Goal: Transaction & Acquisition: Purchase product/service

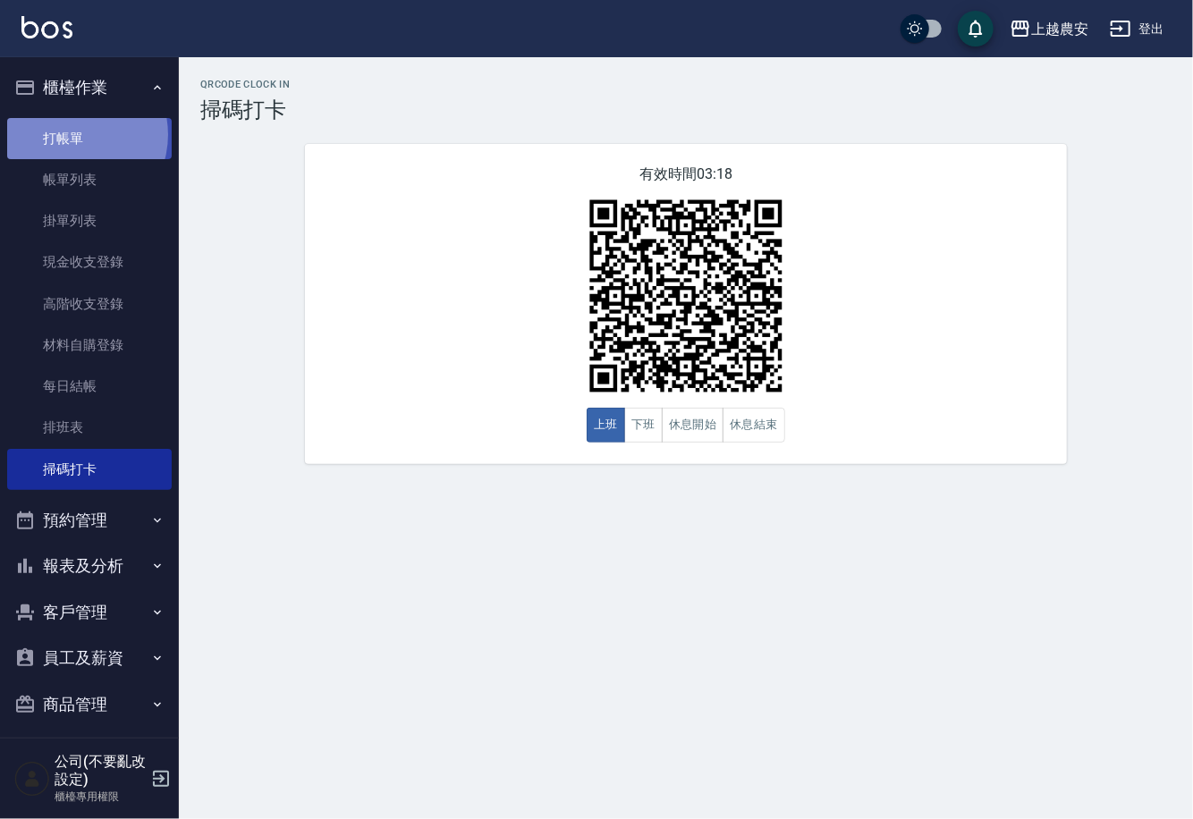
click at [71, 134] on link "打帳單" at bounding box center [89, 138] width 165 height 41
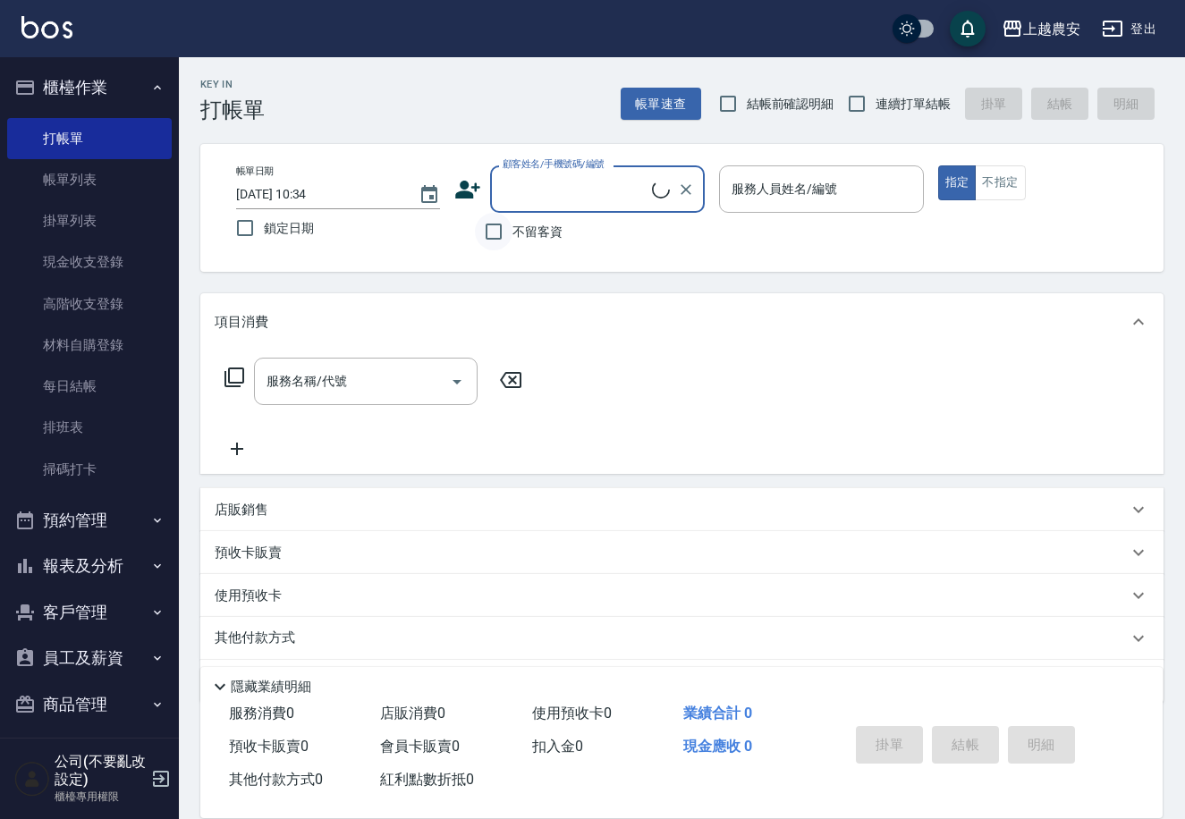
click at [505, 238] on input "不留客資" at bounding box center [494, 232] width 38 height 38
checkbox input "true"
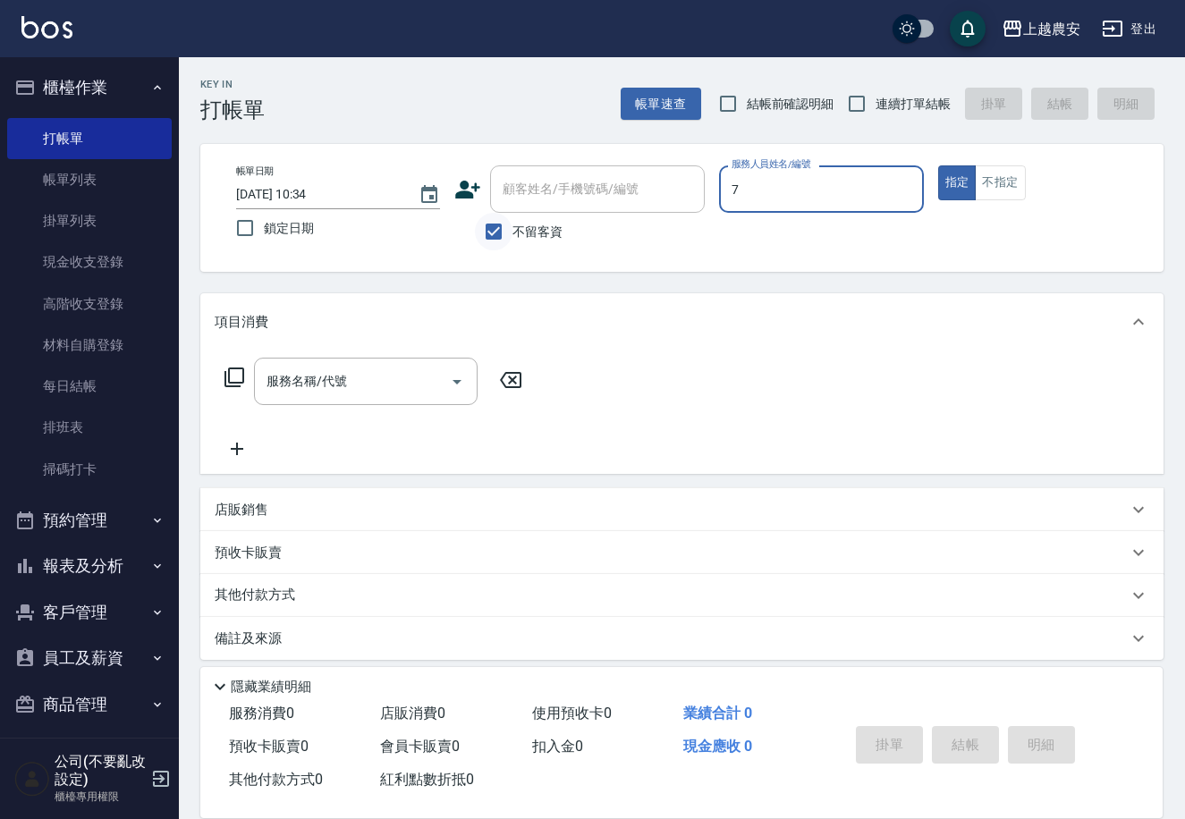
type input "7"
type button "true"
type input "Candy-7"
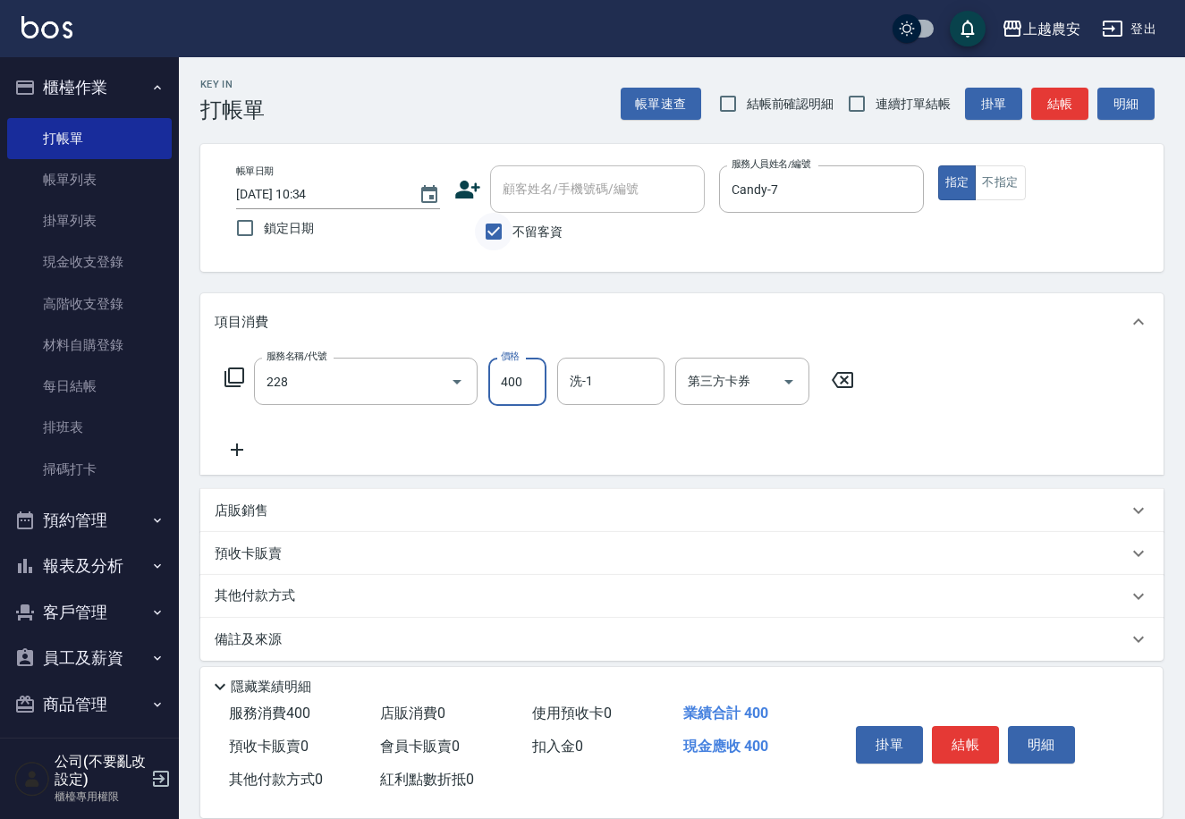
type input "洗髮(228)"
click at [981, 738] on button "結帳" at bounding box center [965, 745] width 67 height 38
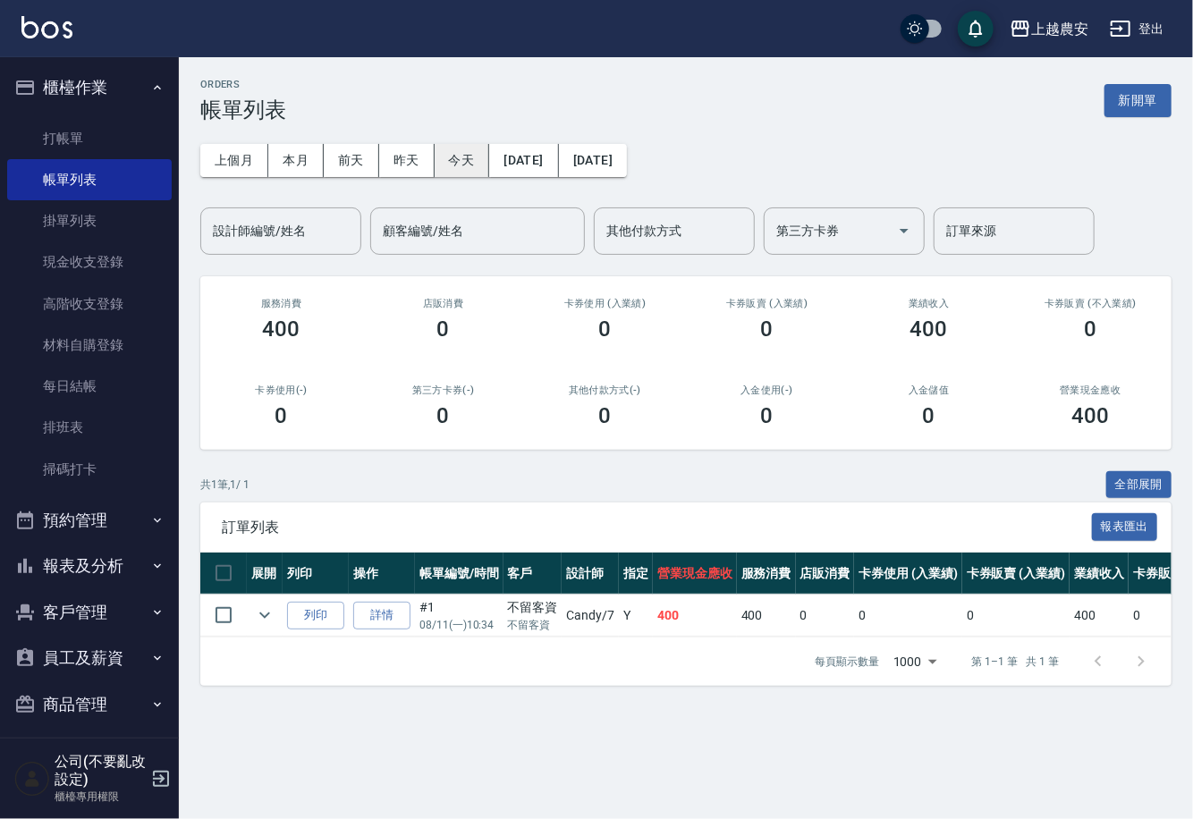
click at [456, 157] on button "今天" at bounding box center [462, 160] width 55 height 33
click at [410, 166] on button "昨天" at bounding box center [406, 160] width 55 height 33
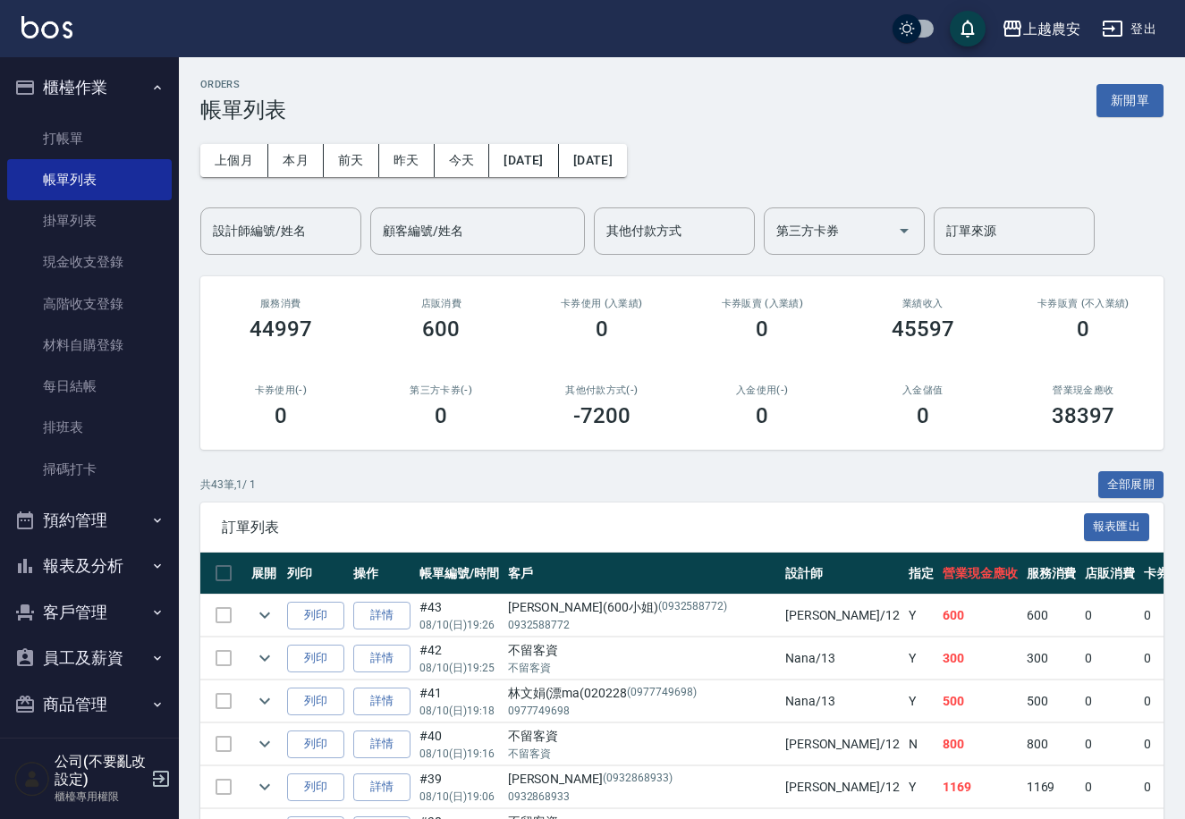
click at [93, 564] on button "報表及分析" at bounding box center [89, 566] width 165 height 46
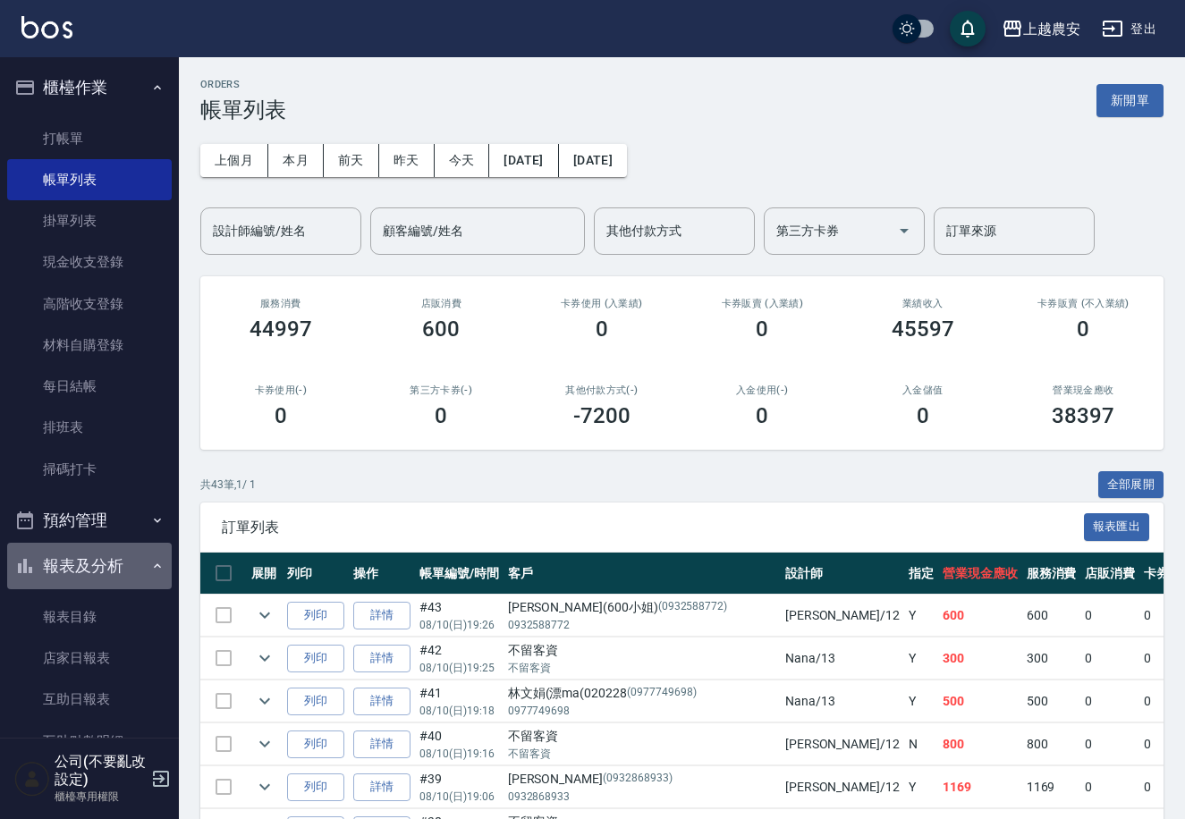
click at [93, 564] on button "報表及分析" at bounding box center [89, 566] width 165 height 46
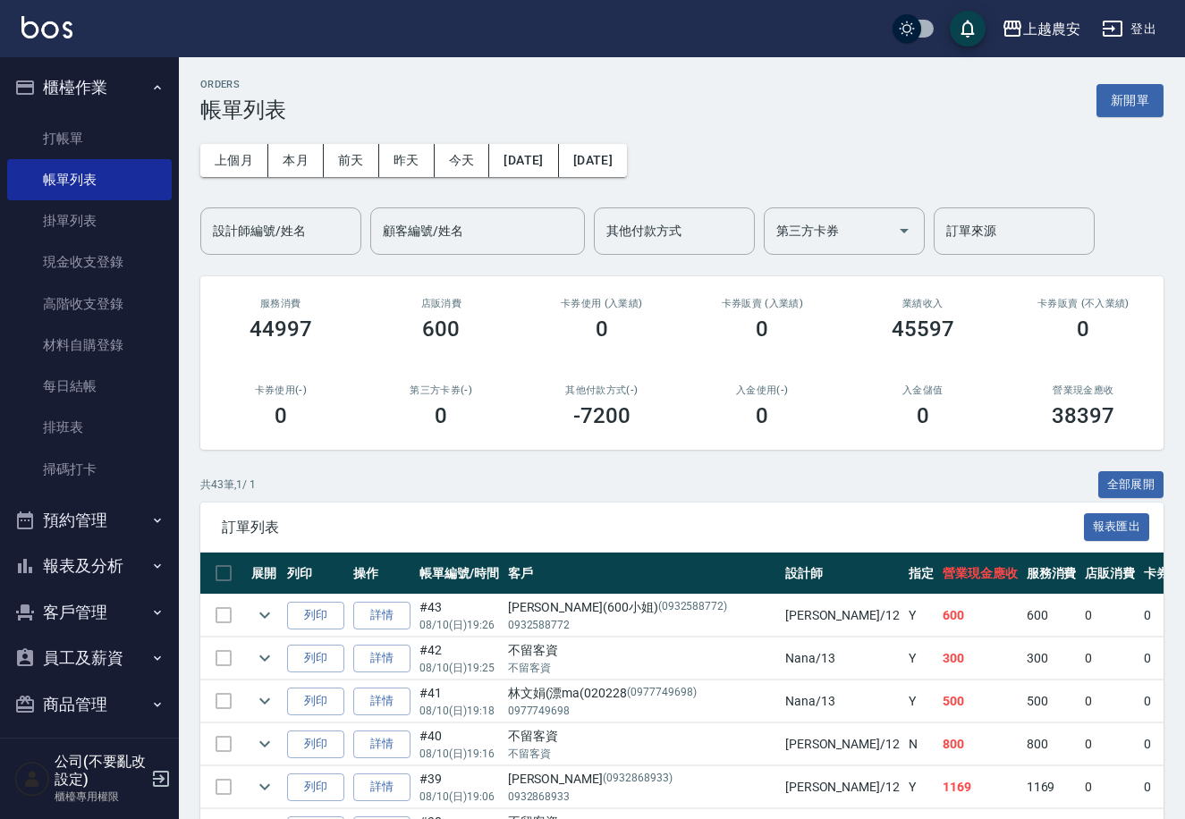
click at [85, 562] on button "報表及分析" at bounding box center [89, 566] width 165 height 46
click at [102, 578] on button "報表及分析" at bounding box center [89, 566] width 165 height 46
click at [169, 704] on nav "櫃檯作業 打帳單 帳單列表 掛單列表 現金收支登錄 高階收支登錄 材料自購登錄 每日結帳 排班表 掃碼打卡 預約管理 預約管理 單日預約紀錄 單週預約紀錄 報…" at bounding box center [89, 397] width 179 height 680
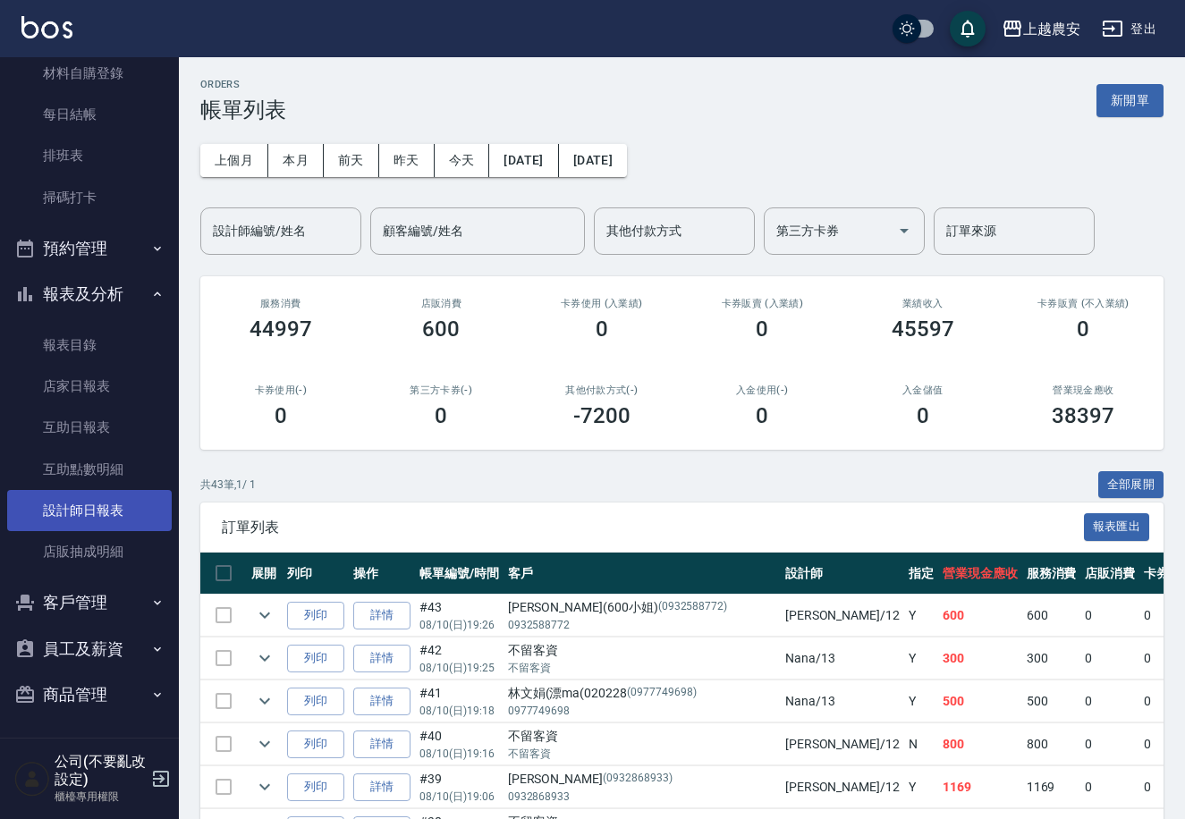
click at [114, 504] on link "設計師日報表" at bounding box center [89, 510] width 165 height 41
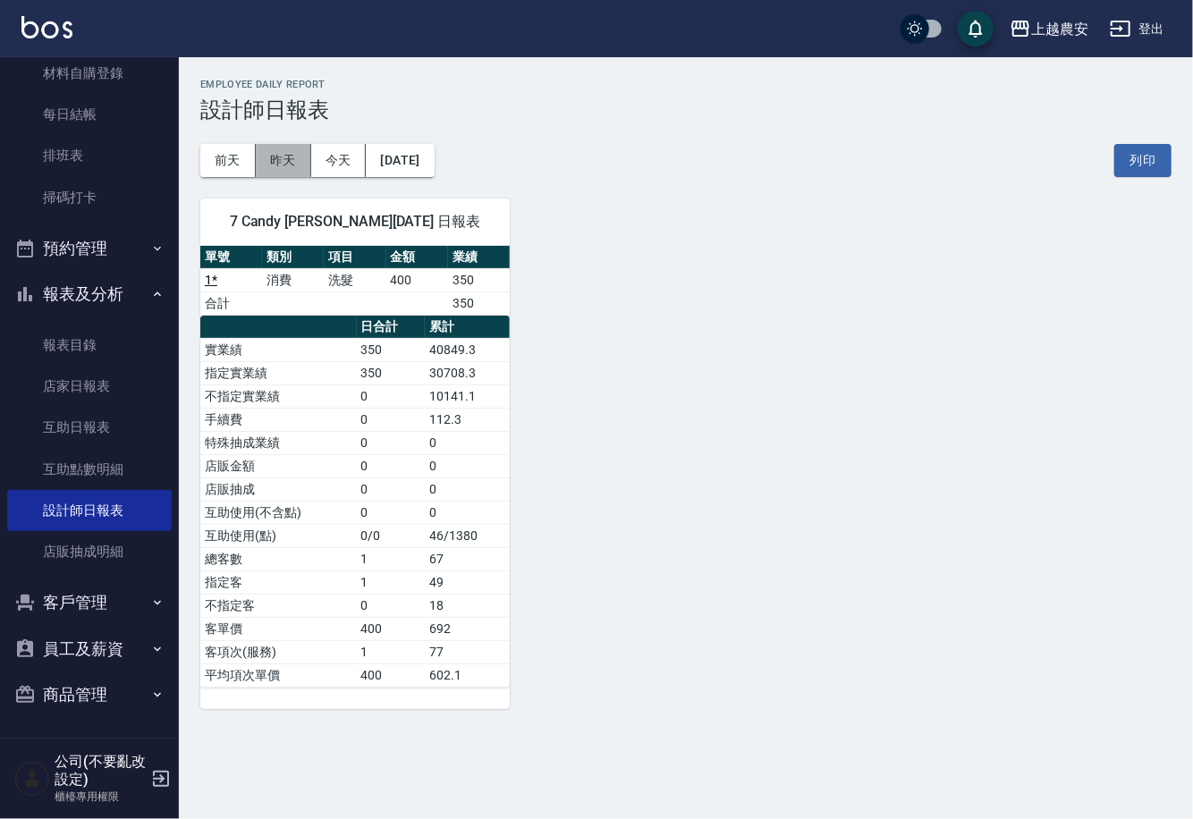
click at [286, 156] on button "昨天" at bounding box center [283, 160] width 55 height 33
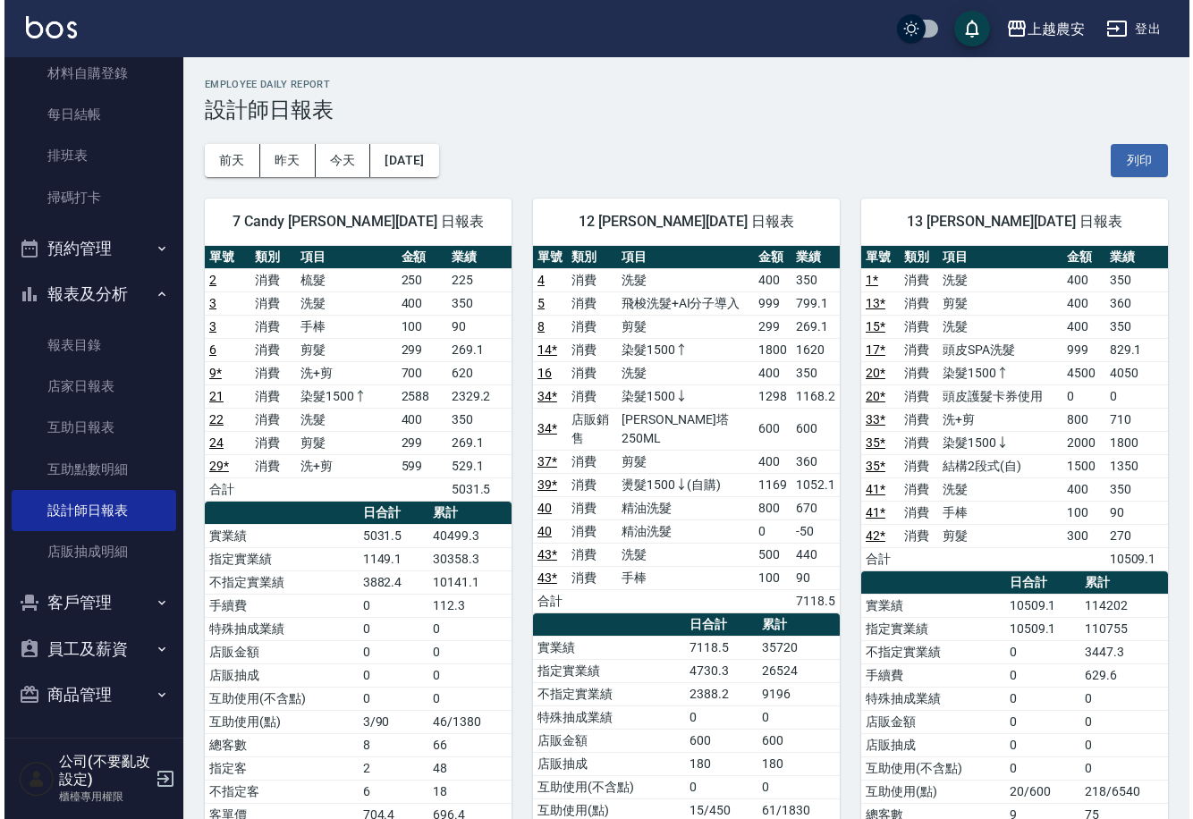
scroll to position [36, 0]
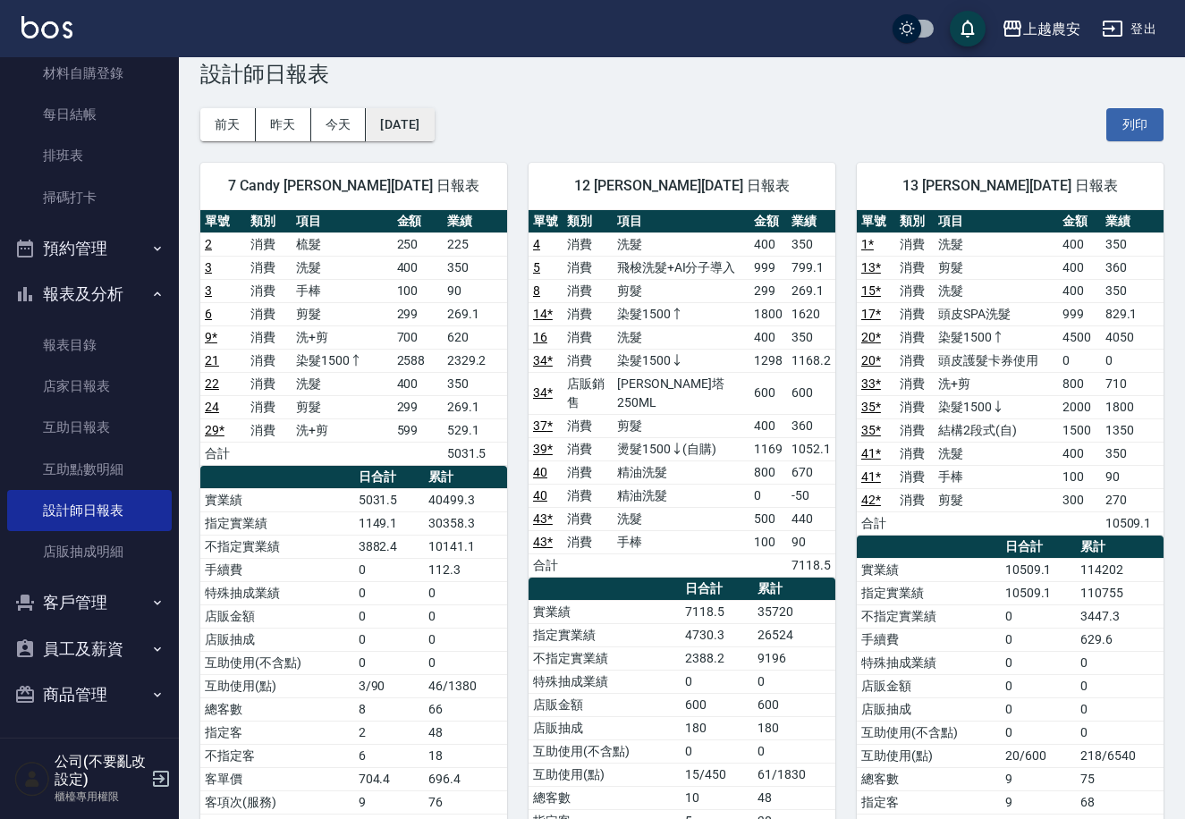
click at [434, 126] on button "2025/08/10" at bounding box center [400, 124] width 68 height 33
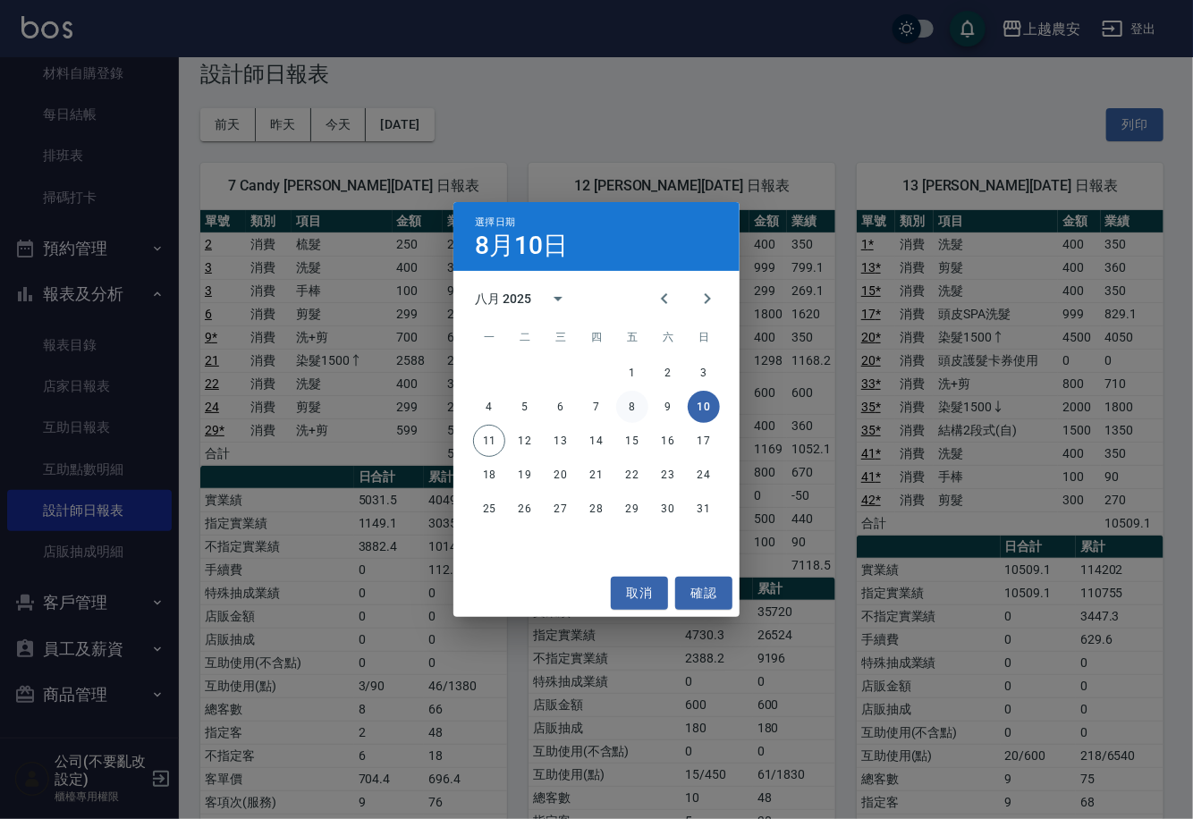
click at [632, 416] on button "8" at bounding box center [632, 407] width 32 height 32
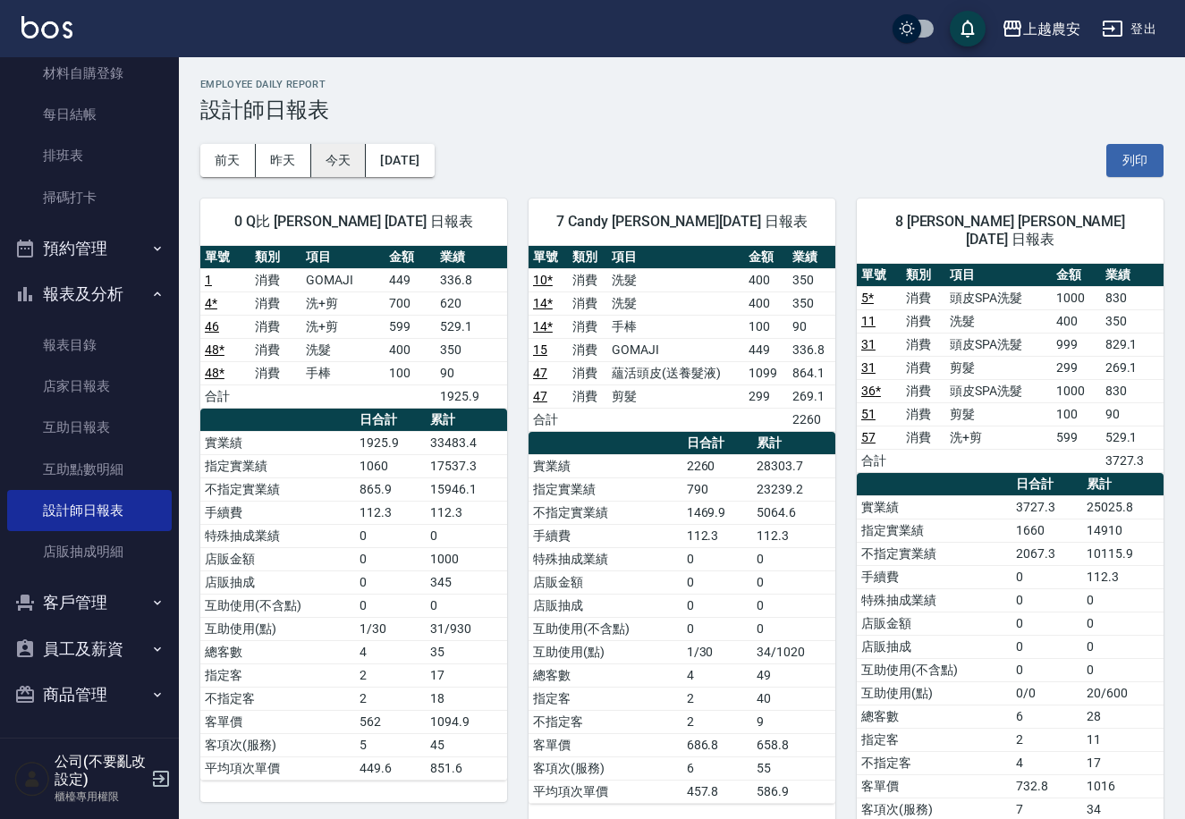
click at [347, 157] on button "今天" at bounding box center [338, 160] width 55 height 33
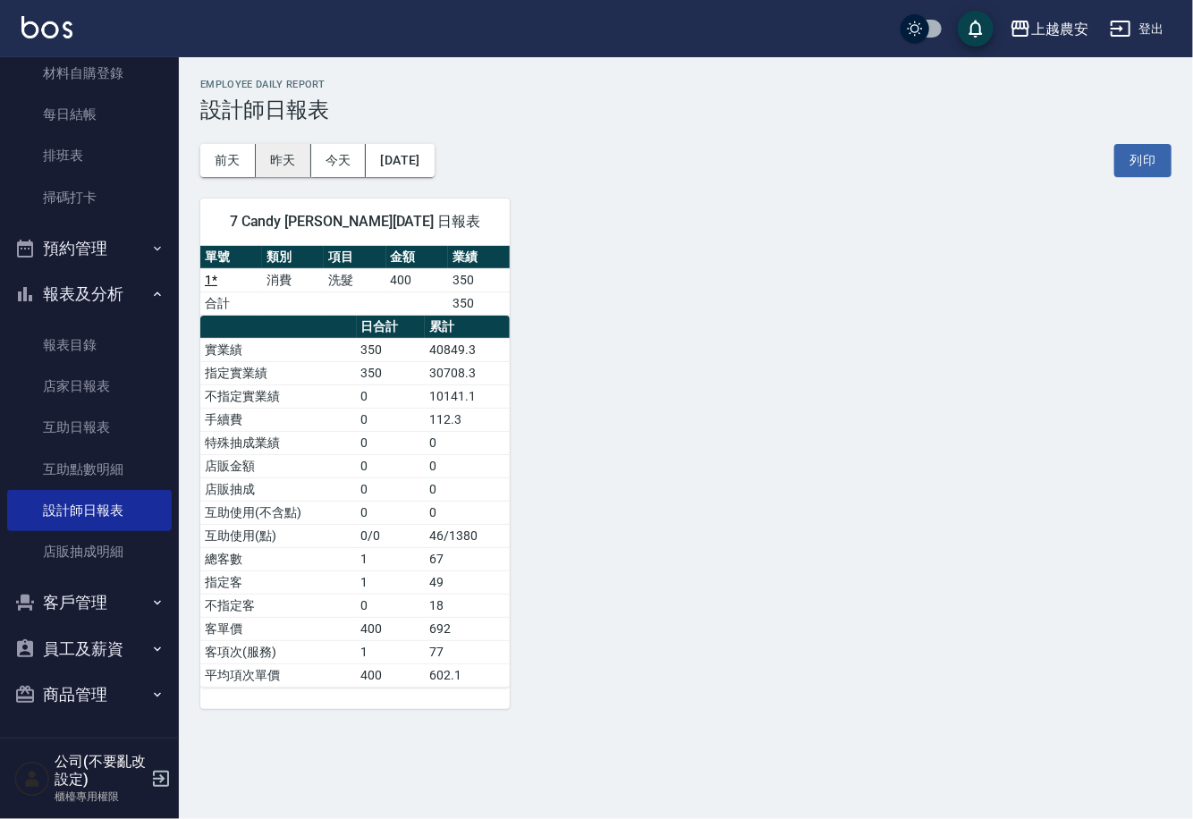
click at [300, 156] on button "昨天" at bounding box center [283, 160] width 55 height 33
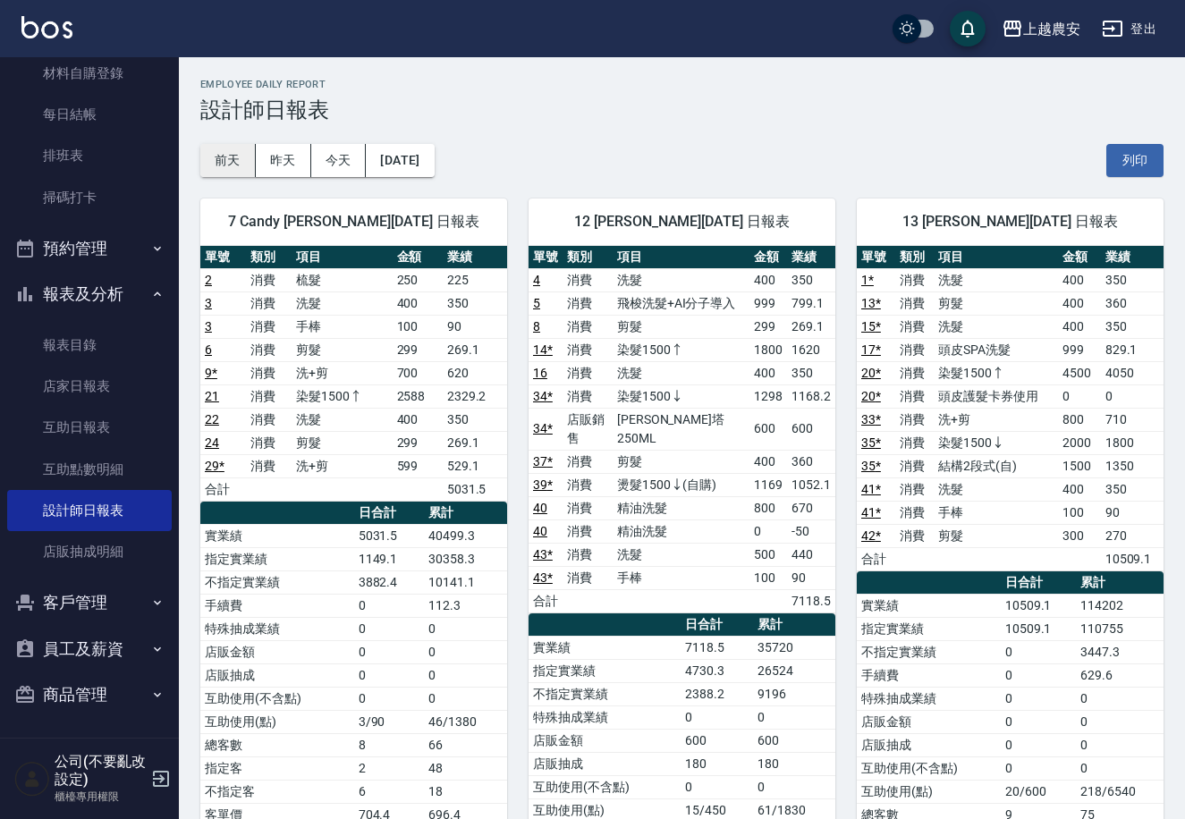
click at [231, 156] on button "前天" at bounding box center [227, 160] width 55 height 33
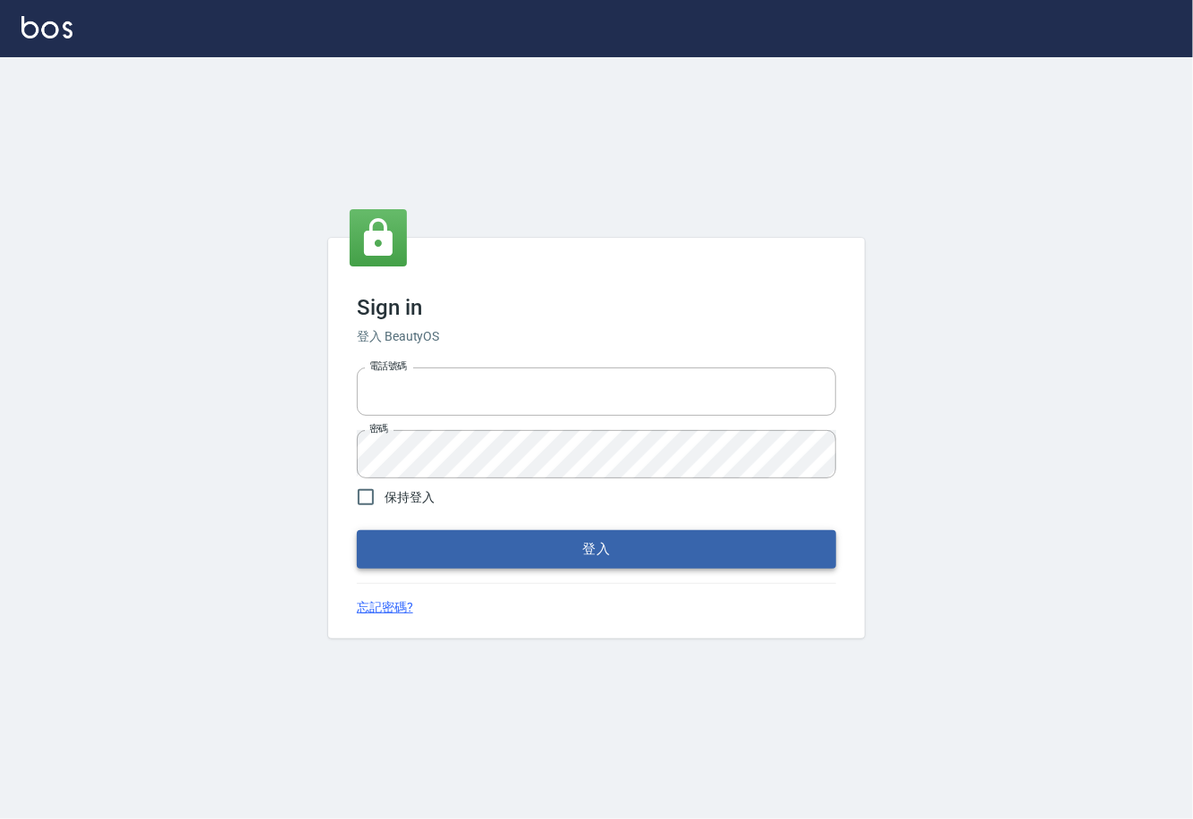
type input "0225929166"
click at [517, 553] on button "登入" at bounding box center [596, 549] width 479 height 38
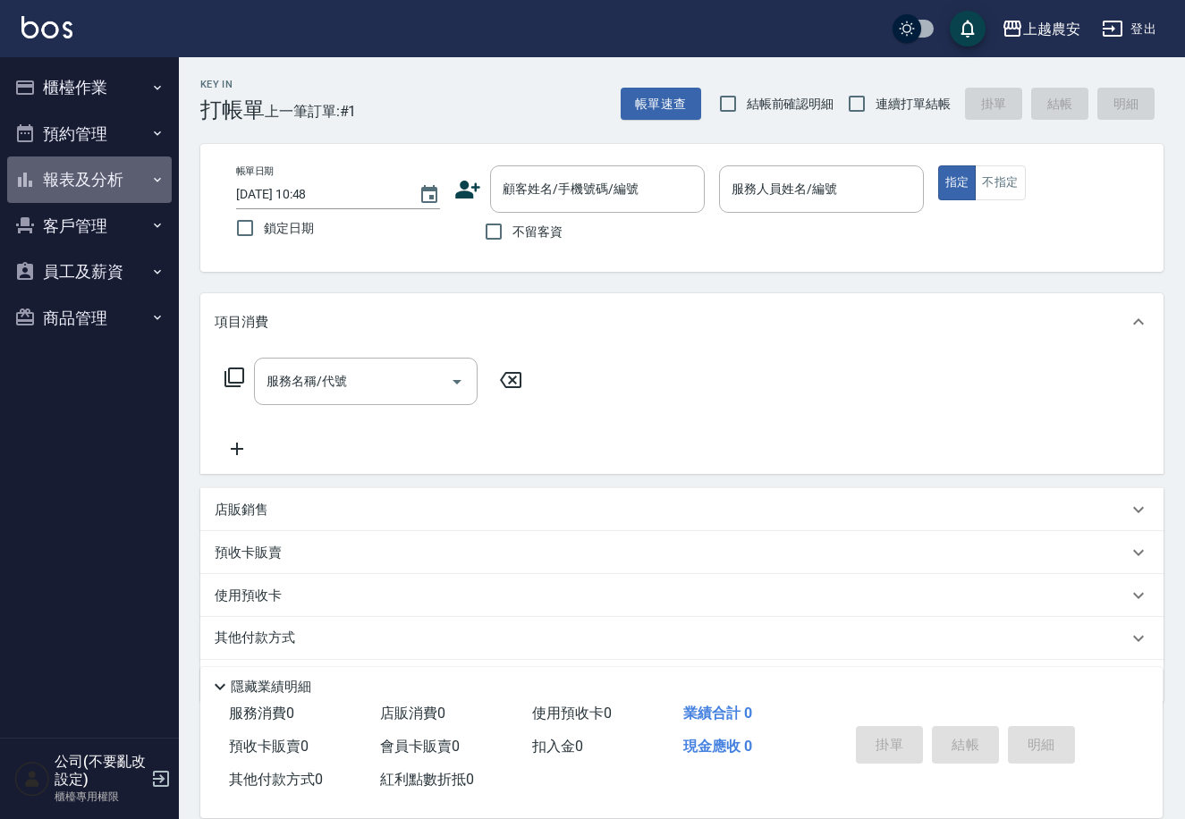
click at [87, 176] on button "報表及分析" at bounding box center [89, 179] width 165 height 46
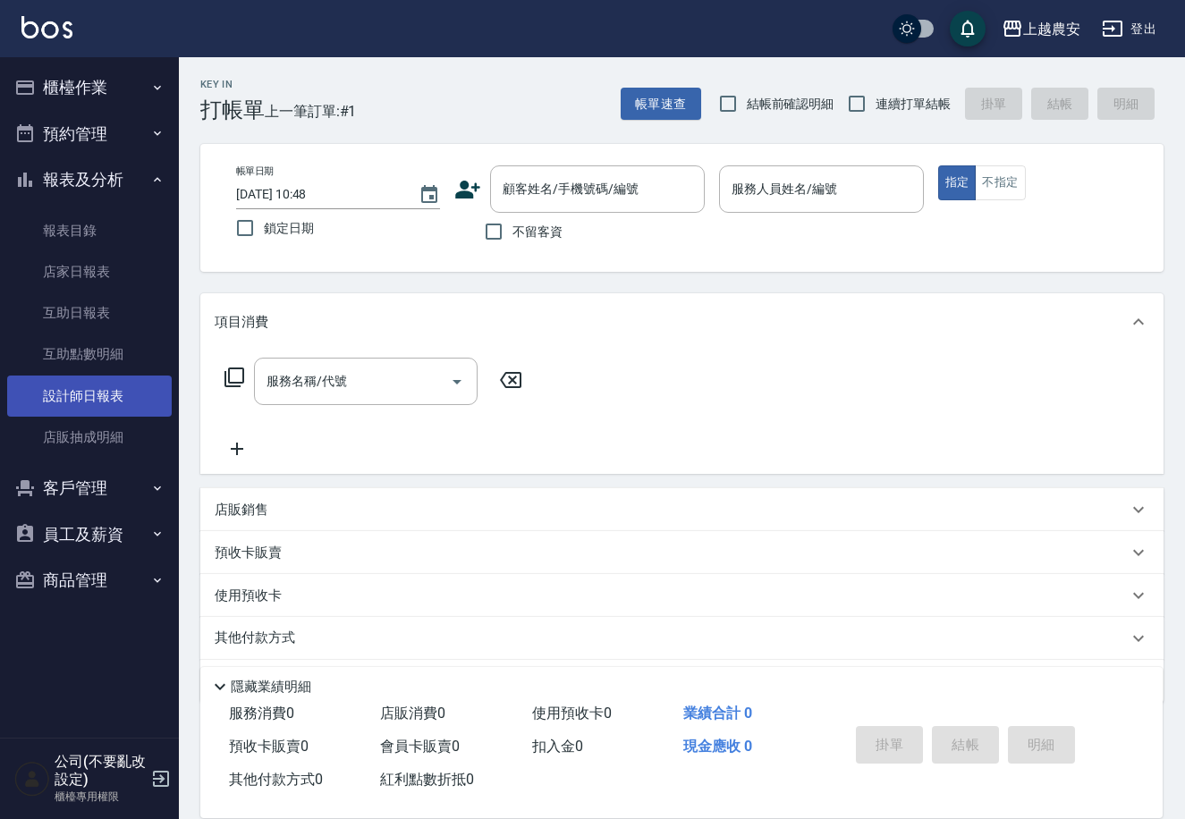
click at [102, 397] on link "設計師日報表" at bounding box center [89, 396] width 165 height 41
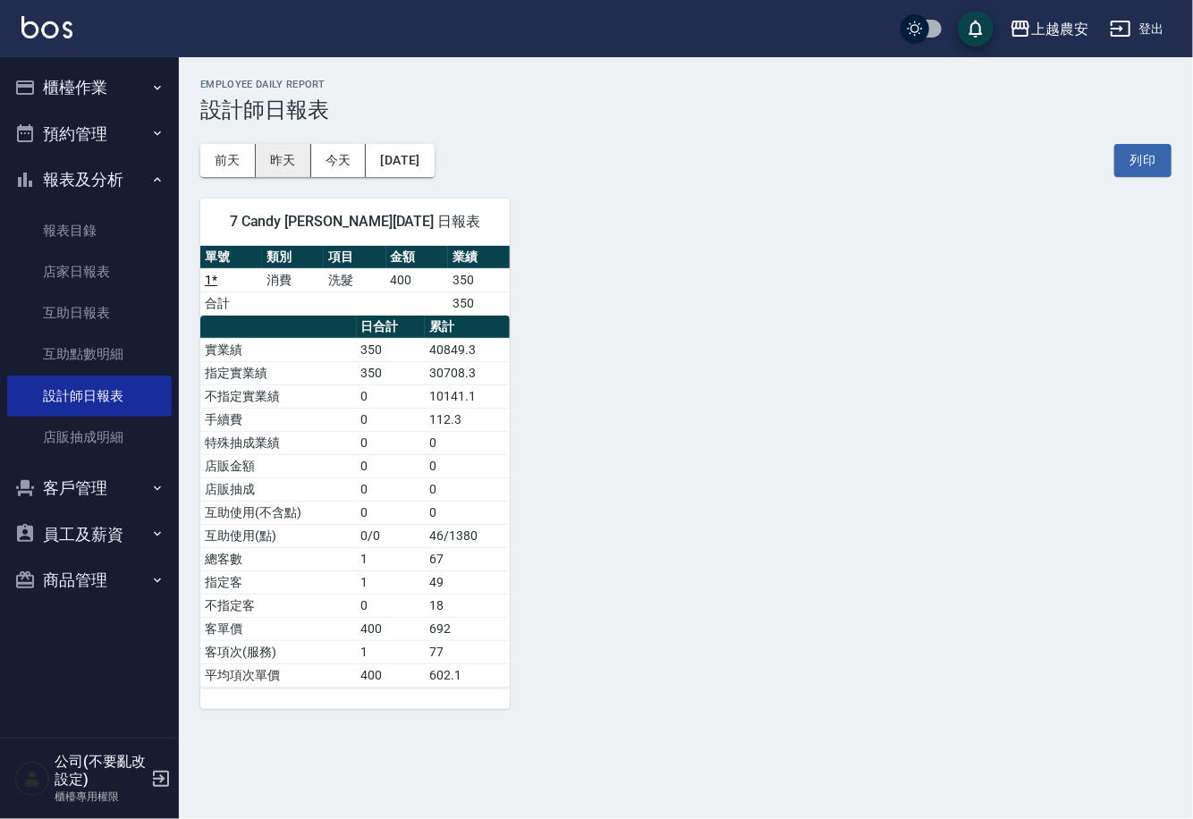
click at [279, 155] on button "昨天" at bounding box center [283, 160] width 55 height 33
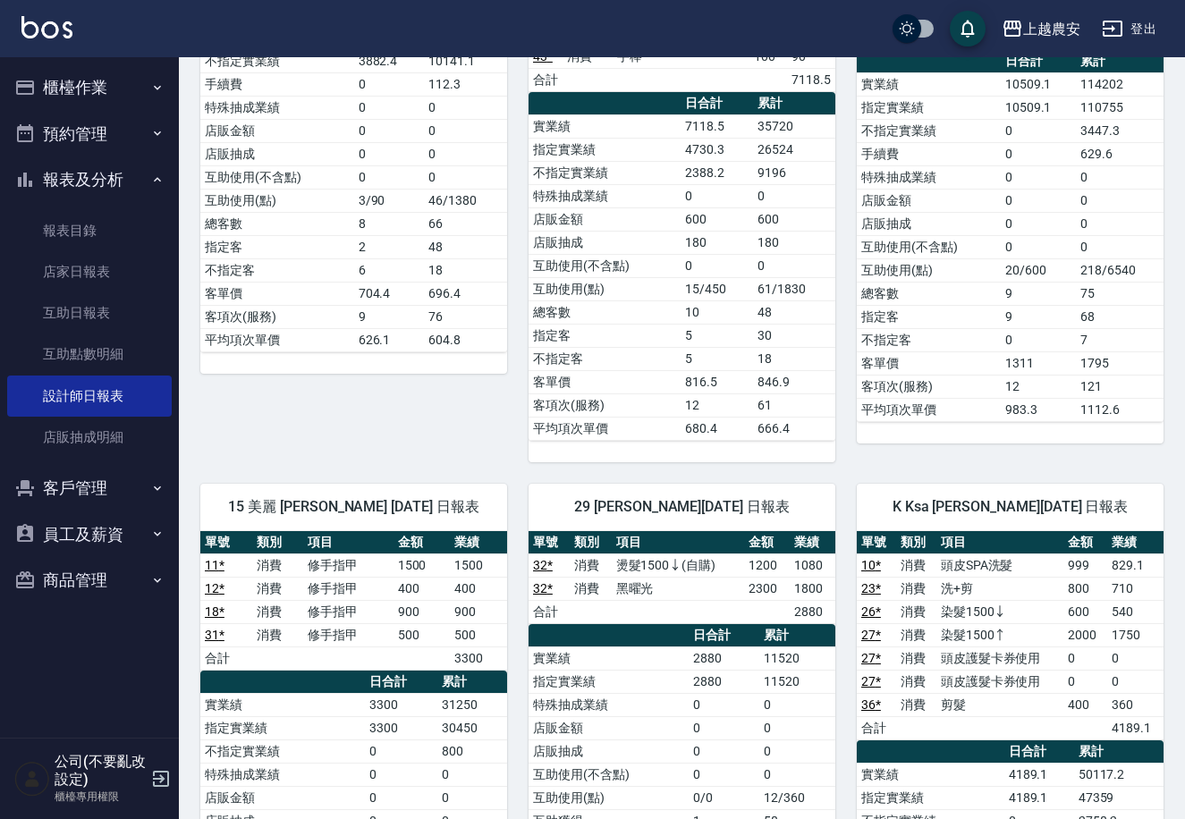
scroll to position [524, 0]
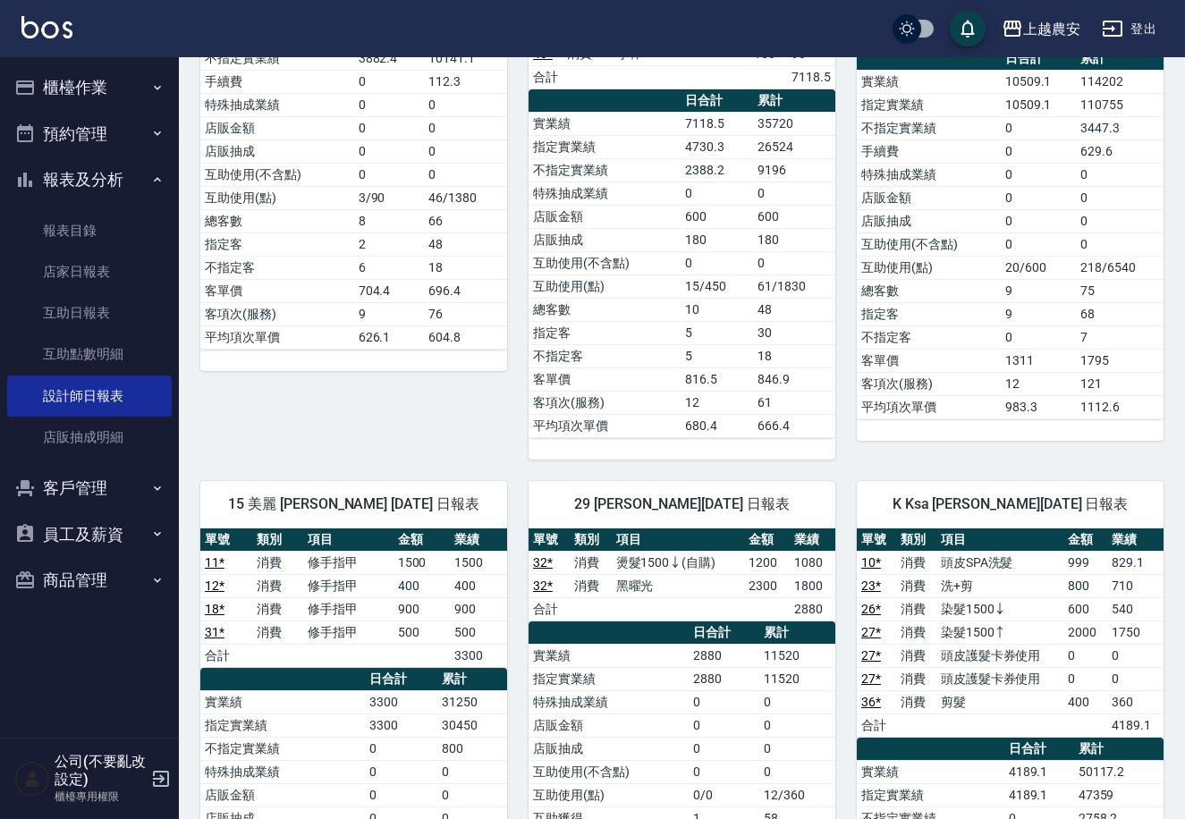
click at [1101, 551] on td "999" at bounding box center [1085, 562] width 44 height 23
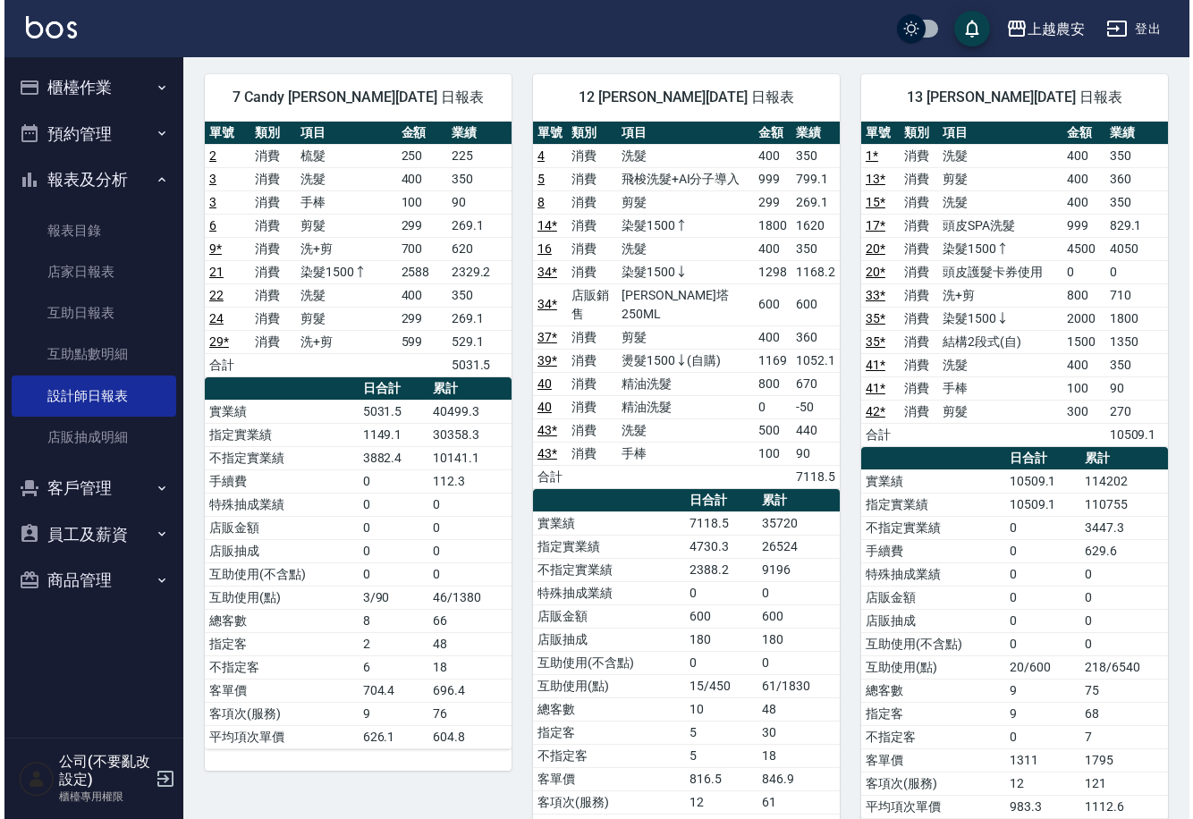
scroll to position [0, 0]
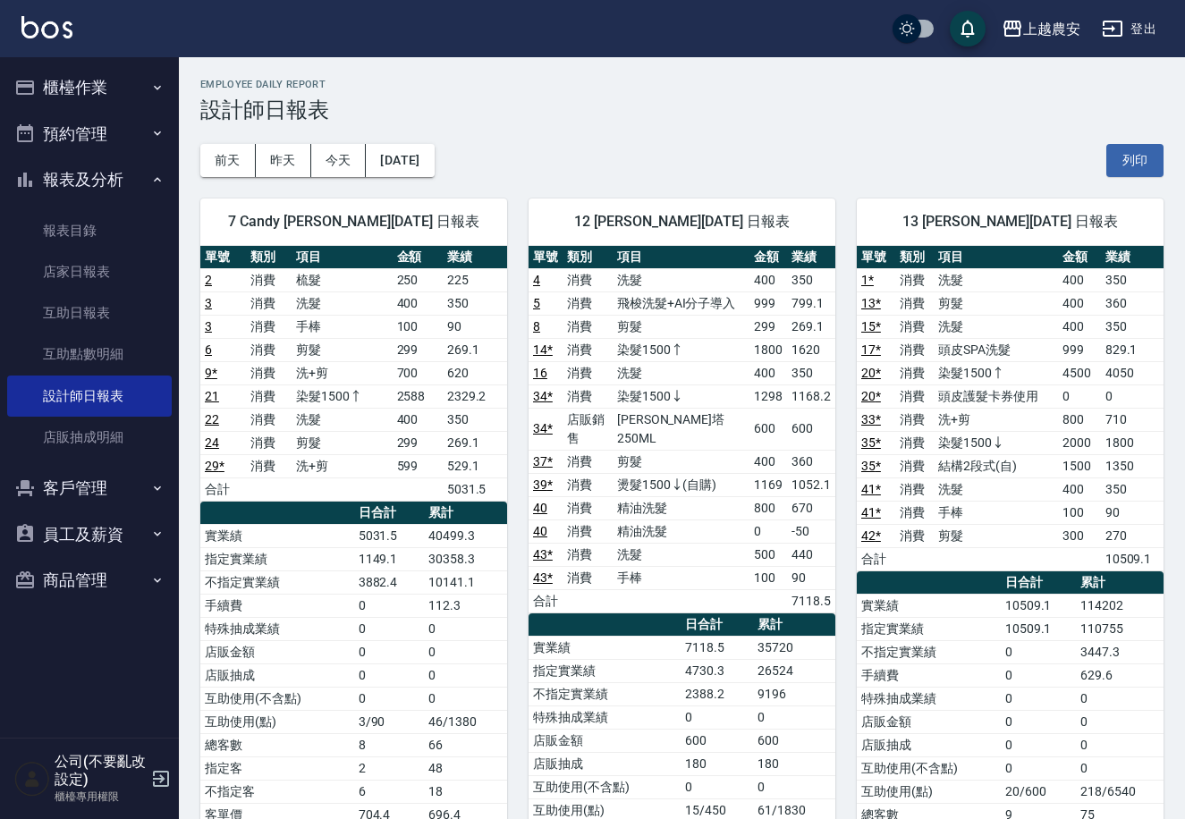
click at [86, 89] on button "櫃檯作業" at bounding box center [89, 87] width 165 height 46
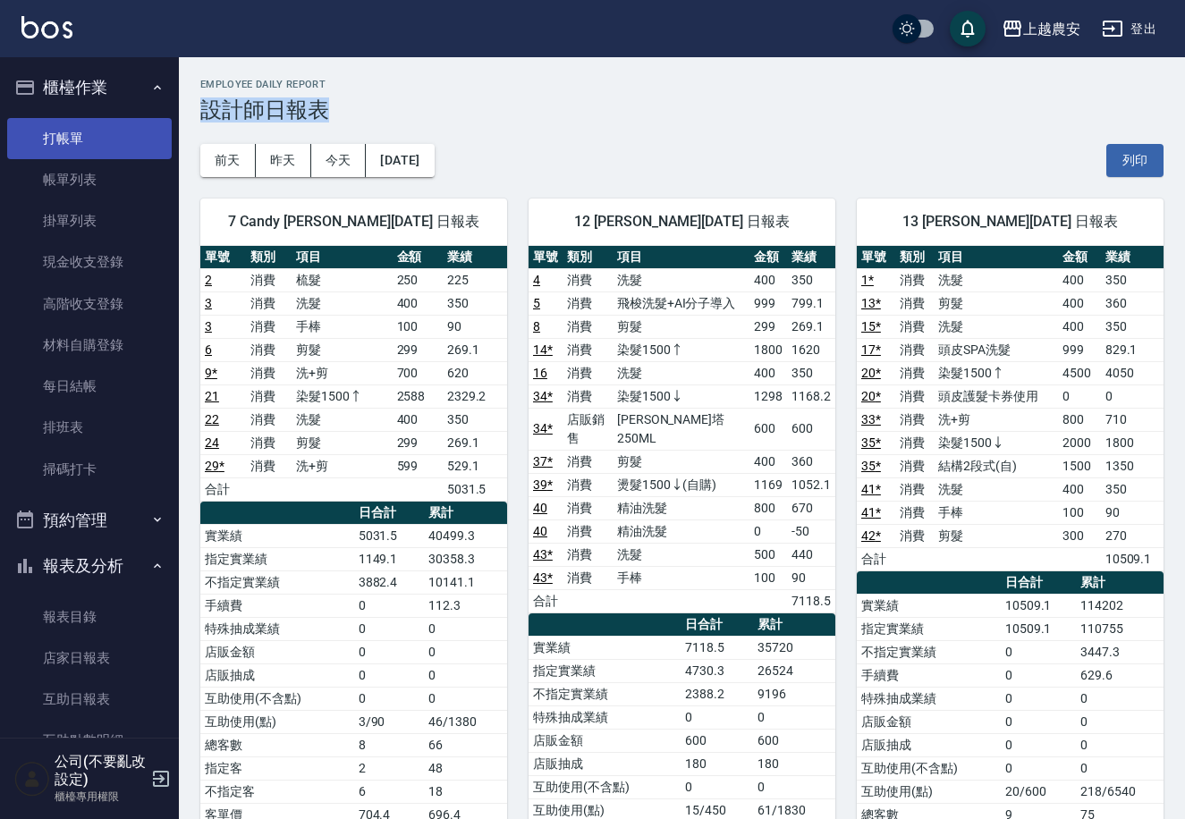
click at [89, 134] on link "打帳單" at bounding box center [89, 138] width 165 height 41
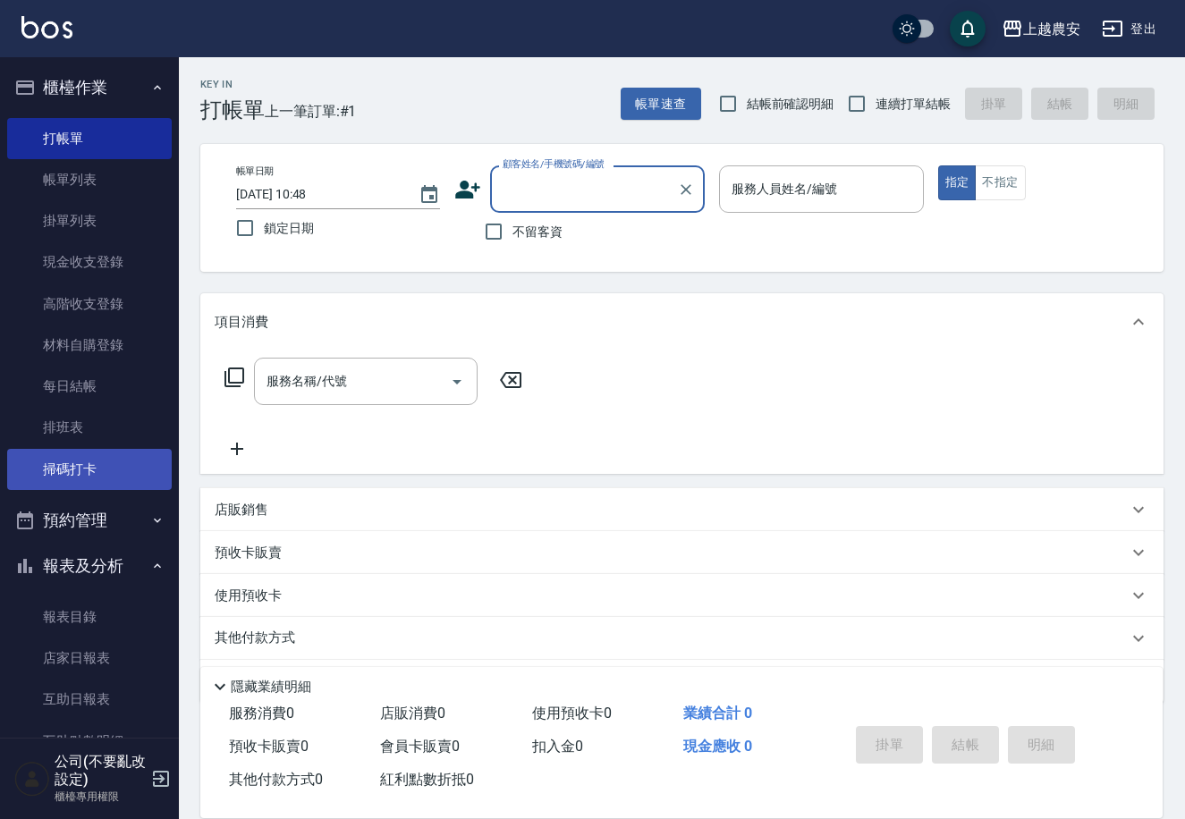
click at [75, 465] on link "掃碼打卡" at bounding box center [89, 469] width 165 height 41
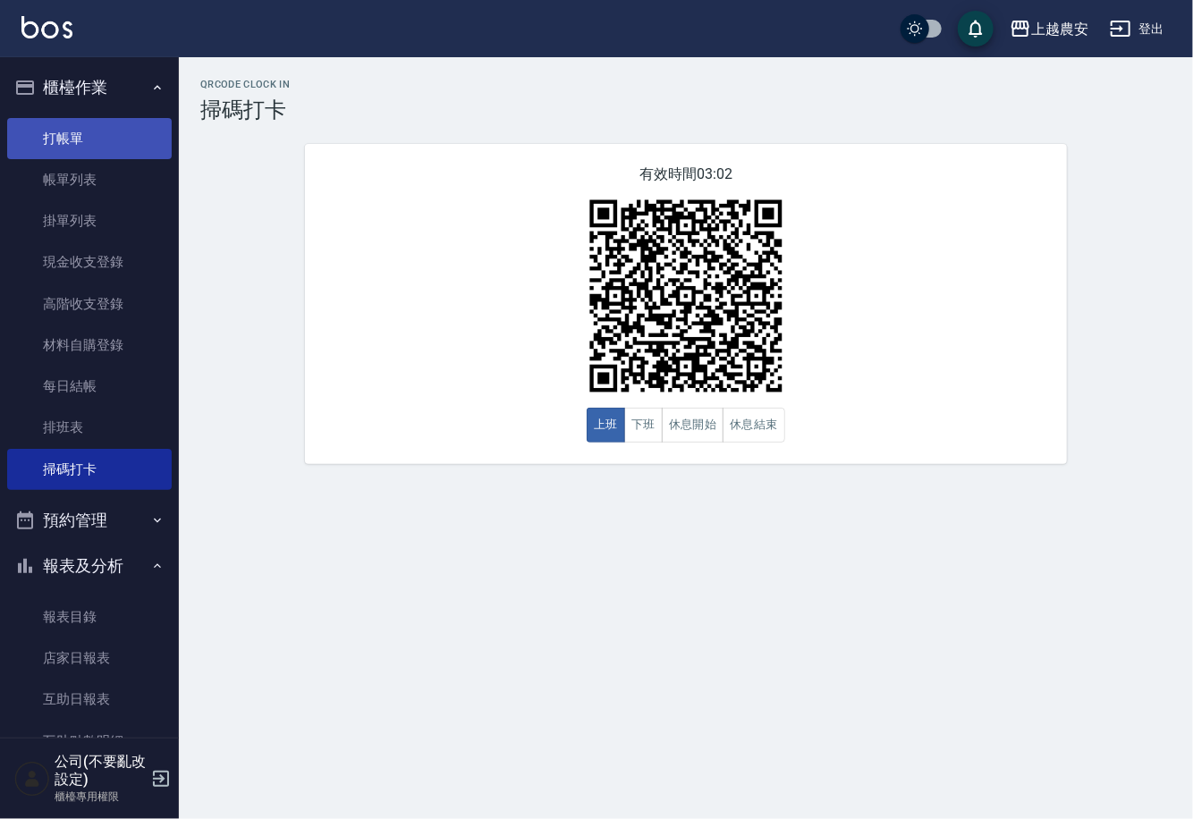
click at [48, 149] on link "打帳單" at bounding box center [89, 138] width 165 height 41
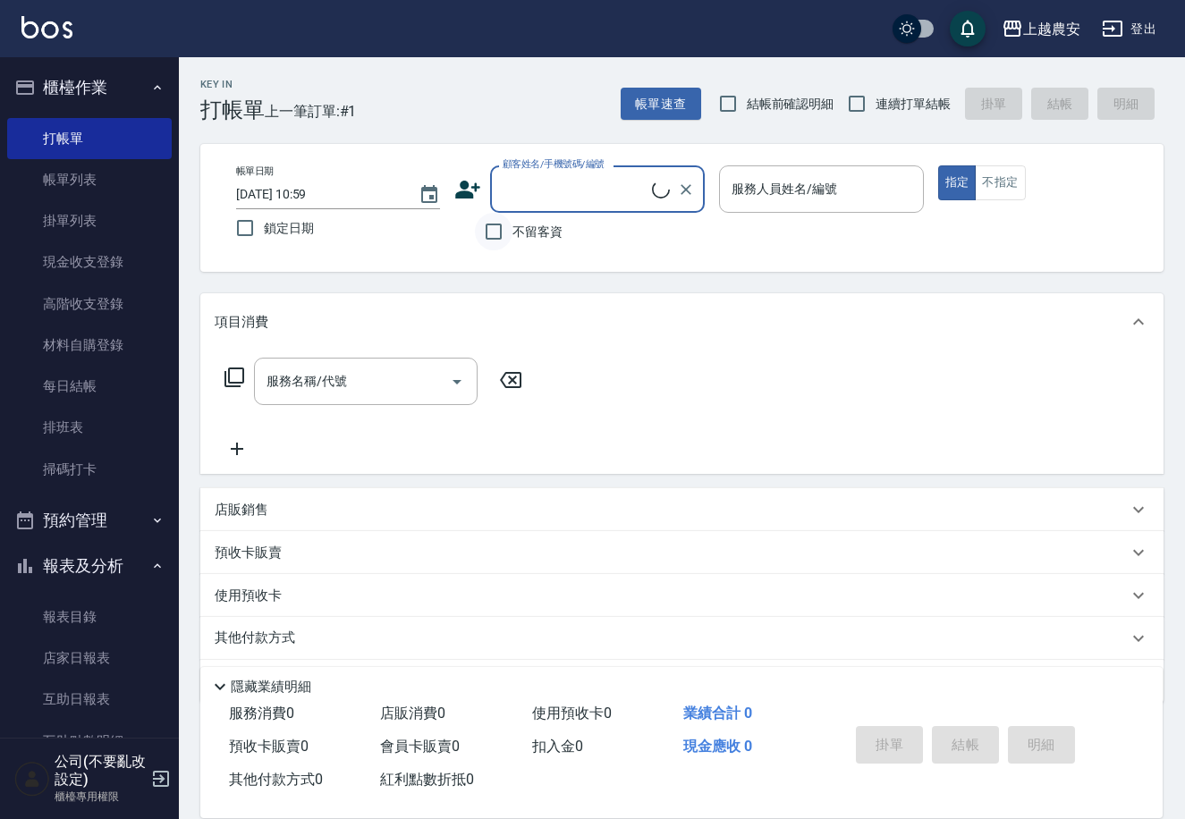
click at [494, 228] on input "不留客資" at bounding box center [494, 232] width 38 height 38
checkbox input "true"
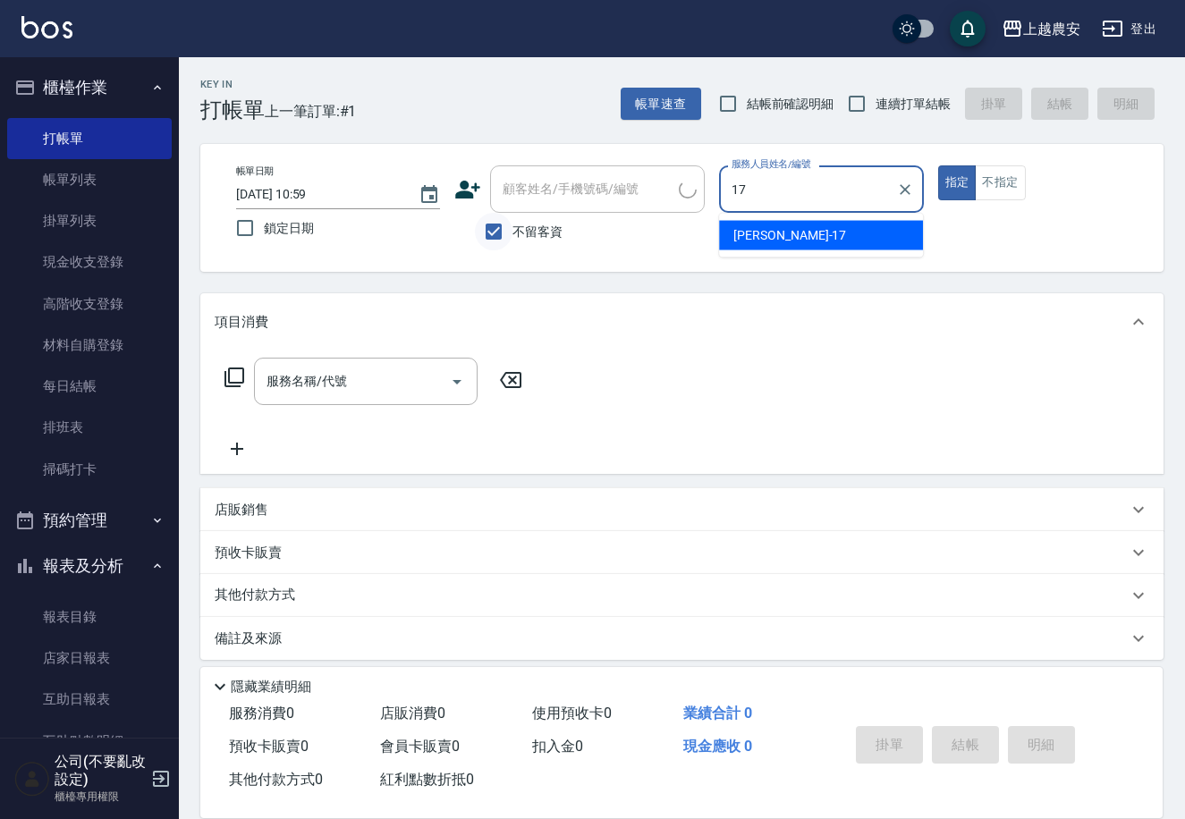
type input "洪美蓉-17"
type button "true"
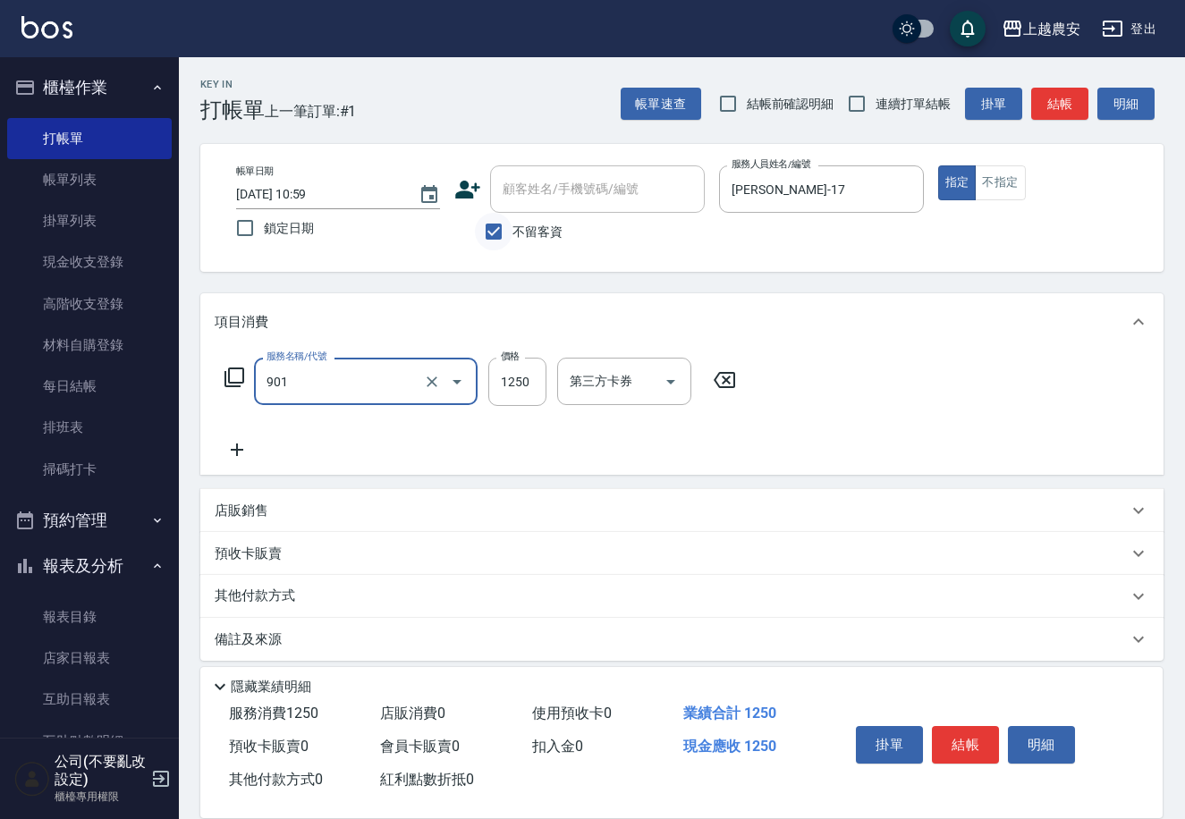
type input "修手指甲(901)"
type input "1200"
click at [969, 745] on button "結帳" at bounding box center [965, 745] width 67 height 38
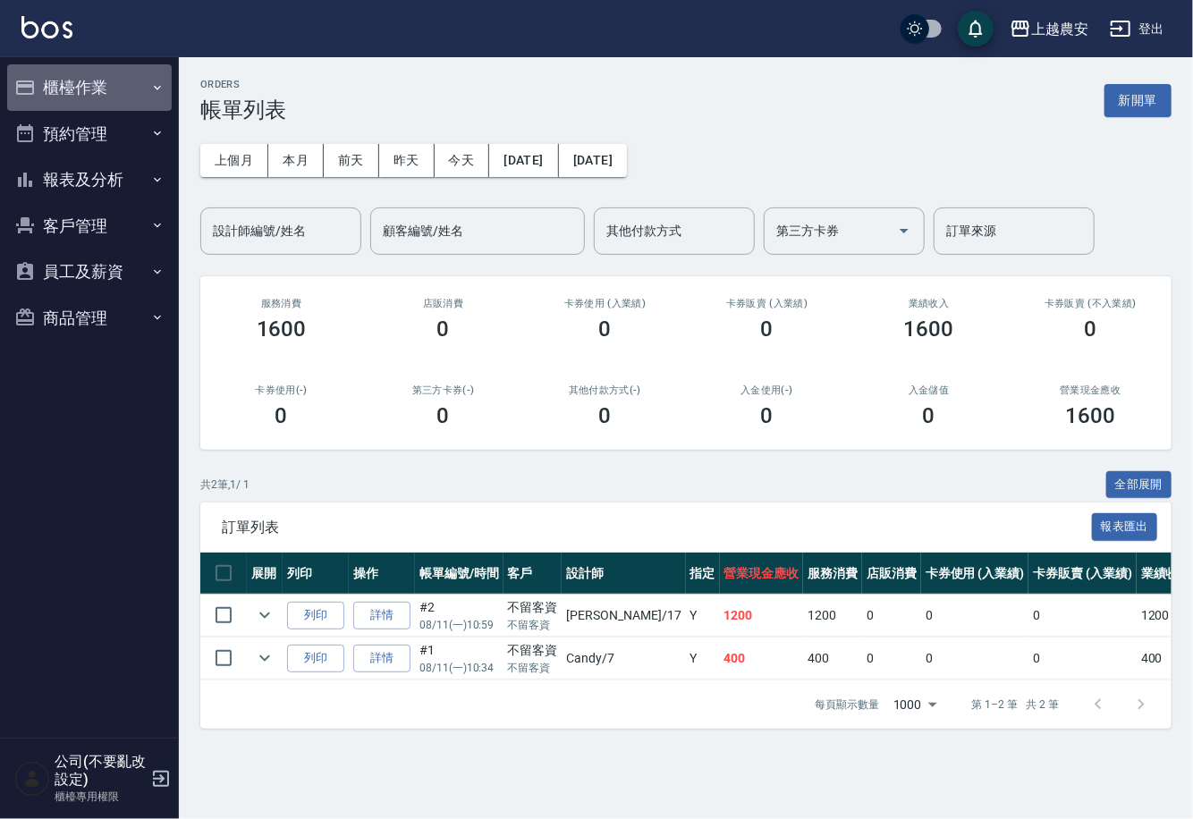
click at [69, 72] on button "櫃檯作業" at bounding box center [89, 87] width 165 height 46
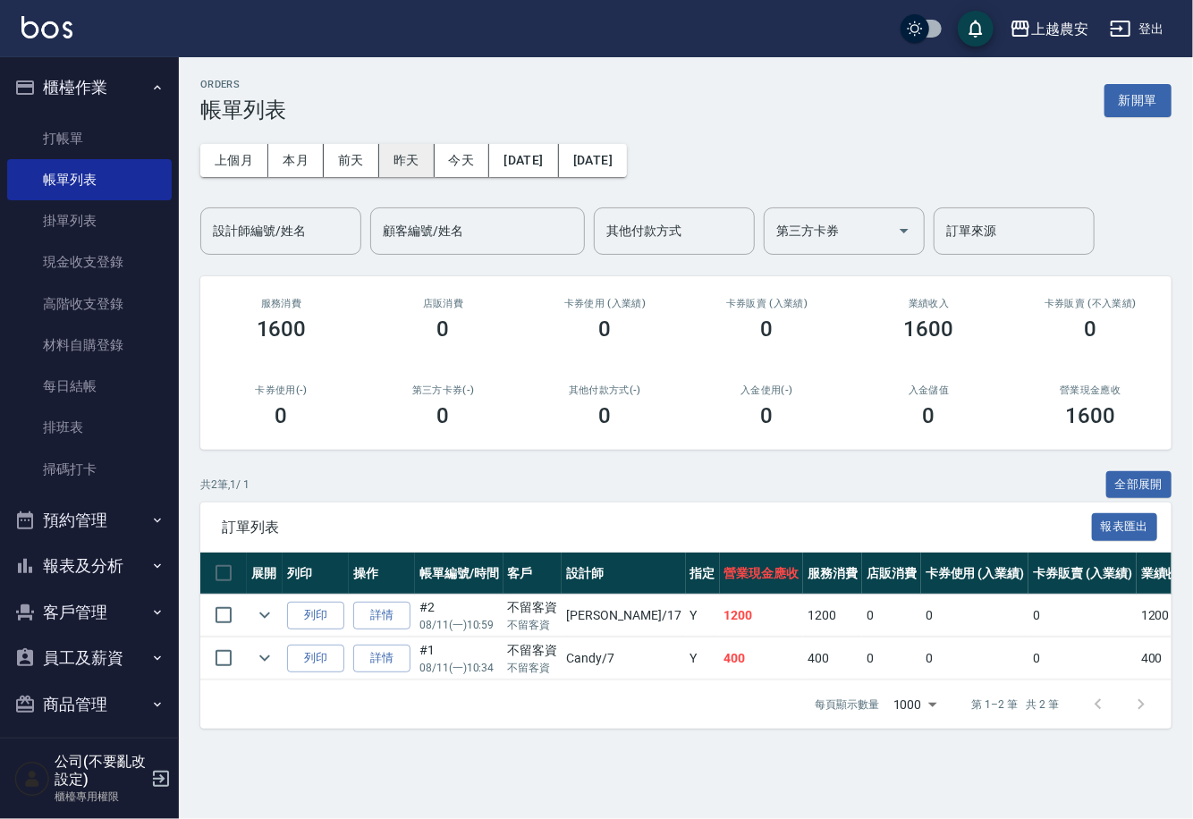
click at [392, 164] on button "昨天" at bounding box center [406, 160] width 55 height 33
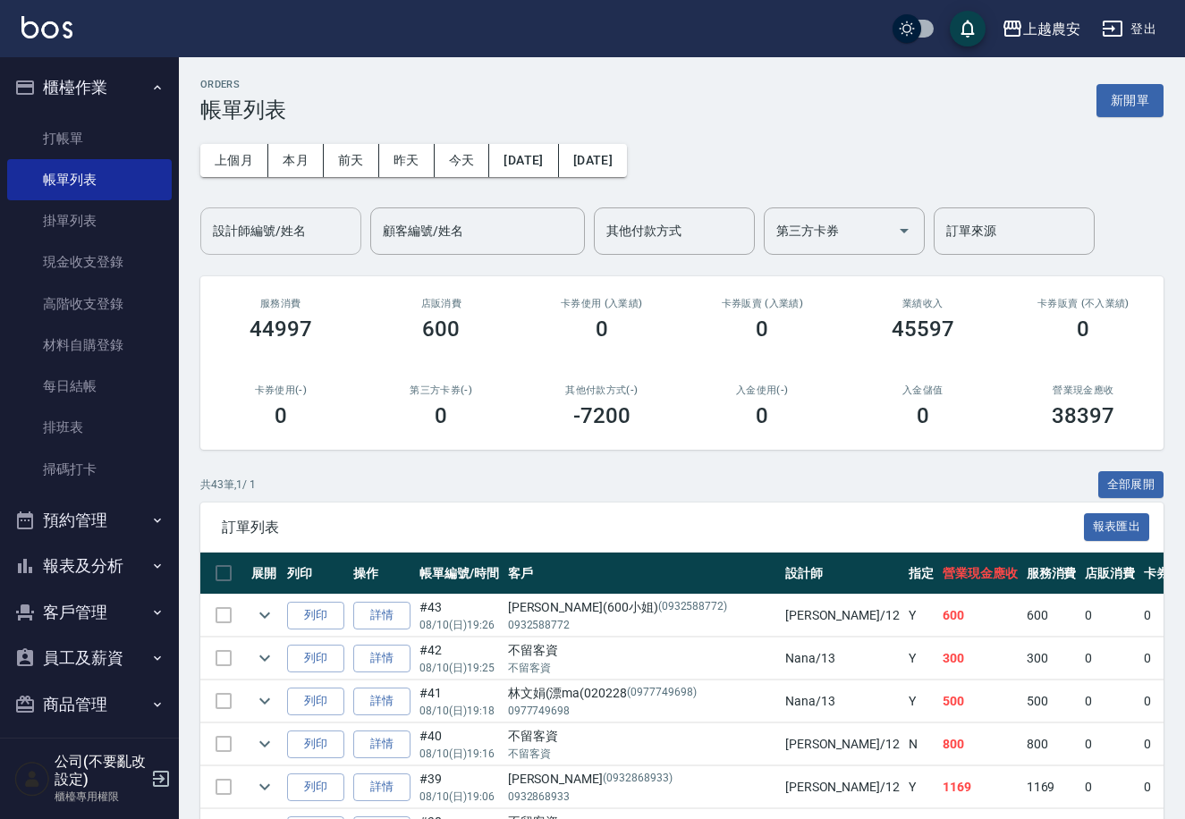
click at [278, 232] on div "設計師編號/姓名 設計師編號/姓名" at bounding box center [280, 230] width 161 height 47
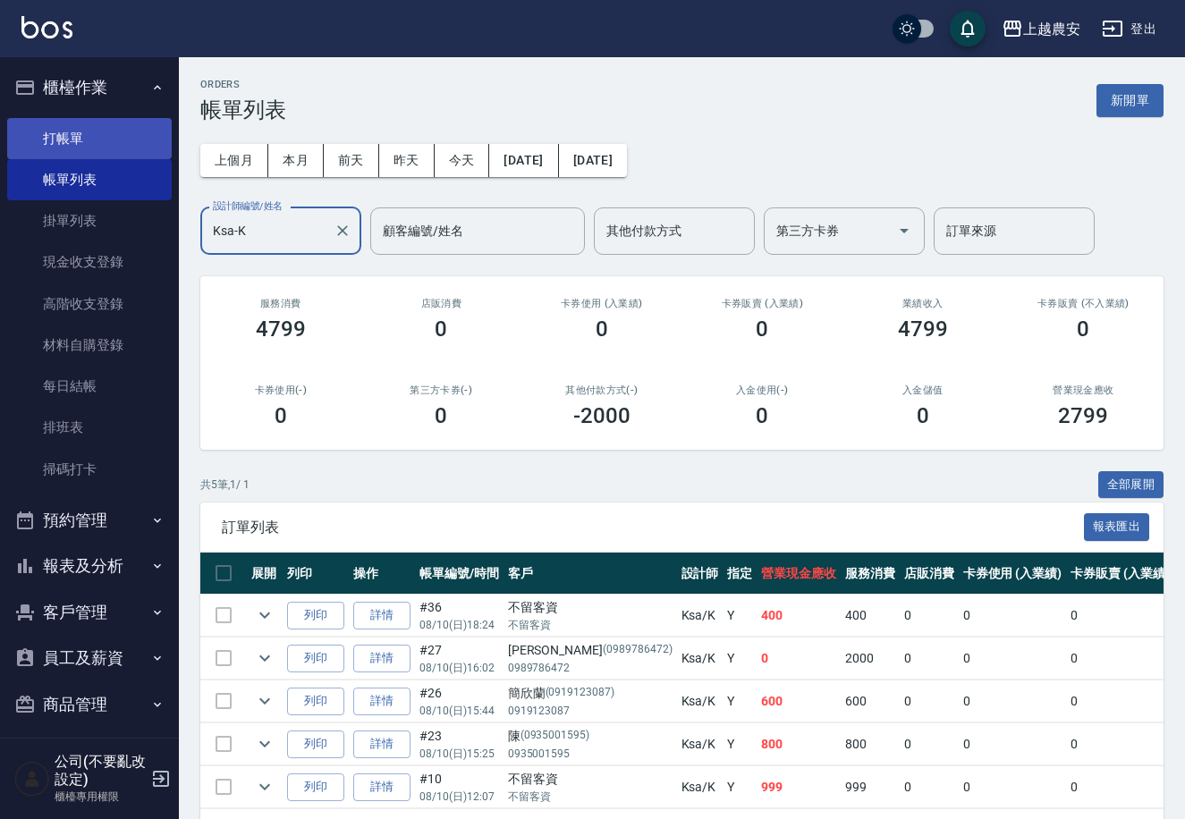
type input "Ksa-K"
click at [83, 130] on link "打帳單" at bounding box center [89, 138] width 165 height 41
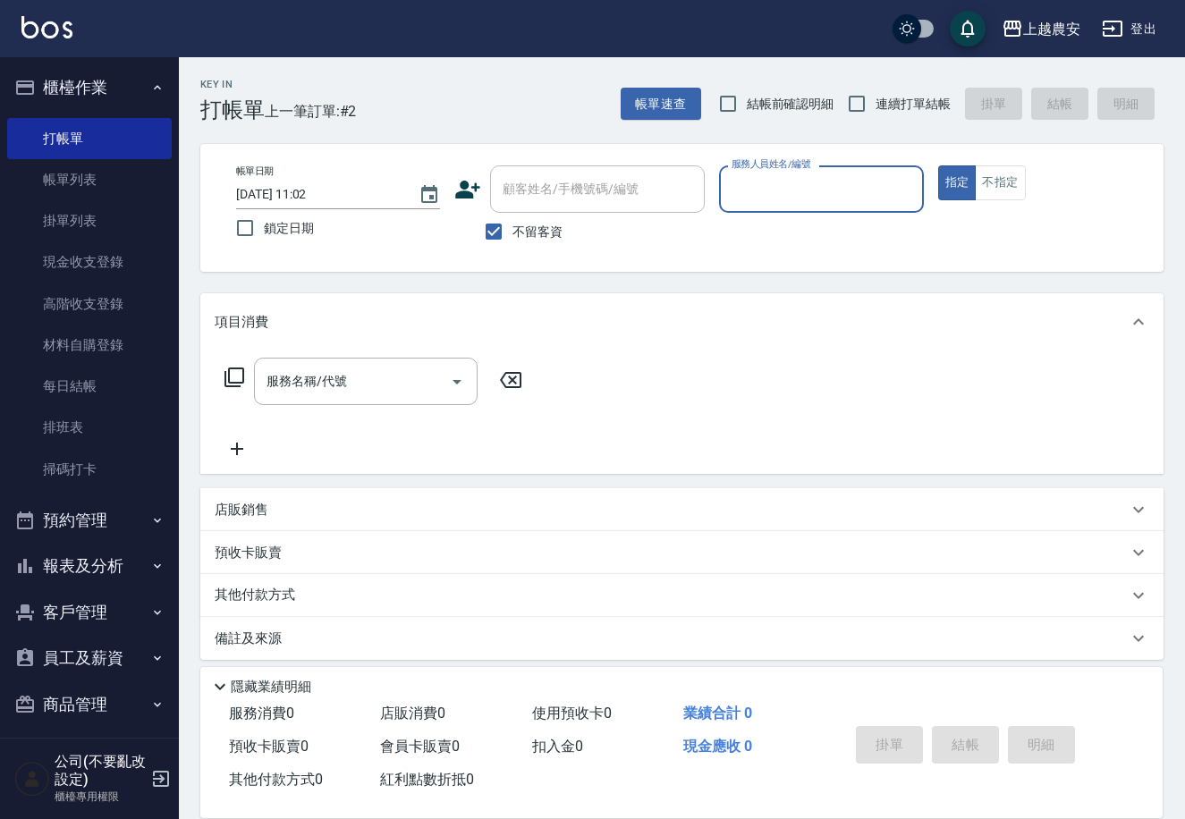
click at [512, 231] on span "不留客資" at bounding box center [537, 232] width 50 height 19
click at [512, 231] on input "不留客資" at bounding box center [494, 232] width 38 height 38
checkbox input "false"
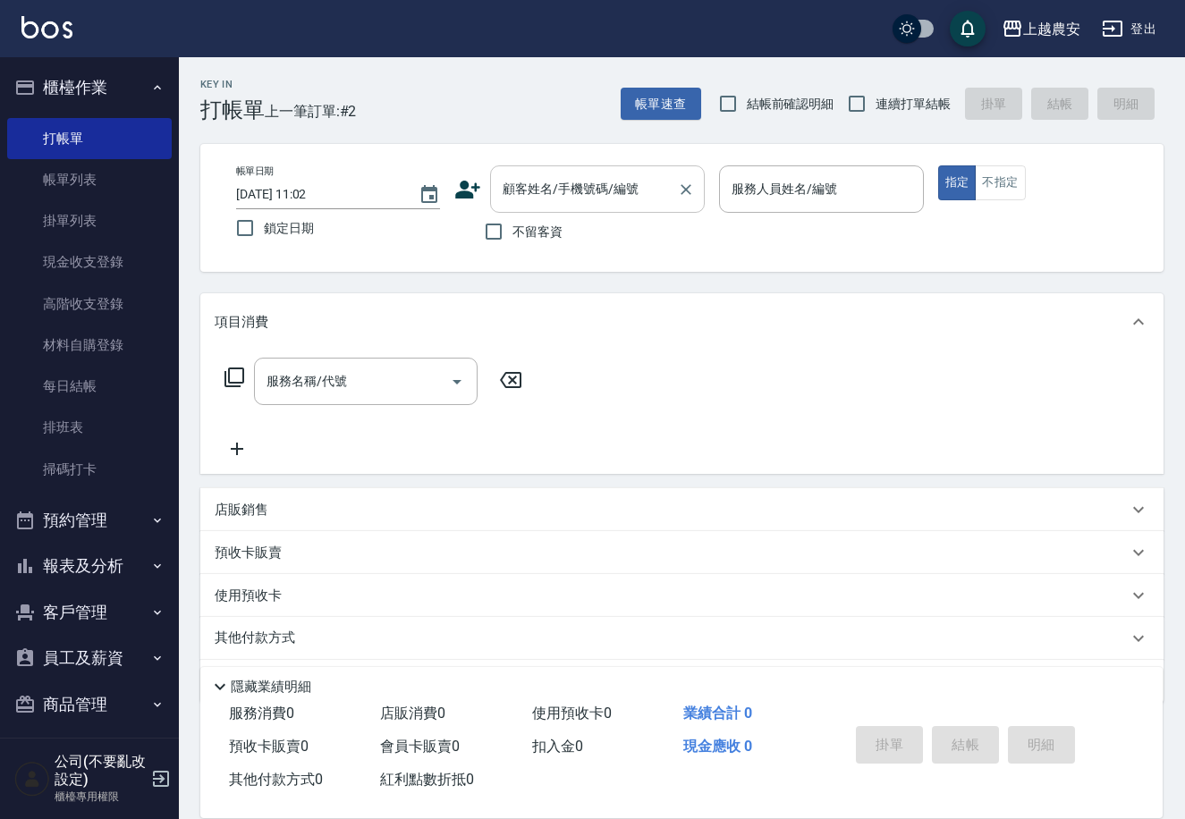
click at [521, 194] on input "顧客姓名/手機號碼/編號" at bounding box center [584, 188] width 172 height 31
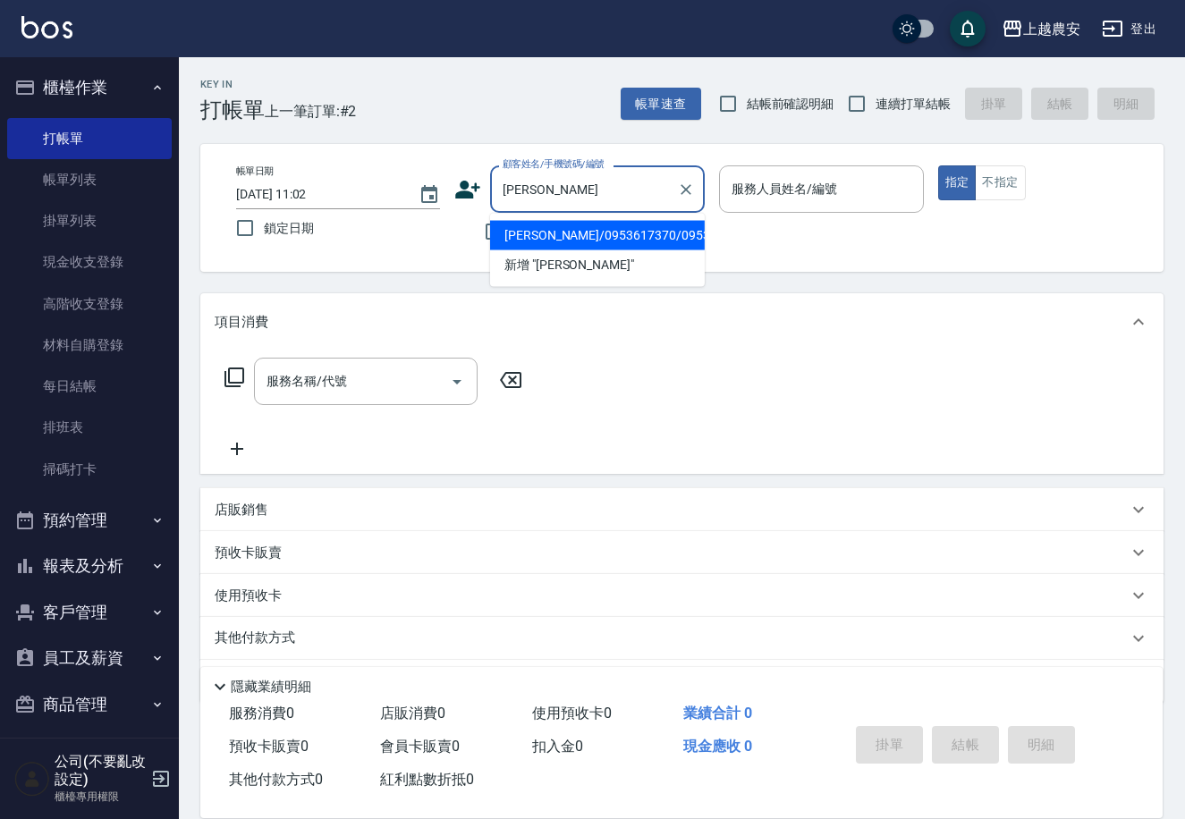
click at [605, 232] on li "[PERSON_NAME]/0953617370/0953617370" at bounding box center [597, 236] width 215 height 30
type input "[PERSON_NAME]/0953617370/0953617370"
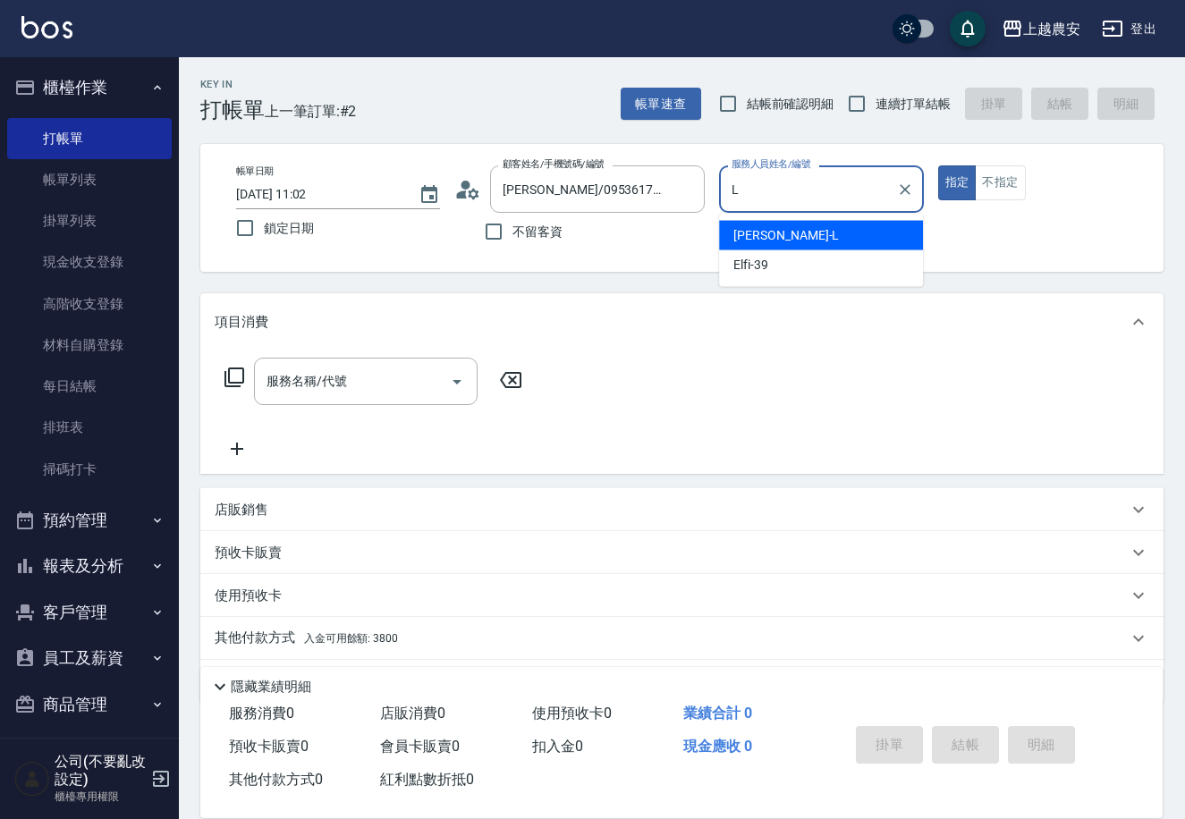
type input "Lina-L"
type button "true"
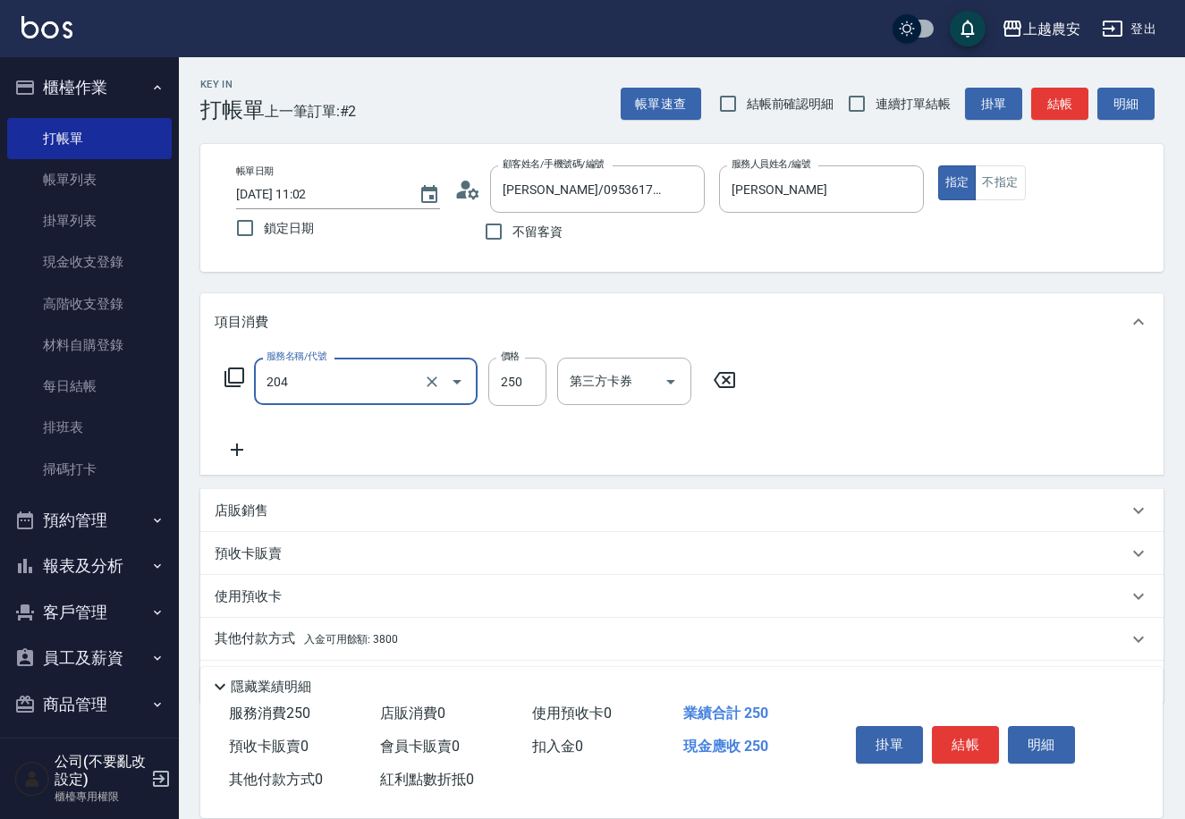
type input "梳髮(204)"
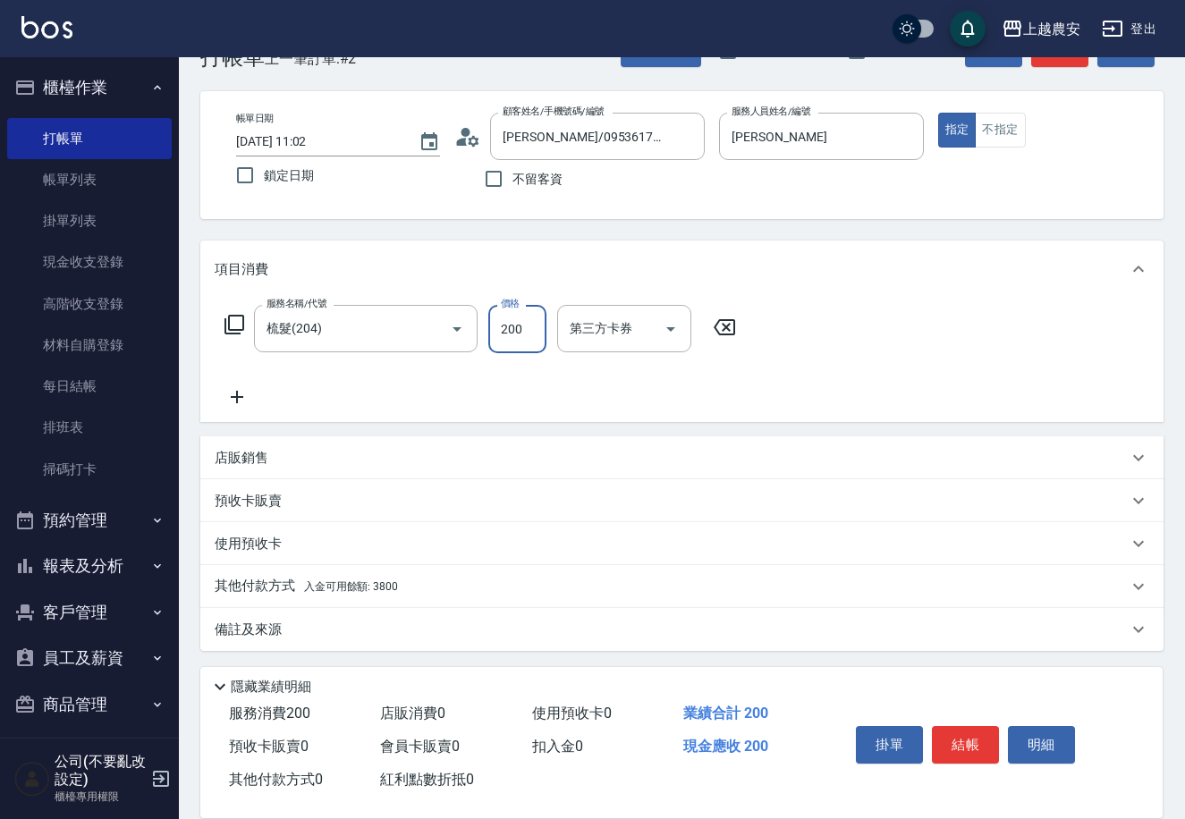
type input "200"
drag, startPoint x: 282, startPoint y: 585, endPoint x: 1191, endPoint y: 303, distance: 952.0
click at [283, 585] on p "其他付款方式 入金可用餘額: 3800" at bounding box center [306, 587] width 183 height 20
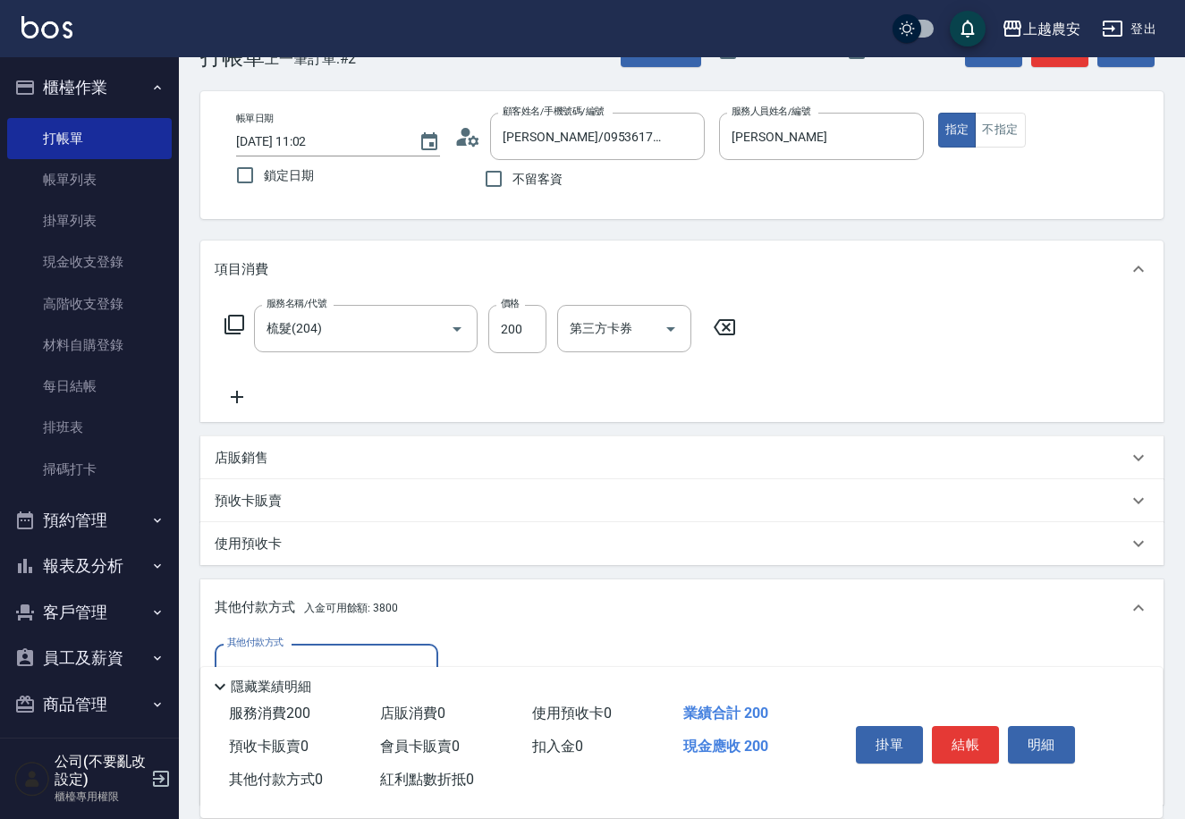
scroll to position [263, 0]
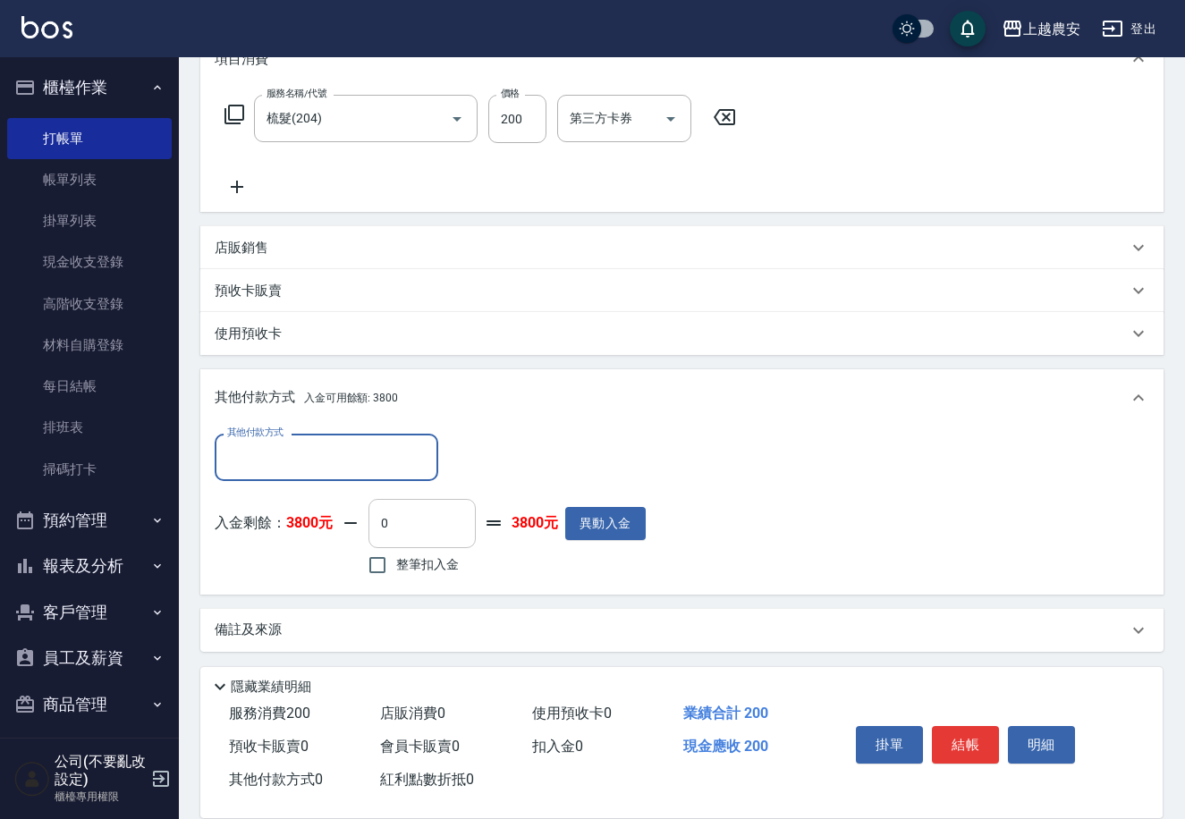
click at [372, 526] on input "0" at bounding box center [421, 523] width 107 height 48
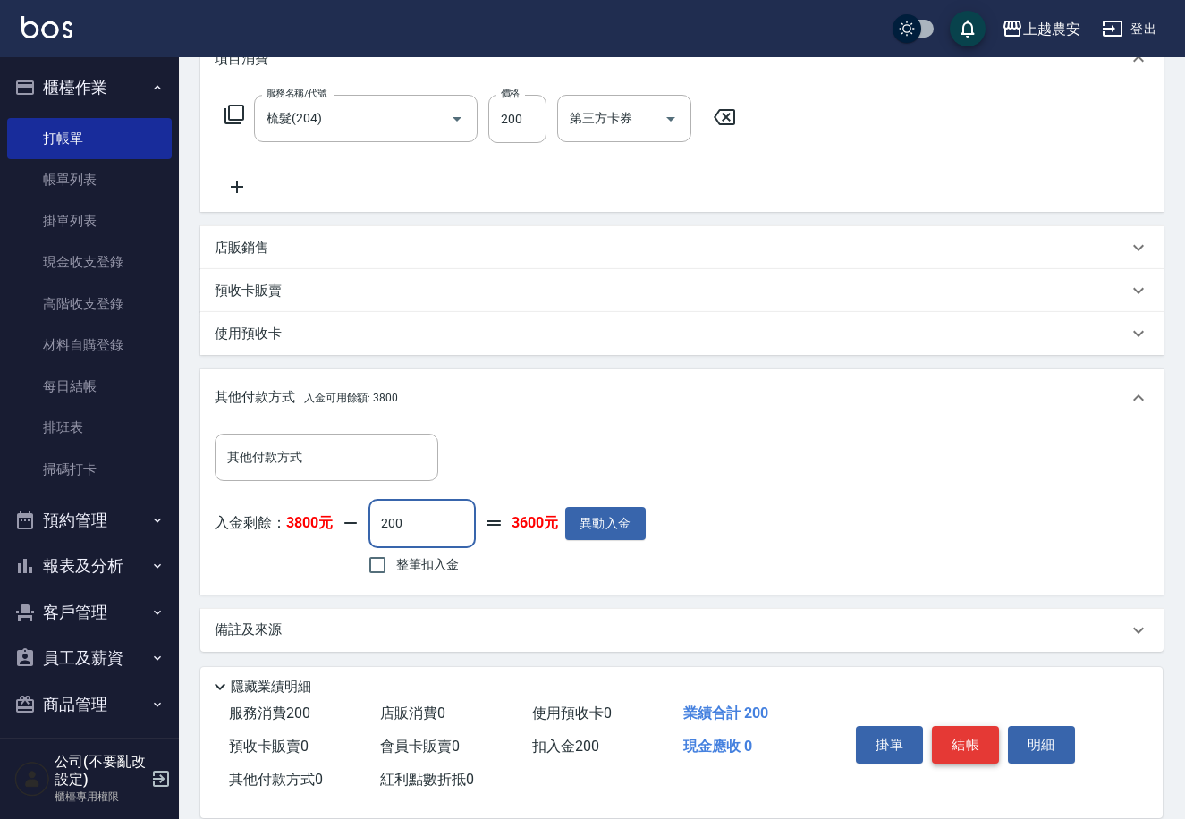
type input "200"
click at [973, 743] on button "結帳" at bounding box center [965, 745] width 67 height 38
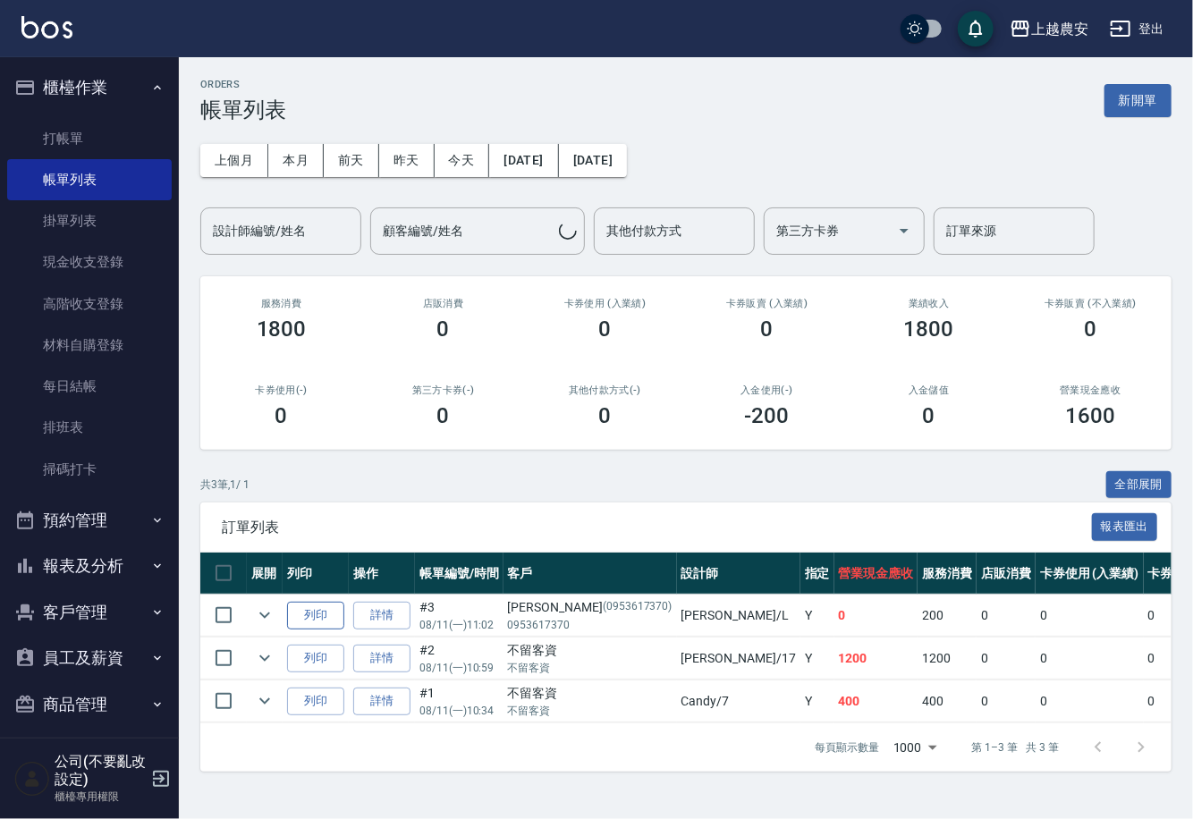
click at [304, 618] on button "列印" at bounding box center [315, 616] width 57 height 28
click at [72, 540] on button "預約管理" at bounding box center [89, 520] width 165 height 46
click at [59, 565] on link "預約管理" at bounding box center [89, 570] width 165 height 41
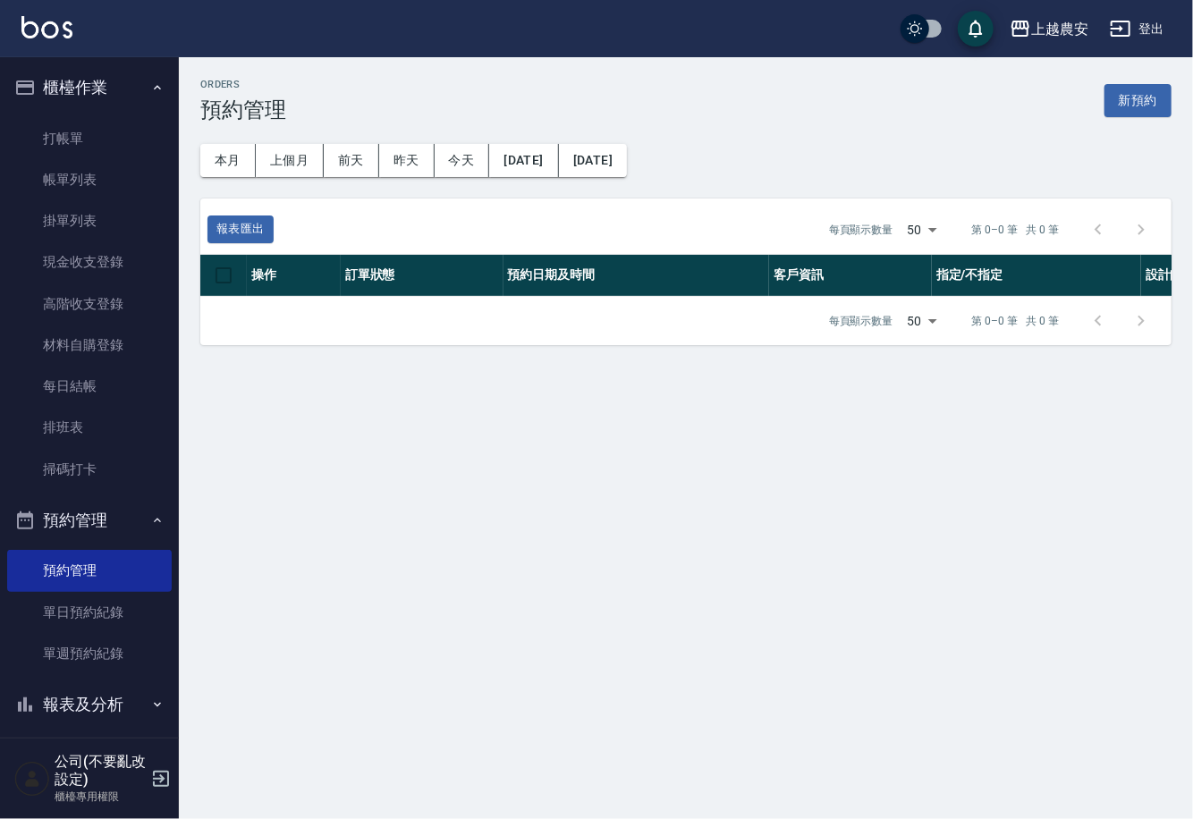
click at [75, 534] on button "預約管理" at bounding box center [89, 520] width 165 height 46
click at [99, 562] on button "報表及分析" at bounding box center [89, 566] width 165 height 46
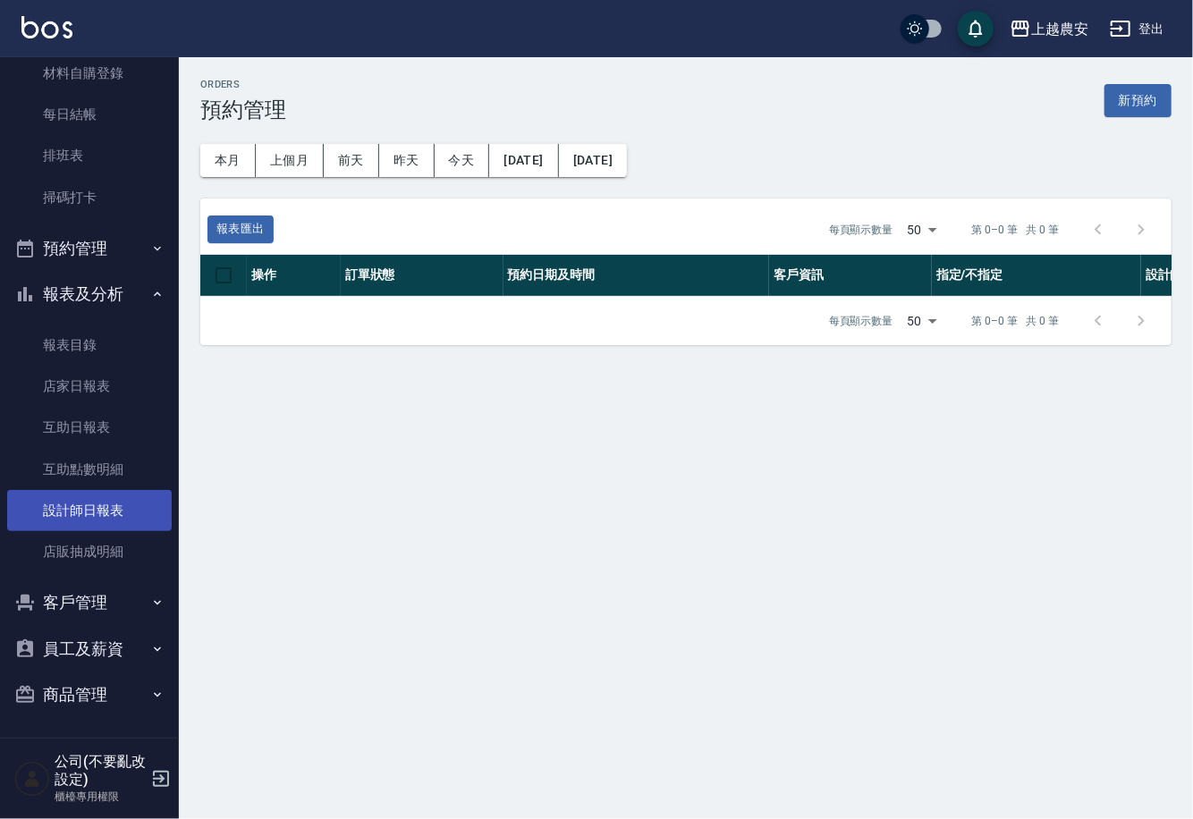
click at [89, 520] on link "設計師日報表" at bounding box center [89, 510] width 165 height 41
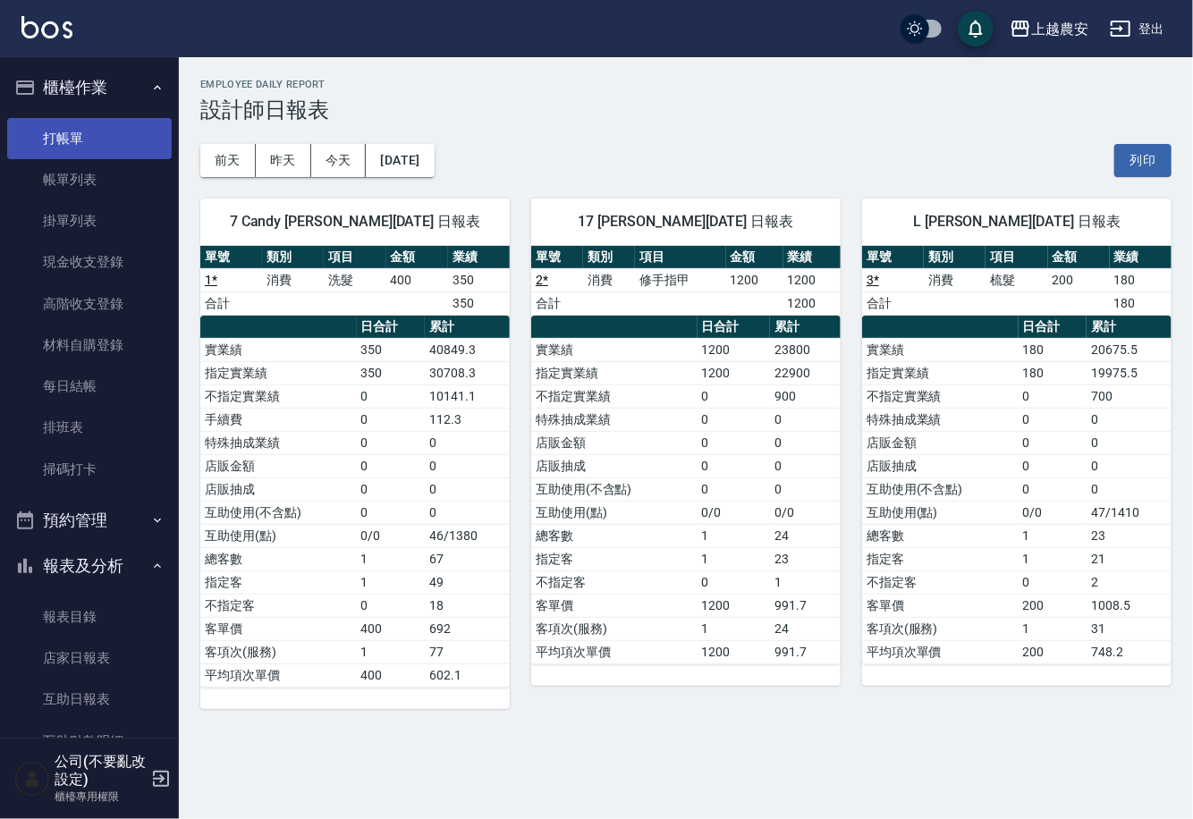
click at [96, 147] on link "打帳單" at bounding box center [89, 138] width 165 height 41
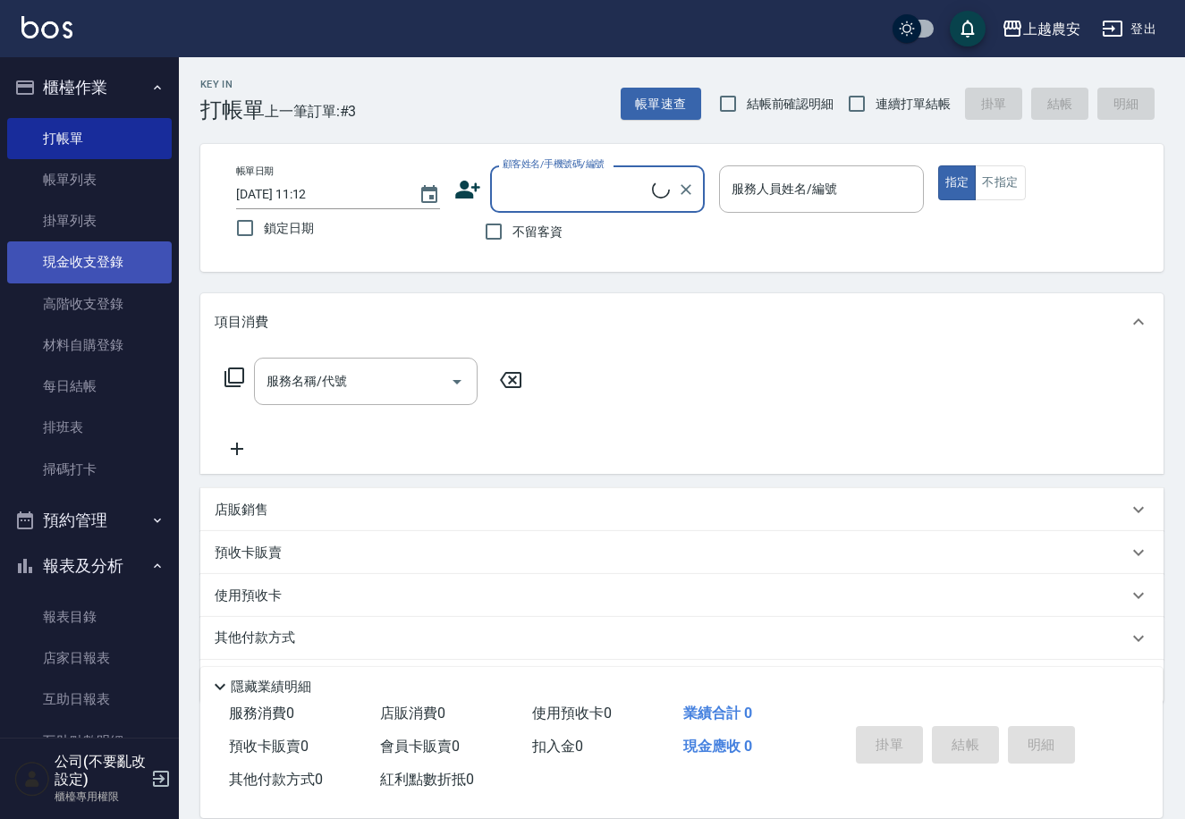
click at [95, 268] on link "現金收支登錄" at bounding box center [89, 261] width 165 height 41
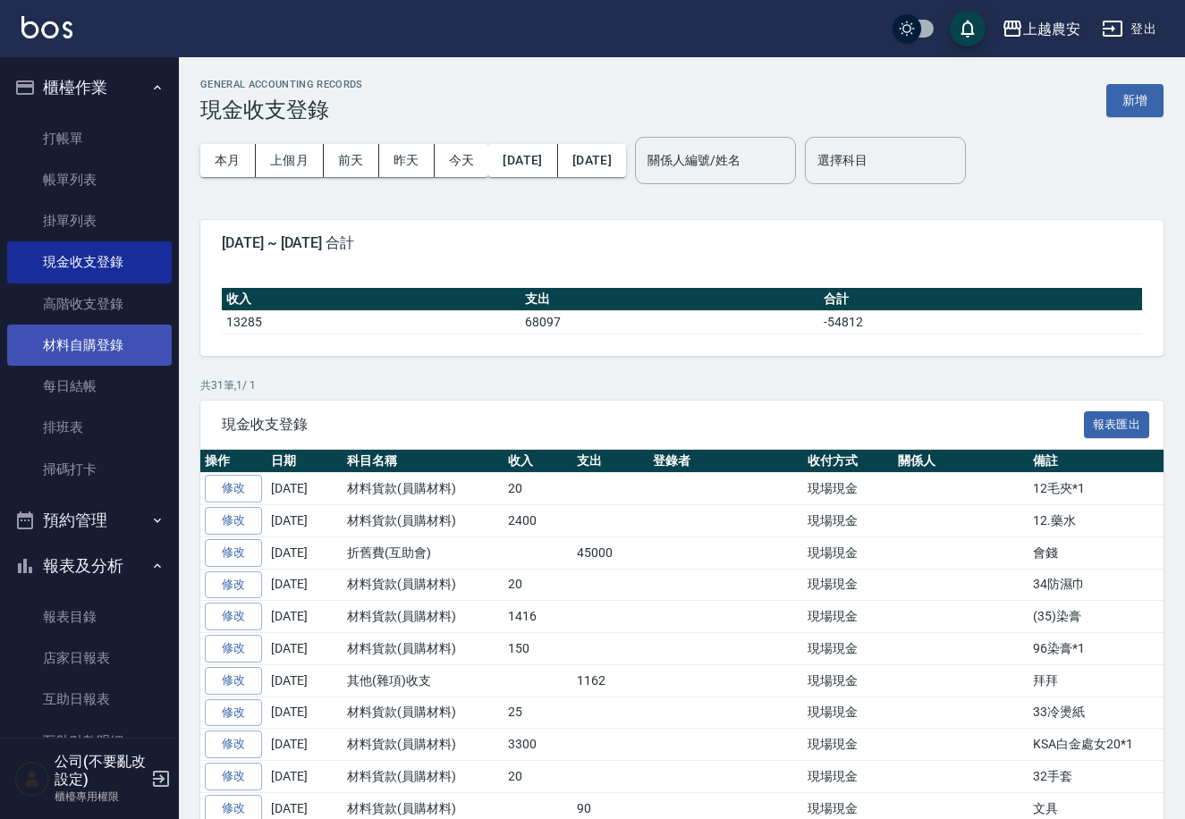
click at [32, 355] on link "材料自購登錄" at bounding box center [89, 345] width 165 height 41
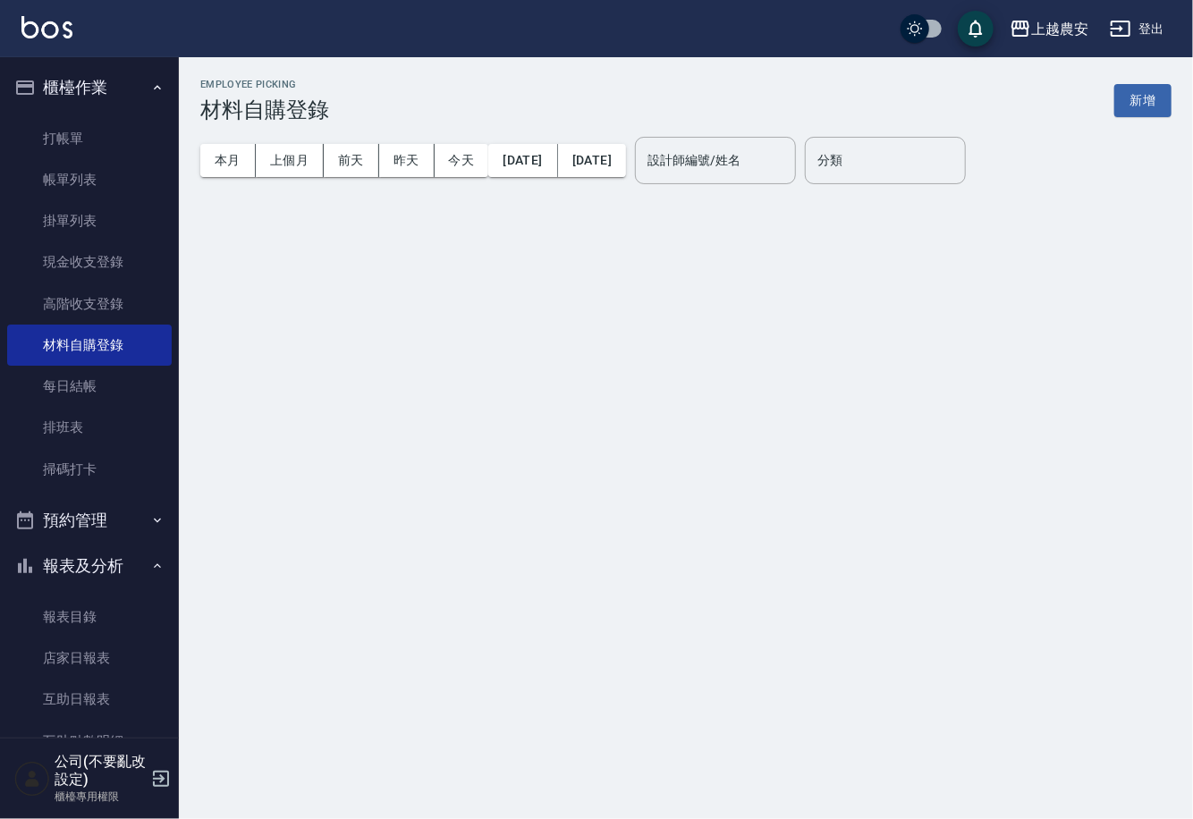
click at [766, 127] on div "本月 上個月 前天 昨天 今天 2025/08/01 2025/08/11 設計師編號/姓名 設計師編號/姓名" at bounding box center [498, 161] width 596 height 76
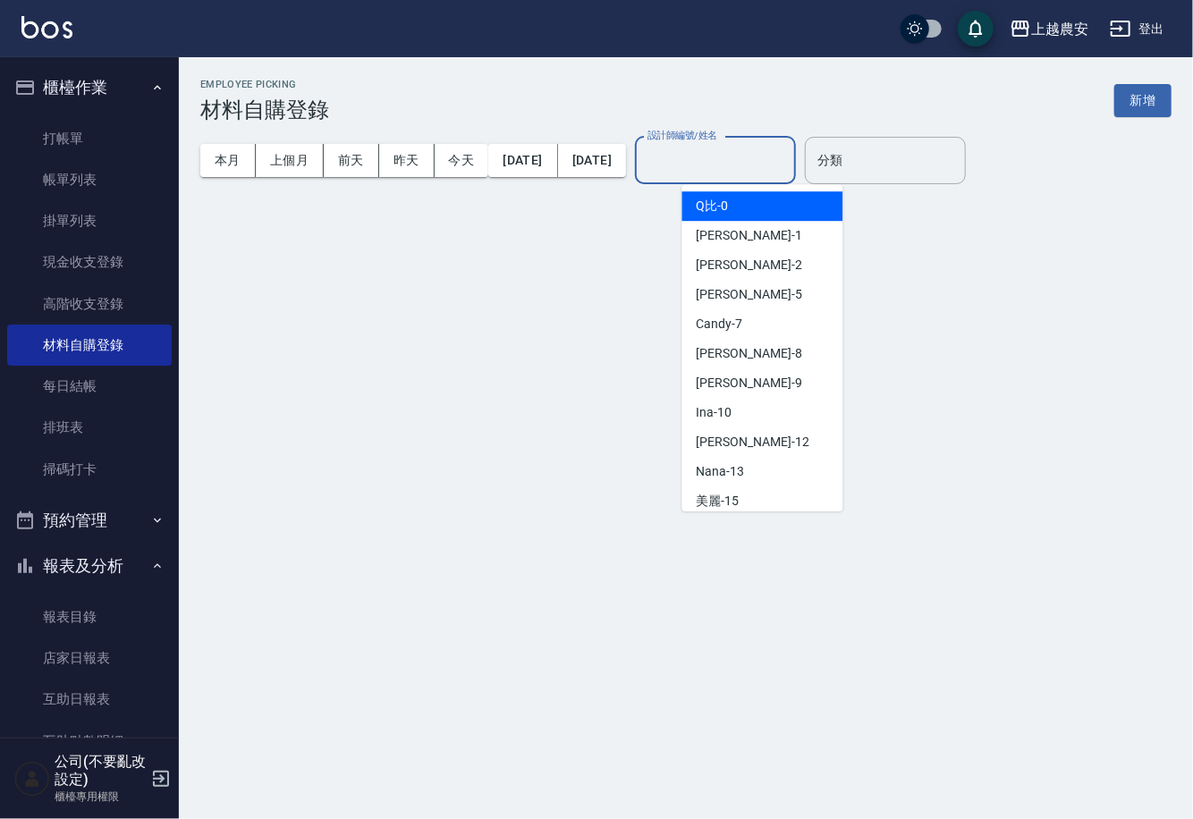
click at [758, 147] on div "設計師編號/姓名 設計師編號/姓名" at bounding box center [715, 160] width 161 height 47
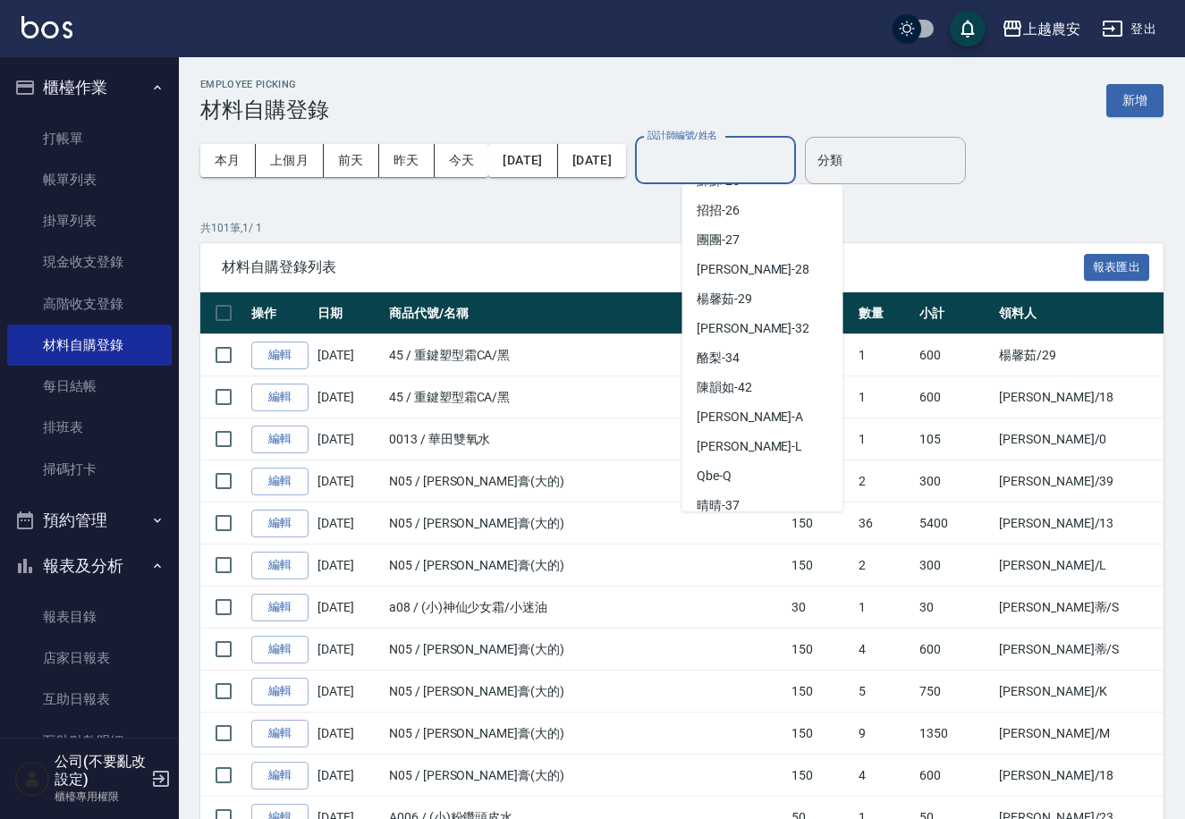
scroll to position [389, 0]
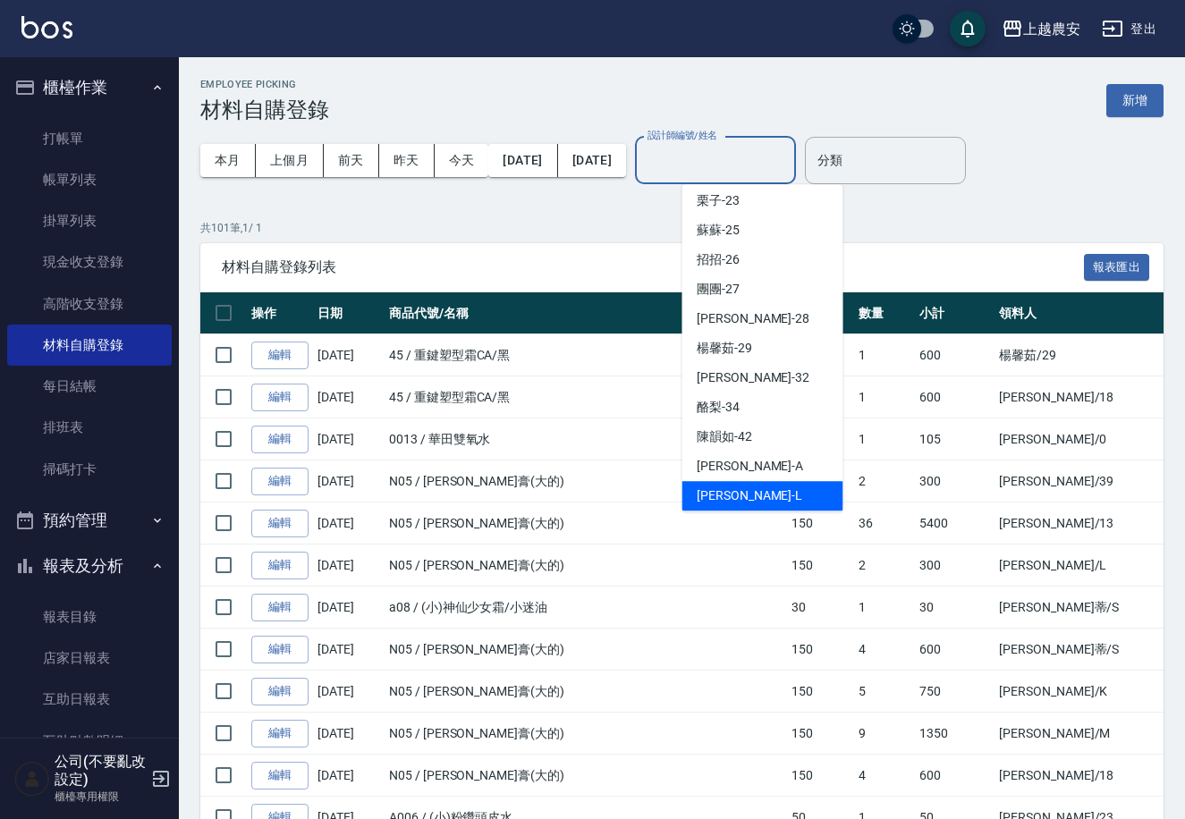
click at [788, 492] on div "Lina -L" at bounding box center [762, 496] width 161 height 30
type input "Lina-L"
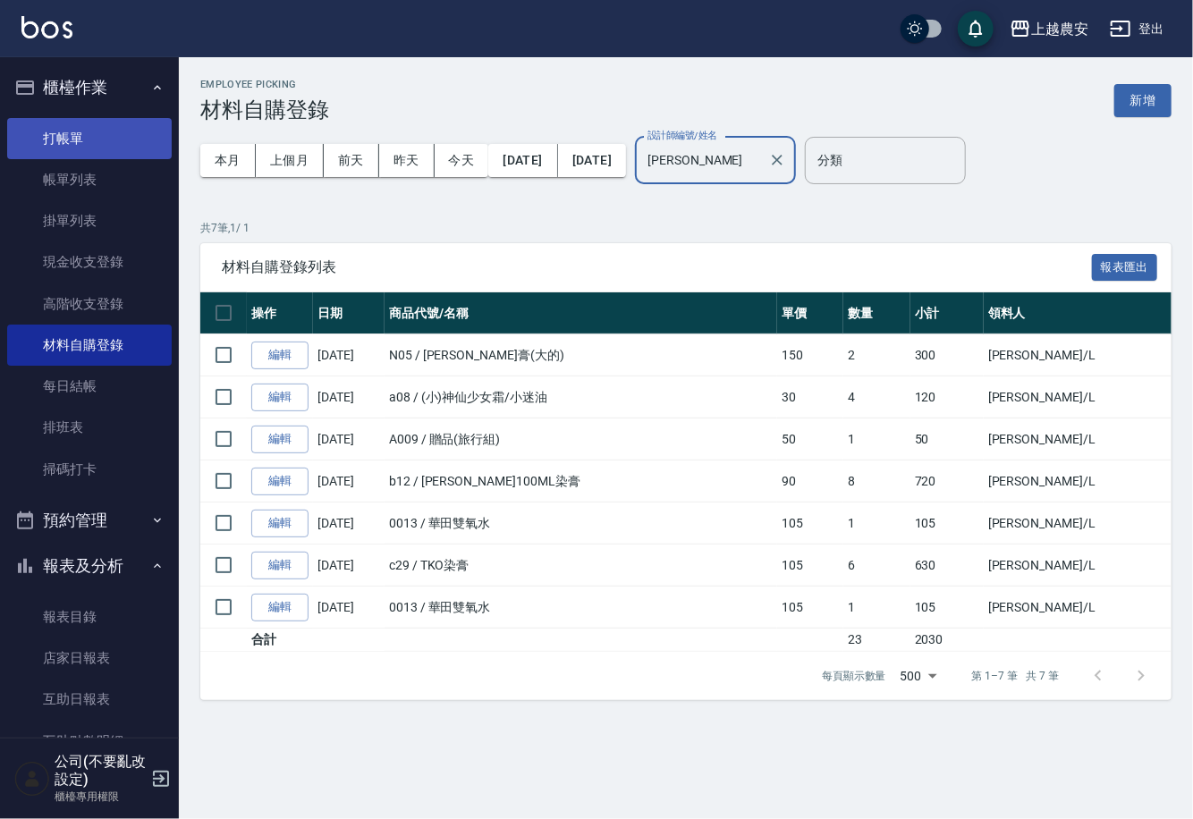
click at [30, 147] on link "打帳單" at bounding box center [89, 138] width 165 height 41
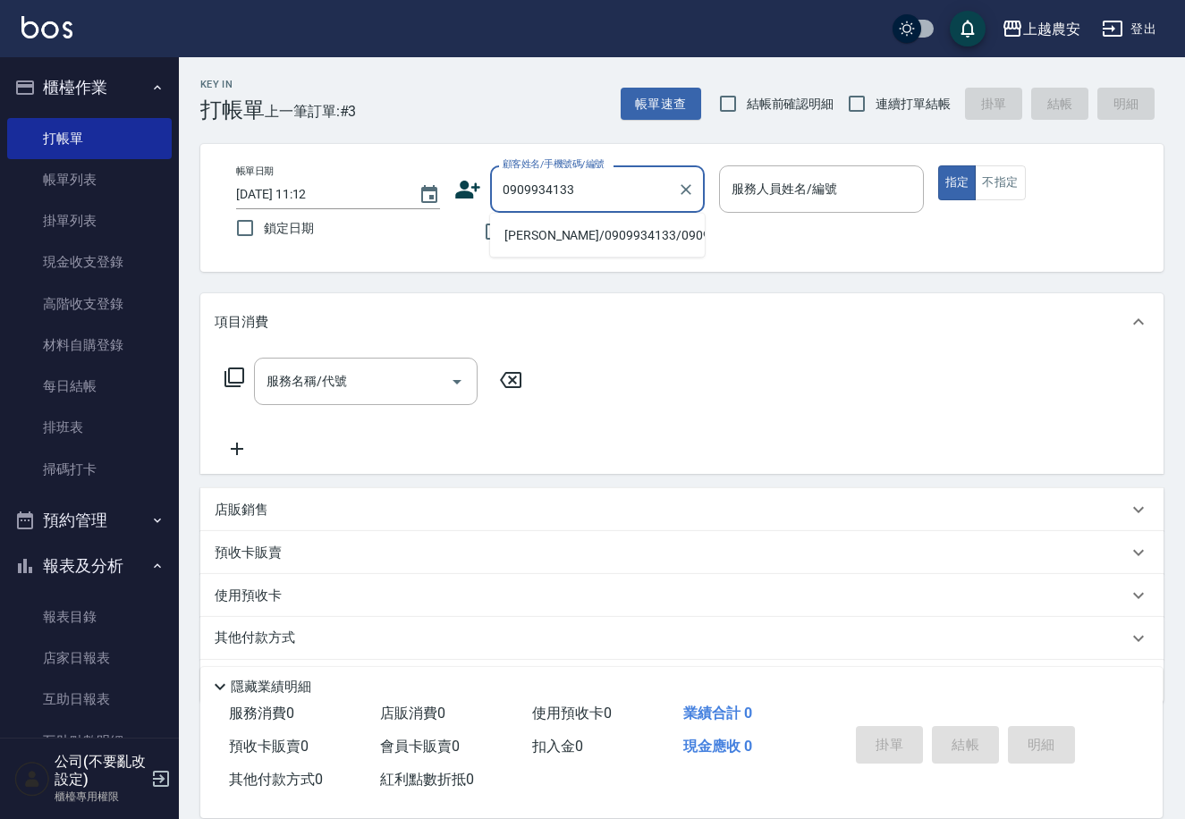
click at [572, 235] on li "[PERSON_NAME]/0909934133/0909934133" at bounding box center [597, 236] width 215 height 30
type input "[PERSON_NAME]/0909934133/0909934133"
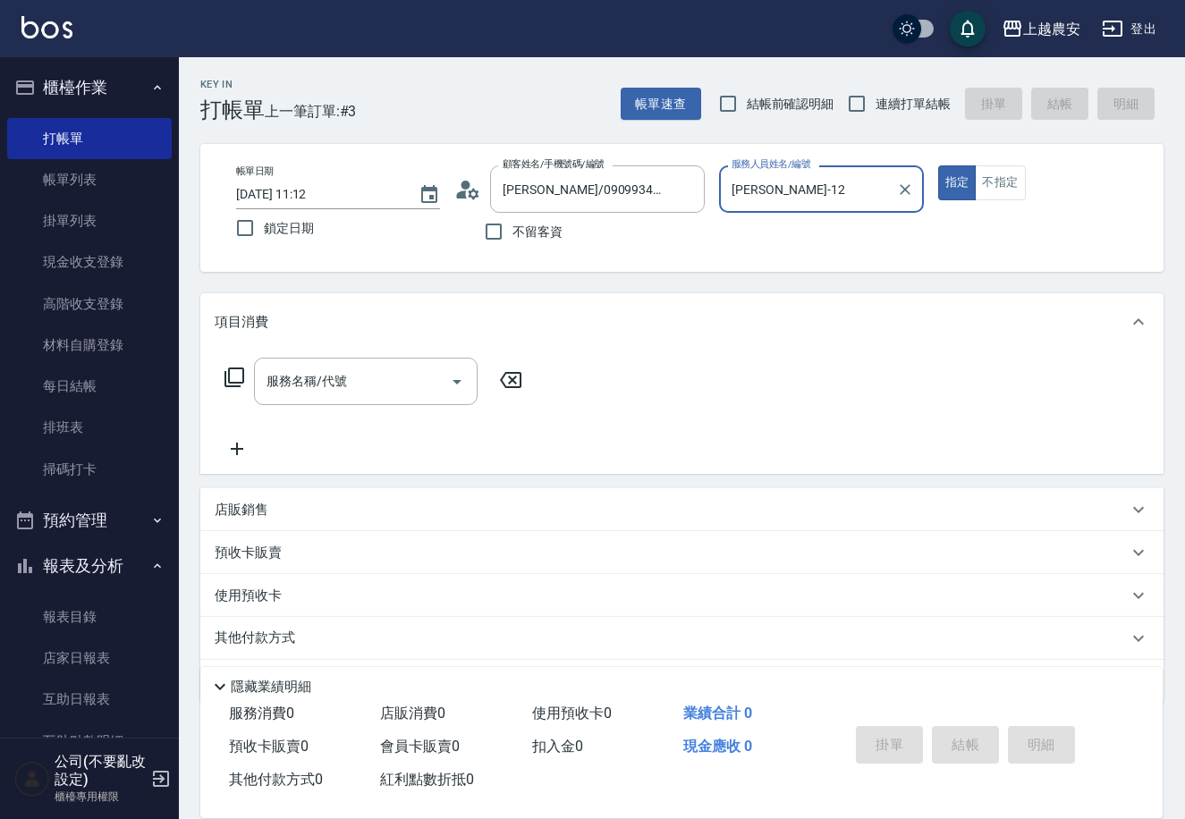
type input "Yoko-12"
click at [351, 385] on input "服務名稱/代號" at bounding box center [352, 381] width 181 height 31
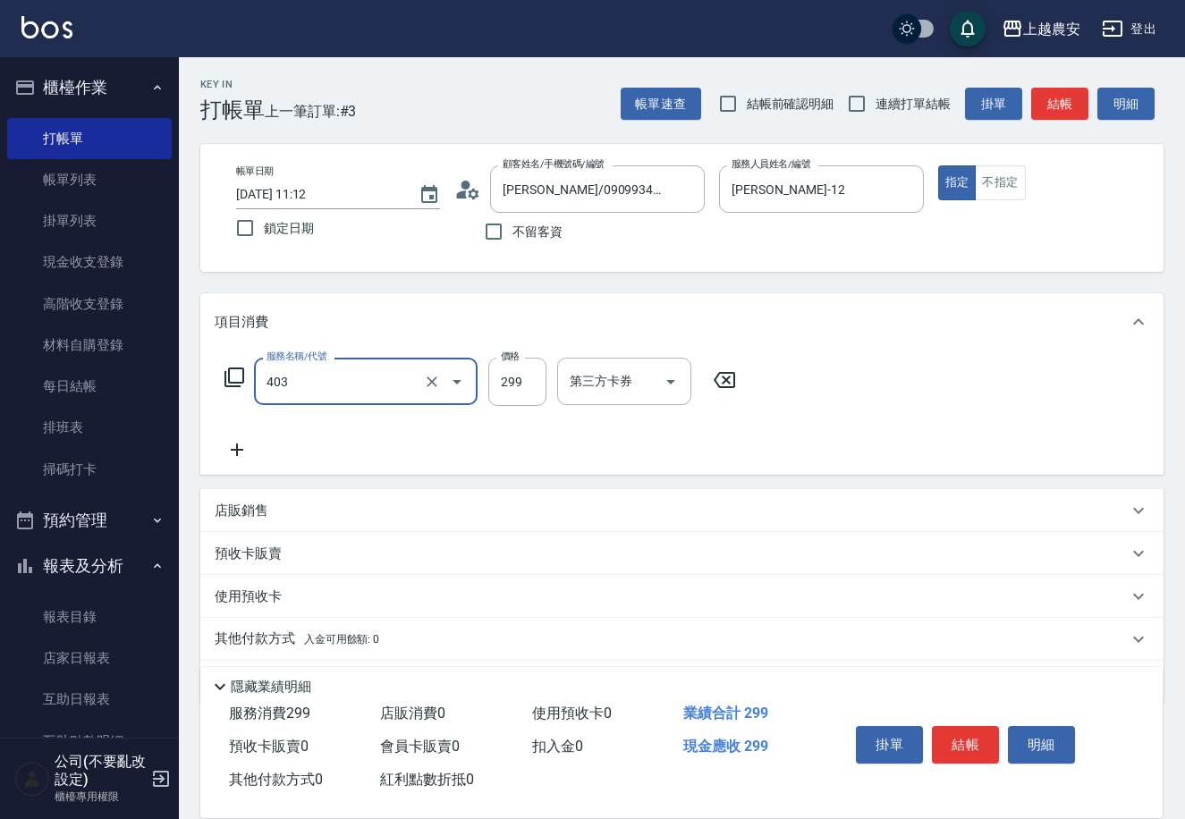
type input "剪髮(403)"
type input "400"
click at [975, 739] on button "結帳" at bounding box center [965, 745] width 67 height 38
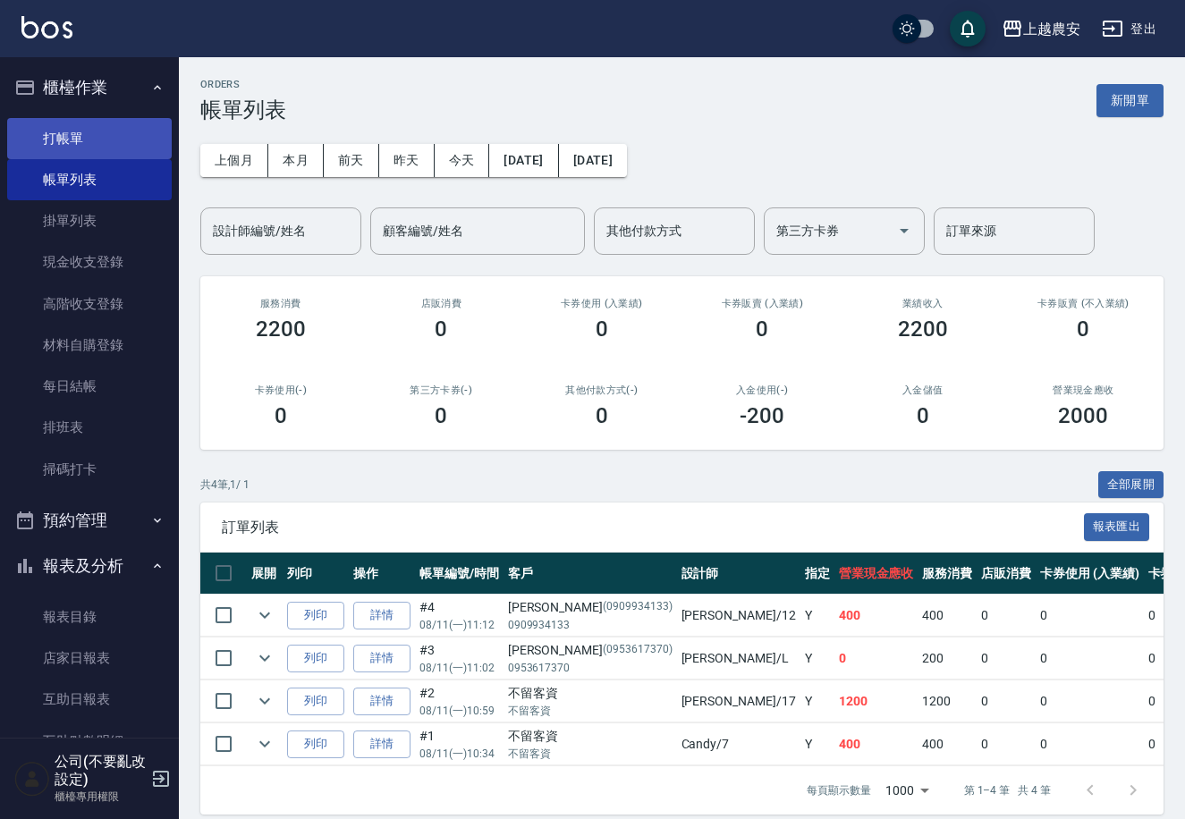
click at [65, 127] on link "打帳單" at bounding box center [89, 138] width 165 height 41
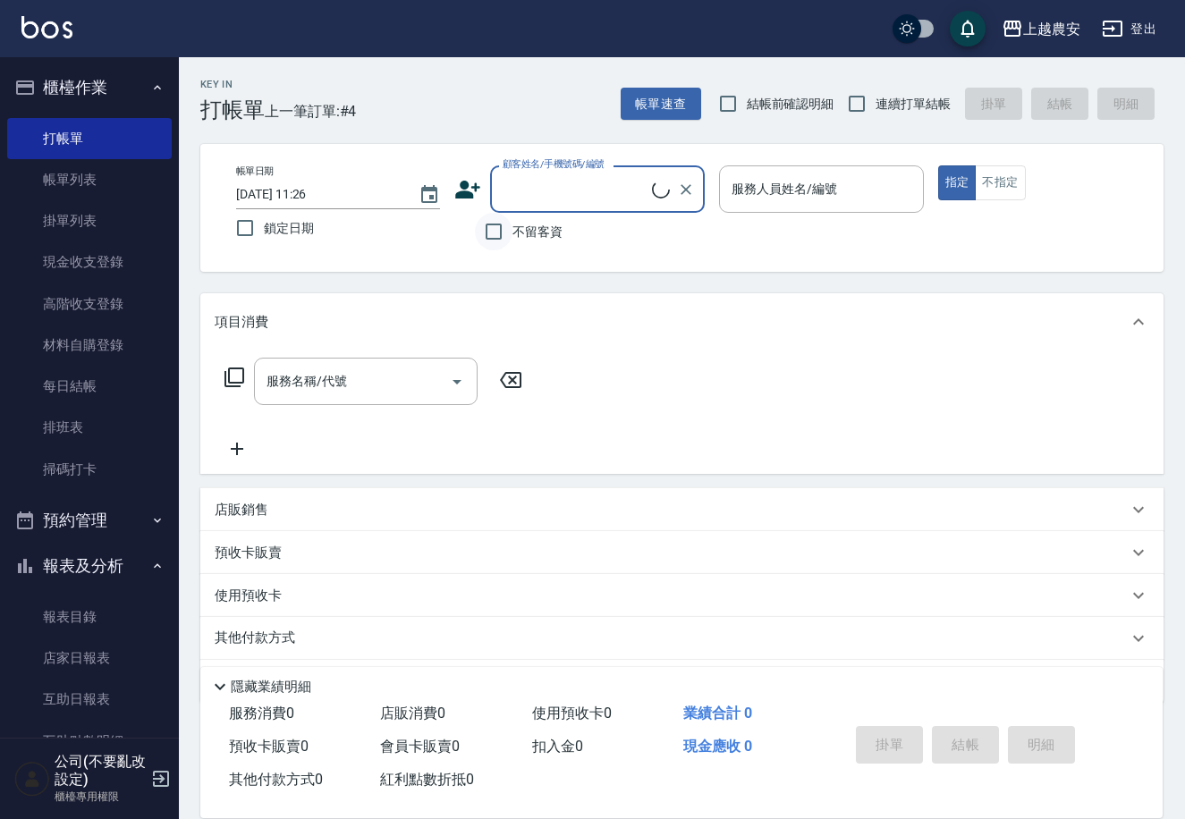
click at [494, 233] on input "不留客資" at bounding box center [494, 232] width 38 height 38
checkbox input "true"
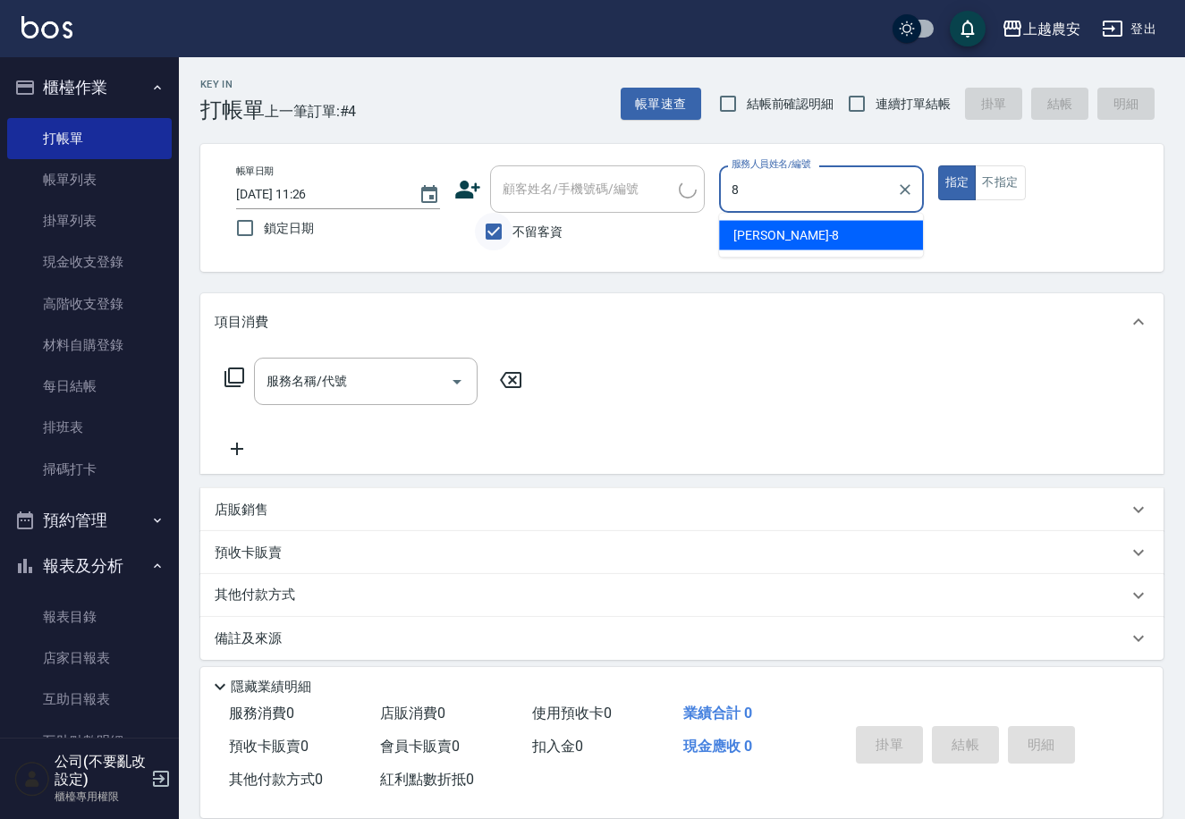
type input "黛慧-8"
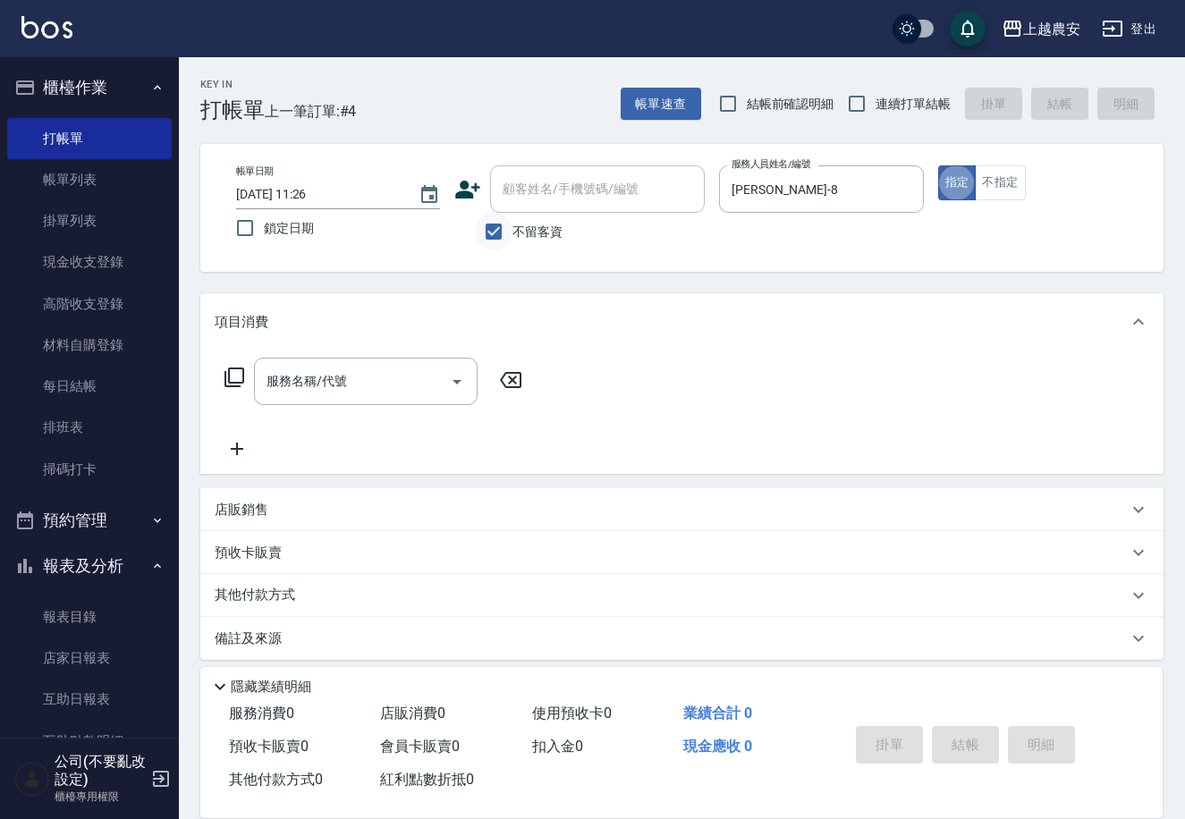
type button "true"
click at [1002, 182] on button "不指定" at bounding box center [1000, 182] width 50 height 35
click at [217, 380] on div "服務名稱/代號 服務名稱/代號" at bounding box center [374, 381] width 318 height 47
click at [229, 380] on icon at bounding box center [234, 378] width 20 height 20
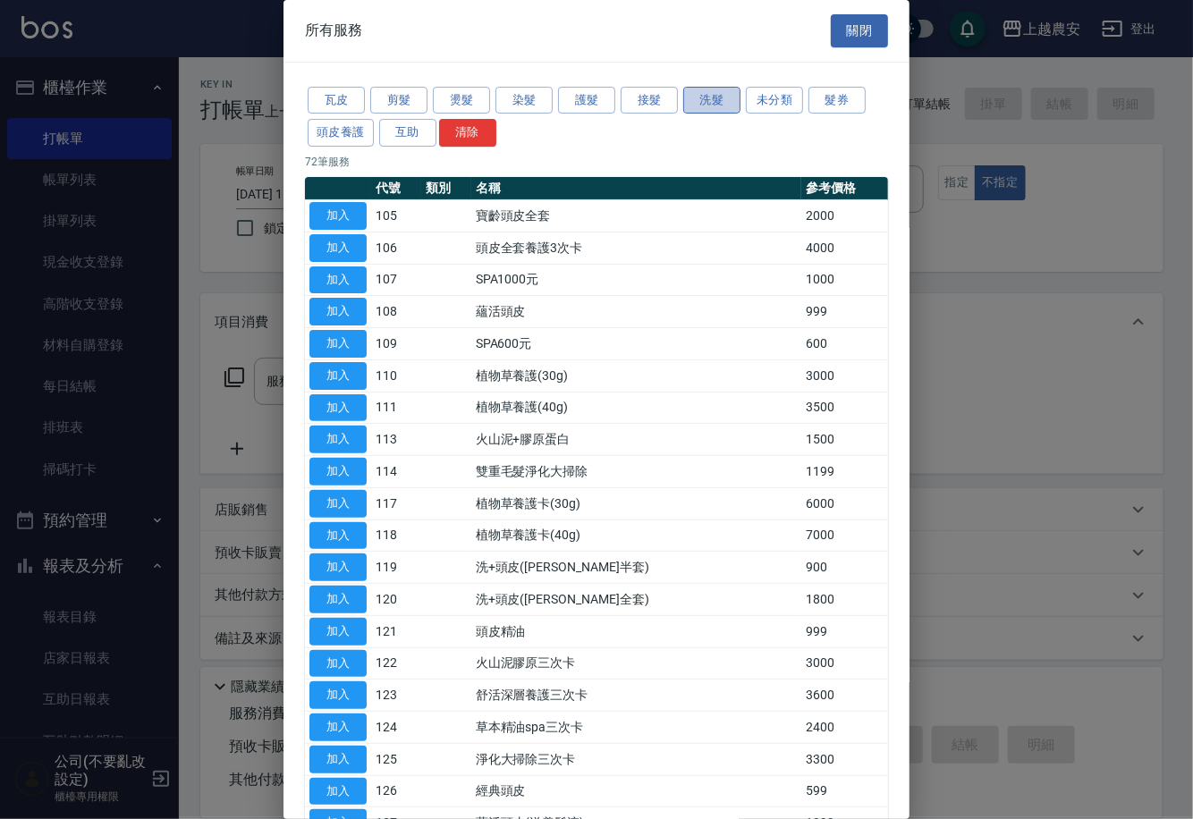
click at [727, 89] on button "洗髮" at bounding box center [711, 101] width 57 height 28
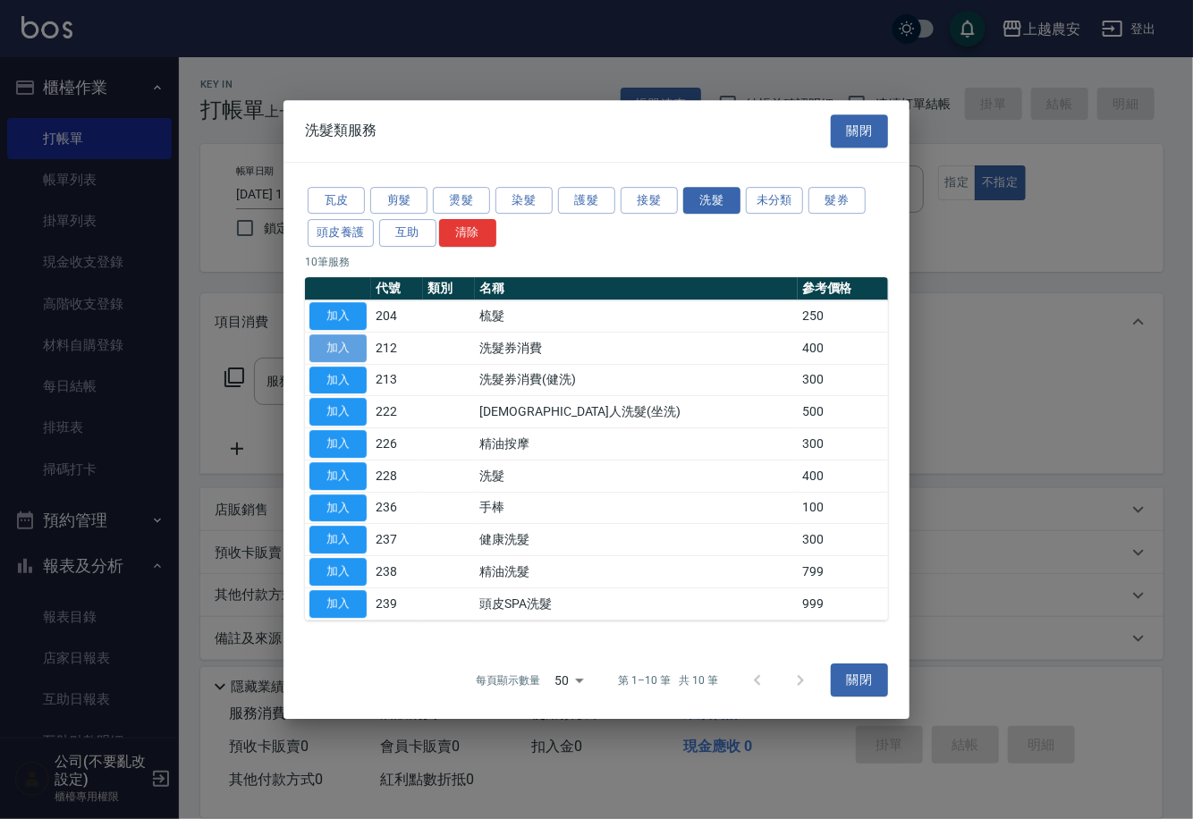
click at [349, 346] on button "加入" at bounding box center [337, 348] width 57 height 28
type input "洗髮券消費(212)"
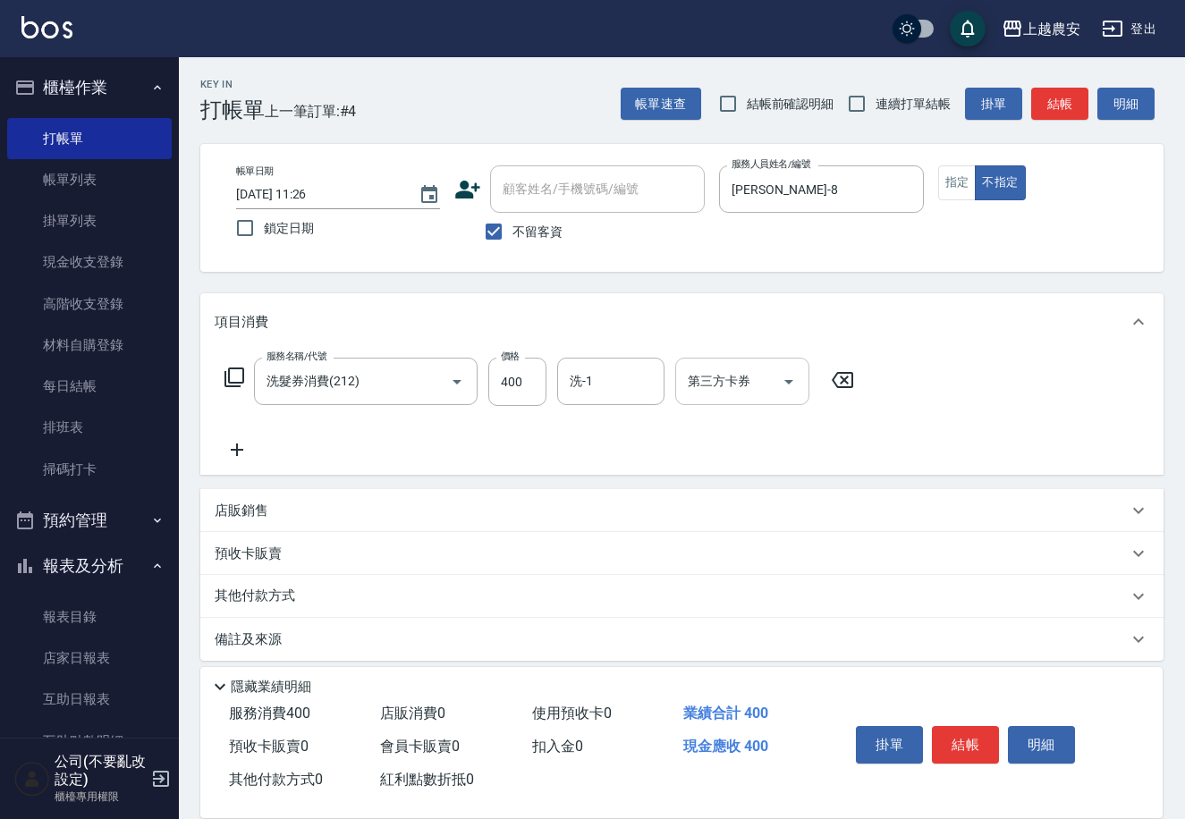
click at [706, 380] on input "第三方卡券" at bounding box center [728, 381] width 91 height 31
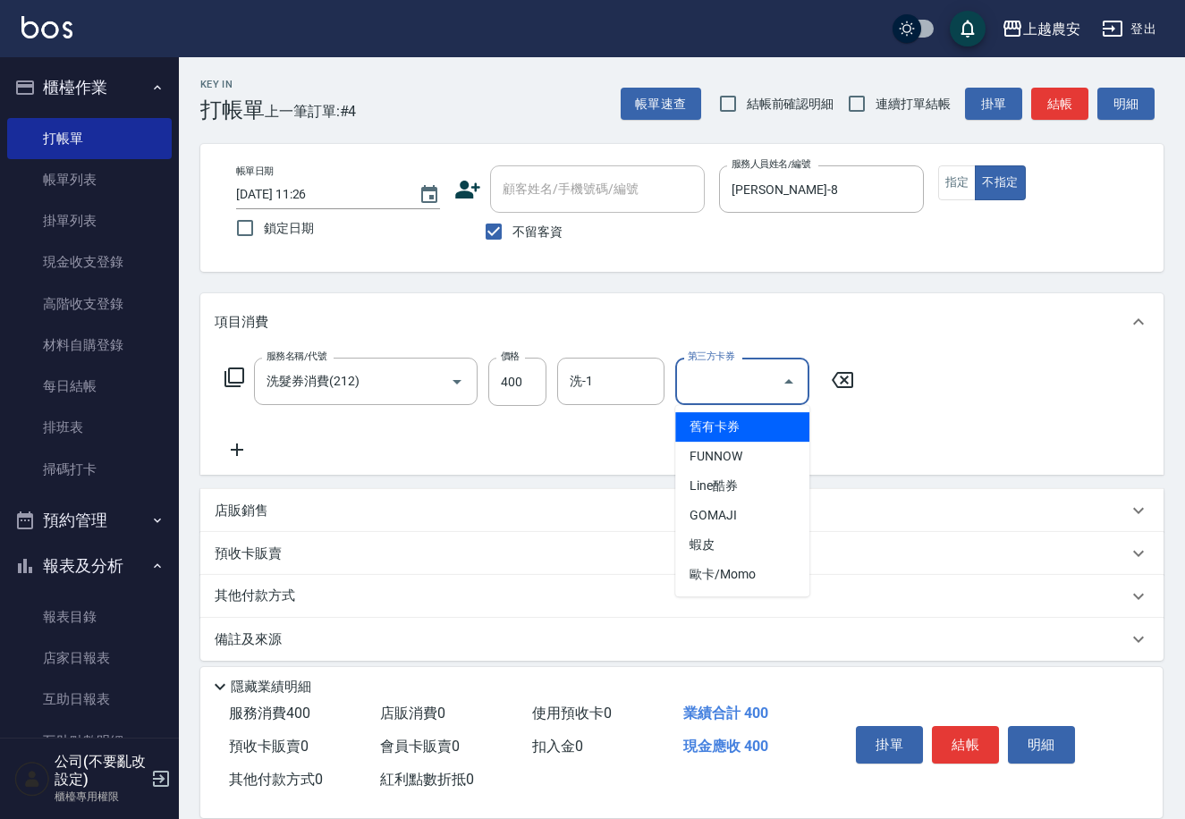
click at [239, 379] on icon at bounding box center [234, 377] width 21 height 21
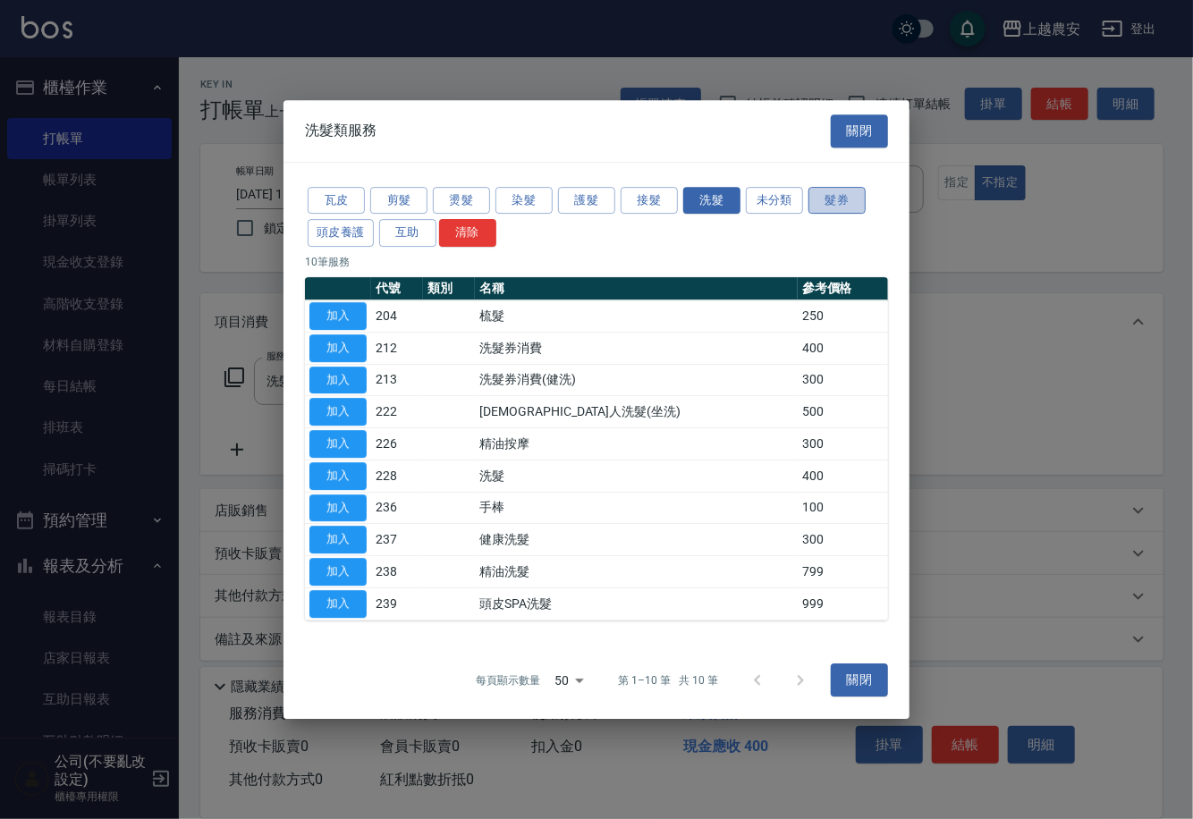
click at [832, 191] on button "髮券" at bounding box center [836, 201] width 57 height 28
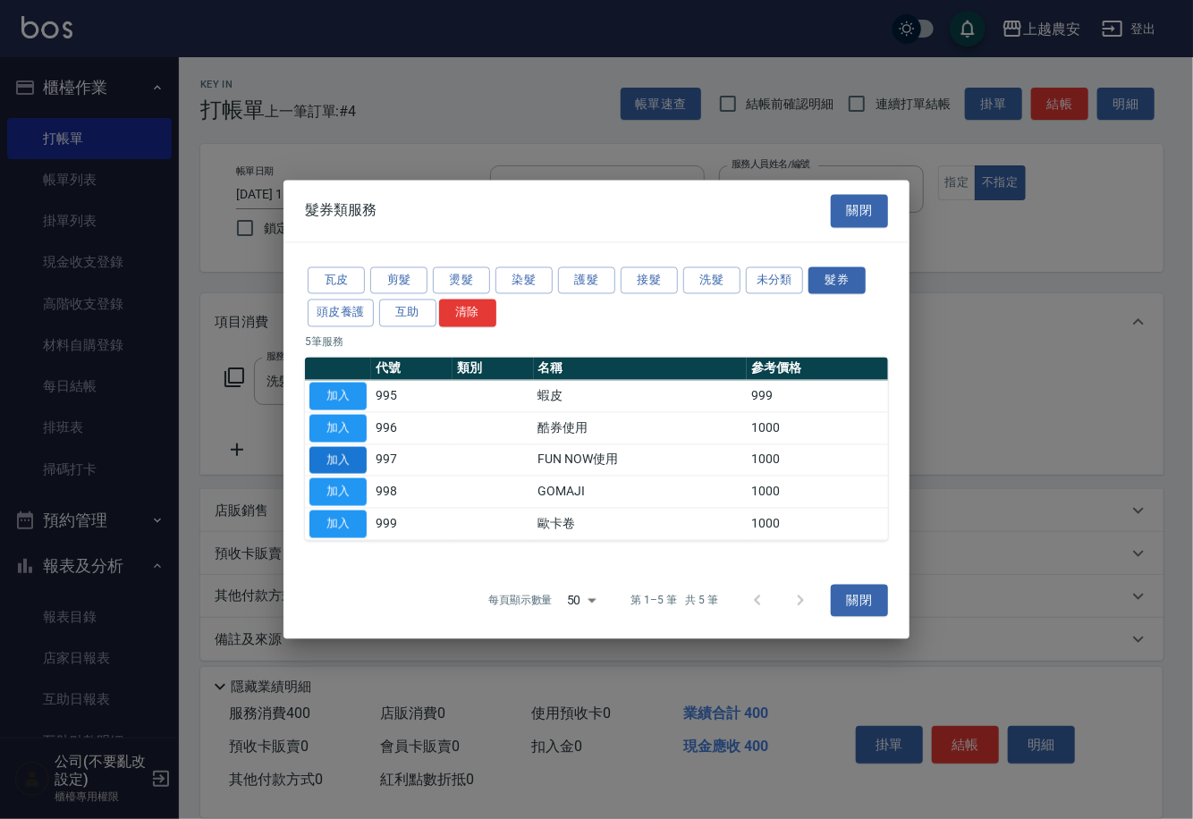
click at [341, 456] on button "加入" at bounding box center [337, 460] width 57 height 28
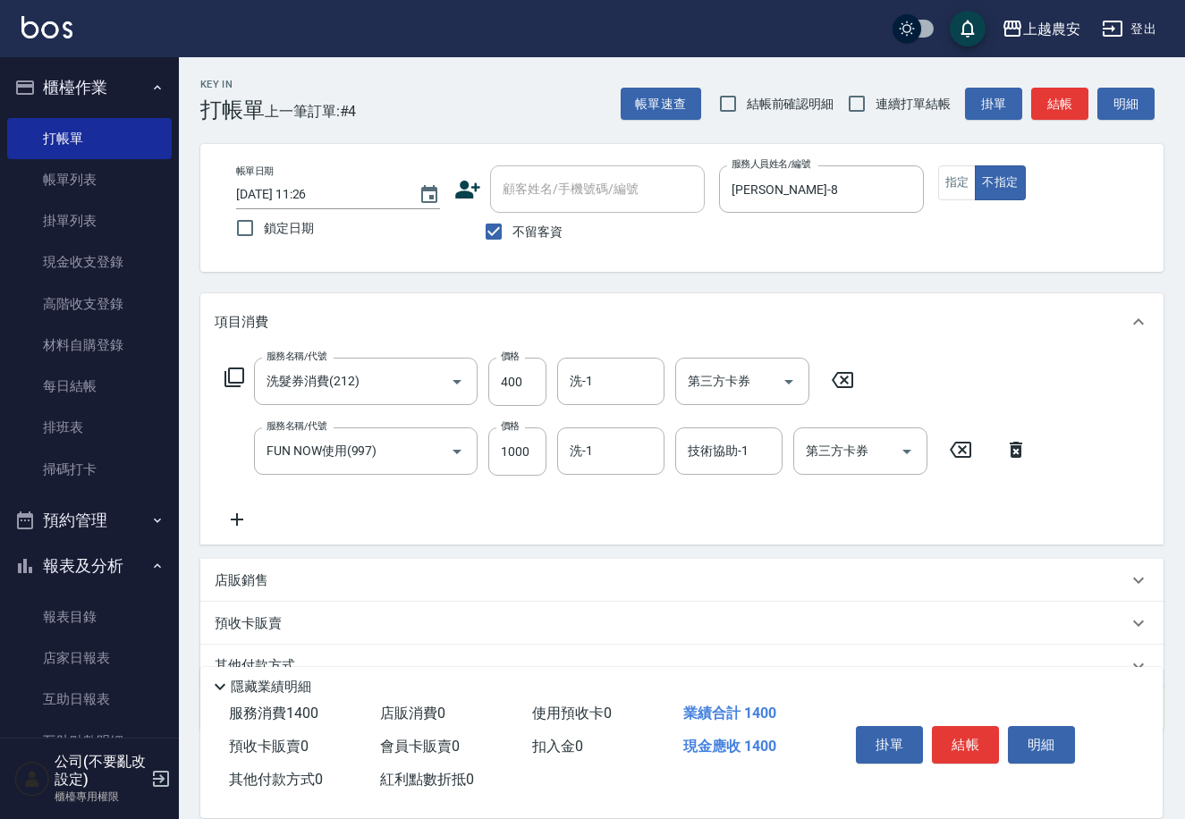
click at [838, 384] on icon at bounding box center [842, 379] width 45 height 21
click at [531, 452] on input "1000" at bounding box center [517, 451] width 58 height 48
type input "399"
click at [888, 447] on input "第三方卡券" at bounding box center [846, 450] width 91 height 31
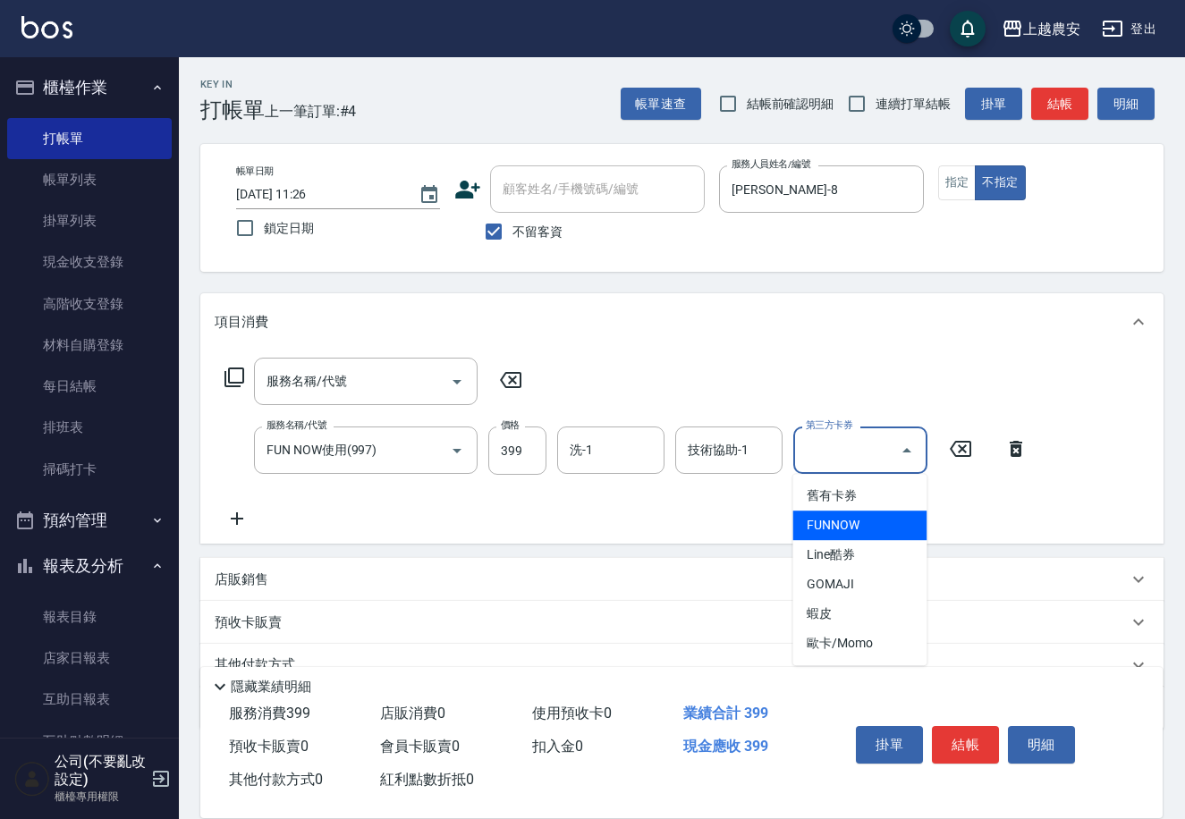
click at [882, 518] on span "FUNNOW" at bounding box center [859, 526] width 134 height 30
type input "FUNNOW"
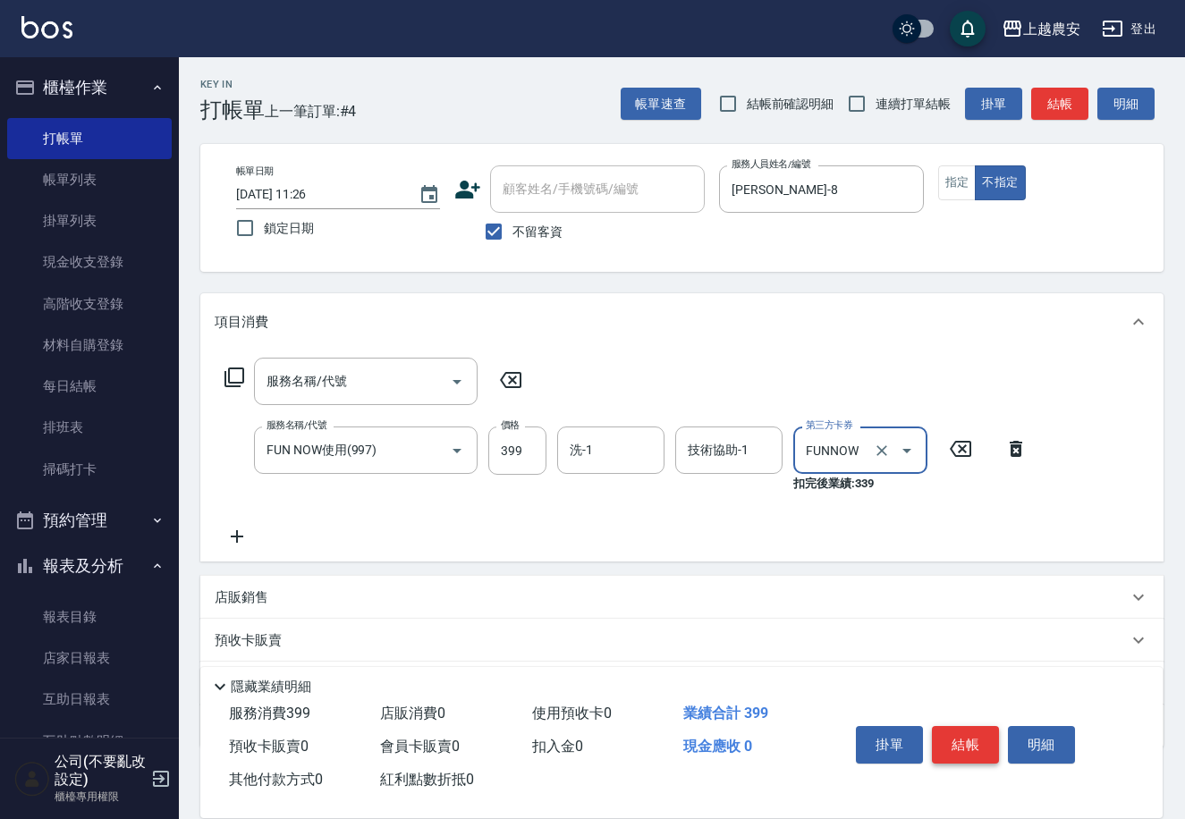
click at [954, 728] on button "結帳" at bounding box center [965, 745] width 67 height 38
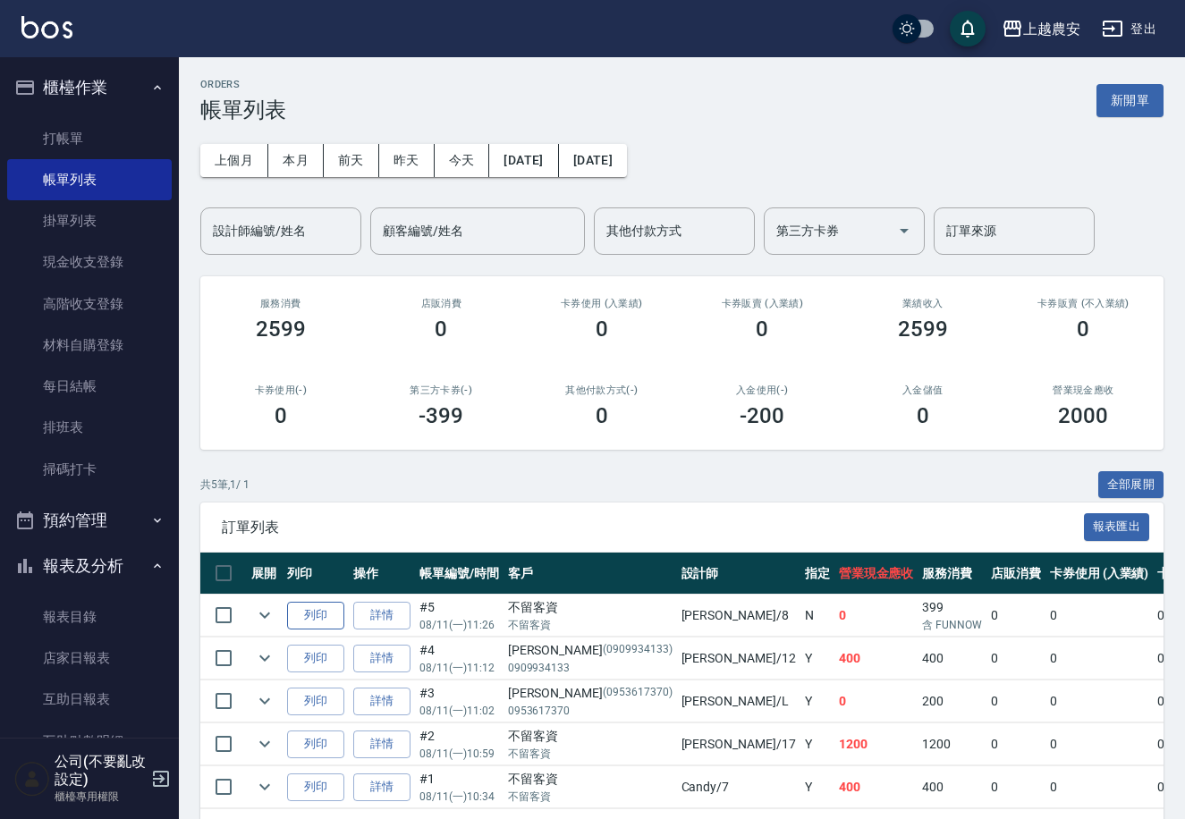
click at [322, 613] on button "列印" at bounding box center [315, 616] width 57 height 28
click at [102, 131] on link "打帳單" at bounding box center [89, 138] width 165 height 41
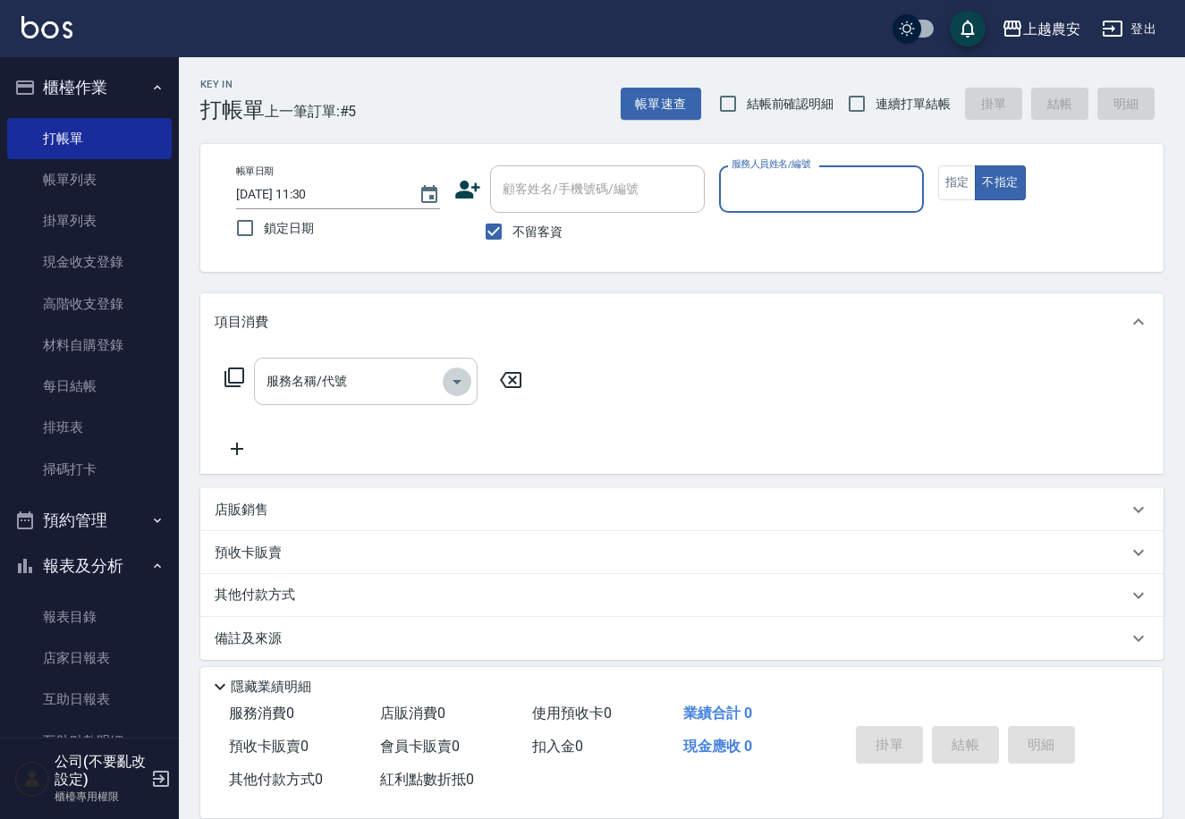
click at [461, 382] on icon "Open" at bounding box center [456, 381] width 21 height 21
click at [232, 371] on icon at bounding box center [234, 377] width 21 height 21
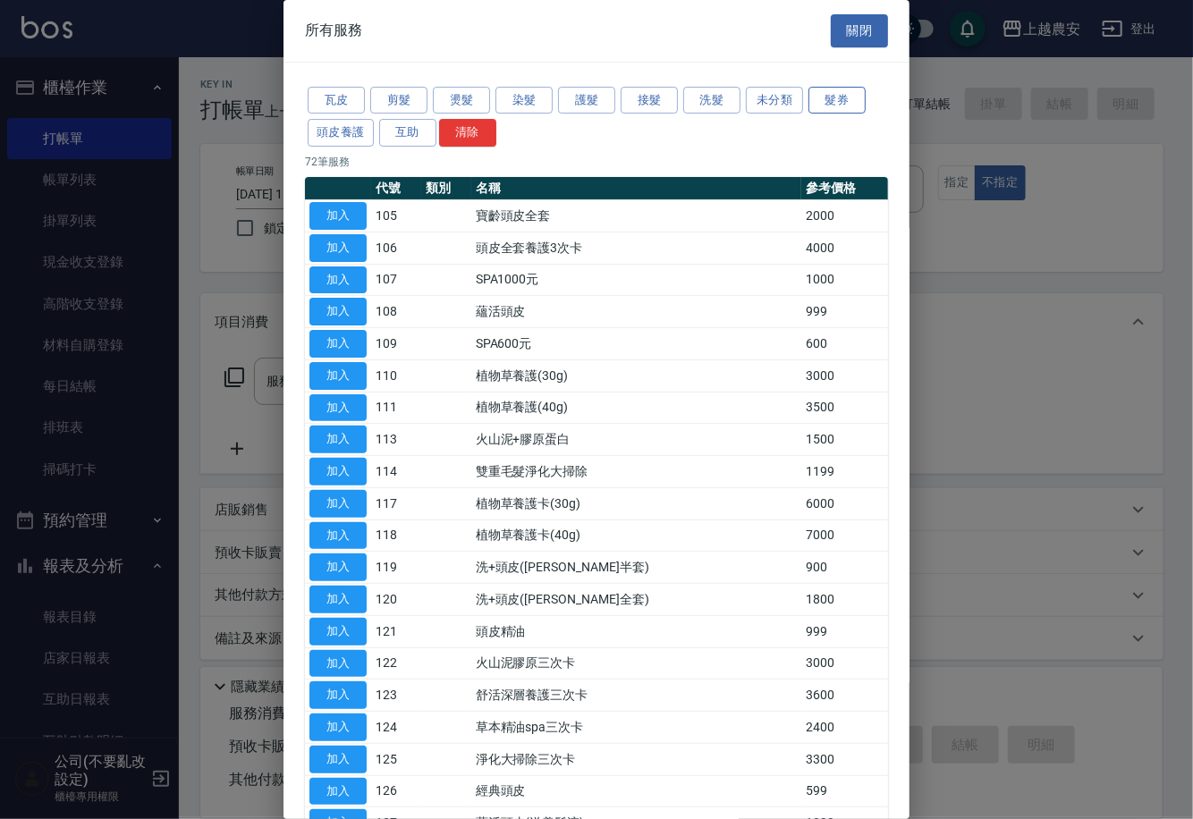
click at [862, 109] on button "髮券" at bounding box center [836, 101] width 57 height 28
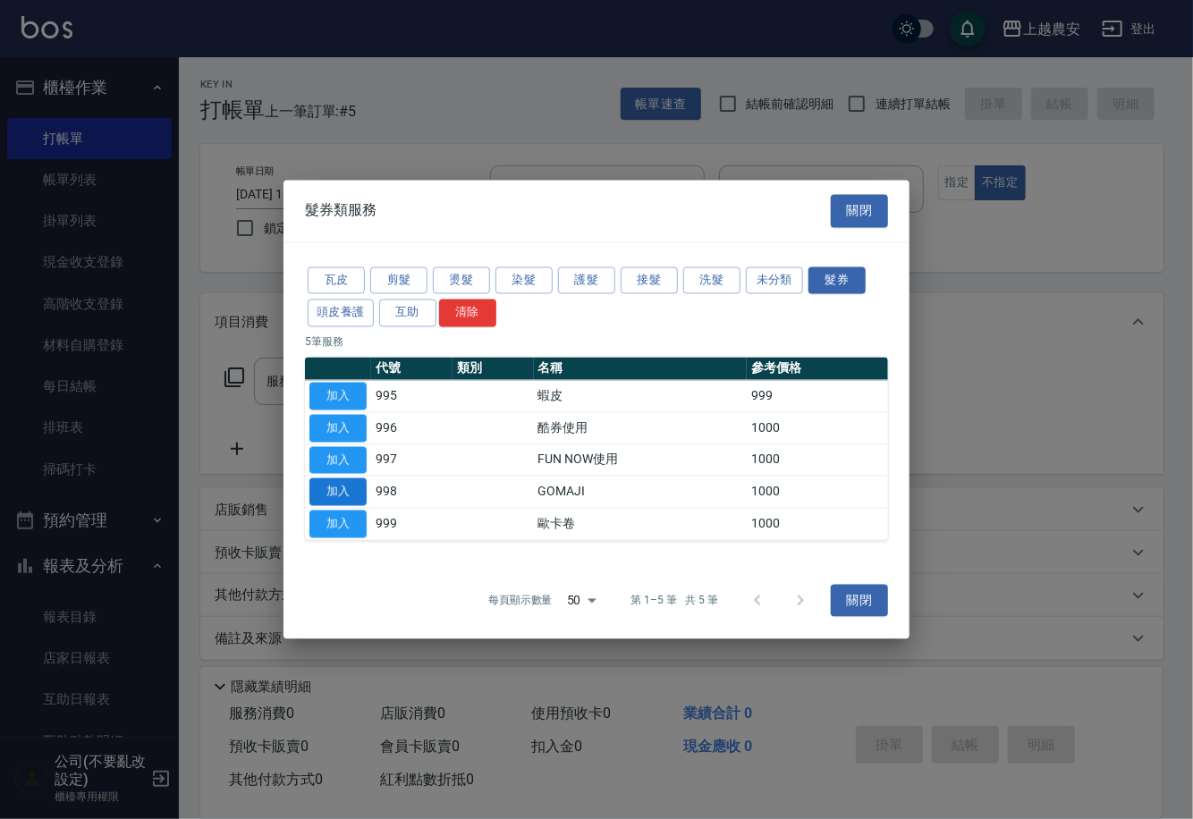
click at [360, 491] on button "加入" at bounding box center [337, 492] width 57 height 28
type input "GOMAJI(998)"
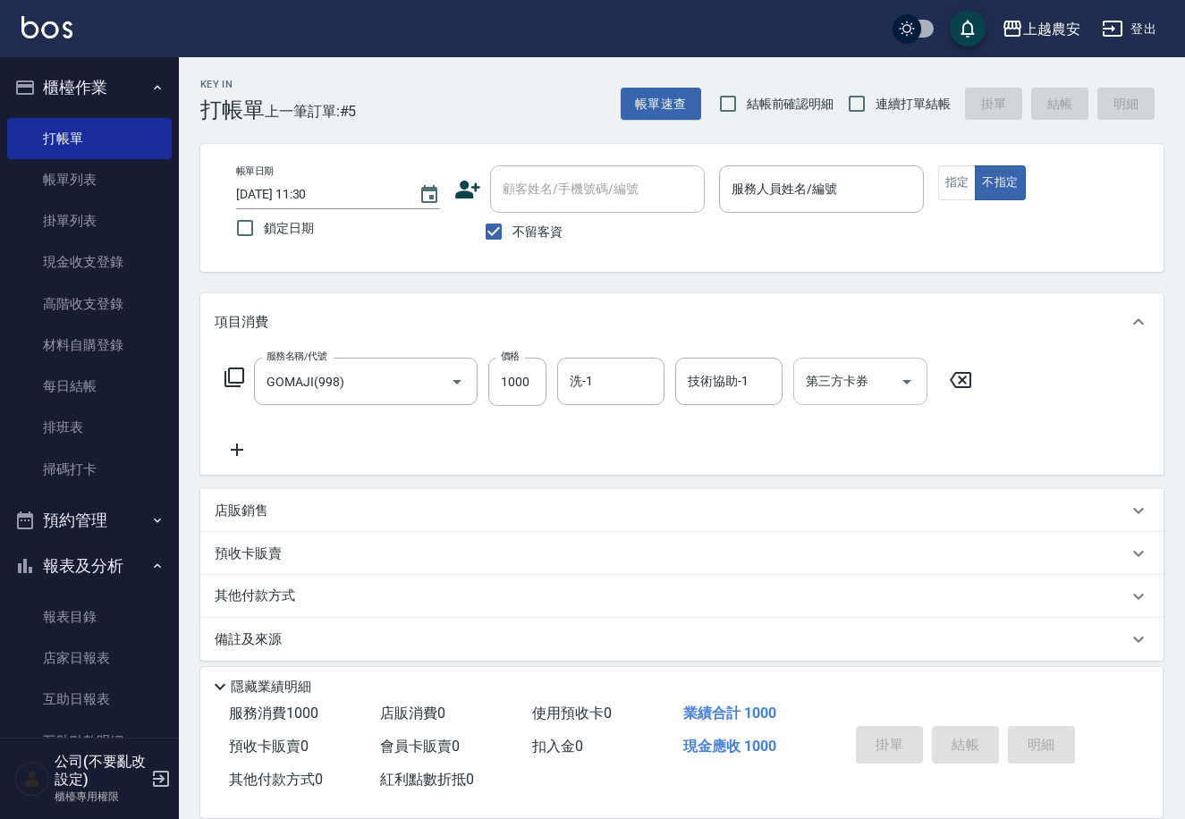
click at [889, 375] on input "第三方卡券" at bounding box center [846, 381] width 91 height 31
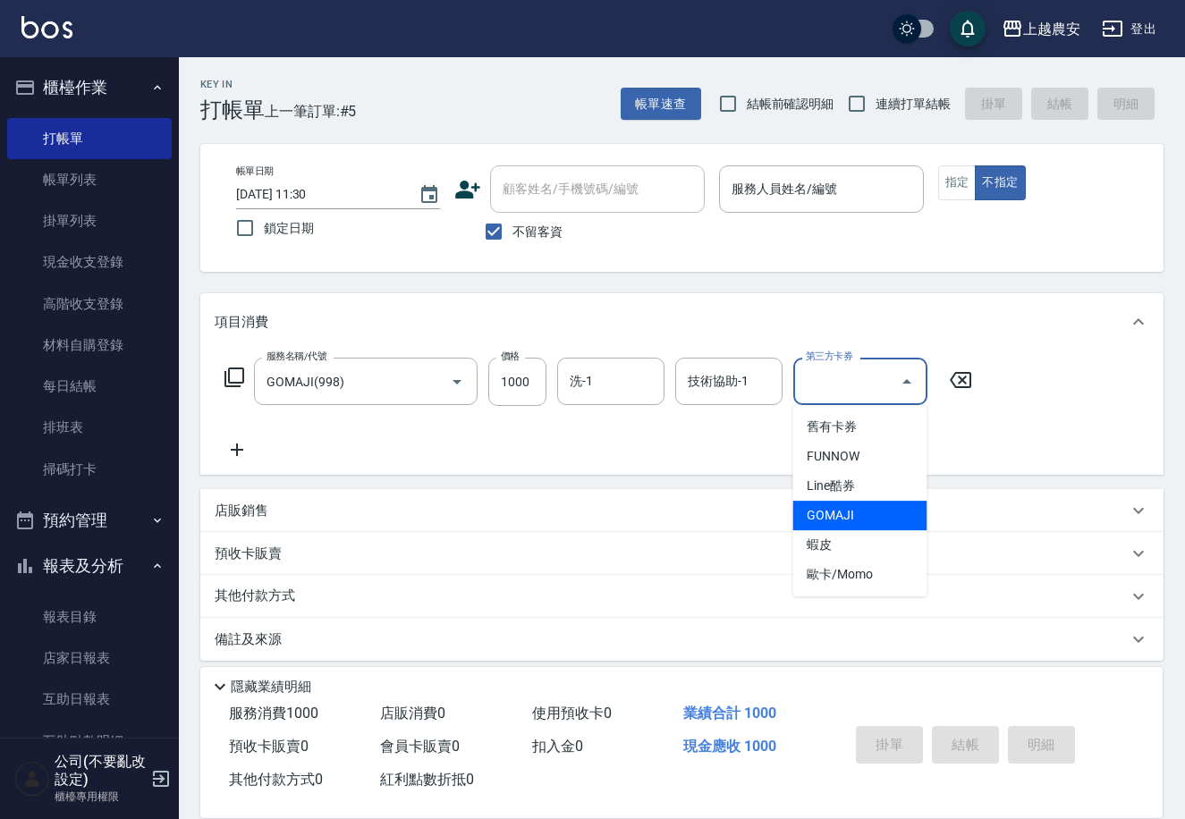
click at [865, 506] on span "GOMAJI" at bounding box center [859, 516] width 134 height 30
type input "GOMAJI"
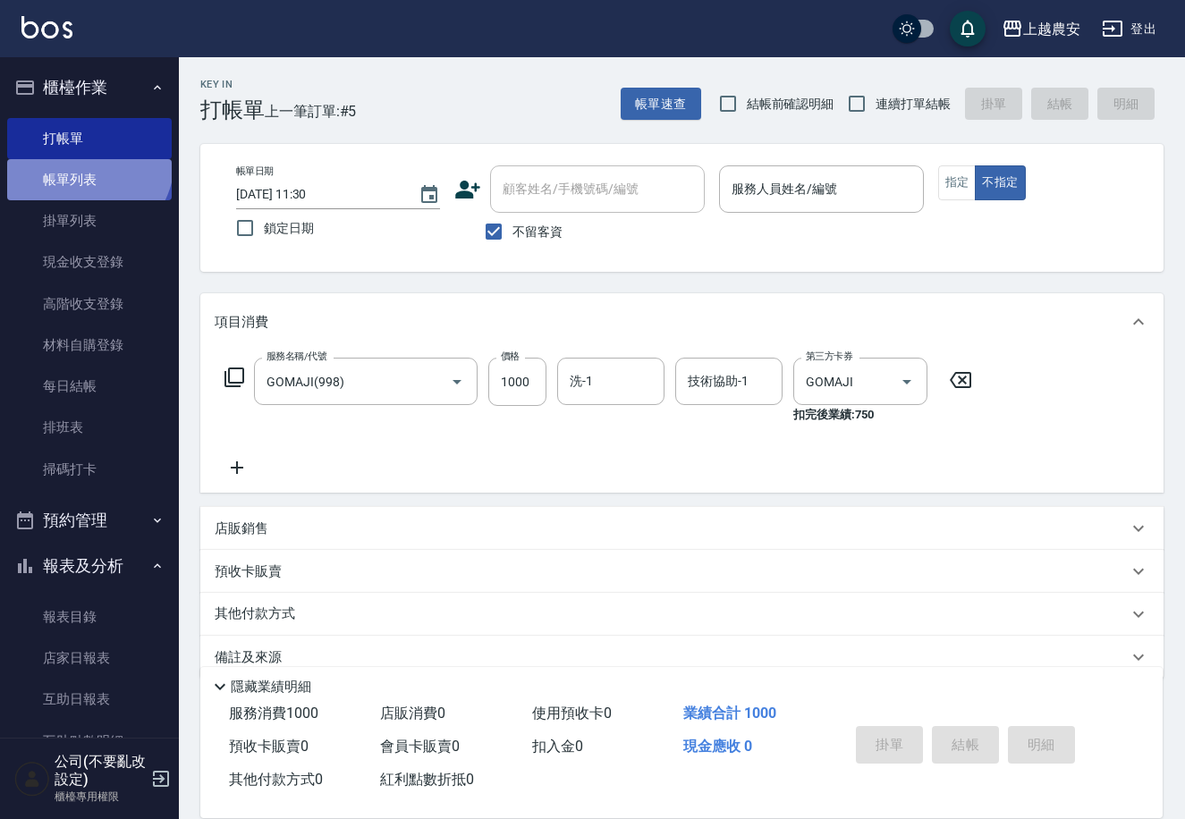
click at [83, 161] on link "帳單列表" at bounding box center [89, 179] width 165 height 41
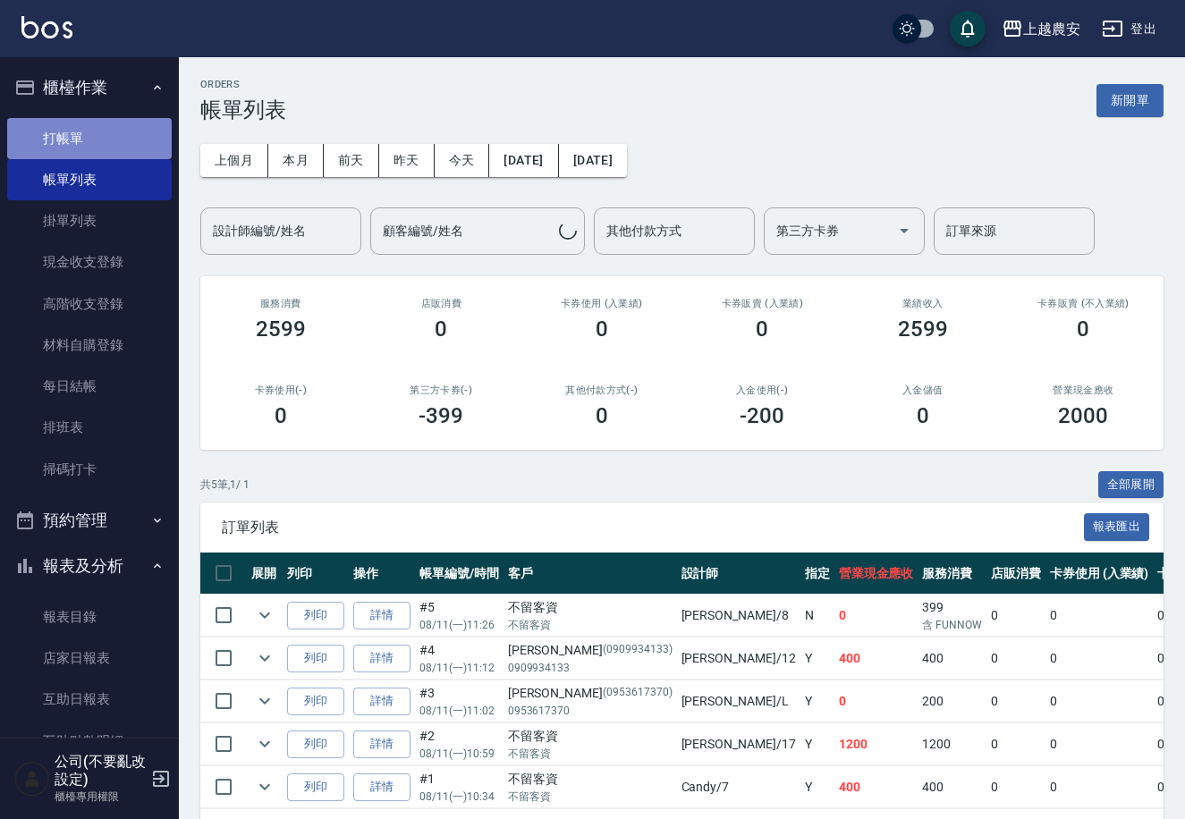
click at [120, 138] on link "打帳單" at bounding box center [89, 138] width 165 height 41
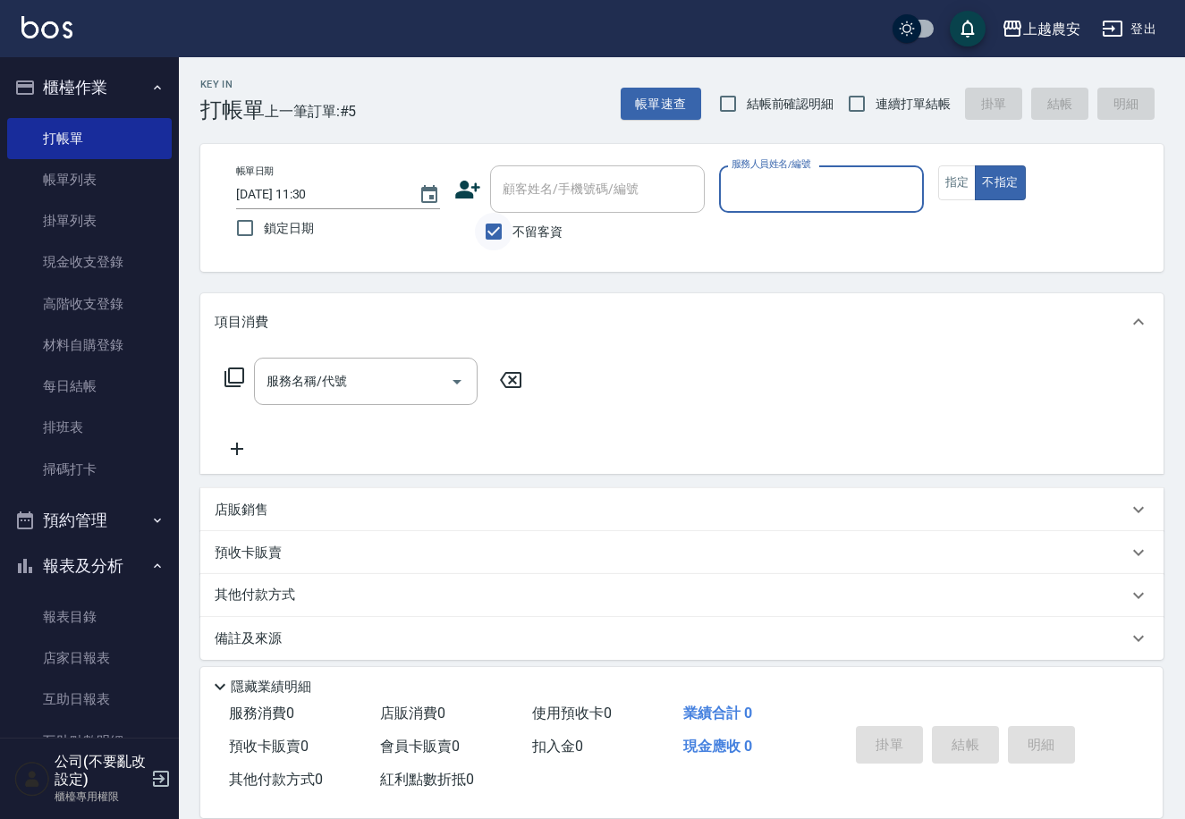
click at [505, 229] on input "不留客資" at bounding box center [494, 232] width 38 height 38
checkbox input "false"
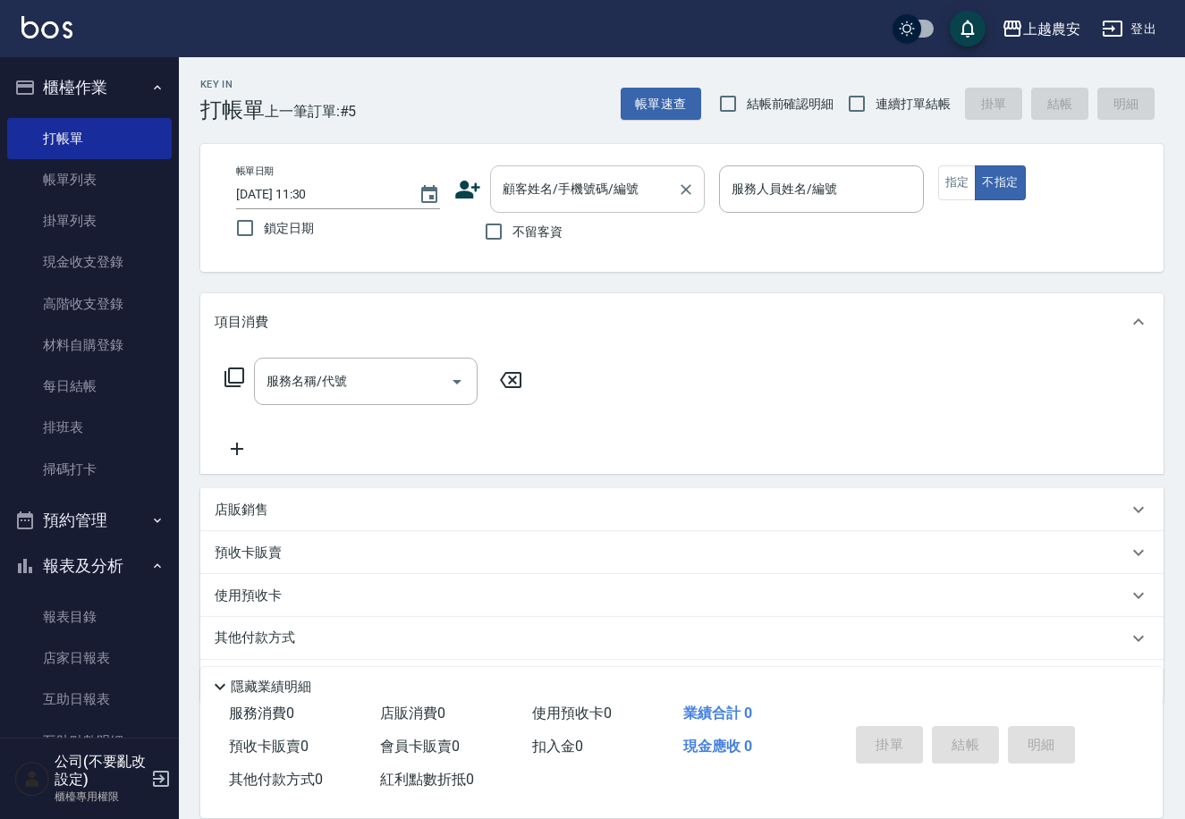
click at [520, 183] on div "顧客姓名/手機號碼/編號 顧客姓名/手機號碼/編號" at bounding box center [597, 188] width 215 height 47
click at [520, 183] on label "顧客姓名/手機號碼/編號" at bounding box center [570, 189] width 135 height 18
click at [520, 183] on input "顧客姓名/手機號碼/編號" at bounding box center [584, 188] width 172 height 31
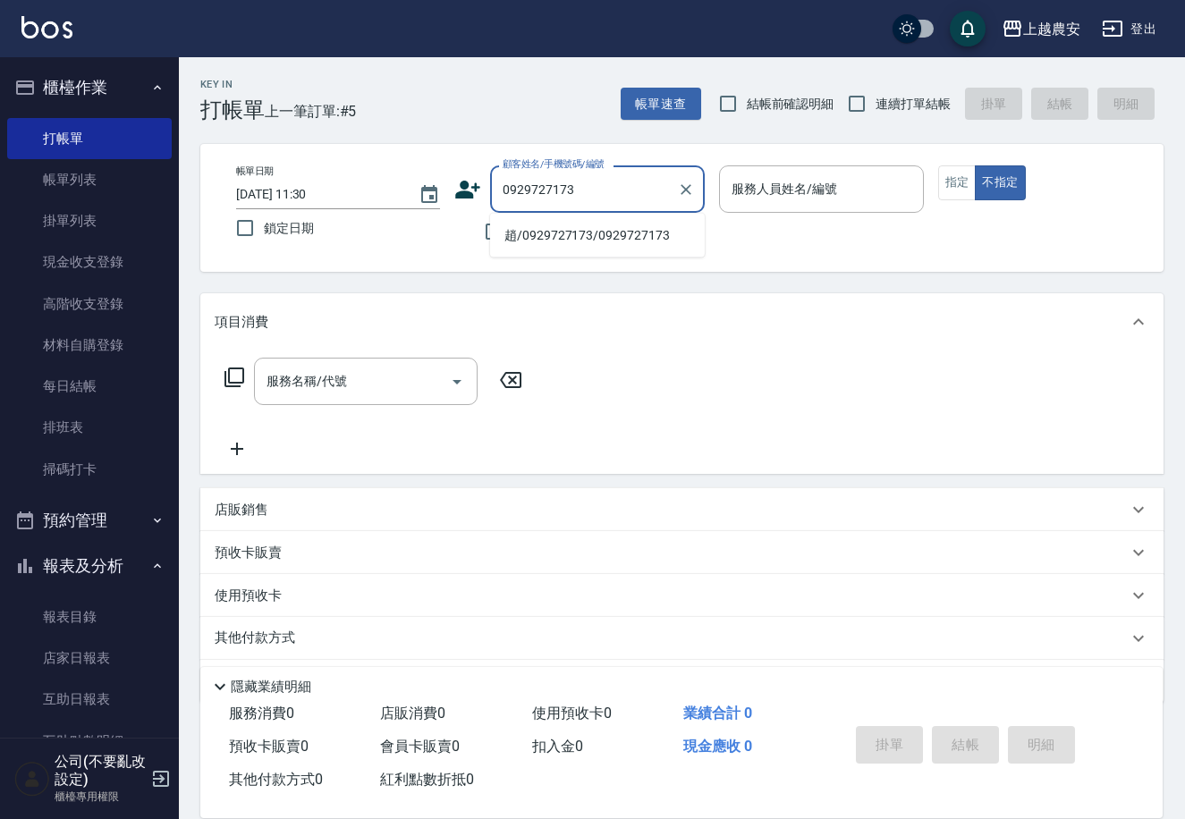
click at [570, 230] on li "趙/0929727173/0929727173" at bounding box center [597, 236] width 215 height 30
type input "趙/0929727173/0929727173"
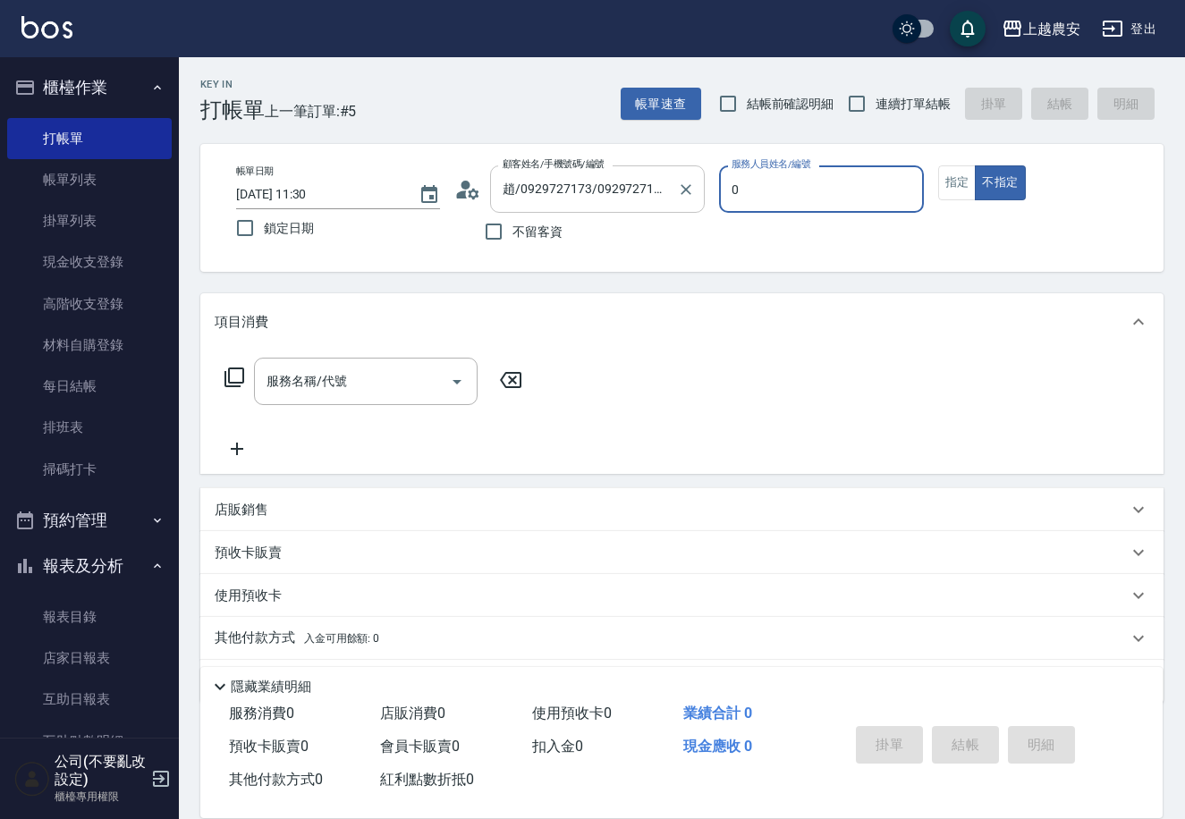
type input "Q比-0"
type button "false"
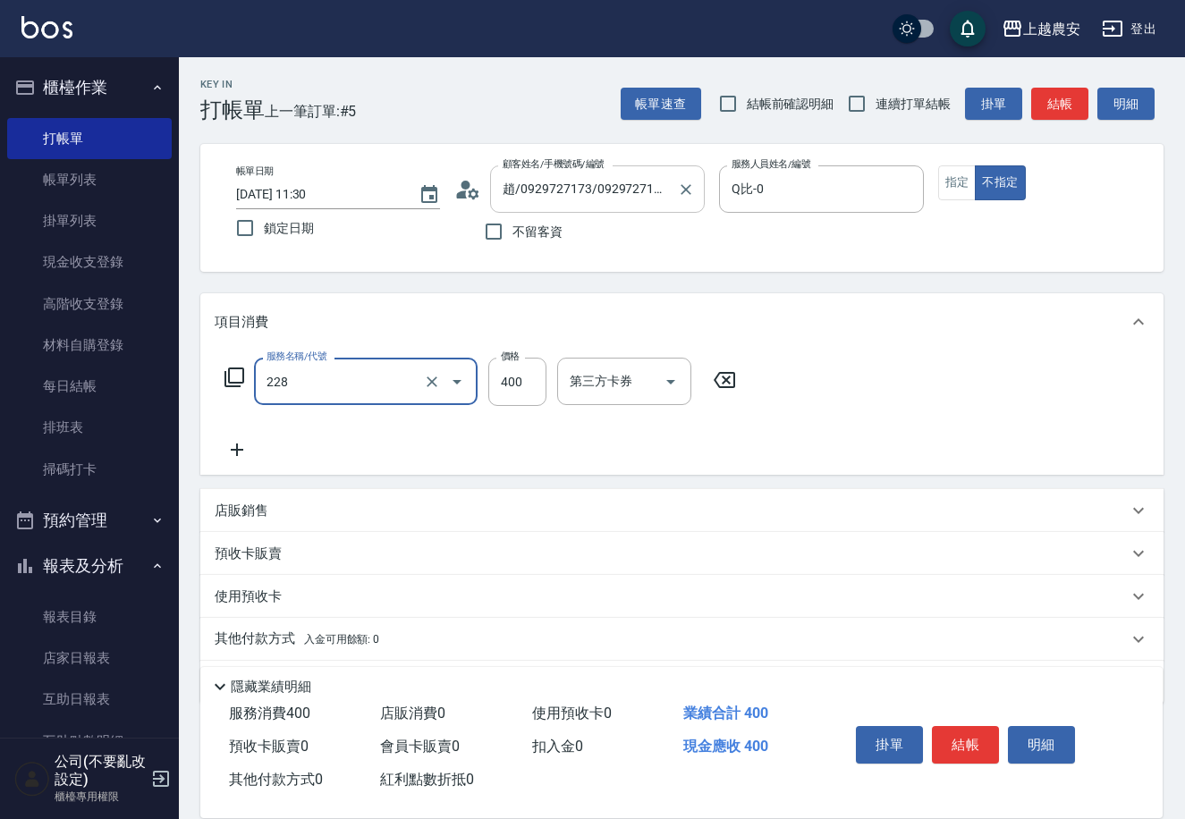
type input "洗髮(228)"
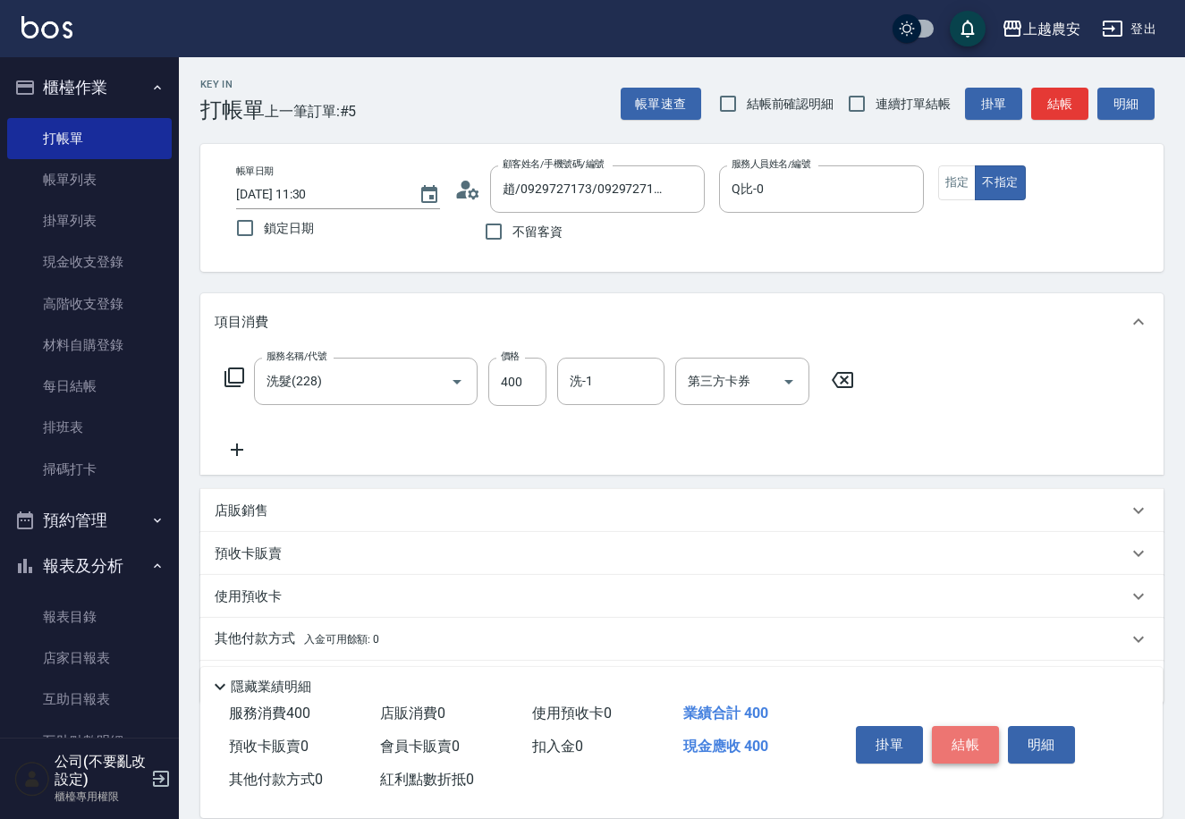
click at [948, 750] on button "結帳" at bounding box center [965, 745] width 67 height 38
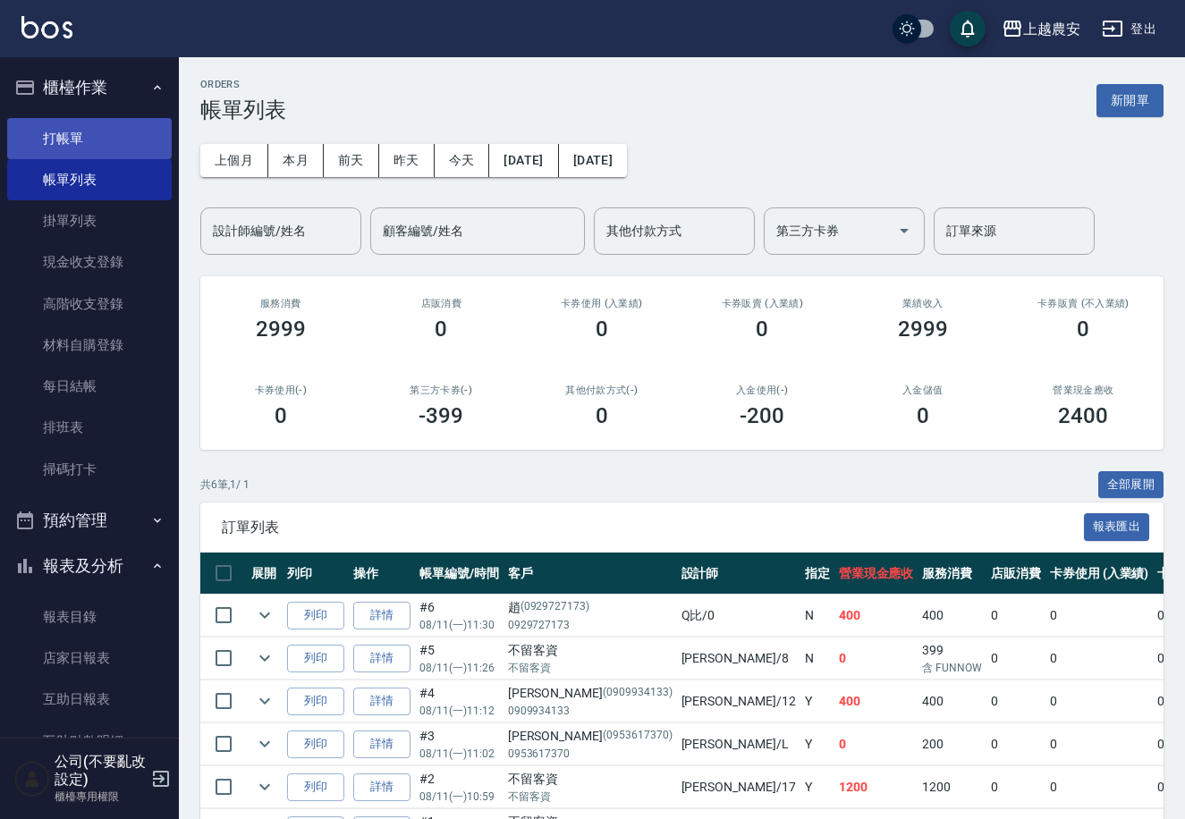
click at [55, 129] on link "打帳單" at bounding box center [89, 138] width 165 height 41
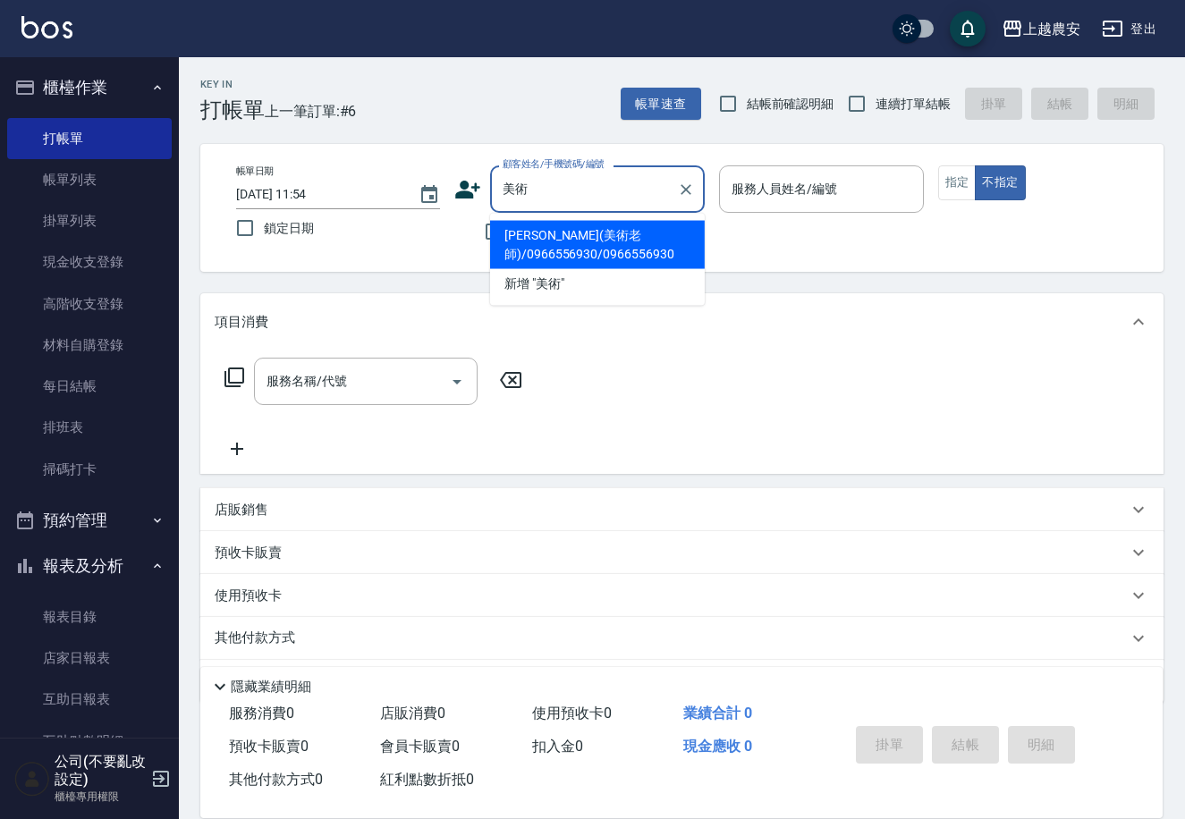
click at [553, 234] on li "陳永青(美術老師)/0966556930/0966556930" at bounding box center [597, 245] width 215 height 48
type input "陳永青(美術老師)/0966556930/0966556930"
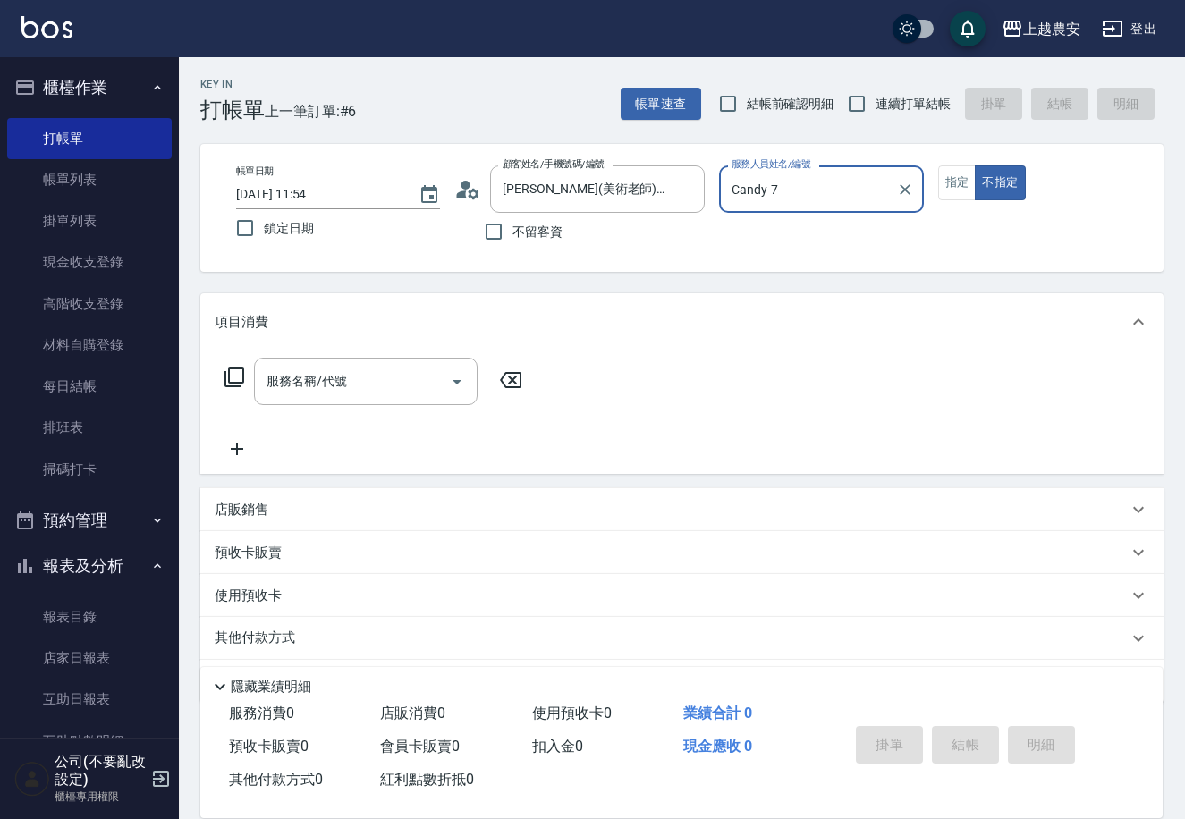
type input "Candy-7"
click at [954, 192] on button "指定" at bounding box center [957, 182] width 38 height 35
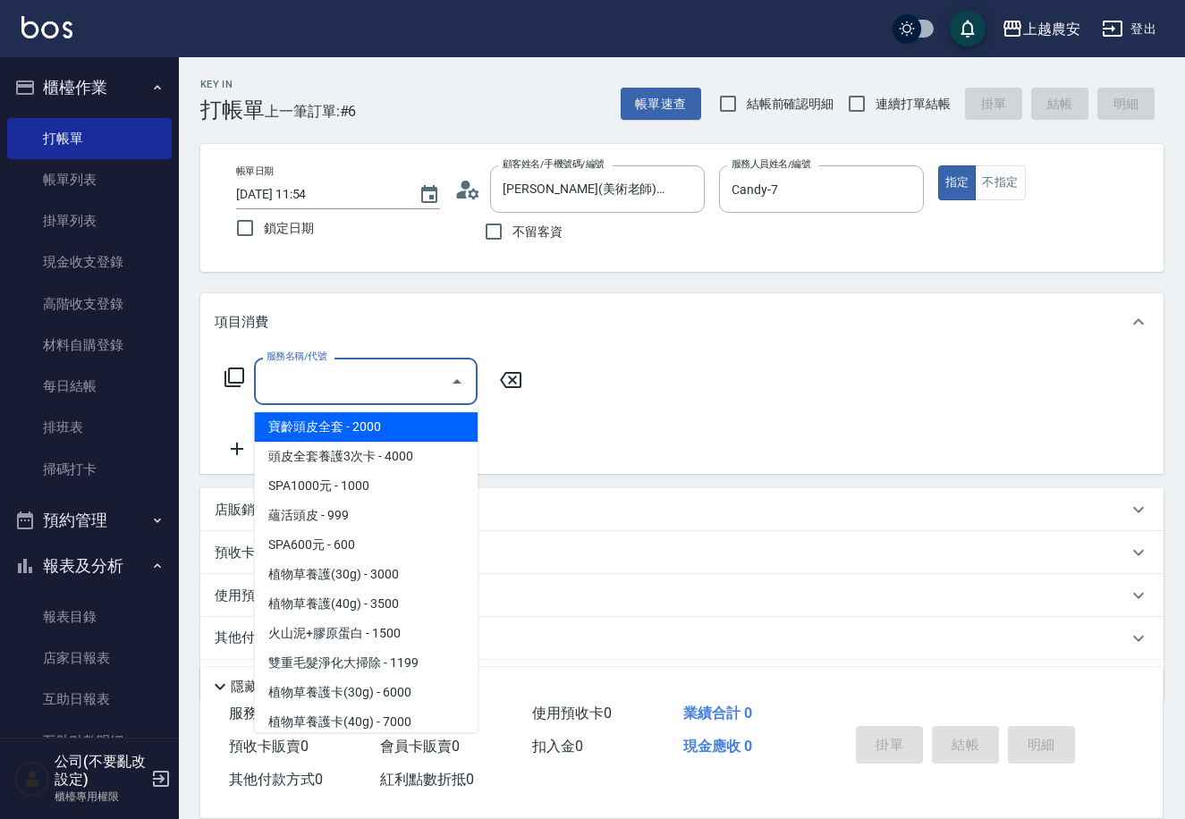
click at [365, 377] on input "服務名稱/代號" at bounding box center [352, 381] width 181 height 31
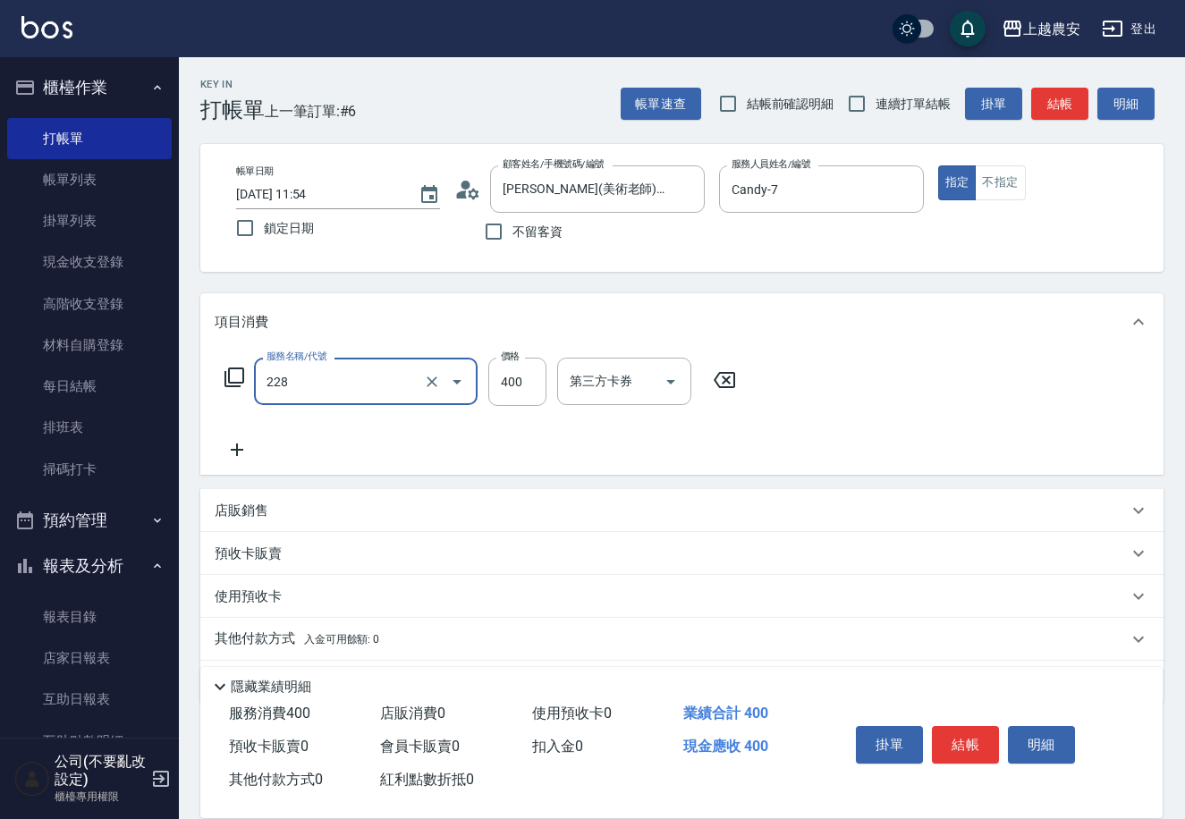
type input "洗髮(228)"
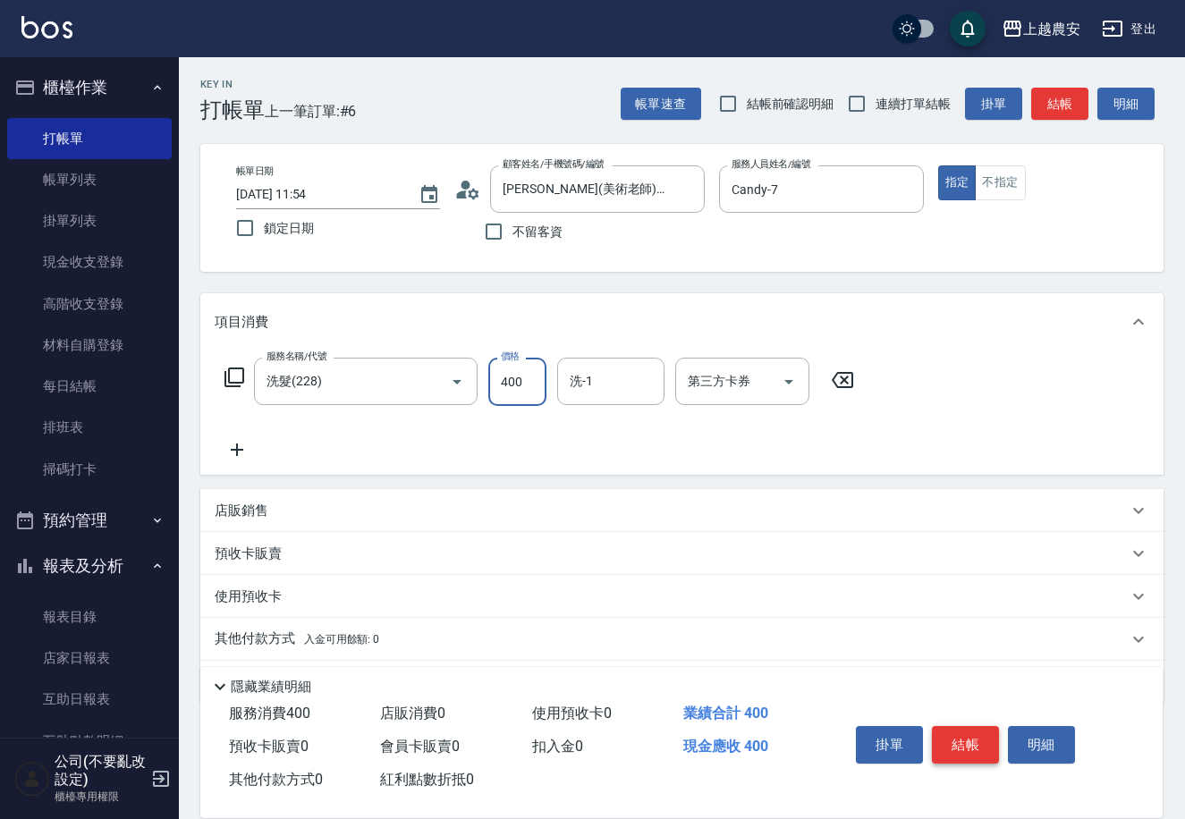
click at [961, 731] on button "結帳" at bounding box center [965, 745] width 67 height 38
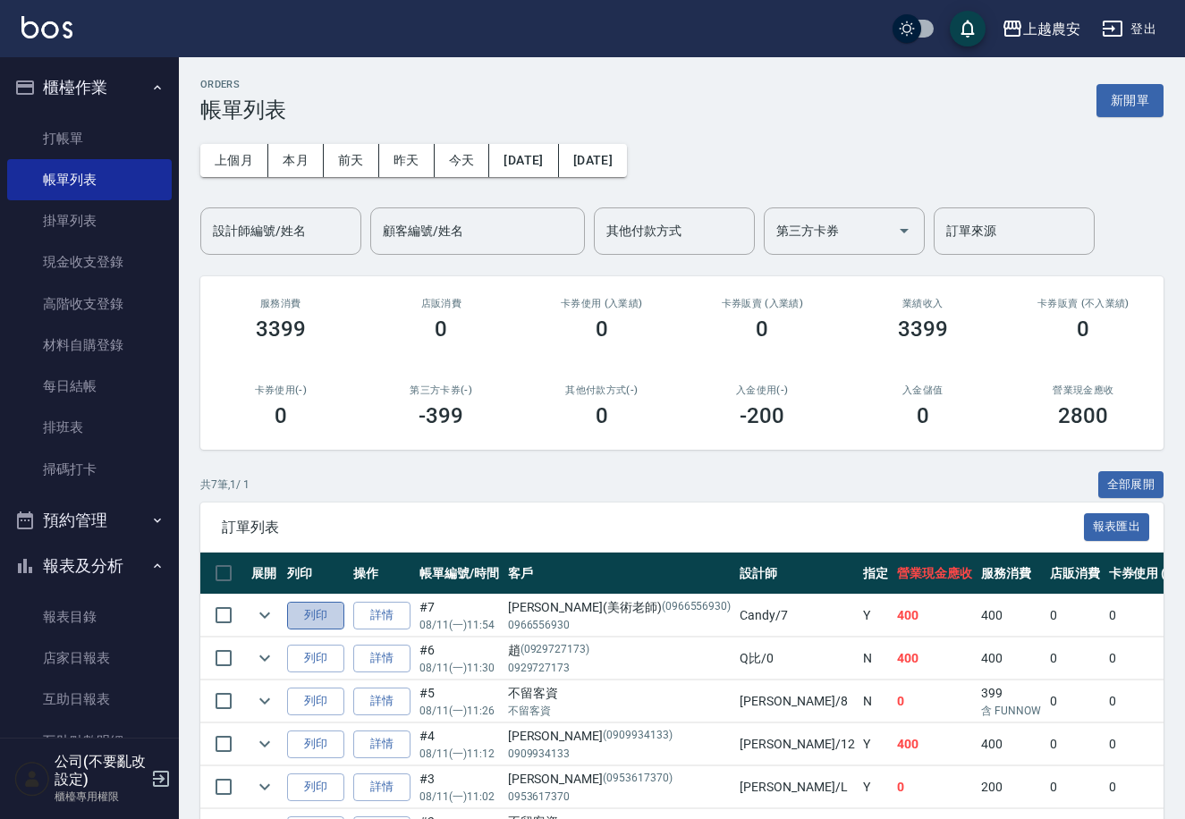
click at [309, 613] on button "列印" at bounding box center [315, 616] width 57 height 28
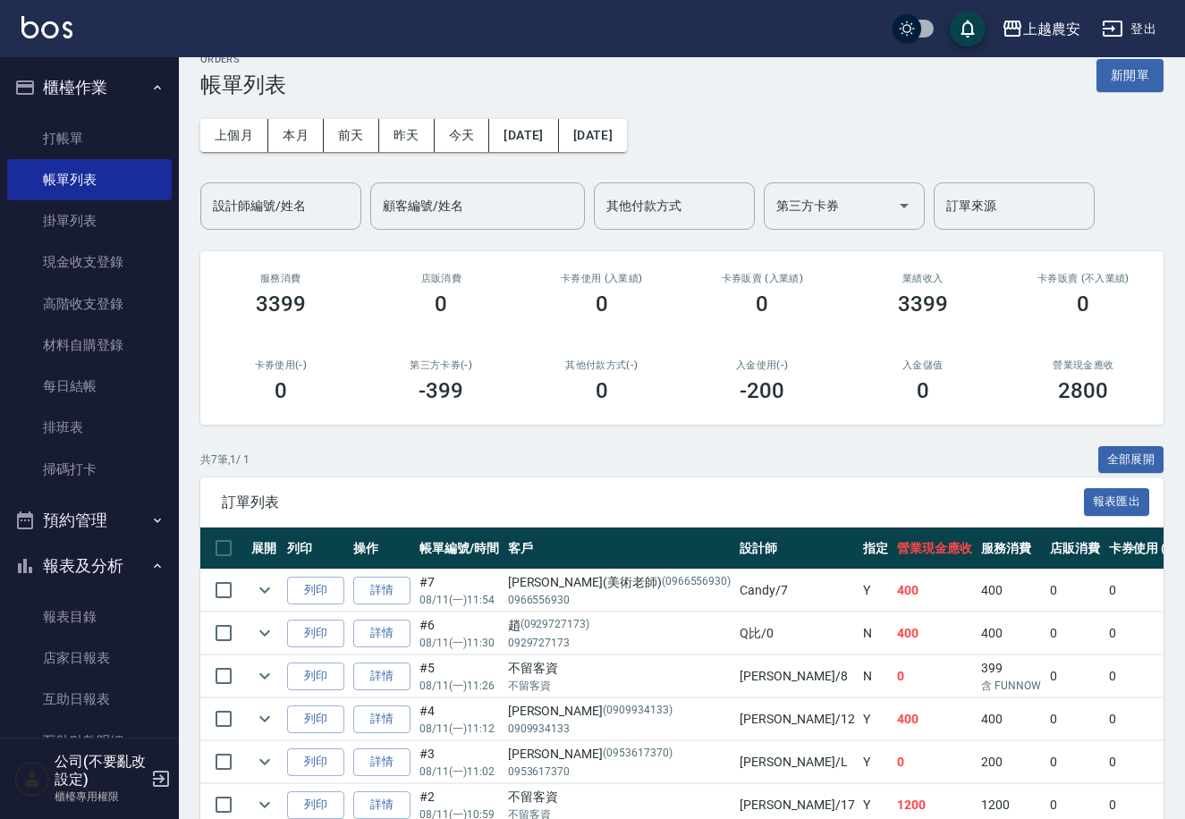
scroll to position [6, 0]
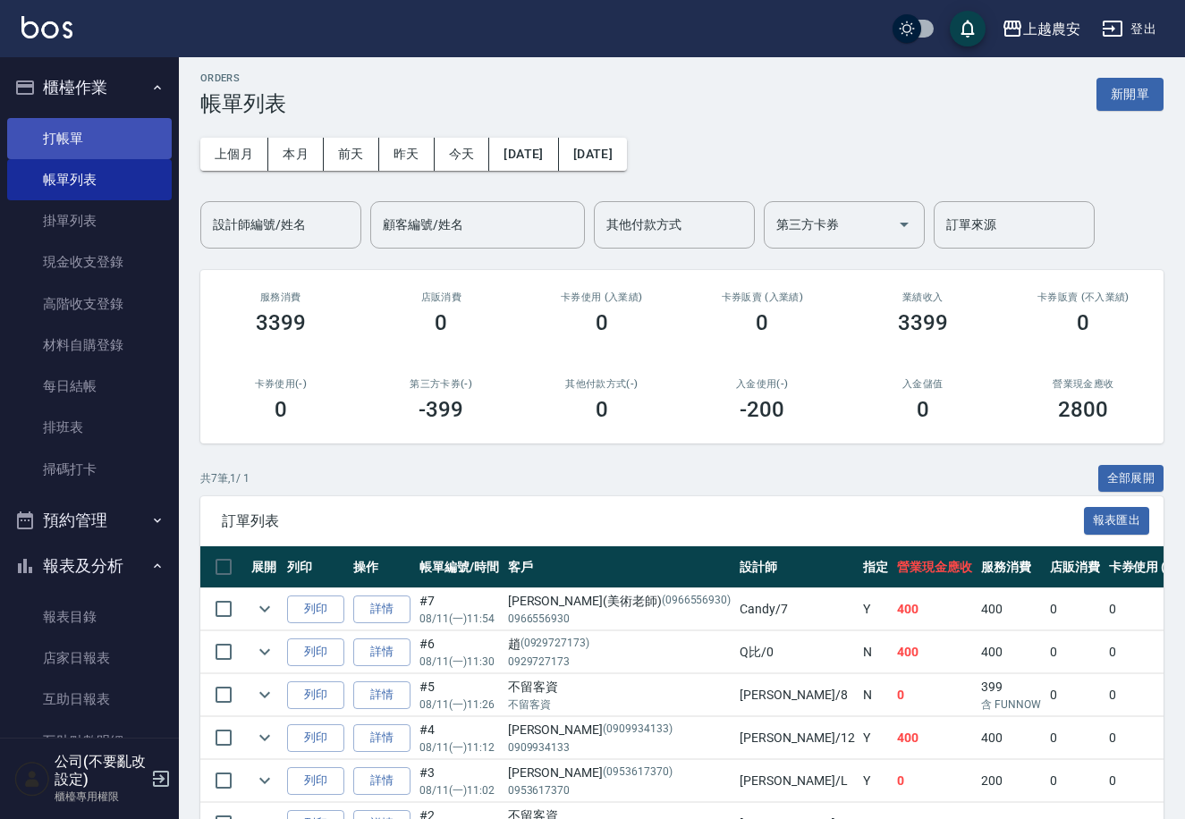
drag, startPoint x: 68, startPoint y: 139, endPoint x: 72, endPoint y: 126, distance: 14.1
click at [69, 137] on link "打帳單" at bounding box center [89, 138] width 165 height 41
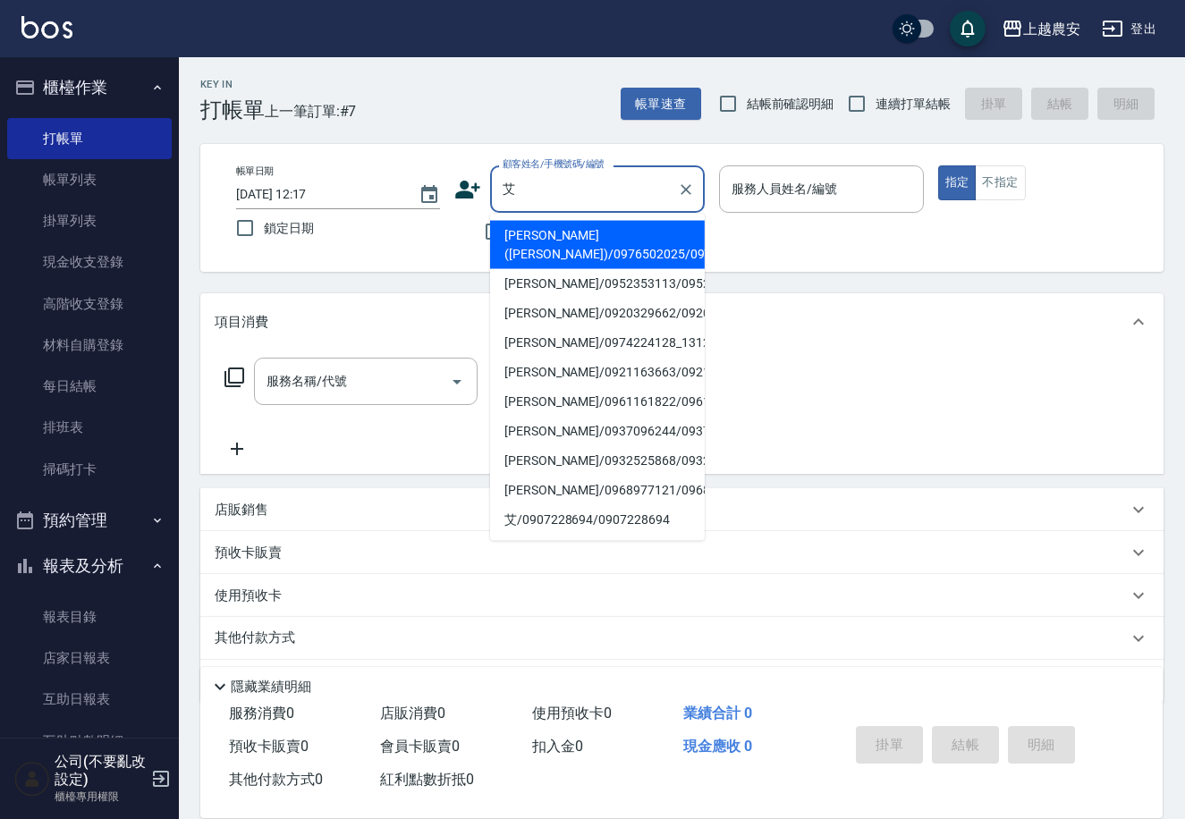
click at [559, 238] on li "李昀錡(艾瑪)/0976502025/0976502025" at bounding box center [597, 245] width 215 height 48
type input "李昀錡(艾瑪)/0976502025/0976502025"
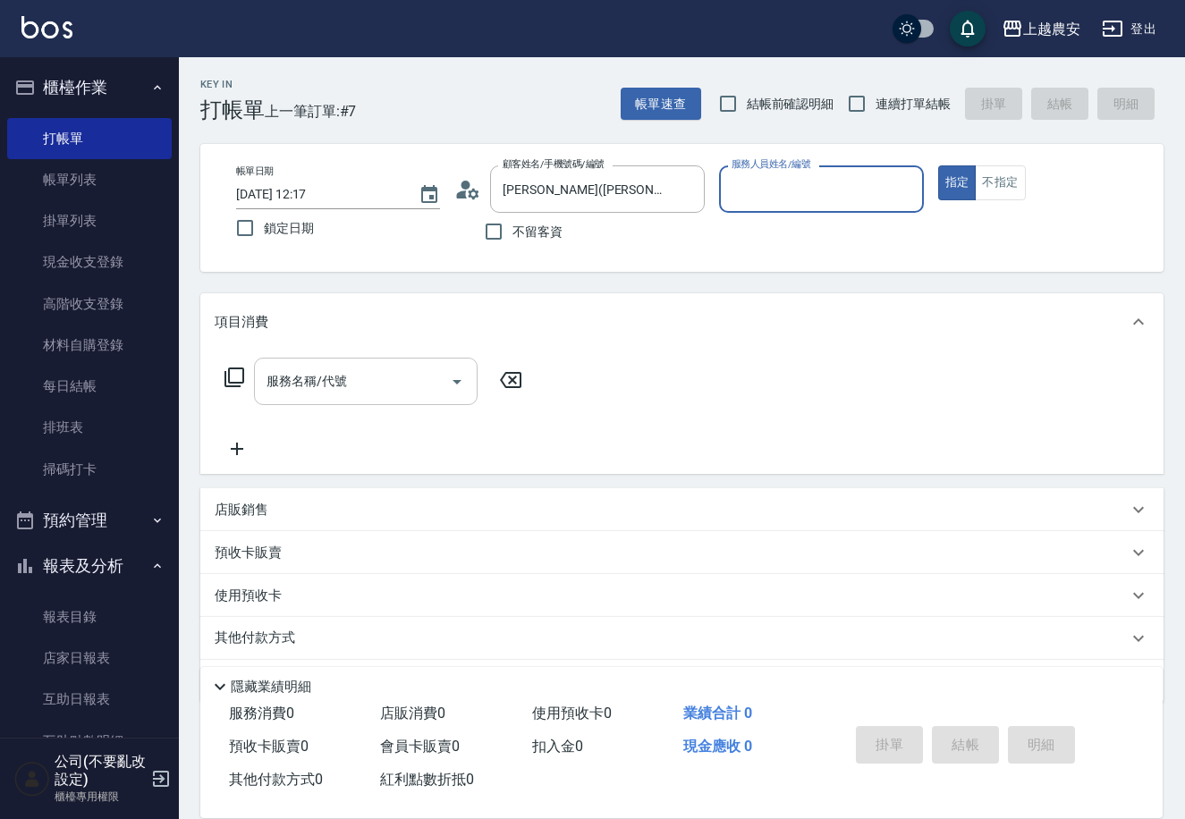
type input "Candy-7"
click at [392, 381] on input "服務名稱/代號" at bounding box center [352, 381] width 181 height 31
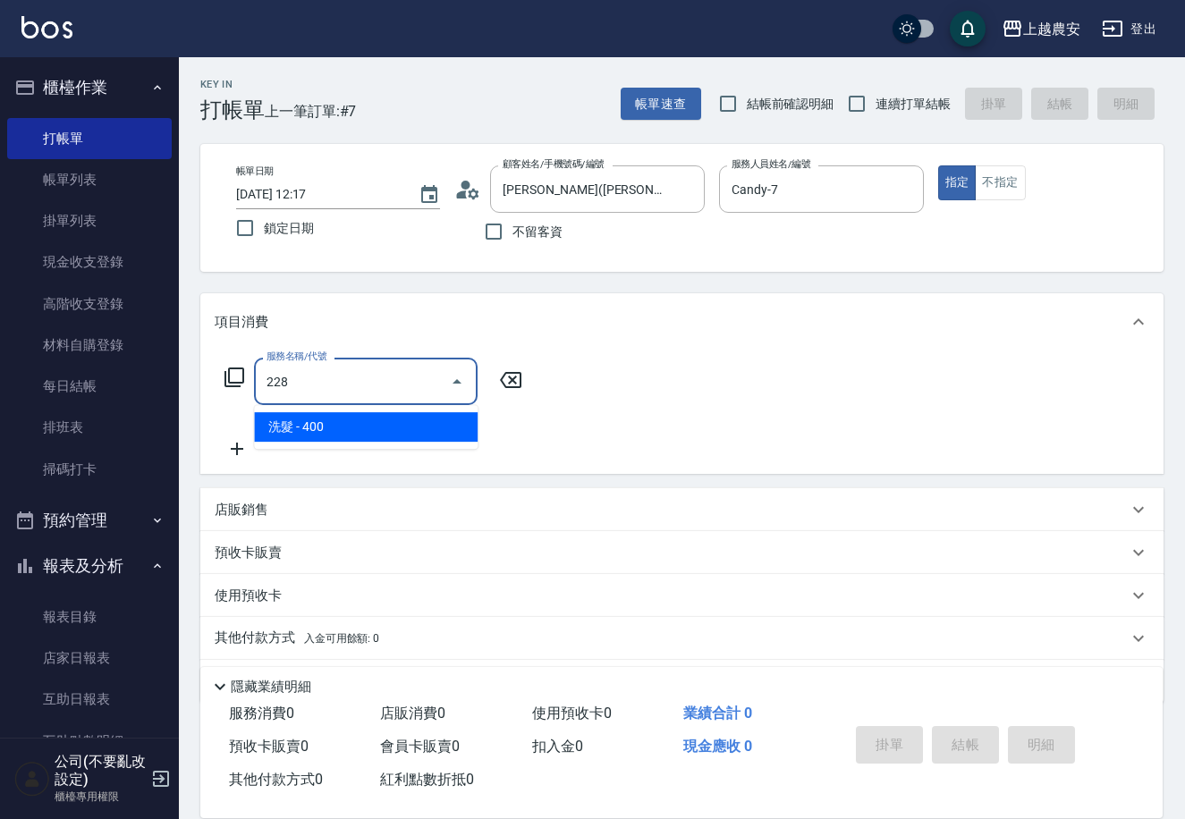
type input "洗髮(228)"
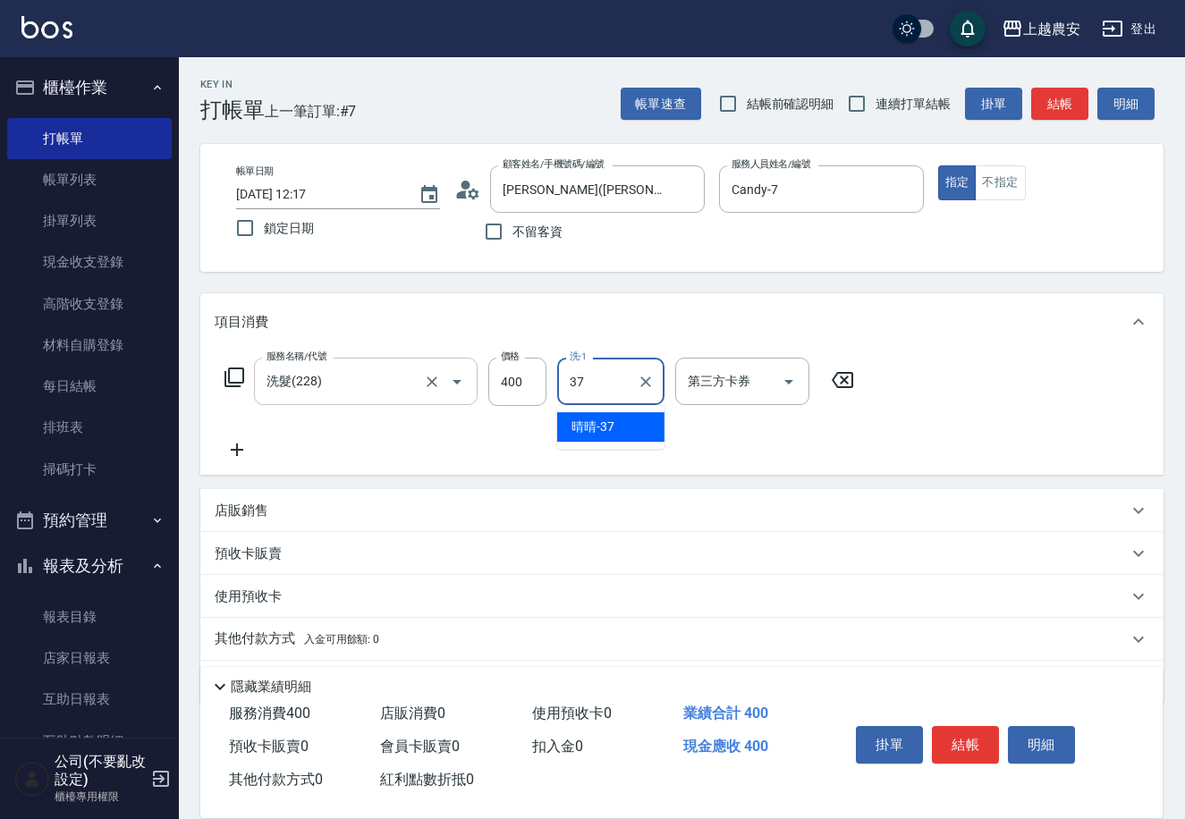
type input "晴晴-37"
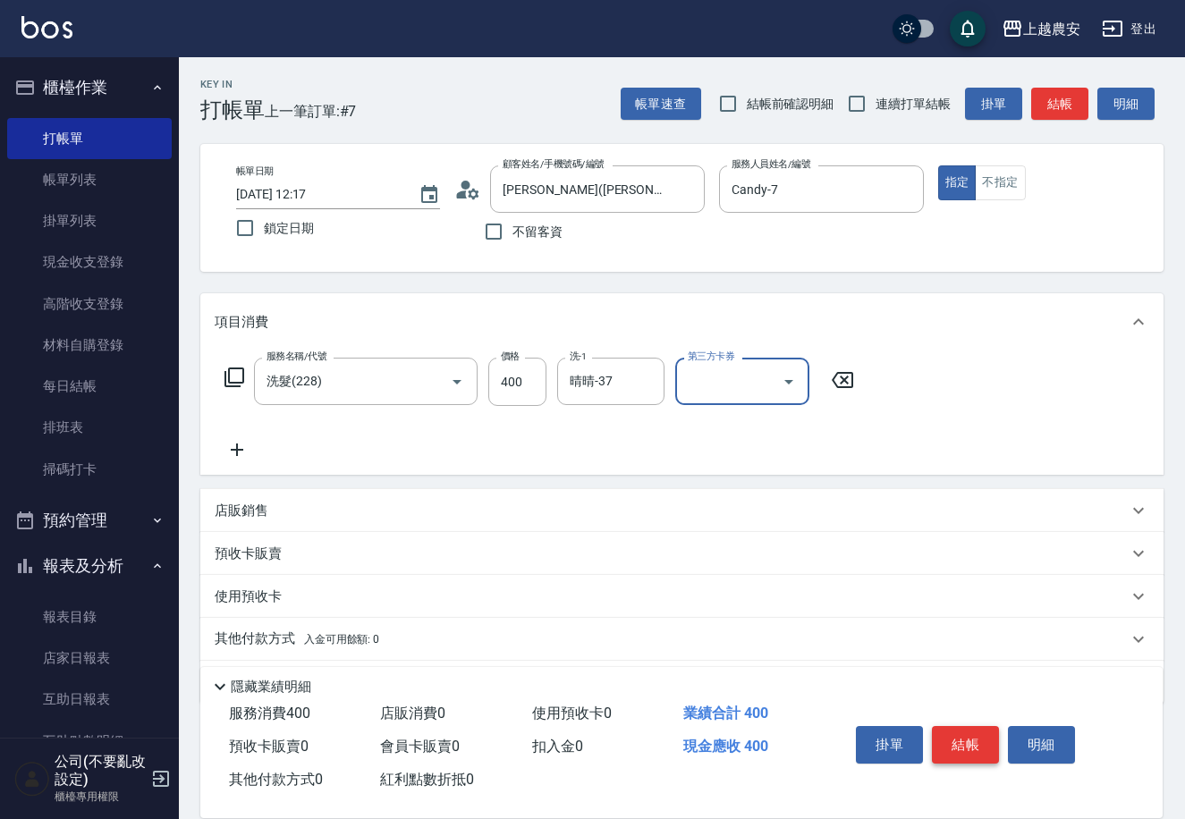
click at [962, 743] on button "結帳" at bounding box center [965, 745] width 67 height 38
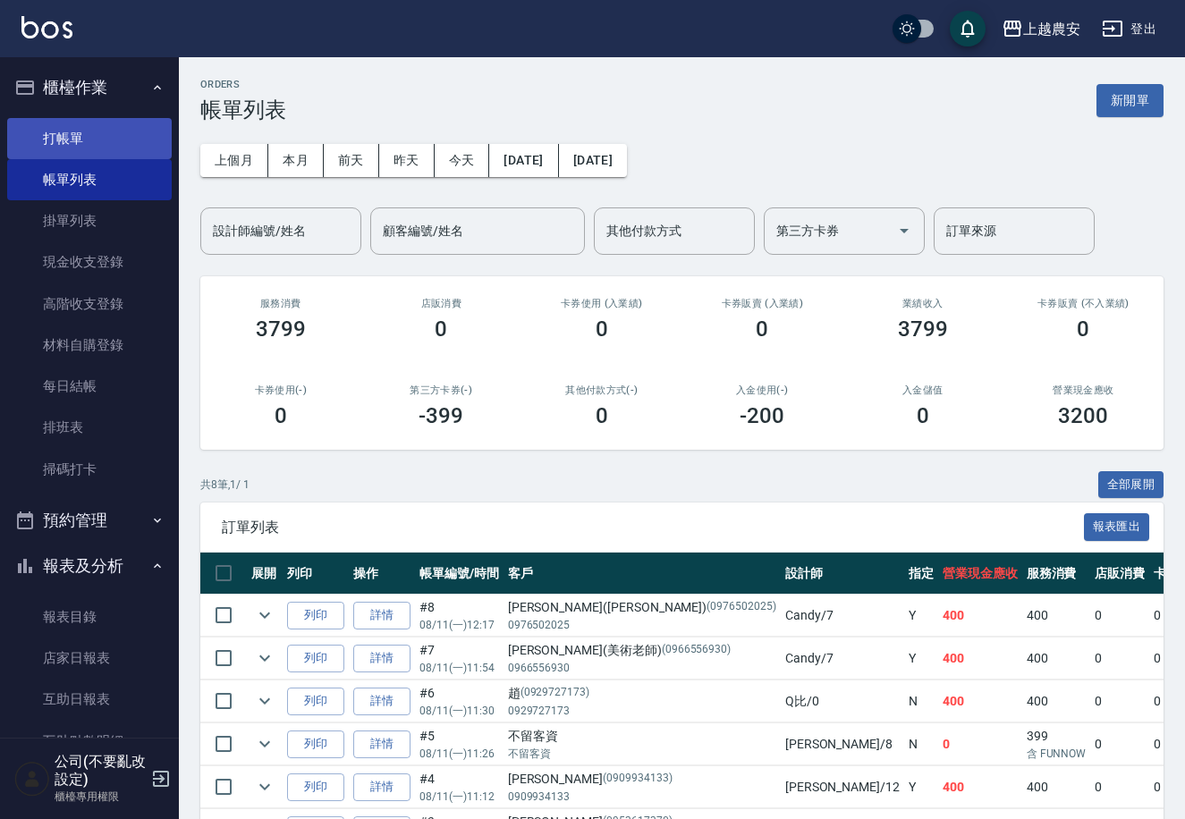
click at [53, 144] on link "打帳單" at bounding box center [89, 138] width 165 height 41
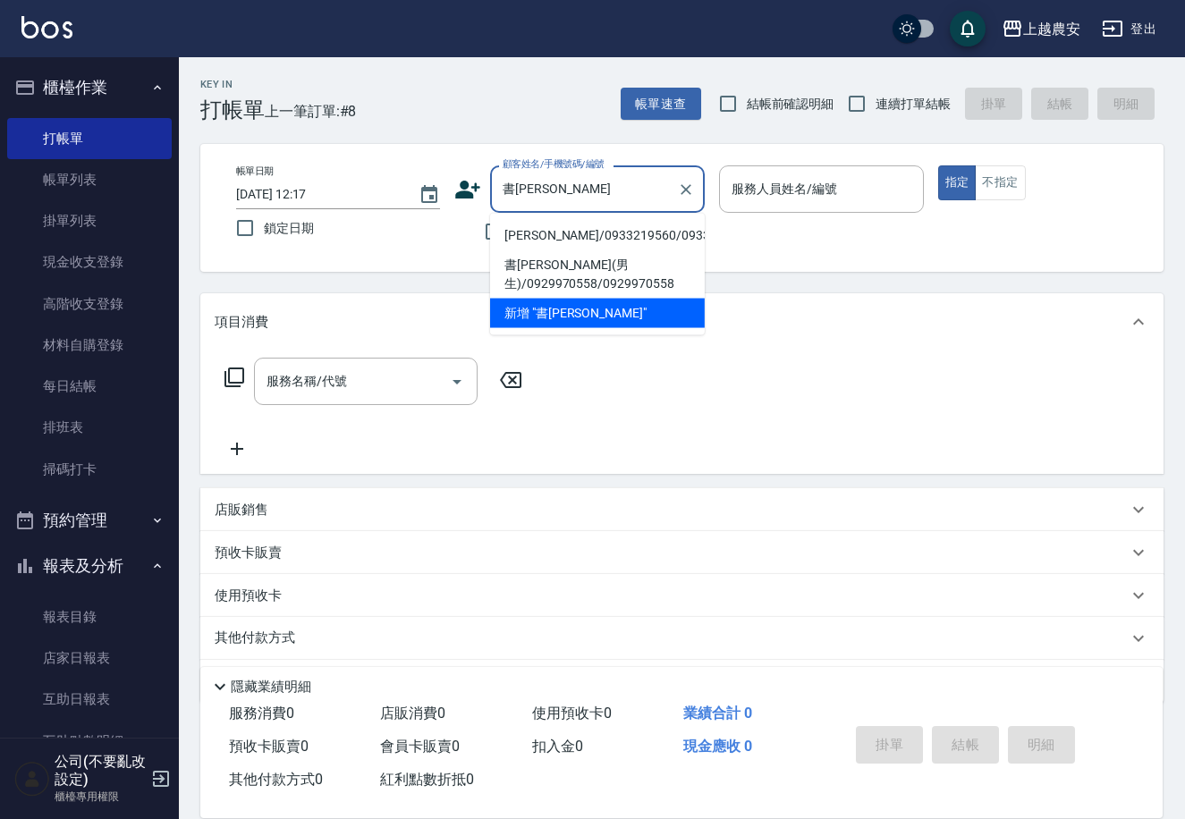
click at [546, 235] on li "張書瑋/0933219560/0933219560" at bounding box center [597, 236] width 215 height 30
type input "張書瑋/0933219560/0933219560"
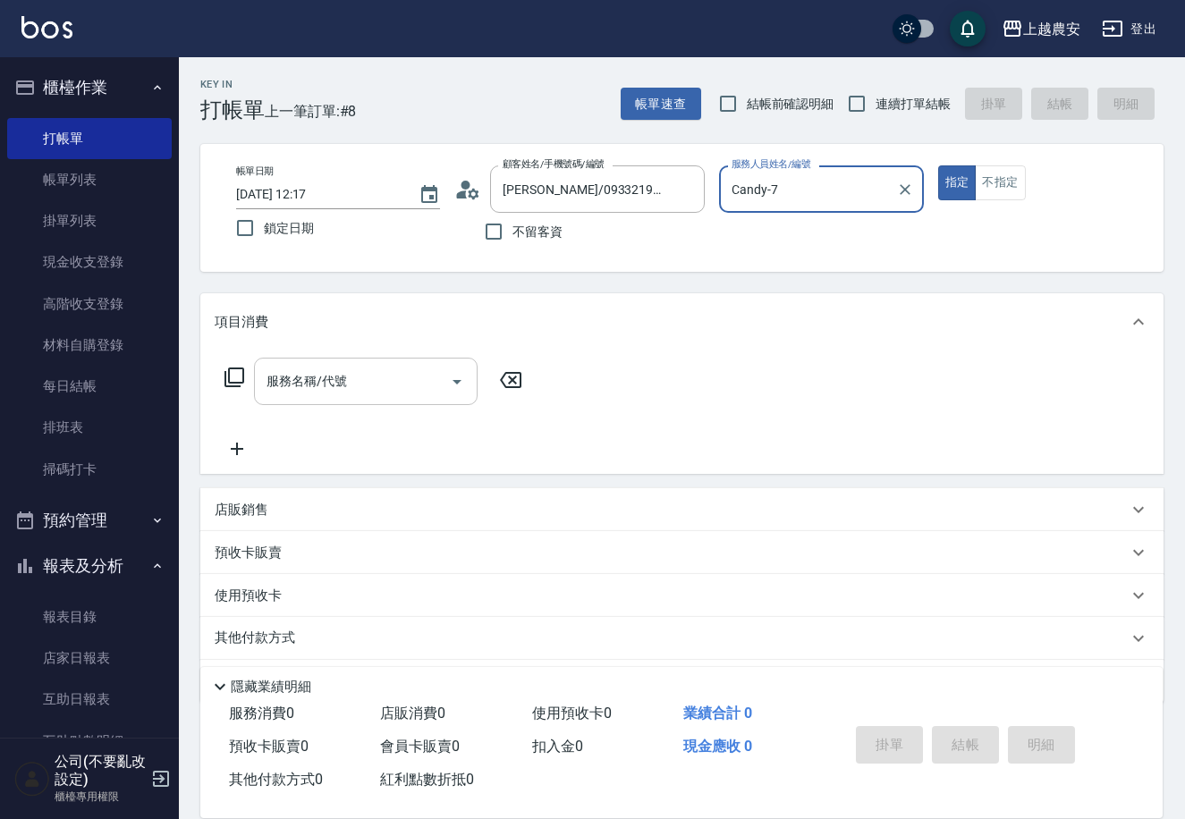
type input "Candy-7"
click at [429, 394] on input "服務名稱/代號" at bounding box center [352, 381] width 181 height 31
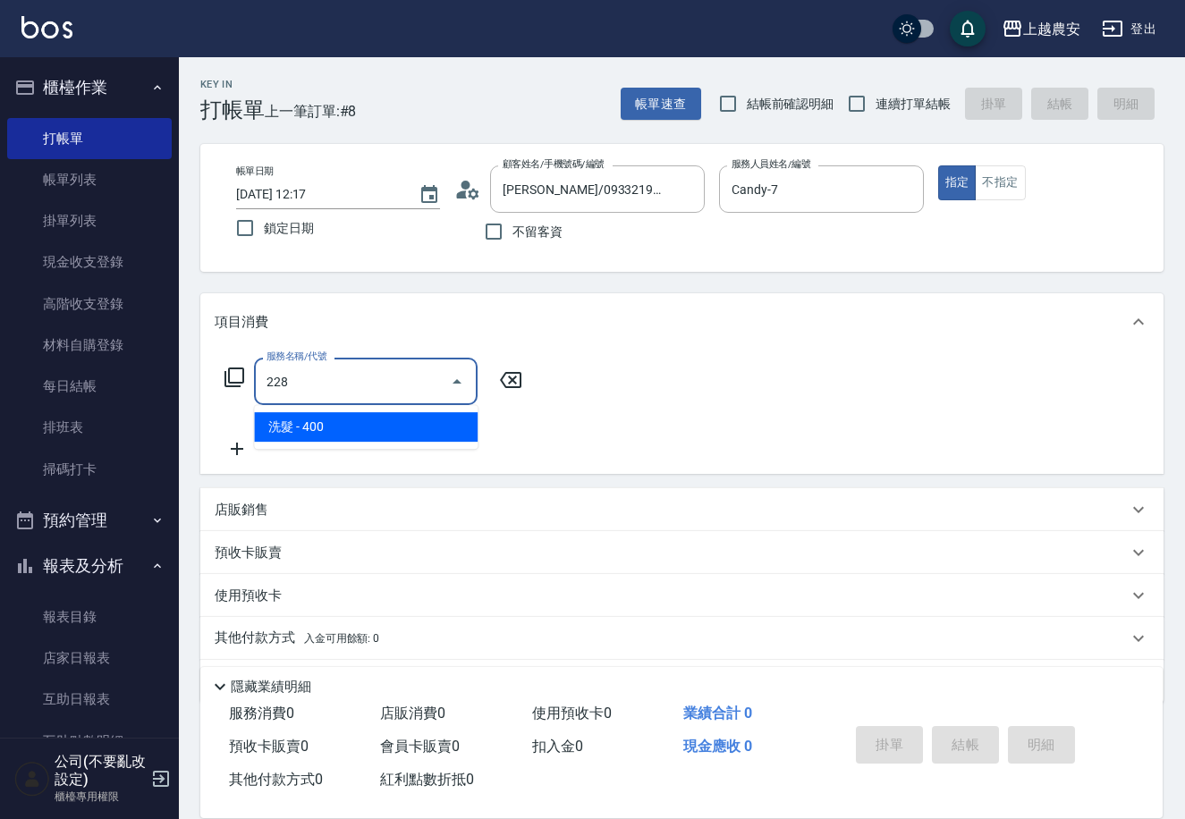
type input "洗髮(228)"
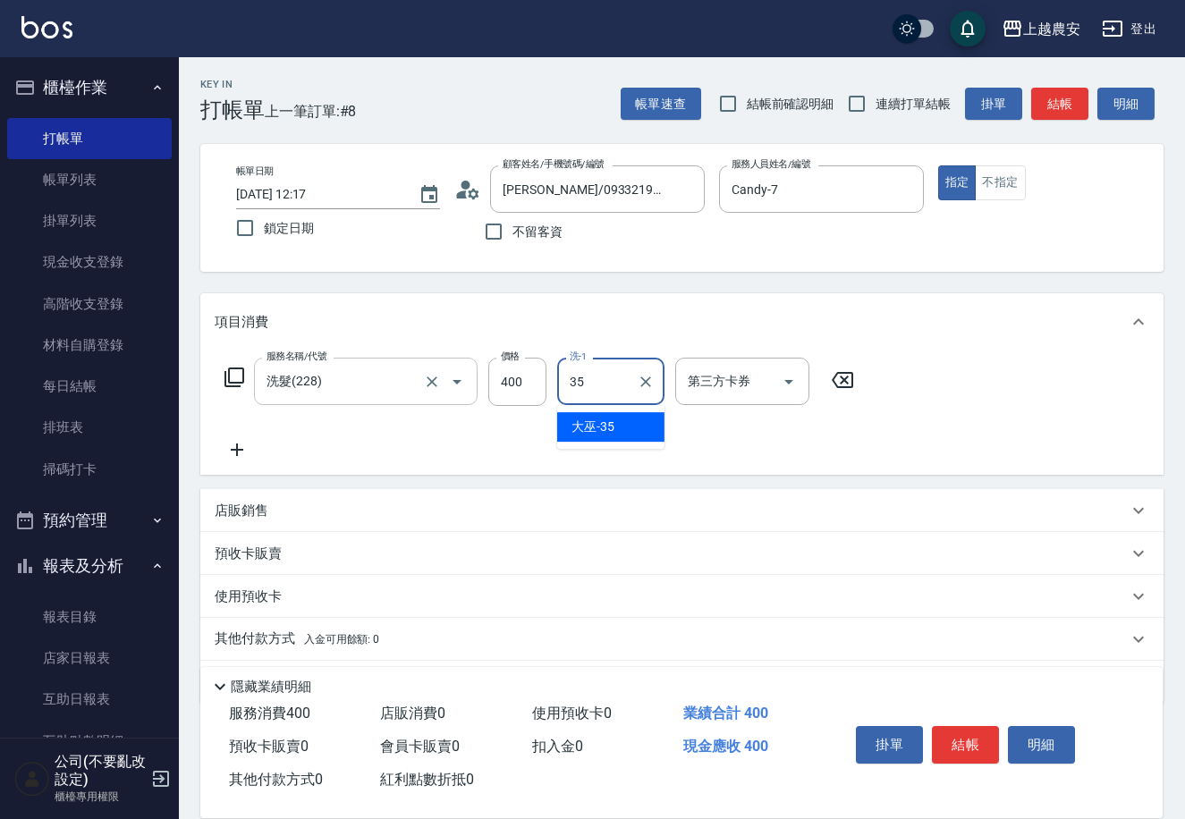
type input "大巫-35"
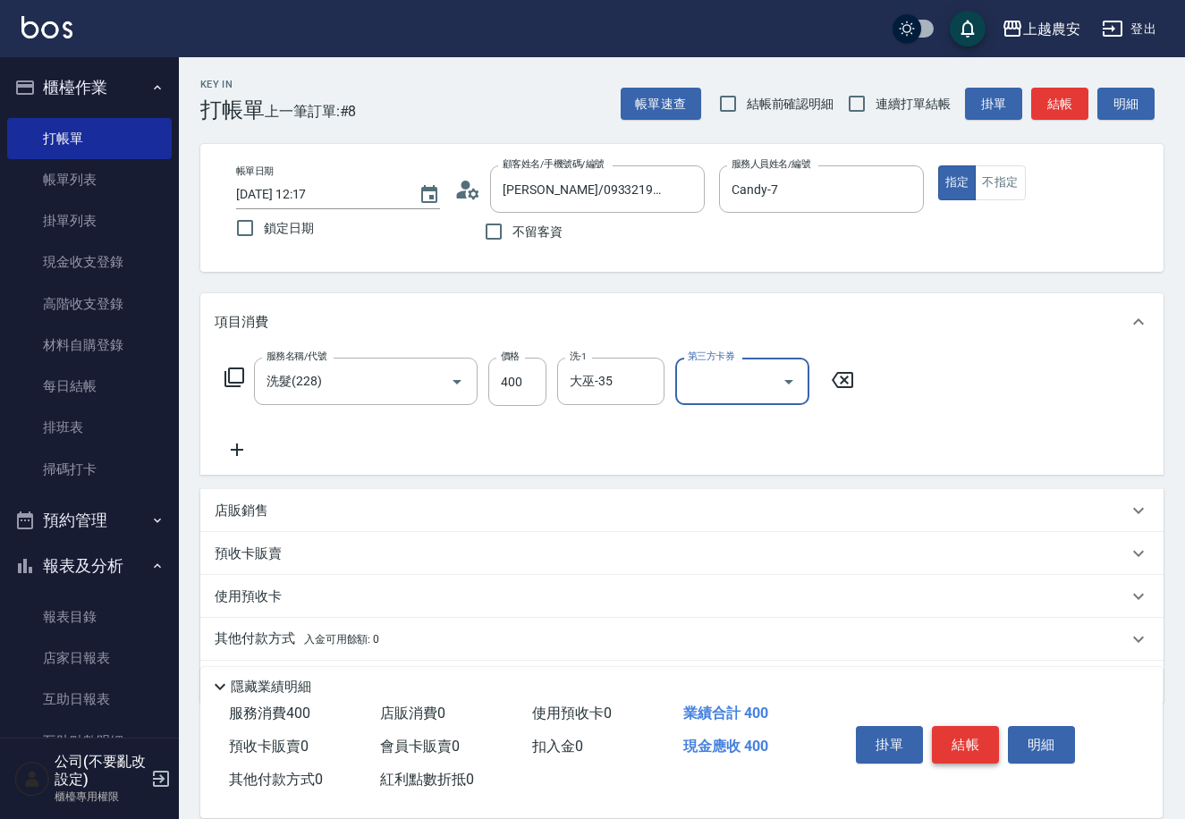
click at [967, 741] on button "結帳" at bounding box center [965, 745] width 67 height 38
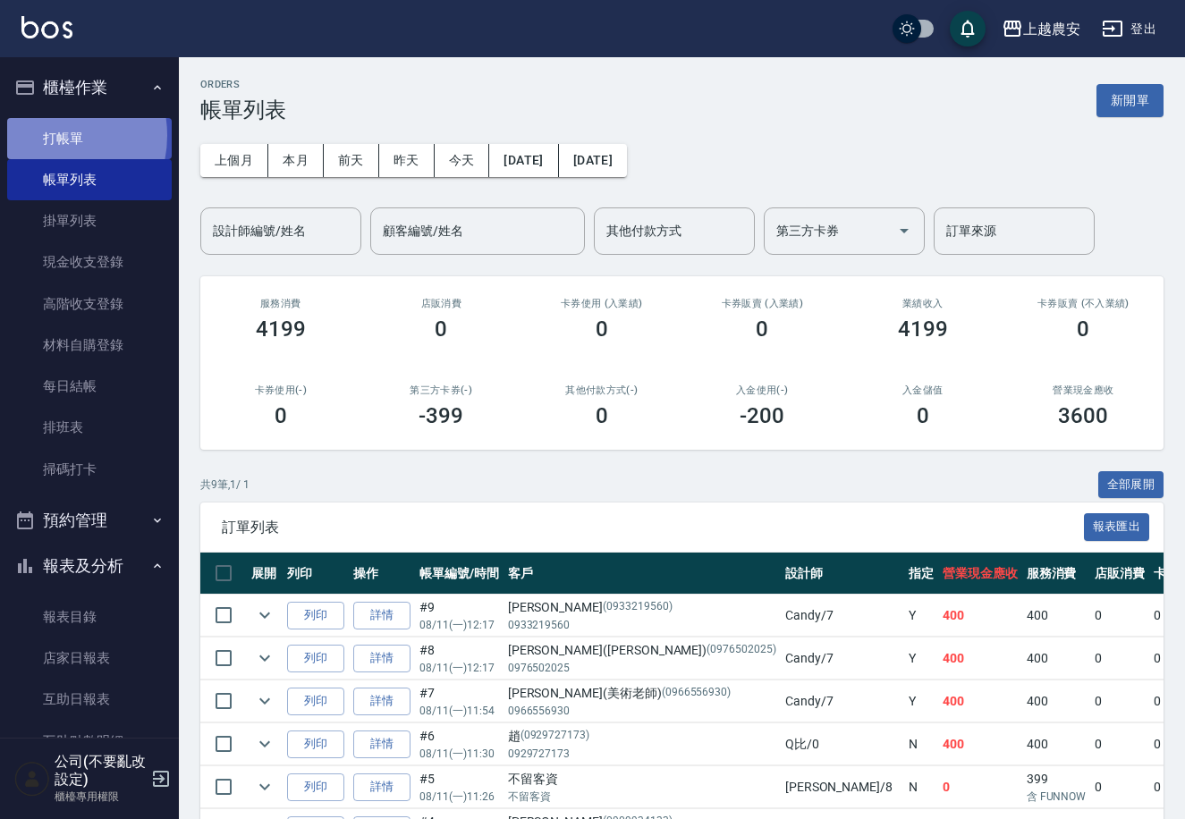
click at [42, 135] on link "打帳單" at bounding box center [89, 138] width 165 height 41
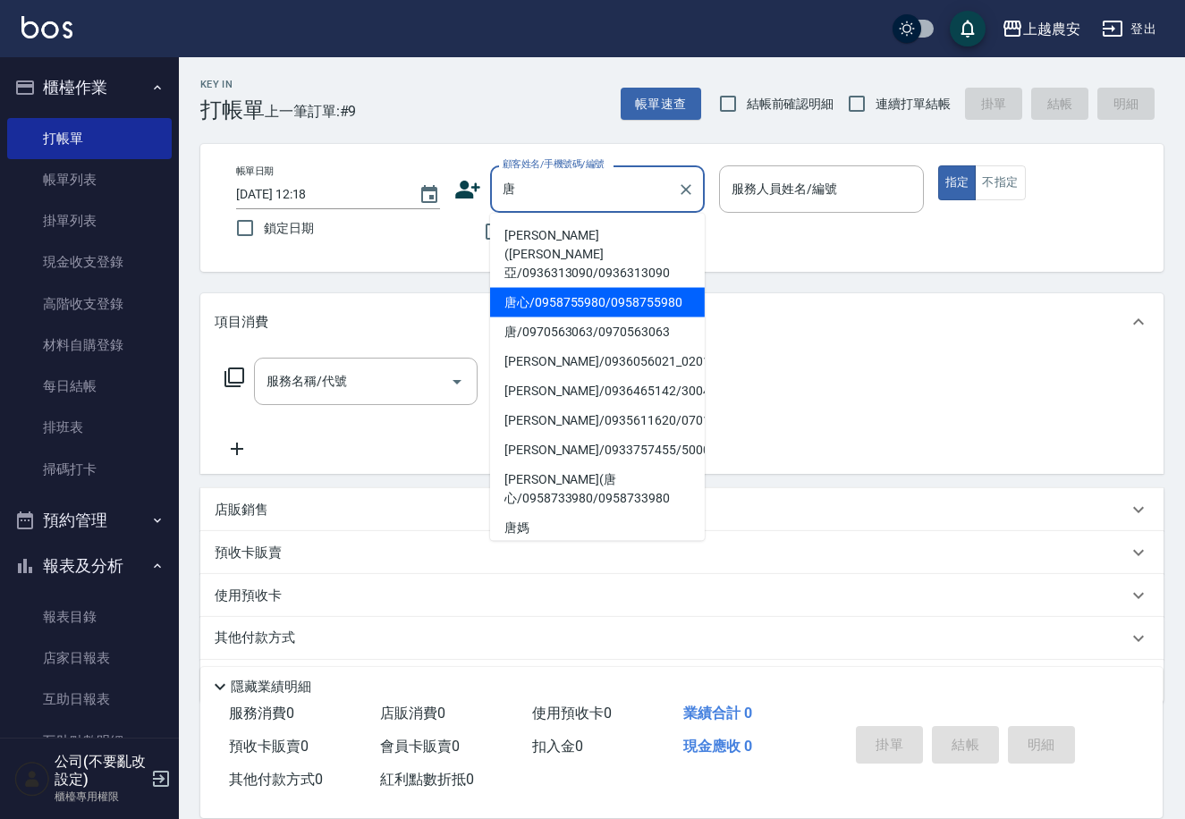
click at [540, 288] on li "唐心/0958755980/0958755980" at bounding box center [597, 303] width 215 height 30
type input "唐心/0958755980/0958755980"
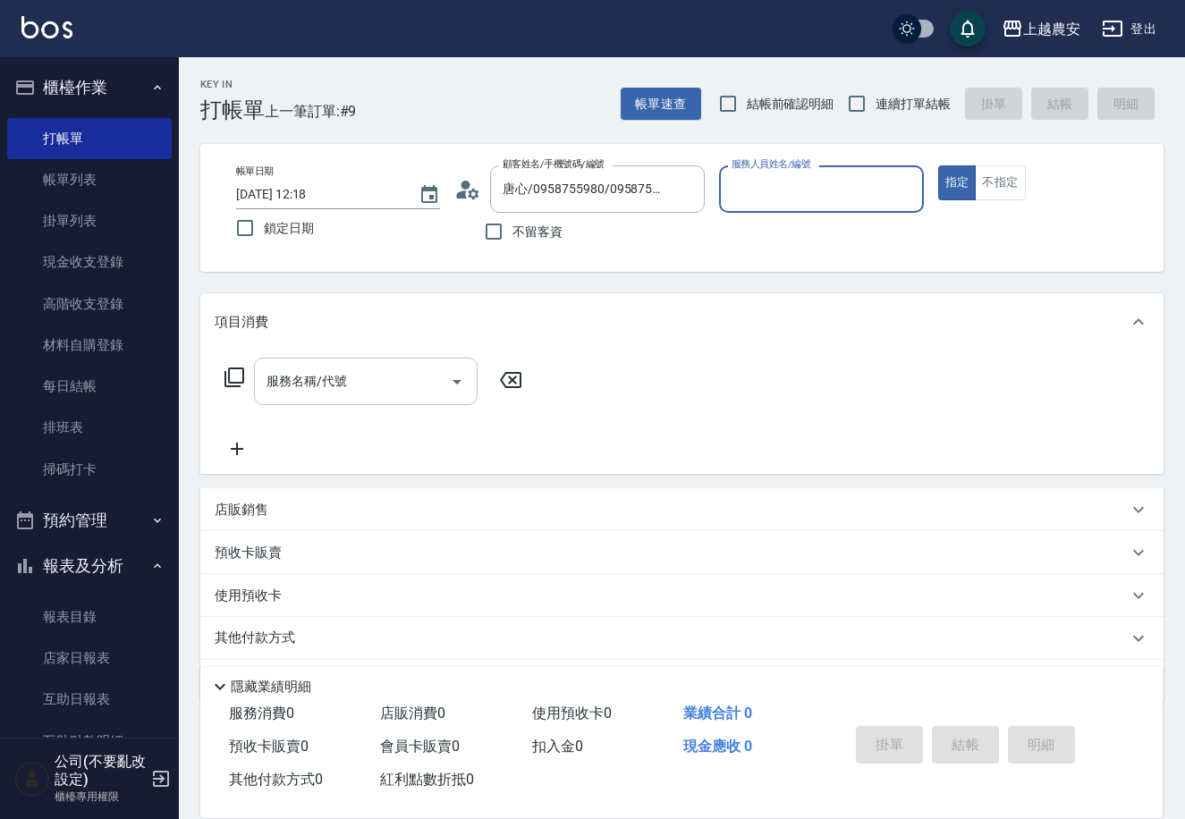
type input "Candy-7"
click at [399, 381] on input "服務名稱/代號" at bounding box center [352, 381] width 181 height 31
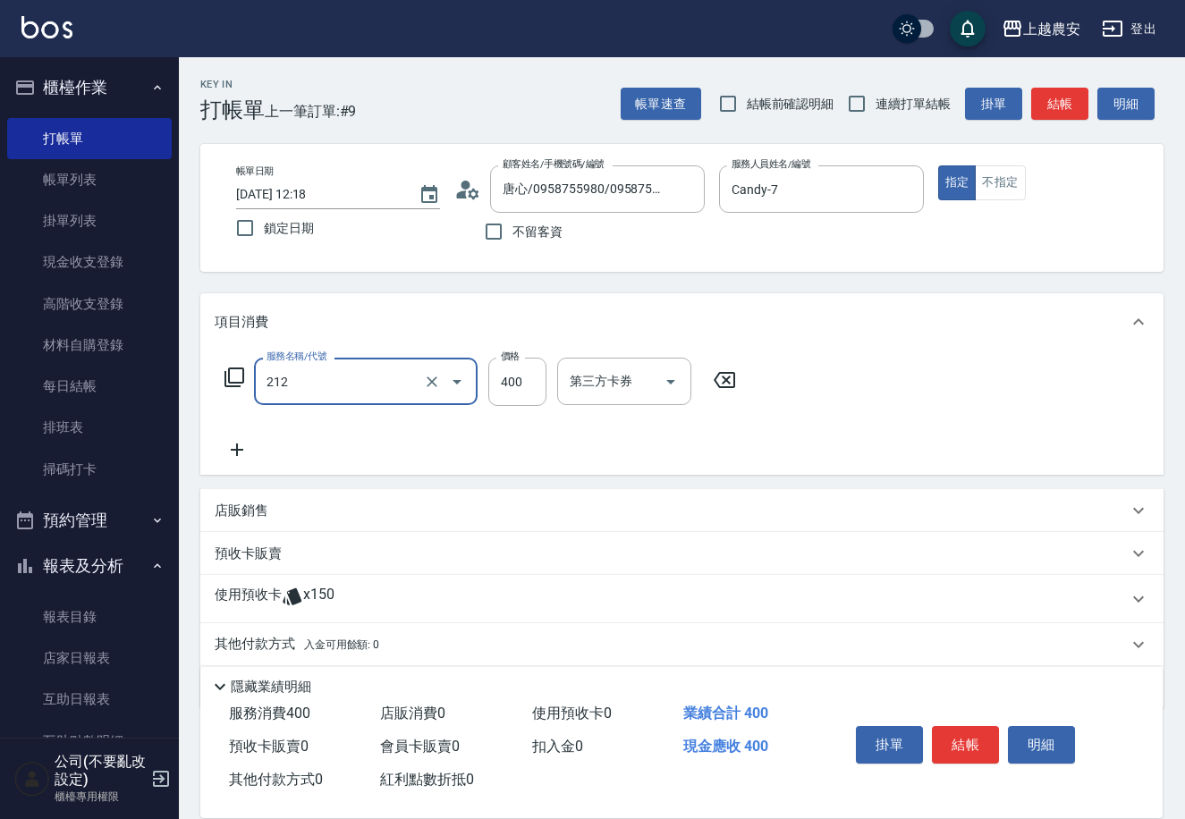
type input "洗髮券消費(212)"
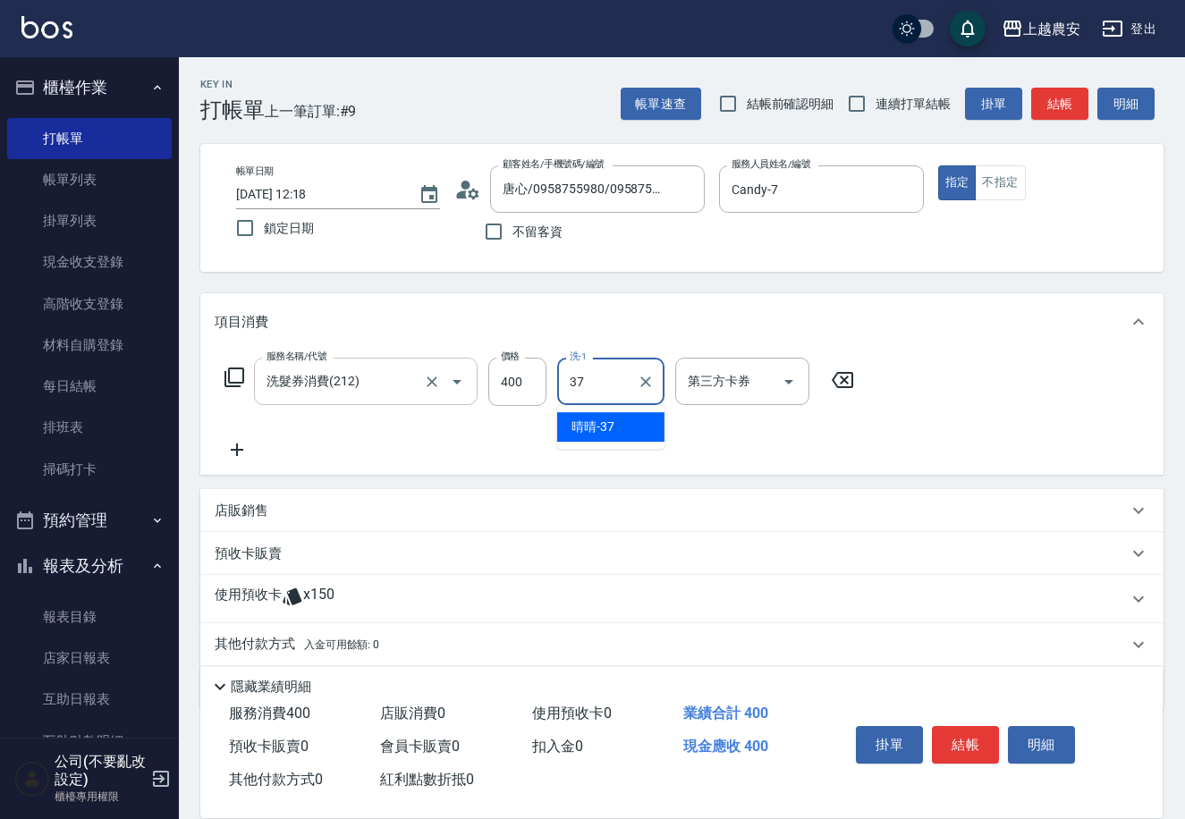
type input "晴晴-37"
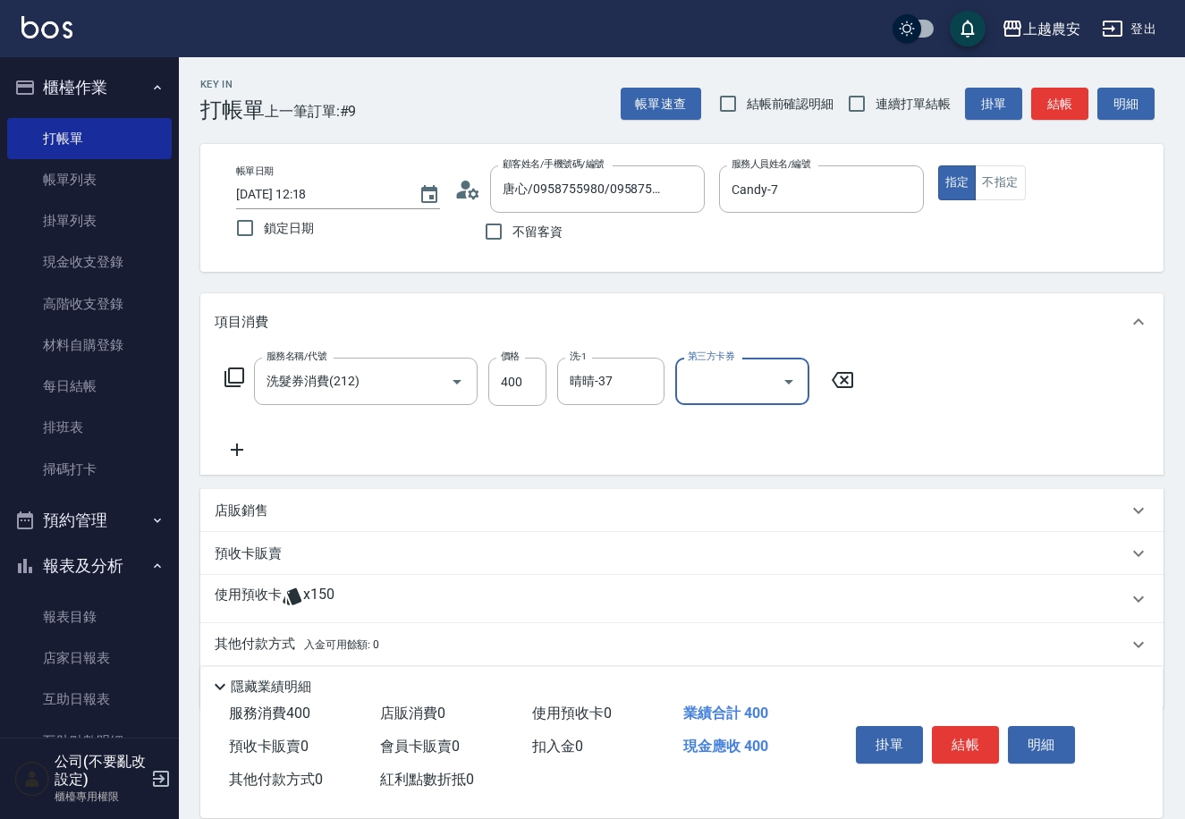
click at [716, 380] on input "第三方卡券" at bounding box center [728, 381] width 91 height 31
click at [717, 428] on span "舊有卡券" at bounding box center [742, 427] width 134 height 30
type input "舊有卡券"
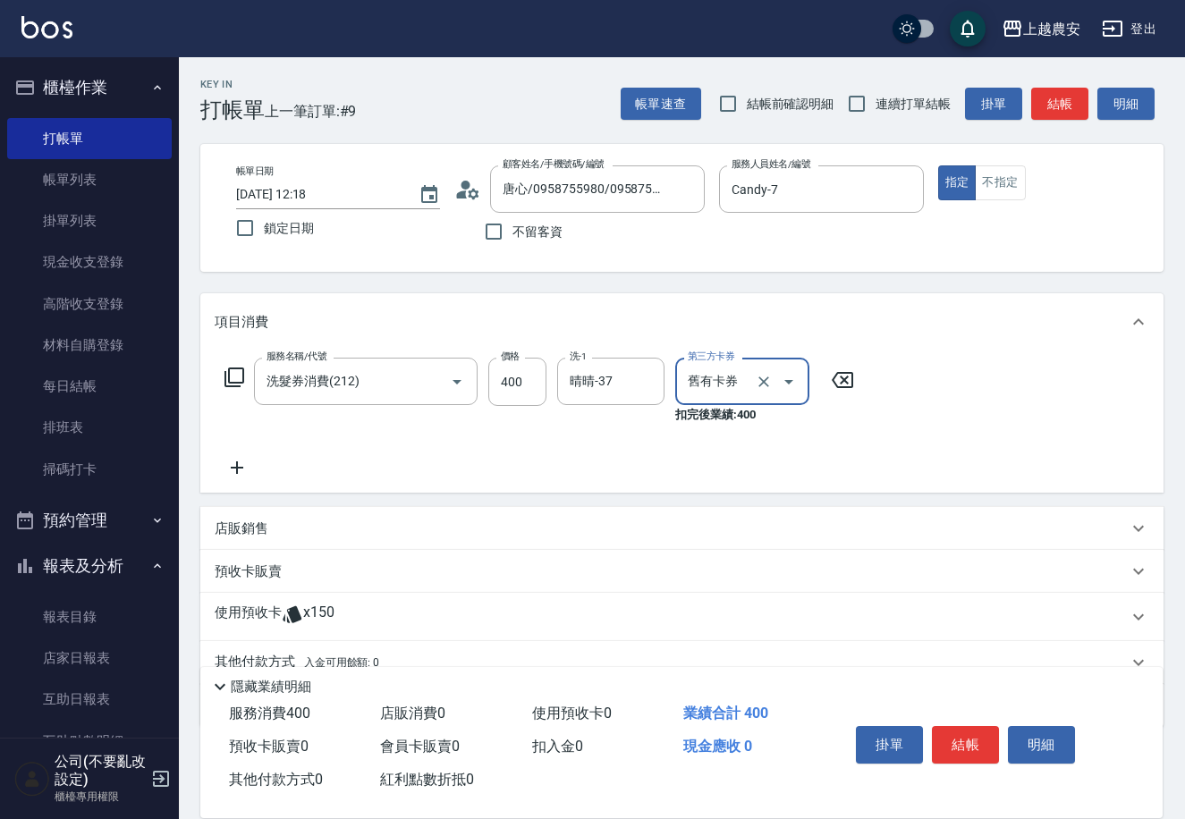
click at [951, 734] on button "結帳" at bounding box center [965, 745] width 67 height 38
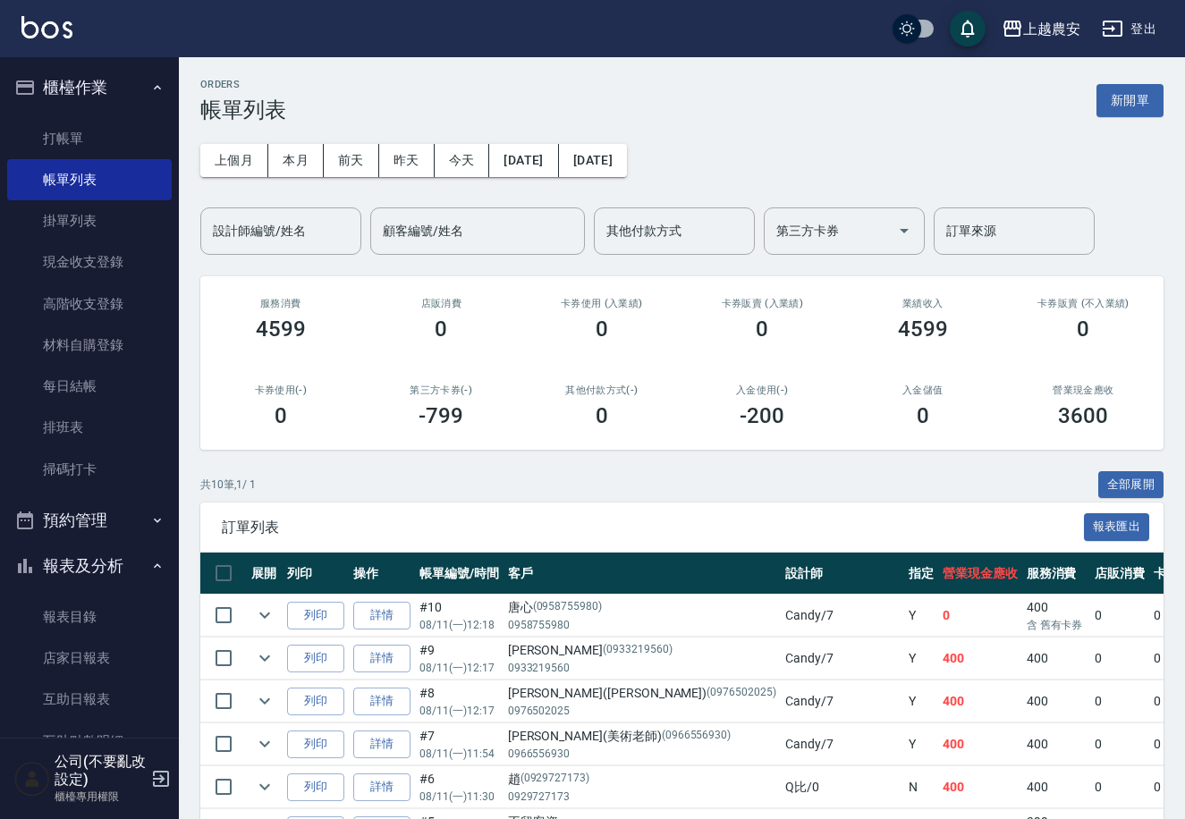
click at [595, 494] on div "共 10 筆, 1 / 1 全部展開" at bounding box center [681, 485] width 963 height 28
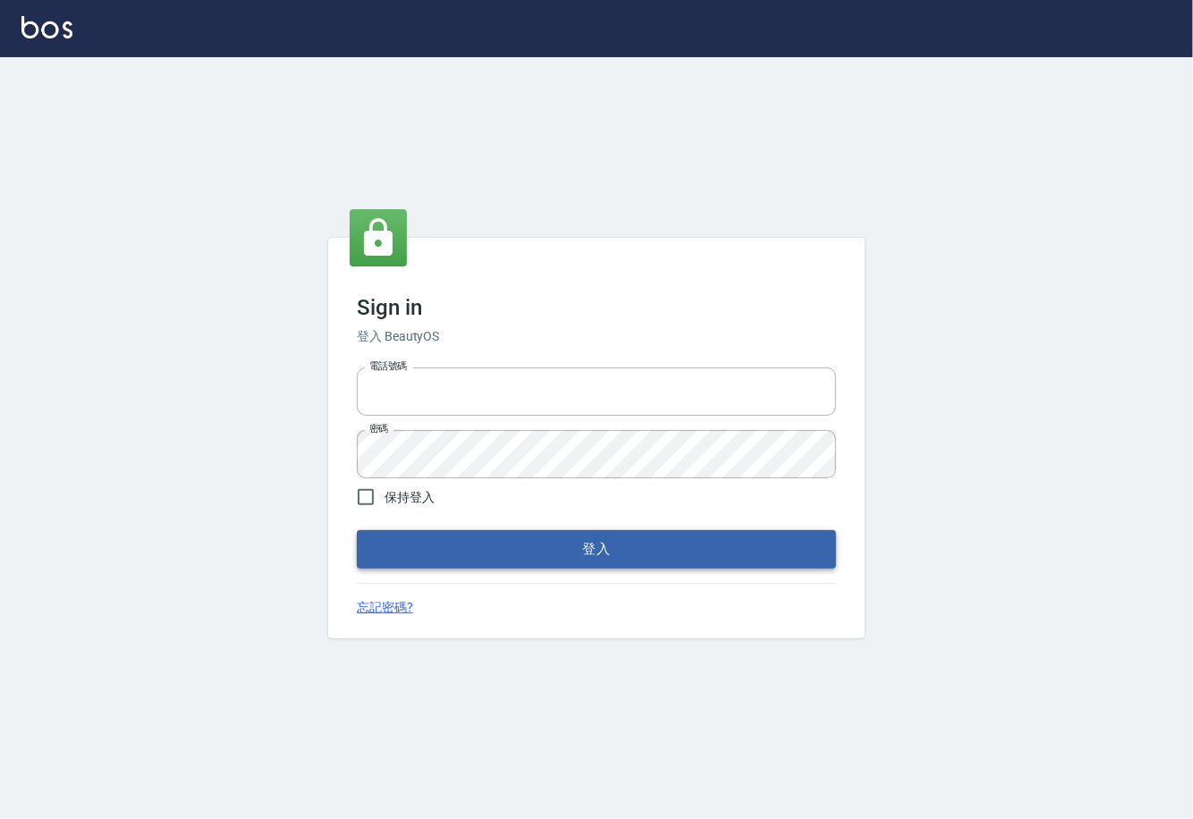
type input "0225929166"
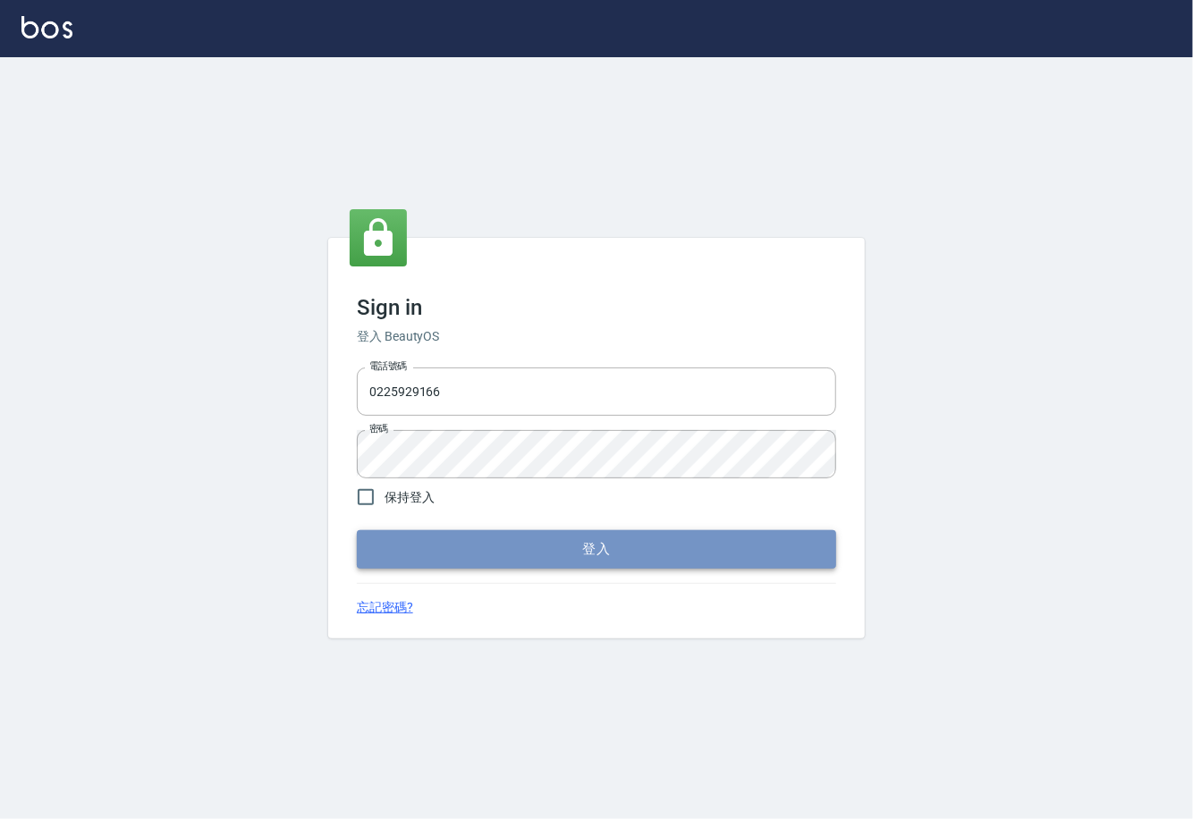
click at [591, 552] on button "登入" at bounding box center [596, 549] width 479 height 38
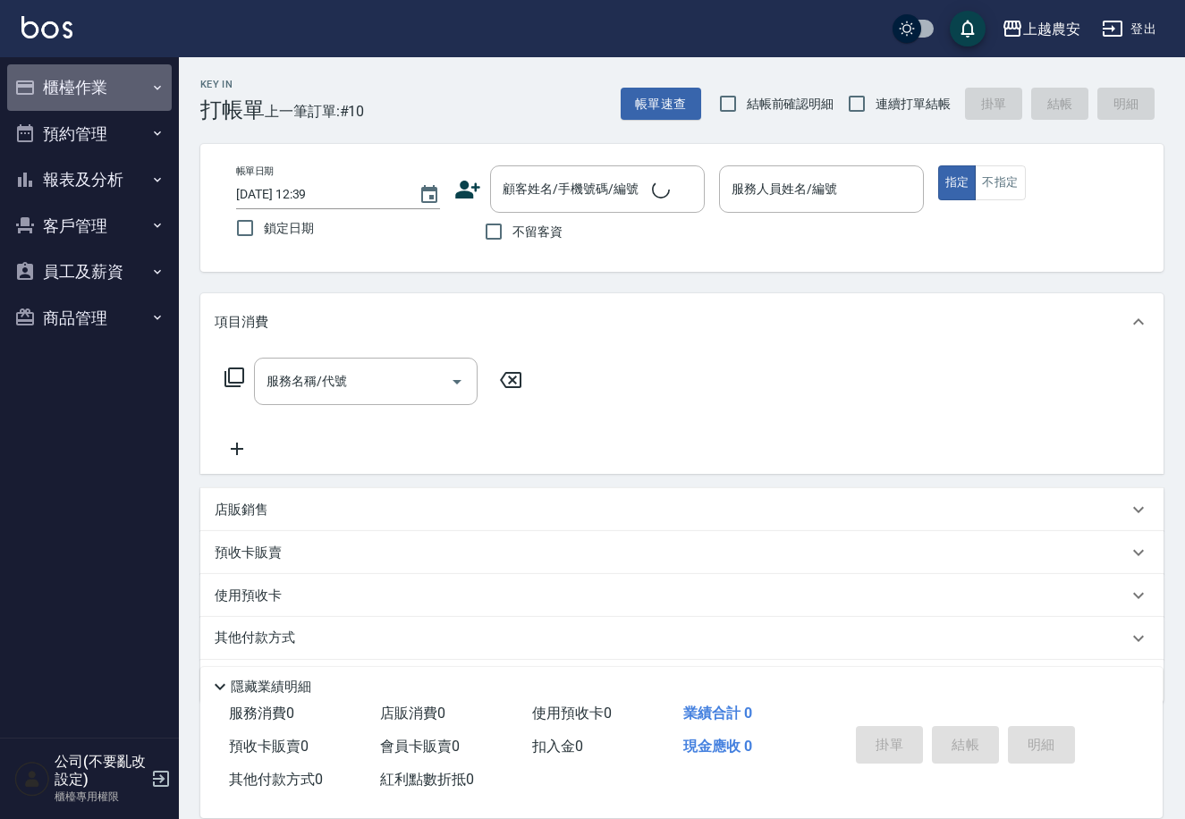
click at [64, 89] on button "櫃檯作業" at bounding box center [89, 87] width 165 height 46
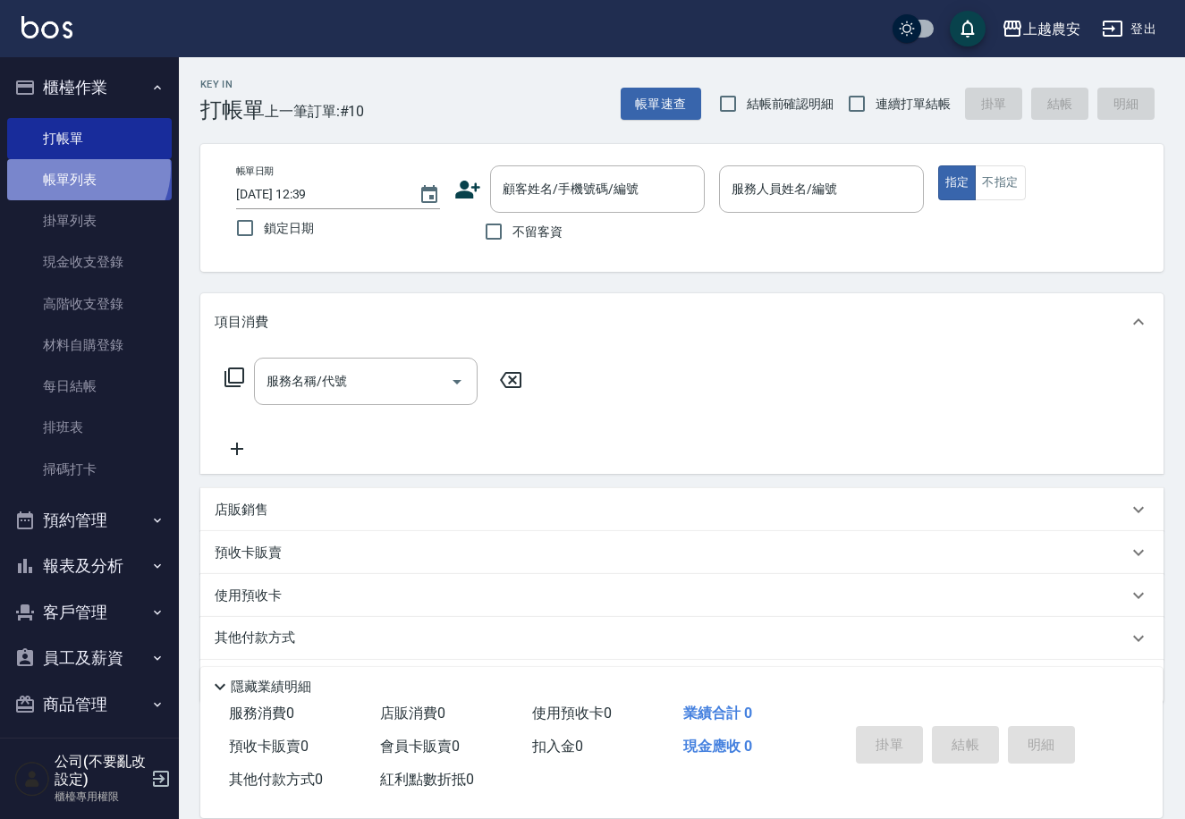
click at [80, 169] on link "帳單列表" at bounding box center [89, 179] width 165 height 41
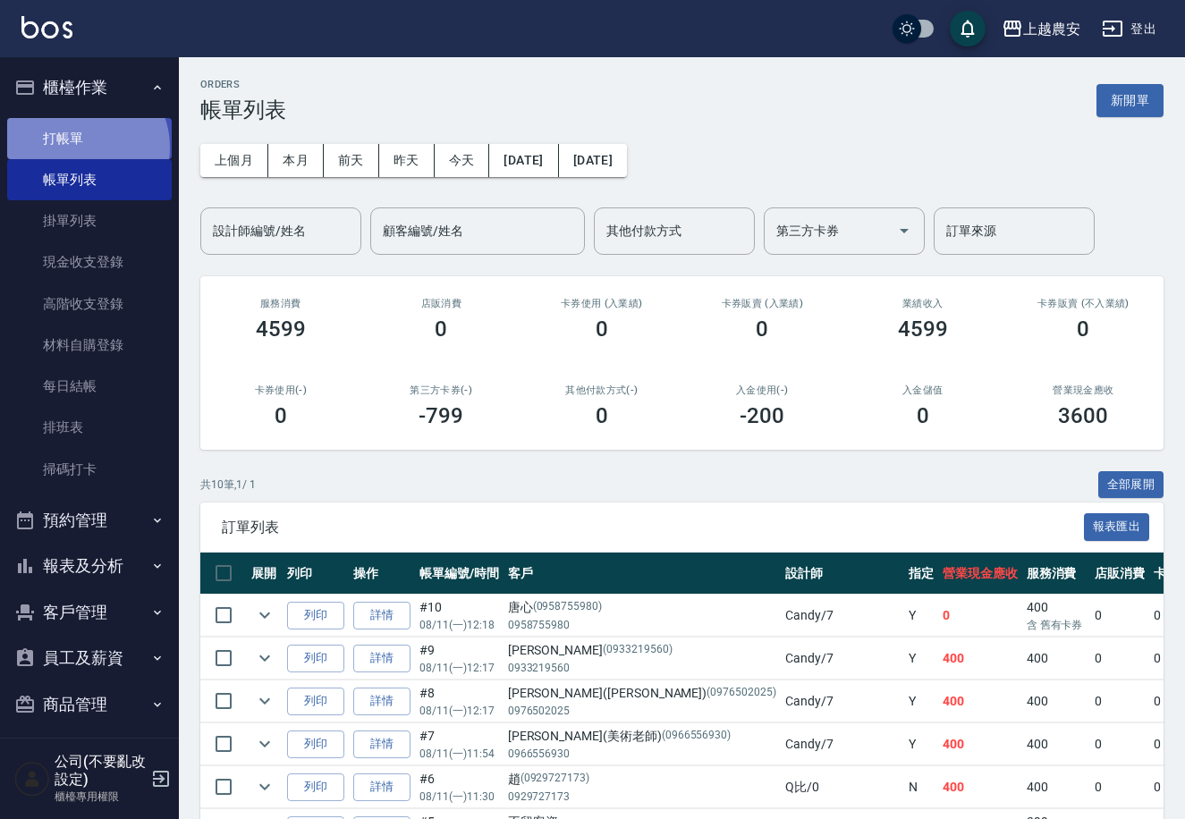
click at [83, 147] on link "打帳單" at bounding box center [89, 138] width 165 height 41
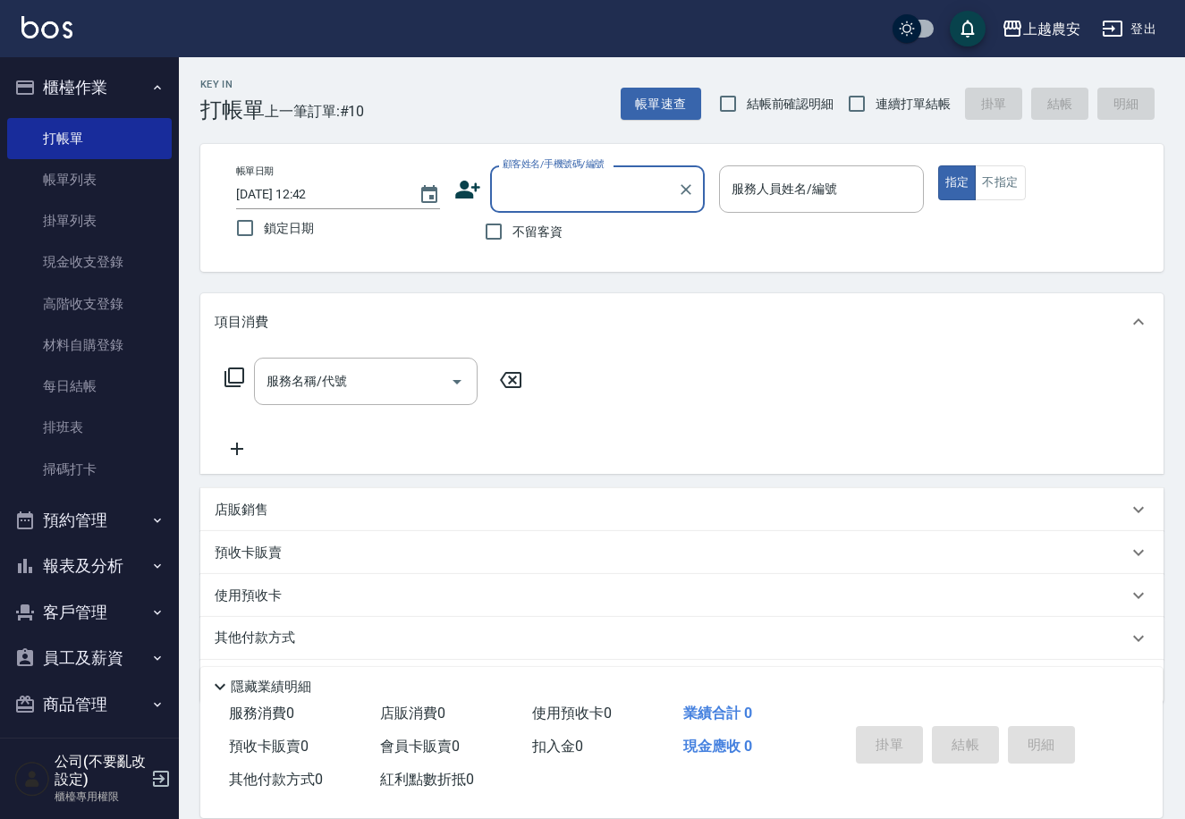
type input "9"
click at [574, 241] on li "[PERSON_NAME]/0922534321/0922534321" at bounding box center [597, 236] width 215 height 30
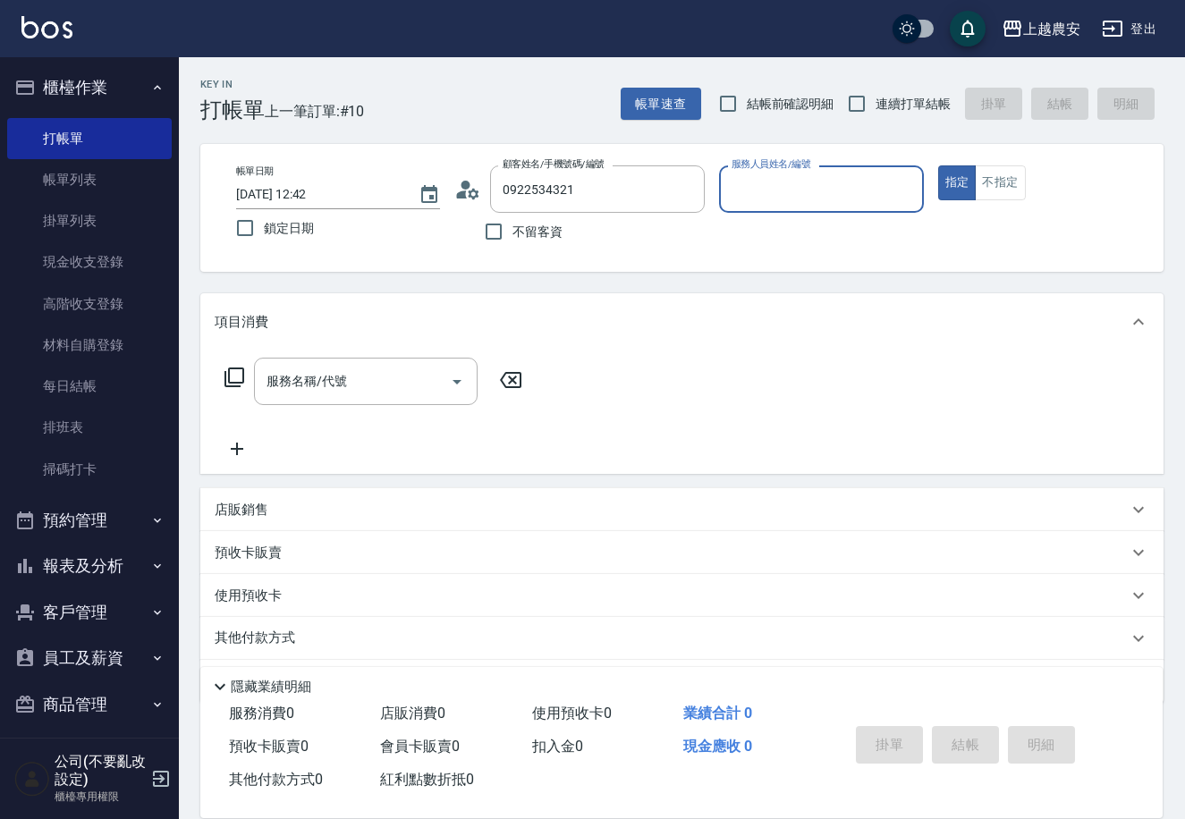
type input "[PERSON_NAME]/0922534321/0922534321"
click at [938, 165] on button "指定" at bounding box center [957, 182] width 38 height 35
type button "true"
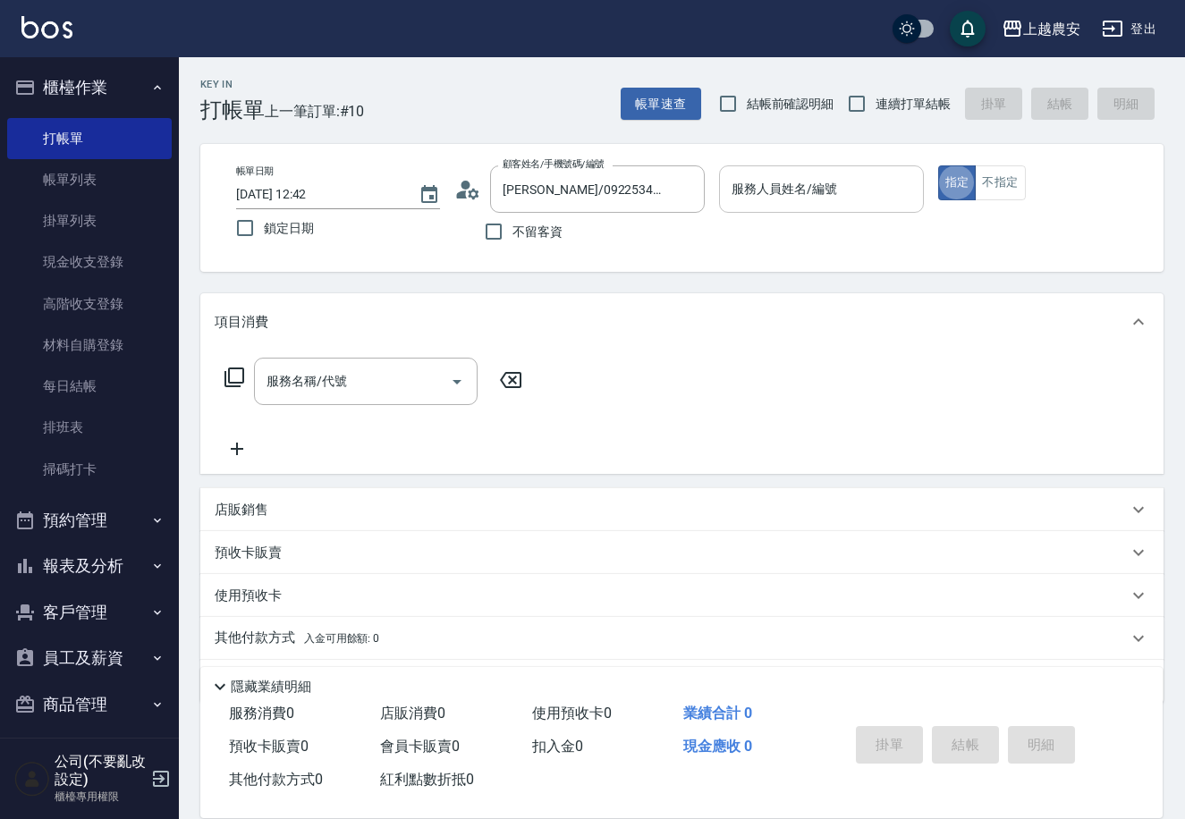
click at [748, 195] on div "服務人員姓名/編號 服務人員姓名/編號" at bounding box center [821, 188] width 204 height 47
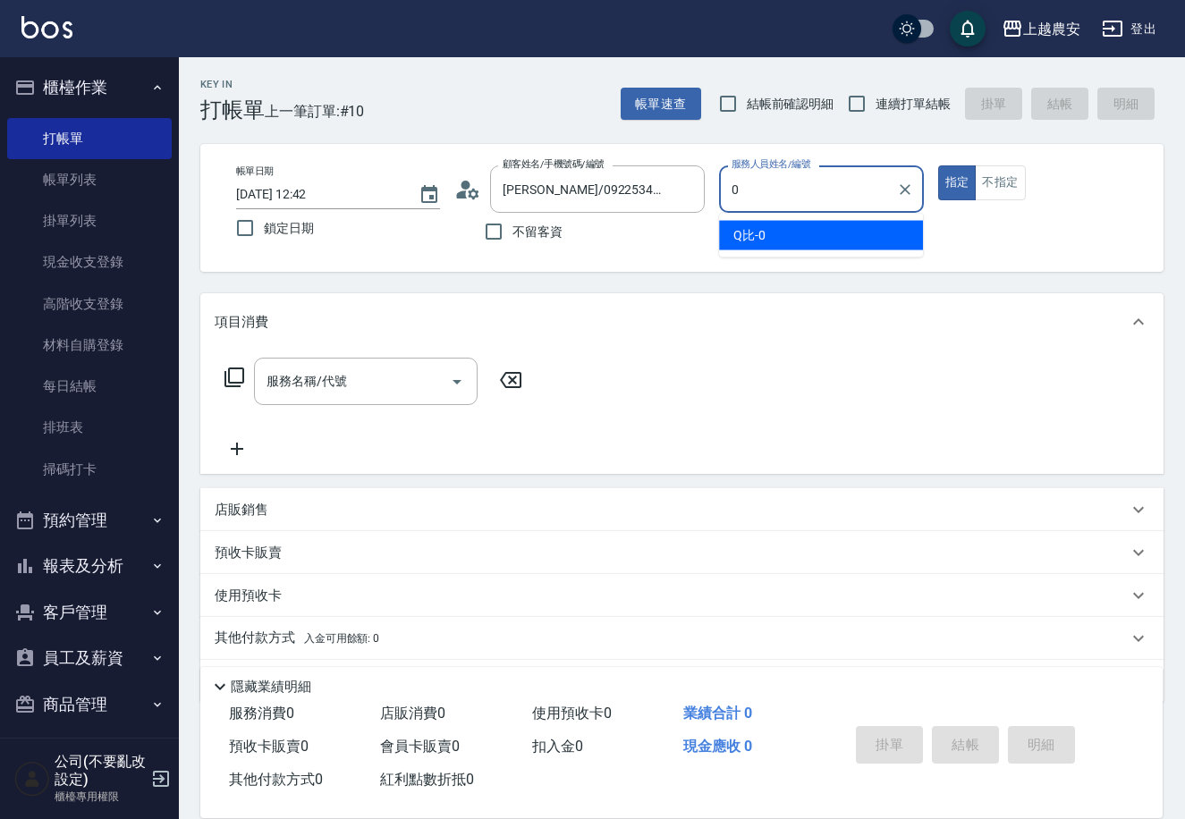
type input "Q比-0"
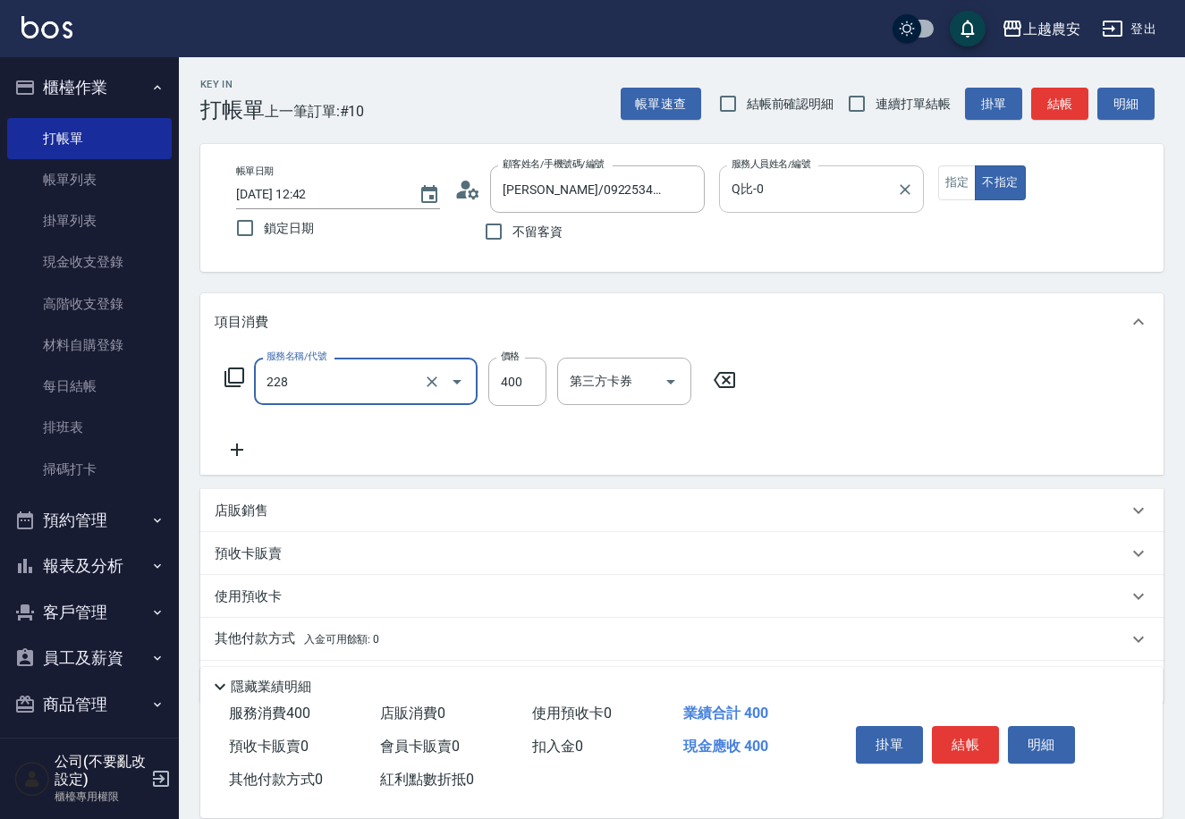
type input "洗髮(228)"
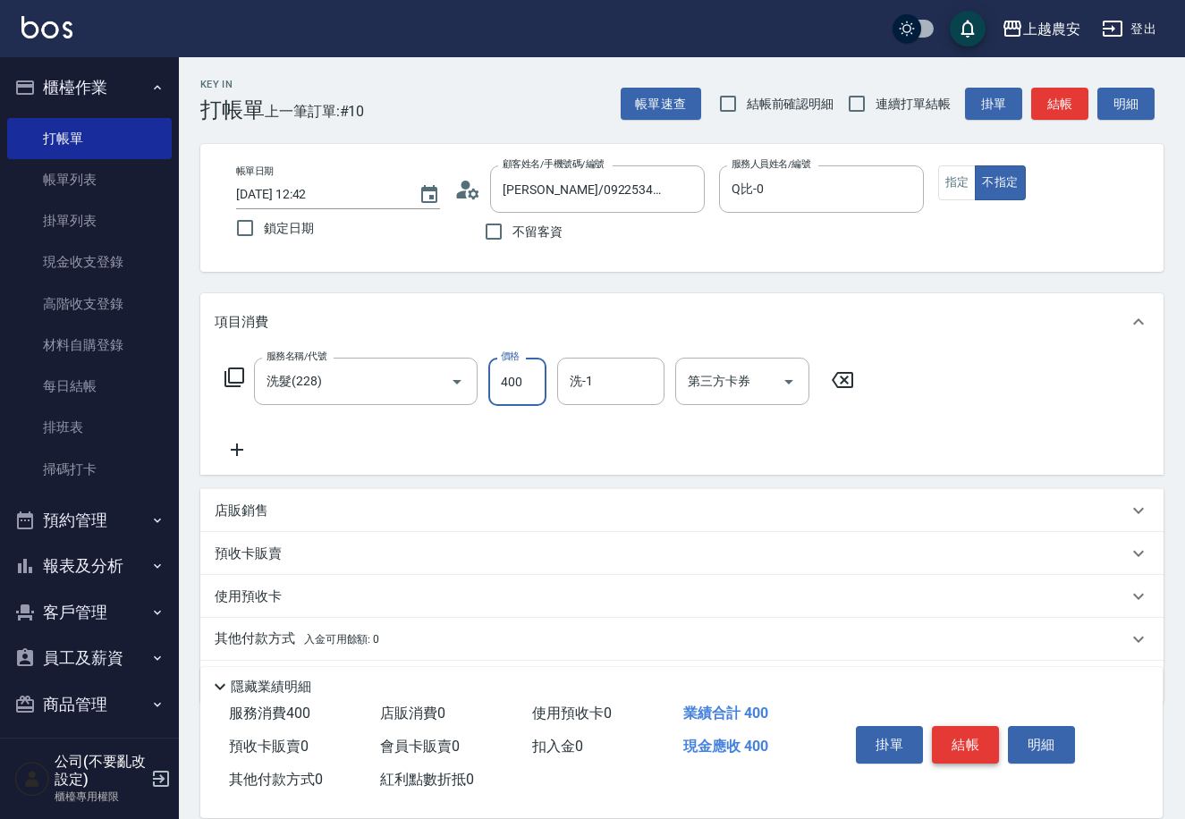
click at [972, 739] on button "結帳" at bounding box center [965, 745] width 67 height 38
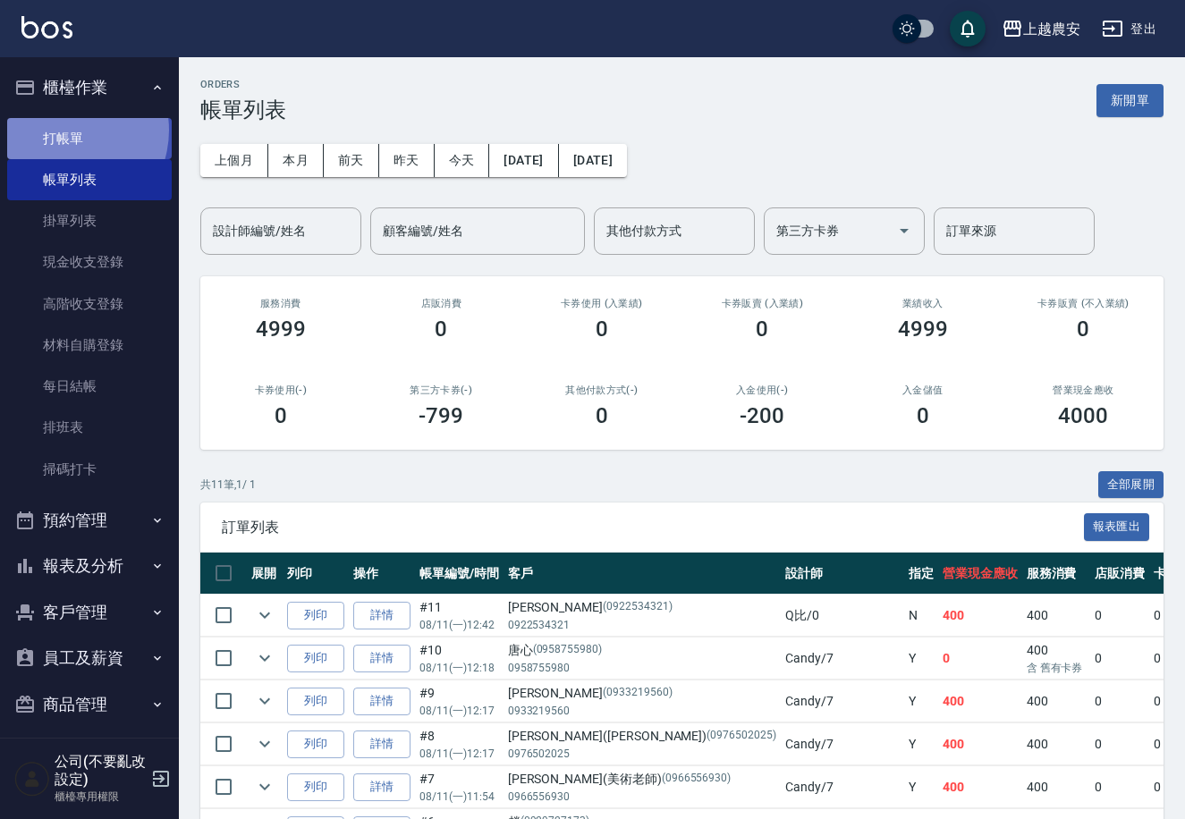
click at [62, 130] on link "打帳單" at bounding box center [89, 138] width 165 height 41
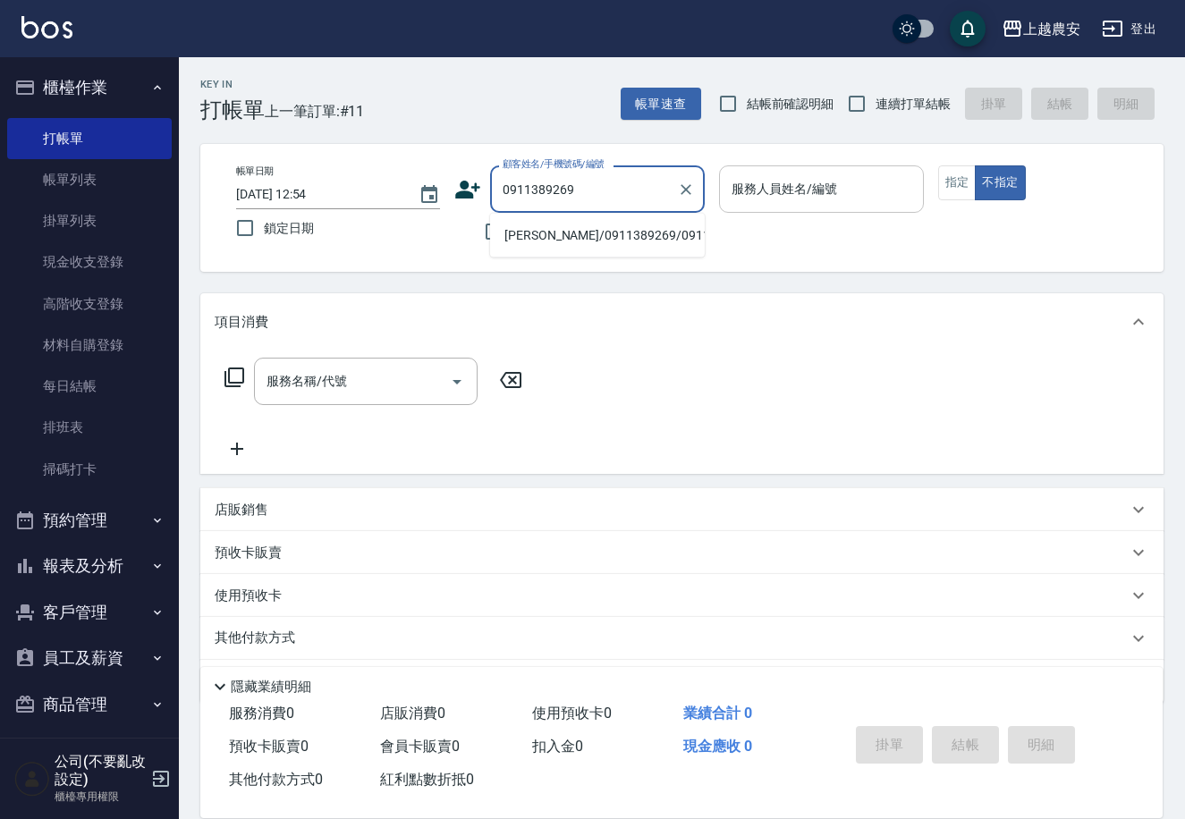
drag, startPoint x: 573, startPoint y: 239, endPoint x: 794, endPoint y: 202, distance: 223.9
click at [613, 228] on li "[PERSON_NAME]/0911389269/0911389269" at bounding box center [597, 236] width 215 height 30
type input "[PERSON_NAME]/0911389269/0911389269"
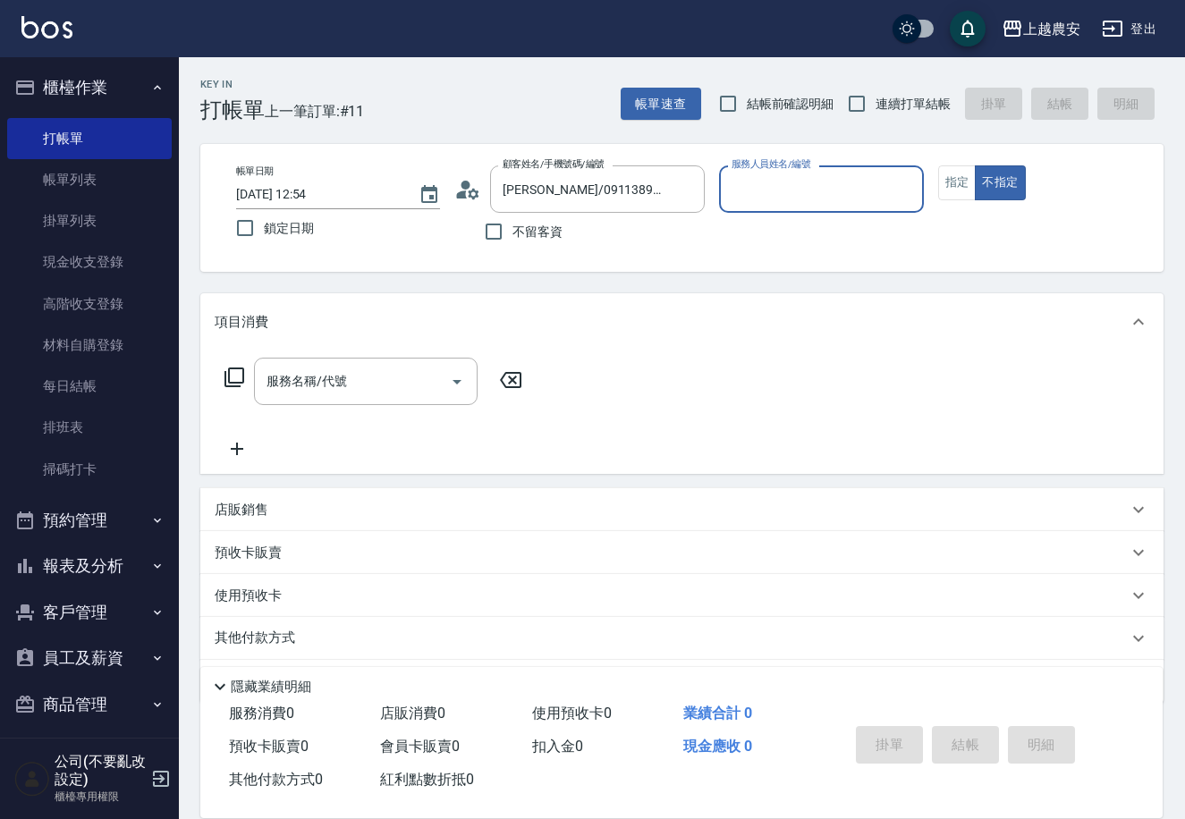
type input "Mia-M"
drag, startPoint x: 955, startPoint y: 183, endPoint x: 815, endPoint y: 215, distance: 143.8
click at [948, 186] on button "指定" at bounding box center [957, 182] width 38 height 35
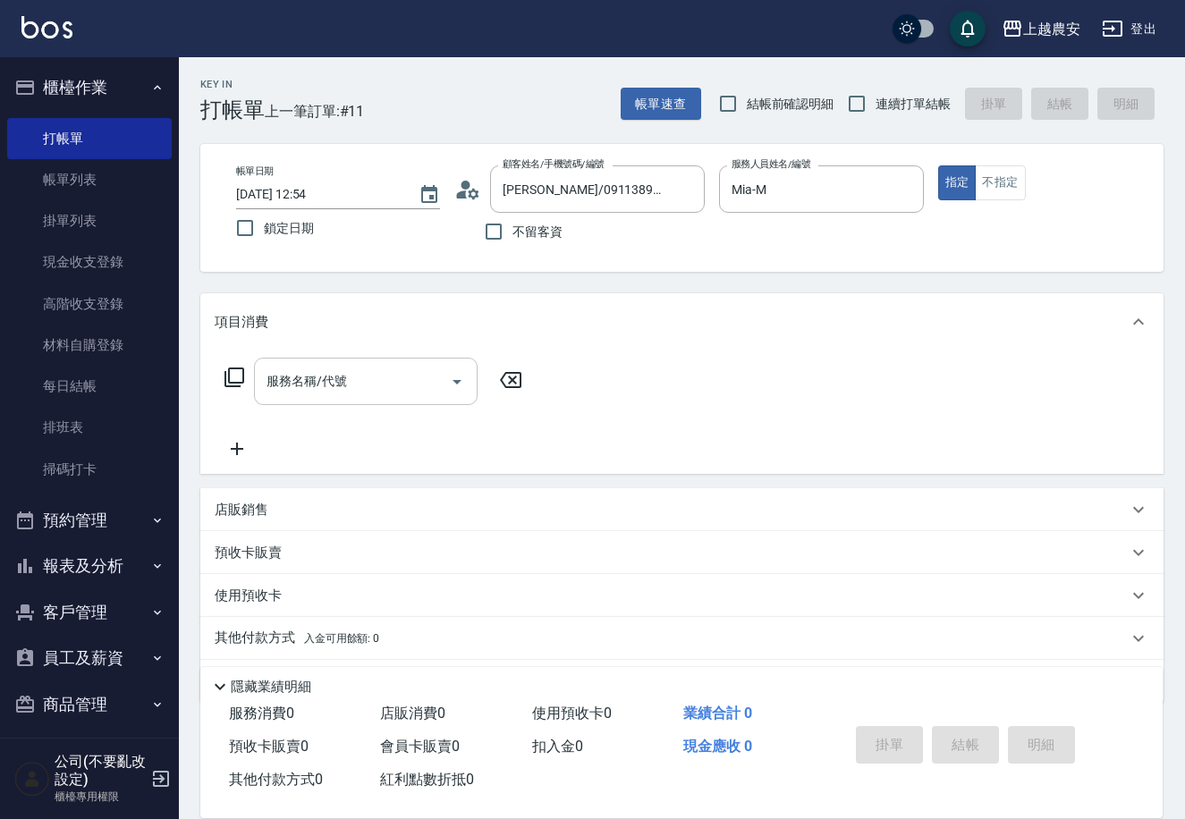
click at [313, 393] on input "服務名稱/代號" at bounding box center [352, 381] width 181 height 31
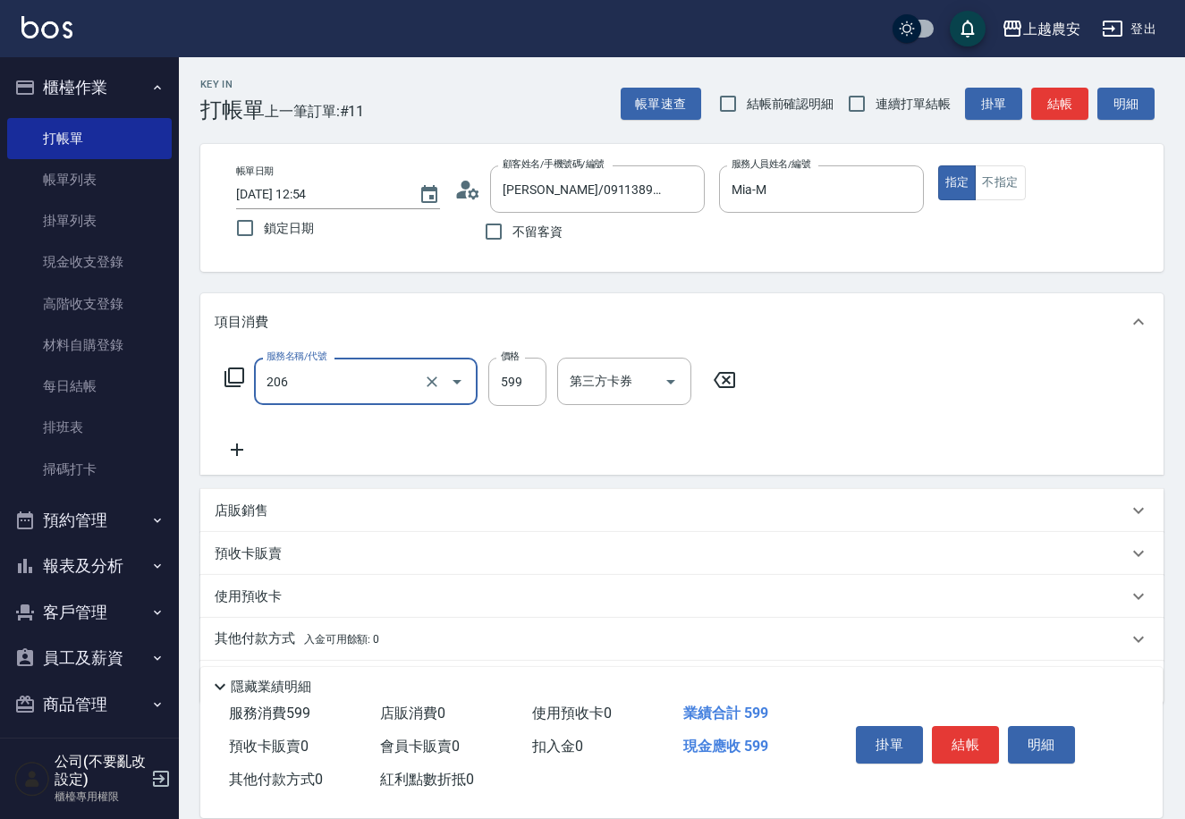
type input "洗+剪(206)"
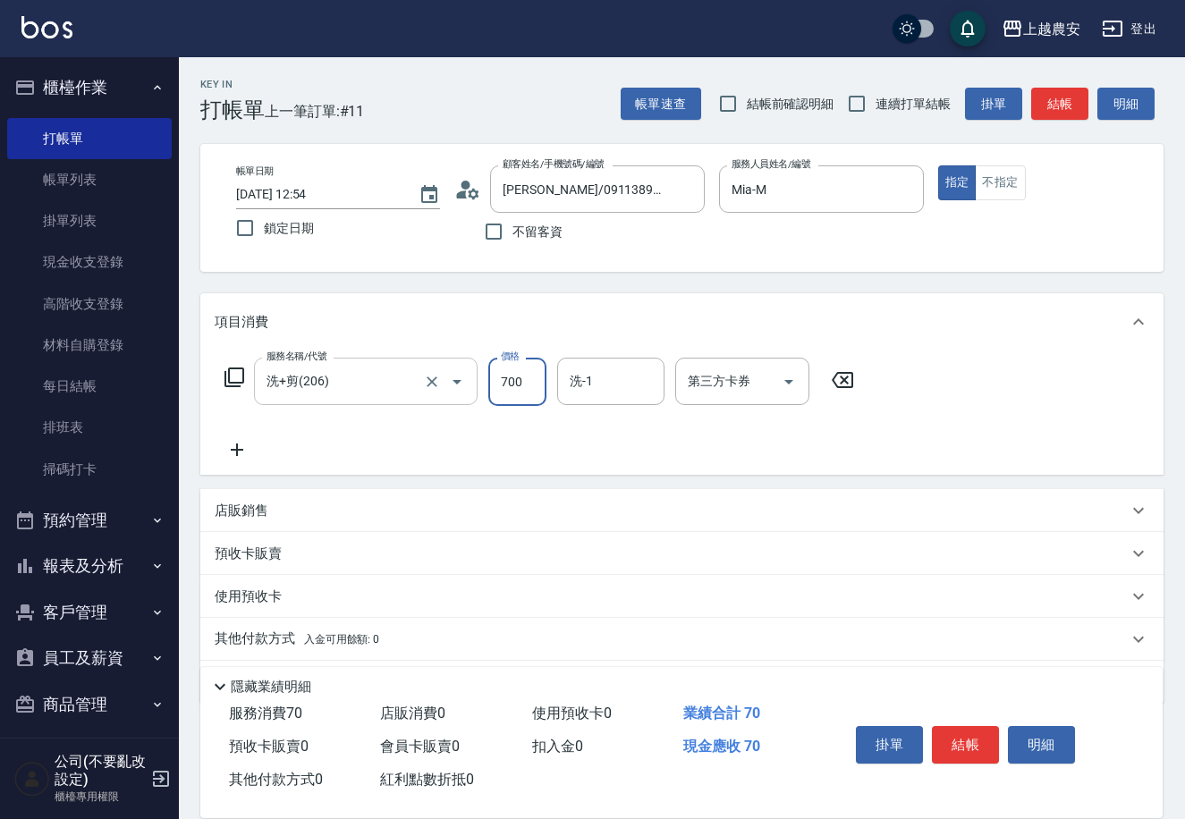
type input "700"
type input "酪梨-34"
click at [974, 743] on button "結帳" at bounding box center [965, 745] width 67 height 38
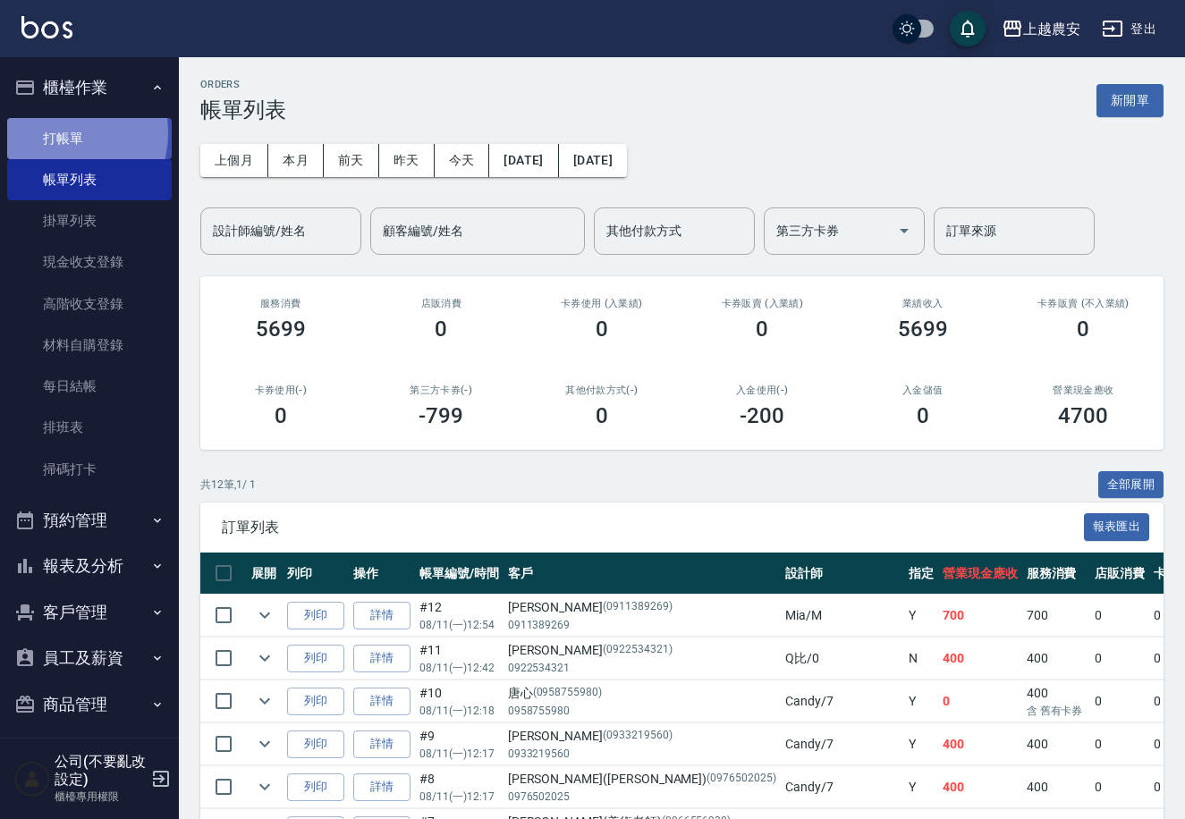
click at [55, 132] on link "打帳單" at bounding box center [89, 138] width 165 height 41
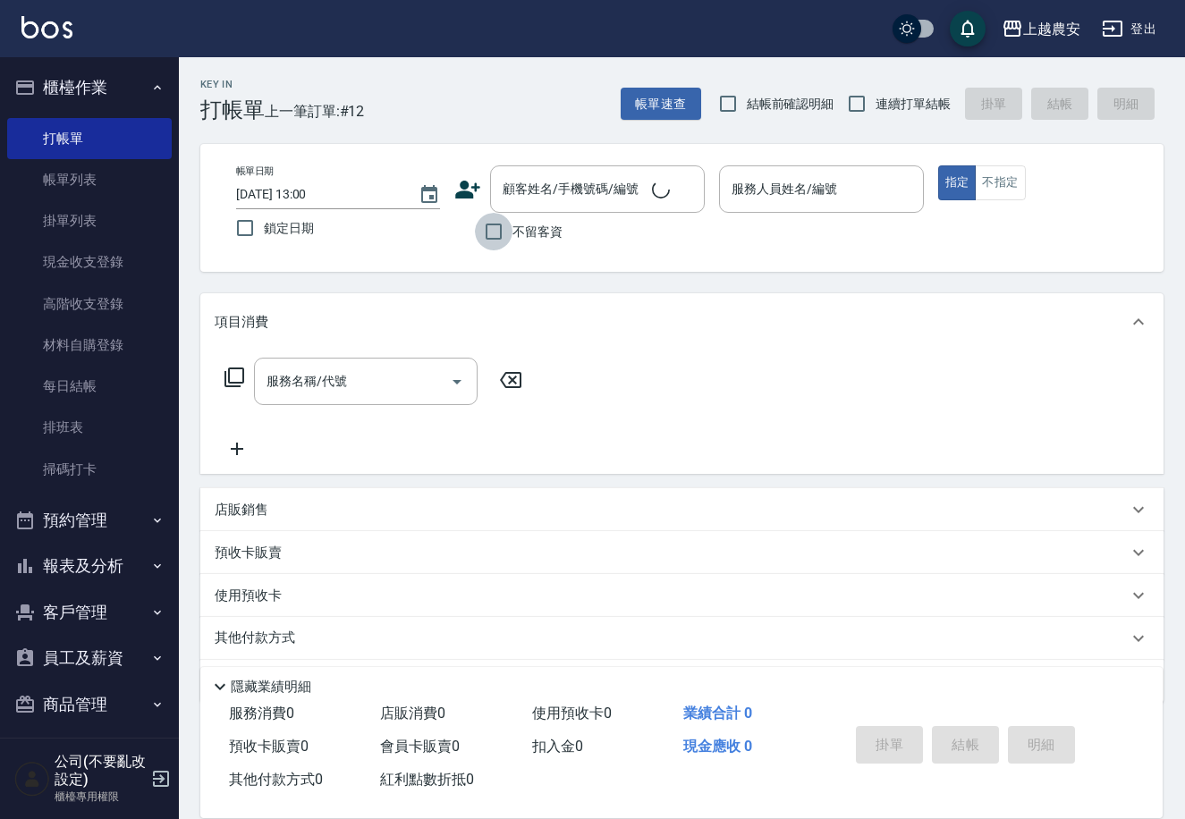
click at [510, 232] on input "不留客資" at bounding box center [494, 232] width 38 height 38
checkbox input "true"
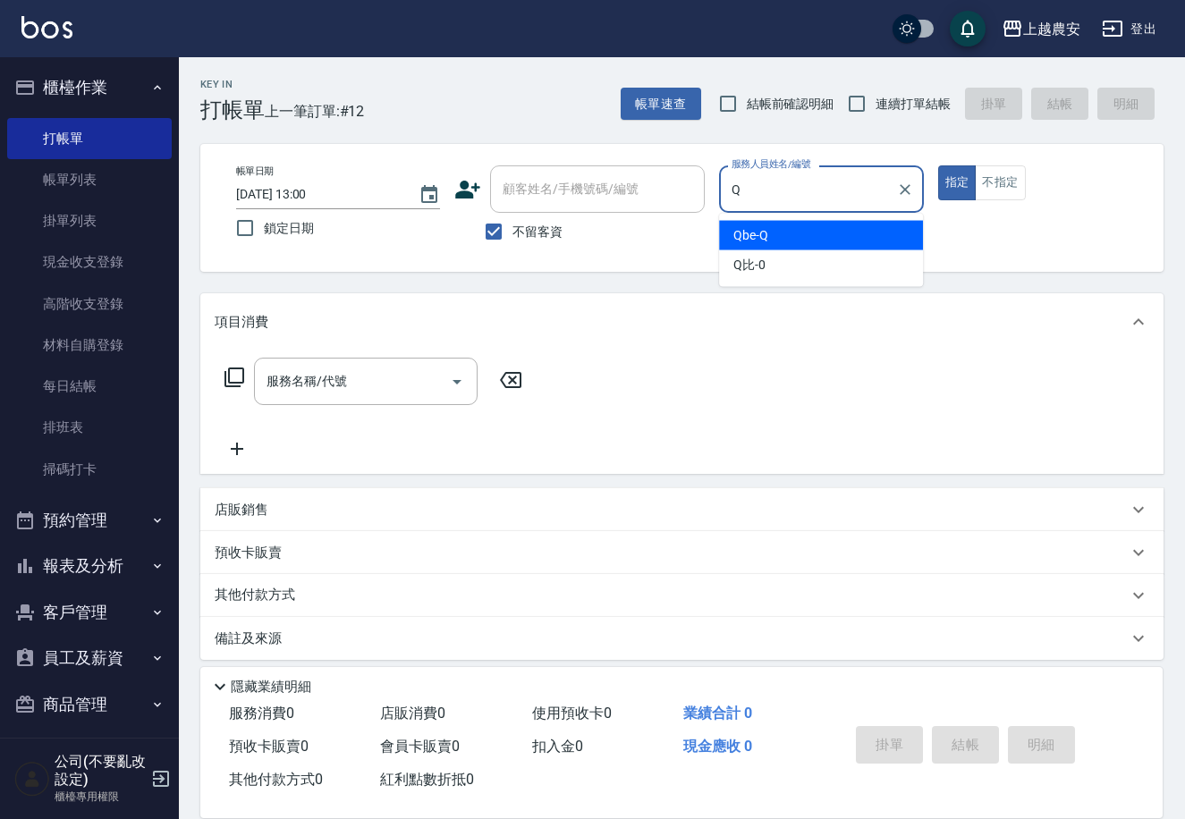
type input "Qbe-Q"
type button "true"
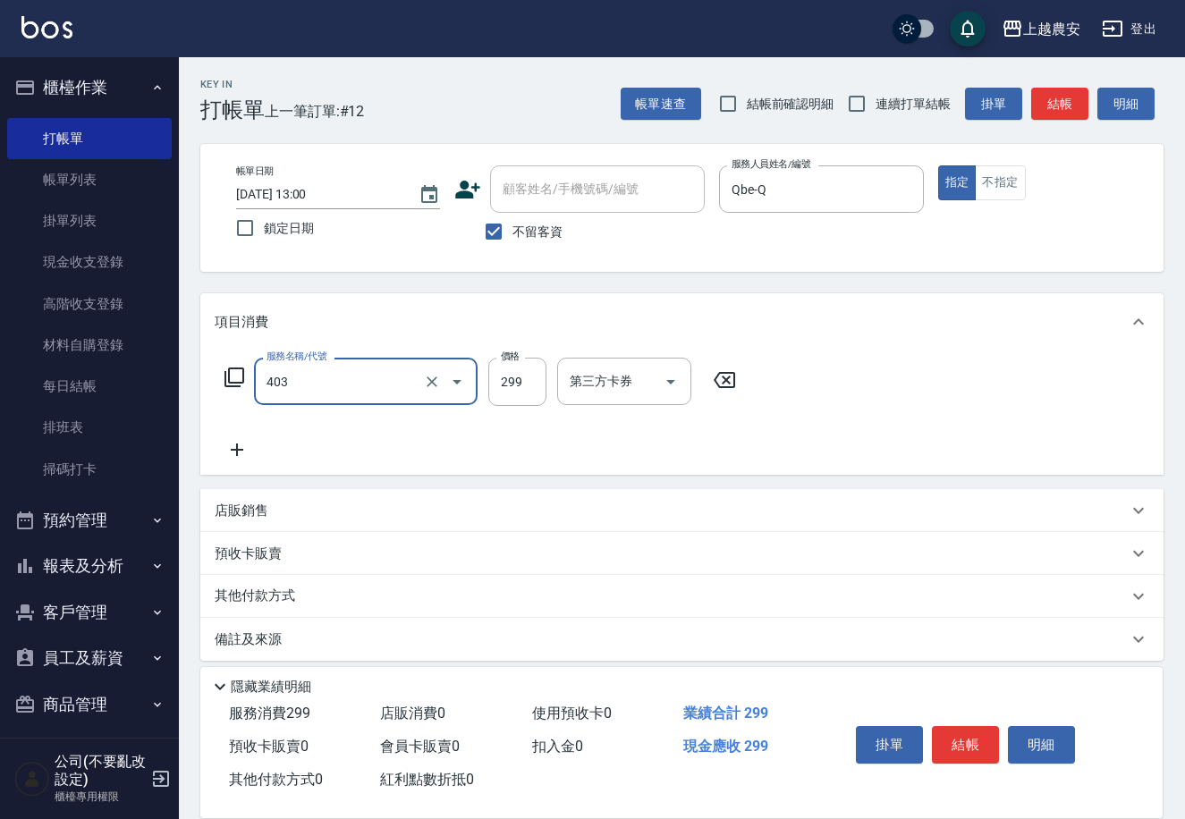
type input "剪髮(403)"
type input "400"
click at [948, 728] on button "結帳" at bounding box center [965, 745] width 67 height 38
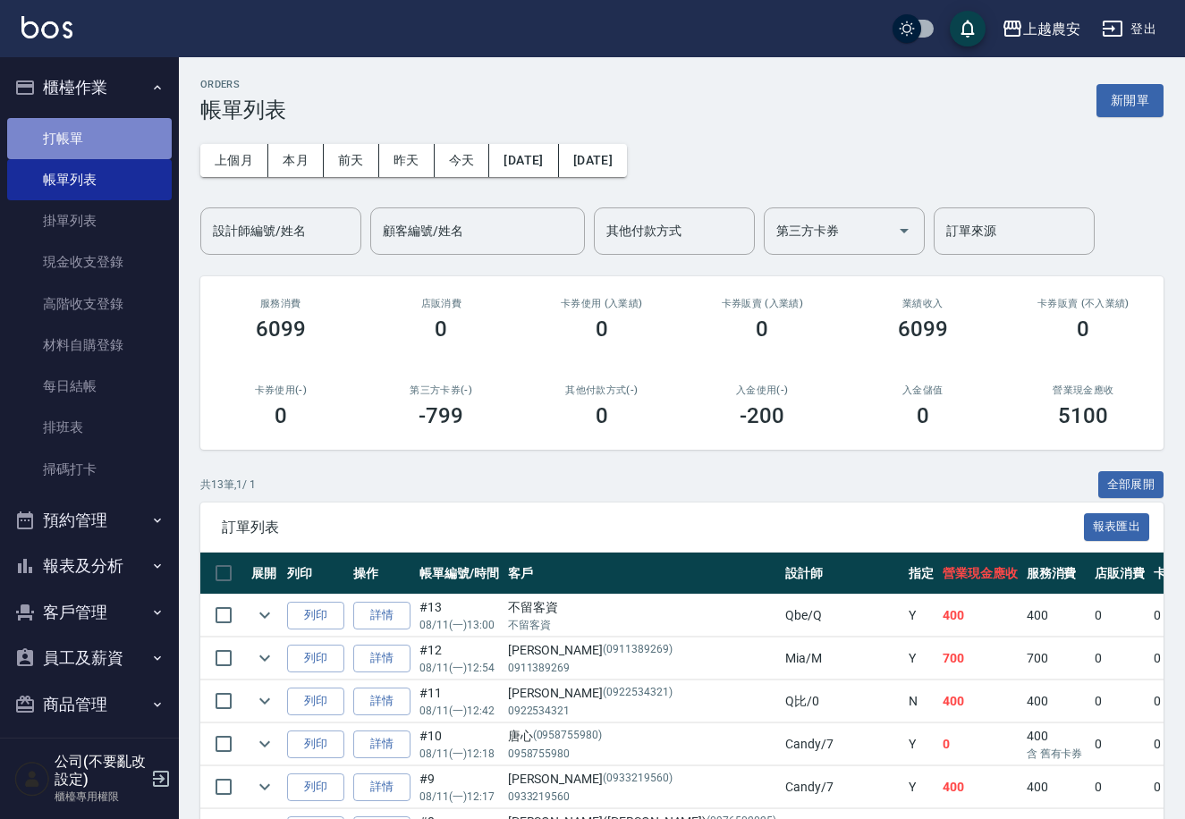
click at [94, 156] on link "打帳單" at bounding box center [89, 138] width 165 height 41
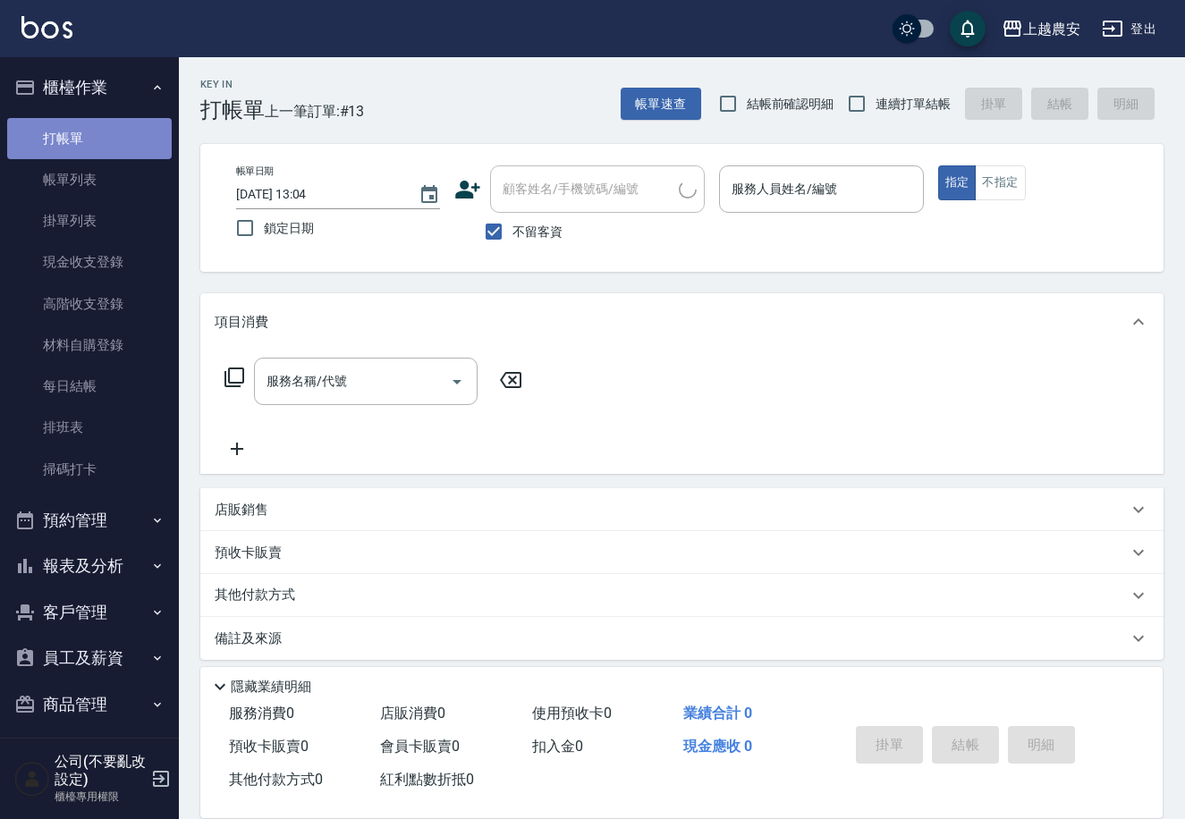
click at [110, 135] on link "打帳單" at bounding box center [89, 138] width 165 height 41
drag, startPoint x: 542, startPoint y: 235, endPoint x: 527, endPoint y: 190, distance: 47.2
click at [542, 233] on span "不留客資" at bounding box center [537, 232] width 50 height 19
click at [512, 233] on input "不留客資" at bounding box center [494, 232] width 38 height 38
checkbox input "false"
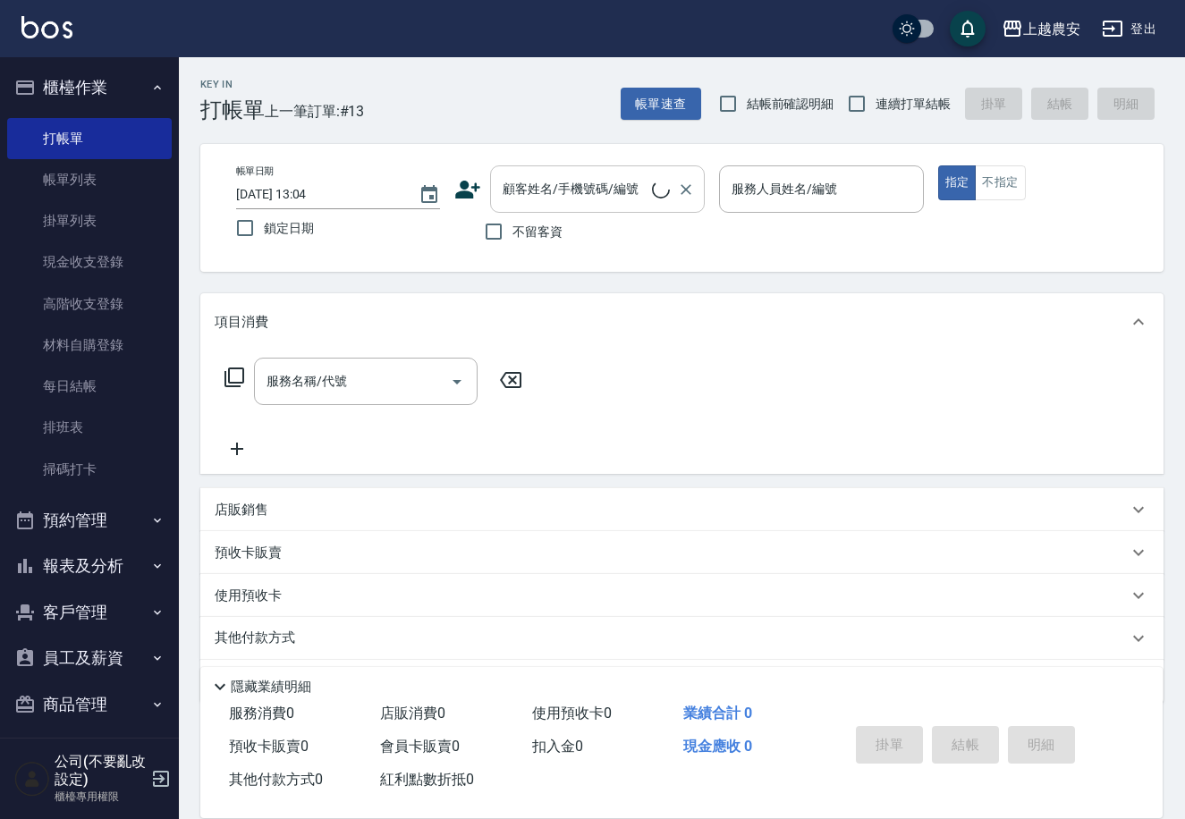
click at [527, 190] on div "顧客姓名/手機號碼/編號 顧客姓名/手機號碼/編號" at bounding box center [597, 188] width 215 height 47
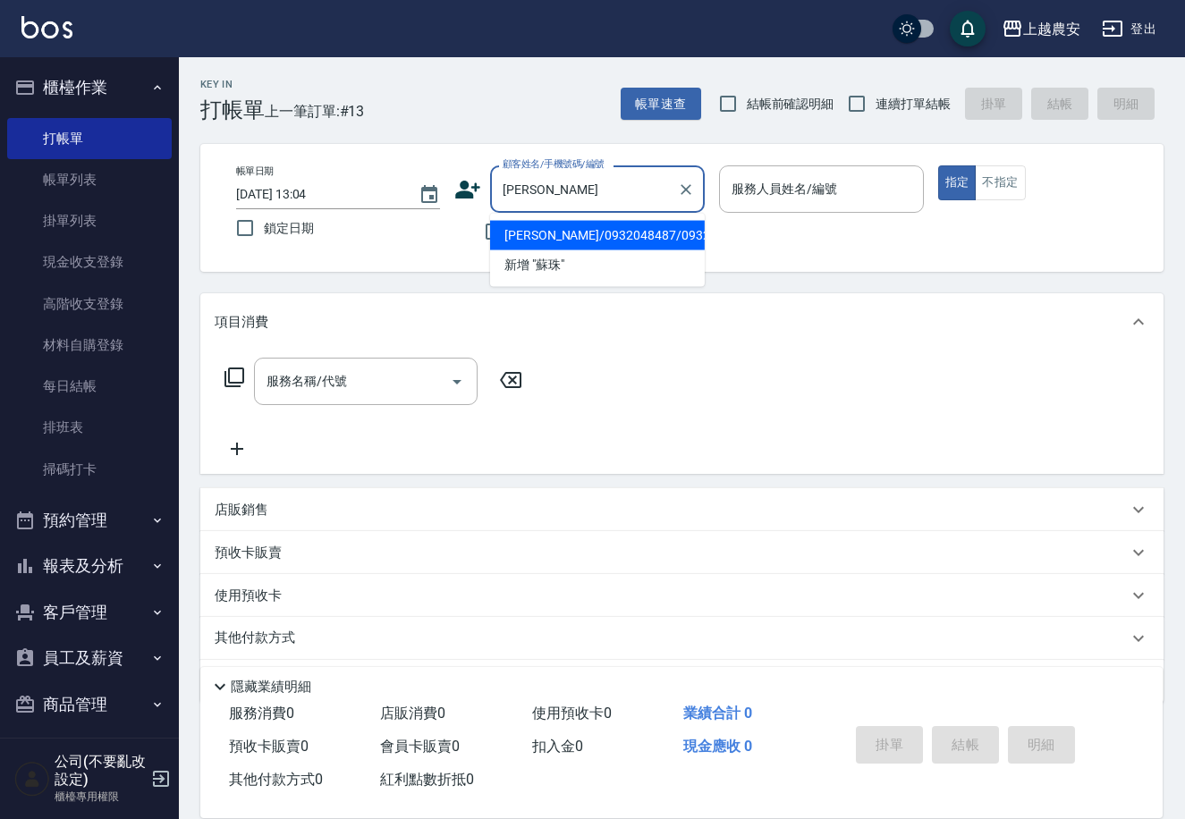
click at [528, 235] on li "[PERSON_NAME]/0932048487/0932048487" at bounding box center [597, 236] width 215 height 30
type input "[PERSON_NAME]/0932048487/0932048487"
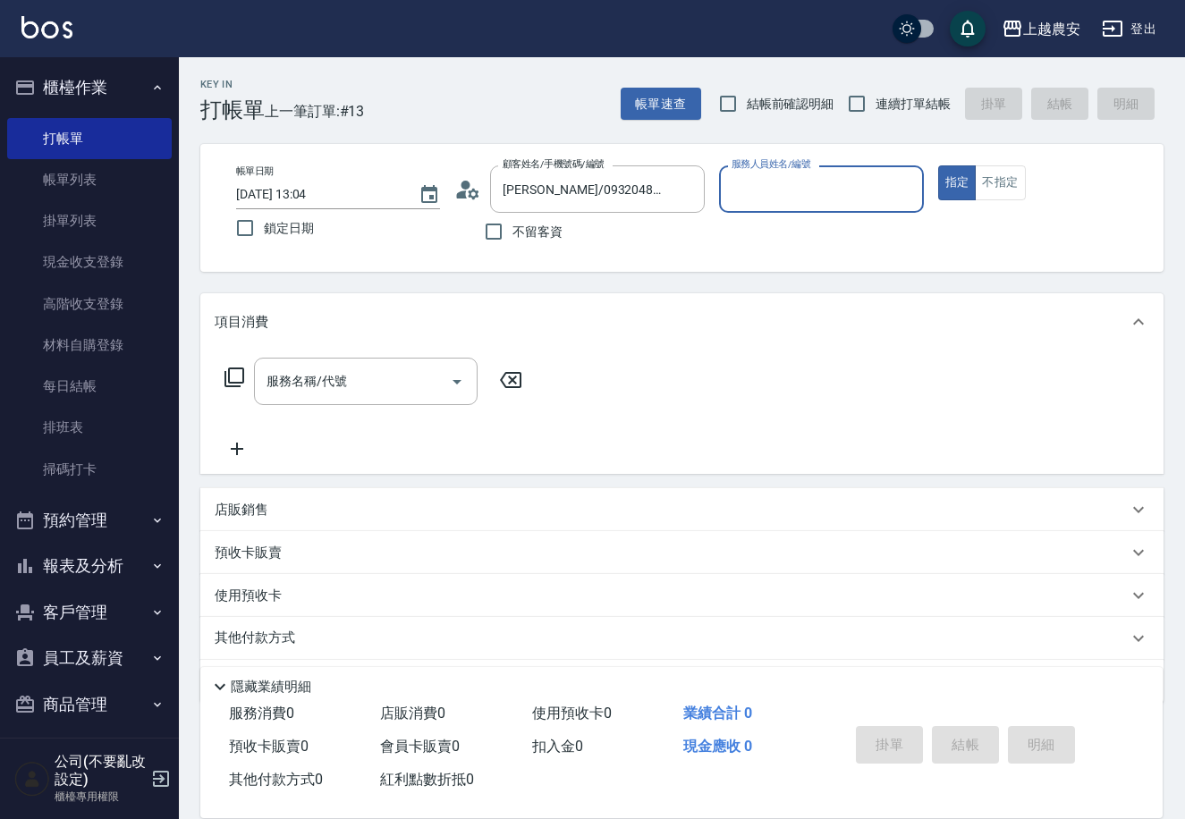
type input "美雅-B"
click at [393, 359] on div "服務名稱/代號" at bounding box center [366, 381] width 224 height 47
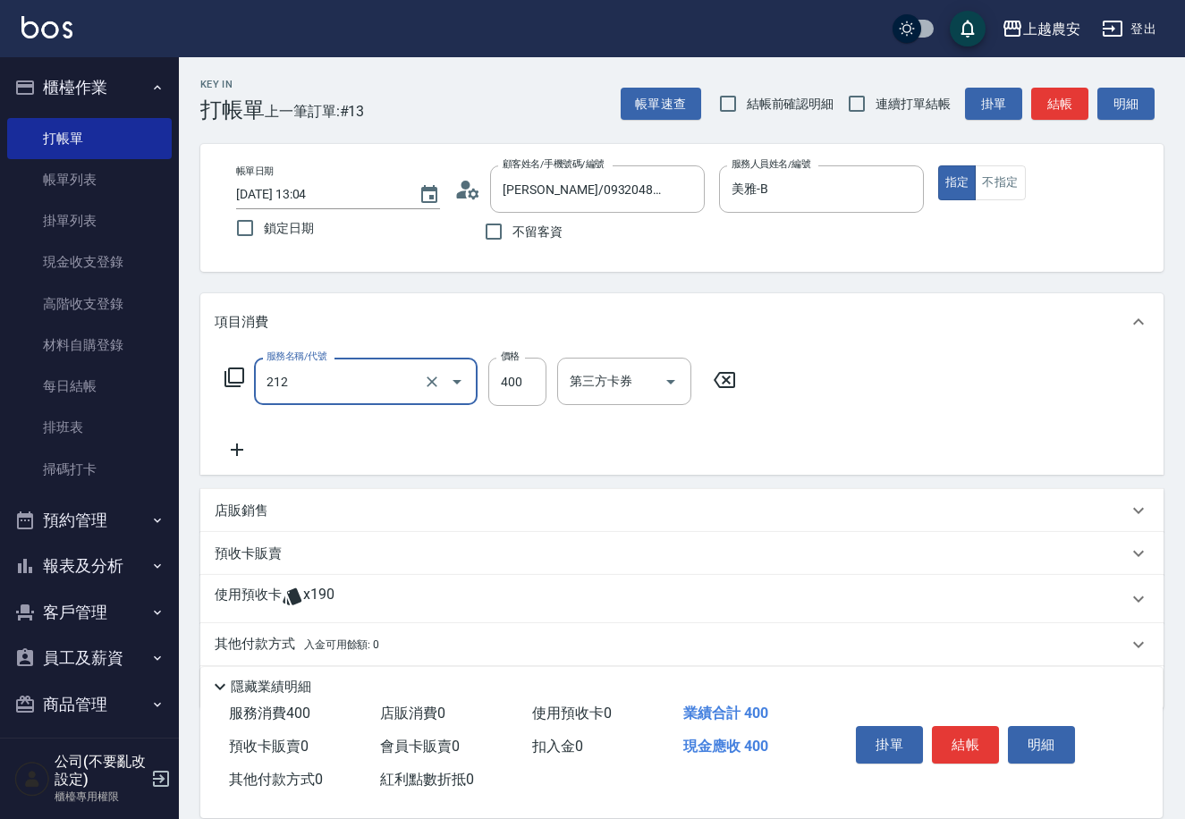
type input "洗髮券消費(212)"
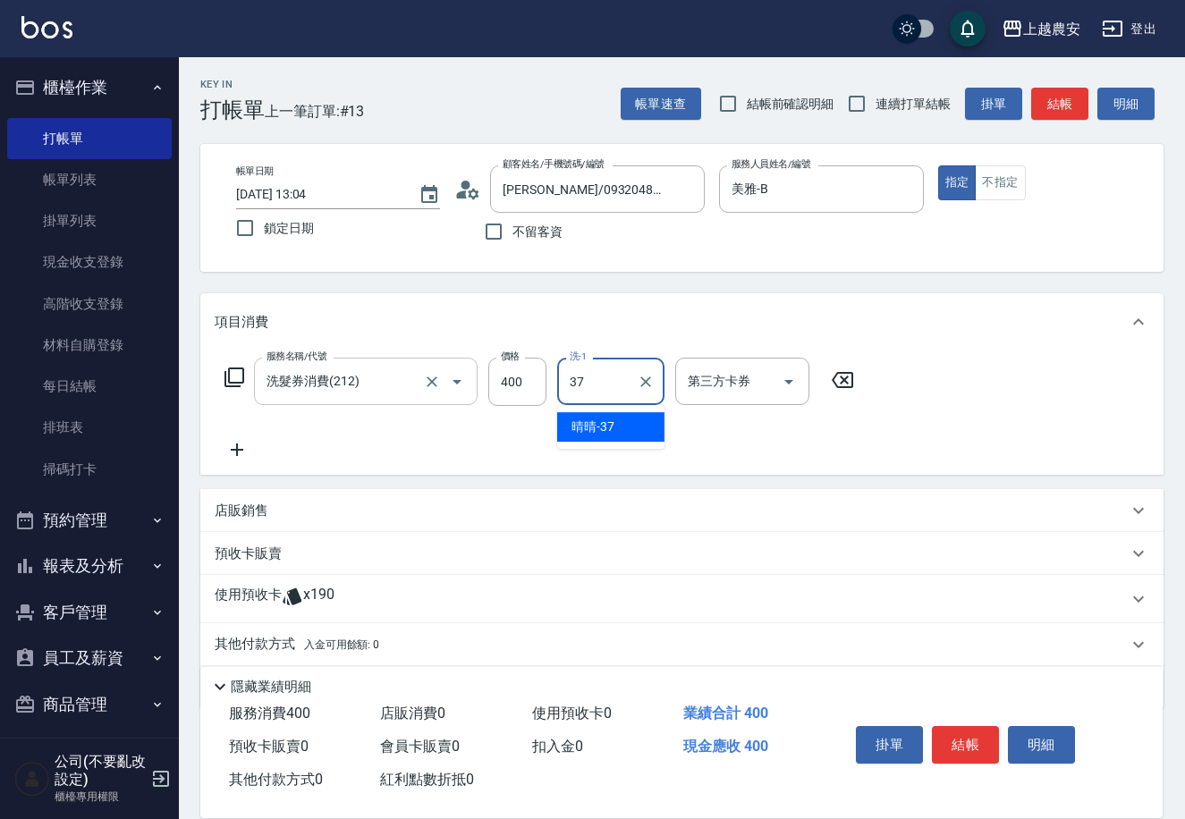
type input "晴晴-37"
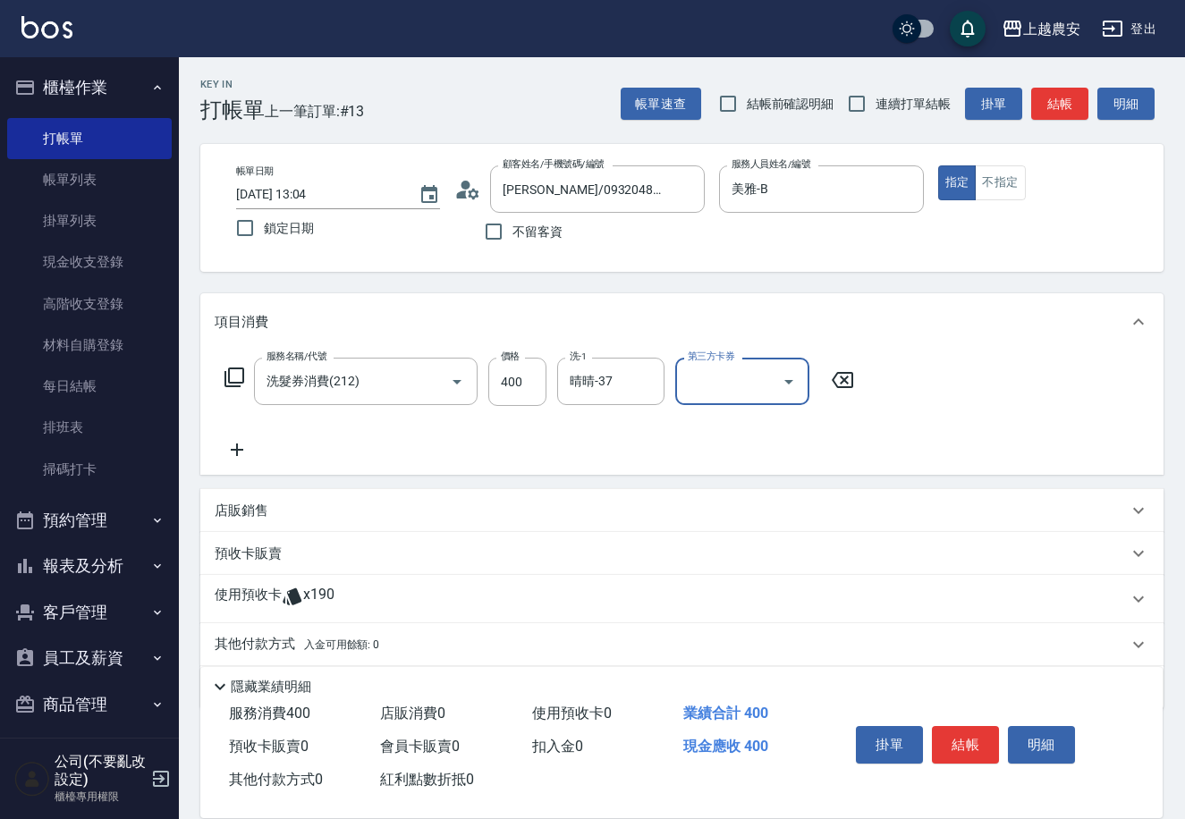
click at [738, 392] on input "第三方卡券" at bounding box center [728, 381] width 91 height 31
click at [752, 426] on span "舊有卡券" at bounding box center [742, 427] width 134 height 30
type input "舊有卡券"
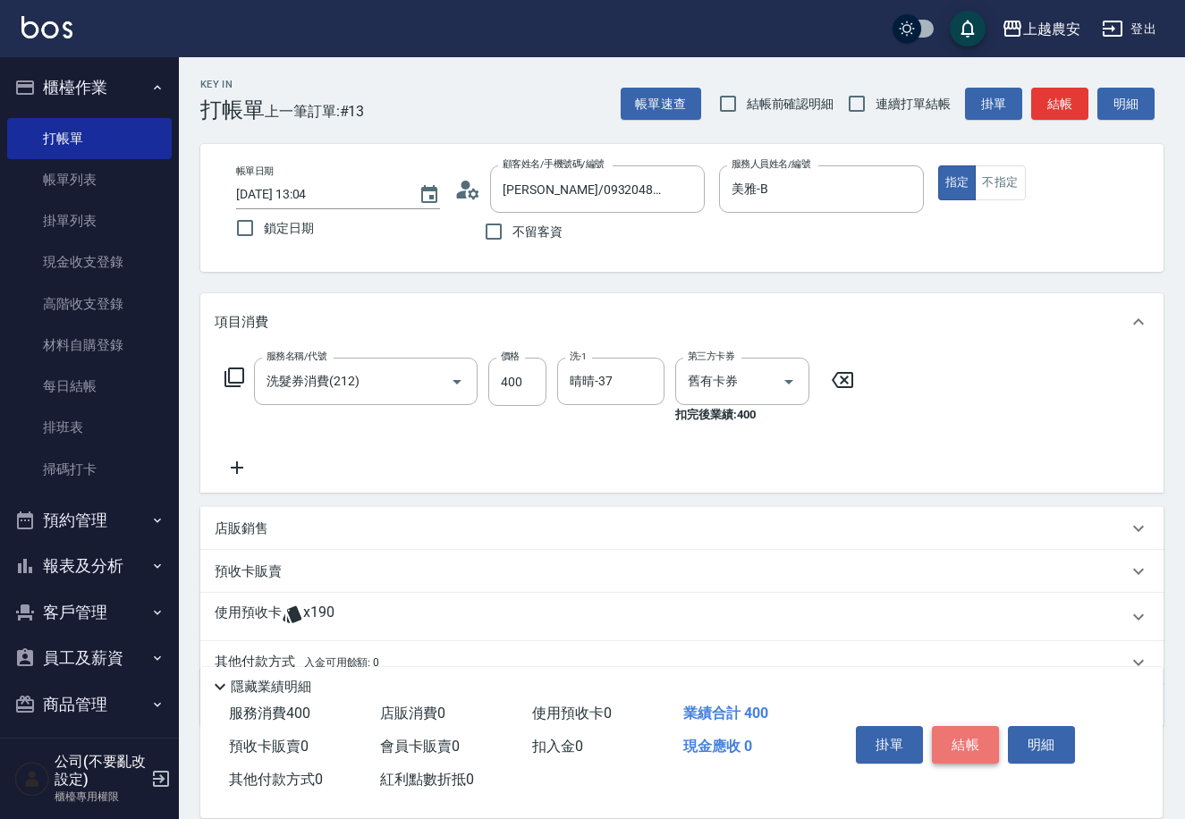
click at [972, 748] on button "結帳" at bounding box center [965, 745] width 67 height 38
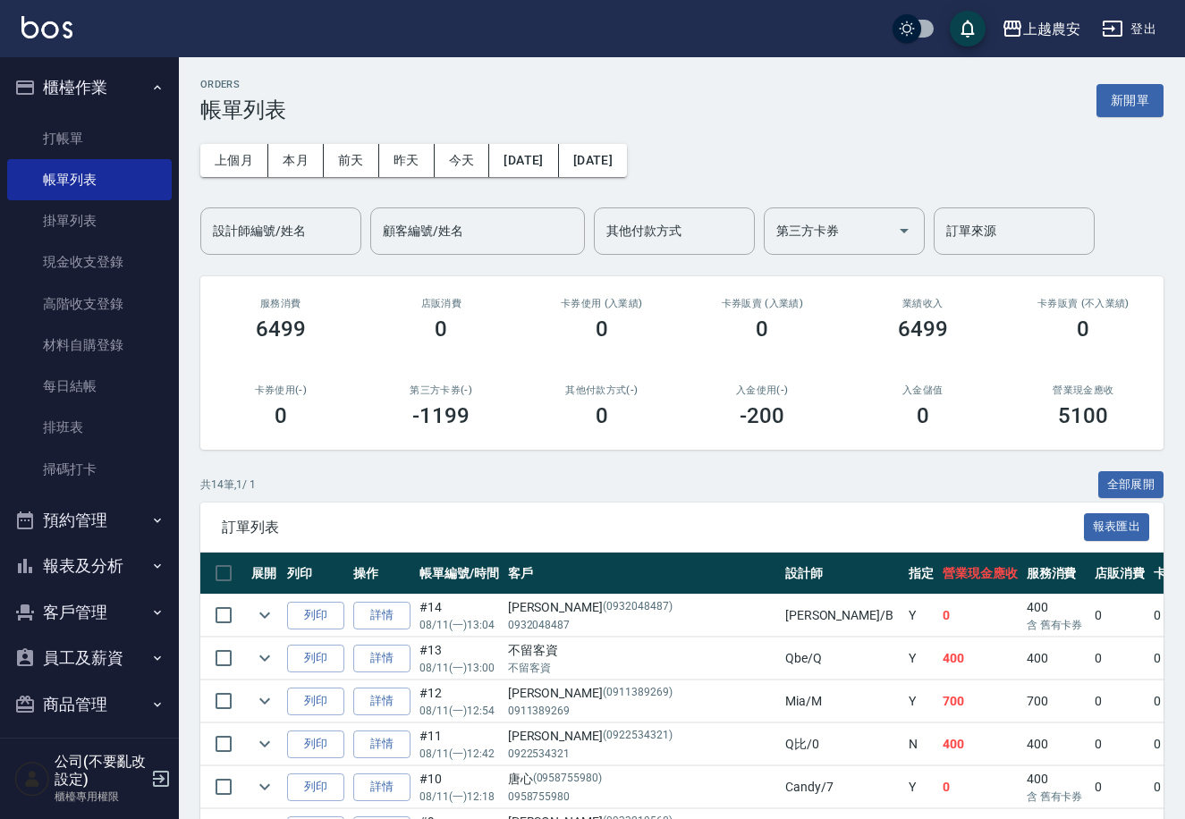
click at [59, 519] on button "預約管理" at bounding box center [89, 520] width 165 height 46
click at [86, 724] on button "報表及分析" at bounding box center [89, 704] width 165 height 46
click at [180, 465] on div "ORDERS 帳單列表 新開單 上個月 本月 前天 昨天 今天 2025/08/11 2025/08/11 設計師編號/姓名 設計師編號/姓名 顧客編號/姓名…" at bounding box center [682, 661] width 1006 height 1208
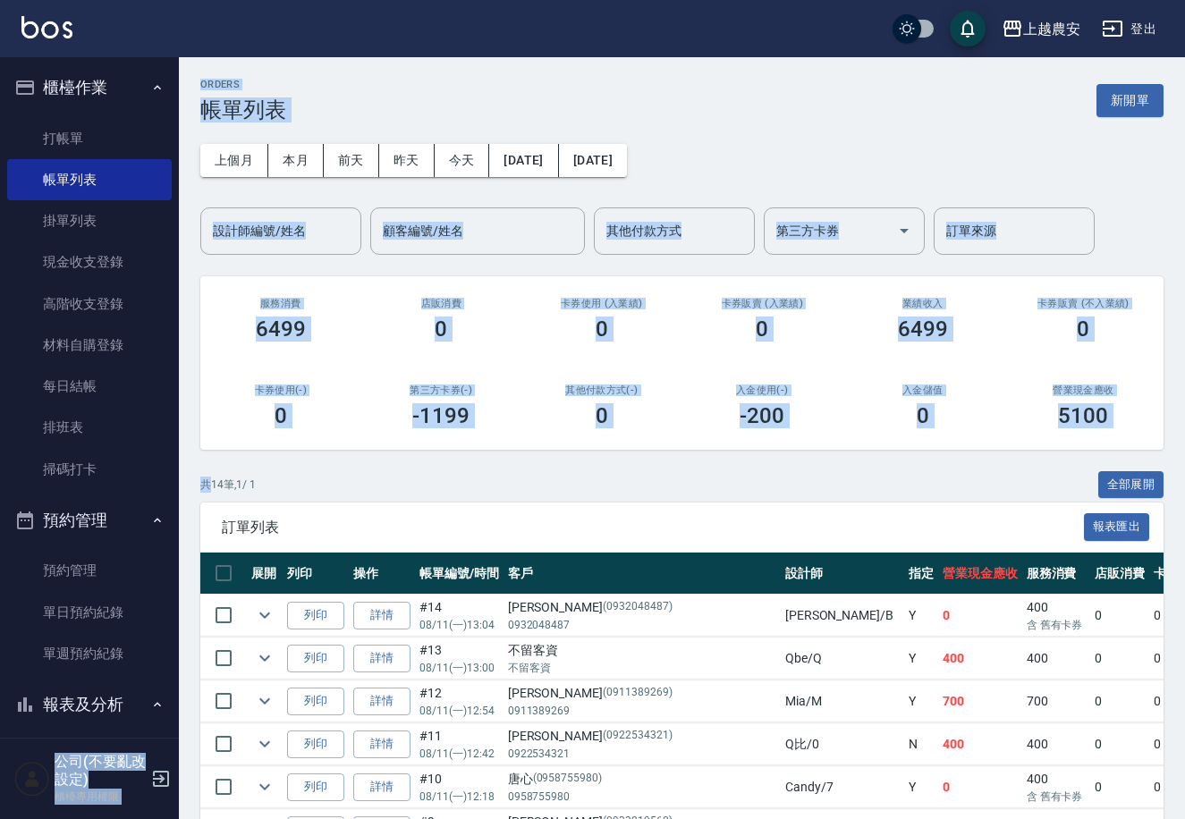
drag, startPoint x: 179, startPoint y: 465, endPoint x: 160, endPoint y: 519, distance: 56.8
click at [158, 521] on div "上越農安 登出 櫃檯作業 打帳單 帳單列表 掛單列表 現金收支登錄 高階收支登錄 材料自購登錄 每日結帳 排班表 掃碼打卡 預約管理 預約管理 單日預約紀錄 …" at bounding box center [592, 632] width 1185 height 1265
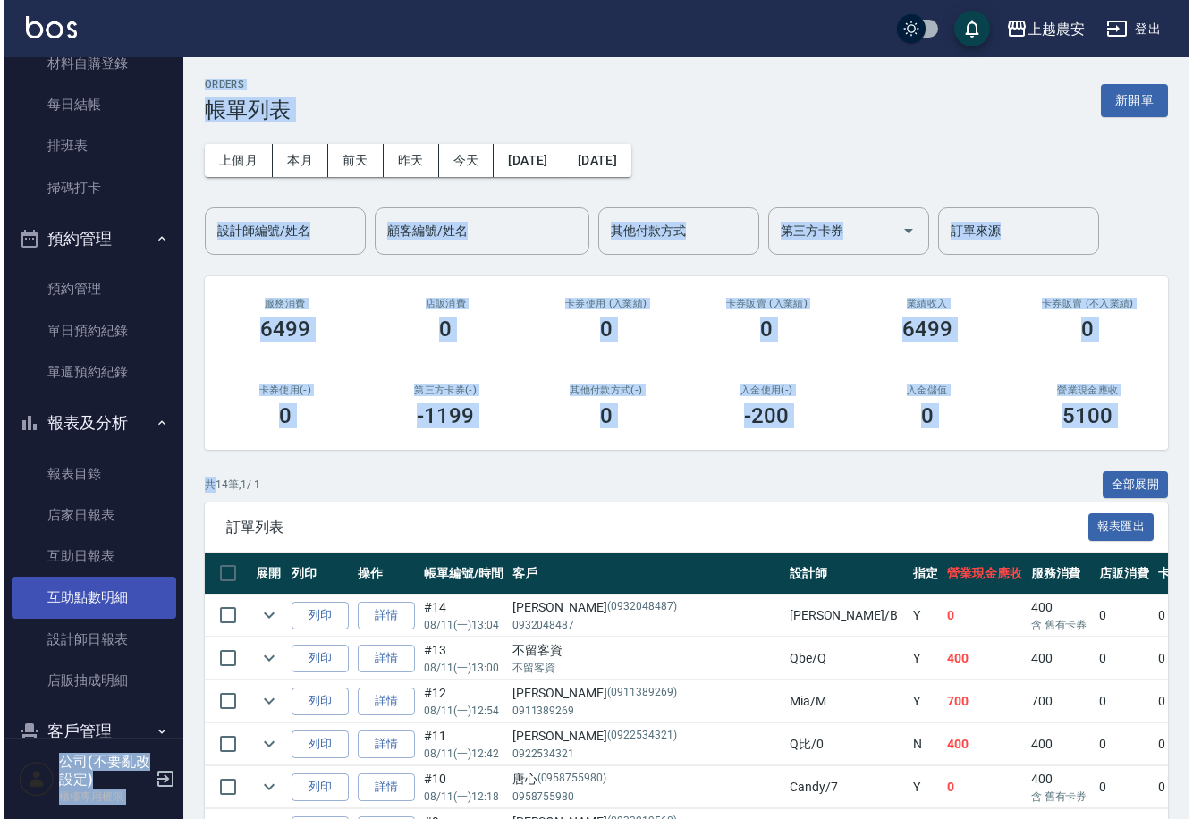
scroll to position [277, 0]
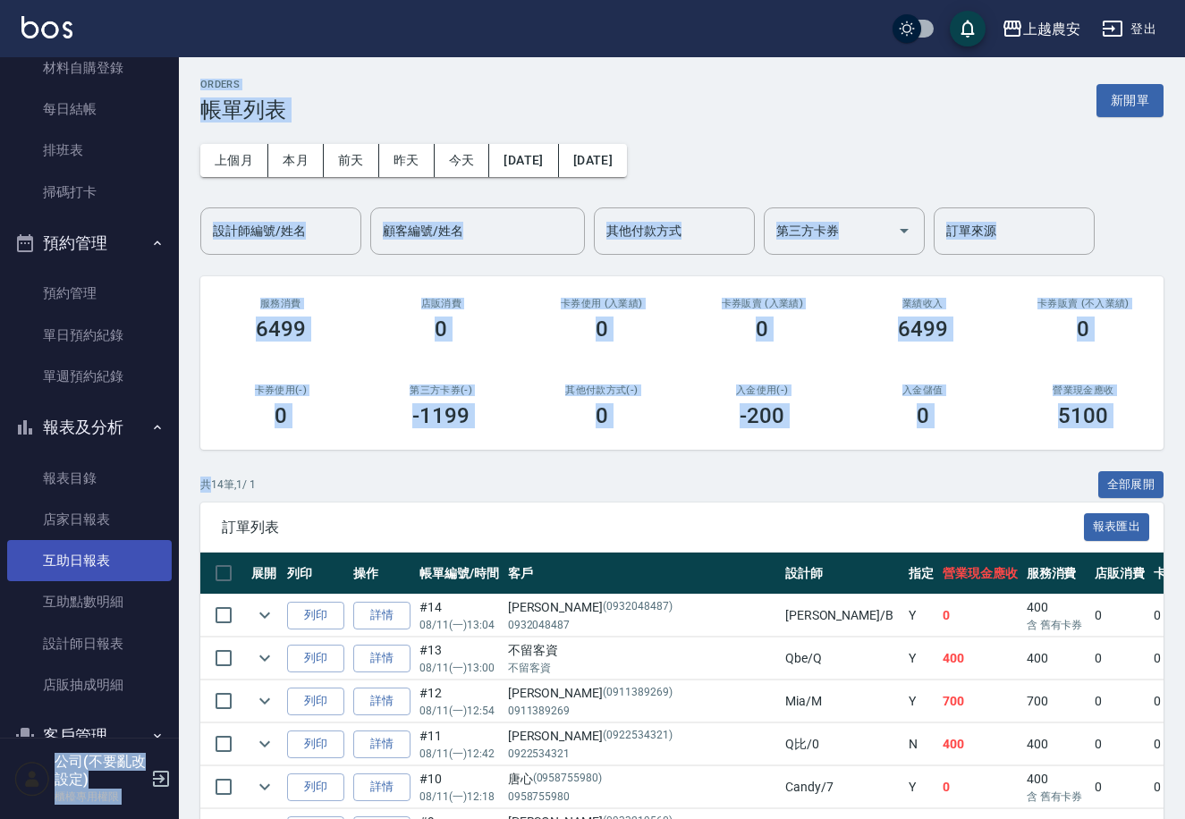
click at [128, 565] on link "互助日報表" at bounding box center [89, 560] width 165 height 41
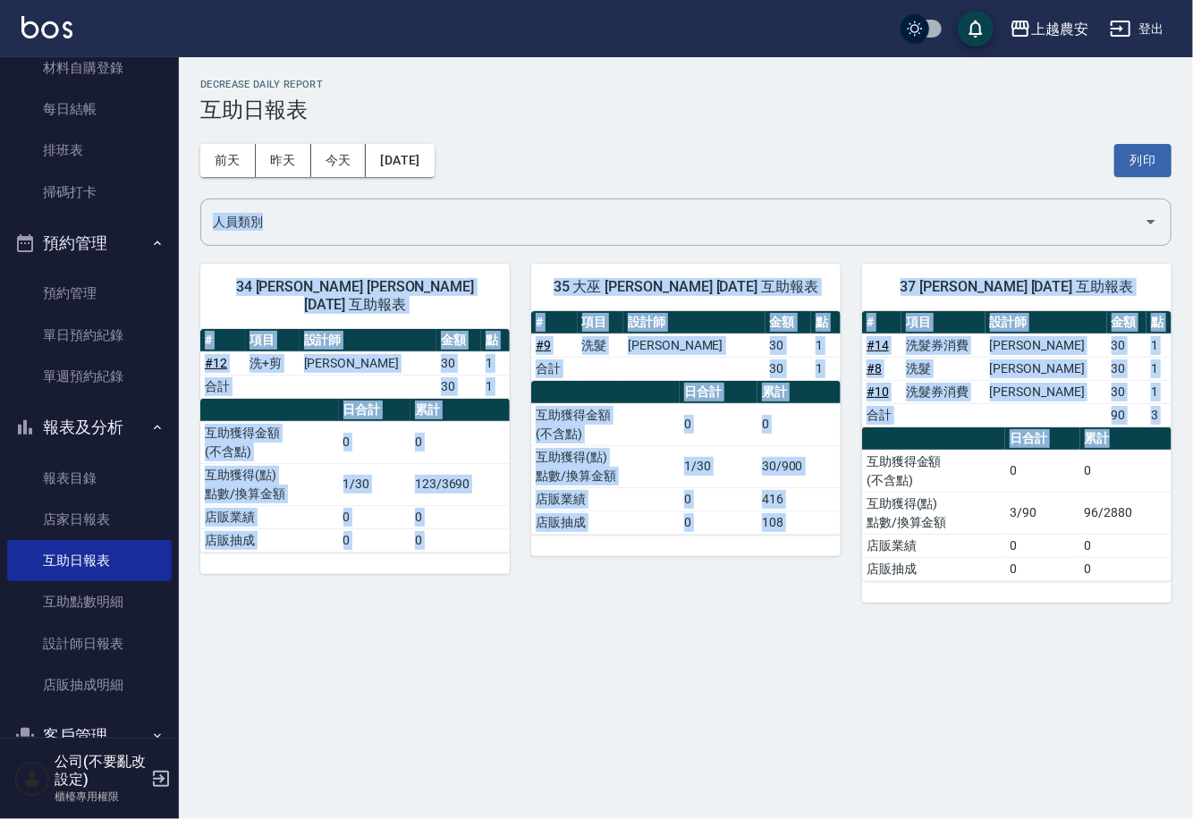
drag, startPoint x: 1179, startPoint y: 224, endPoint x: 980, endPoint y: 257, distance: 201.1
click at [1157, 428] on div "上越農安 2025-08-11 互助日報表 列印時間： 2025-08-11-13:11 Decrease Daily Report 互助日報表 前天 昨天 …" at bounding box center [686, 340] width 1014 height 567
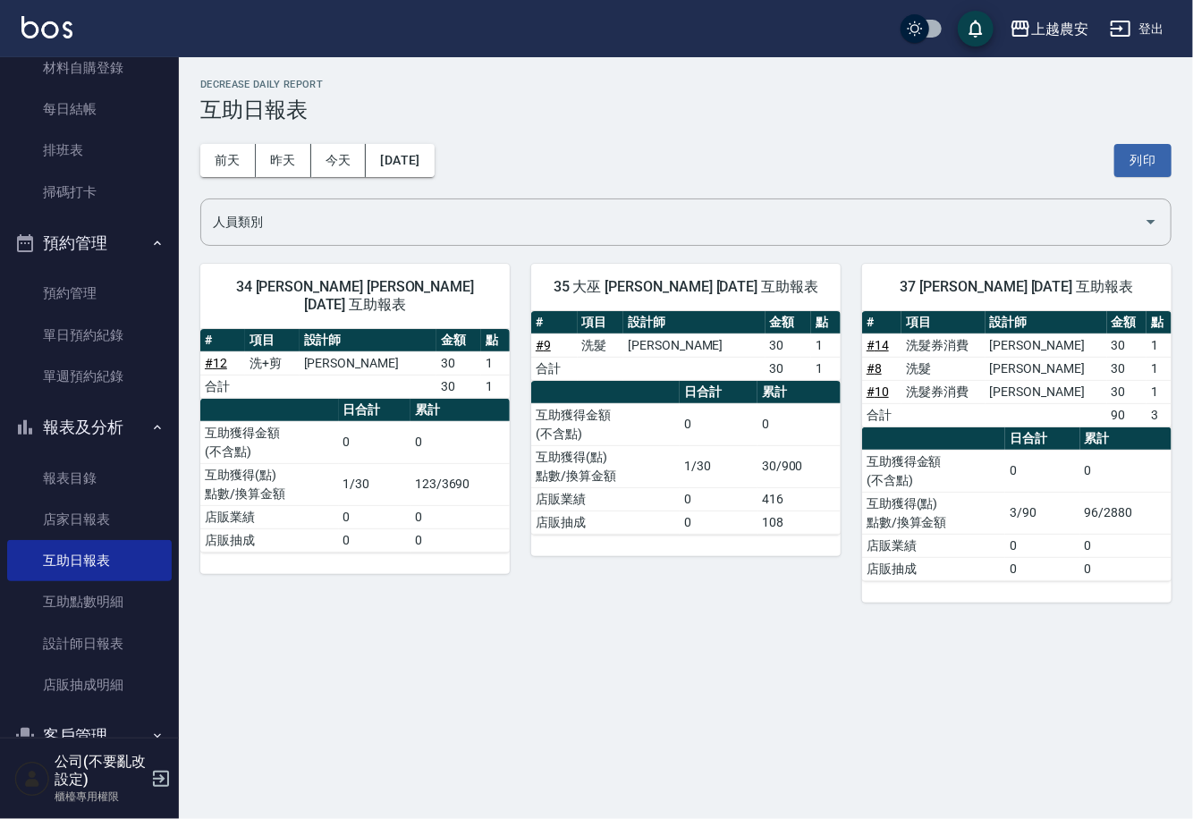
click at [783, 109] on h3 "互助日報表" at bounding box center [685, 109] width 971 height 25
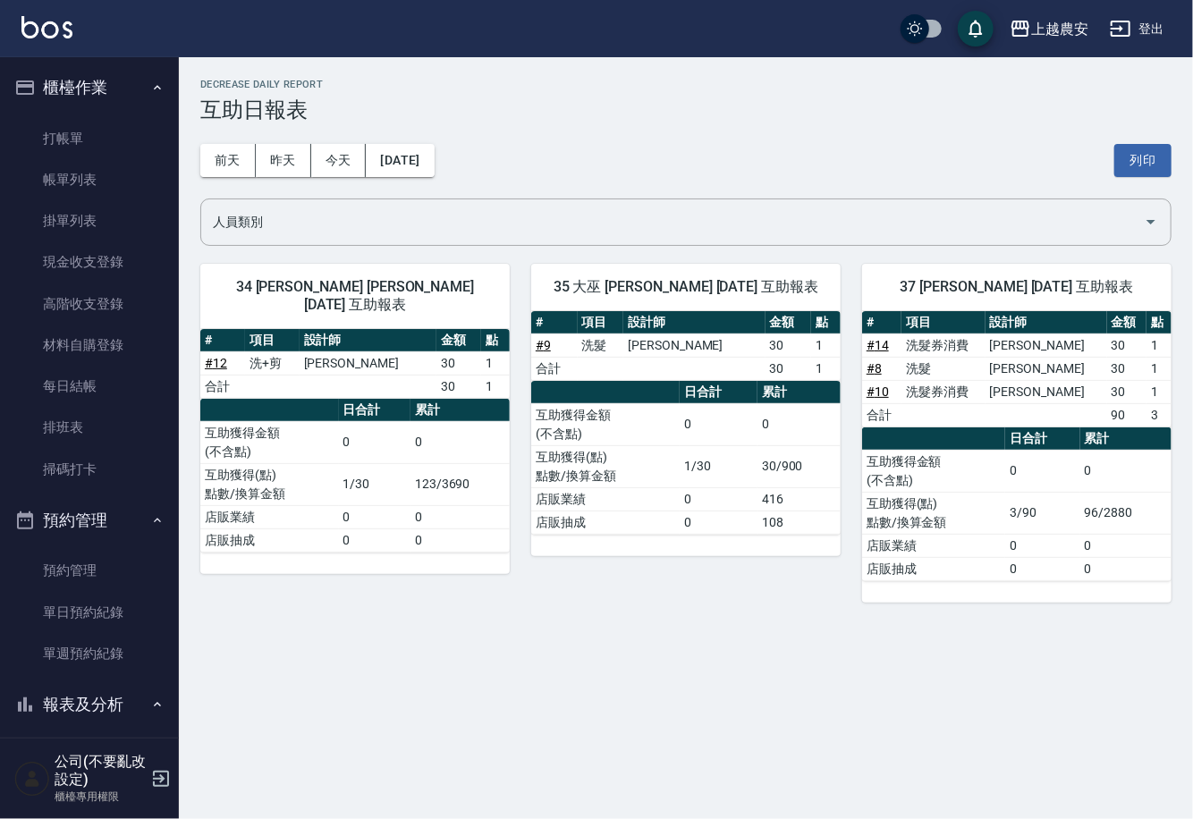
click at [103, 111] on ul "打帳單 帳單列表 掛單列表 現金收支登錄 高階收支登錄 材料自購登錄 每日結帳 排班表 掃碼打卡" at bounding box center [89, 304] width 165 height 386
click at [97, 129] on link "打帳單" at bounding box center [89, 138] width 165 height 41
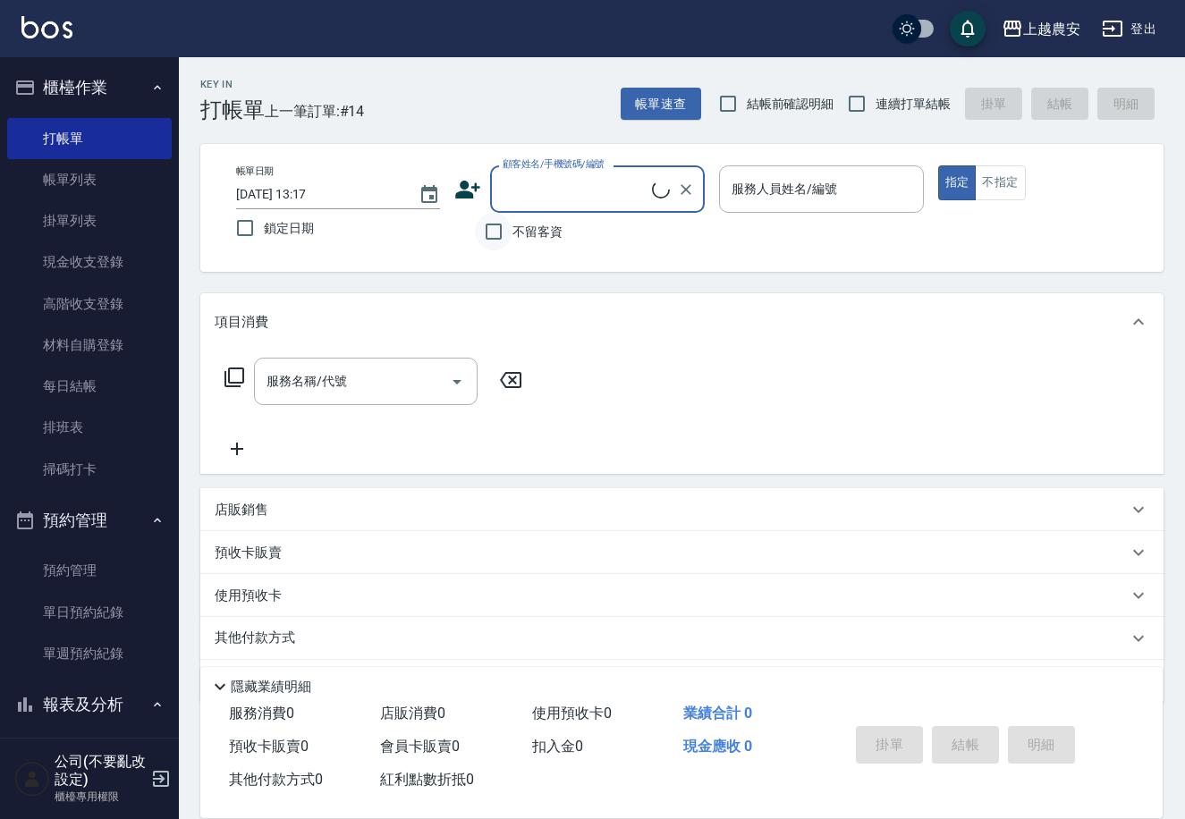
click at [510, 233] on input "不留客資" at bounding box center [494, 232] width 38 height 38
checkbox input "true"
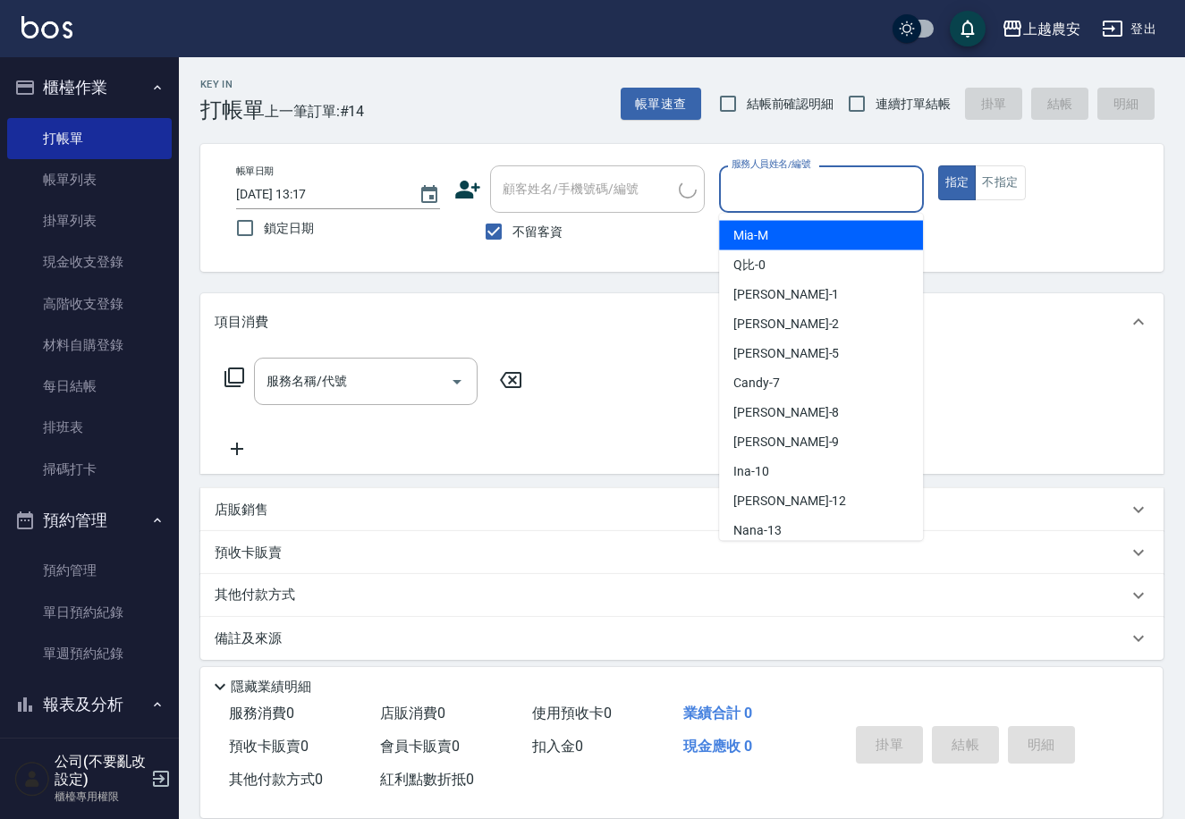
click at [781, 182] on input "服務人員姓名/編號" at bounding box center [821, 188] width 188 height 31
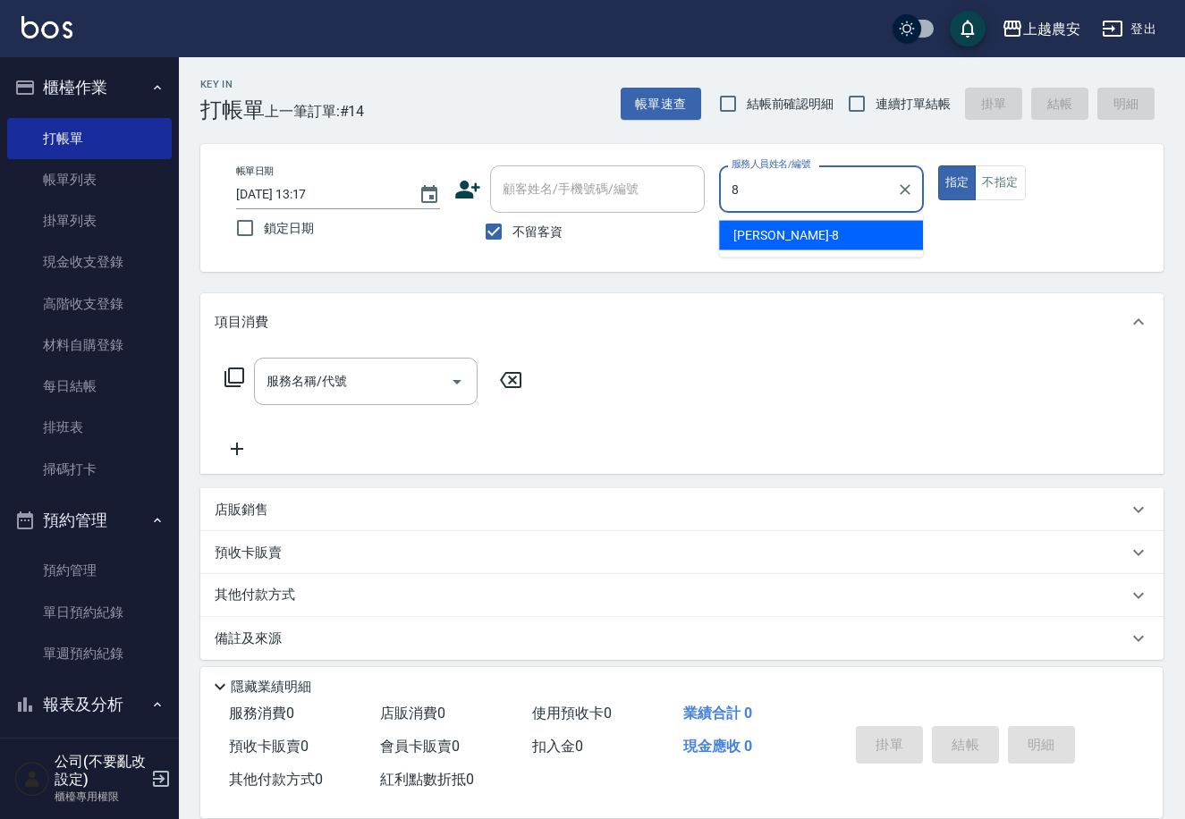
drag, startPoint x: 817, startPoint y: 228, endPoint x: 884, endPoint y: 194, distance: 75.2
click at [818, 226] on div "黛慧 -8" at bounding box center [821, 236] width 204 height 30
type input "黛慧-8"
click at [988, 181] on button "不指定" at bounding box center [1000, 182] width 50 height 35
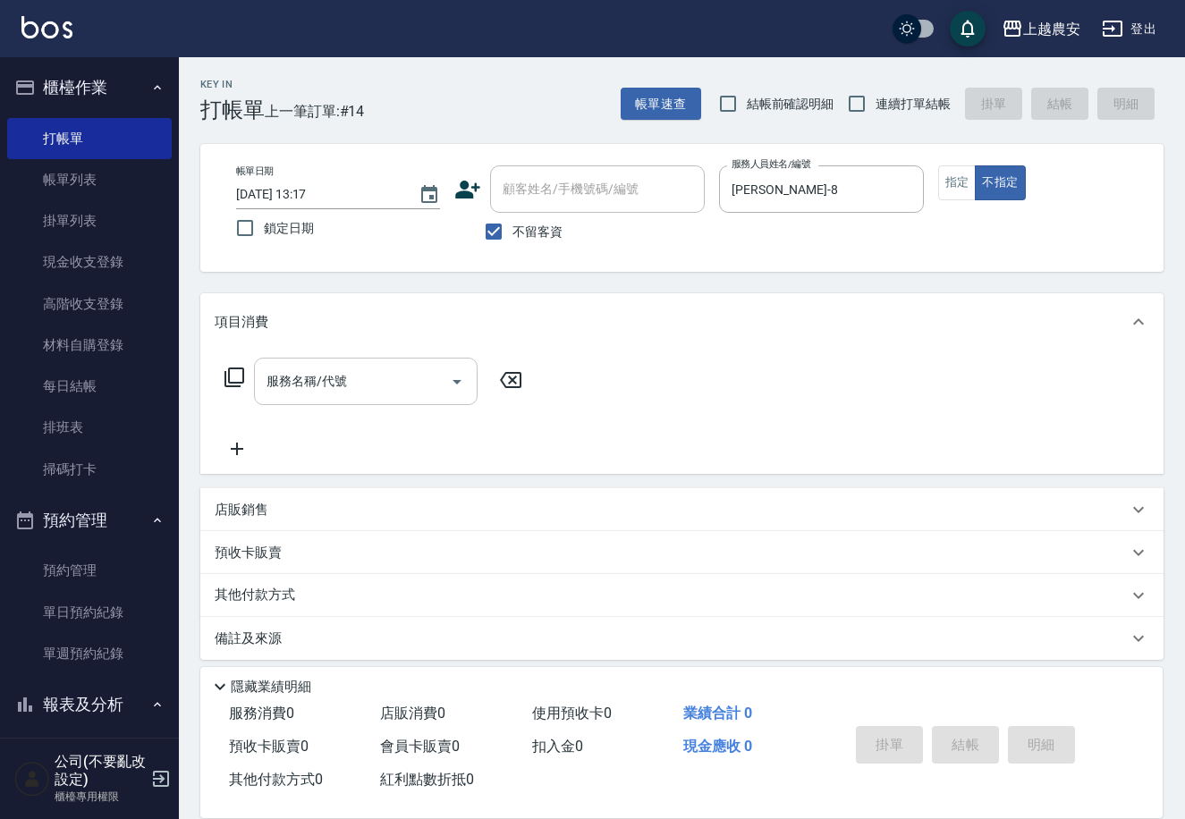
drag, startPoint x: 220, startPoint y: 377, endPoint x: 261, endPoint y: 377, distance: 41.1
click at [228, 377] on div "服務名稱/代號 服務名稱/代號" at bounding box center [374, 381] width 318 height 47
click at [239, 384] on icon at bounding box center [234, 377] width 21 height 21
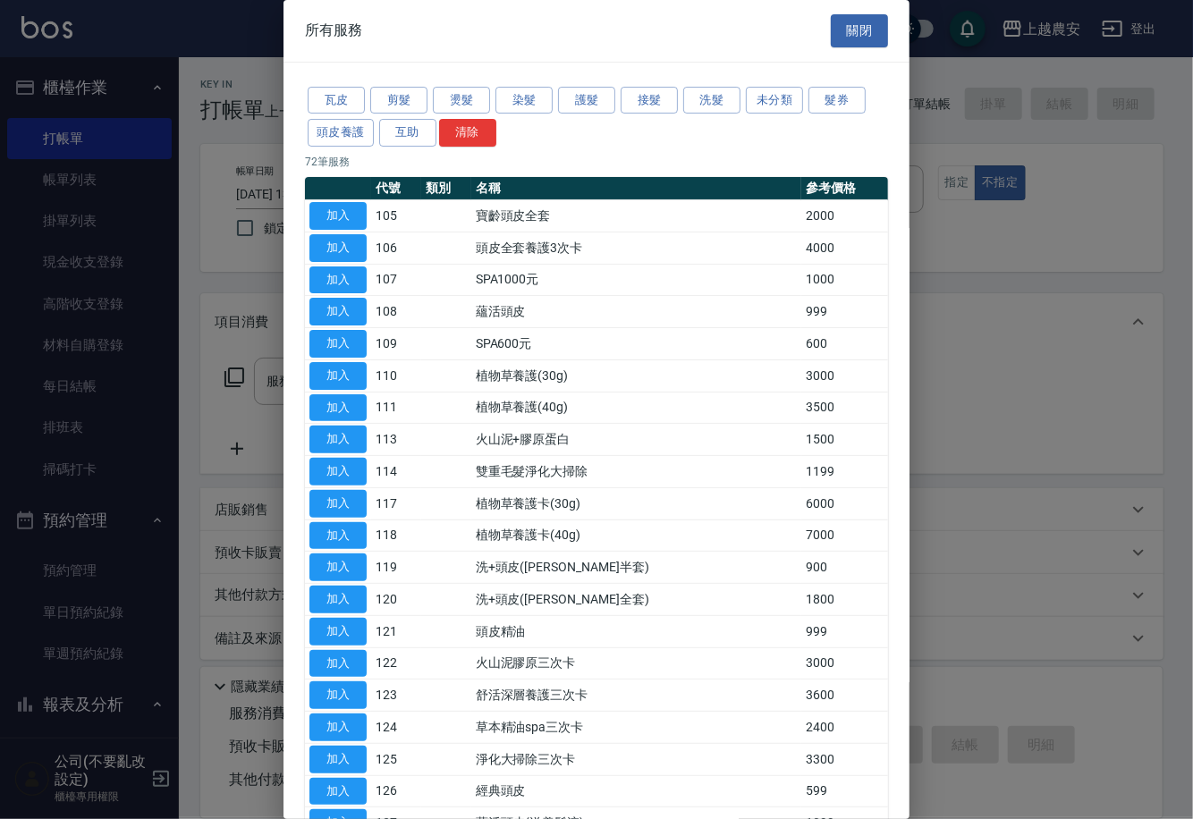
drag, startPoint x: 1025, startPoint y: 377, endPoint x: 669, endPoint y: 380, distance: 355.9
click at [1010, 380] on div at bounding box center [596, 409] width 1193 height 819
drag, startPoint x: 851, startPoint y: 38, endPoint x: 623, endPoint y: 216, distance: 289.8
click at [850, 37] on button "關閉" at bounding box center [859, 30] width 57 height 33
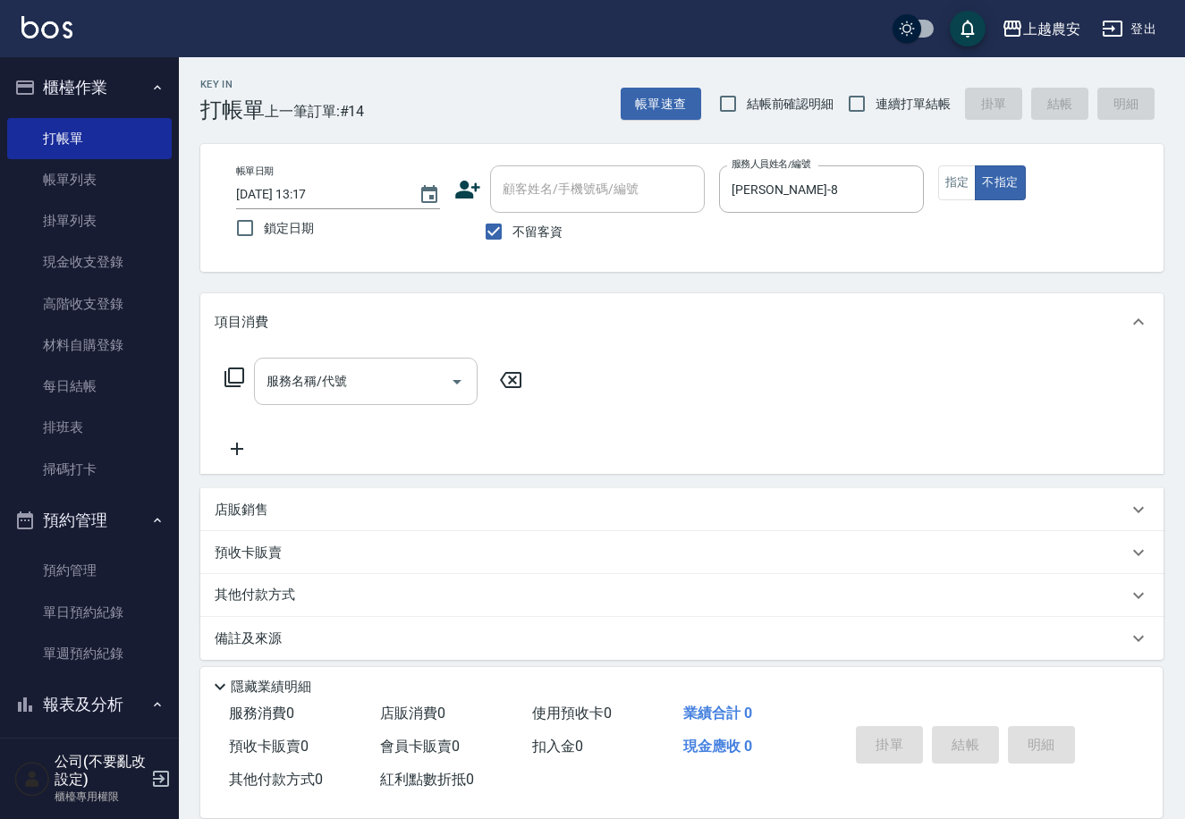
click at [423, 381] on input "服務名稱/代號" at bounding box center [352, 381] width 181 height 31
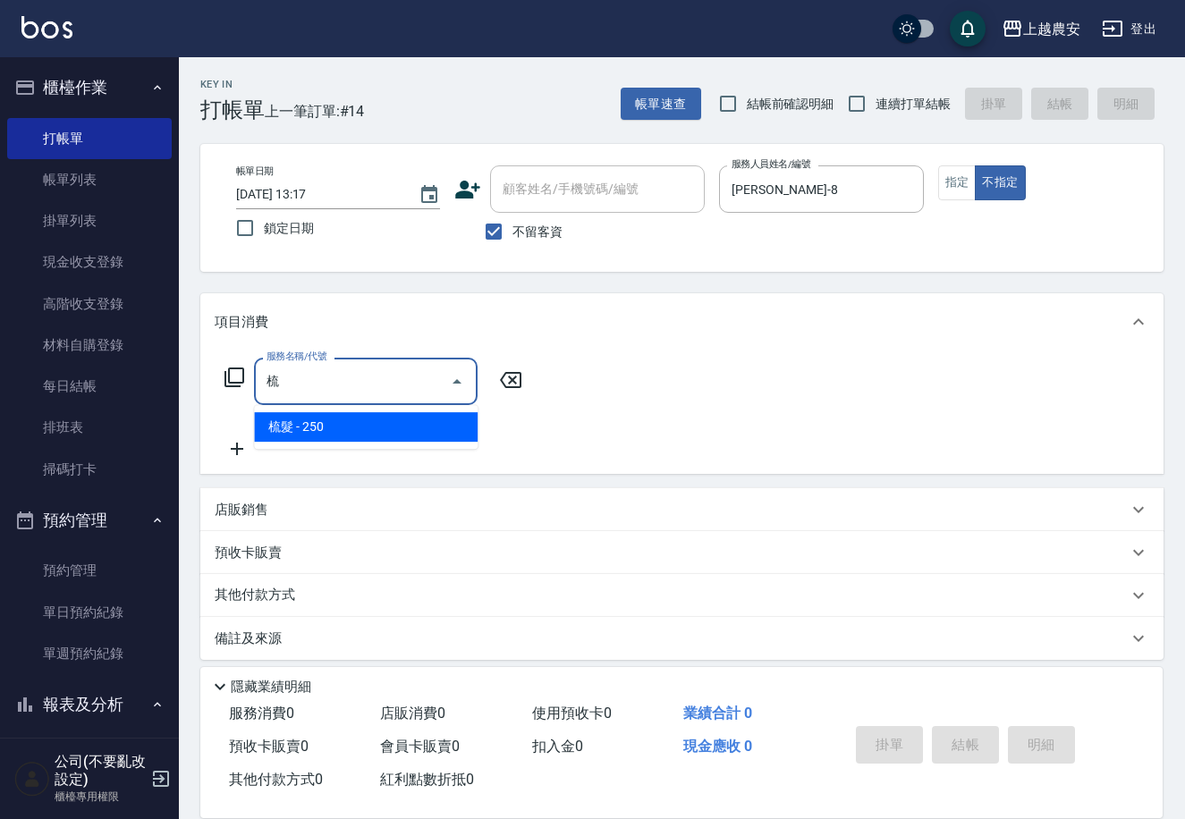
click at [339, 429] on span "梳髮 - 250" at bounding box center [366, 427] width 224 height 30
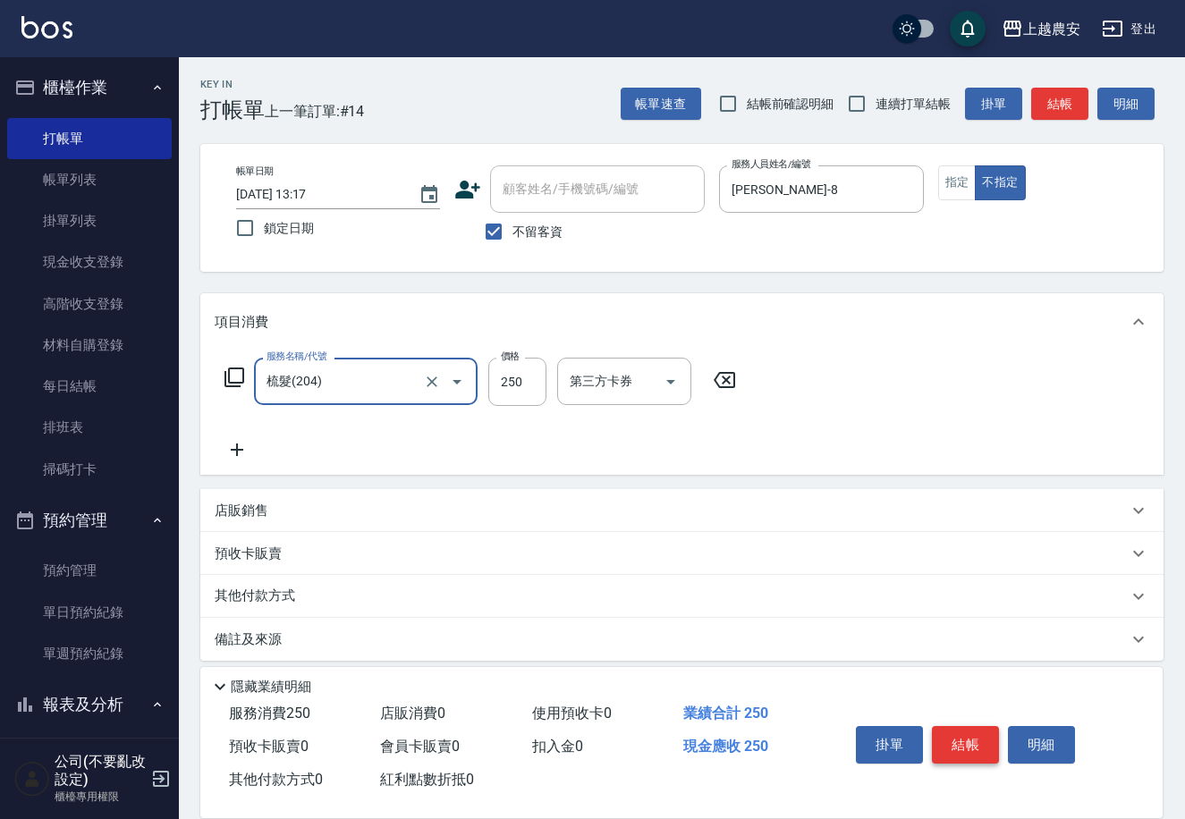
type input "梳髮(204)"
click at [965, 738] on button "結帳" at bounding box center [965, 745] width 67 height 38
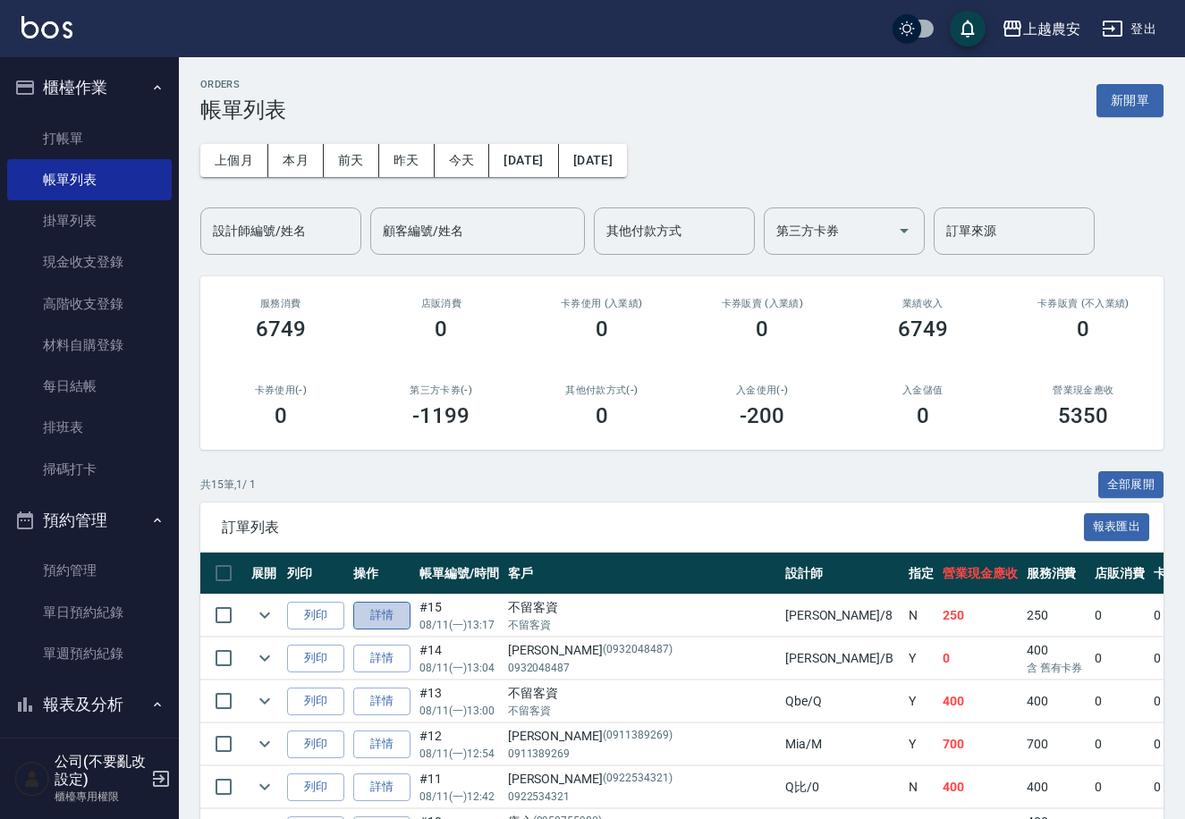
click at [384, 616] on link "詳情" at bounding box center [381, 616] width 57 height 28
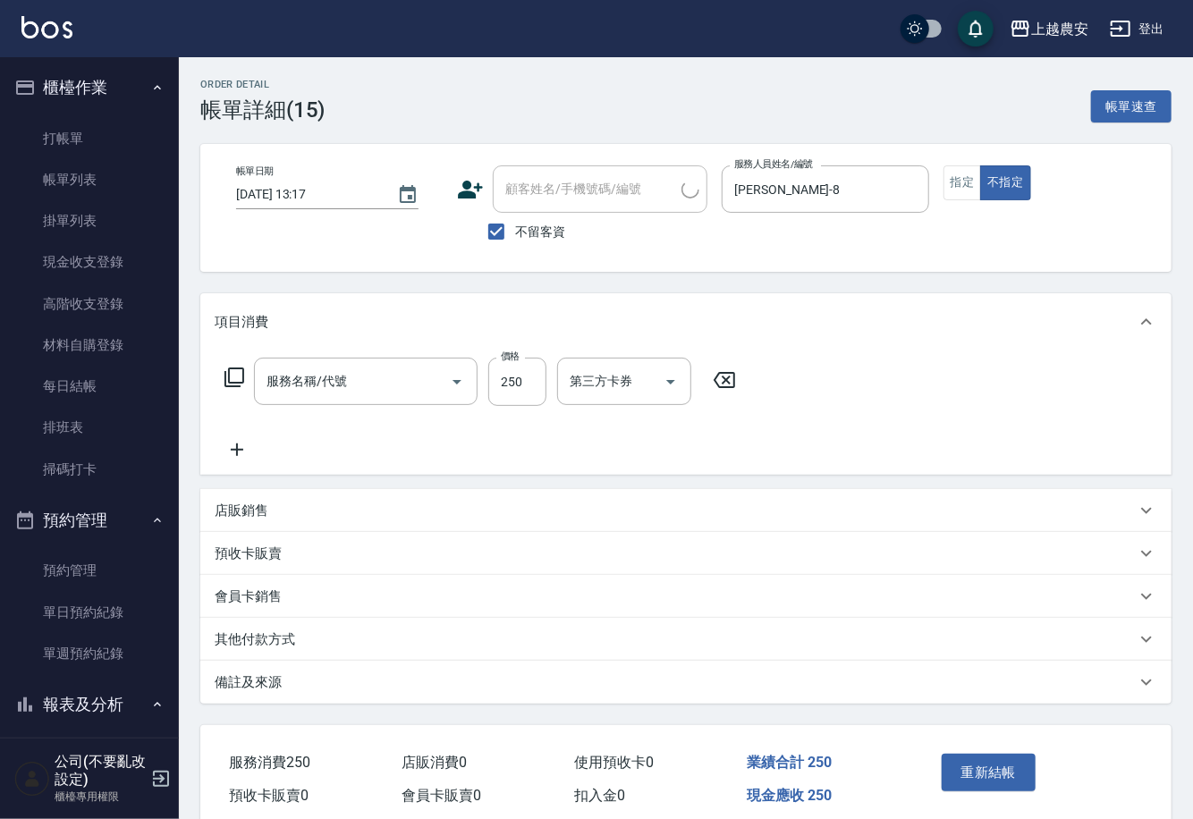
type input "2025/08/11 13:17"
checkbox input "true"
type input "黛慧-8"
type input "梳髮(204)"
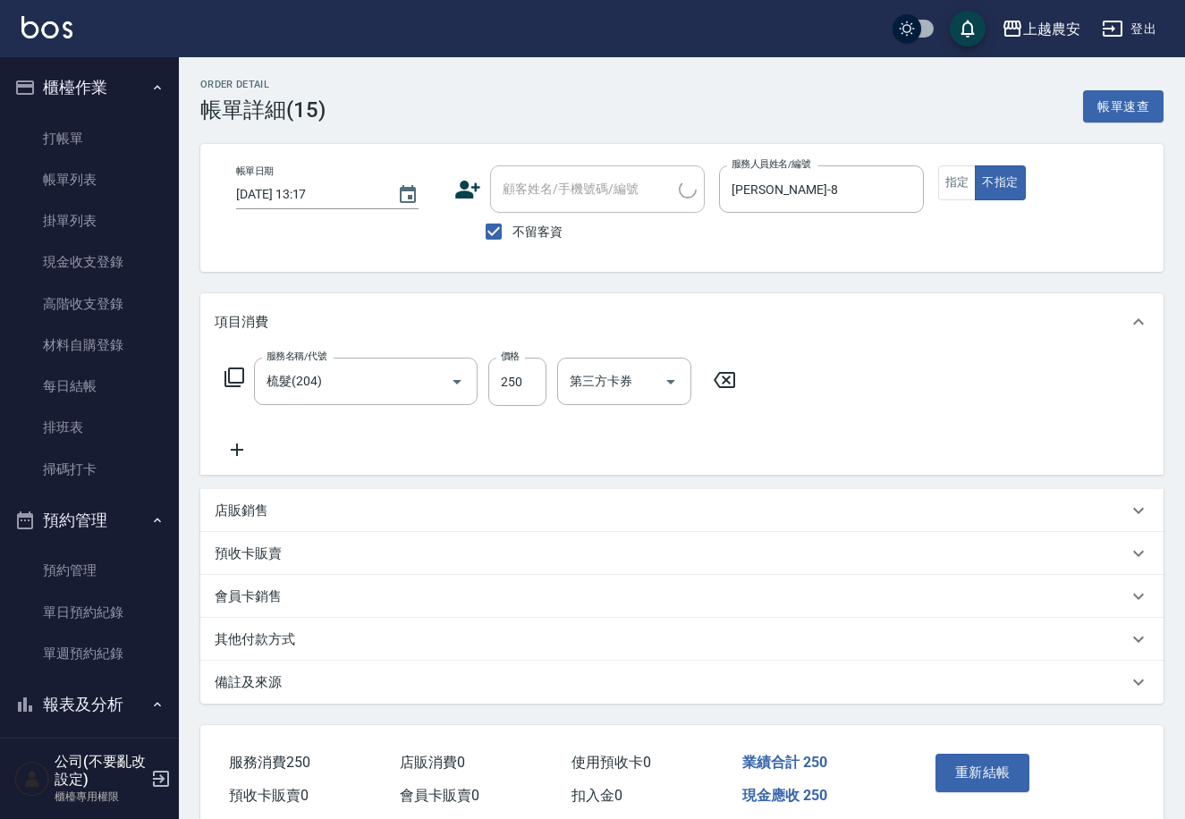
scroll to position [74, 0]
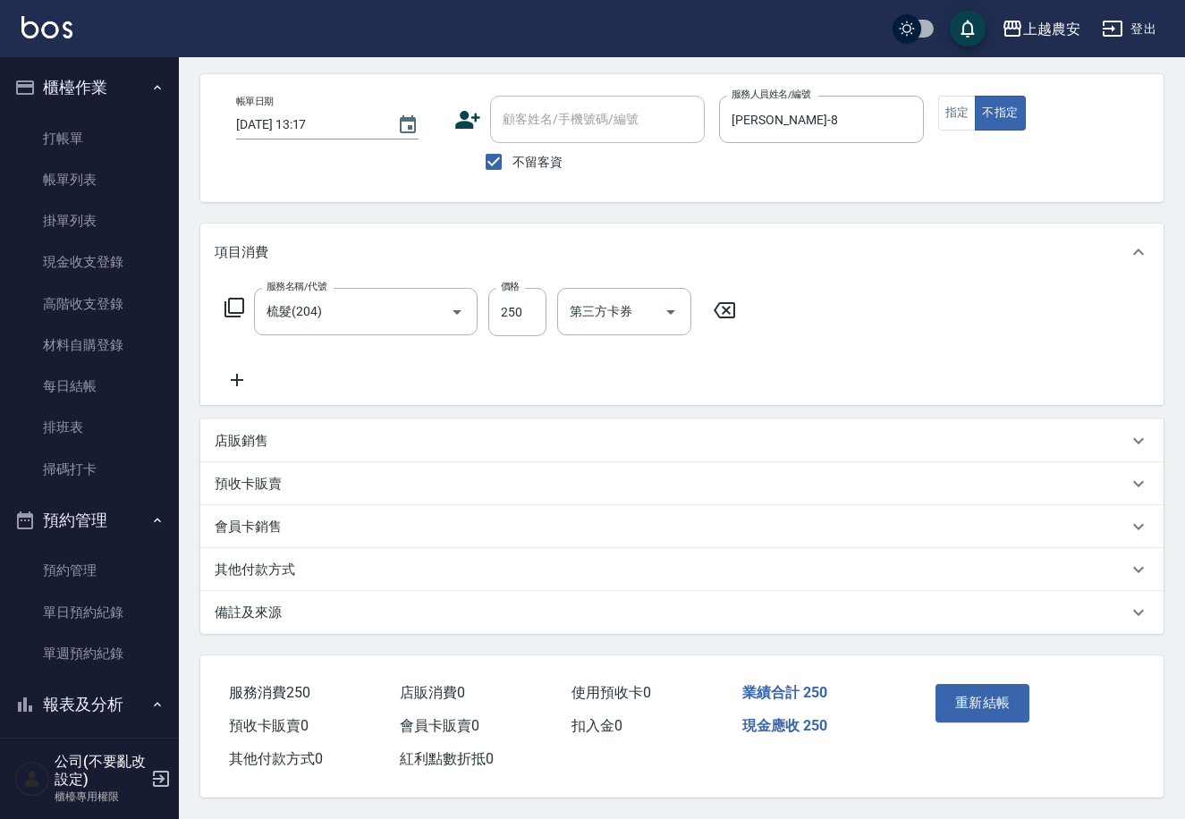
click at [336, 562] on div "其他付款方式" at bounding box center [671, 570] width 913 height 19
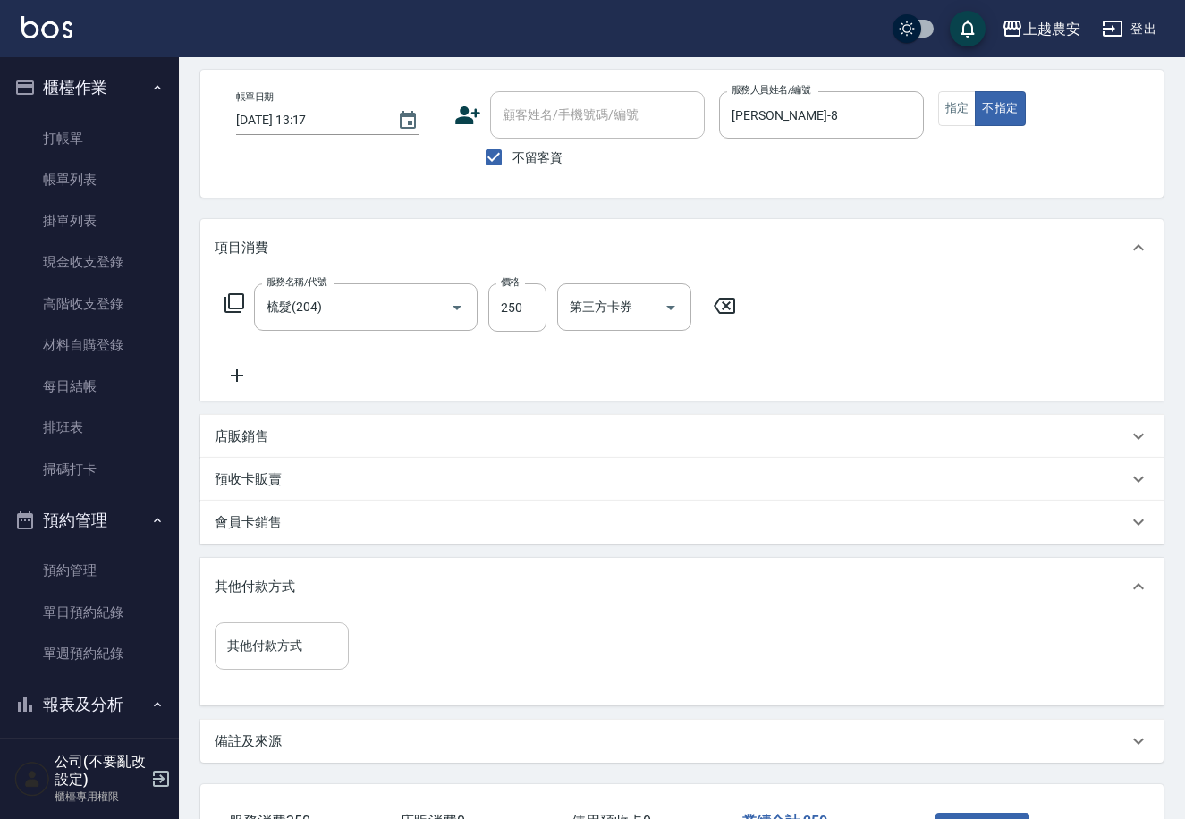
click at [284, 653] on input "其他付款方式" at bounding box center [282, 645] width 118 height 31
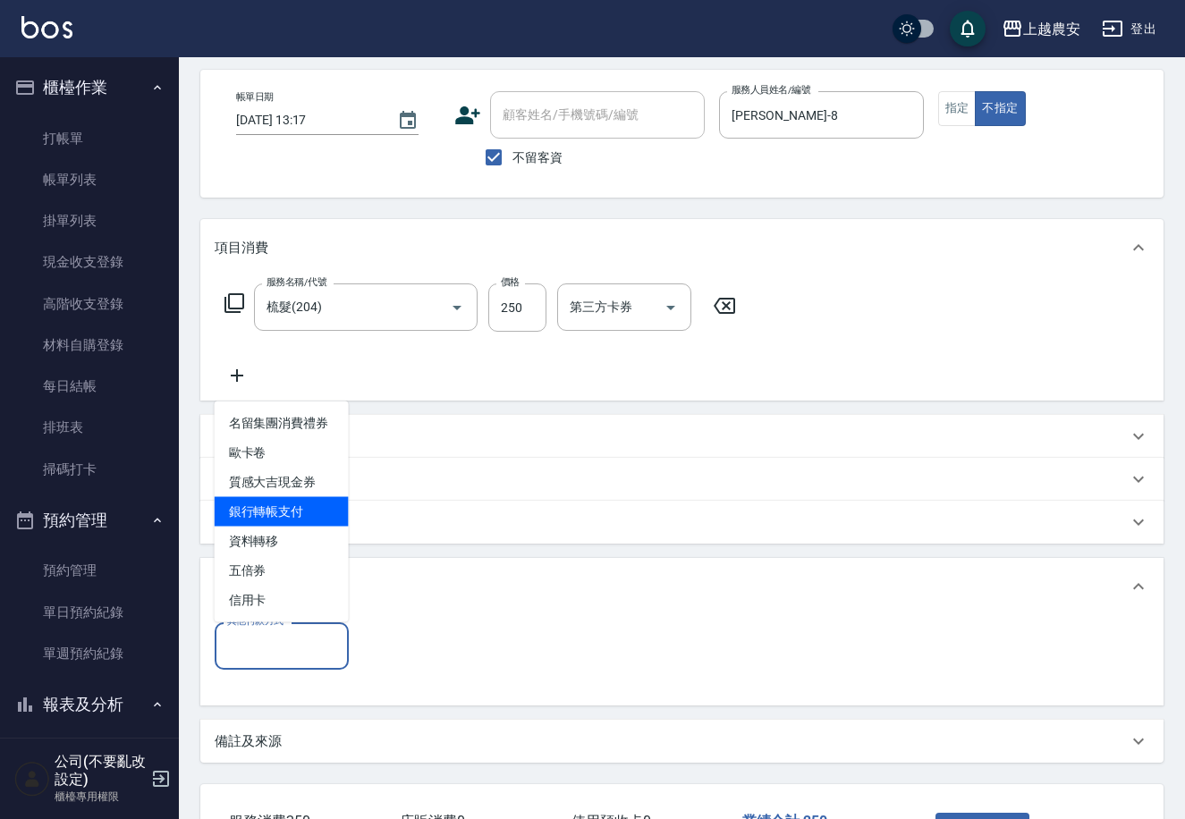
click at [296, 514] on span "銀行轉帳支付" at bounding box center [282, 512] width 134 height 30
type input "銀行轉帳支付"
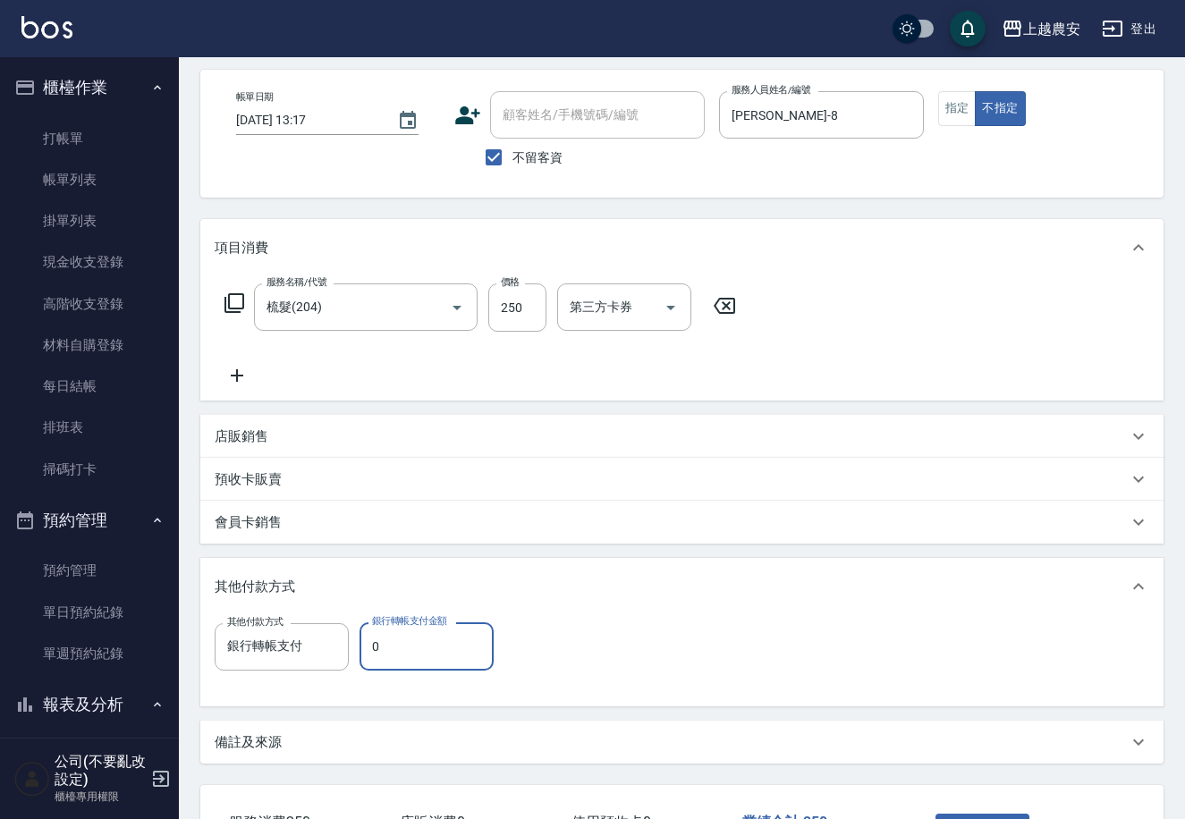
click at [386, 645] on input "0" at bounding box center [426, 646] width 134 height 48
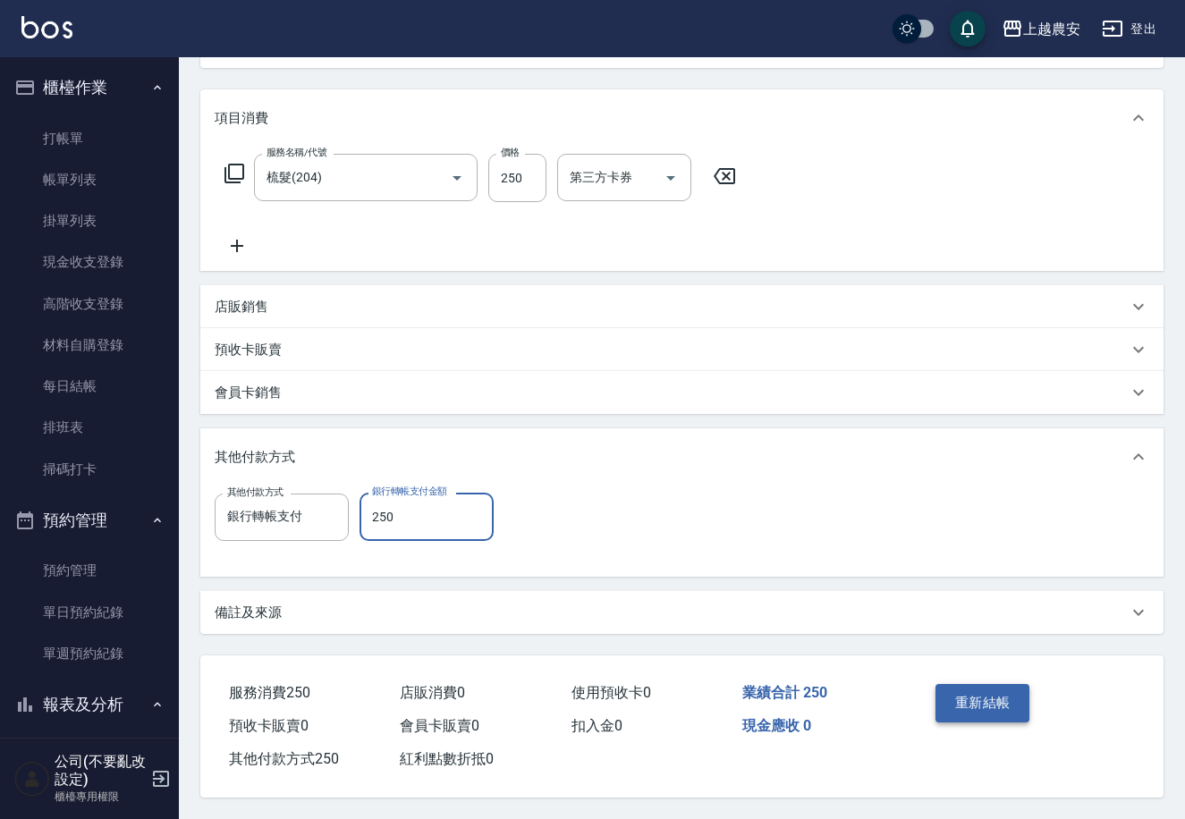
type input "250"
click at [984, 703] on button "重新結帳" at bounding box center [982, 703] width 95 height 38
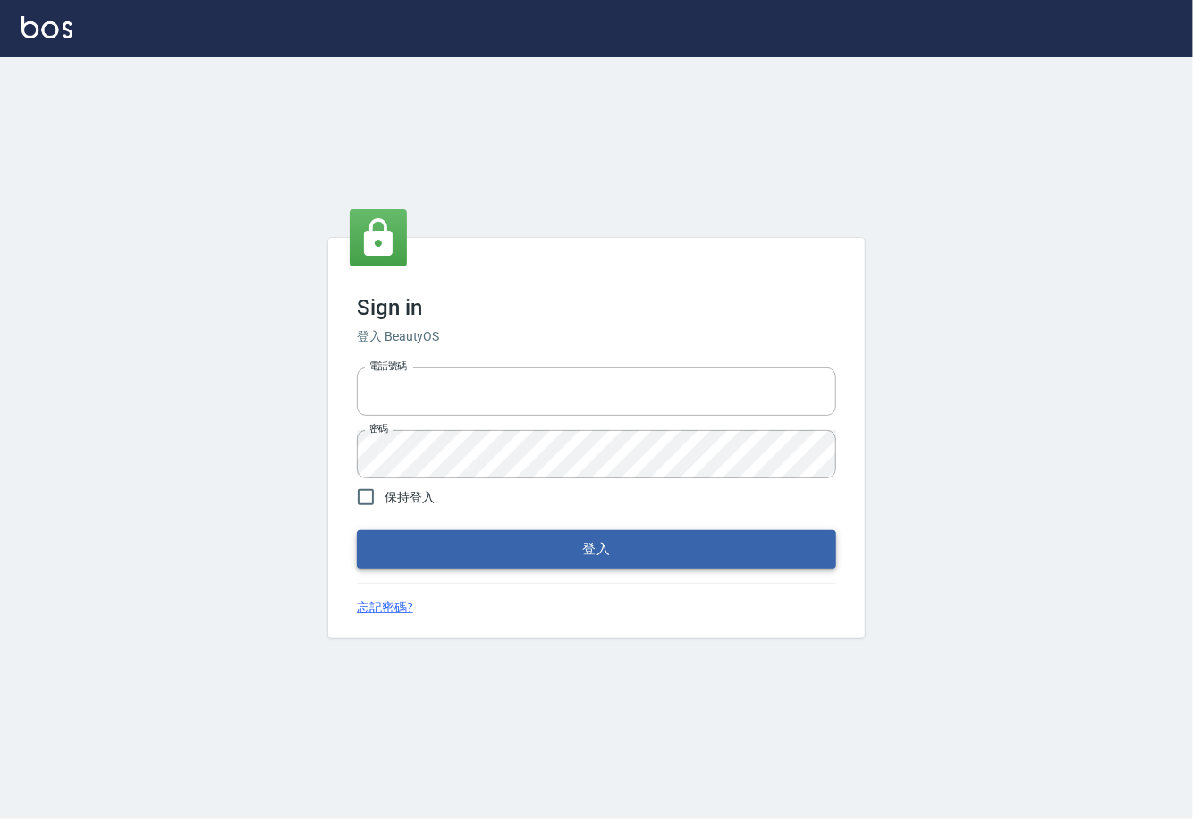
type input "0225929166"
click at [575, 557] on button "登入" at bounding box center [596, 549] width 479 height 38
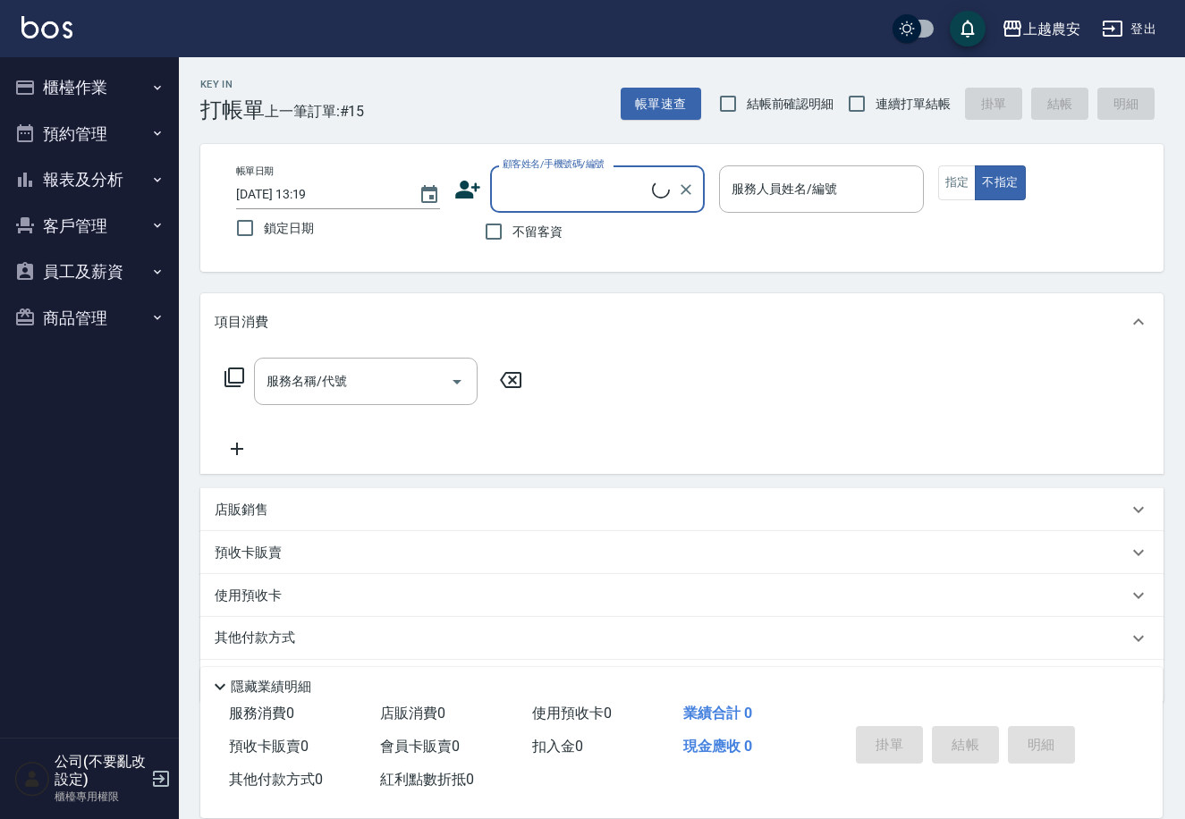
click at [96, 80] on button "櫃檯作業" at bounding box center [89, 87] width 165 height 46
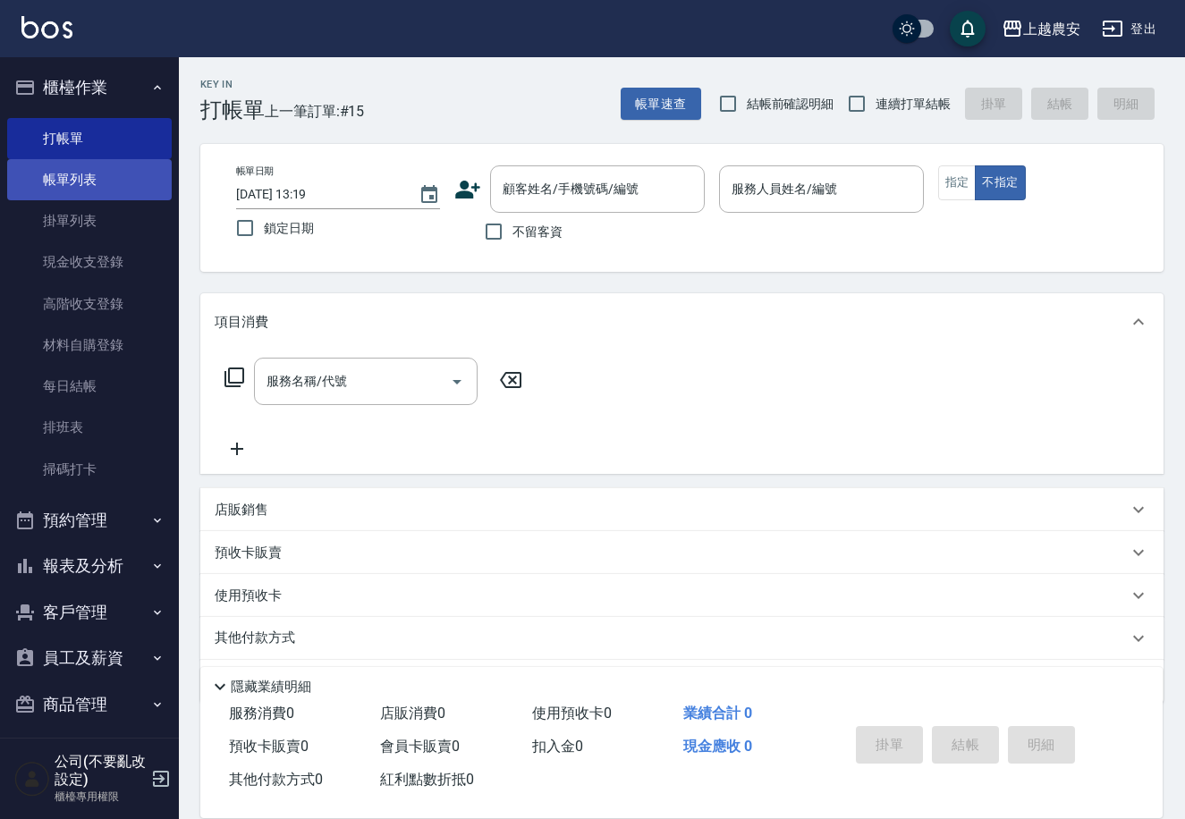
click at [104, 184] on link "帳單列表" at bounding box center [89, 179] width 165 height 41
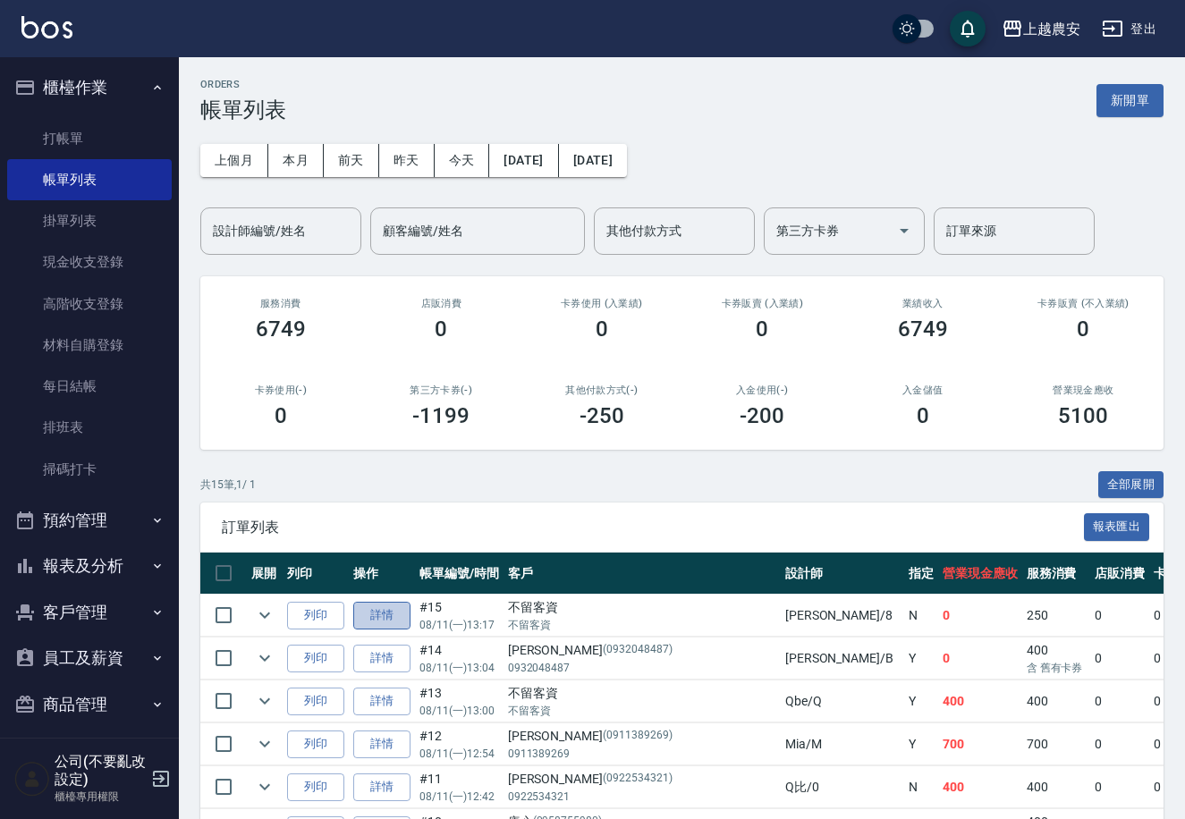
click at [372, 611] on link "詳情" at bounding box center [381, 616] width 57 height 28
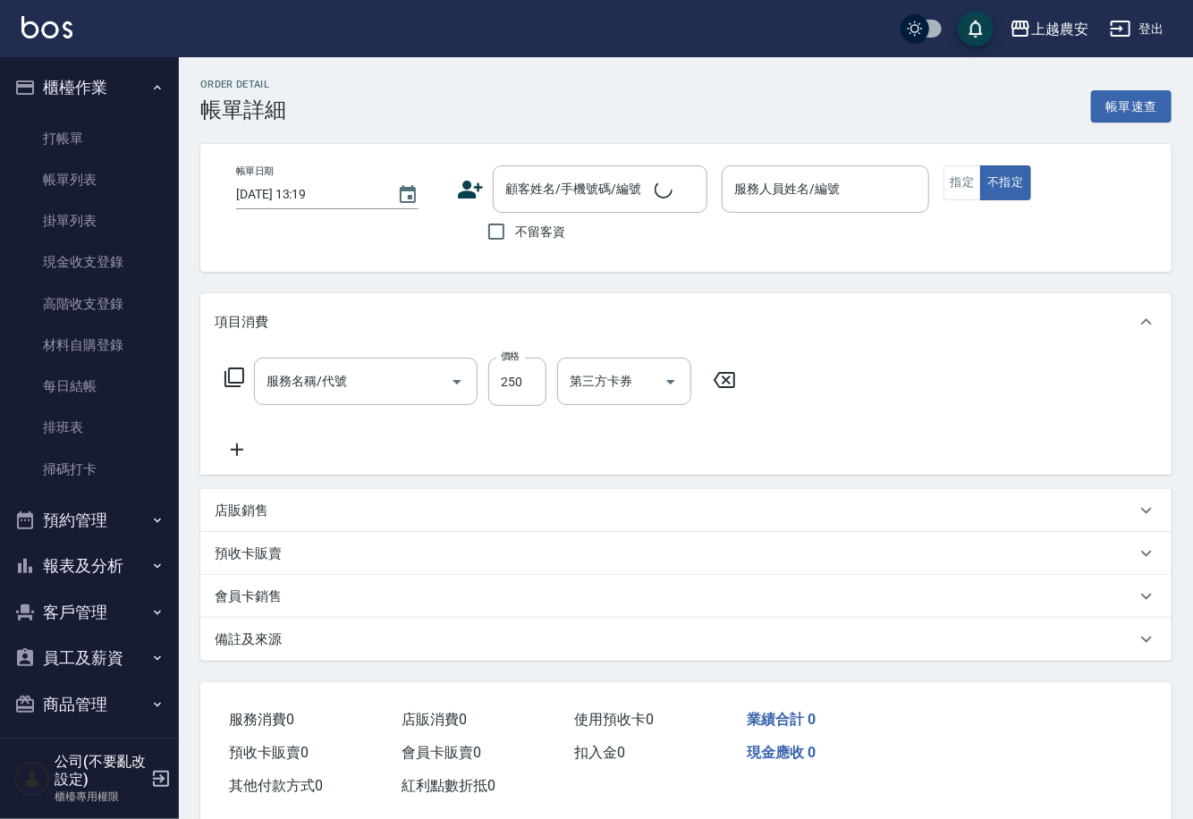
type input "[DATE] 13:17"
checkbox input "true"
type input "[PERSON_NAME]-8"
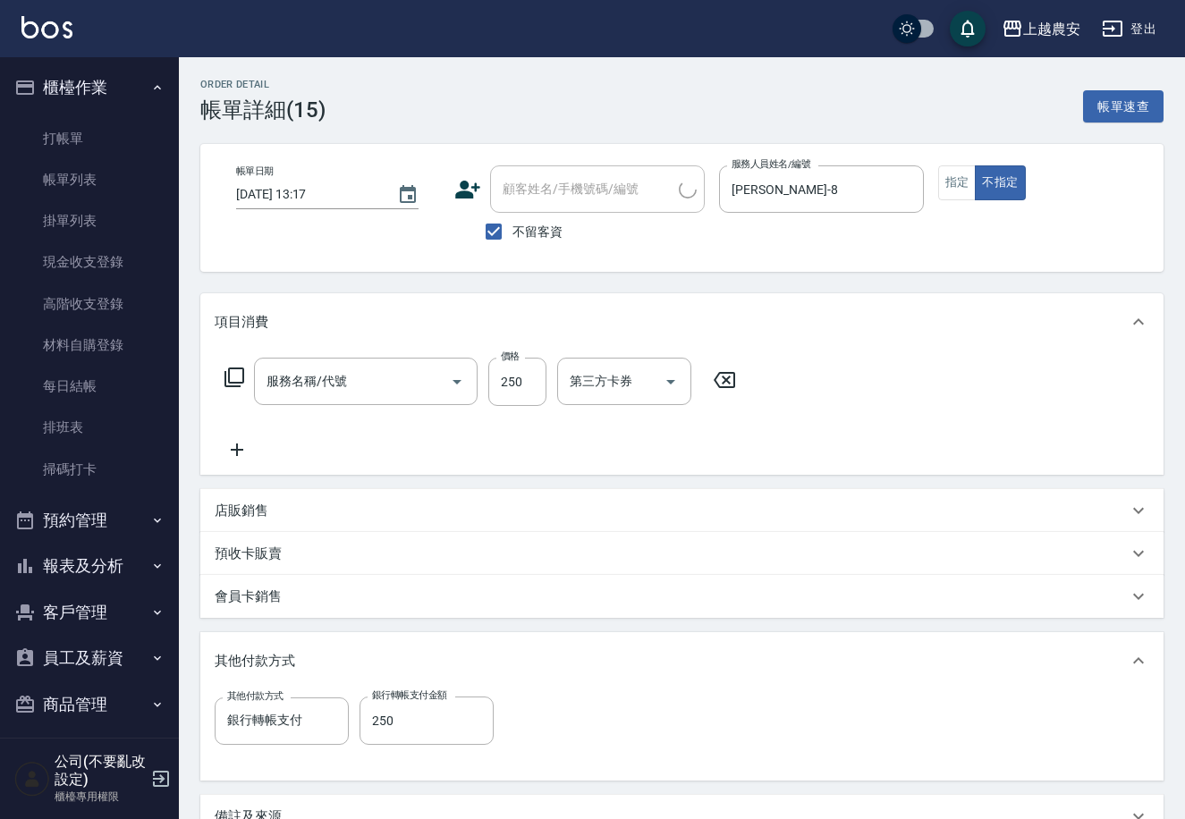
type input "梳髮(204)"
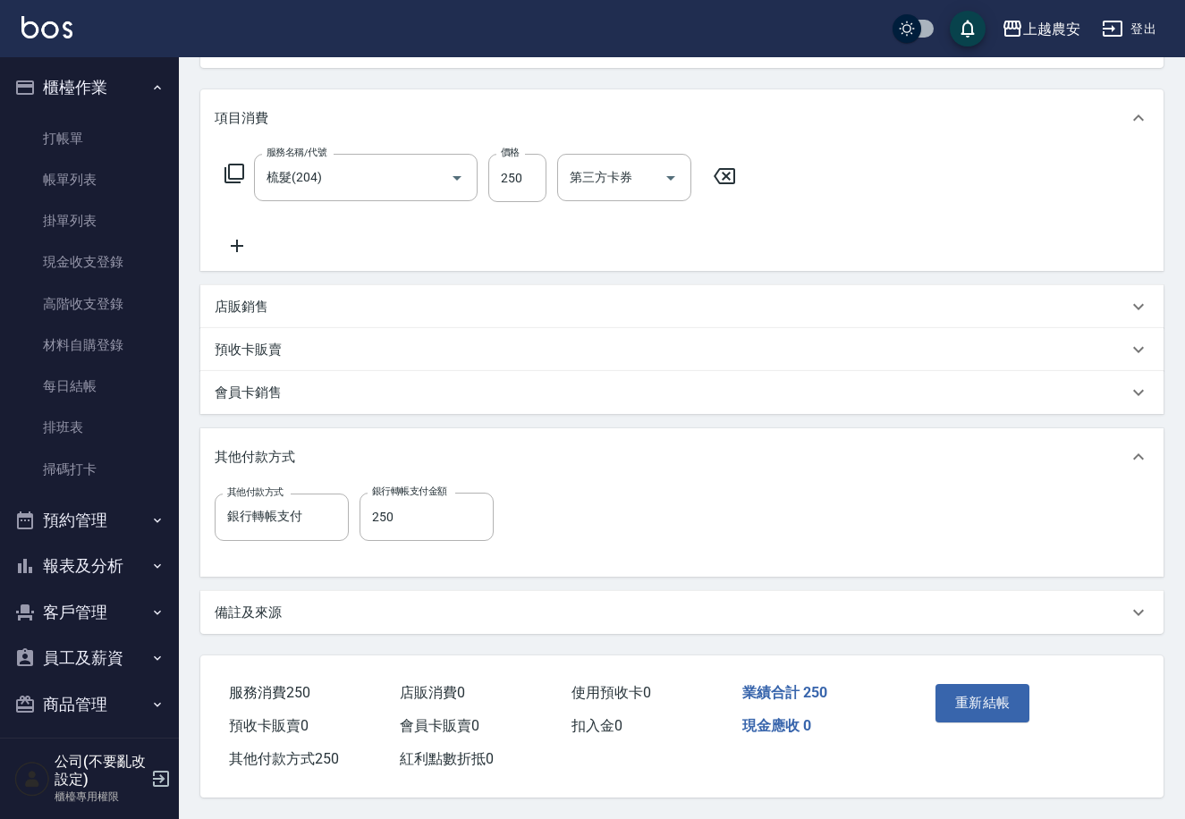
click at [967, 693] on button "重新結帳" at bounding box center [982, 703] width 95 height 38
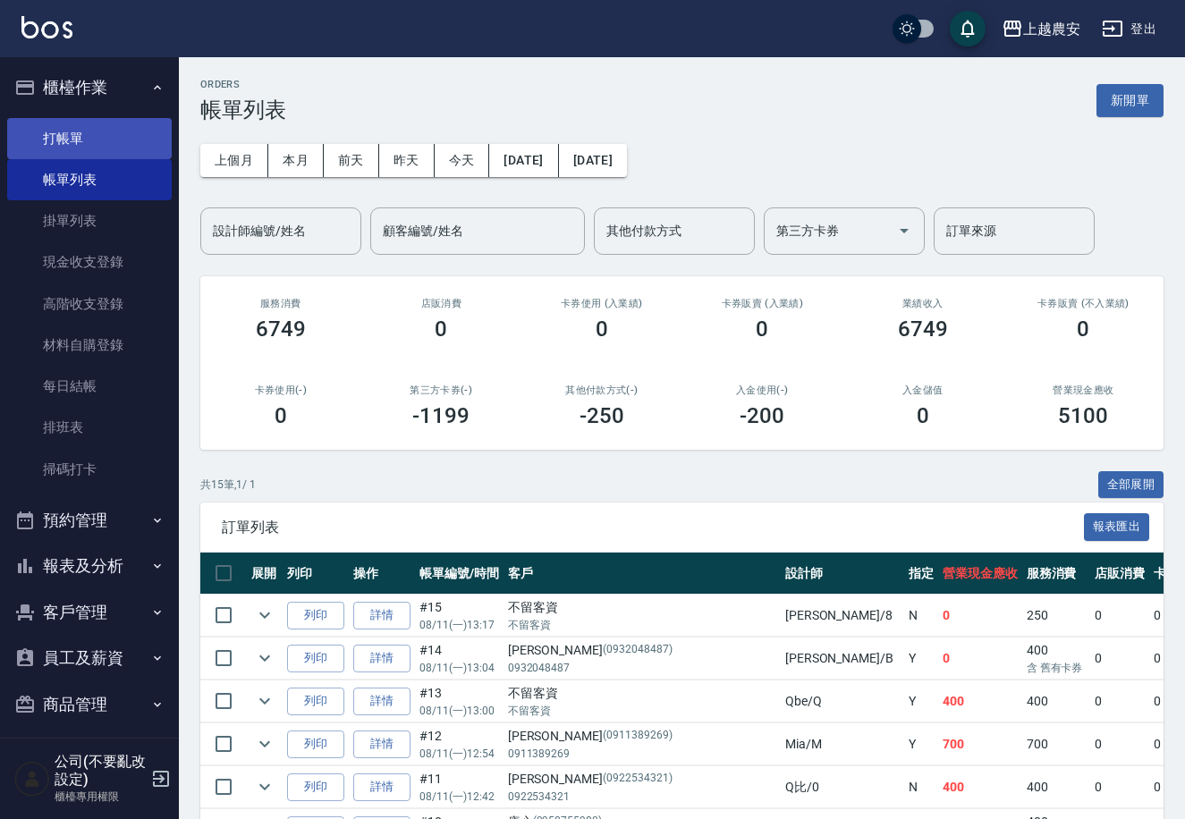
click at [62, 124] on link "打帳單" at bounding box center [89, 138] width 165 height 41
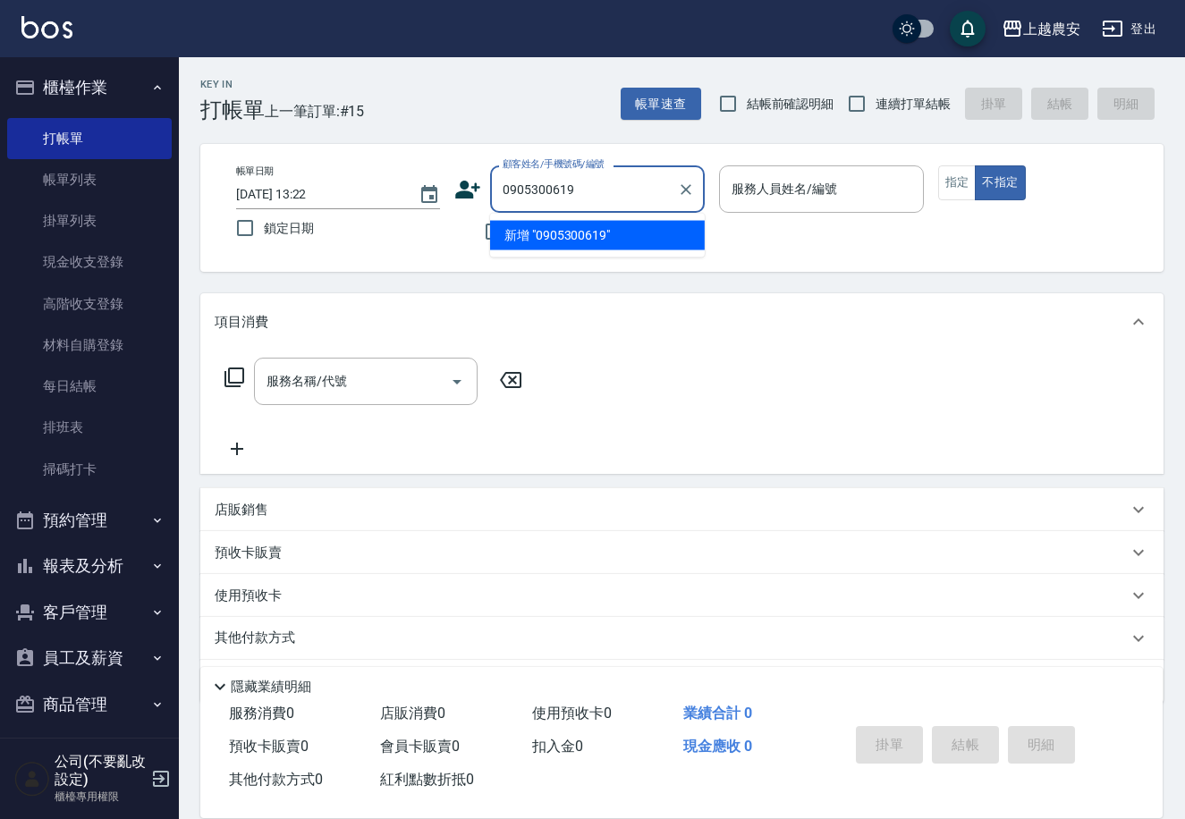
click at [570, 234] on li "新增 "0905300619"" at bounding box center [597, 236] width 215 height 30
type input "0905300619"
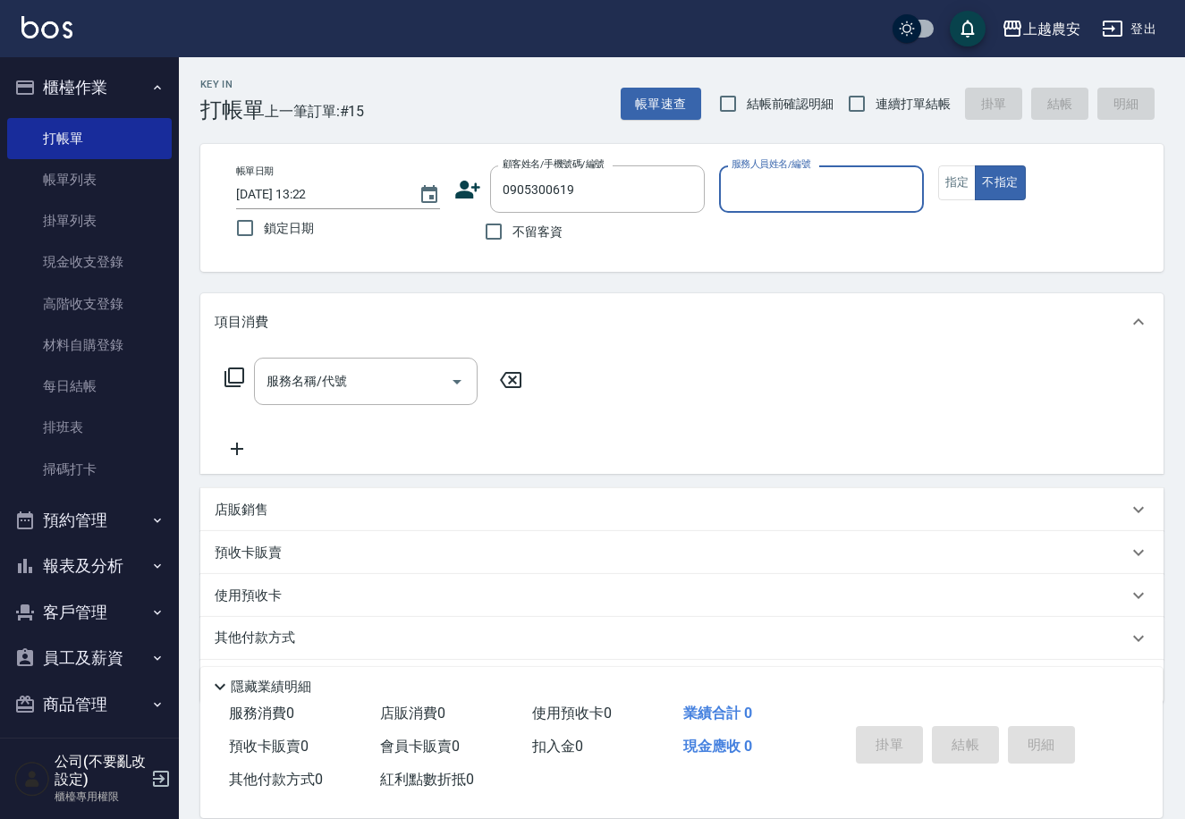
click at [469, 190] on icon at bounding box center [467, 189] width 27 height 27
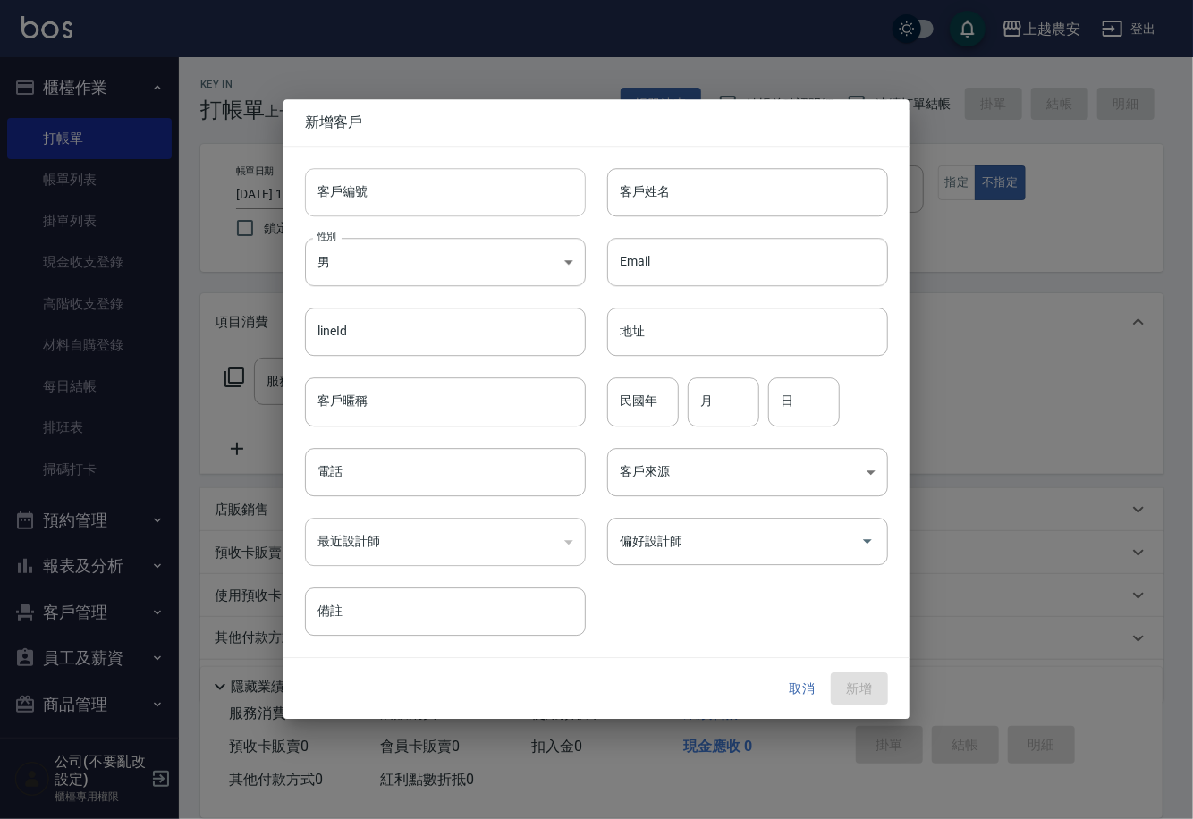
click at [470, 203] on input "客戶編號" at bounding box center [445, 192] width 281 height 48
type input "0905300619"
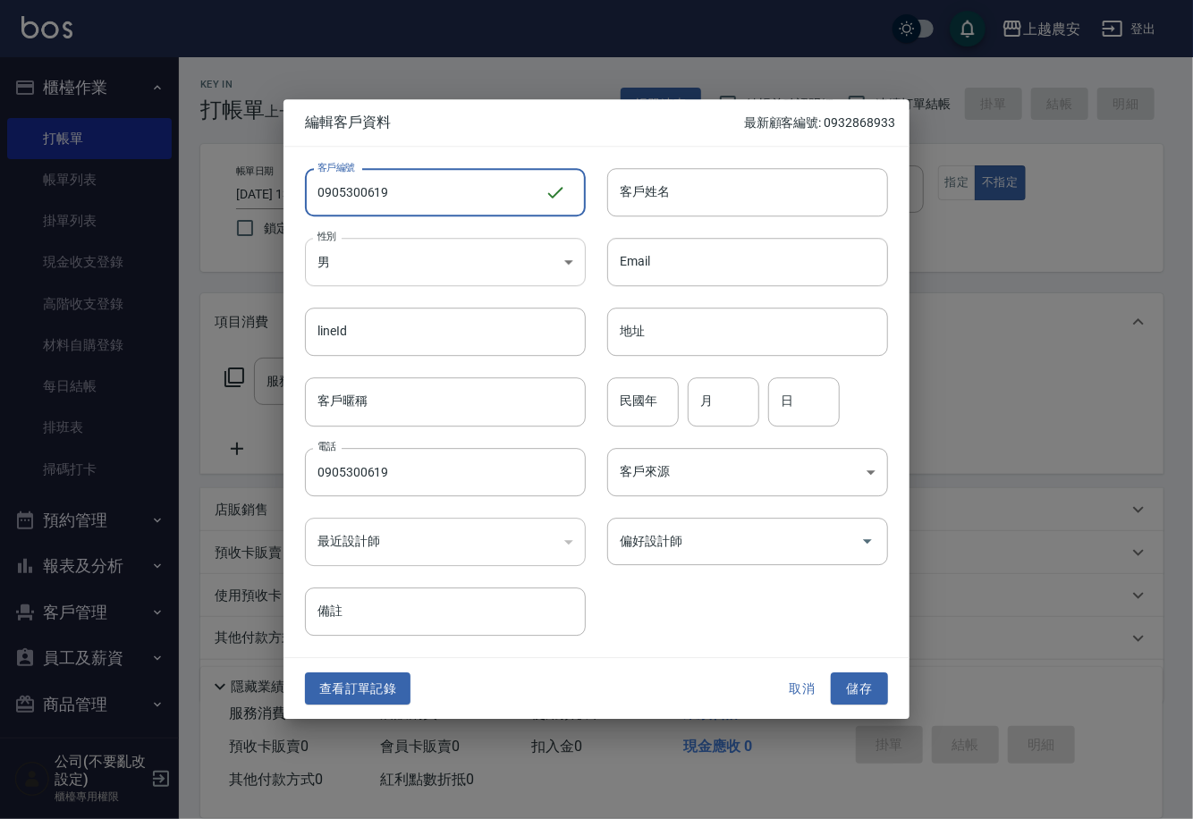
type input "0905300619"
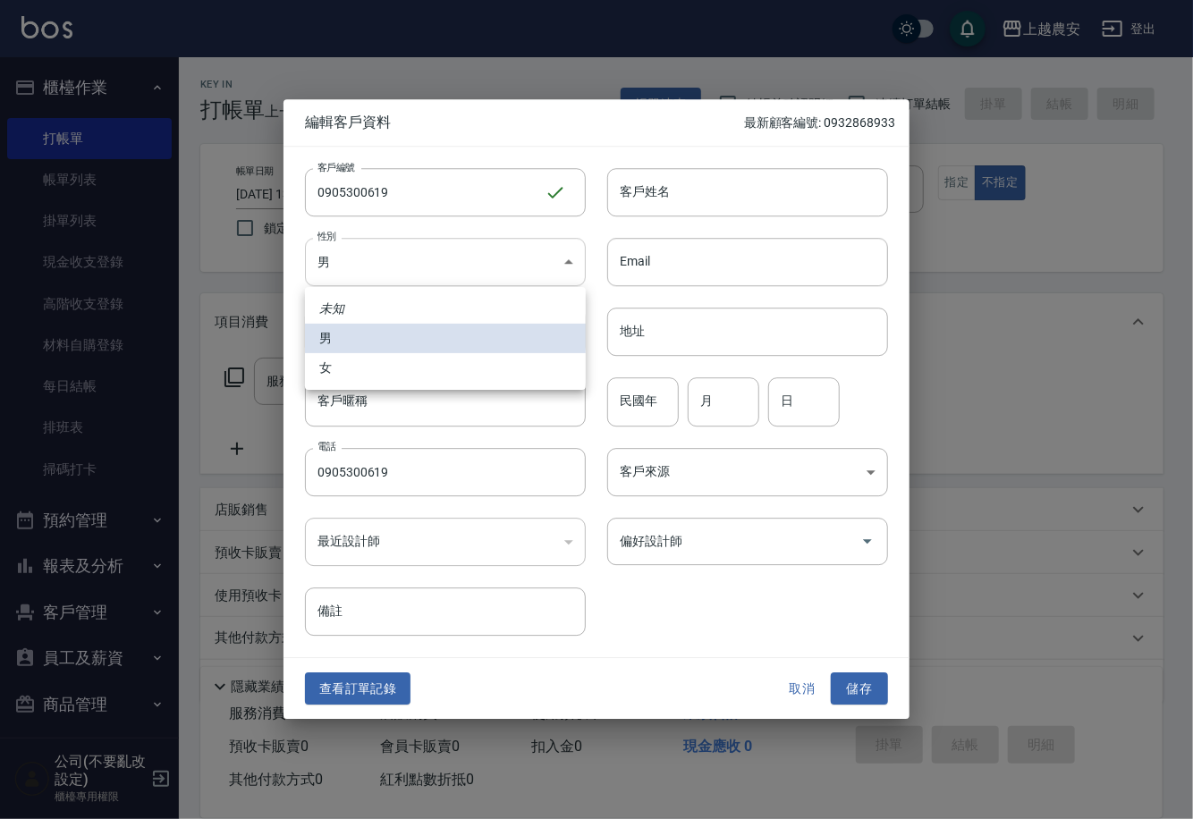
click at [398, 266] on body "上越農安 登出 櫃檯作業 打帳單 帳單列表 掛單列表 現金收支登錄 高階收支登錄 材料自購登錄 每日結帳 排班表 掃碼打卡 預約管理 預約管理 單日預約紀錄 …" at bounding box center [596, 436] width 1193 height 872
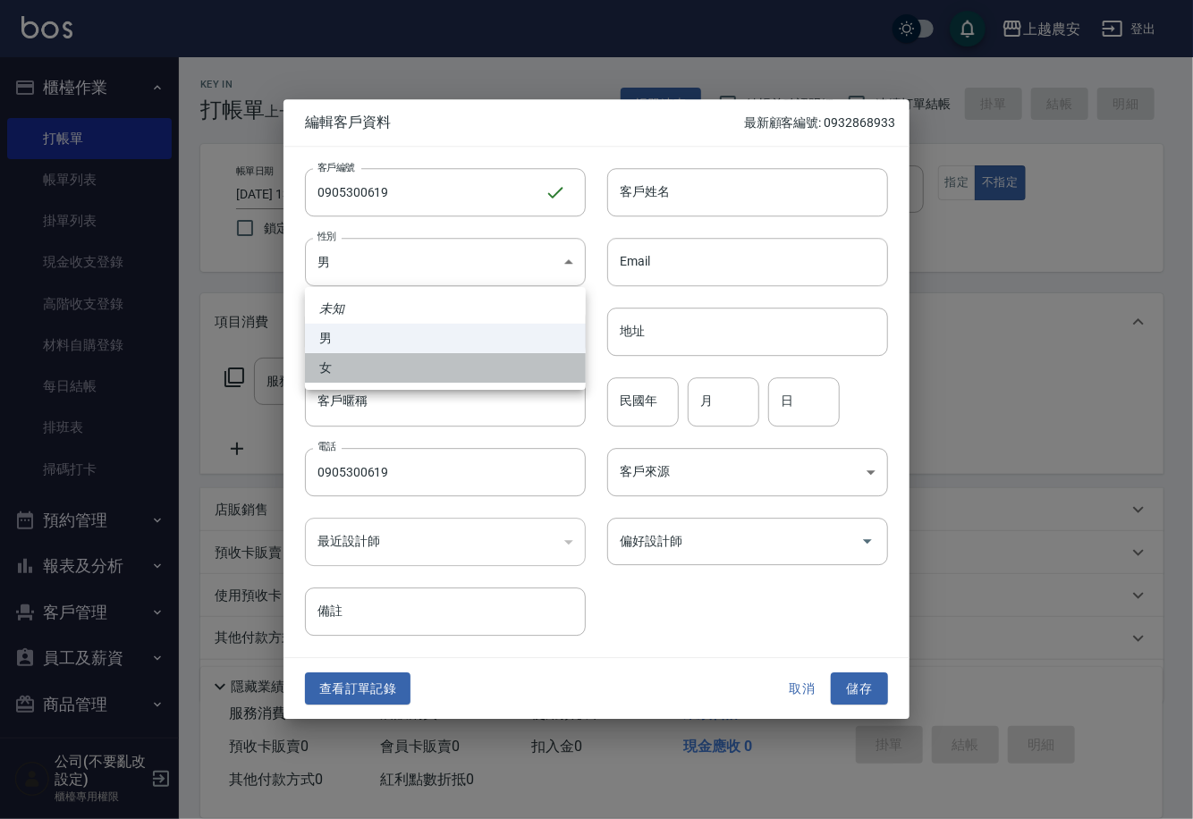
click at [385, 368] on li "女" at bounding box center [445, 368] width 281 height 30
type input "[DEMOGRAPHIC_DATA]"
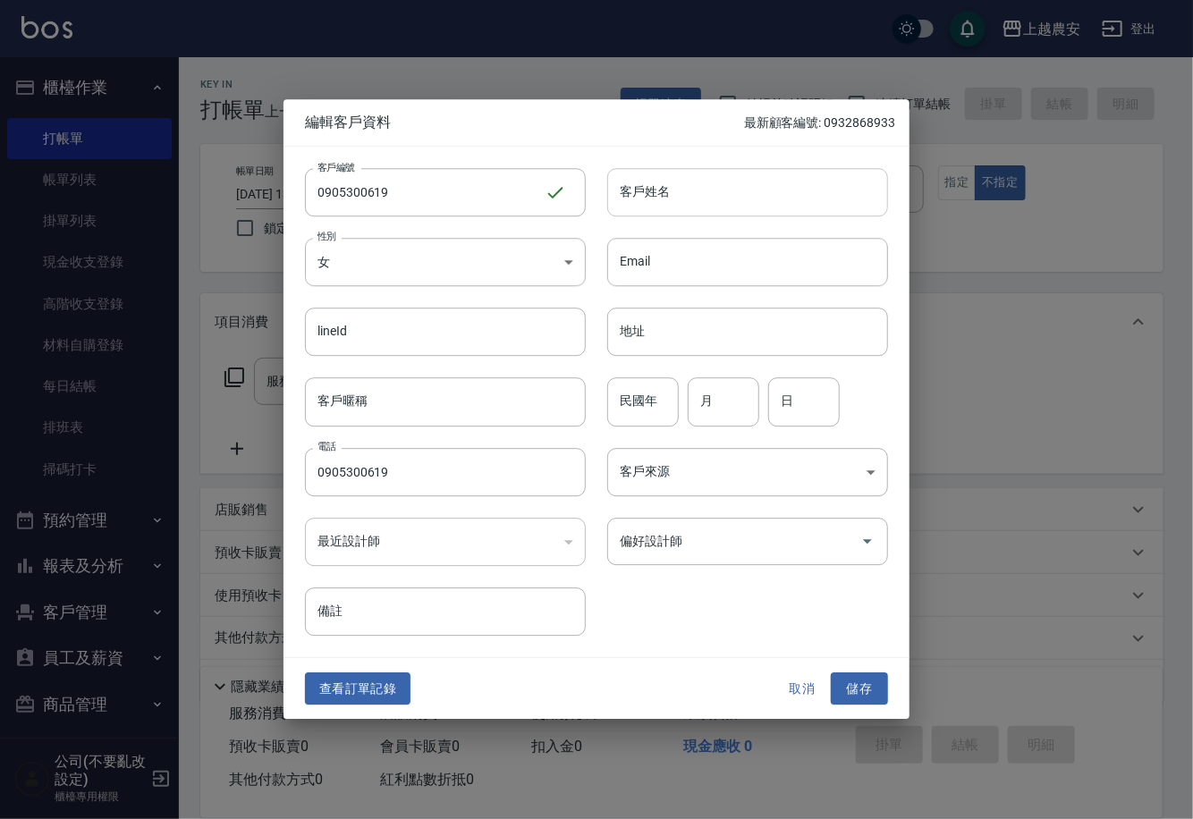
click at [665, 184] on input "客戶姓名" at bounding box center [747, 192] width 281 height 48
type input "鍾"
click at [873, 682] on button "儲存" at bounding box center [859, 688] width 57 height 33
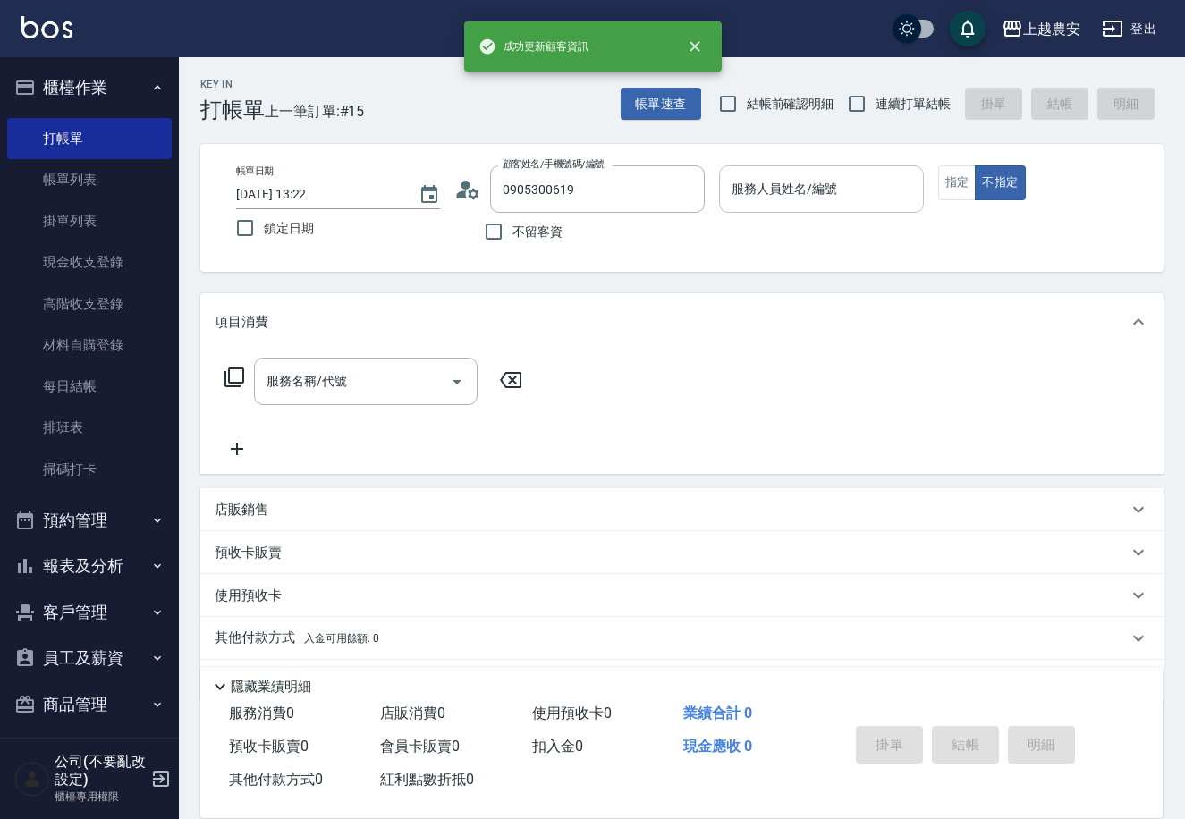
click at [812, 173] on div "服務人員姓名/編號 服務人員姓名/編號" at bounding box center [821, 188] width 204 height 47
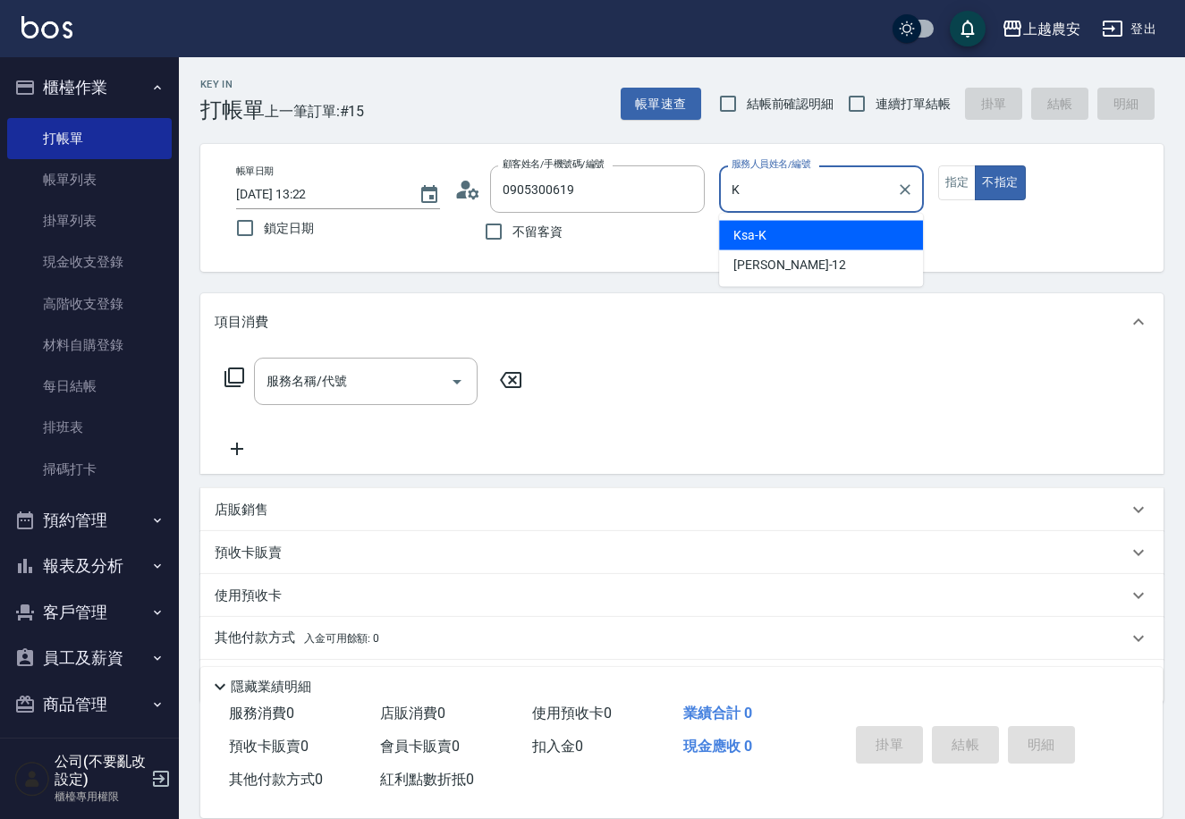
type input "Ksa-K"
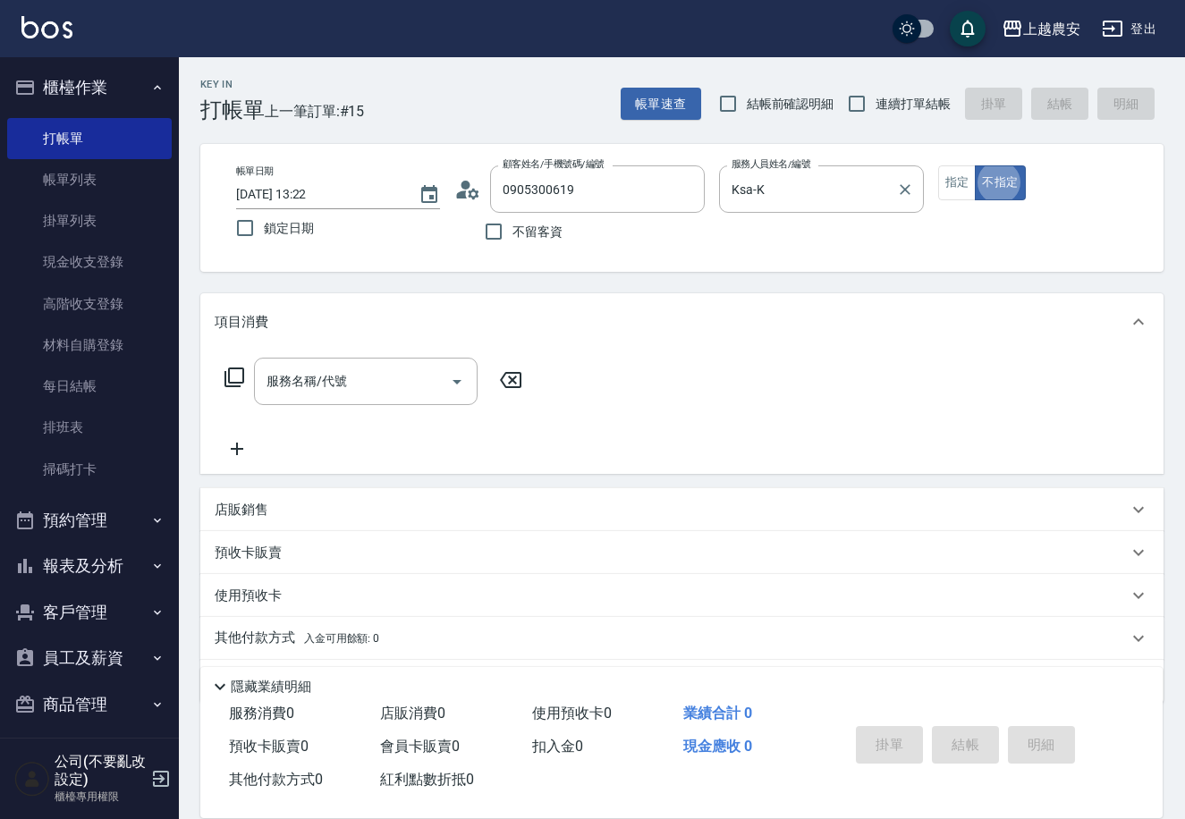
type button "false"
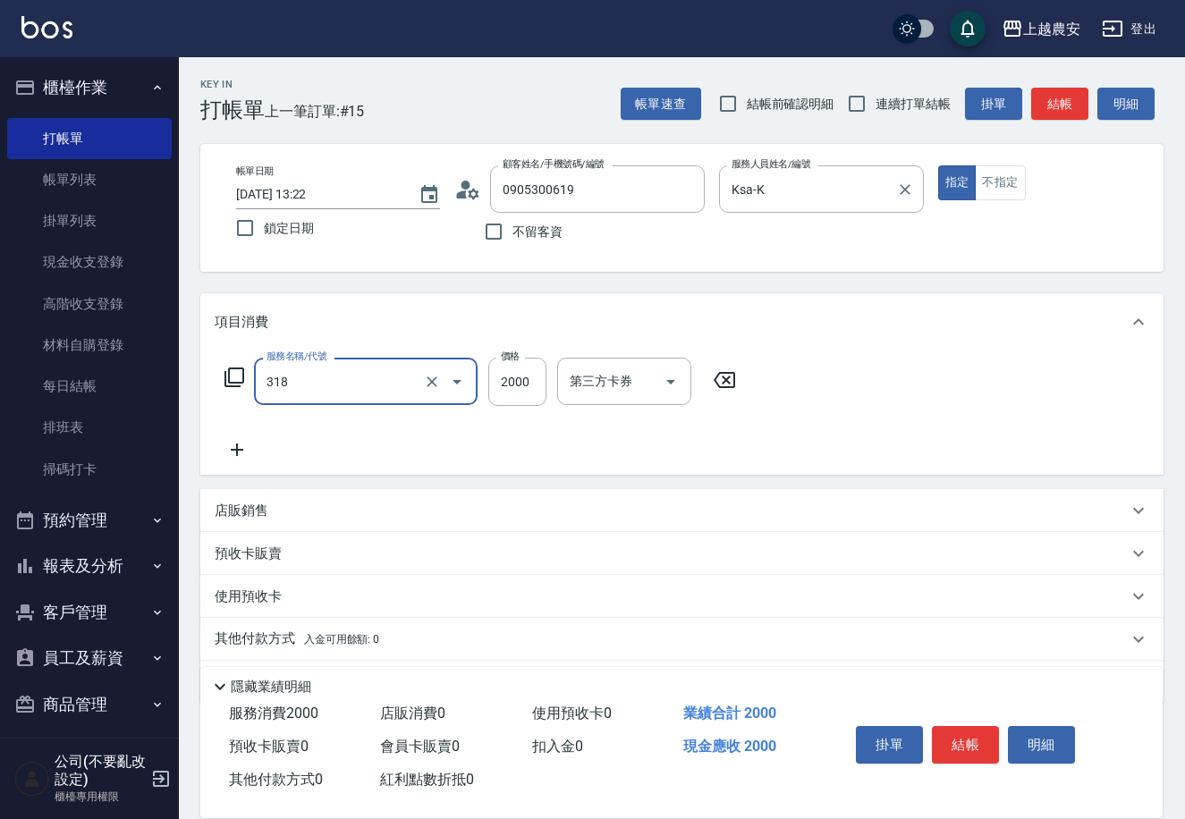
type input "燙髮1500↑(自購)(318)"
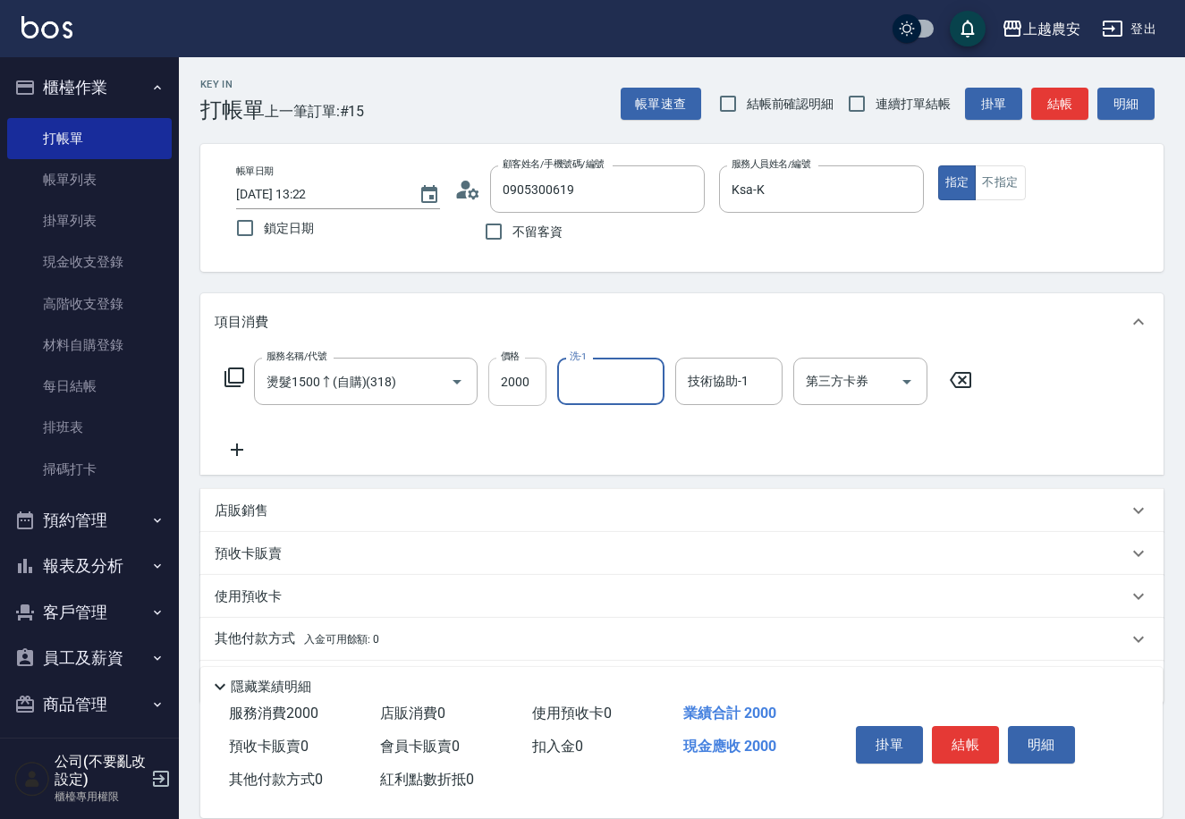
click at [511, 394] on input "2000" at bounding box center [517, 382] width 58 height 48
type input "1800"
type input "林品妤-32"
click at [972, 744] on button "結帳" at bounding box center [965, 745] width 67 height 38
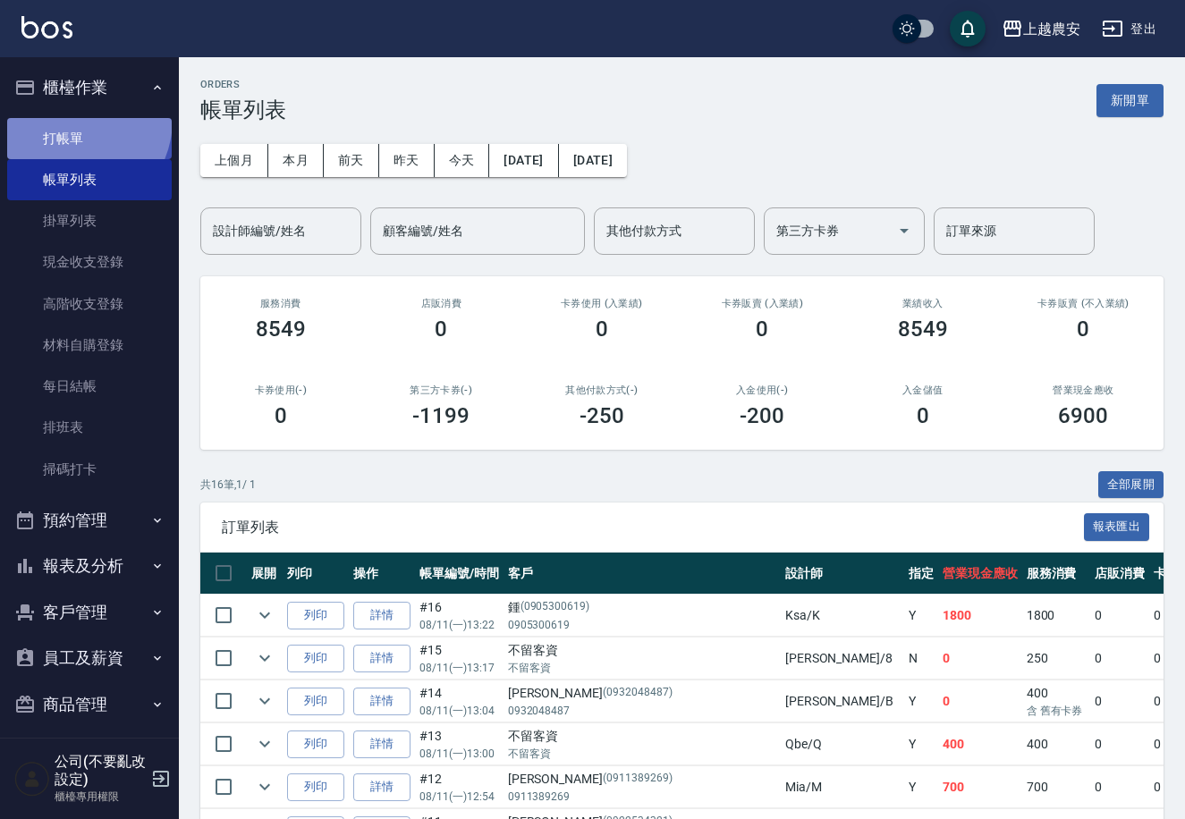
click at [67, 119] on link "打帳單" at bounding box center [89, 138] width 165 height 41
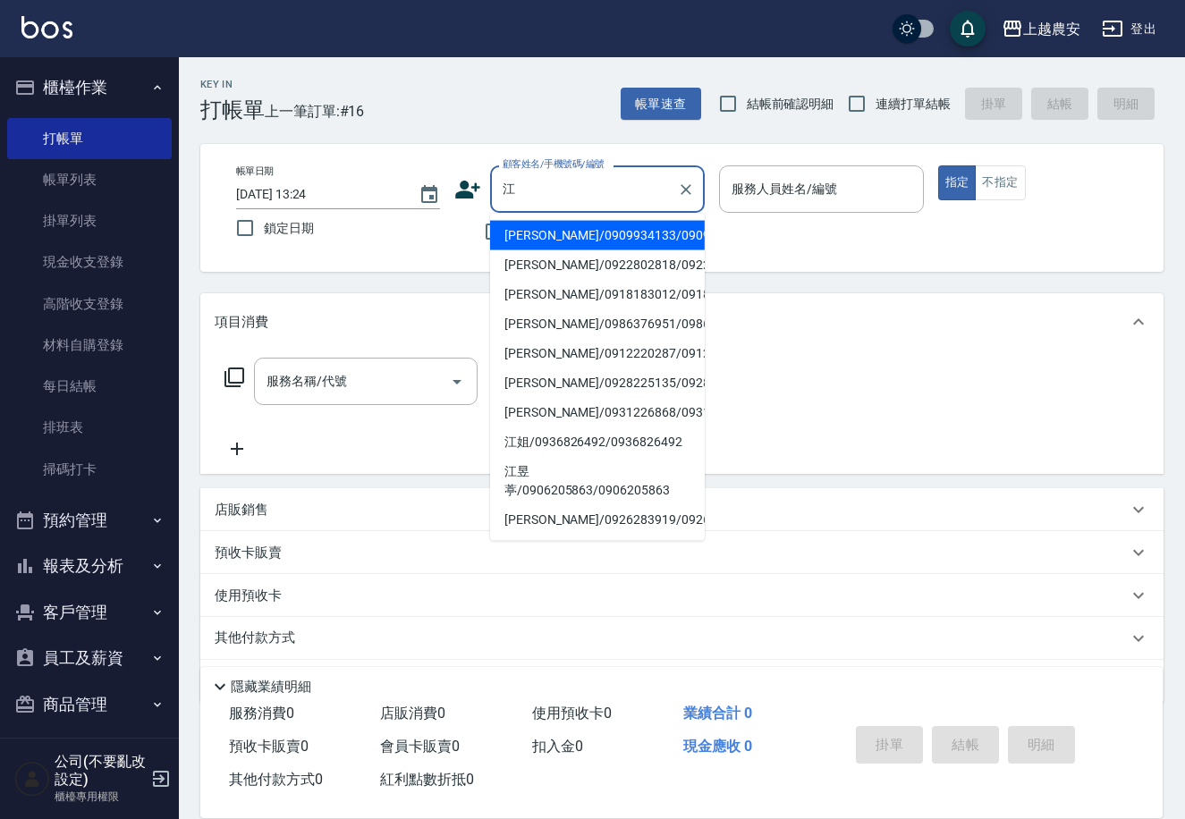
click at [552, 450] on li "江姐/0936826492/0936826492" at bounding box center [597, 442] width 215 height 30
type input "江姐/0936826492/0936826492"
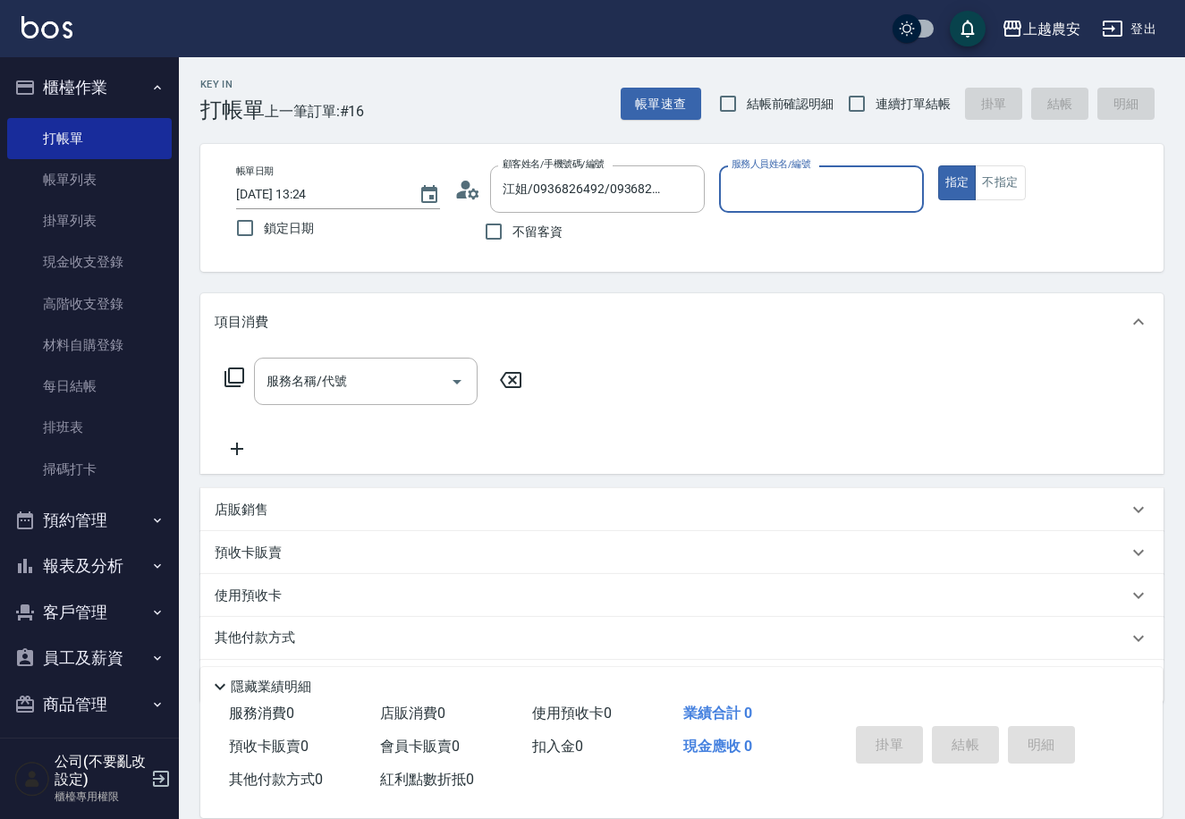
type input "Candy-7"
click at [287, 401] on div "服務名稱/代號" at bounding box center [366, 381] width 224 height 47
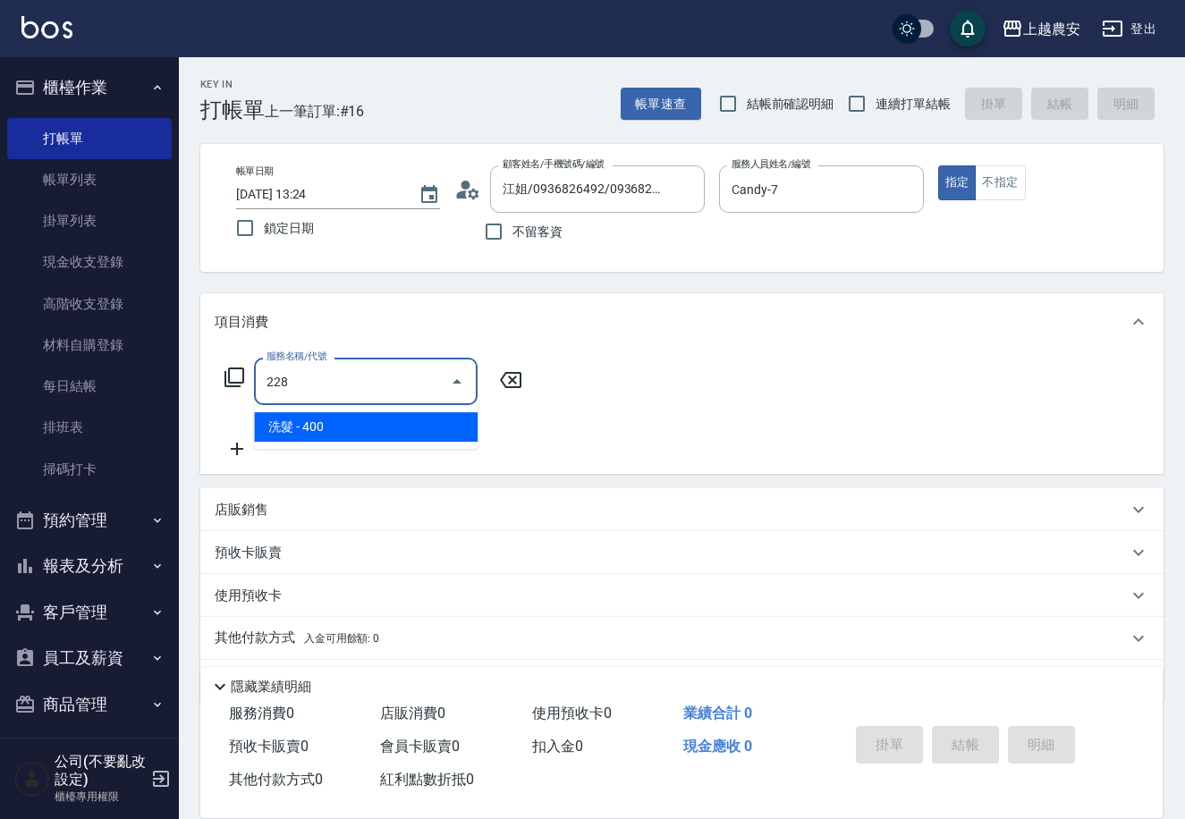
type input "洗髮(228)"
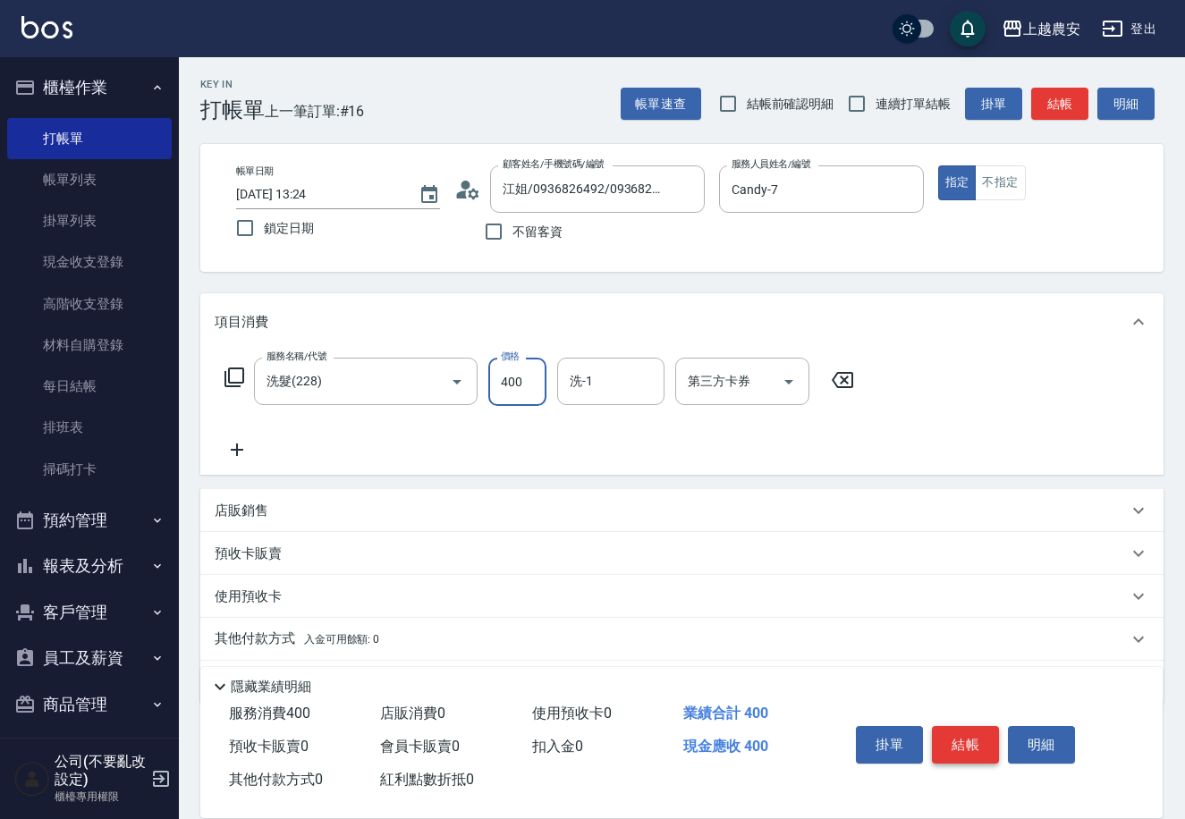
click at [964, 748] on button "結帳" at bounding box center [965, 745] width 67 height 38
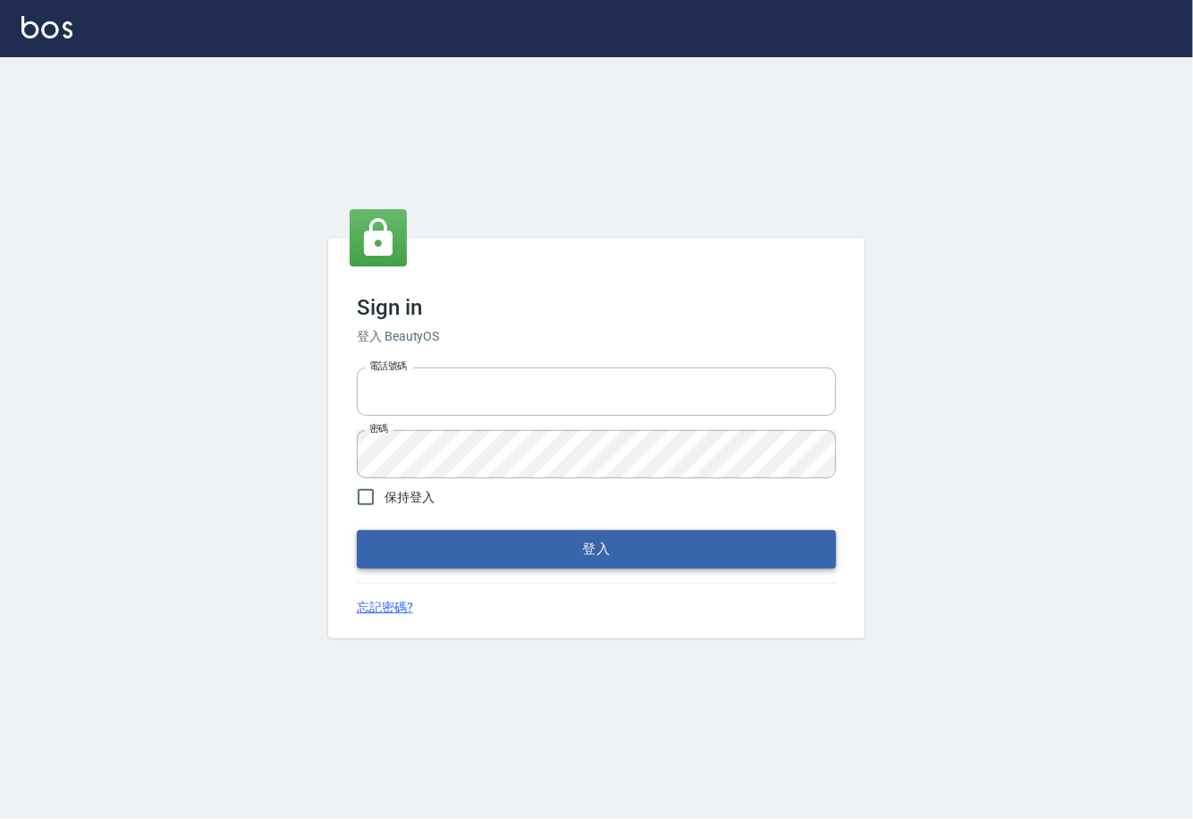
type input "0225929166"
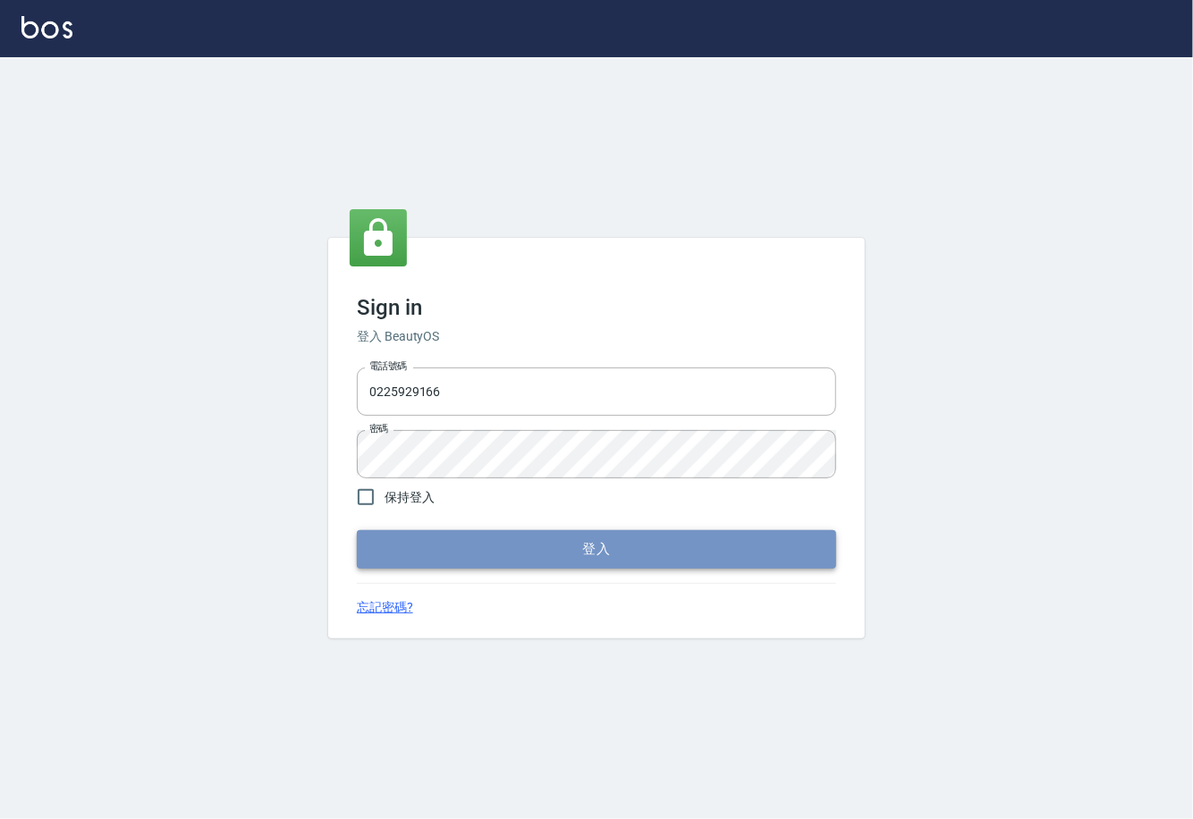
click at [568, 544] on button "登入" at bounding box center [596, 549] width 479 height 38
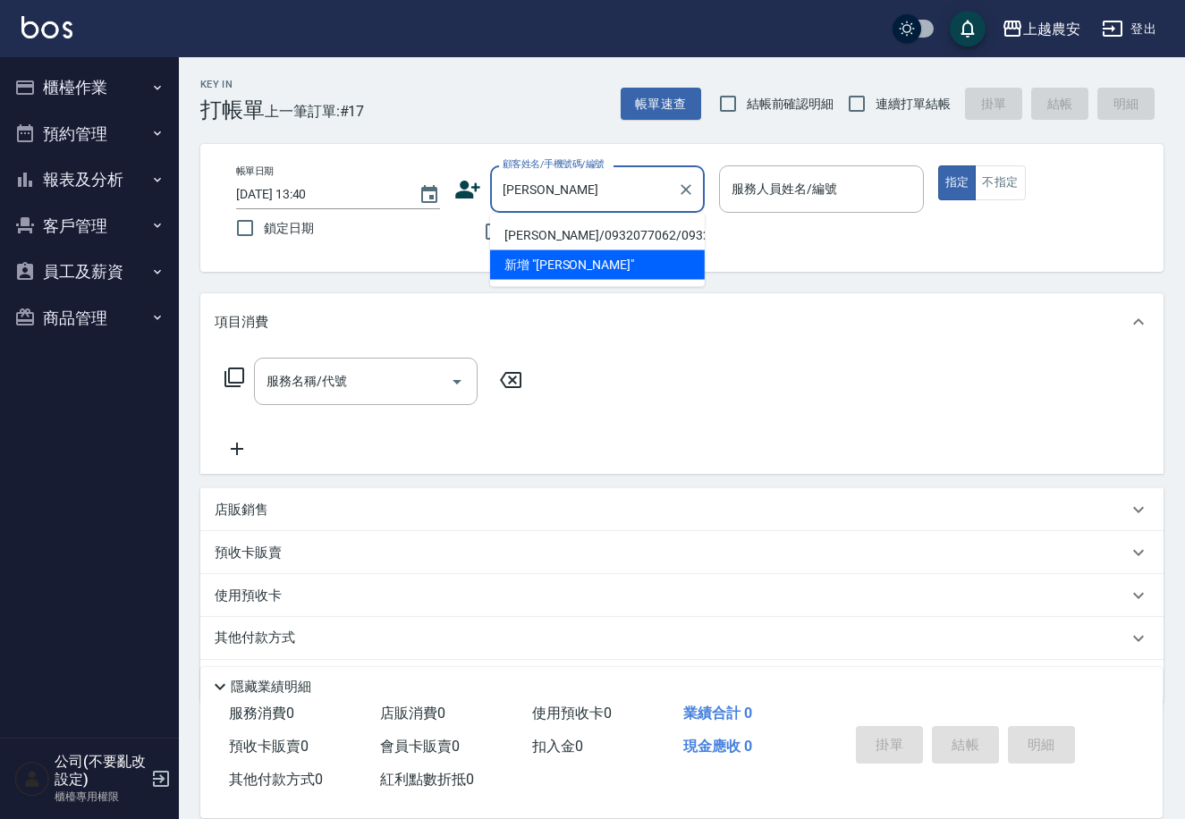
click at [583, 231] on li "[PERSON_NAME]/0932077062/0932077062" at bounding box center [597, 236] width 215 height 30
type input "[PERSON_NAME]/0932077062/0932077062"
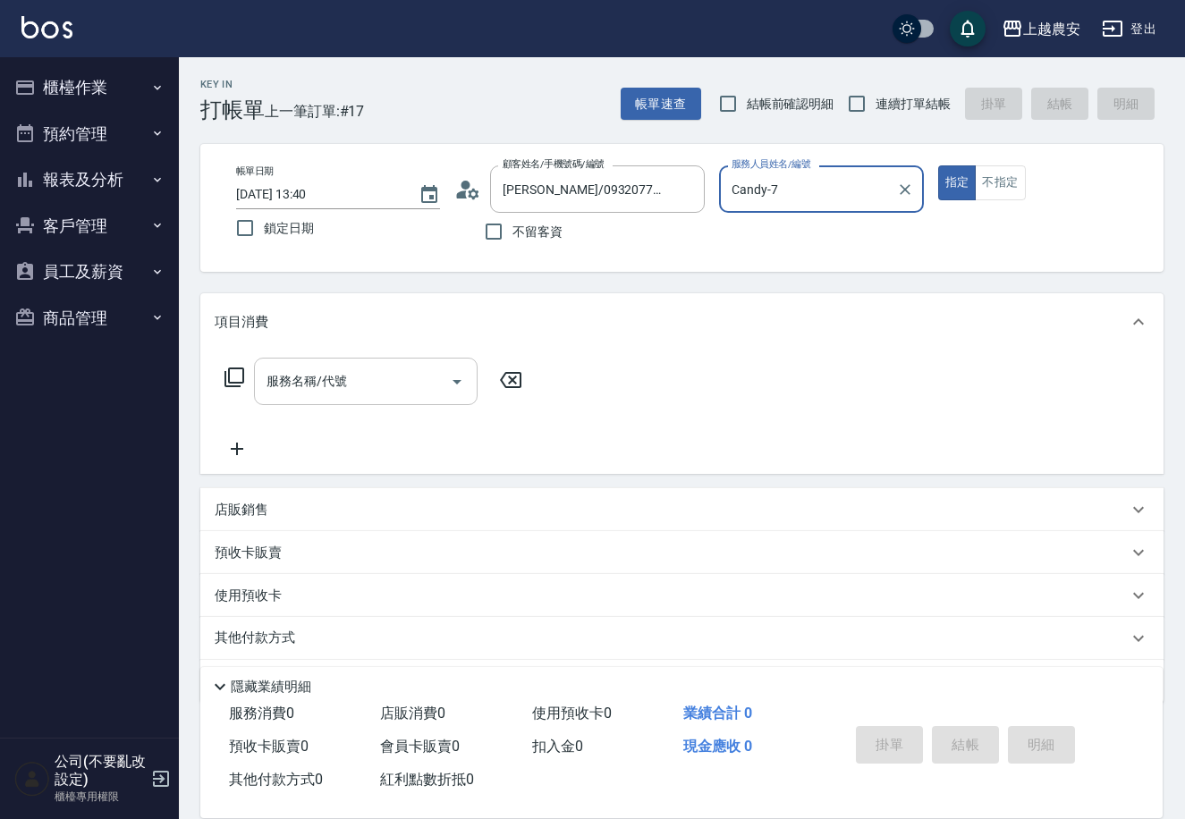
type input "Candy-7"
click at [372, 370] on input "服務名稱/代號" at bounding box center [352, 381] width 181 height 31
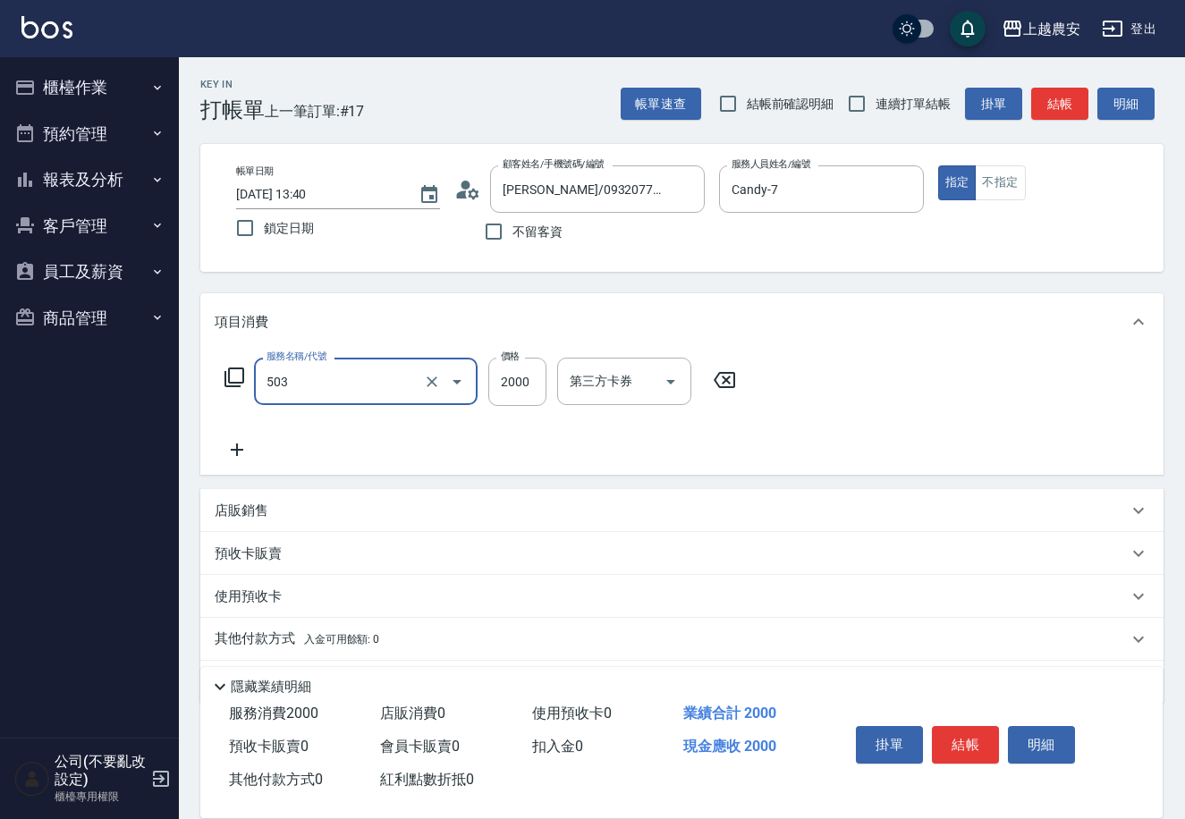
type input "染髮1500↑(503)"
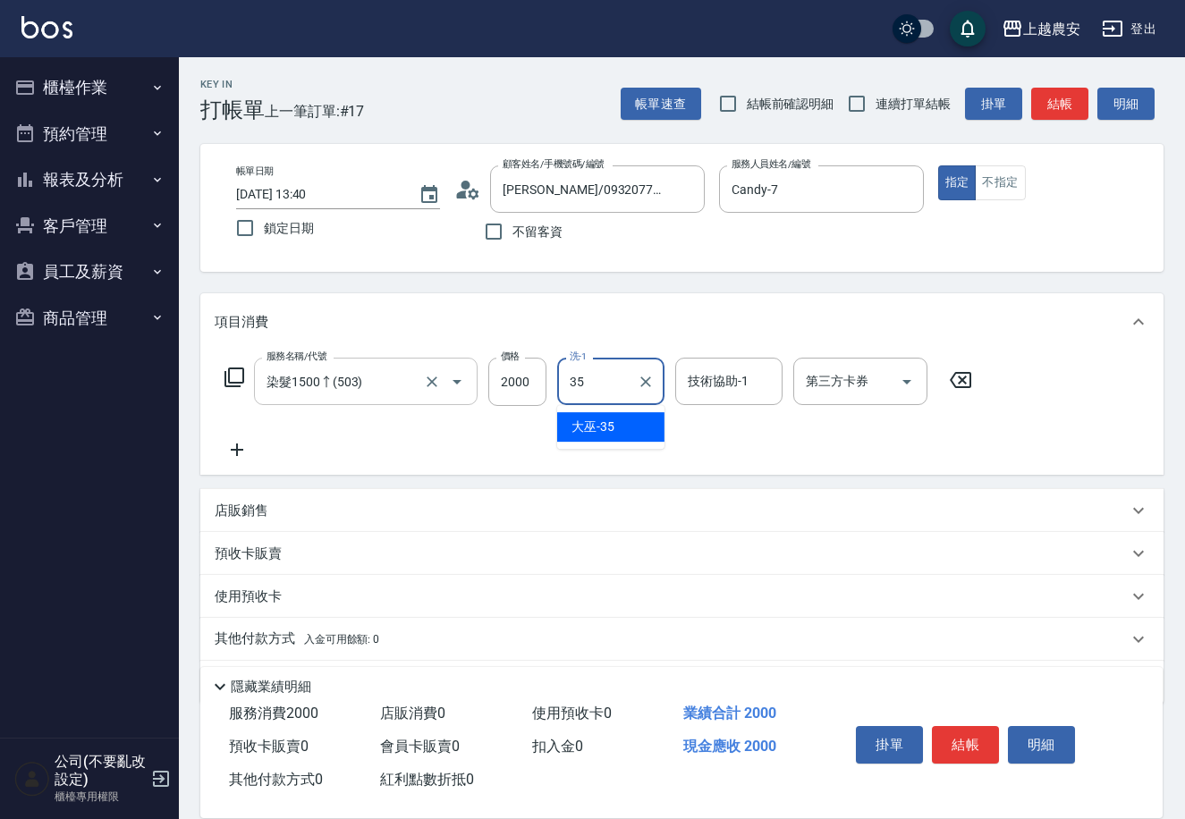
type input "大巫-35"
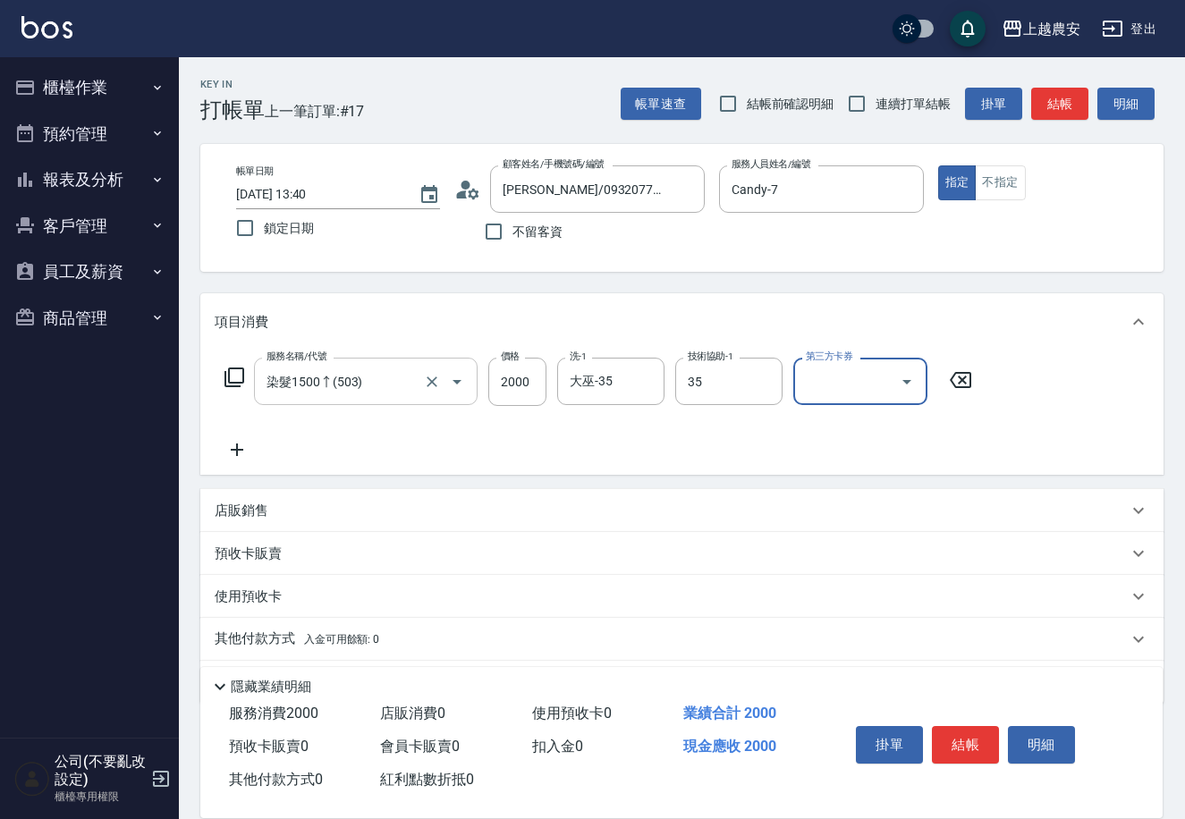
type input "大巫-35"
click at [956, 747] on button "結帳" at bounding box center [965, 745] width 67 height 38
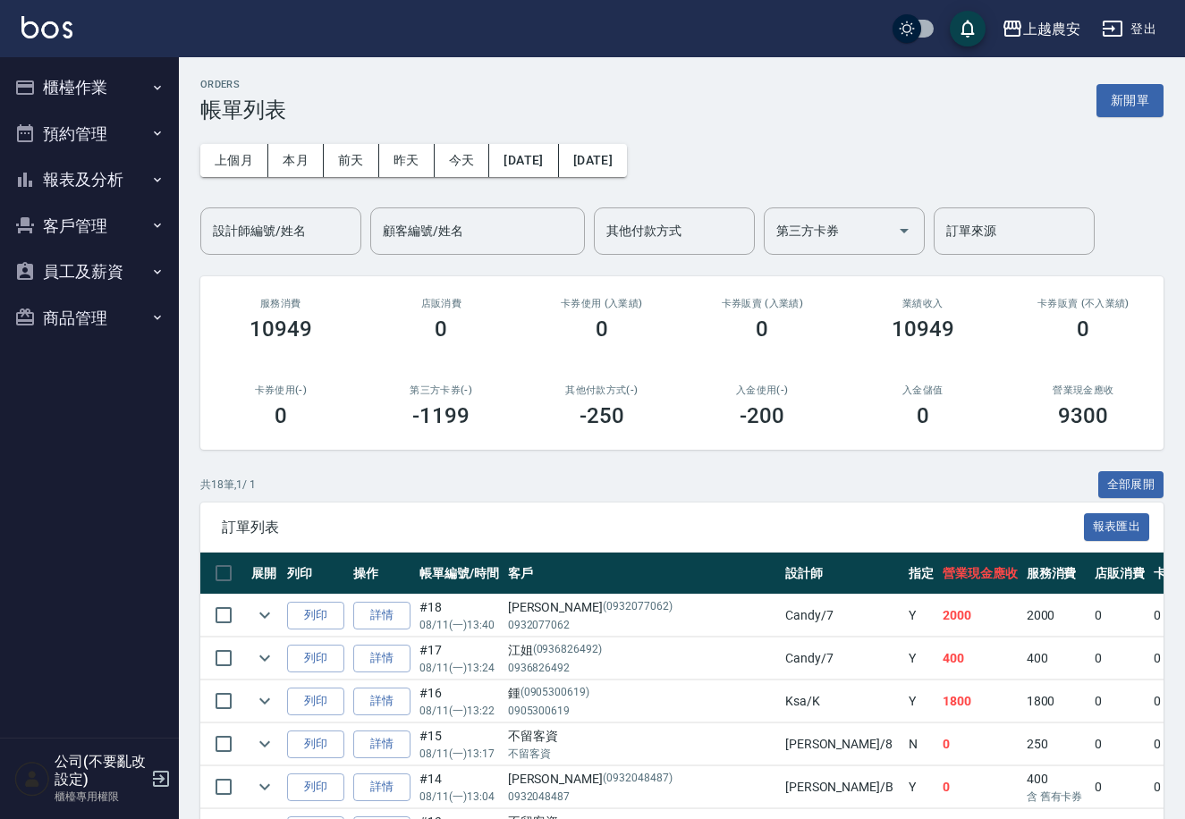
drag, startPoint x: 47, startPoint y: 78, endPoint x: 47, endPoint y: 106, distance: 28.6
click at [47, 80] on button "櫃檯作業" at bounding box center [89, 87] width 165 height 46
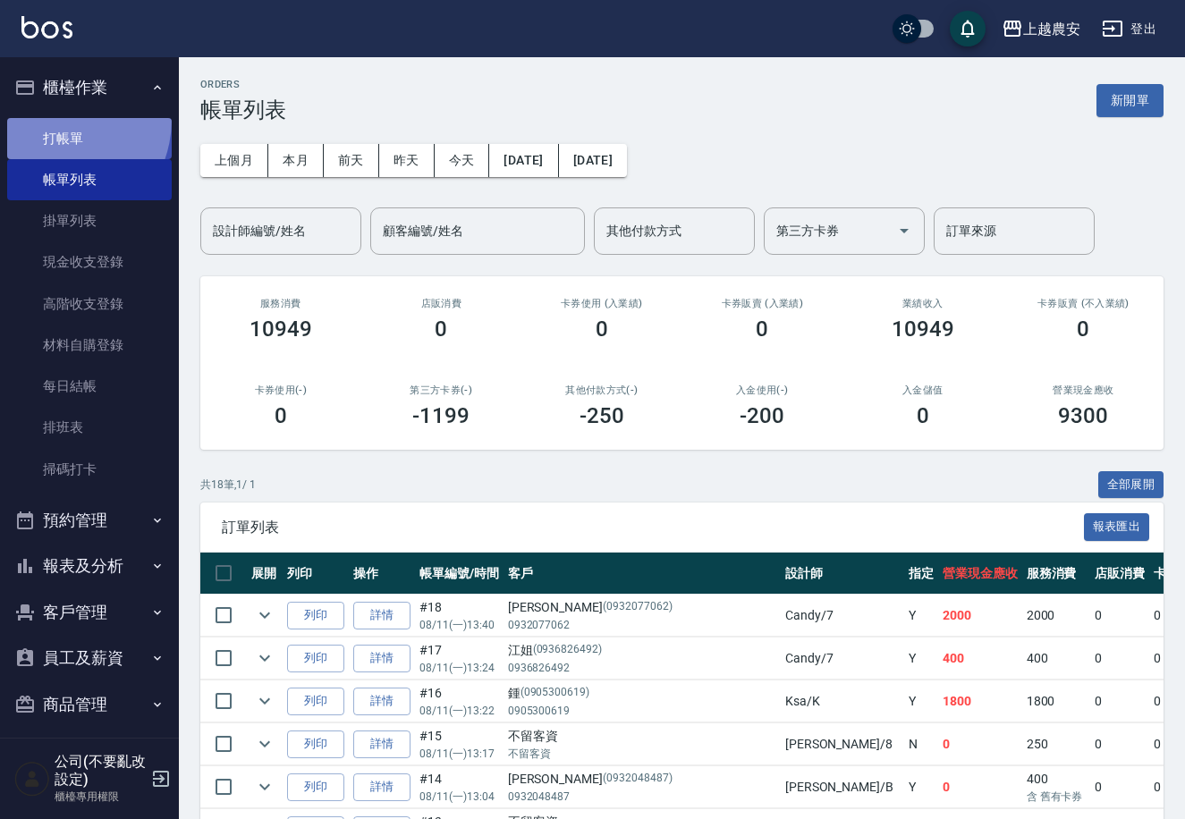
click at [51, 119] on link "打帳單" at bounding box center [89, 138] width 165 height 41
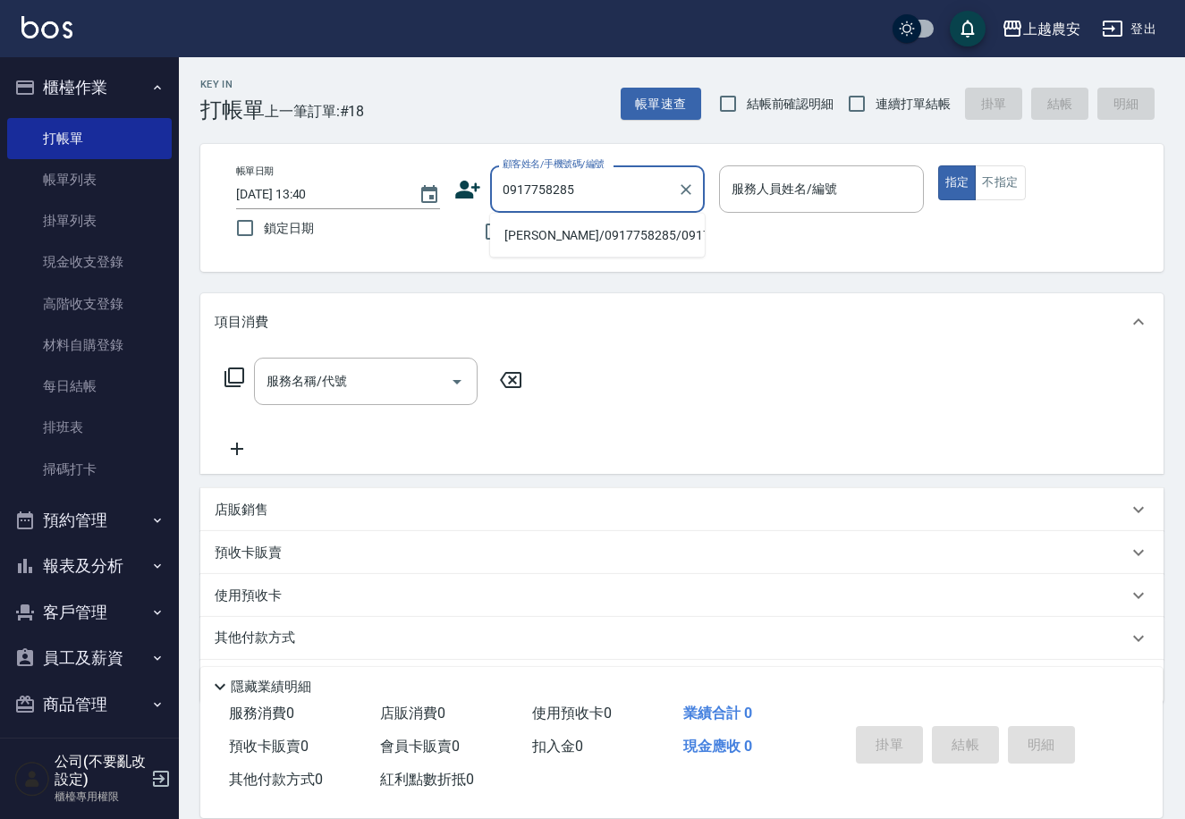
click at [561, 241] on li "[PERSON_NAME]/0917758285/0917758285" at bounding box center [597, 236] width 215 height 30
type input "[PERSON_NAME]/0917758285/0917758285"
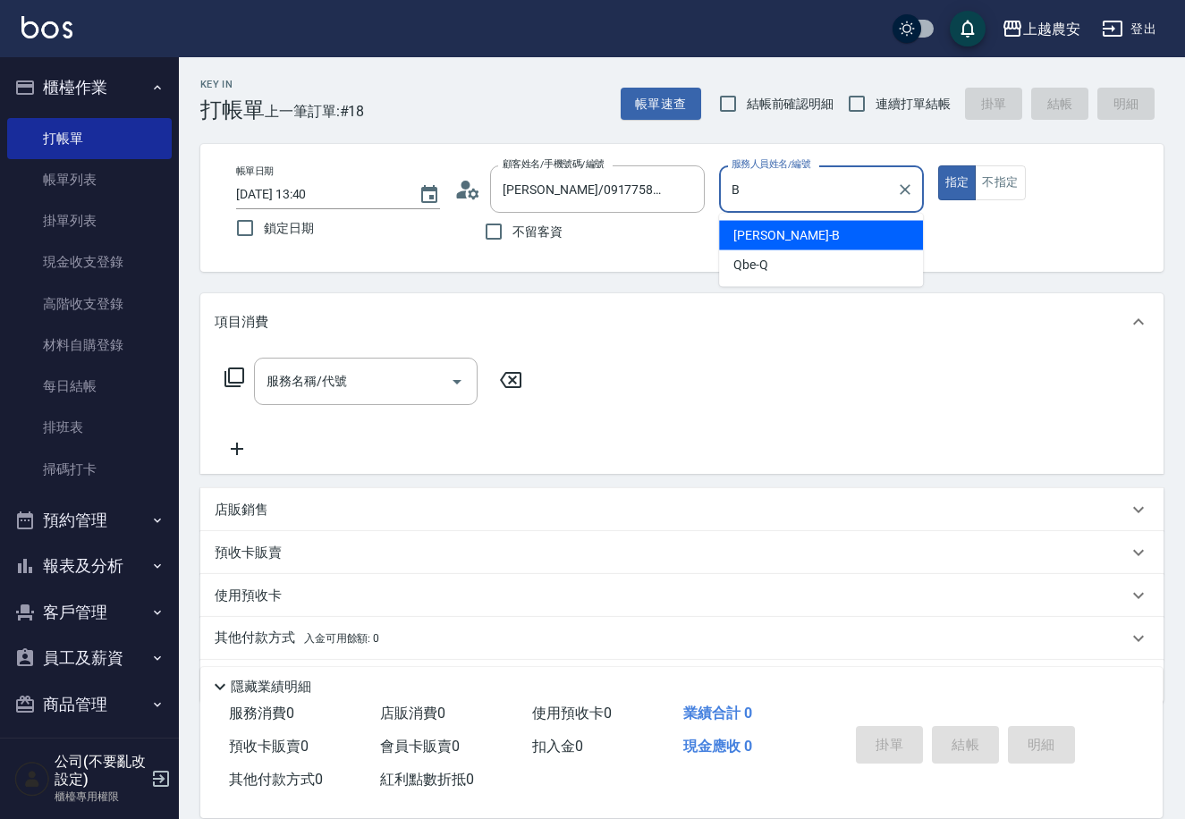
type input "美雅-B"
type button "true"
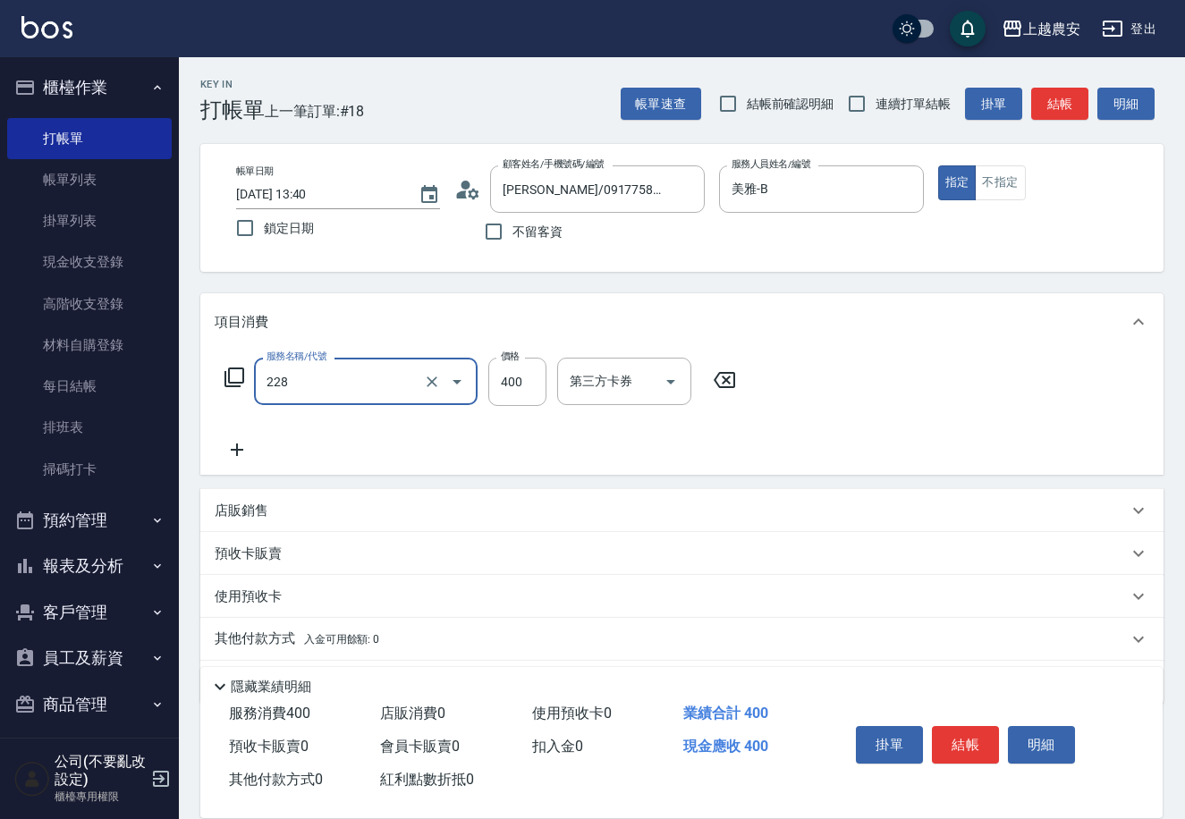
type input "洗髮(228)"
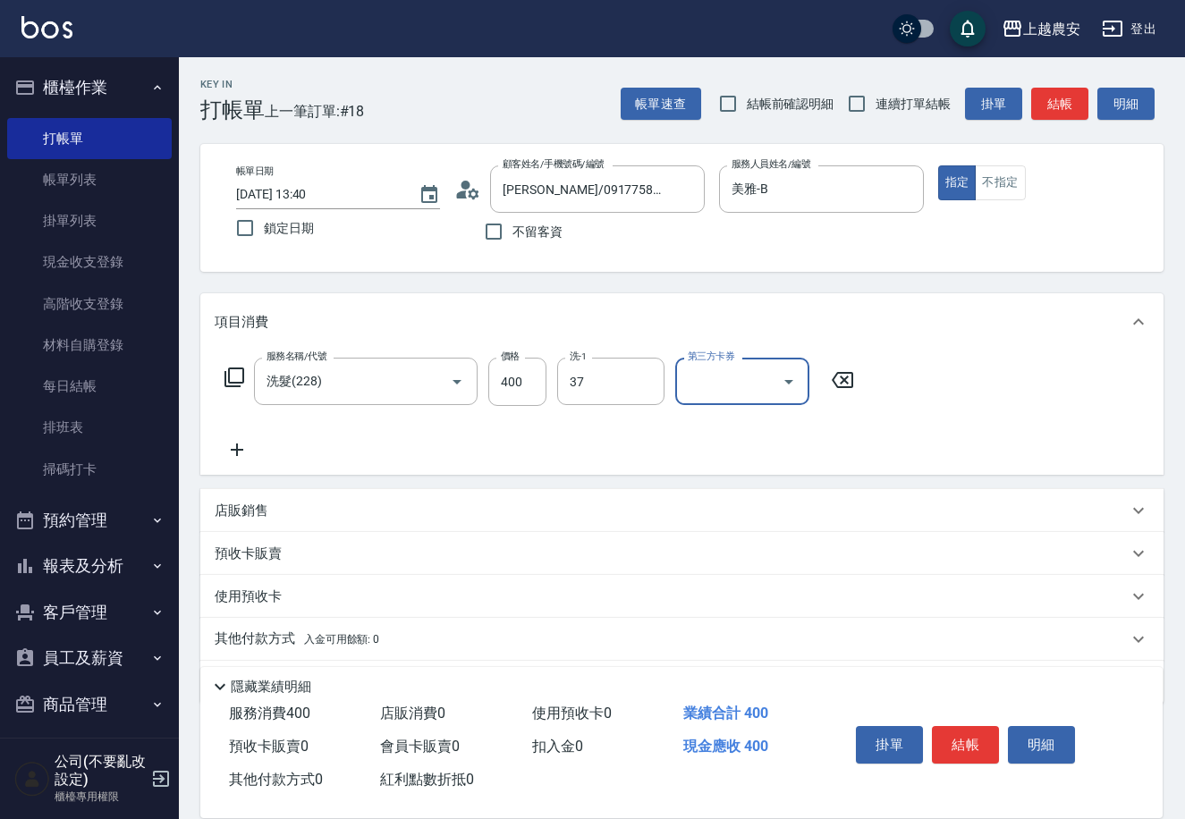
type input "晴晴-37"
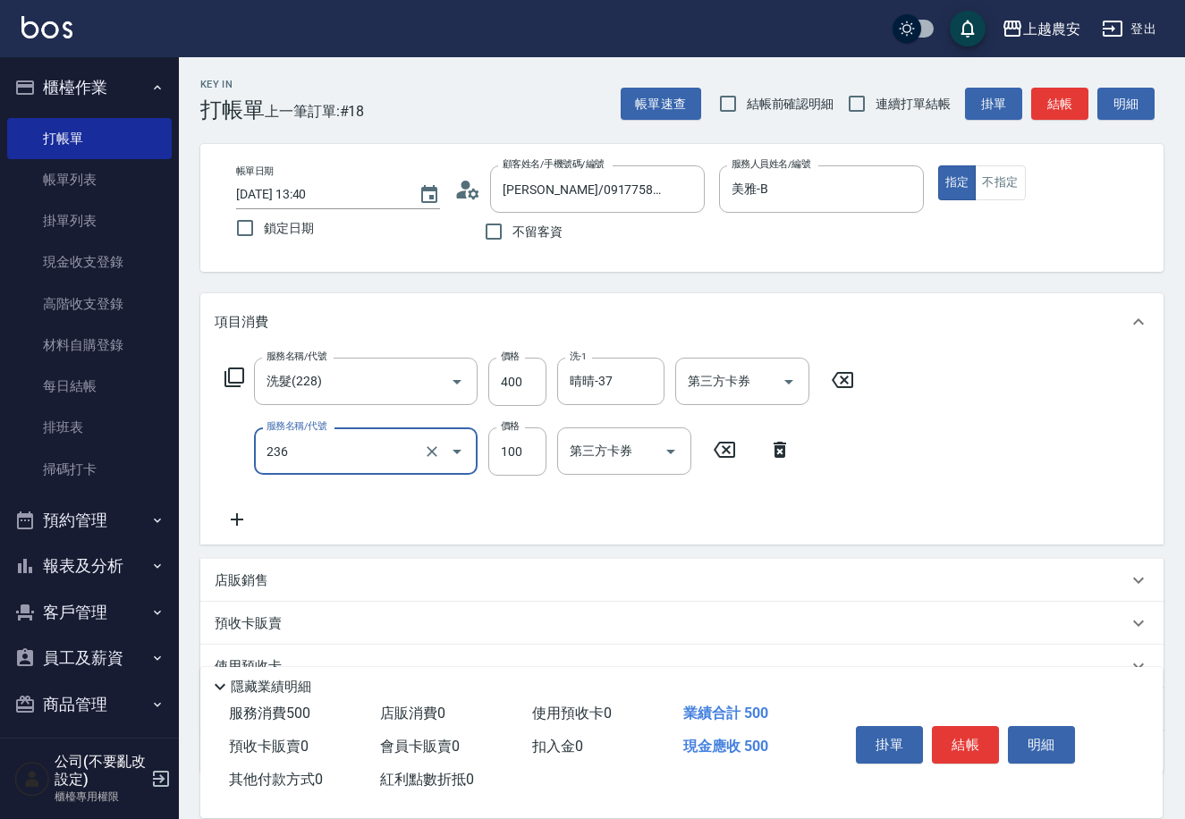
type input "手棒(236)"
type input "200"
click at [356, 450] on input "手棒(236)" at bounding box center [340, 450] width 157 height 31
click at [408, 454] on input "瞬間護髮(623)" at bounding box center [340, 450] width 157 height 31
type input "手棒(236)"
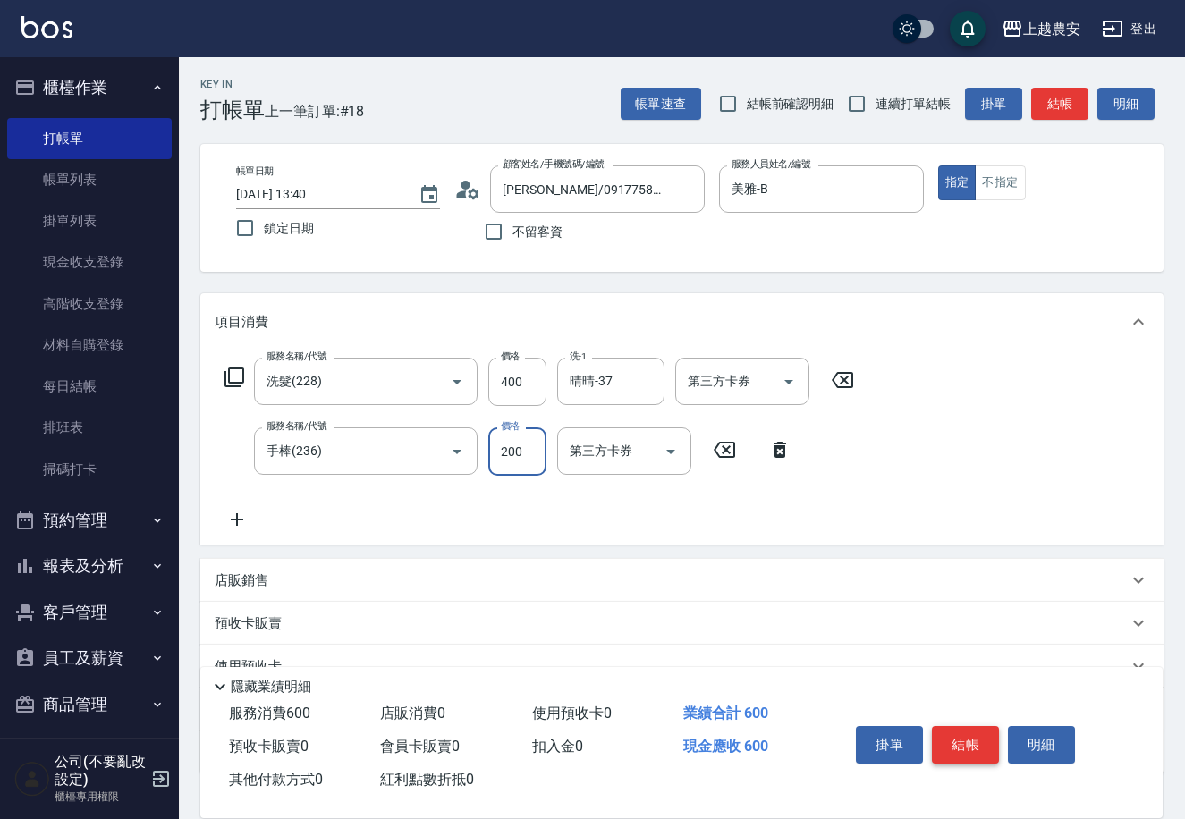
type input "200"
click at [967, 737] on button "結帳" at bounding box center [965, 745] width 67 height 38
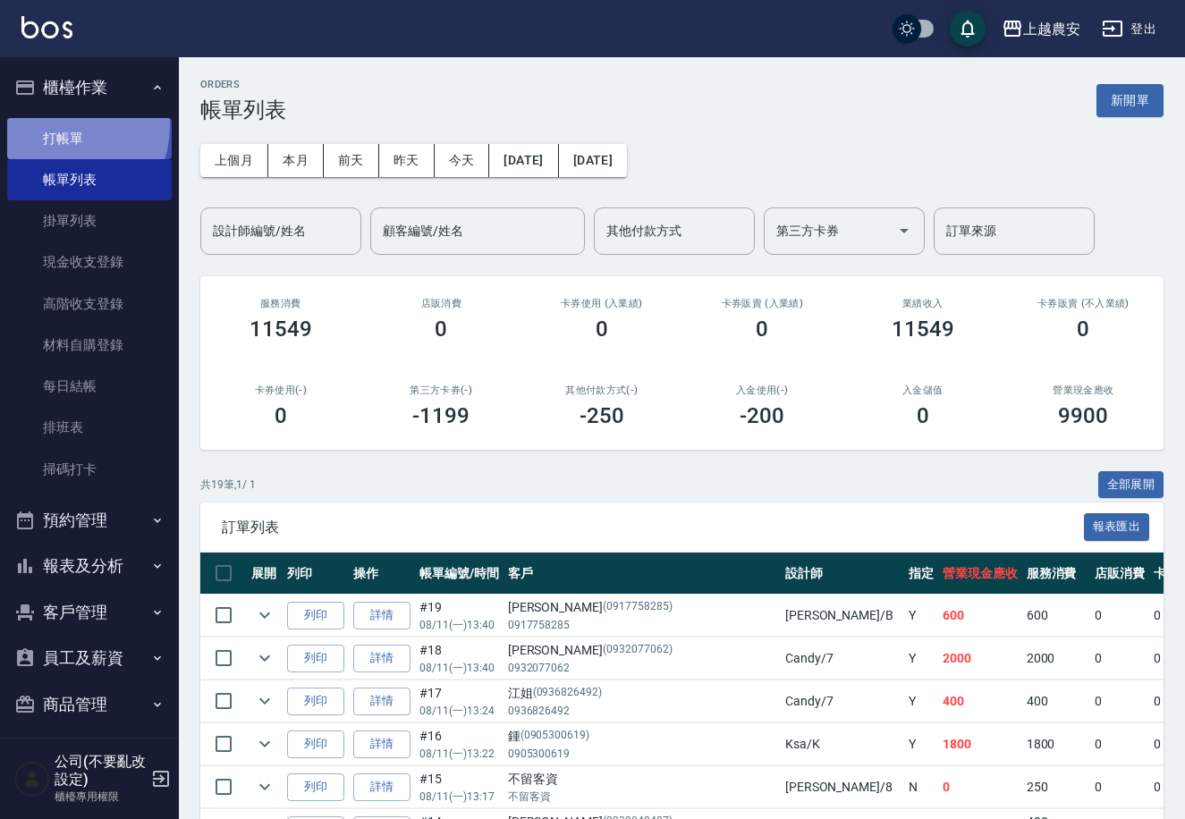
click at [58, 125] on link "打帳單" at bounding box center [89, 138] width 165 height 41
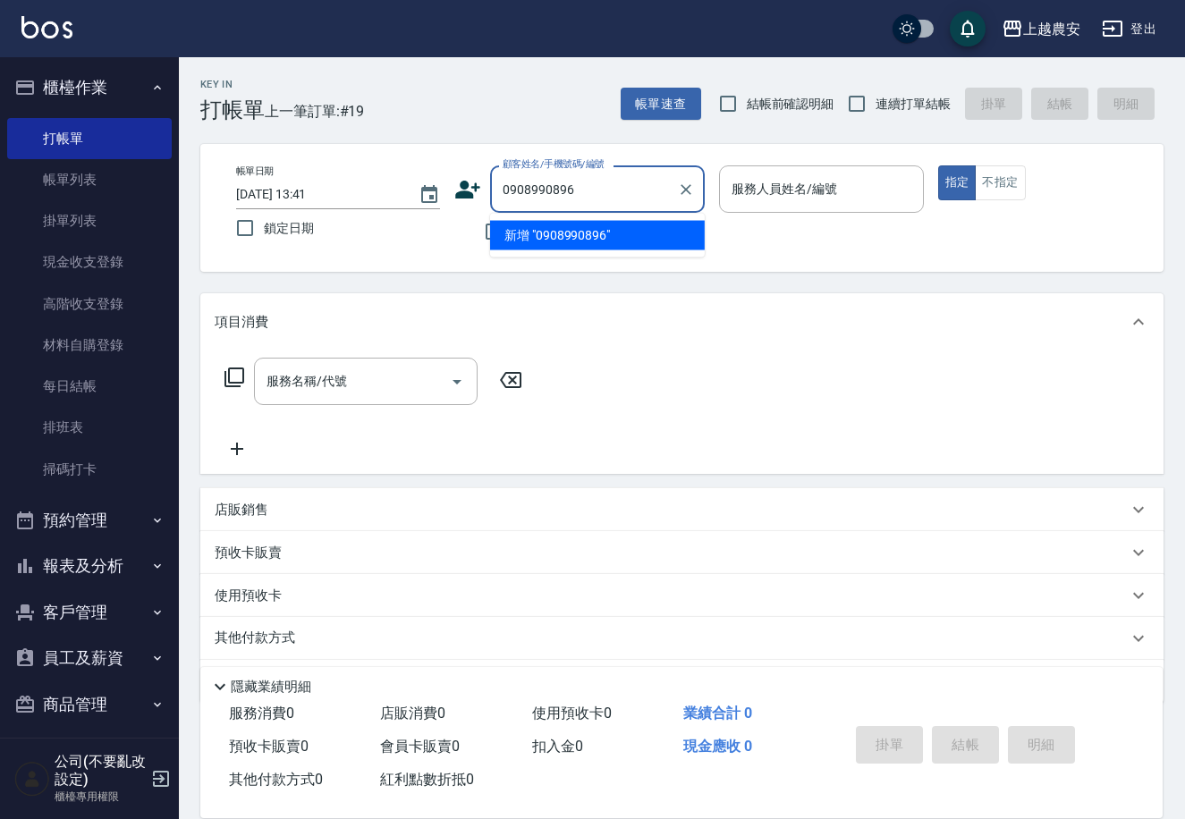
click at [593, 240] on li "新增 "0908990896"" at bounding box center [597, 236] width 215 height 30
type input "0908990896"
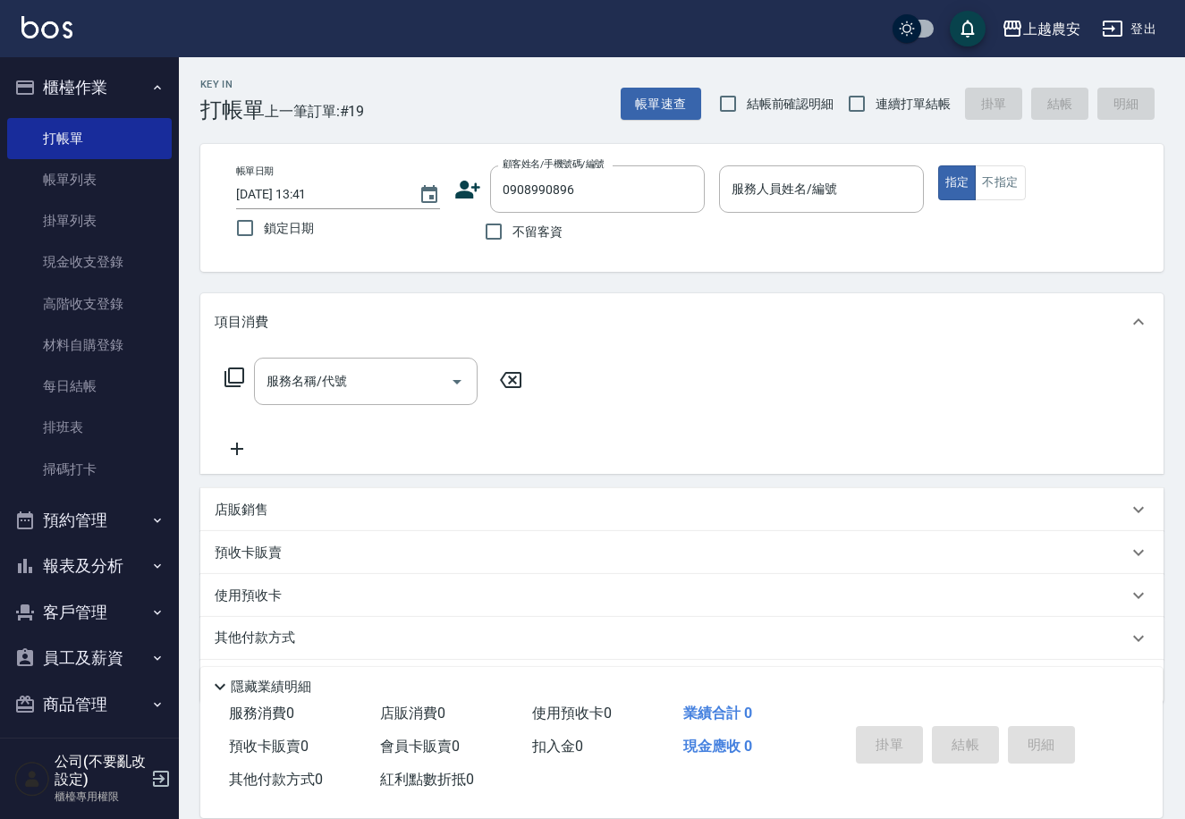
click at [464, 192] on icon at bounding box center [468, 190] width 25 height 18
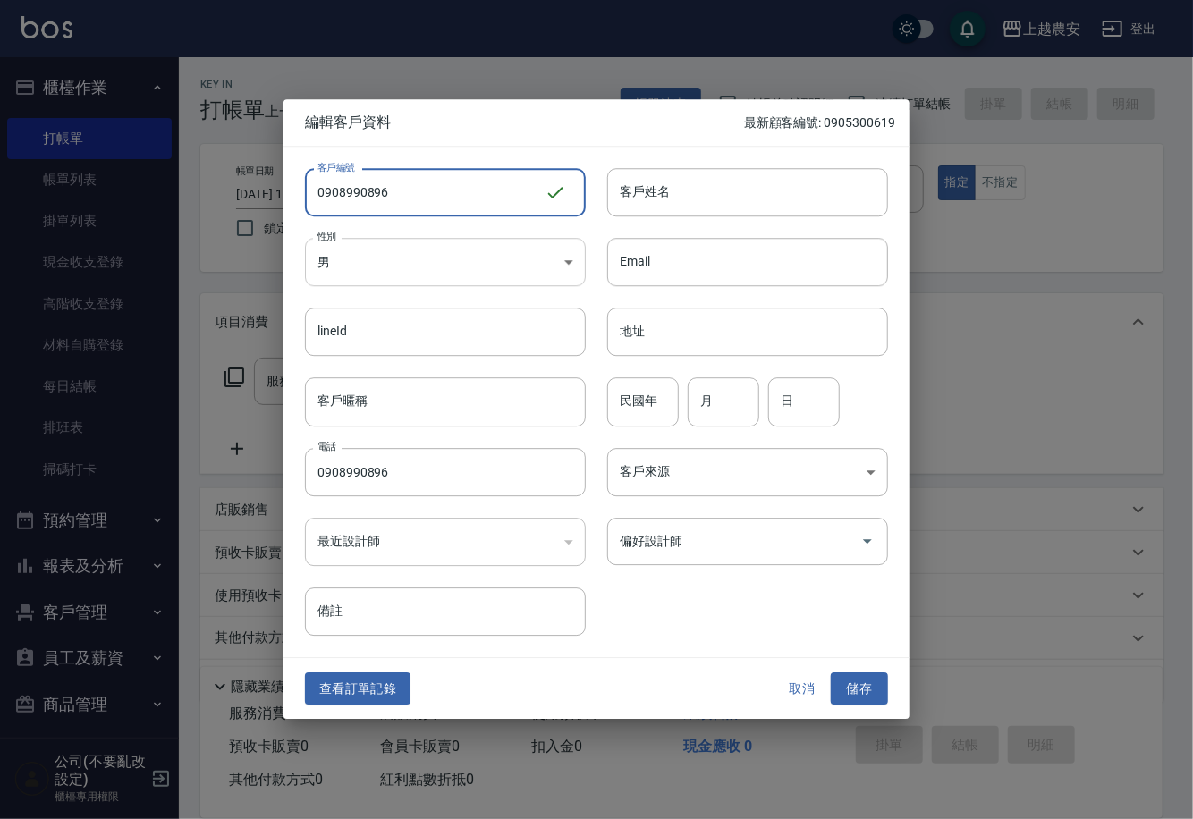
type input "0908990896"
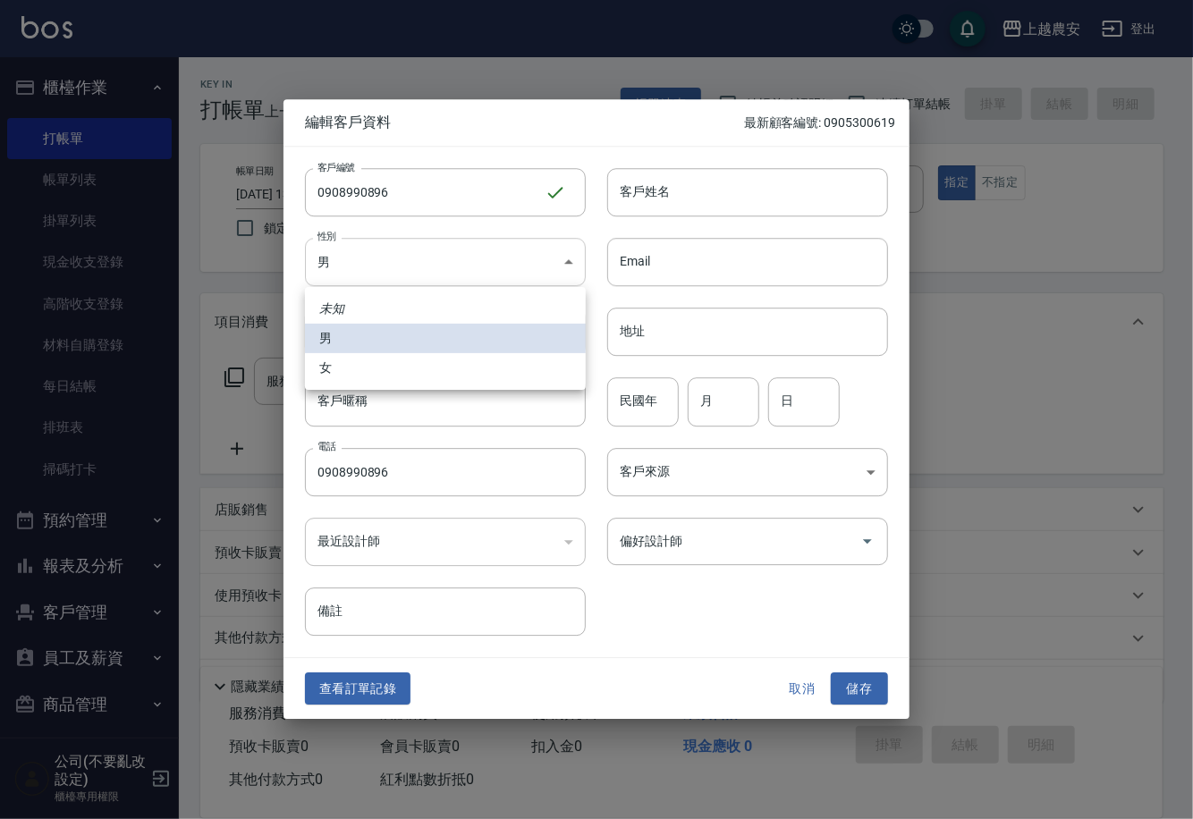
click at [412, 269] on body "上越農安 登出 櫃檯作業 打帳單 帳單列表 掛單列表 現金收支登錄 高階收支登錄 材料自購登錄 每日結帳 排班表 掃碼打卡 預約管理 預約管理 單日預約紀錄 …" at bounding box center [596, 436] width 1193 height 872
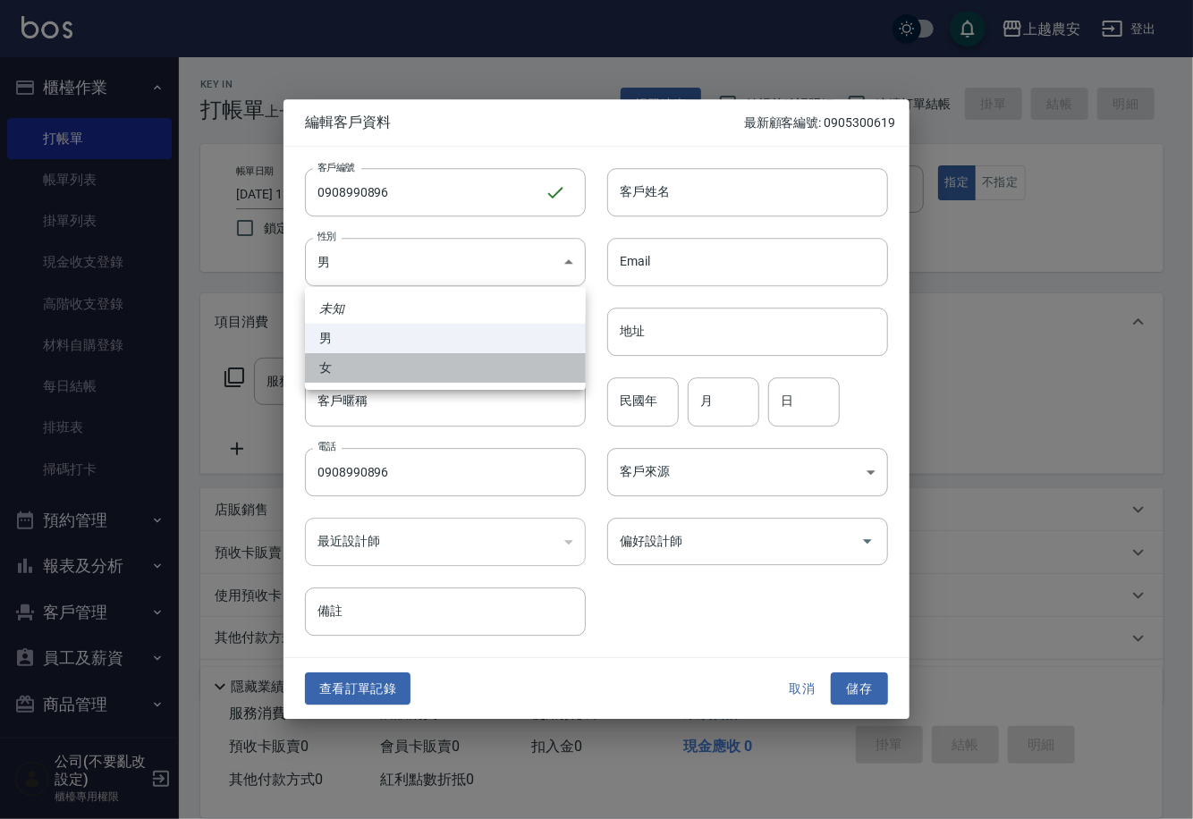
click at [417, 369] on li "女" at bounding box center [445, 368] width 281 height 30
type input "[DEMOGRAPHIC_DATA]"
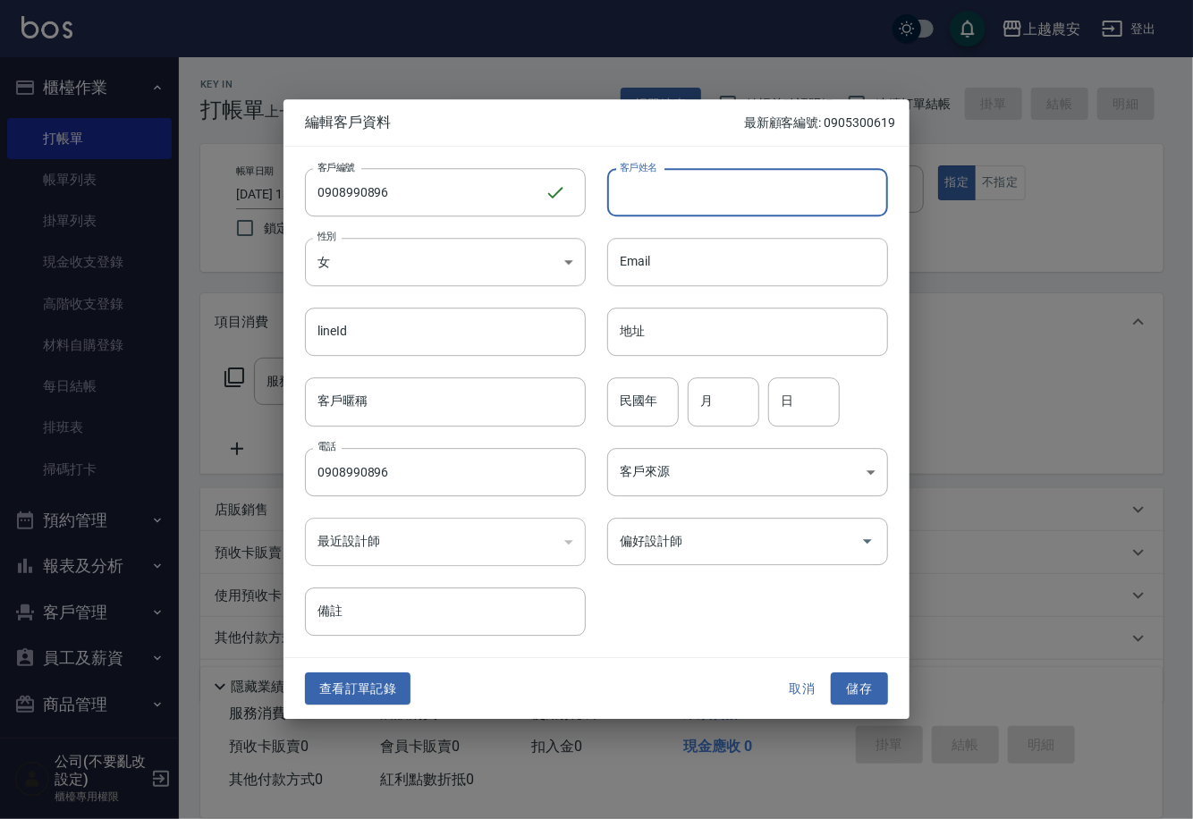
click at [681, 180] on input "客戶姓名" at bounding box center [747, 192] width 281 height 48
type input "[PERSON_NAME]"
drag, startPoint x: 852, startPoint y: 688, endPoint x: 857, endPoint y: 663, distance: 25.4
click at [852, 688] on button "儲存" at bounding box center [859, 688] width 57 height 33
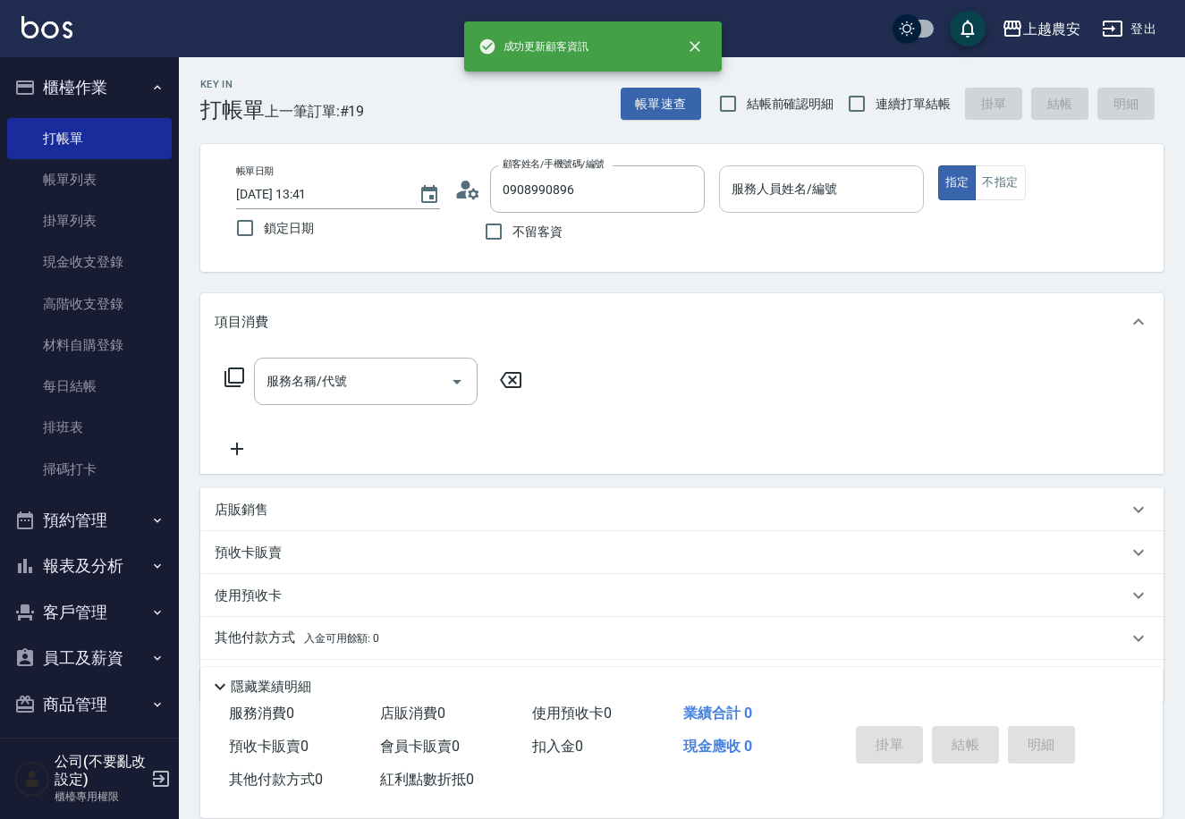
click at [731, 182] on div "服務人員姓名/編號 服務人員姓名/編號" at bounding box center [821, 188] width 204 height 47
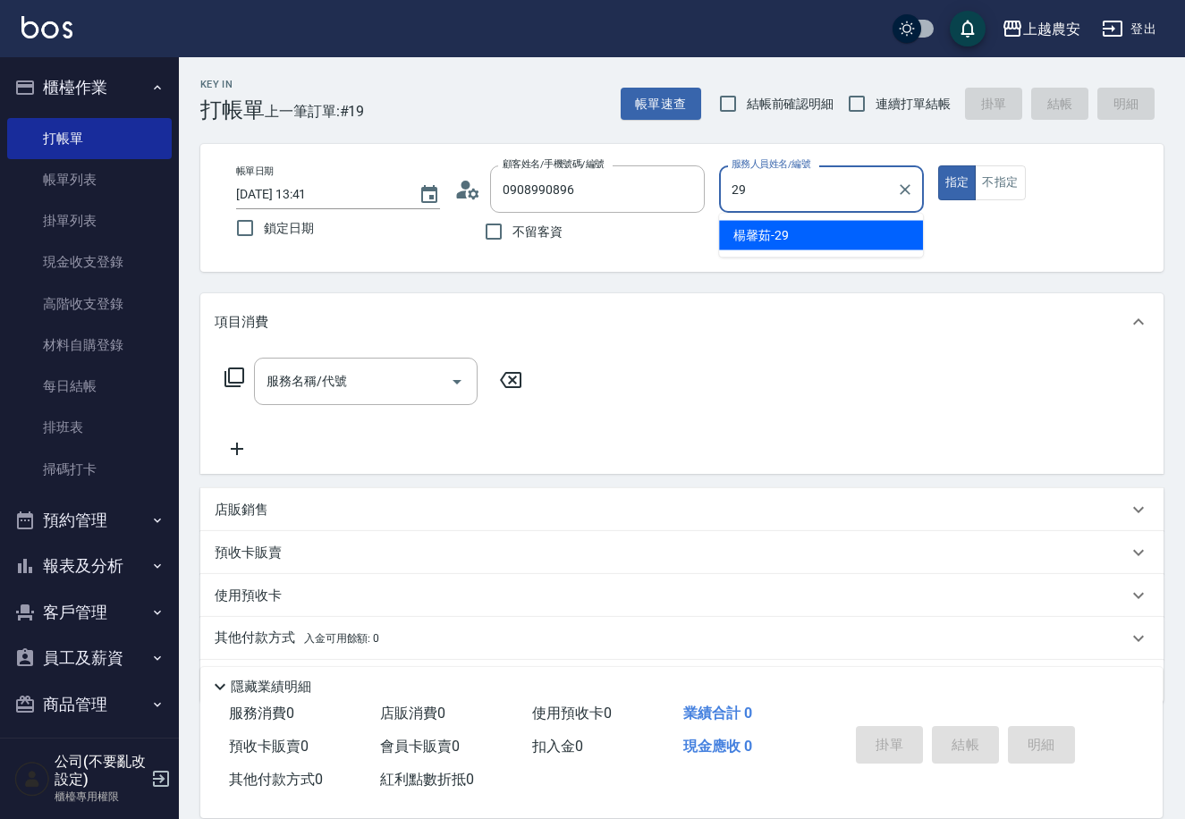
type input "楊馨茹-29"
type button "true"
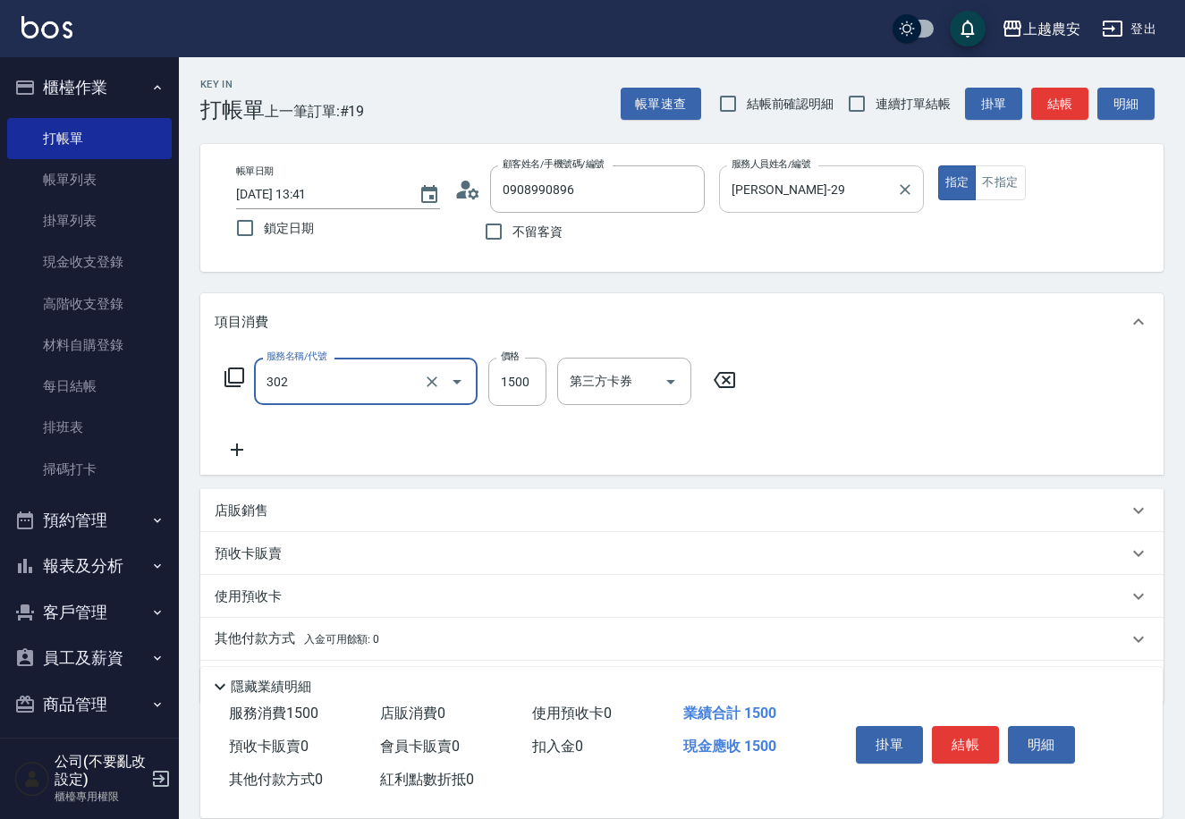
type input "燙髮1500↓(自購)(302)"
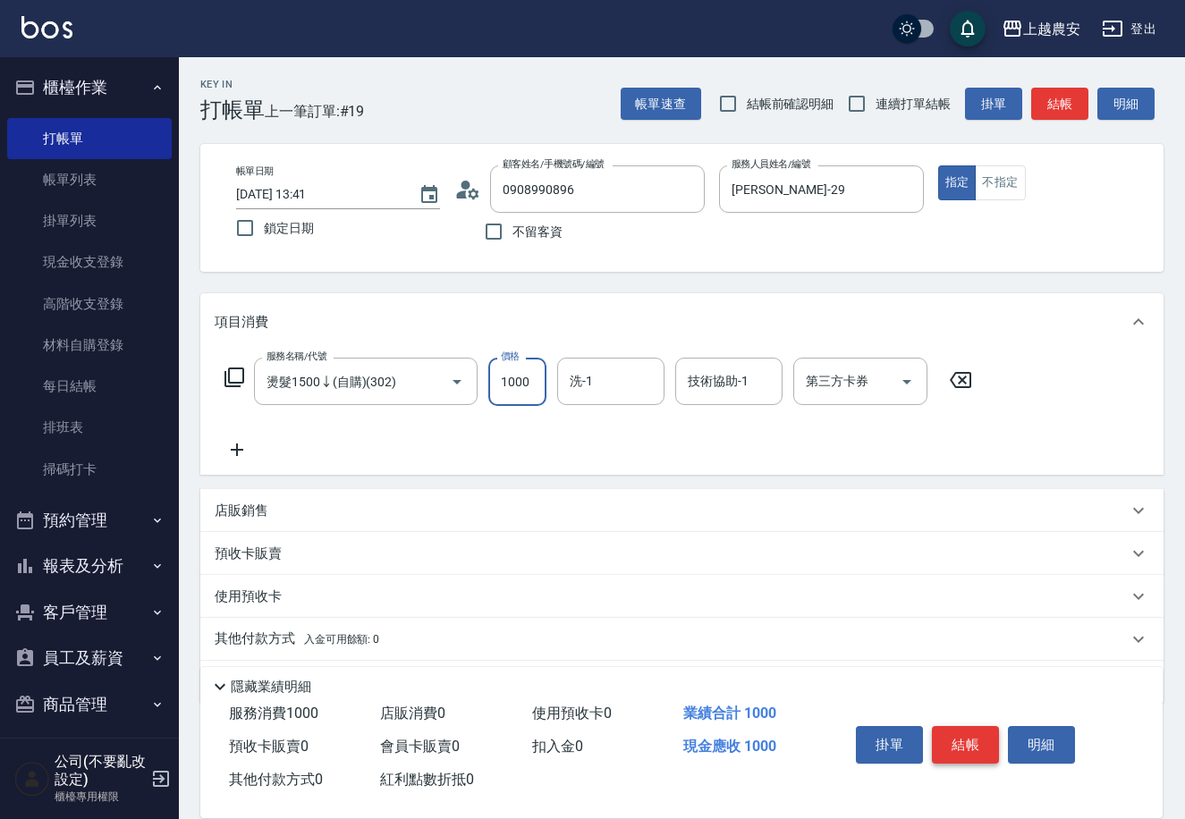
type input "1000"
click at [976, 743] on button "結帳" at bounding box center [965, 745] width 67 height 38
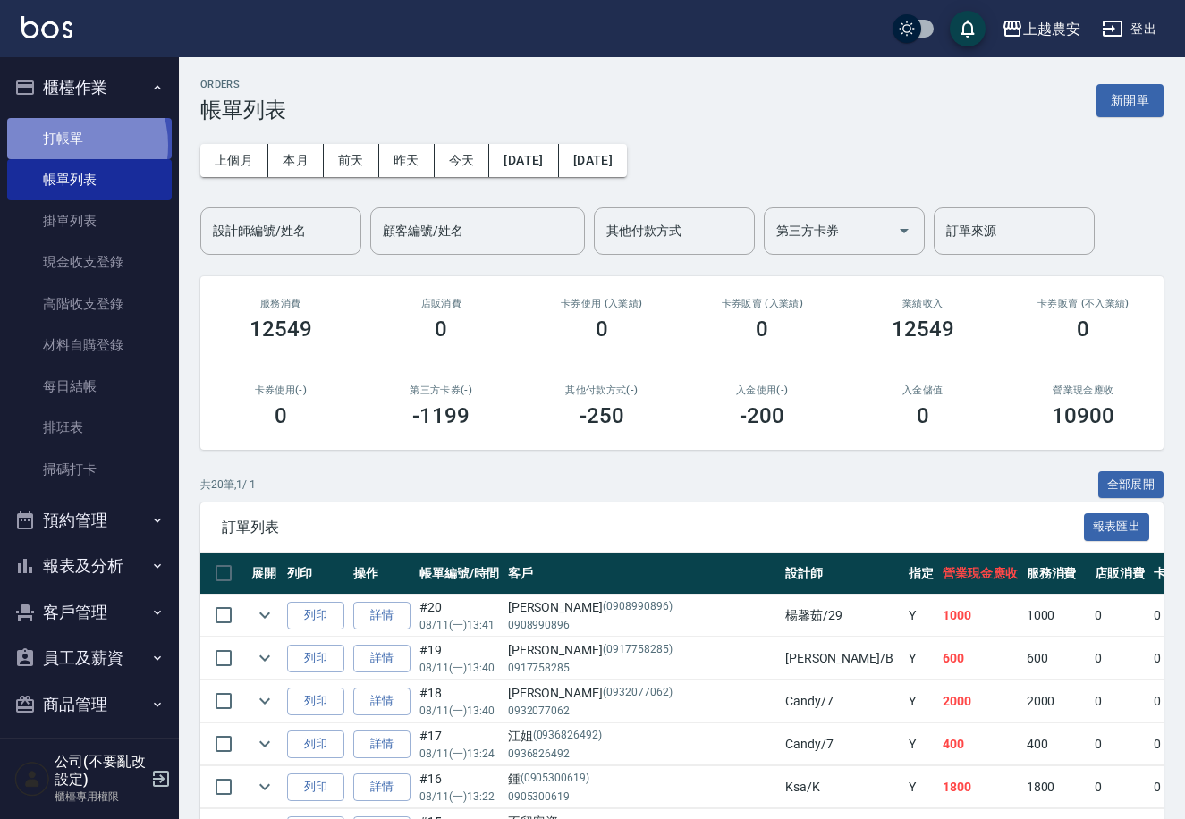
click at [64, 145] on link "打帳單" at bounding box center [89, 138] width 165 height 41
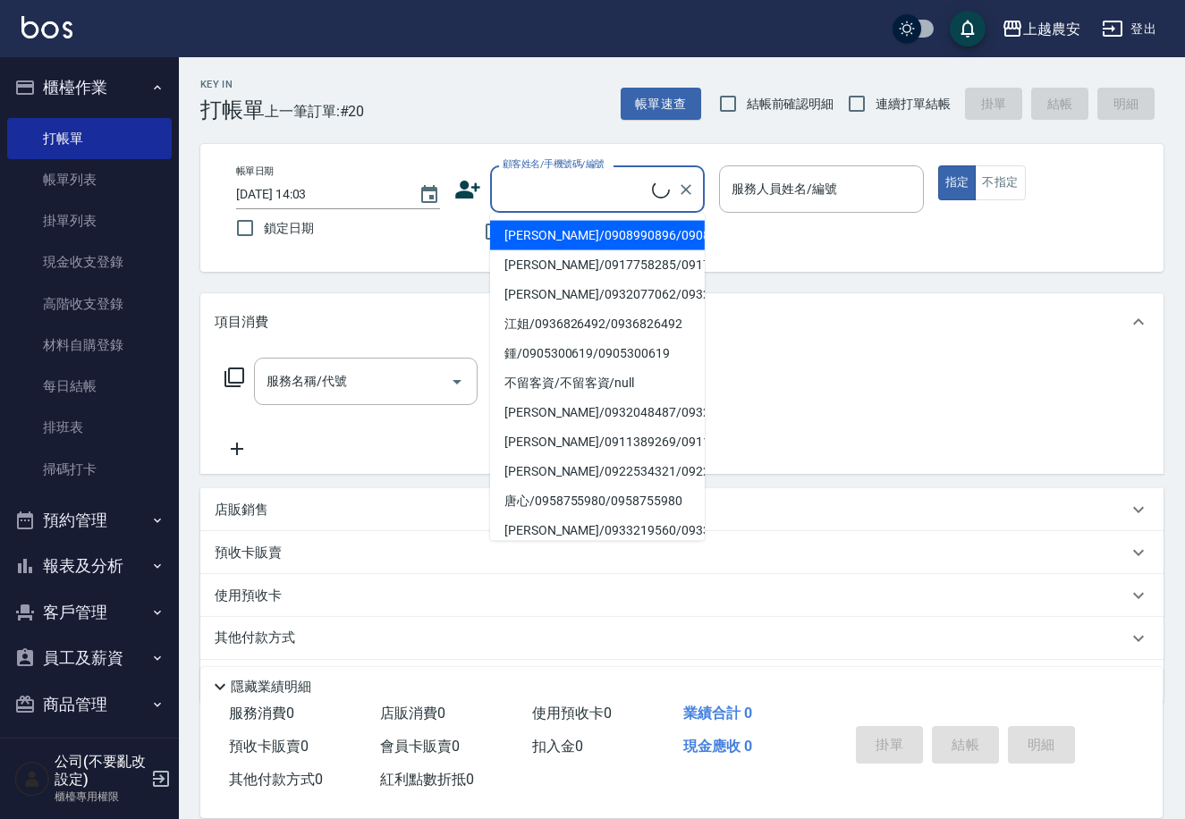
click at [598, 189] on input "顧客姓名/手機號碼/編號" at bounding box center [575, 188] width 154 height 31
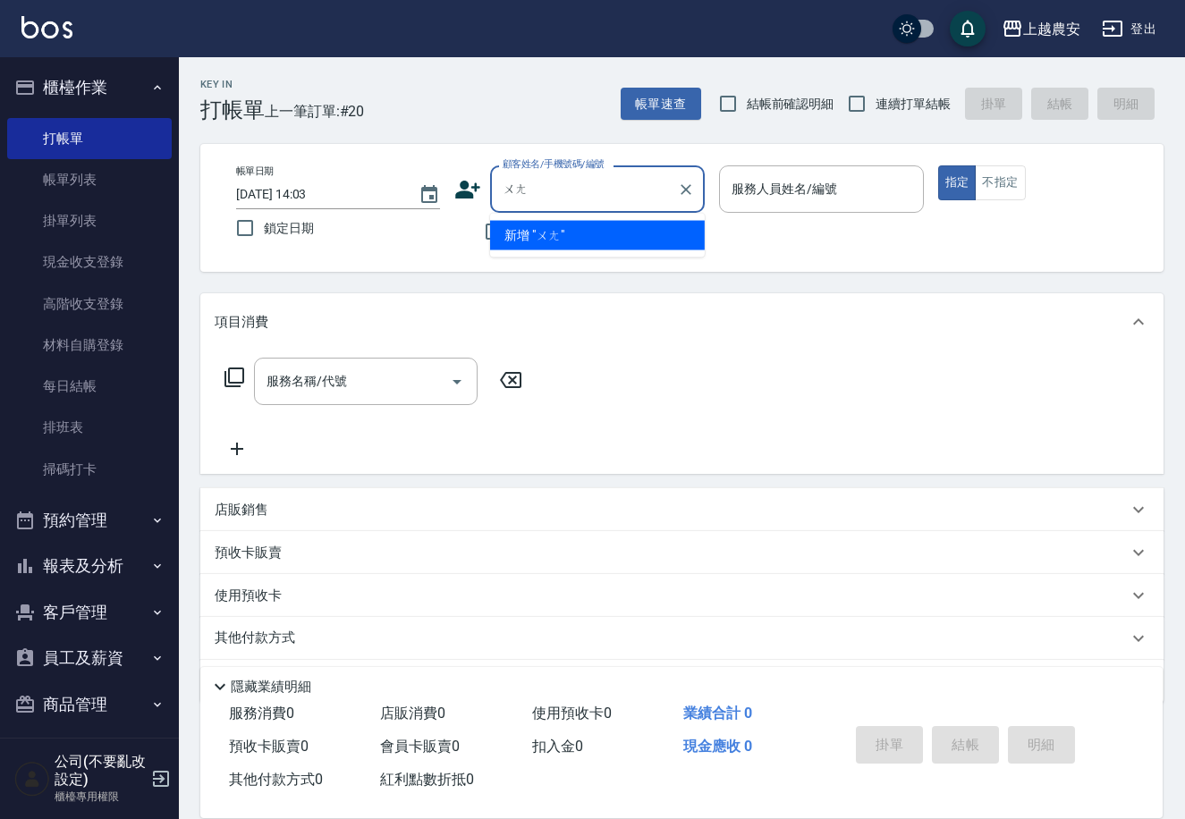
type input "往"
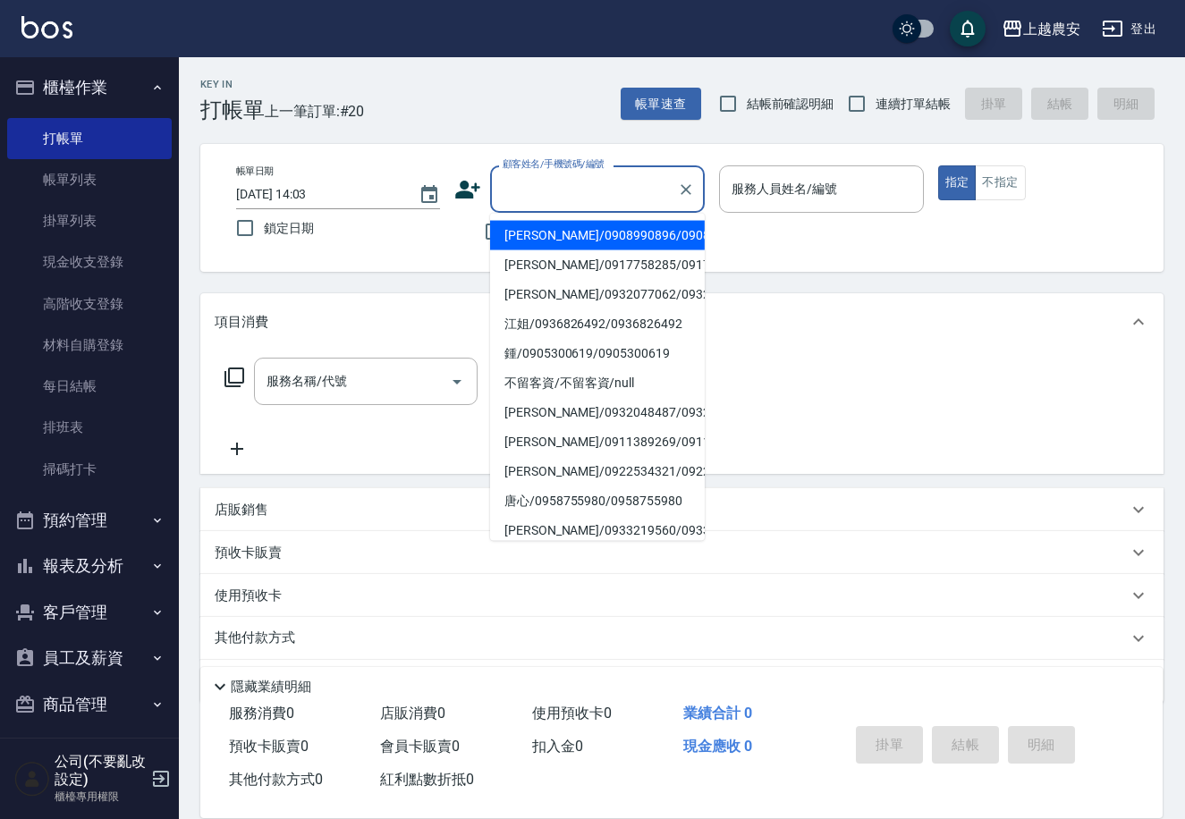
type input "j"
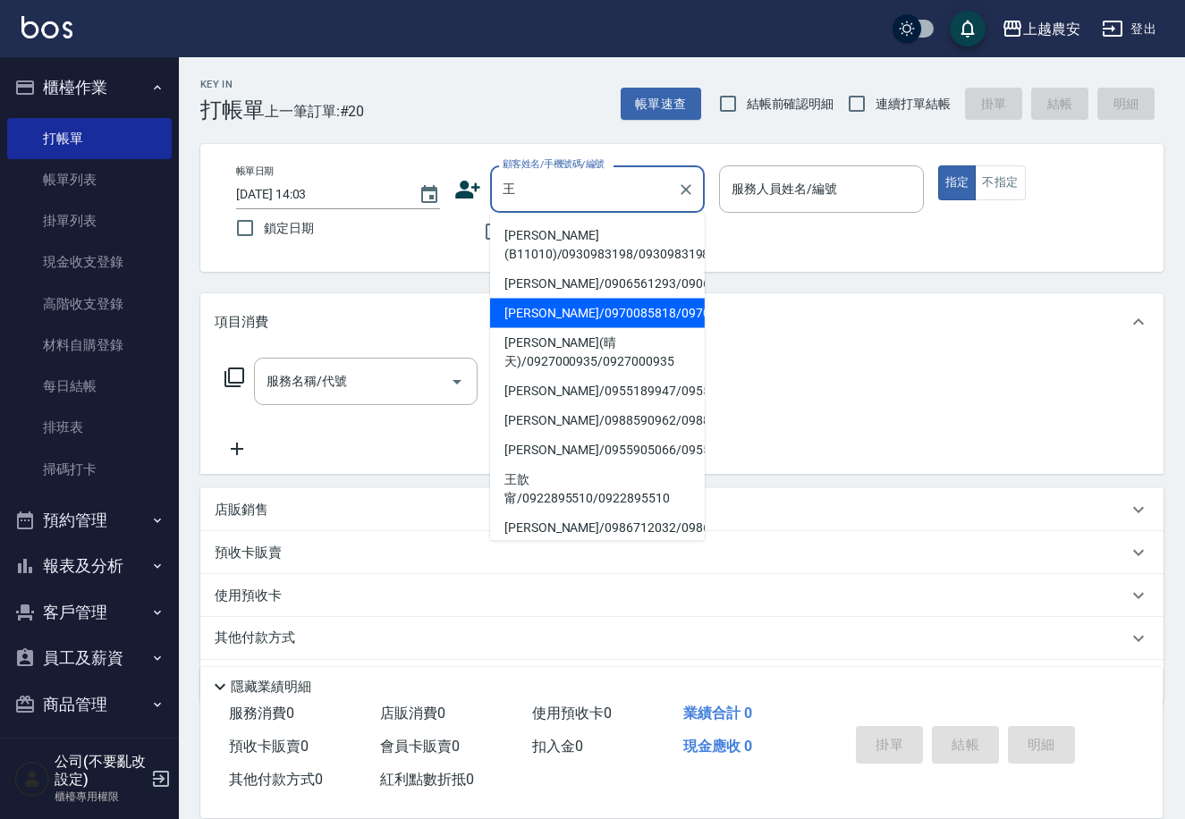
click at [617, 319] on li "王褣喬/0970085818/0970085818" at bounding box center [597, 314] width 215 height 30
type input "王褣喬/0970085818/0970085818"
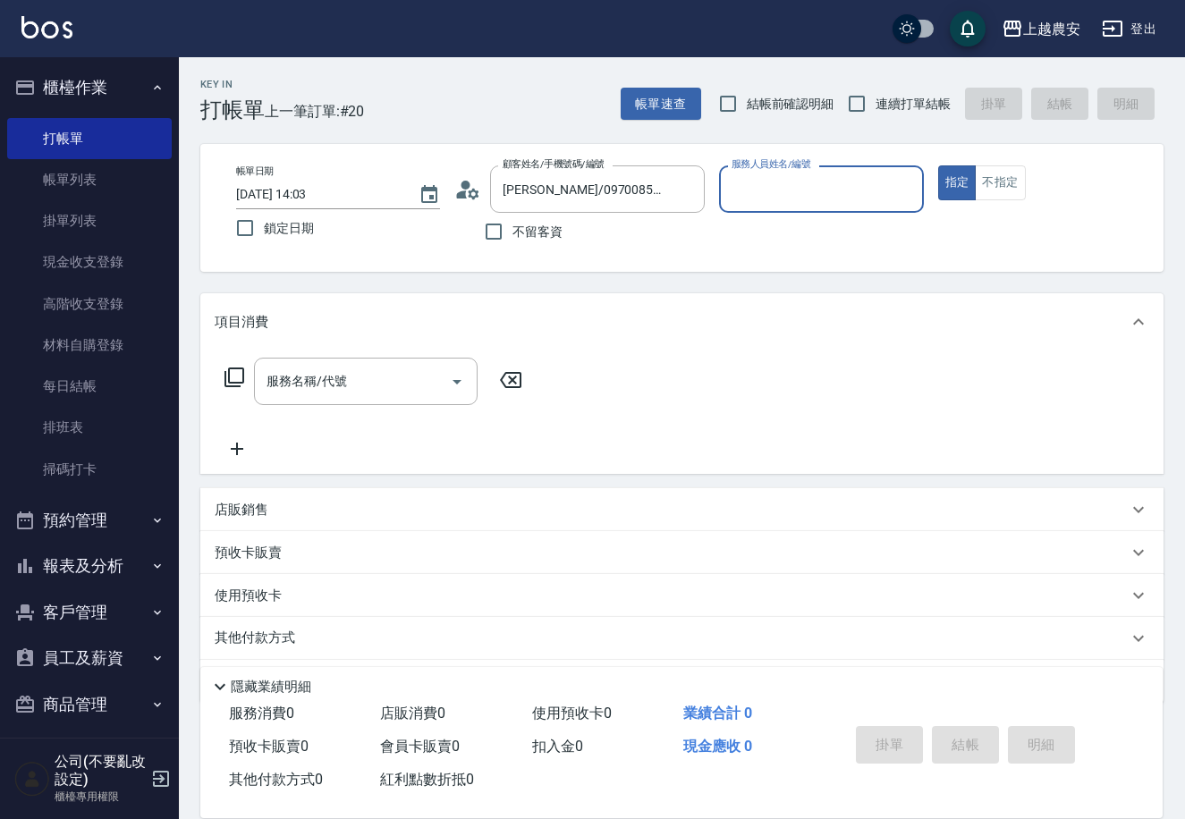
type input "Nana-13"
click at [372, 376] on input "服務名稱/代號" at bounding box center [352, 381] width 181 height 31
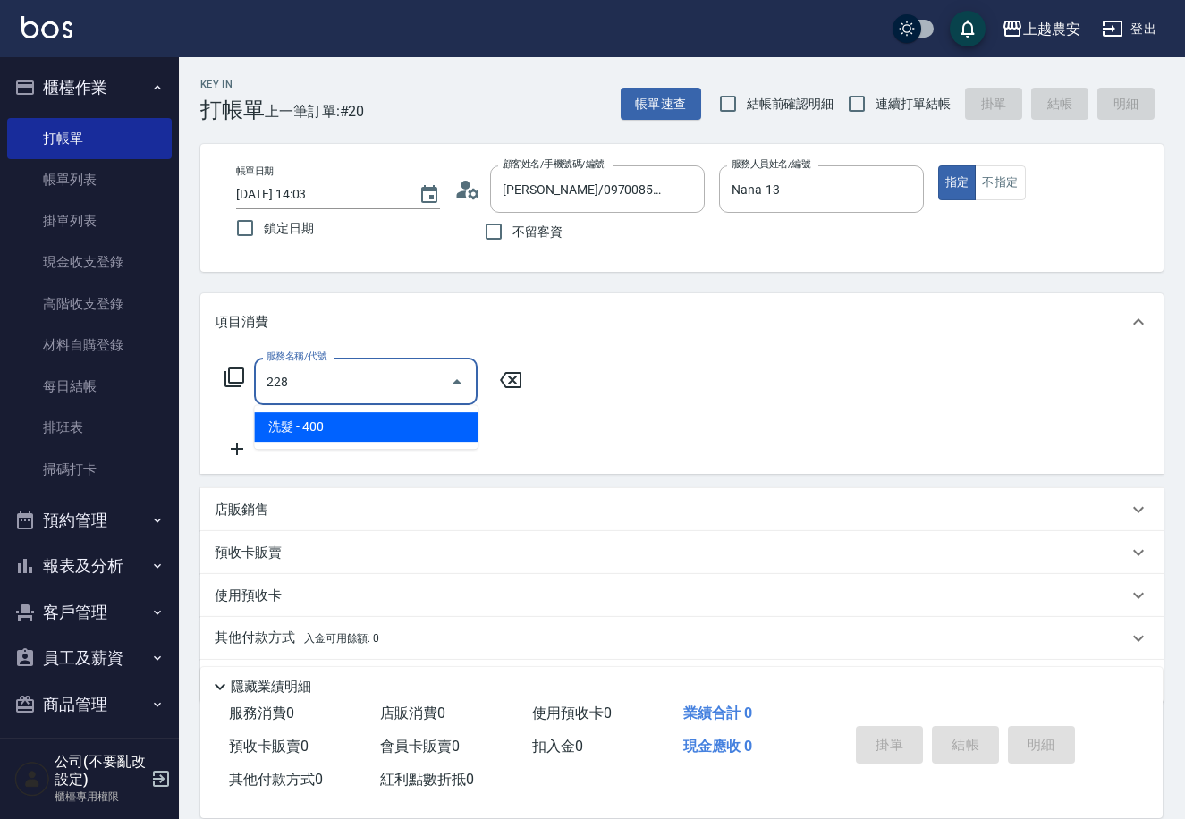
click at [294, 420] on span "洗髮 - 400" at bounding box center [366, 427] width 224 height 30
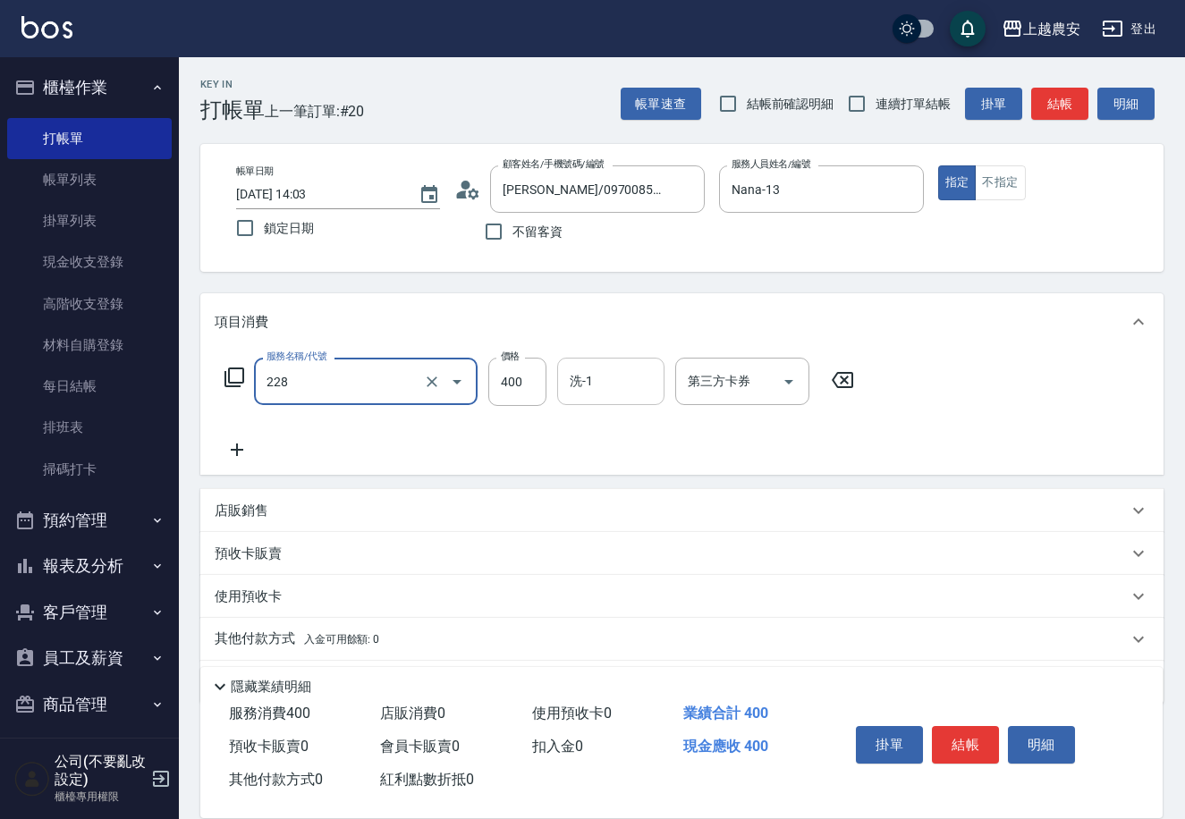
type input "洗髮(228)"
click at [654, 382] on input "洗-1" at bounding box center [610, 381] width 91 height 31
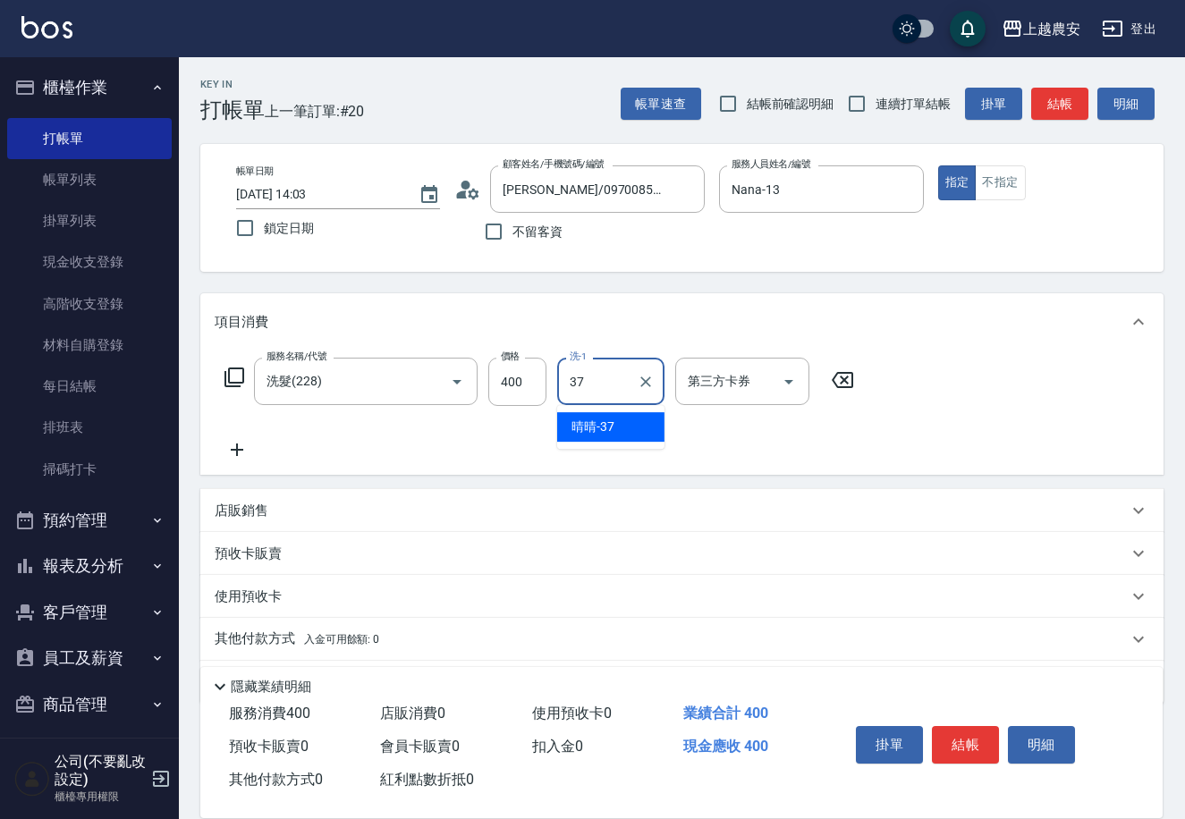
click at [632, 423] on div "晴晴 -37" at bounding box center [610, 427] width 107 height 30
type input "晴晴-37"
drag, startPoint x: 981, startPoint y: 737, endPoint x: 1018, endPoint y: 518, distance: 222.3
click at [979, 737] on button "結帳" at bounding box center [965, 745] width 67 height 38
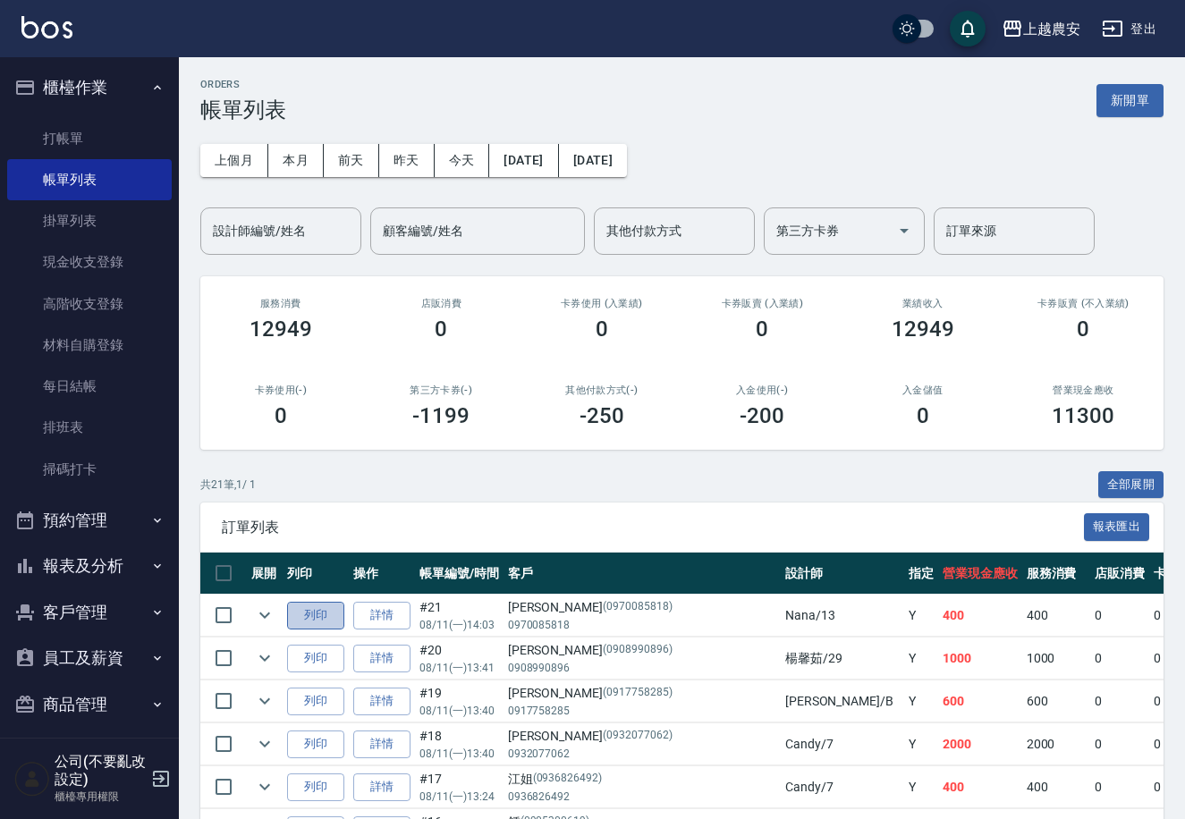
click at [319, 613] on button "列印" at bounding box center [315, 616] width 57 height 28
click at [48, 159] on link "帳單列表" at bounding box center [89, 179] width 165 height 41
click at [52, 140] on link "打帳單" at bounding box center [89, 138] width 165 height 41
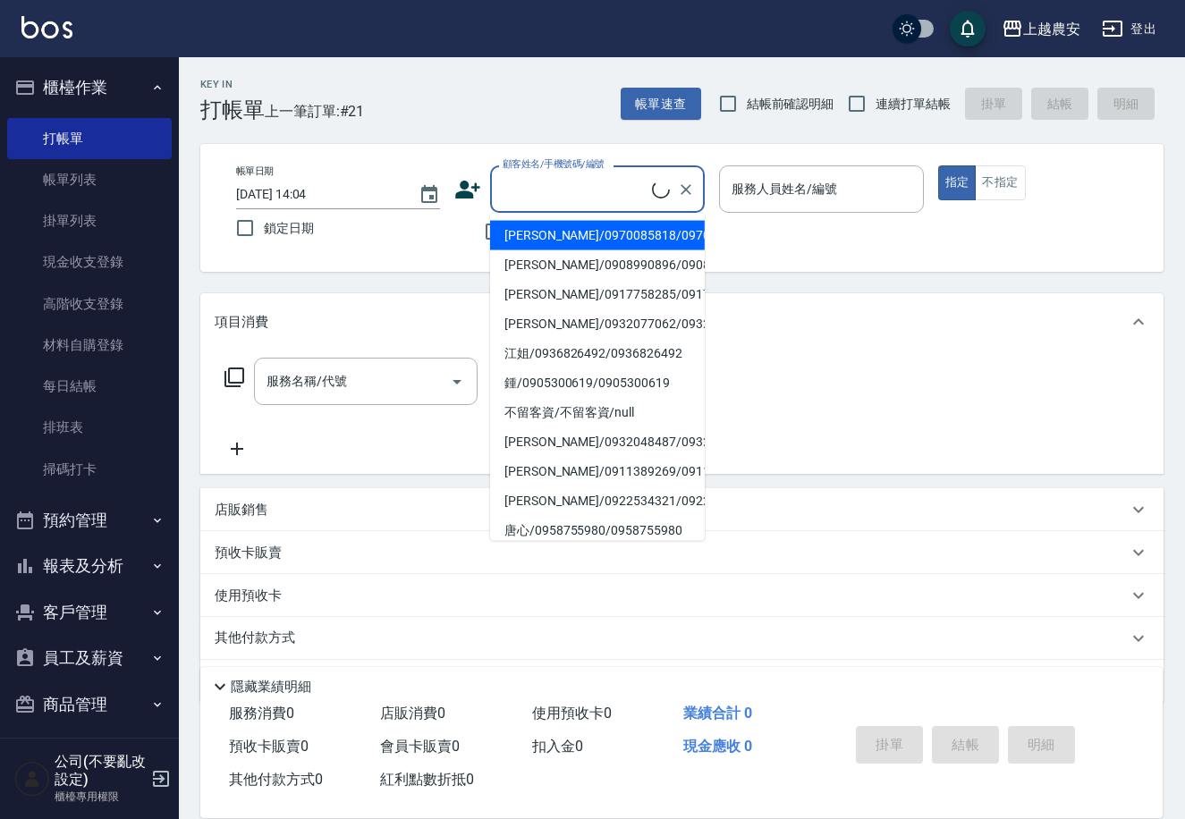
click at [528, 182] on input "顧客姓名/手機號碼/編號" at bounding box center [575, 188] width 154 height 31
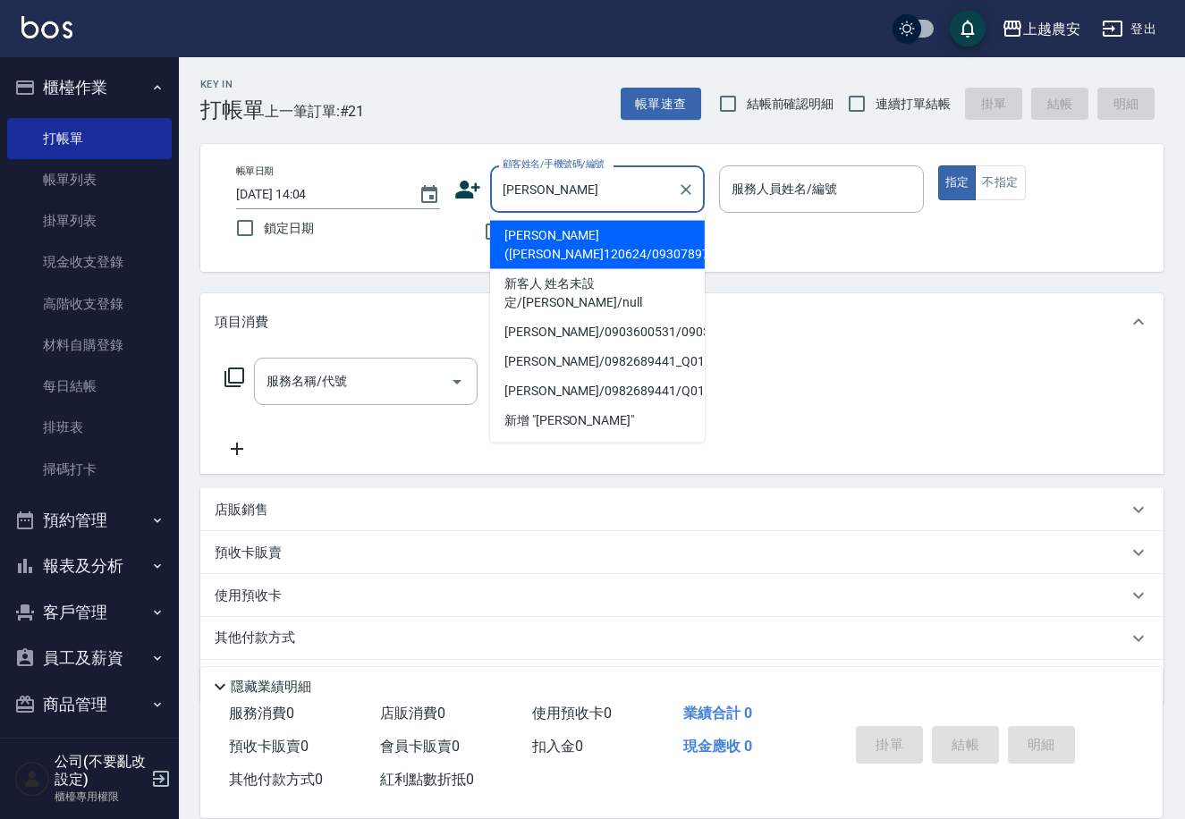
click at [629, 233] on li "李姿慧(慧慧120624/0930789797/0930789797" at bounding box center [597, 245] width 215 height 48
type input "李姿慧(慧慧120624/0930789797/0930789797"
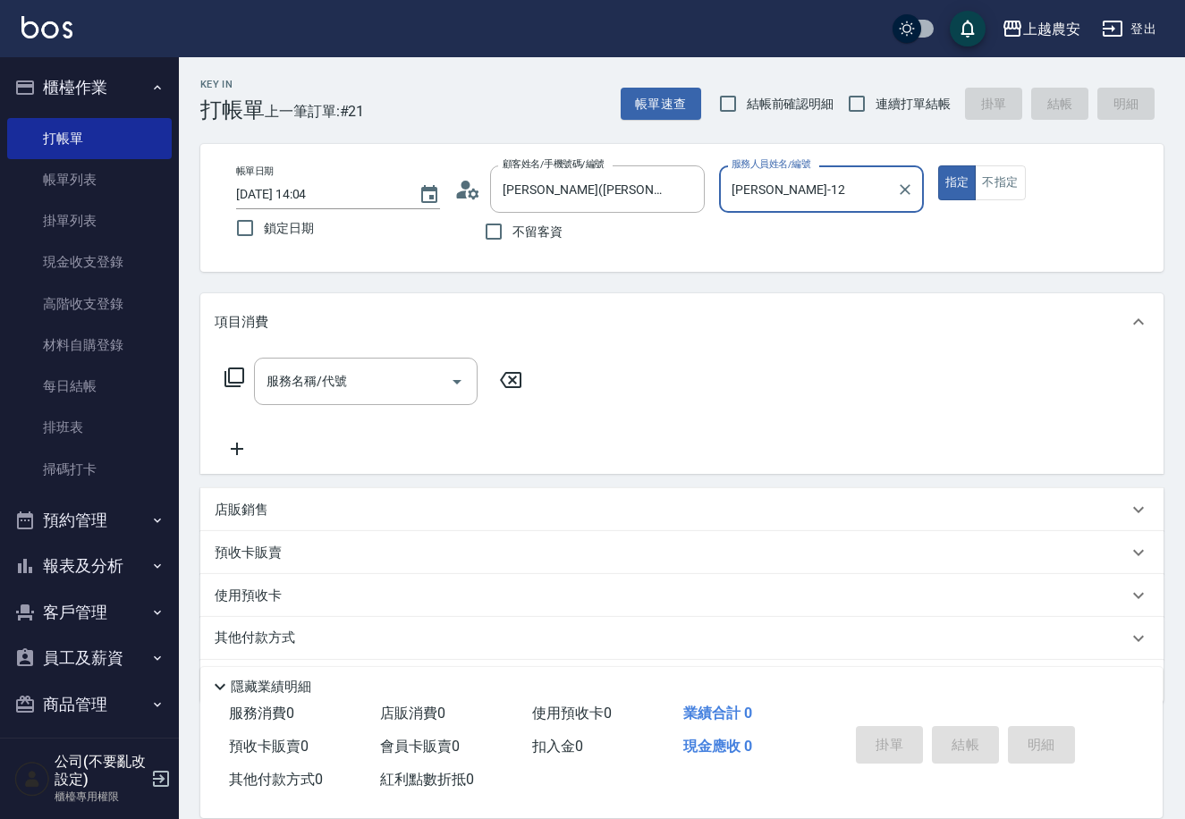
type input "Yoko-12"
click at [224, 376] on icon at bounding box center [234, 377] width 21 height 21
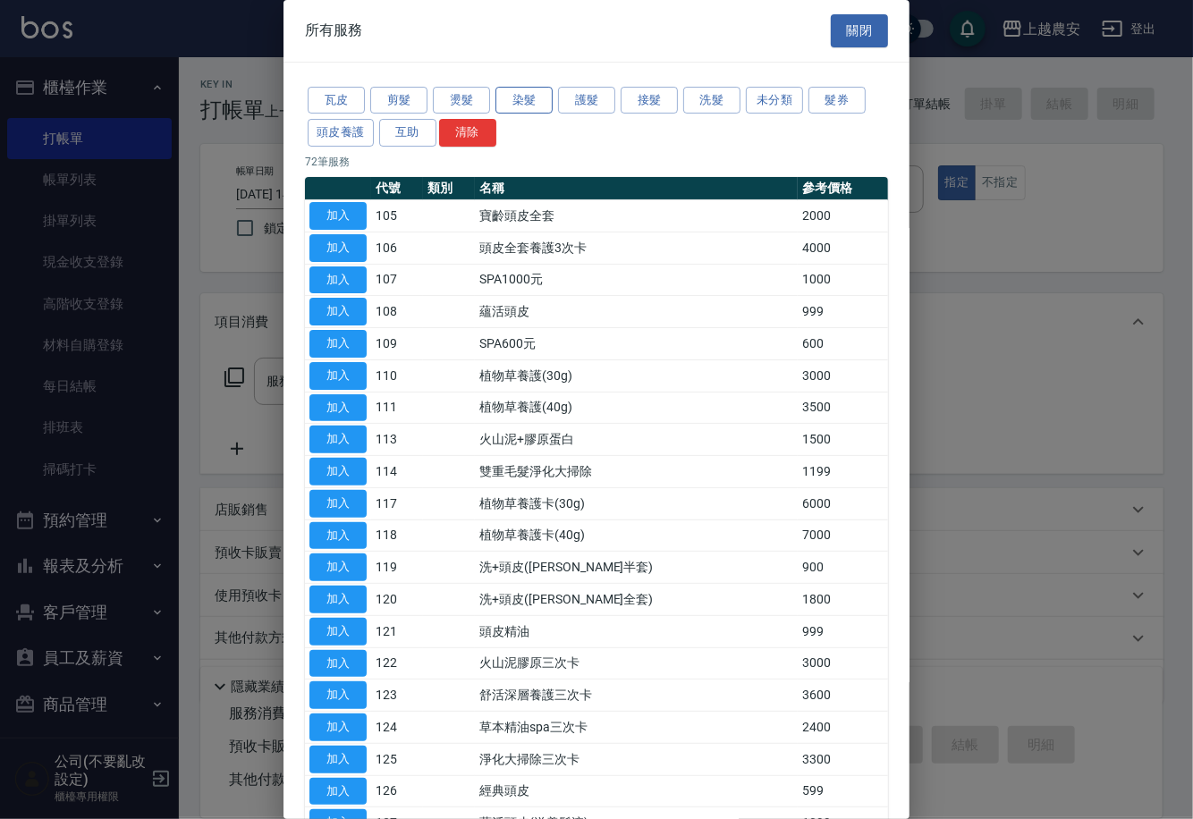
click at [520, 98] on button "染髮" at bounding box center [523, 101] width 57 height 28
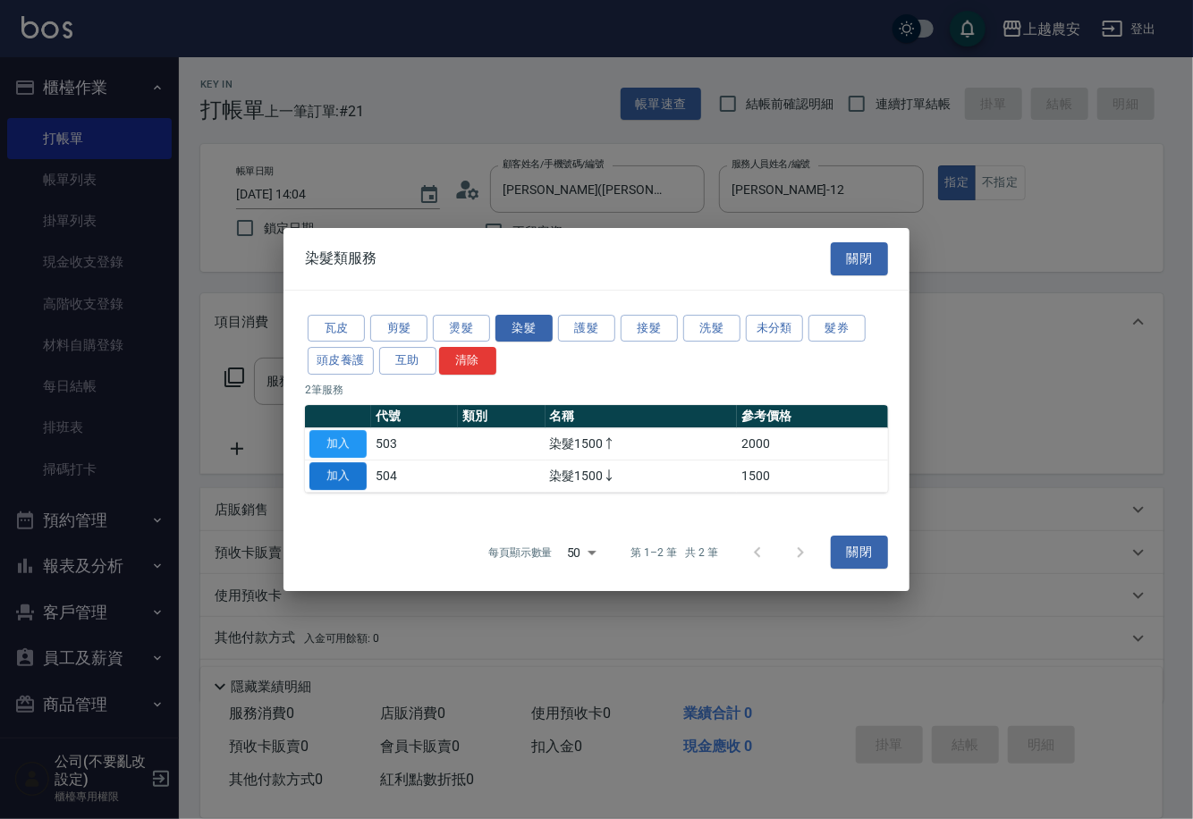
click at [358, 473] on button "加入" at bounding box center [337, 476] width 57 height 28
type input "染髮1500↓(504)"
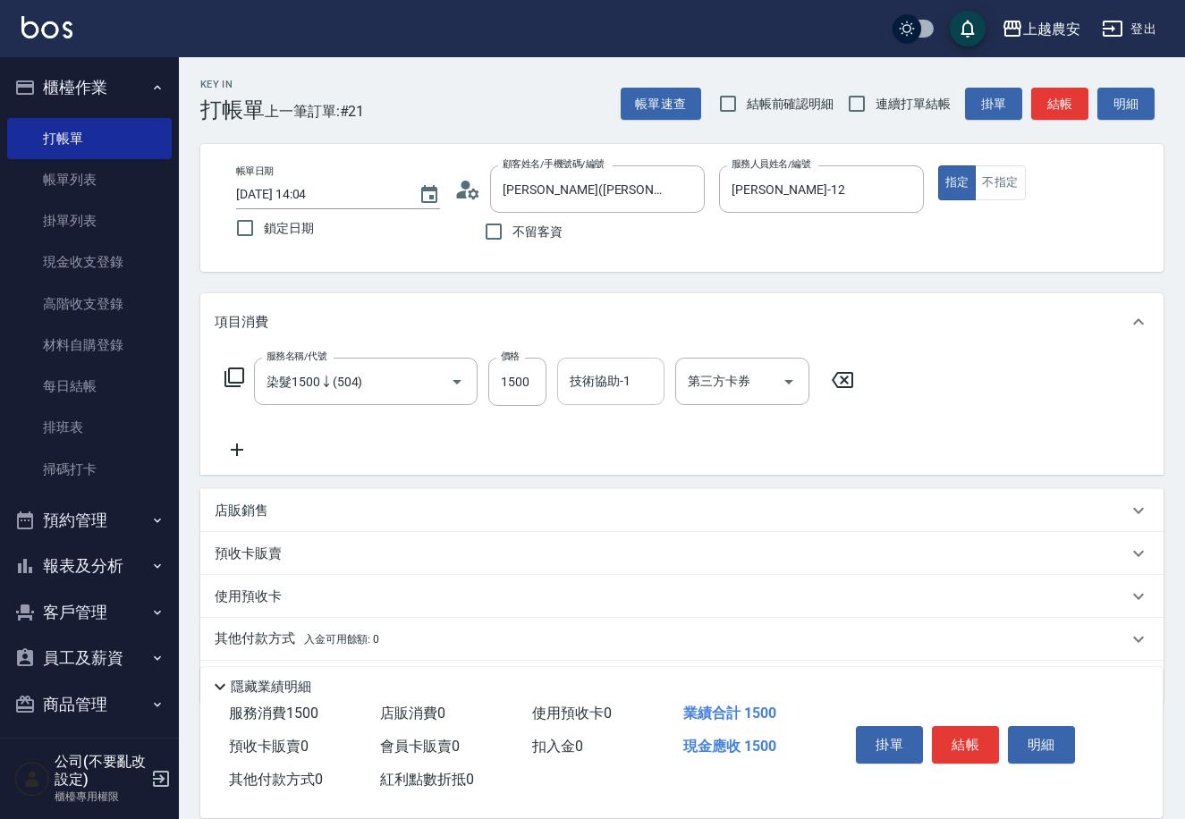
click at [632, 382] on input "技術協助-1" at bounding box center [610, 381] width 91 height 31
click at [621, 430] on div "小欣 -33" at bounding box center [610, 427] width 107 height 30
type input "[PERSON_NAME]-33"
click at [240, 443] on icon at bounding box center [237, 449] width 45 height 21
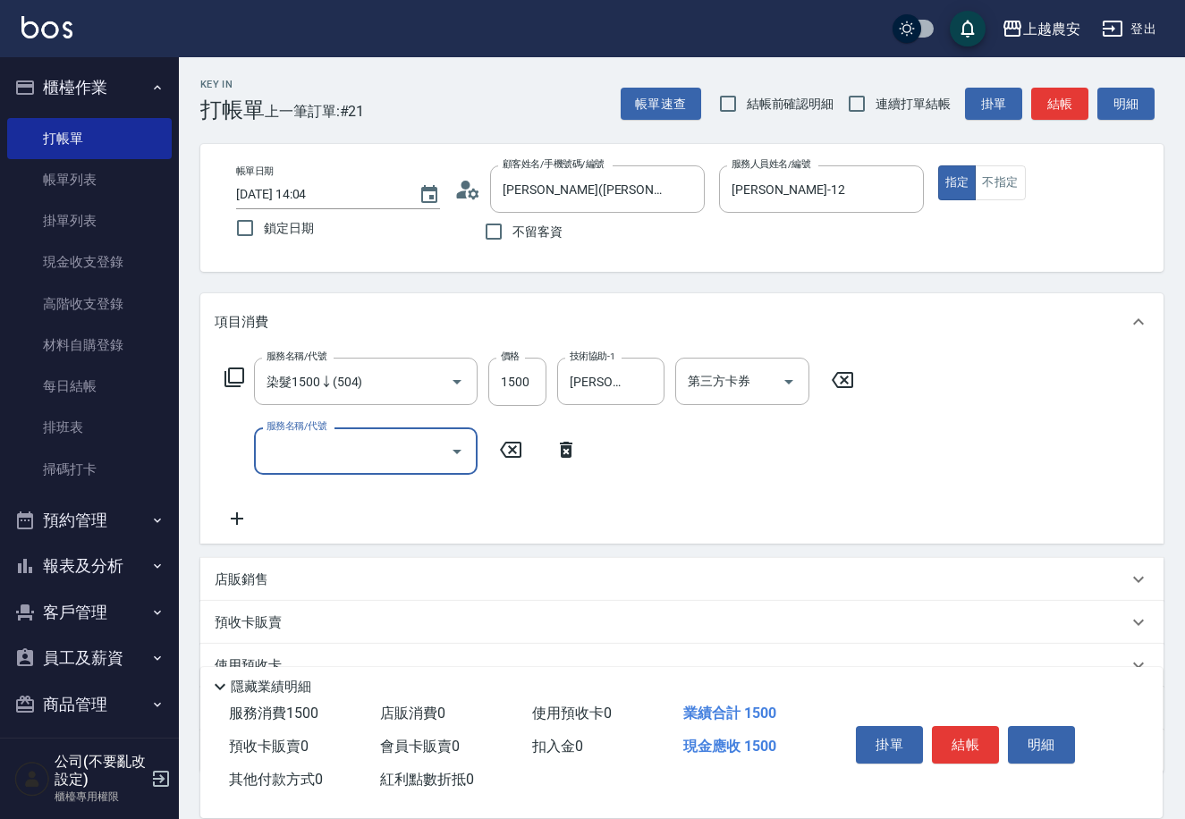
click at [308, 445] on input "服務名稱/代號" at bounding box center [352, 450] width 181 height 31
click at [327, 520] on span "剪髮 - 299" at bounding box center [366, 526] width 224 height 30
type input "剪髮(403)"
click at [533, 460] on input "299" at bounding box center [517, 451] width 58 height 48
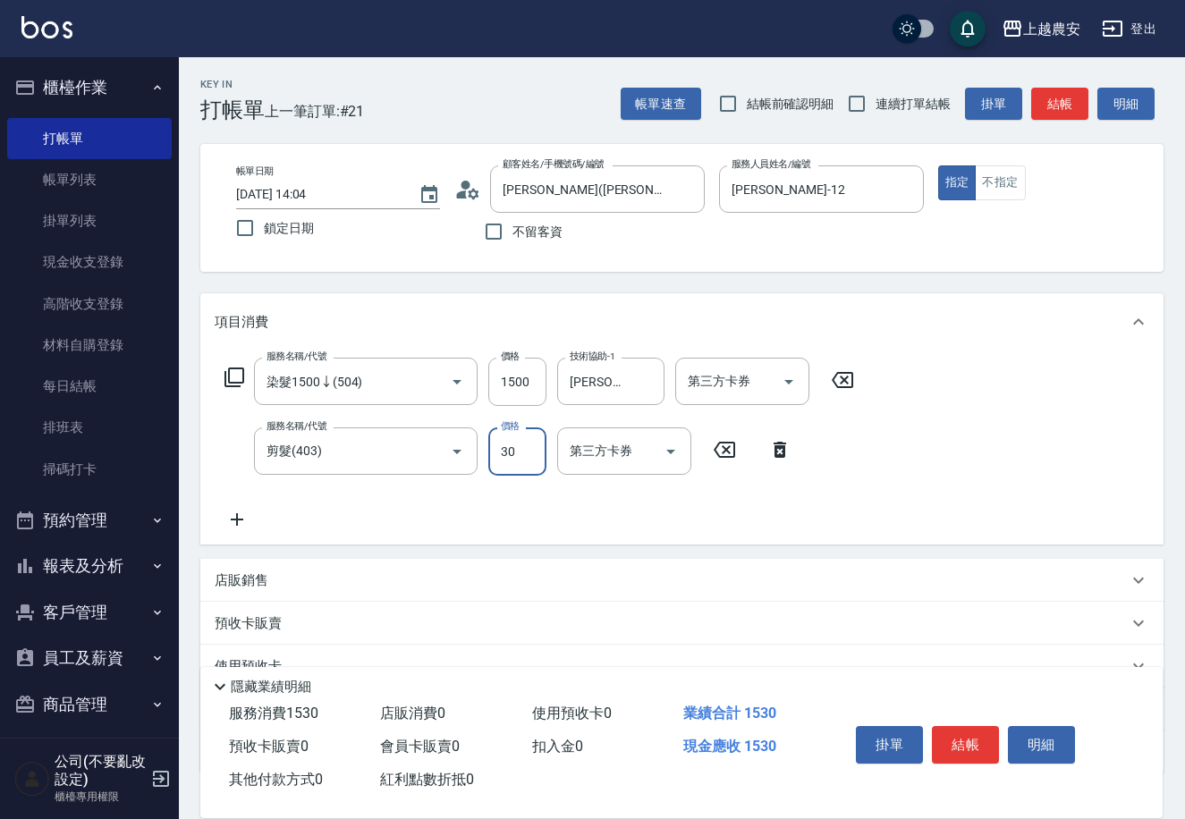
type input "300"
click at [944, 730] on button "結帳" at bounding box center [965, 745] width 67 height 38
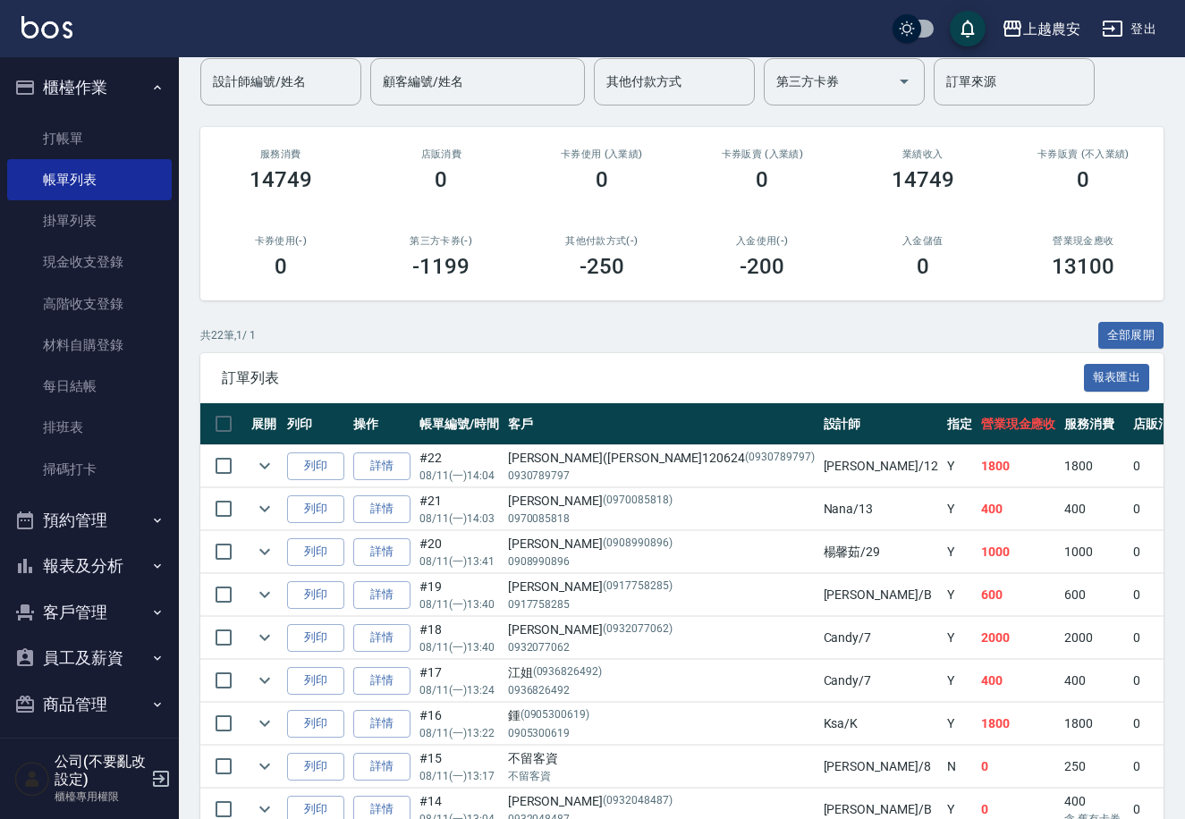
scroll to position [49, 0]
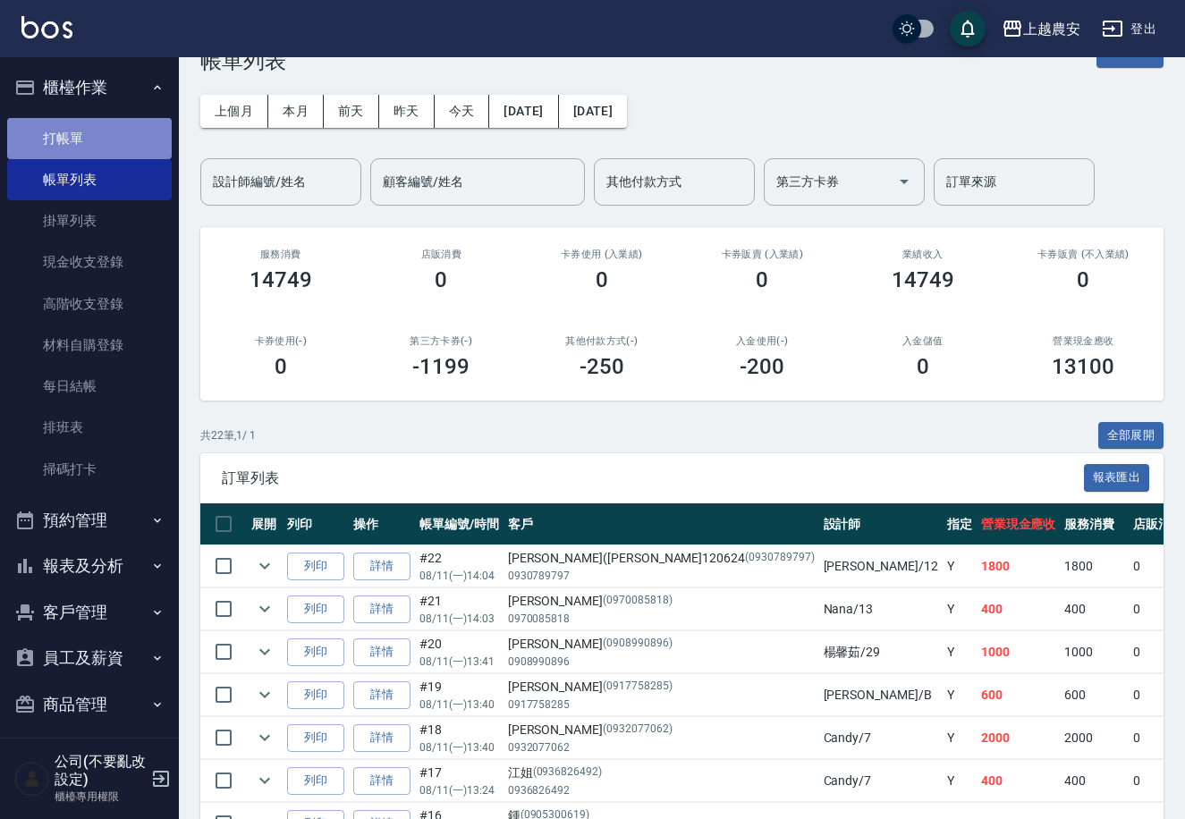
click at [127, 123] on link "打帳單" at bounding box center [89, 138] width 165 height 41
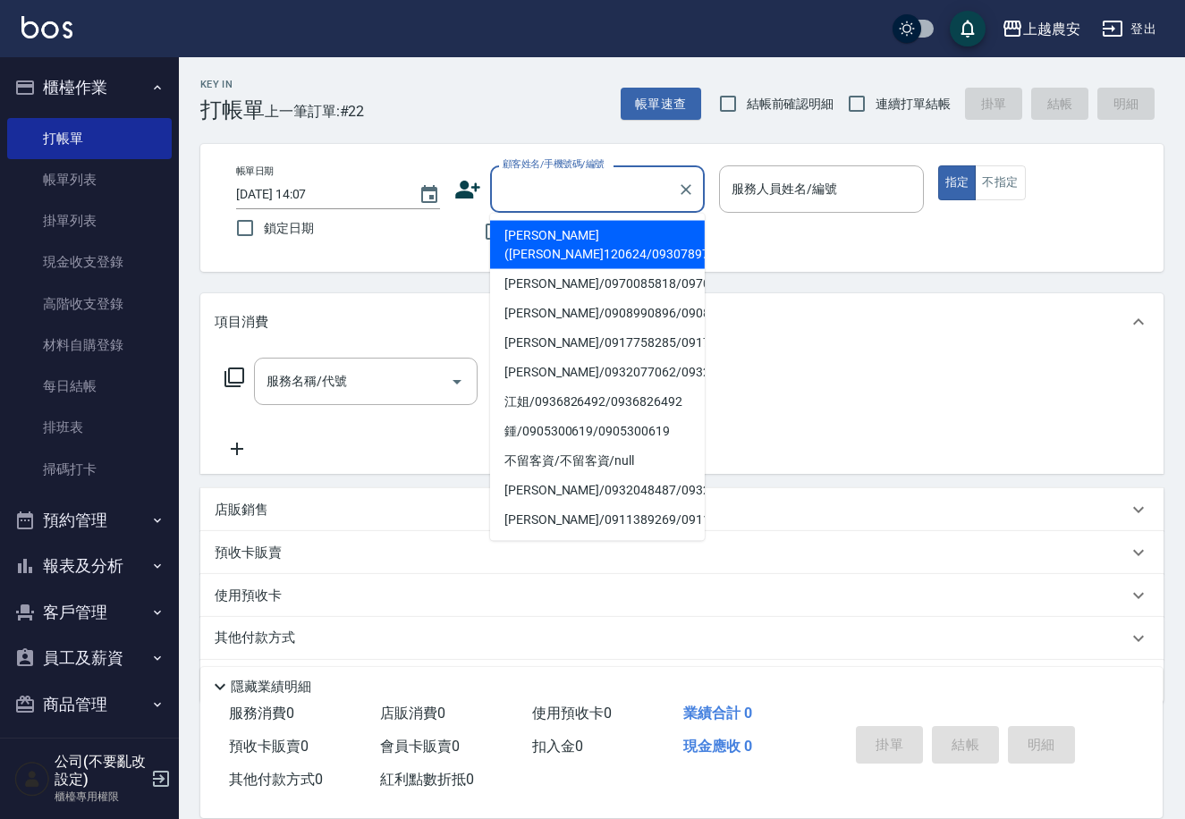
click at [579, 203] on input "顧客姓名/手機號碼/編號" at bounding box center [584, 188] width 172 height 31
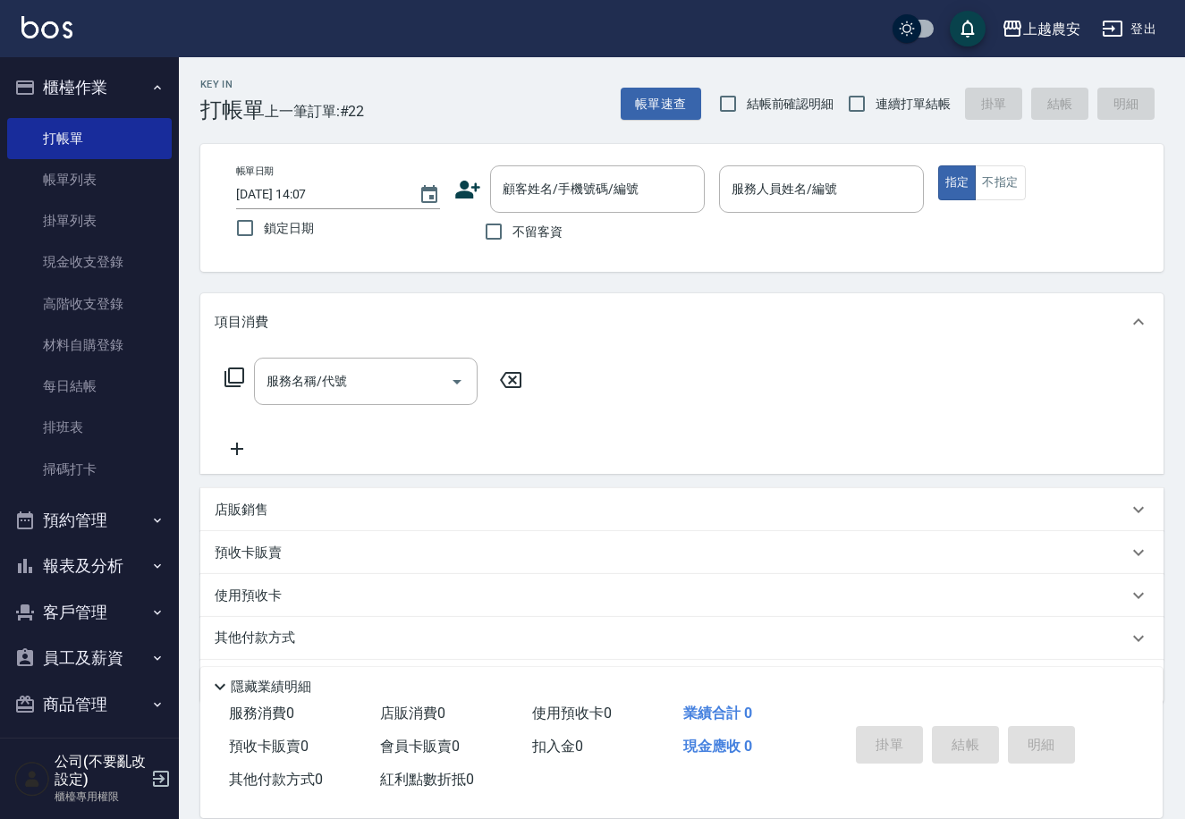
click at [933, 421] on div "服務名稱/代號 服務名稱/代號" at bounding box center [681, 412] width 963 height 123
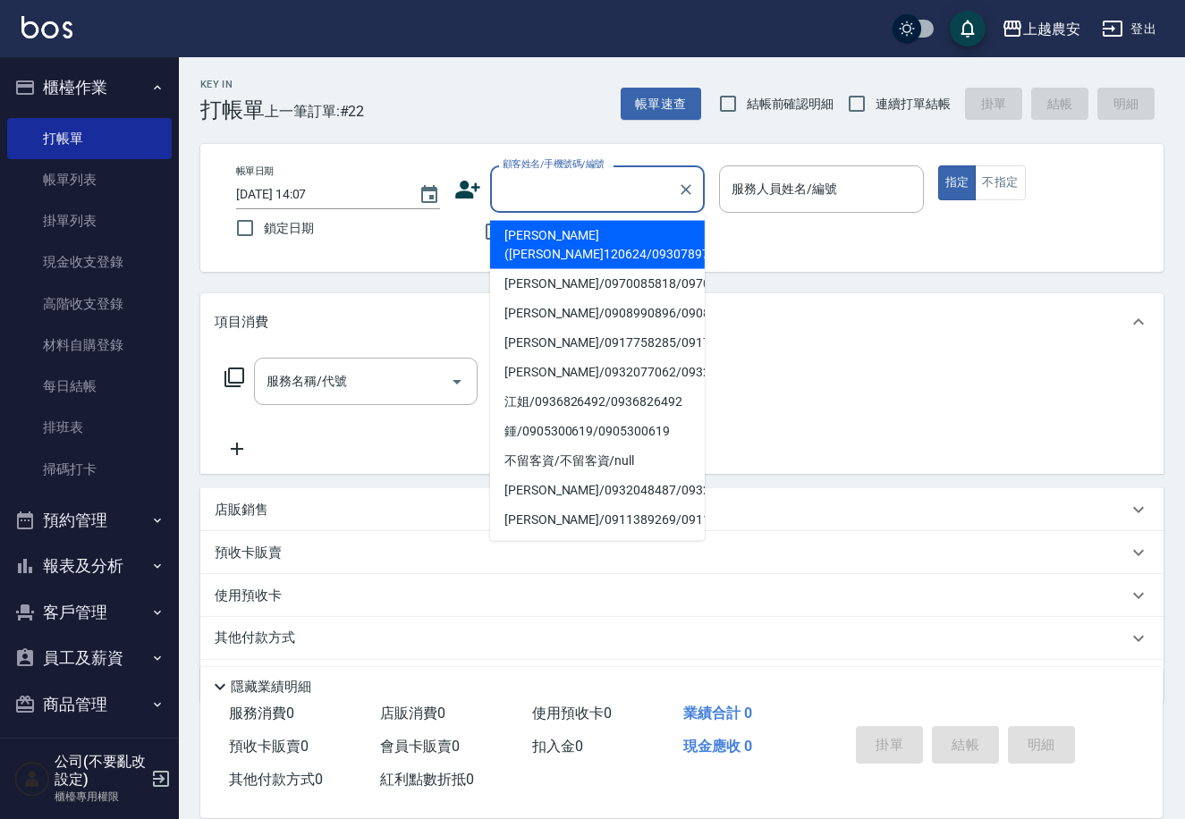
click at [535, 201] on input "顧客姓名/手機號碼/編號" at bounding box center [584, 188] width 172 height 31
click at [864, 207] on div "服務人員姓名/編號" at bounding box center [821, 188] width 204 height 47
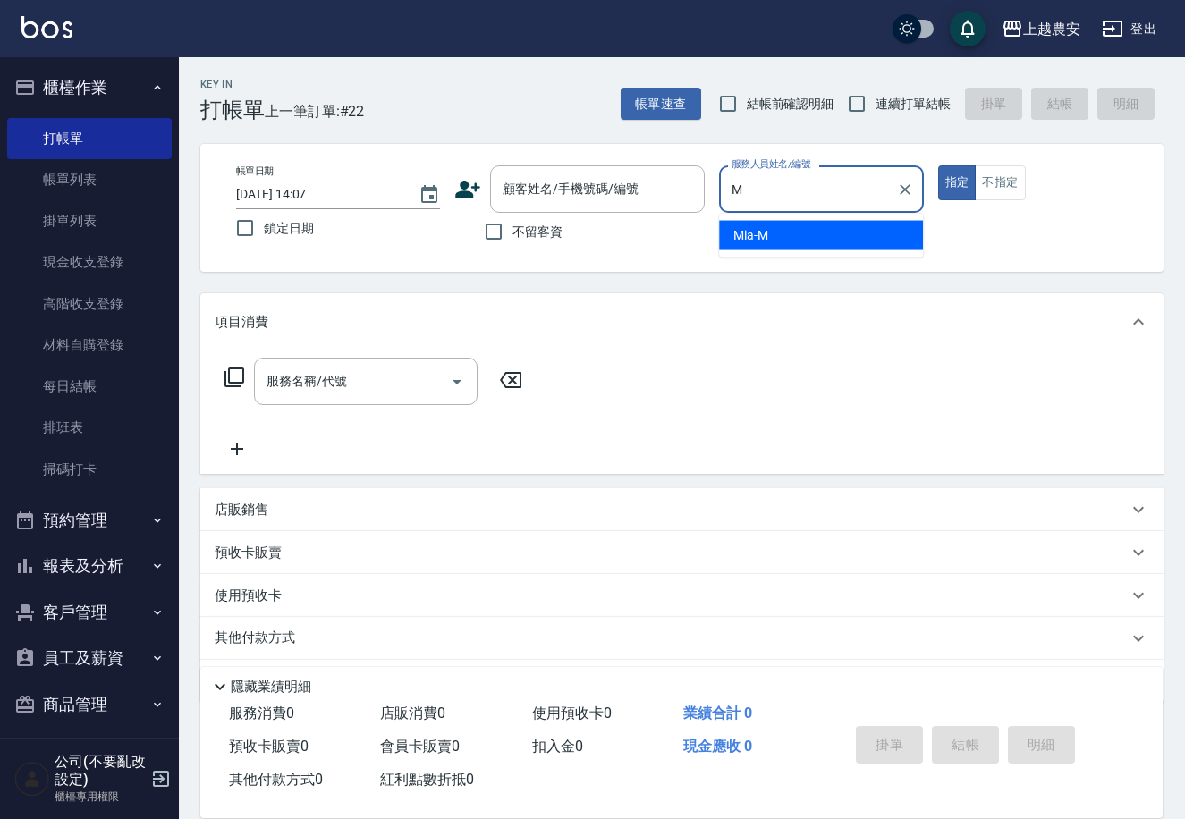
type input "Mia-M"
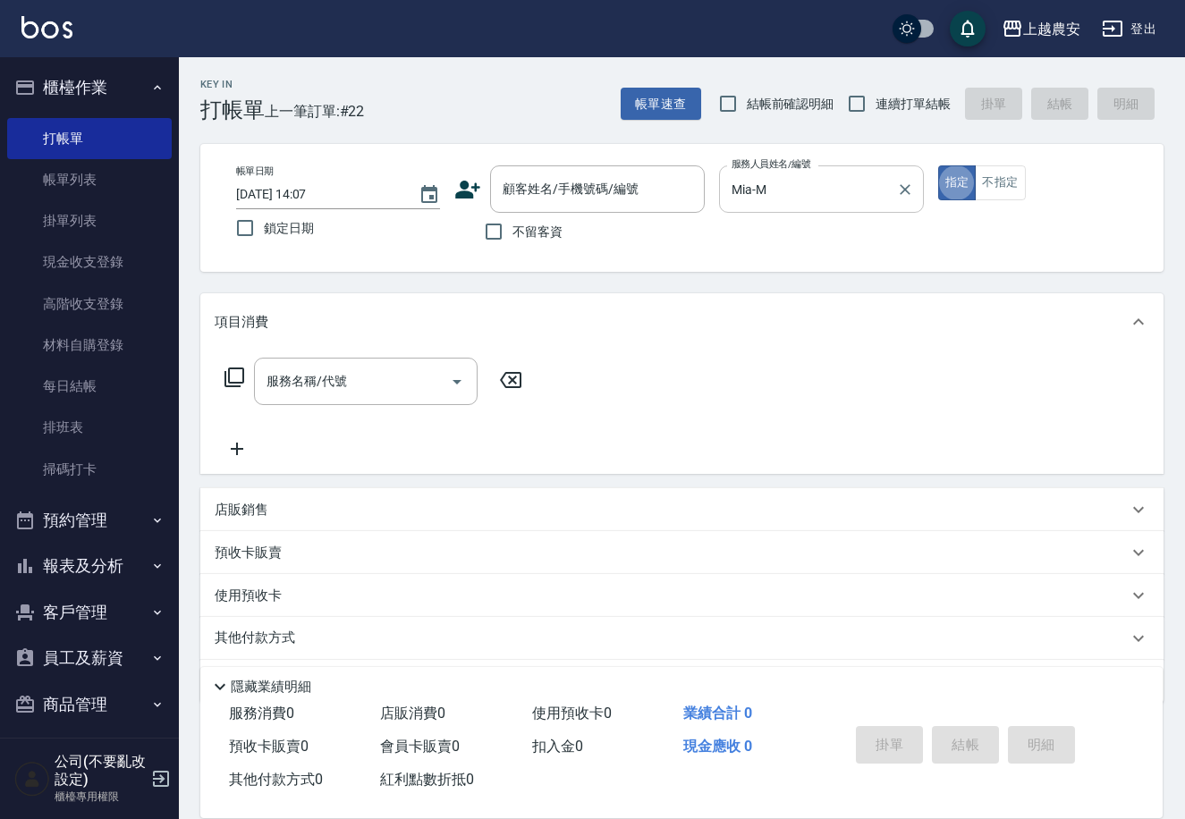
type button "true"
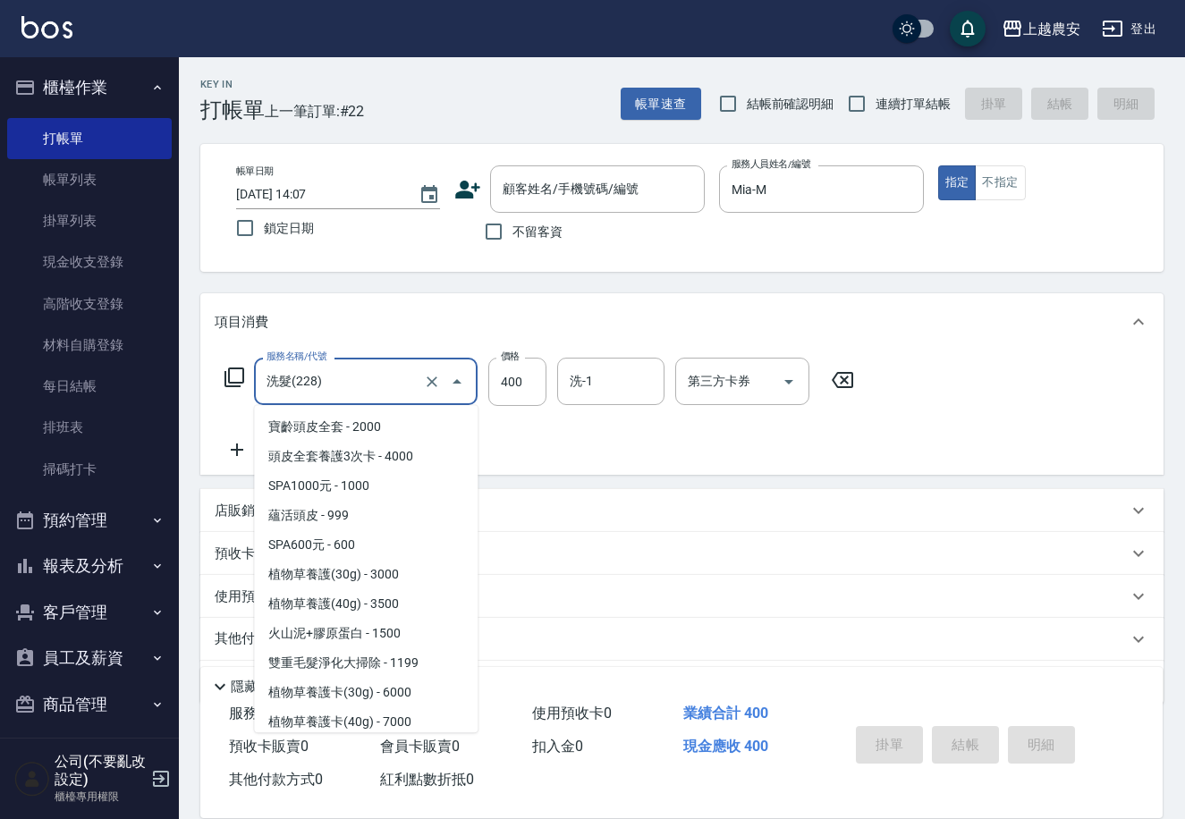
click at [338, 382] on input "洗髮(228)" at bounding box center [340, 381] width 157 height 31
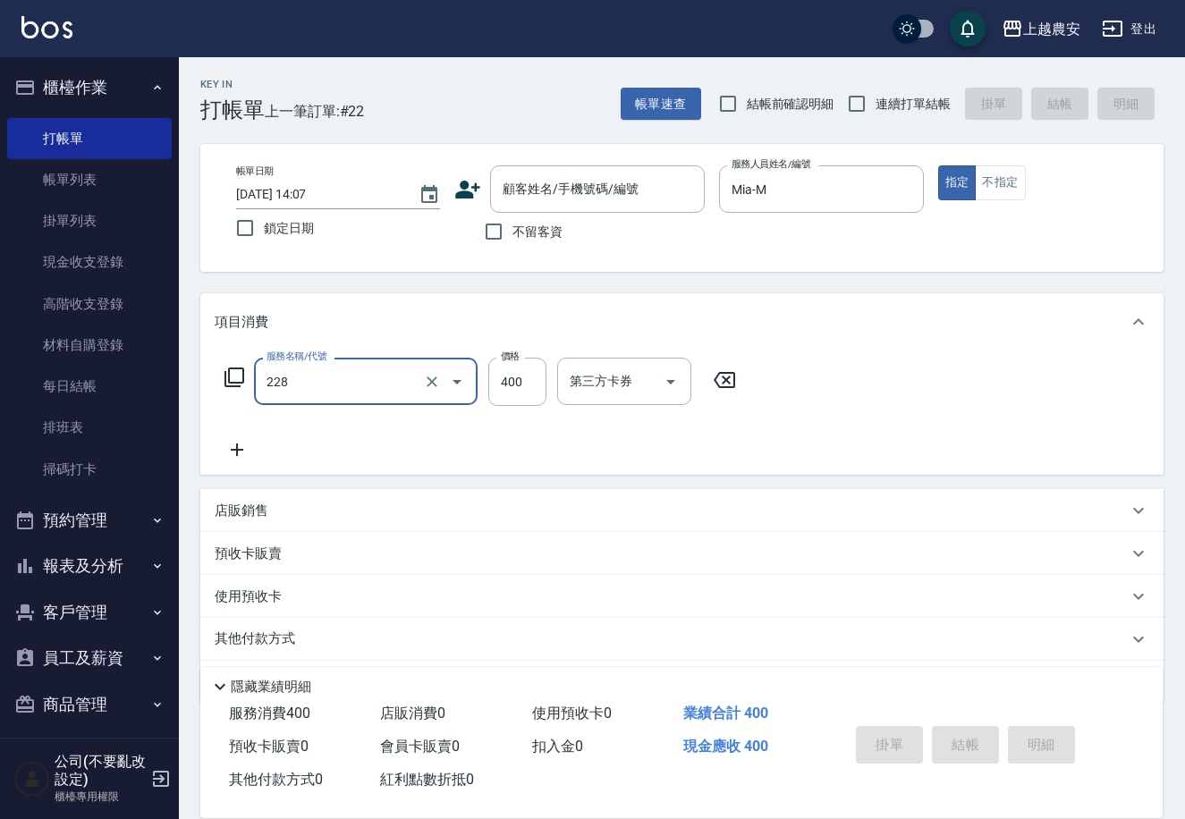
type input "洗髮(228)"
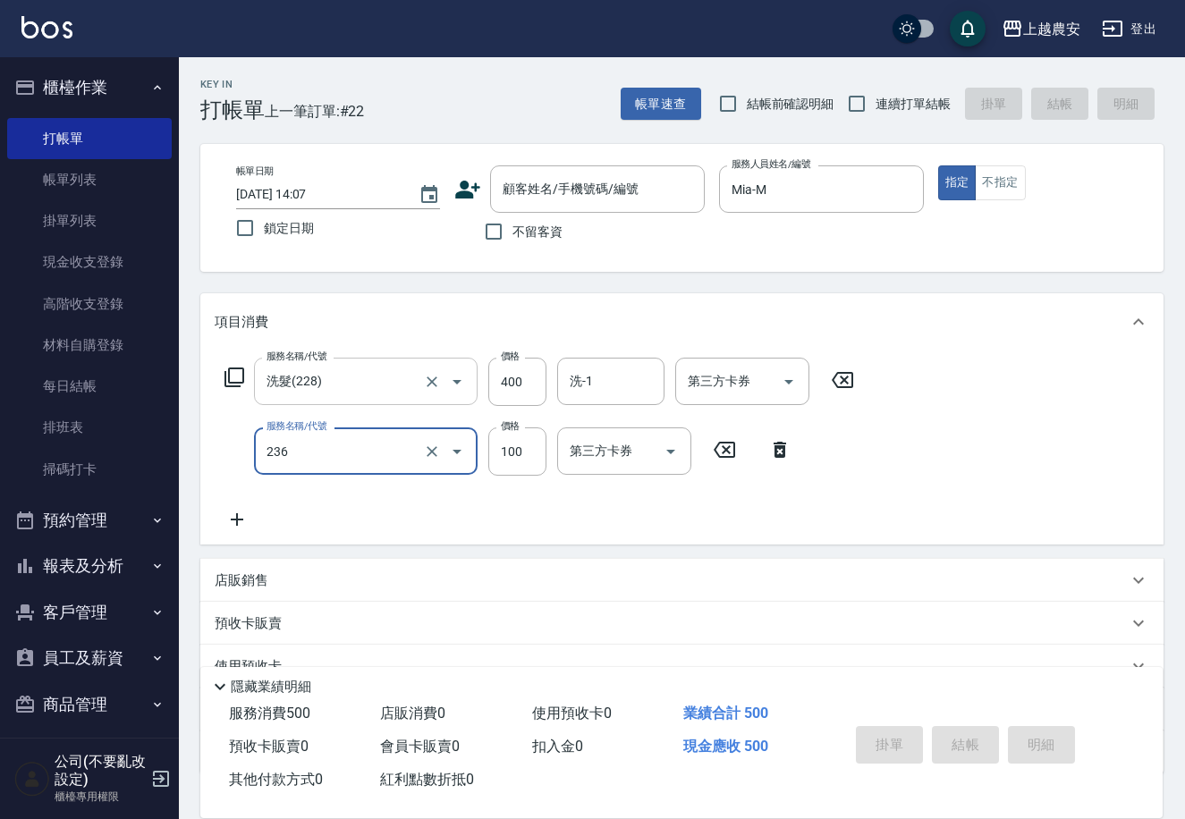
type input "手棒(236)"
type input "200"
click at [586, 376] on div "洗-1 洗-1" at bounding box center [610, 381] width 107 height 47
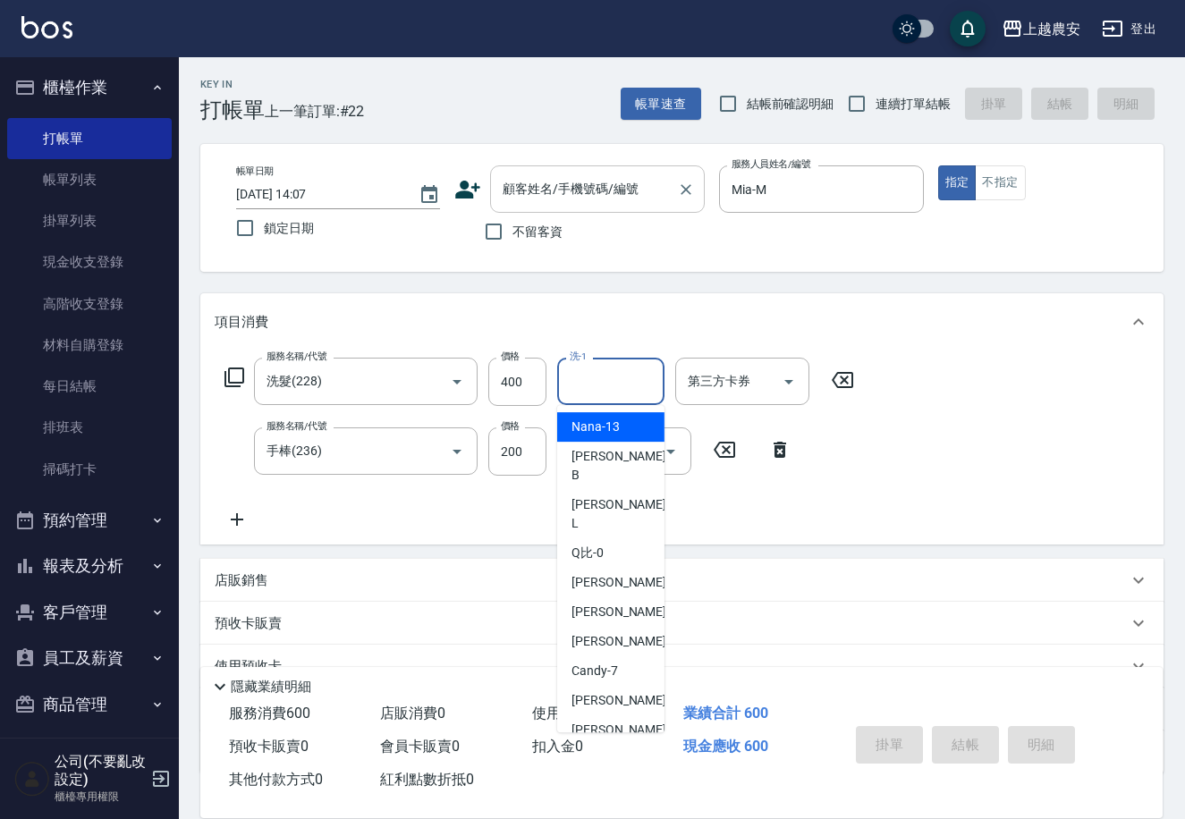
click at [570, 199] on input "顧客姓名/手機號碼/編號" at bounding box center [584, 188] width 172 height 31
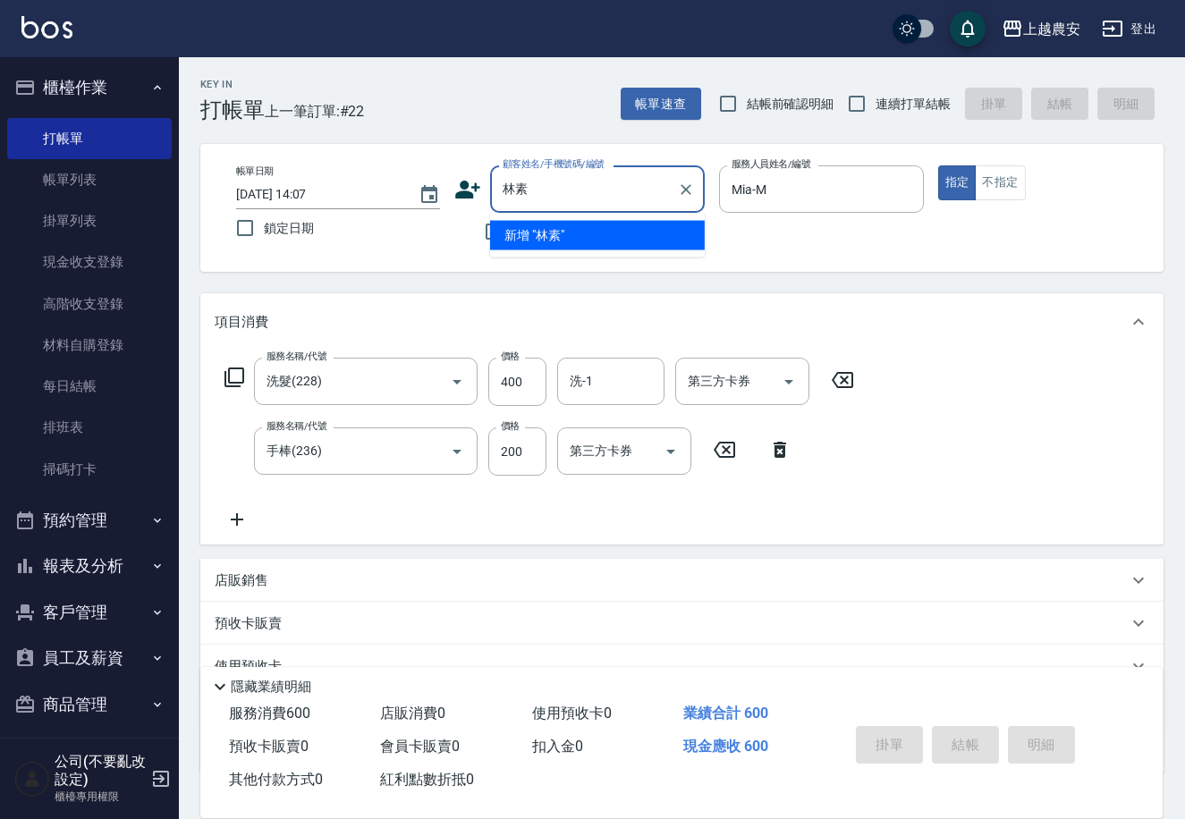
type input "林"
type input "儷緻"
drag, startPoint x: 548, startPoint y: 176, endPoint x: 447, endPoint y: 190, distance: 102.0
click at [447, 190] on div "帳單日期 2025/08/11 14:07 鎖定日期 顧客姓名/手機號碼/編號 儷緻 顧客姓名/手機號碼/編號 不留客資 服務人員姓名/編號 Mia-M 服務…" at bounding box center [682, 207] width 920 height 85
click at [494, 236] on input "不留客資" at bounding box center [494, 232] width 38 height 38
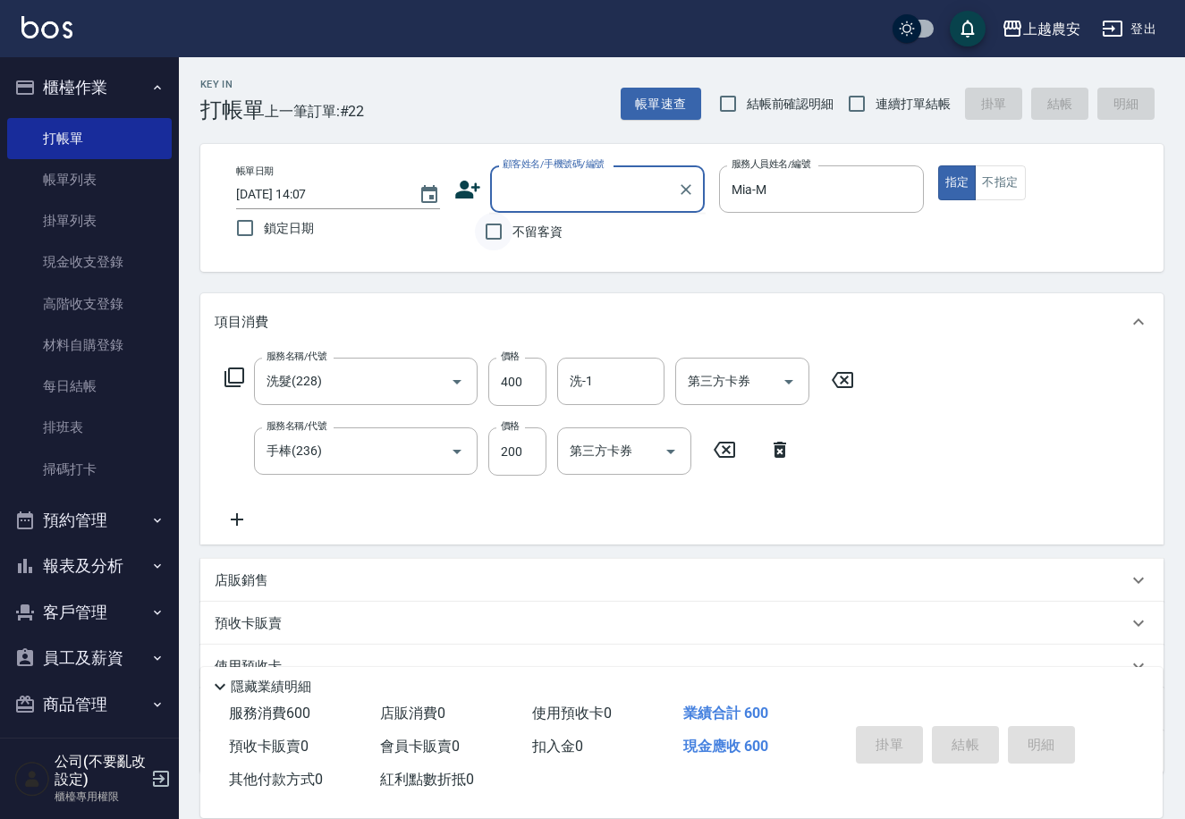
checkbox input "true"
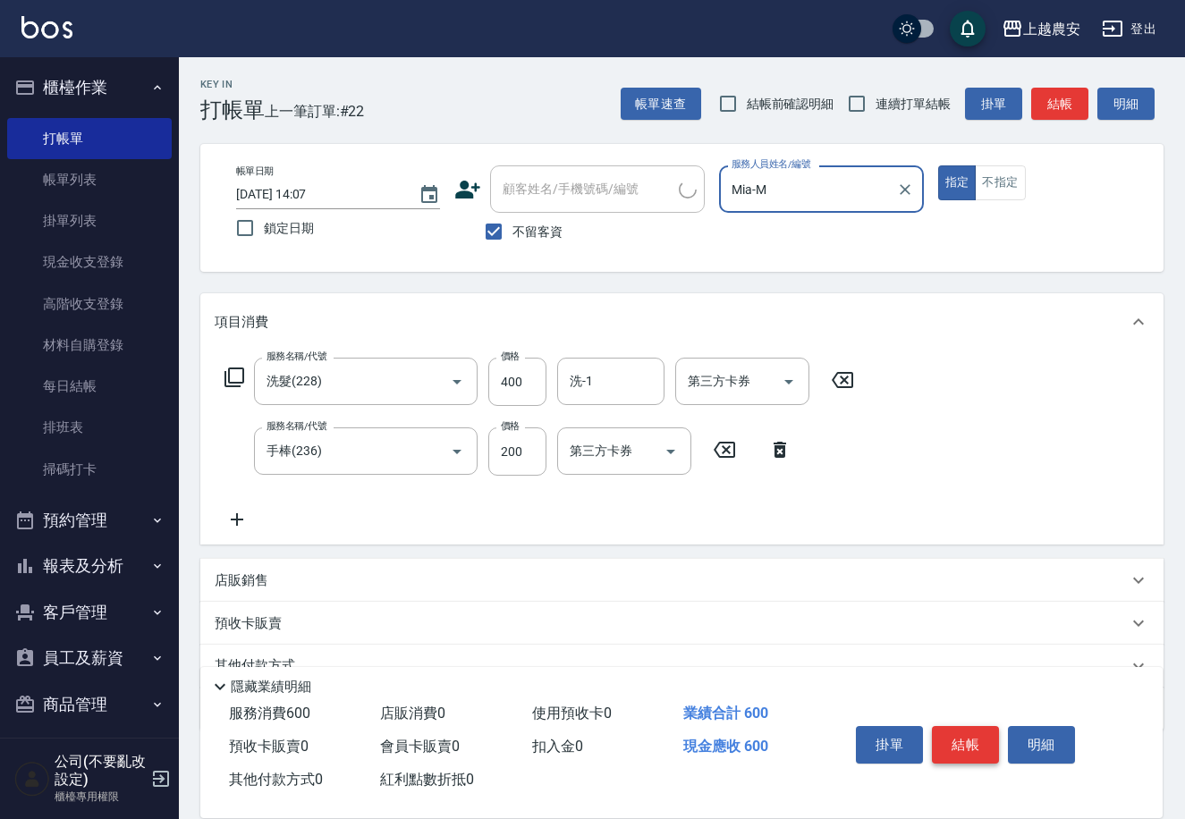
click at [961, 740] on button "結帳" at bounding box center [965, 745] width 67 height 38
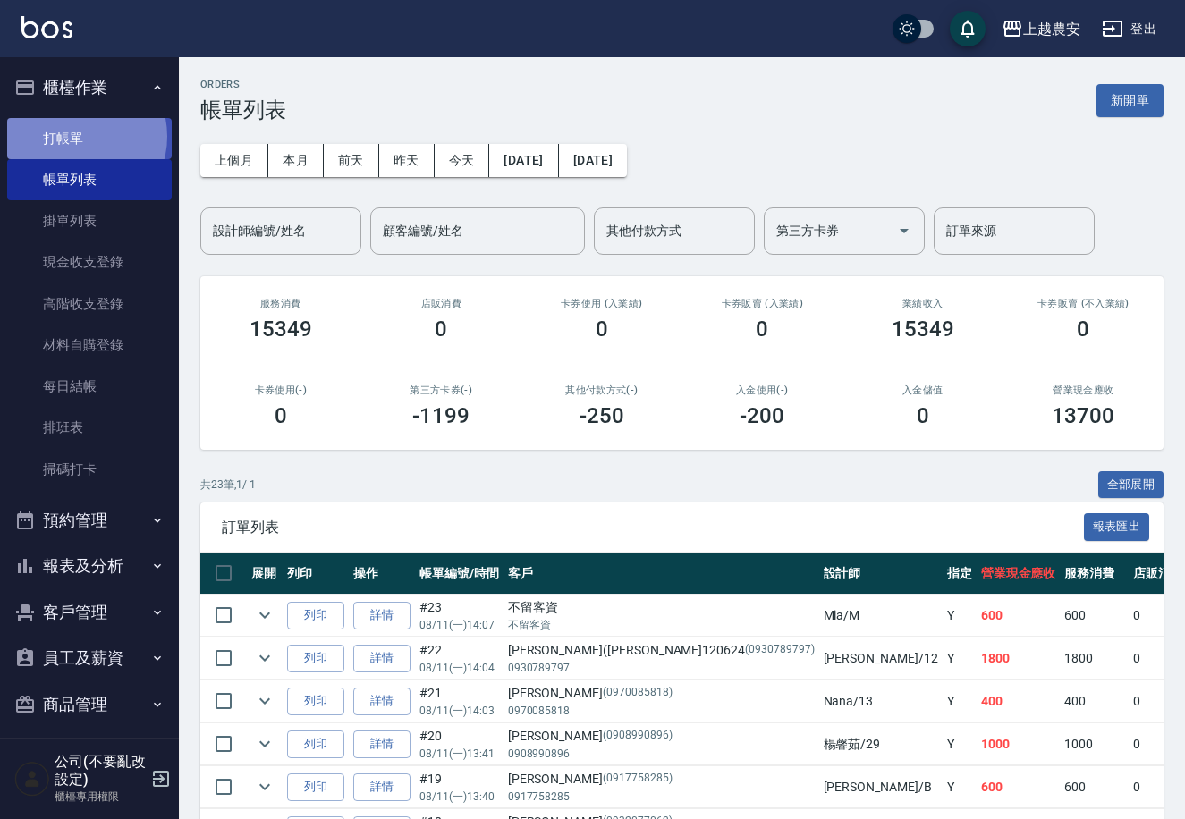
click at [79, 136] on link "打帳單" at bounding box center [89, 138] width 165 height 41
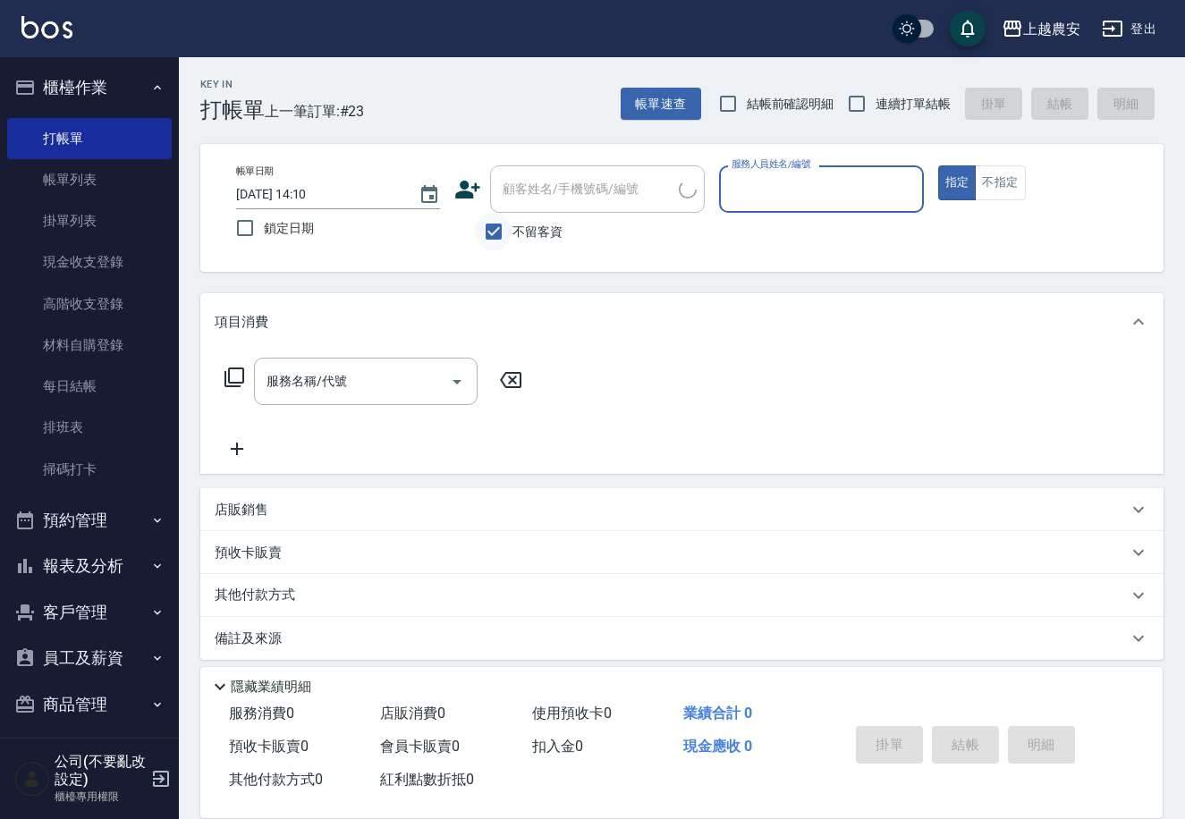
click at [510, 234] on input "不留客資" at bounding box center [494, 232] width 38 height 38
checkbox input "false"
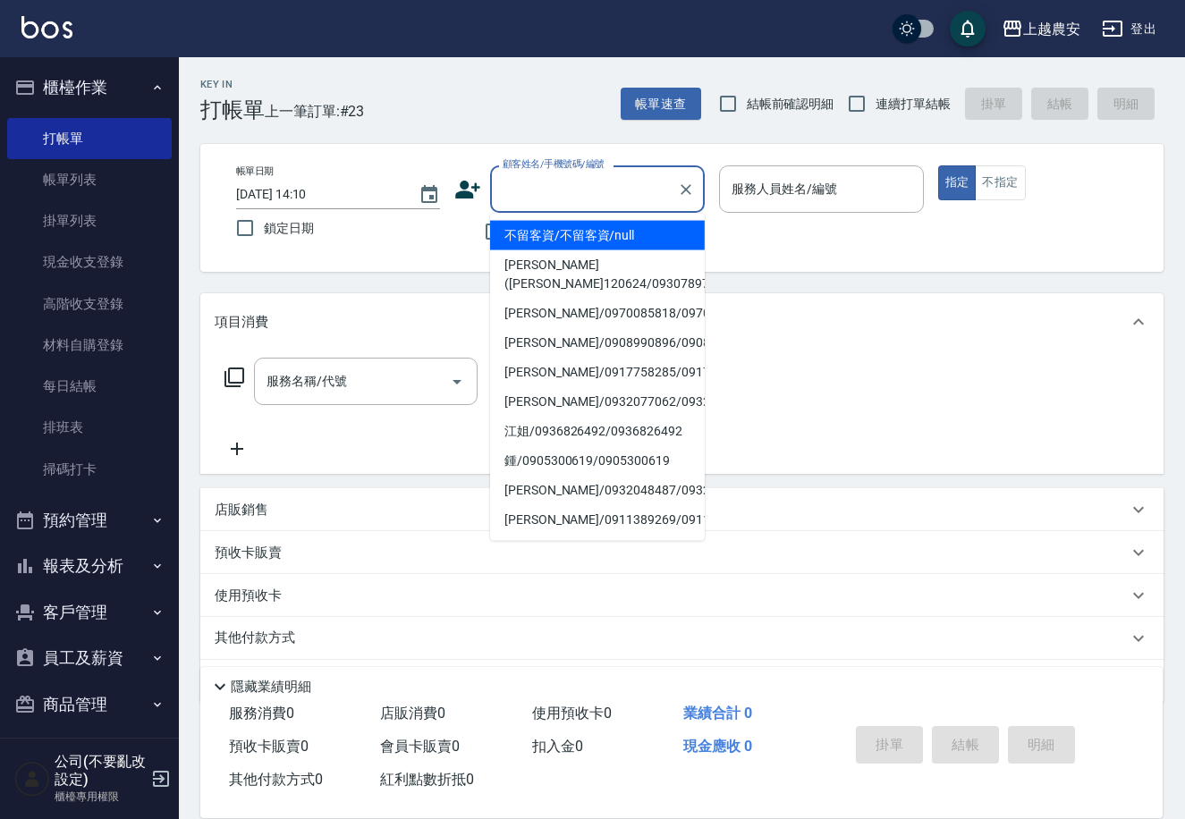
click at [511, 203] on input "顧客姓名/手機號碼/編號" at bounding box center [584, 188] width 172 height 31
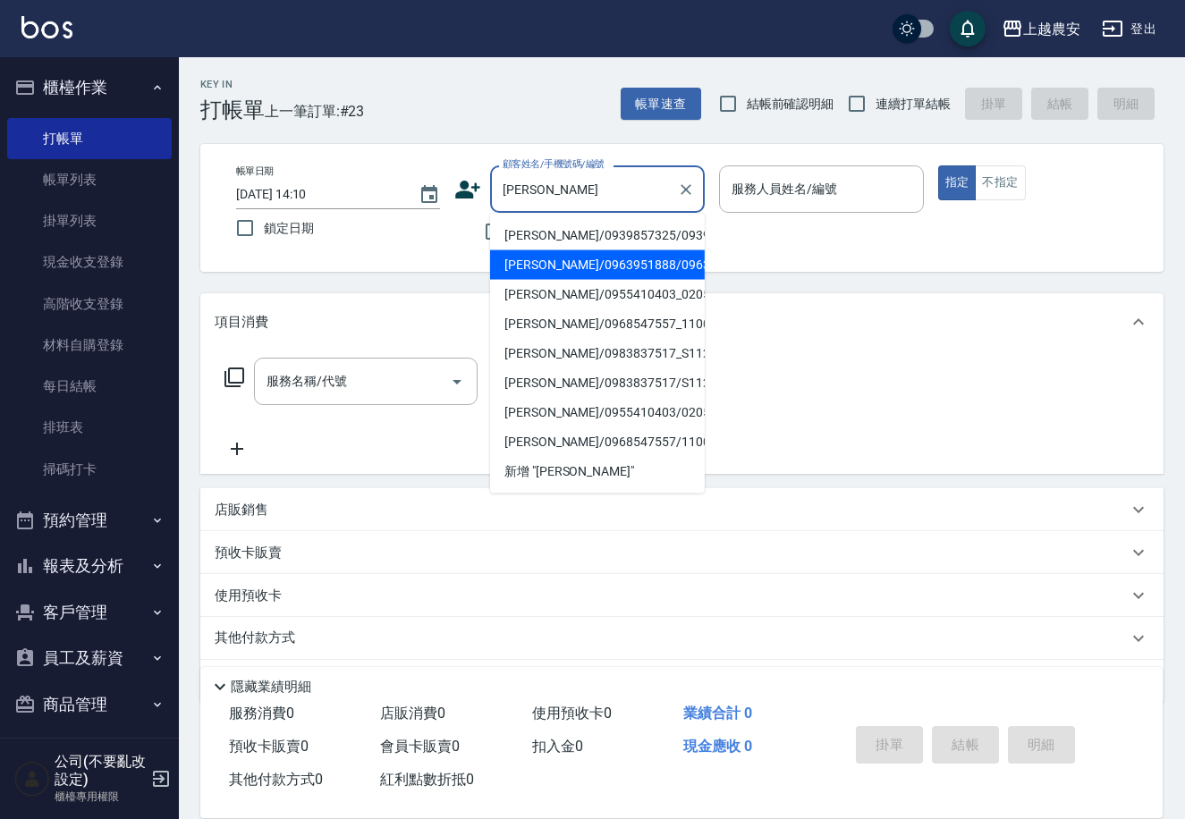
click at [532, 234] on li "黃宜芯/0939857325/0939857325" at bounding box center [597, 236] width 215 height 30
type input "黃宜芯/0939857325/0939857325"
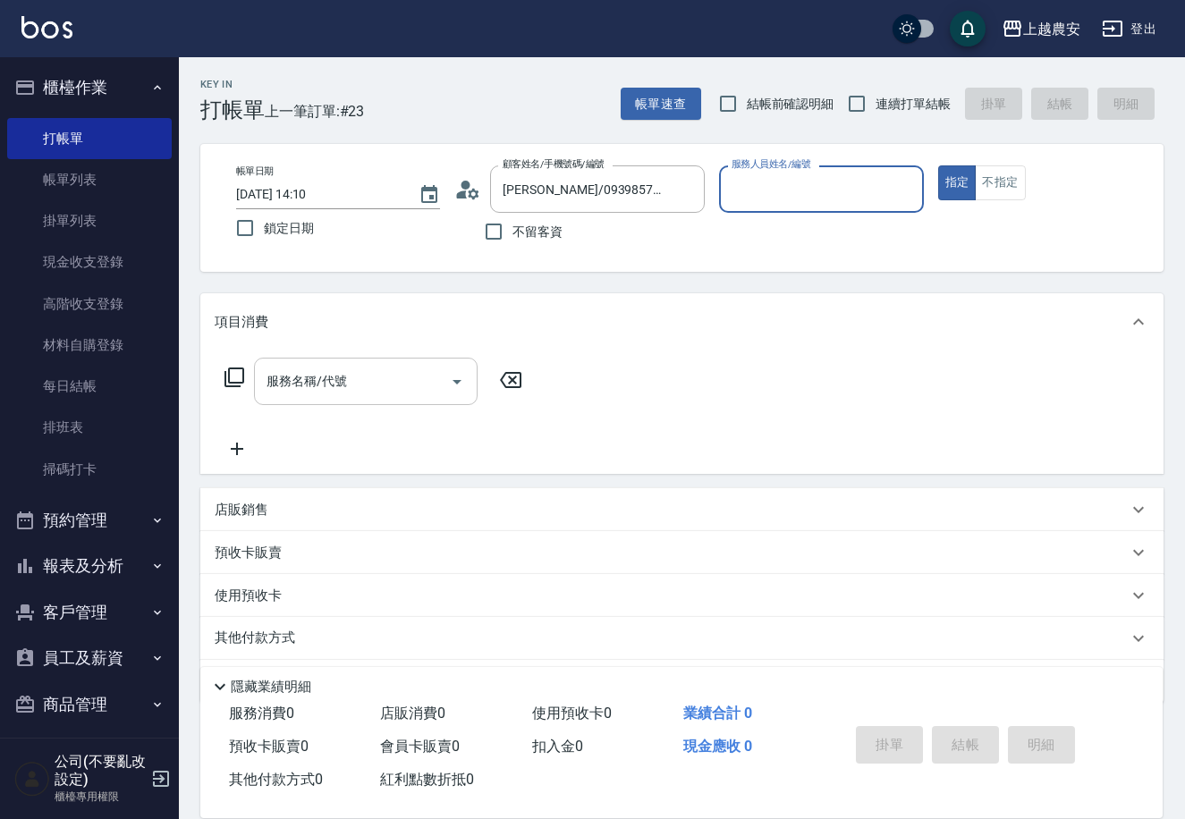
type input "美雅-B"
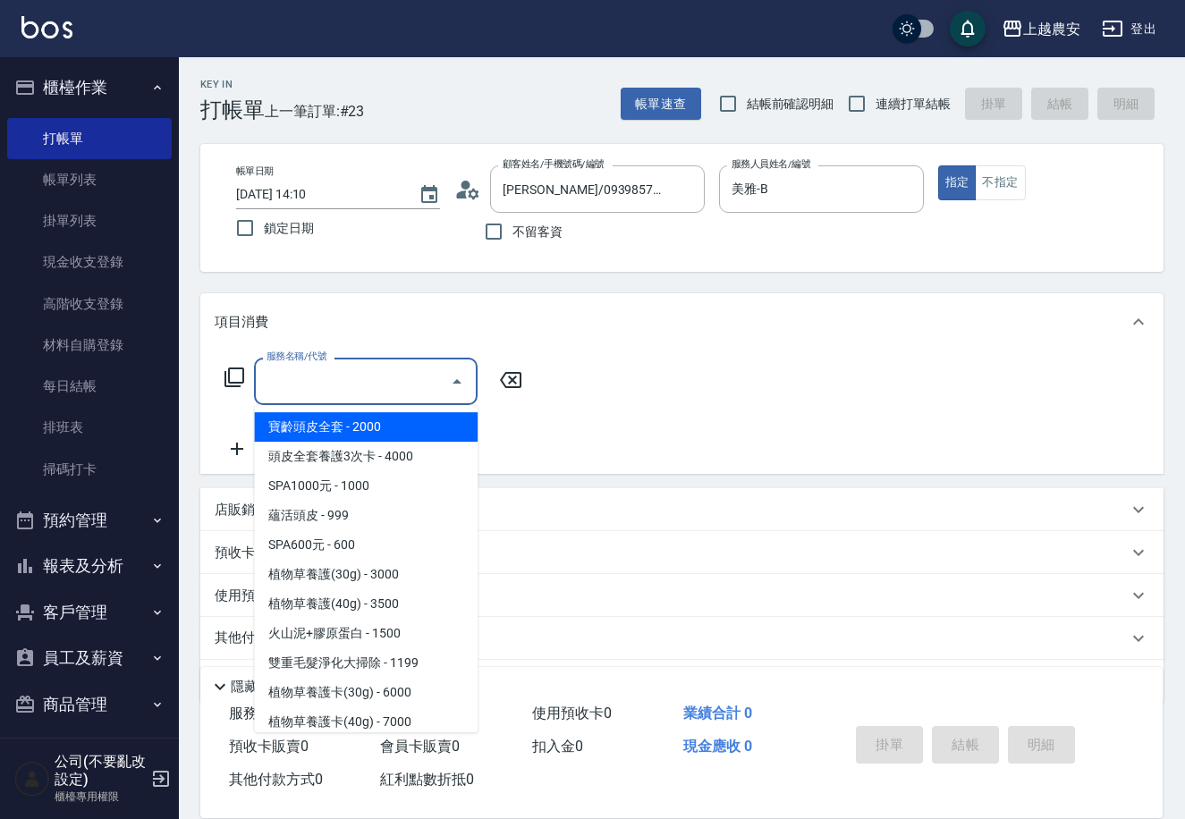
click at [418, 393] on input "服務名稱/代號" at bounding box center [352, 381] width 181 height 31
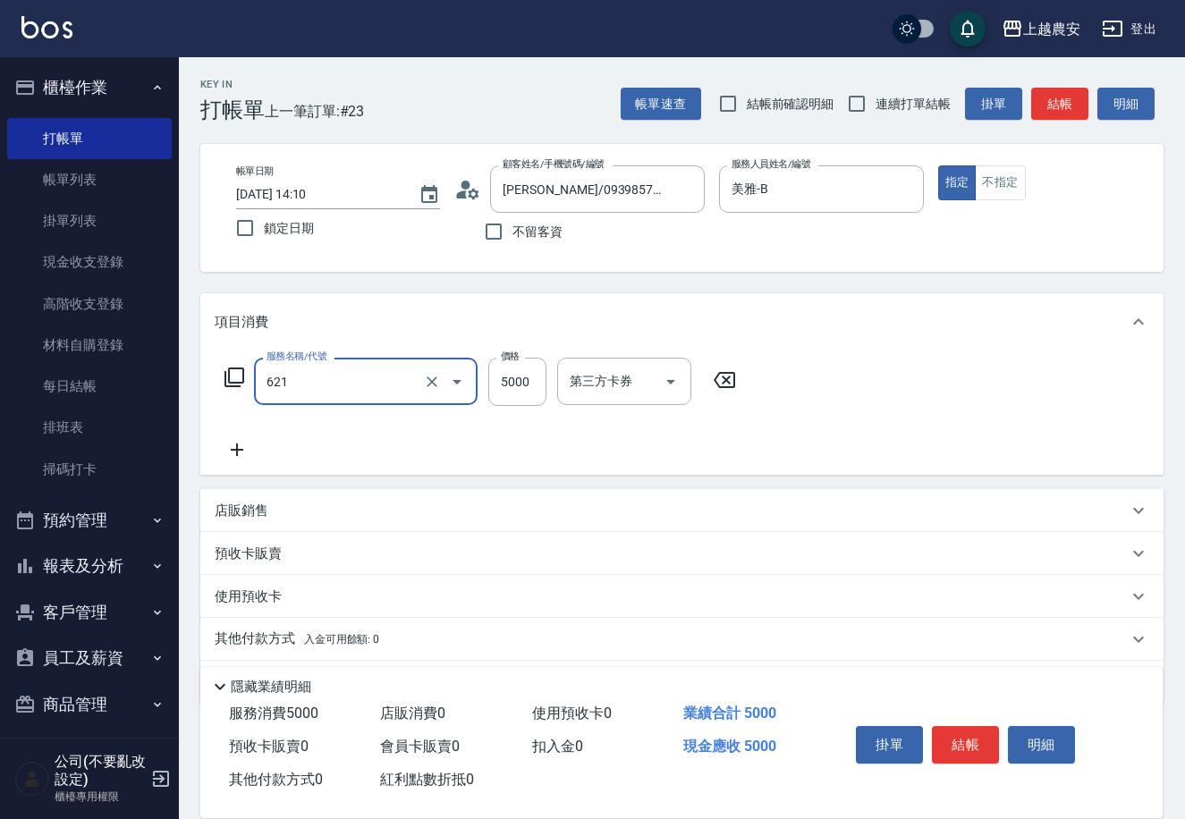
type input "2段結構三次卡(621)"
type input "7500"
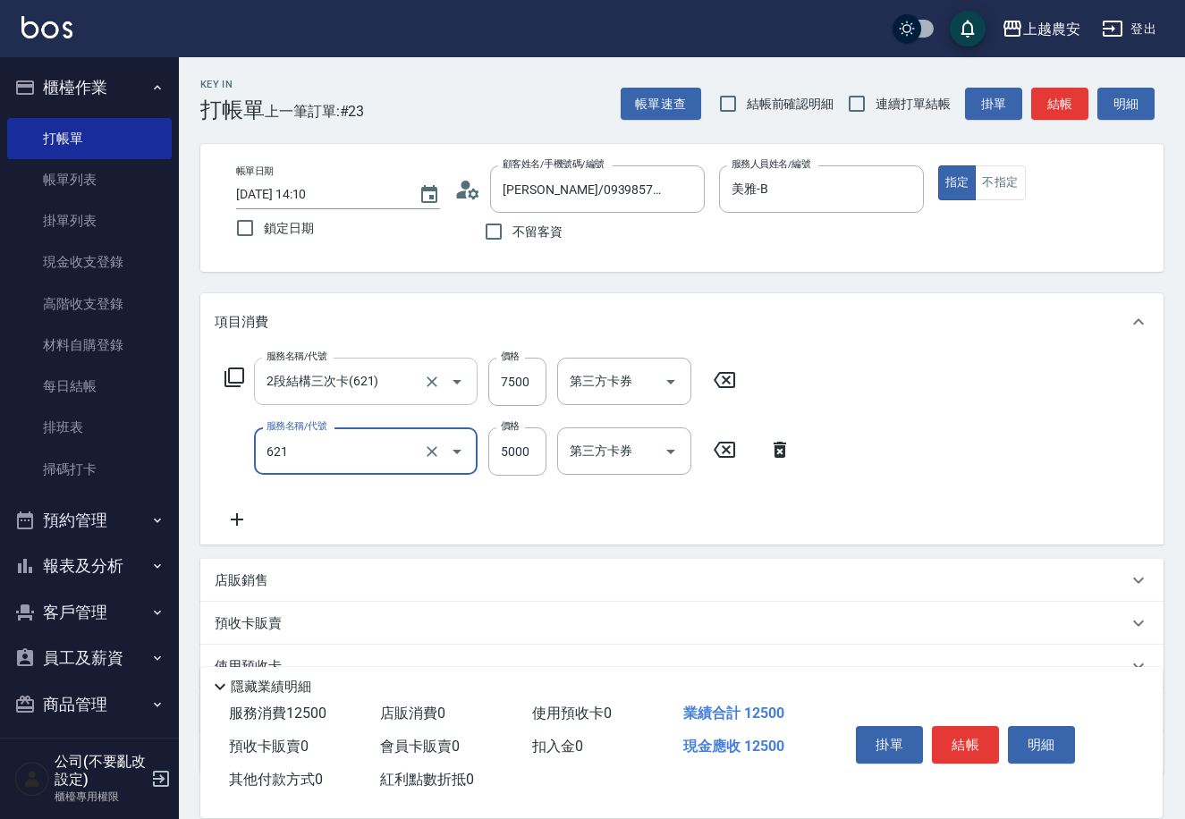
type input "2段結構三次卡(621)"
type input "7500"
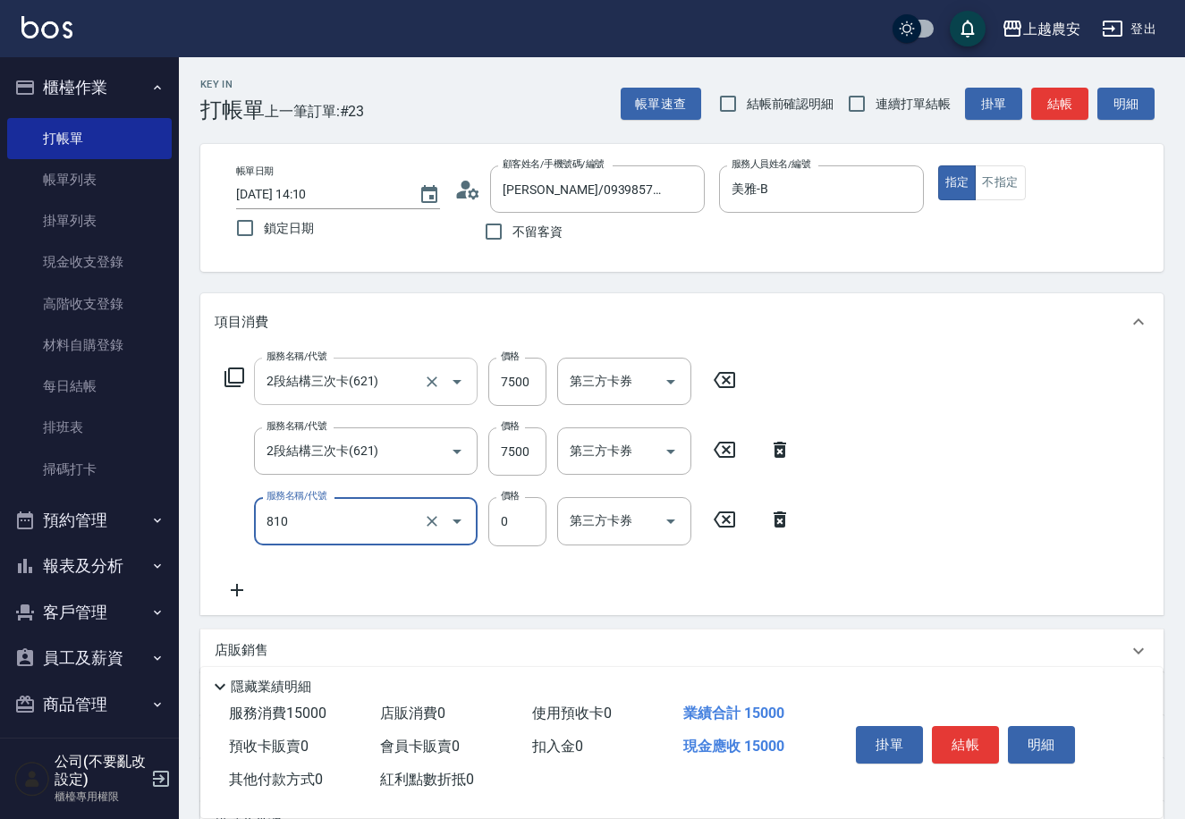
type input "頭皮護髮卡券使用(810)"
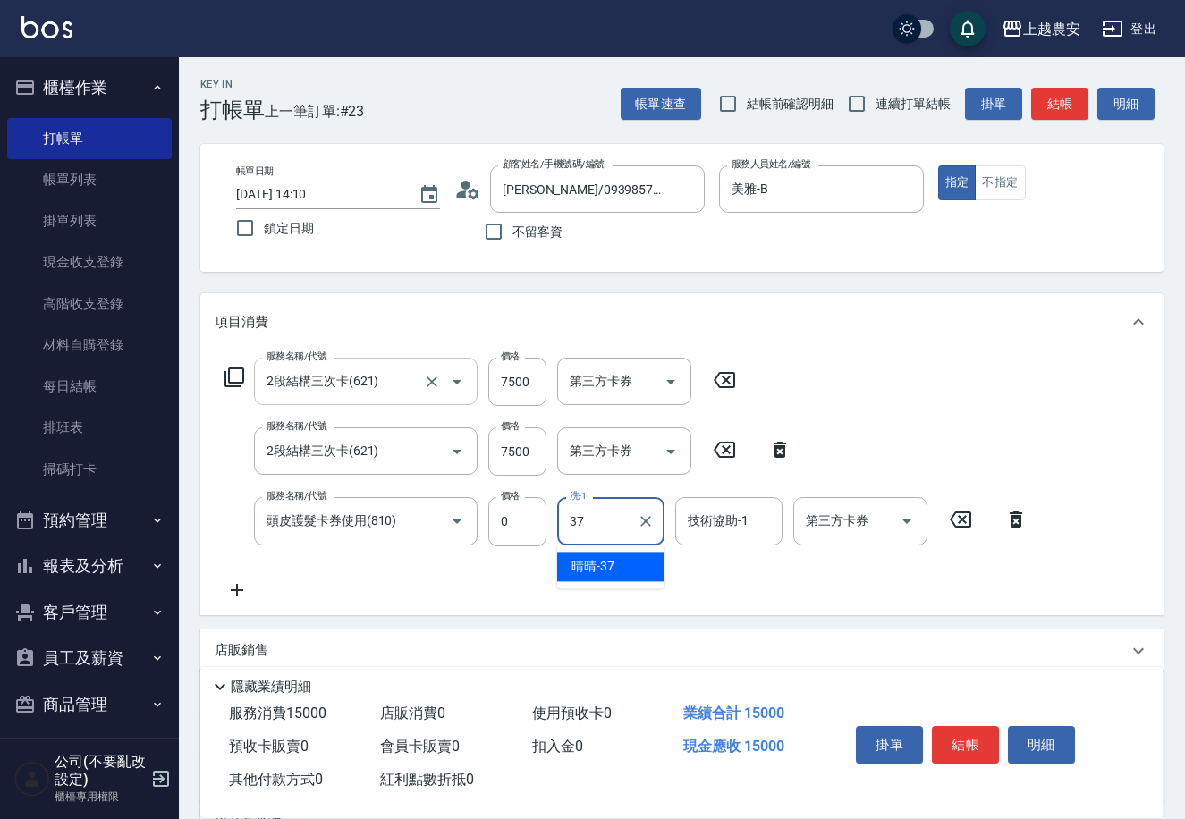
type input "晴晴-37"
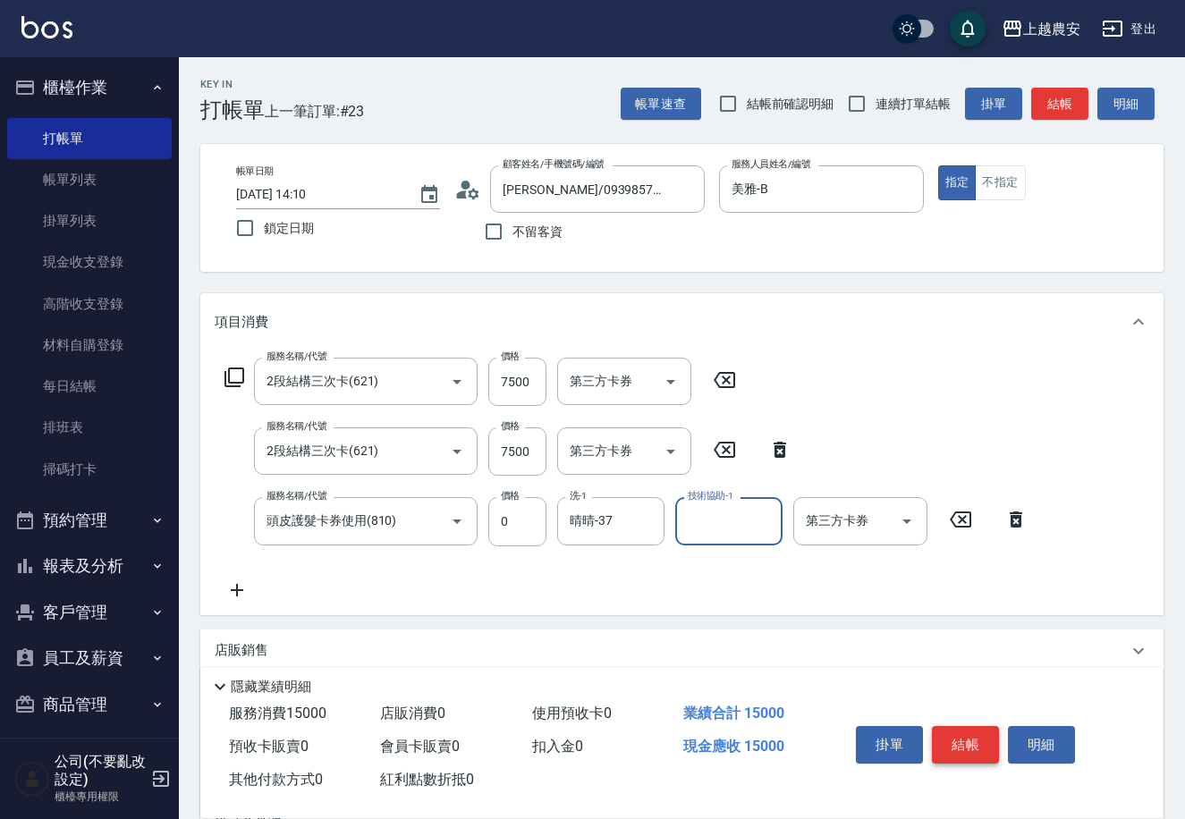
click at [967, 750] on button "結帳" at bounding box center [965, 745] width 67 height 38
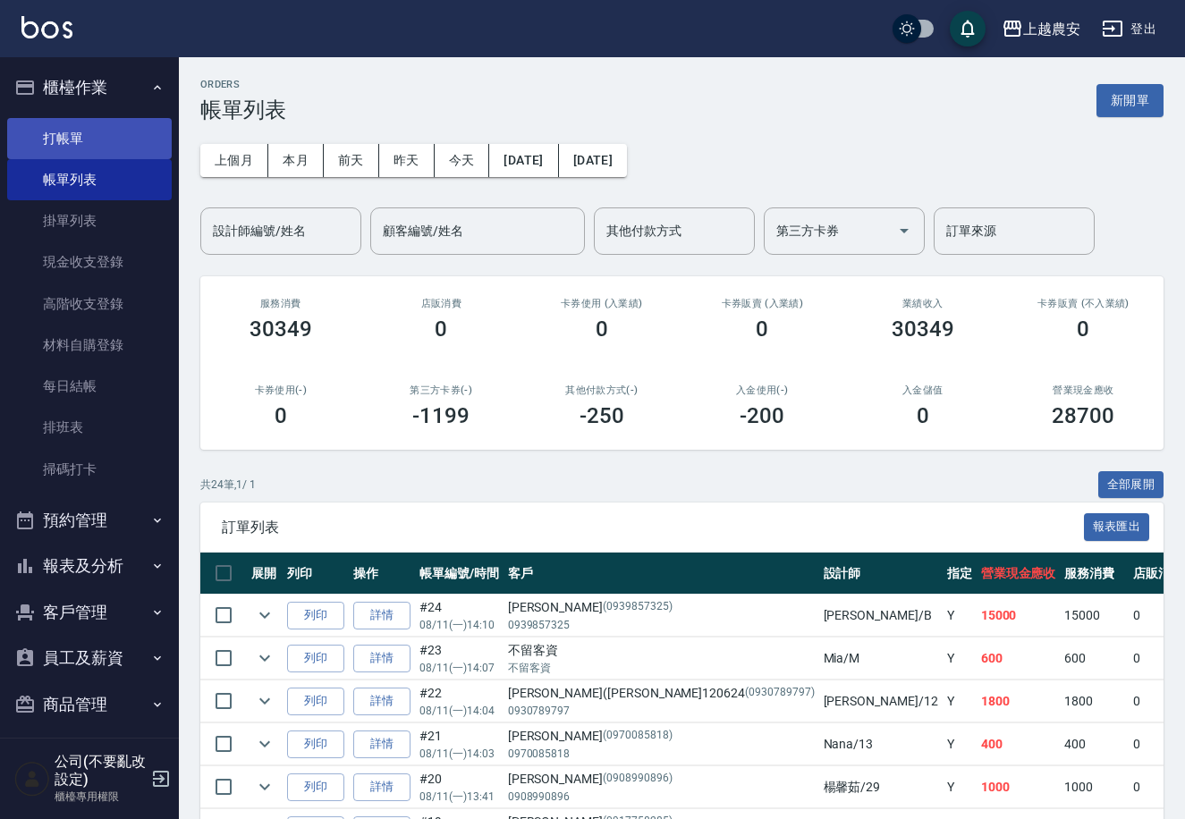
click at [43, 118] on link "打帳單" at bounding box center [89, 138] width 165 height 41
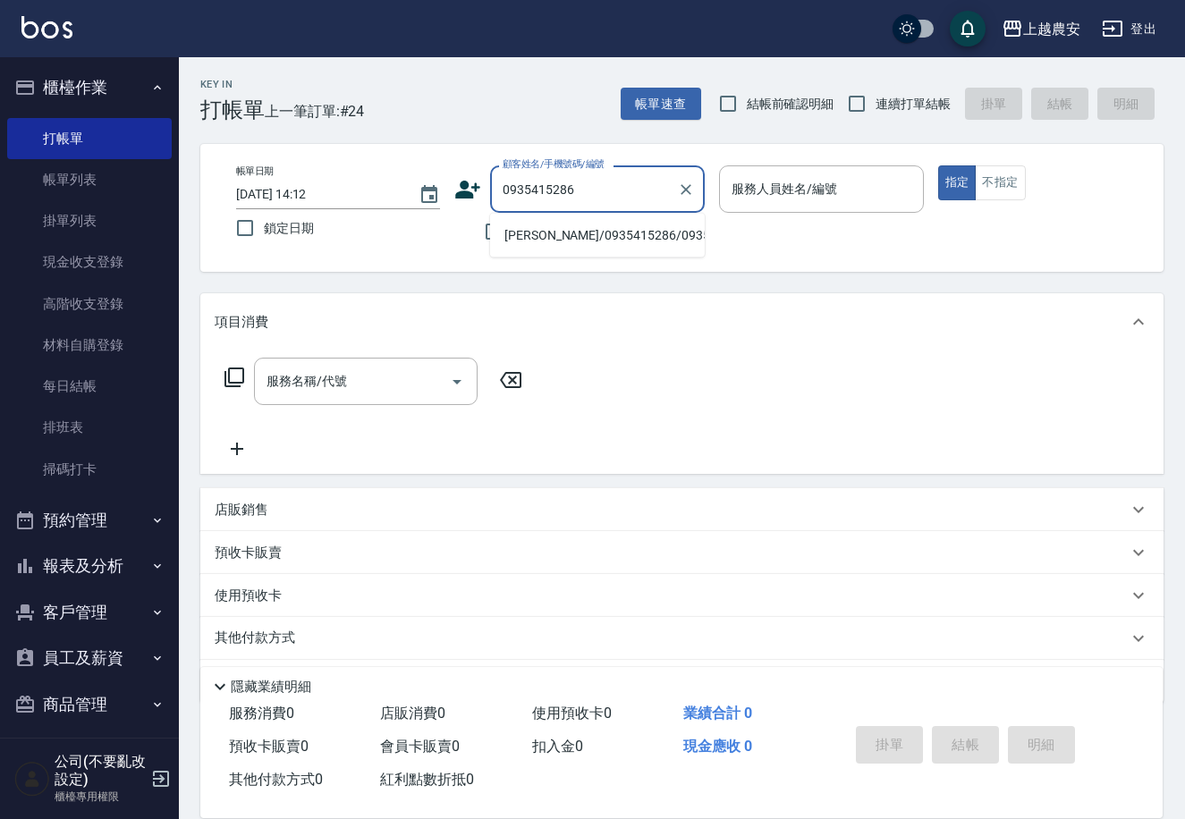
click at [578, 240] on li "陳孟玟/0935415286/0935415286" at bounding box center [597, 236] width 215 height 30
type input "陳孟玟/0935415286/0935415286"
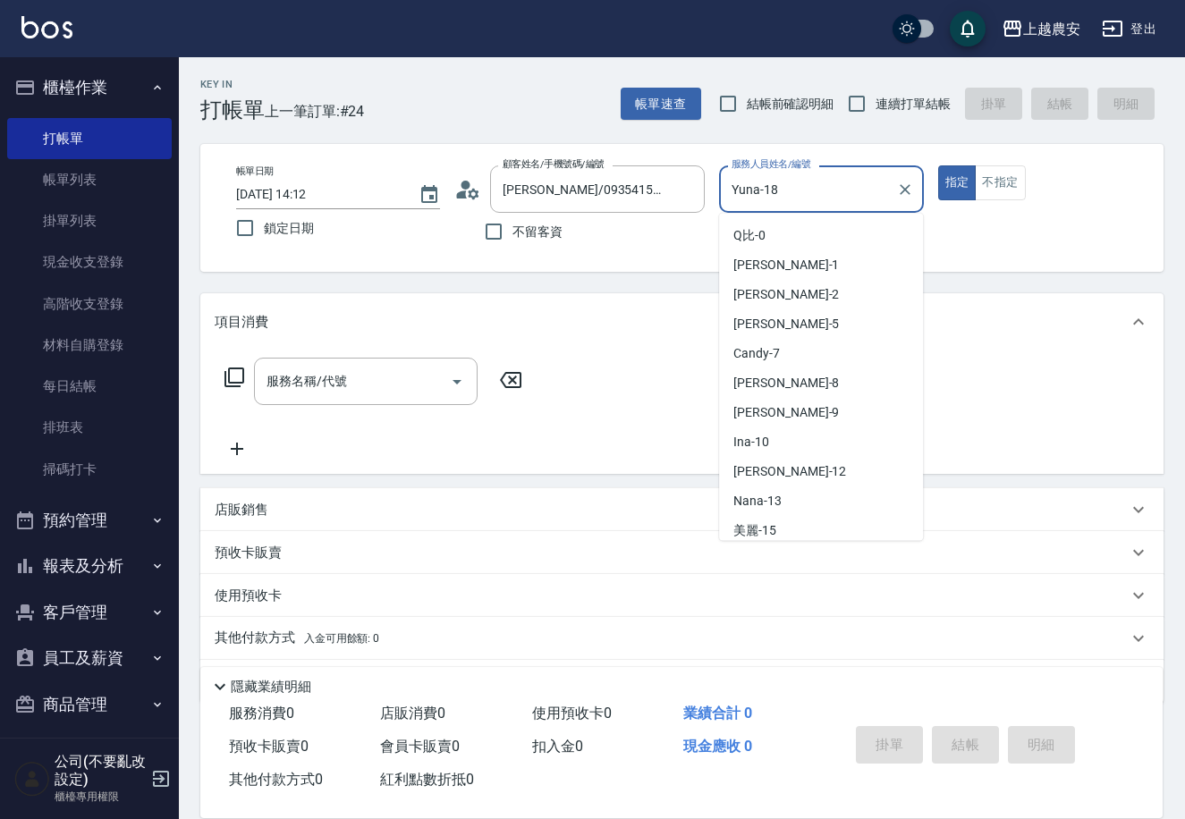
scroll to position [62, 0]
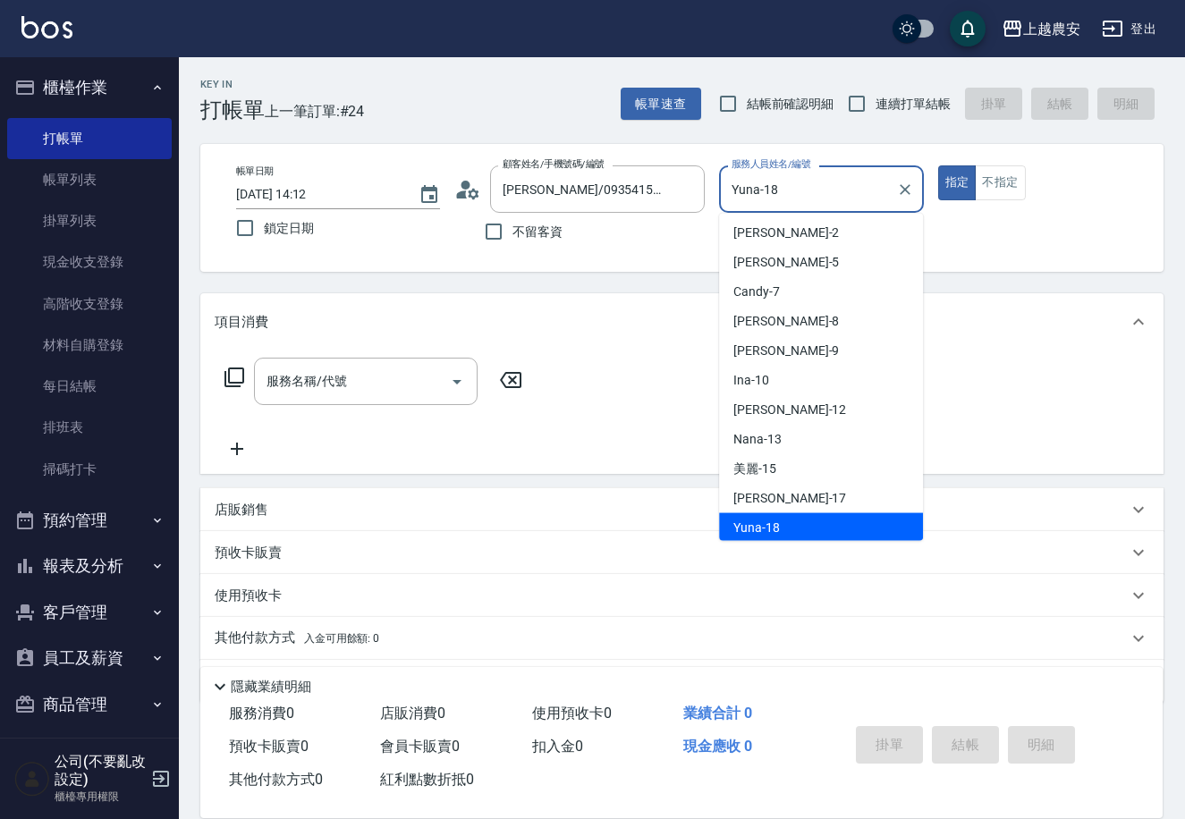
drag, startPoint x: 773, startPoint y: 182, endPoint x: 721, endPoint y: 182, distance: 51.9
click at [721, 182] on div "Yuna-18 服務人員姓名/編號" at bounding box center [821, 188] width 204 height 47
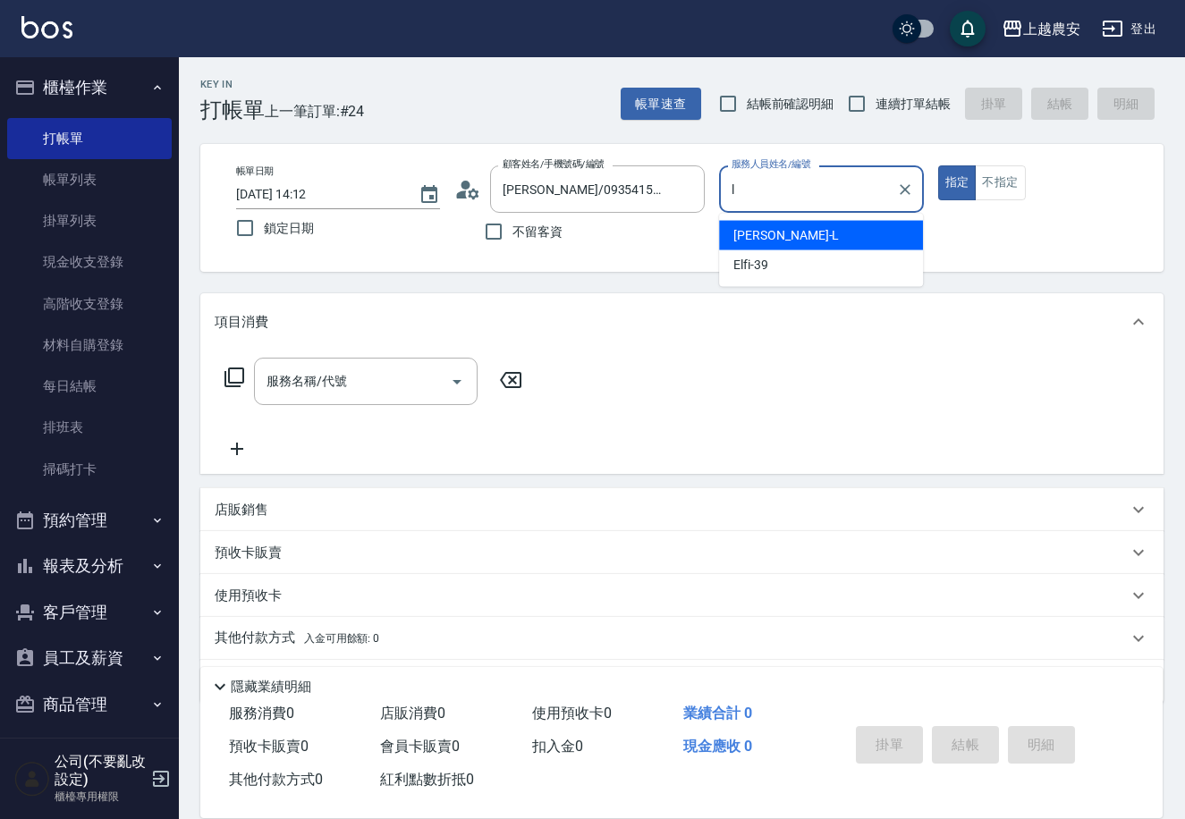
click at [762, 242] on span "Lina -L" at bounding box center [786, 235] width 106 height 19
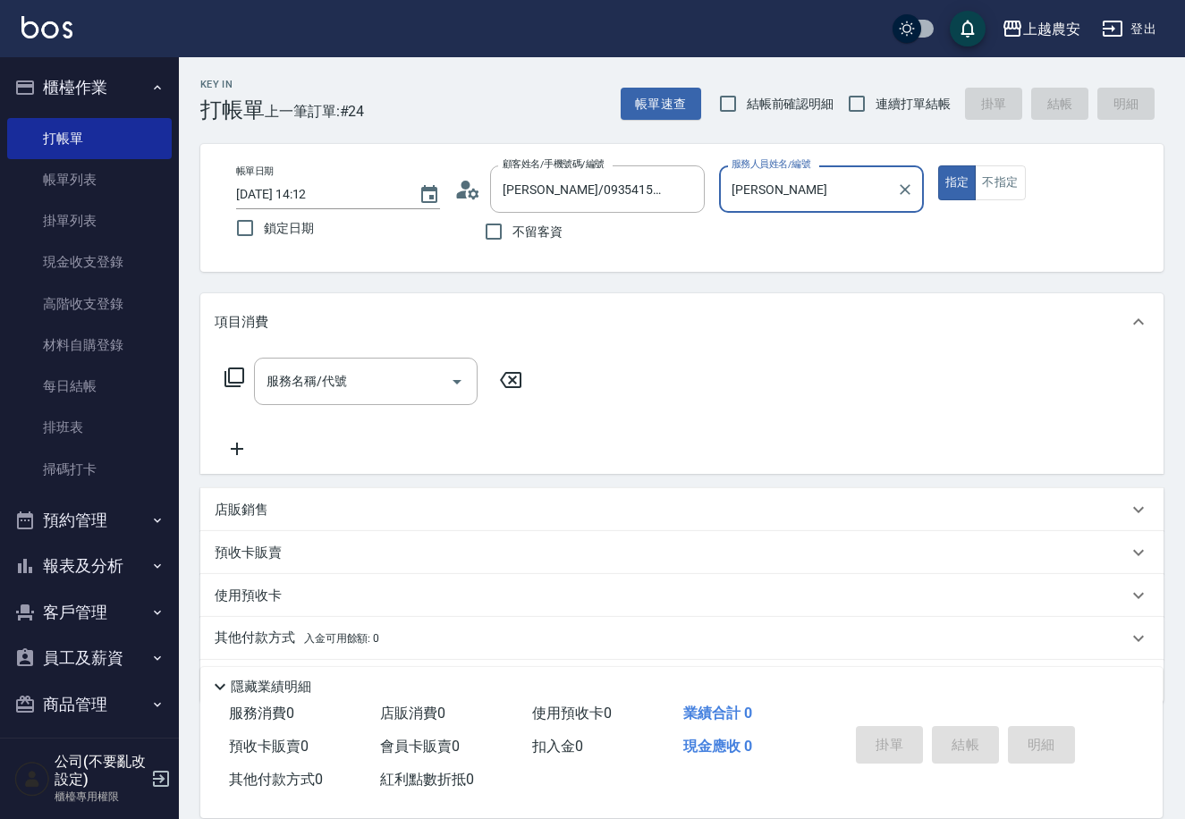
type input "[PERSON_NAME]"
click at [465, 195] on icon at bounding box center [462, 194] width 11 height 8
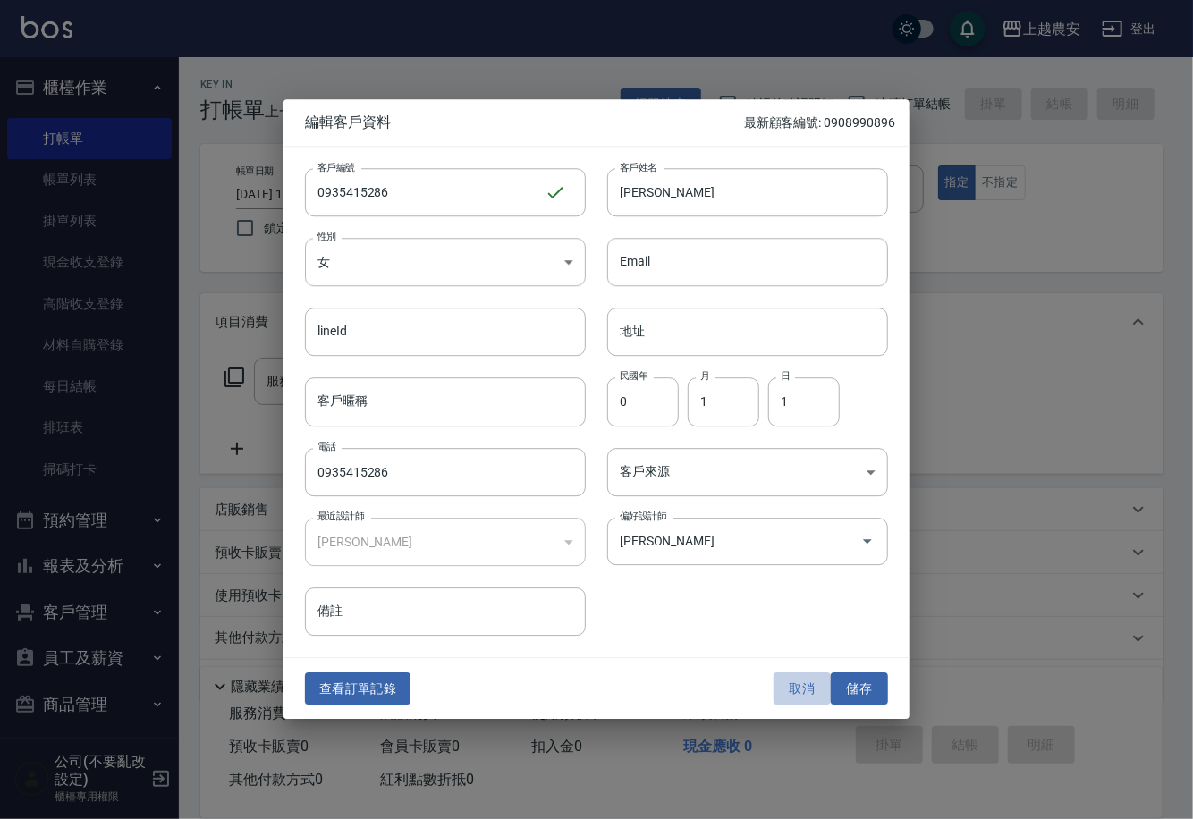
click at [796, 685] on button "取消" at bounding box center [801, 688] width 57 height 33
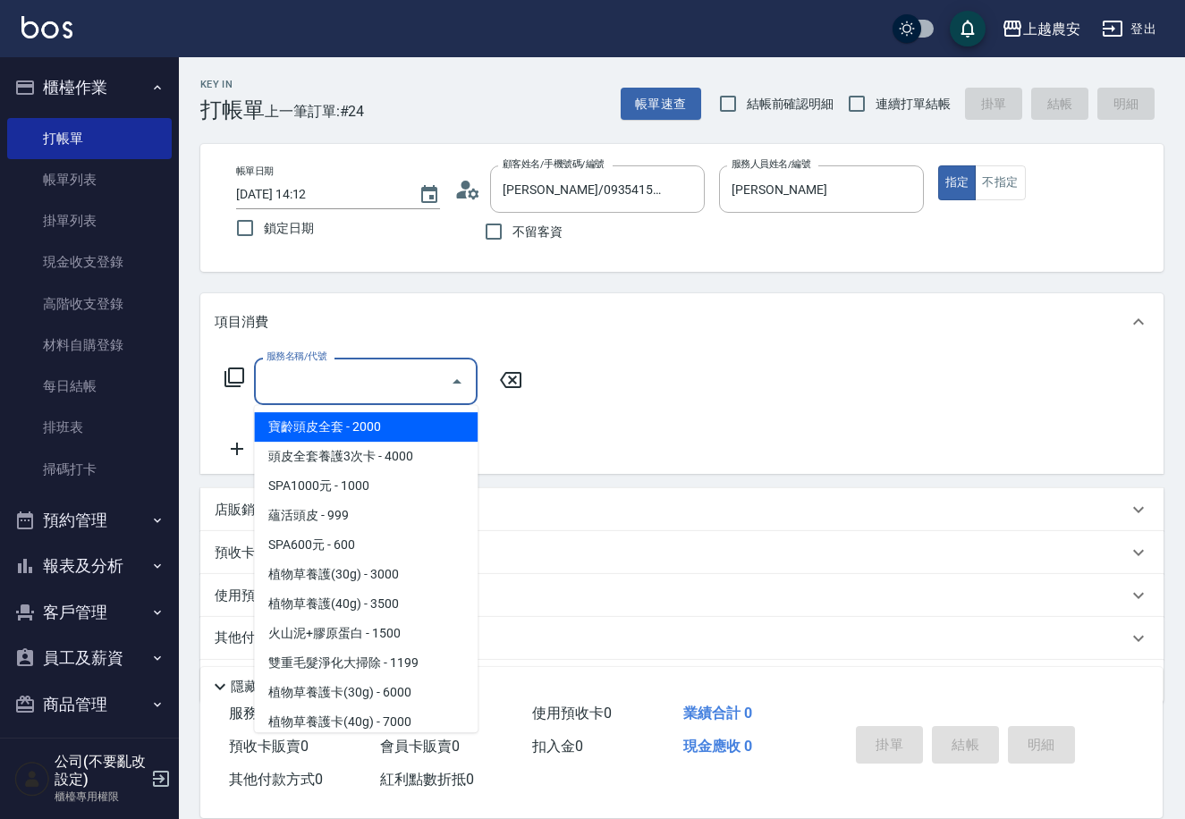
click at [395, 376] on input "服務名稱/代號" at bounding box center [352, 381] width 181 height 31
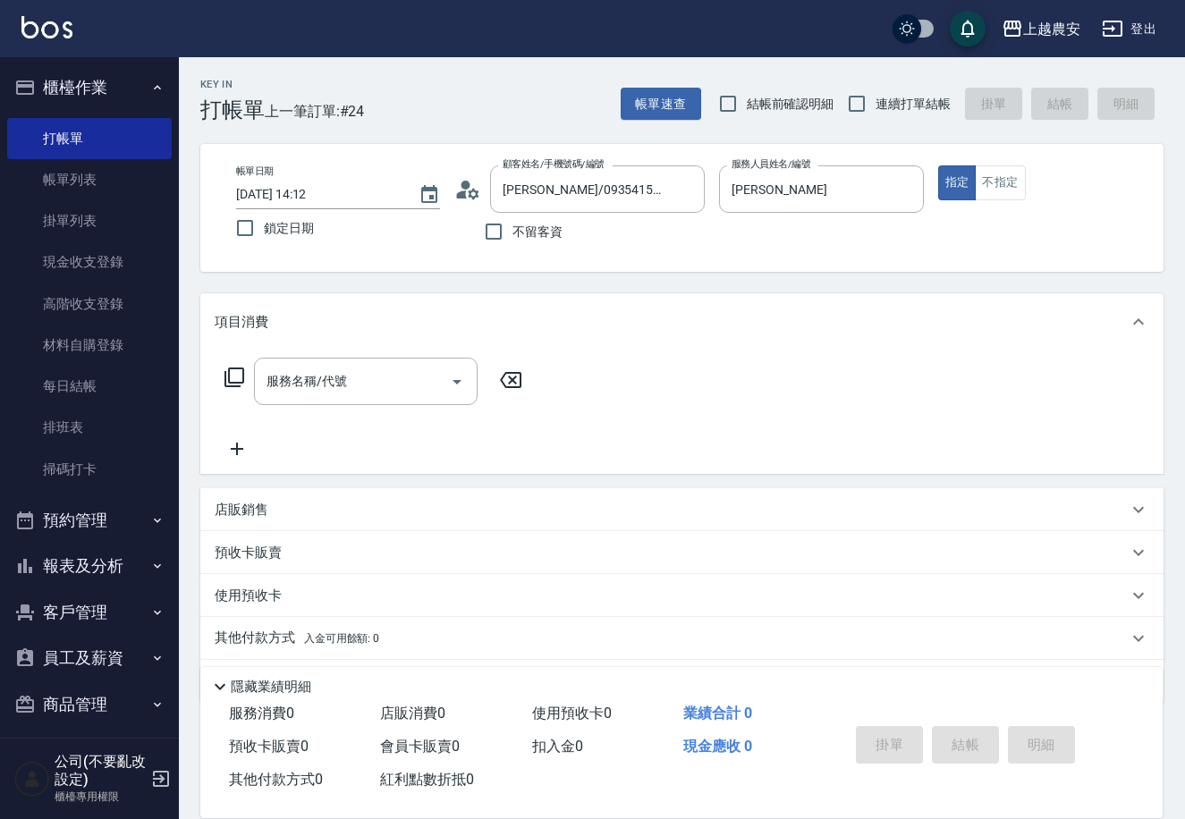
click at [230, 382] on icon at bounding box center [234, 378] width 20 height 20
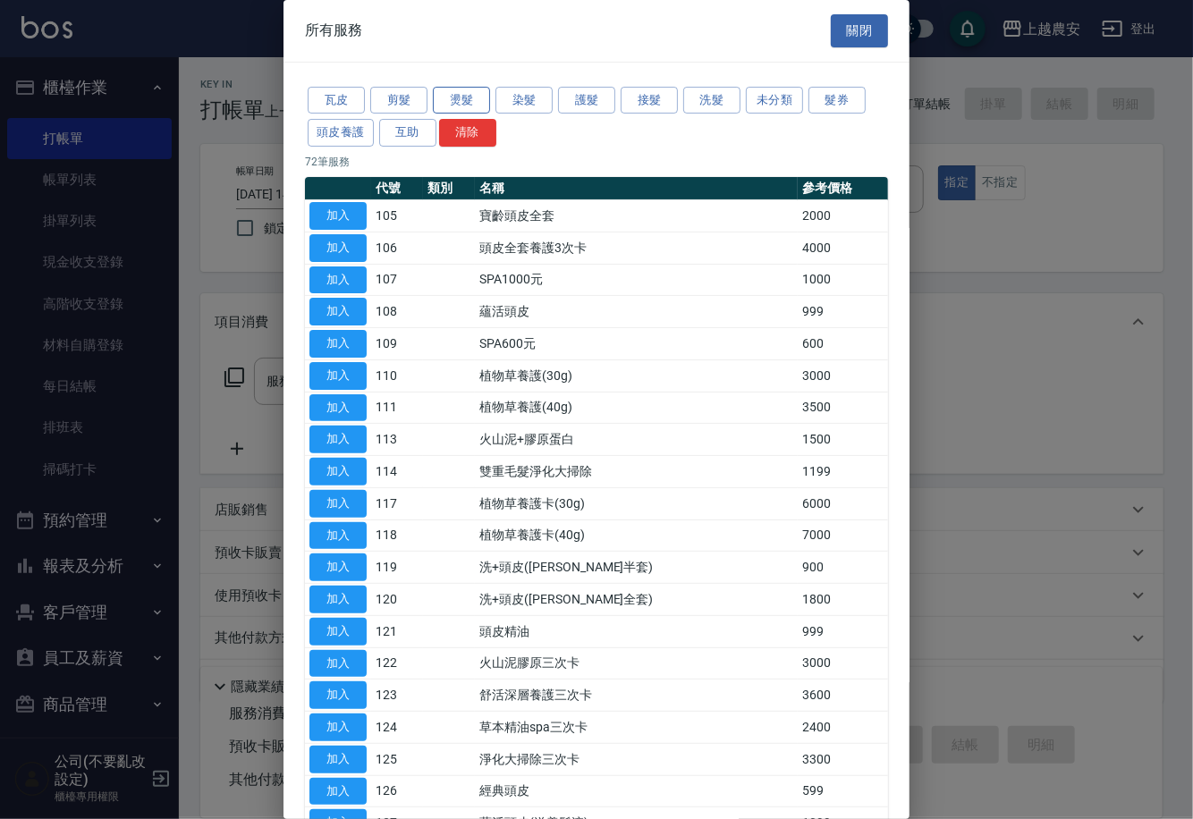
click at [466, 106] on button "燙髮" at bounding box center [461, 101] width 57 height 28
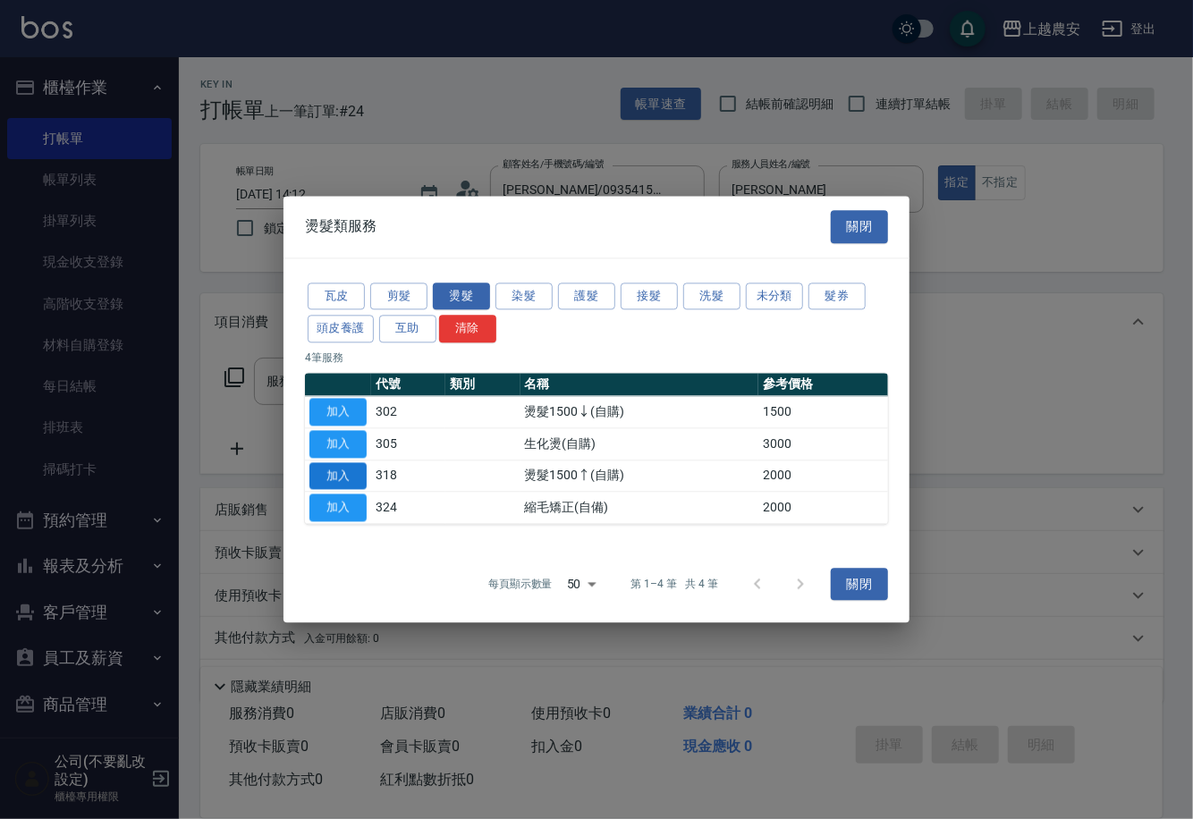
click at [360, 478] on button "加入" at bounding box center [337, 476] width 57 height 28
type input "燙髮1500↑(自購)(318)"
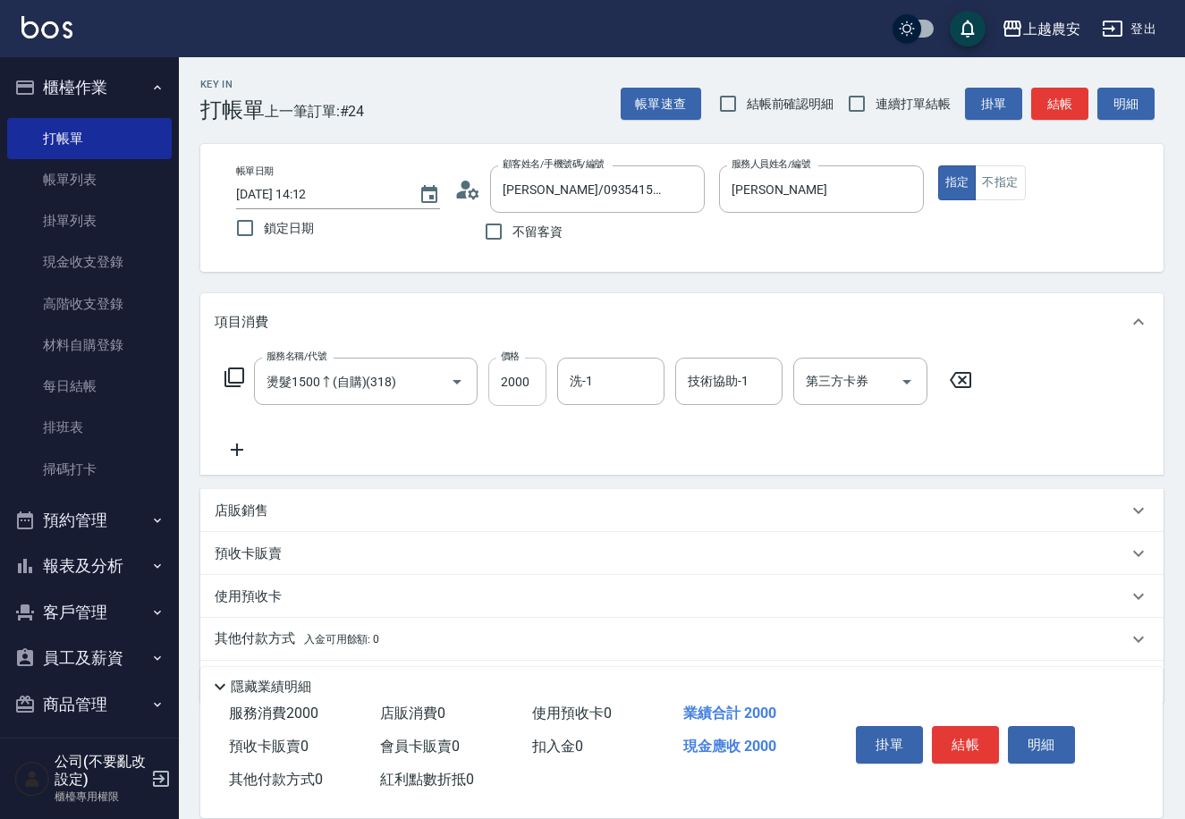
click at [519, 386] on input "2000" at bounding box center [517, 382] width 58 height 48
type input "1800"
click at [981, 747] on button "結帳" at bounding box center [965, 745] width 67 height 38
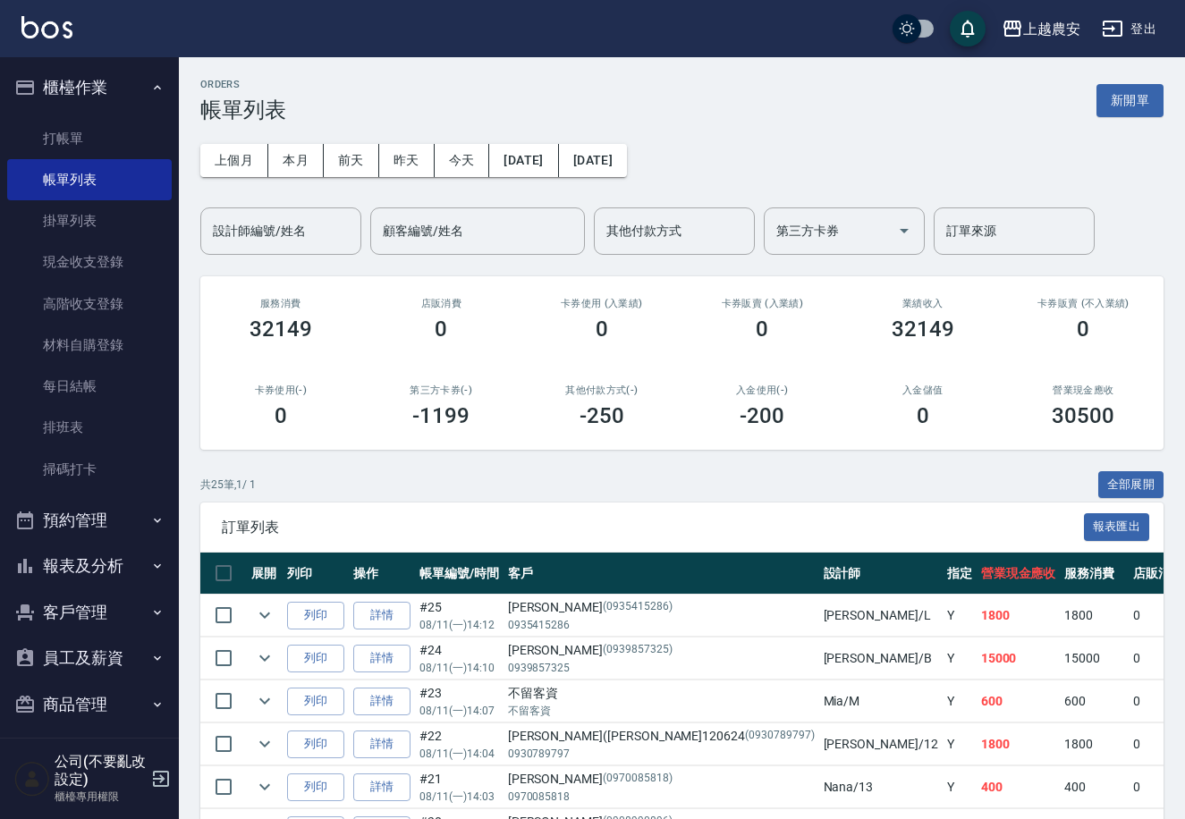
click at [109, 557] on button "報表及分析" at bounding box center [89, 566] width 165 height 46
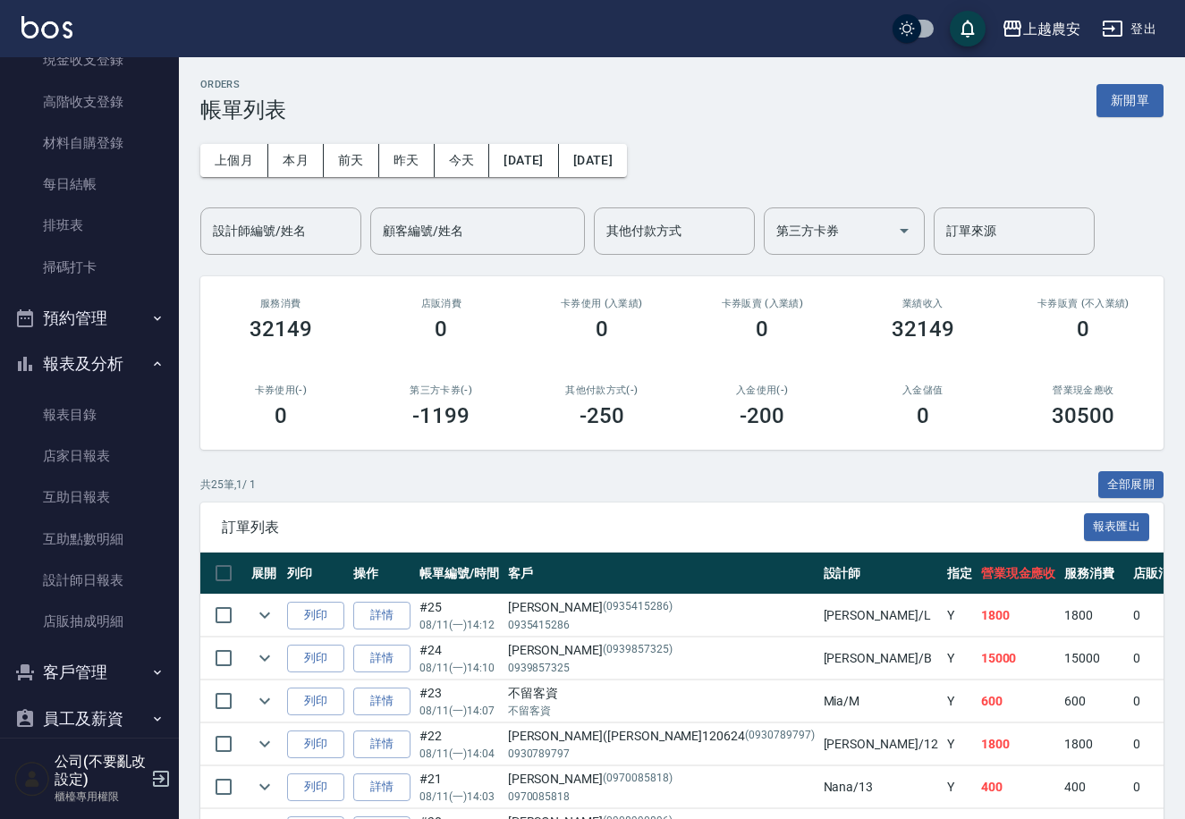
scroll to position [205, 0]
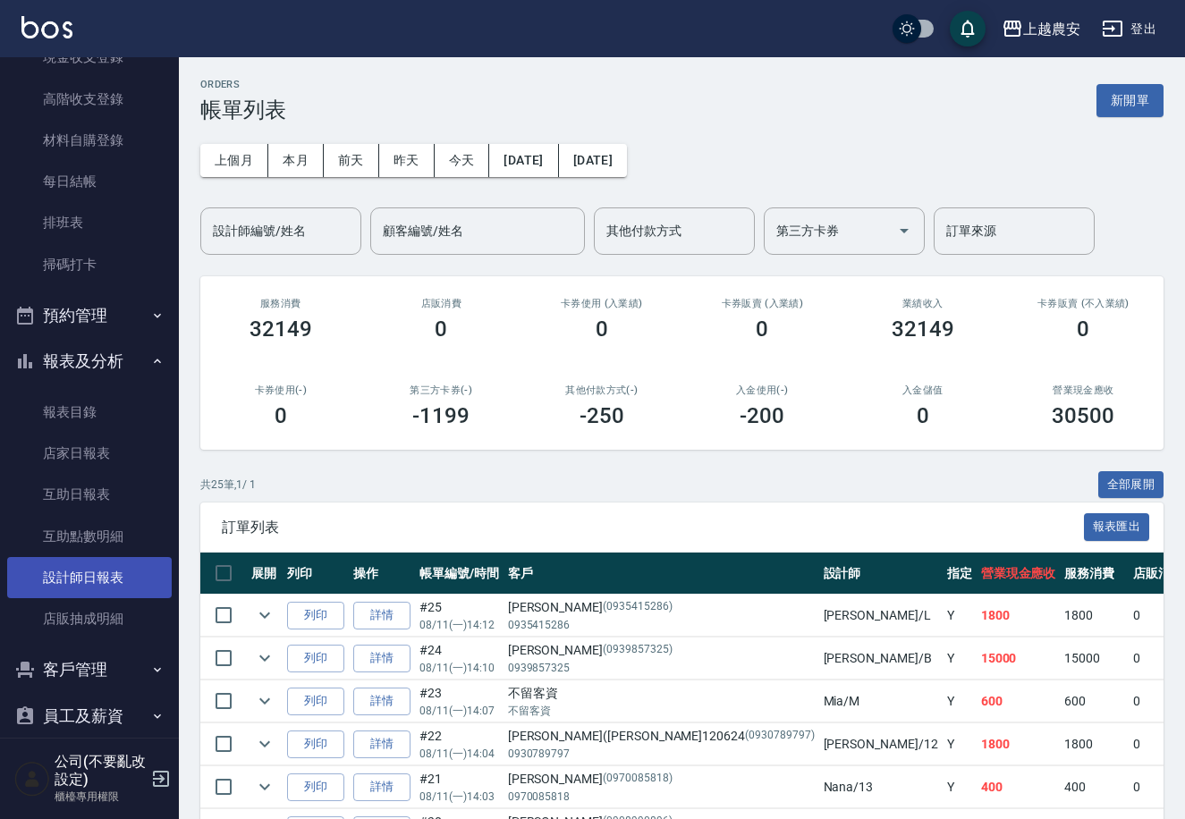
click at [82, 577] on link "設計師日報表" at bounding box center [89, 577] width 165 height 41
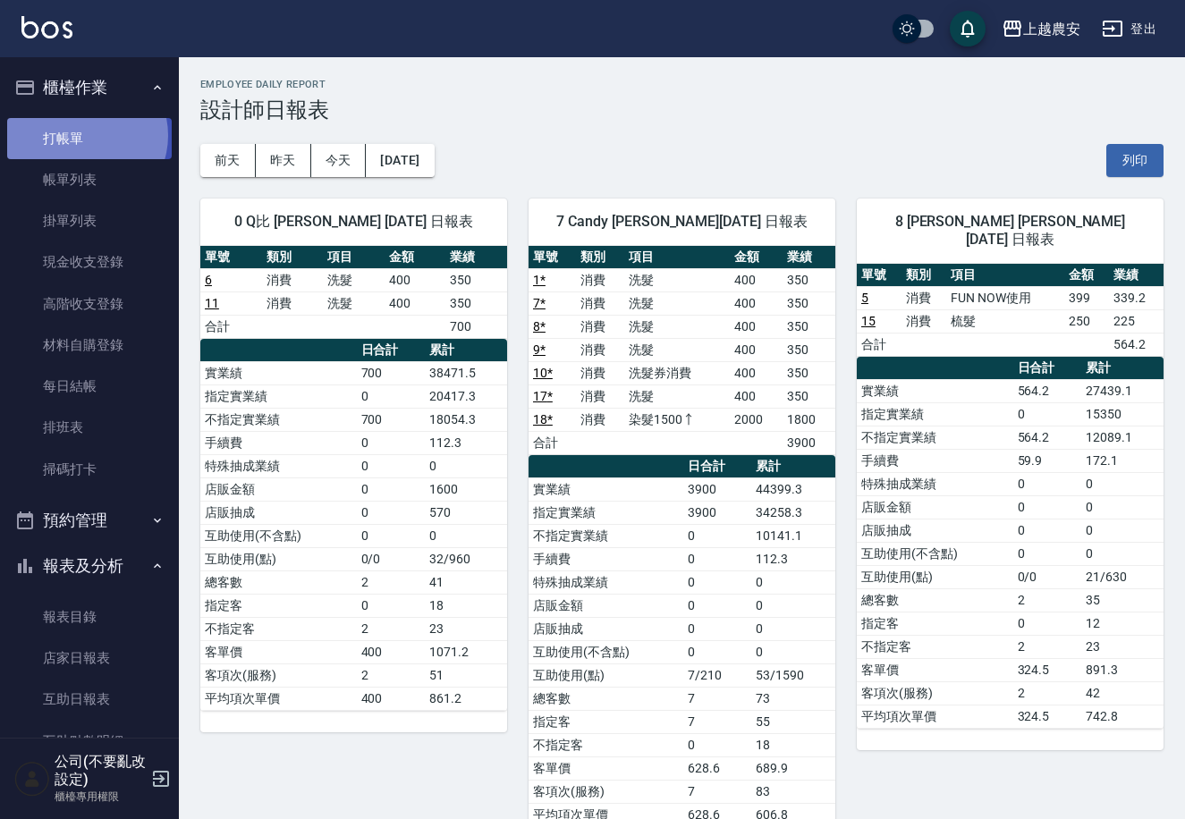
click at [82, 135] on link "打帳單" at bounding box center [89, 138] width 165 height 41
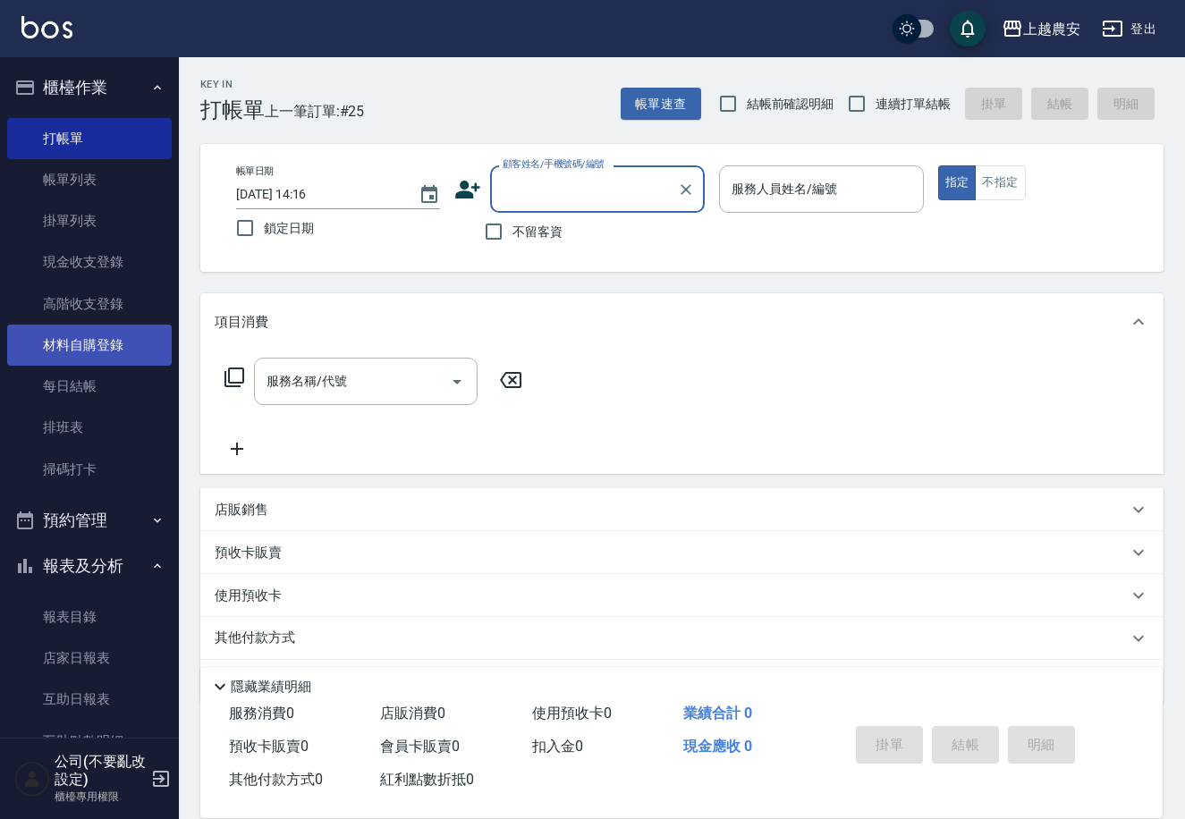
click at [92, 345] on link "材料自購登錄" at bounding box center [89, 345] width 165 height 41
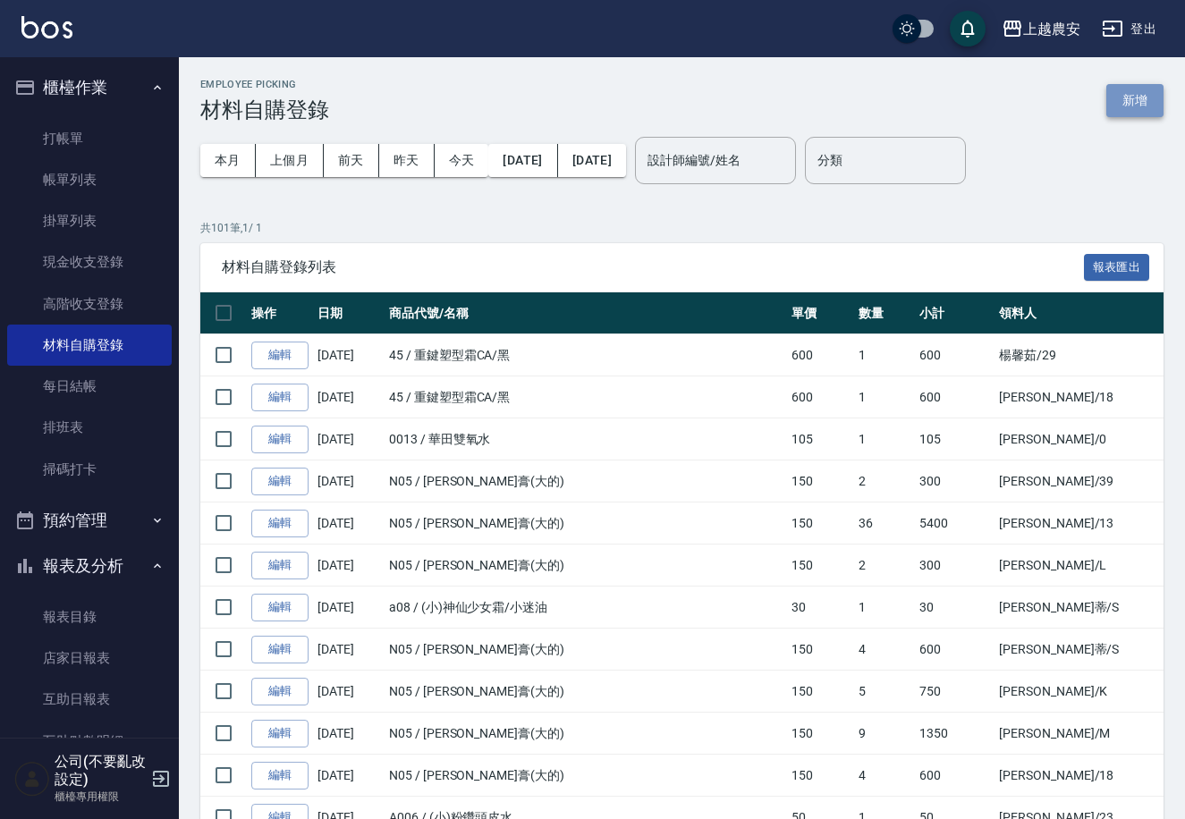
click at [1127, 98] on button "新增" at bounding box center [1134, 100] width 57 height 33
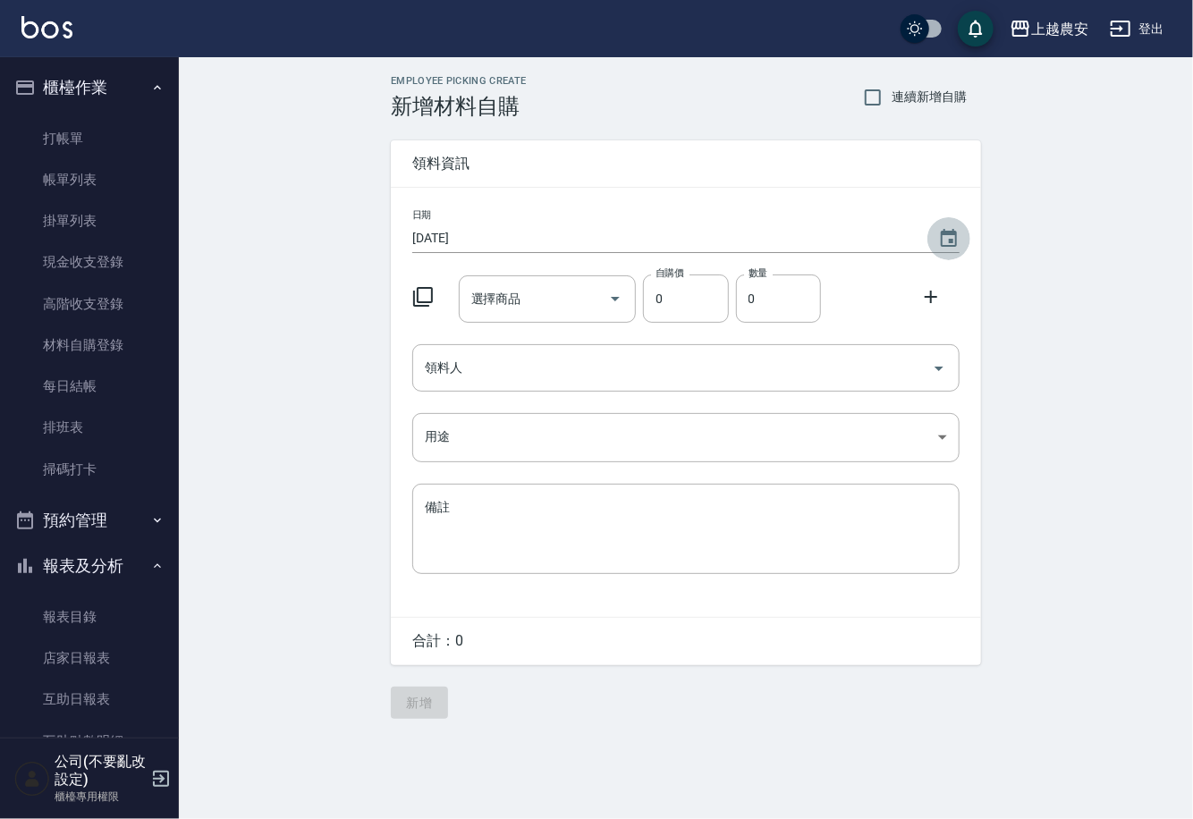
drag, startPoint x: 946, startPoint y: 231, endPoint x: 932, endPoint y: 217, distance: 19.6
click at [946, 228] on icon "Choose date, selected date is 2025-08-11" at bounding box center [948, 238] width 21 height 21
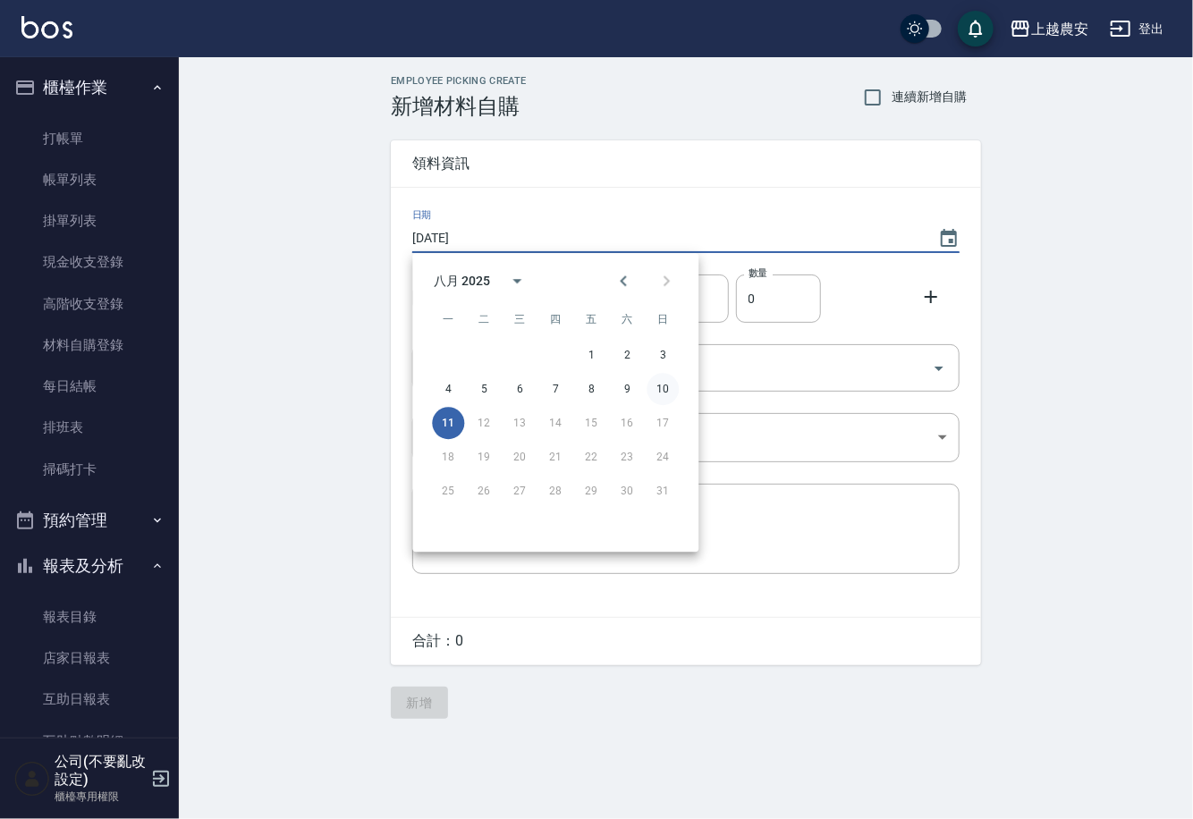
click at [671, 383] on button "10" at bounding box center [662, 389] width 32 height 32
type input "2025/08/10"
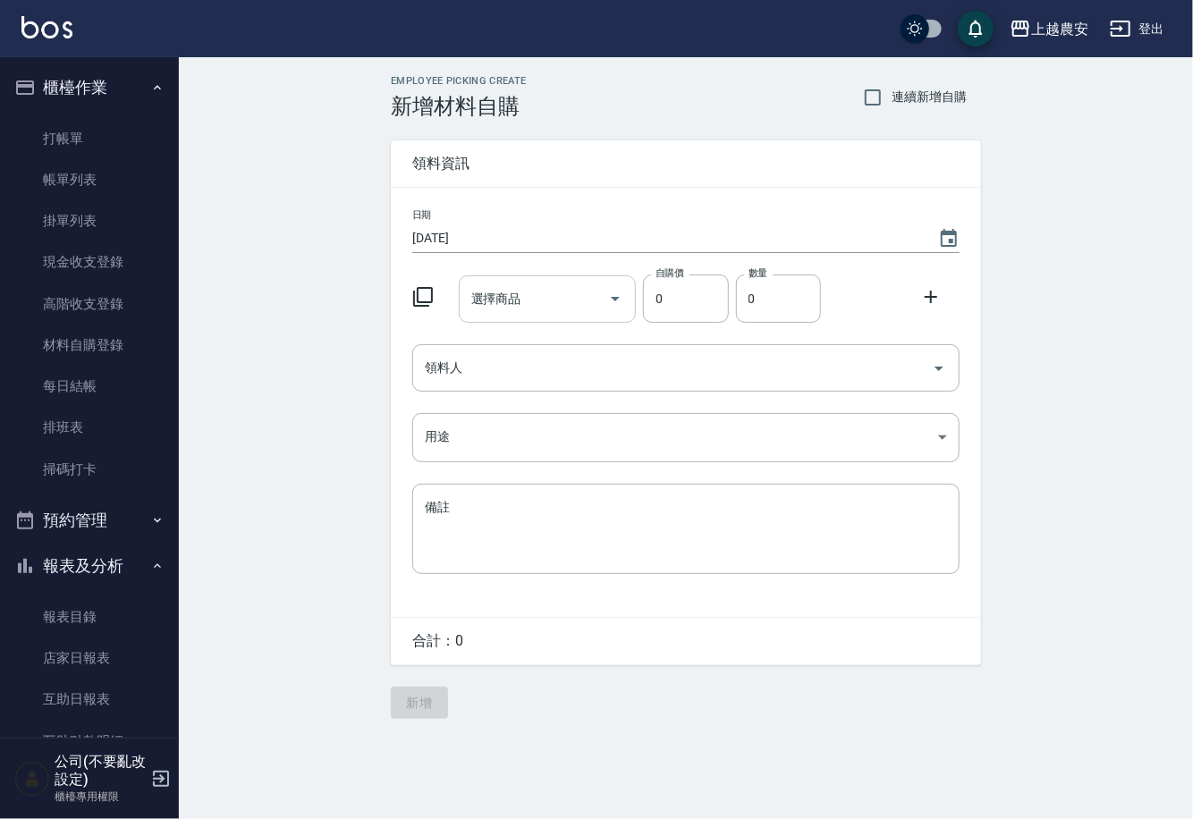
click at [585, 320] on div "選擇商品" at bounding box center [548, 298] width 178 height 47
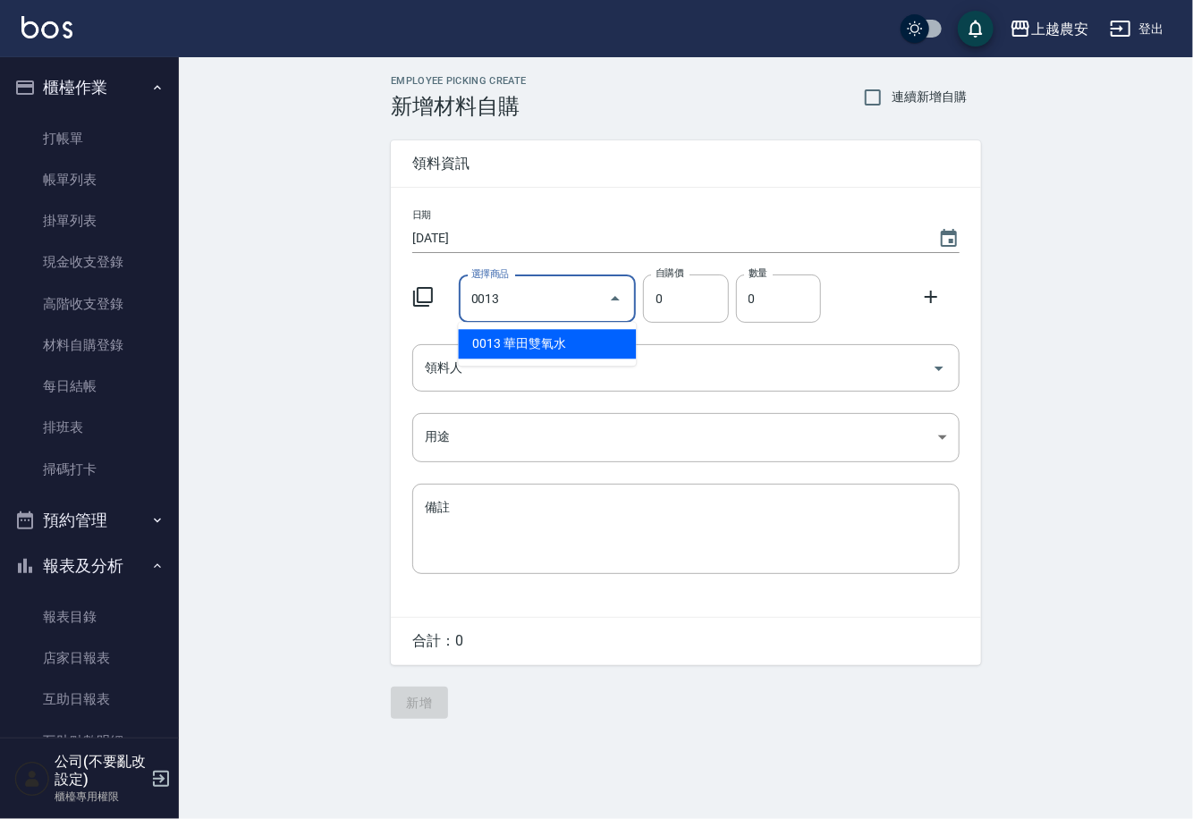
type input "華田雙氧水"
type input "105"
type input "1"
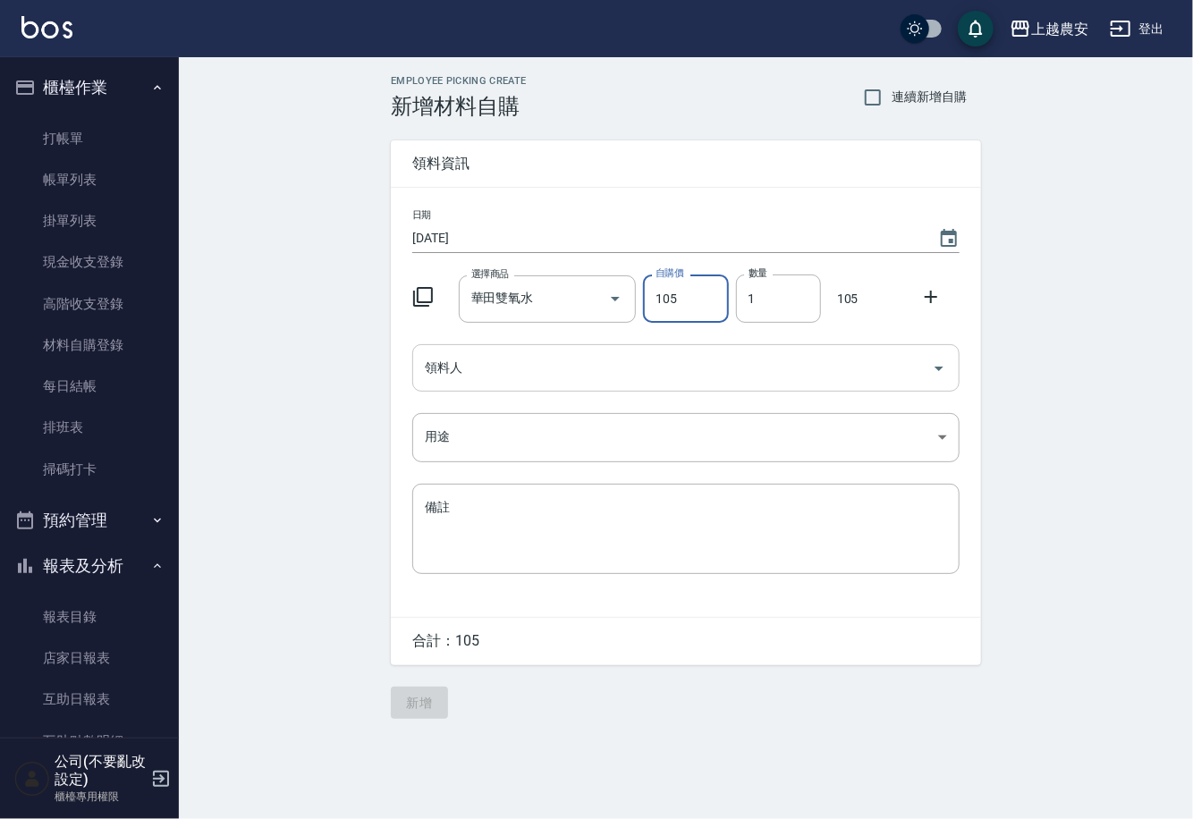
click at [495, 371] on input "領料人" at bounding box center [672, 367] width 504 height 31
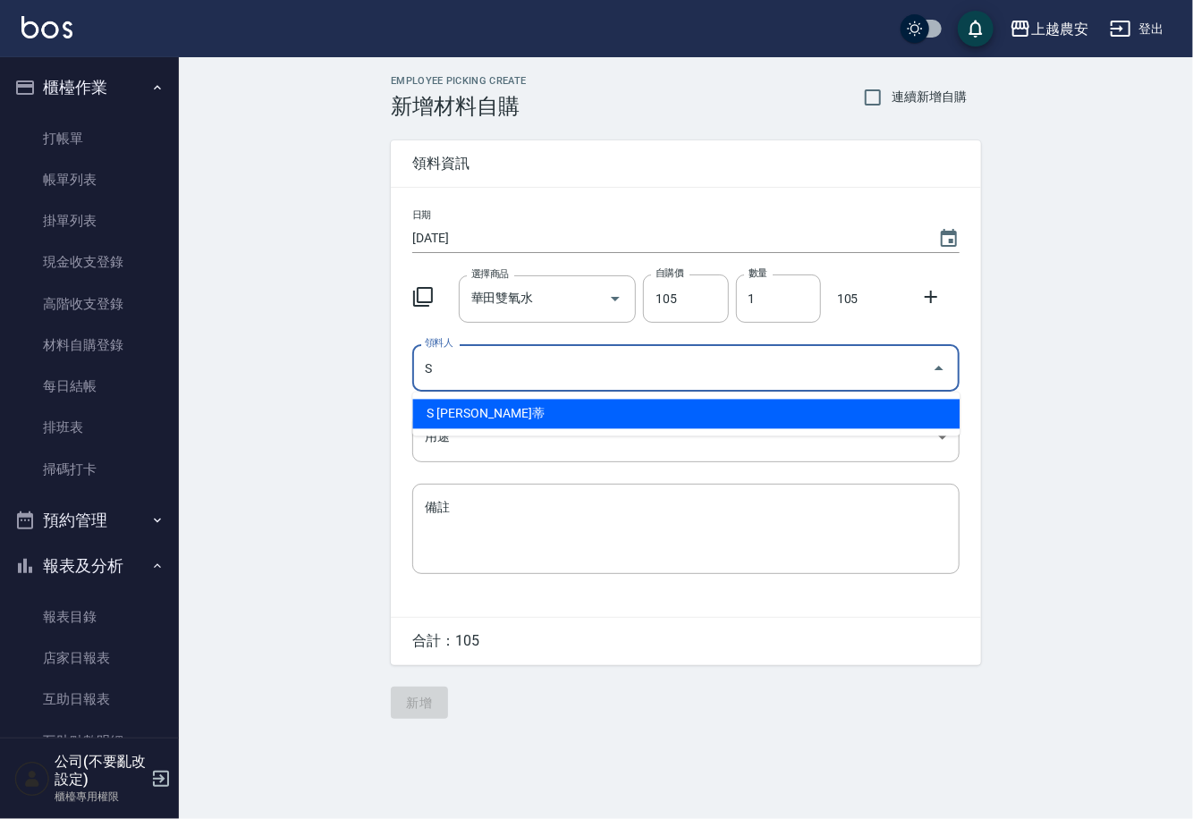
click at [515, 418] on li "S Sandy珊蒂" at bounding box center [685, 415] width 547 height 30
type input "S Sandy珊蒂"
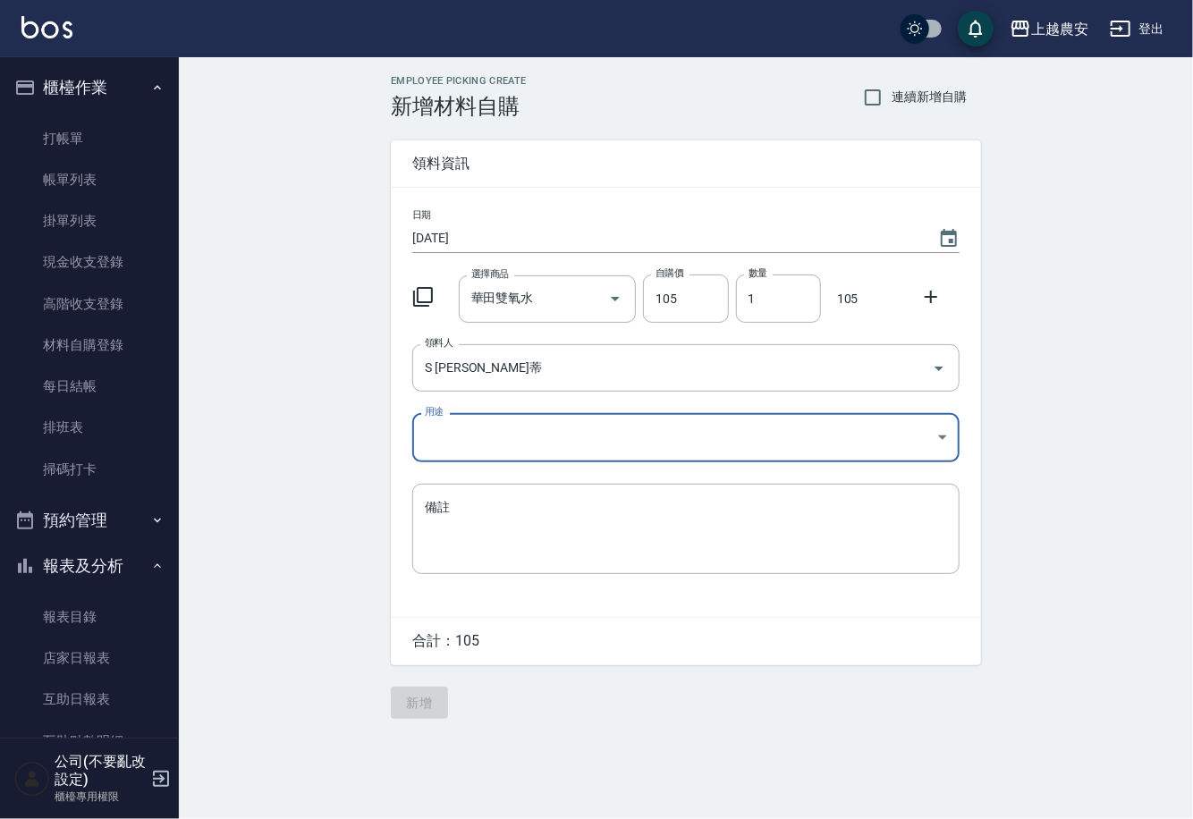
click at [494, 436] on body "上越農安 登出 櫃檯作業 打帳單 帳單列表 掛單列表 現金收支登錄 高階收支登錄 材料自購登錄 每日結帳 排班表 掃碼打卡 預約管理 預約管理 單日預約紀錄 …" at bounding box center [596, 409] width 1193 height 819
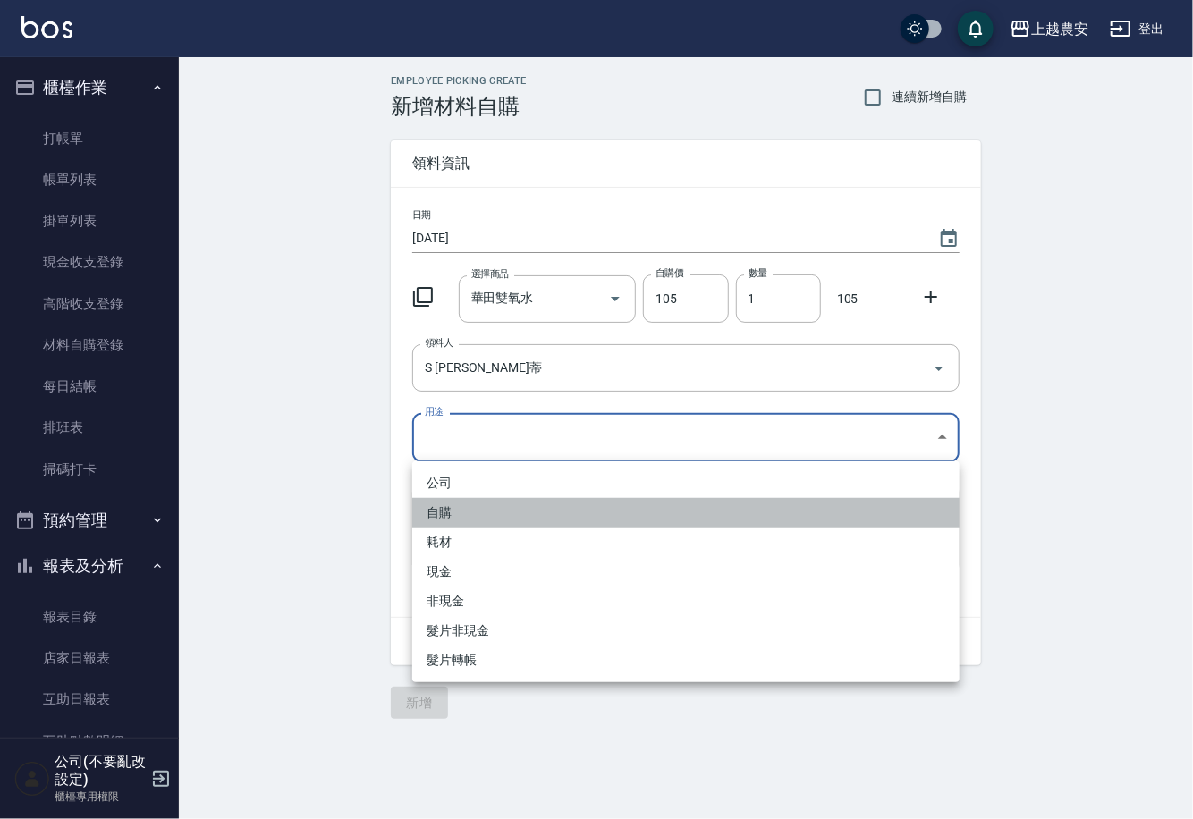
click at [452, 502] on li "自購" at bounding box center [685, 513] width 547 height 30
type input "自購"
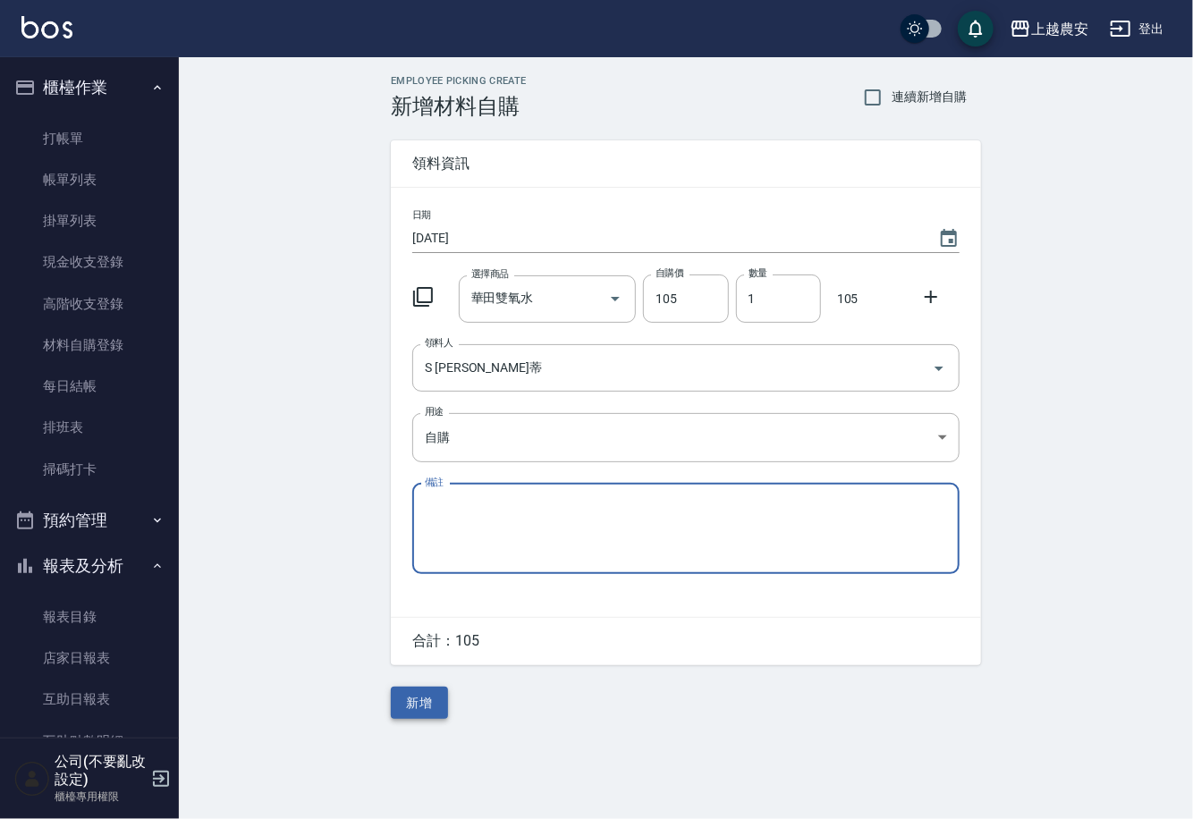
click at [421, 698] on button "新增" at bounding box center [419, 703] width 57 height 33
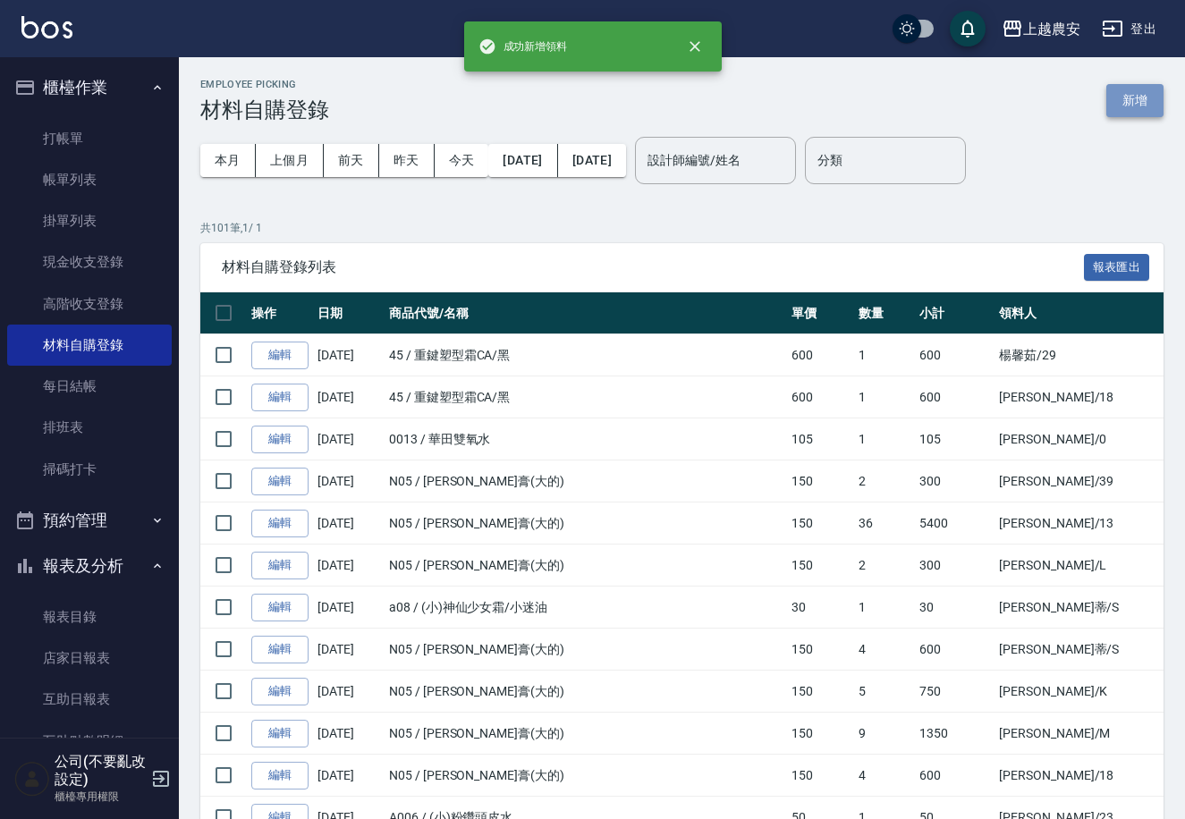
click at [1119, 104] on button "新增" at bounding box center [1134, 100] width 57 height 33
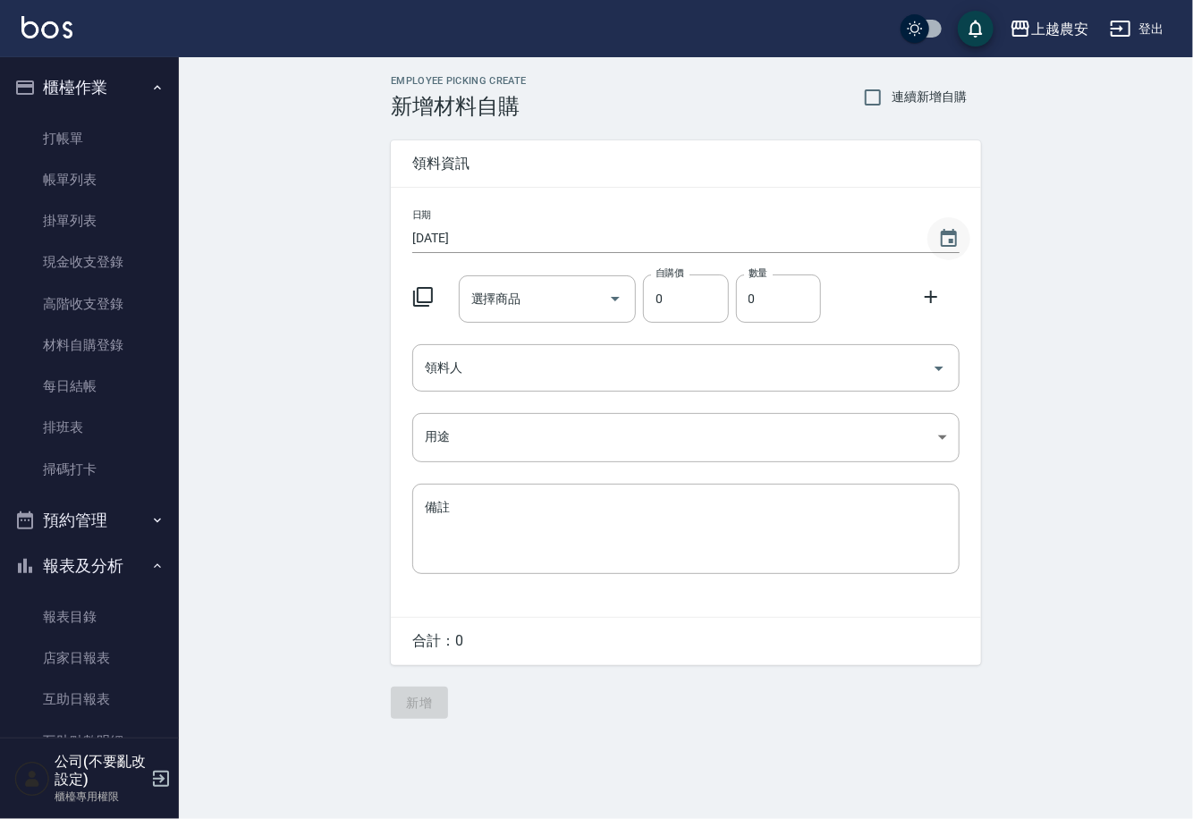
click at [945, 242] on icon "Choose date, selected date is 2025-08-11" at bounding box center [948, 238] width 21 height 21
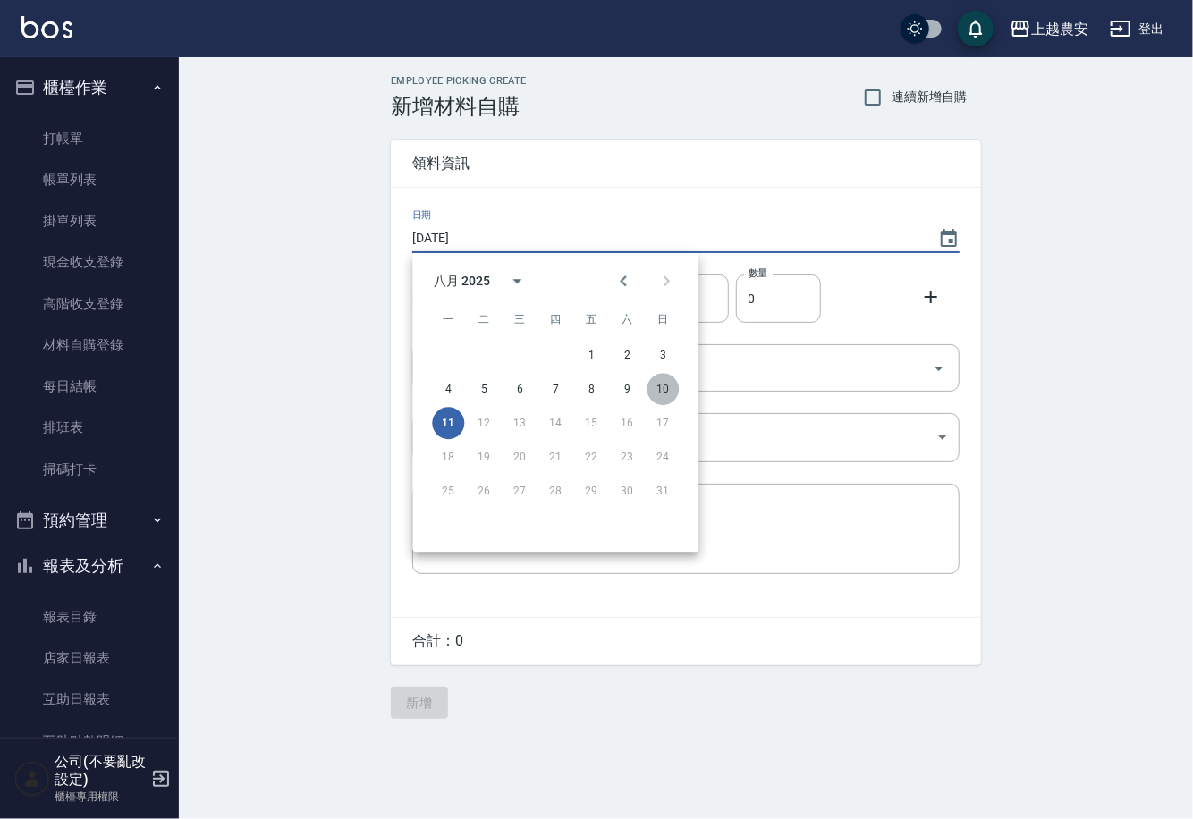
click at [663, 390] on button "10" at bounding box center [662, 389] width 32 height 32
type input "2025/08/10"
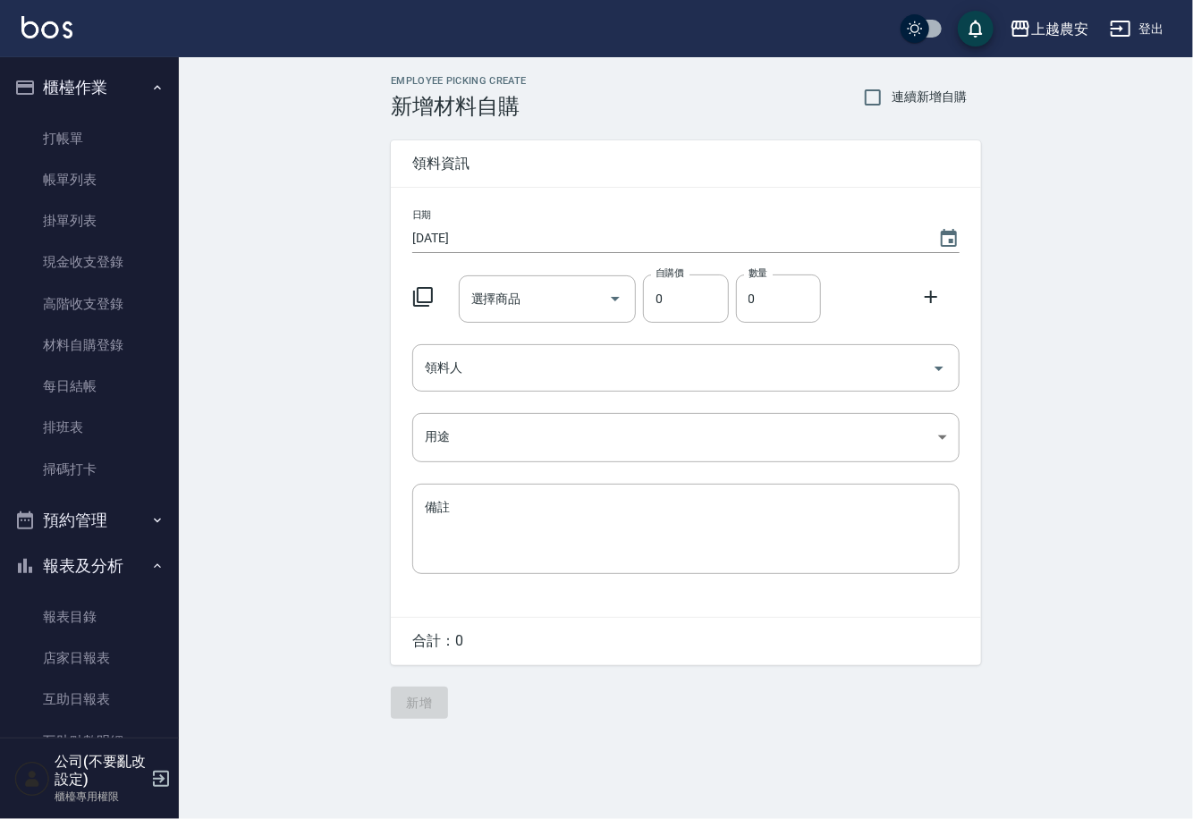
click at [504, 303] on div "選擇商品 選擇商品" at bounding box center [548, 298] width 178 height 47
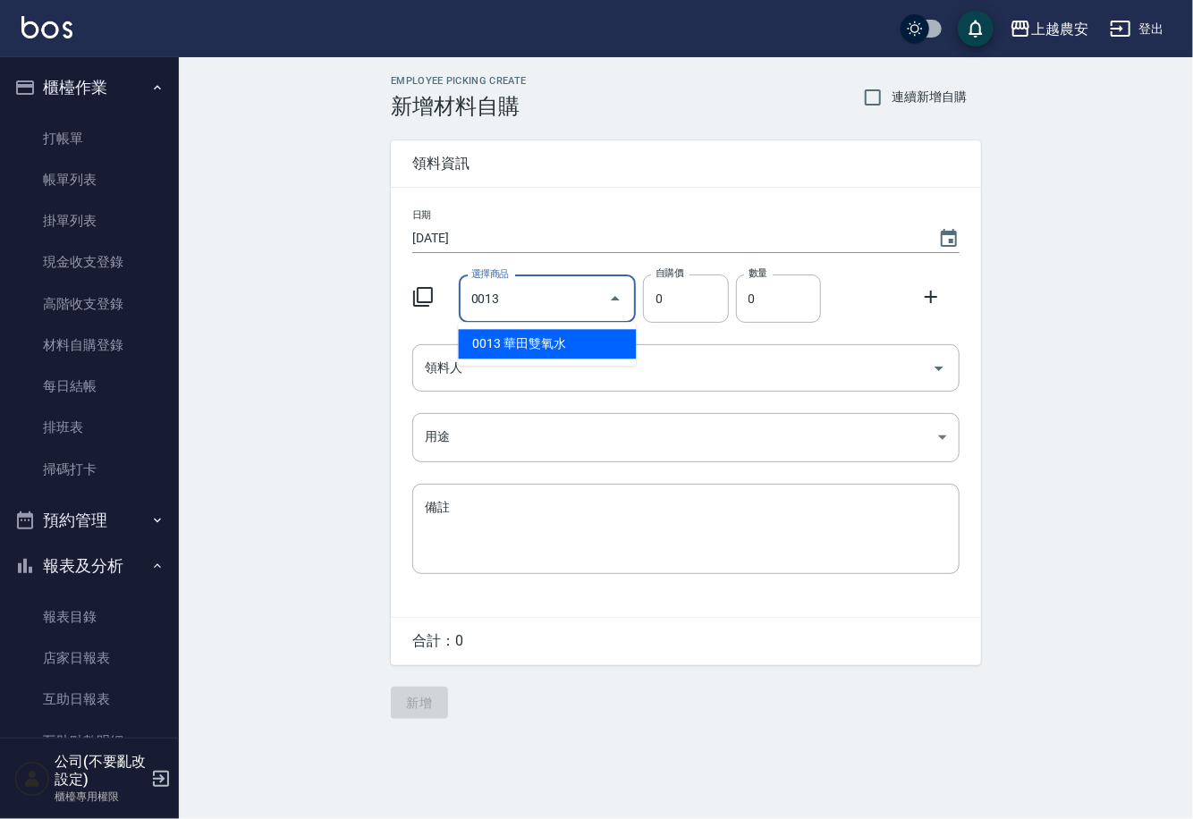
type input "華田雙氧水"
type input "105"
type input "1"
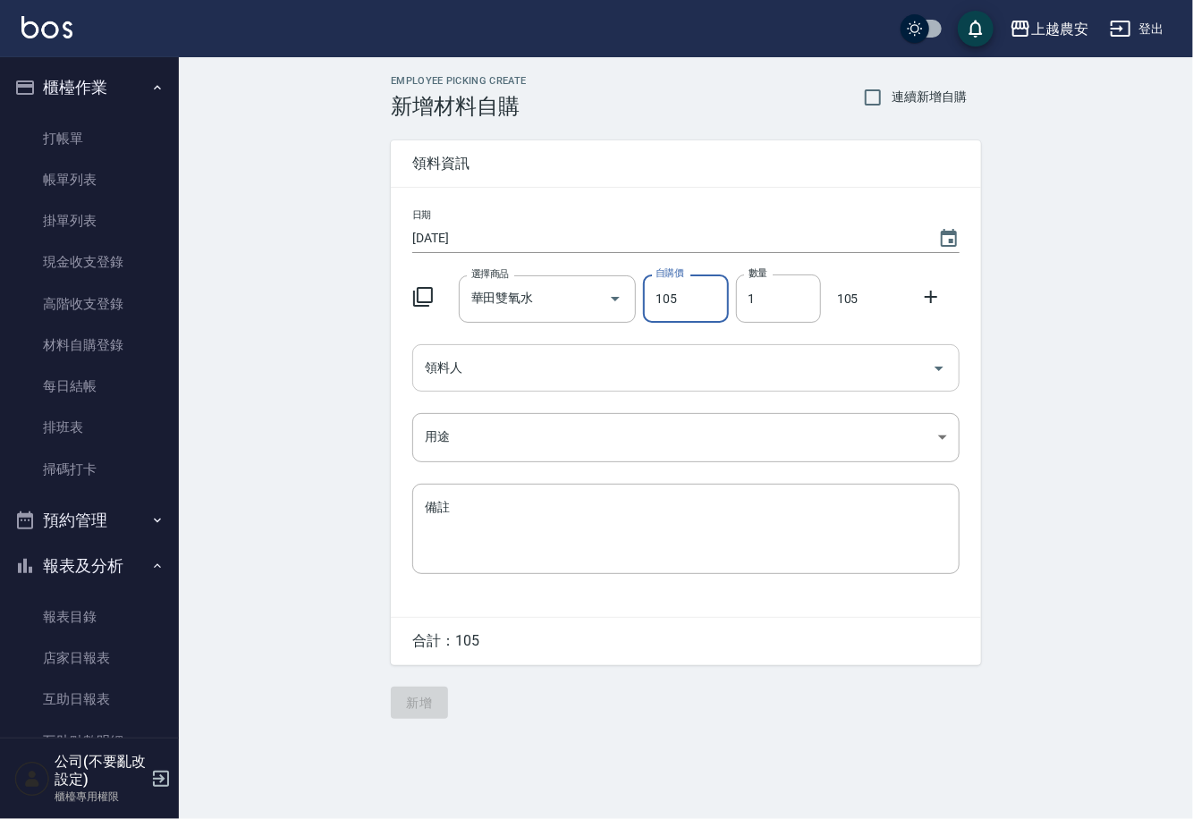
click at [447, 383] on input "領料人" at bounding box center [672, 367] width 504 height 31
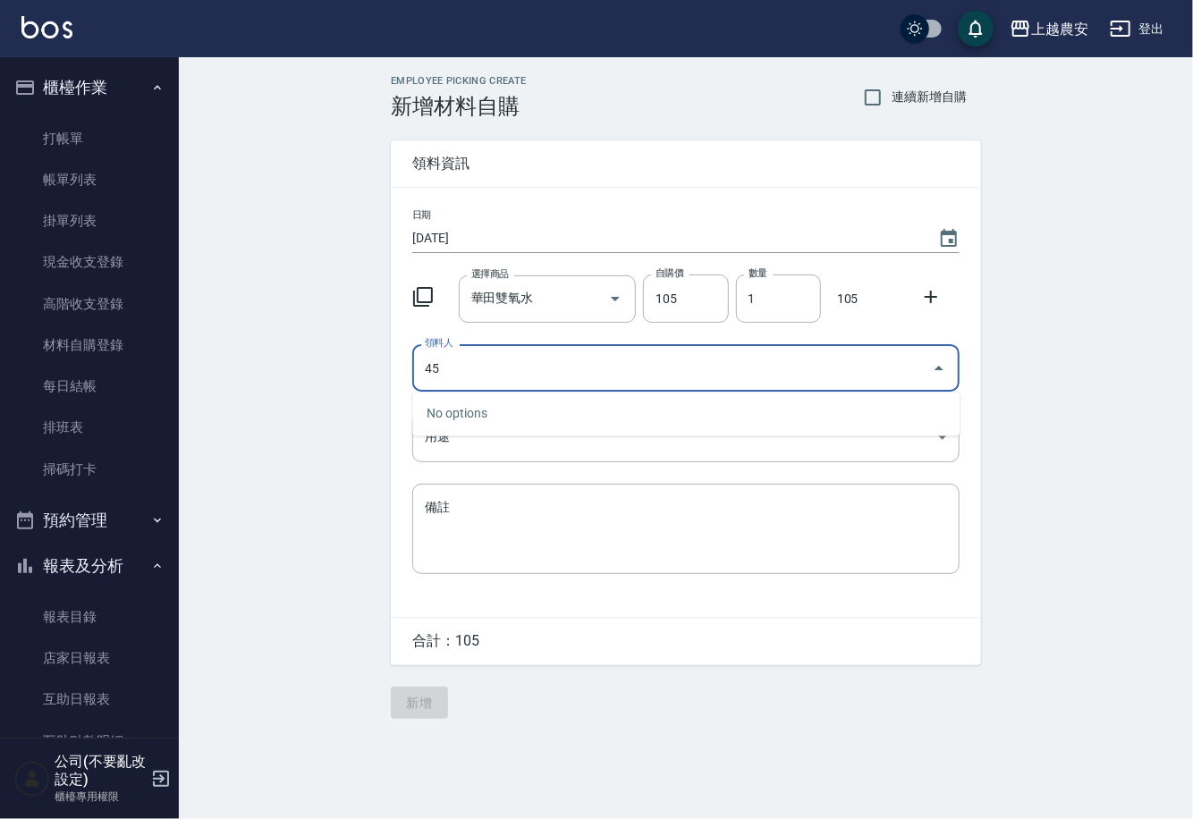
type input "4"
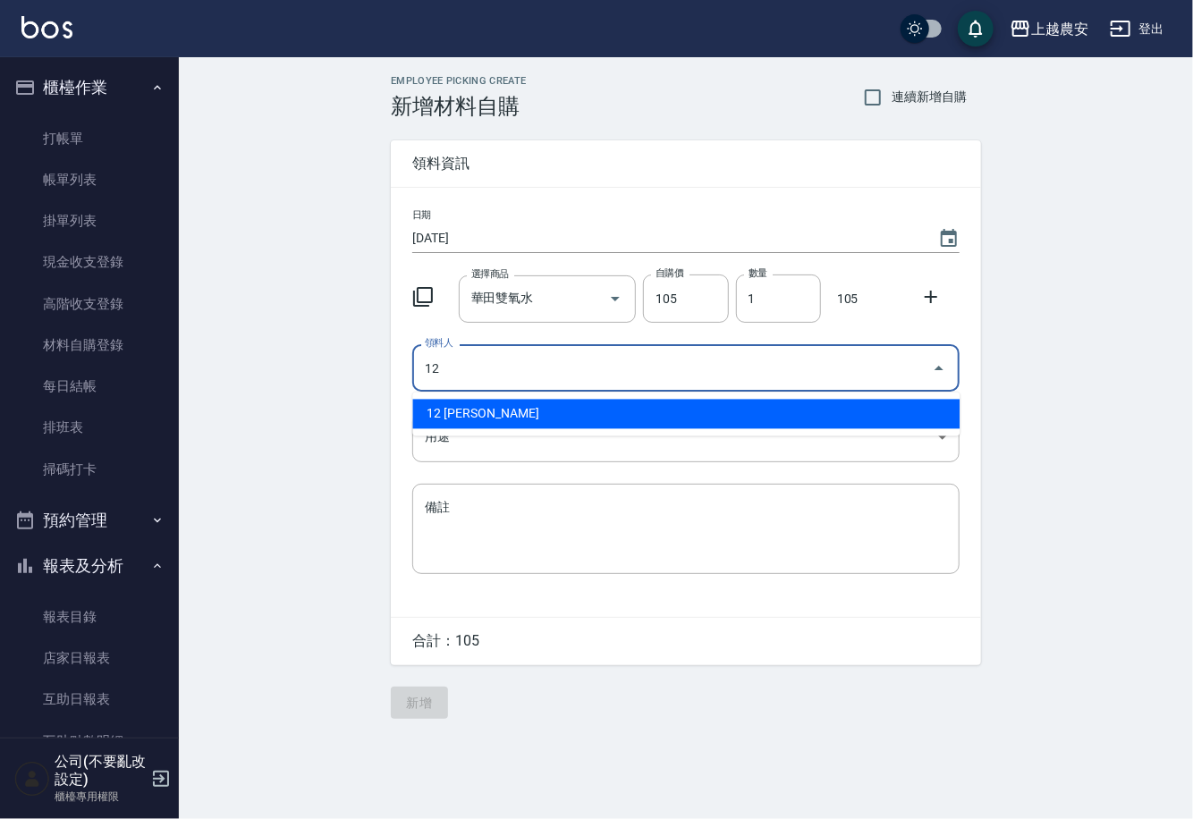
click at [500, 400] on li "12 蘇淑玲" at bounding box center [685, 415] width 547 height 30
type input "12 蘇淑玲"
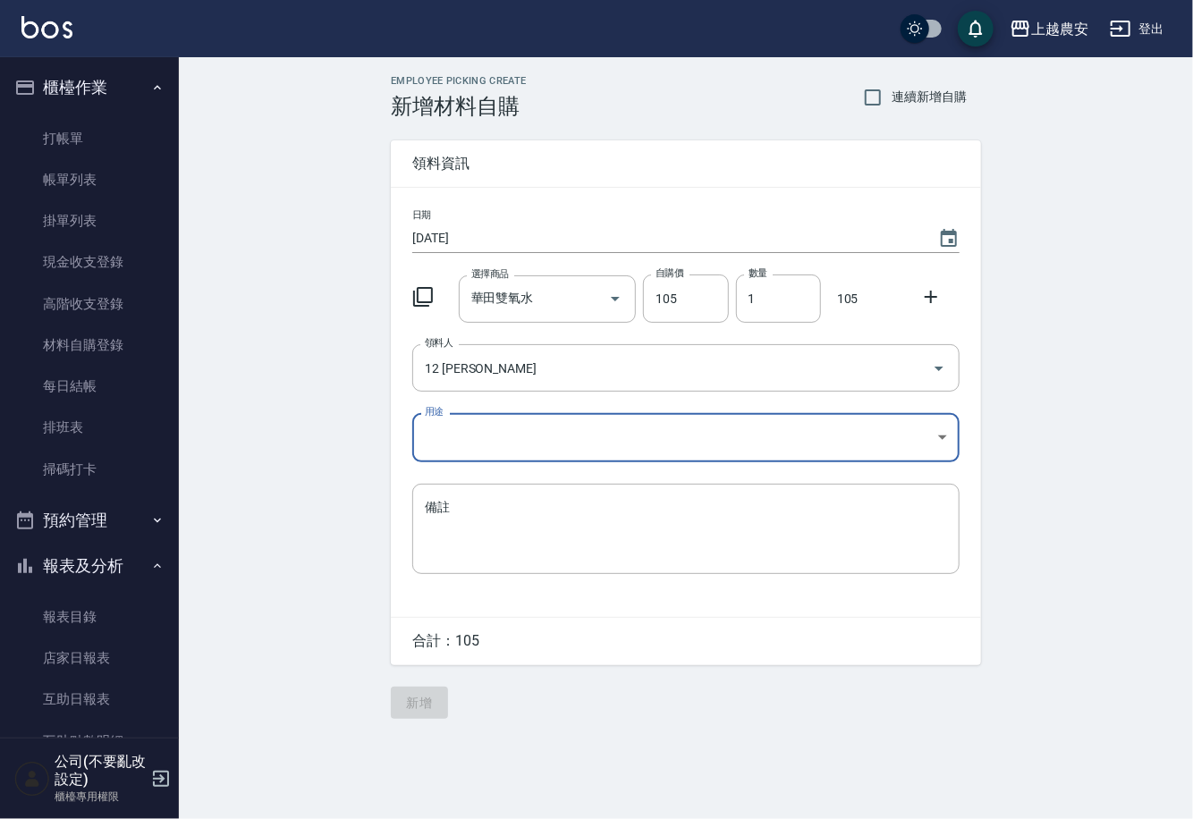
click at [452, 440] on body "上越農安 登出 櫃檯作業 打帳單 帳單列表 掛單列表 現金收支登錄 高階收支登錄 材料自購登錄 每日結帳 排班表 掃碼打卡 預約管理 預約管理 單日預約紀錄 …" at bounding box center [596, 409] width 1193 height 819
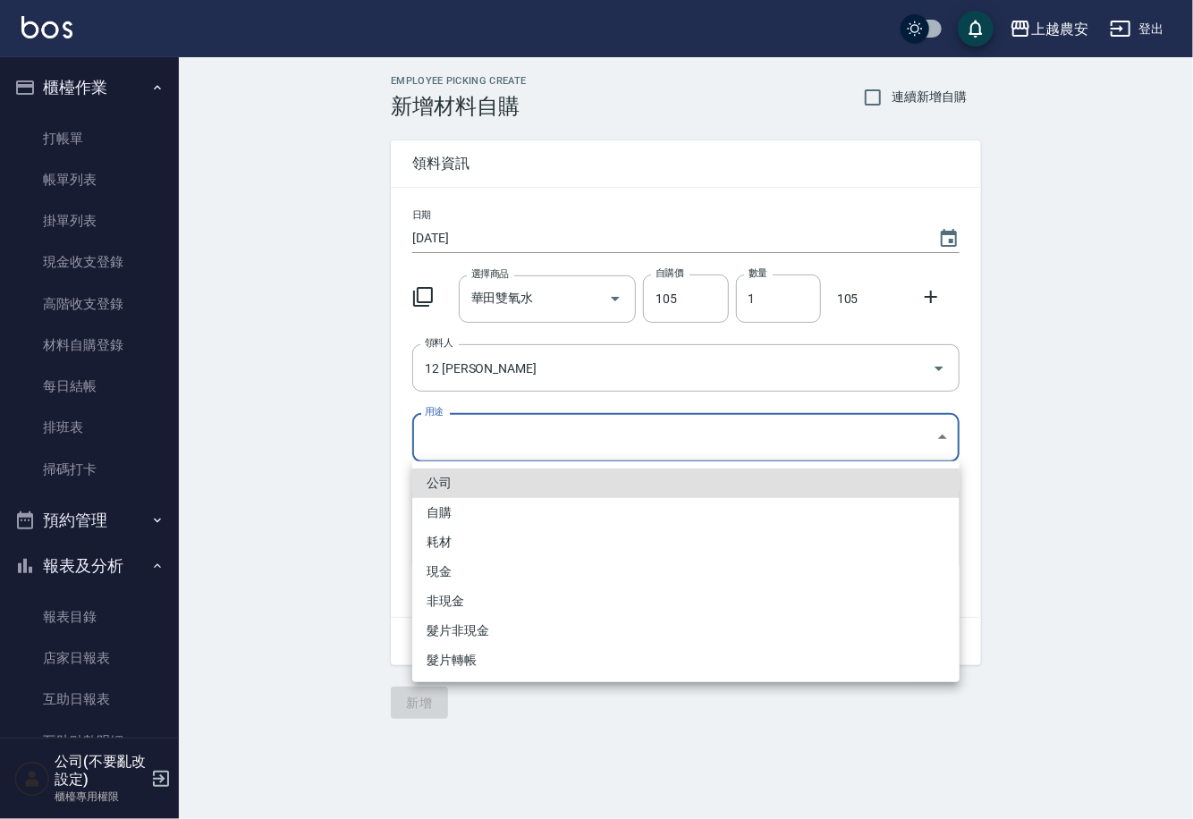
click at [445, 511] on li "自購" at bounding box center [685, 513] width 547 height 30
type input "自購"
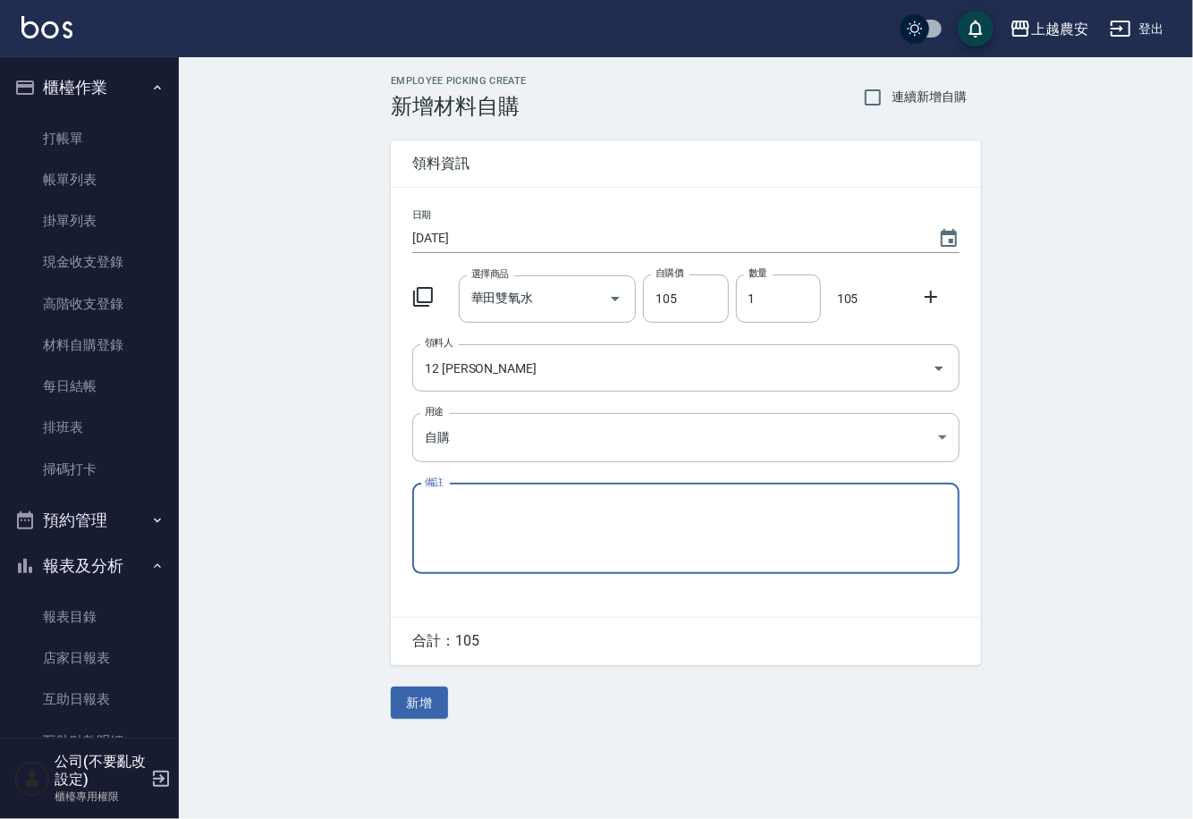
click at [930, 291] on icon at bounding box center [931, 297] width 13 height 13
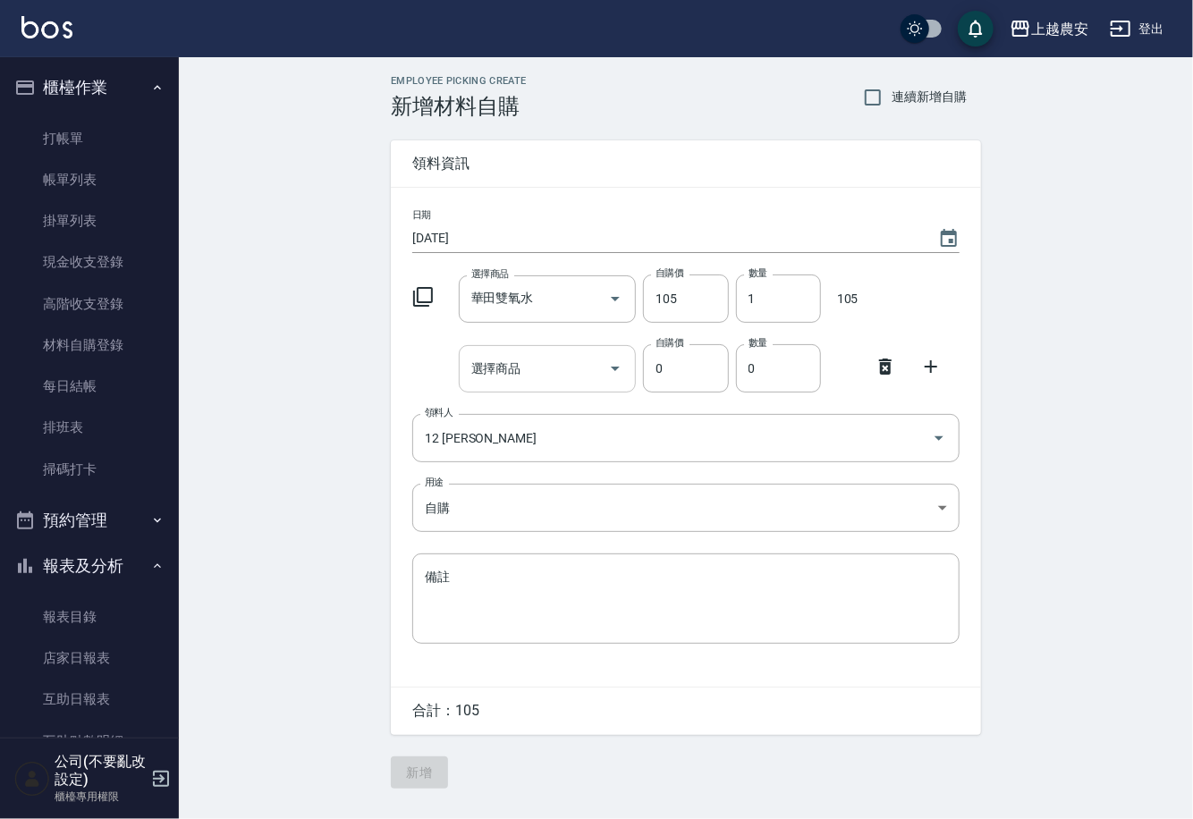
click at [501, 376] on div "選擇商品 選擇商品" at bounding box center [548, 368] width 178 height 47
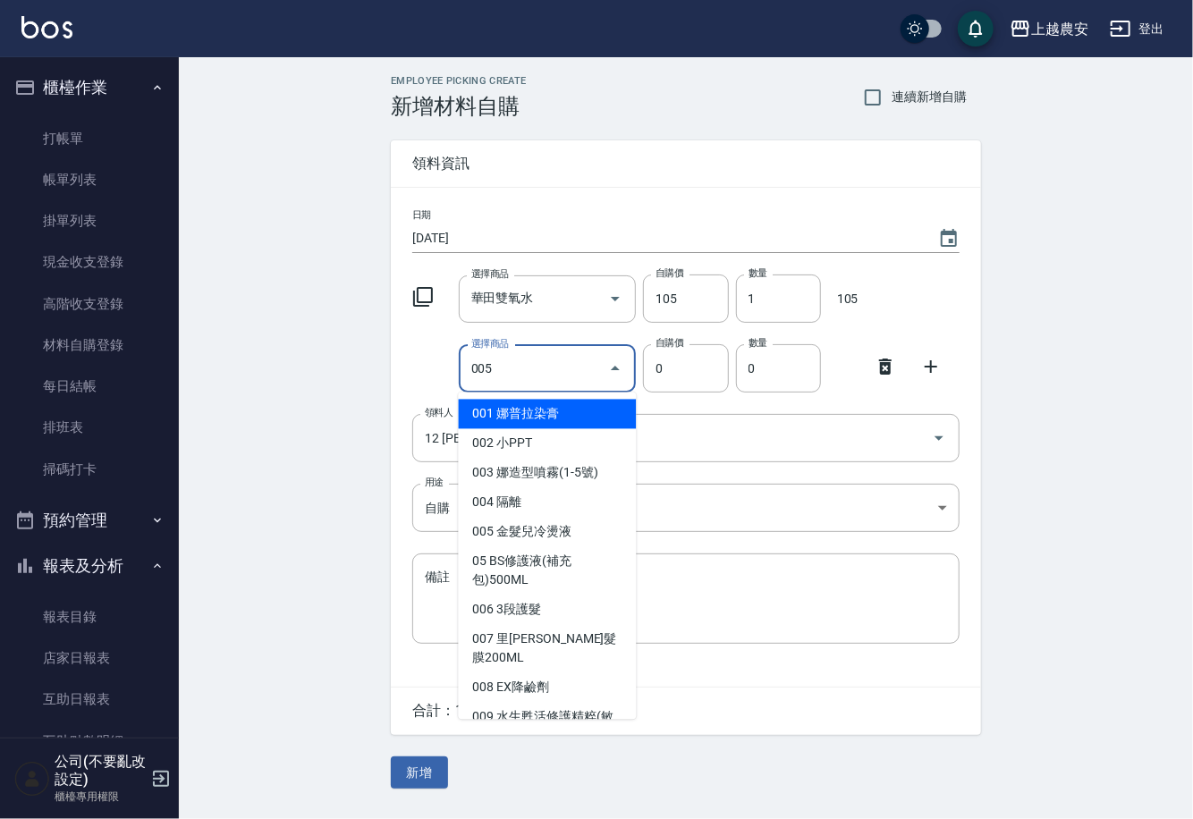
type input "金髮兒冷燙液"
type input "40"
type input "1"
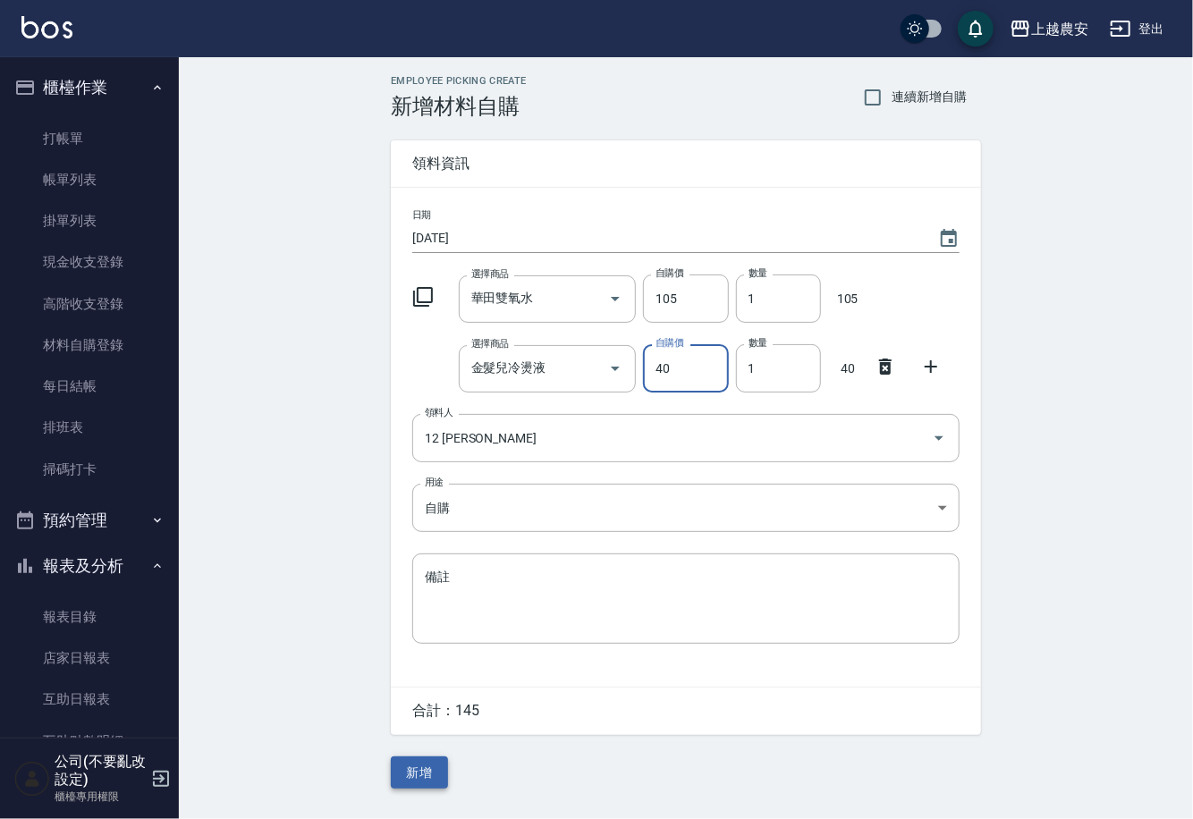
click at [427, 778] on button "新增" at bounding box center [419, 772] width 57 height 33
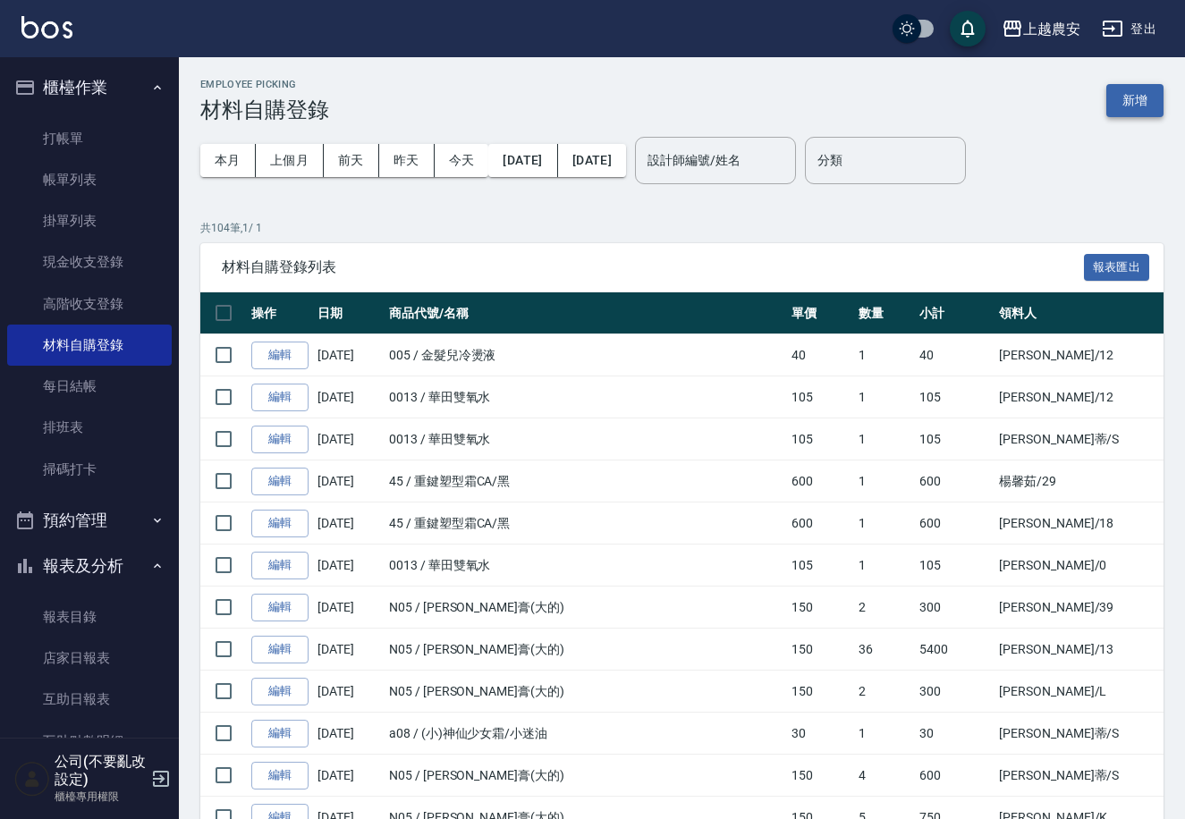
click at [1133, 101] on button "新增" at bounding box center [1134, 100] width 57 height 33
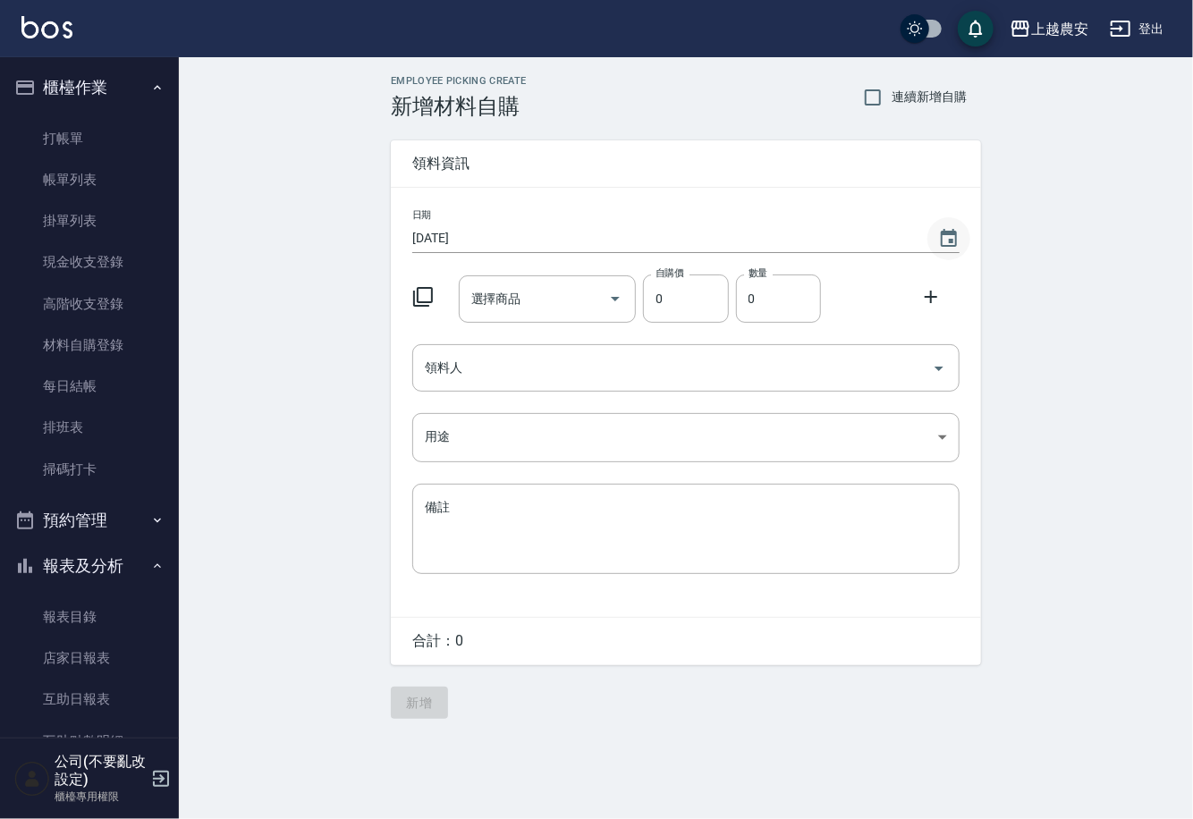
click at [942, 241] on icon "Choose date, selected date is 2025-08-11" at bounding box center [949, 238] width 16 height 18
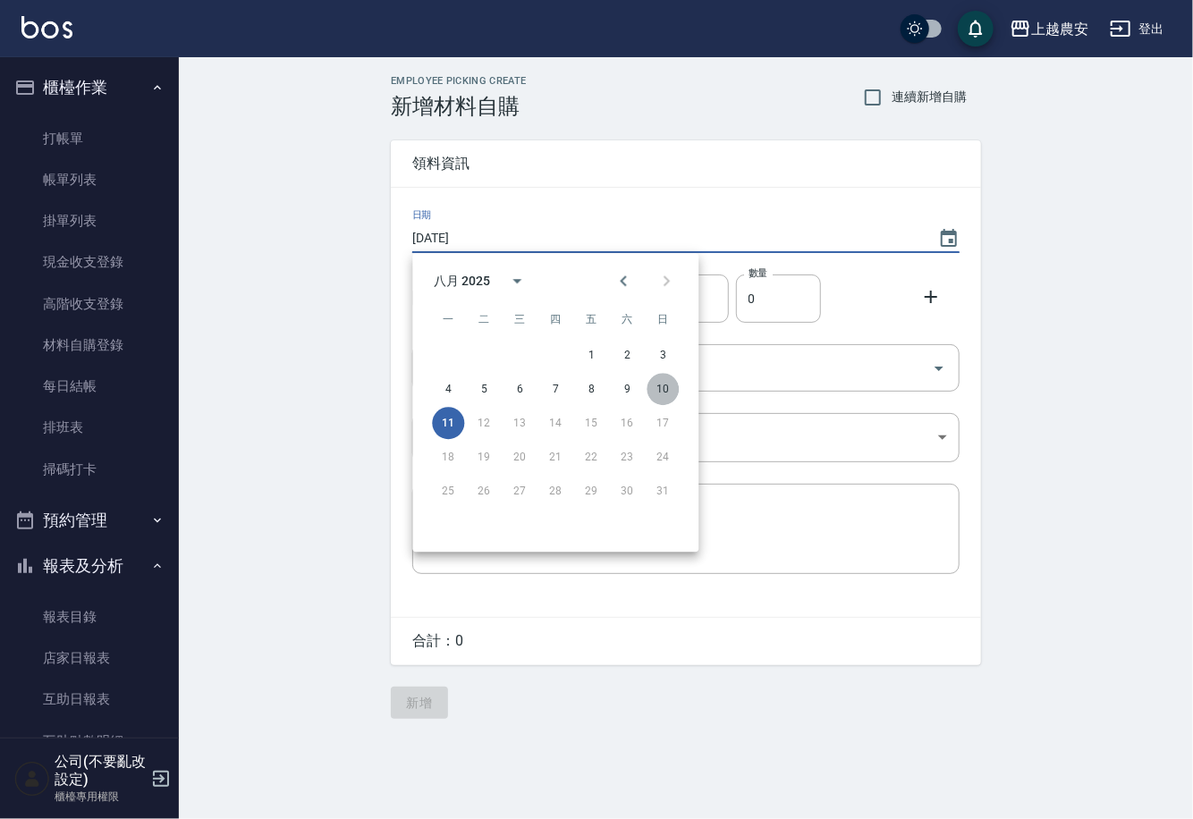
click at [660, 393] on button "10" at bounding box center [662, 389] width 32 height 32
type input "2025/08/10"
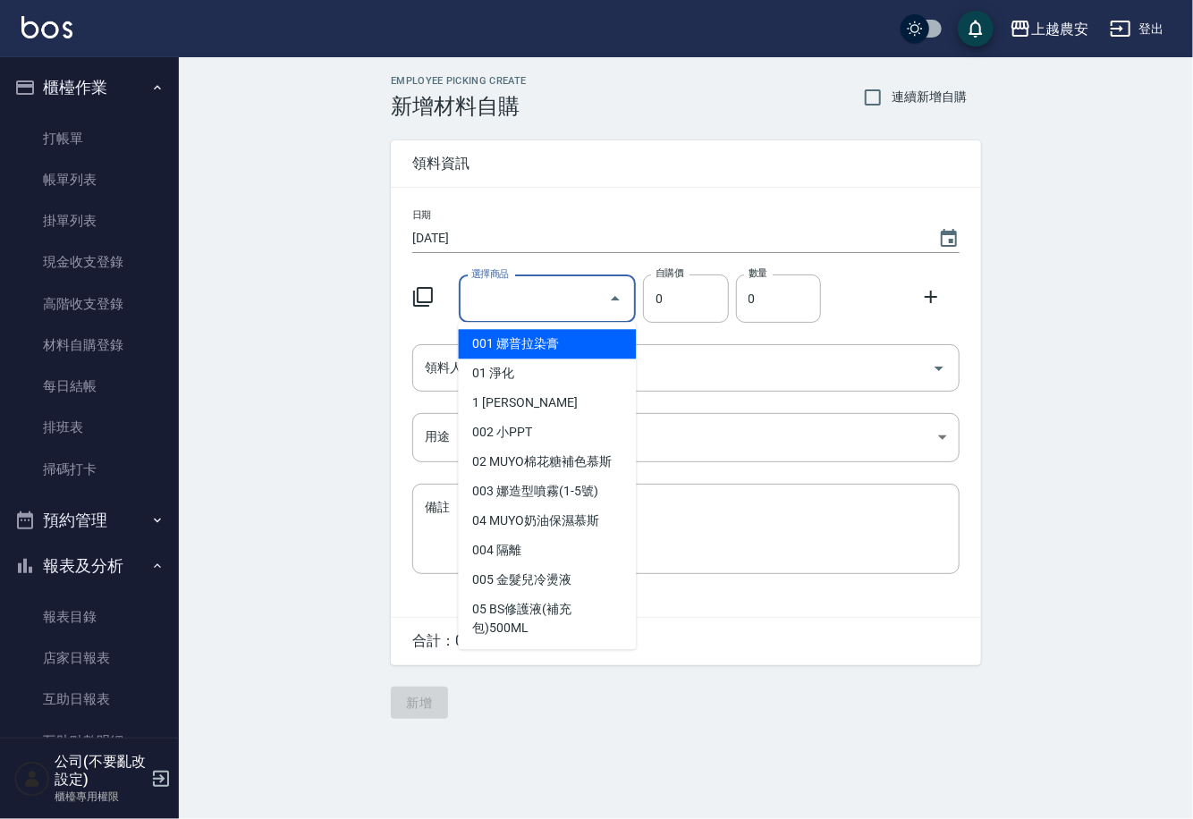
click at [573, 314] on input "選擇商品" at bounding box center [534, 298] width 135 height 31
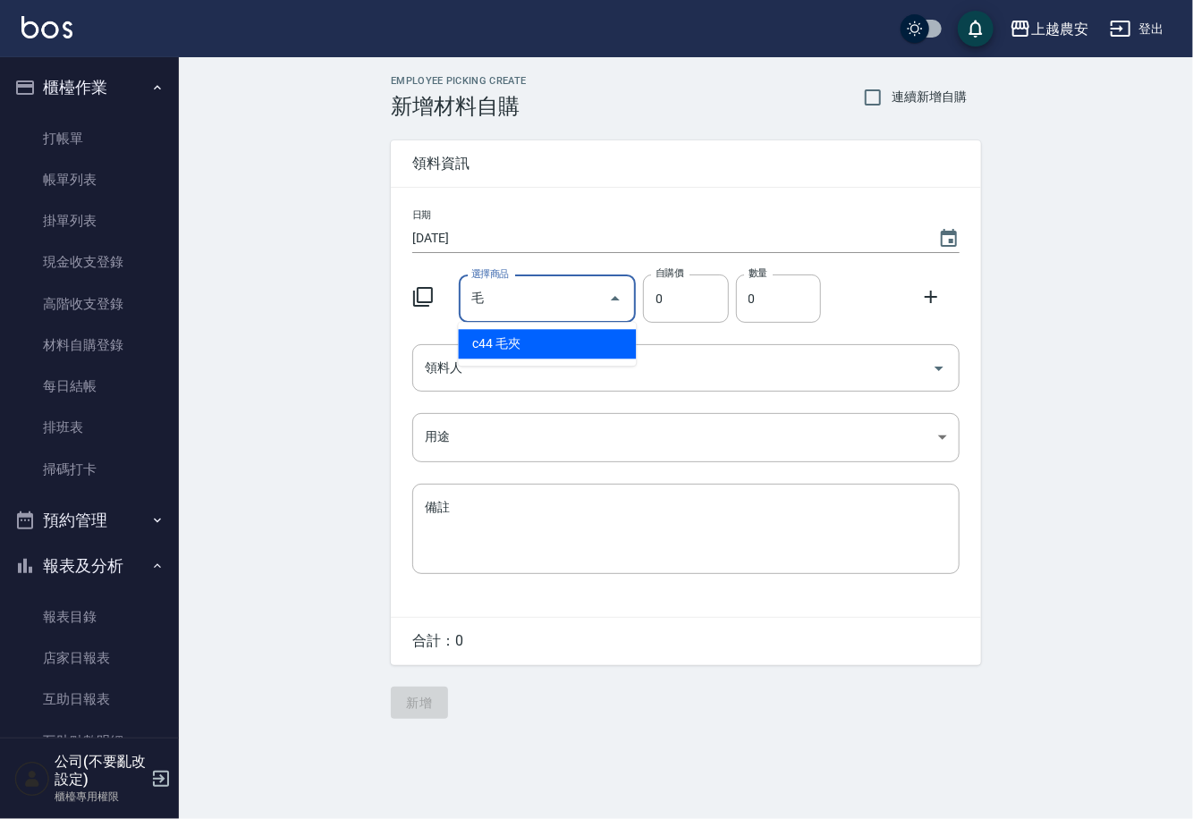
type input "毛孔淨化凝露750ML"
type input "550"
type input "1"
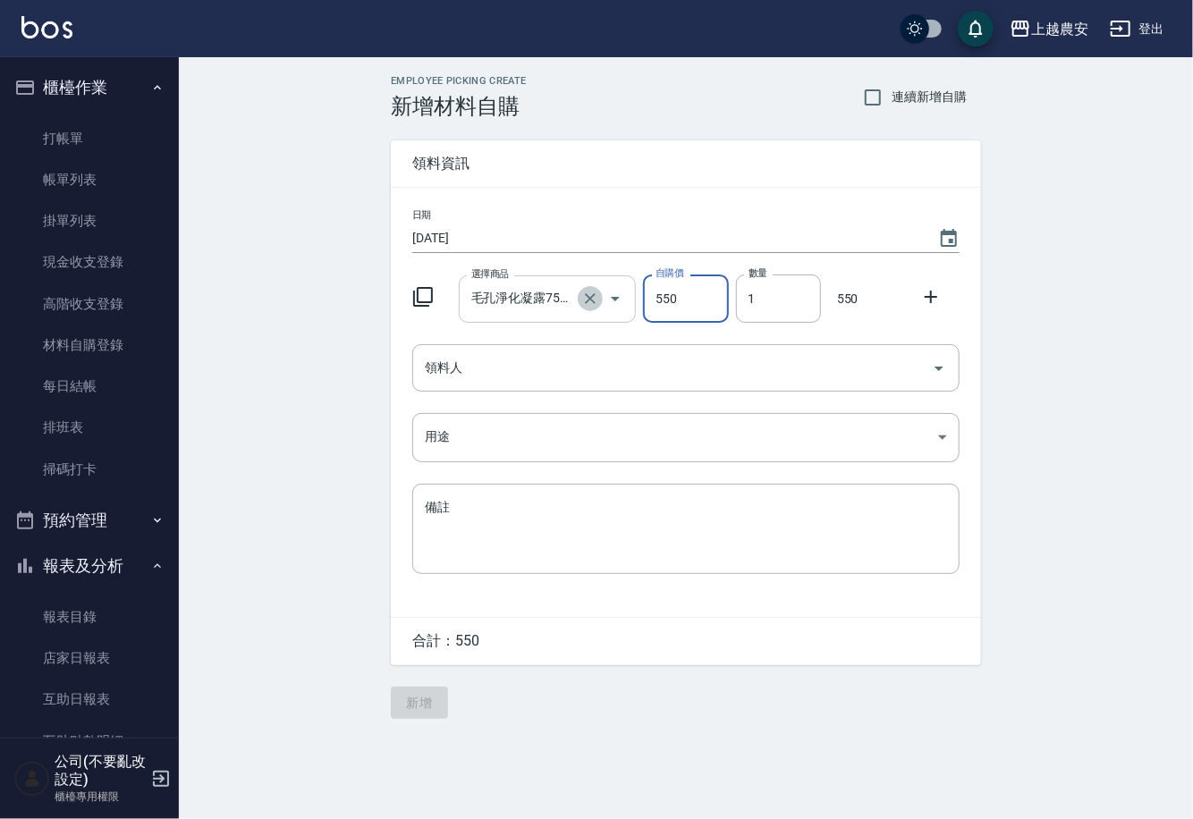
click at [596, 298] on icon "Clear" at bounding box center [590, 299] width 18 height 18
type input "0"
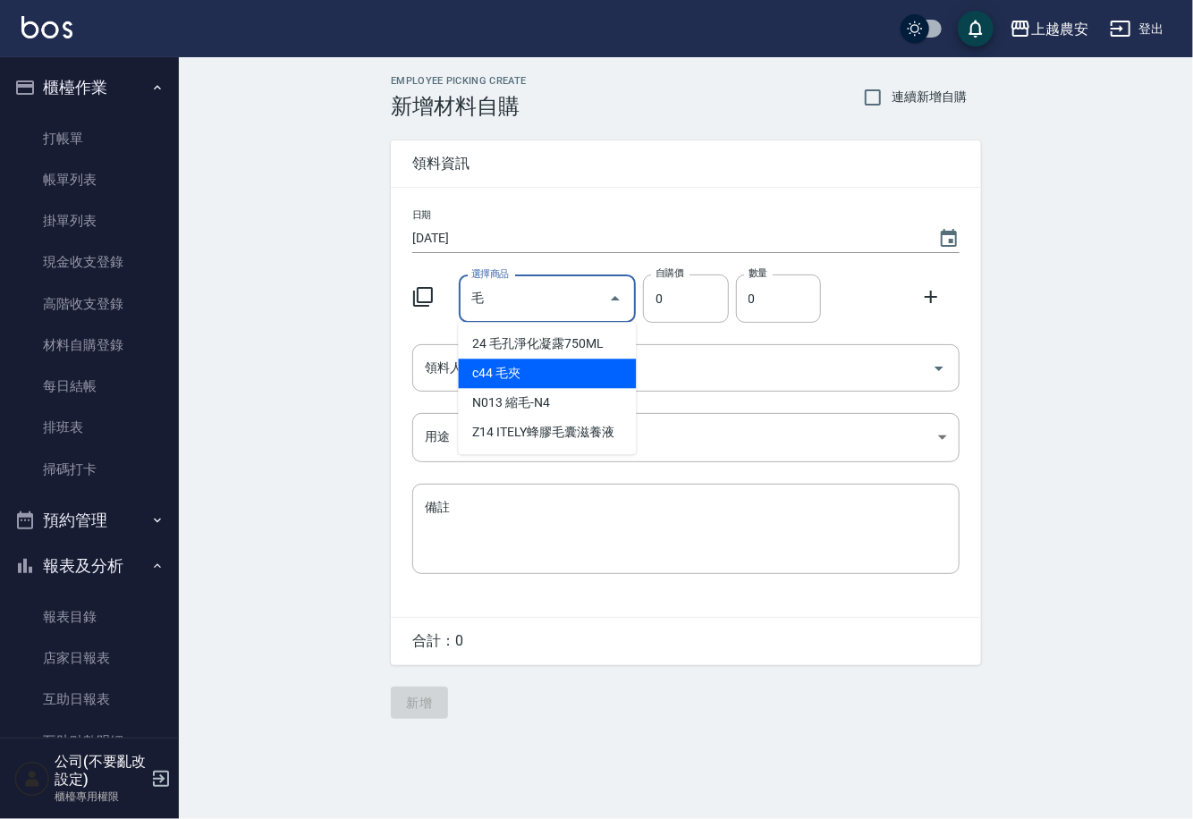
click at [475, 369] on li "c44 毛夾" at bounding box center [548, 374] width 178 height 30
type input "毛夾"
type input "20"
type input "1"
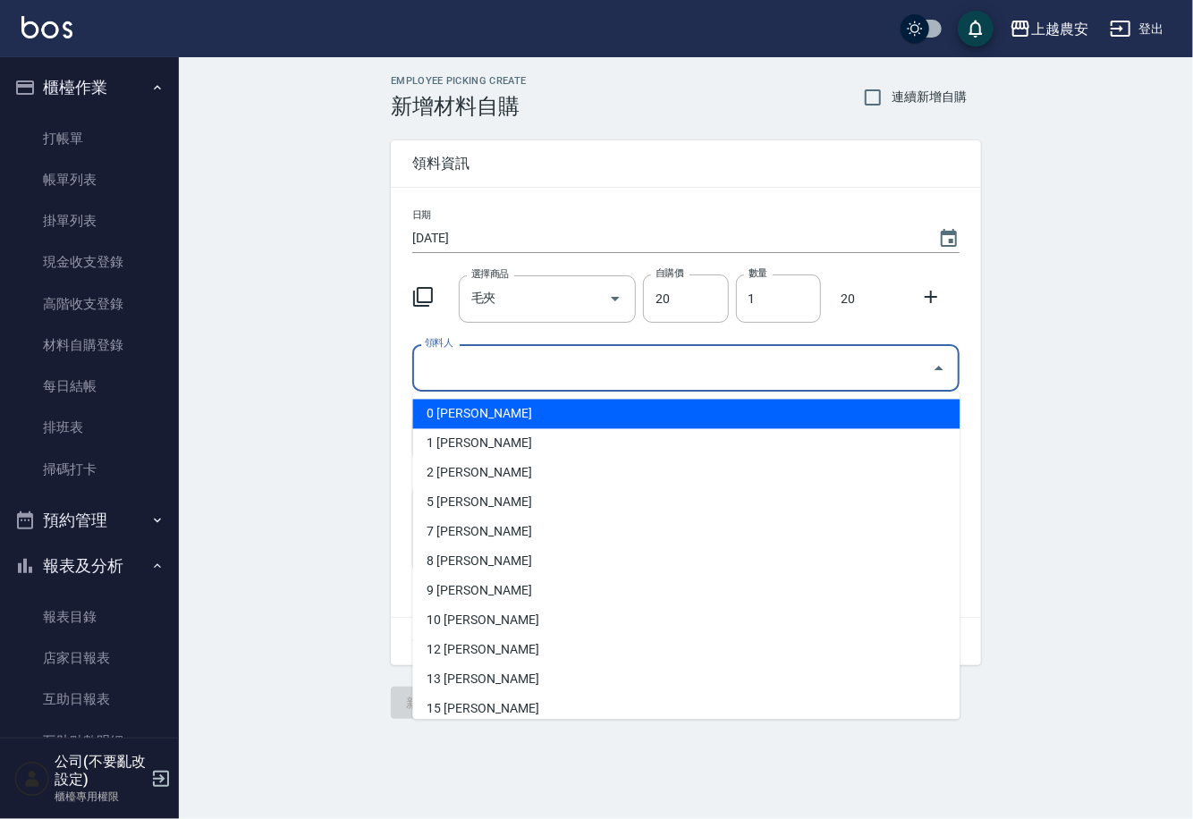
click at [475, 369] on input "領料人" at bounding box center [672, 367] width 504 height 31
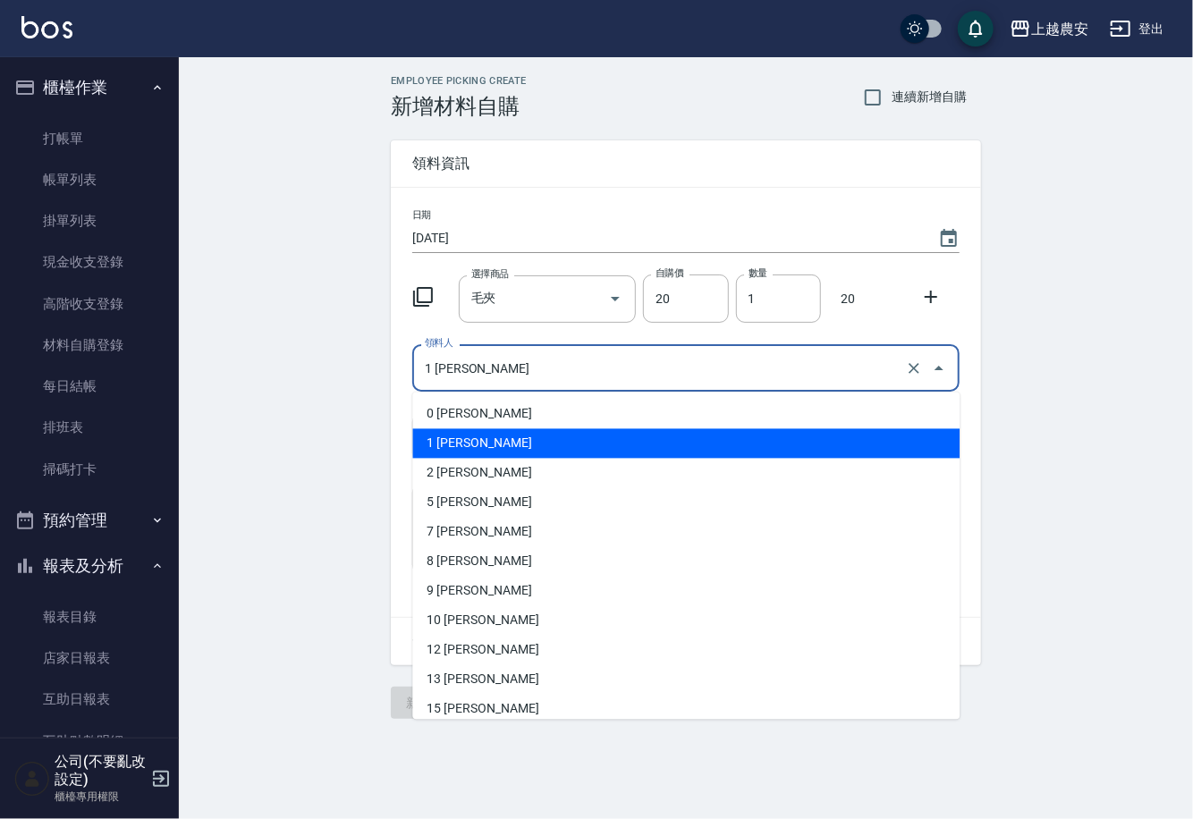
drag, startPoint x: 478, startPoint y: 368, endPoint x: 350, endPoint y: 393, distance: 131.2
click at [350, 393] on div "Employee Picking Create 新增材料自購 連續新增自購 領料資訊 日期 2025/08/10 選擇商品 毛夾 選擇商品 自購價 20 自購…" at bounding box center [686, 397] width 1014 height 680
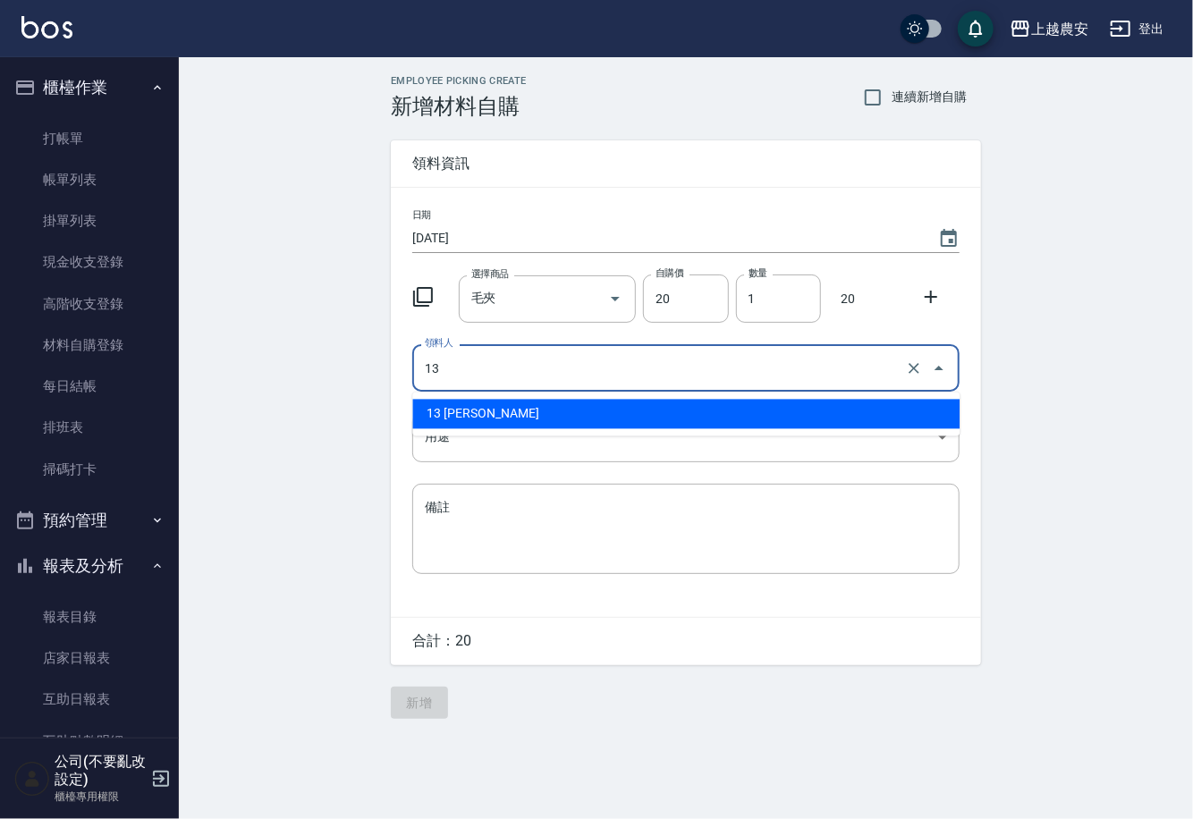
type input "13 張維庭"
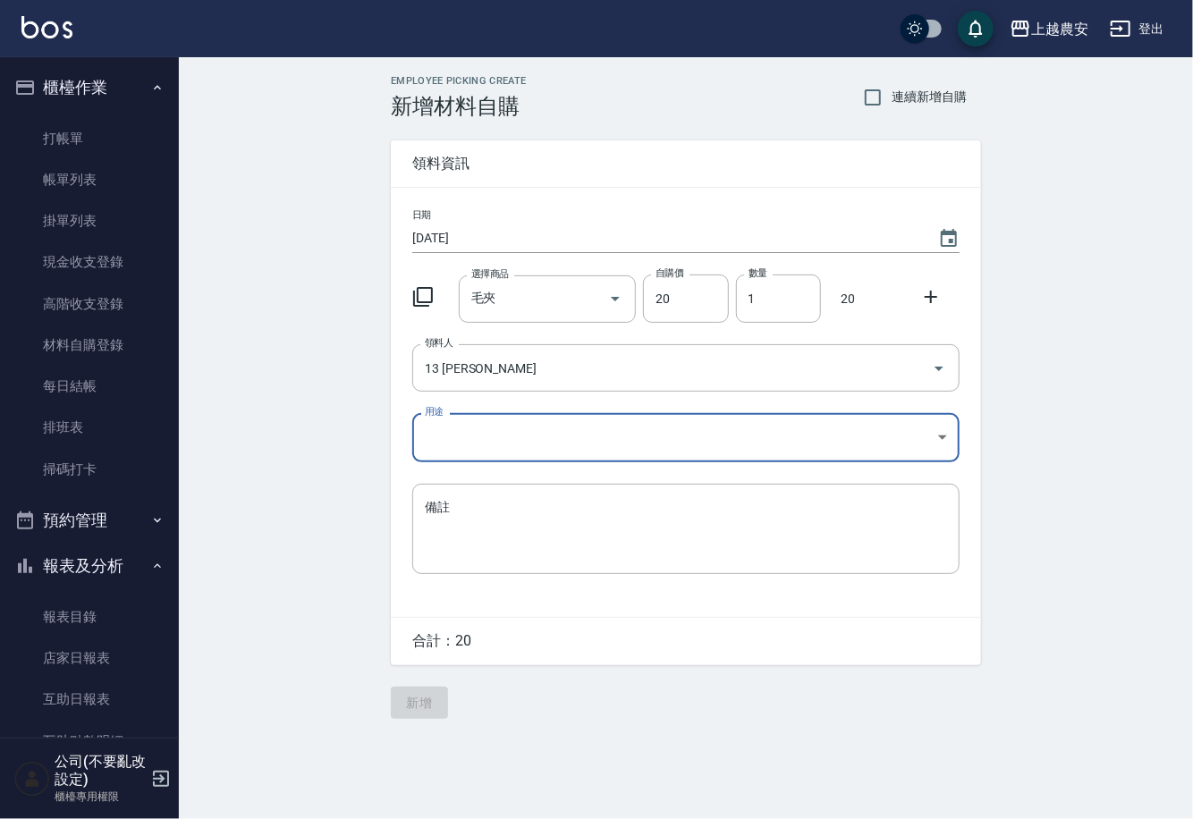
click at [460, 439] on body "上越農安 登出 櫃檯作業 打帳單 帳單列表 掛單列表 現金收支登錄 高階收支登錄 材料自購登錄 每日結帳 排班表 掃碼打卡 預約管理 預約管理 單日預約紀錄 …" at bounding box center [596, 409] width 1193 height 819
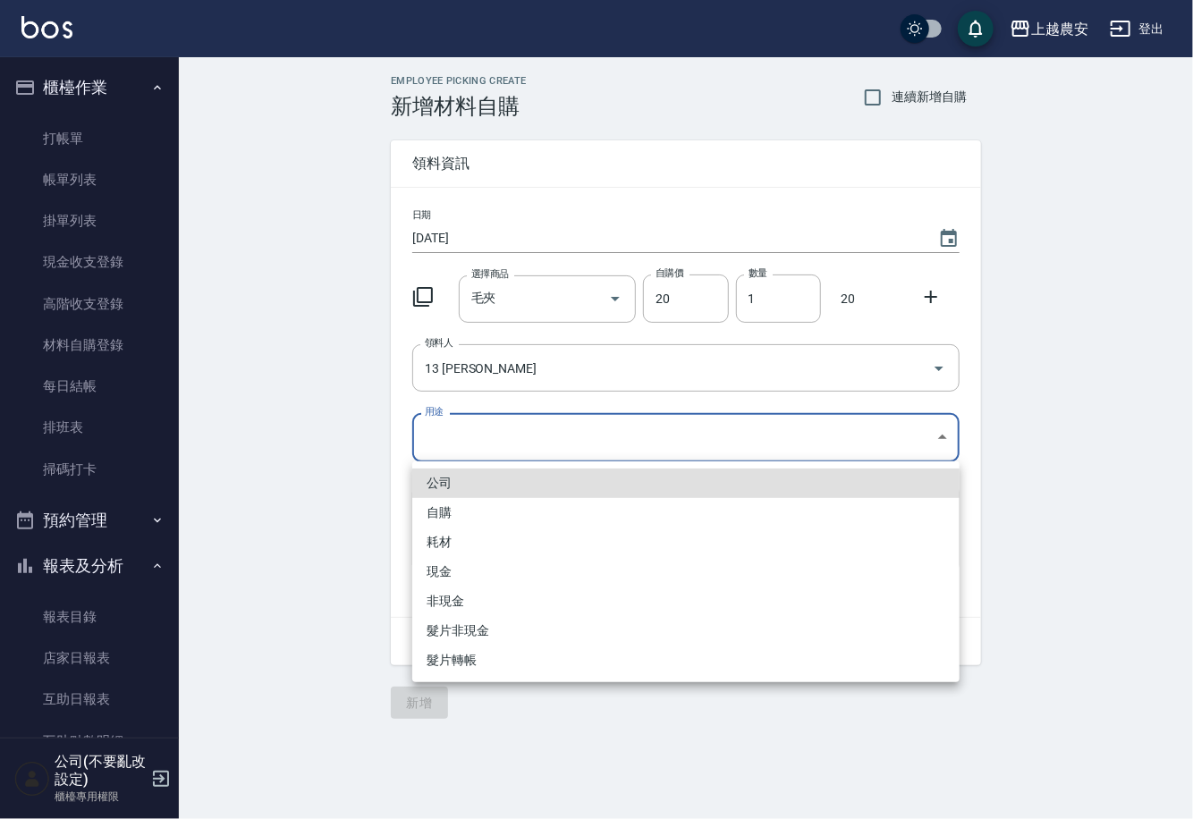
click at [450, 514] on li "自購" at bounding box center [685, 513] width 547 height 30
type input "自購"
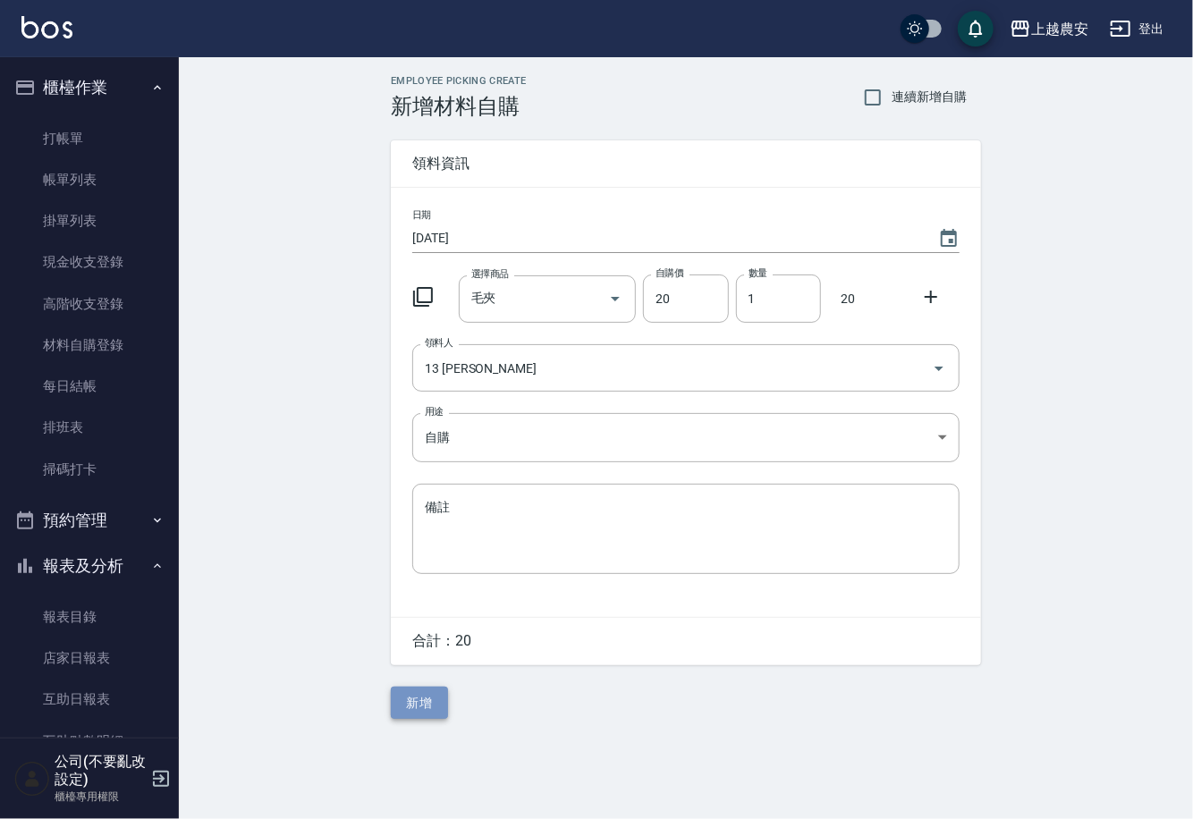
click at [428, 704] on button "新增" at bounding box center [419, 703] width 57 height 33
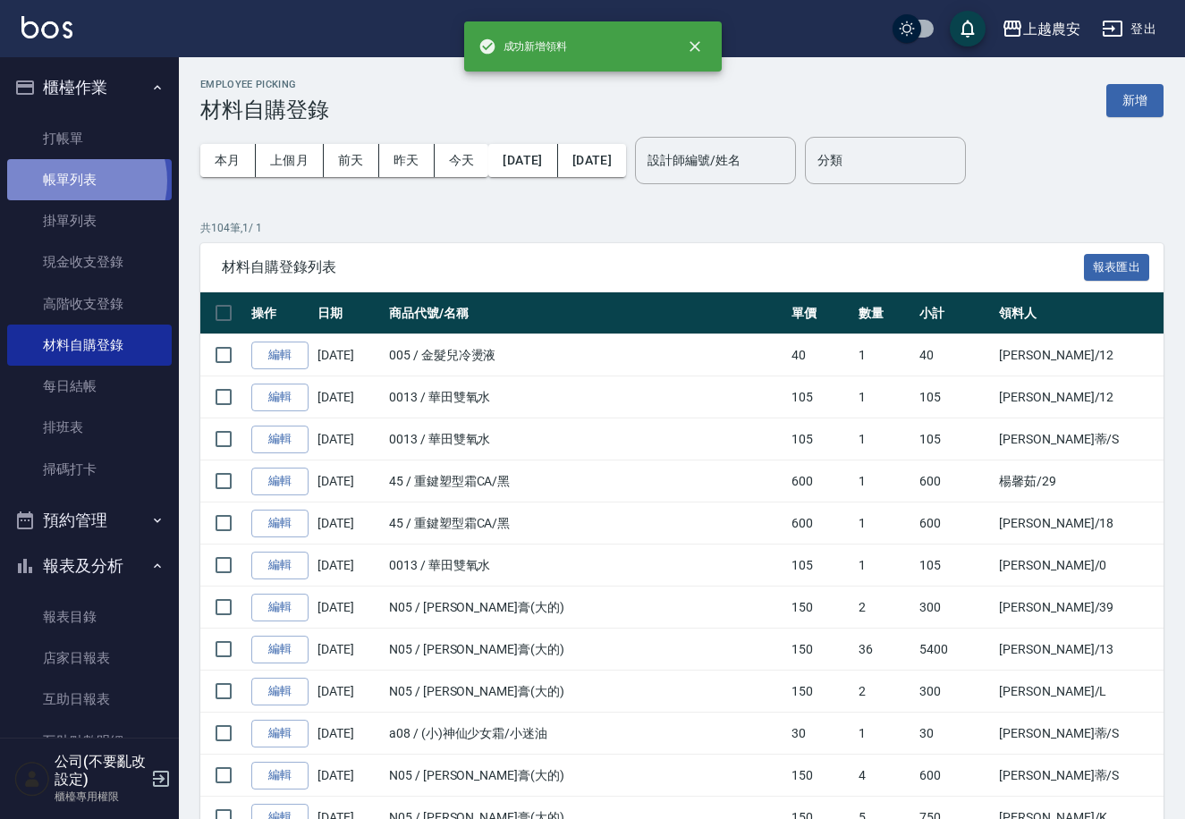
click at [77, 181] on link "帳單列表" at bounding box center [89, 179] width 165 height 41
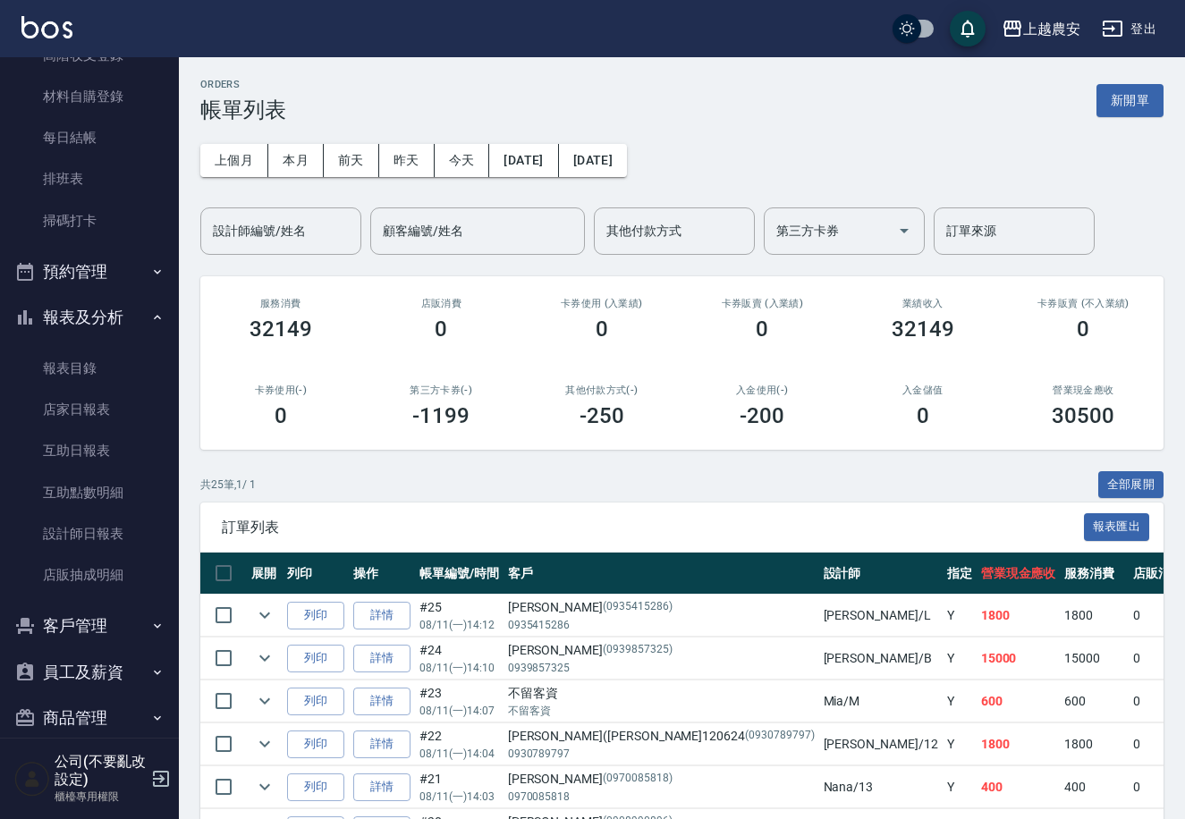
scroll to position [258, 0]
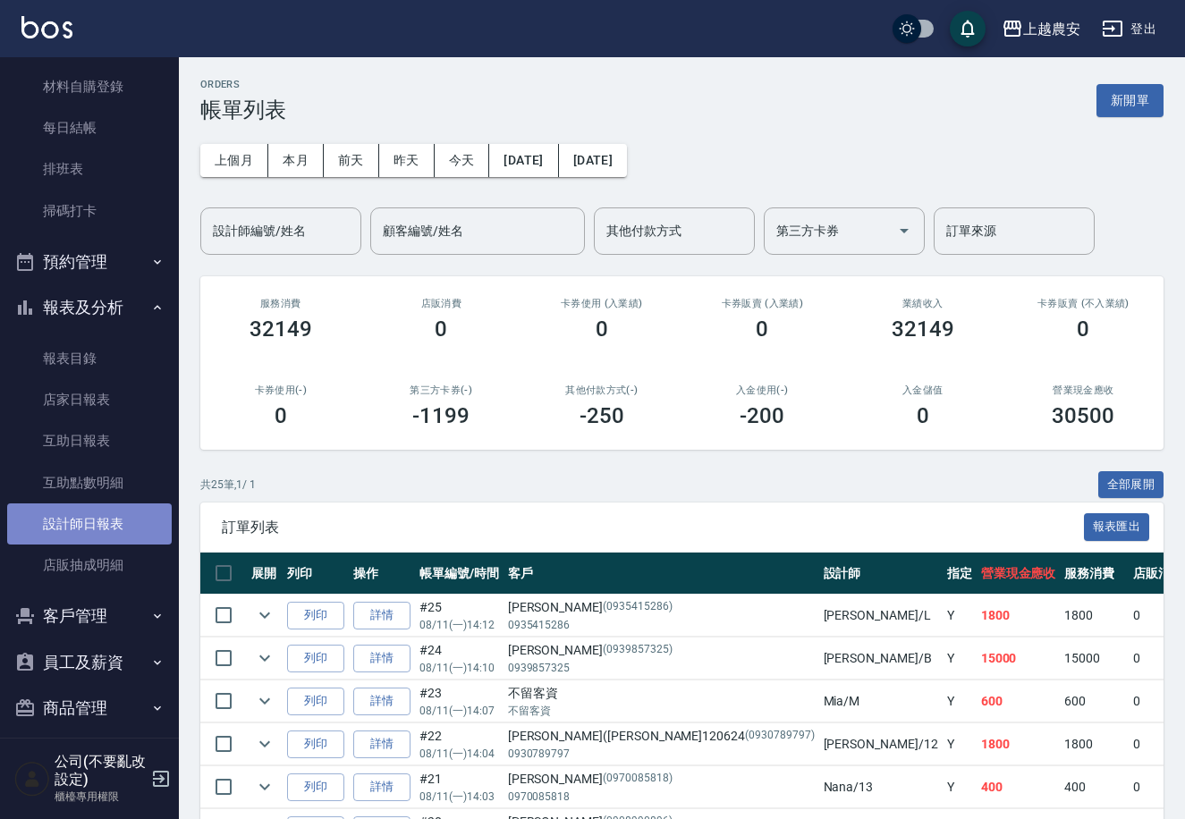
click at [122, 514] on link "設計師日報表" at bounding box center [89, 523] width 165 height 41
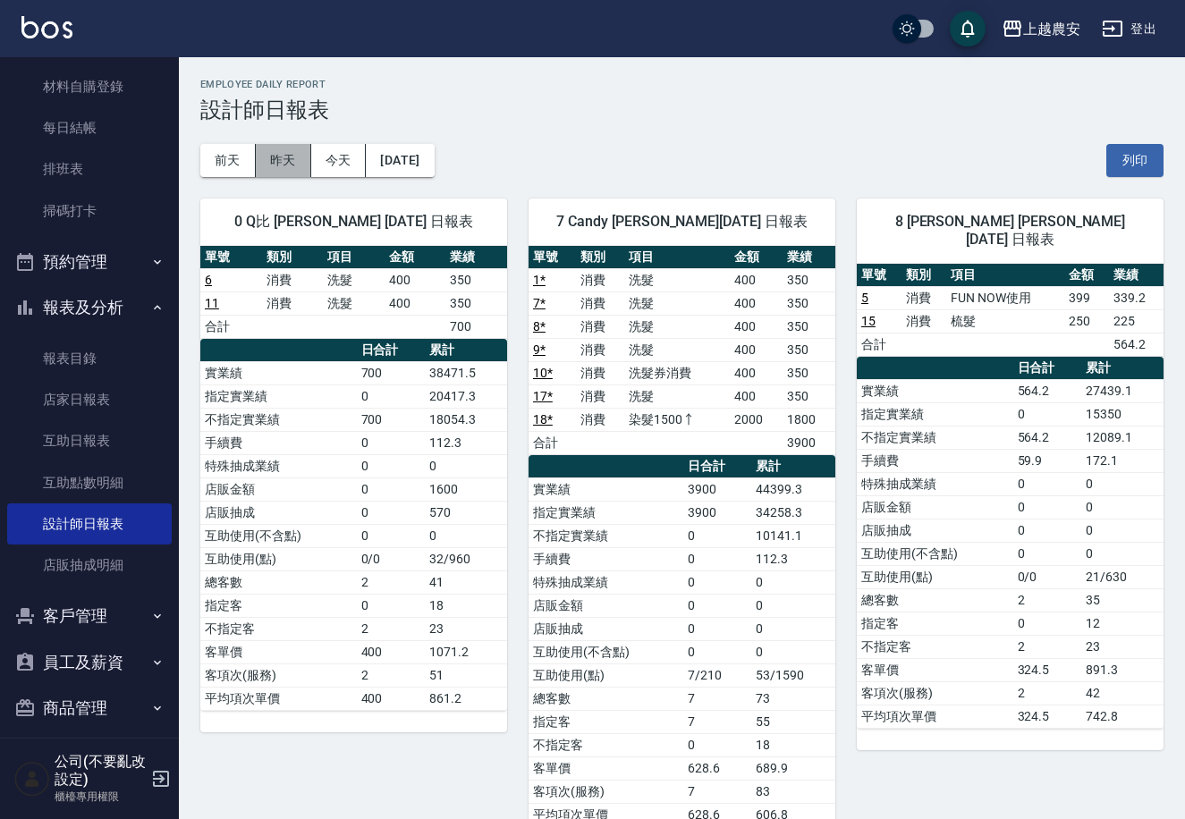
click at [280, 163] on button "昨天" at bounding box center [283, 160] width 55 height 33
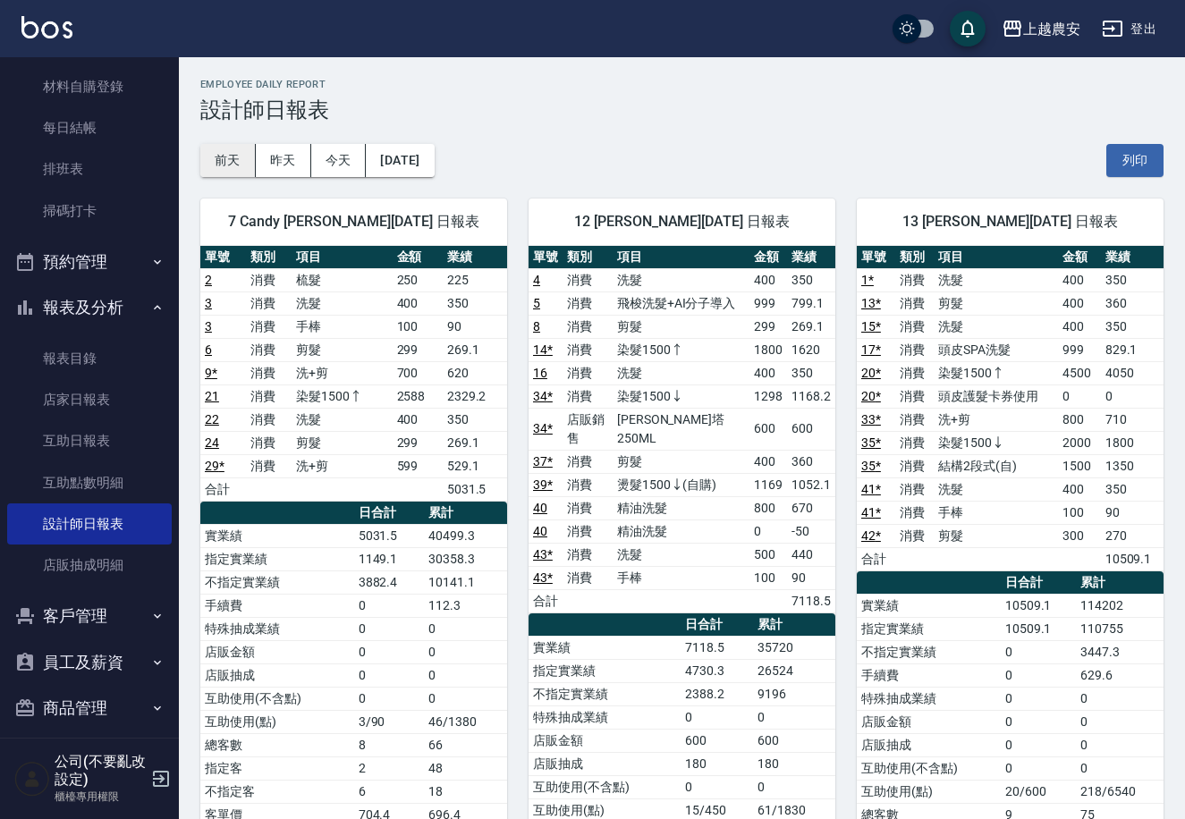
click at [235, 156] on button "前天" at bounding box center [227, 160] width 55 height 33
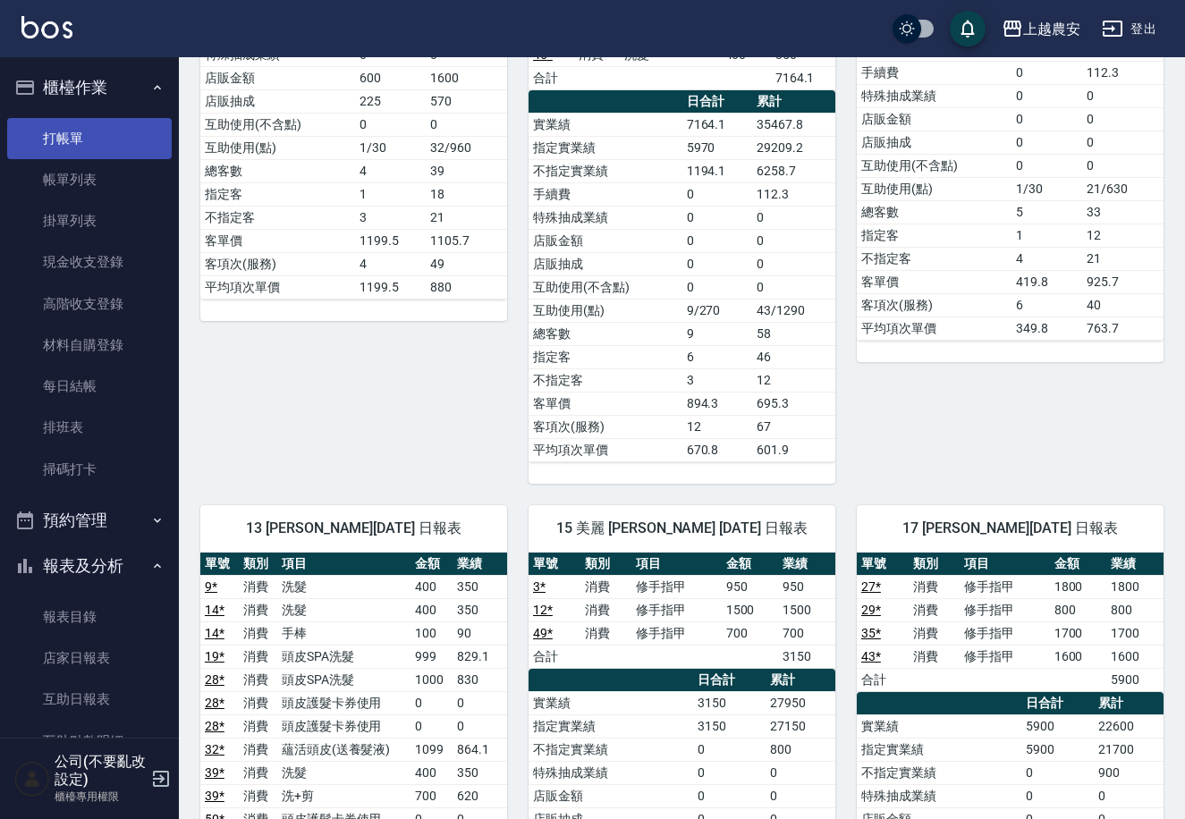
click at [118, 125] on link "打帳單" at bounding box center [89, 138] width 165 height 41
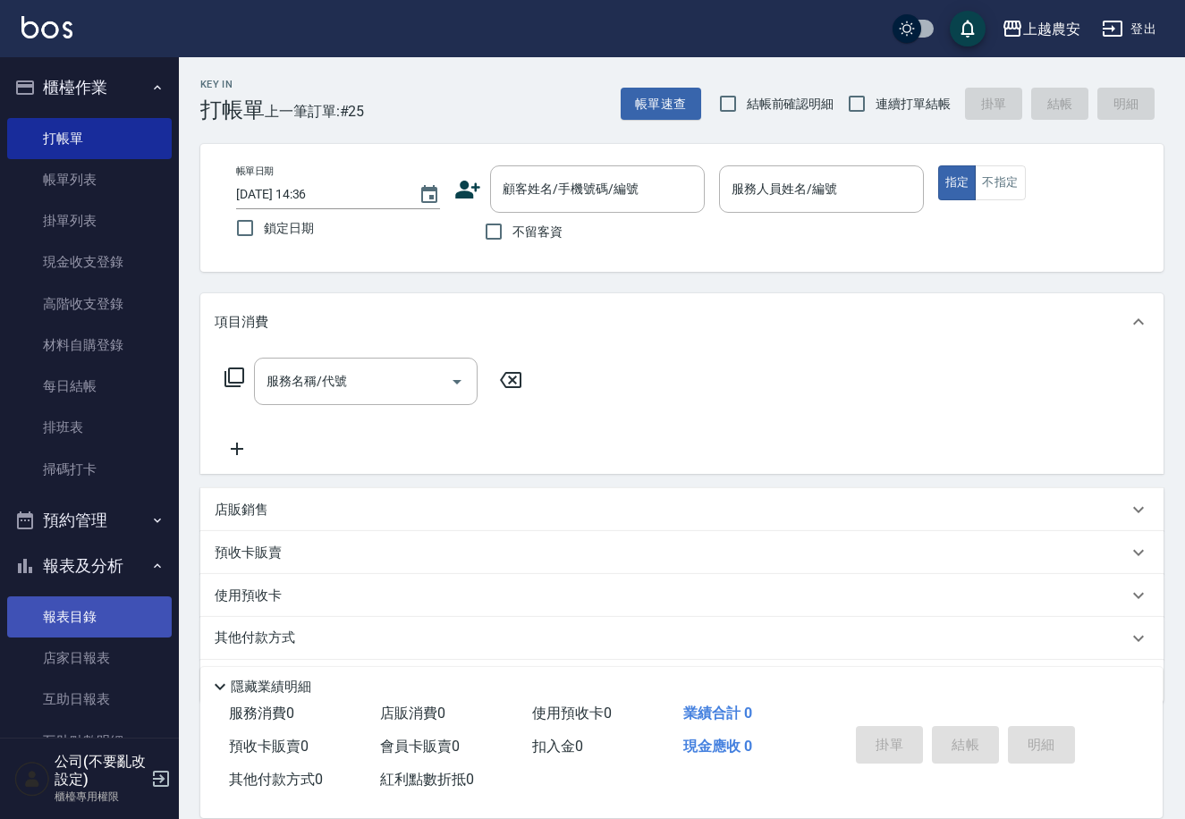
click at [127, 497] on ul "報表目錄 店家日報表 互助日報表 互助點數明細 設計師日報表 店販抽成明細" at bounding box center [89, 304] width 165 height 386
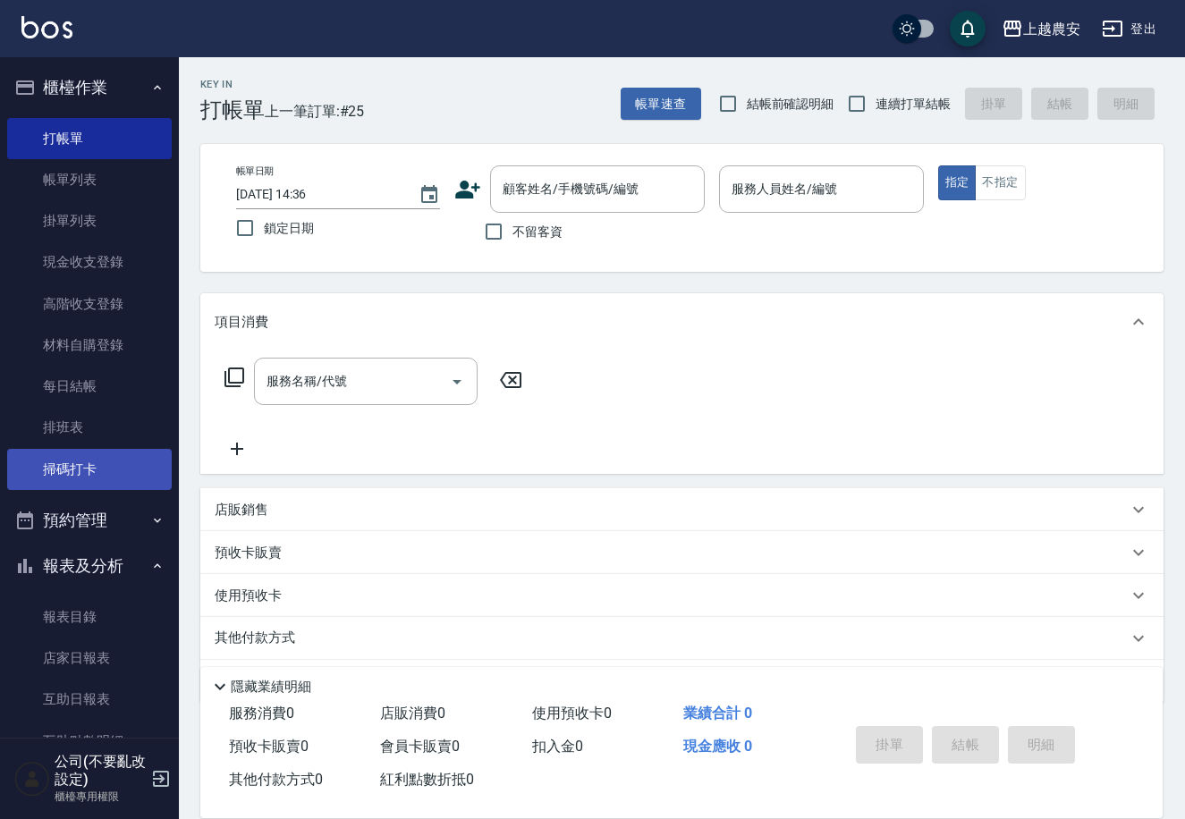
click at [105, 481] on link "掃碼打卡" at bounding box center [89, 469] width 165 height 41
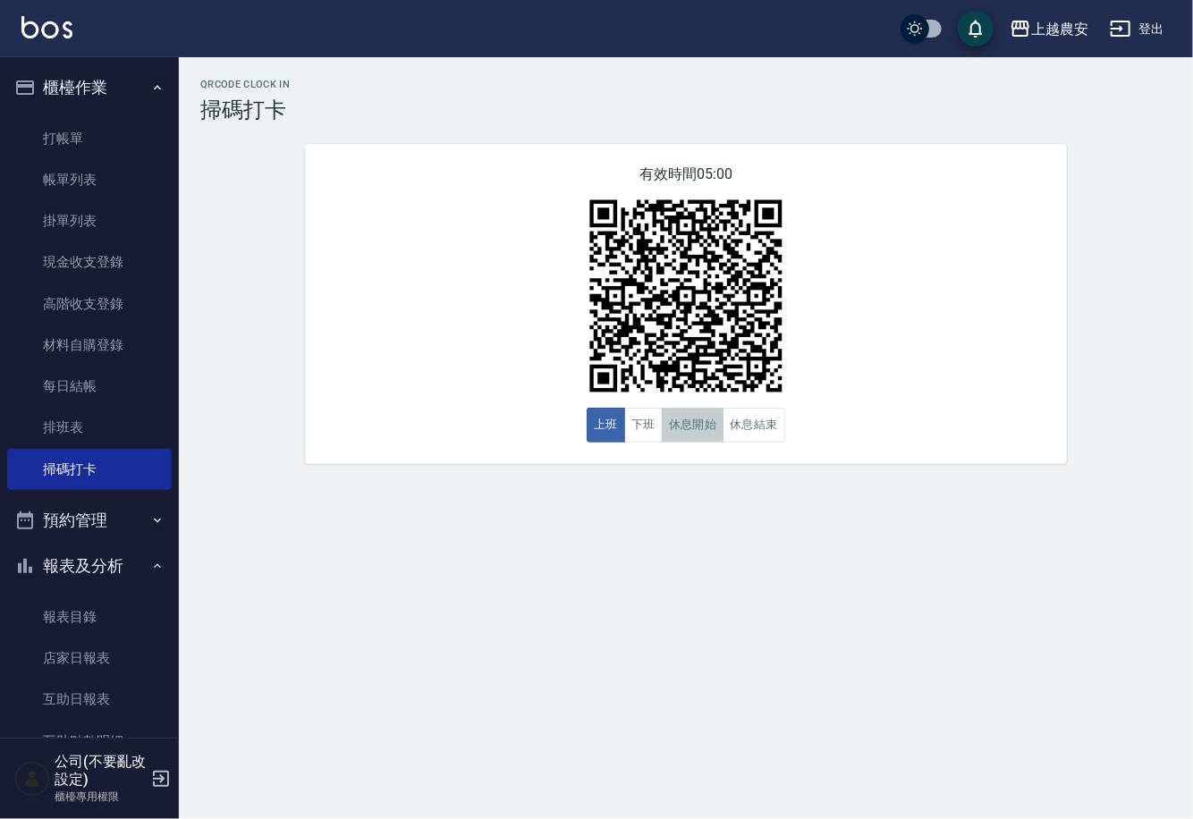
click at [671, 422] on button "休息開始" at bounding box center [693, 425] width 63 height 35
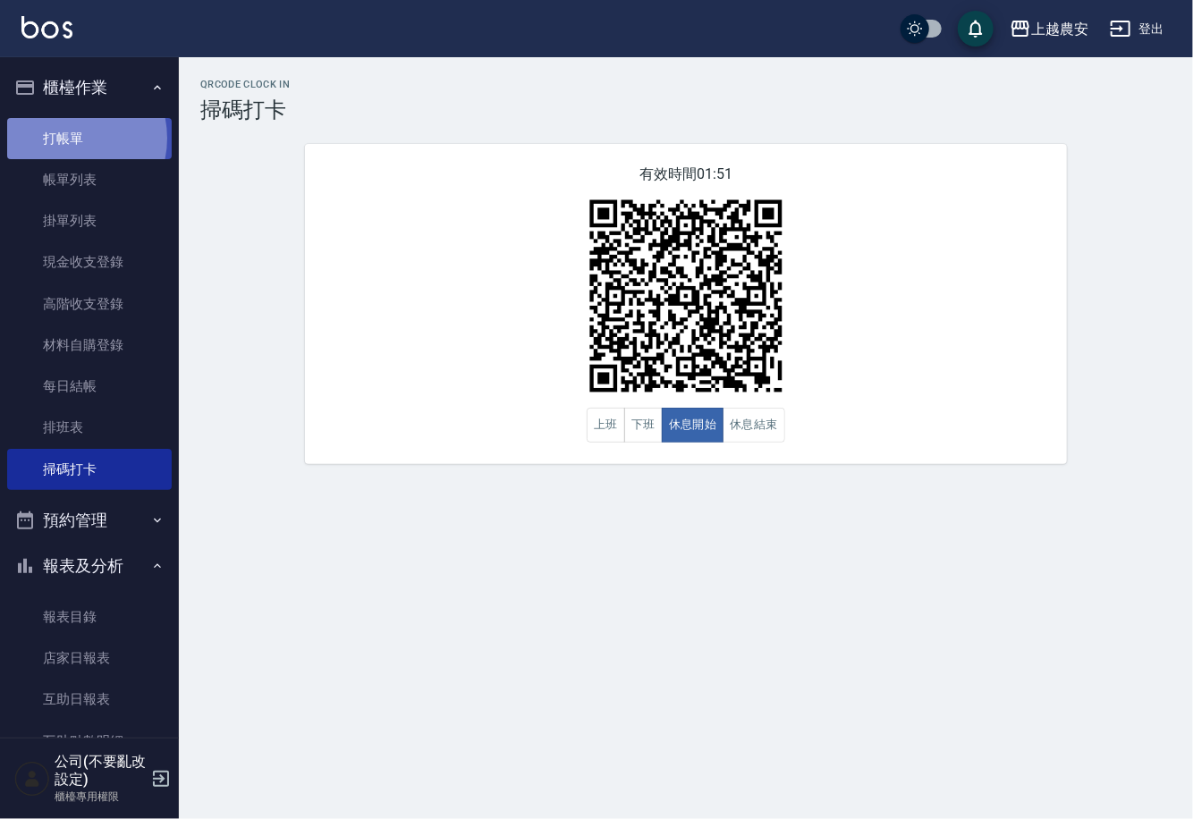
click at [65, 138] on link "打帳單" at bounding box center [89, 138] width 165 height 41
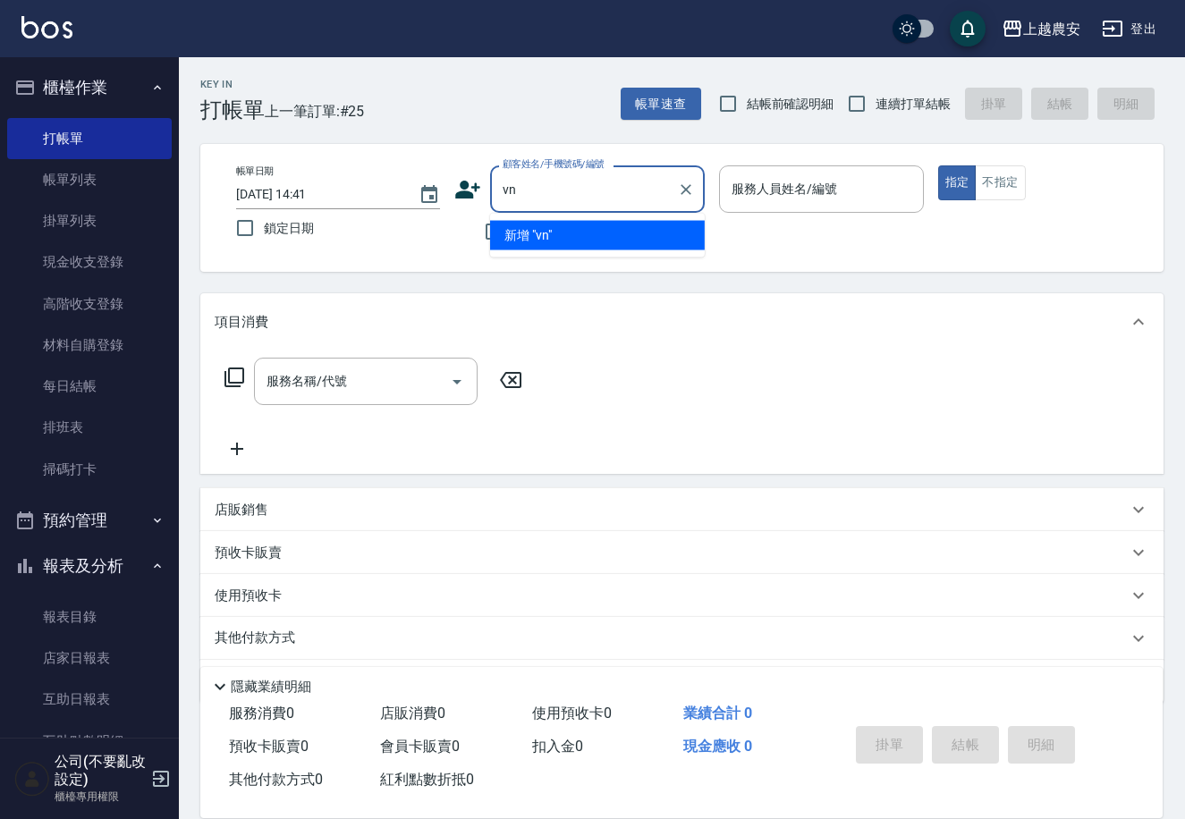
type input "v"
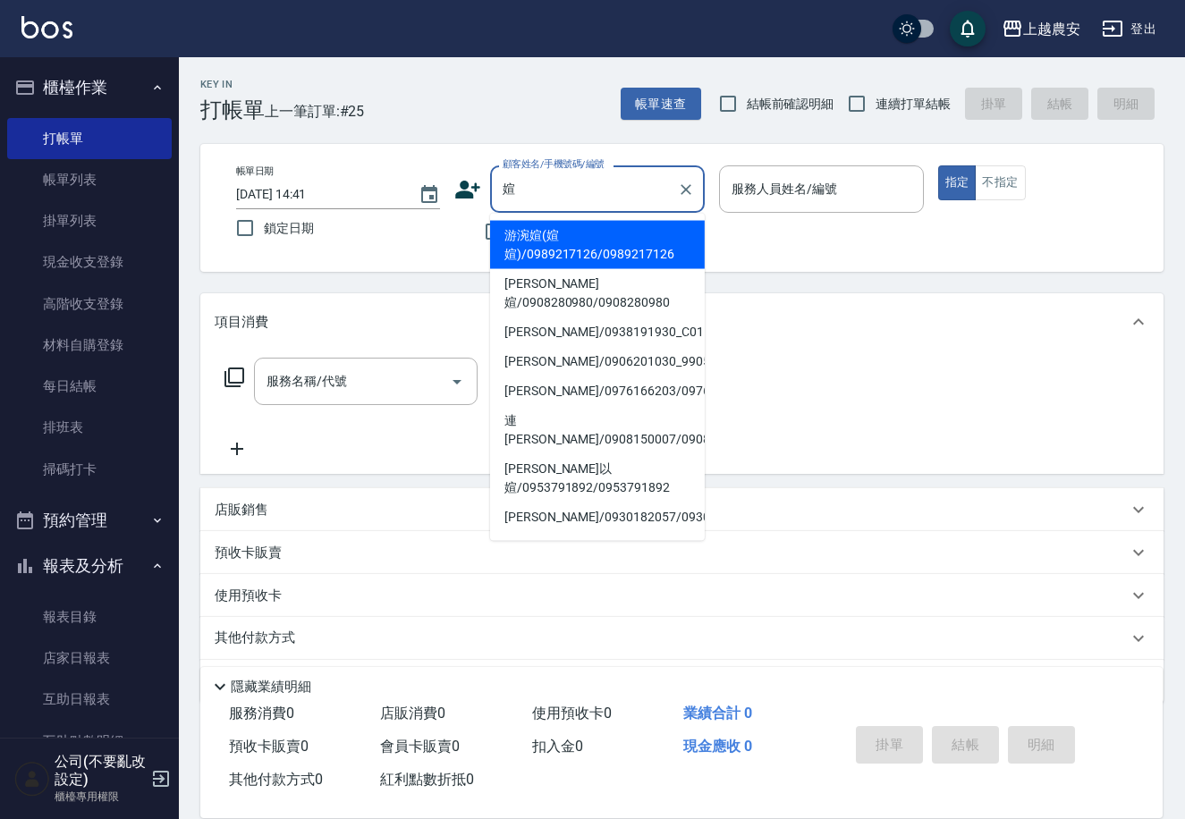
click at [559, 235] on li "游涴媗(媗媗)/0989217126/0989217126" at bounding box center [597, 245] width 215 height 48
type input "游涴媗(媗媗)/0989217126/0989217126"
type input "Ksa-K"
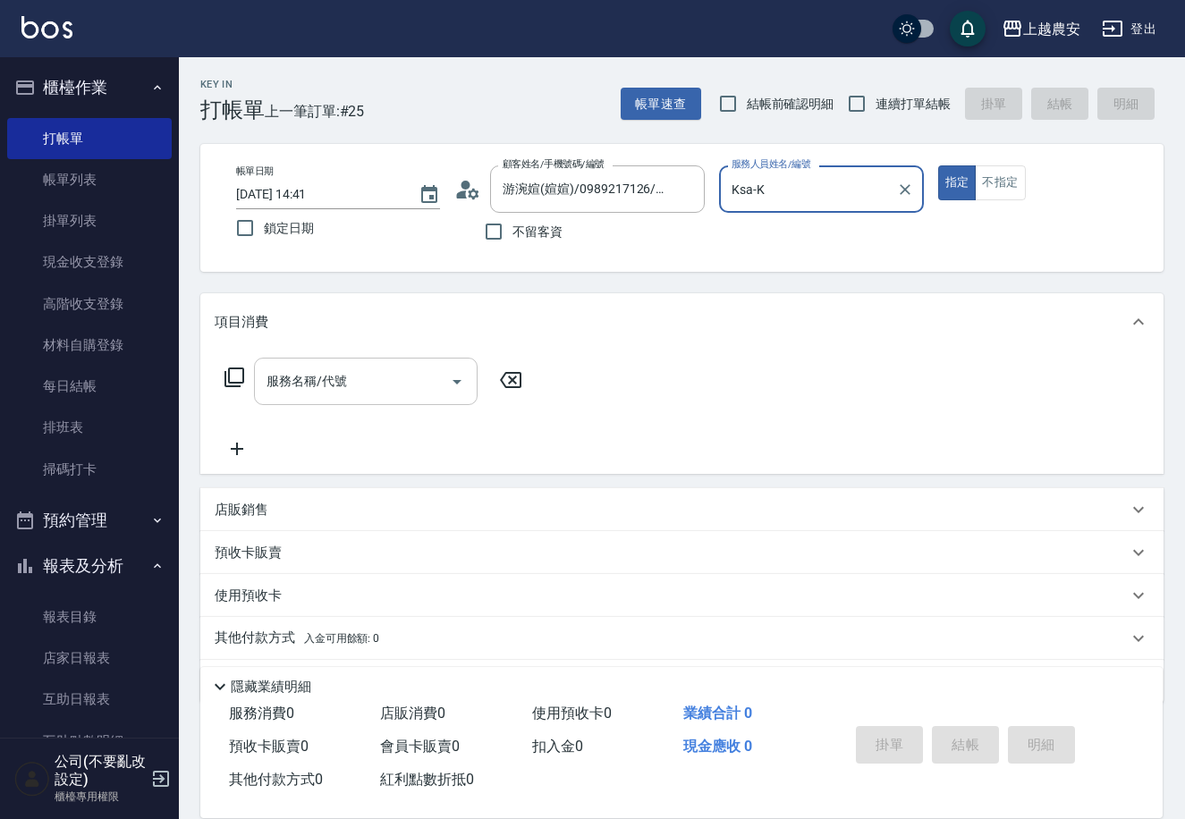
click at [363, 398] on div "服務名稱/代號" at bounding box center [366, 381] width 224 height 47
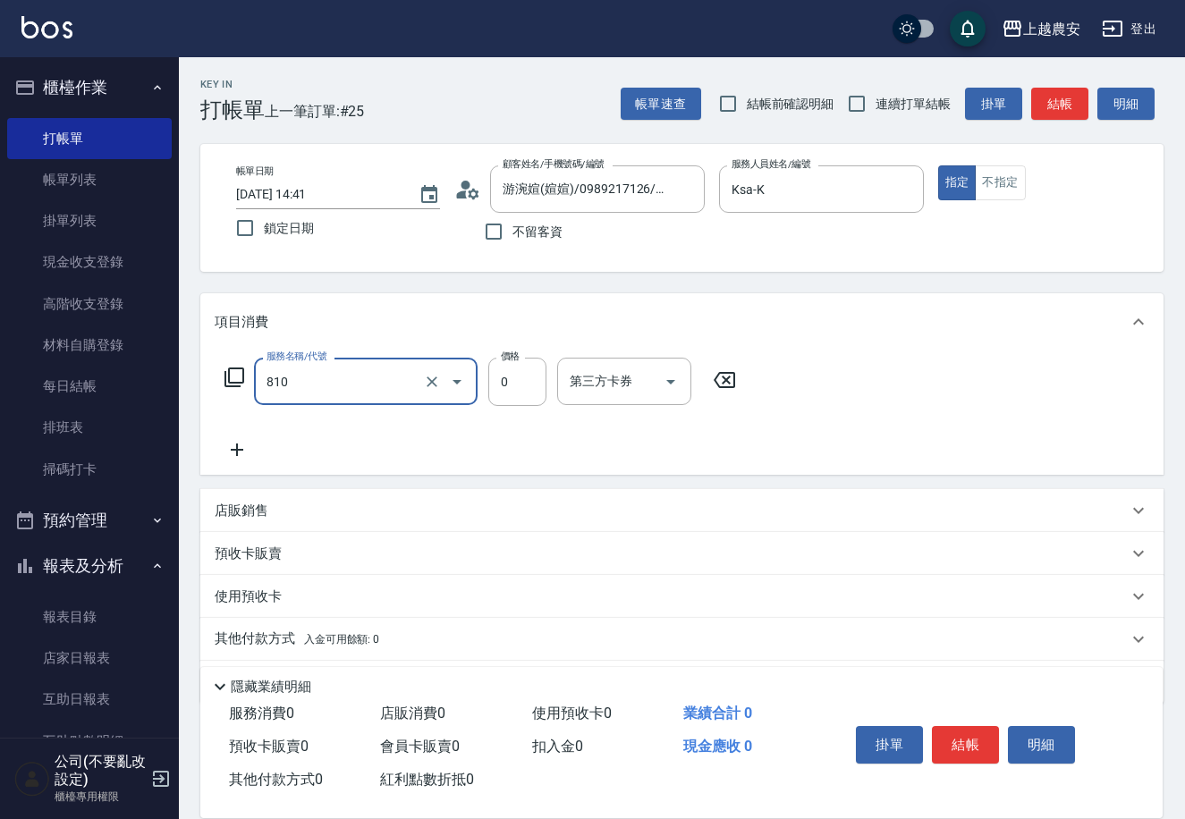
type input "頭皮護髮卡券使用(810)"
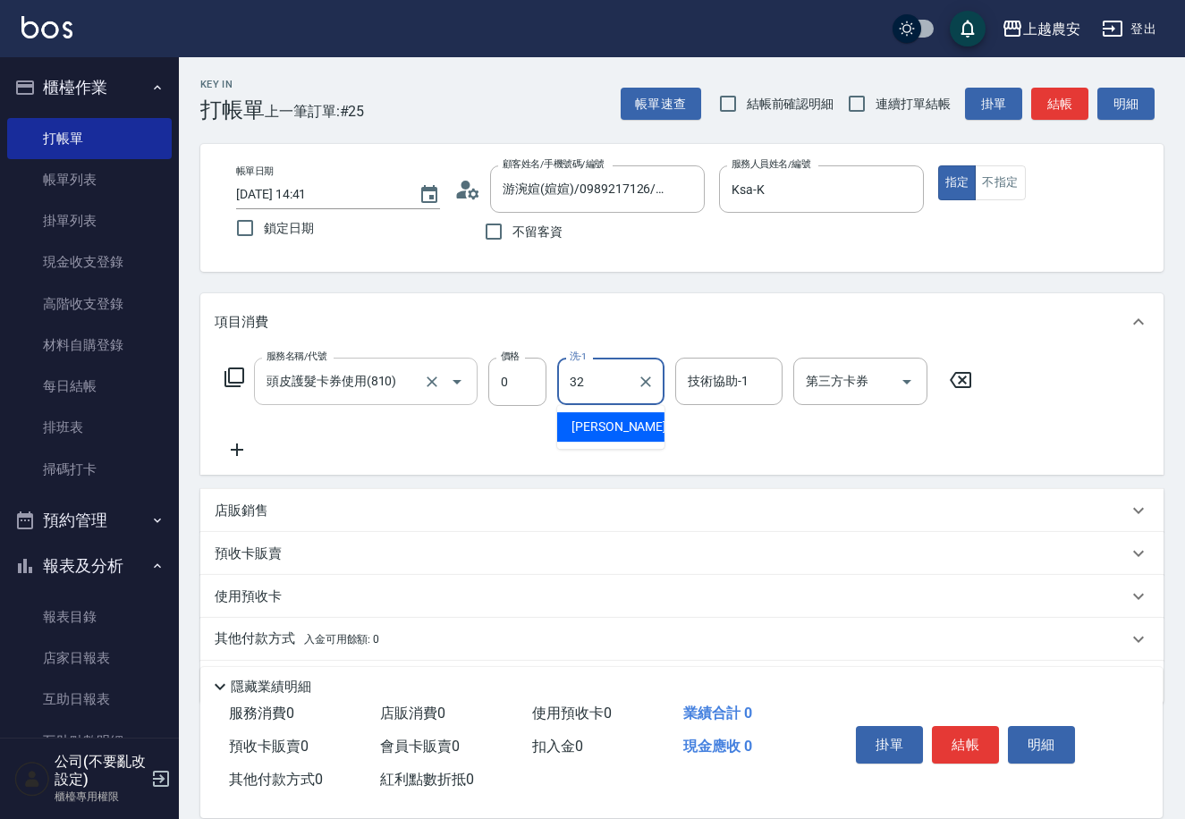
type input "林品妤-32"
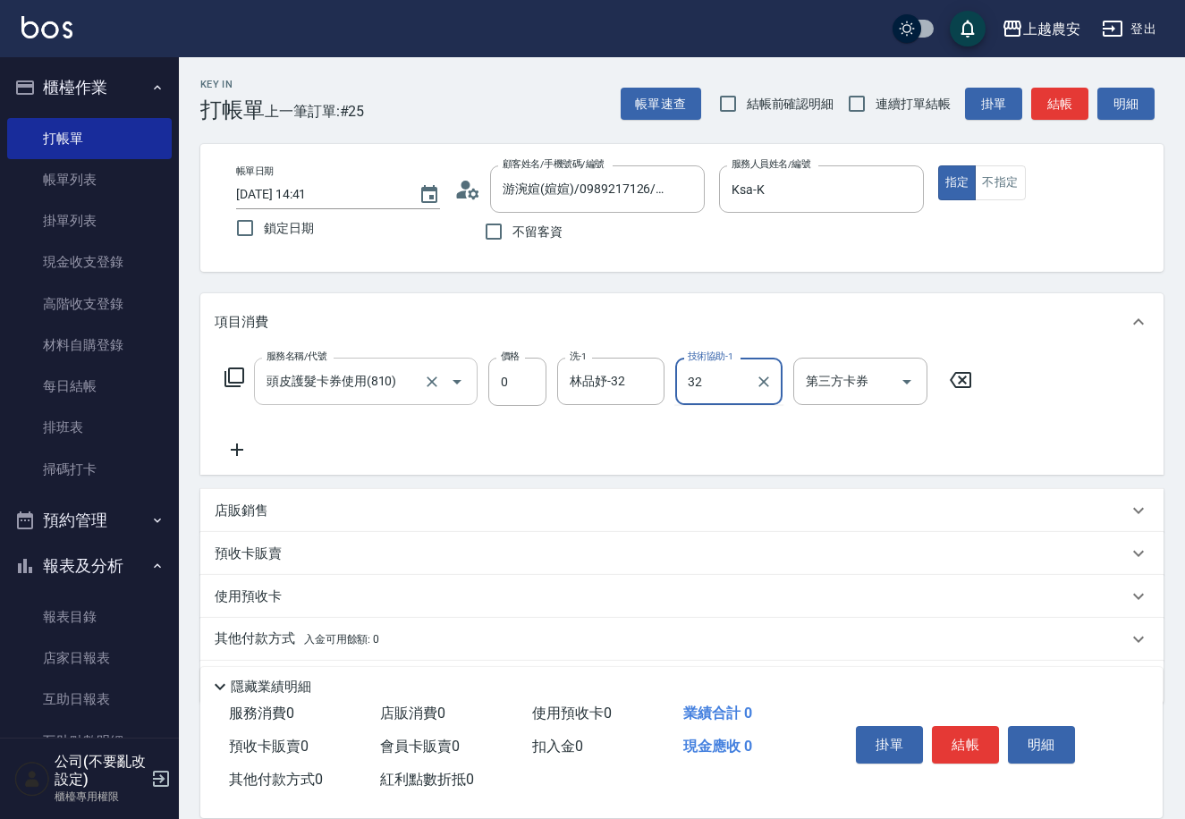
type input "林品妤-32"
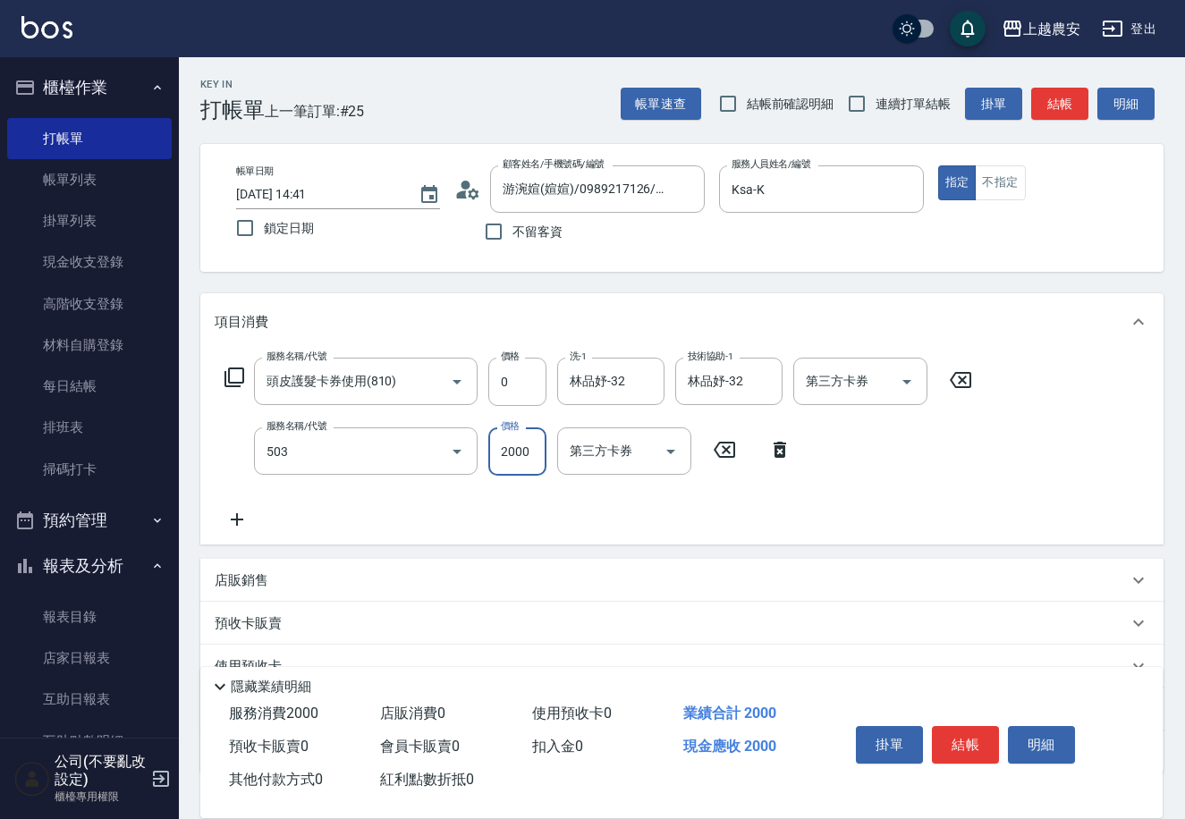
type input "染髮1500↑(503)"
type input "1650"
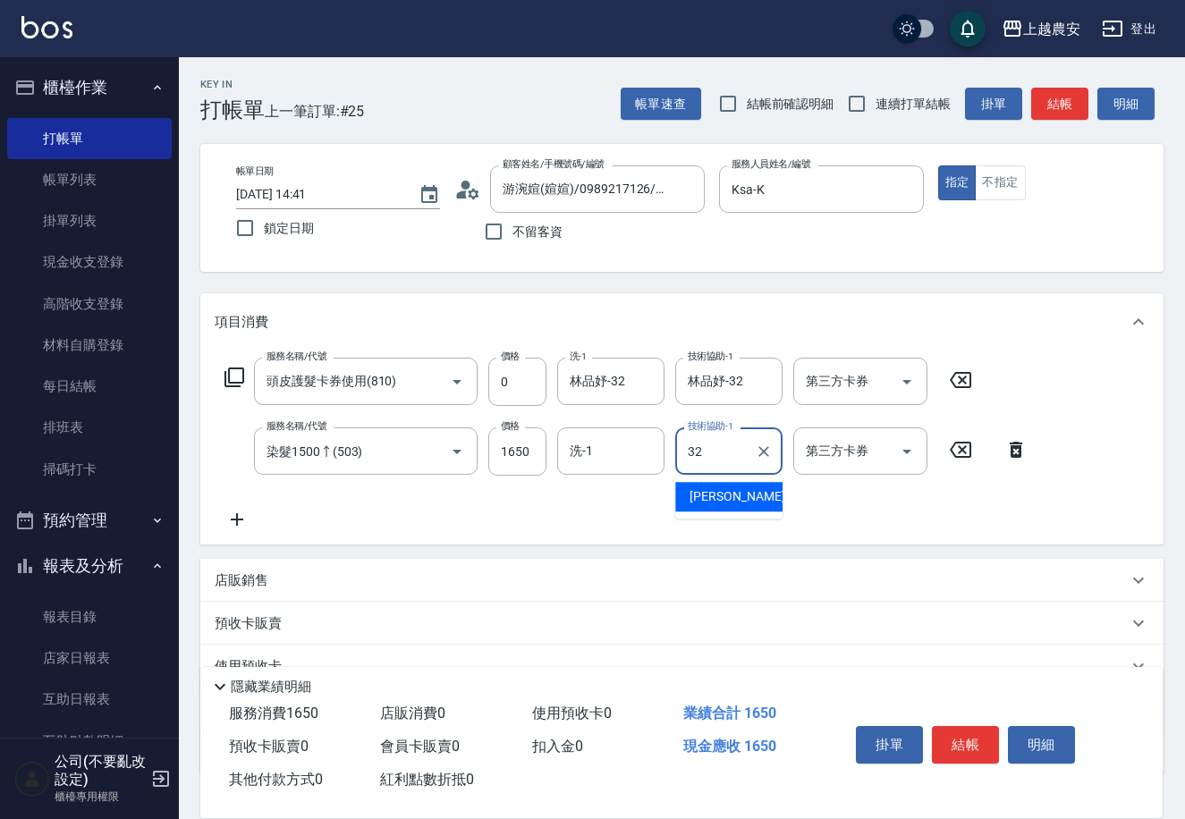
type input "林品妤-32"
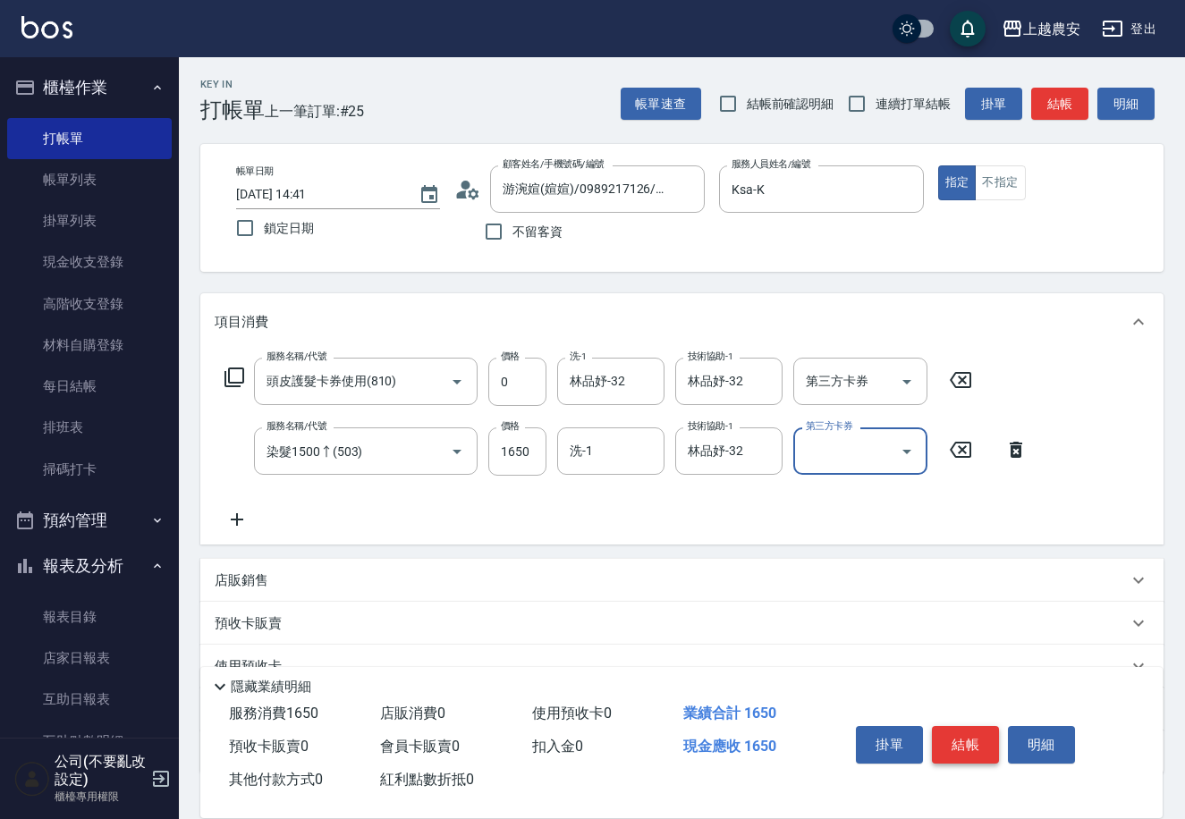
click at [966, 730] on button "結帳" at bounding box center [965, 745] width 67 height 38
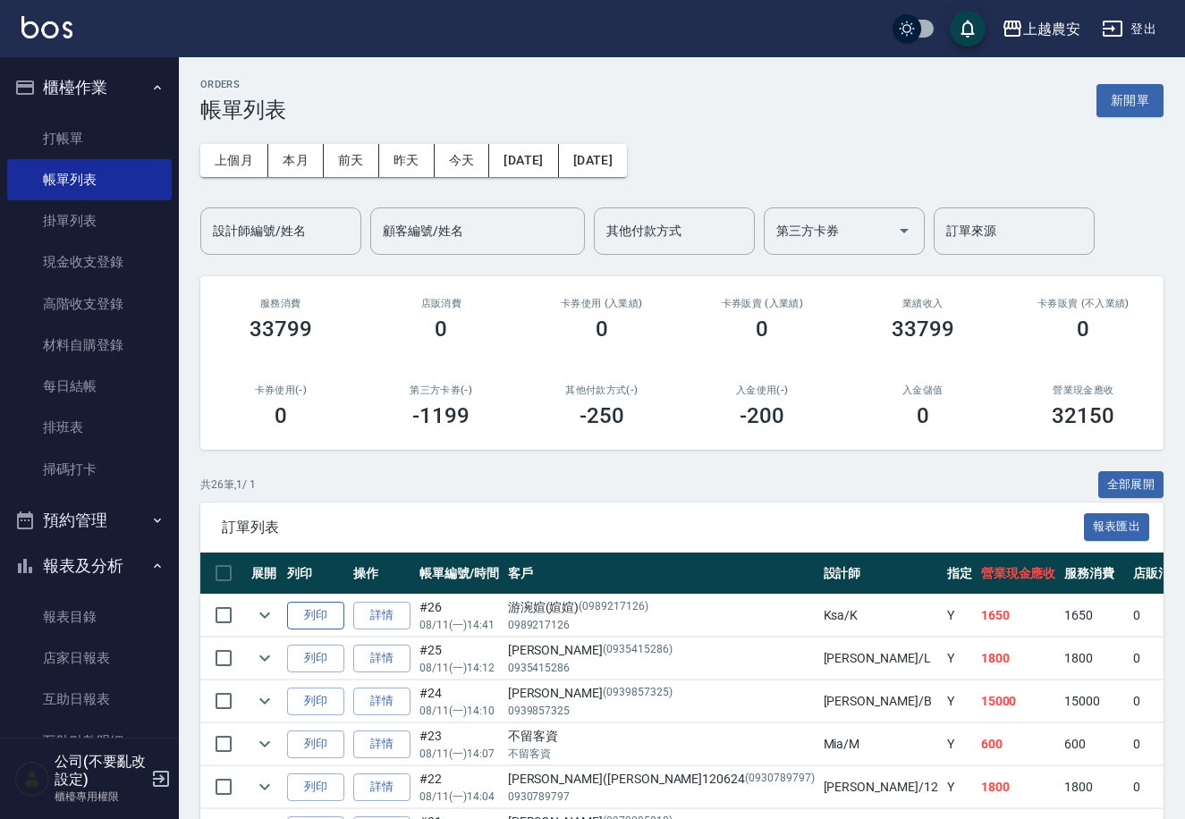
click at [320, 615] on button "列印" at bounding box center [315, 616] width 57 height 28
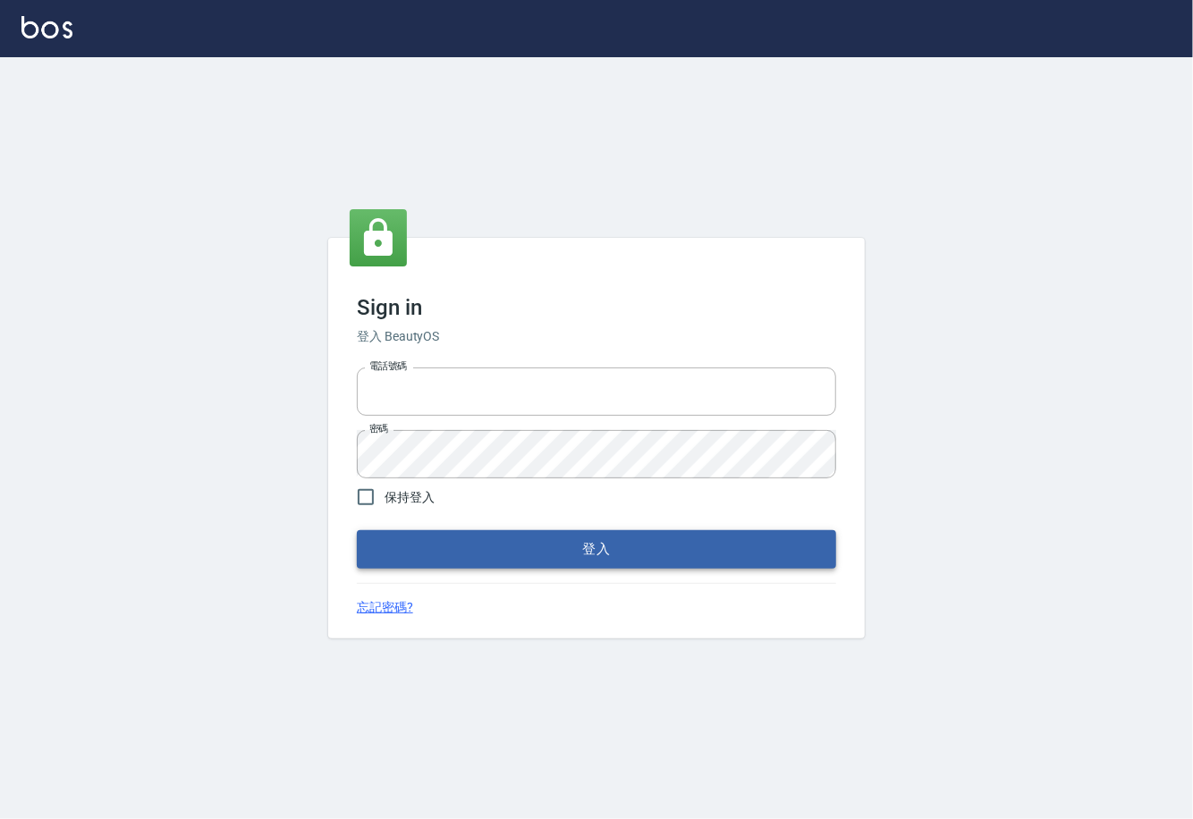
type input "0225929166"
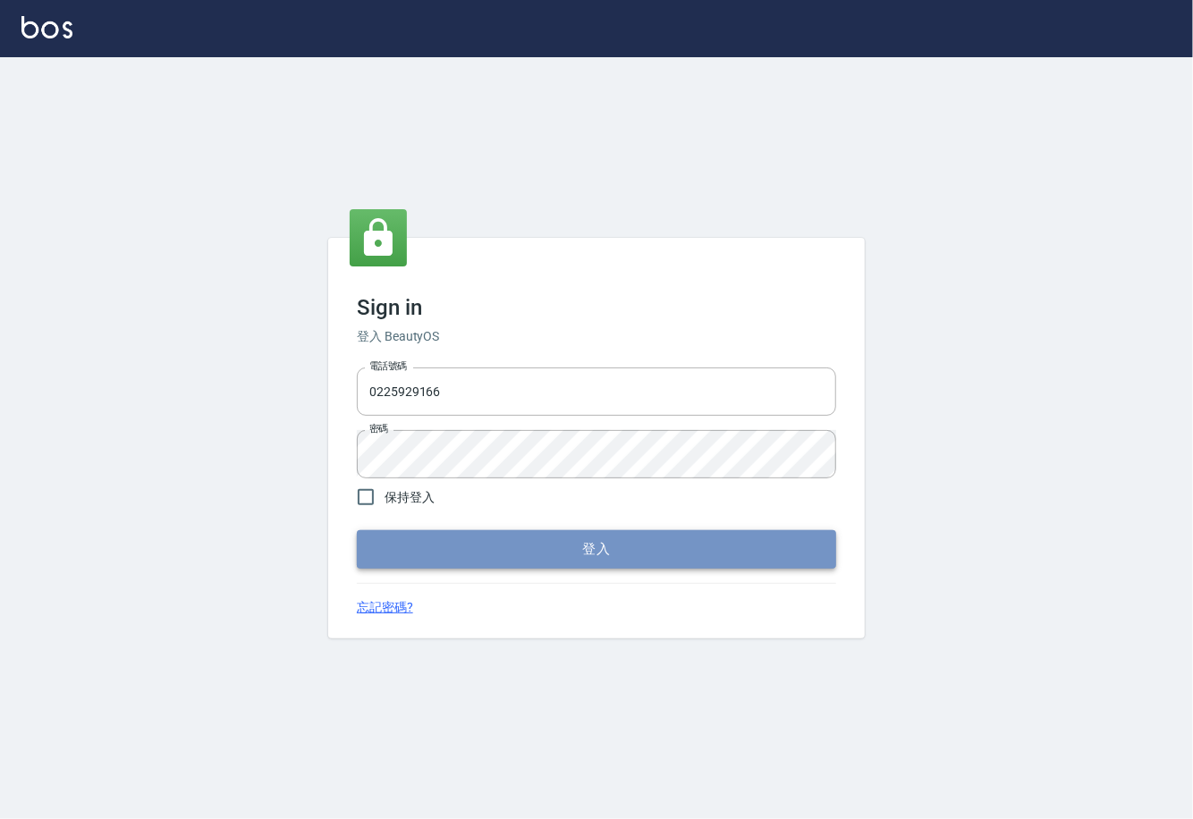
click at [604, 536] on button "登入" at bounding box center [596, 549] width 479 height 38
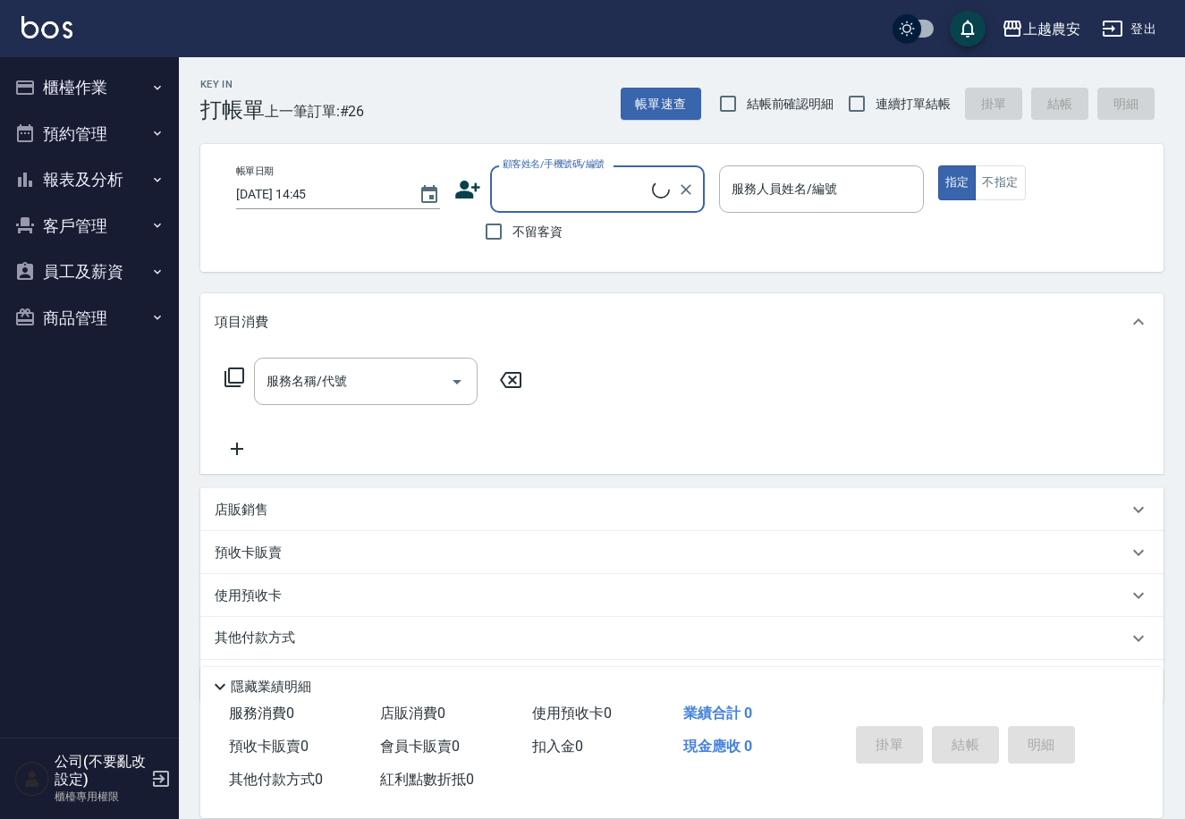
click at [89, 91] on button "櫃檯作業" at bounding box center [89, 87] width 165 height 46
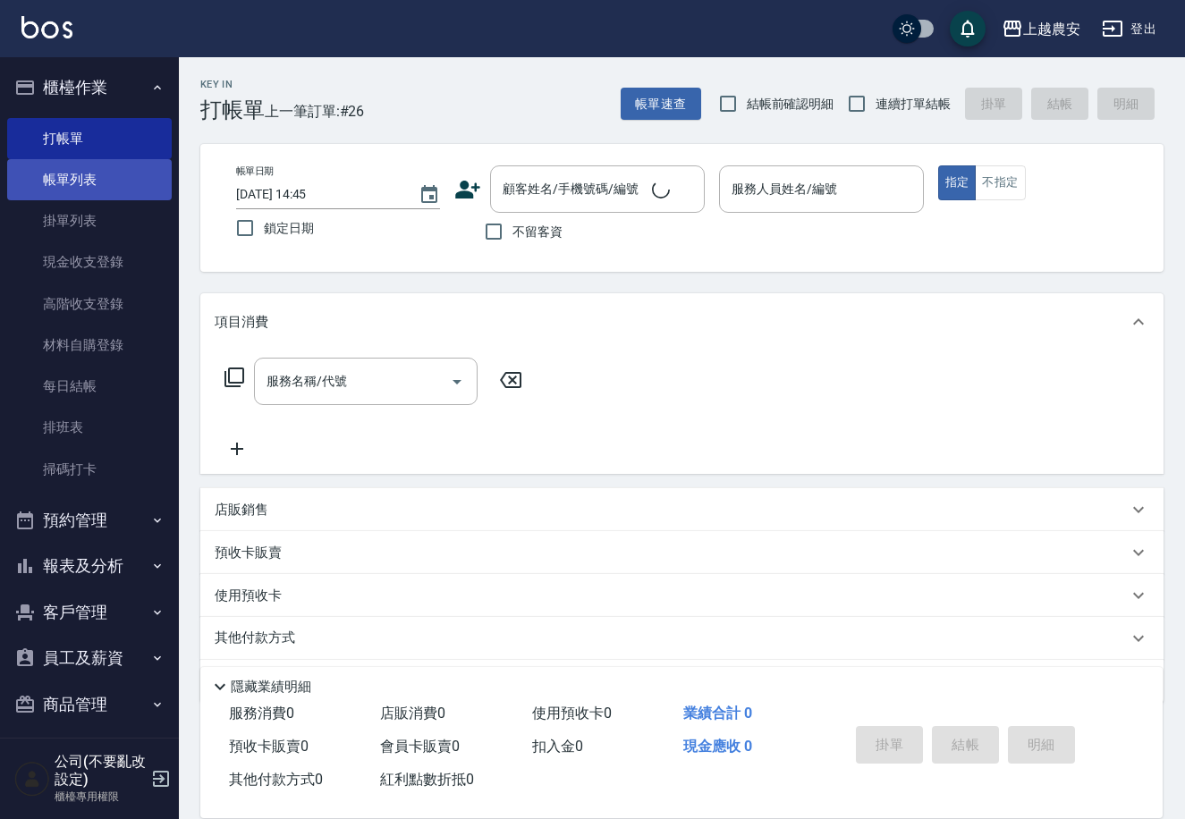
click at [79, 185] on link "帳單列表" at bounding box center [89, 179] width 165 height 41
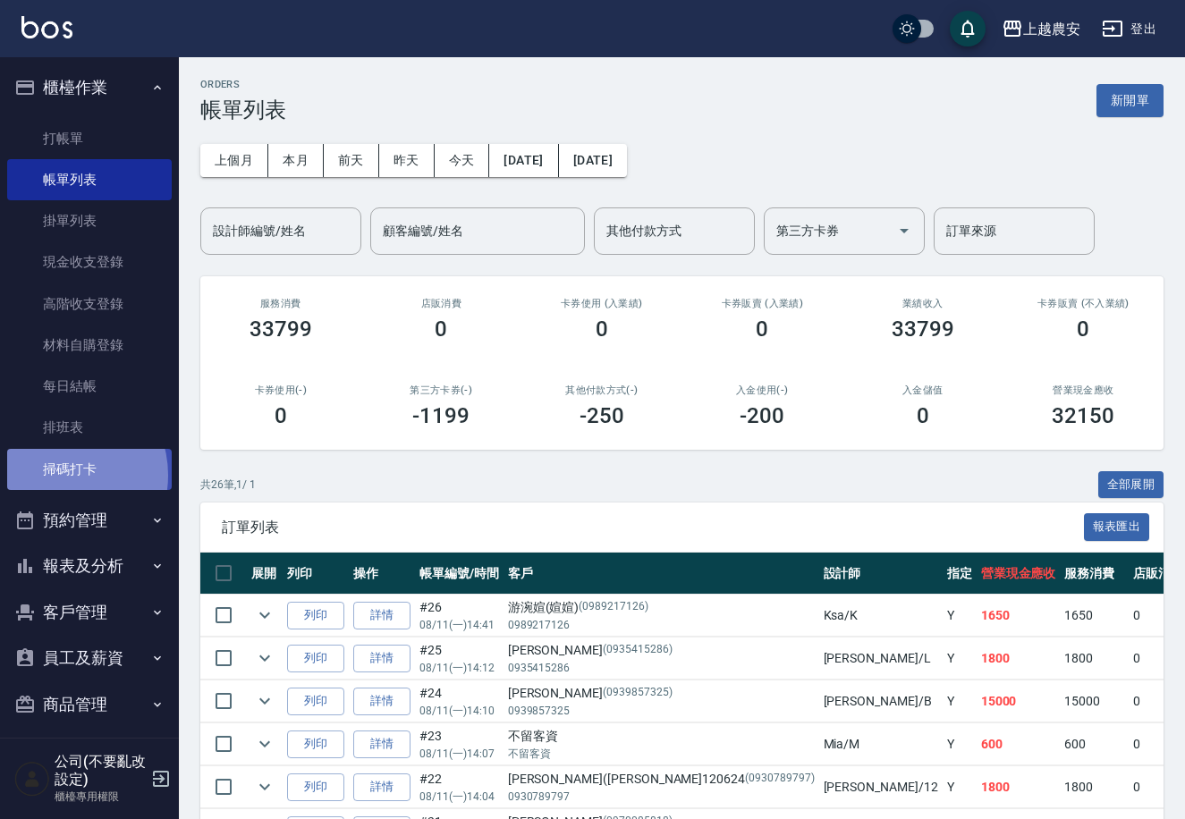
click at [61, 475] on link "掃碼打卡" at bounding box center [89, 469] width 165 height 41
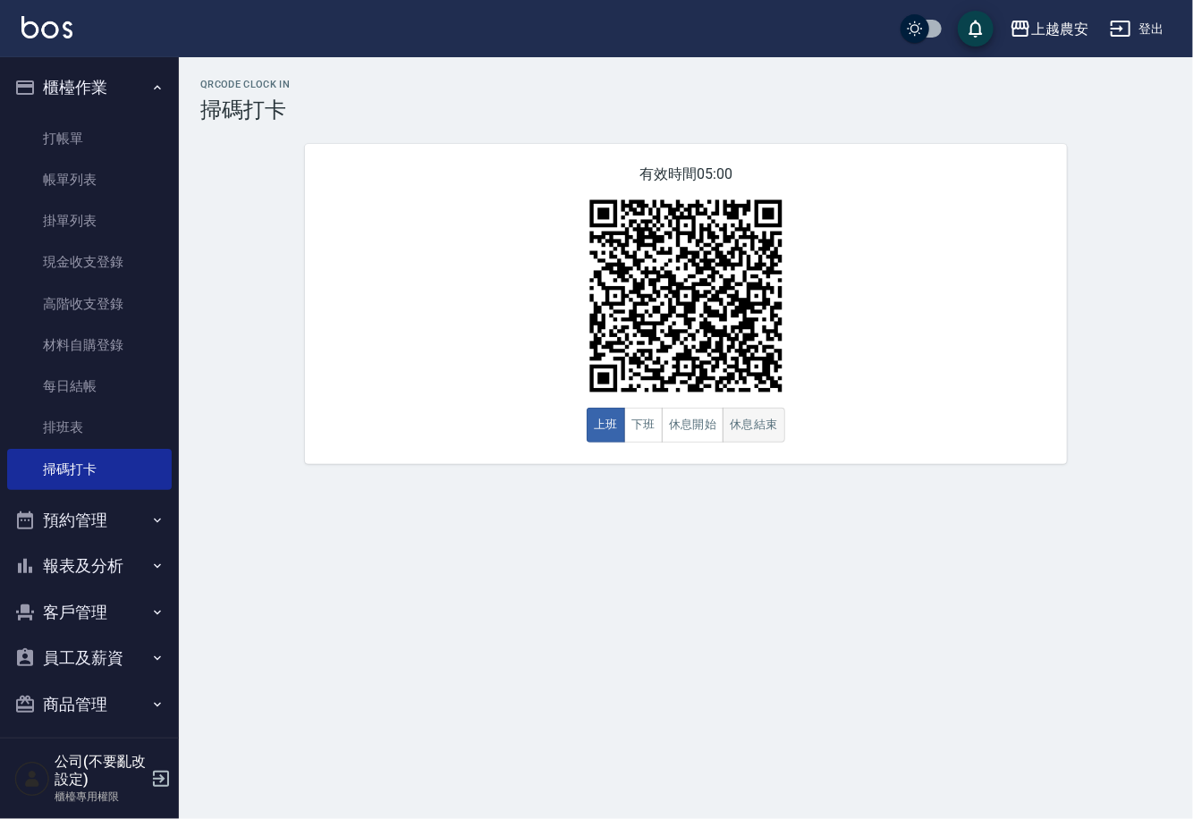
click at [736, 429] on button "休息結束" at bounding box center [753, 425] width 63 height 35
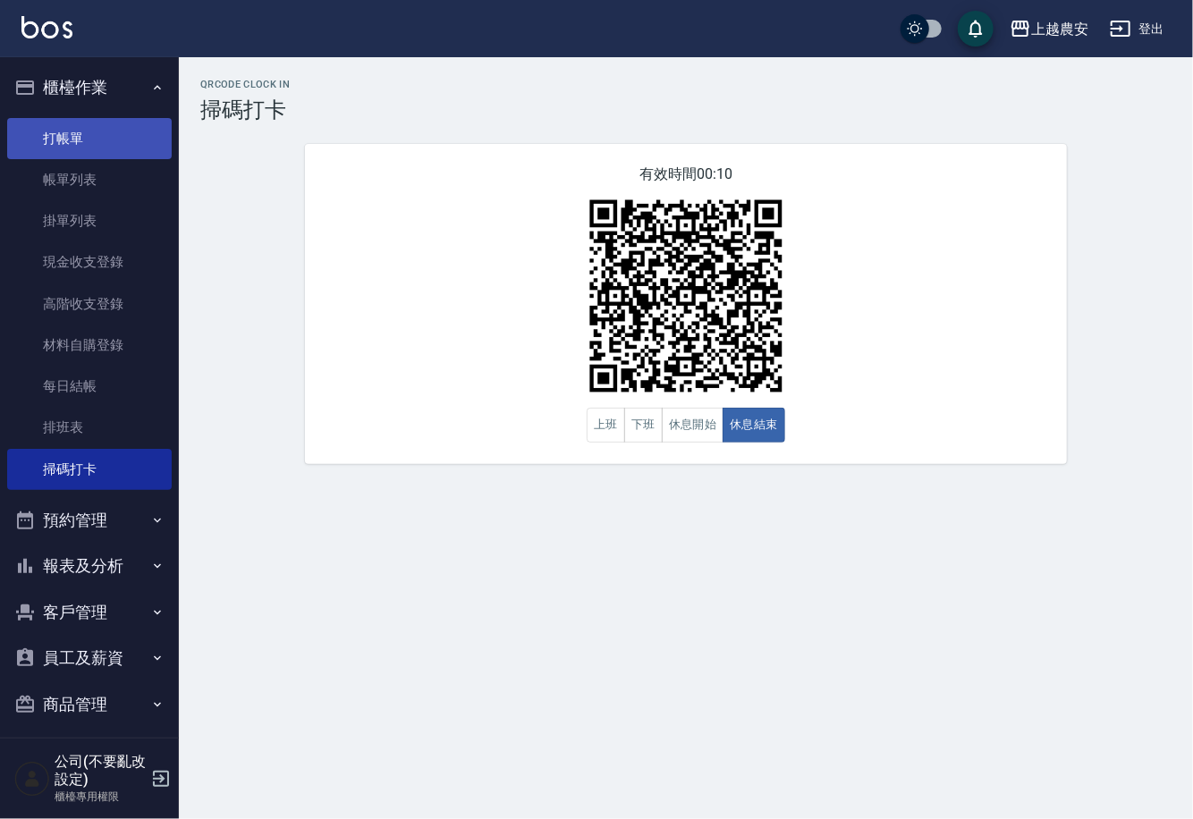
click at [95, 144] on link "打帳單" at bounding box center [89, 138] width 165 height 41
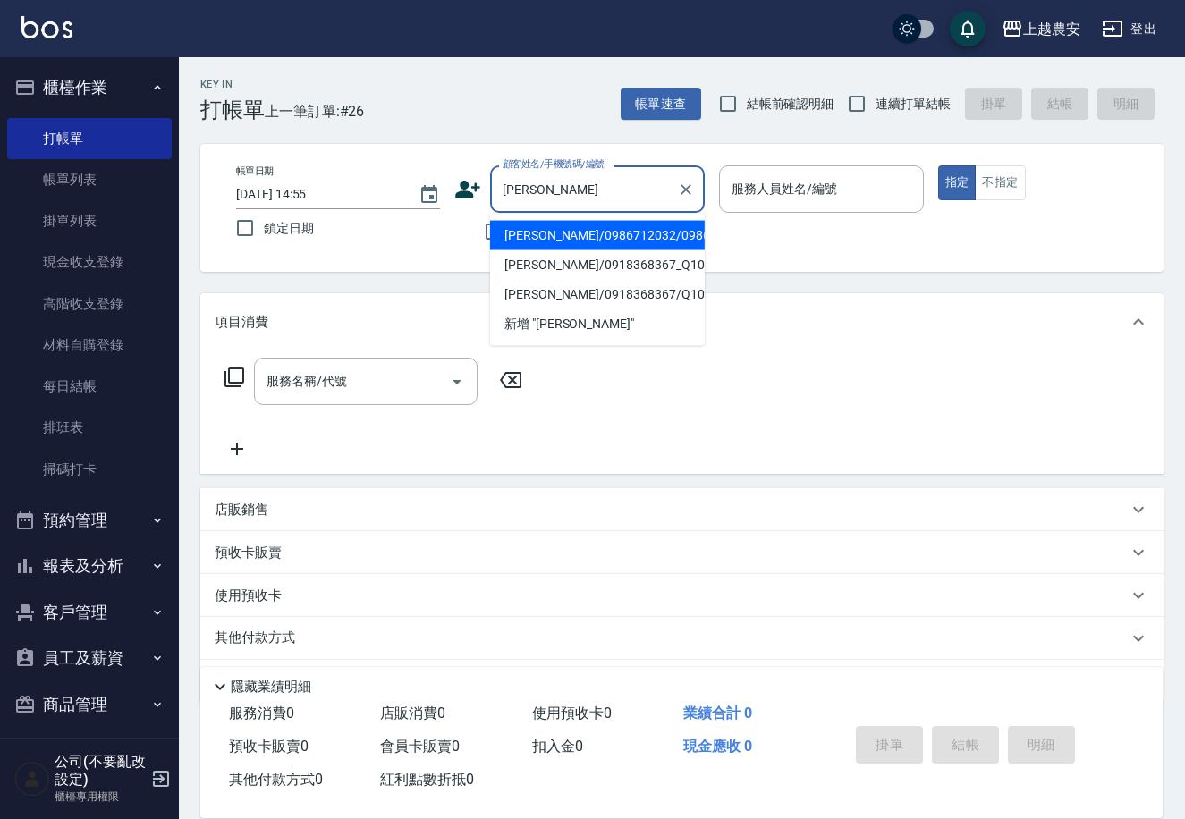
click at [572, 237] on li "[PERSON_NAME]/0986712032/0986712032" at bounding box center [597, 236] width 215 height 30
type input "[PERSON_NAME]/0986712032/0986712032"
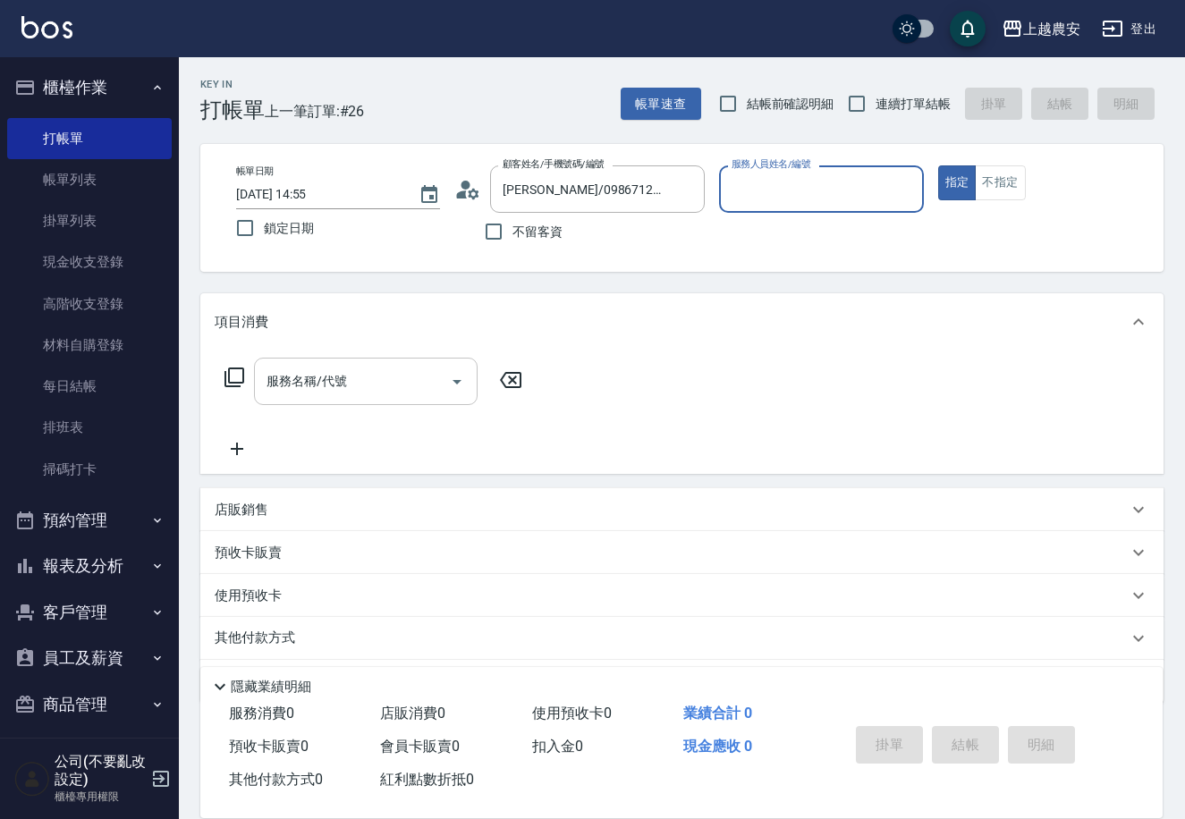
type input "美雅-B"
click at [393, 385] on input "服務名稱/代號" at bounding box center [352, 381] width 181 height 31
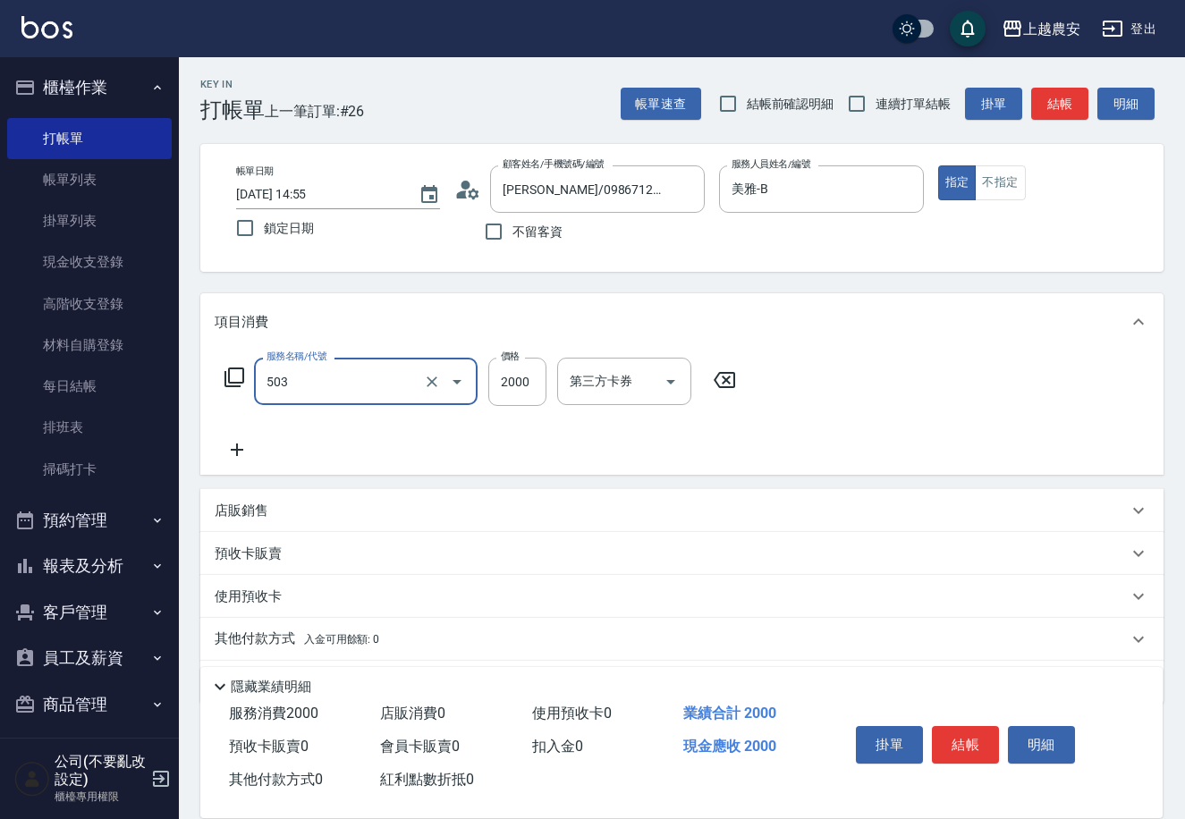
type input "染髮1500↑(503)"
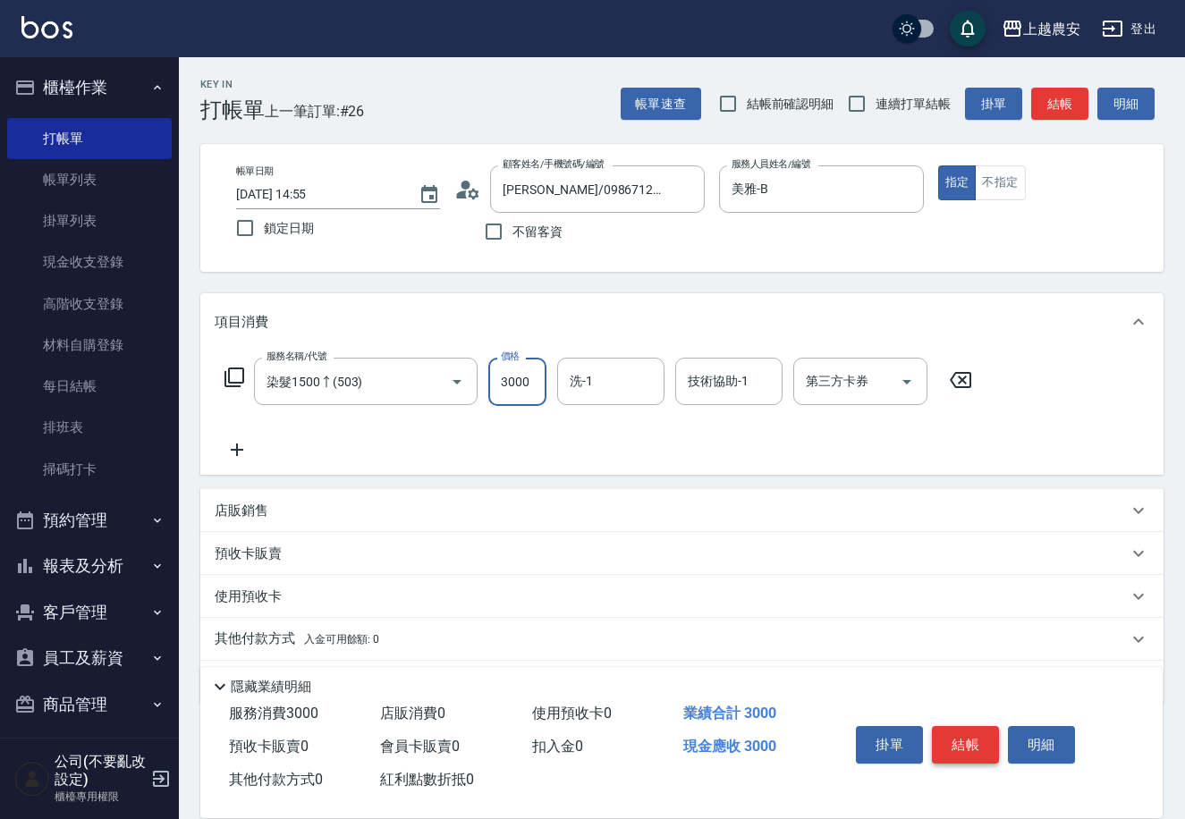
type input "3000"
click at [970, 742] on button "結帳" at bounding box center [965, 745] width 67 height 38
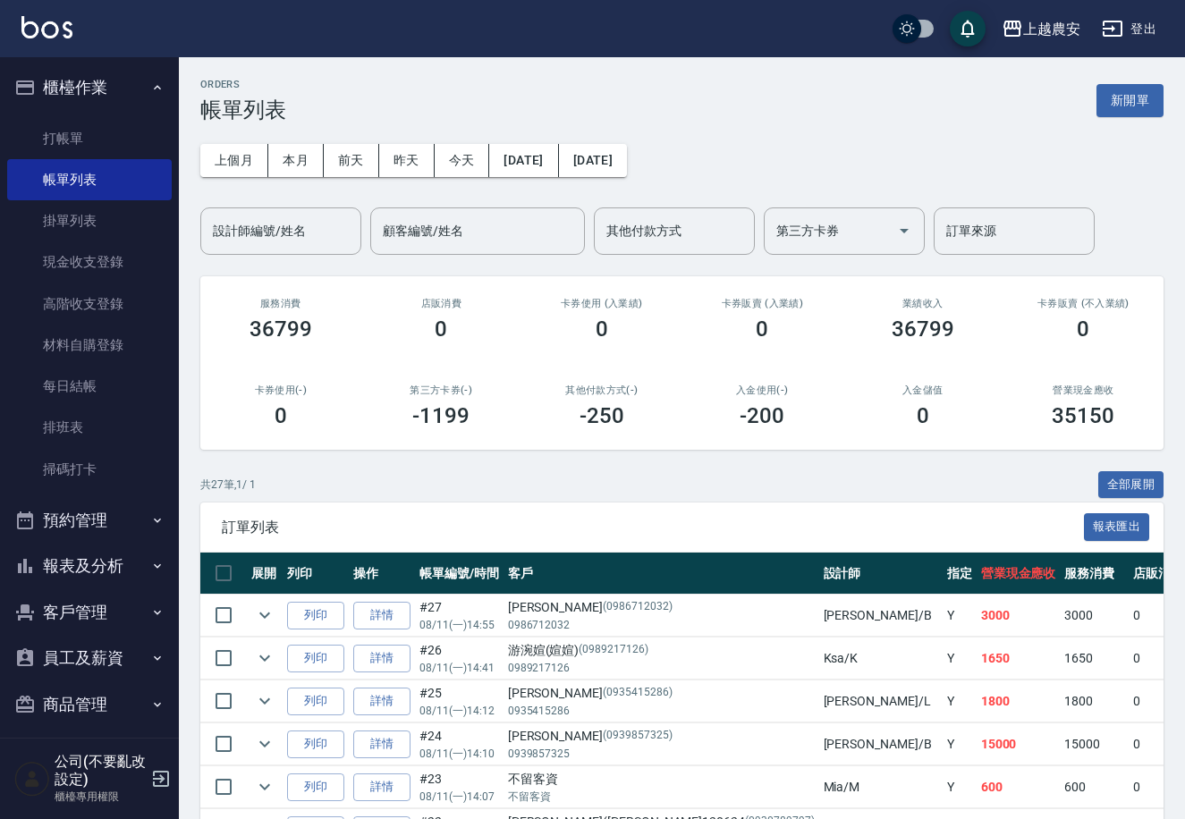
click at [70, 136] on link "打帳單" at bounding box center [89, 138] width 165 height 41
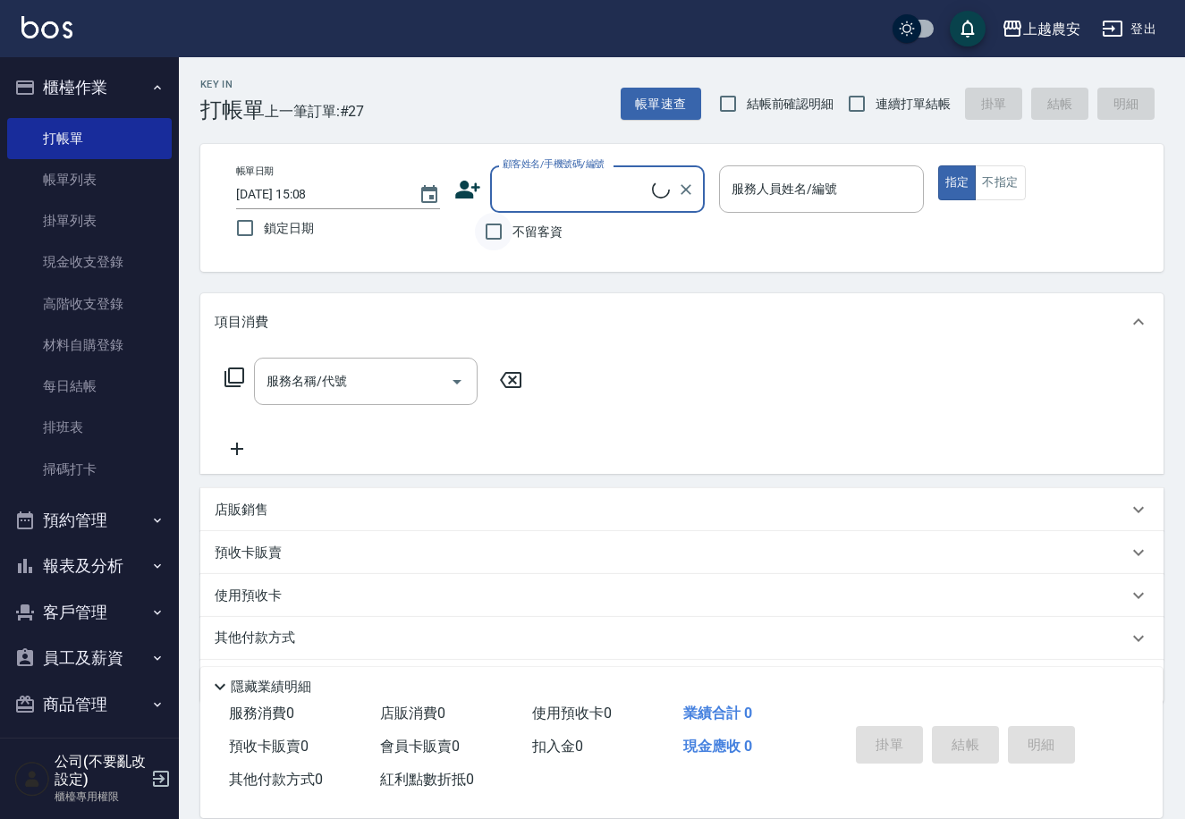
click at [506, 227] on input "不留客資" at bounding box center [494, 232] width 38 height 38
checkbox input "true"
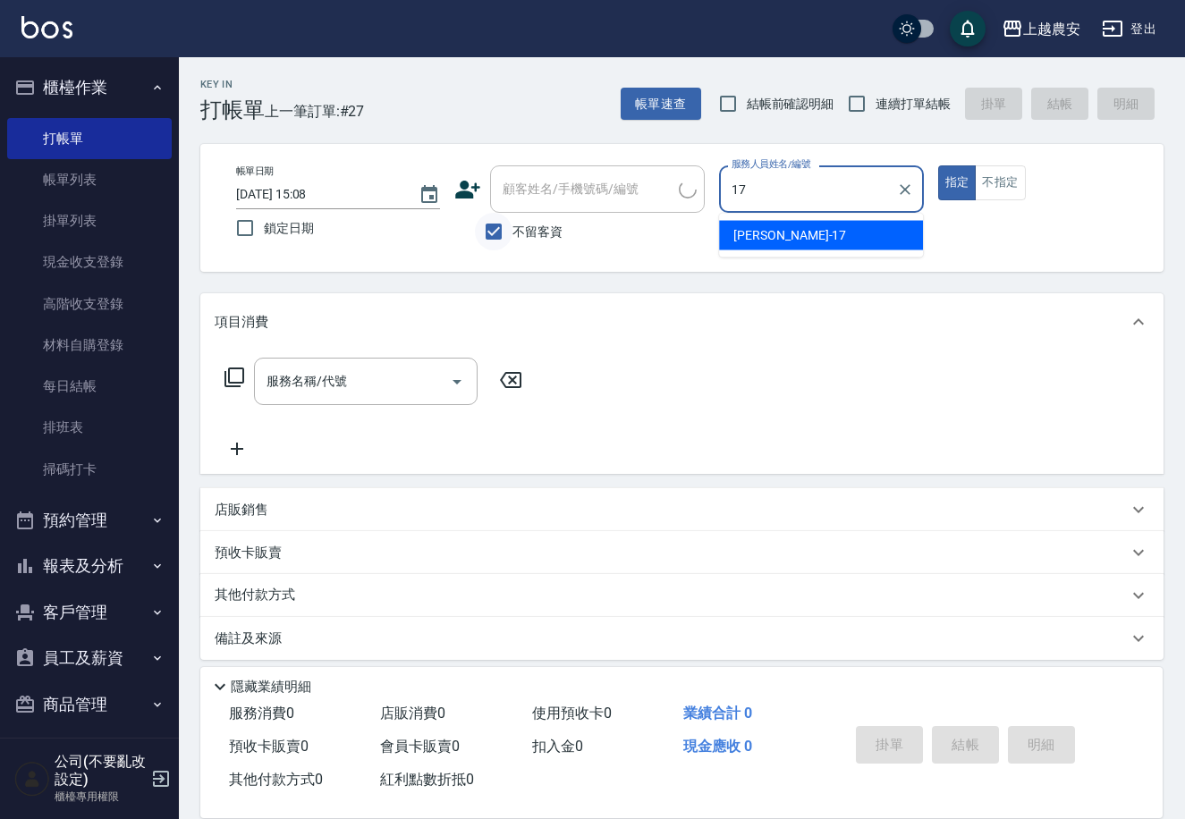
type input "[PERSON_NAME]-17"
type button "true"
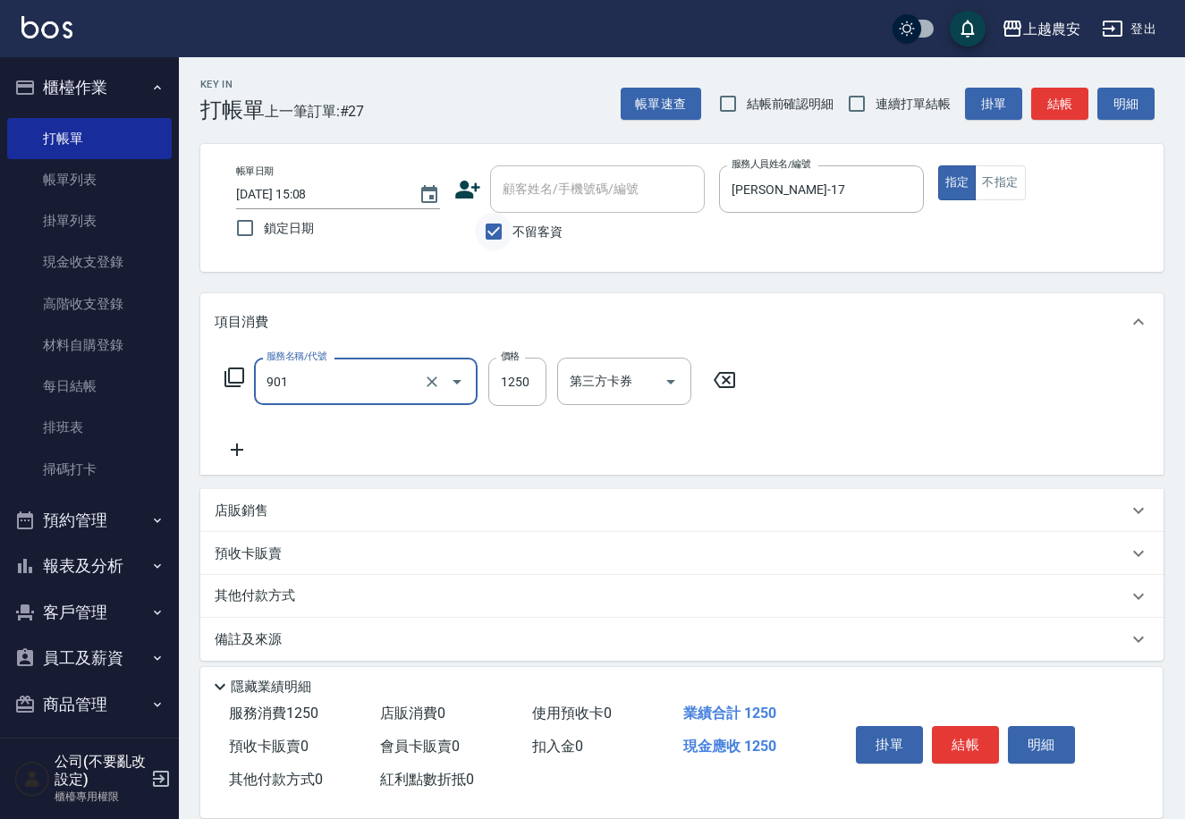
type input "修手指甲(901)"
type input "1200"
click at [963, 743] on button "結帳" at bounding box center [965, 745] width 67 height 38
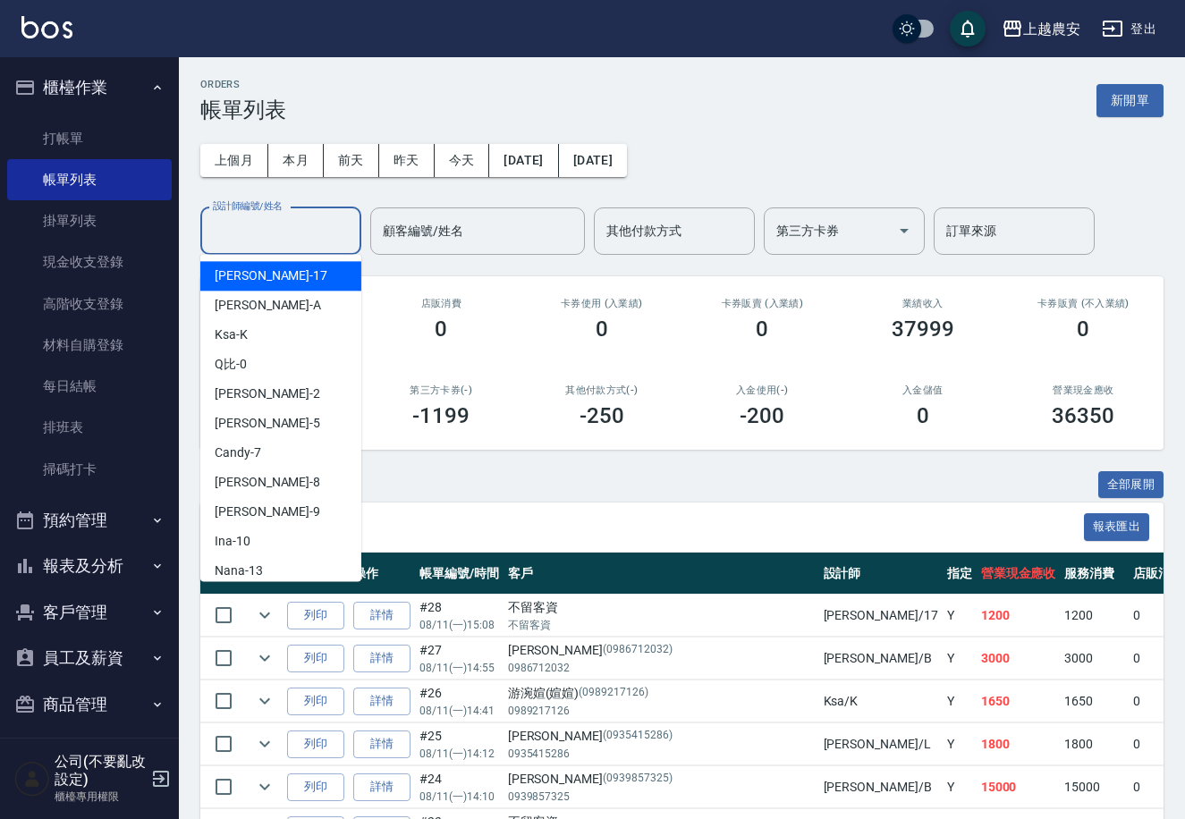
click at [275, 228] on input "設計師編號/姓名" at bounding box center [280, 230] width 145 height 31
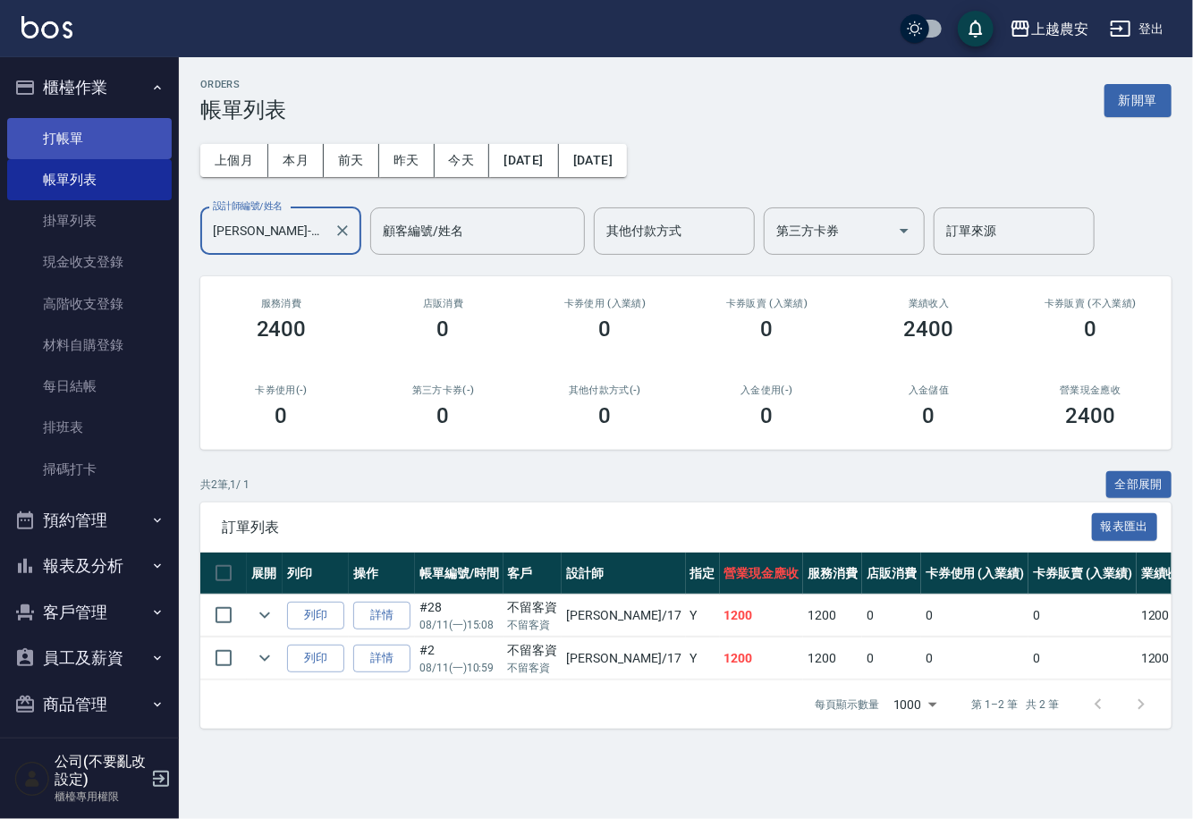
type input "[PERSON_NAME]-17"
click at [60, 143] on link "打帳單" at bounding box center [89, 138] width 165 height 41
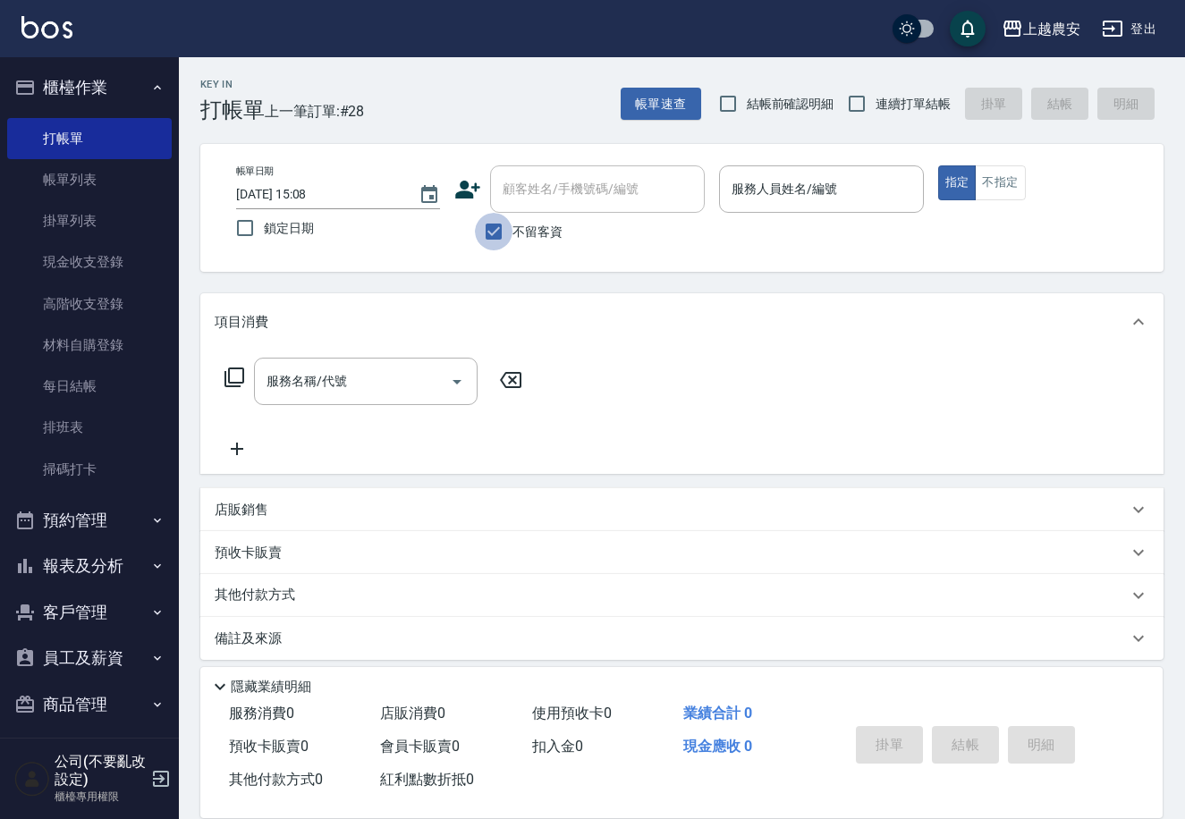
click at [501, 238] on input "不留客資" at bounding box center [494, 232] width 38 height 38
checkbox input "false"
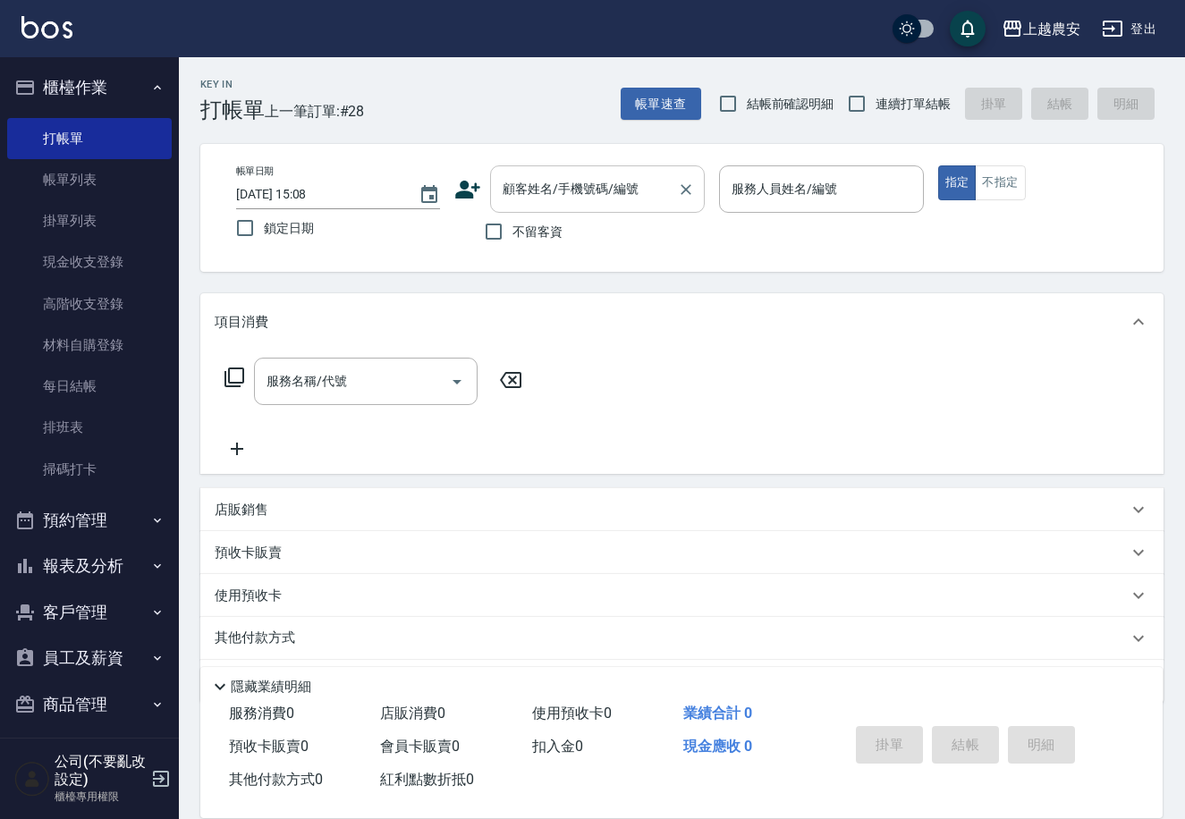
click at [530, 171] on div "顧客姓名/手機號碼/編號" at bounding box center [597, 188] width 215 height 47
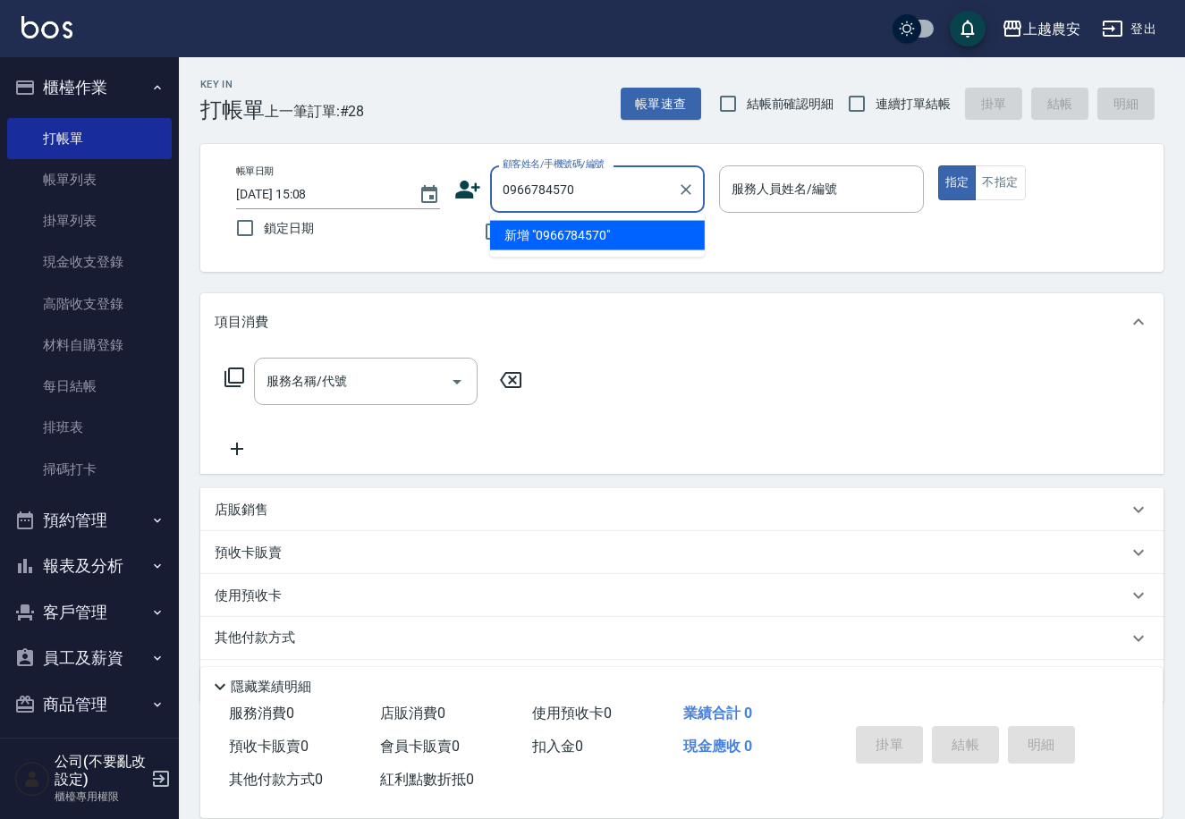
click at [545, 237] on li "新增 "0966784570"" at bounding box center [597, 236] width 215 height 30
type input "0966784570"
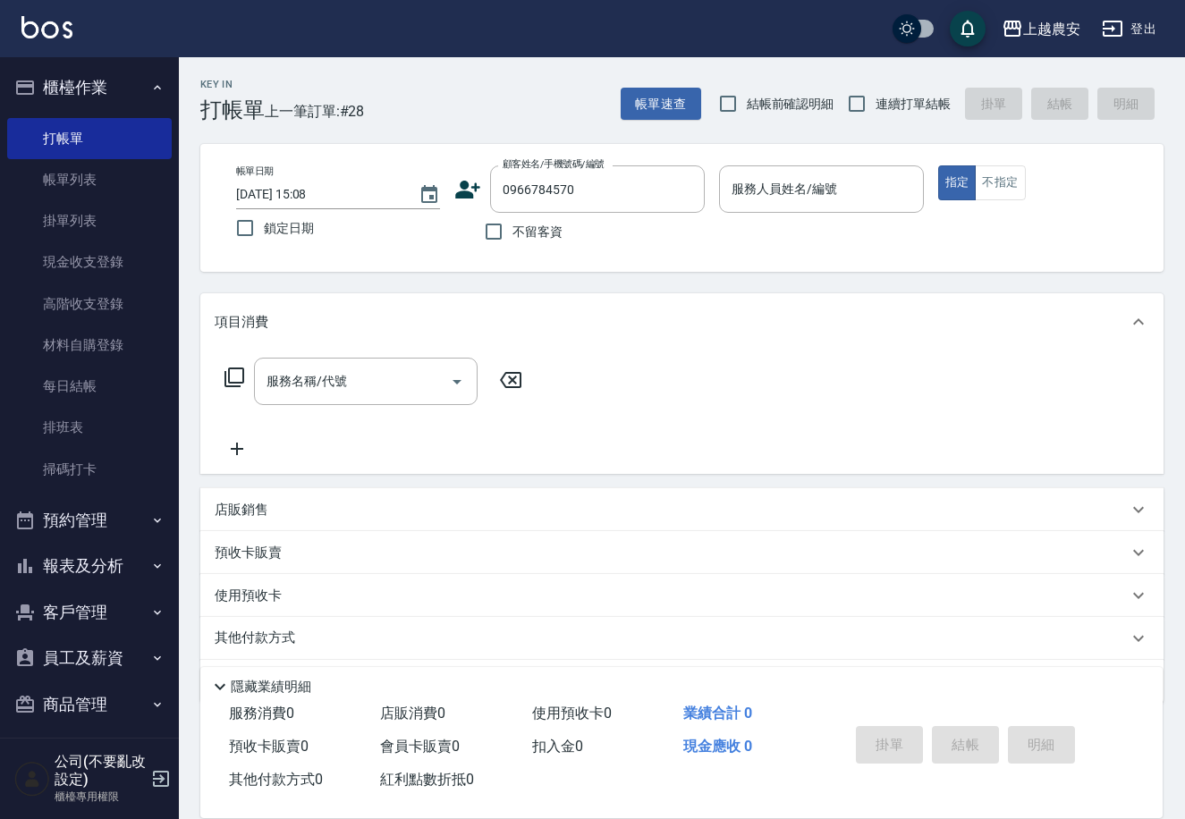
click at [469, 186] on icon at bounding box center [467, 189] width 27 height 27
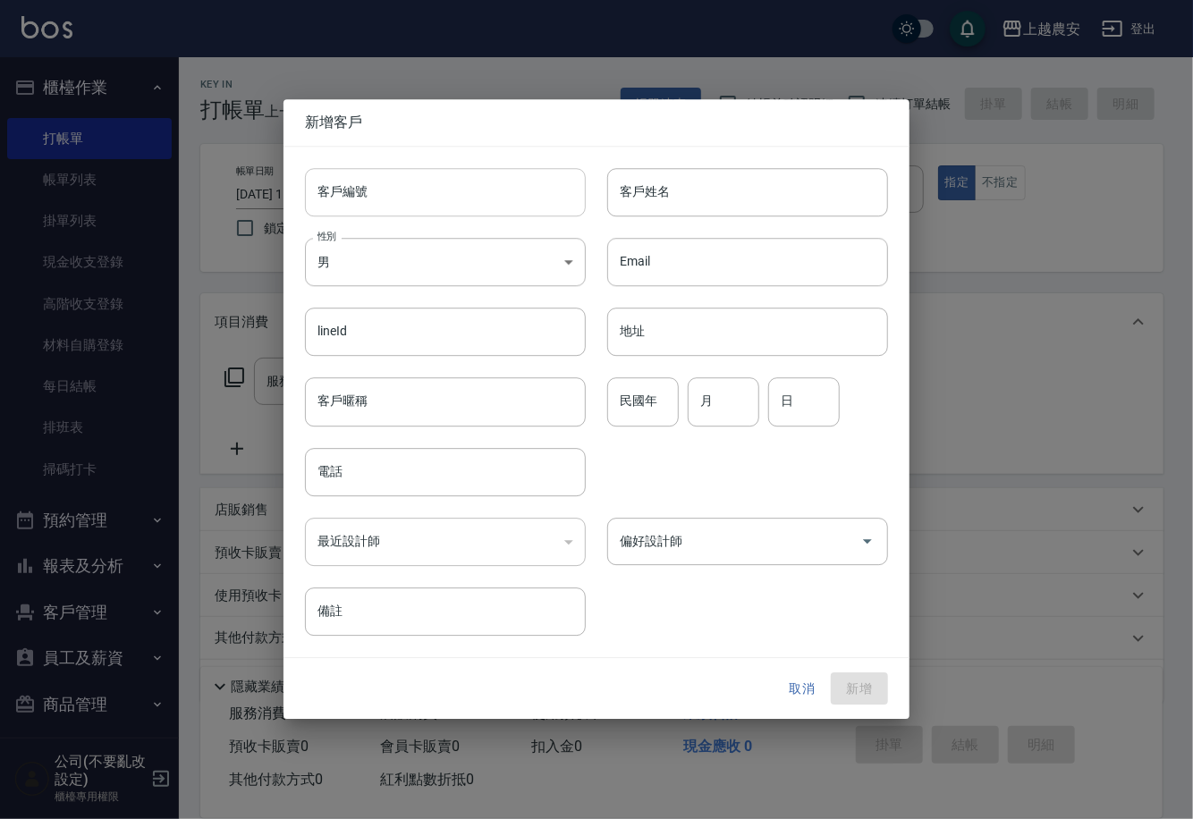
type input "0966784570"
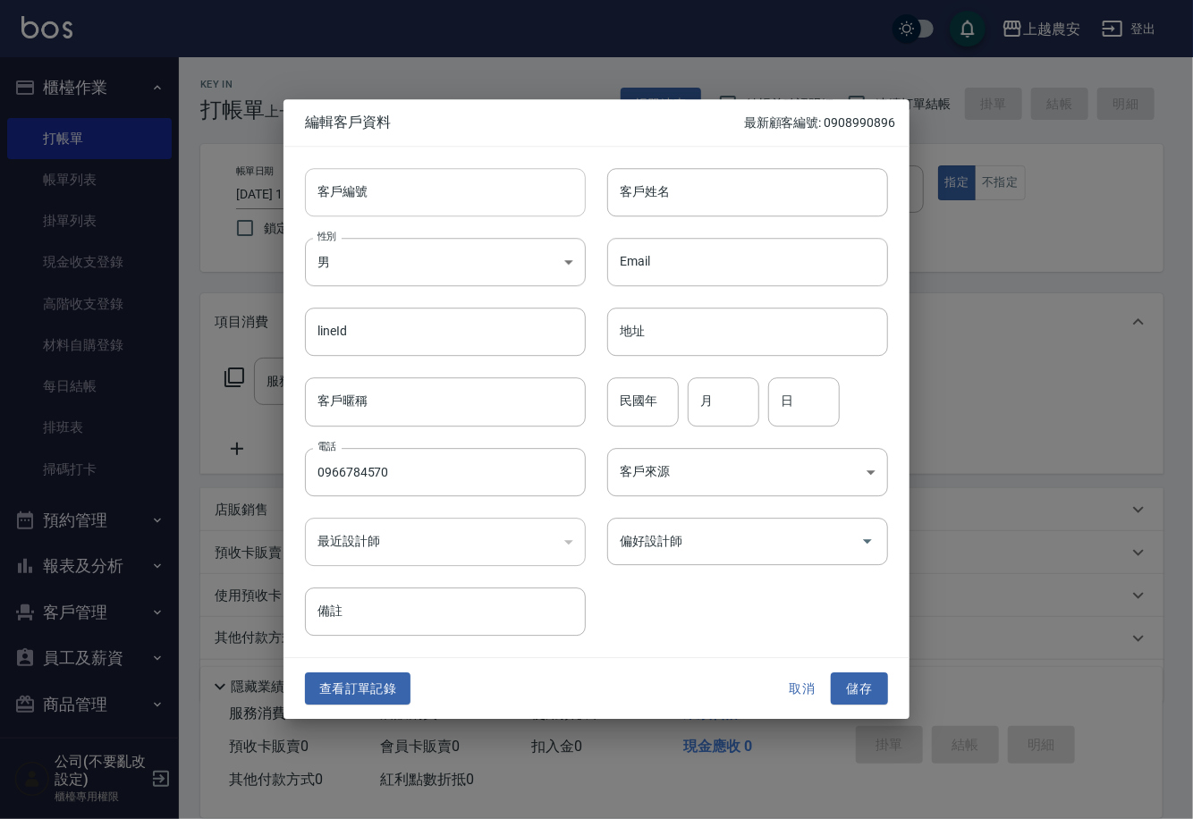
click at [346, 207] on input "客戶編號" at bounding box center [445, 192] width 281 height 48
type input "0966784570"
click at [370, 260] on body "上越農安 登出 櫃檯作業 打帳單 帳單列表 掛單列表 現金收支登錄 高階收支登錄 材料自購登錄 每日結帳 排班表 掃碼打卡 預約管理 預約管理 單日預約紀錄 …" at bounding box center [596, 436] width 1193 height 872
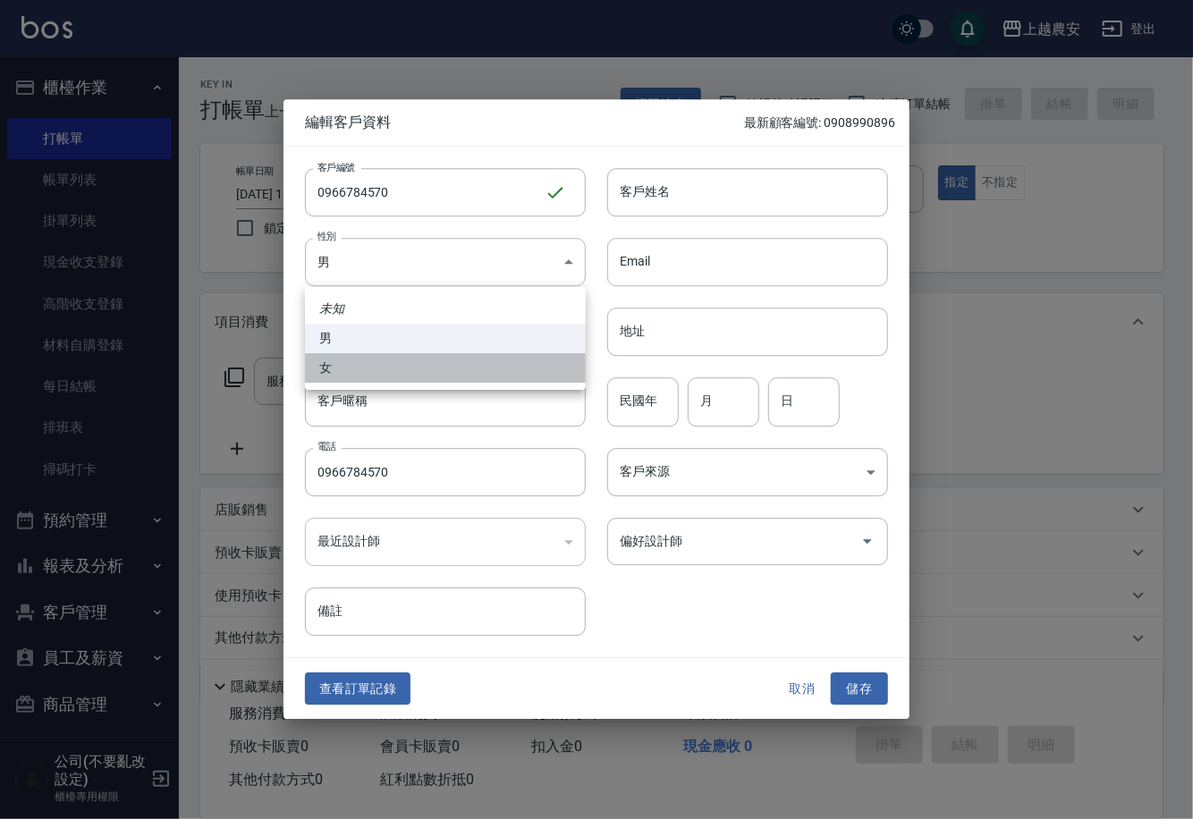
click at [368, 374] on li "女" at bounding box center [445, 368] width 281 height 30
type input "FEMALE"
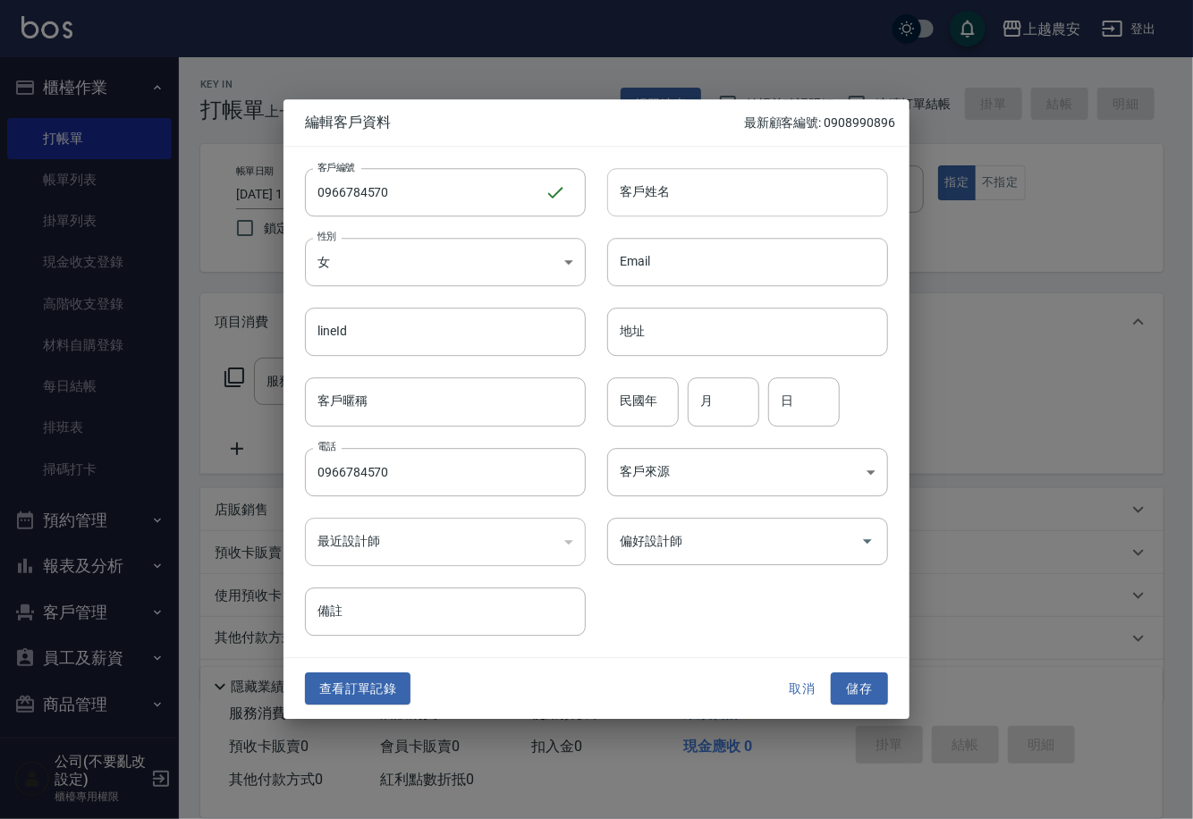
click at [638, 195] on input "客戶姓名" at bounding box center [747, 192] width 281 height 48
type input "[PERSON_NAME]"
click at [713, 552] on input "偏好設計師" at bounding box center [734, 541] width 238 height 31
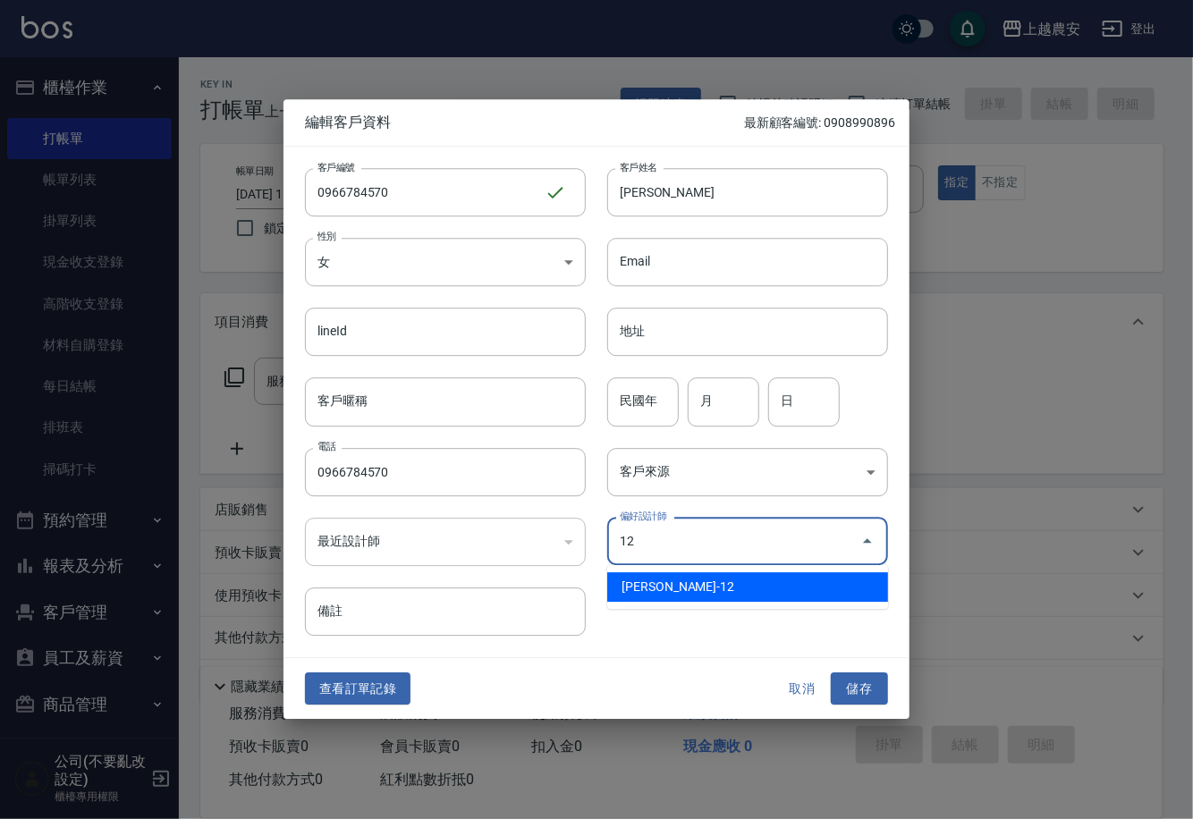
click at [746, 584] on li "蘇淑玲-12" at bounding box center [747, 587] width 281 height 30
type input "蘇淑玲"
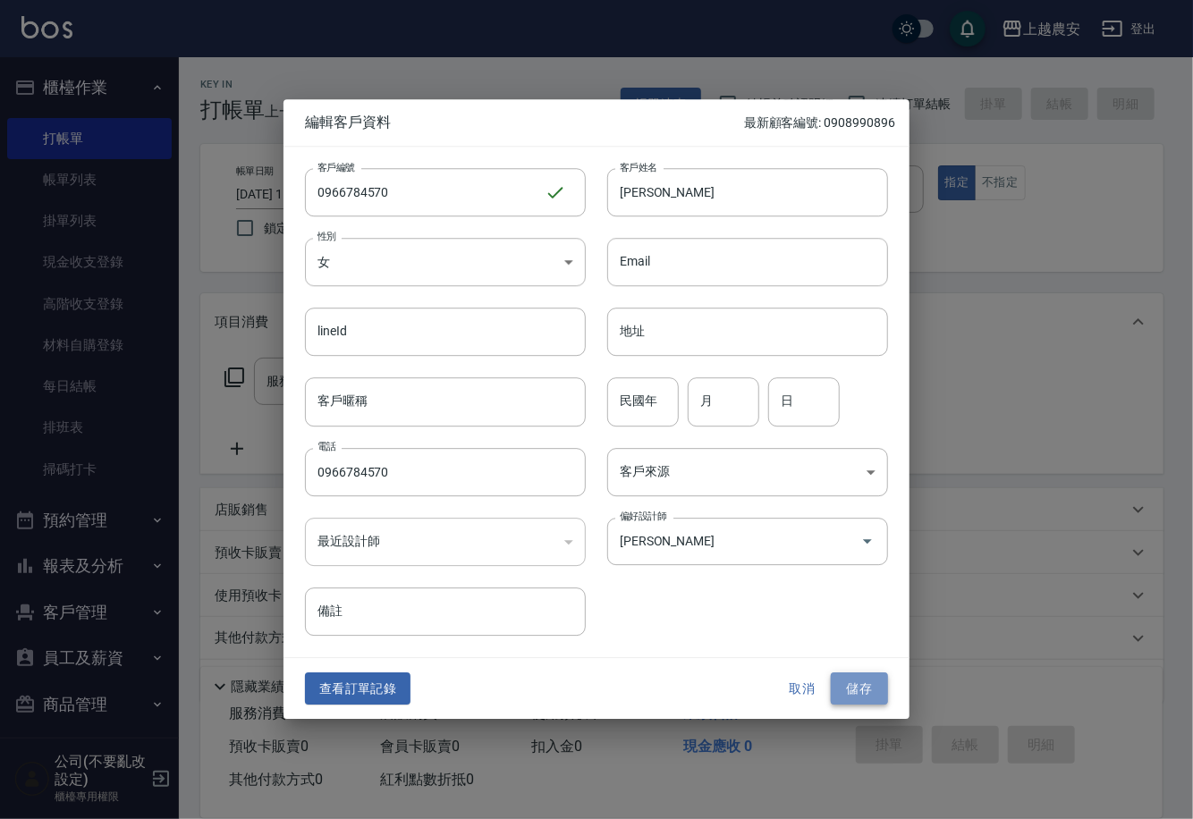
click at [855, 678] on button "儲存" at bounding box center [859, 688] width 57 height 33
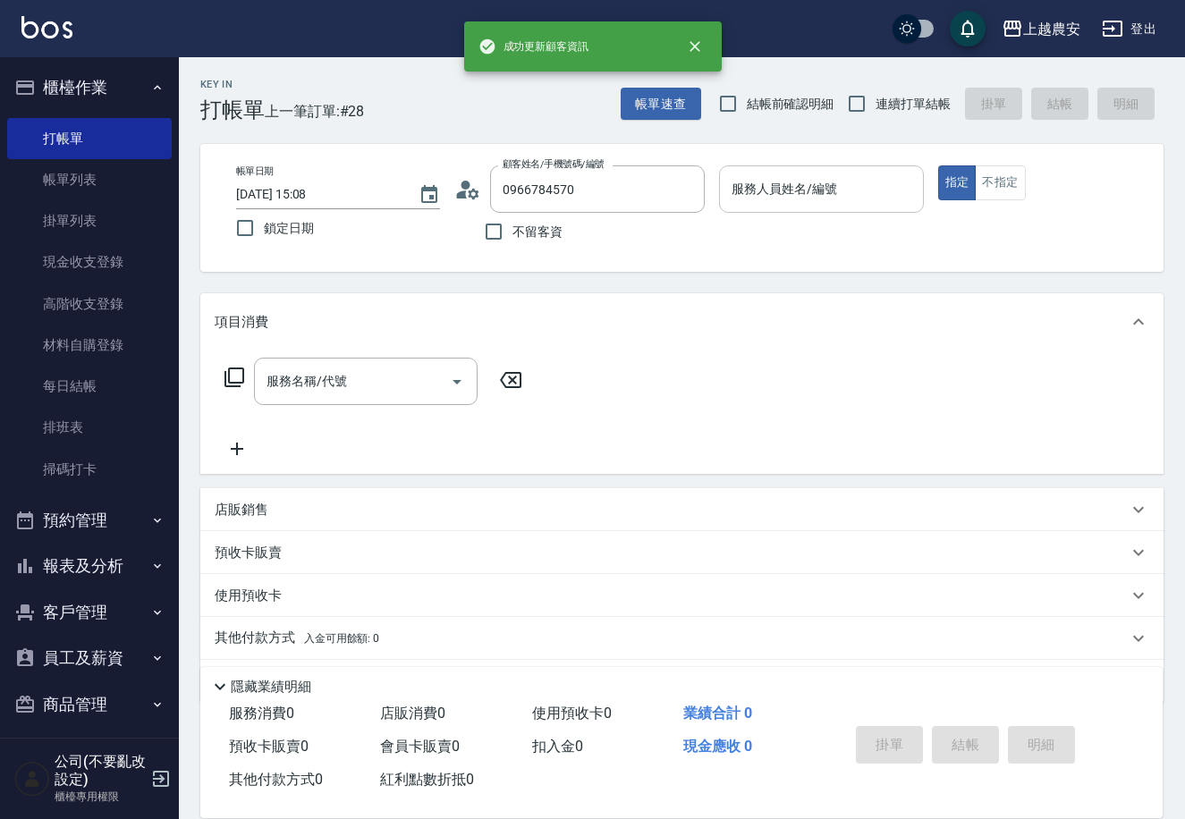
click at [756, 191] on input "服務人員姓名/編號" at bounding box center [821, 188] width 188 height 31
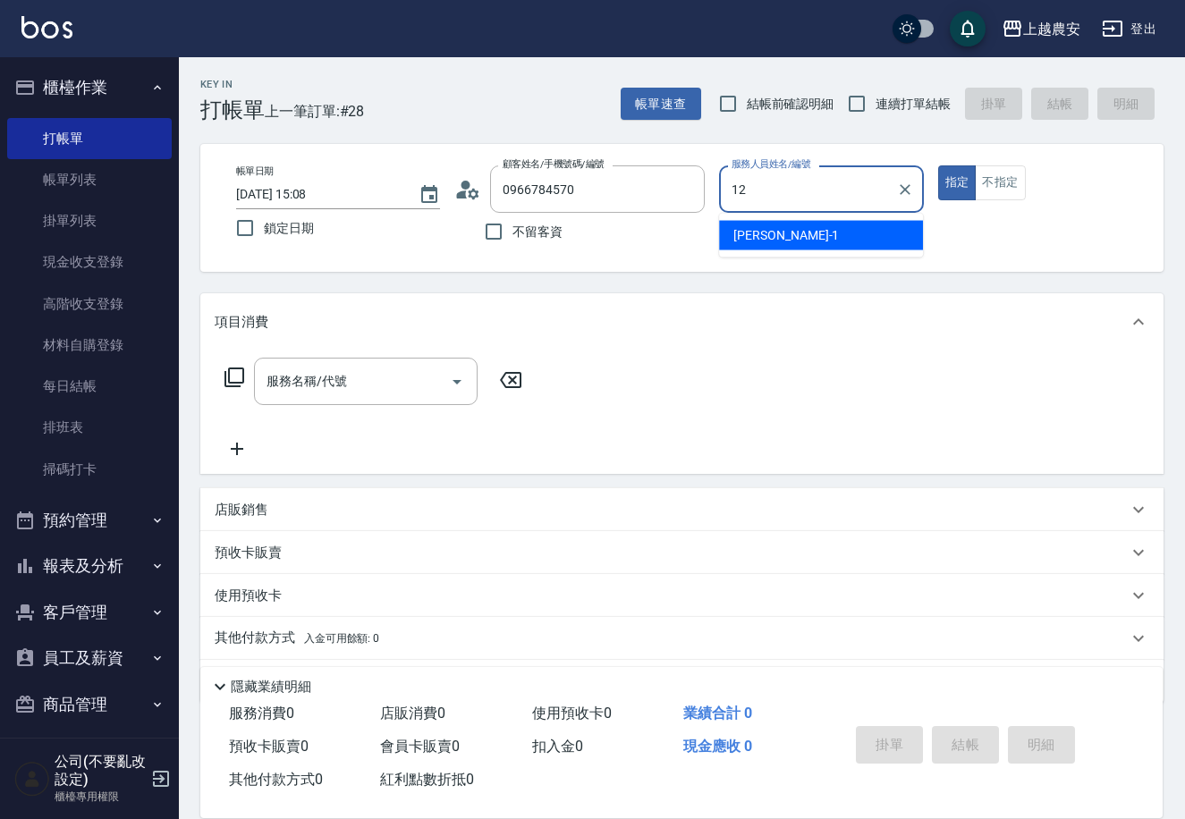
type input "12"
type button "true"
type input "Yoko-12"
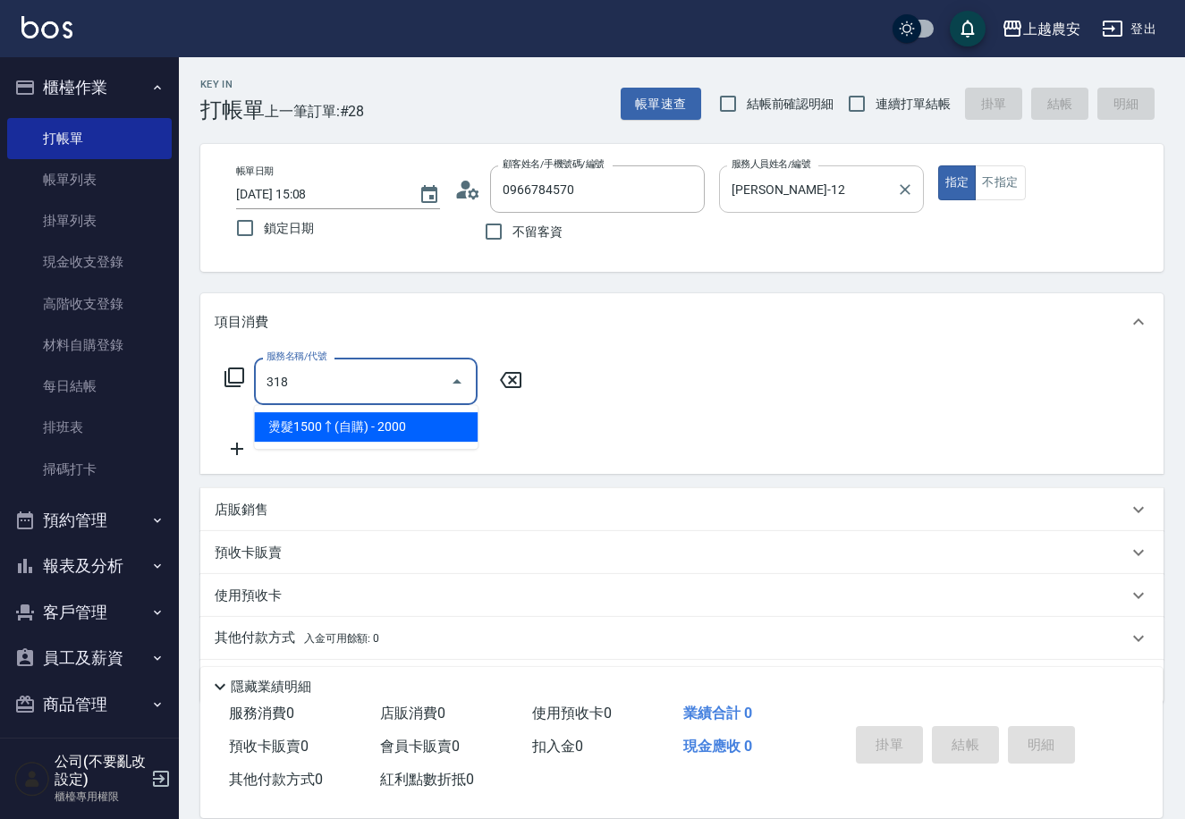
type input "燙髮1500↑(自購)(318)"
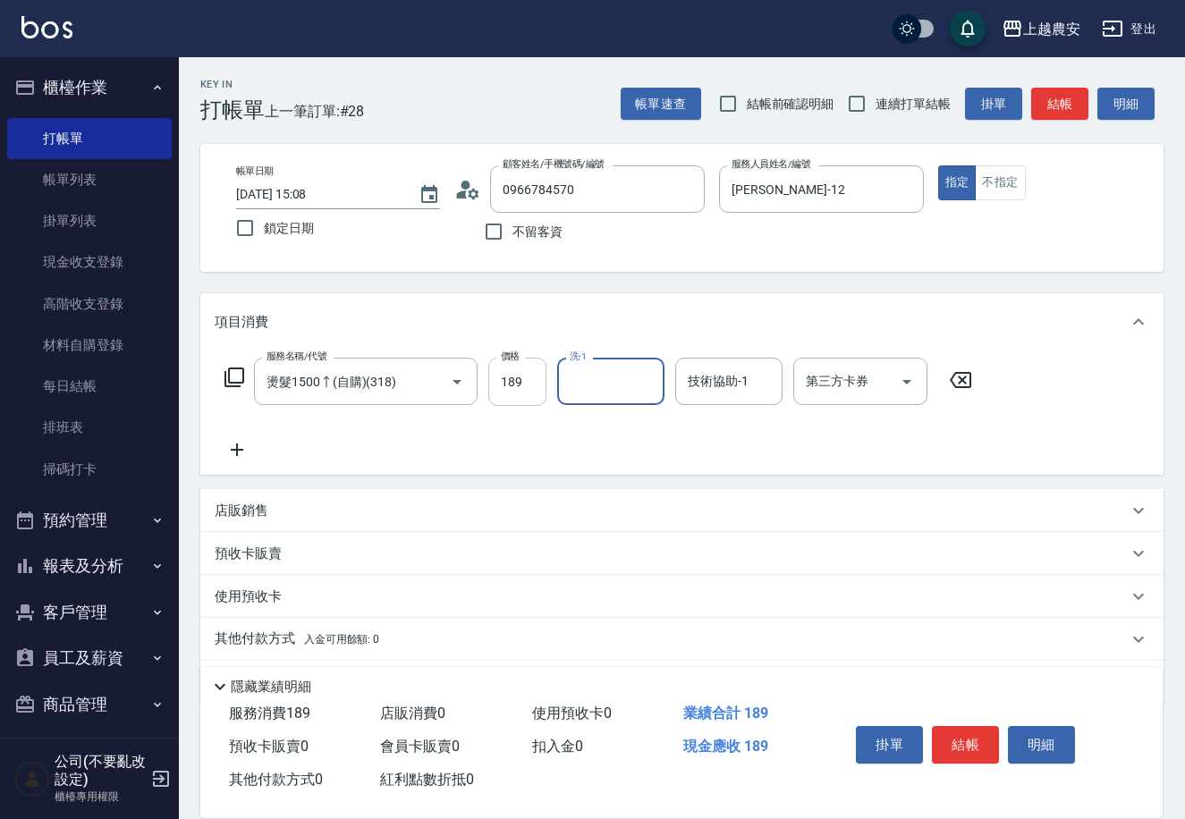
click at [506, 384] on input "189" at bounding box center [517, 382] width 58 height 48
type input "1899"
type input "小欣-33"
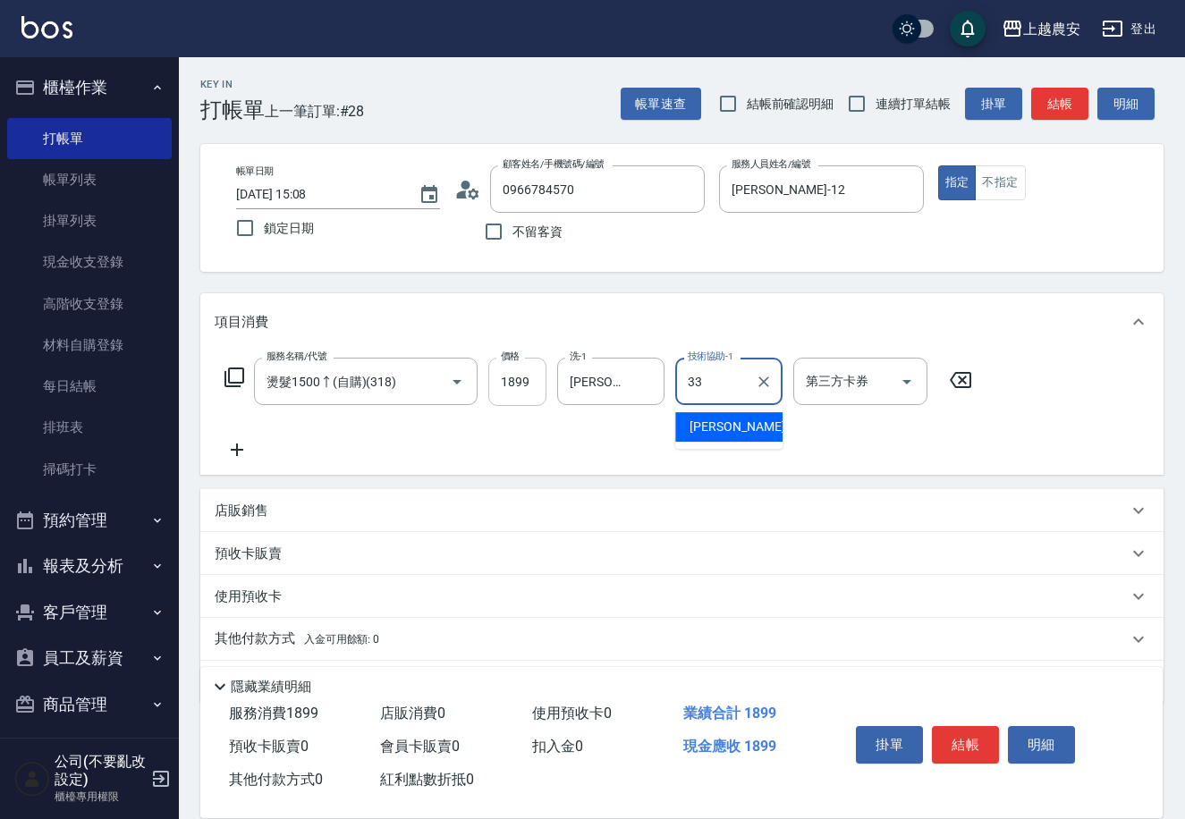
type input "小欣-33"
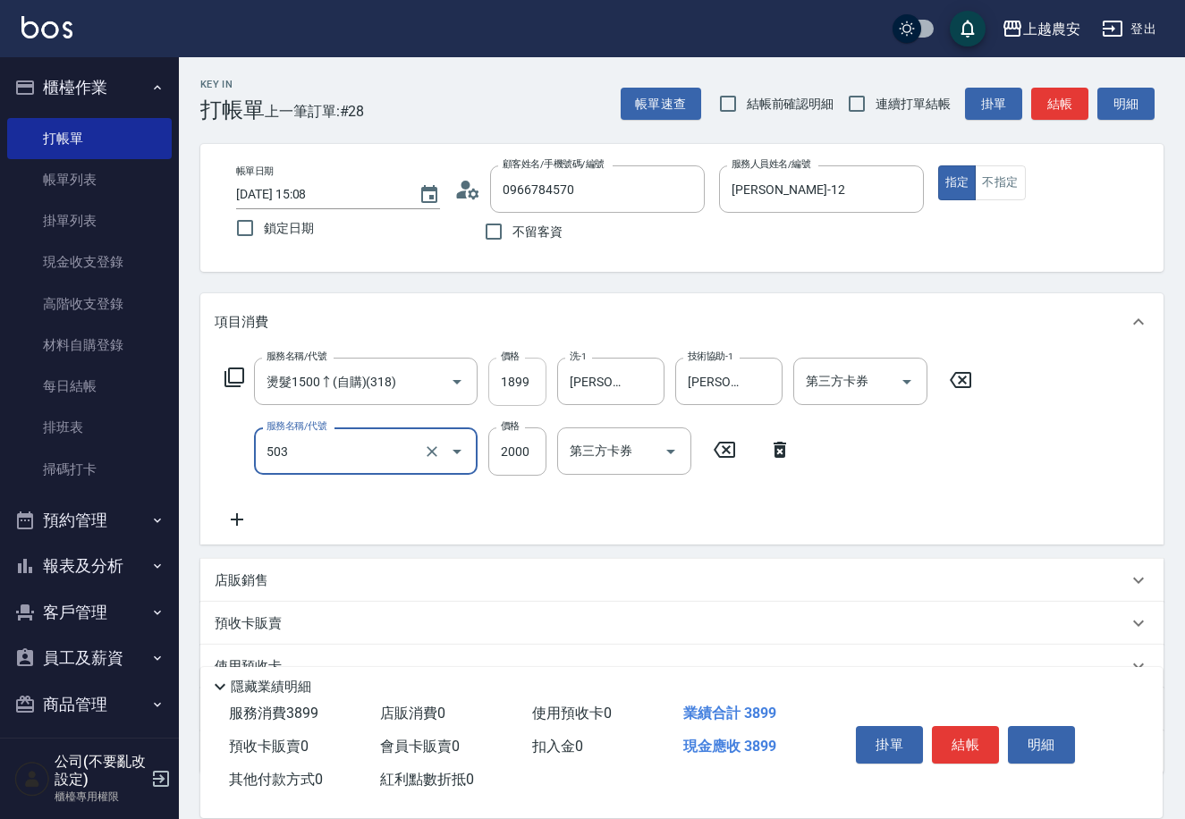
type input "染髮1500↑(503)"
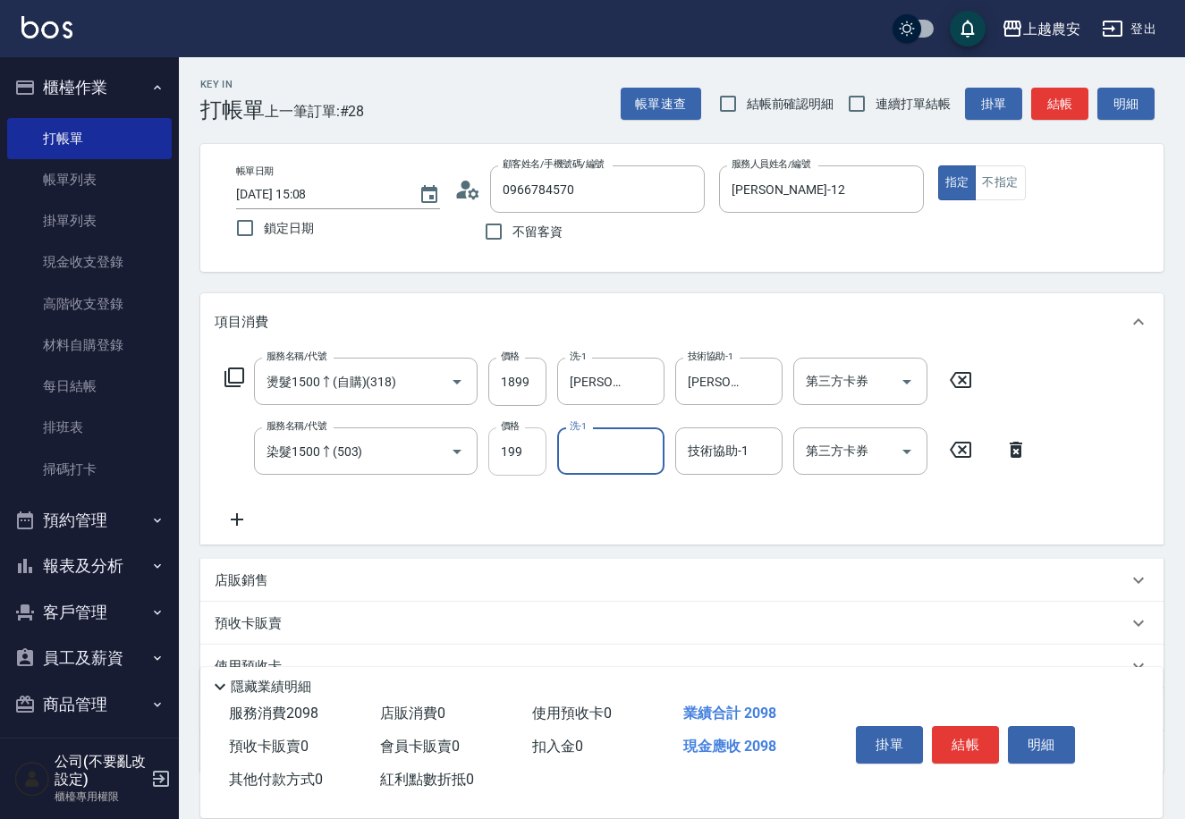
click at [516, 458] on input "199" at bounding box center [517, 451] width 58 height 48
type input "1999"
type input "[PERSON_NAME]-33"
click at [974, 726] on button "結帳" at bounding box center [965, 745] width 67 height 38
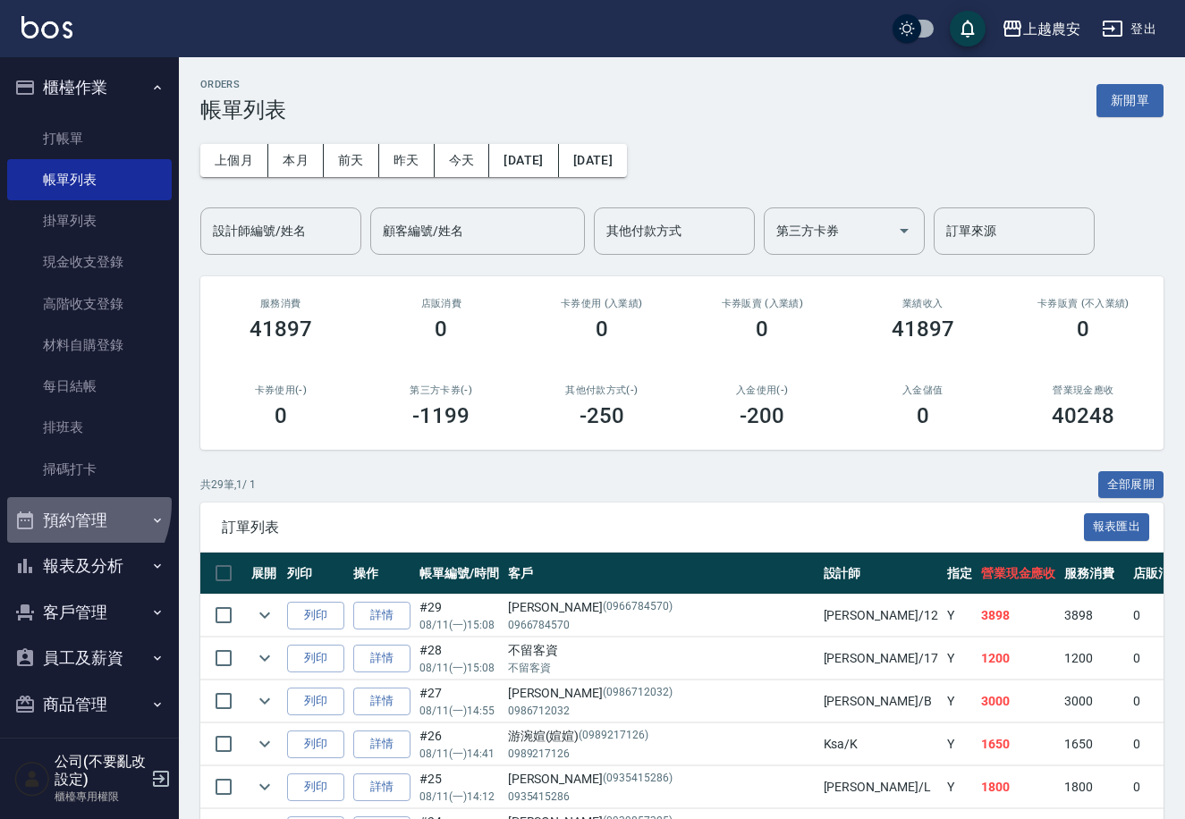
click at [61, 503] on button "預約管理" at bounding box center [89, 520] width 165 height 46
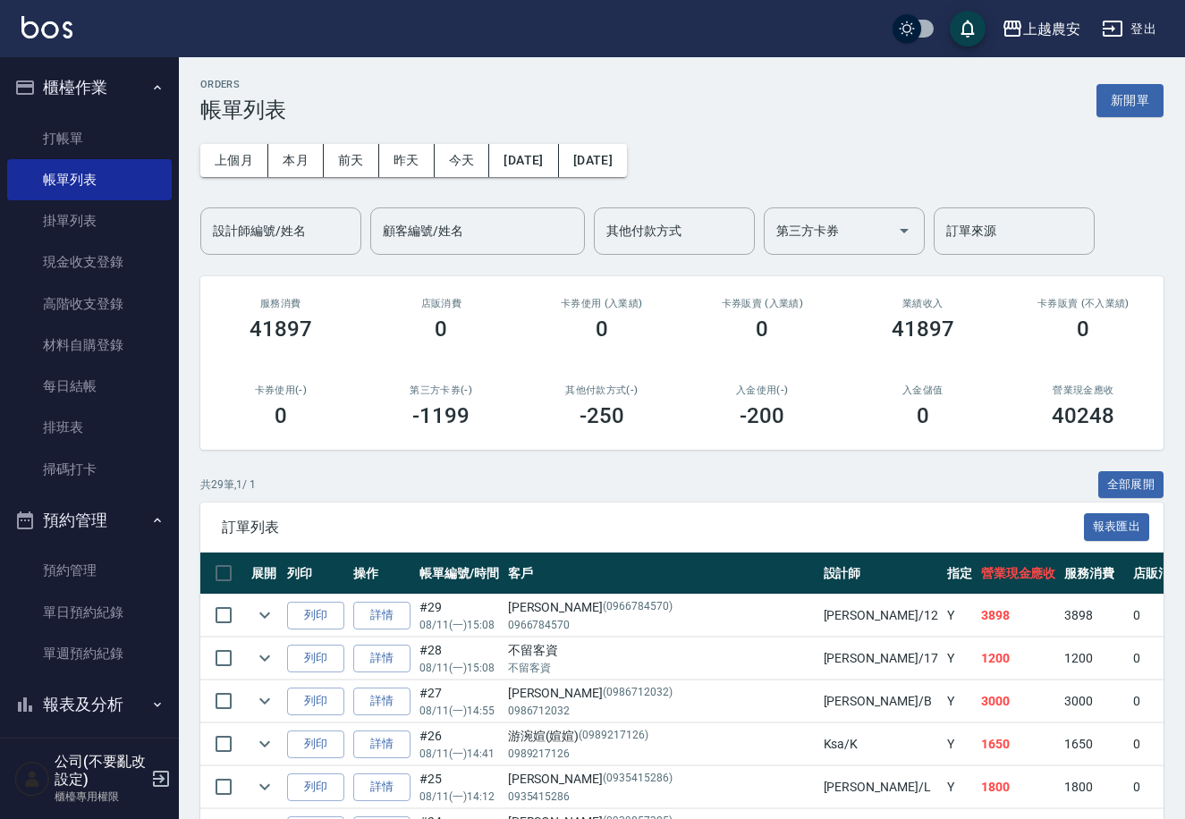
click at [65, 689] on button "報表及分析" at bounding box center [89, 704] width 165 height 46
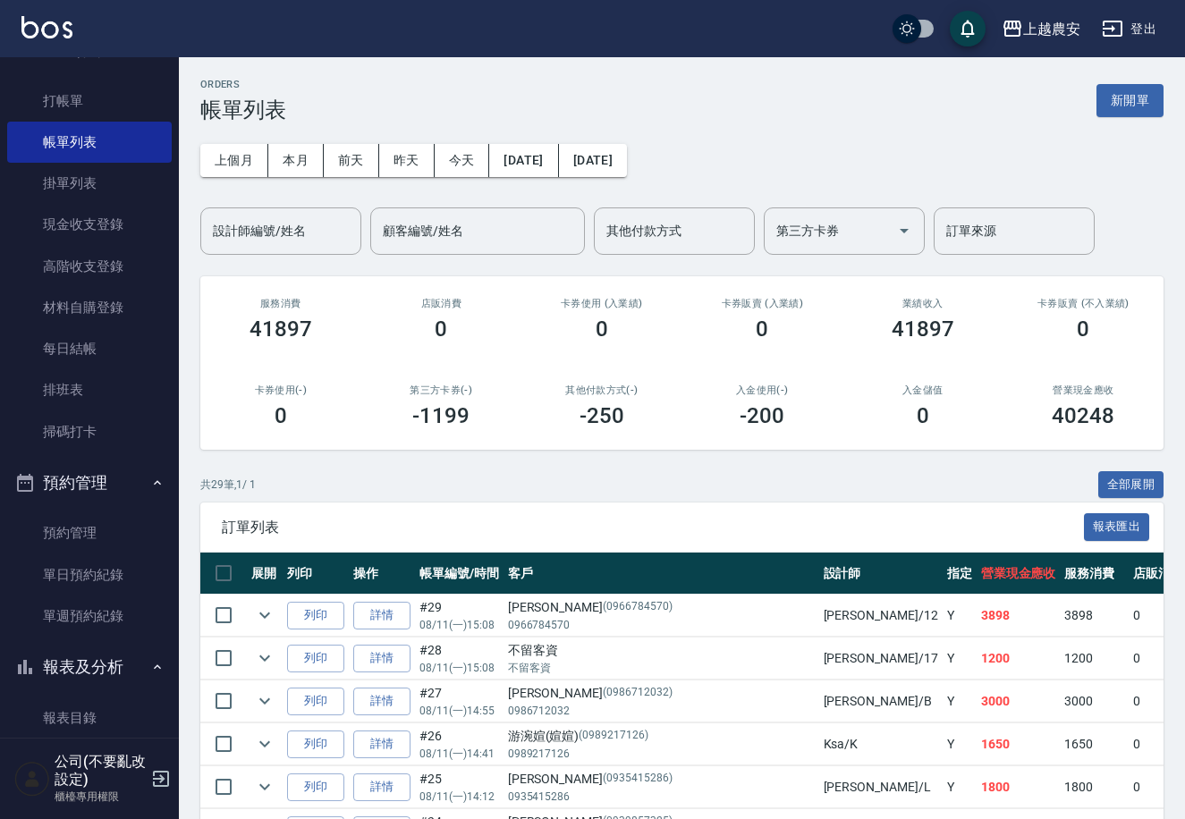
scroll to position [121, 0]
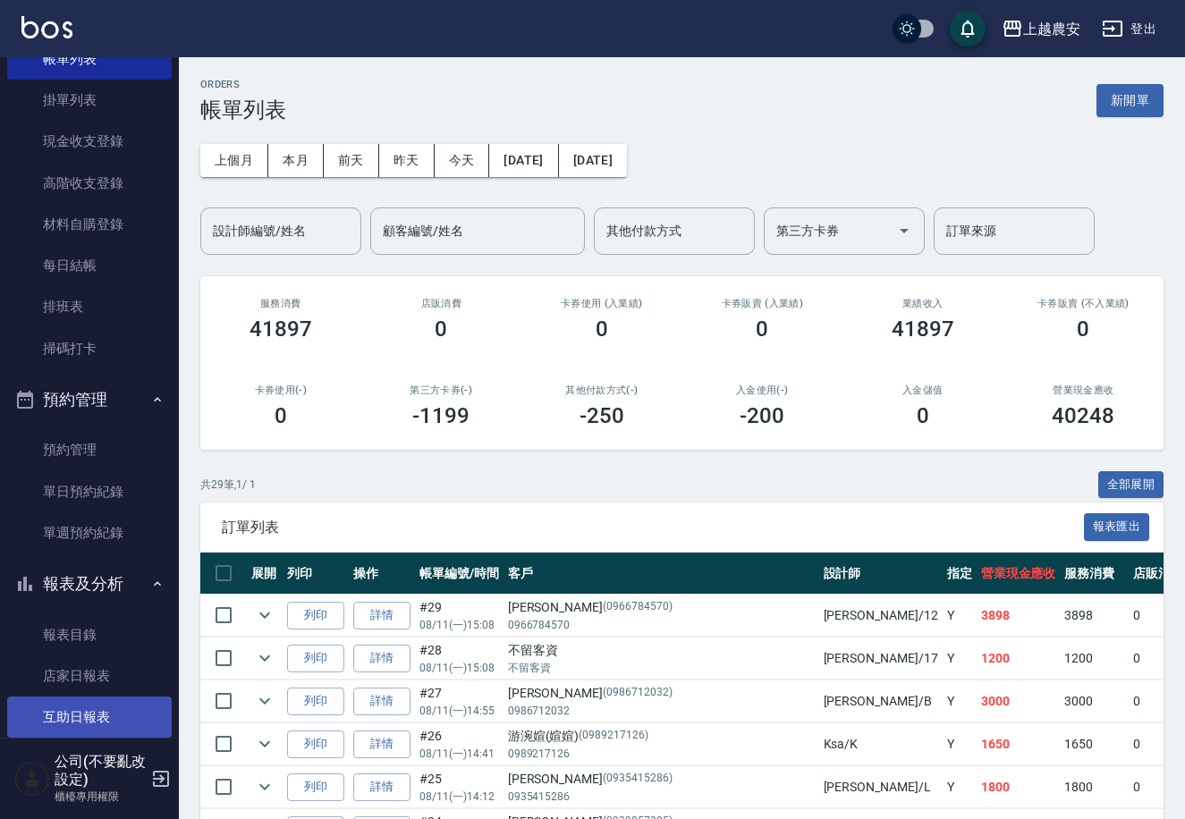
click at [106, 699] on link "互助日報表" at bounding box center [89, 717] width 165 height 41
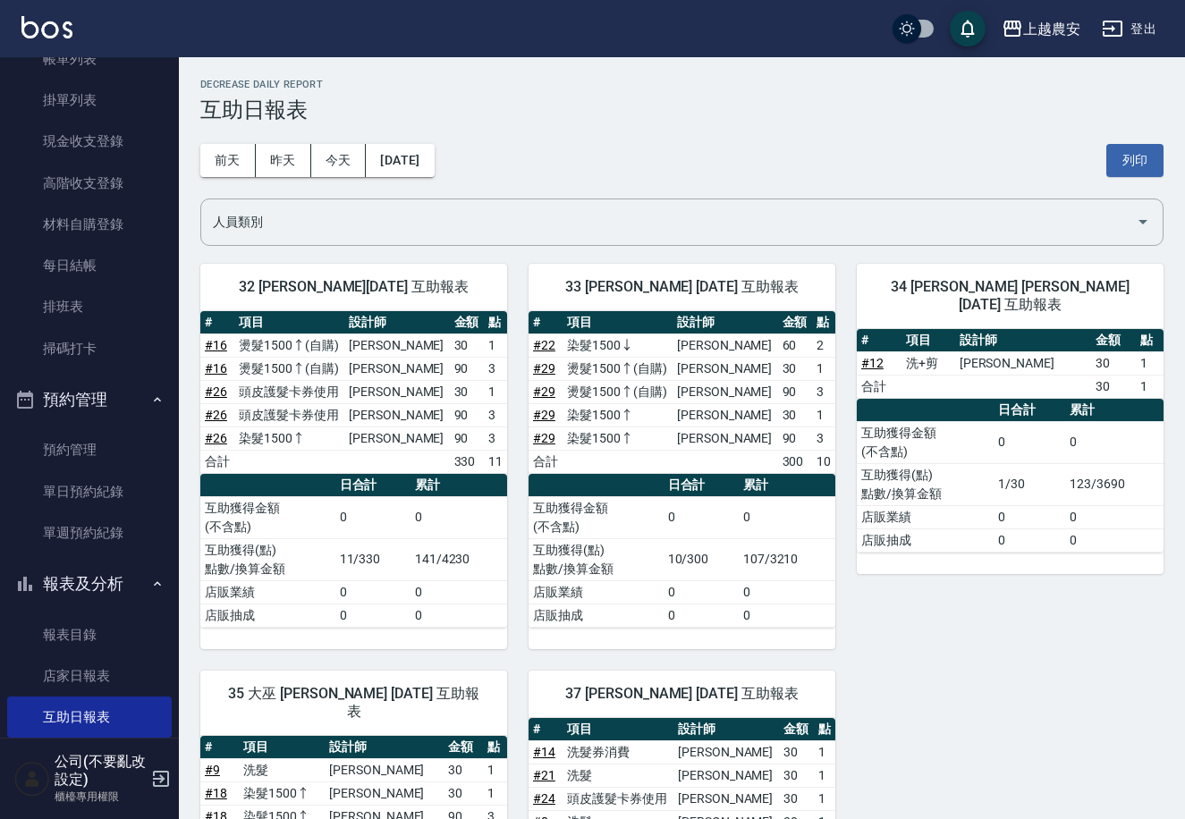
scroll to position [278, 0]
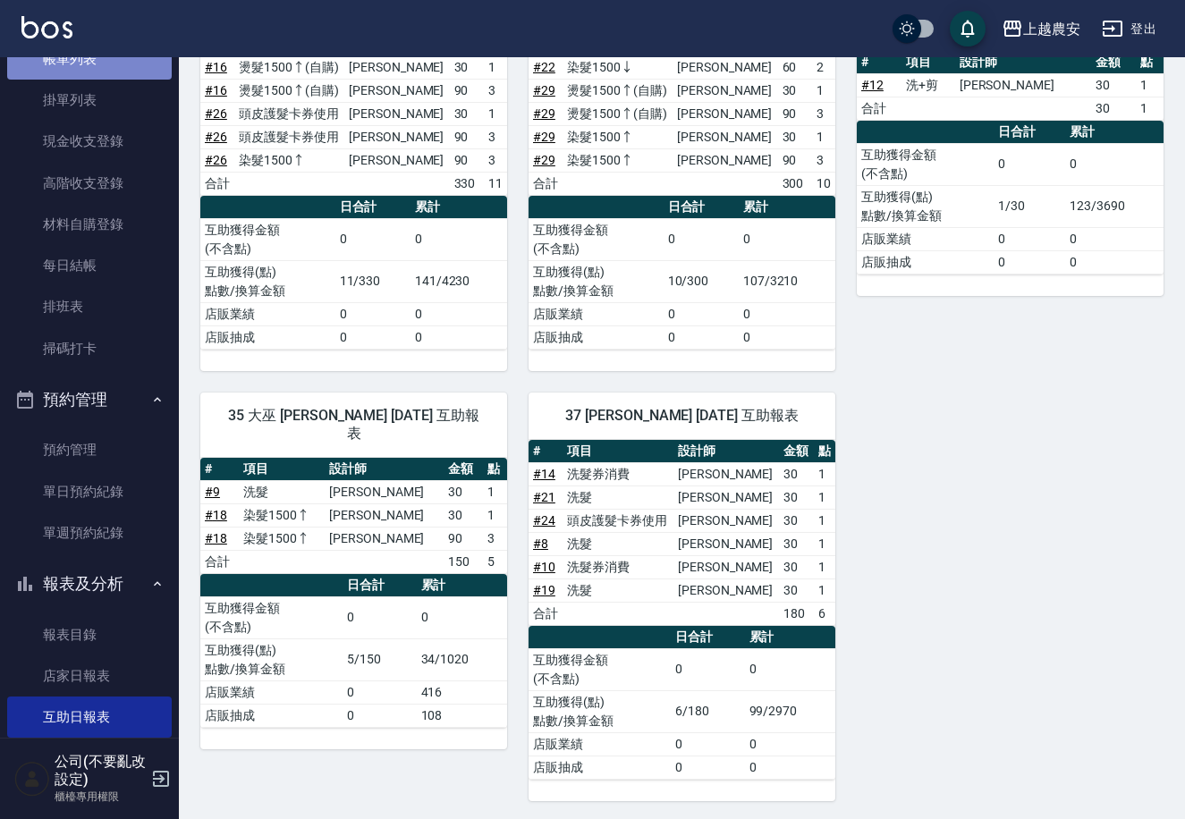
click at [96, 70] on link "帳單列表" at bounding box center [89, 58] width 165 height 41
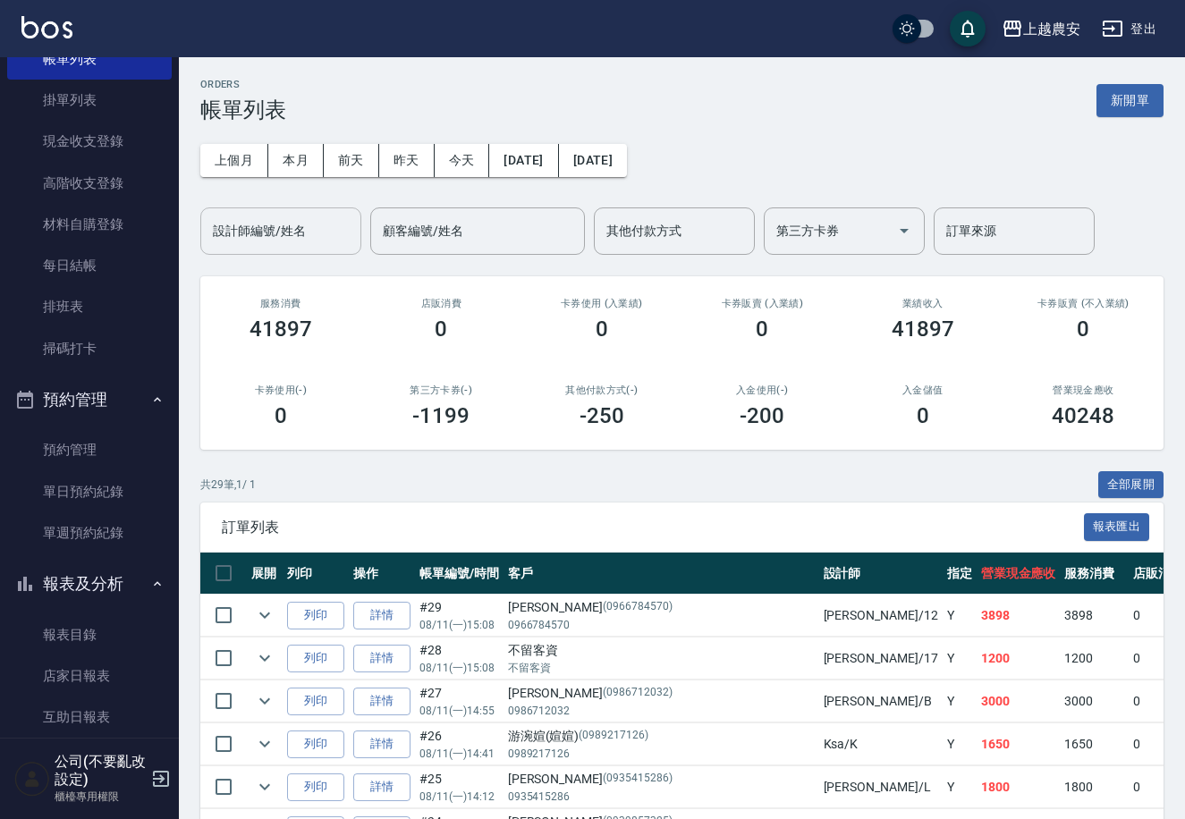
click at [294, 240] on input "設計師編號/姓名" at bounding box center [280, 230] width 145 height 31
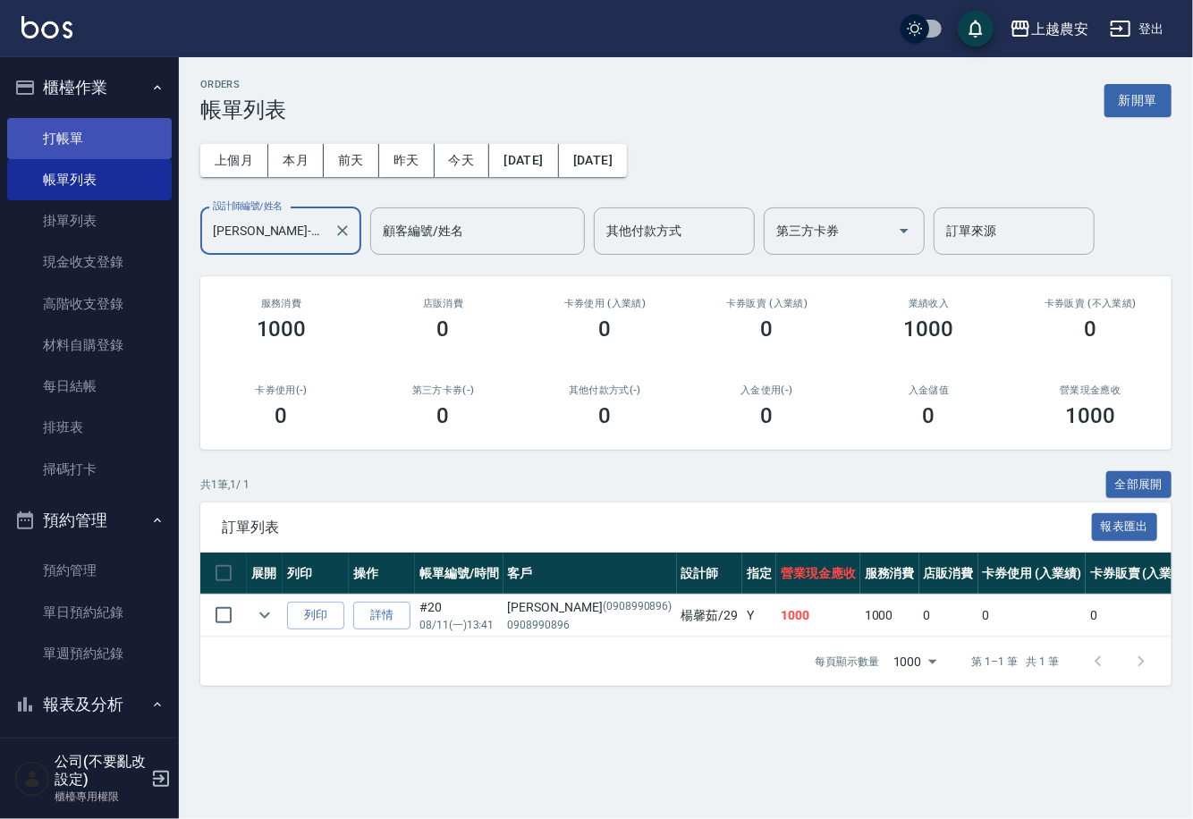
type input "[PERSON_NAME]-29"
click at [103, 125] on link "打帳單" at bounding box center [89, 138] width 165 height 41
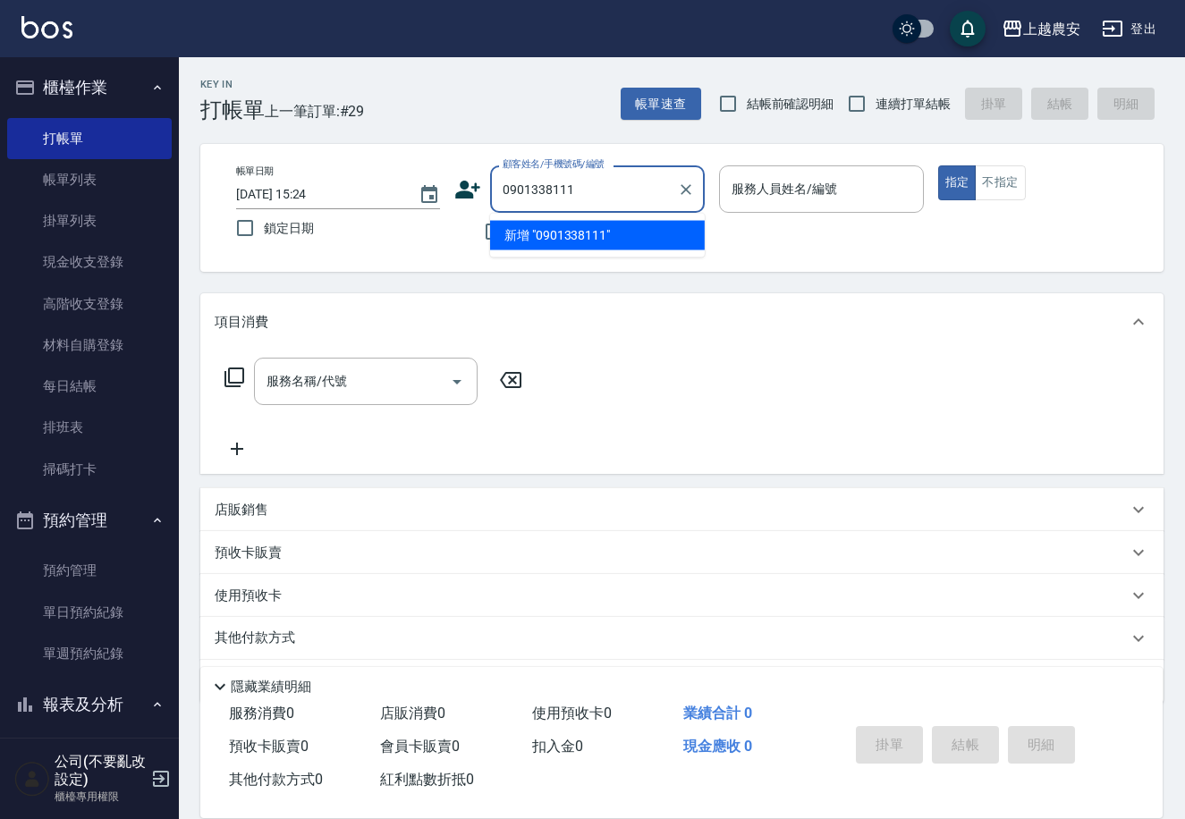
click at [579, 239] on li "新增 "0901338111"" at bounding box center [597, 236] width 215 height 30
type input "0901338111"
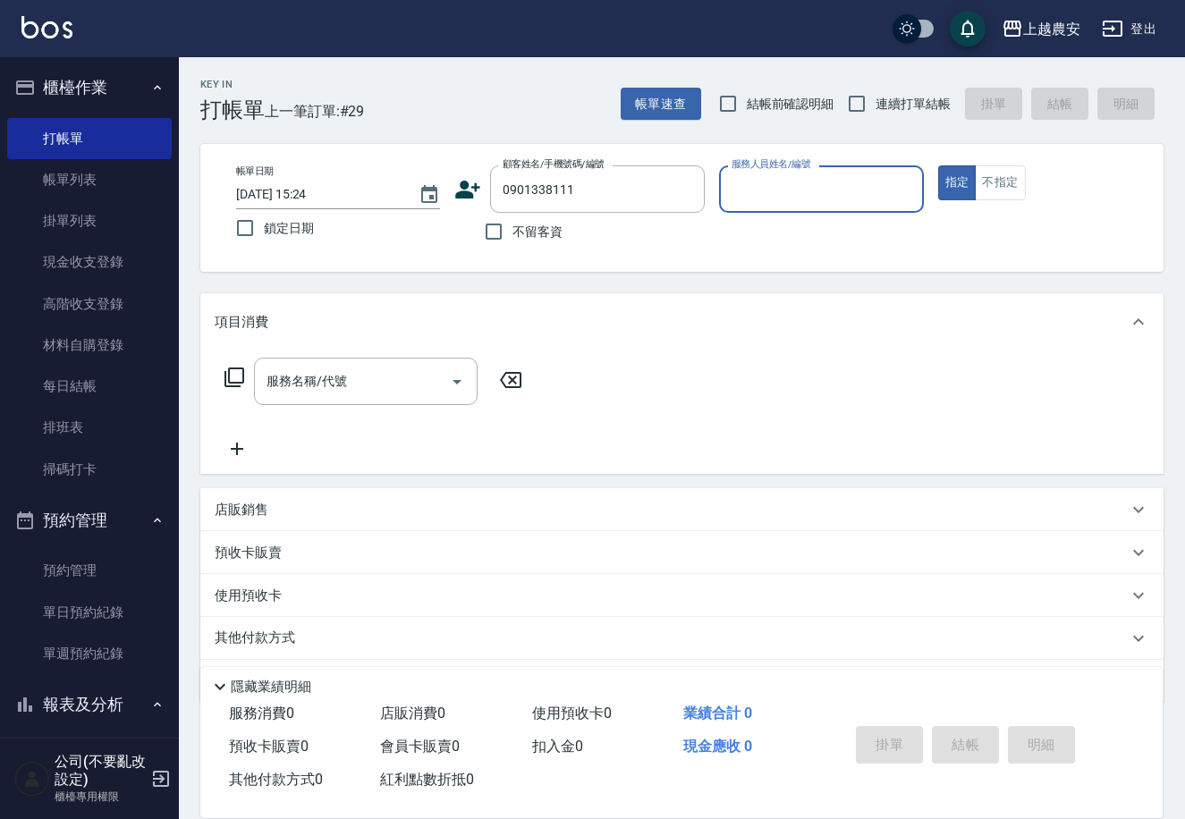
click at [461, 192] on icon at bounding box center [468, 190] width 25 height 18
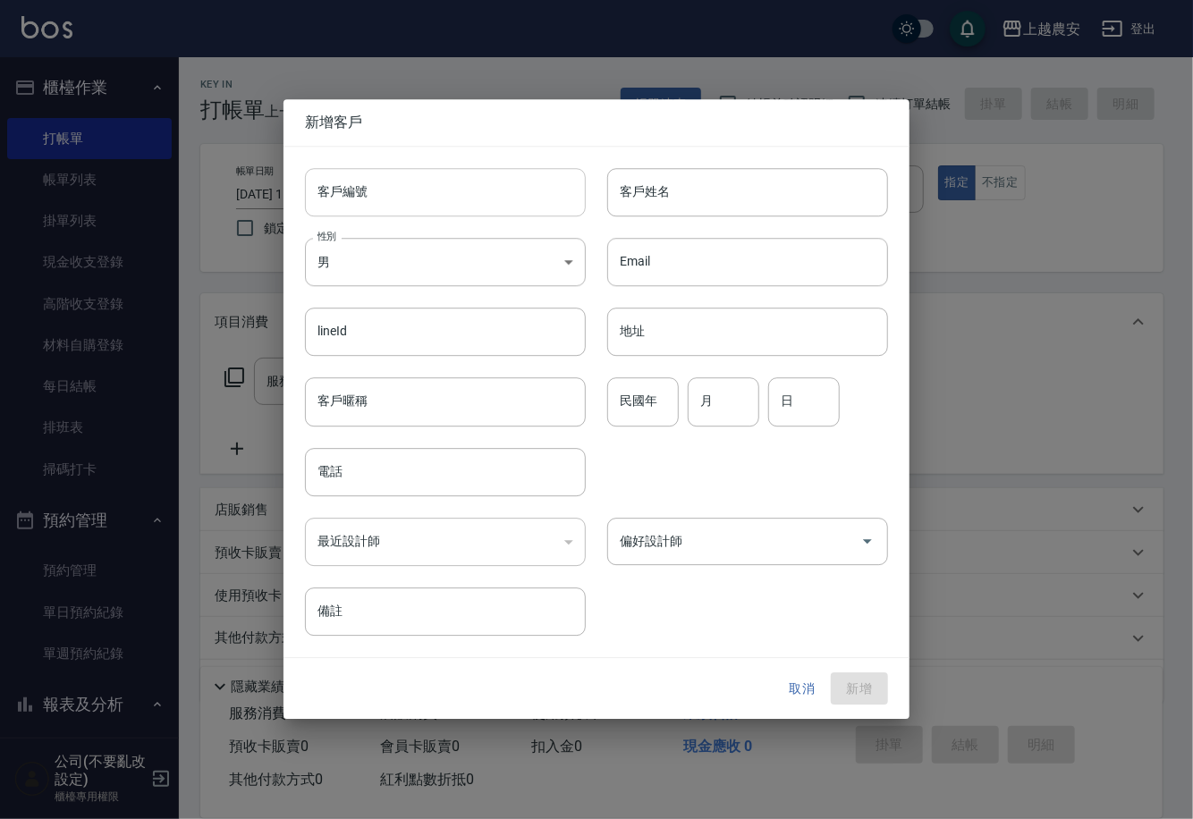
type input "0901338111"
click at [460, 199] on input "客戶編號" at bounding box center [445, 192] width 281 height 48
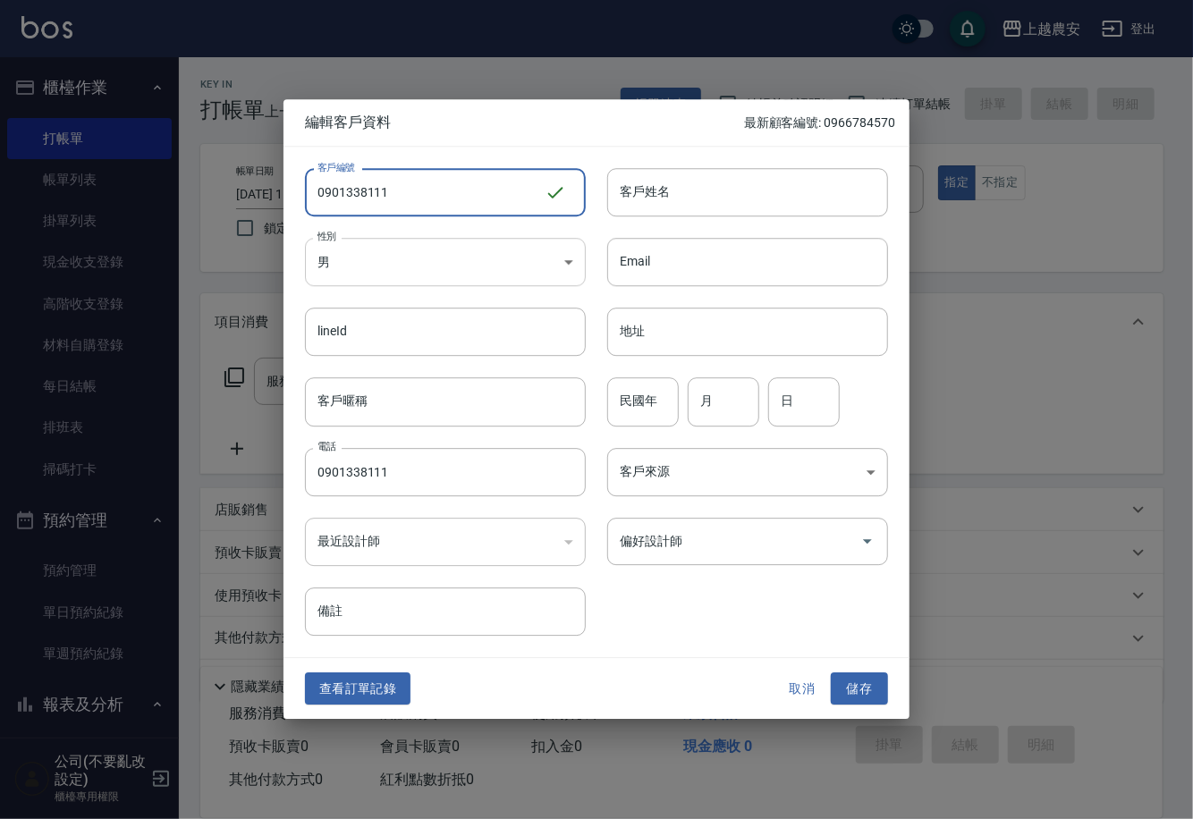
type input "0901338111"
click at [419, 279] on body "上越農安 登出 櫃檯作業 打帳單 帳單列表 掛單列表 現金收支登錄 高階收支登錄 材料自購登錄 每日結帳 排班表 掃碼打卡 預約管理 預約管理 單日預約紀錄 …" at bounding box center [596, 436] width 1193 height 872
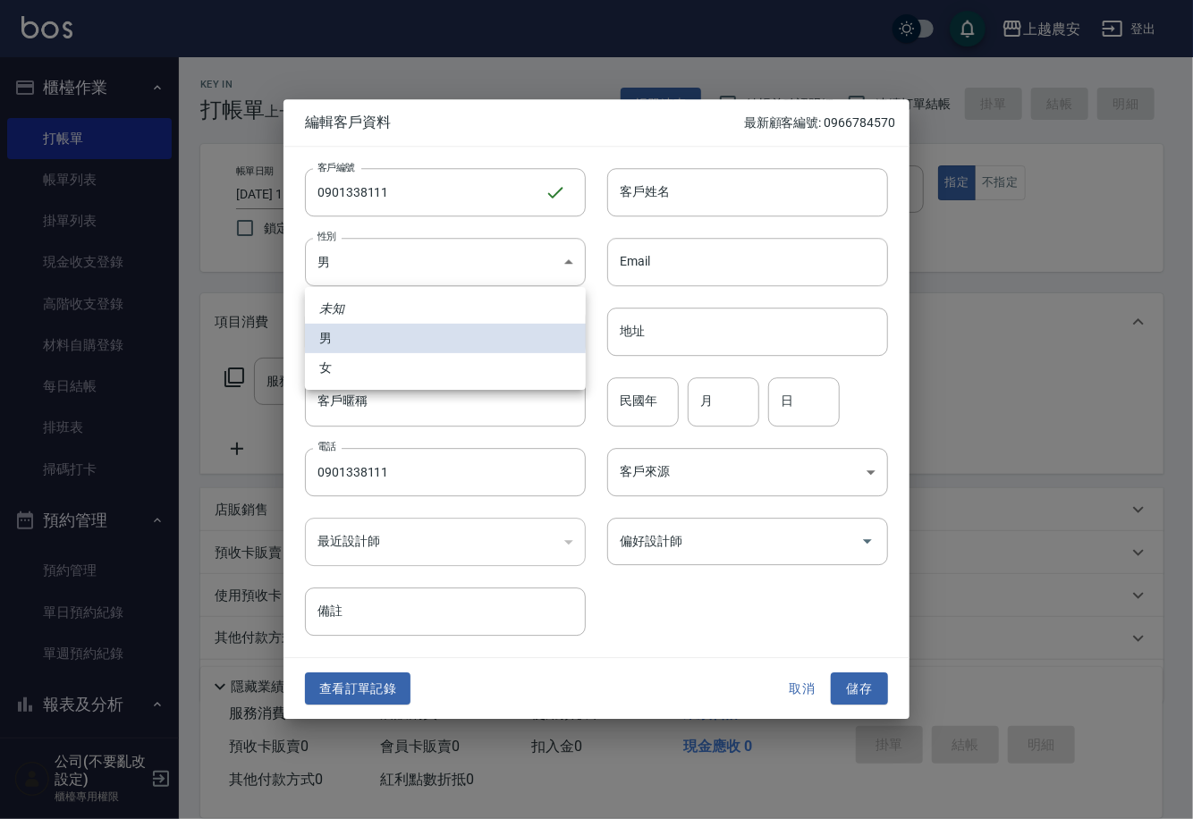
click at [412, 359] on li "女" at bounding box center [445, 368] width 281 height 30
type input "FEMALE"
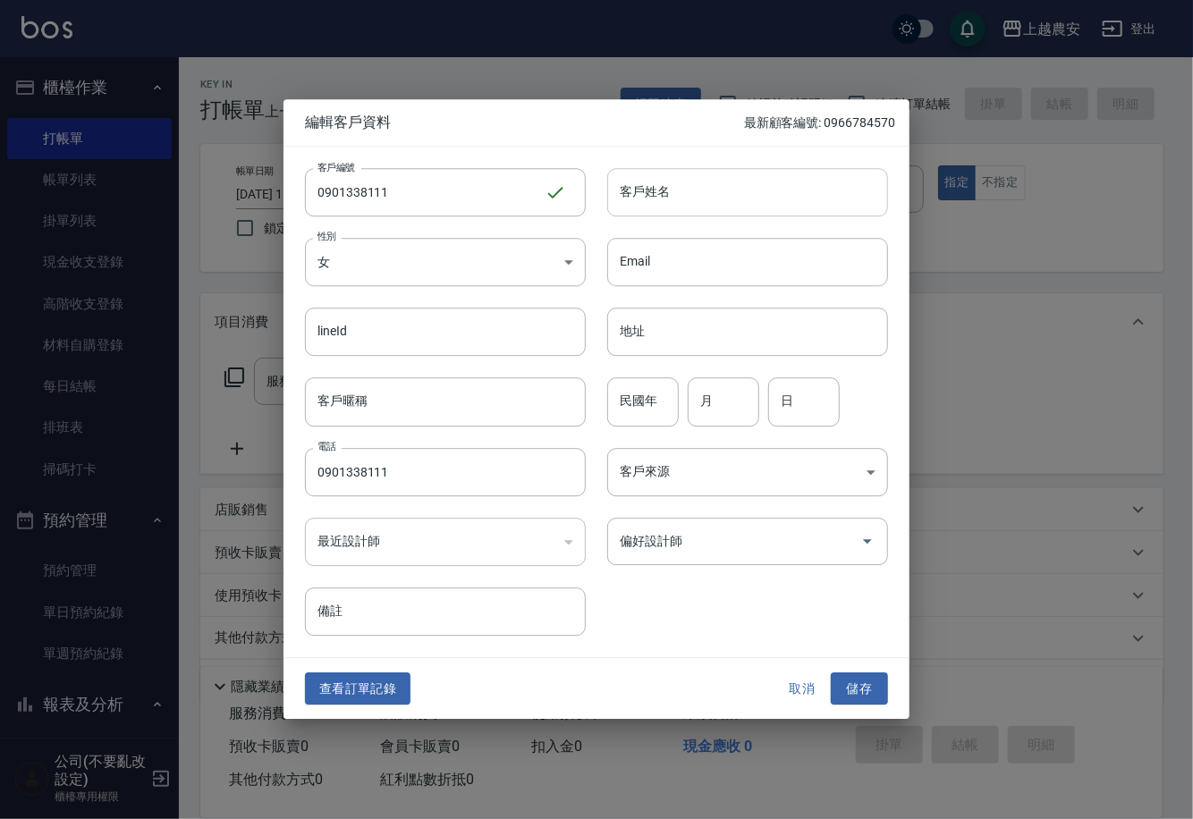
click at [675, 193] on input "客戶姓名" at bounding box center [747, 192] width 281 height 48
type input "[PERSON_NAME]"
click at [867, 685] on button "儲存" at bounding box center [859, 688] width 57 height 33
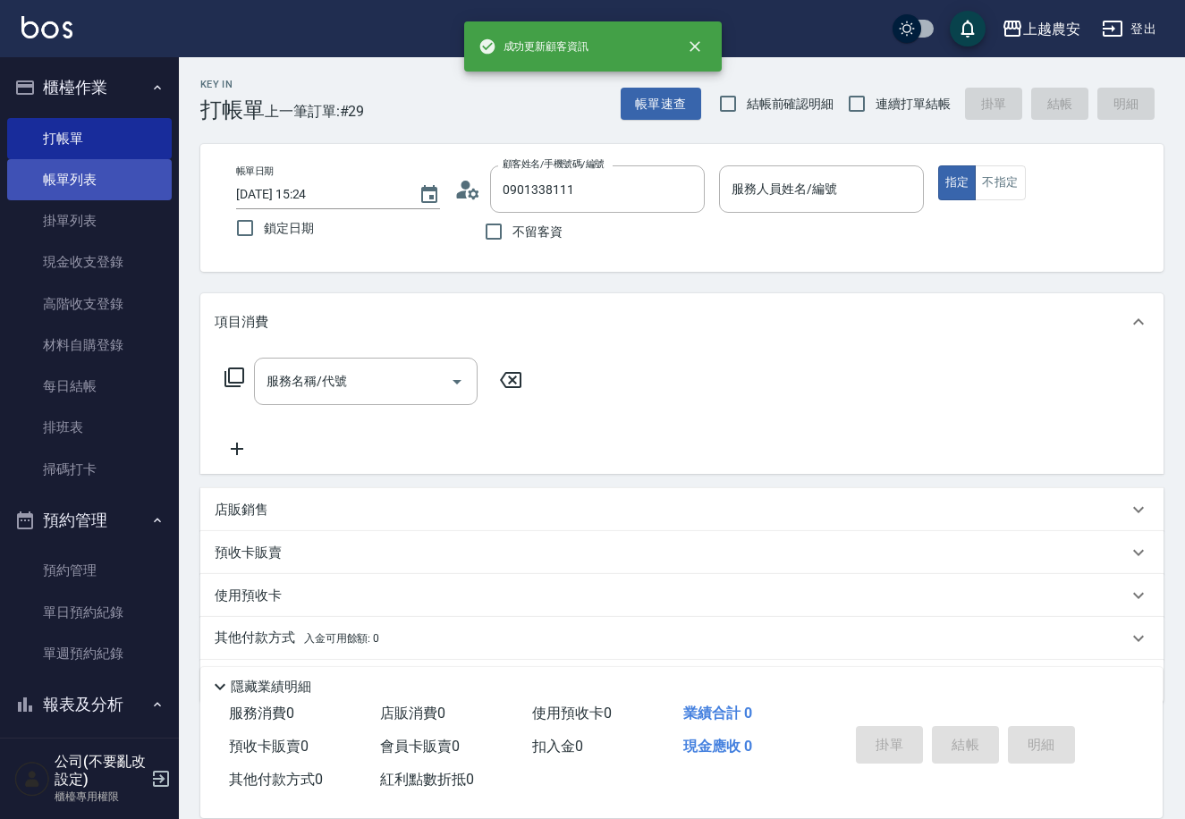
click at [89, 183] on link "帳單列表" at bounding box center [89, 179] width 165 height 41
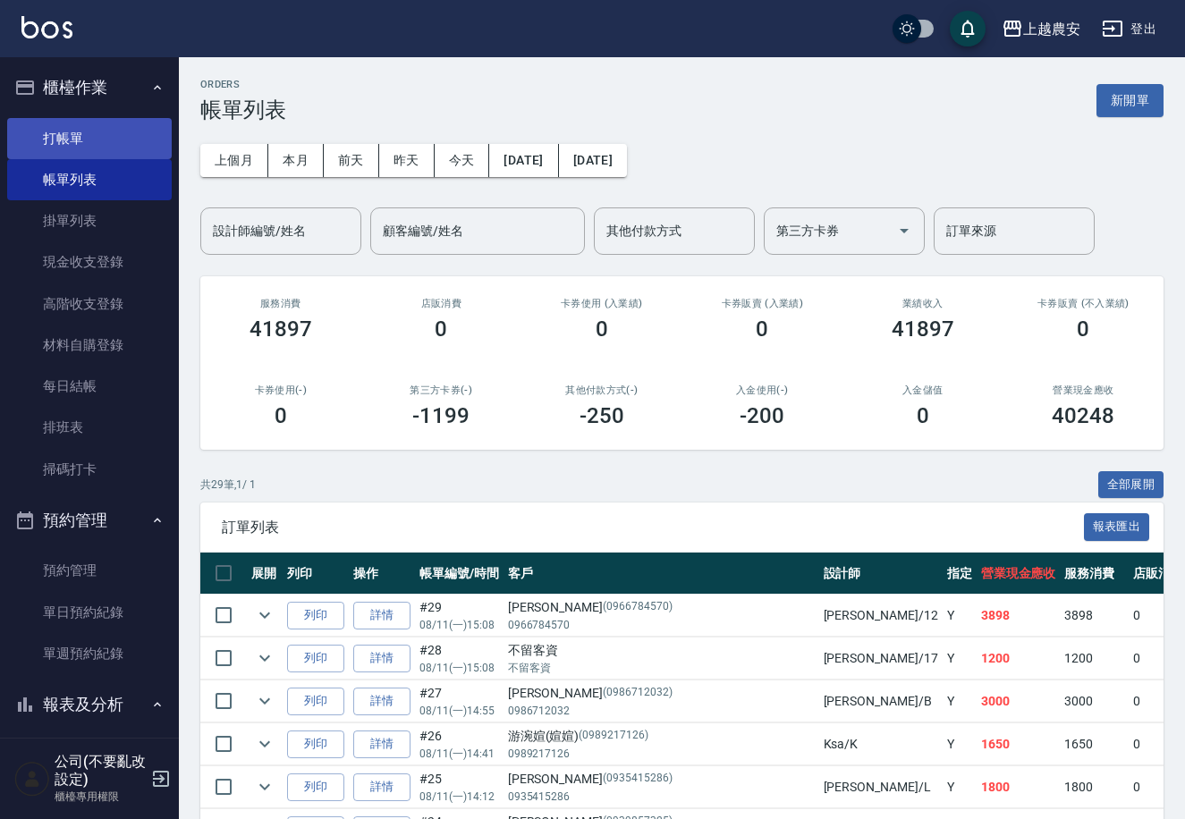
click at [75, 131] on link "打帳單" at bounding box center [89, 138] width 165 height 41
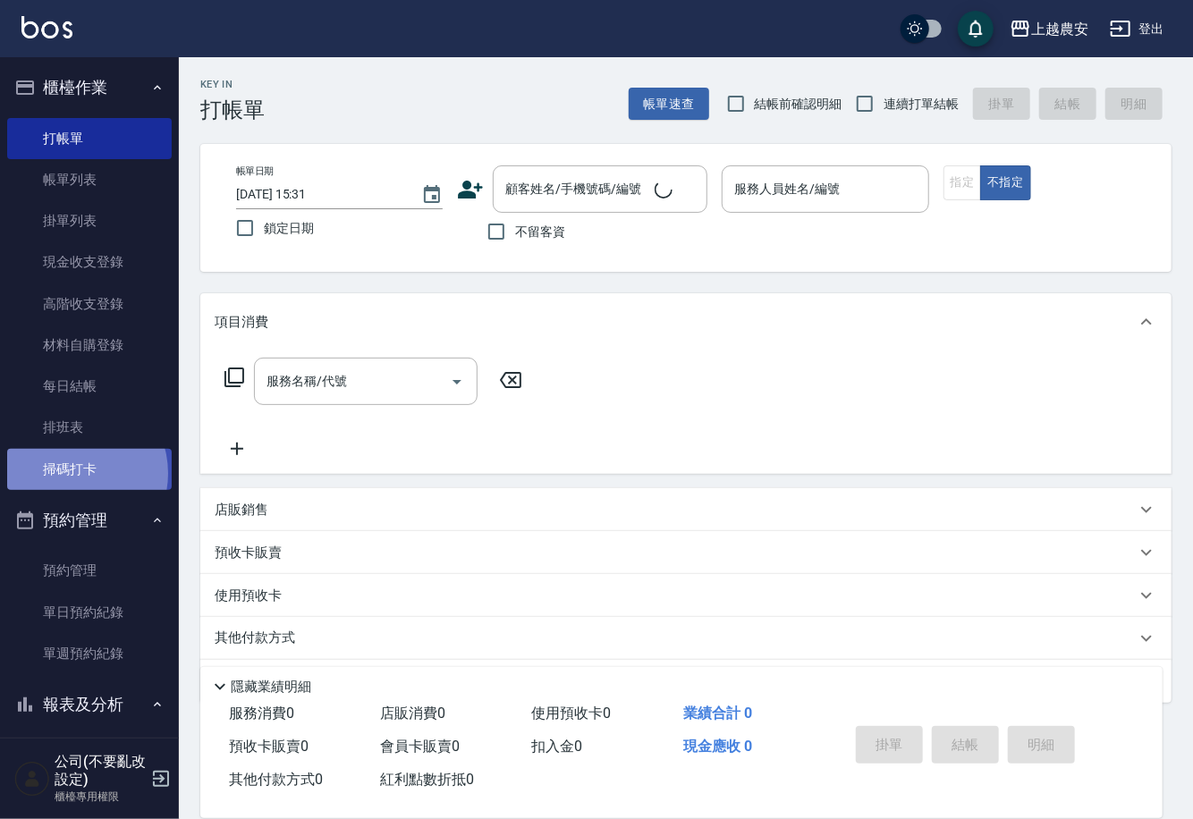
click at [74, 473] on link "掃碼打卡" at bounding box center [89, 469] width 165 height 41
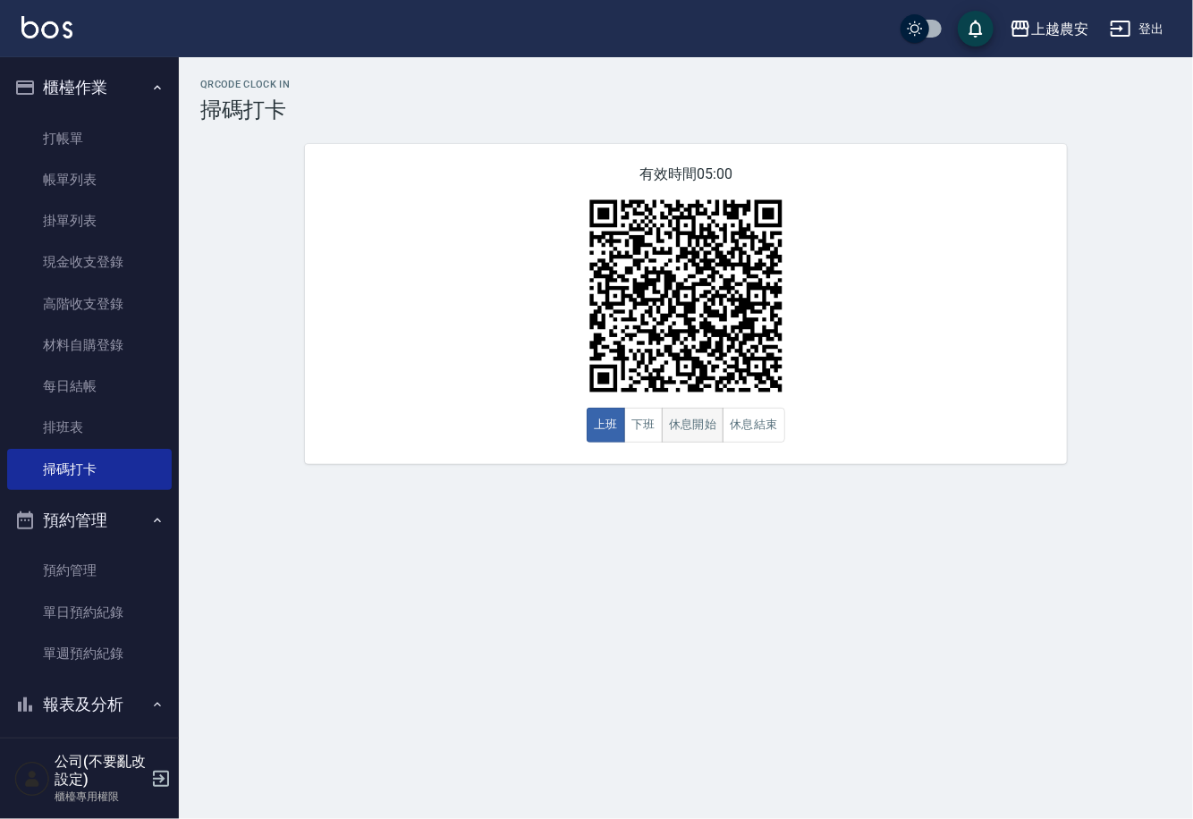
click at [708, 423] on button "休息開始" at bounding box center [693, 425] width 63 height 35
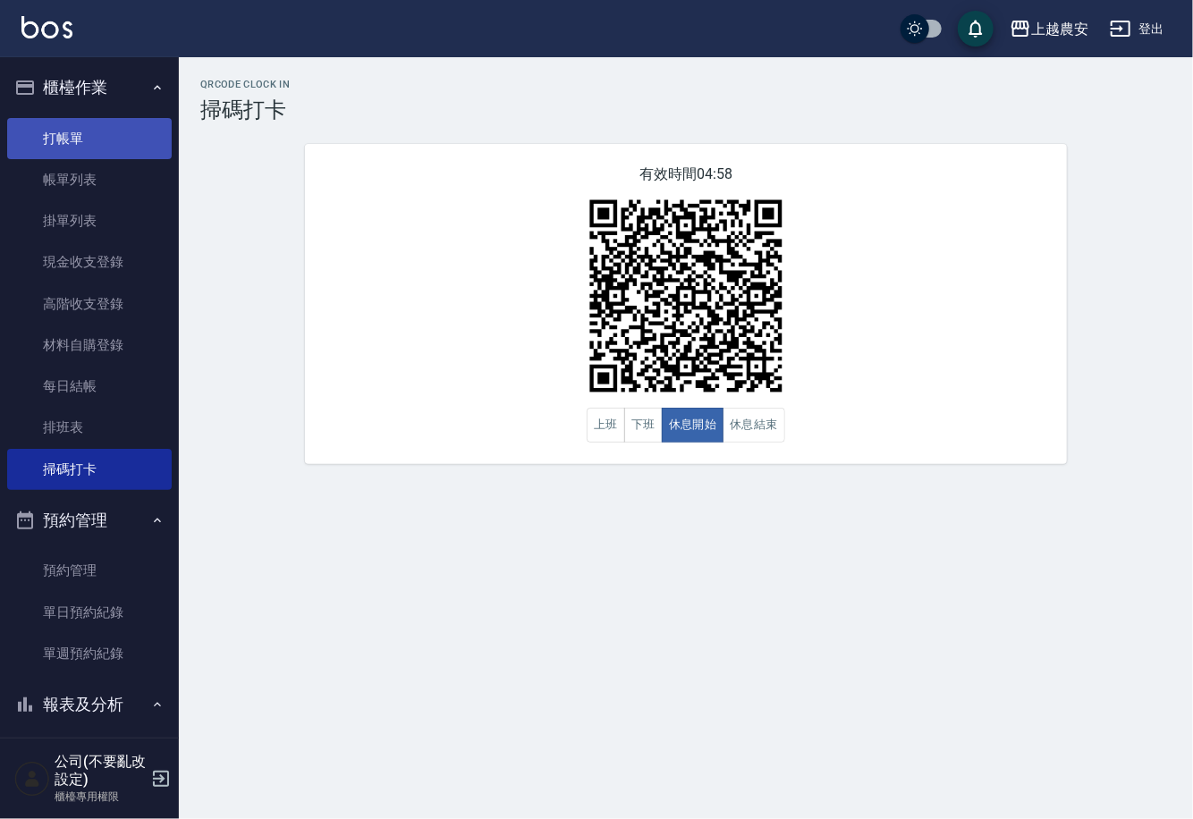
click at [73, 139] on link "打帳單" at bounding box center [89, 138] width 165 height 41
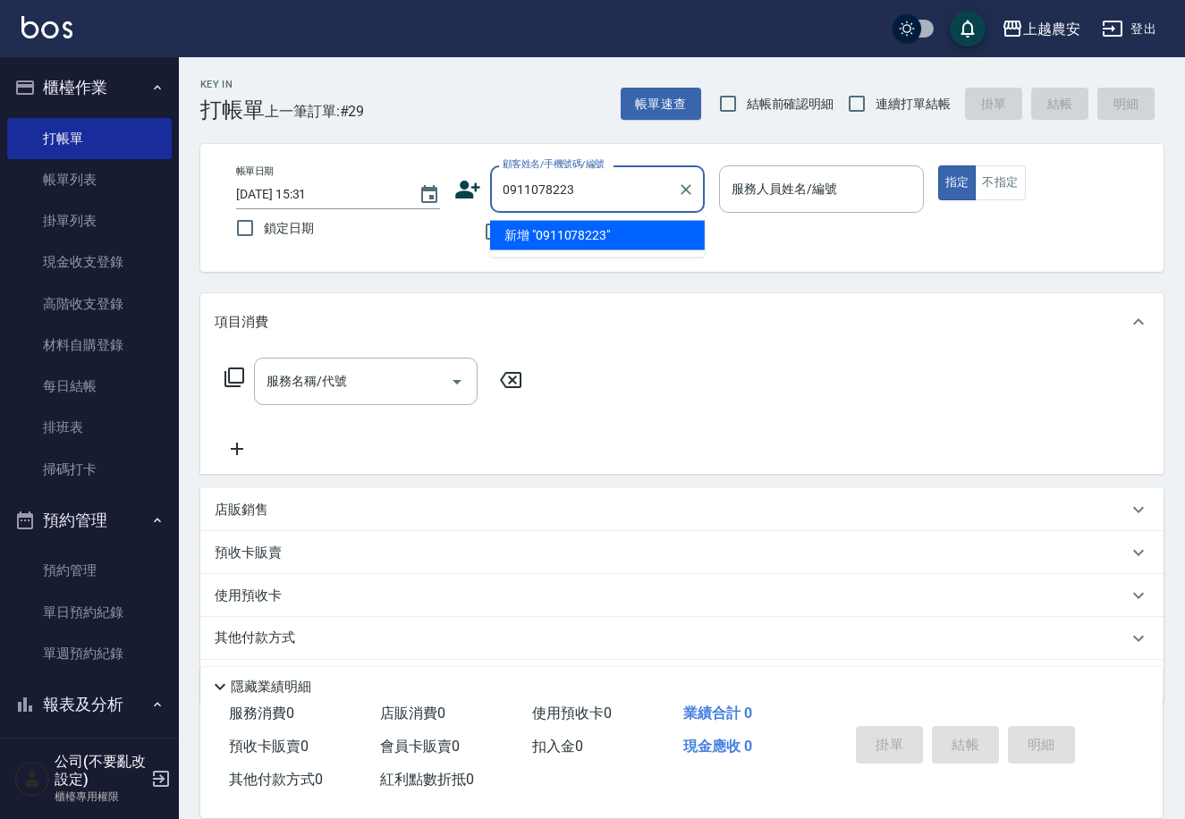
click at [578, 241] on li "新增 "0911078223"" at bounding box center [597, 236] width 215 height 30
type input "0911078223"
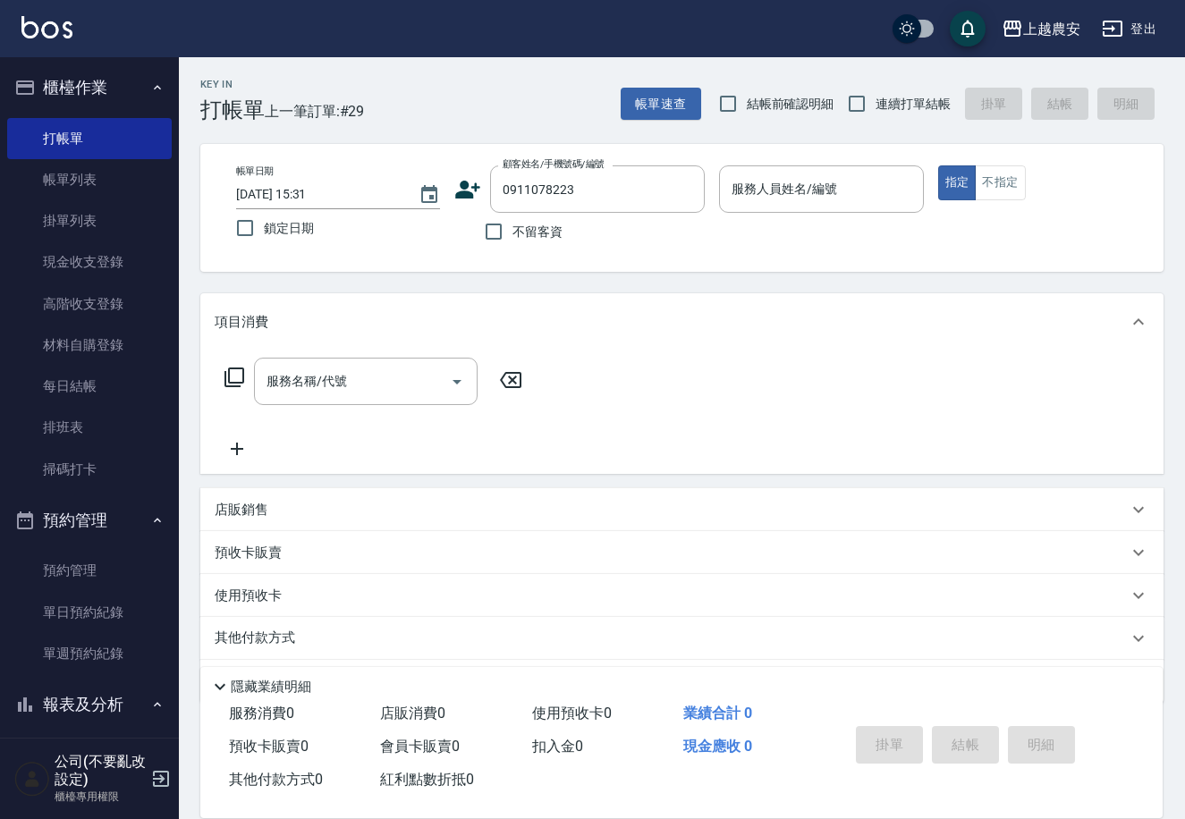
click at [469, 188] on icon at bounding box center [467, 189] width 27 height 27
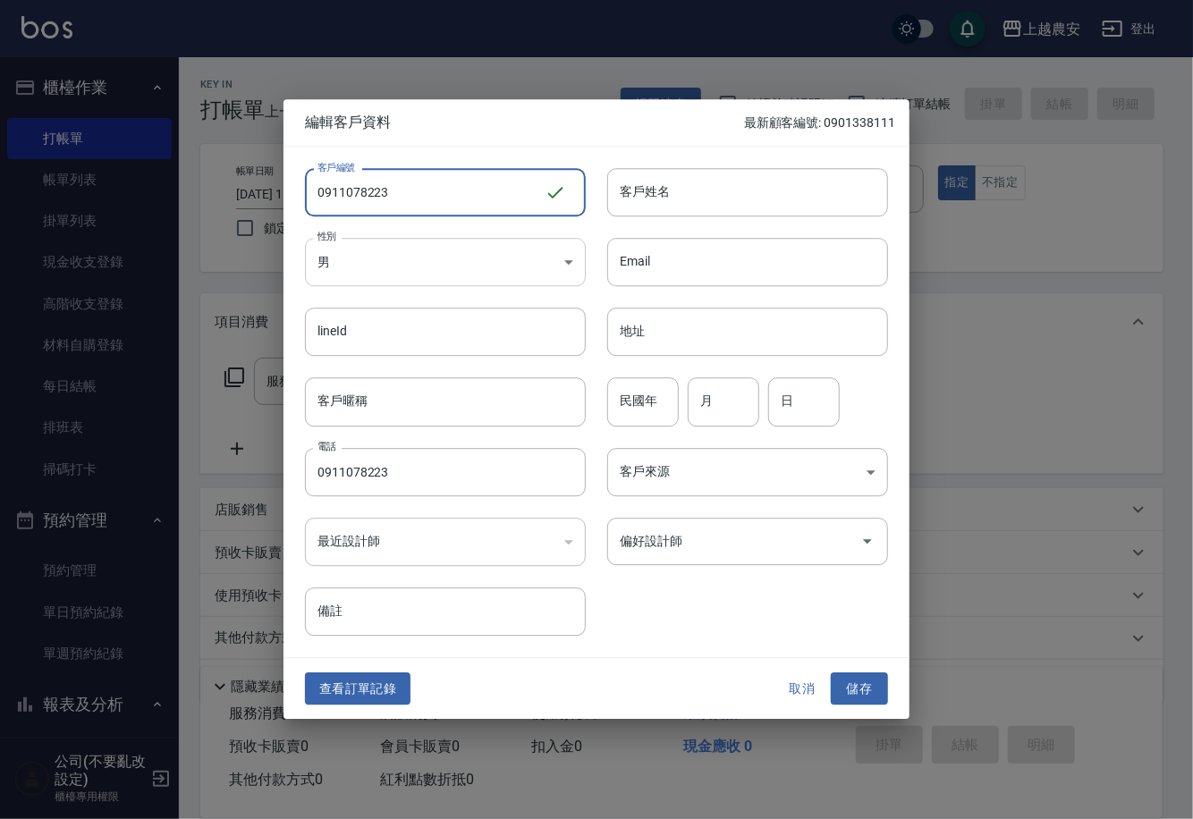
type input "0911078223"
click at [334, 266] on body "上越農安 登出 櫃檯作業 打帳單 帳單列表 掛單列表 現金收支登錄 高階收支登錄 材料自購登錄 每日結帳 排班表 掃碼打卡 預約管理 預約管理 單日預約紀錄 …" at bounding box center [596, 436] width 1193 height 872
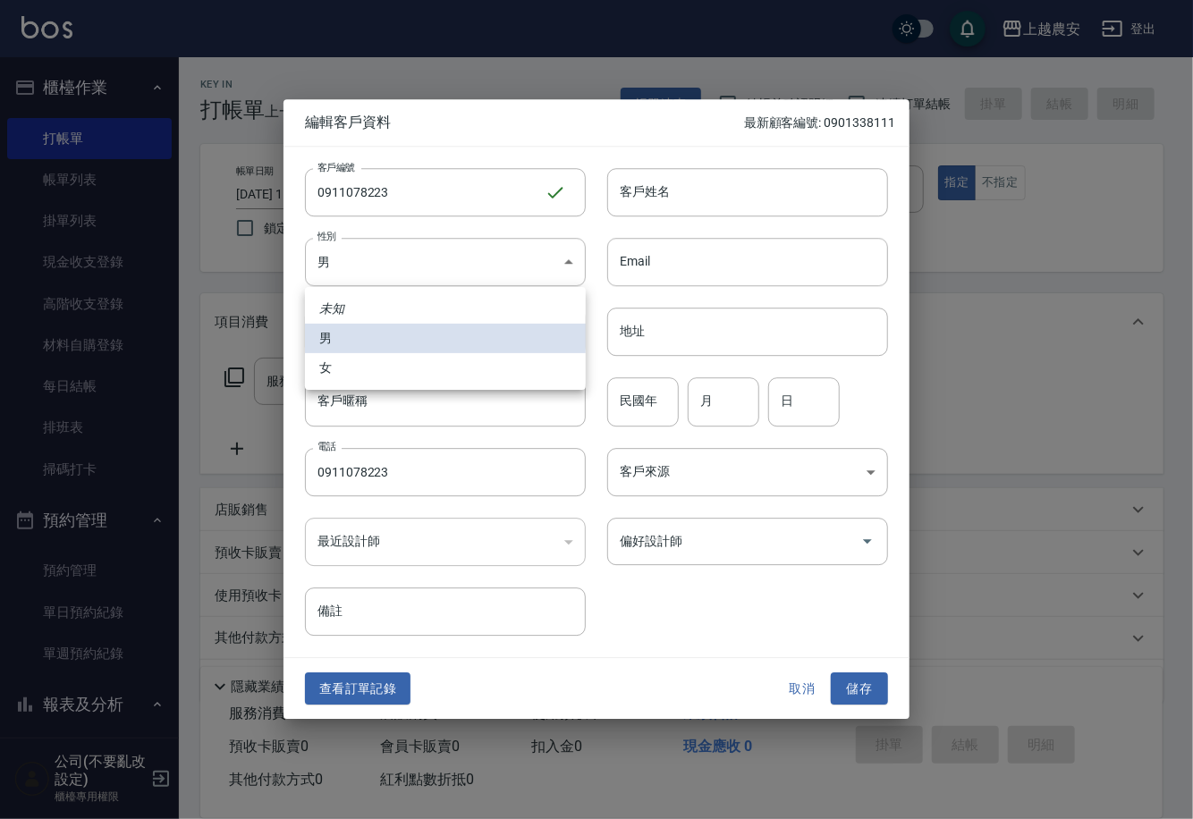
click at [383, 364] on li "女" at bounding box center [445, 368] width 281 height 30
type input "FEMALE"
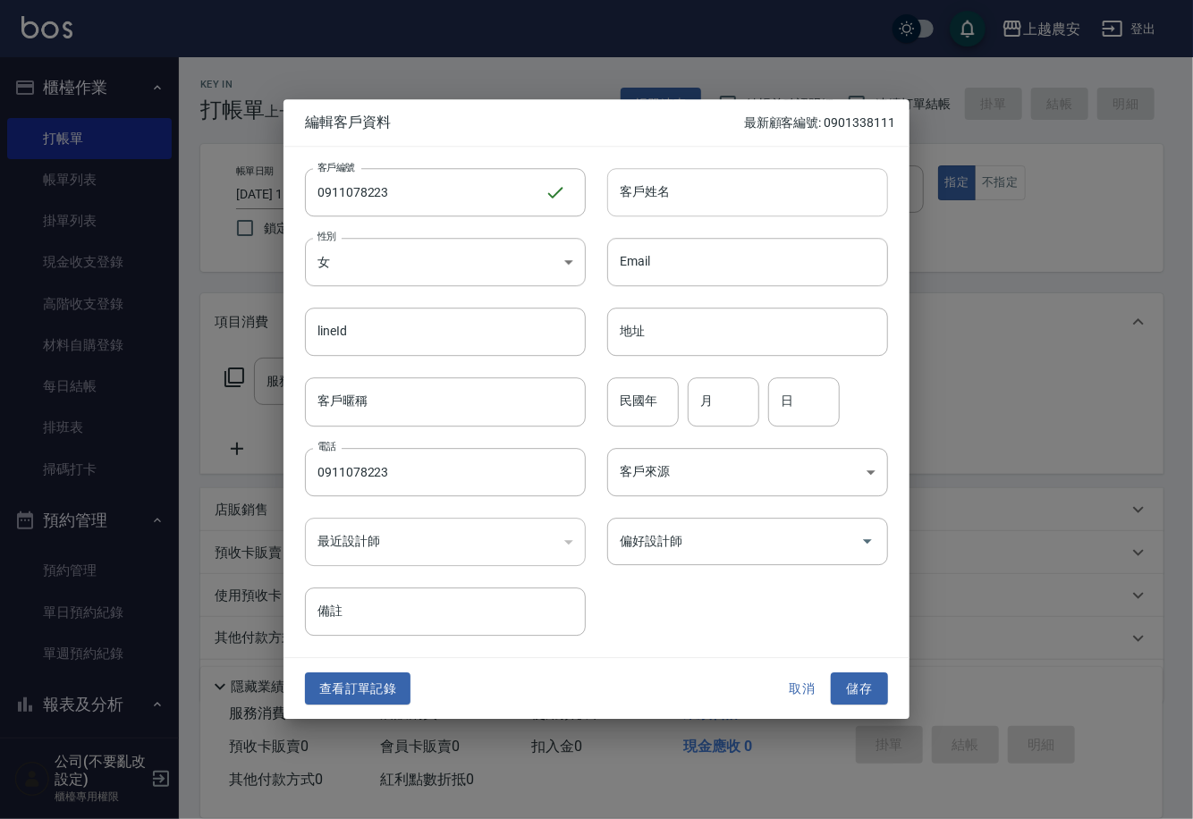
click at [663, 189] on input "客戶姓名" at bounding box center [747, 192] width 281 height 48
type input "[PERSON_NAME]"
click at [705, 555] on input "偏好設計師" at bounding box center [734, 541] width 238 height 31
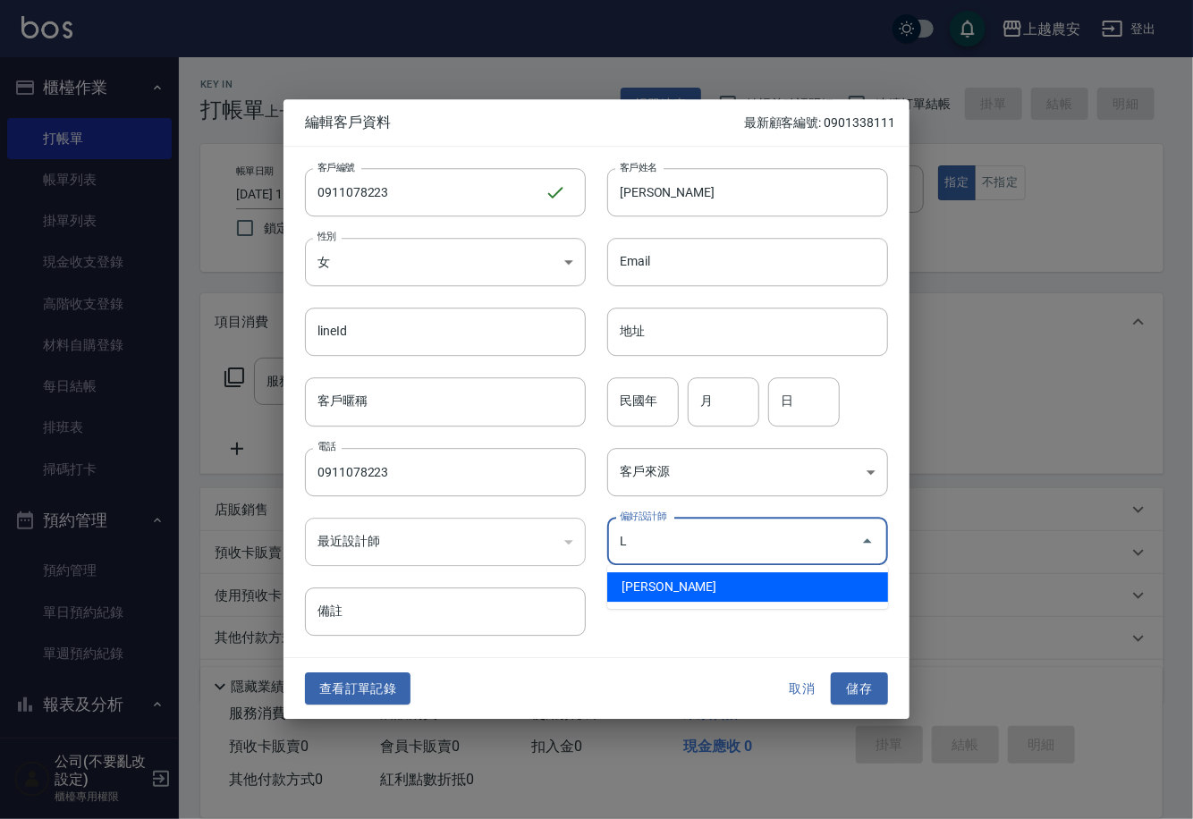
click at [668, 582] on li "[PERSON_NAME]" at bounding box center [747, 587] width 281 height 30
type input "[PERSON_NAME]"
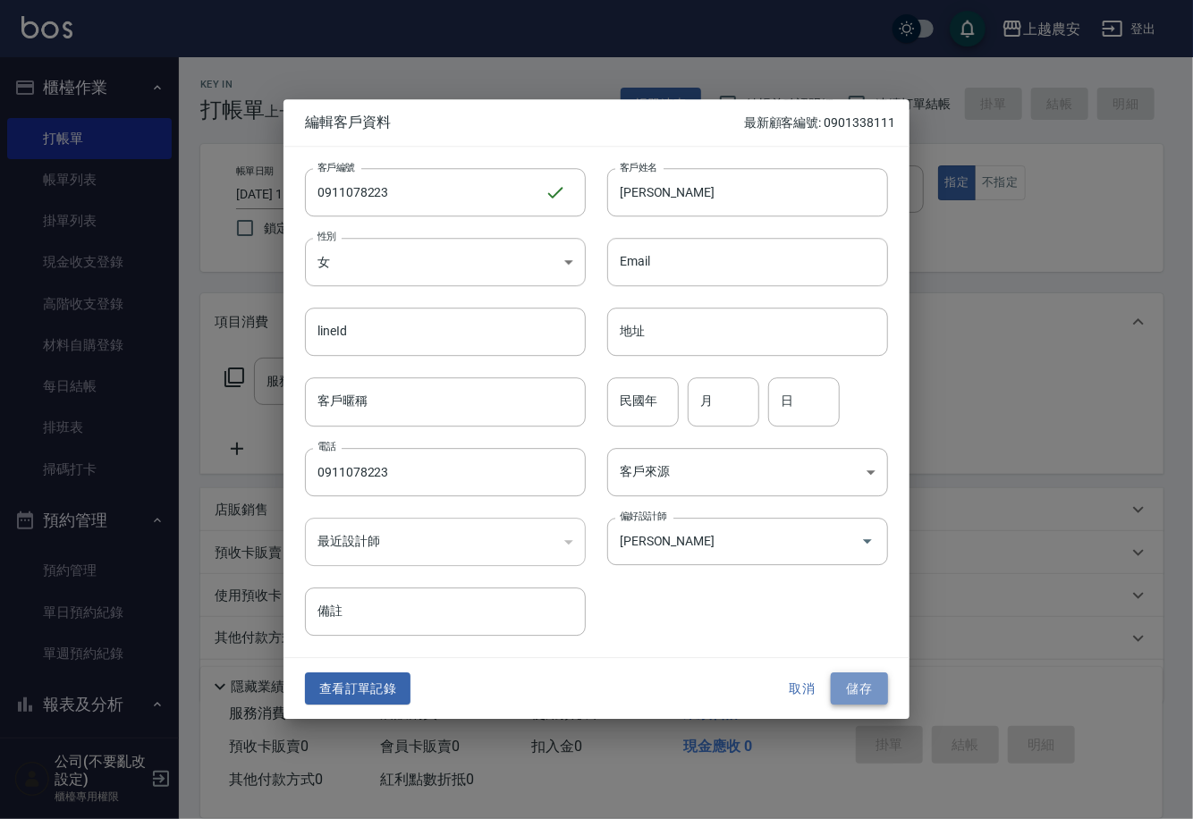
click at [868, 676] on button "儲存" at bounding box center [859, 688] width 57 height 33
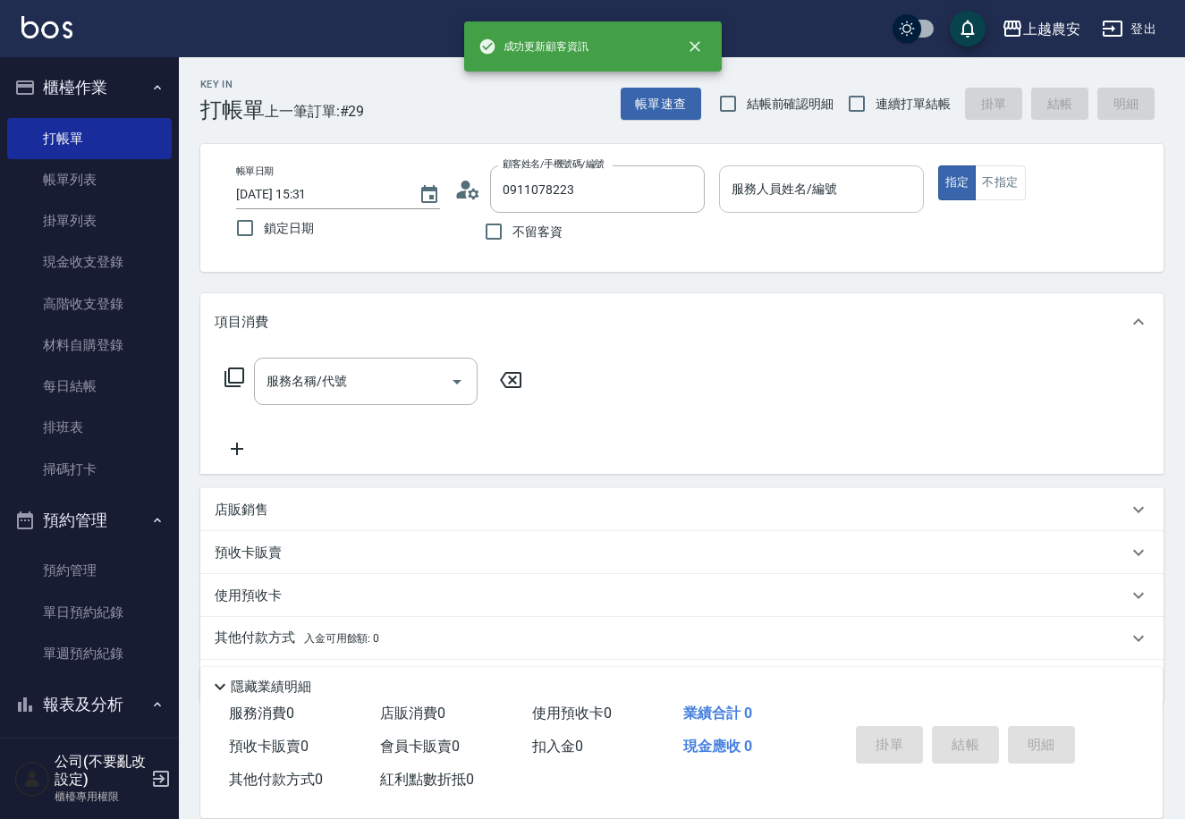
click at [870, 184] on input "服務人員姓名/編號" at bounding box center [821, 188] width 188 height 31
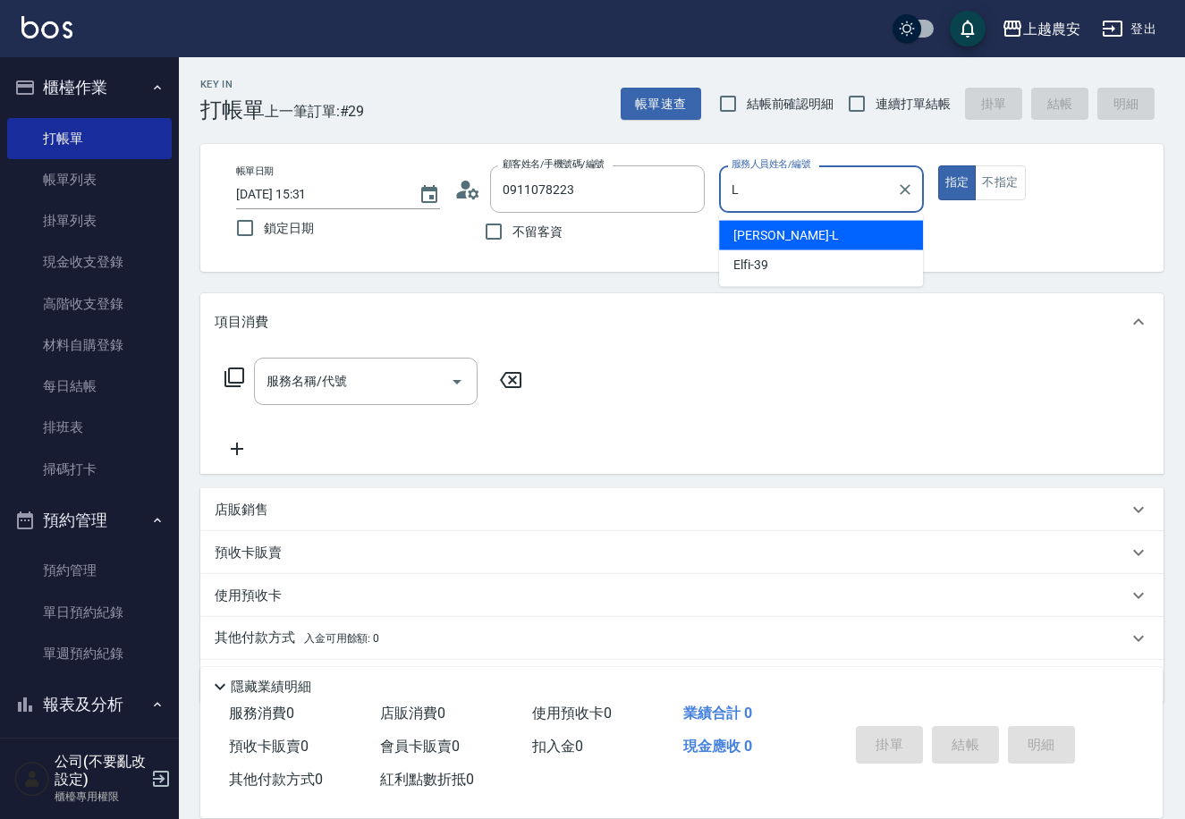
type input "[PERSON_NAME]"
type button "true"
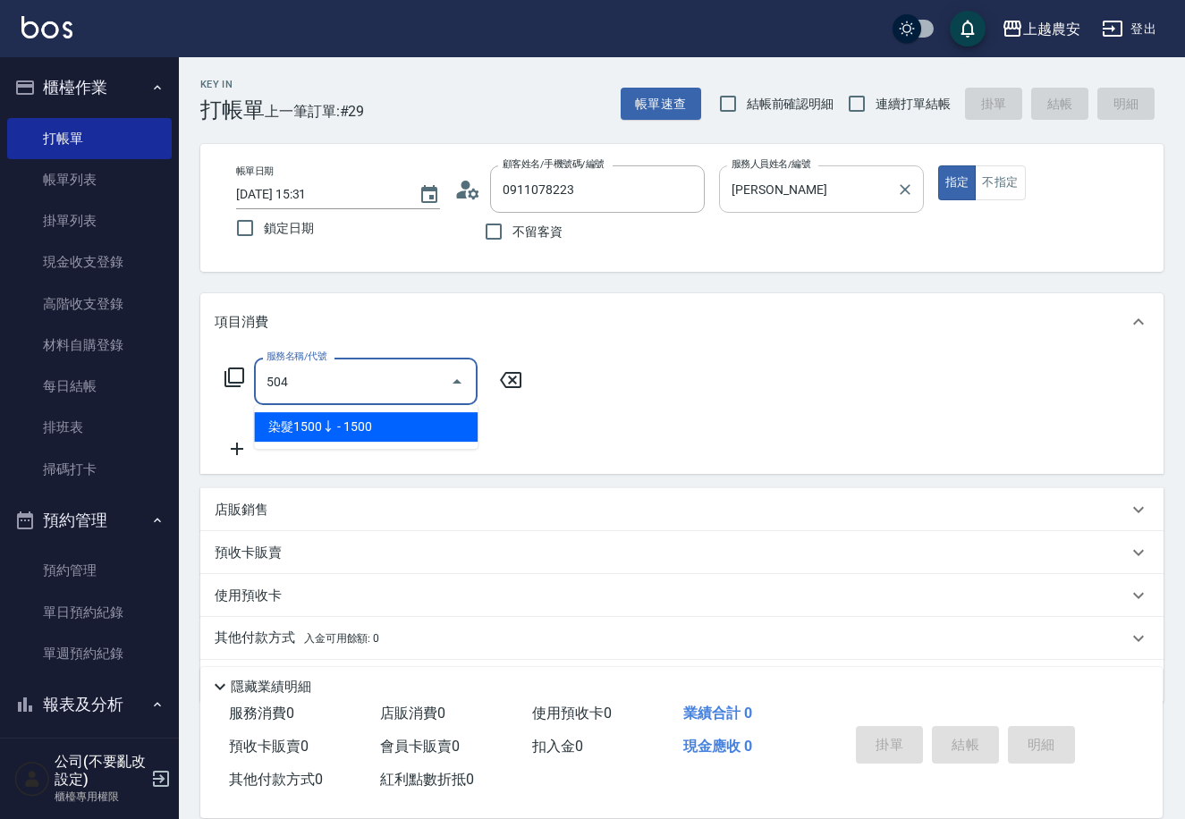
type input "染髮1500↓(504)"
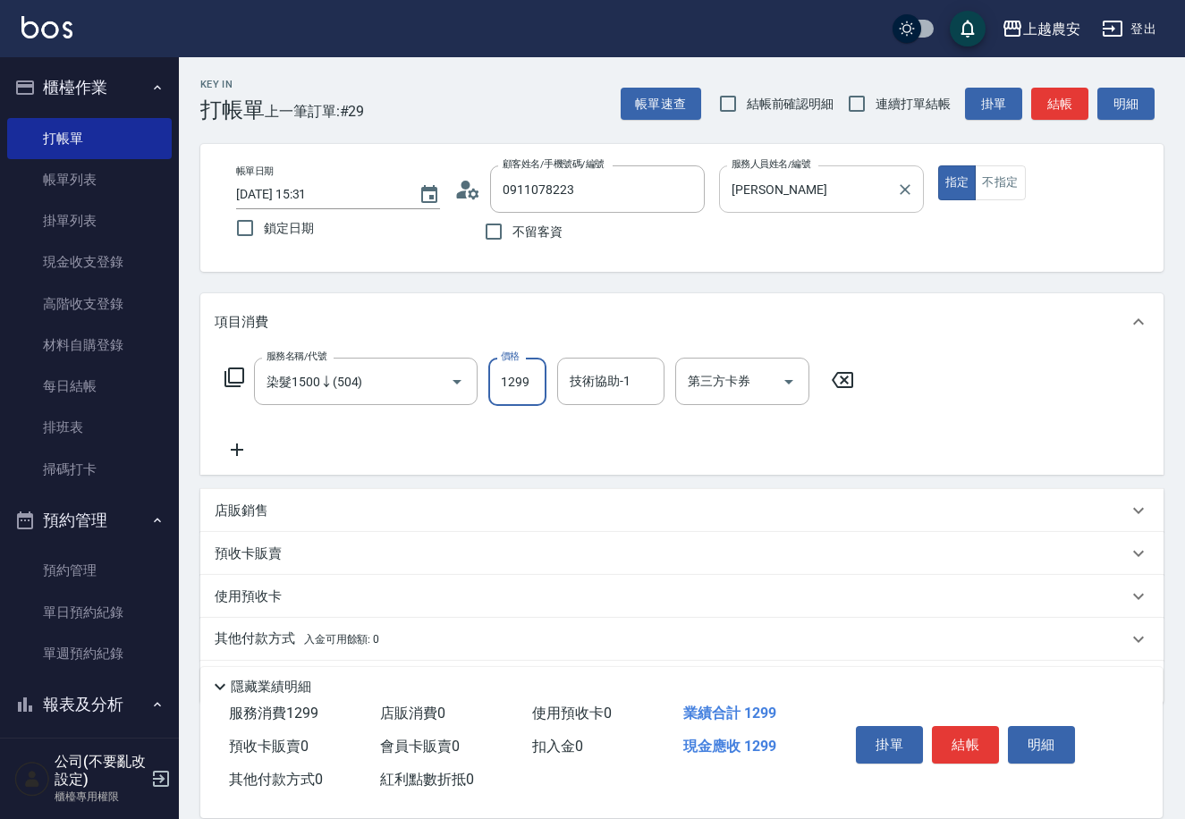
type input "1299"
type input "晴晴-37"
click at [959, 752] on button "結帳" at bounding box center [965, 745] width 67 height 38
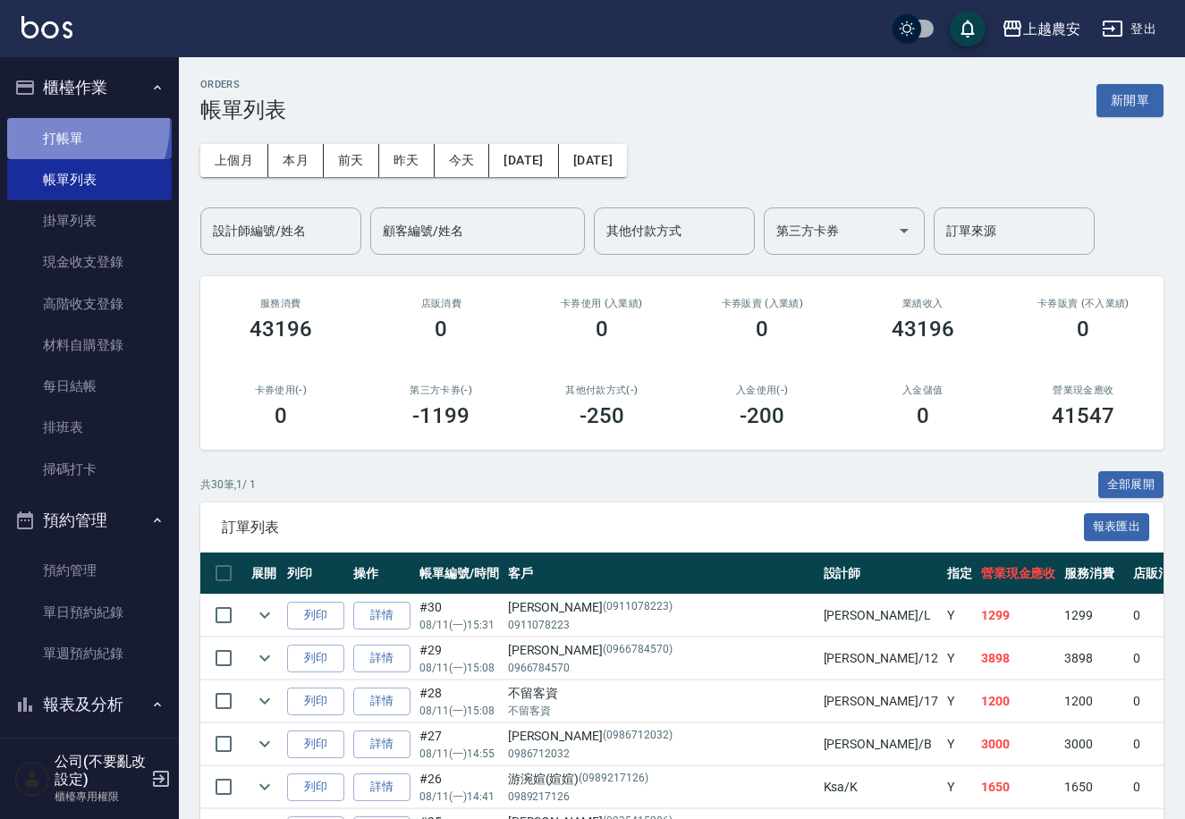
click at [51, 123] on link "打帳單" at bounding box center [89, 138] width 165 height 41
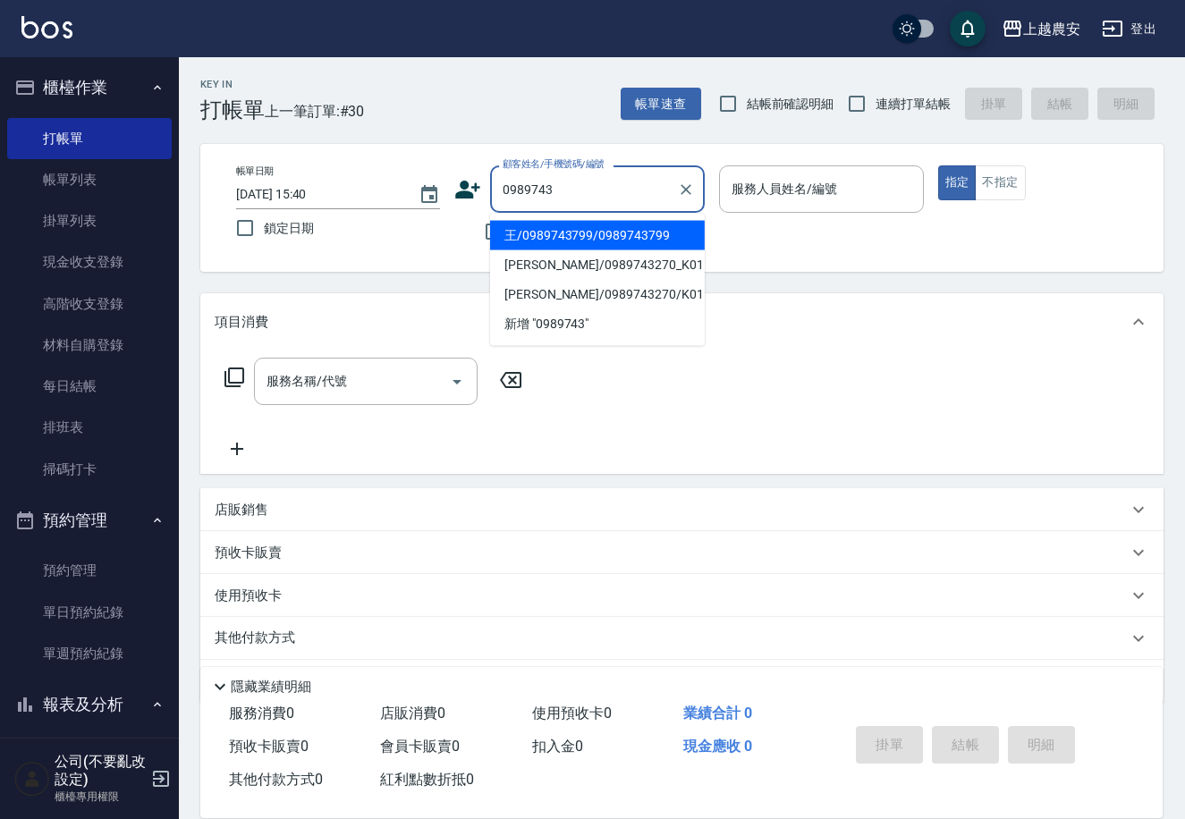
click at [623, 230] on li "王/0989743799/0989743799" at bounding box center [597, 236] width 215 height 30
type input "王/0989743799/0989743799"
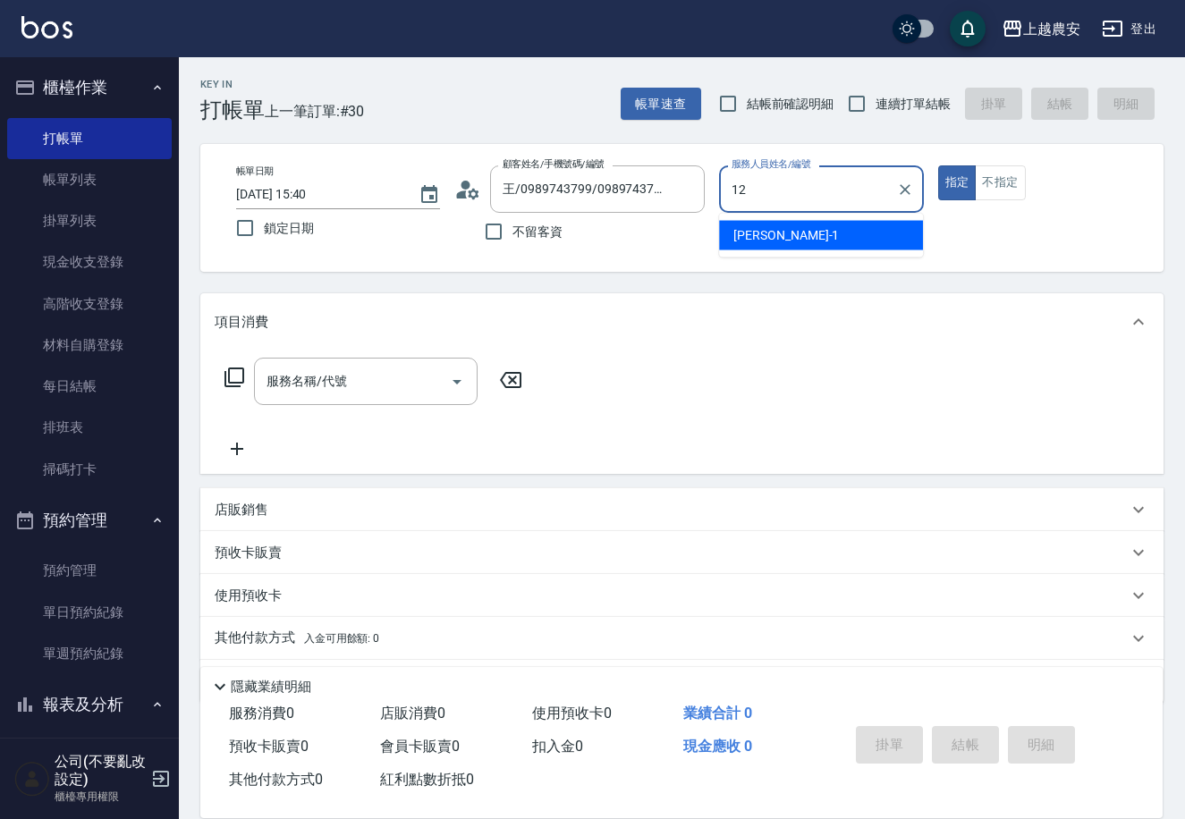
type input "Yoko-12"
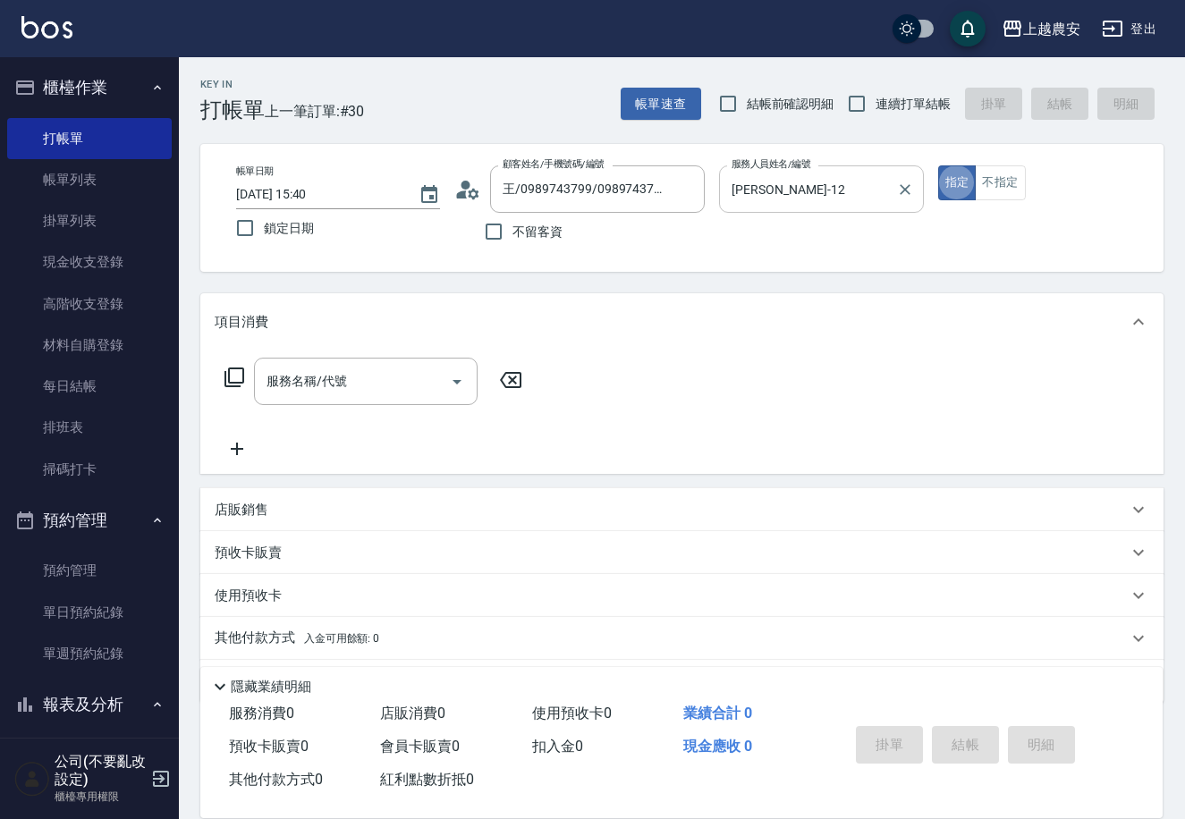
type button "true"
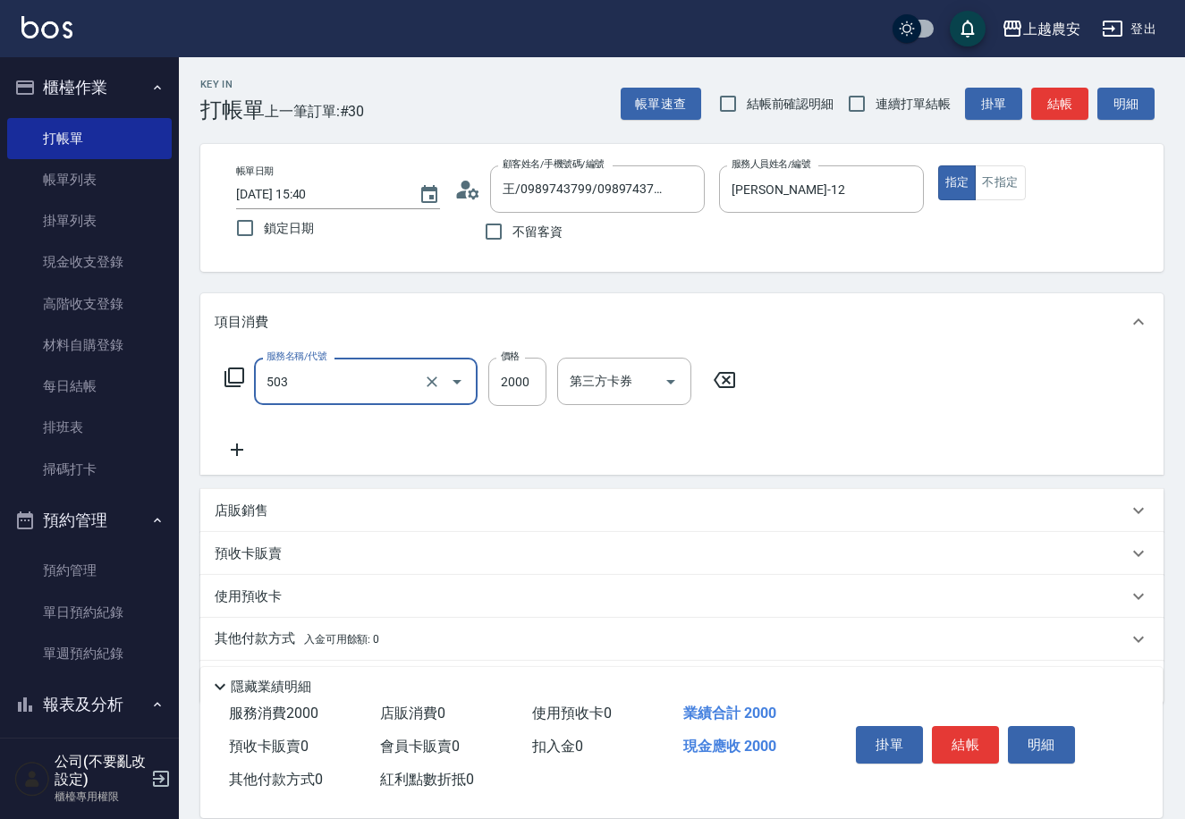
type input "染髮1500↑(503)"
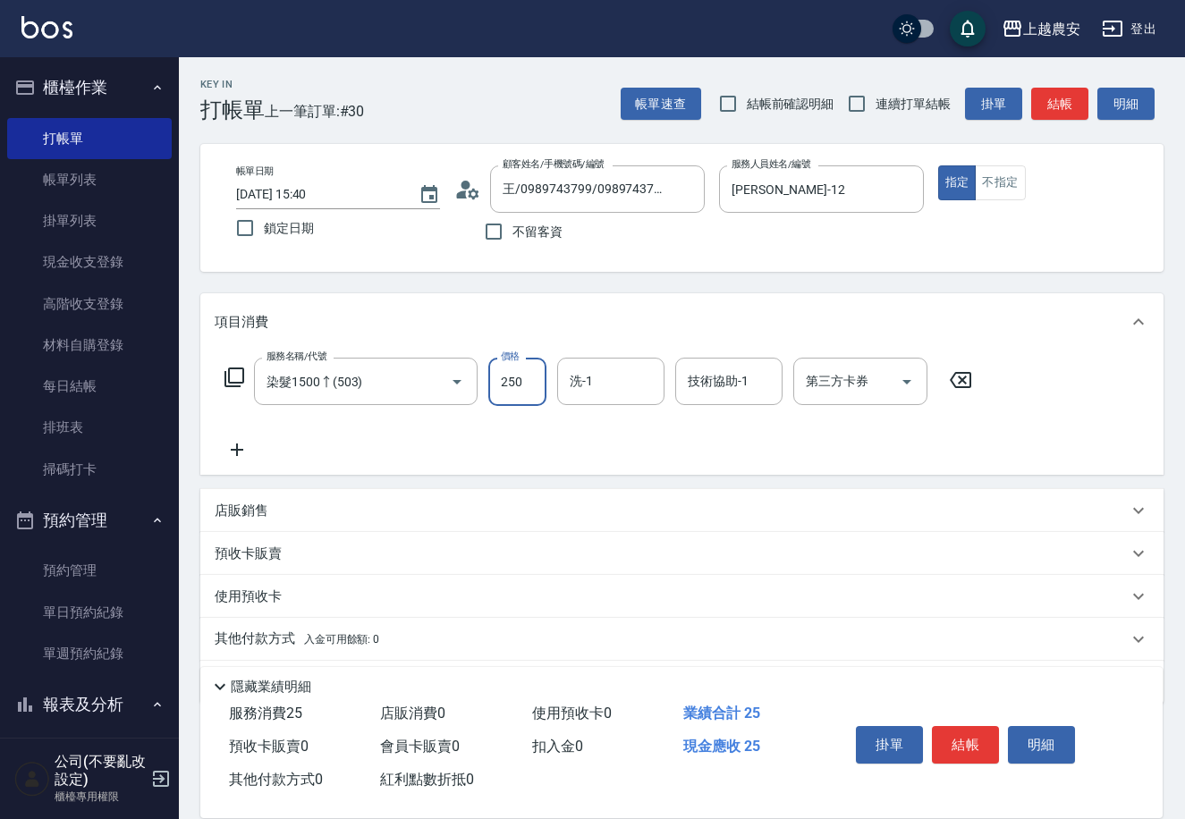
type input "2500"
type input "[PERSON_NAME]-33"
click at [951, 742] on button "結帳" at bounding box center [965, 745] width 67 height 38
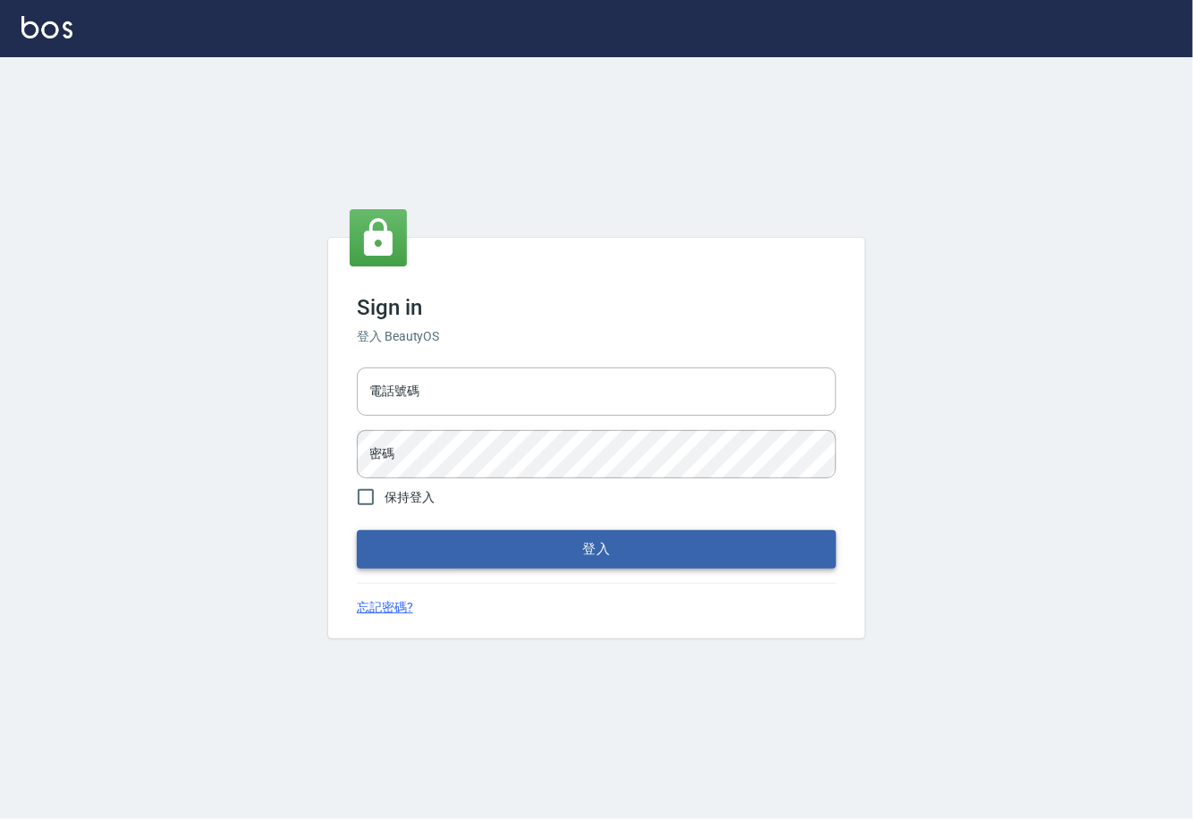
type input "0225929166"
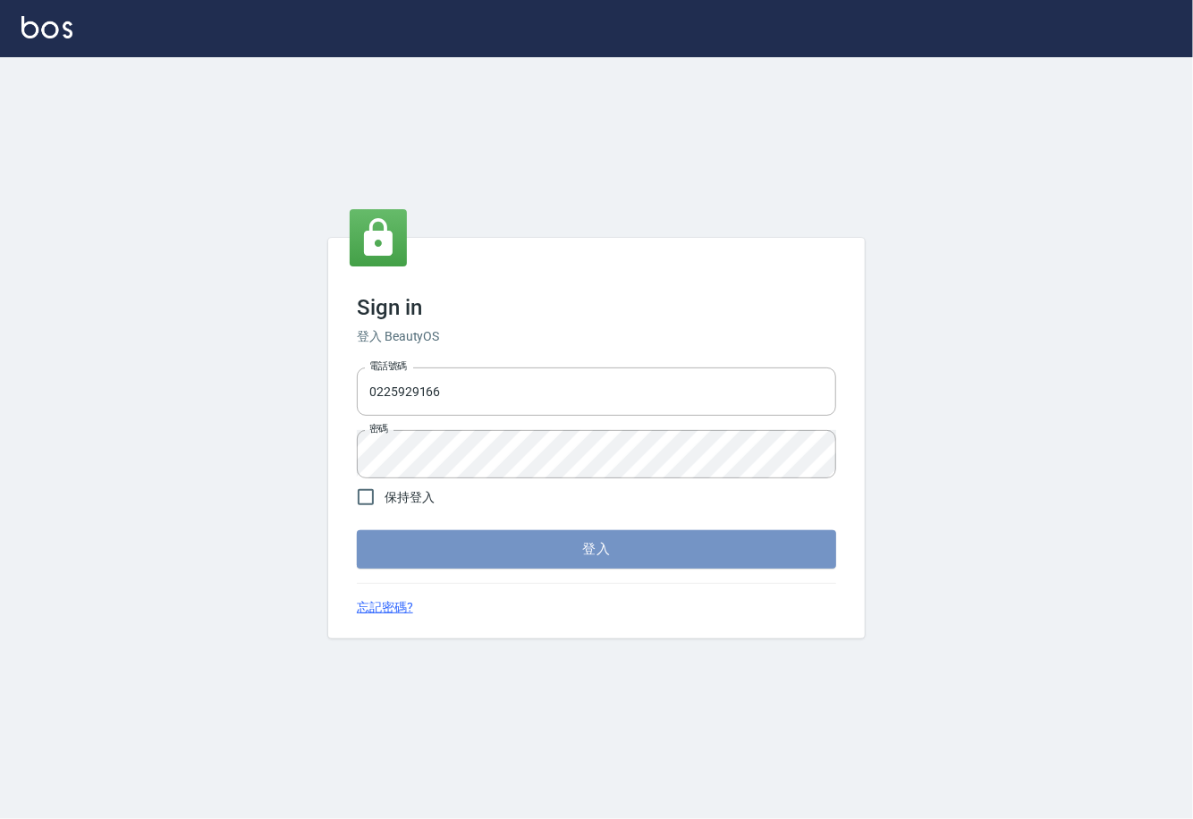
click at [567, 554] on button "登入" at bounding box center [596, 549] width 479 height 38
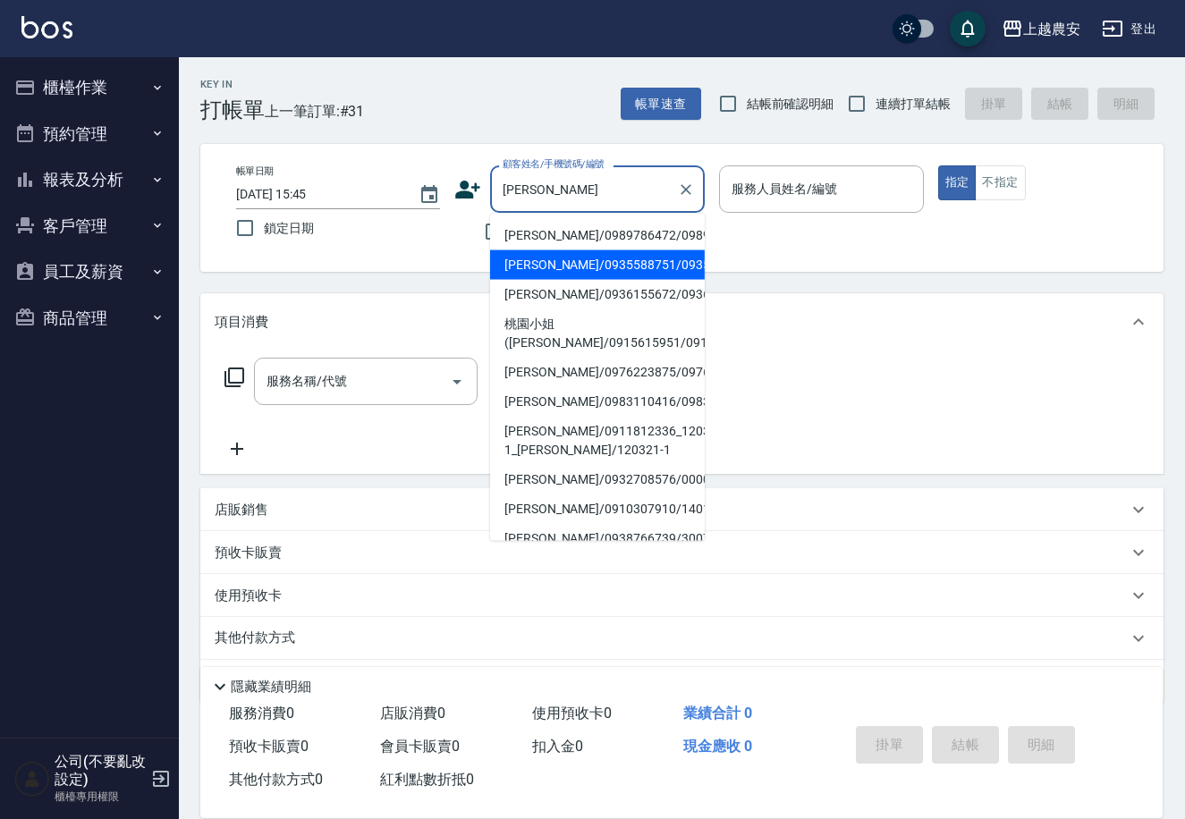
click at [551, 260] on li "[PERSON_NAME]/0935588751/0935588751" at bounding box center [597, 265] width 215 height 30
type input "[PERSON_NAME]/0935588751/0935588751"
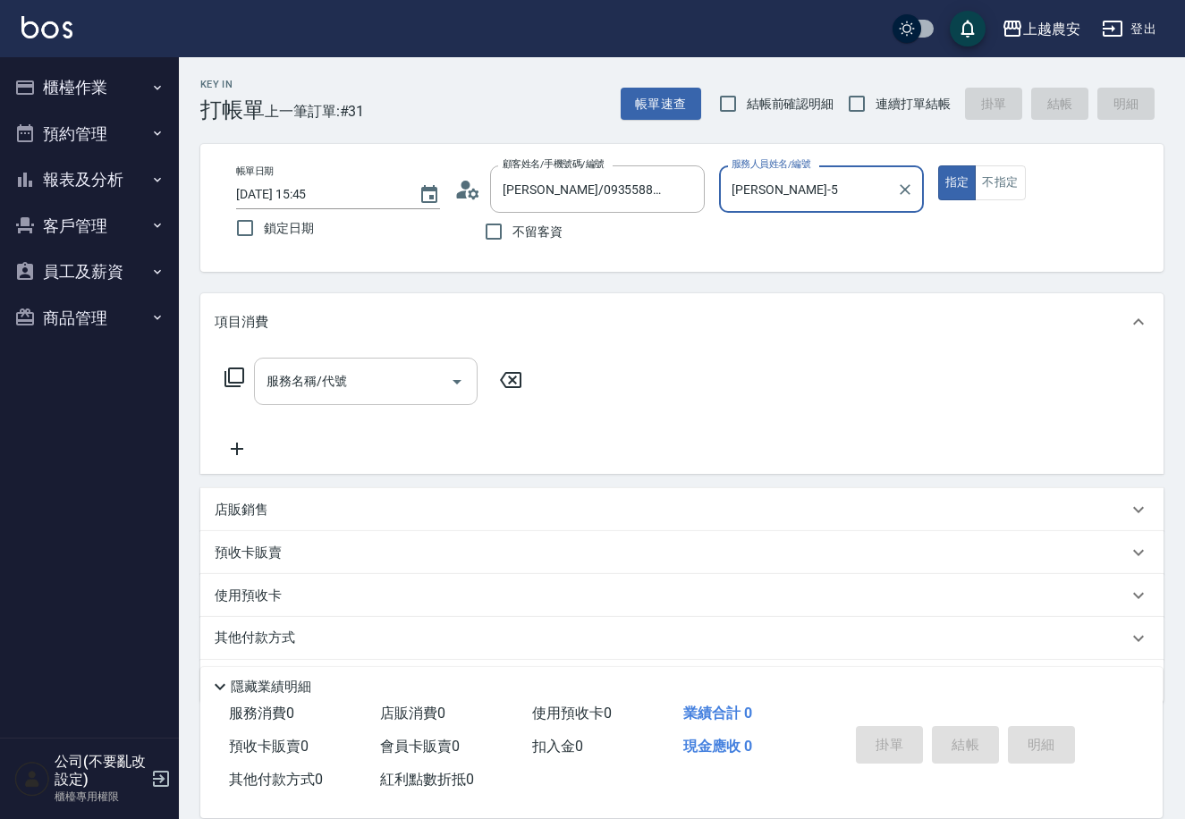
type input "[PERSON_NAME]-5"
click at [367, 384] on input "服務名稱/代號" at bounding box center [352, 381] width 181 height 31
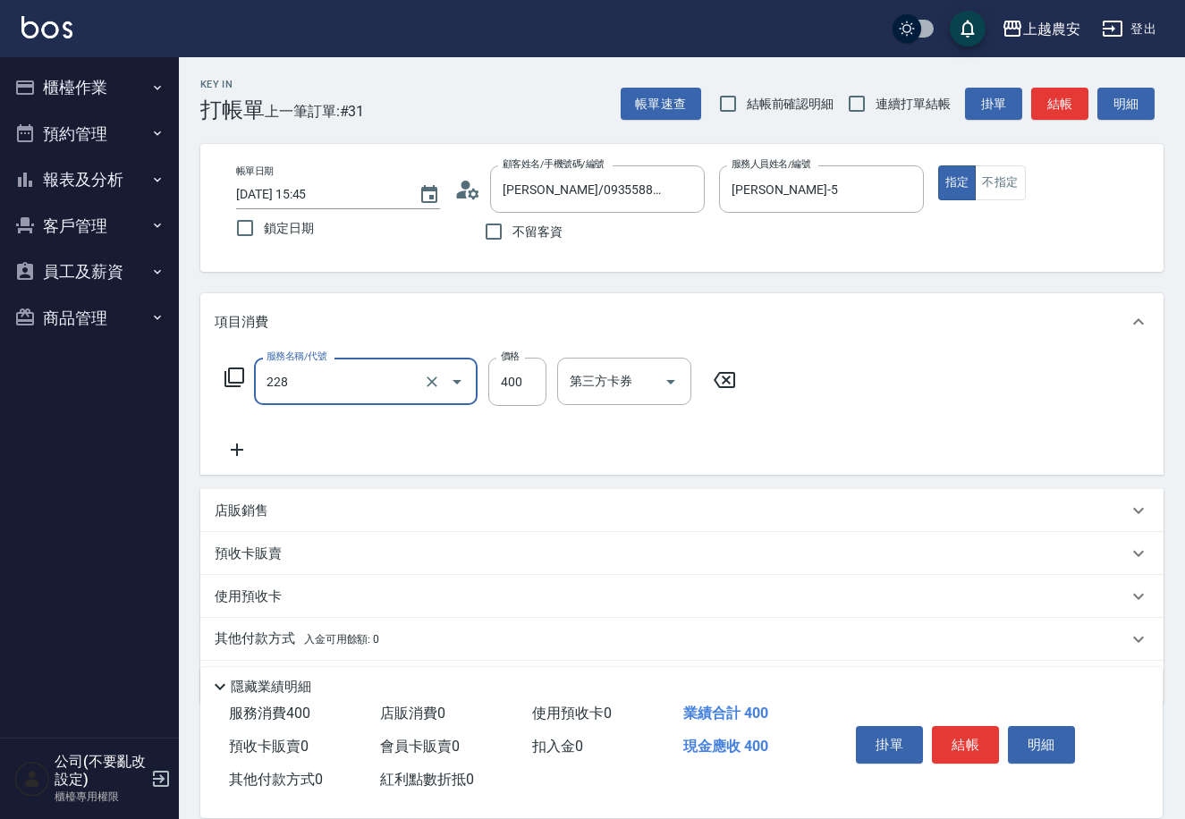
type input "洗髮(228)"
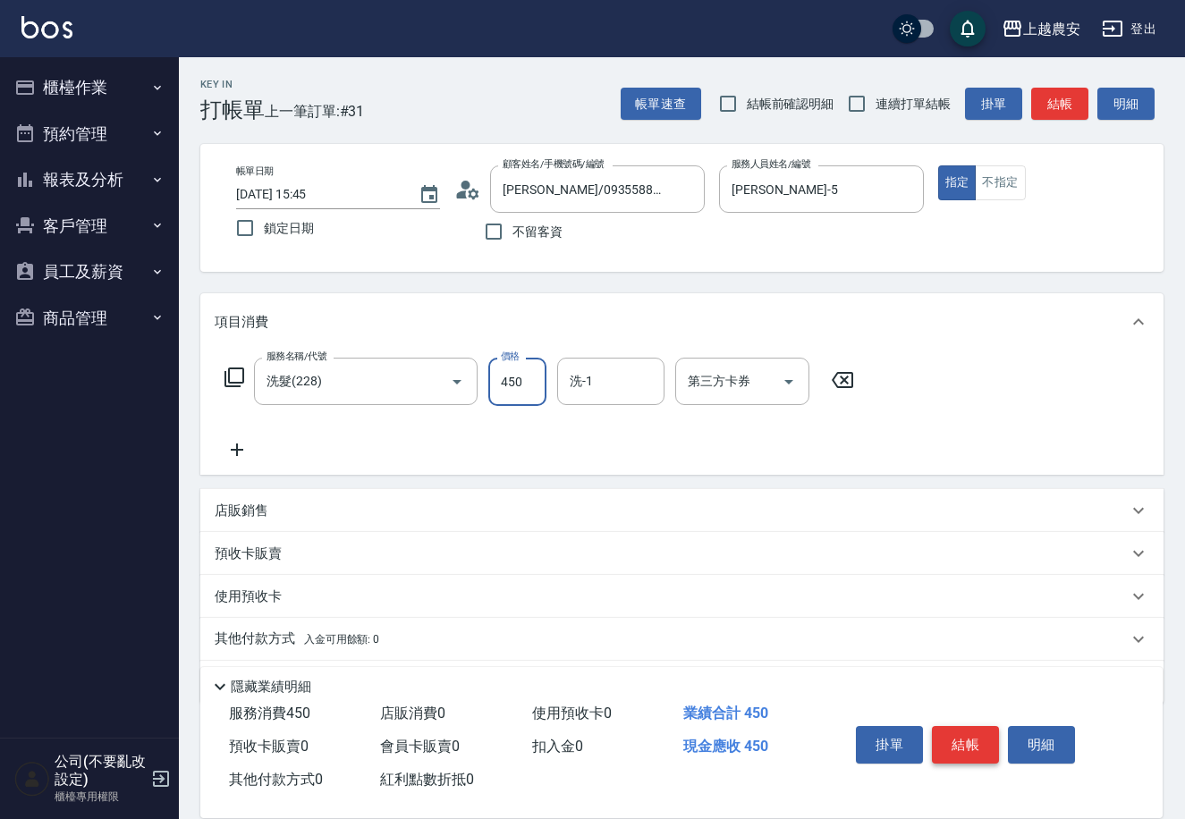
type input "450"
click at [952, 735] on button "結帳" at bounding box center [965, 745] width 67 height 38
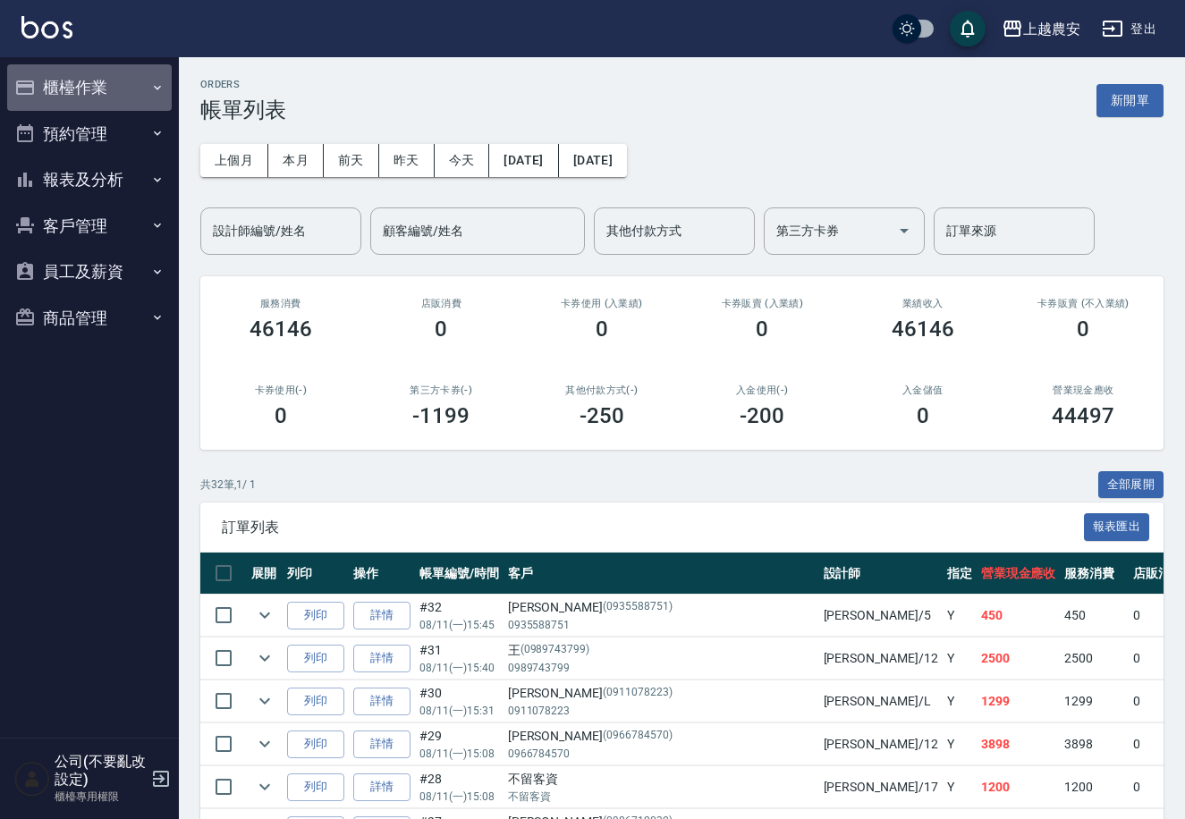
drag, startPoint x: 92, startPoint y: 91, endPoint x: 150, endPoint y: 258, distance: 176.2
click at [91, 91] on button "櫃檯作業" at bounding box center [89, 87] width 165 height 46
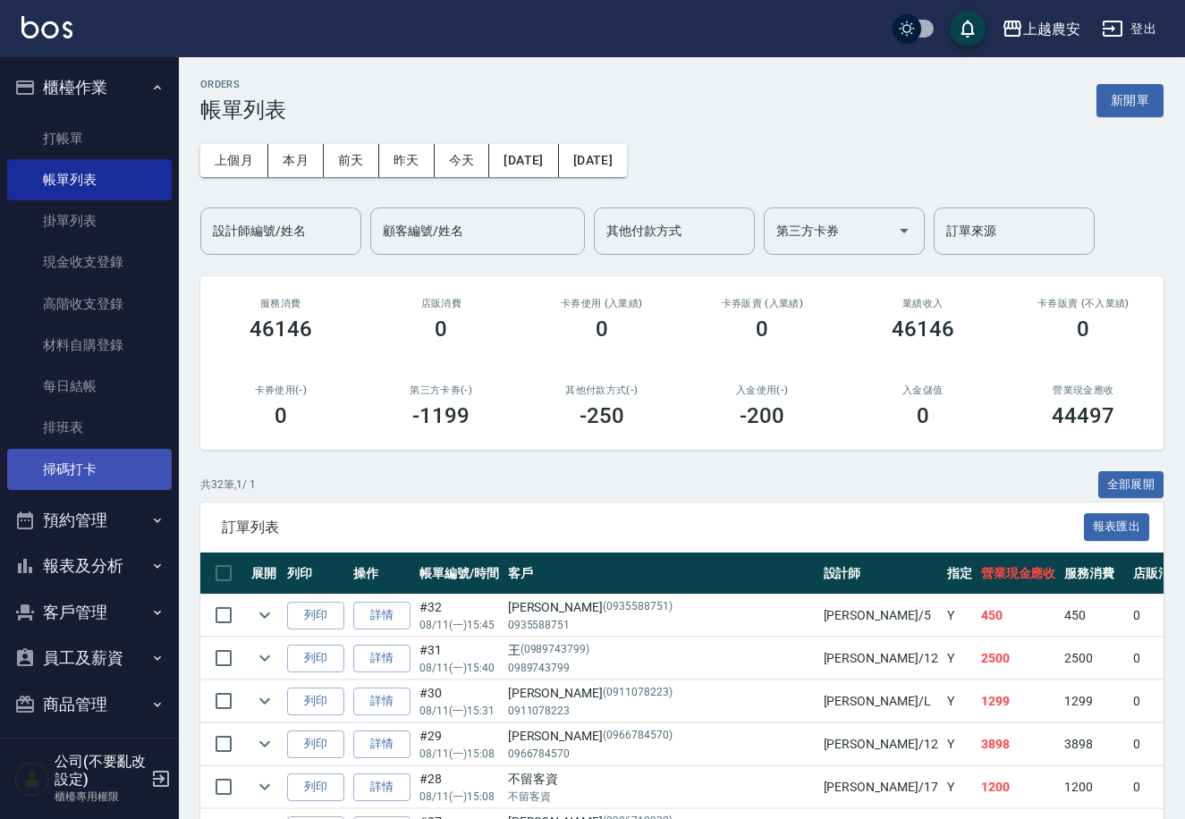
click at [80, 456] on link "掃碼打卡" at bounding box center [89, 469] width 165 height 41
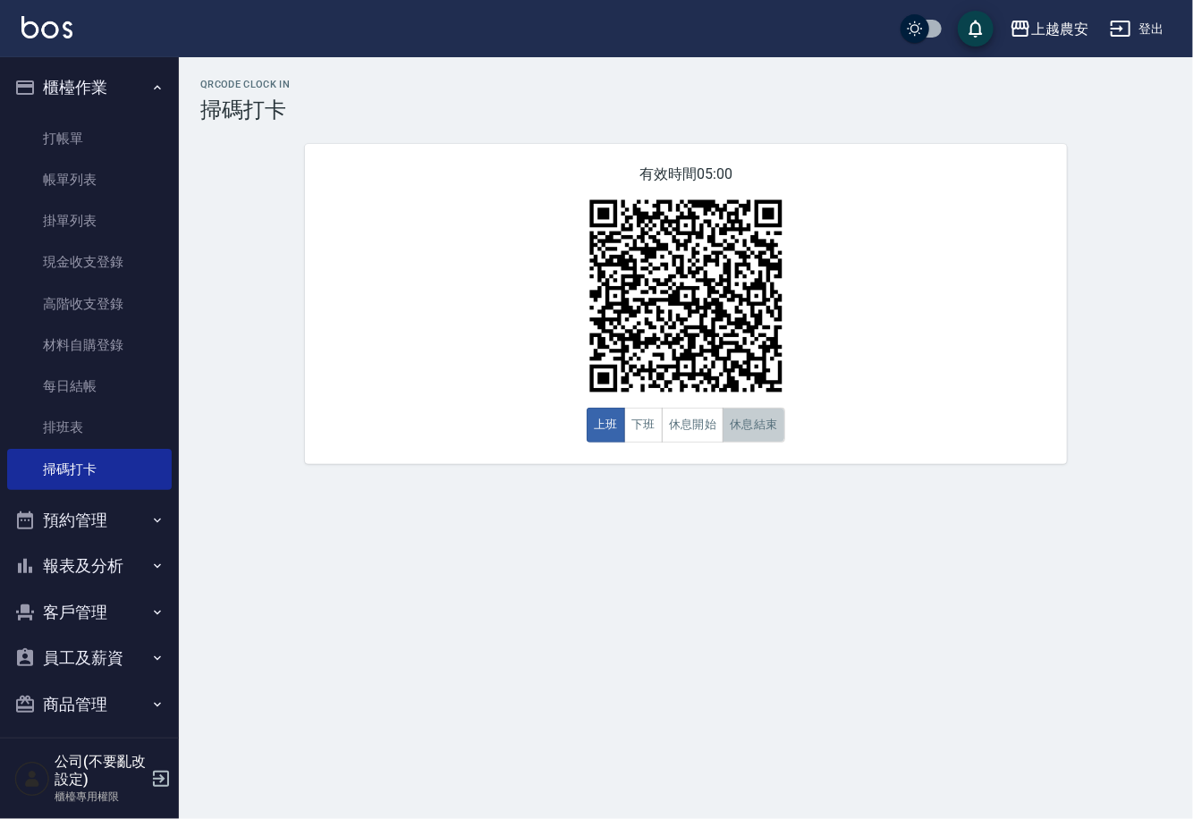
click at [724, 415] on button "休息結束" at bounding box center [753, 425] width 63 height 35
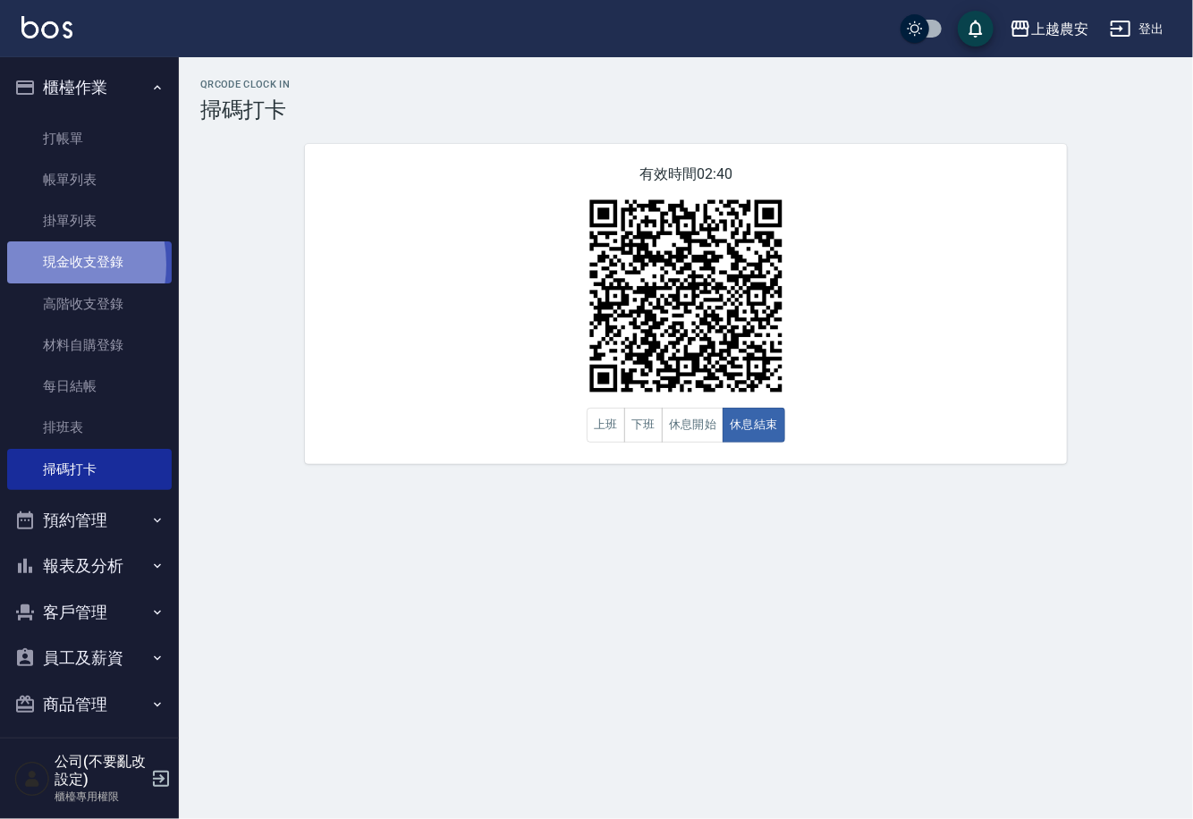
click at [38, 264] on link "現金收支登錄" at bounding box center [89, 261] width 165 height 41
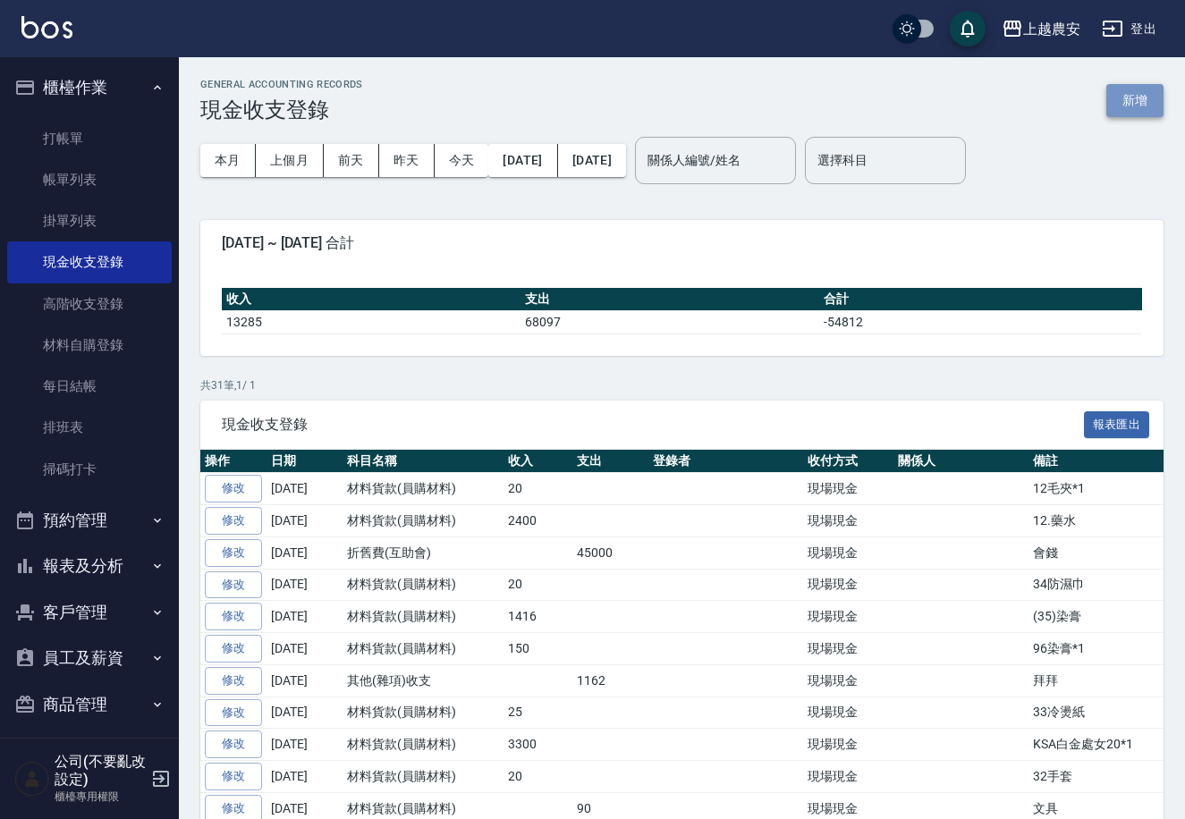
click at [1138, 103] on button "新增" at bounding box center [1134, 100] width 57 height 33
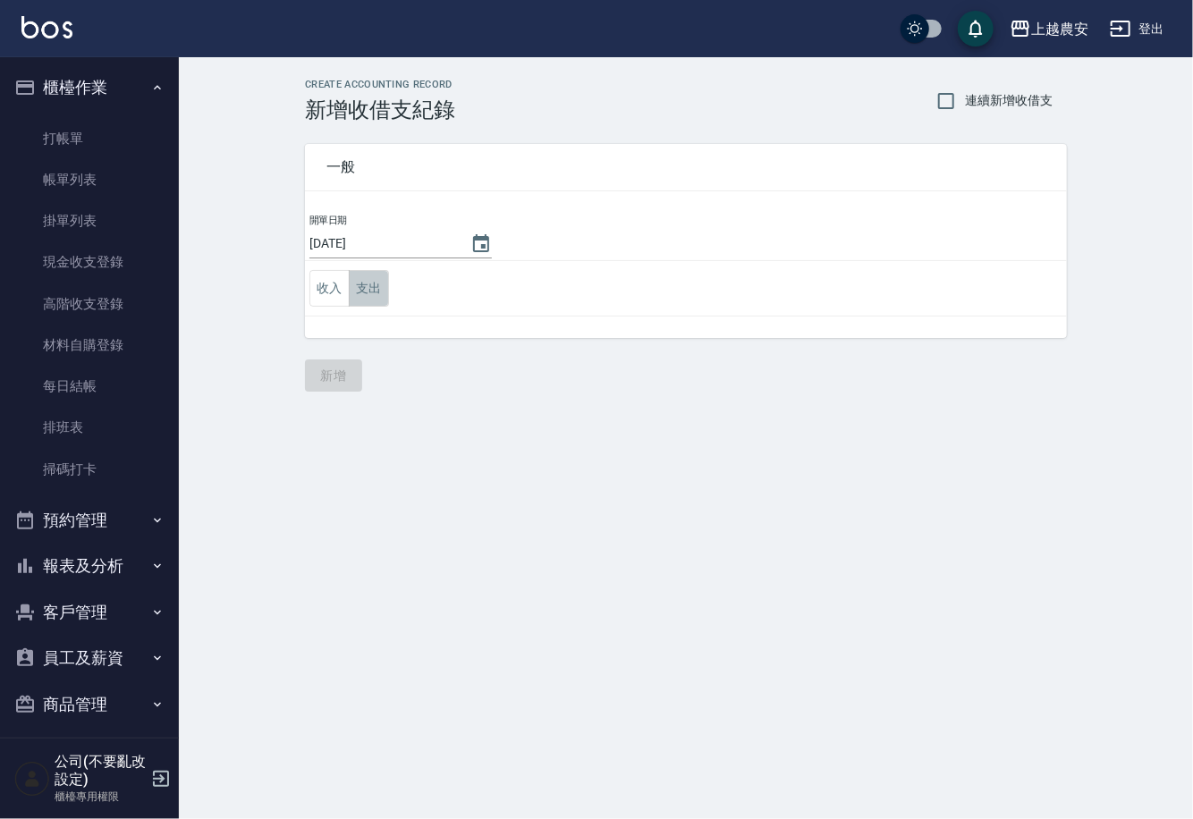
click at [368, 283] on button "支出" at bounding box center [369, 288] width 40 height 37
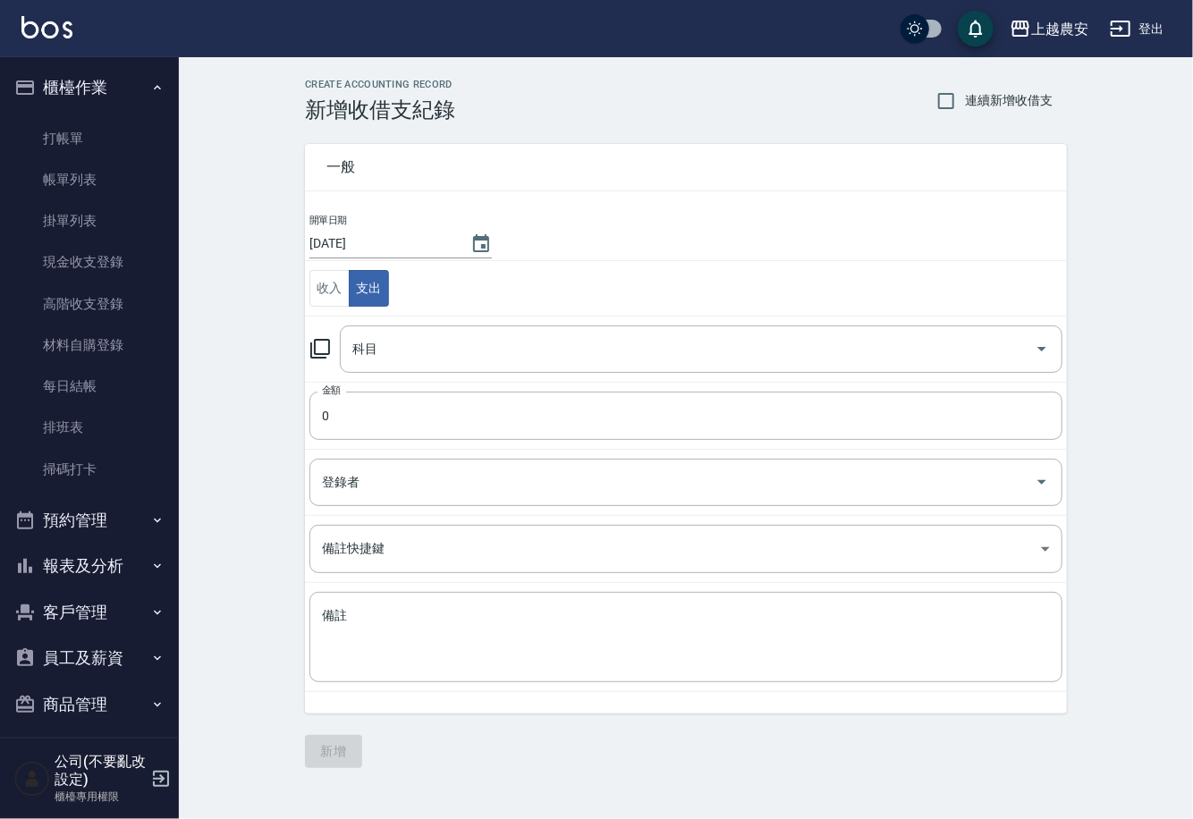
click at [318, 339] on icon at bounding box center [320, 349] width 20 height 20
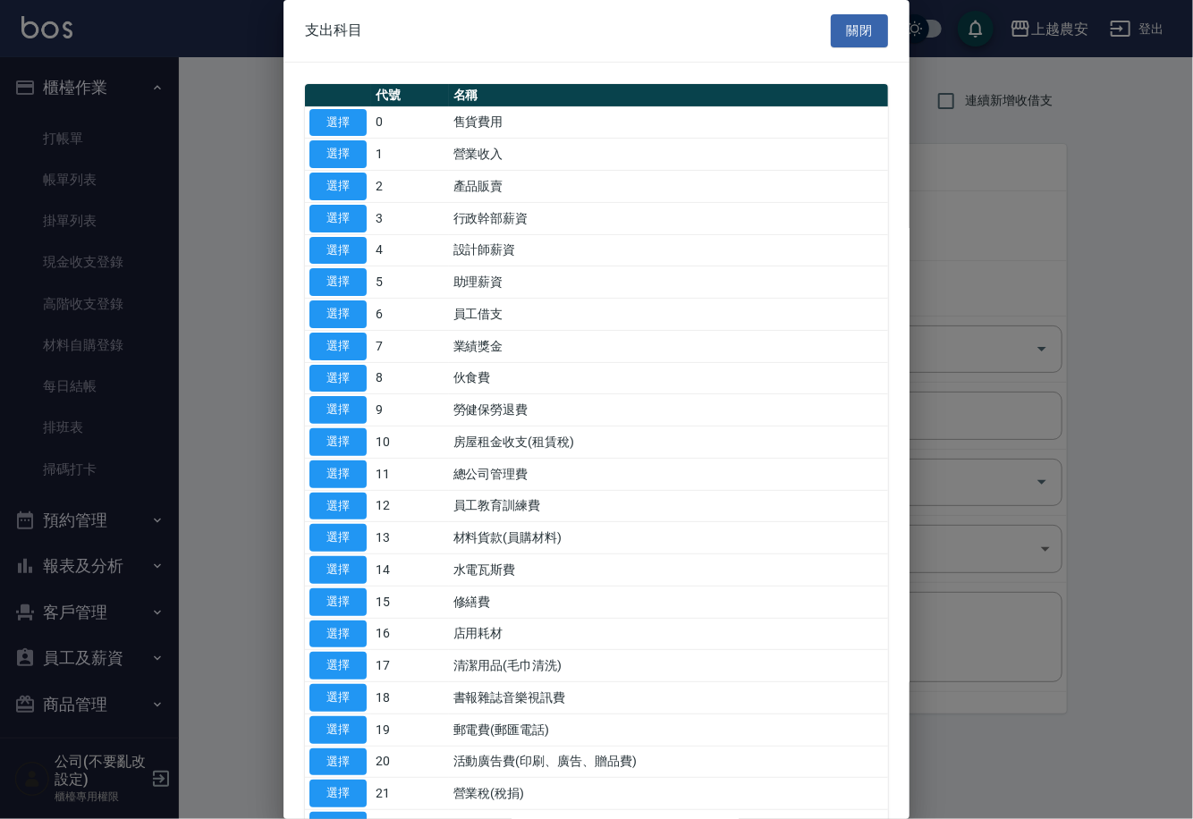
click at [908, 501] on div "支出科目 關閉 代號 名稱 選擇 0 售貨費用 選擇 1 營業收入 選擇 2 產品販賣 選擇 3 行政幹部薪資 選擇 4 設計師薪資 選擇 5 助理薪資 選擇…" at bounding box center [596, 409] width 626 height 819
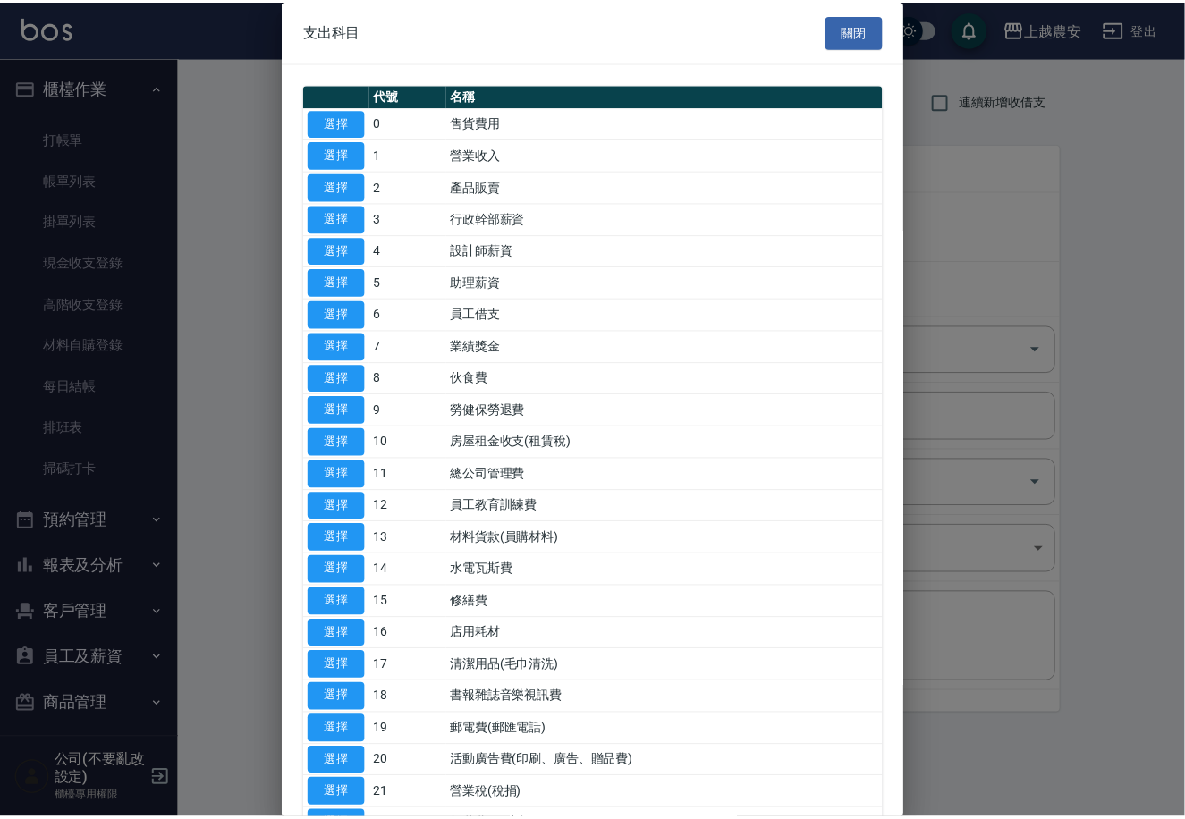
scroll to position [616, 0]
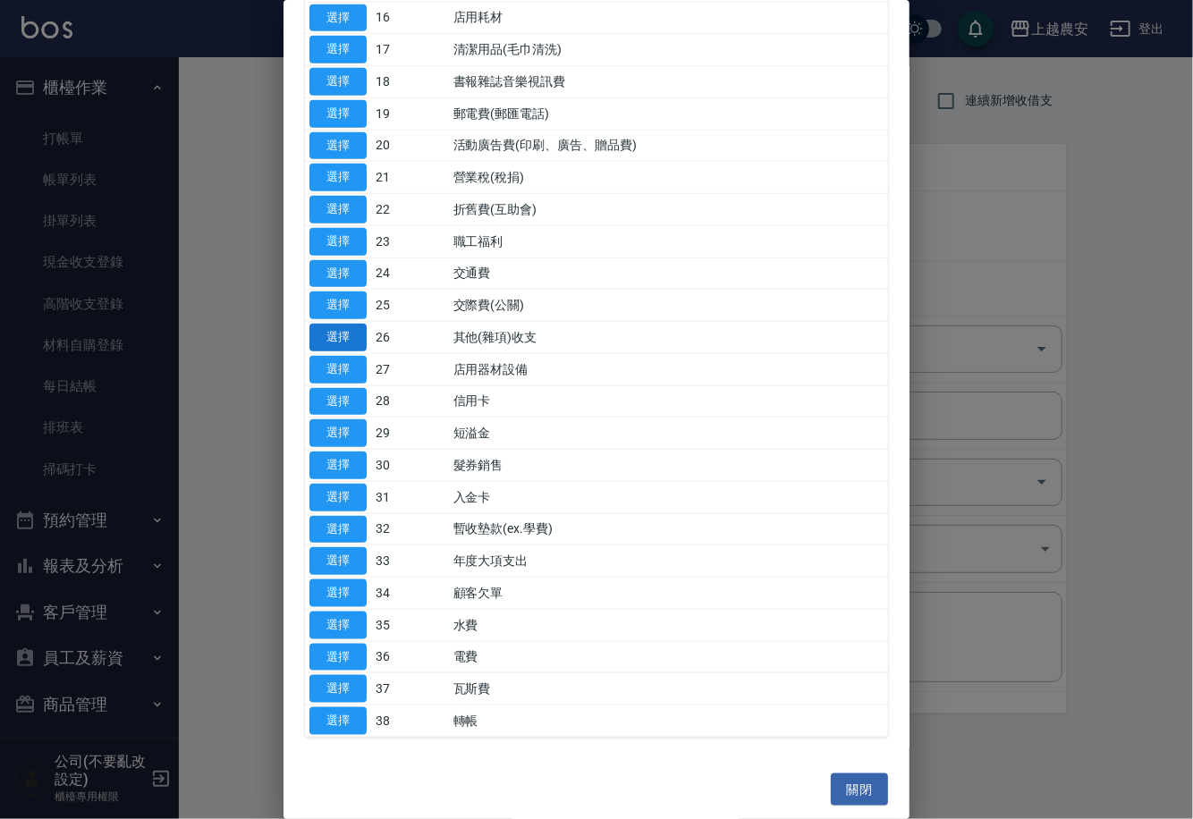
click at [336, 341] on button "選擇" at bounding box center [337, 338] width 57 height 28
type input "26 其他(雜項)收支"
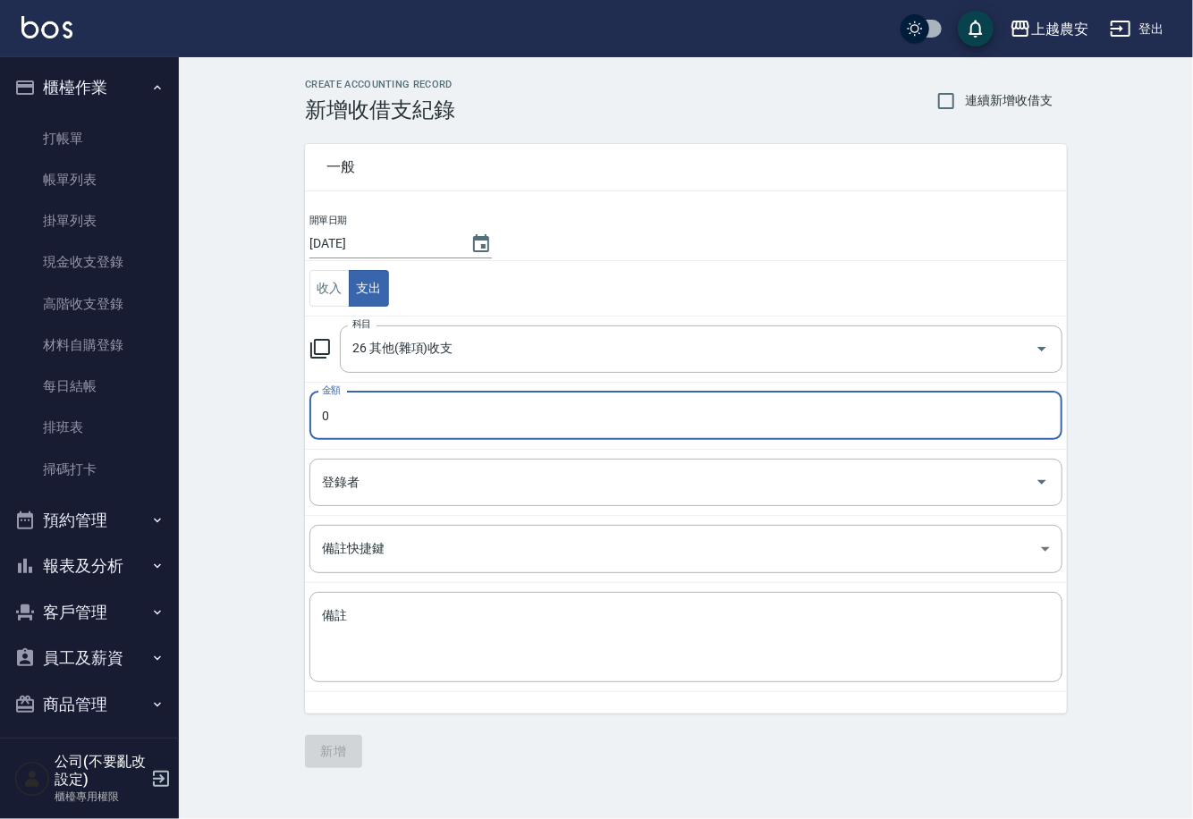
click at [368, 423] on input "0" at bounding box center [685, 416] width 753 height 48
type input "245"
click at [348, 659] on textarea "備註" at bounding box center [686, 637] width 728 height 61
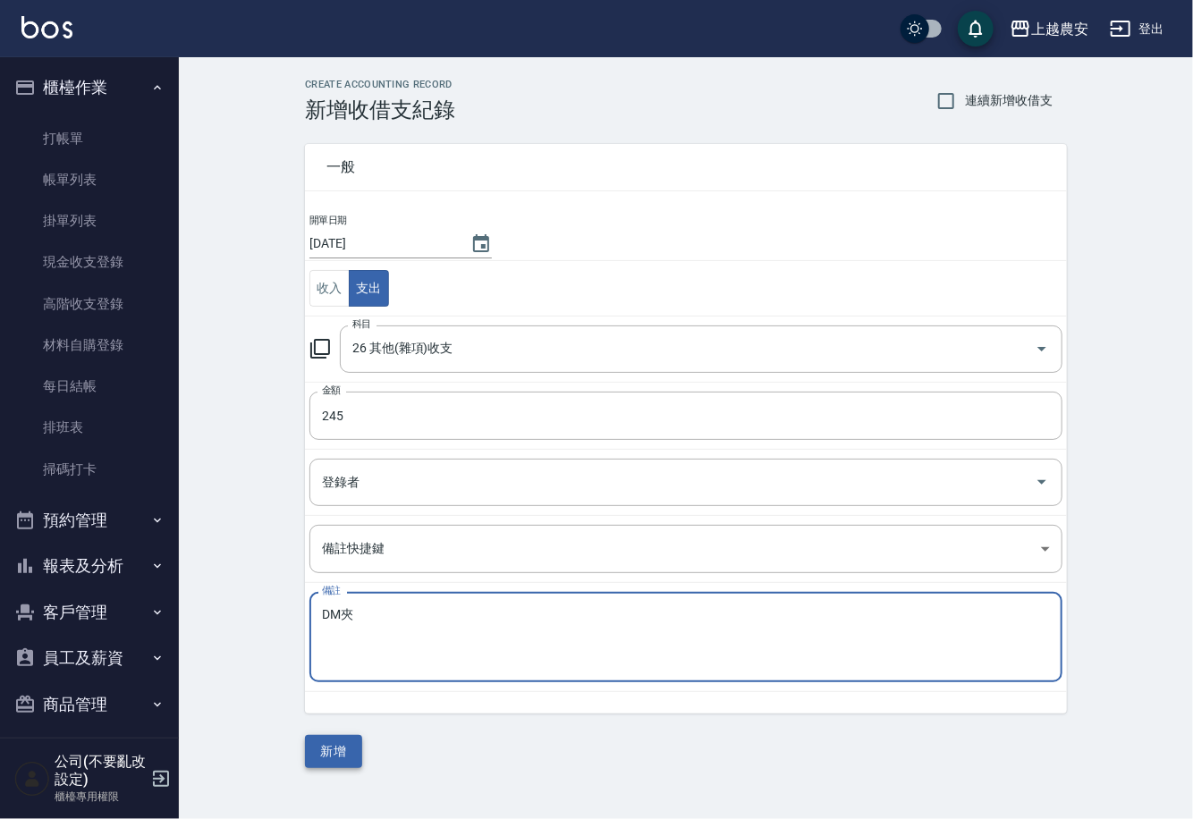
type textarea "DM夾"
click at [325, 756] on button "新增" at bounding box center [333, 751] width 57 height 33
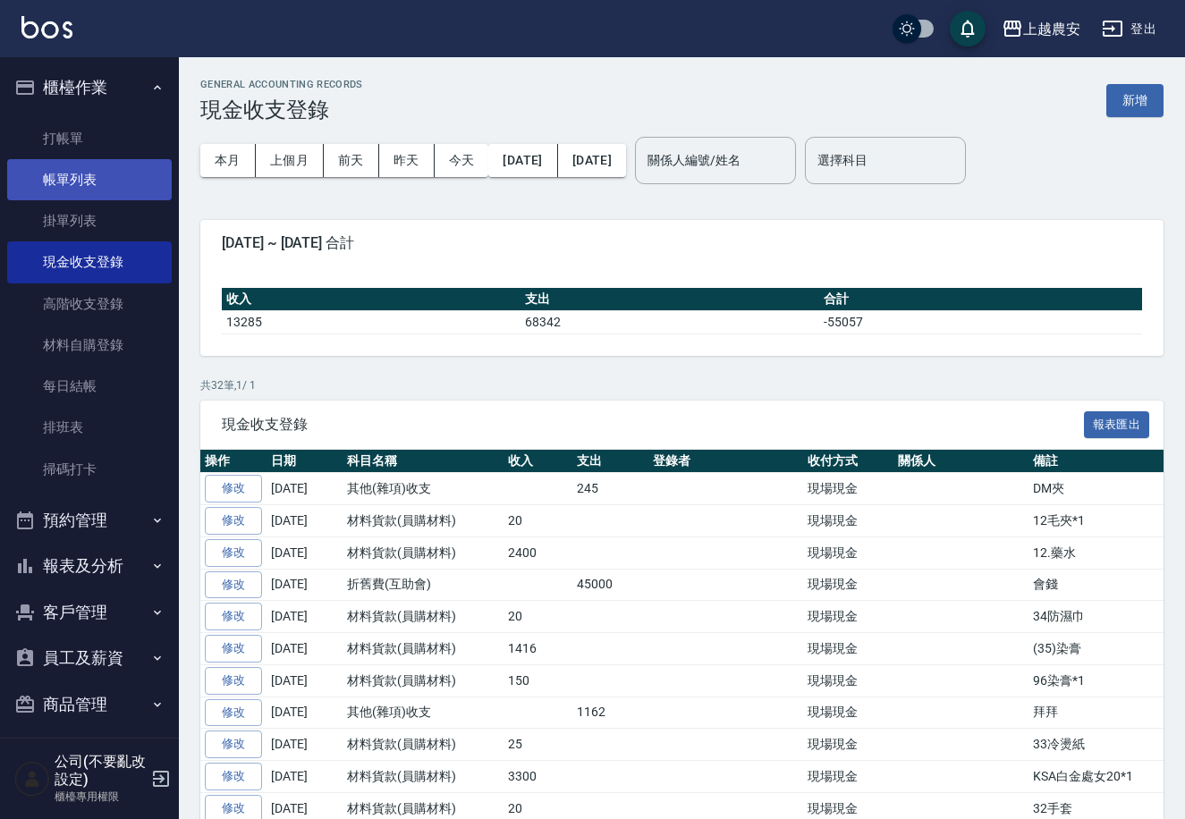
click at [65, 172] on link "帳單列表" at bounding box center [89, 179] width 165 height 41
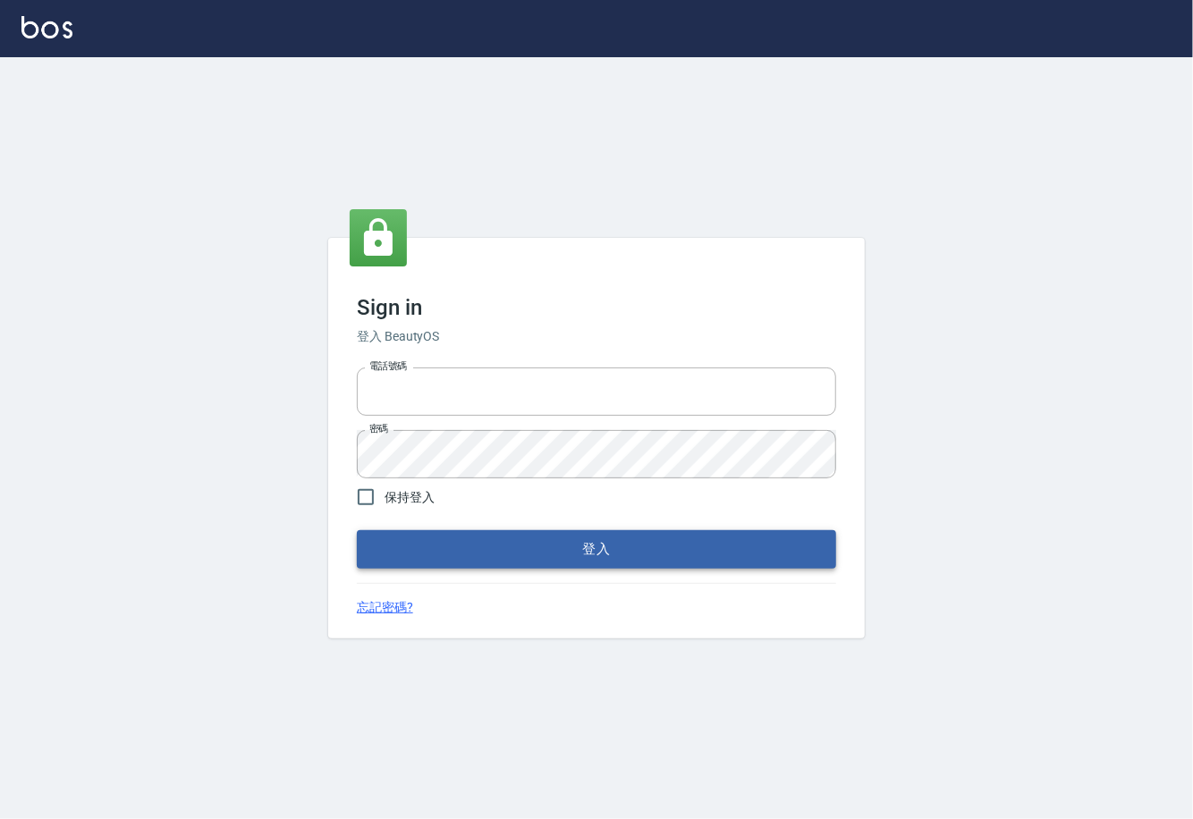
type input "0225929166"
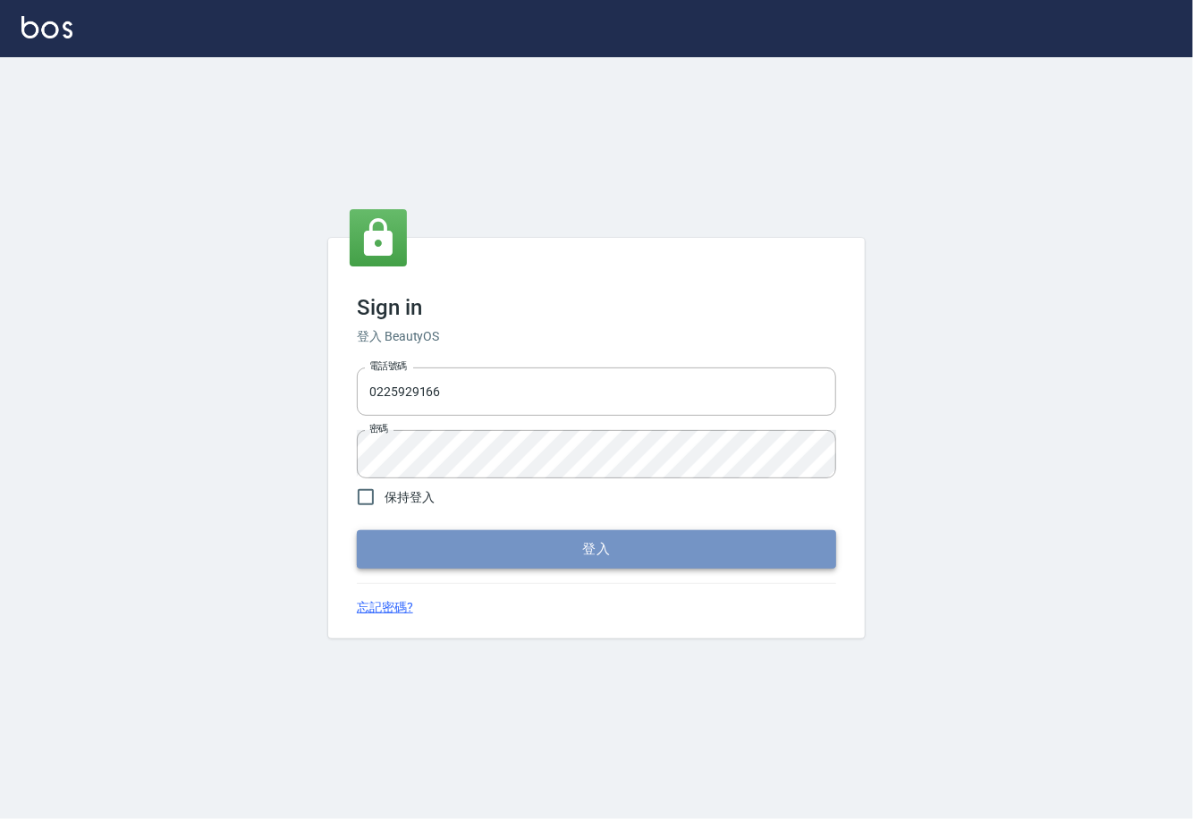
click at [561, 555] on button "登入" at bounding box center [596, 549] width 479 height 38
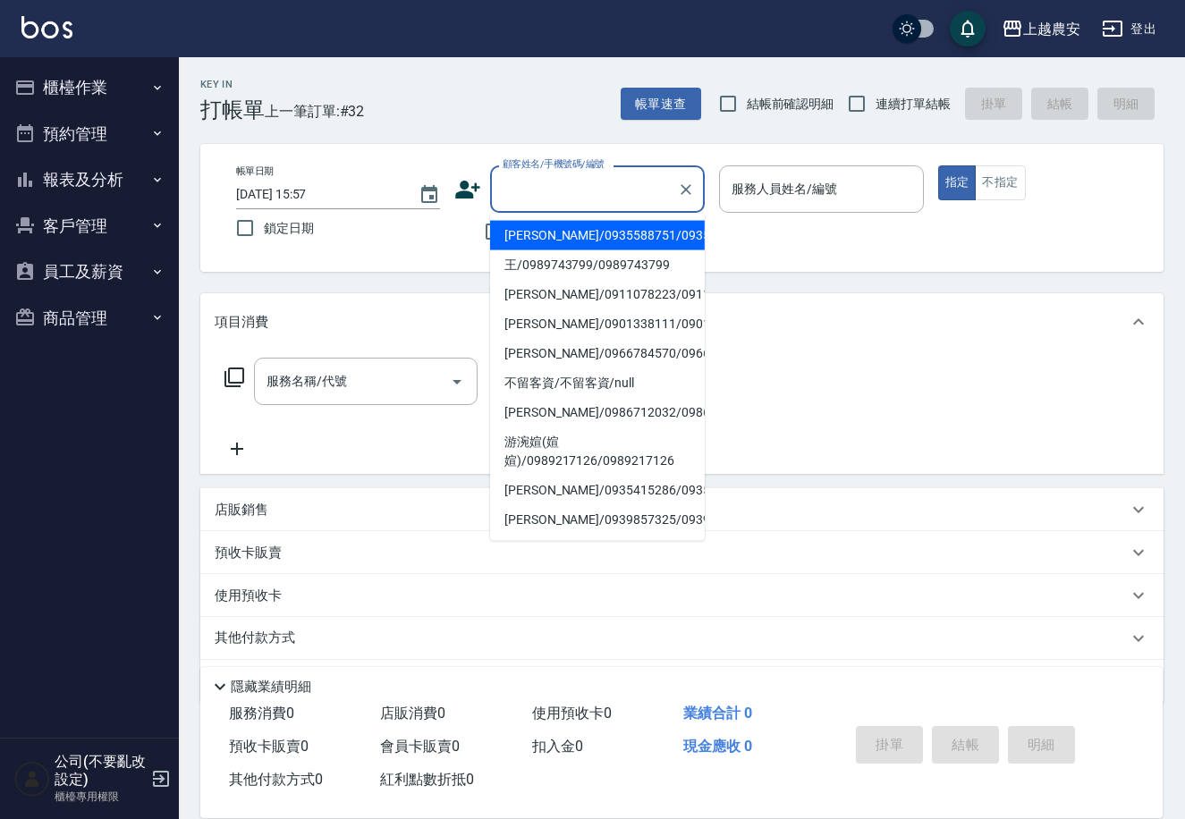
click at [521, 200] on input "顧客姓名/手機號碼/編號" at bounding box center [584, 188] width 172 height 31
click at [524, 197] on input "顧客姓名/手機號碼/編號" at bounding box center [584, 188] width 172 height 31
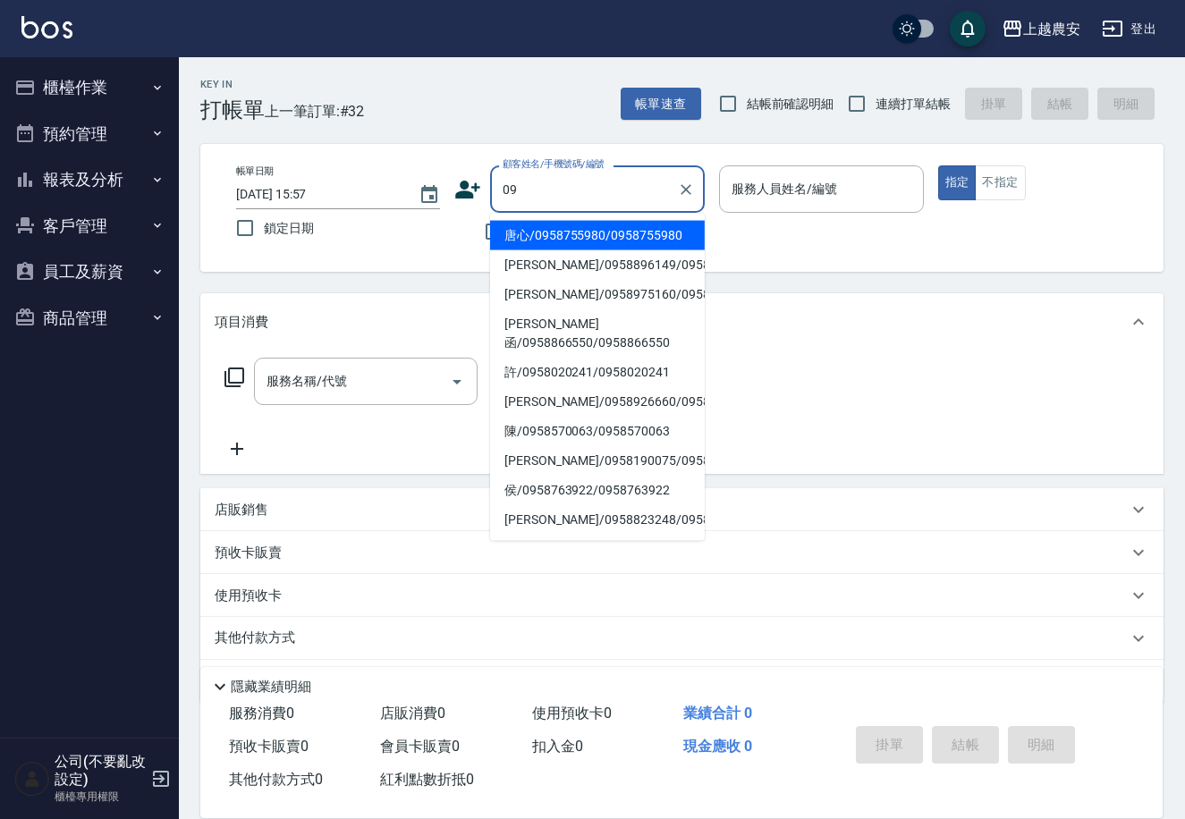
type input "0"
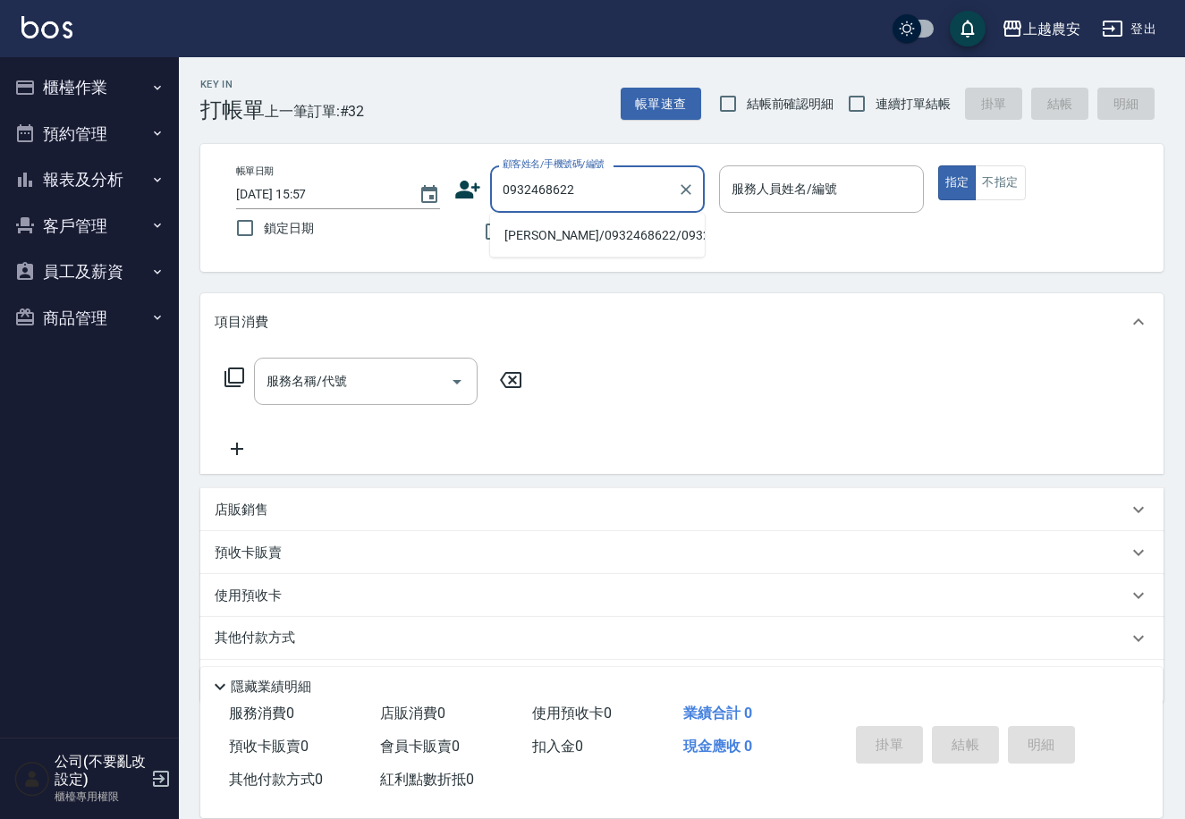
click at [596, 234] on li "[PERSON_NAME]/0932468622/0932468622" at bounding box center [597, 236] width 215 height 30
type input "[PERSON_NAME]/0932468622/0932468622"
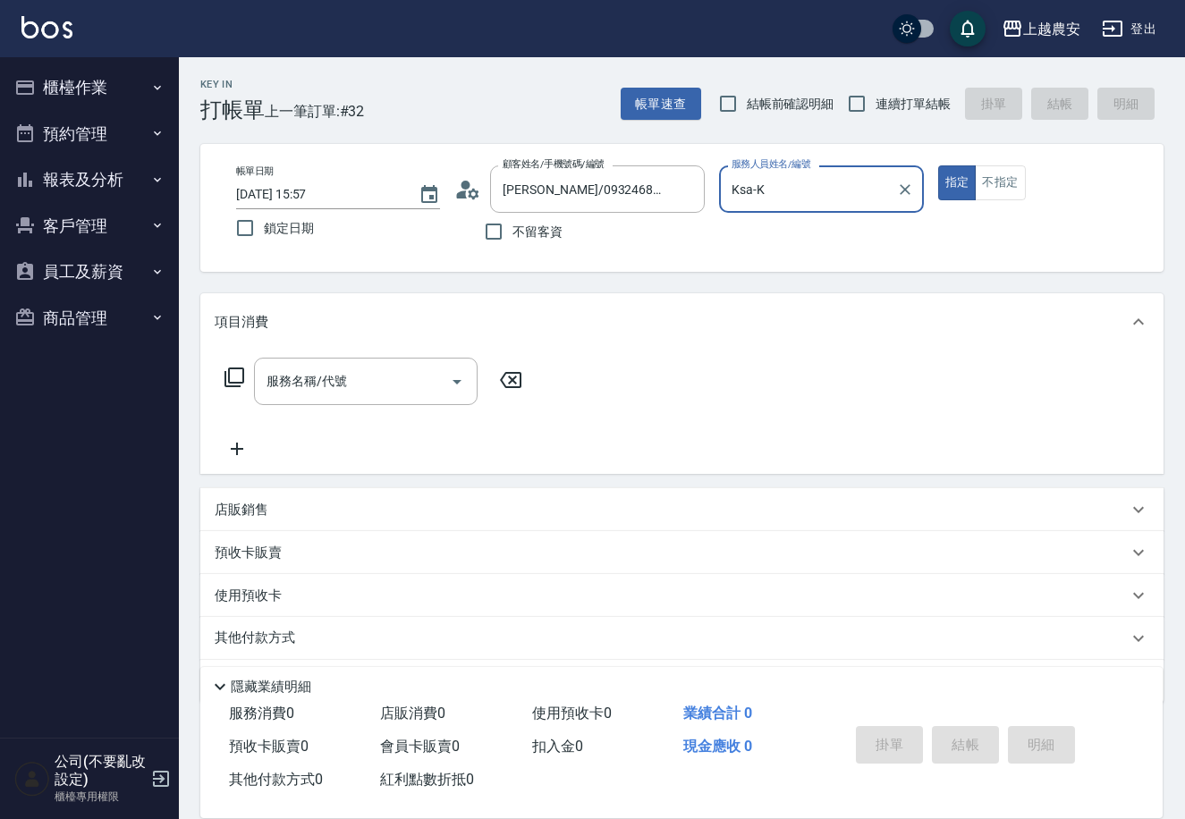
type input "Ksa-K"
click at [311, 393] on input "服務名稱/代號" at bounding box center [352, 381] width 181 height 31
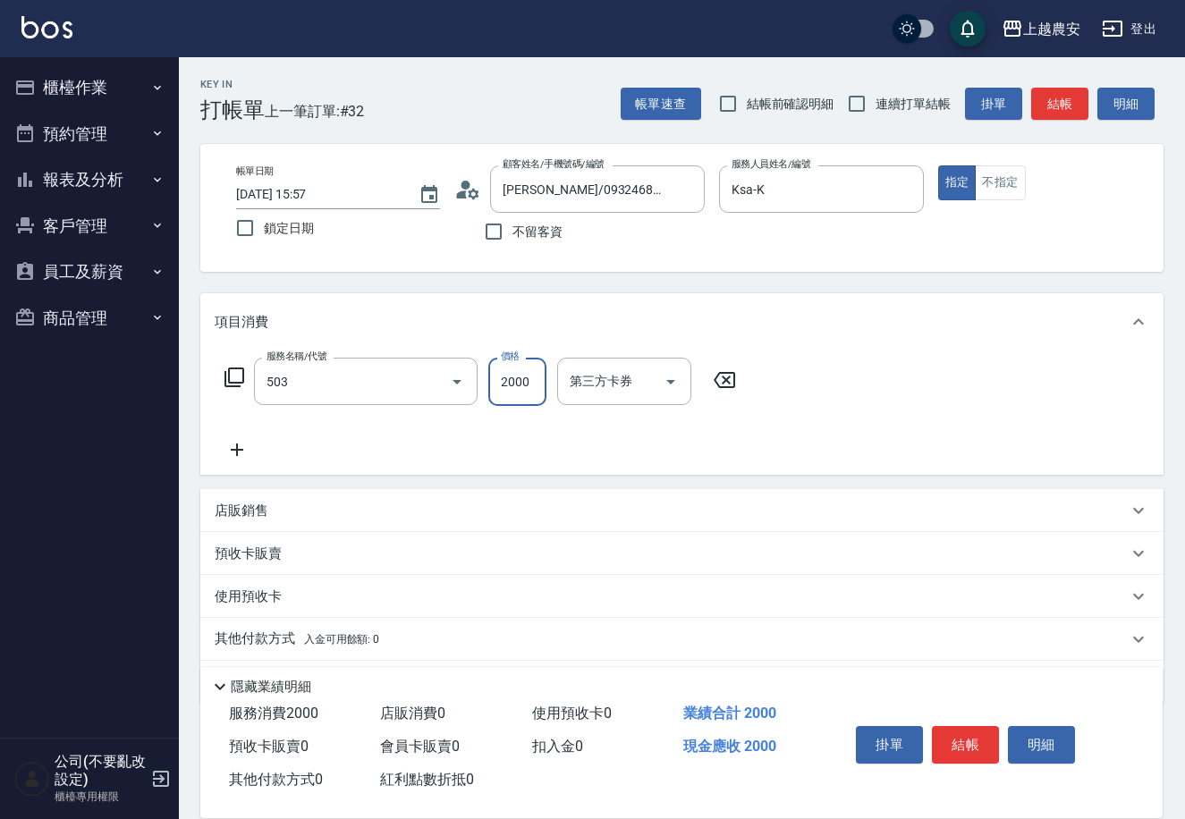
type input "染髮1500↑(503)"
type input "2500"
type input "林品妤-32"
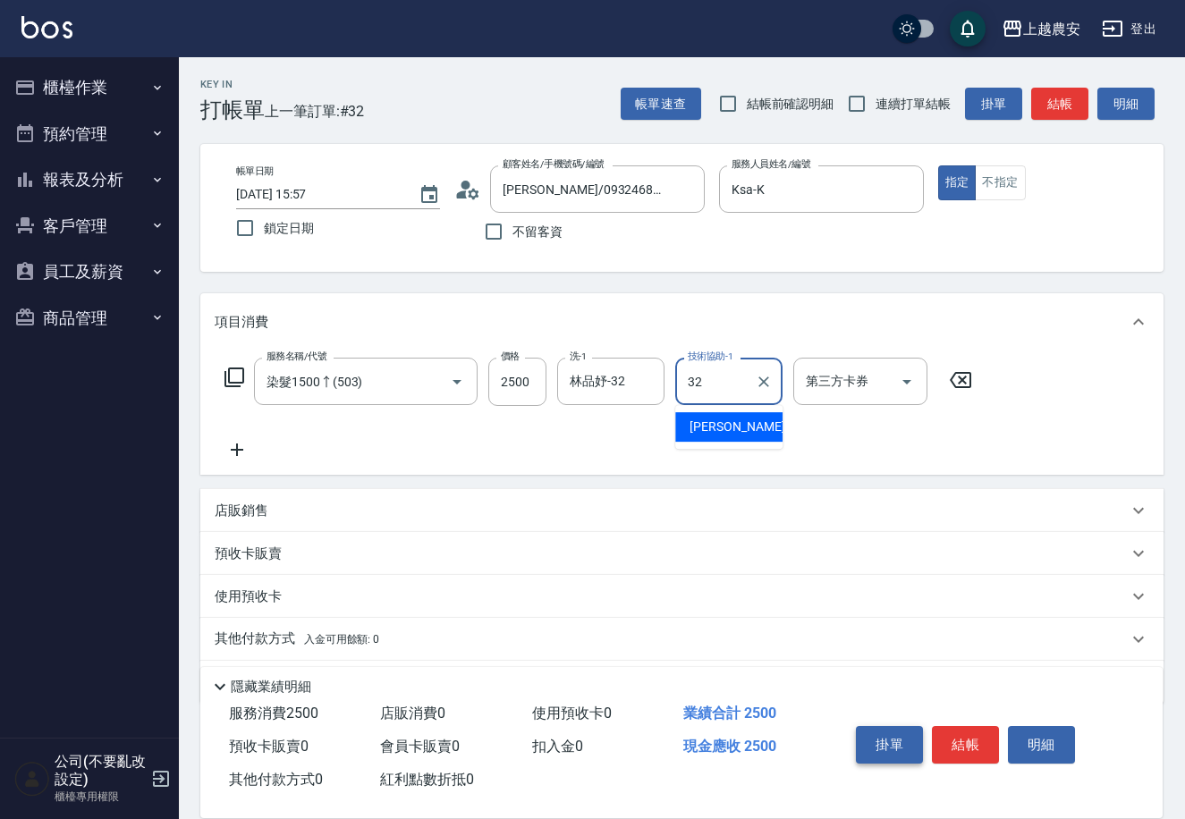
type input "林品妤-32"
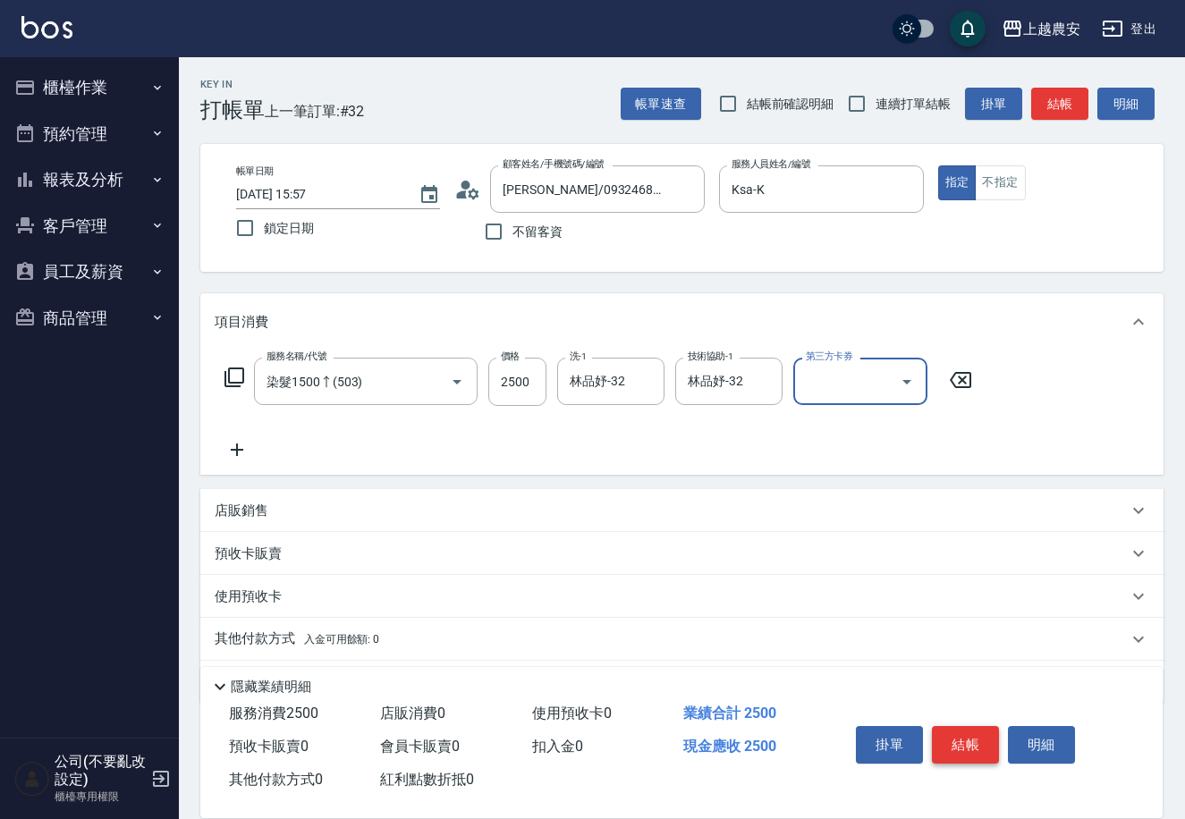
click at [959, 733] on button "結帳" at bounding box center [965, 745] width 67 height 38
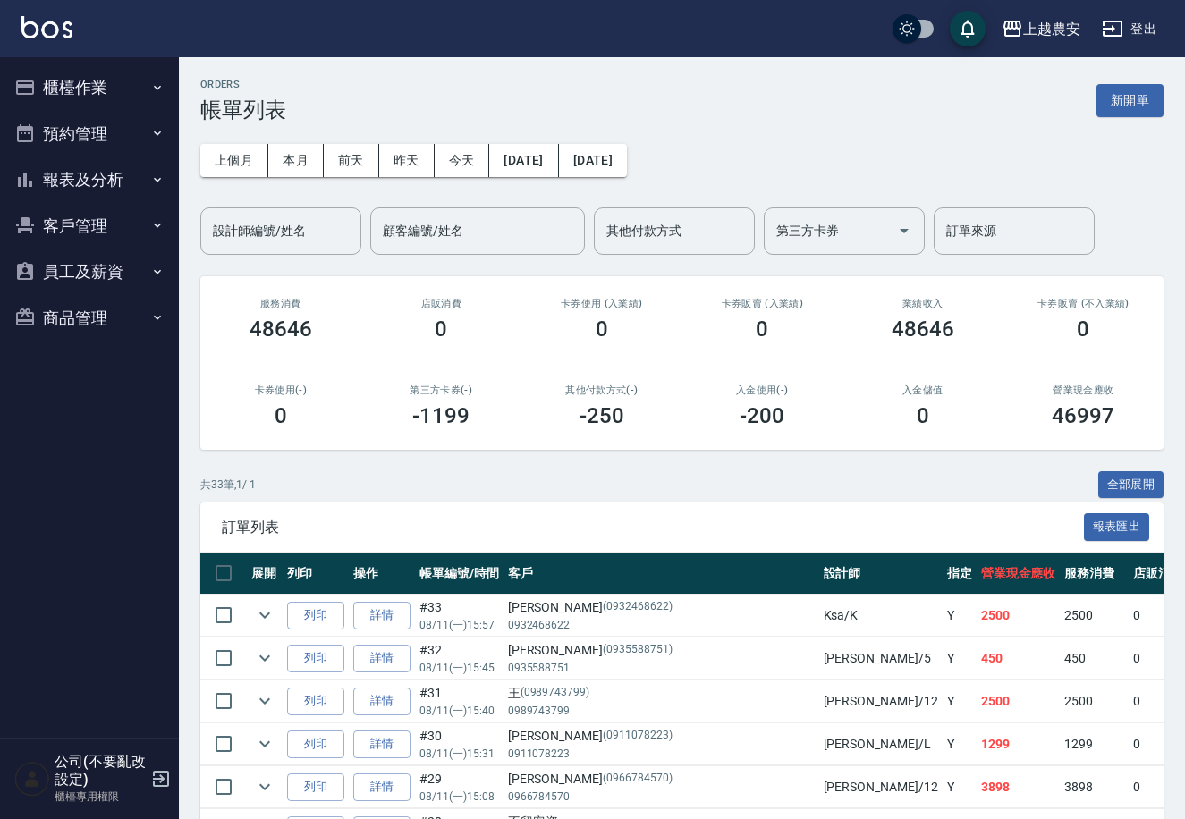
click at [72, 77] on button "櫃檯作業" at bounding box center [89, 87] width 165 height 46
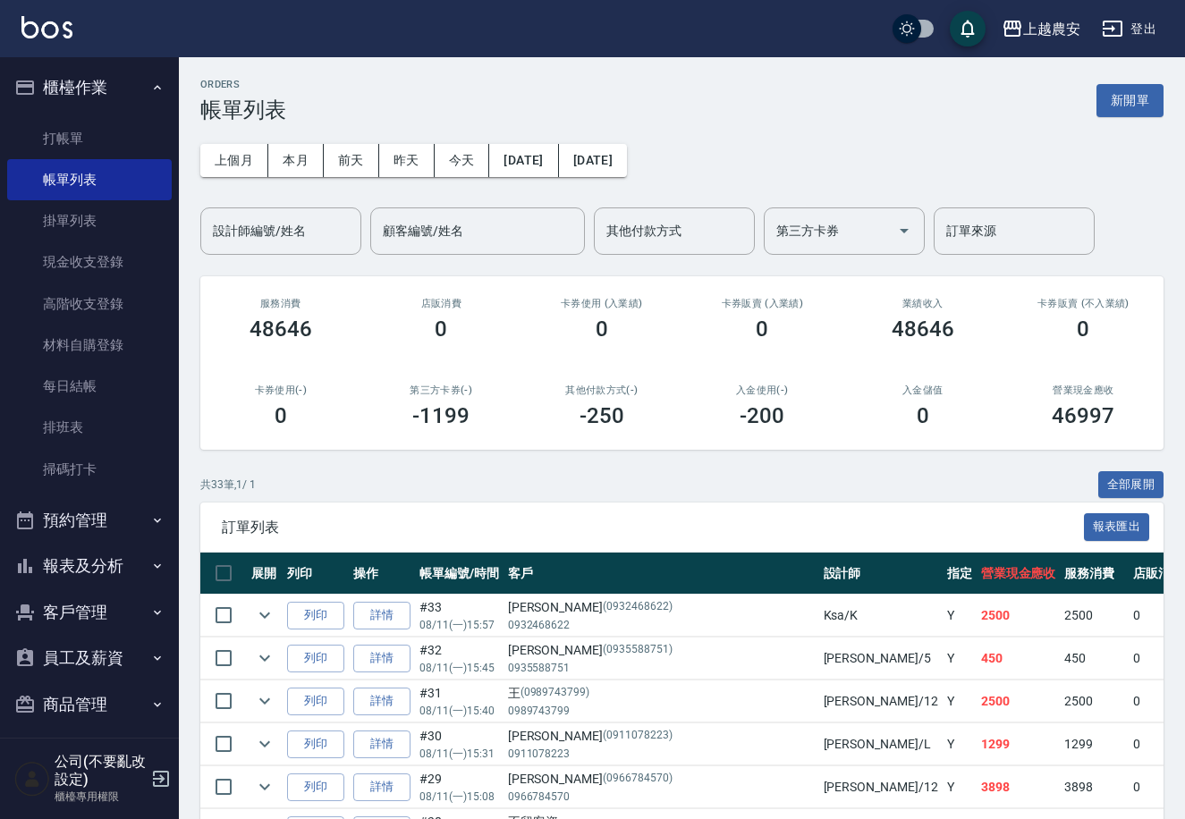
click at [65, 112] on ul "打帳單 帳單列表 掛單列表 現金收支登錄 高階收支登錄 材料自購登錄 每日結帳 排班表 掃碼打卡" at bounding box center [89, 304] width 165 height 386
click at [68, 131] on link "打帳單" at bounding box center [89, 138] width 165 height 41
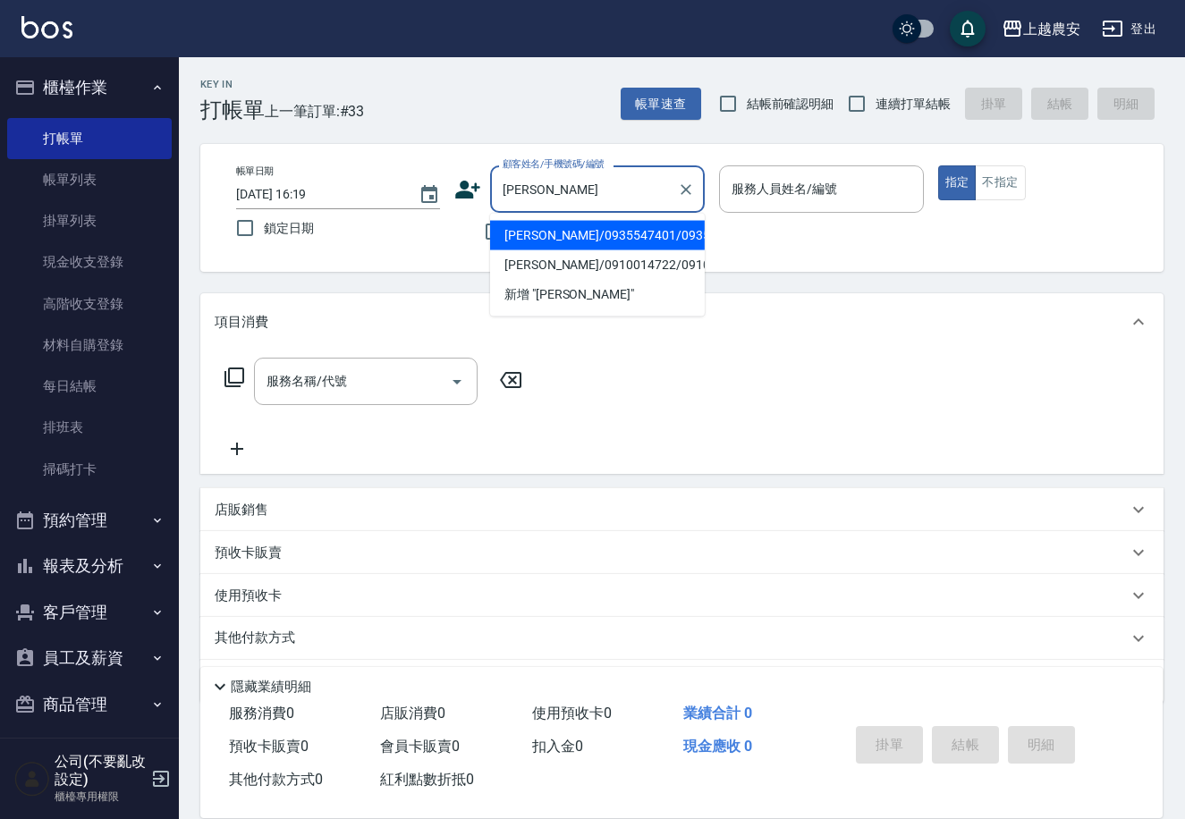
click at [620, 239] on li "[PERSON_NAME]/0935547401/0935547401" at bounding box center [597, 236] width 215 height 30
type input "[PERSON_NAME]/0935547401/0935547401"
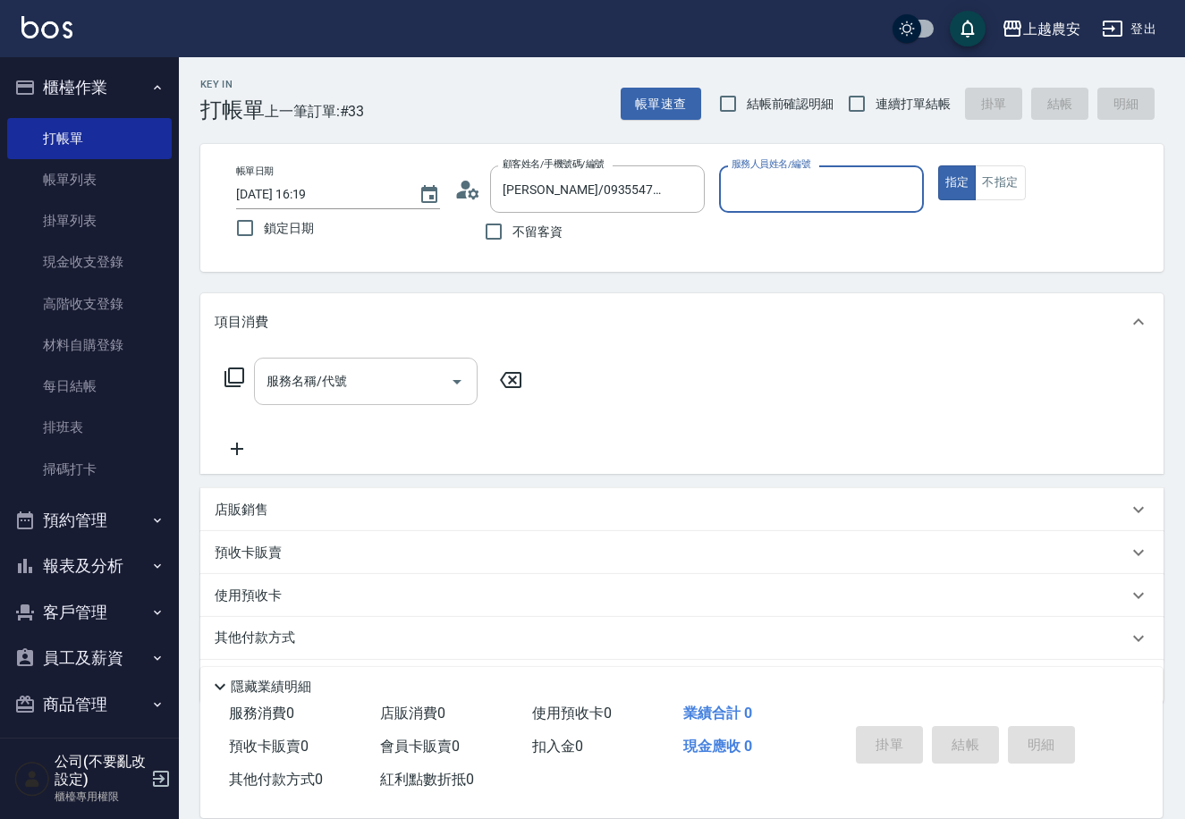
type input "Candy-7"
click at [368, 386] on input "服務名稱/代號" at bounding box center [352, 381] width 181 height 31
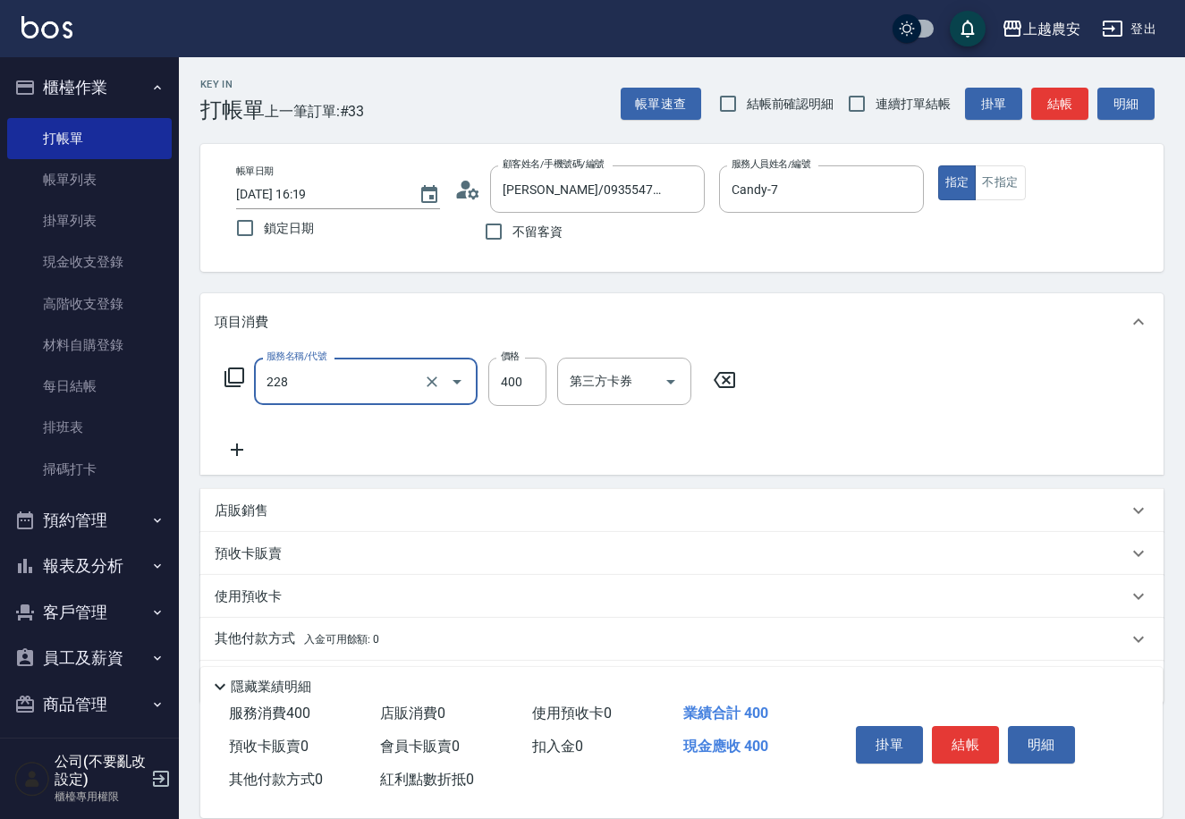
type input "洗髮(228)"
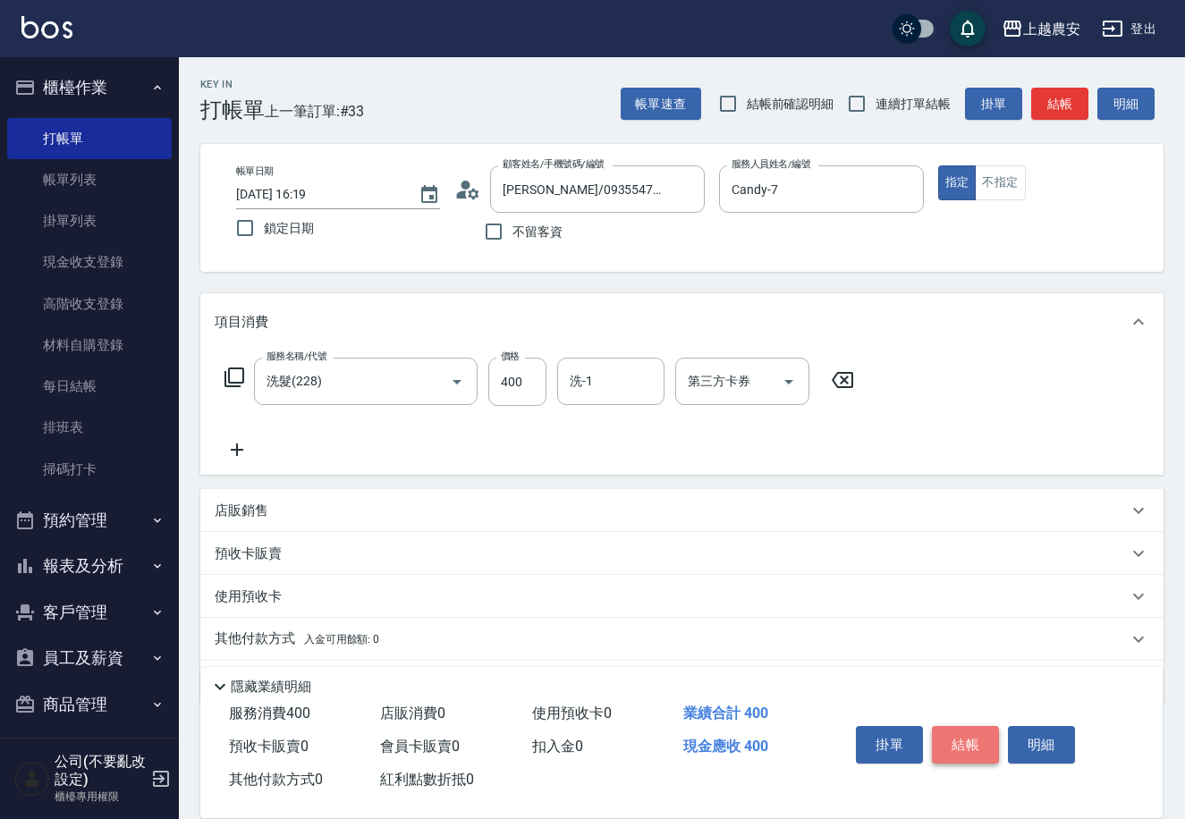
click at [959, 737] on button "結帳" at bounding box center [965, 745] width 67 height 38
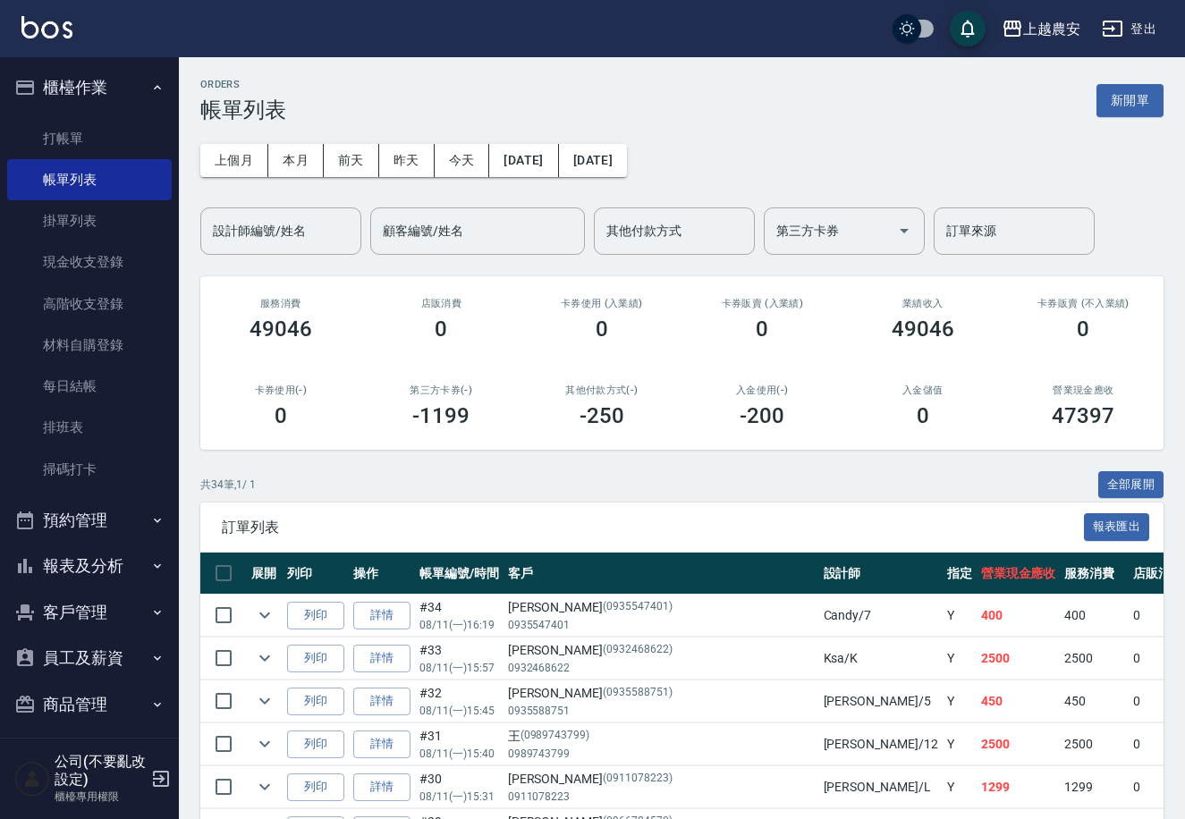
click at [106, 564] on button "報表及分析" at bounding box center [89, 566] width 165 height 46
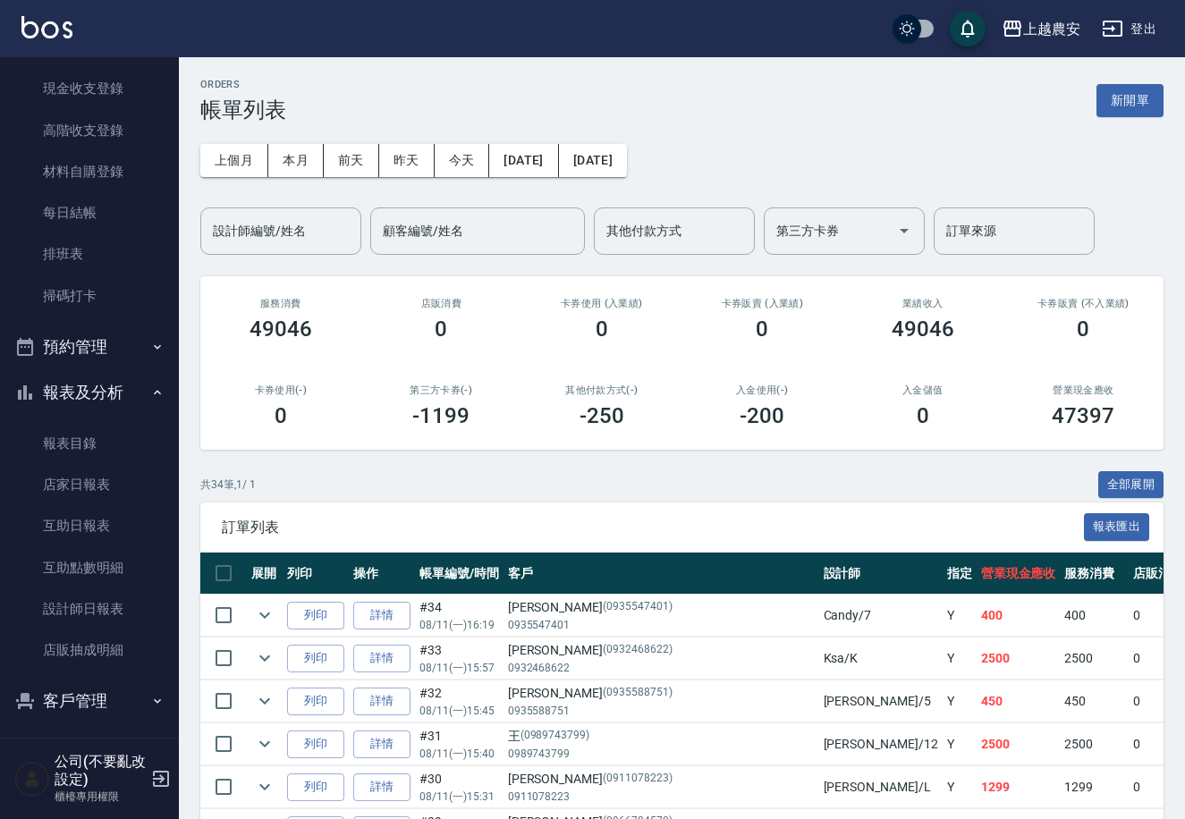
scroll to position [177, 0]
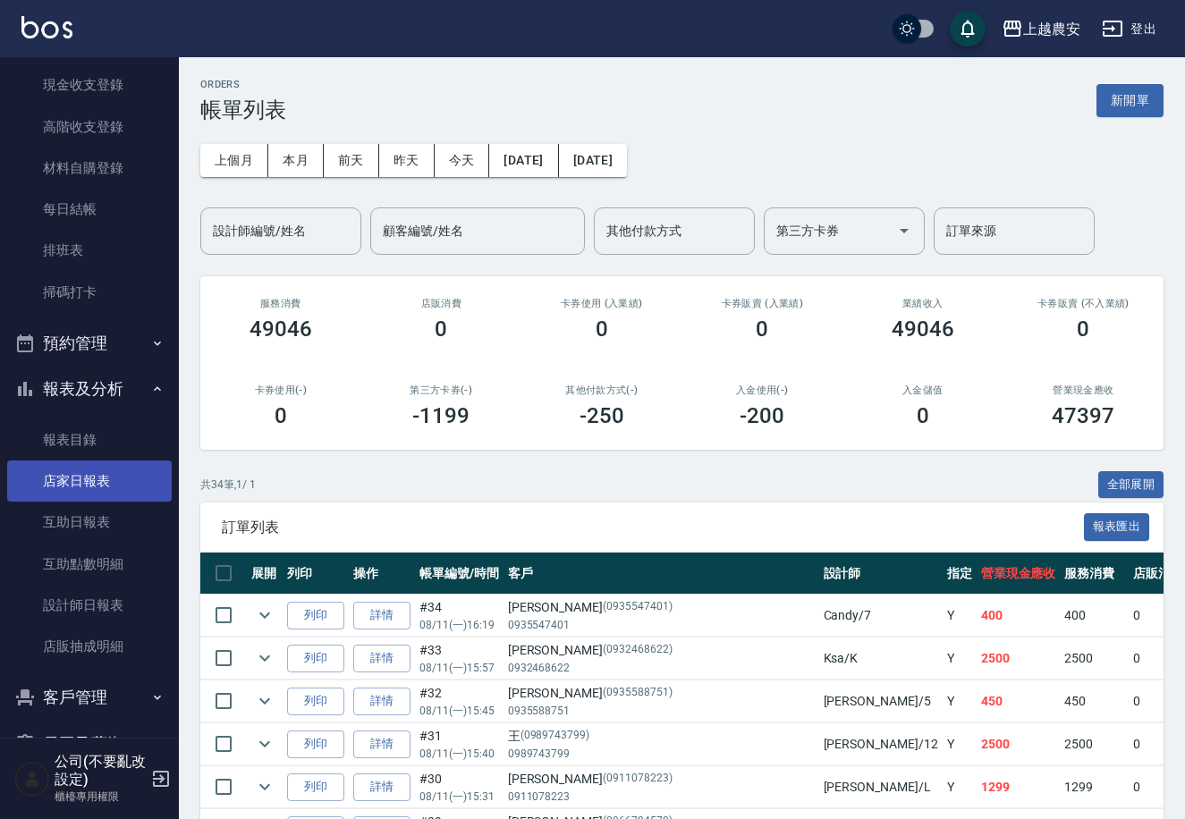
click at [75, 486] on link "店家日報表" at bounding box center [89, 480] width 165 height 41
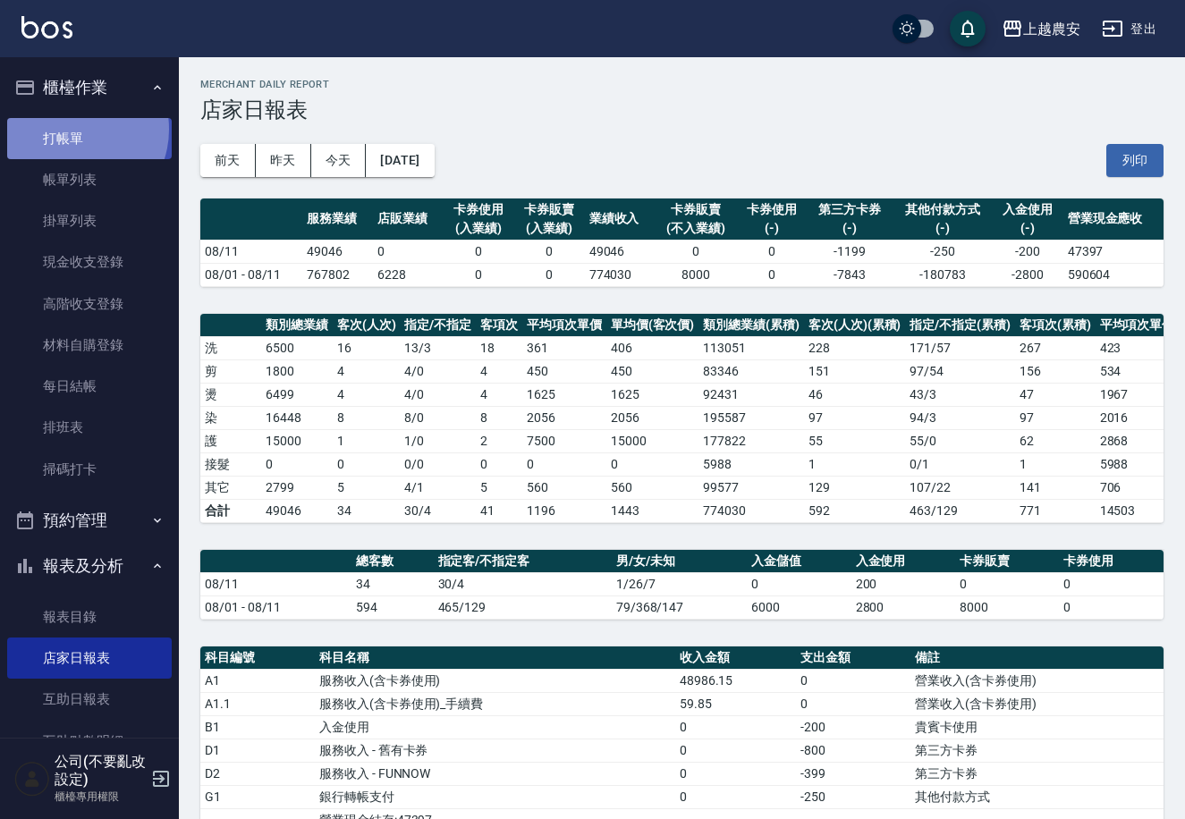
click at [72, 129] on link "打帳單" at bounding box center [89, 138] width 165 height 41
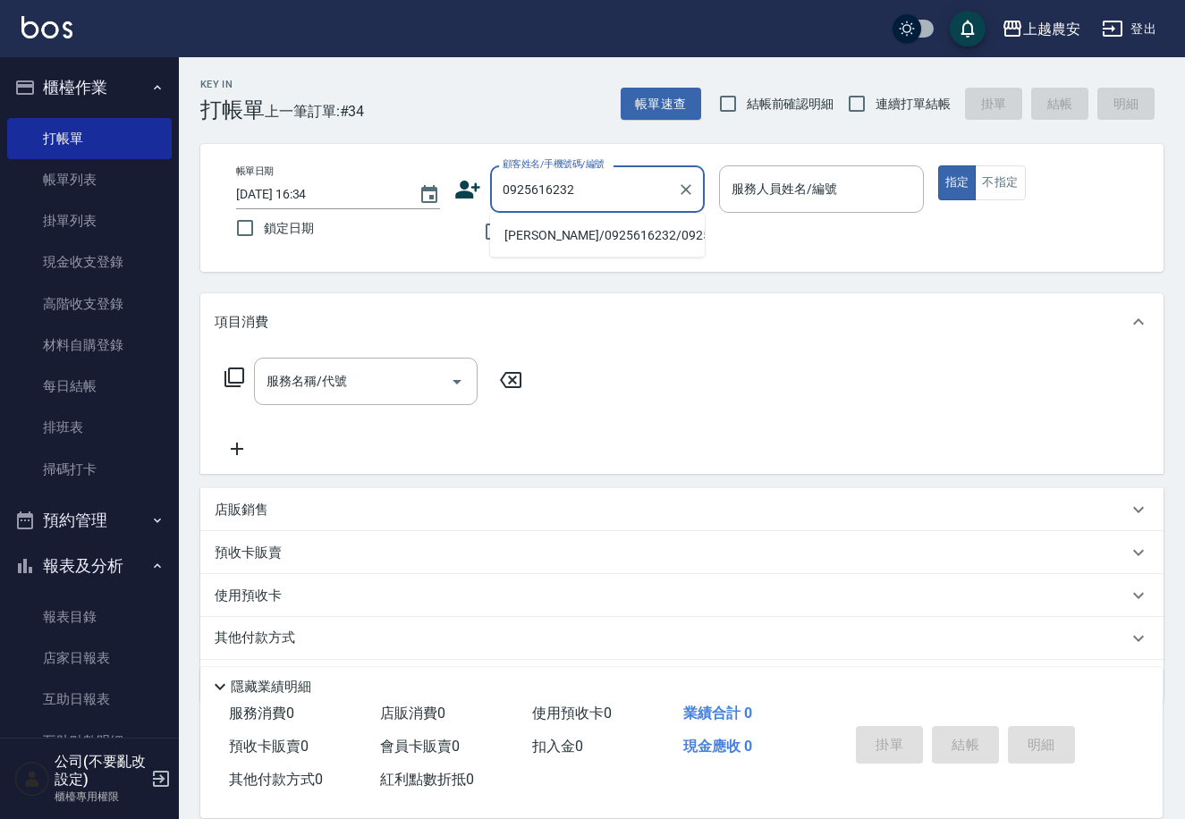
click at [573, 240] on li "劉清娣/0925616232/0925616232" at bounding box center [597, 236] width 215 height 30
type input "劉清娣/0925616232/0925616232"
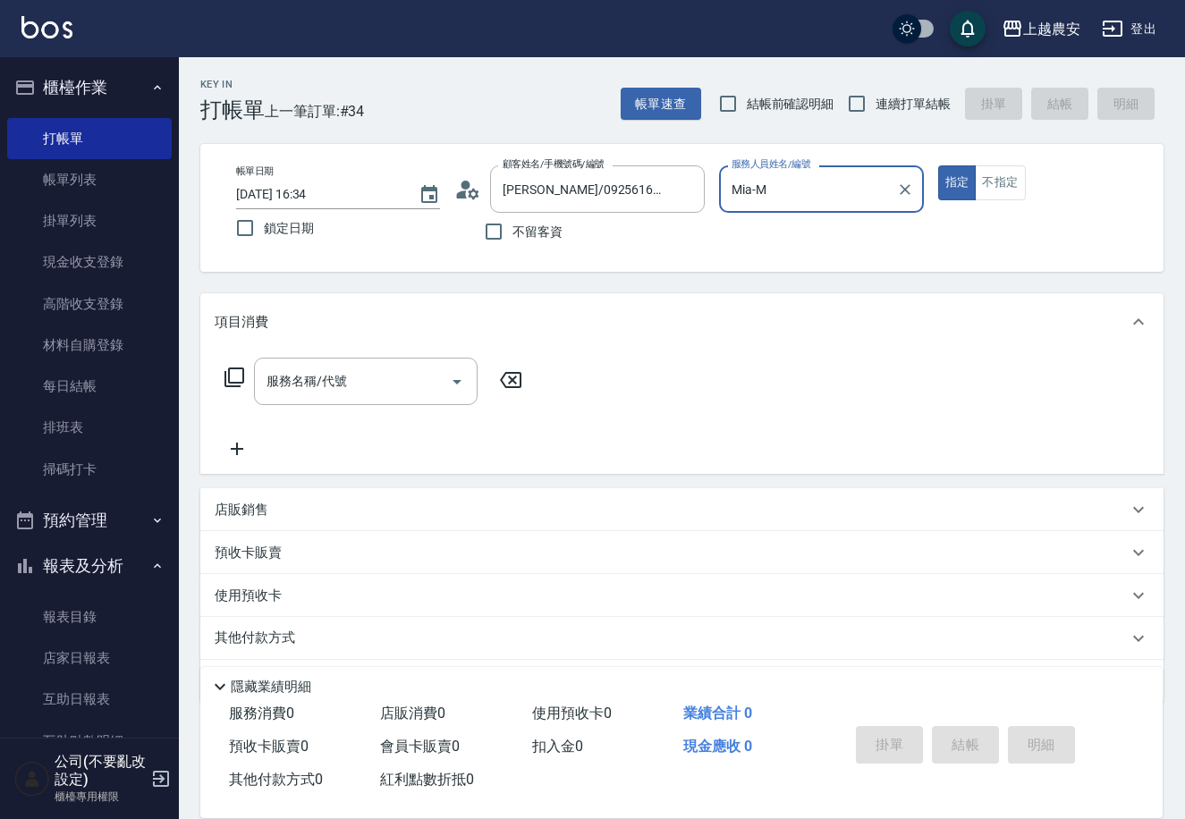
type input "Mia-M"
click at [392, 376] on input "服務名稱/代號" at bounding box center [352, 381] width 181 height 31
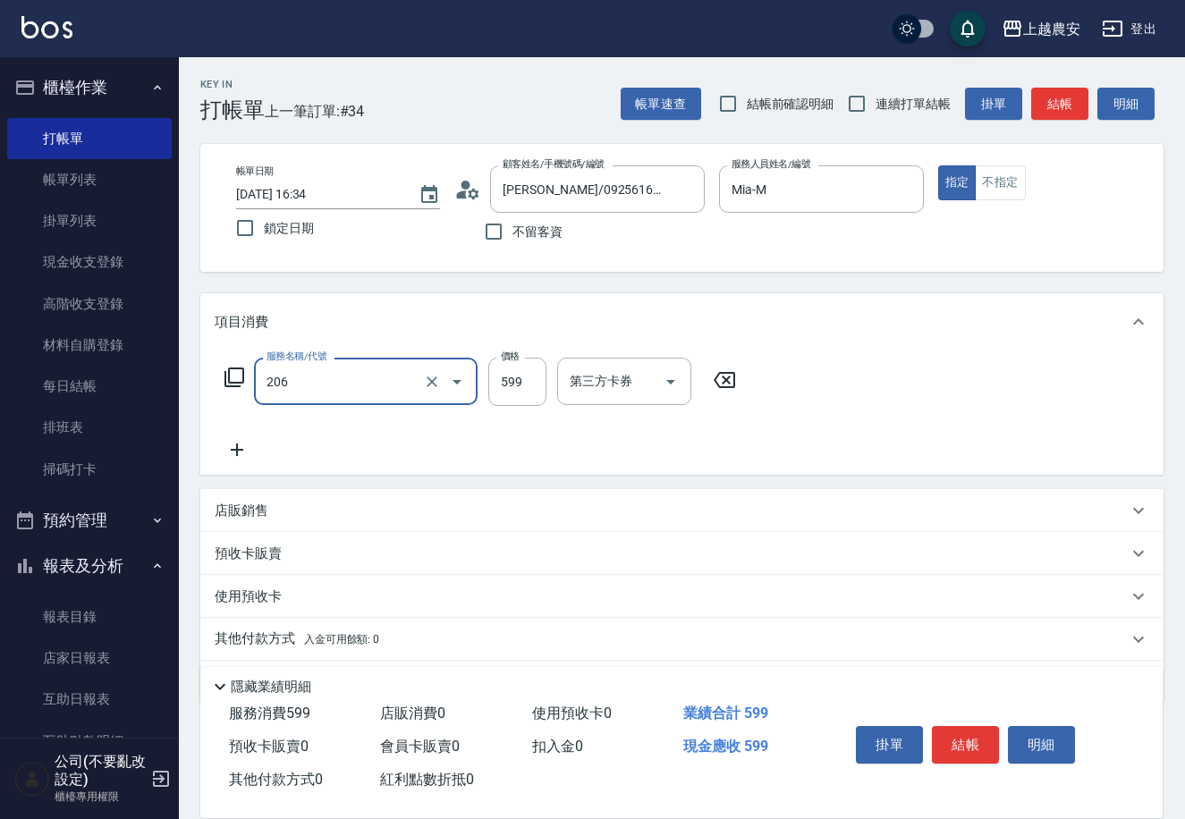
type input "洗+剪(206)"
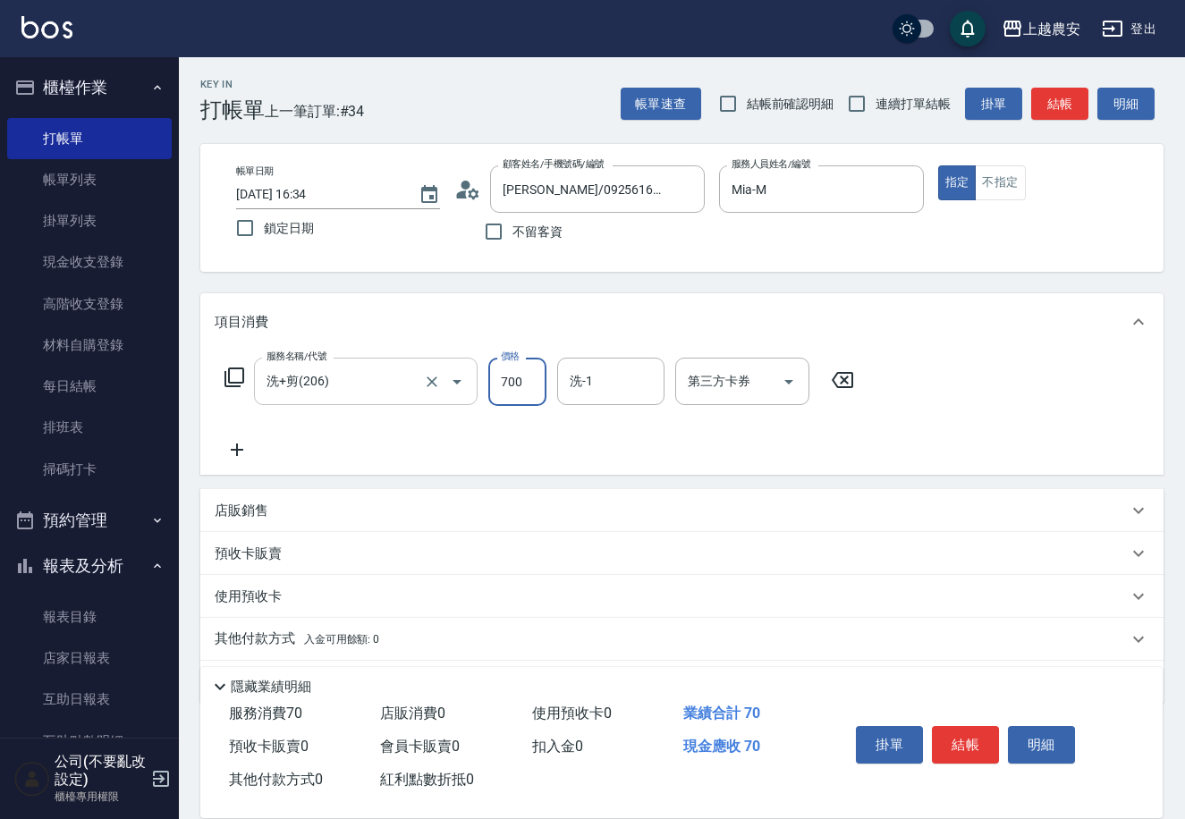
type input "700"
type input "晴晴-37"
drag, startPoint x: 964, startPoint y: 745, endPoint x: 987, endPoint y: 739, distance: 23.9
click at [987, 739] on button "結帳" at bounding box center [965, 745] width 67 height 38
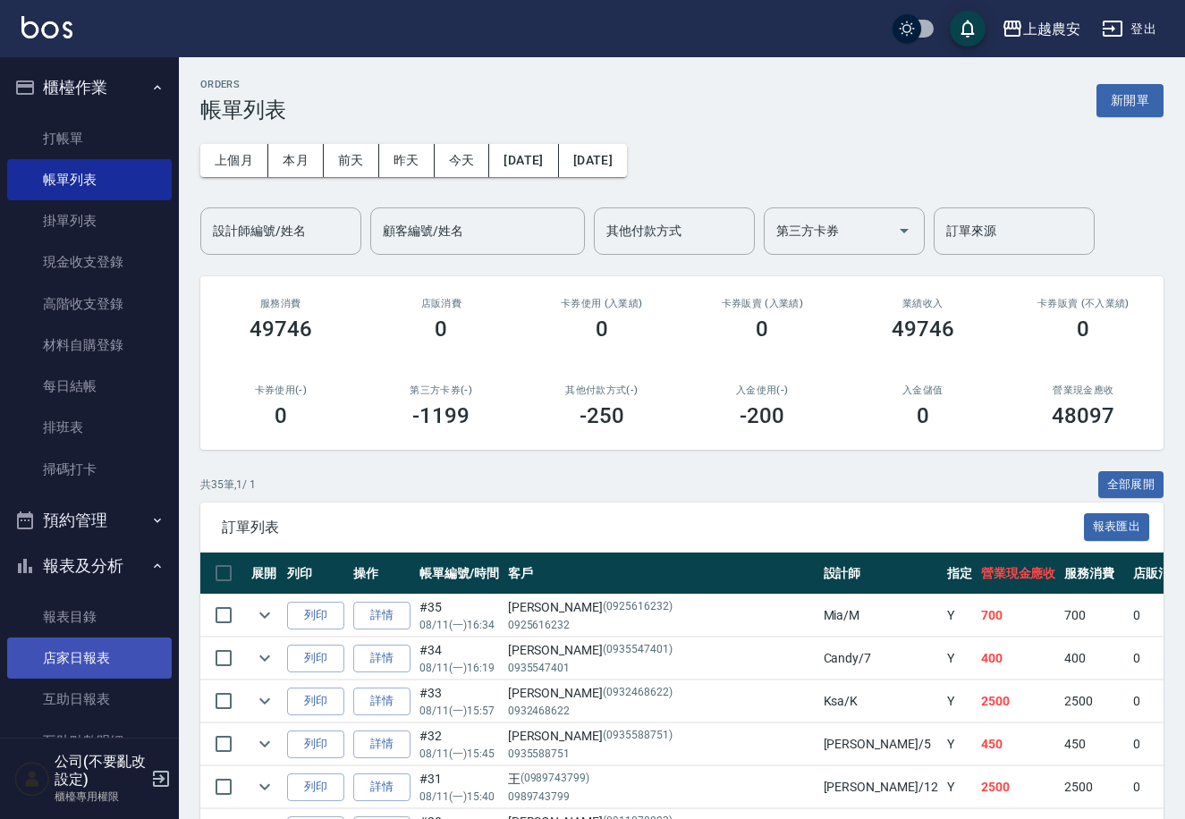
click at [63, 662] on link "店家日報表" at bounding box center [89, 658] width 165 height 41
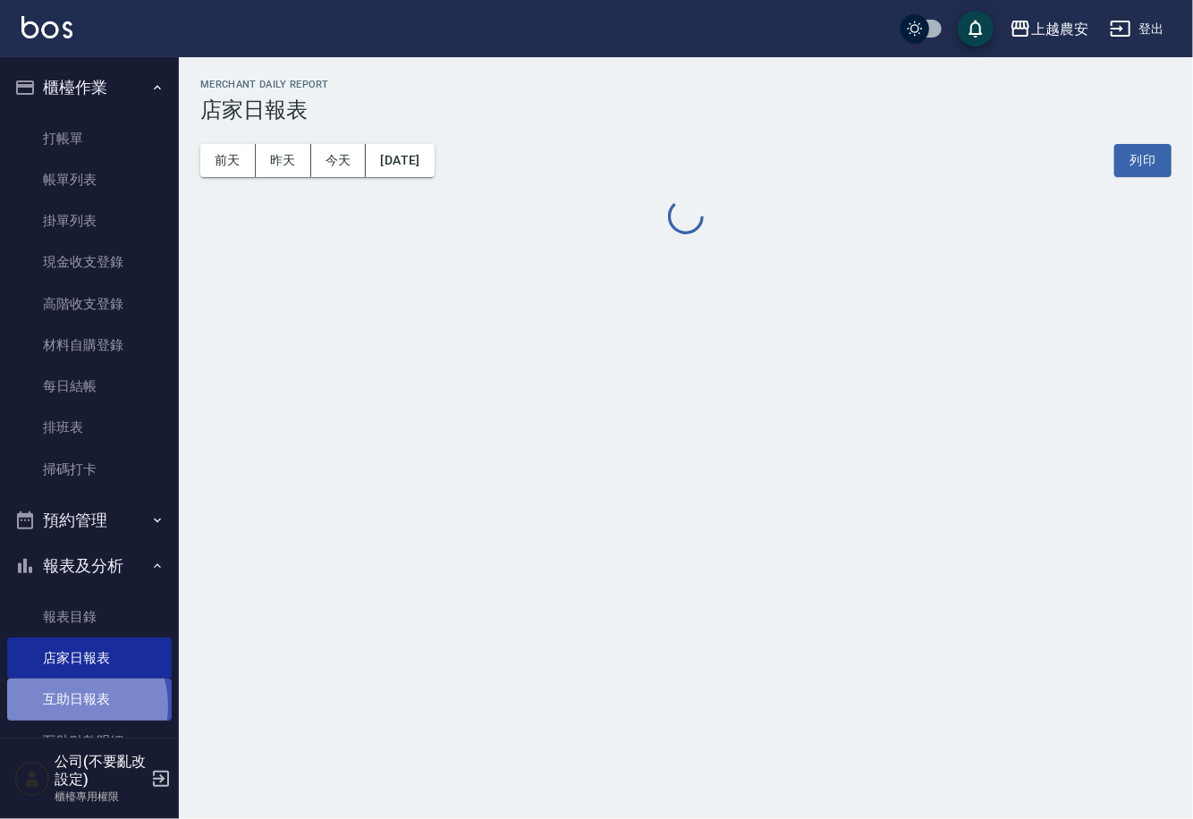
click at [71, 706] on link "互助日報表" at bounding box center [89, 699] width 165 height 41
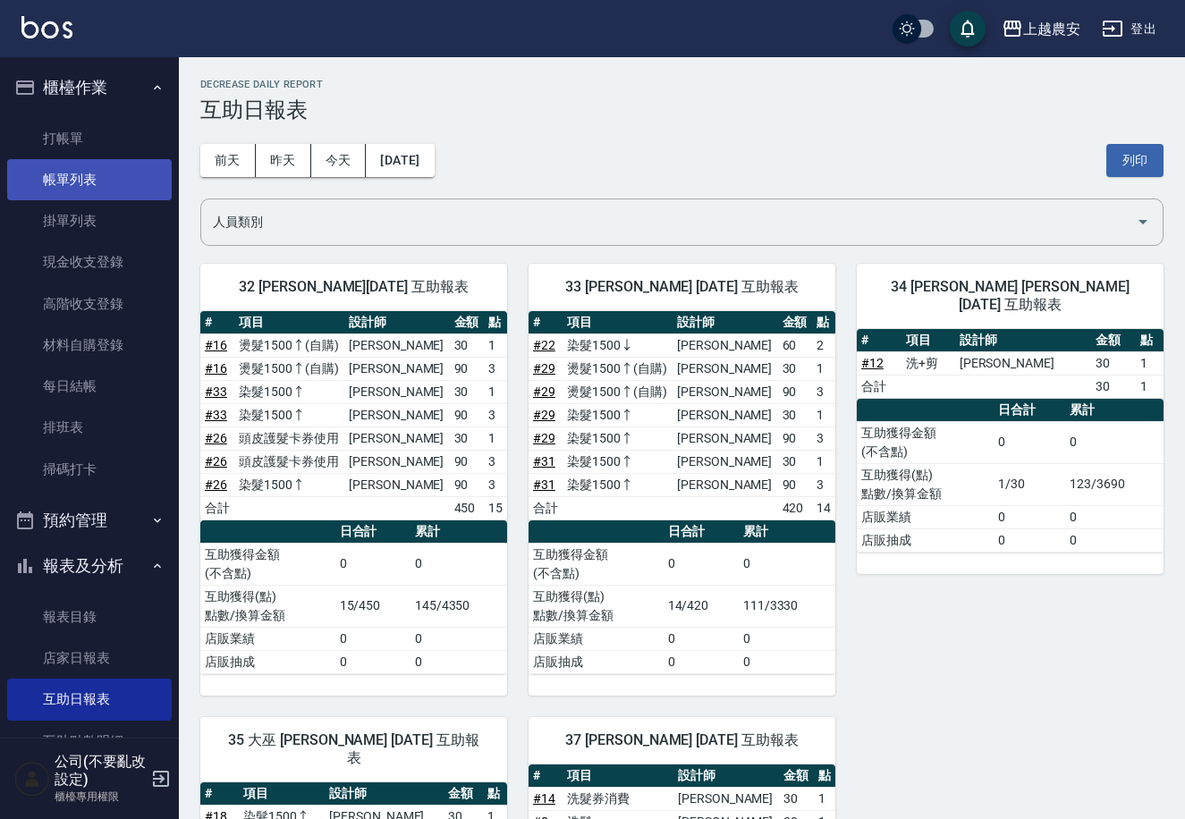
click at [108, 173] on link "帳單列表" at bounding box center [89, 179] width 165 height 41
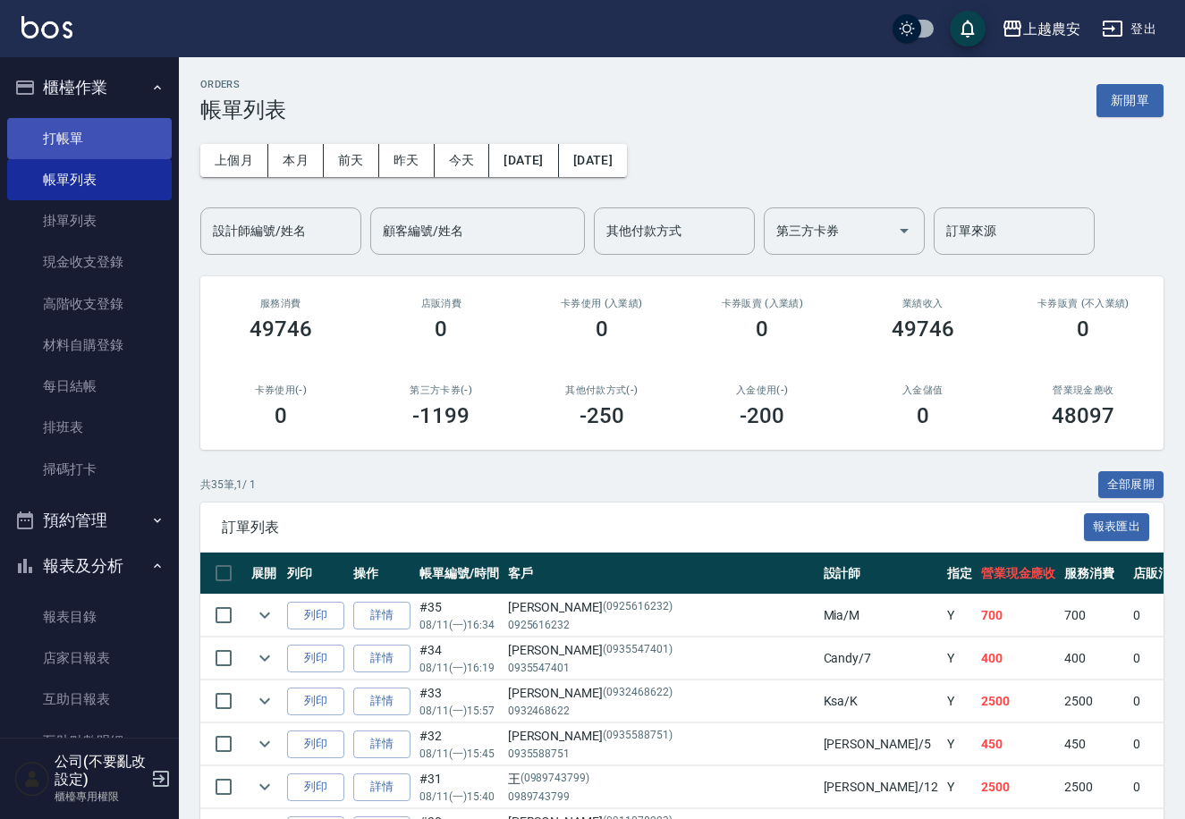
click at [74, 153] on link "打帳單" at bounding box center [89, 138] width 165 height 41
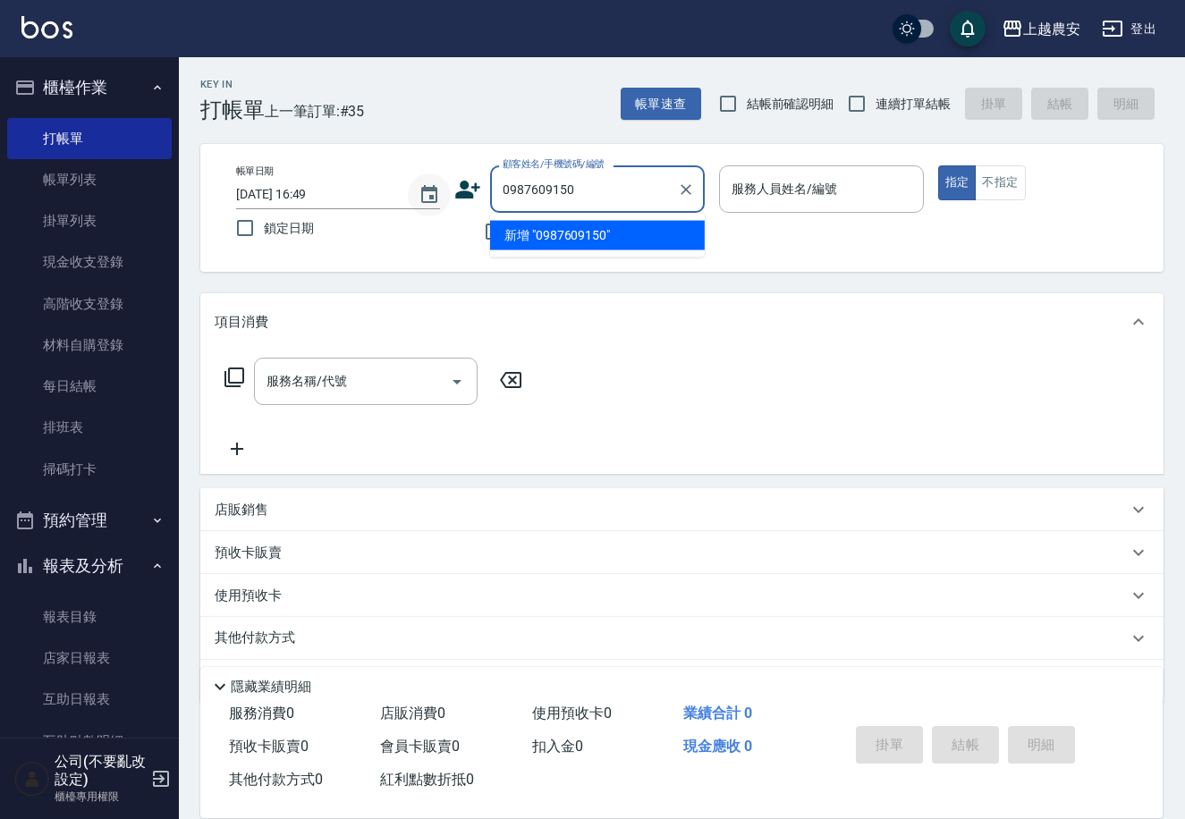
drag, startPoint x: 591, startPoint y: 180, endPoint x: 413, endPoint y: 197, distance: 178.7
click at [413, 197] on div "帳單日期 2025/08/11 16:49 鎖定日期 顧客姓名/手機號碼/編號 0987609150 顧客姓名/手機號碼/編號 不留客資 服務人員姓名/編號 …" at bounding box center [682, 207] width 920 height 85
click at [639, 239] on li "潘靜宜/0987609050/0987609050" at bounding box center [597, 236] width 215 height 30
type input "潘靜宜/0987609050/0987609050"
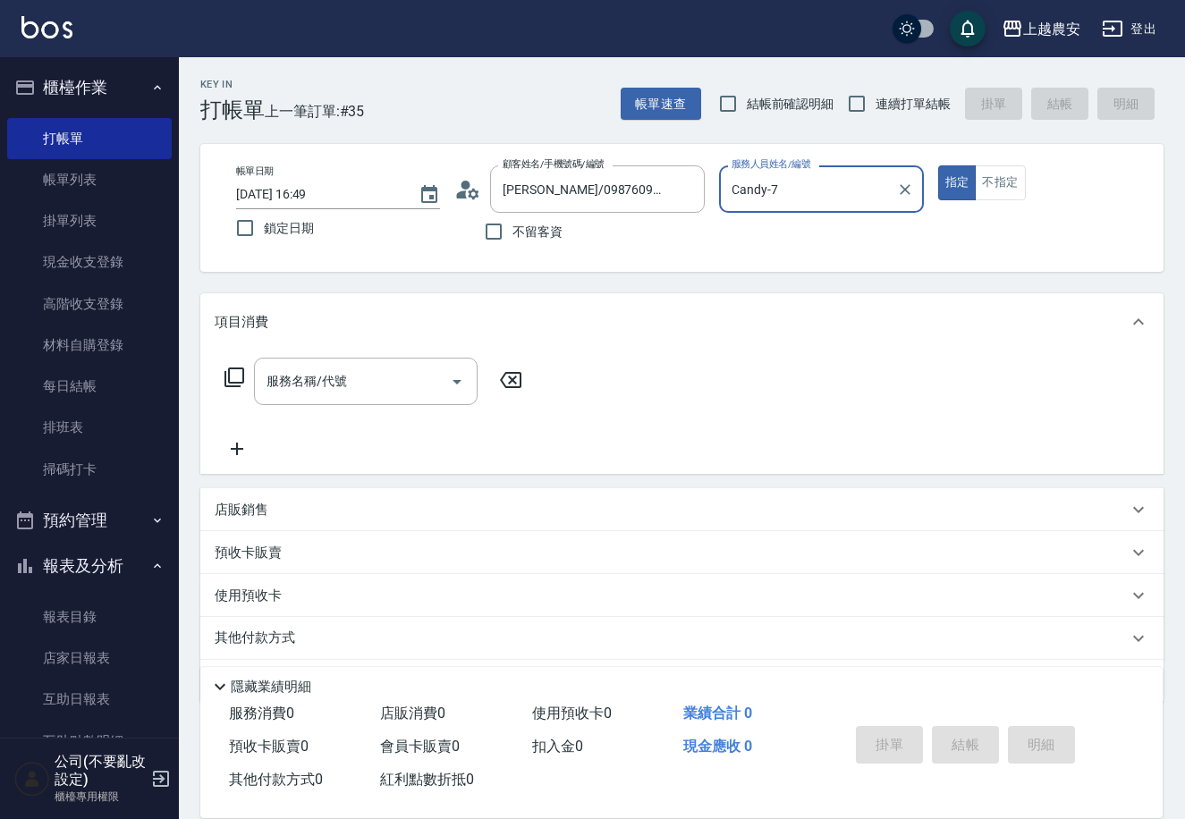
type input "Candy-7"
click at [351, 385] on input "服務名稱/代號" at bounding box center [352, 381] width 181 height 31
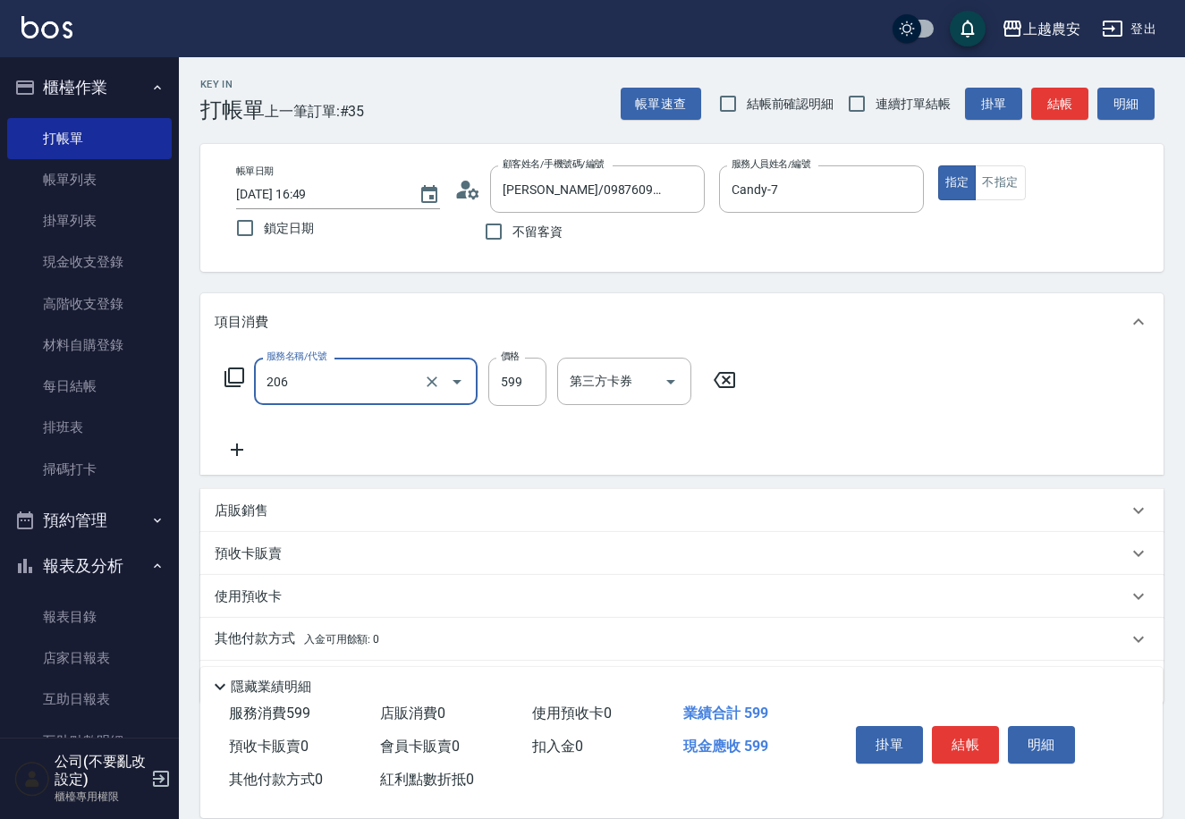
type input "洗+剪(206)"
type input "400"
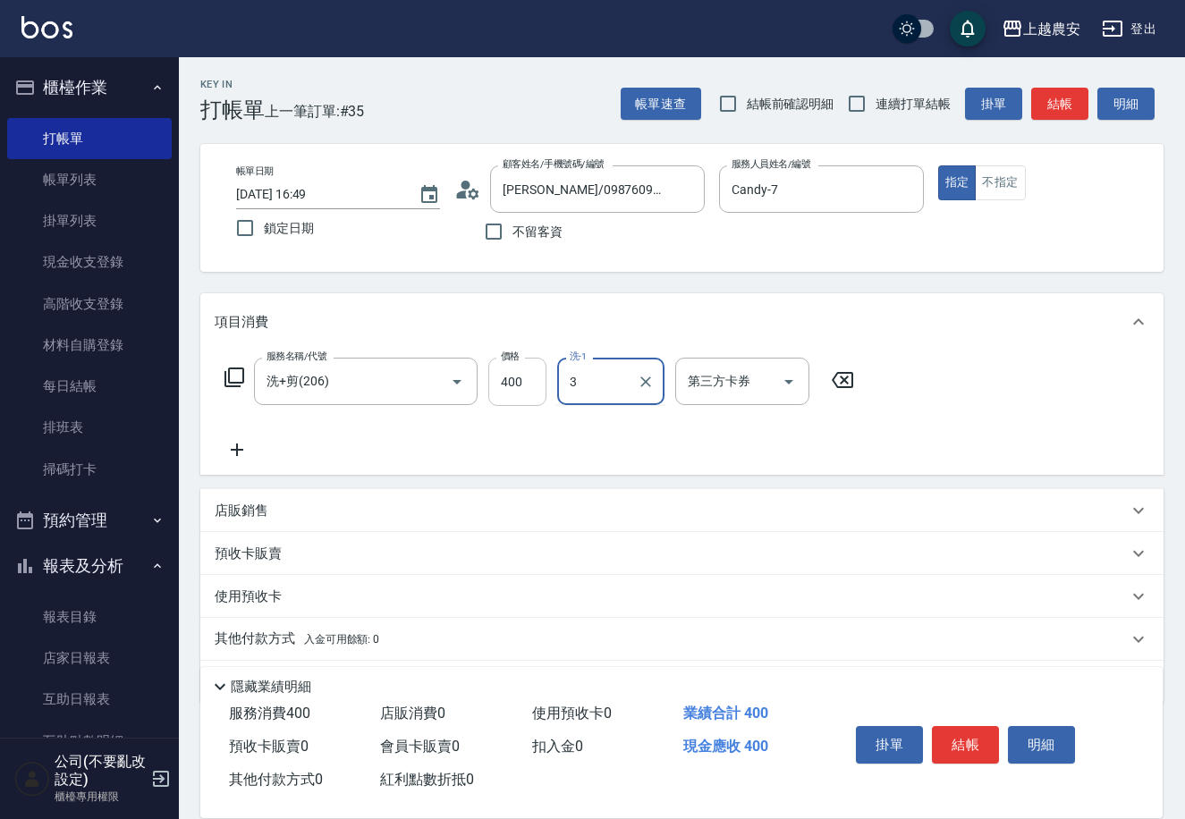
type input "3"
click at [496, 395] on input "400" at bounding box center [517, 382] width 58 height 48
type input "700"
type input "晴晴-37"
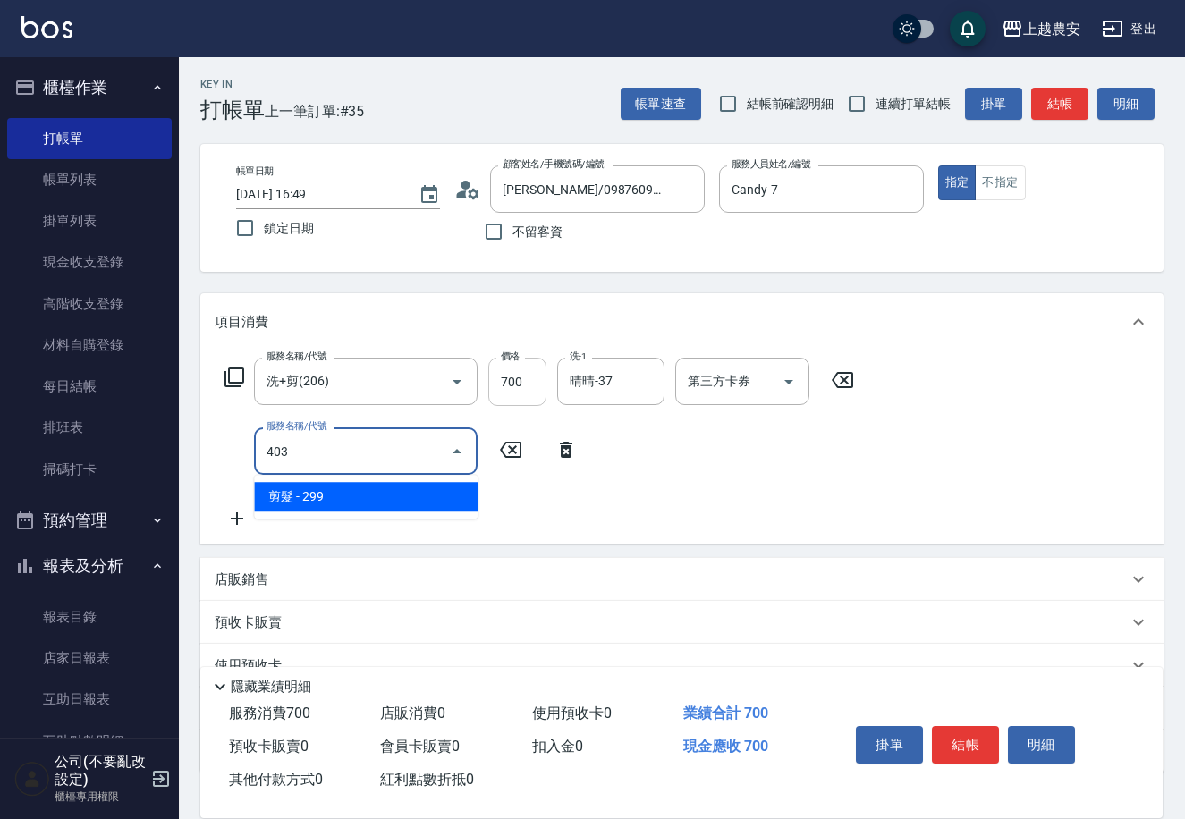
type input "剪髮(403)"
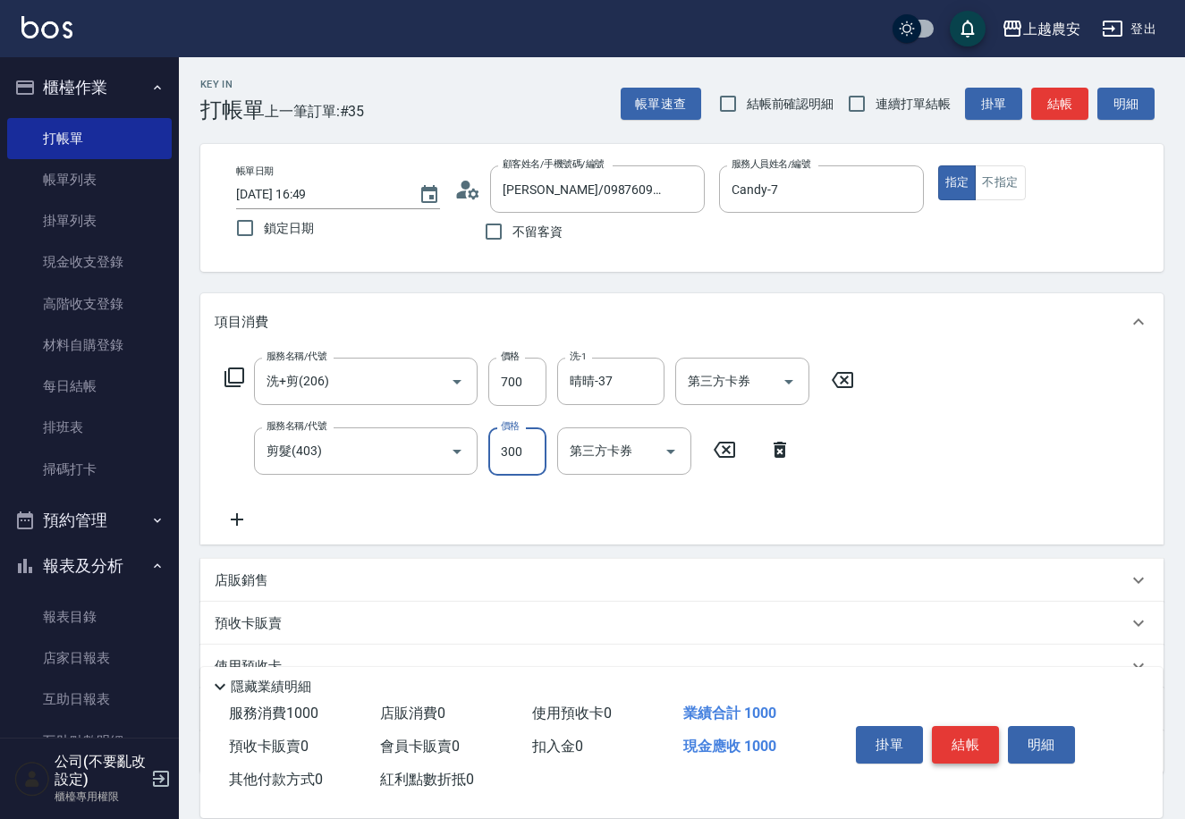
type input "300"
click at [976, 745] on button "結帳" at bounding box center [965, 745] width 67 height 38
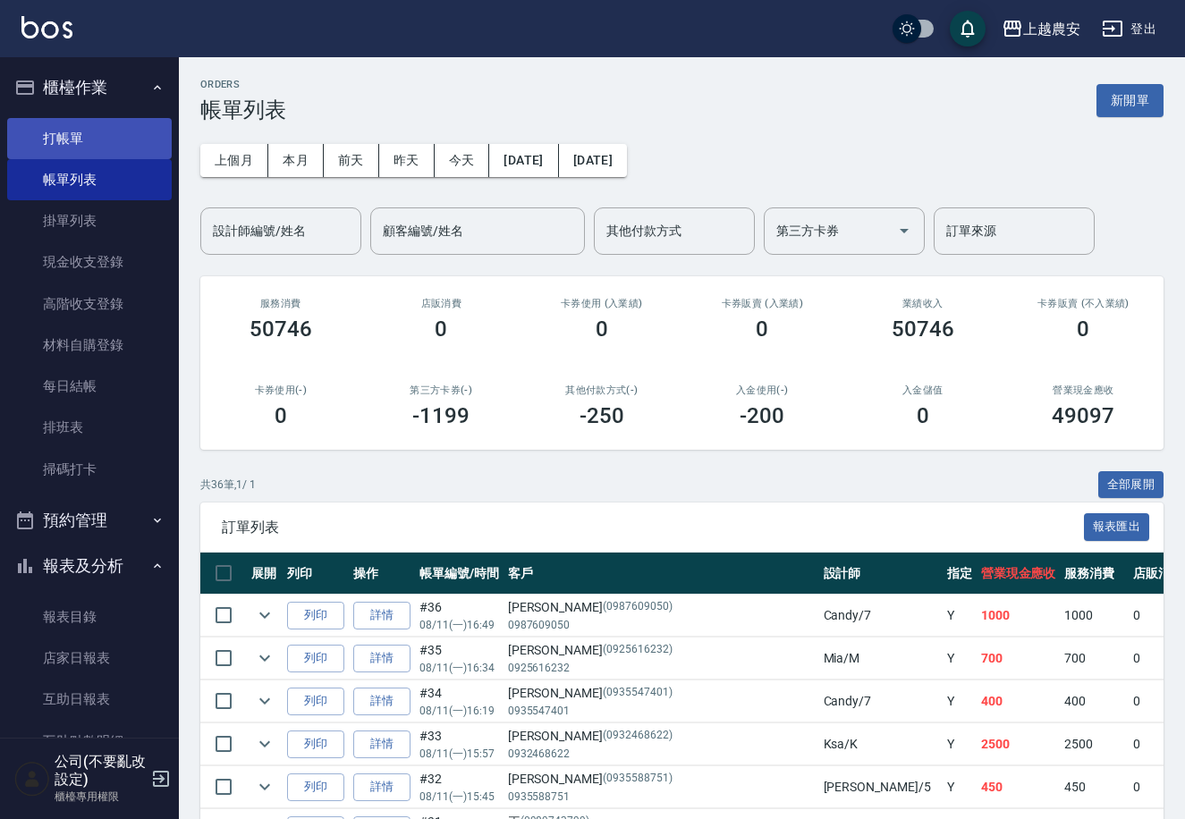
click at [83, 139] on link "打帳單" at bounding box center [89, 138] width 165 height 41
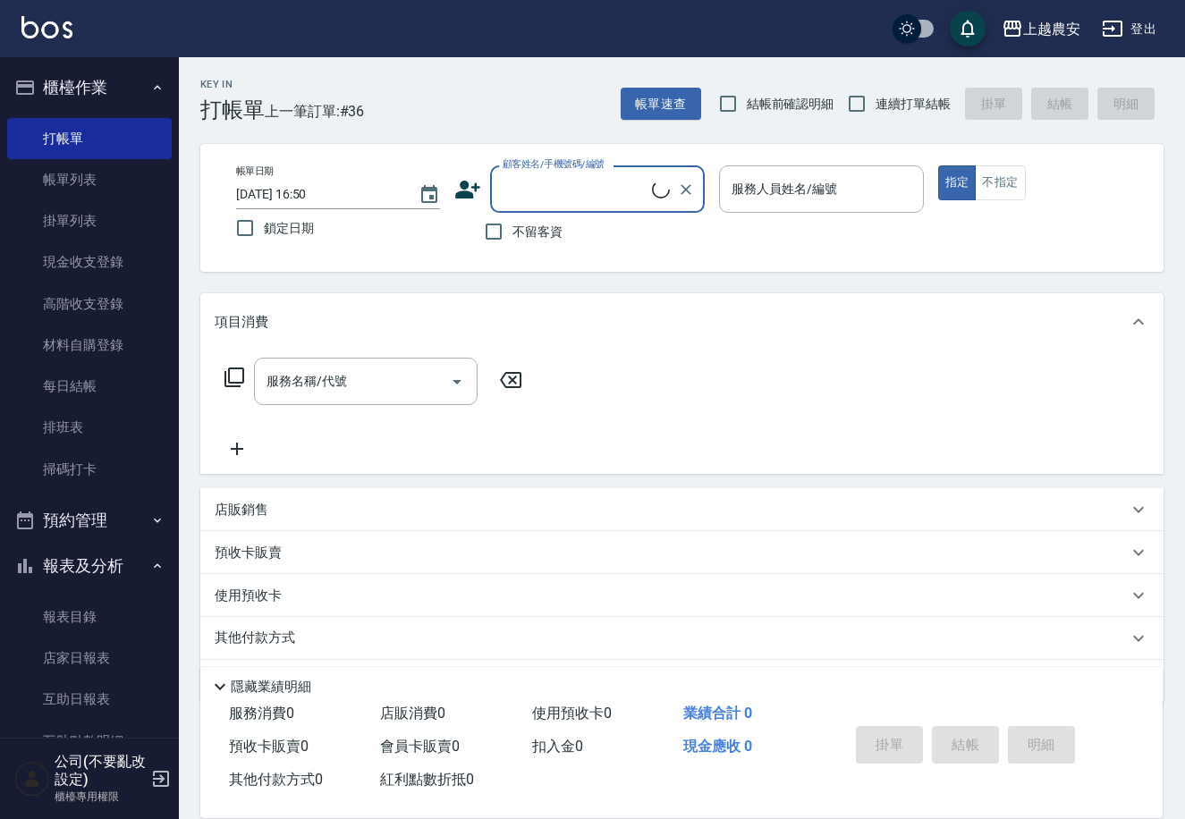
click at [517, 239] on span "不留客資" at bounding box center [537, 232] width 50 height 19
click at [512, 239] on input "不留客資" at bounding box center [494, 232] width 38 height 38
checkbox input "true"
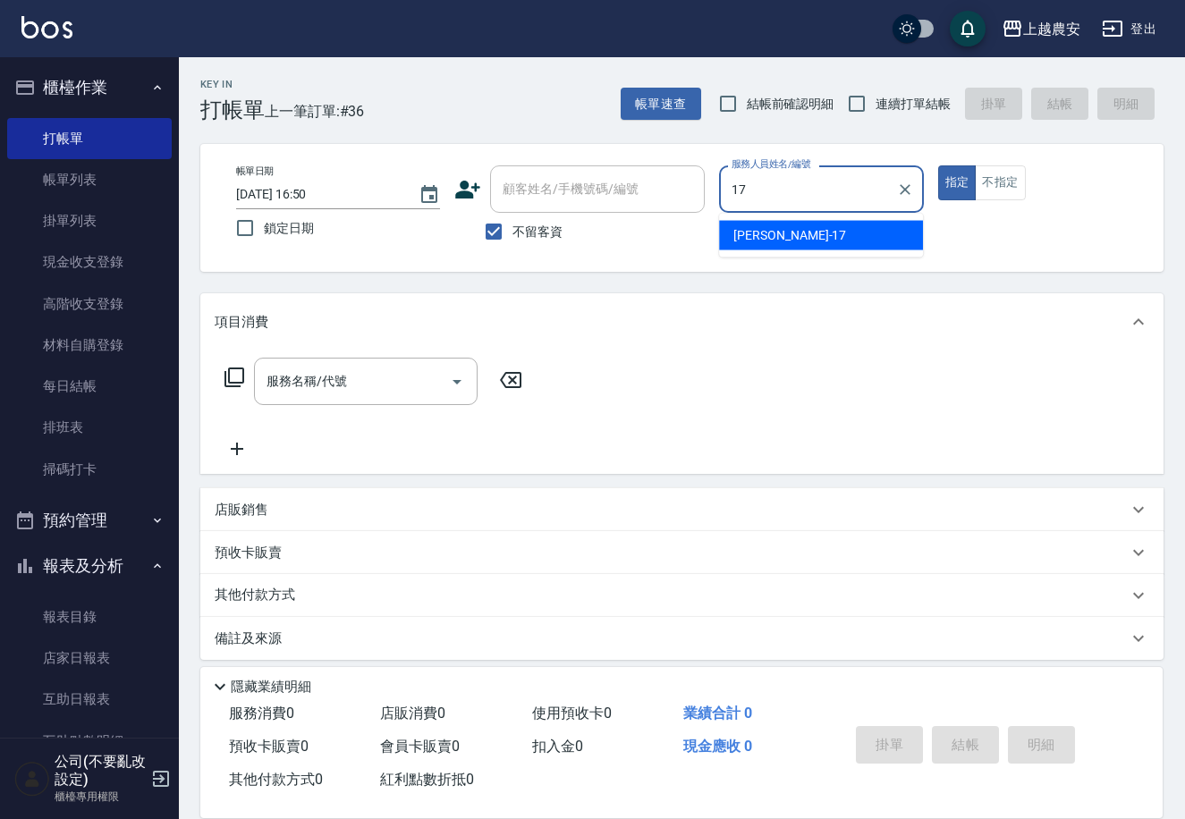
type input "洪美蓉-17"
type button "true"
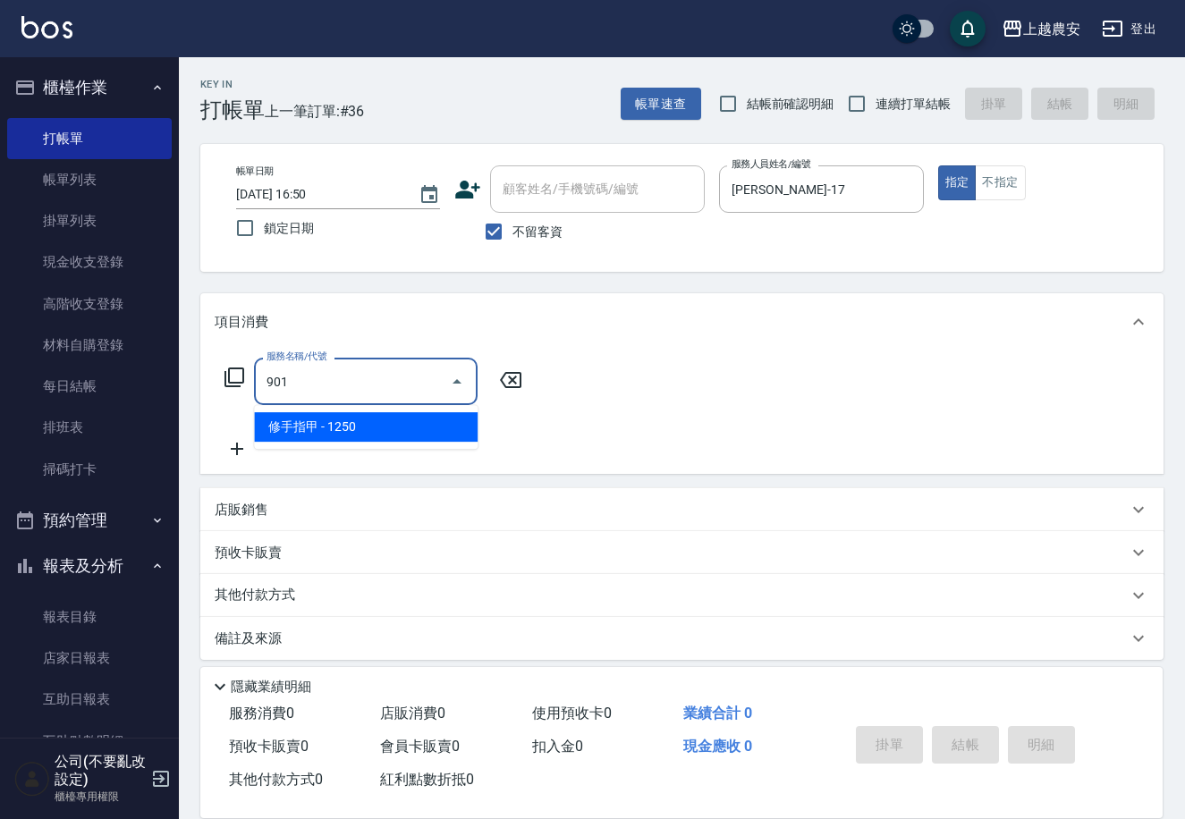
type input "修手指甲(901)"
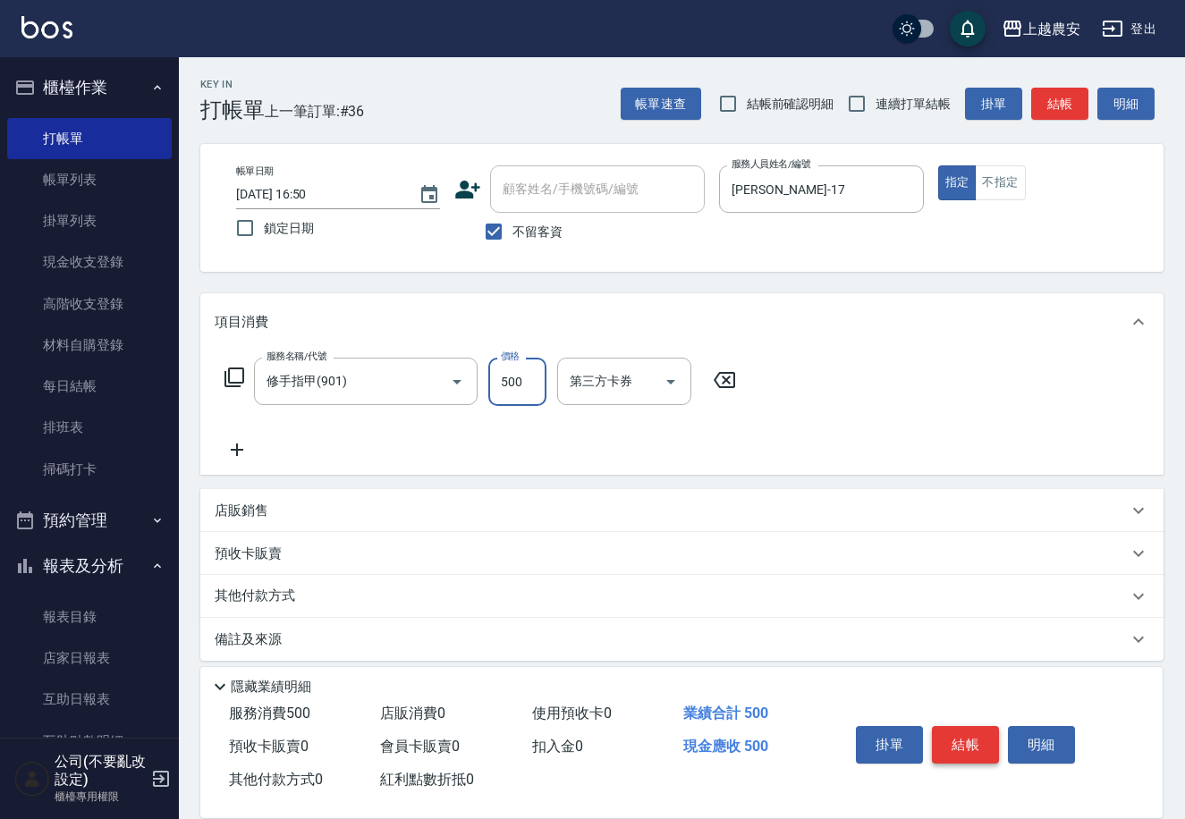
type input "500"
click at [972, 748] on button "結帳" at bounding box center [965, 745] width 67 height 38
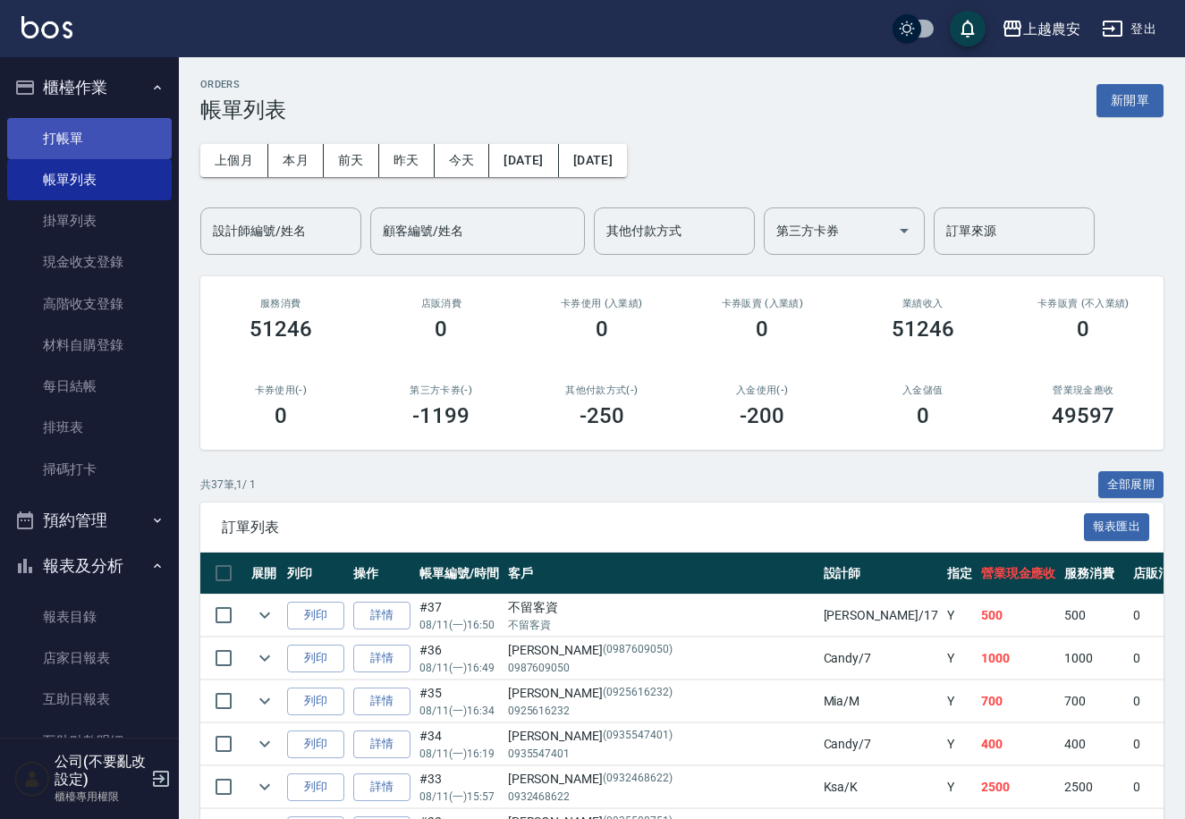
click at [60, 145] on link "打帳單" at bounding box center [89, 138] width 165 height 41
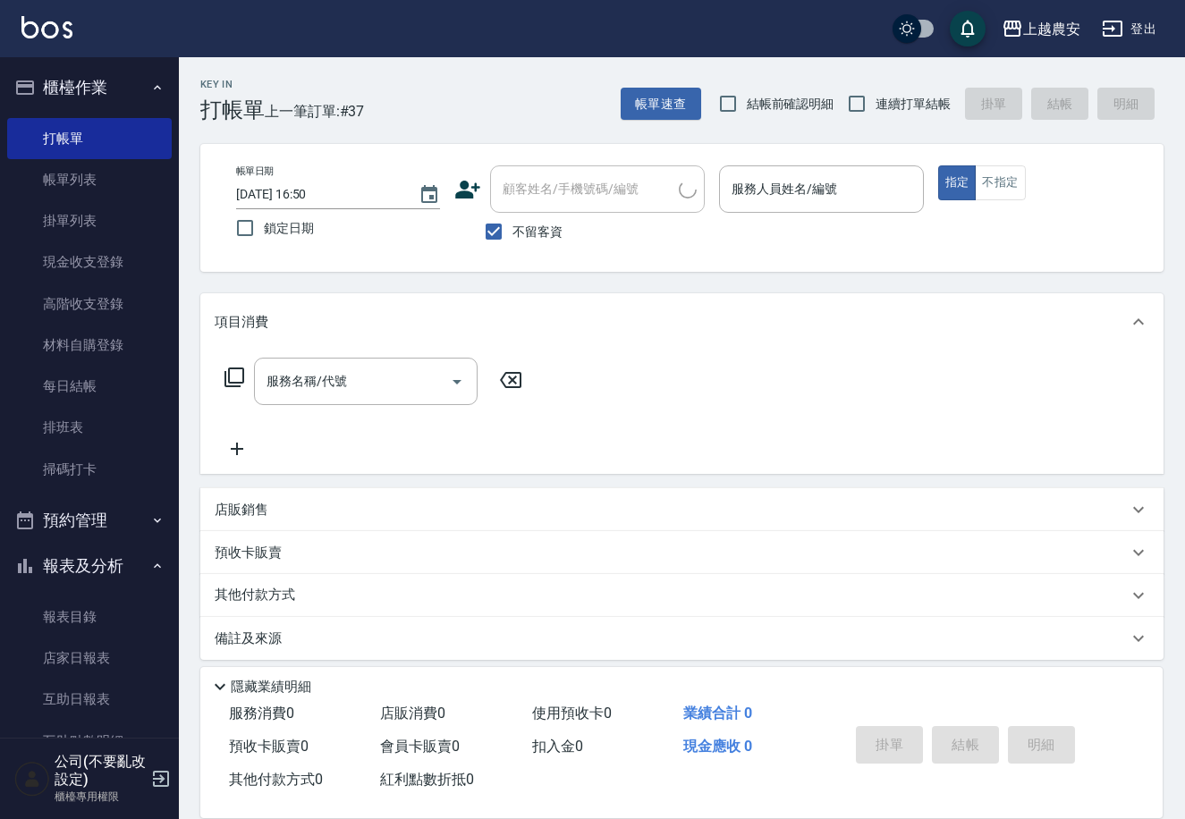
drag, startPoint x: 522, startPoint y: 243, endPoint x: 520, endPoint y: 230, distance: 13.7
click at [518, 239] on label "不留客資" at bounding box center [519, 232] width 88 height 38
click at [484, 230] on input "不留客資" at bounding box center [494, 232] width 38 height 38
checkbox input "false"
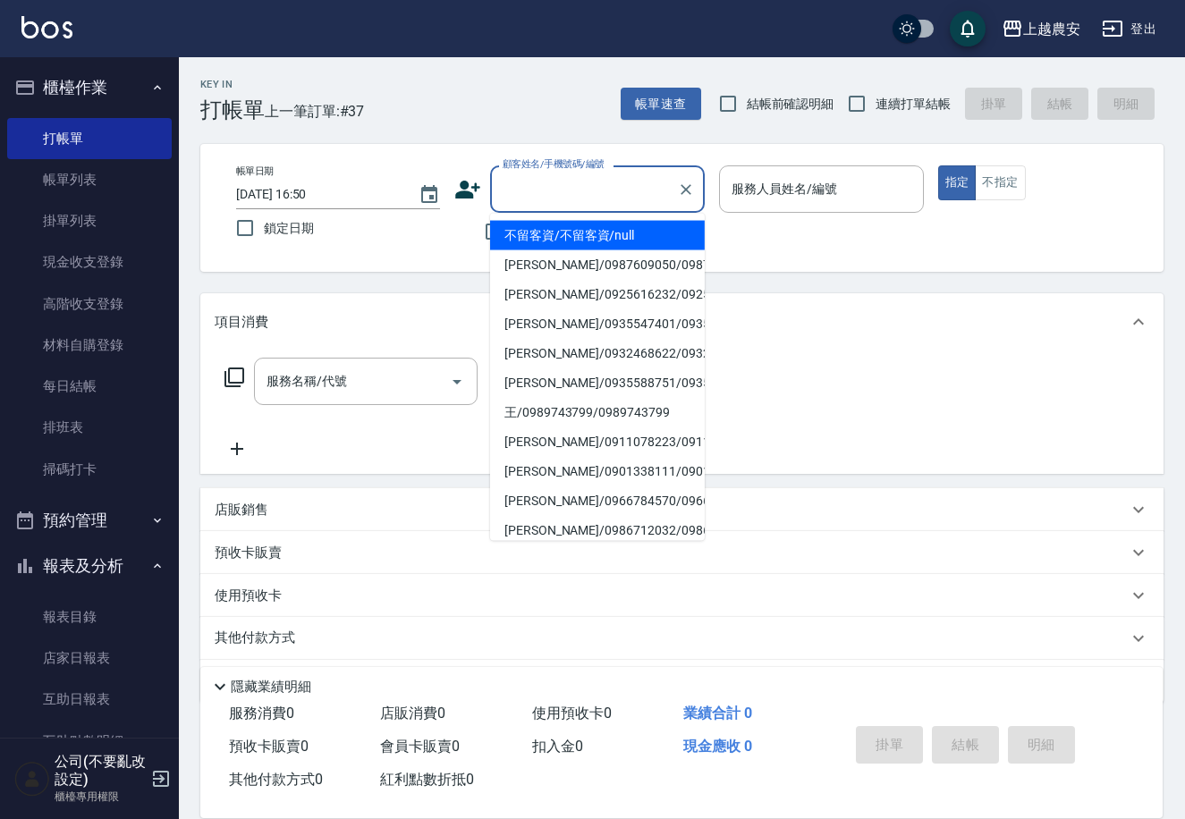
click at [545, 204] on input "顧客姓名/手機號碼/編號" at bounding box center [584, 188] width 172 height 31
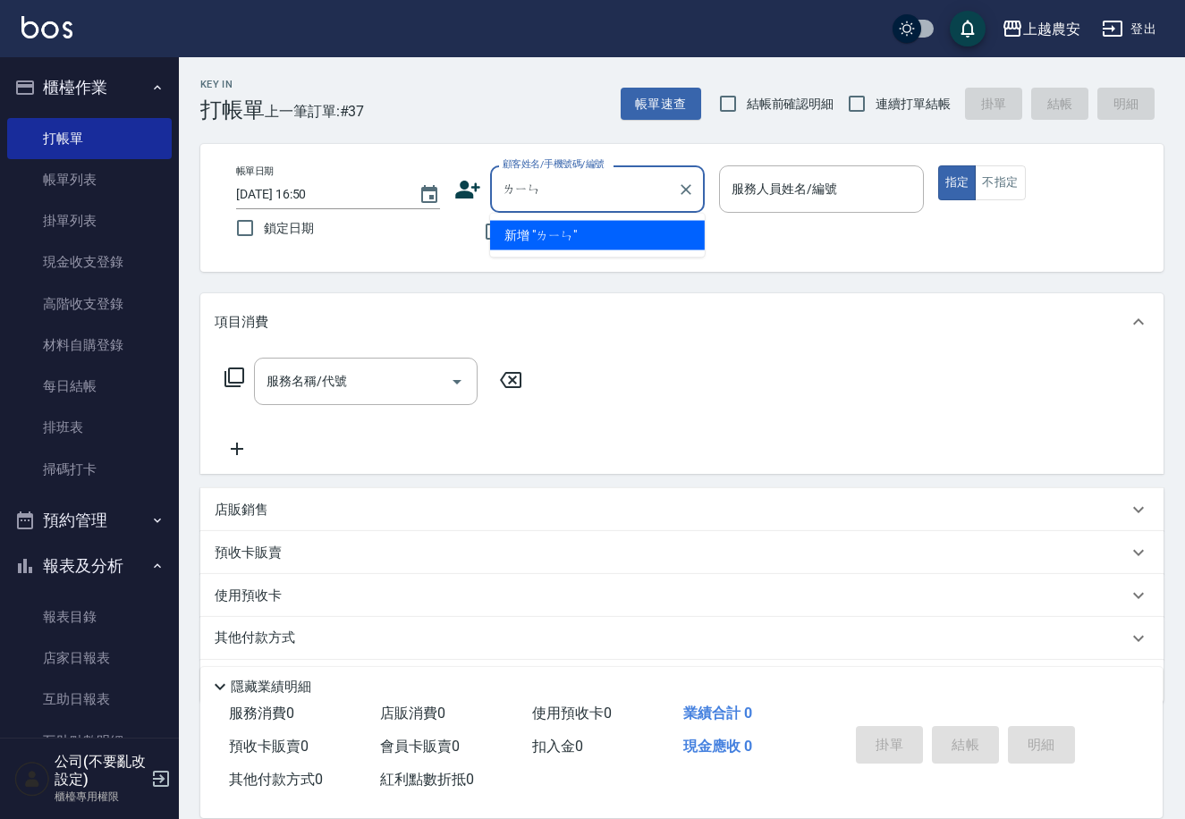
type input "崊"
click at [601, 225] on li "[PERSON_NAME]/0910218798/0910218798" at bounding box center [597, 236] width 215 height 30
type input "[PERSON_NAME]/0910218798/0910218798"
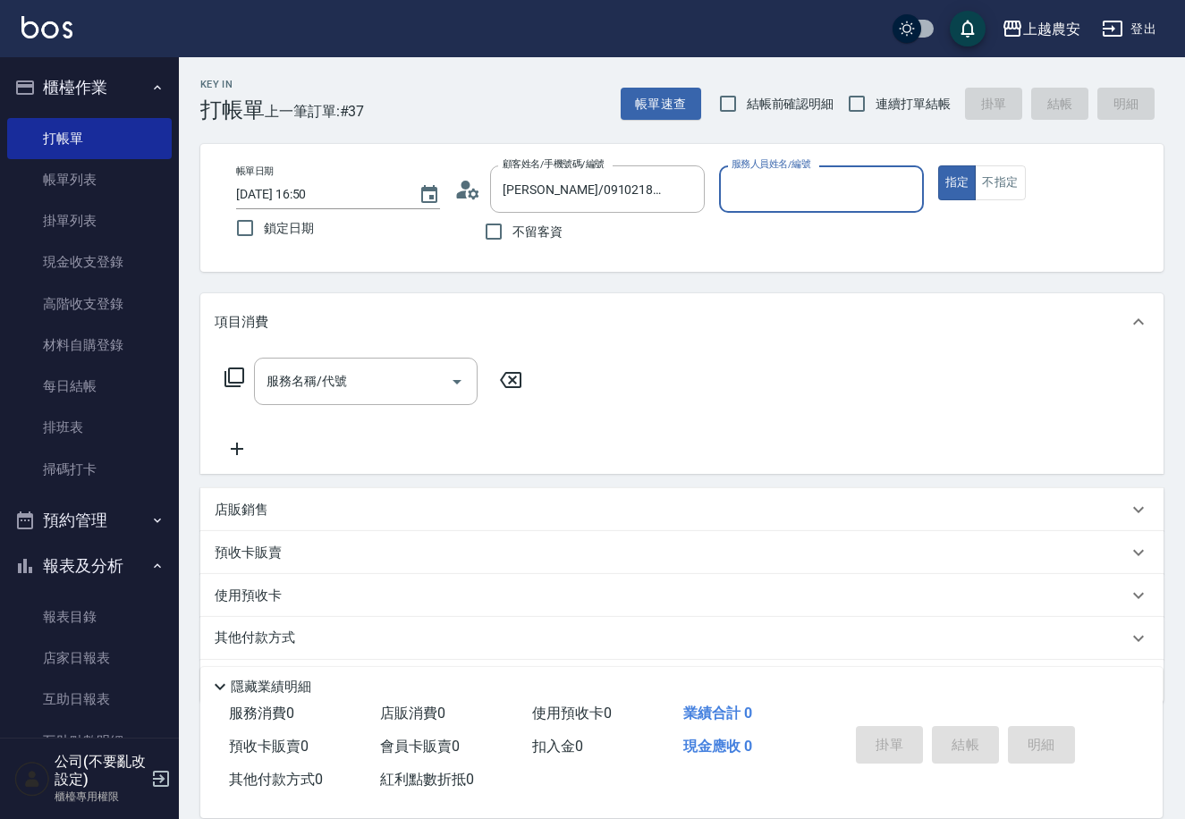
type input "美雅-B"
click at [244, 379] on icon at bounding box center [234, 377] width 21 height 21
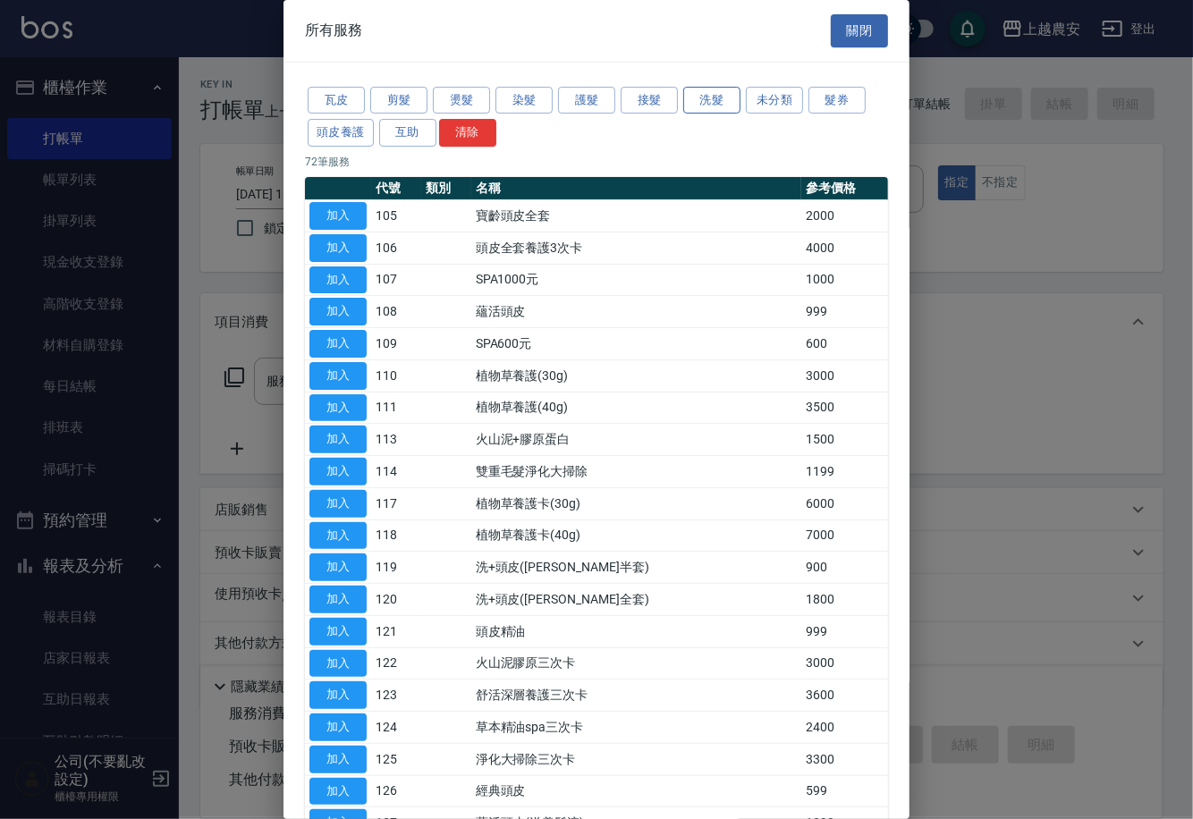
click at [691, 104] on button "洗髮" at bounding box center [711, 101] width 57 height 28
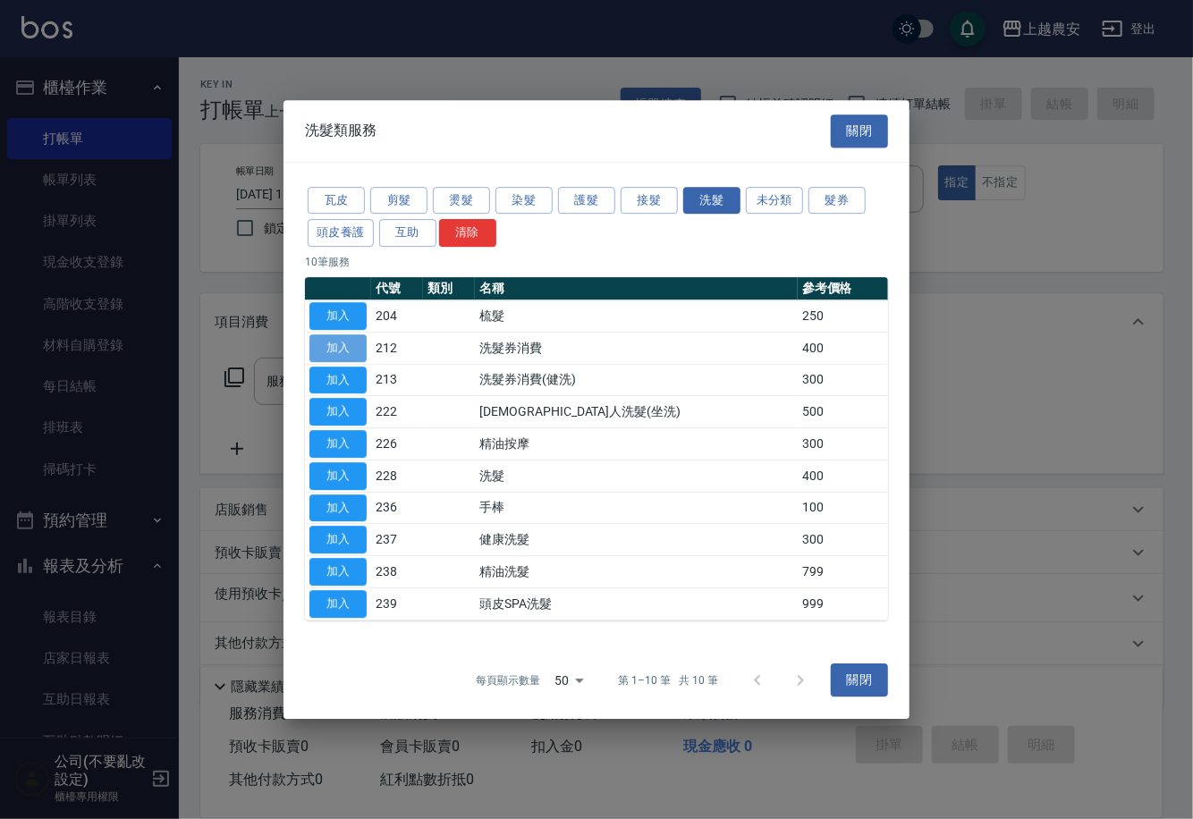
click at [346, 342] on button "加入" at bounding box center [337, 348] width 57 height 28
type input "洗髮券消費(212)"
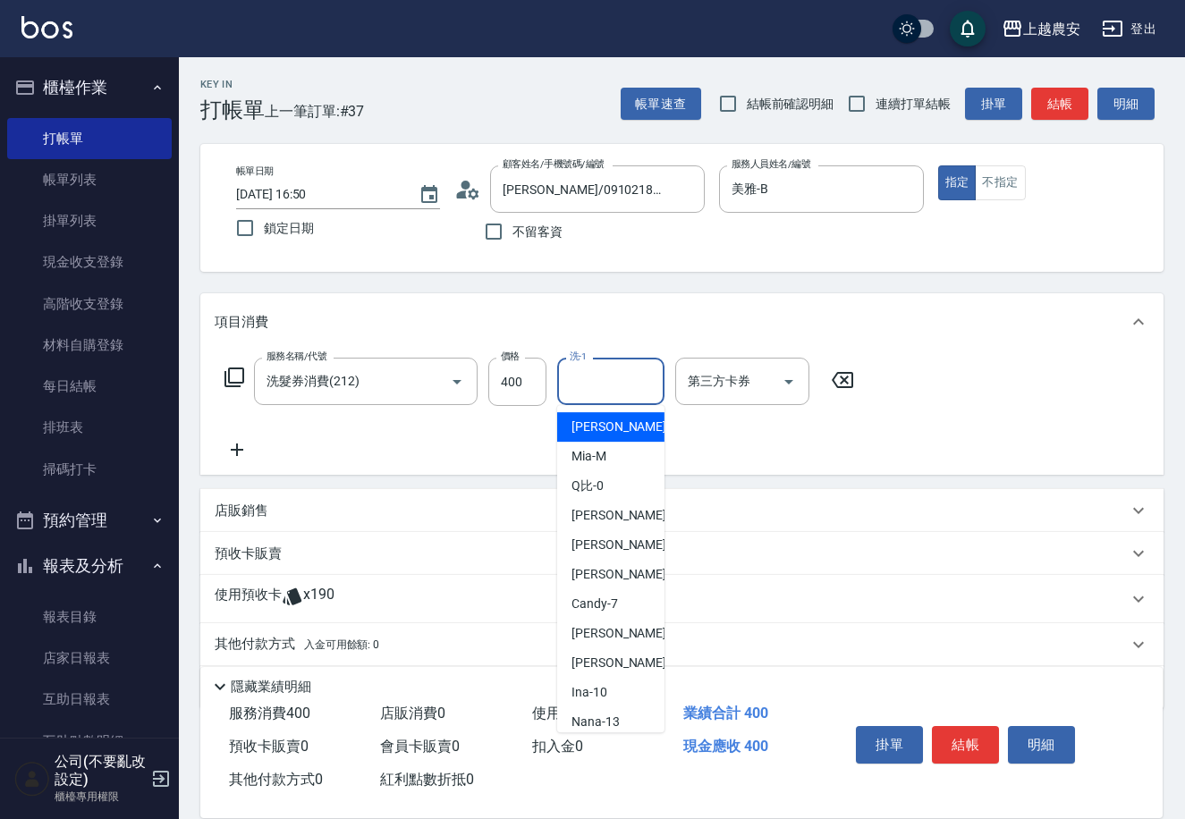
click at [615, 393] on input "洗-1" at bounding box center [610, 381] width 91 height 31
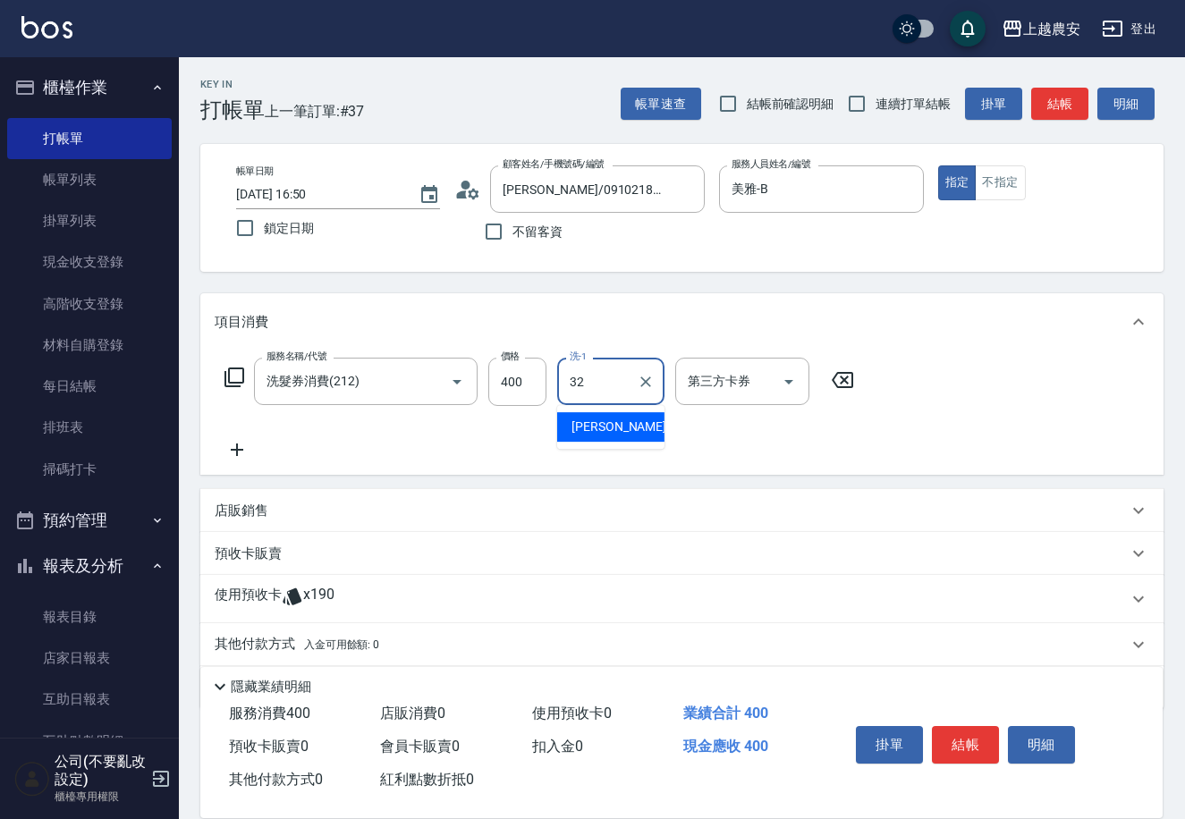
click at [621, 418] on span "林品妤 -32" at bounding box center [627, 427] width 113 height 19
type input "林品妤-32"
click at [724, 378] on input "第三方卡券" at bounding box center [728, 381] width 91 height 31
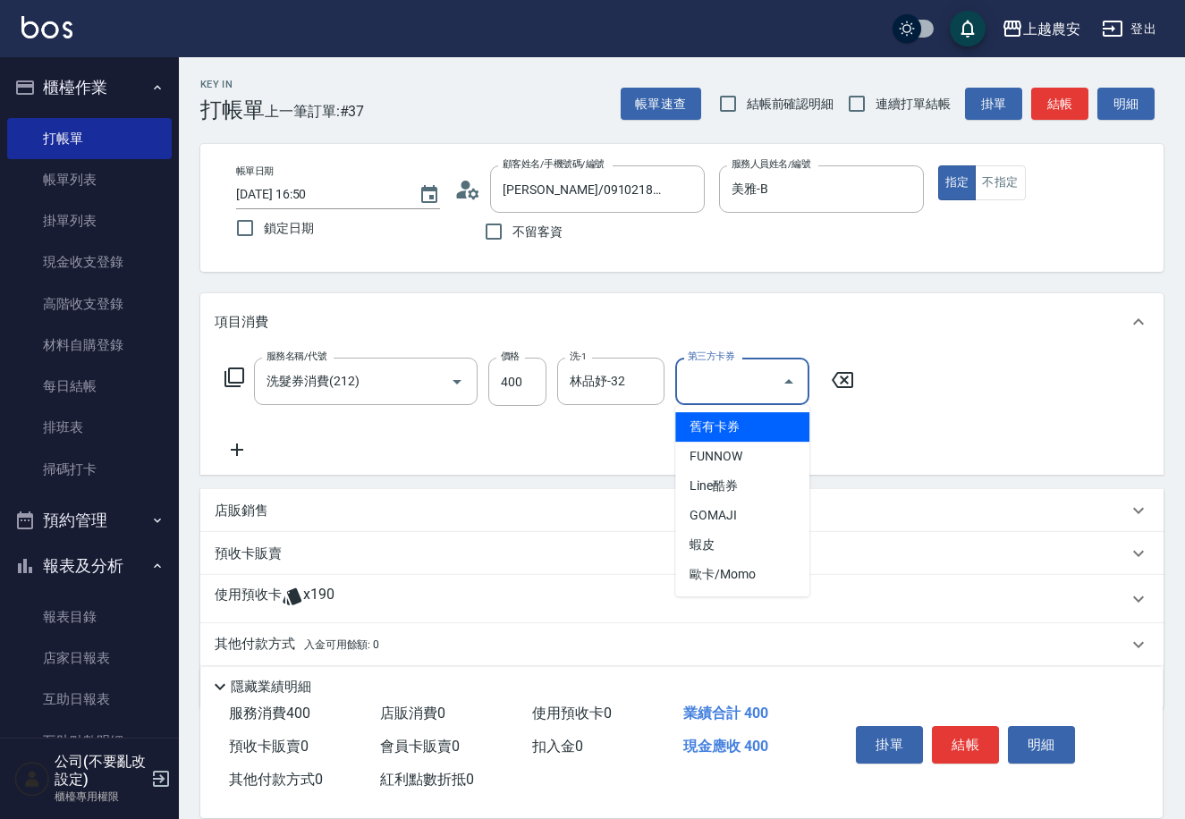
click at [722, 430] on span "舊有卡券" at bounding box center [742, 427] width 134 height 30
type input "舊有卡券"
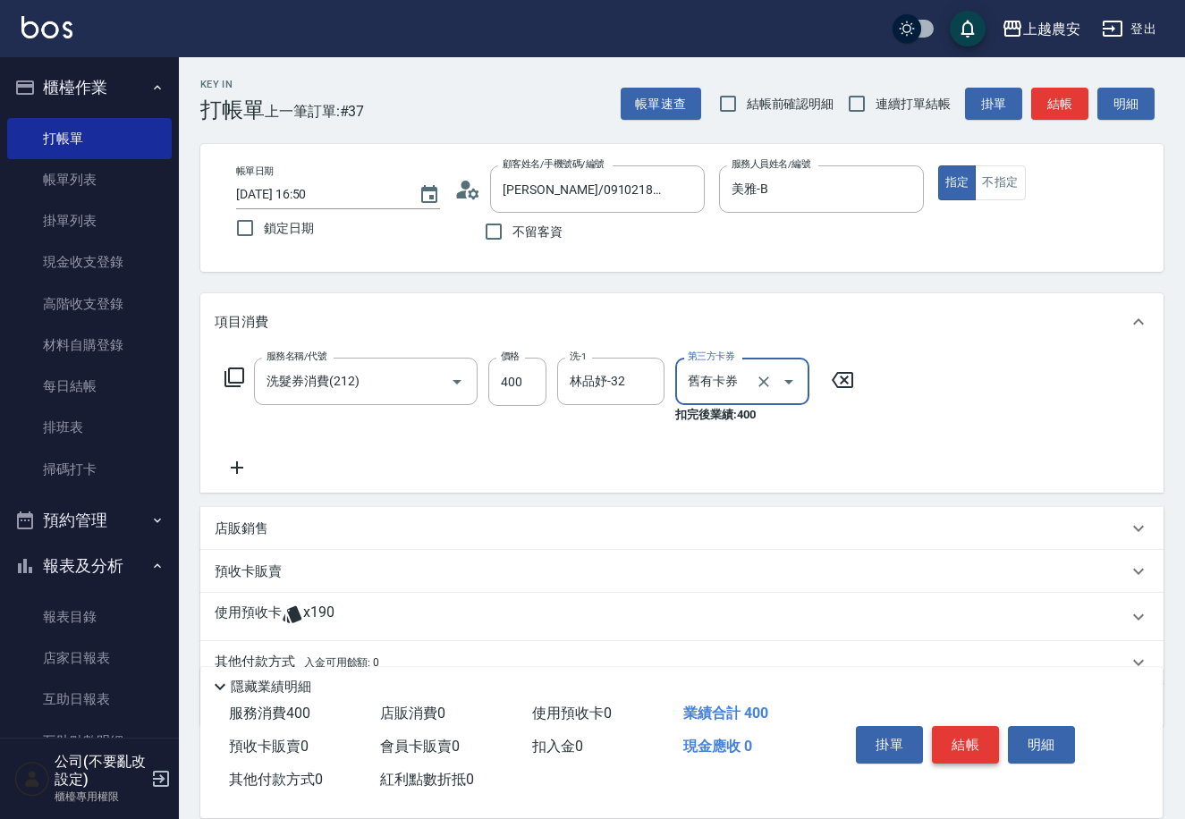
click at [975, 742] on button "結帳" at bounding box center [965, 745] width 67 height 38
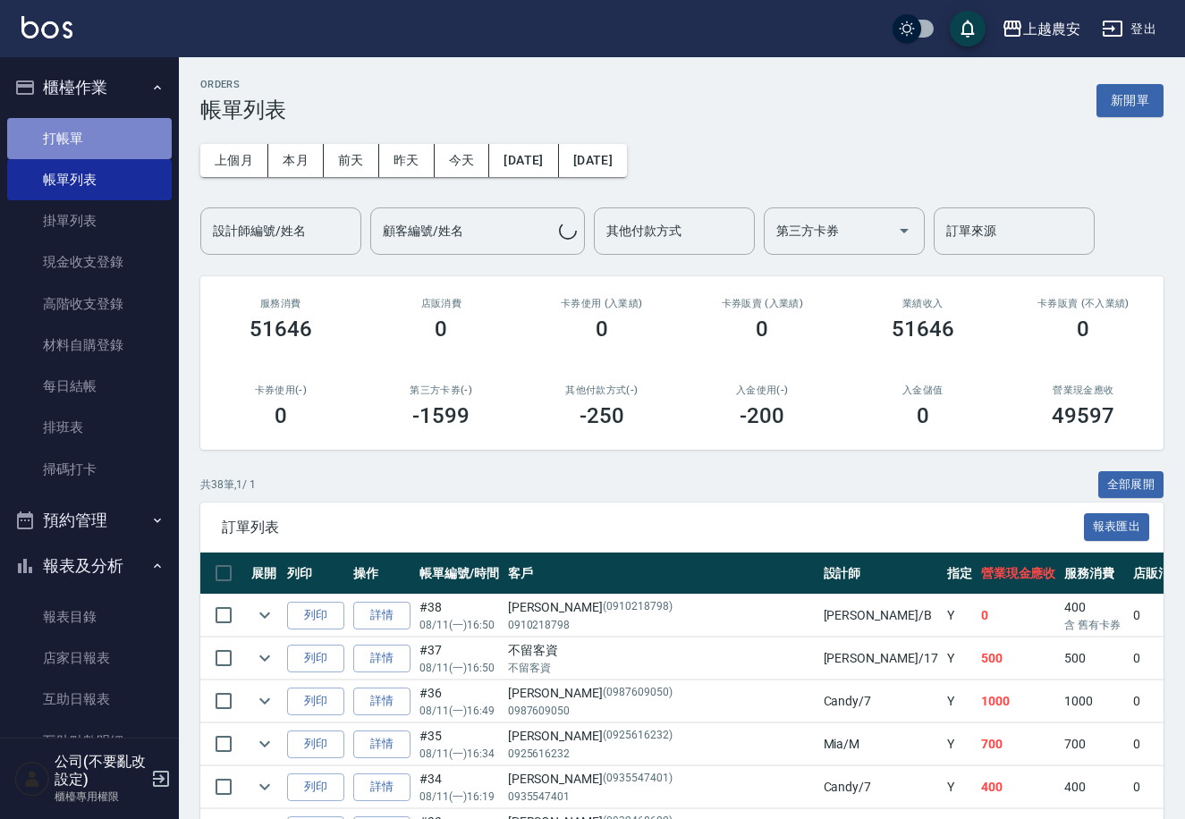
click at [103, 139] on link "打帳單" at bounding box center [89, 138] width 165 height 41
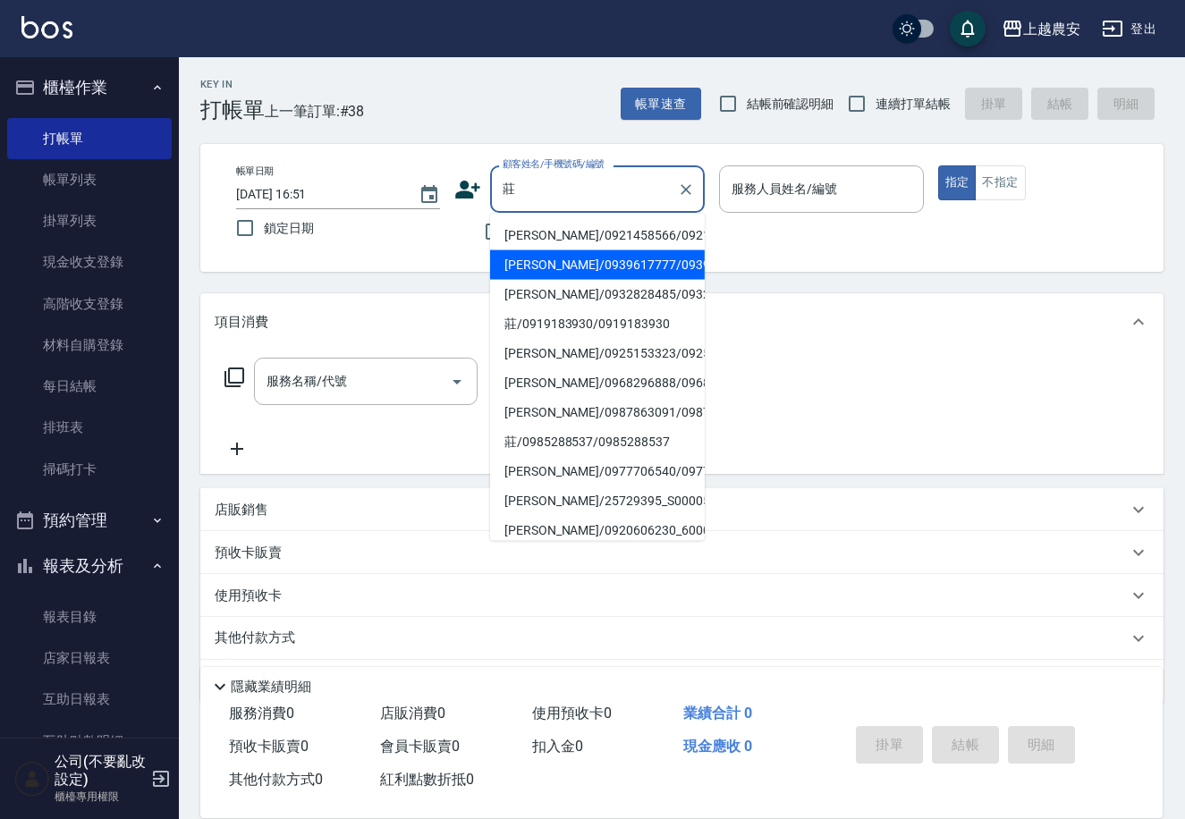
click at [610, 270] on li "[PERSON_NAME]/0939617777/0939617777" at bounding box center [597, 265] width 215 height 30
type input "[PERSON_NAME]/0939617777/0939617777"
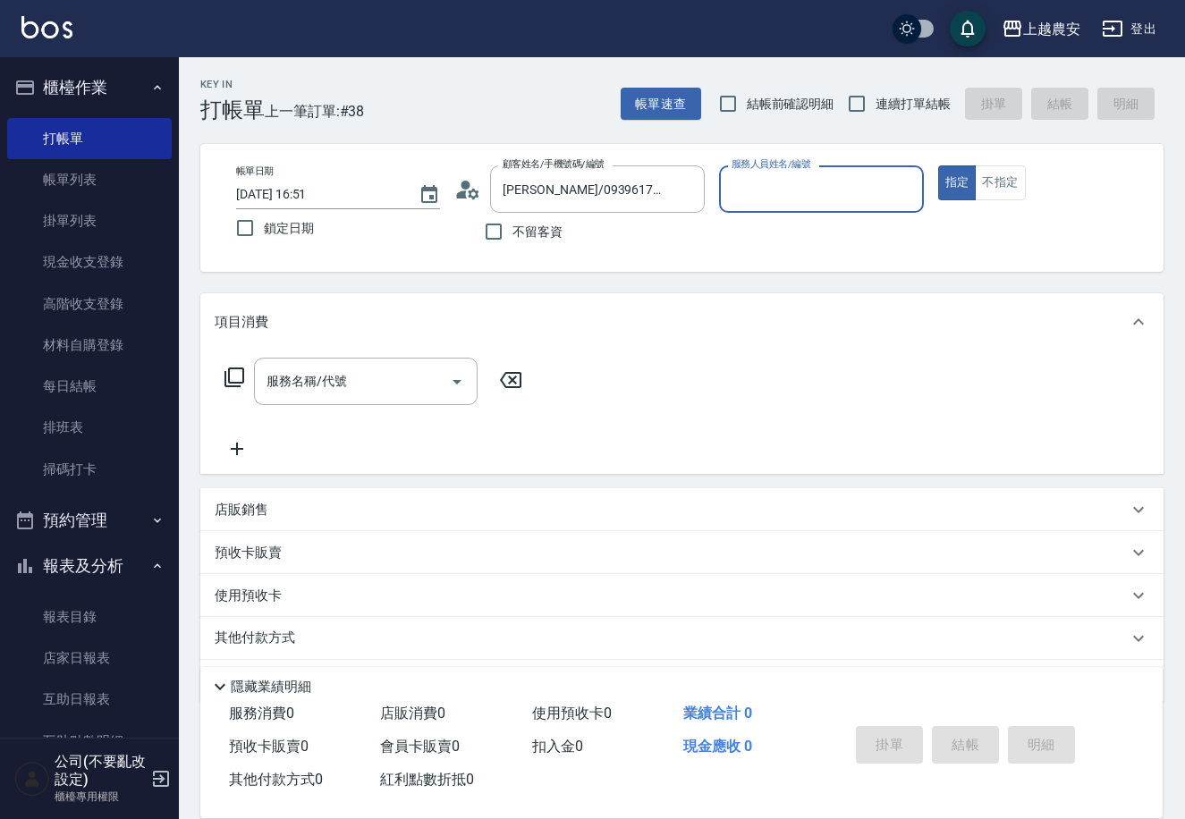
type input "美雅-B"
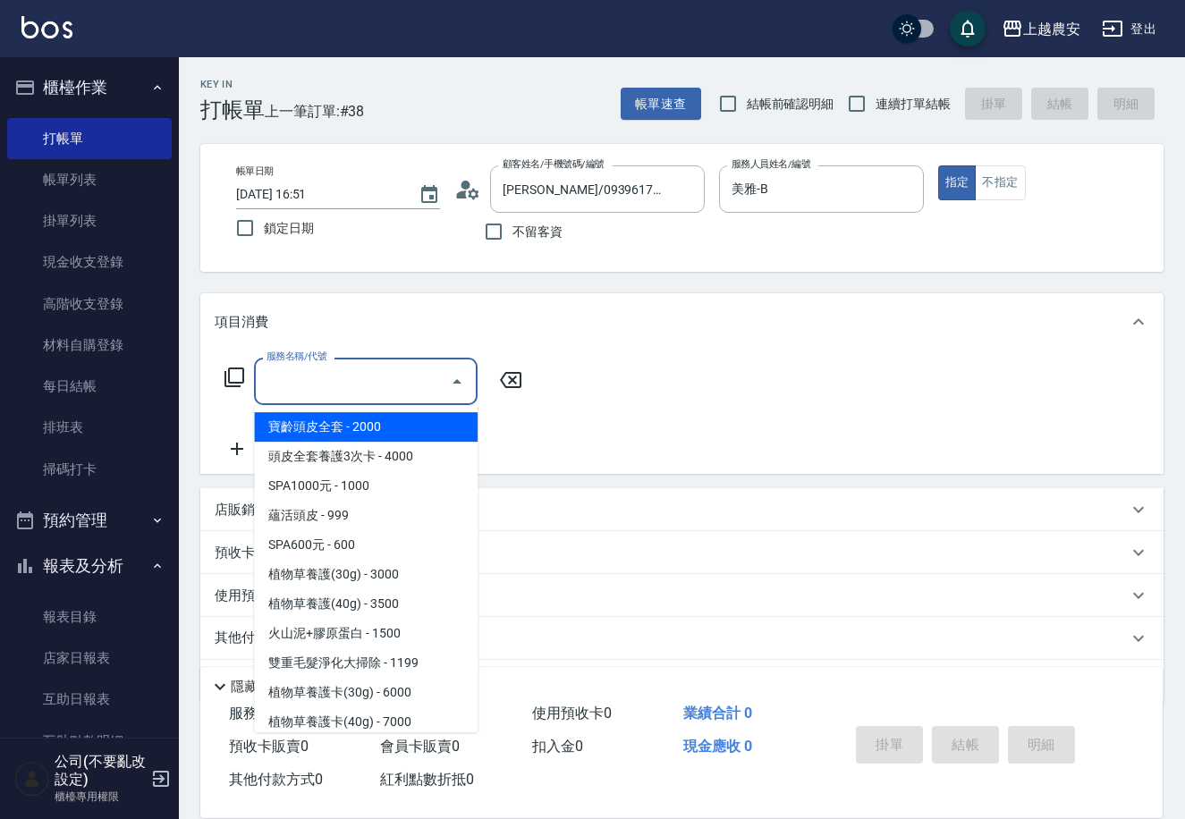
click at [289, 383] on input "服務名稱/代號" at bounding box center [352, 381] width 181 height 31
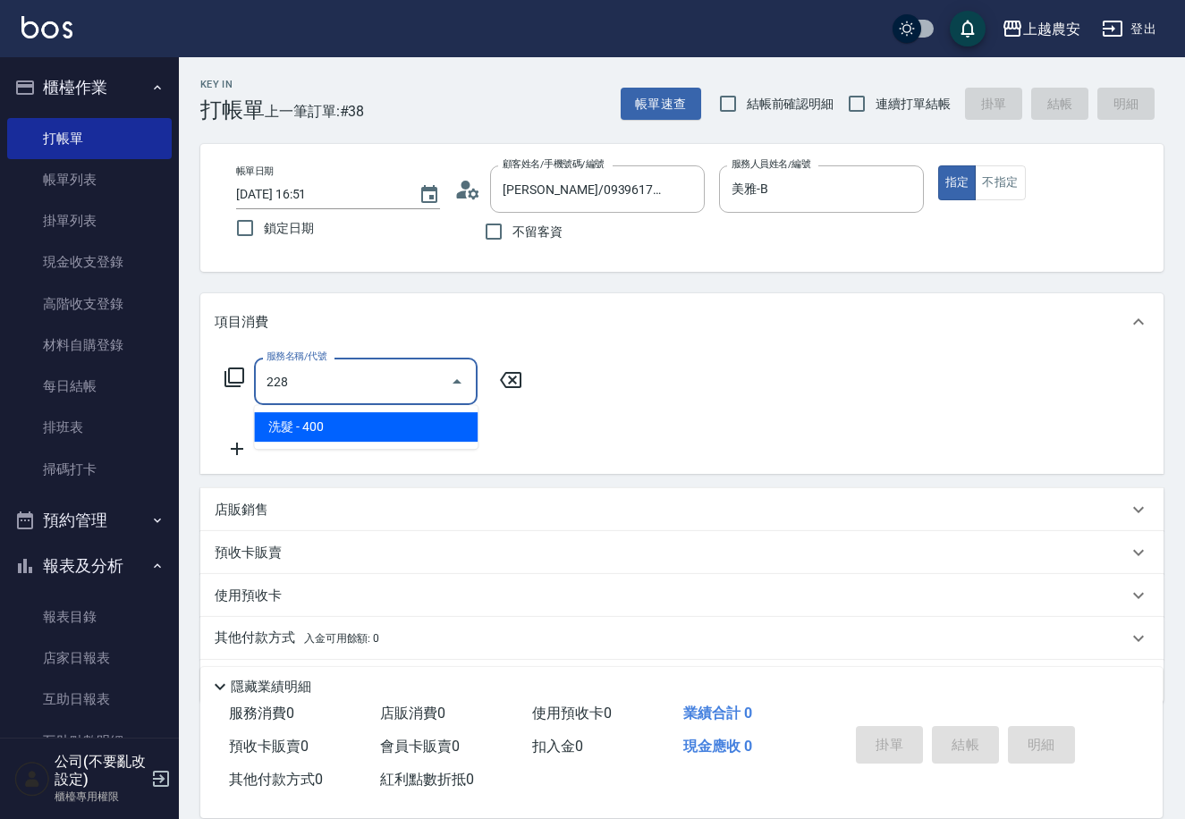
click at [295, 429] on span "洗髮 - 400" at bounding box center [366, 427] width 224 height 30
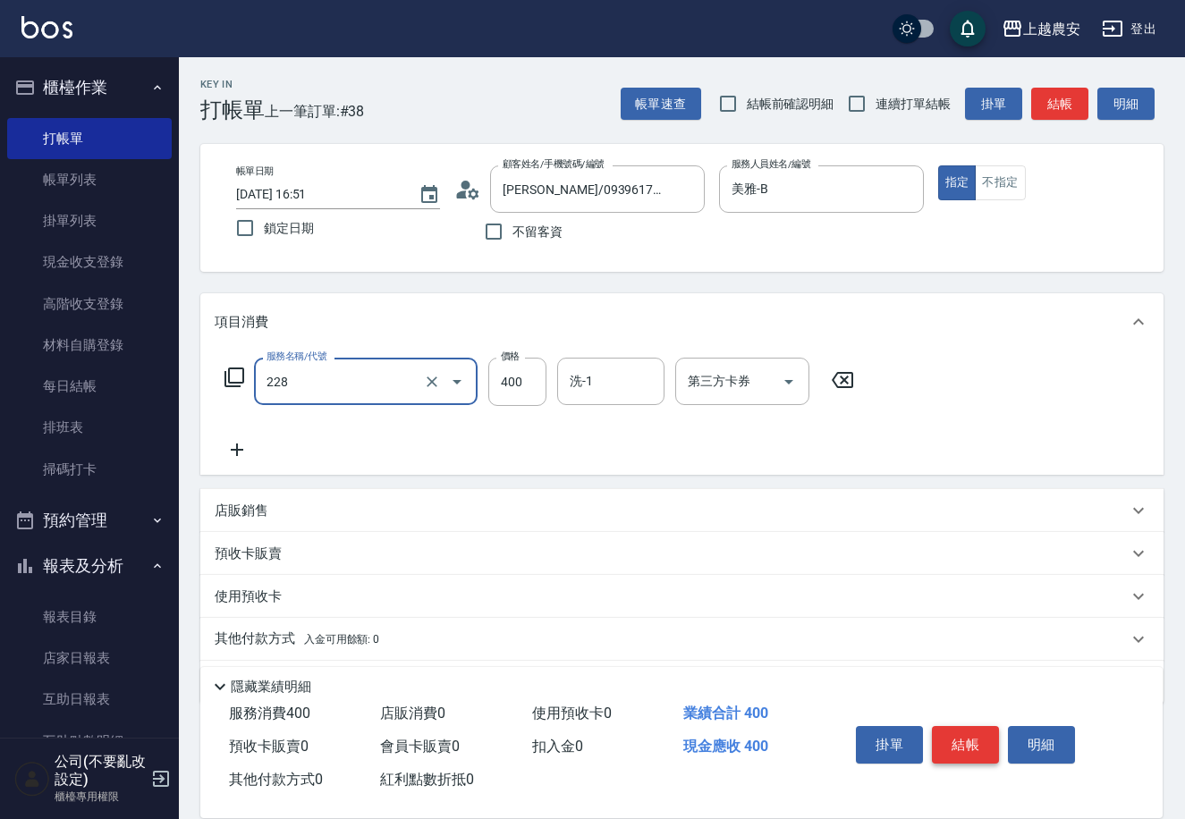
type input "洗髮(228)"
click at [977, 734] on button "結帳" at bounding box center [965, 745] width 67 height 38
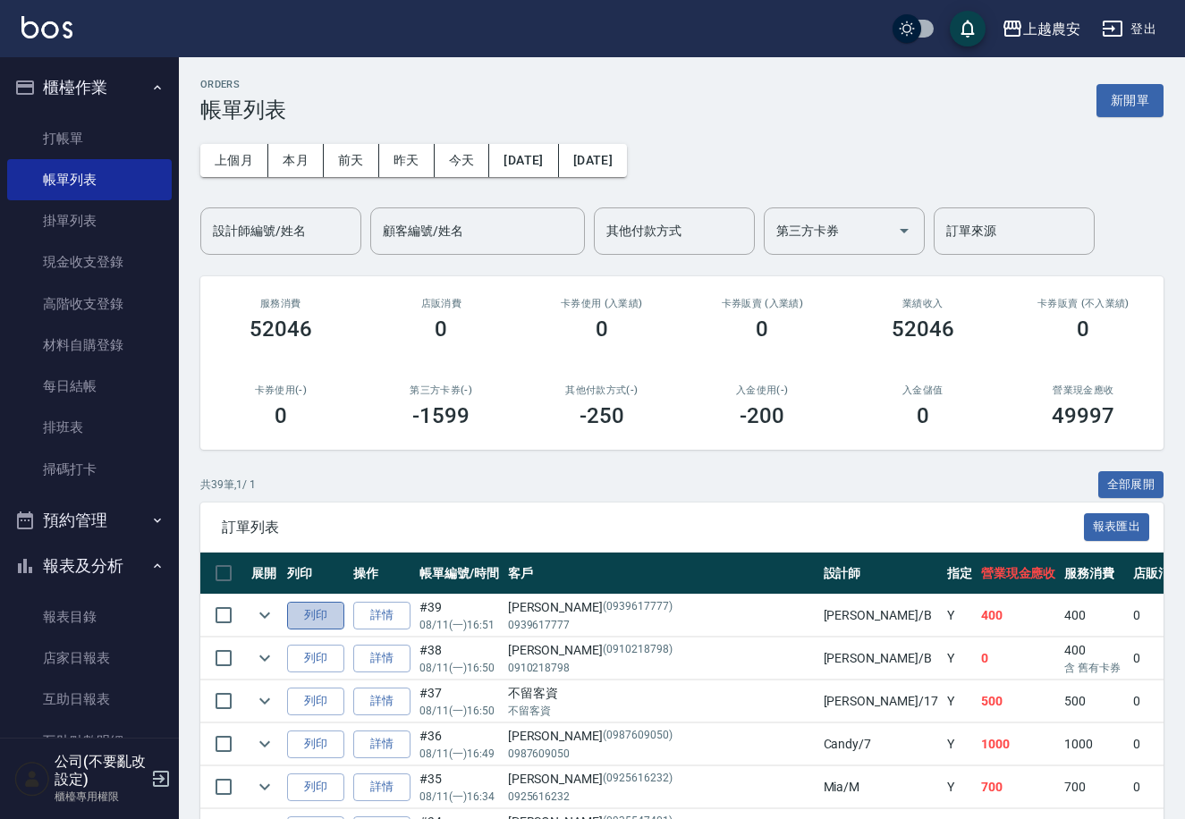
click at [309, 610] on button "列印" at bounding box center [315, 616] width 57 height 28
click at [52, 148] on link "打帳單" at bounding box center [89, 138] width 165 height 41
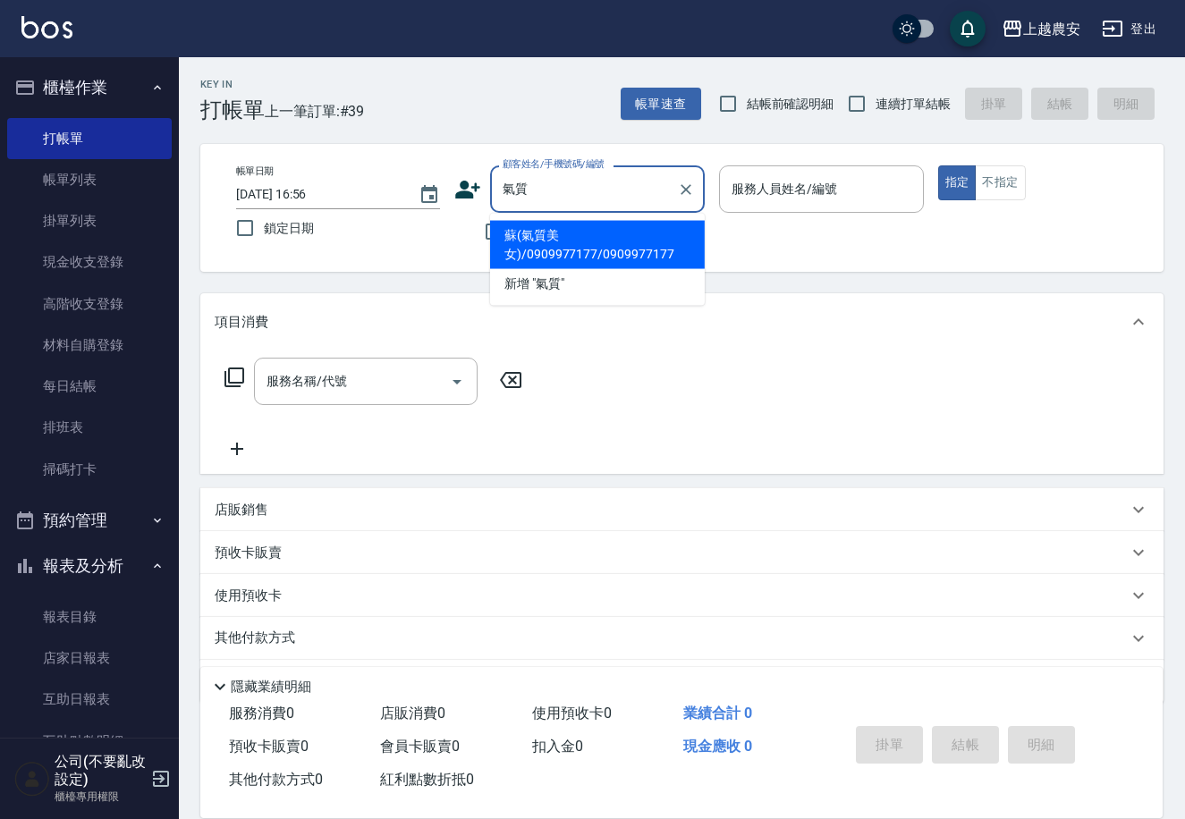
click at [524, 243] on li "蘇(氣質美女)/0909977177/0909977177" at bounding box center [597, 245] width 215 height 48
type input "蘇(氣質美女)/0909977177/0909977177"
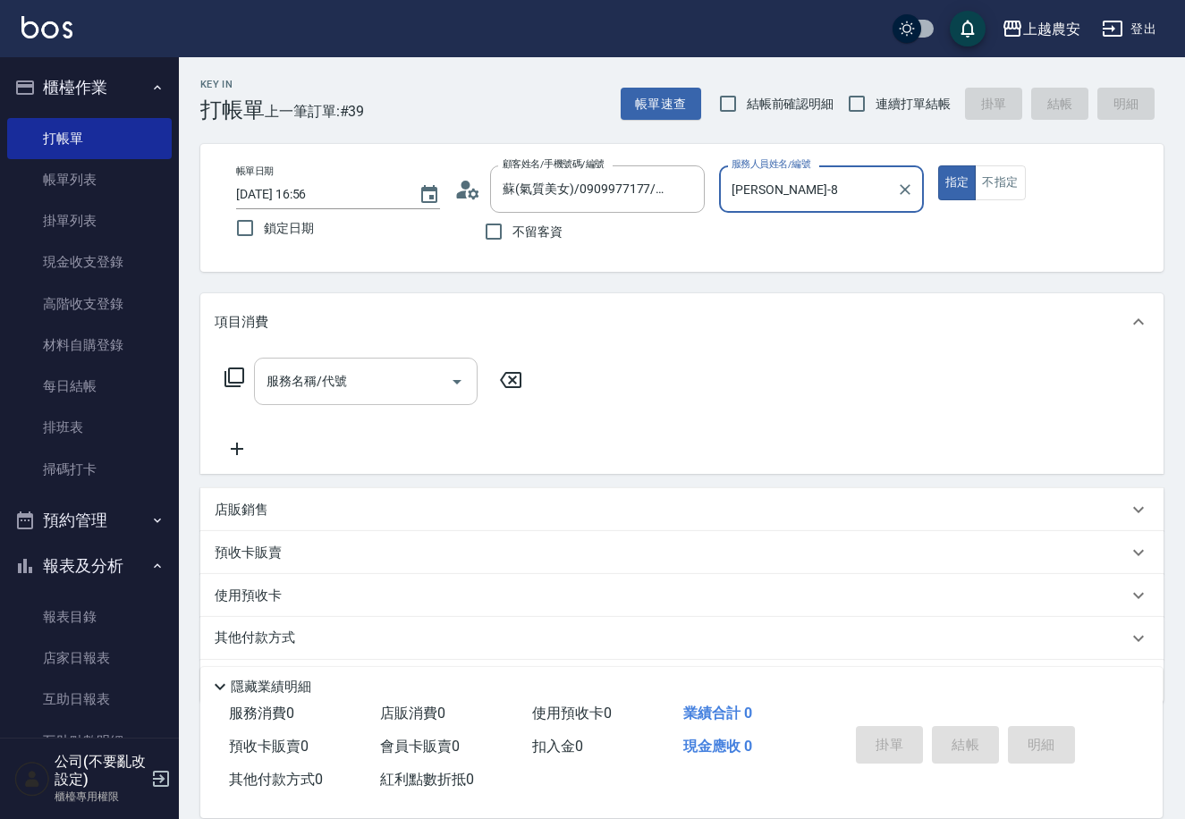
type input "黛慧-8"
click at [384, 402] on div "服務名稱/代號" at bounding box center [366, 381] width 224 height 47
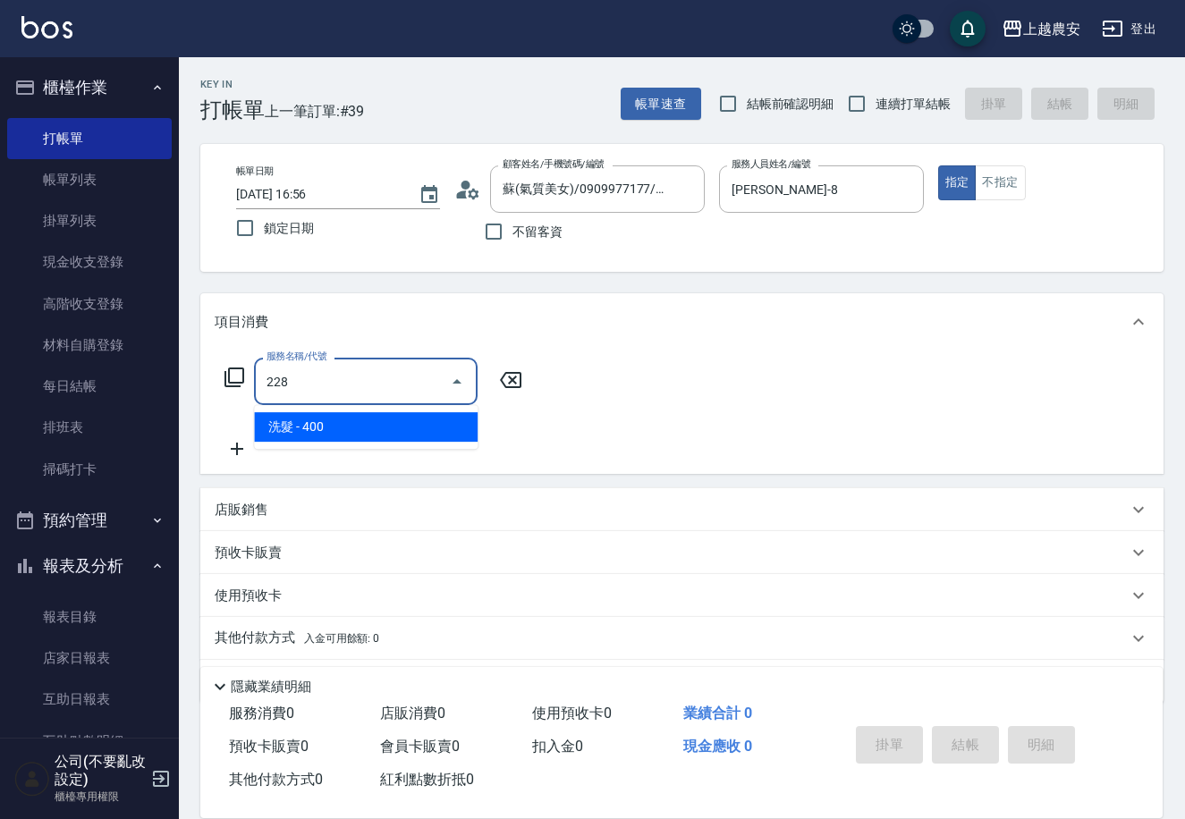
type input "洗髮(228)"
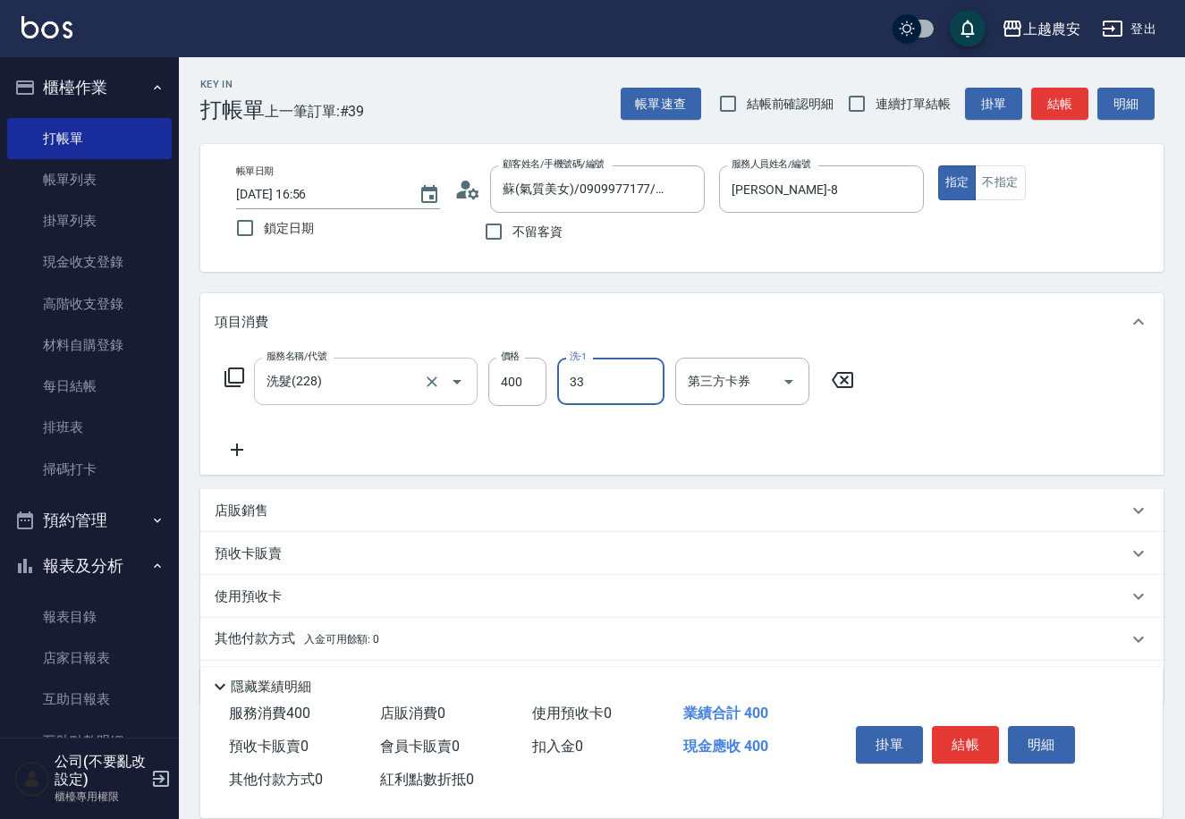
type input "小欣-33"
click at [973, 749] on button "結帳" at bounding box center [965, 745] width 67 height 38
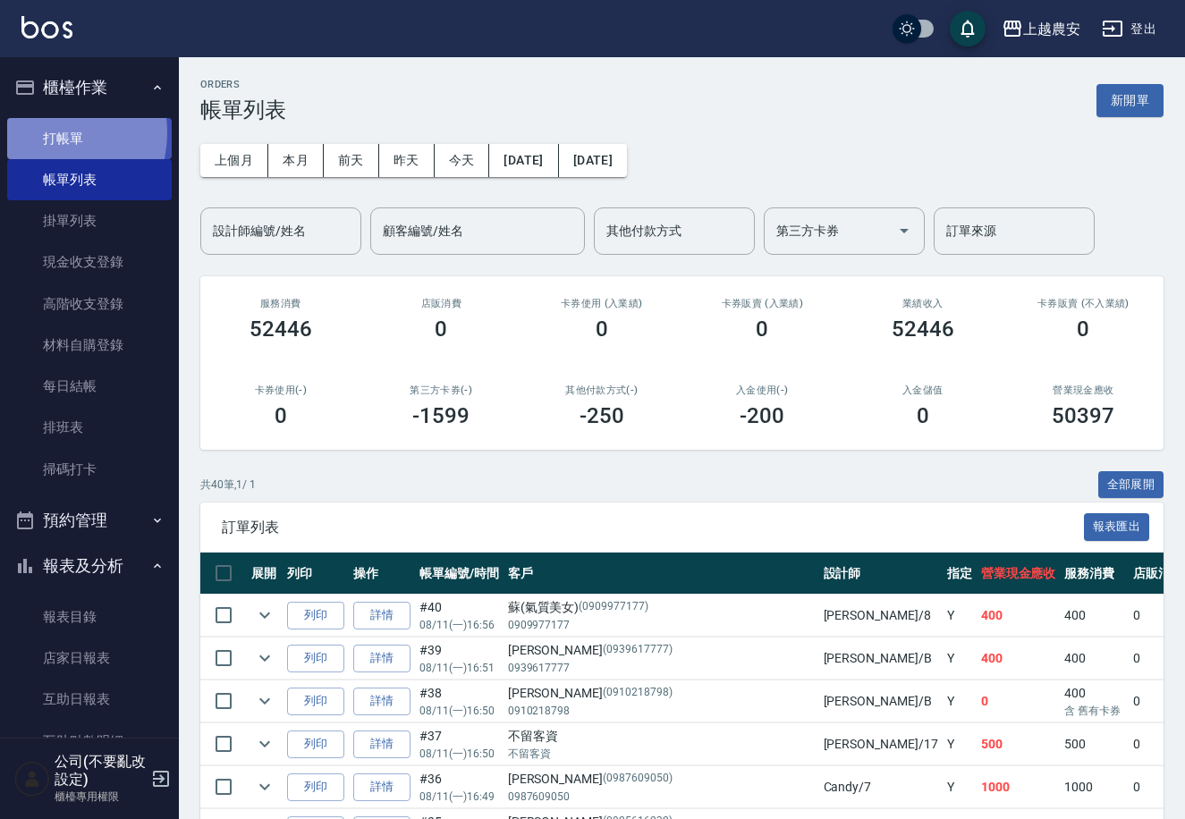
click at [49, 132] on link "打帳單" at bounding box center [89, 138] width 165 height 41
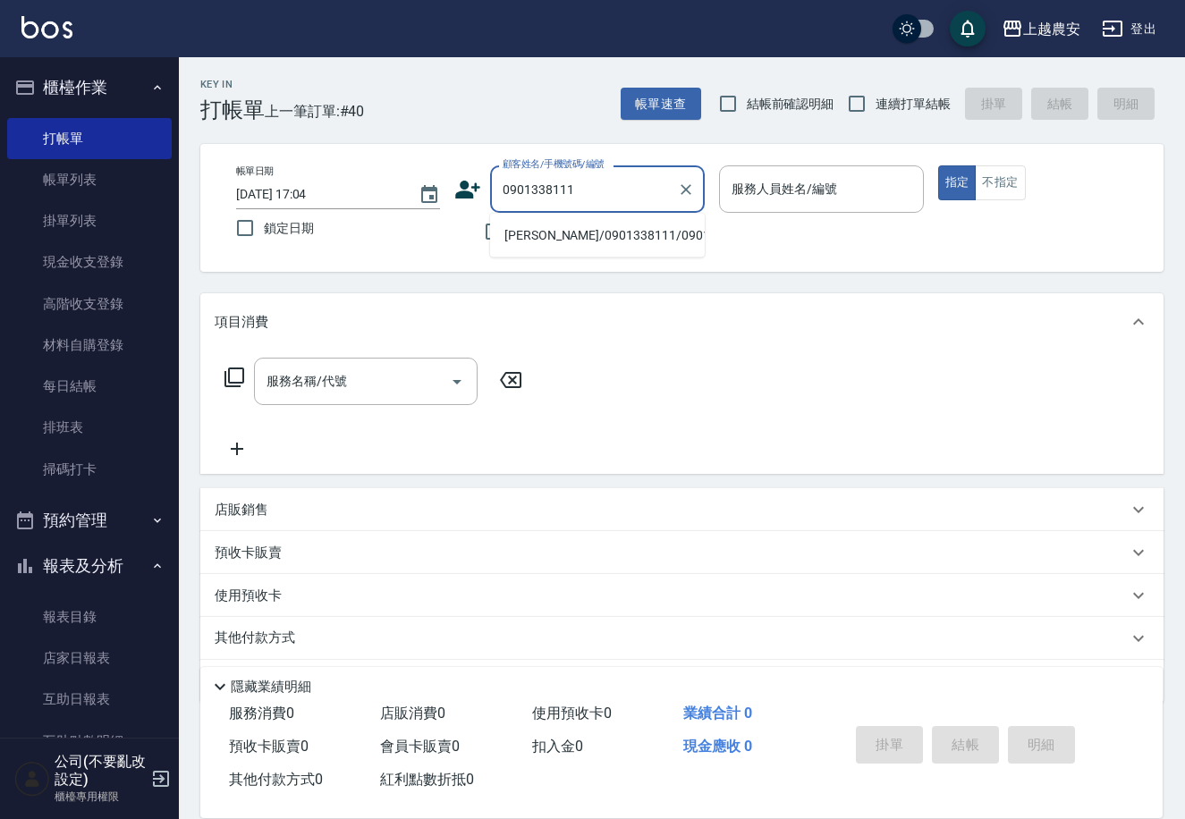
click at [631, 242] on li "苗怡婷/0901338111/0901338111" at bounding box center [597, 236] width 215 height 30
type input "苗怡婷/0901338111/0901338111"
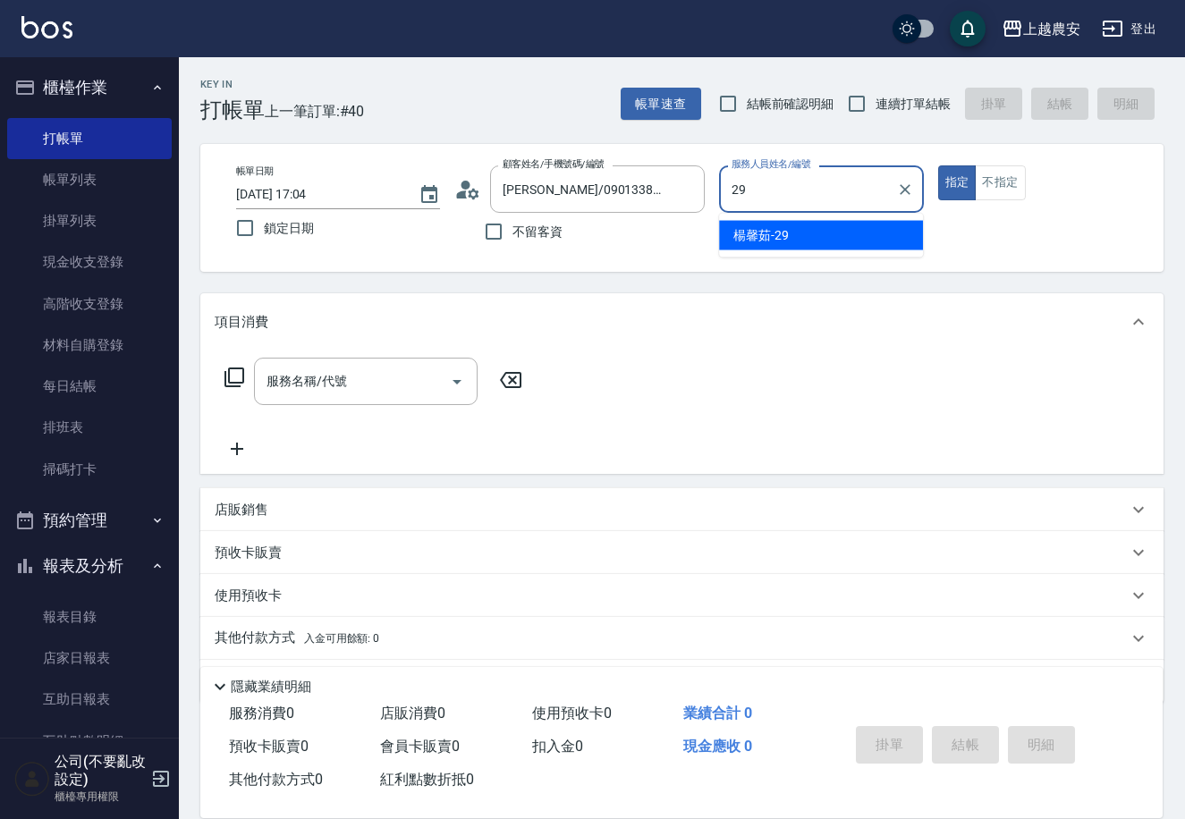
type input "楊馨茹-29"
type button "true"
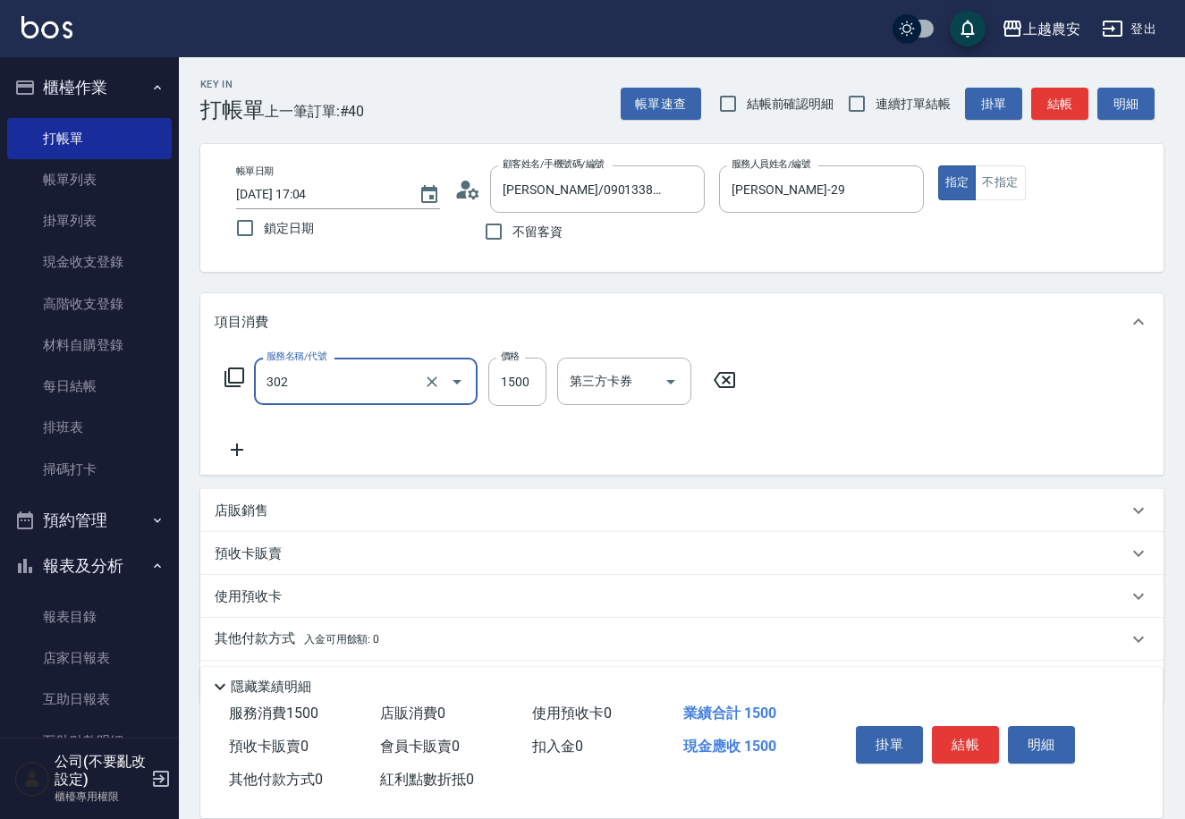
type input "燙髮1500↓(自購)(302)"
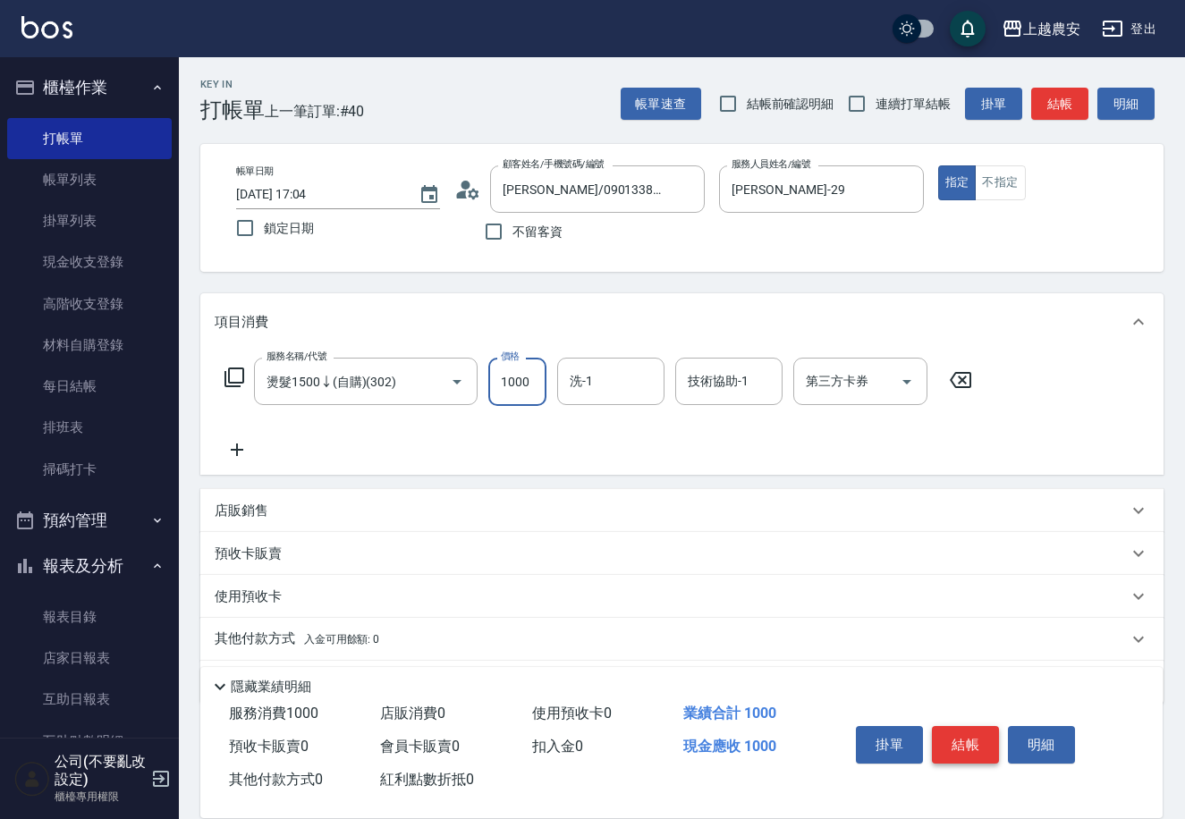
type input "1000"
click at [967, 751] on button "結帳" at bounding box center [965, 745] width 67 height 38
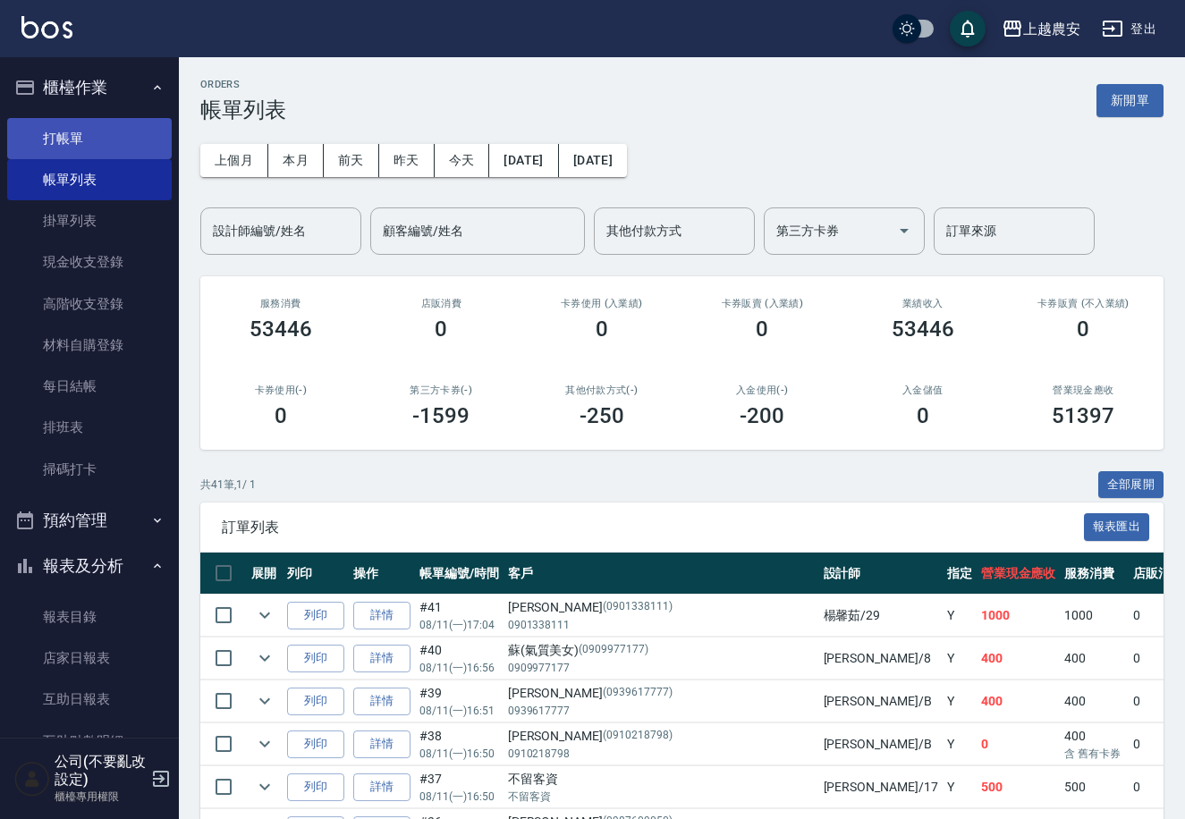
click at [42, 132] on link "打帳單" at bounding box center [89, 138] width 165 height 41
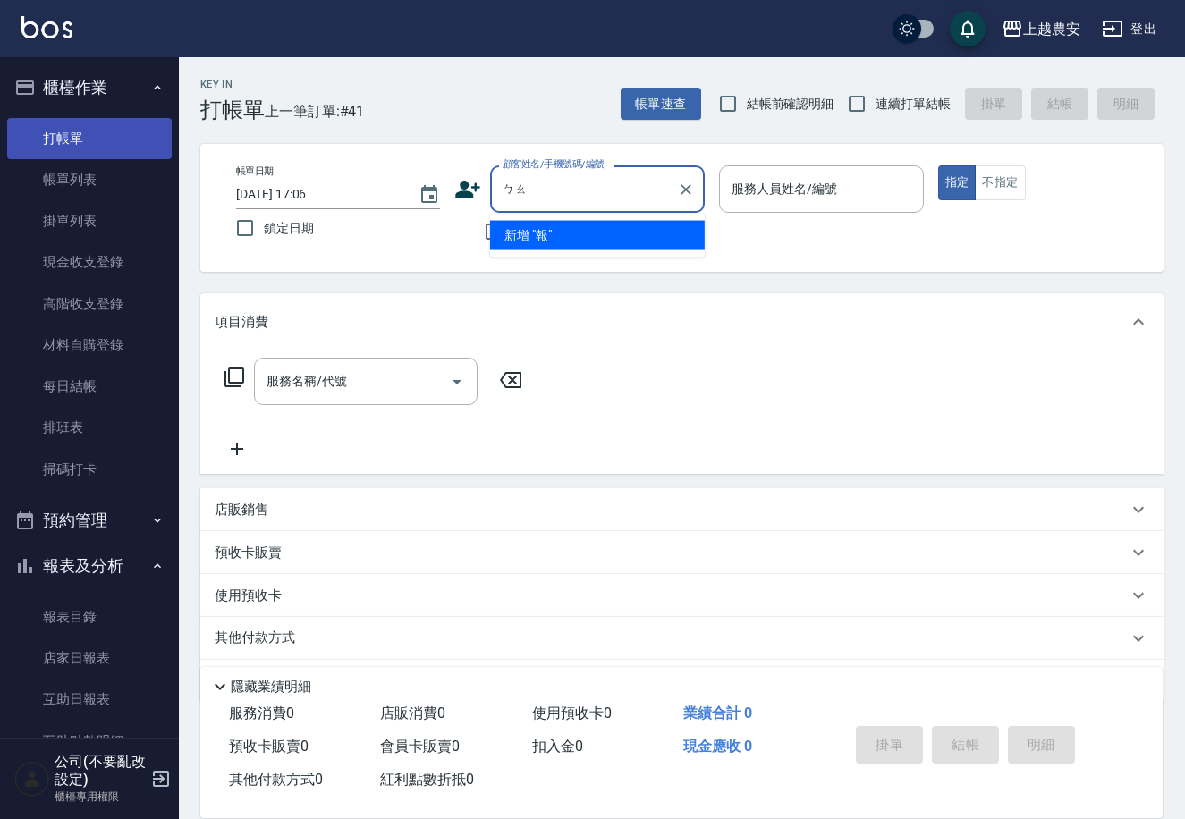
type input "報"
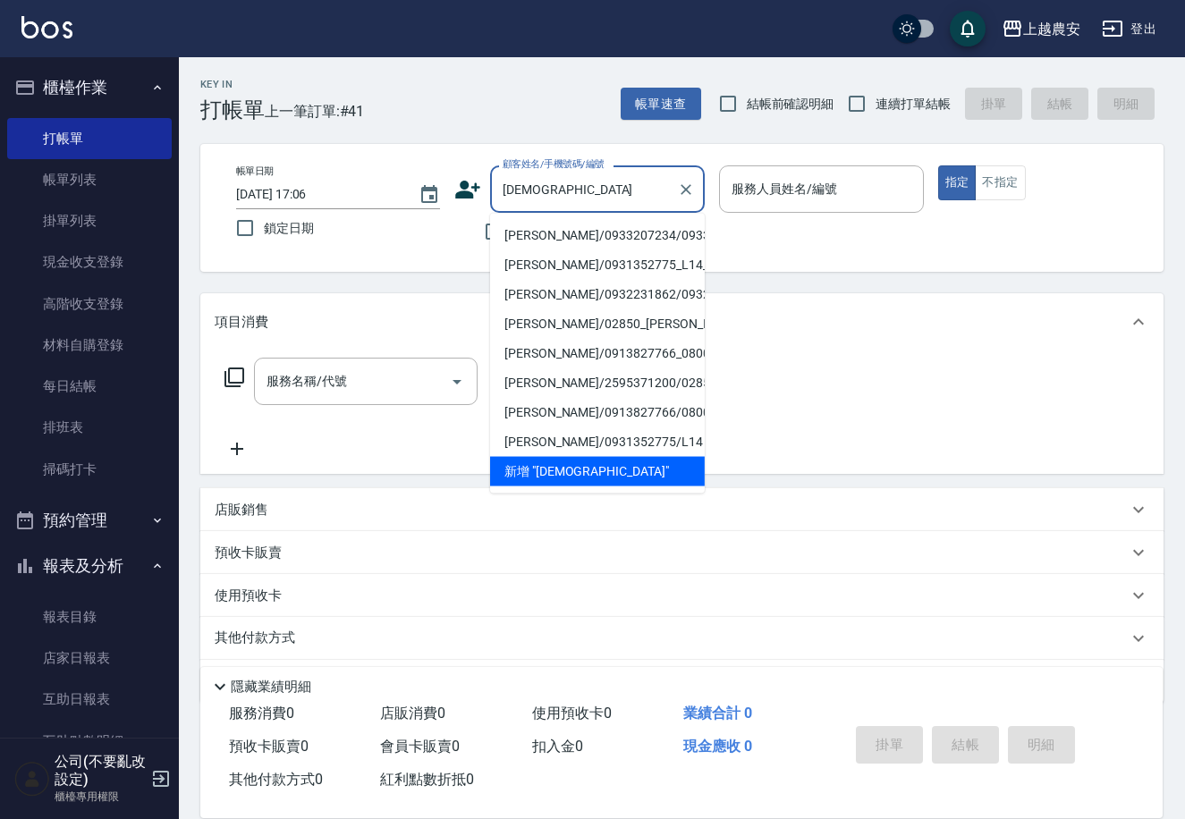
drag, startPoint x: 588, startPoint y: 236, endPoint x: 594, endPoint y: 225, distance: 12.0
click at [594, 228] on li "楊寶蓮/0933207234/0933207234" at bounding box center [597, 236] width 215 height 30
type input "楊寶蓮/0933207234/0933207234"
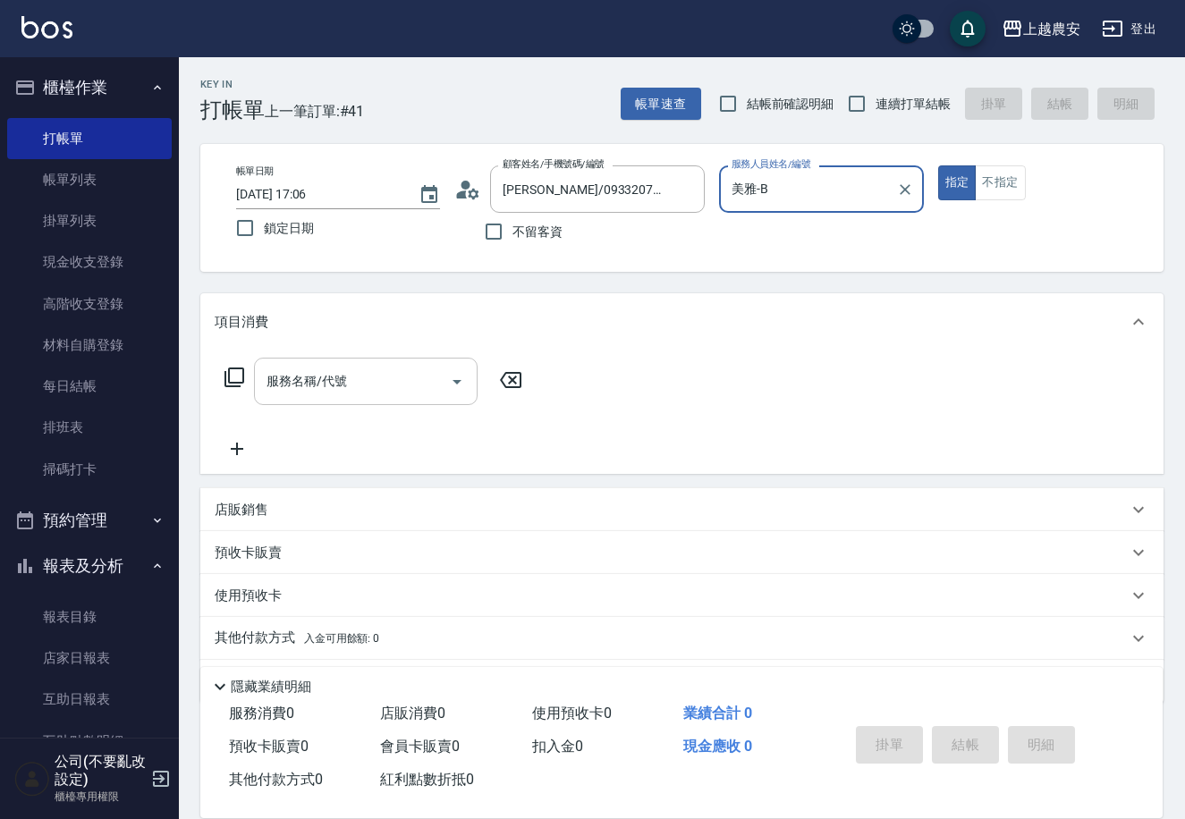
type input "美雅-B"
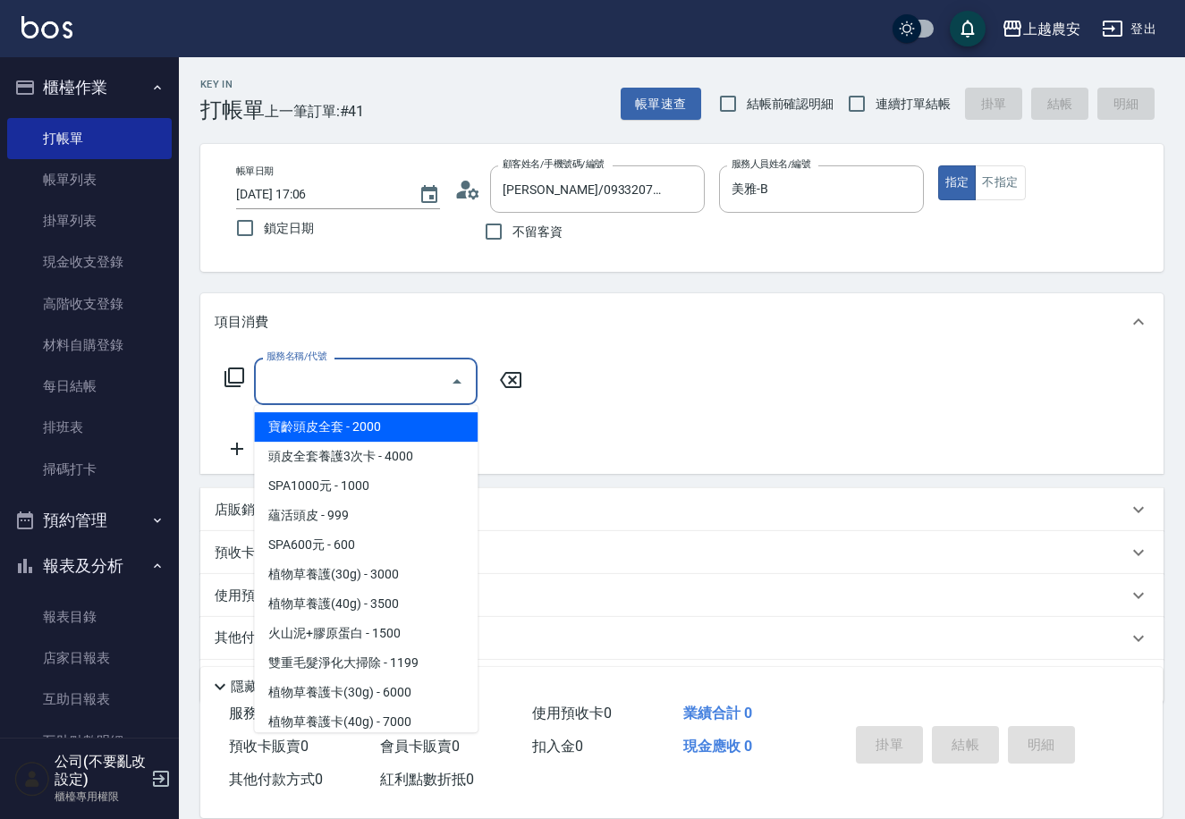
click at [384, 386] on input "服務名稱/代號" at bounding box center [352, 381] width 181 height 31
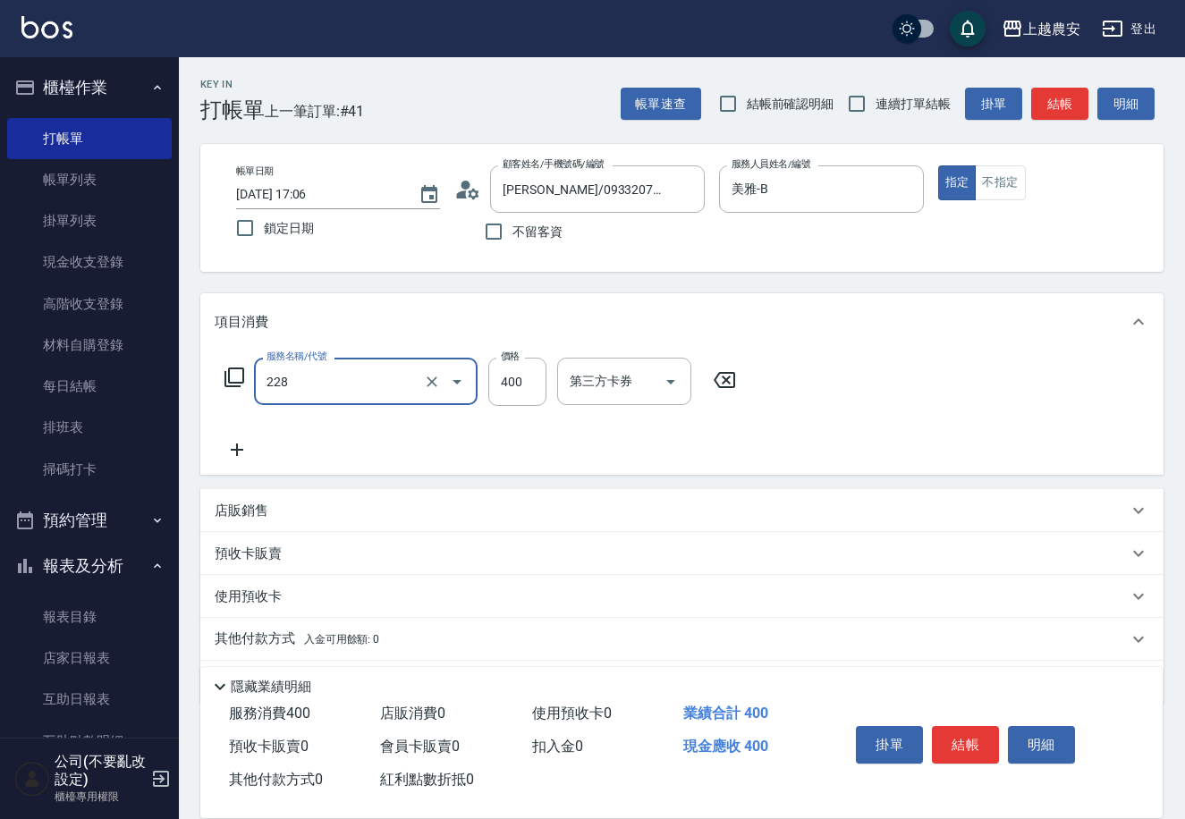
type input "洗髮(228)"
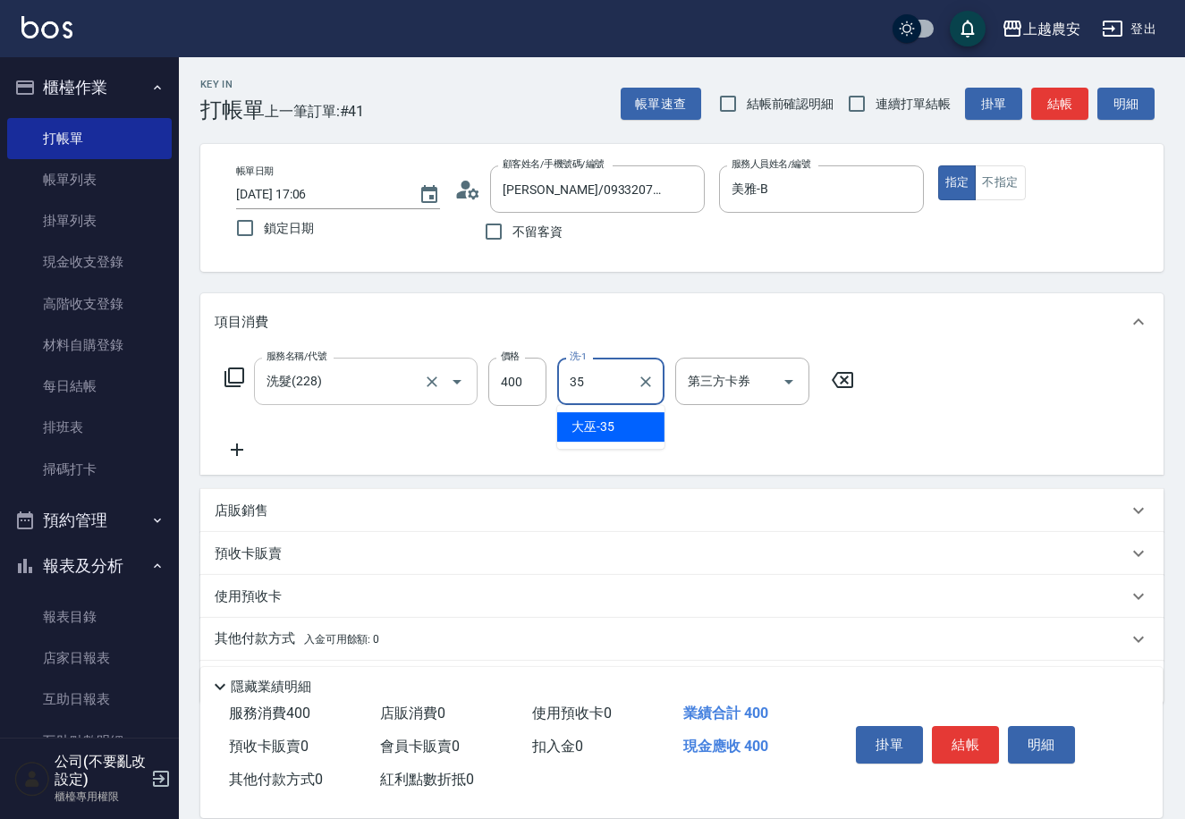
type input "大巫-35"
click at [956, 742] on button "結帳" at bounding box center [965, 745] width 67 height 38
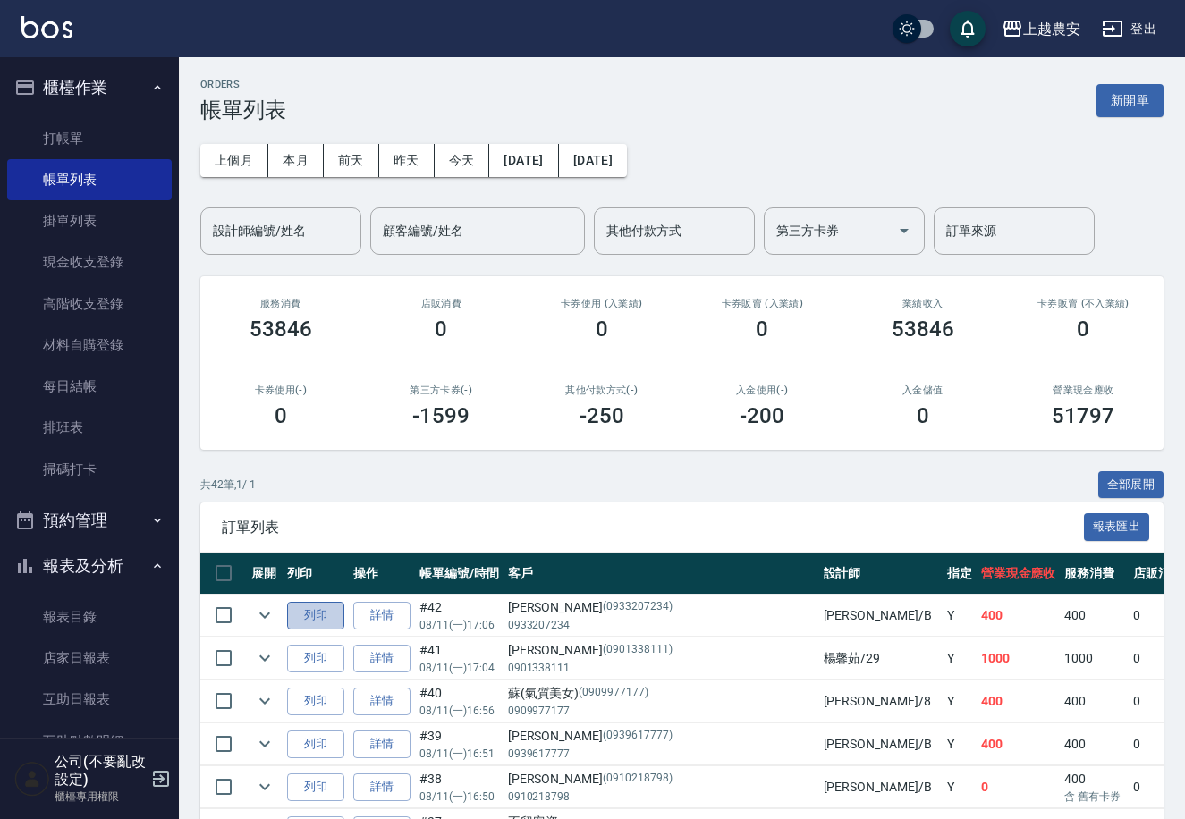
click at [337, 609] on button "列印" at bounding box center [315, 616] width 57 height 28
click at [116, 264] on link "現金收支登錄" at bounding box center [89, 261] width 165 height 41
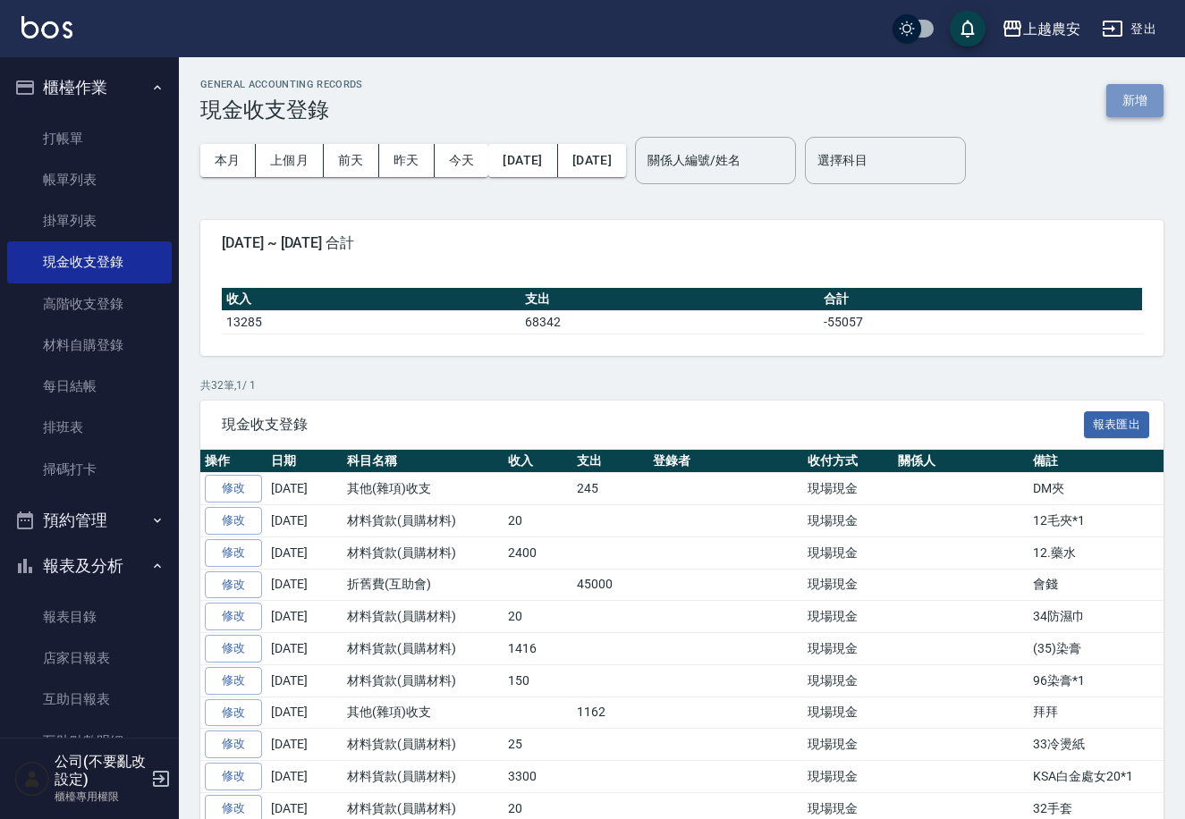
click at [1137, 99] on button "新增" at bounding box center [1134, 100] width 57 height 33
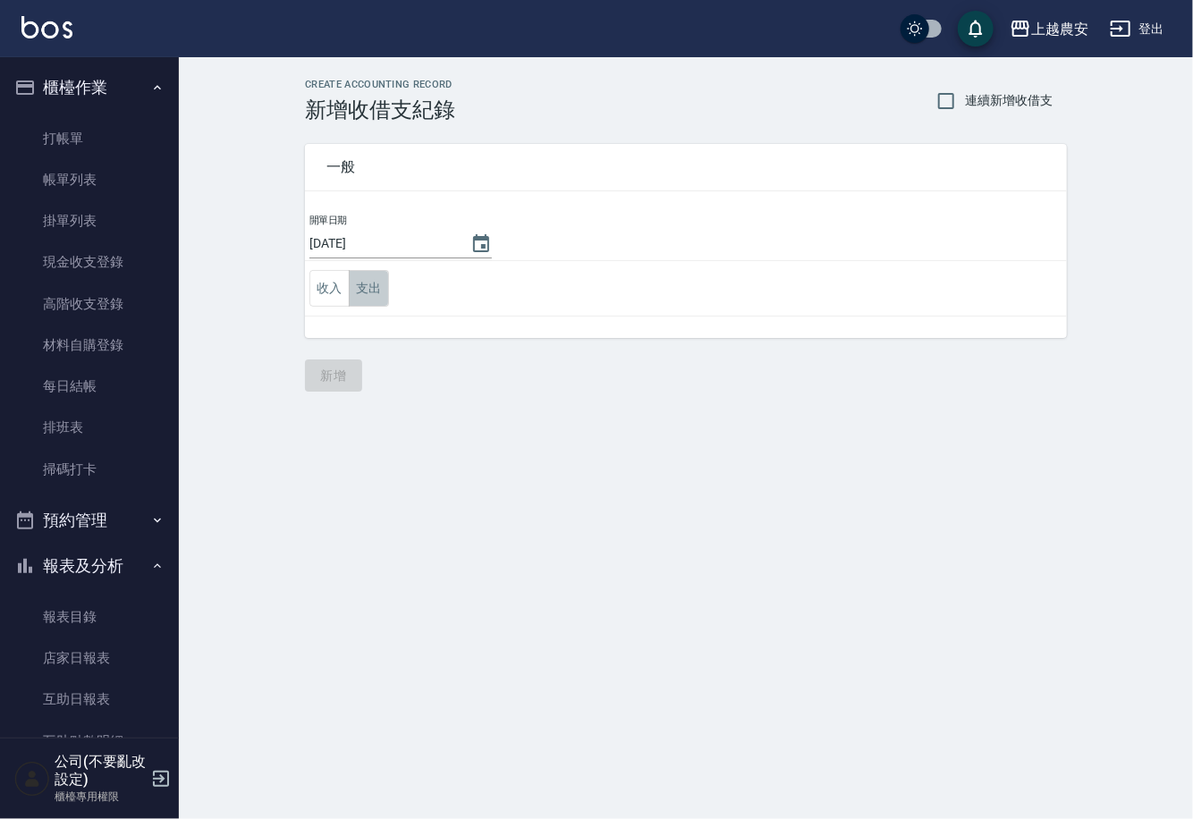
click at [364, 292] on button "支出" at bounding box center [369, 288] width 40 height 37
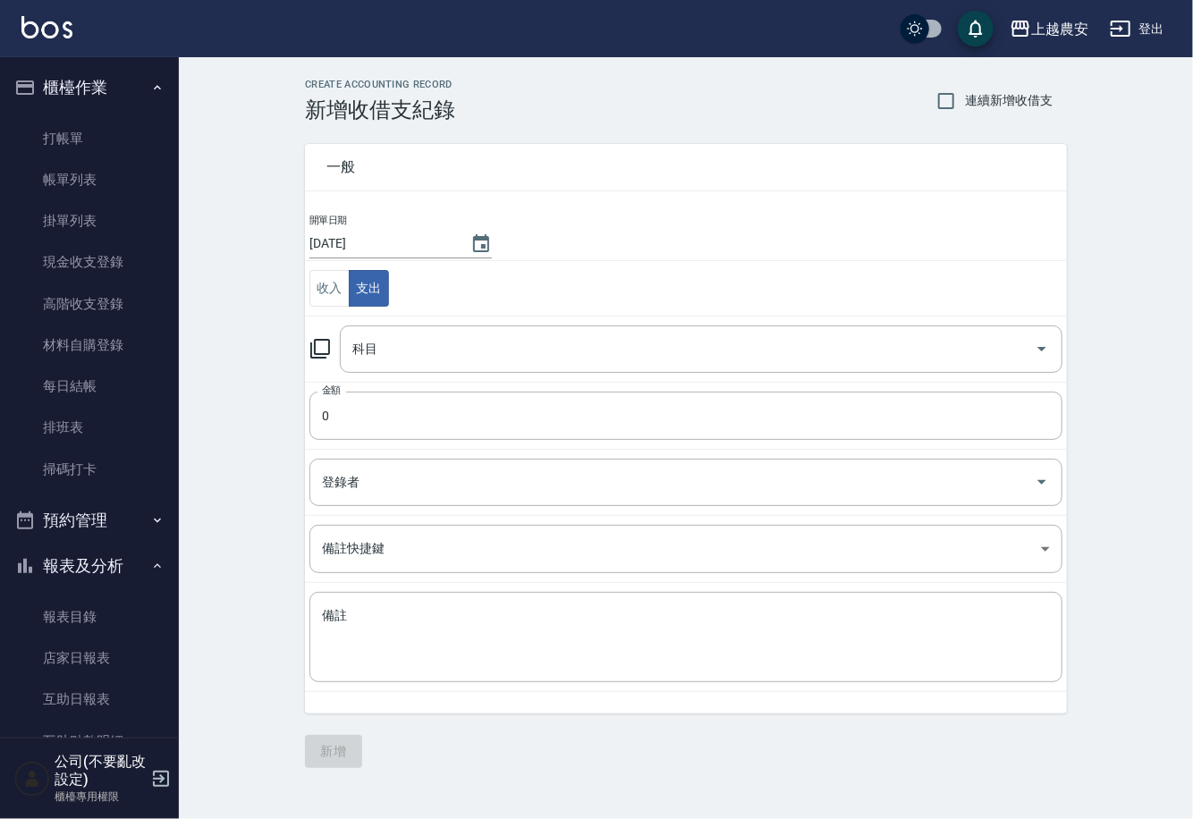
click at [316, 351] on icon at bounding box center [320, 349] width 20 height 20
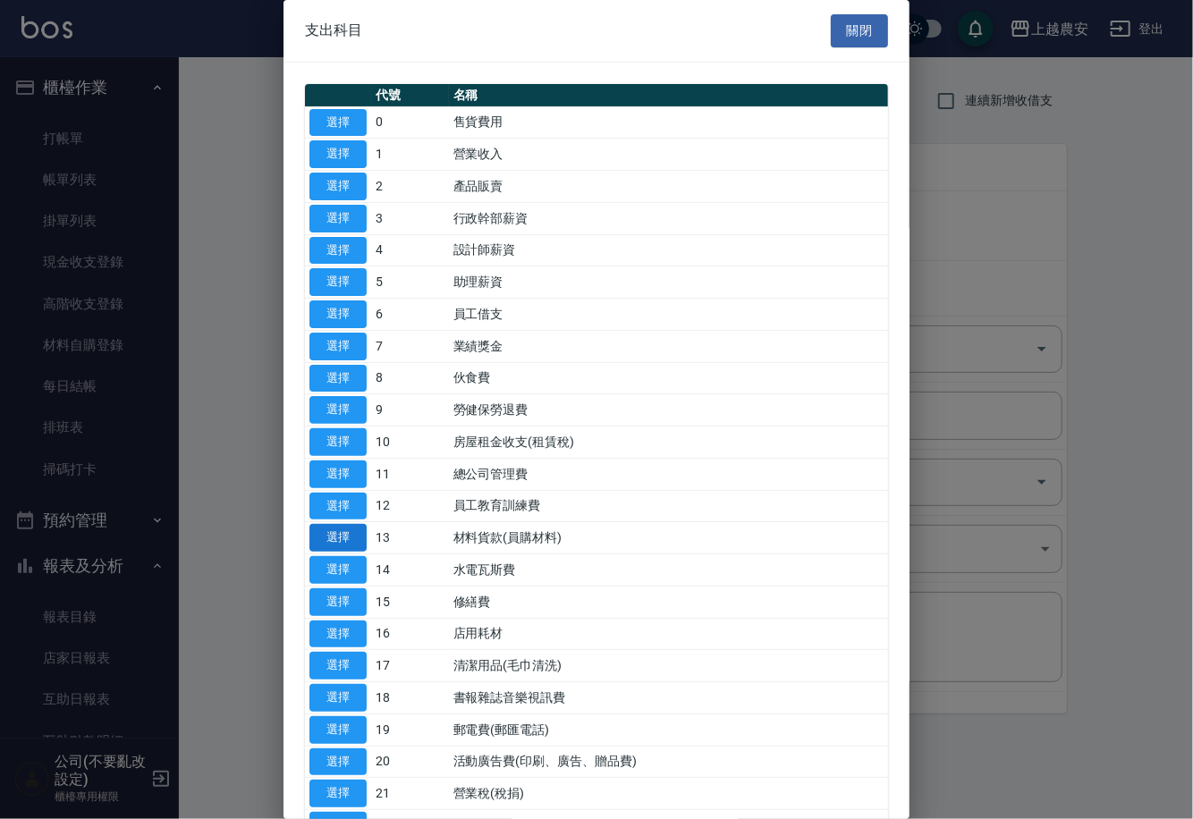
click at [342, 539] on button "選擇" at bounding box center [337, 538] width 57 height 28
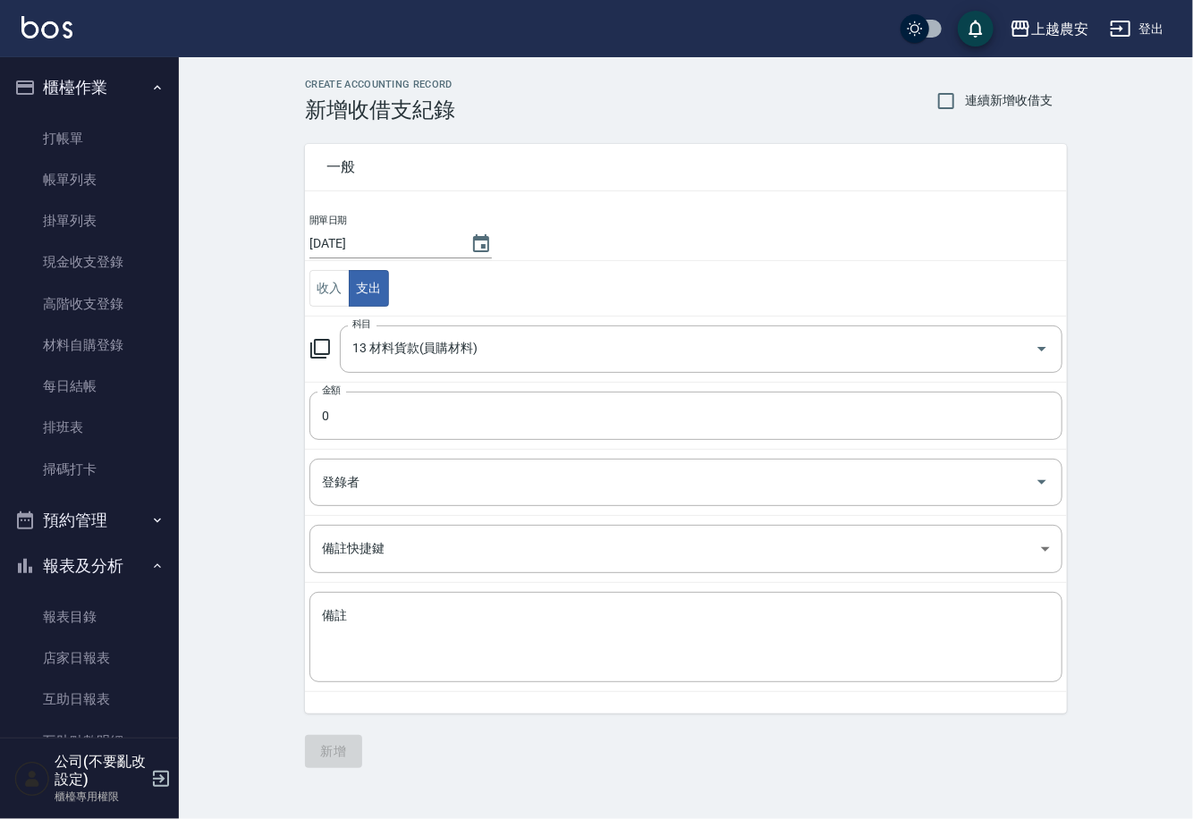
type input "13 材料貨款(員購材料)"
click at [336, 432] on input "0" at bounding box center [685, 416] width 753 height 48
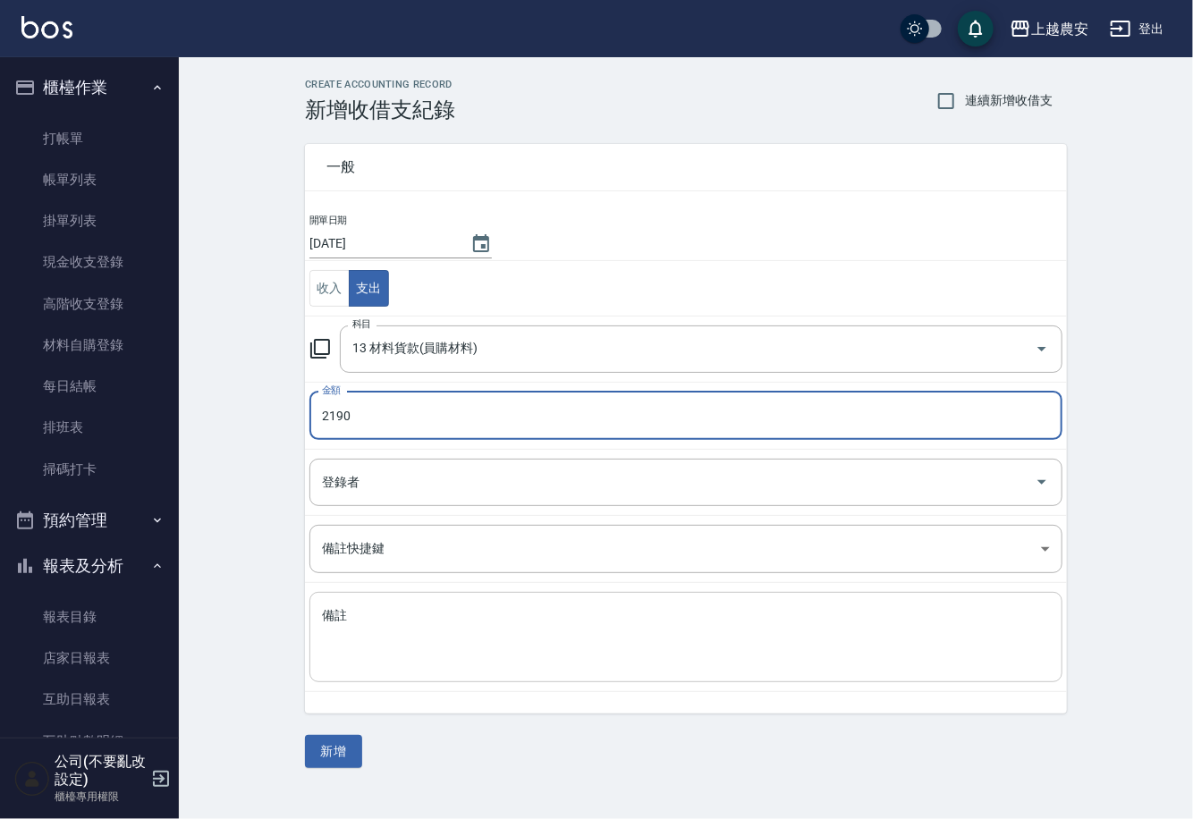
type input "2190"
click at [408, 646] on textarea "備註" at bounding box center [686, 637] width 728 height 61
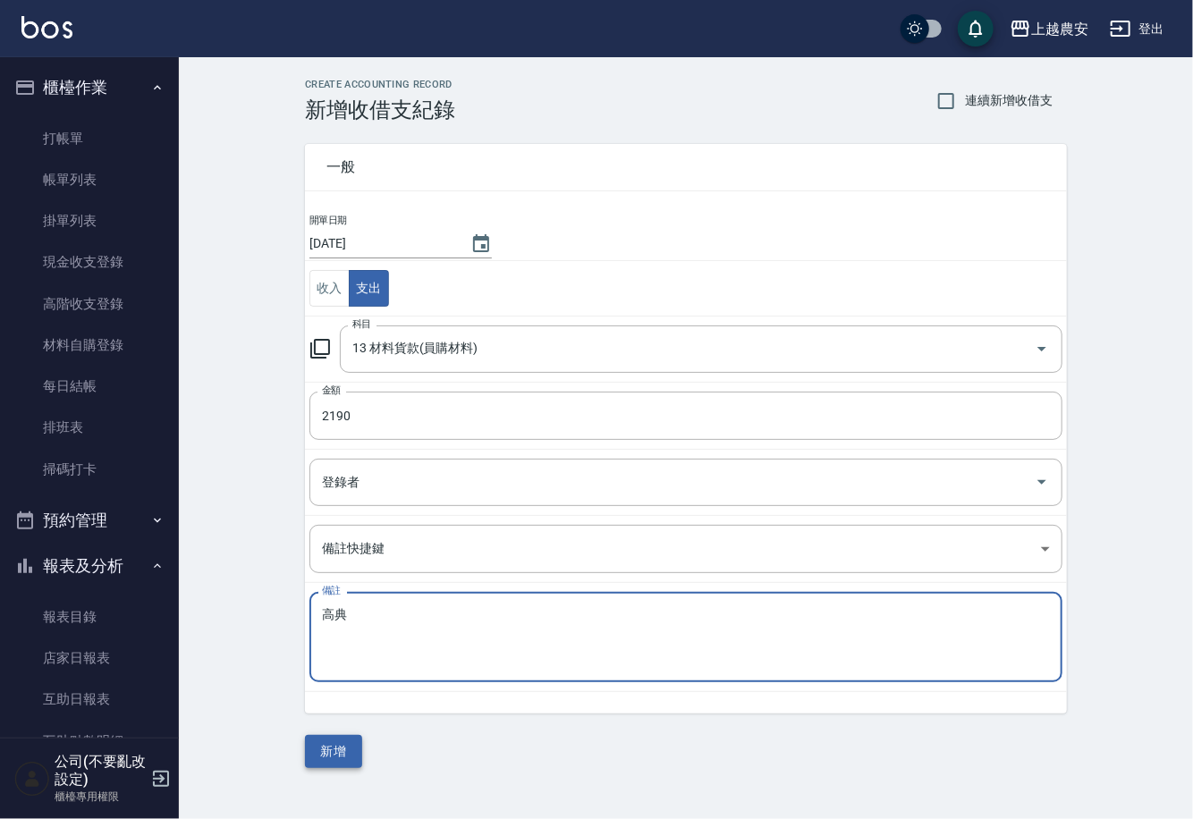
type textarea "高典"
click at [332, 754] on button "新增" at bounding box center [333, 751] width 57 height 33
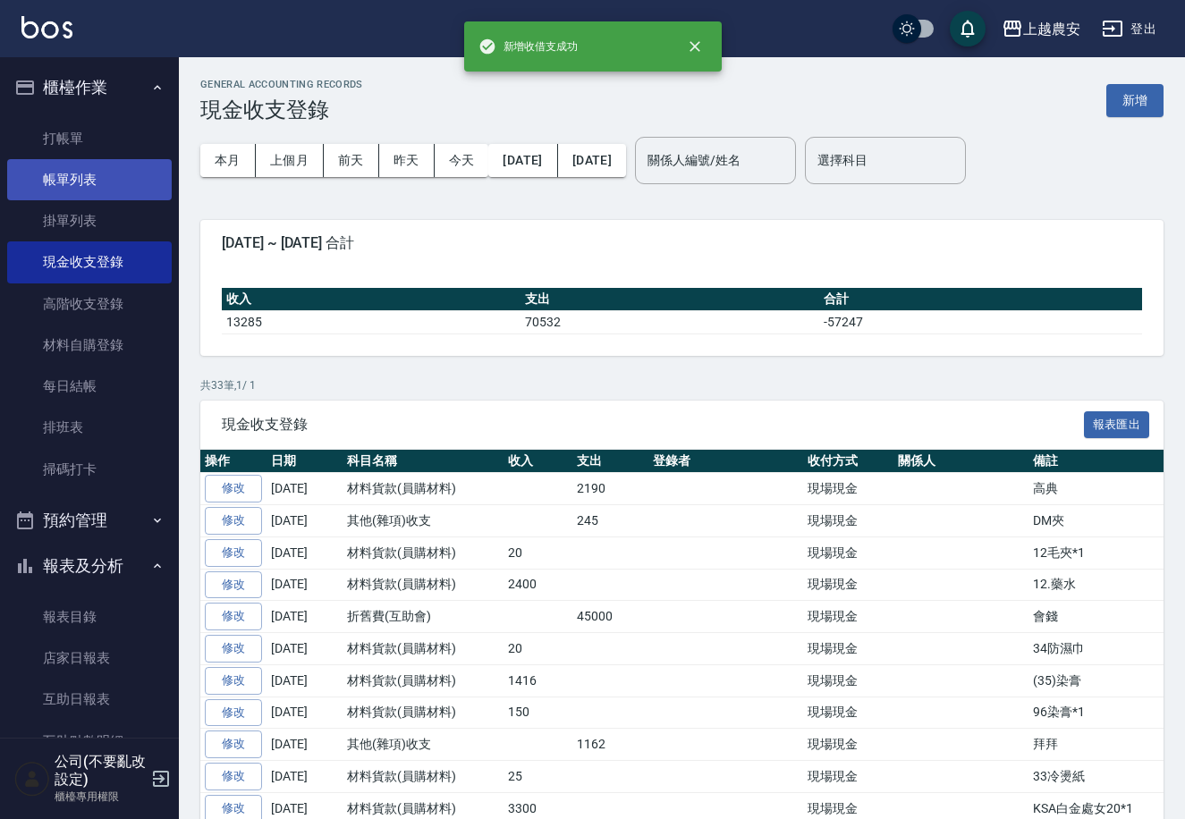
click at [92, 183] on link "帳單列表" at bounding box center [89, 179] width 165 height 41
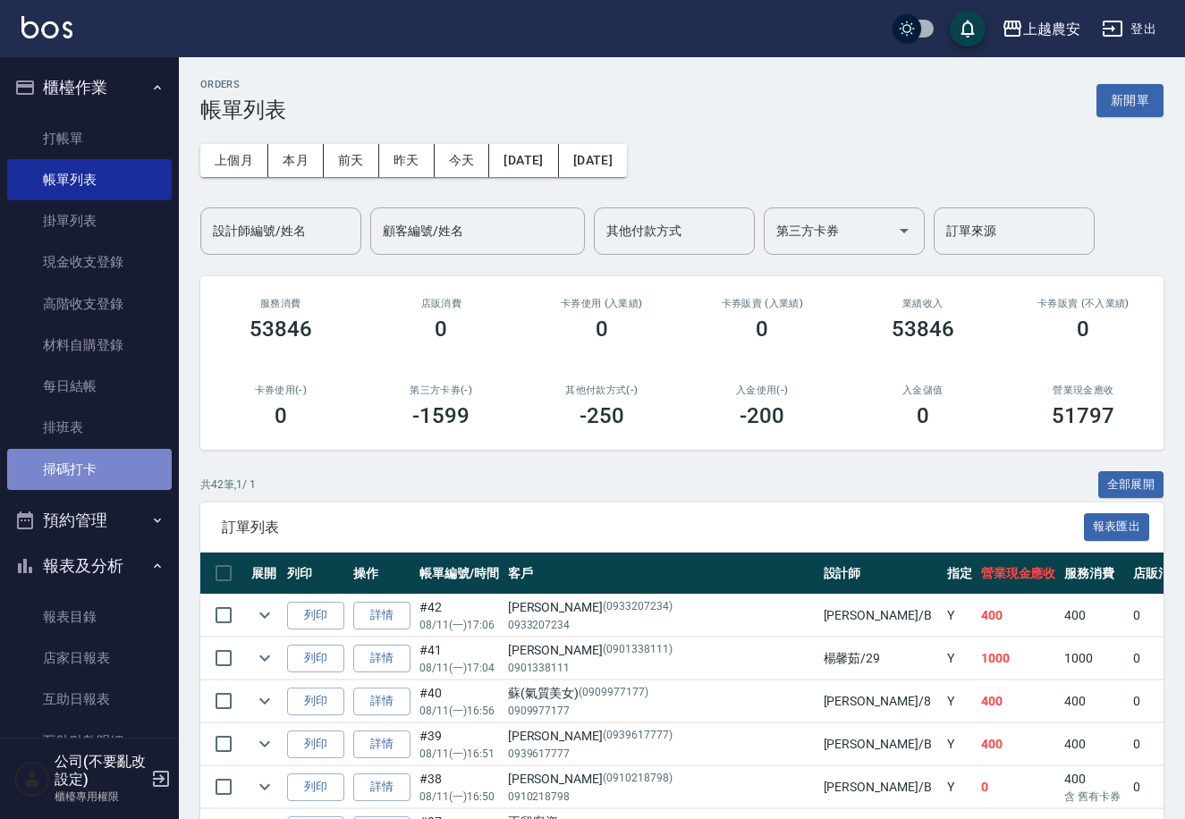
click at [105, 472] on link "掃碼打卡" at bounding box center [89, 469] width 165 height 41
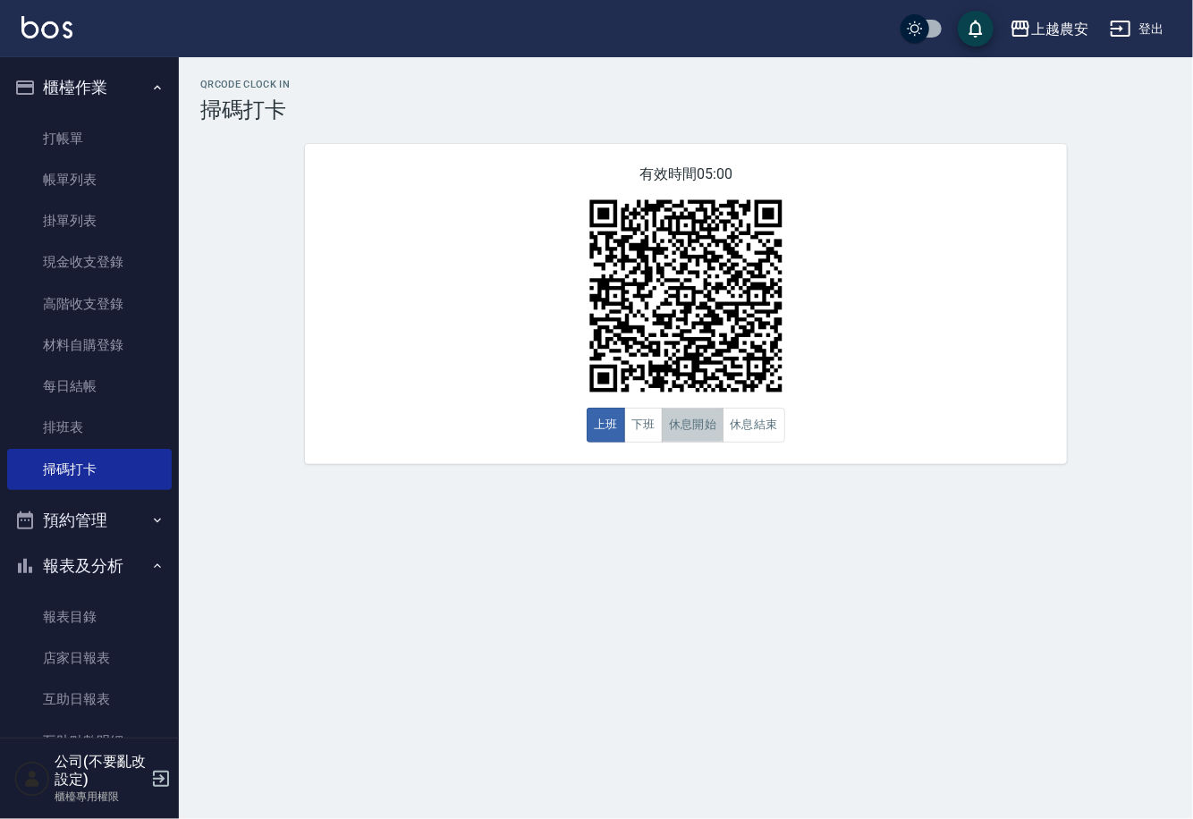
click at [666, 417] on button "休息開始" at bounding box center [693, 425] width 63 height 35
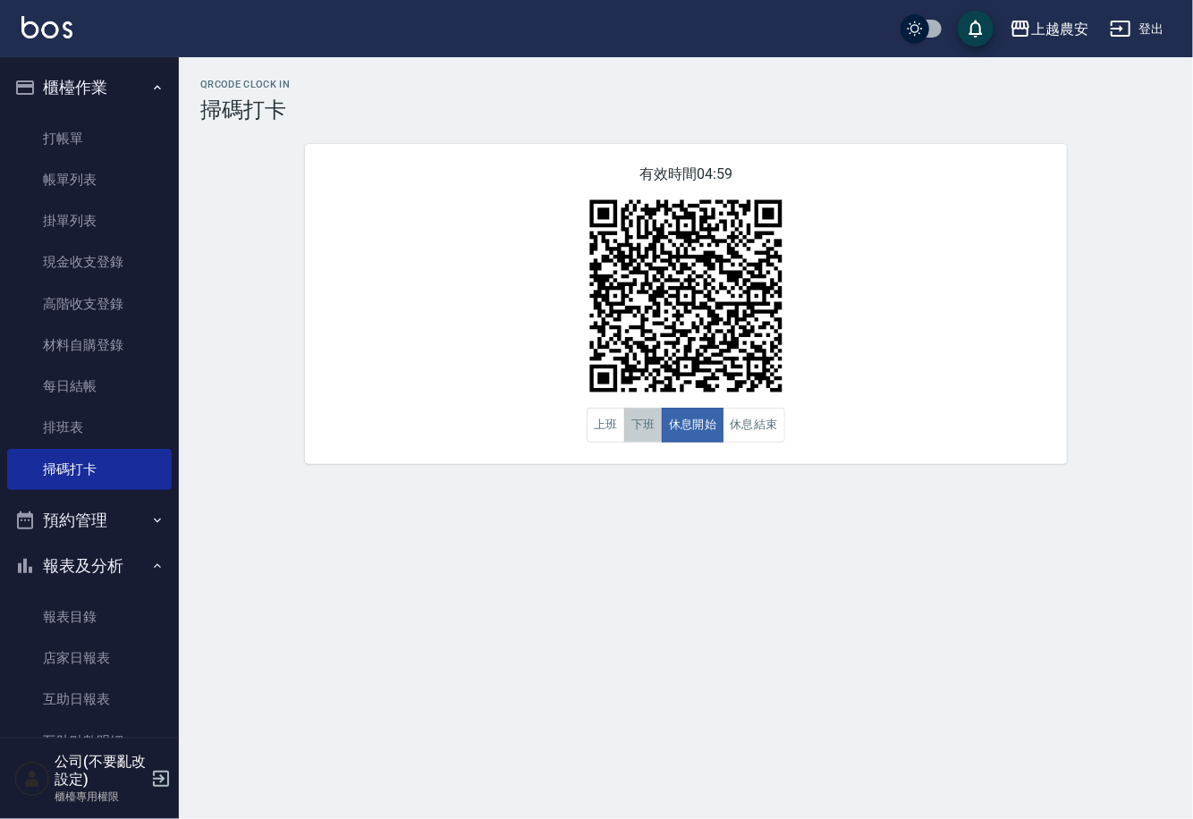
click at [655, 426] on button "下班" at bounding box center [643, 425] width 38 height 35
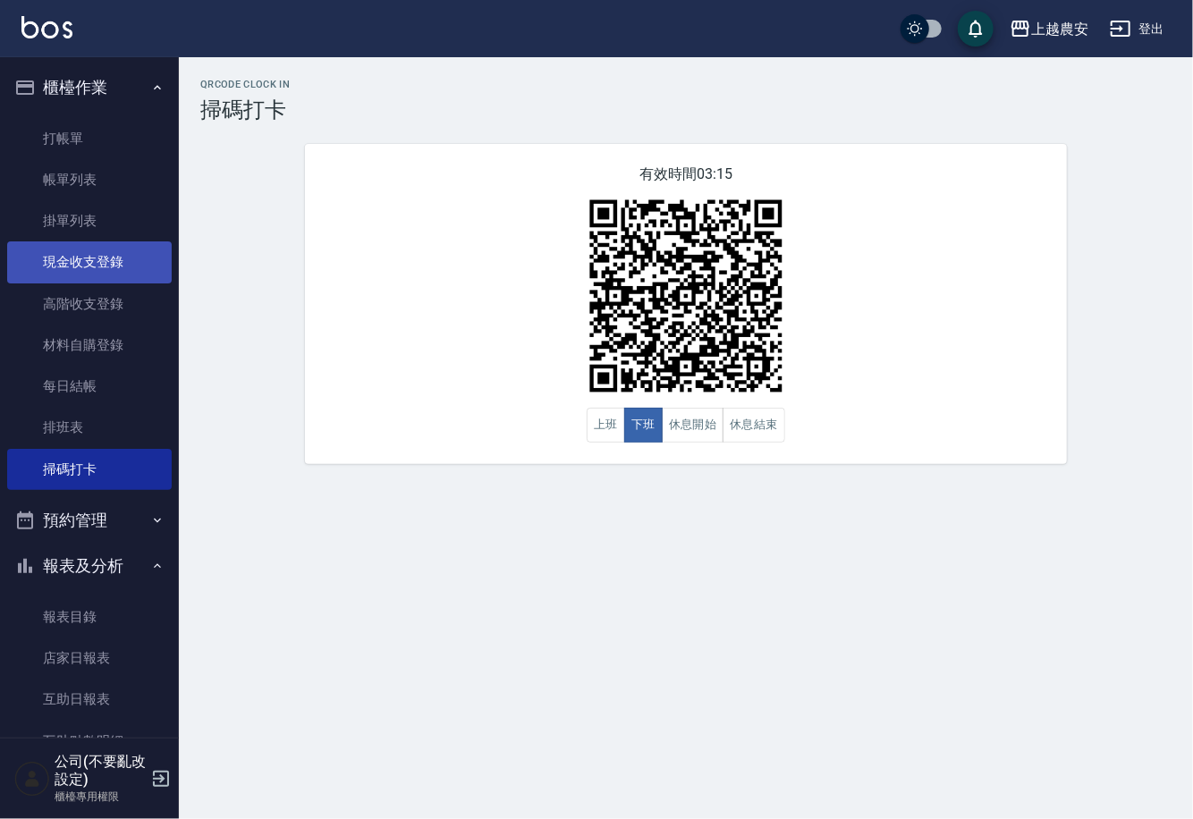
click at [106, 272] on link "現金收支登錄" at bounding box center [89, 261] width 165 height 41
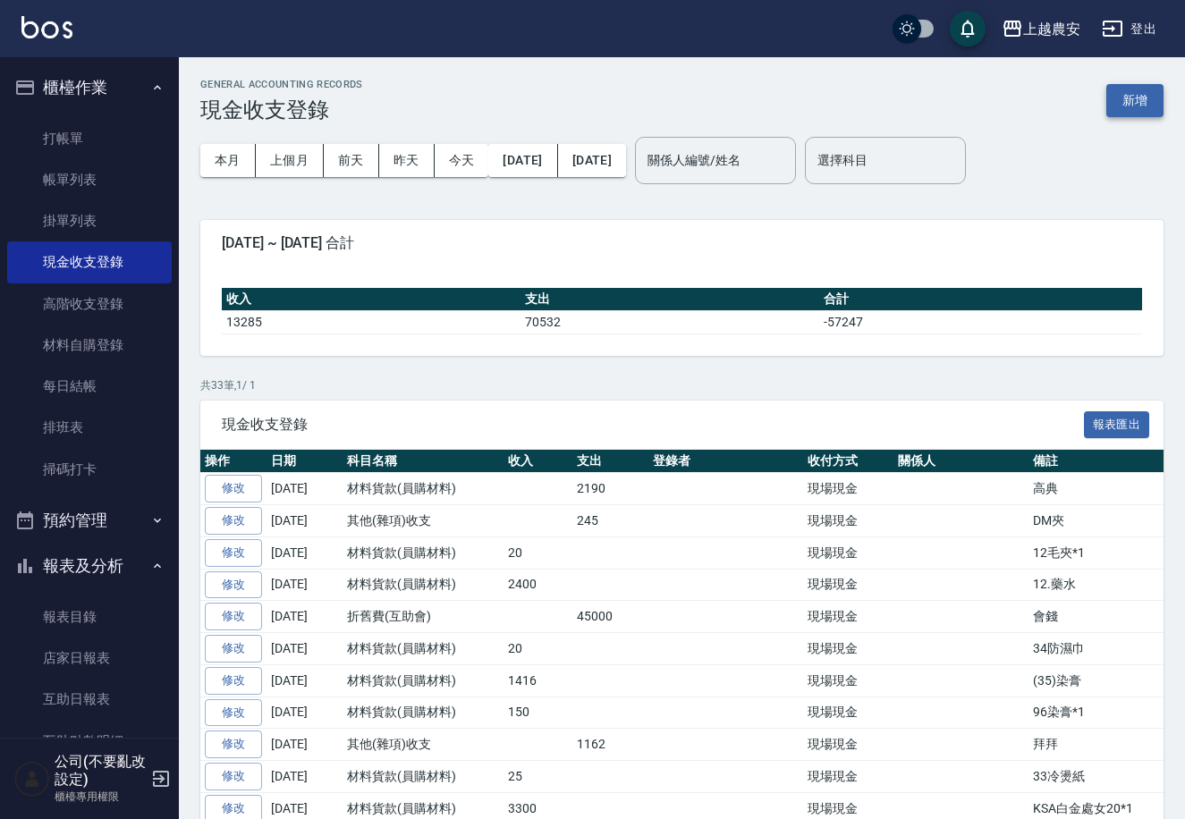
click at [1132, 96] on button "新增" at bounding box center [1134, 100] width 57 height 33
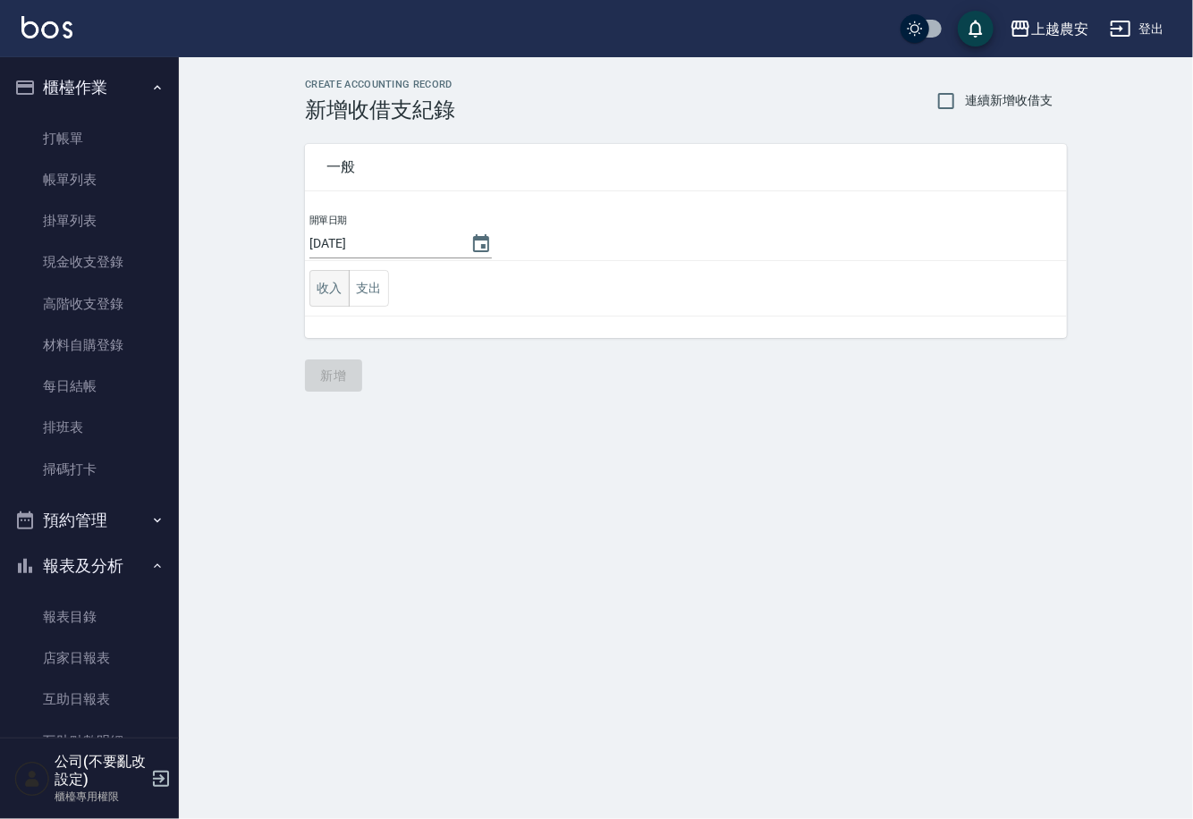
click at [317, 286] on button "收入" at bounding box center [329, 288] width 40 height 37
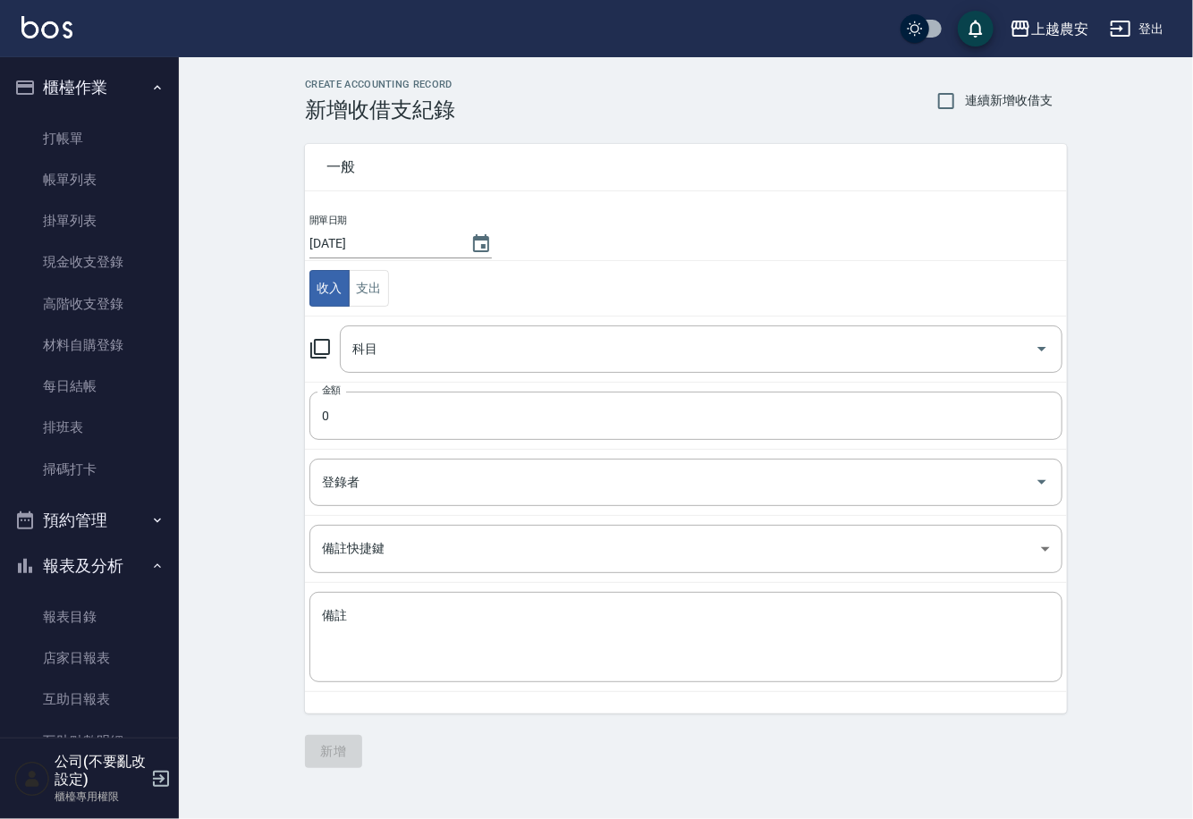
click at [322, 350] on icon at bounding box center [319, 348] width 21 height 21
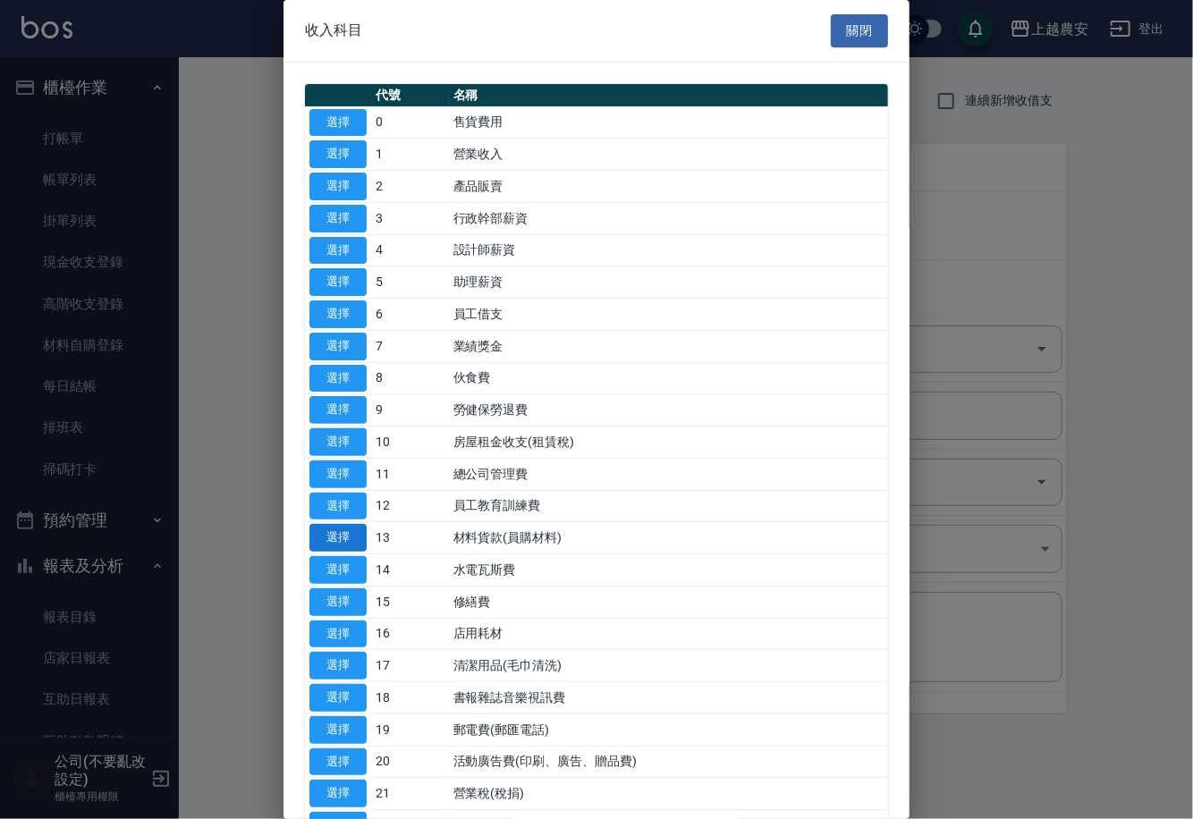
click at [355, 537] on button "選擇" at bounding box center [337, 538] width 57 height 28
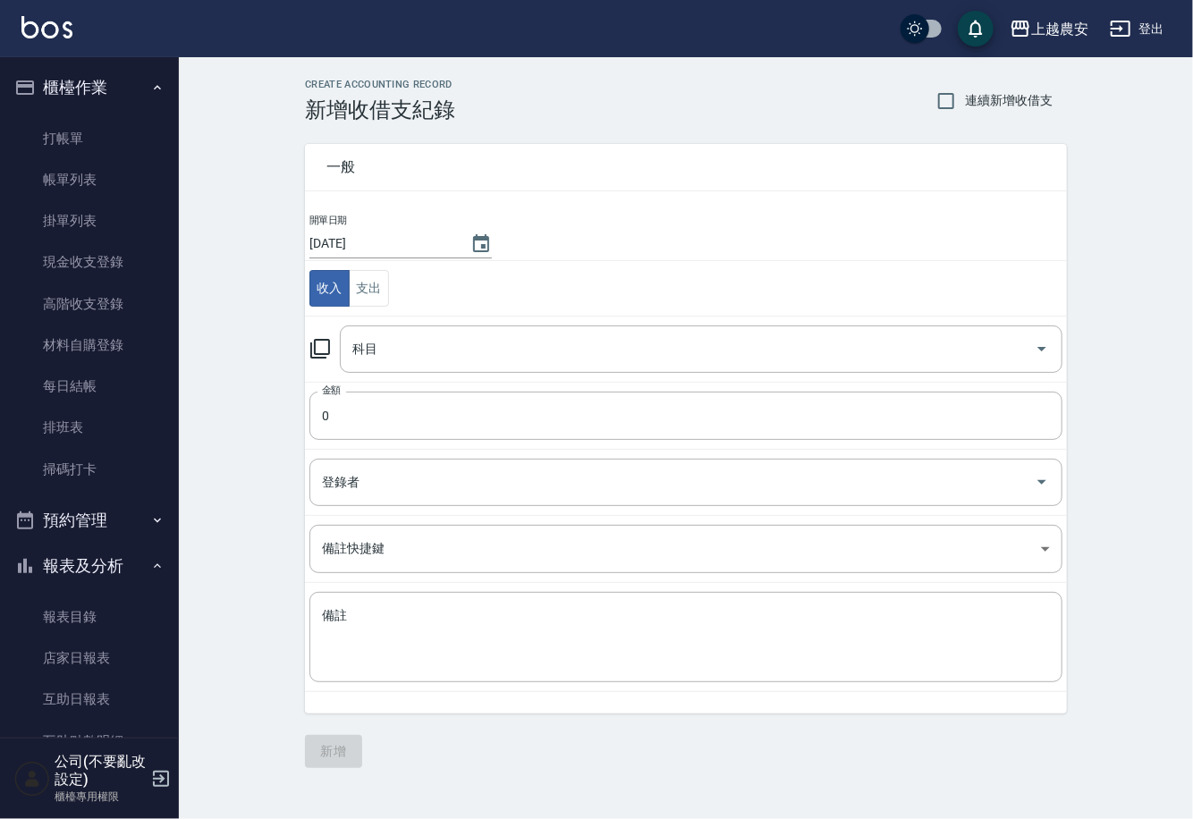
type input "13 材料貨款(員購材料)"
click at [343, 441] on td "金額 0 金額" at bounding box center [686, 415] width 762 height 67
click at [336, 411] on input "0" at bounding box center [685, 416] width 753 height 48
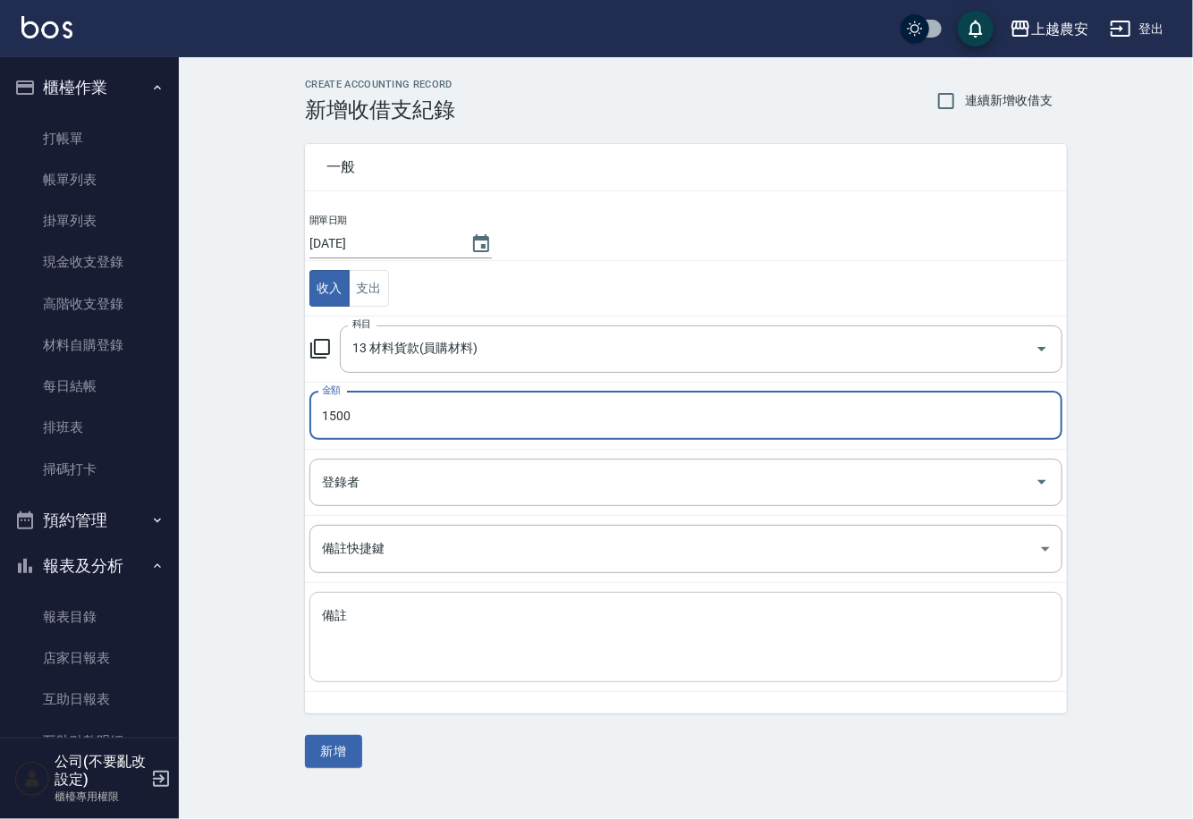
type input "1500"
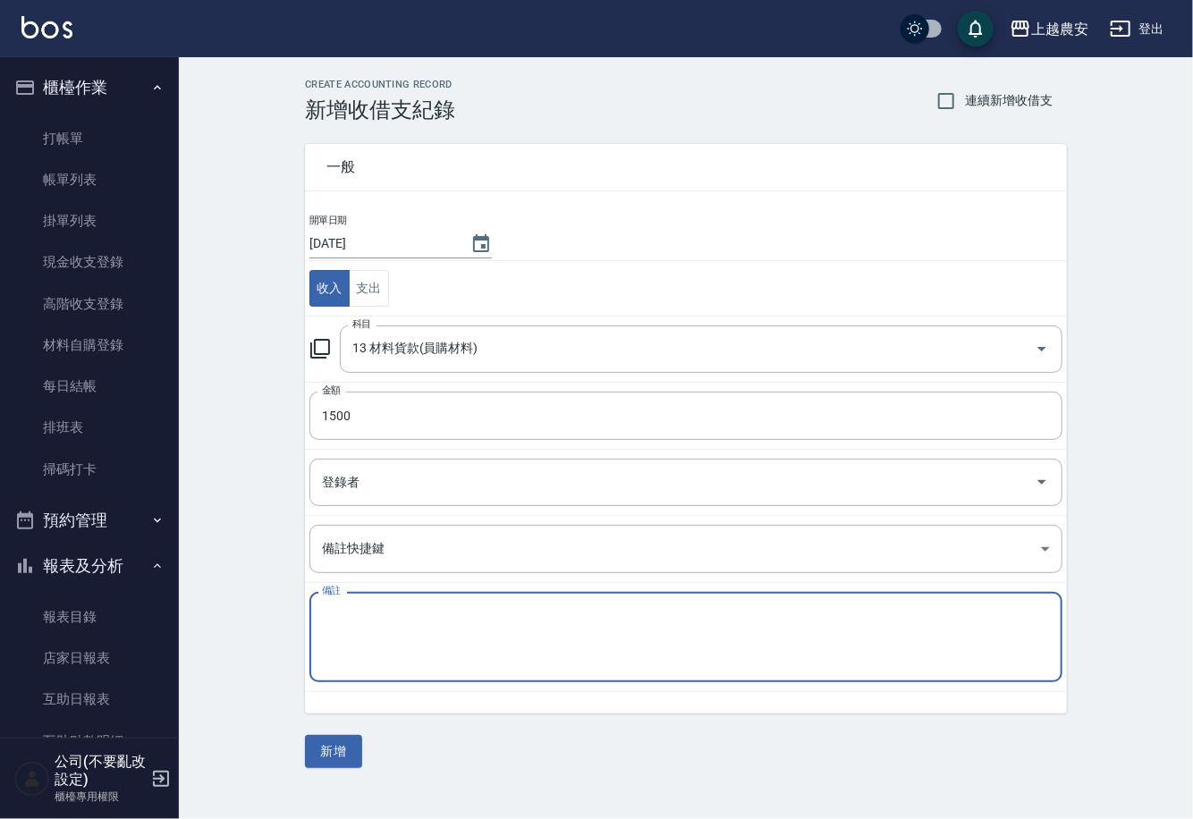
click at [395, 667] on textarea "備註" at bounding box center [686, 637] width 728 height 61
click at [484, 621] on textarea "(K白金50*10束+珠珠珠" at bounding box center [686, 637] width 728 height 61
click at [327, 614] on textarea "(K白金50*10束+珠珠" at bounding box center [686, 637] width 728 height 61
click at [332, 613] on textarea "(K白金50*10束+珠珠" at bounding box center [686, 637] width 728 height 61
type textarea "(K)白金50*10束+珠珠"
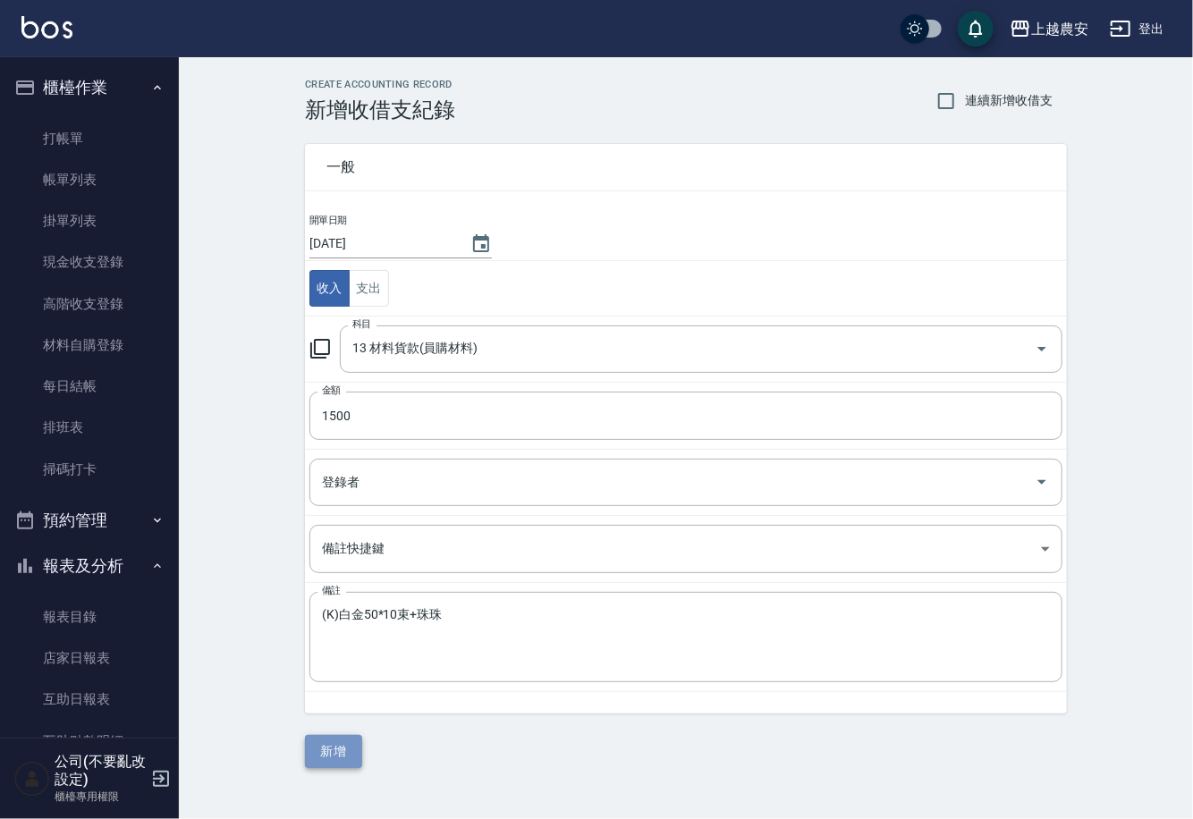
click at [335, 749] on button "新增" at bounding box center [333, 751] width 57 height 33
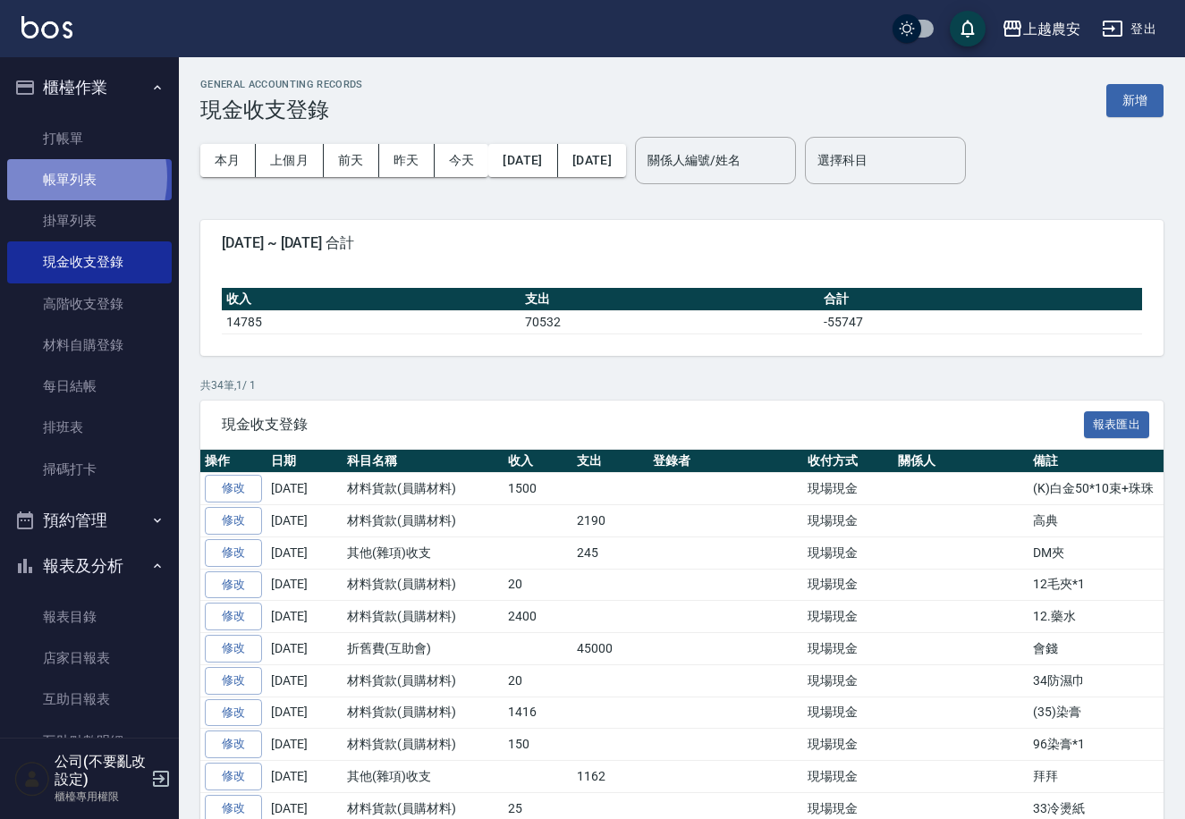
click at [55, 177] on link "帳單列表" at bounding box center [89, 179] width 165 height 41
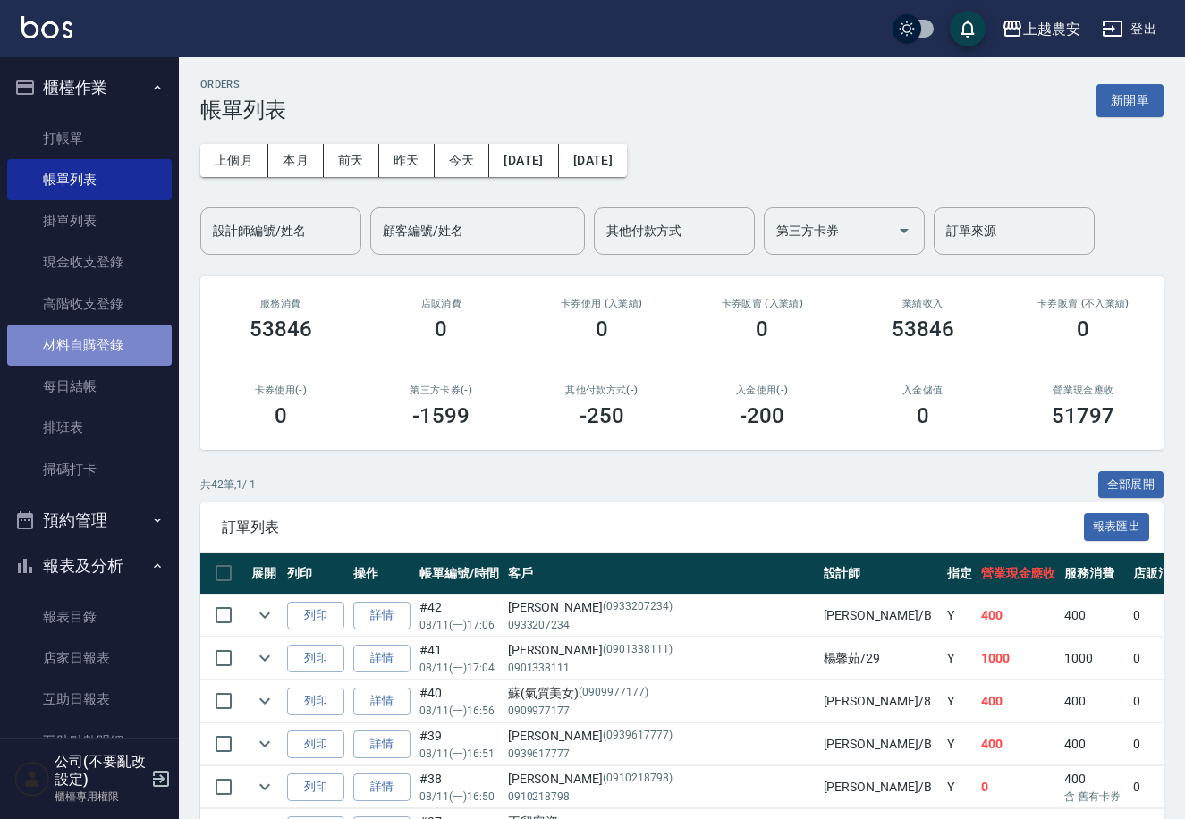
click at [113, 332] on link "材料自購登錄" at bounding box center [89, 345] width 165 height 41
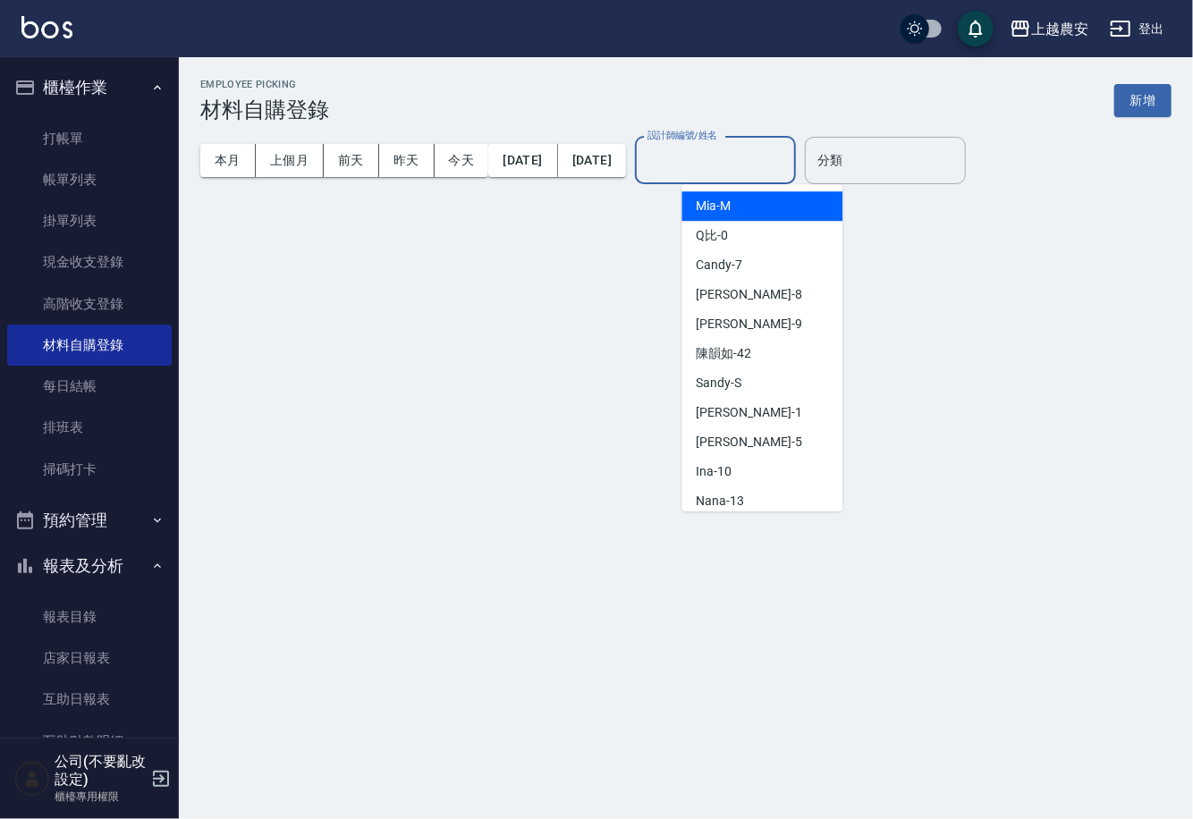
click at [758, 151] on input "設計師編號/姓名" at bounding box center [715, 160] width 145 height 31
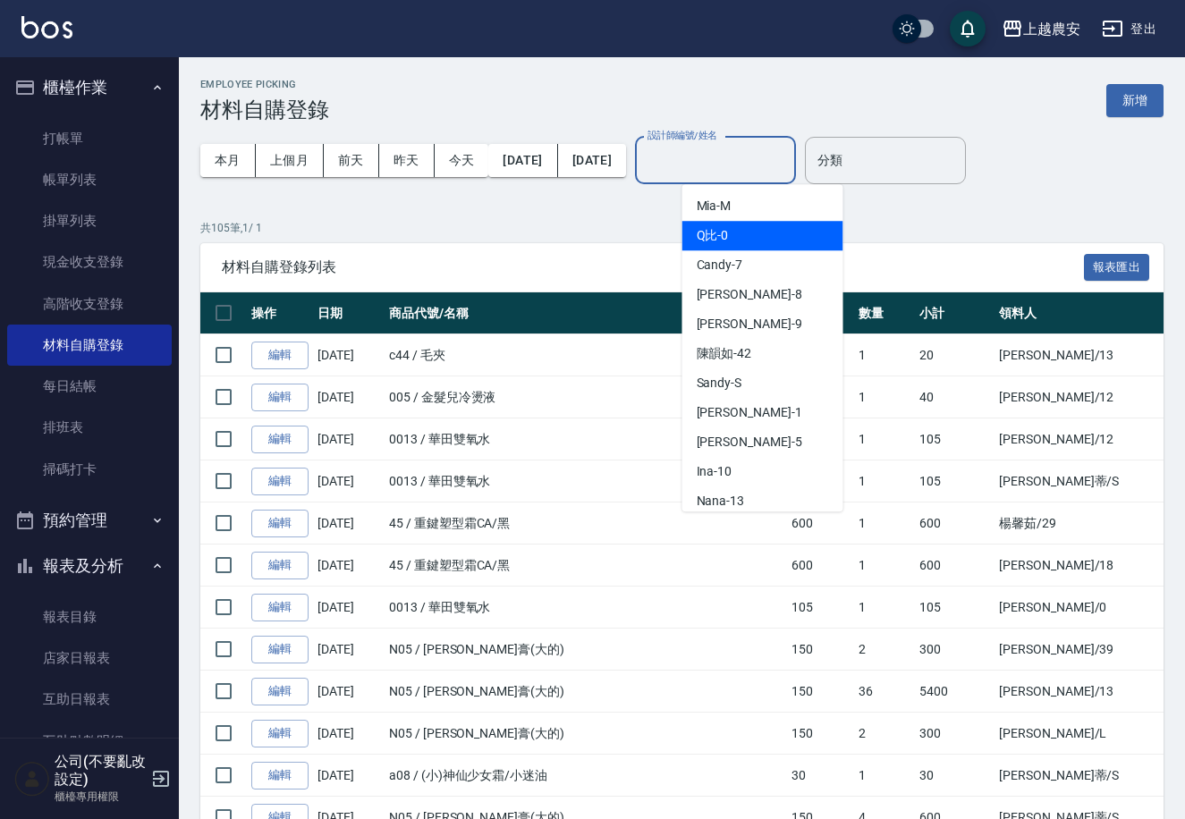
scroll to position [777, 0]
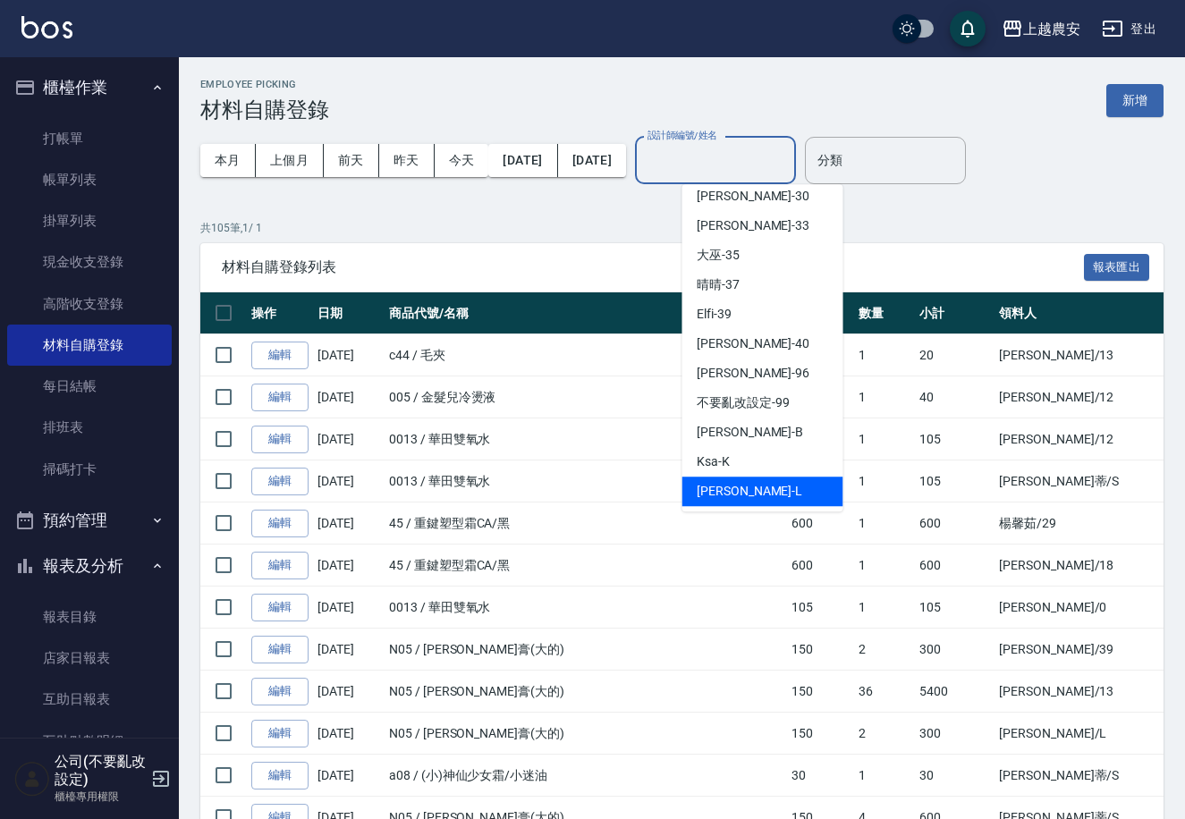
click at [754, 492] on div "Lina -L" at bounding box center [762, 492] width 161 height 30
type input "Lina-L"
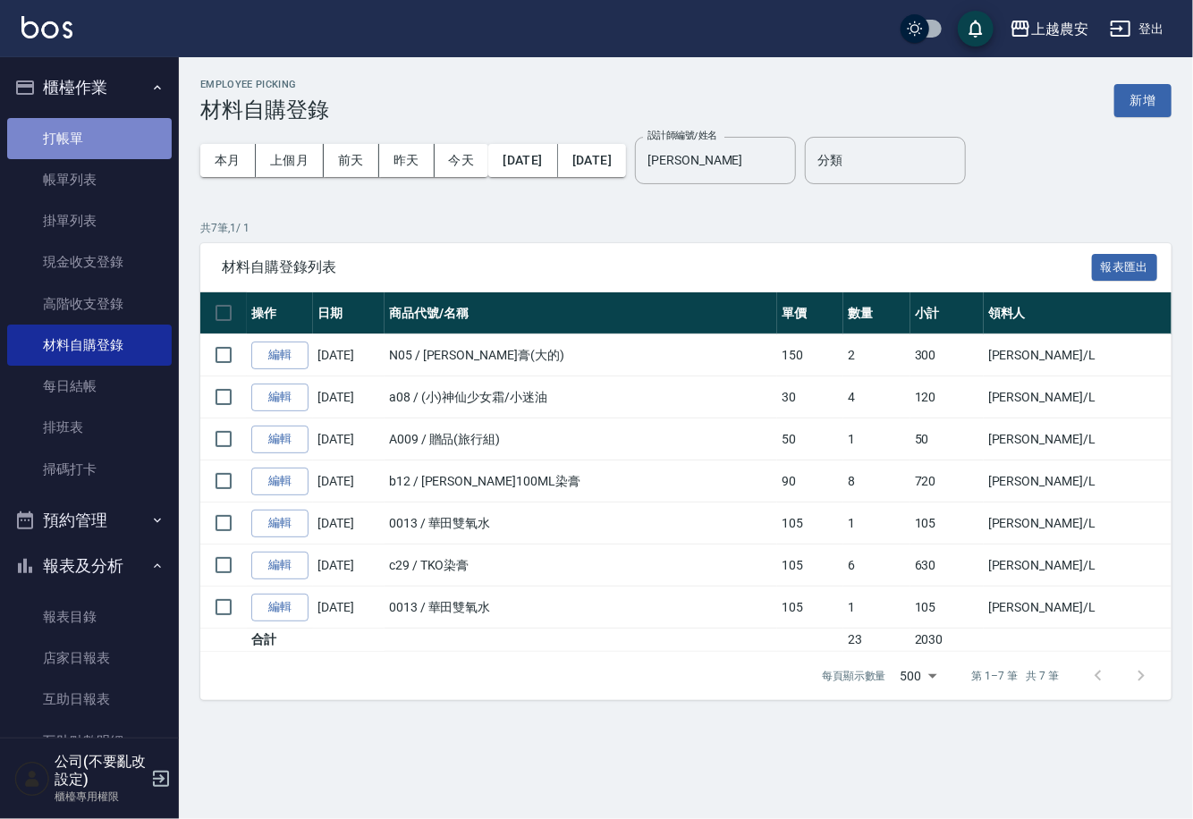
click at [149, 140] on link "打帳單" at bounding box center [89, 138] width 165 height 41
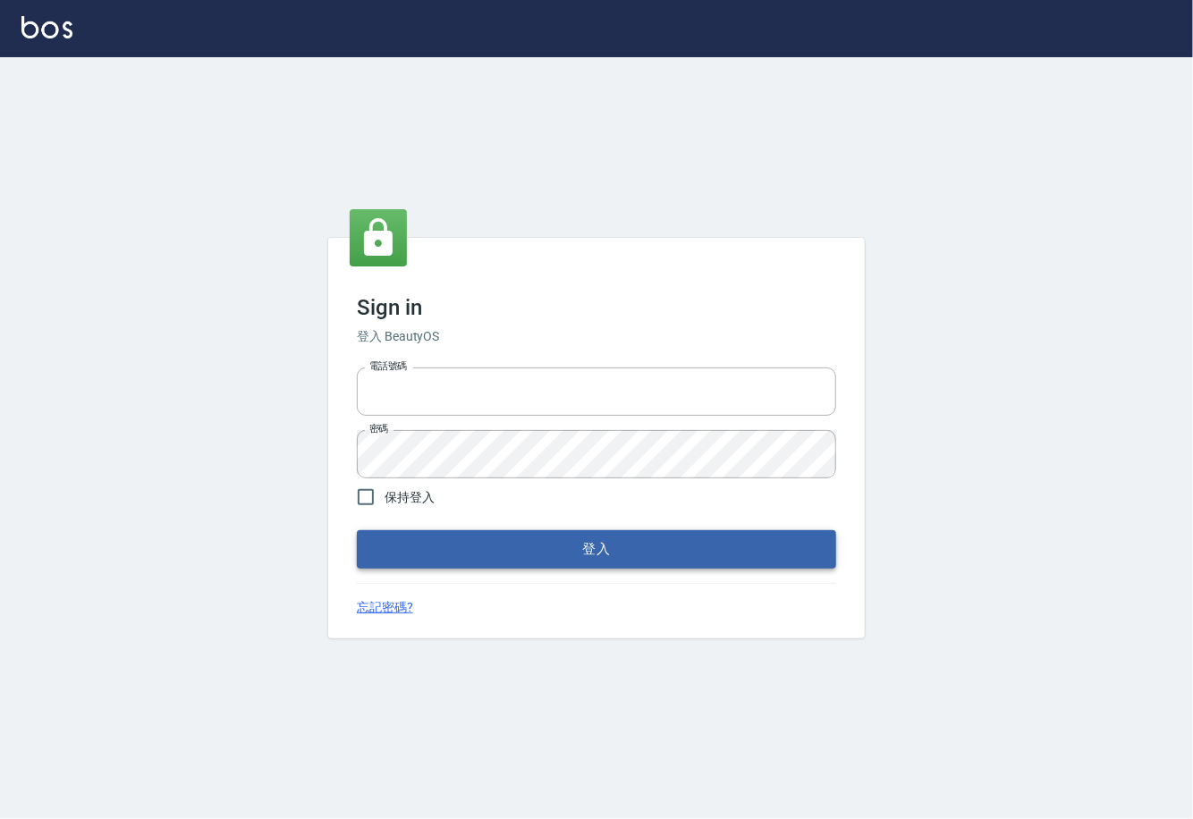
type input "0225929166"
click at [555, 545] on button "登入" at bounding box center [596, 549] width 479 height 38
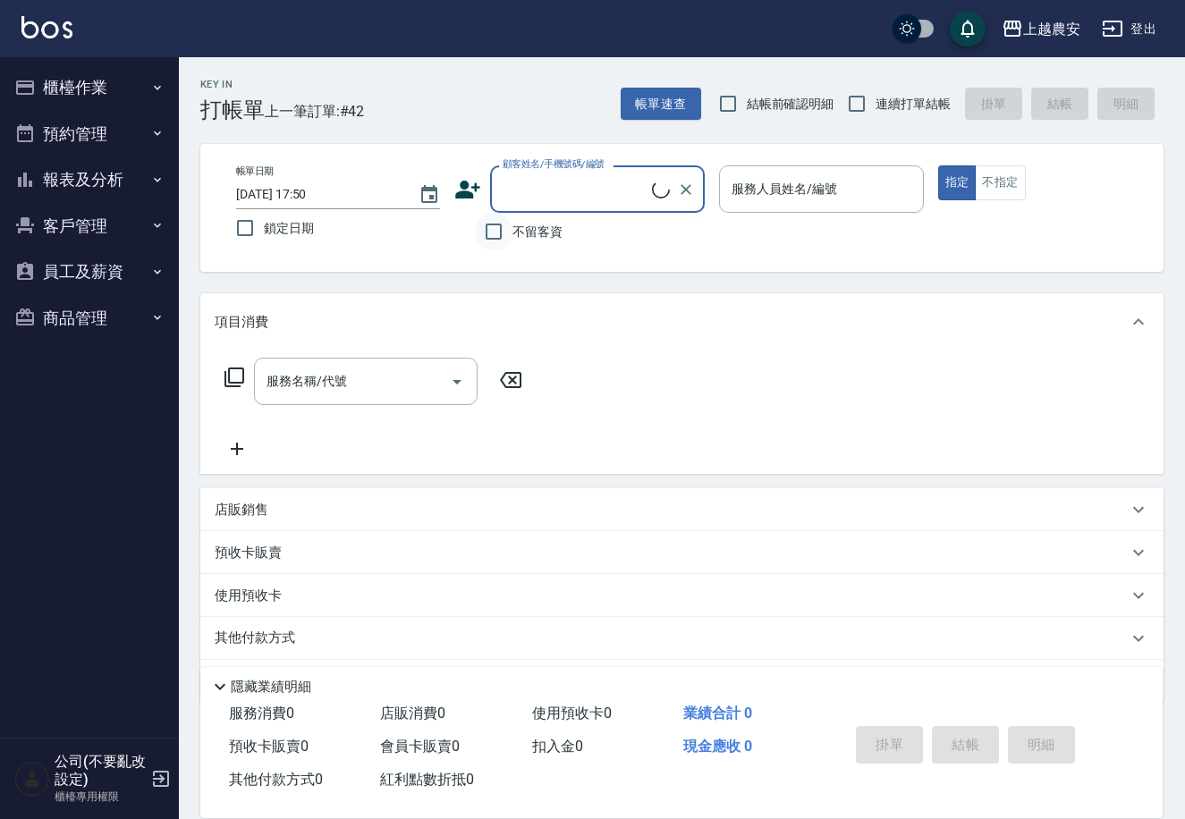
click at [486, 228] on input "不留客資" at bounding box center [494, 232] width 38 height 38
checkbox input "true"
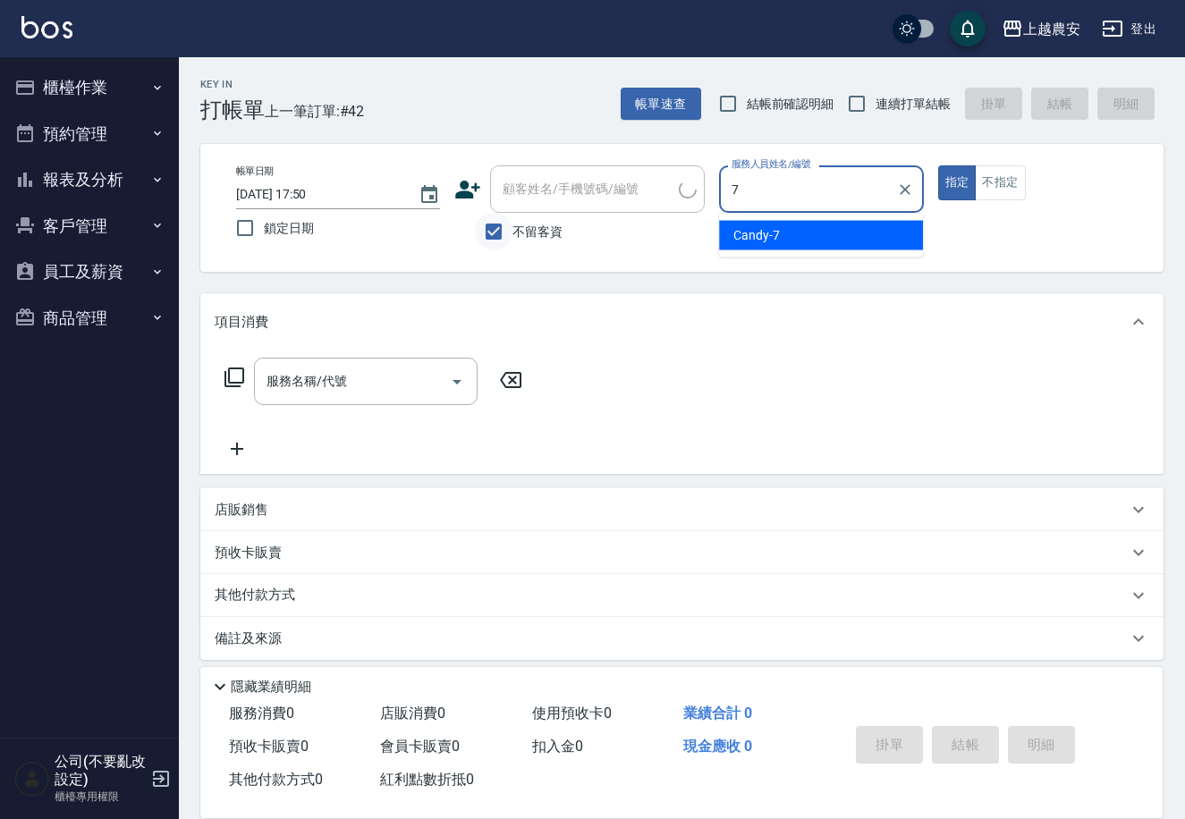
type input "Candy-7"
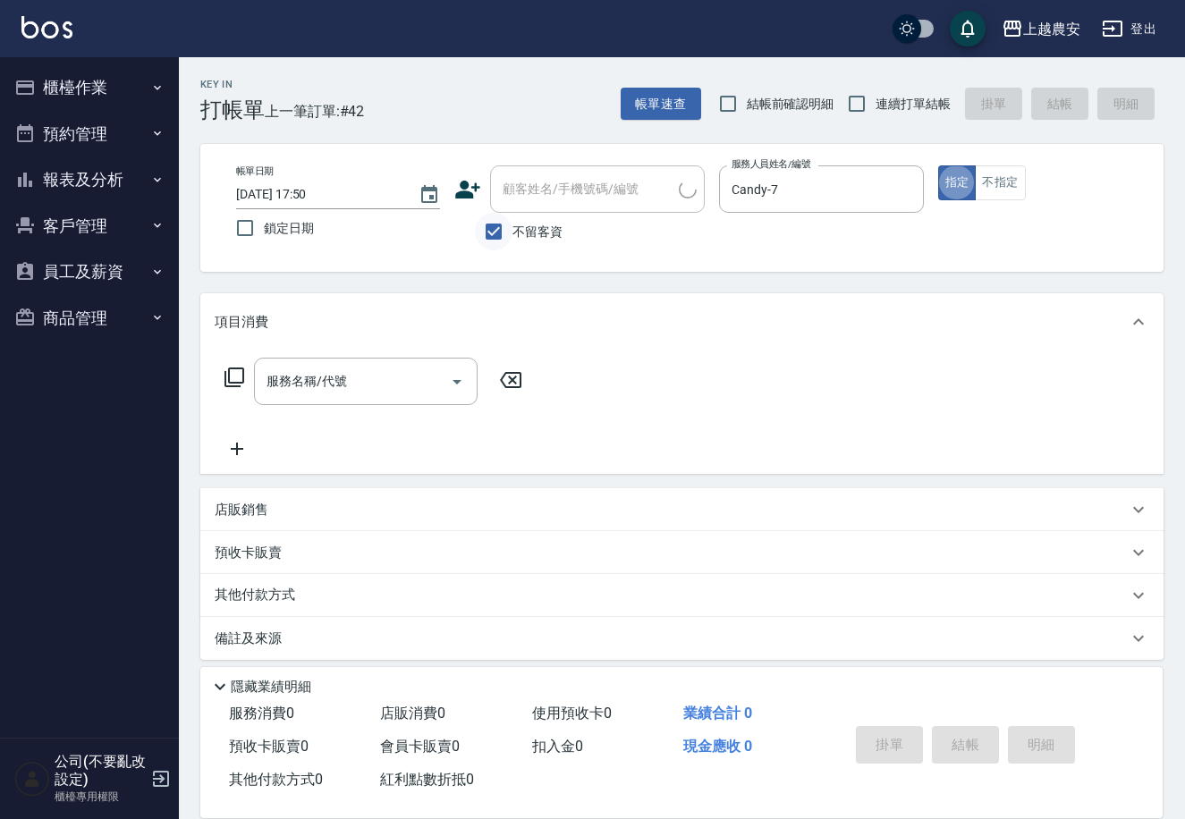
type button "true"
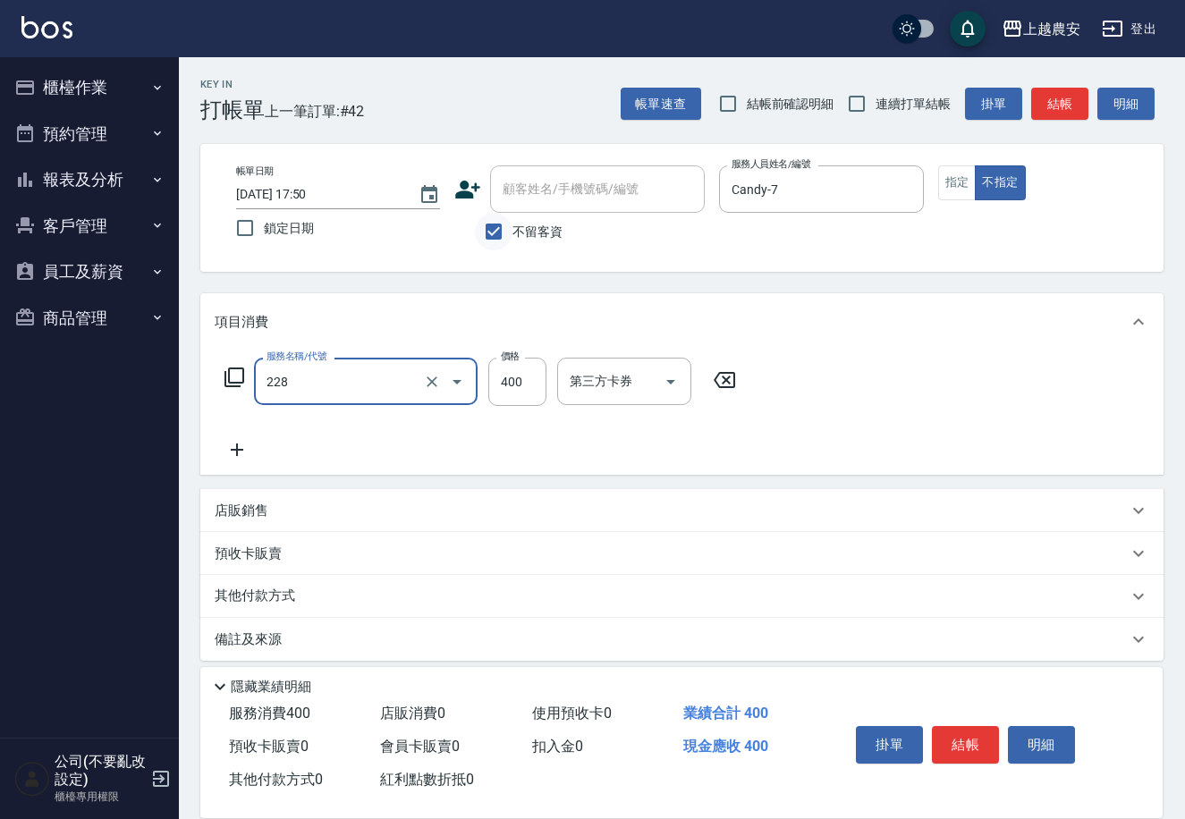
type input "洗髮(228)"
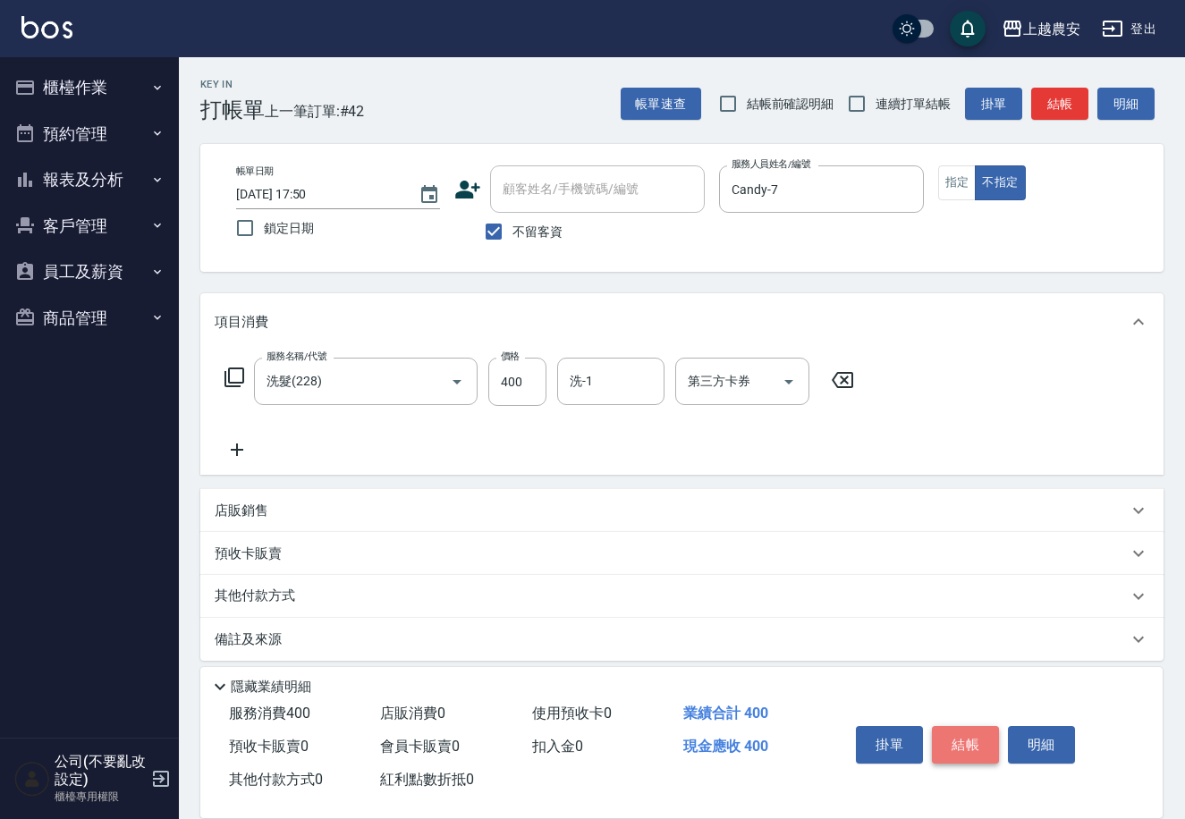
click at [954, 742] on button "結帳" at bounding box center [965, 745] width 67 height 38
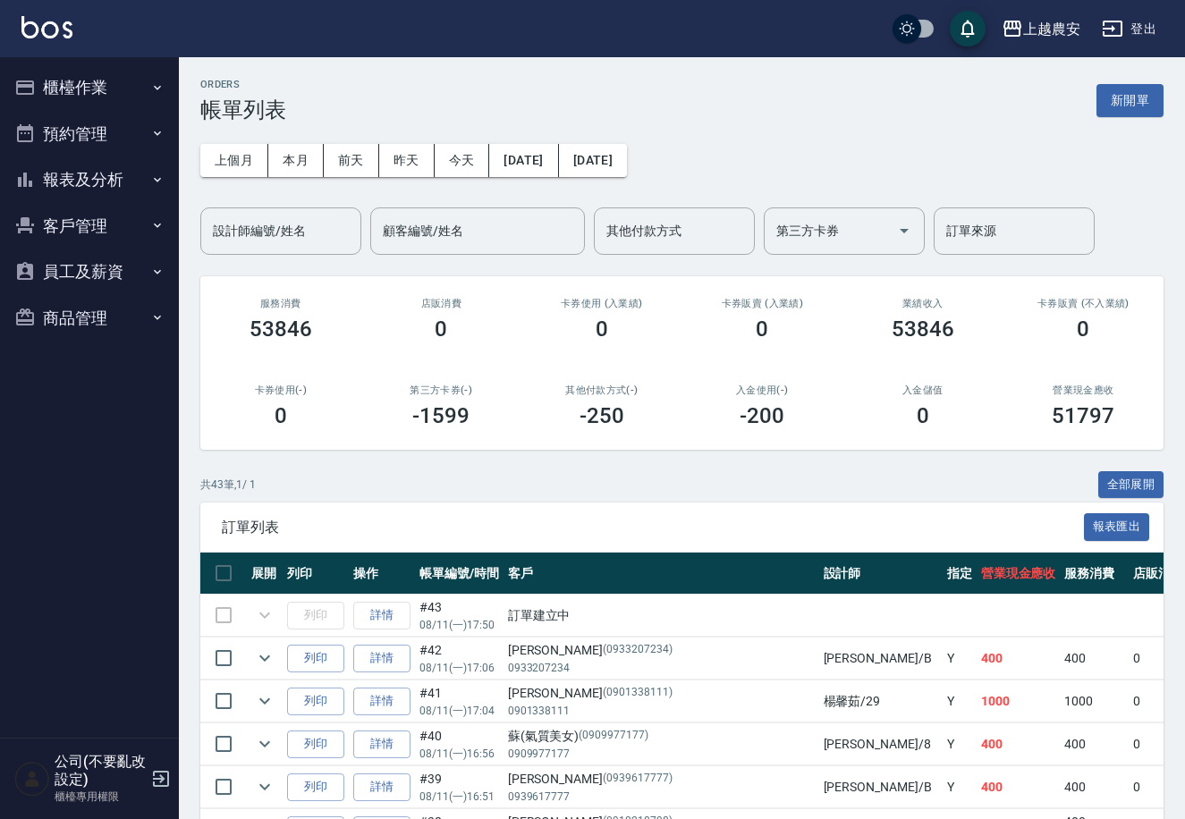
click at [89, 83] on button "櫃檯作業" at bounding box center [89, 87] width 165 height 46
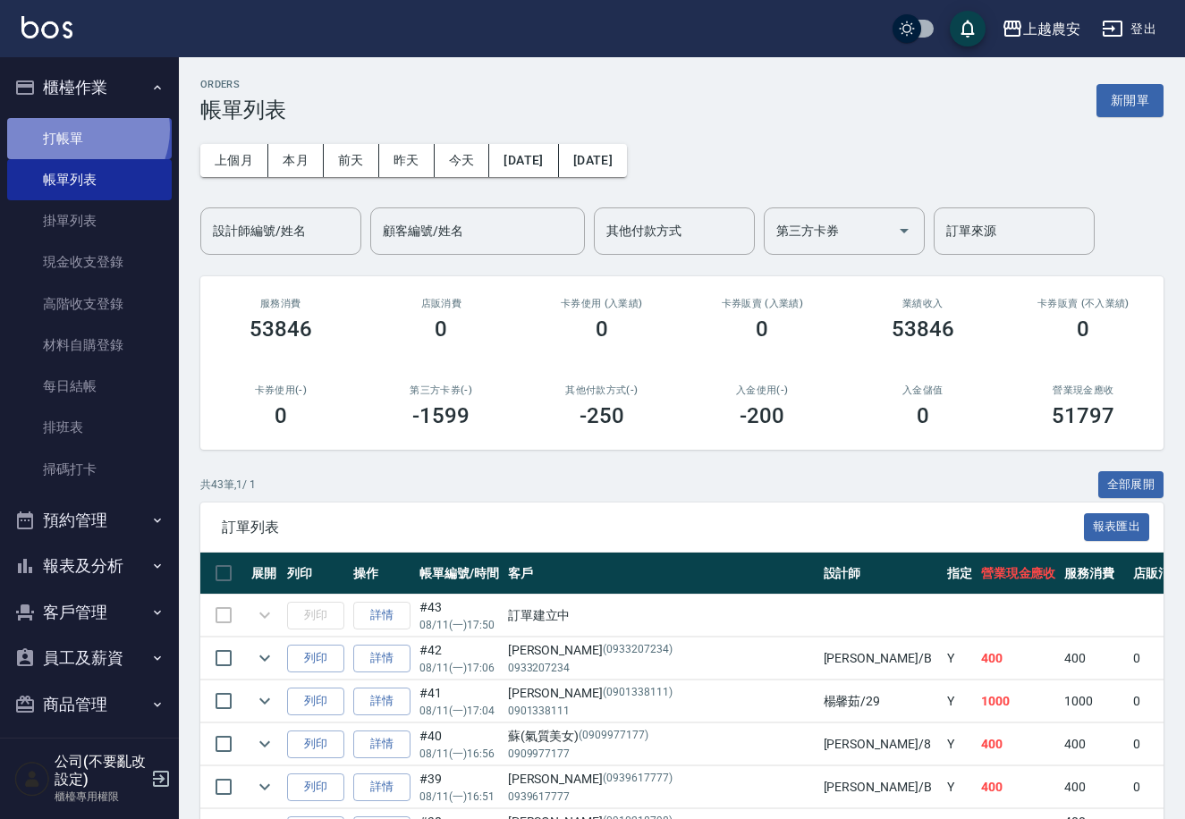
click at [77, 129] on link "打帳單" at bounding box center [89, 138] width 165 height 41
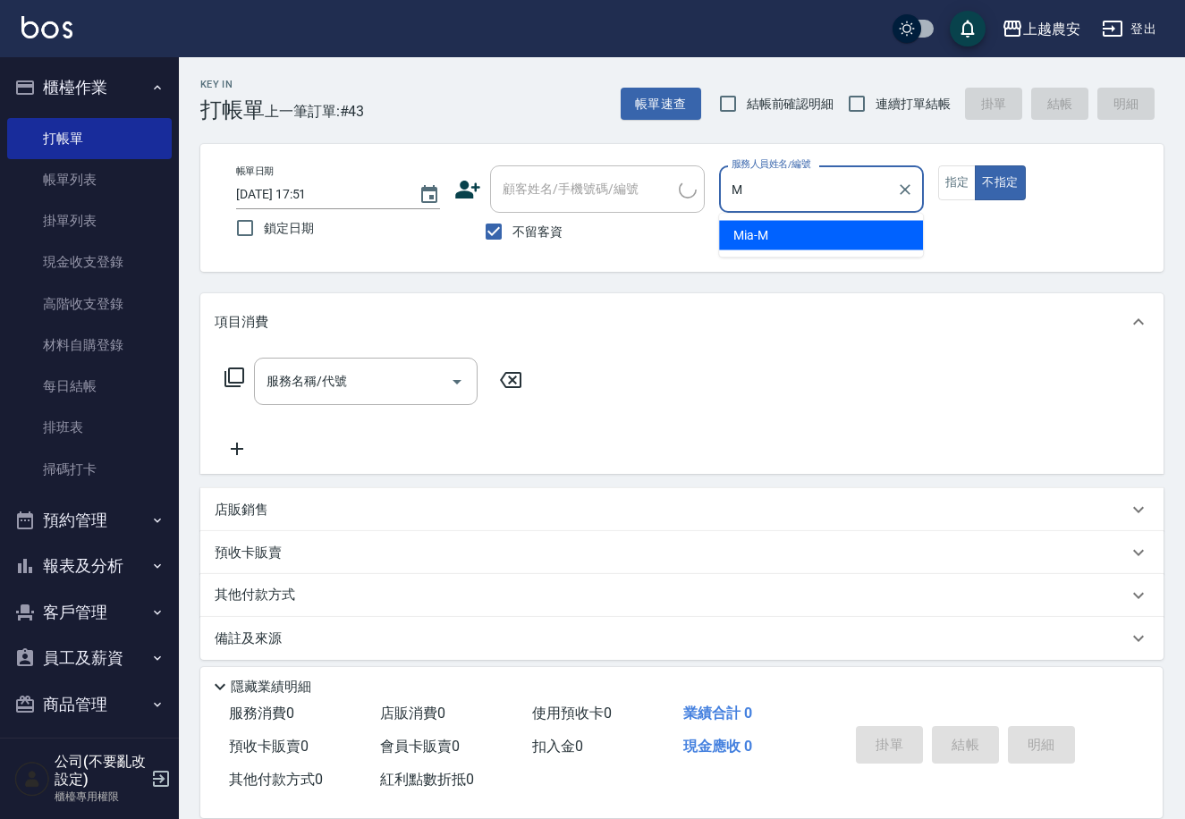
type input "Mia-M"
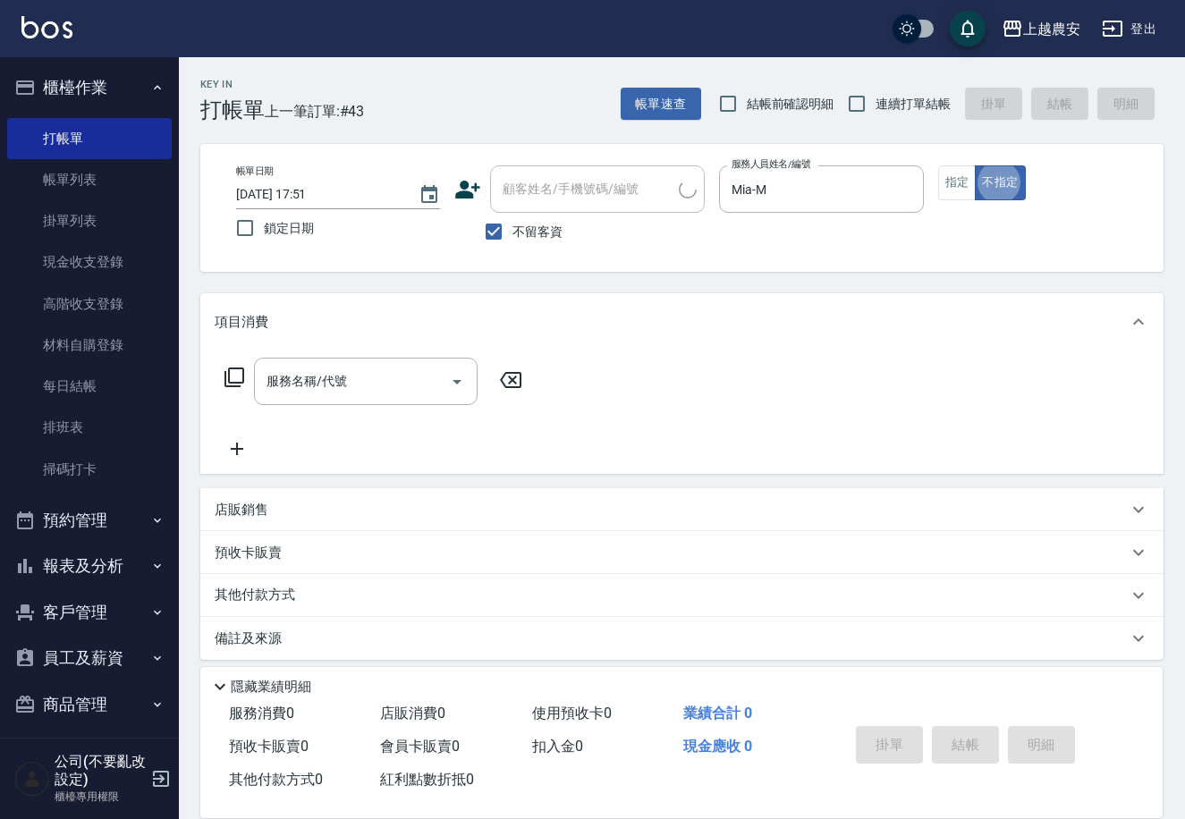
type button "false"
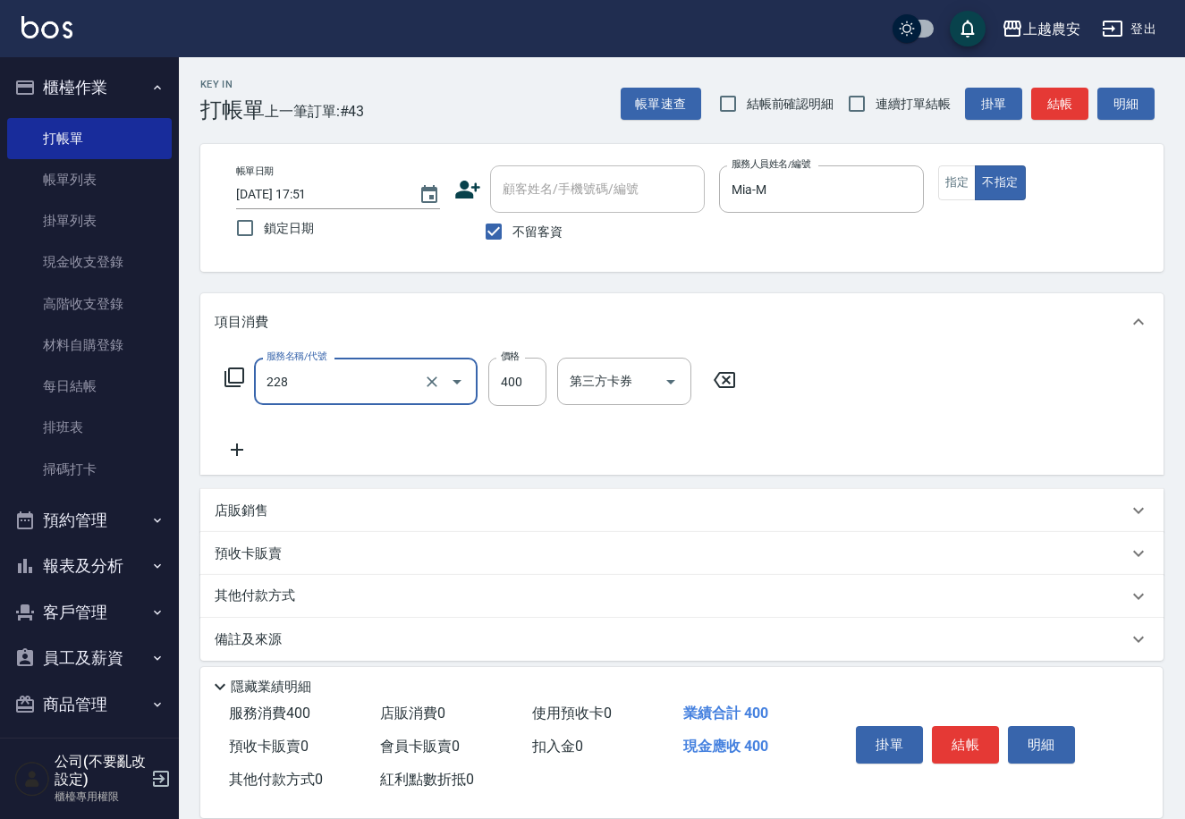
type input "洗髮(228)"
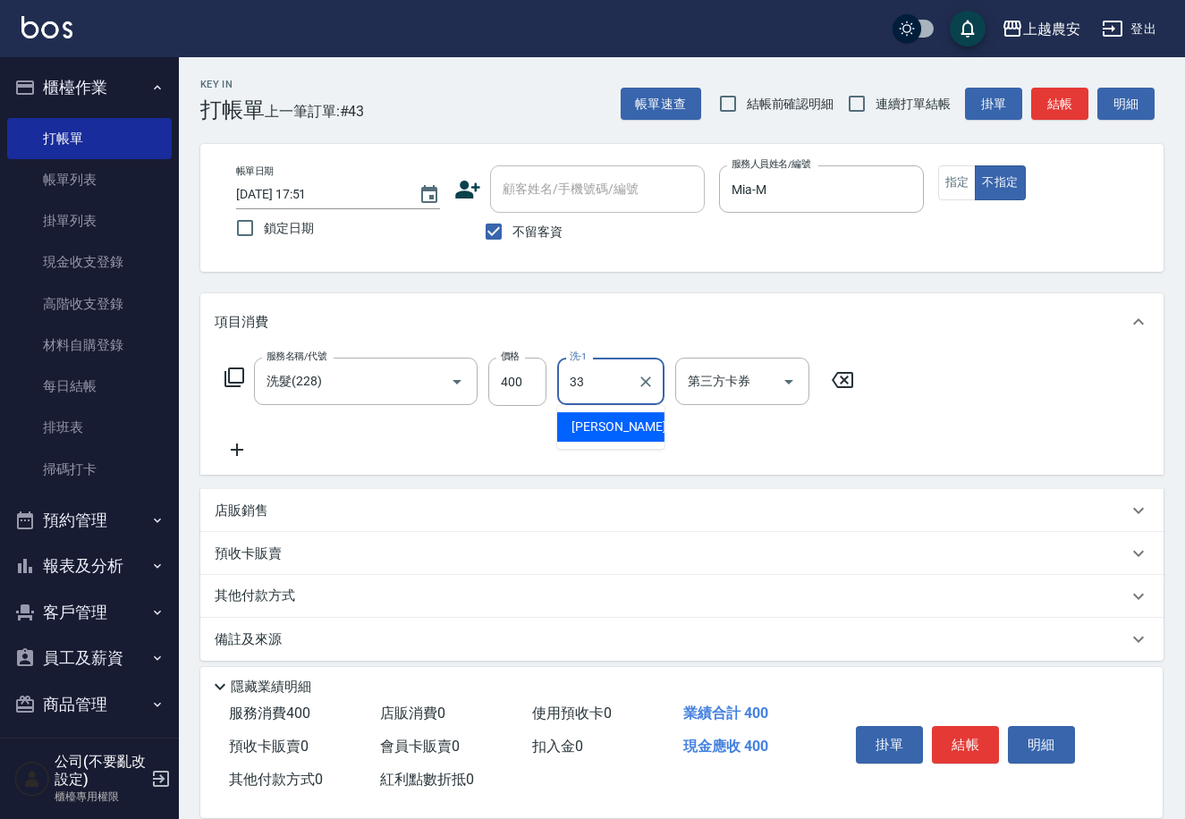
type input "[PERSON_NAME]-33"
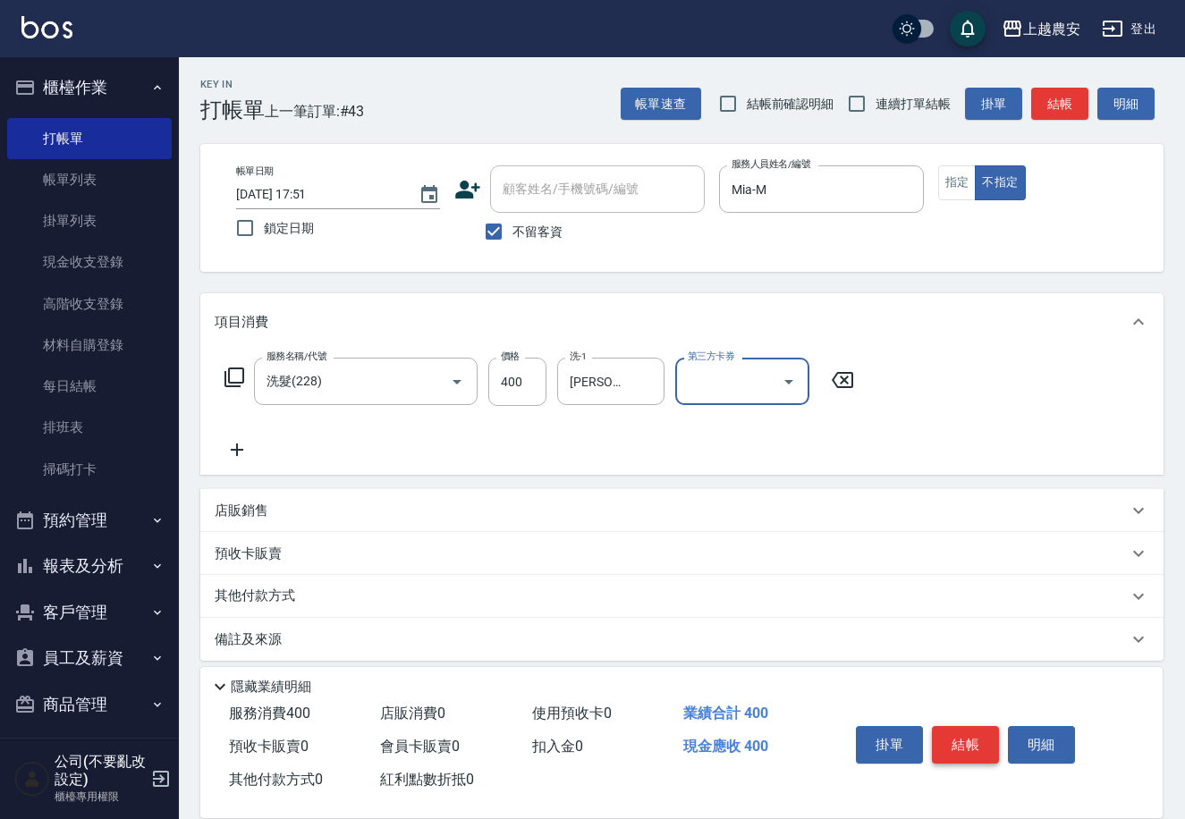
click at [976, 739] on button "結帳" at bounding box center [965, 745] width 67 height 38
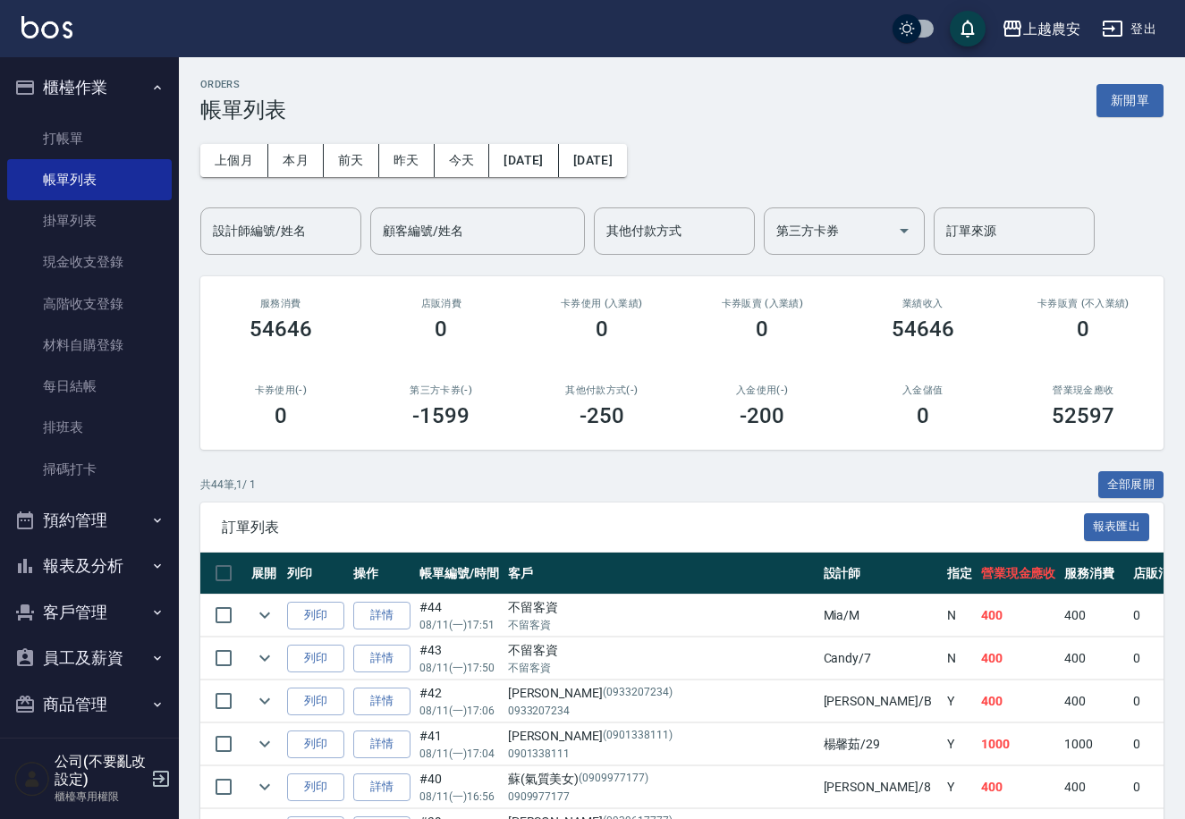
click at [94, 711] on button "商品管理" at bounding box center [89, 704] width 165 height 46
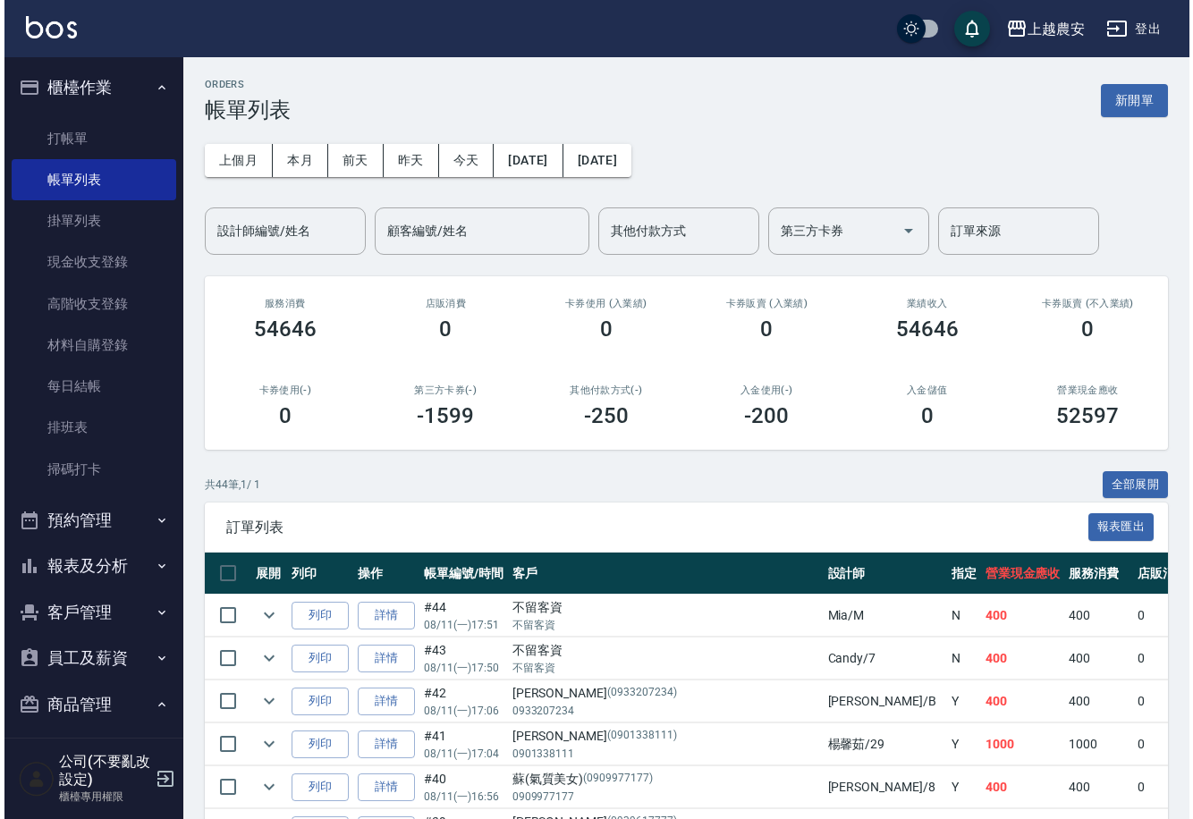
scroll to position [106, 0]
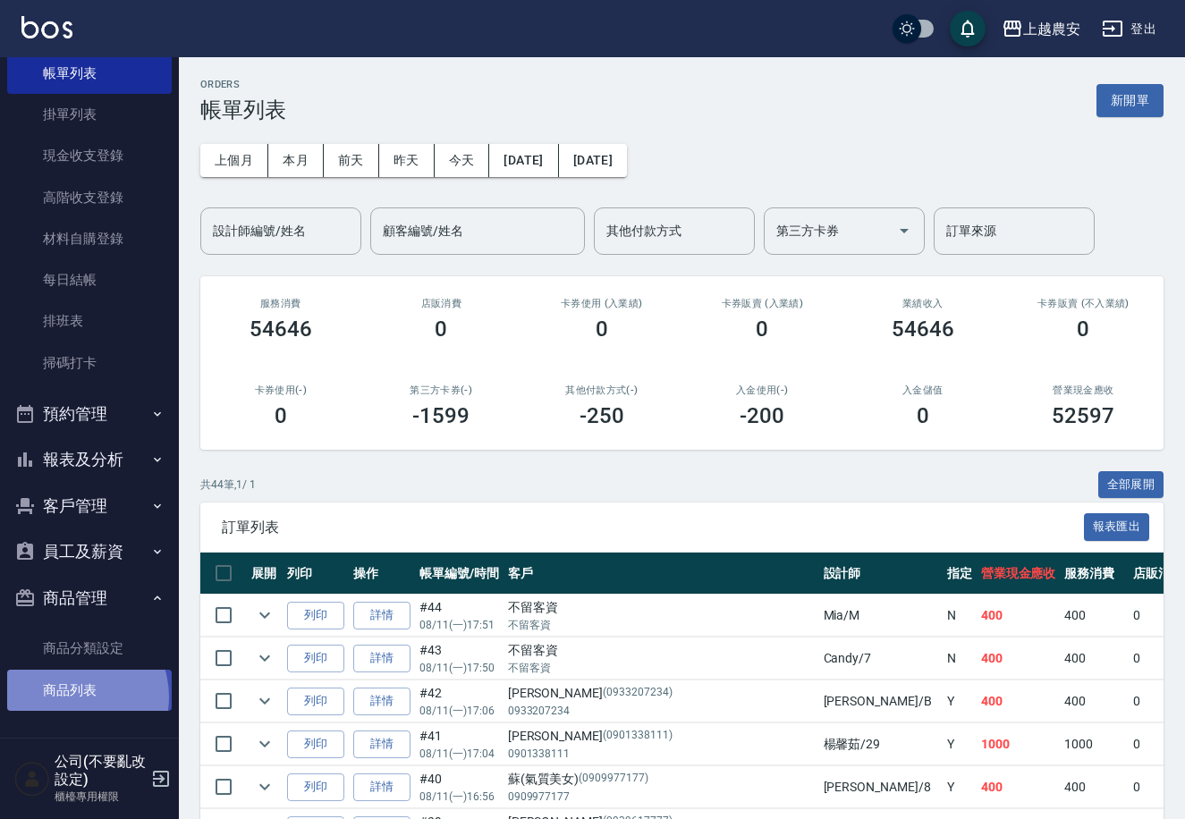
click at [71, 696] on link "商品列表" at bounding box center [89, 690] width 165 height 41
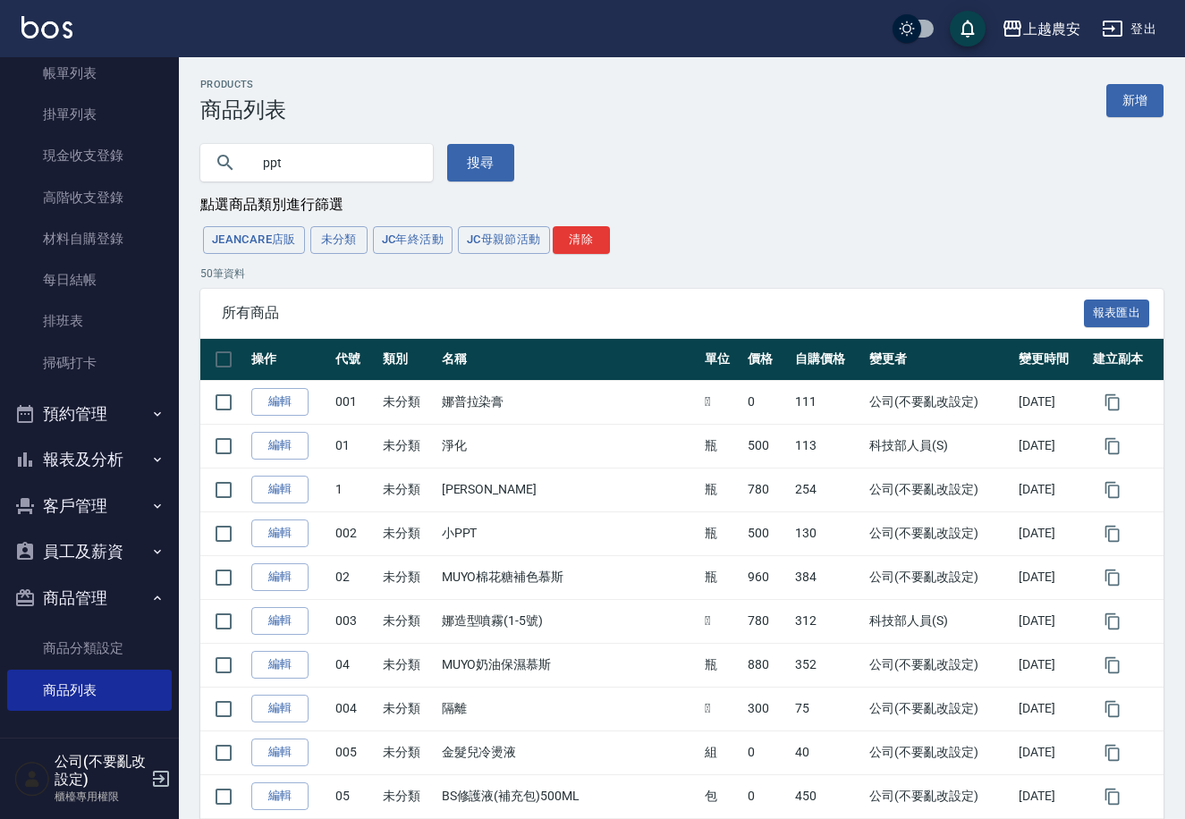
type input "ppt"
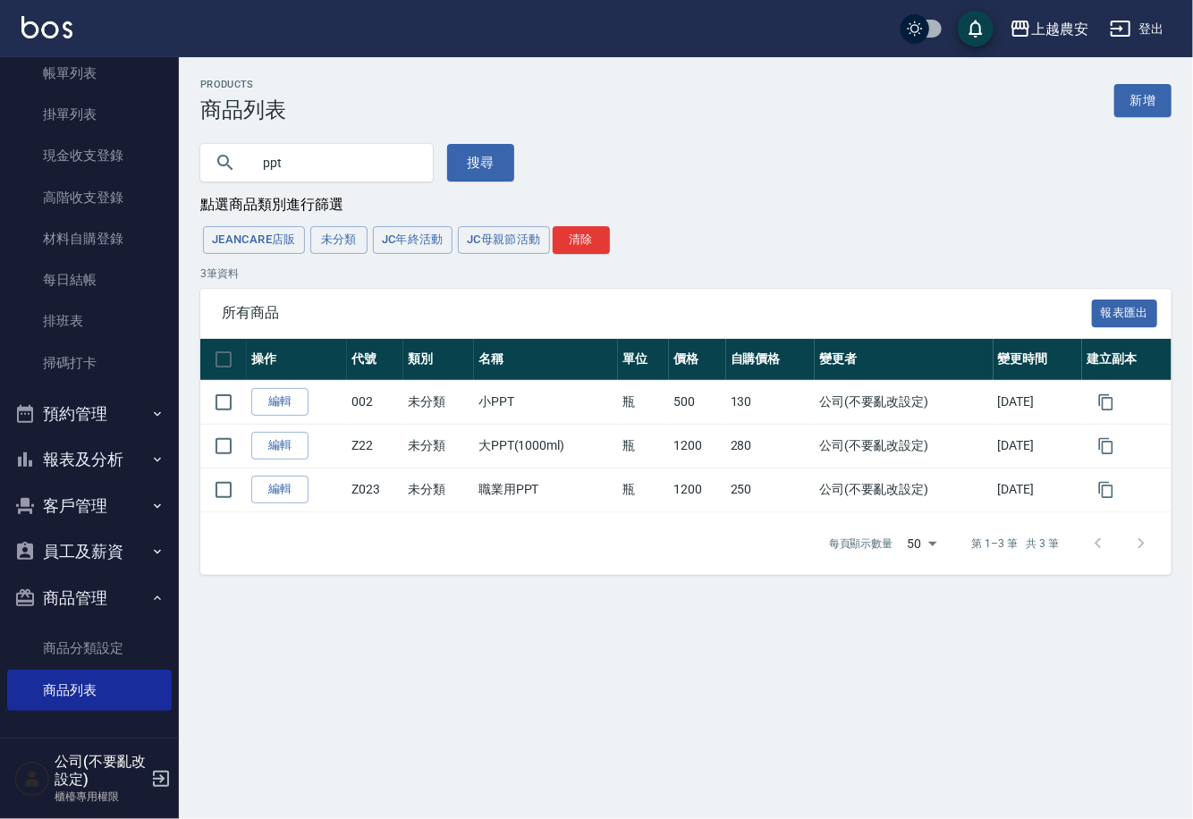
click at [176, 226] on div "上越農安 登出 櫃檯作業 打帳單 帳單列表 掛單列表 現金收支登錄 高階收支登錄 材料自購登錄 每日結帳 排班表 掃碼打卡 預約管理 預約管理 單日預約紀錄 …" at bounding box center [596, 409] width 1193 height 819
drag, startPoint x: 169, startPoint y: 228, endPoint x: 161, endPoint y: 131, distance: 97.8
click at [123, 45] on div "上越農安 登出 櫃檯作業 打帳單 帳單列表 掛單列表 現金收支登錄 高階收支登錄 材料自購登錄 每日結帳 排班表 掃碼打卡 預約管理 預約管理 單日預約紀錄 …" at bounding box center [596, 409] width 1193 height 819
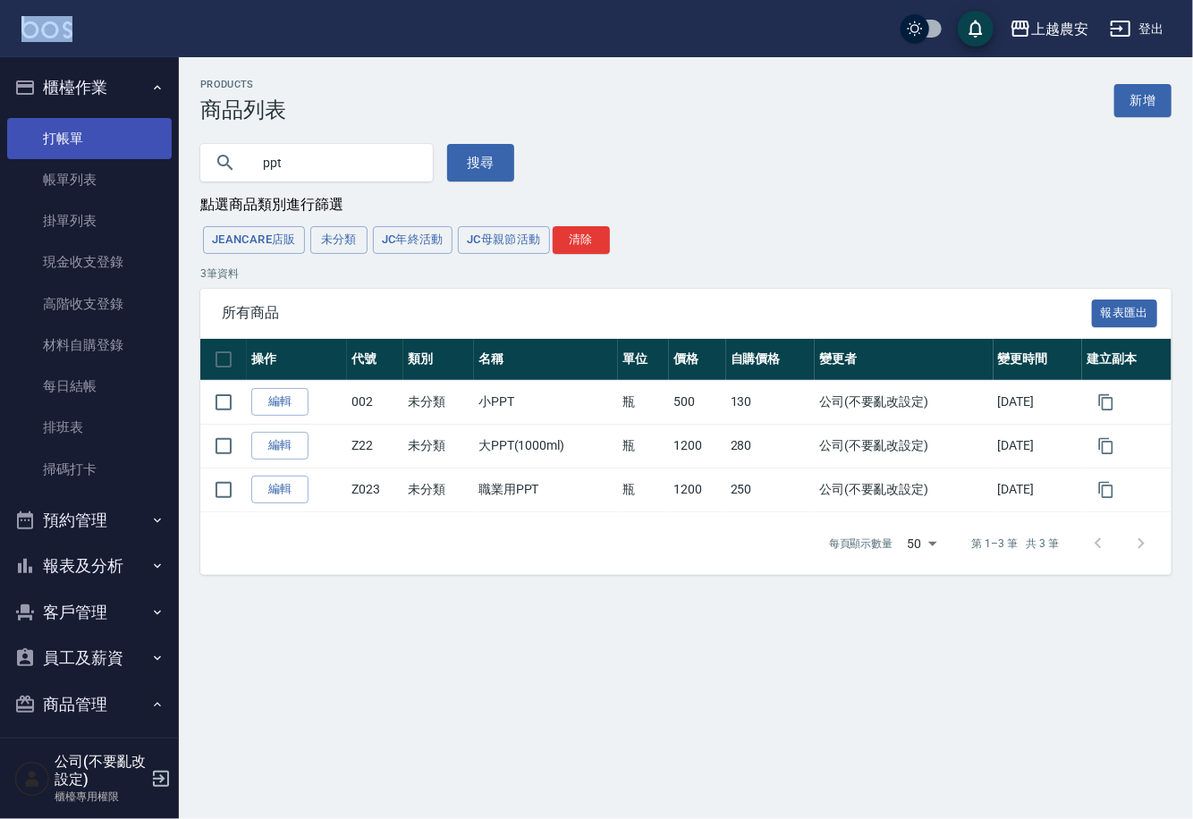
click at [80, 132] on link "打帳單" at bounding box center [89, 138] width 165 height 41
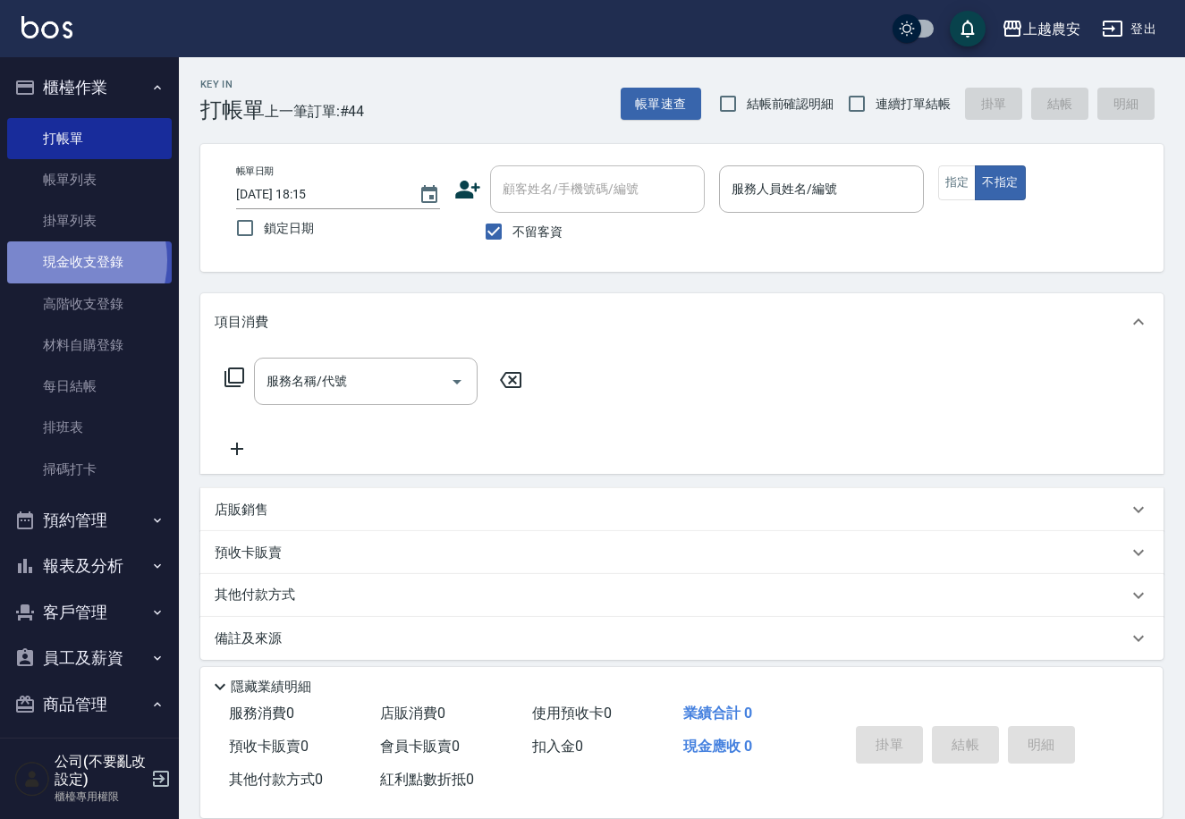
click at [60, 260] on link "現金收支登錄" at bounding box center [89, 261] width 165 height 41
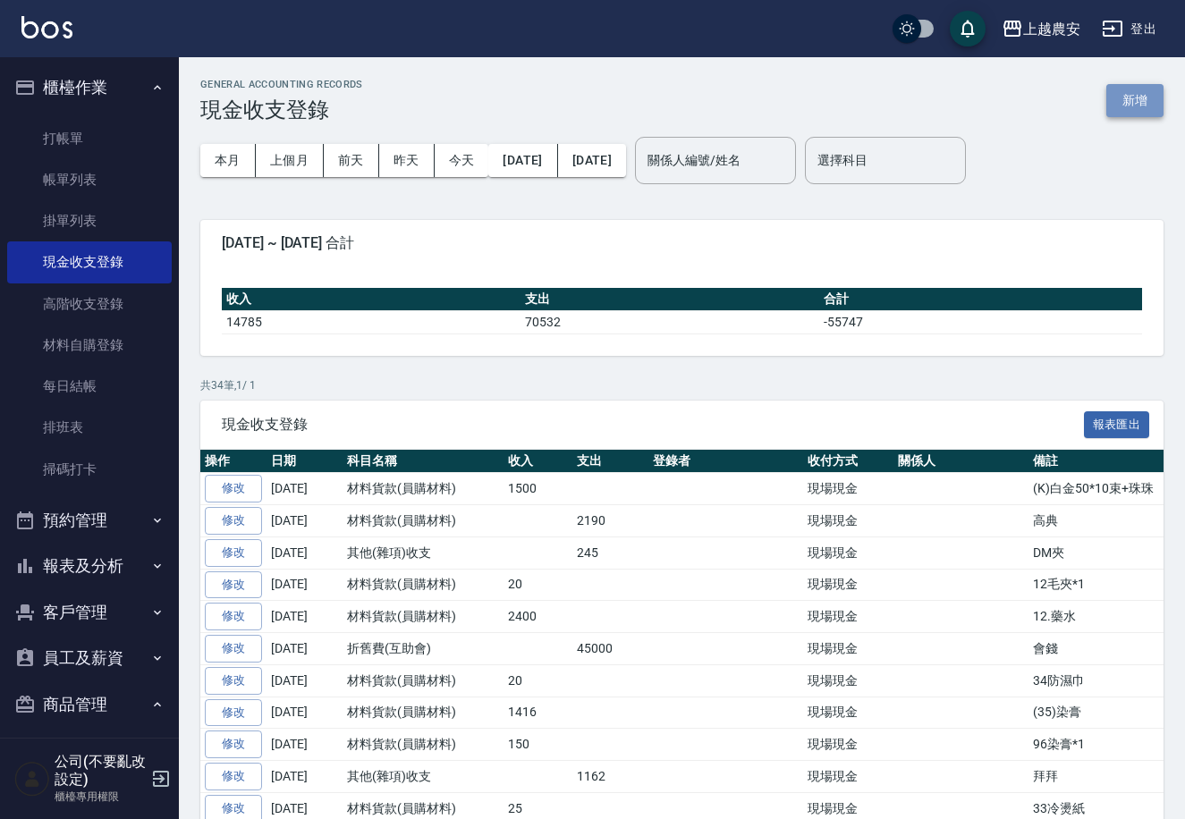
click at [1148, 96] on button "新增" at bounding box center [1134, 100] width 57 height 33
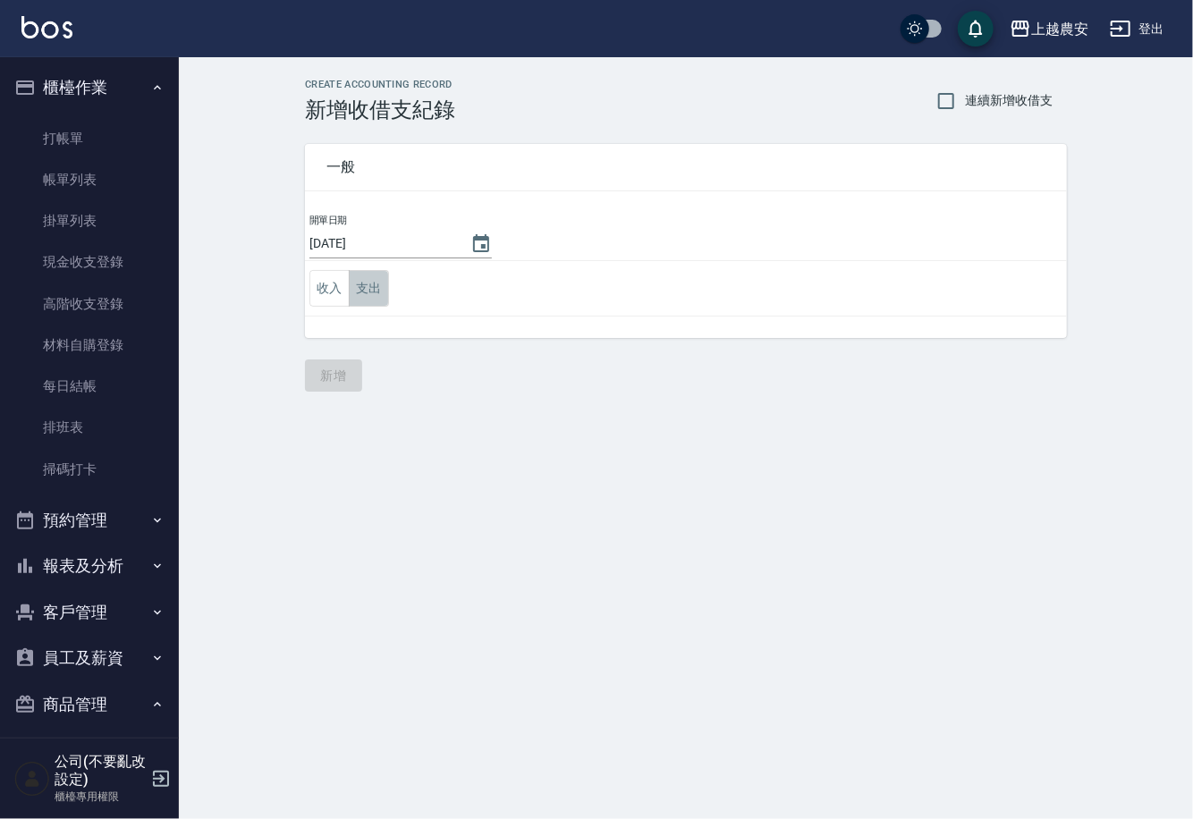
click at [381, 283] on button "支出" at bounding box center [369, 288] width 40 height 37
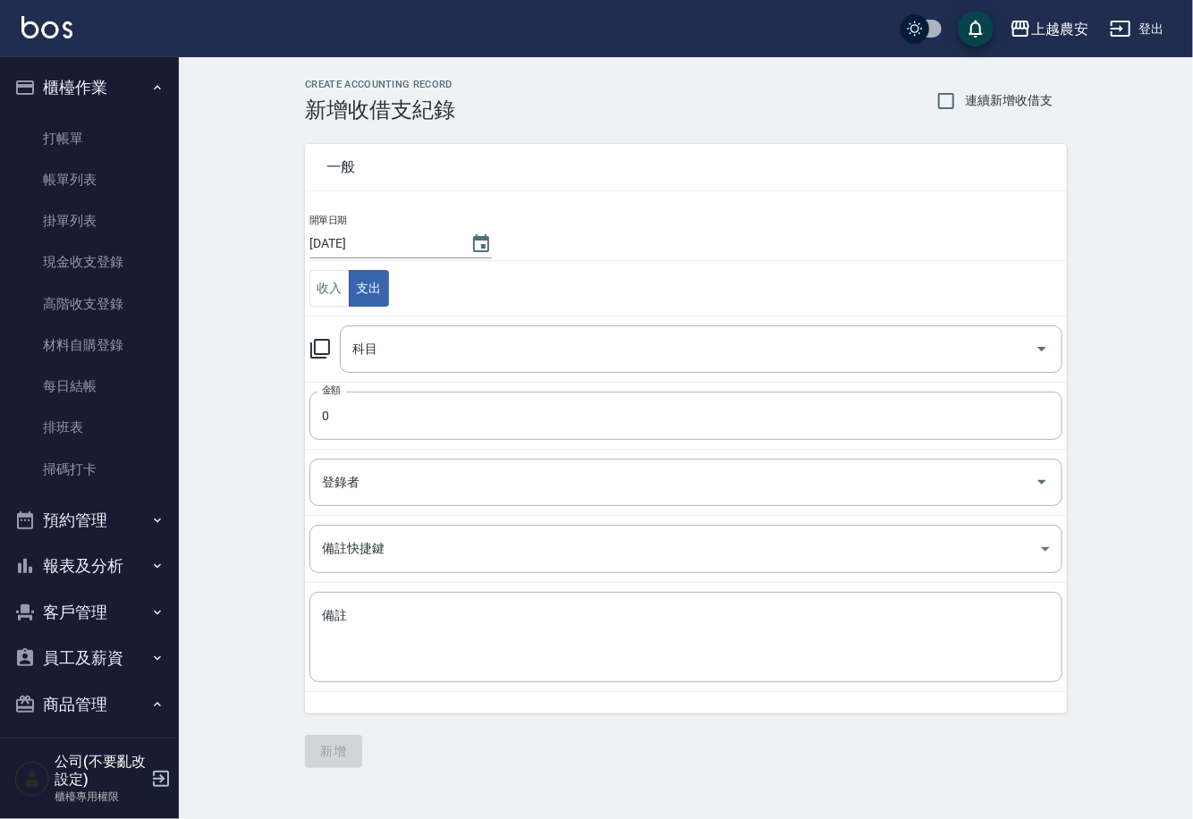
click at [309, 346] on icon at bounding box center [319, 348] width 21 height 21
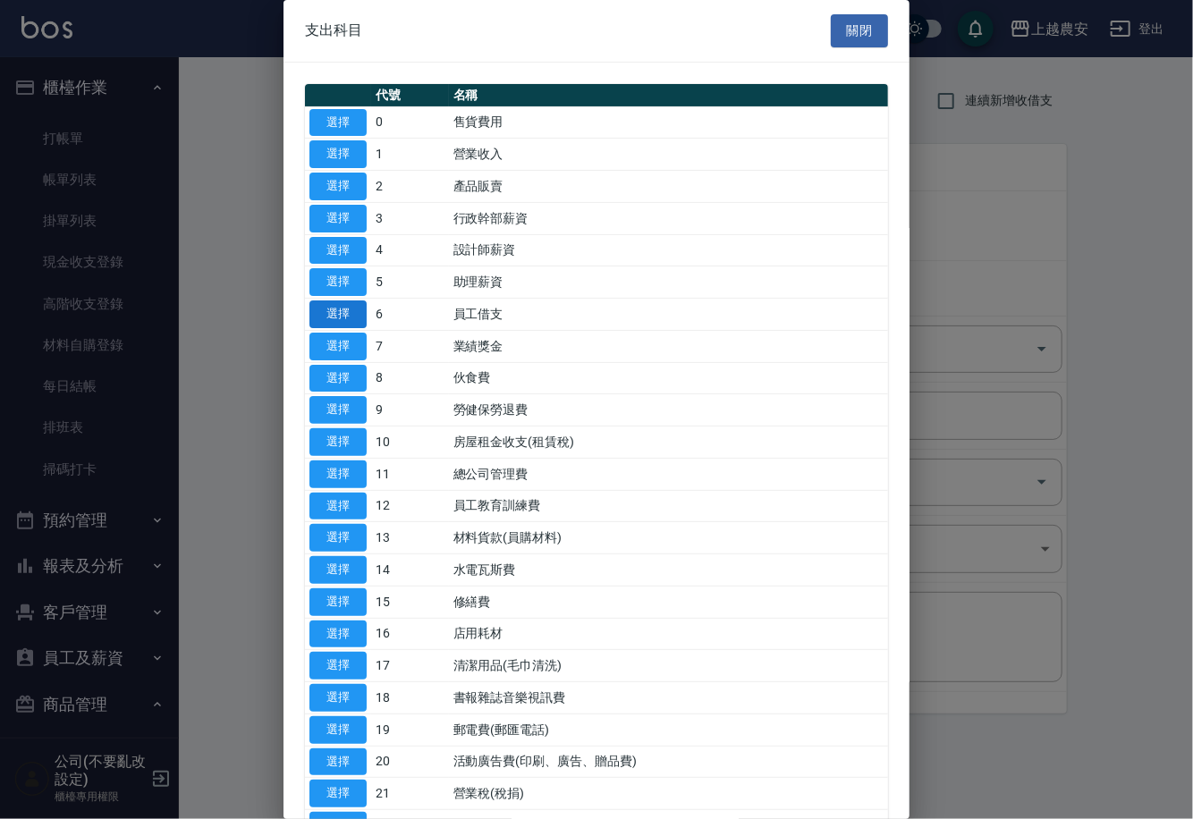
click at [350, 308] on button "選擇" at bounding box center [337, 314] width 57 height 28
type input "6 員工借支"
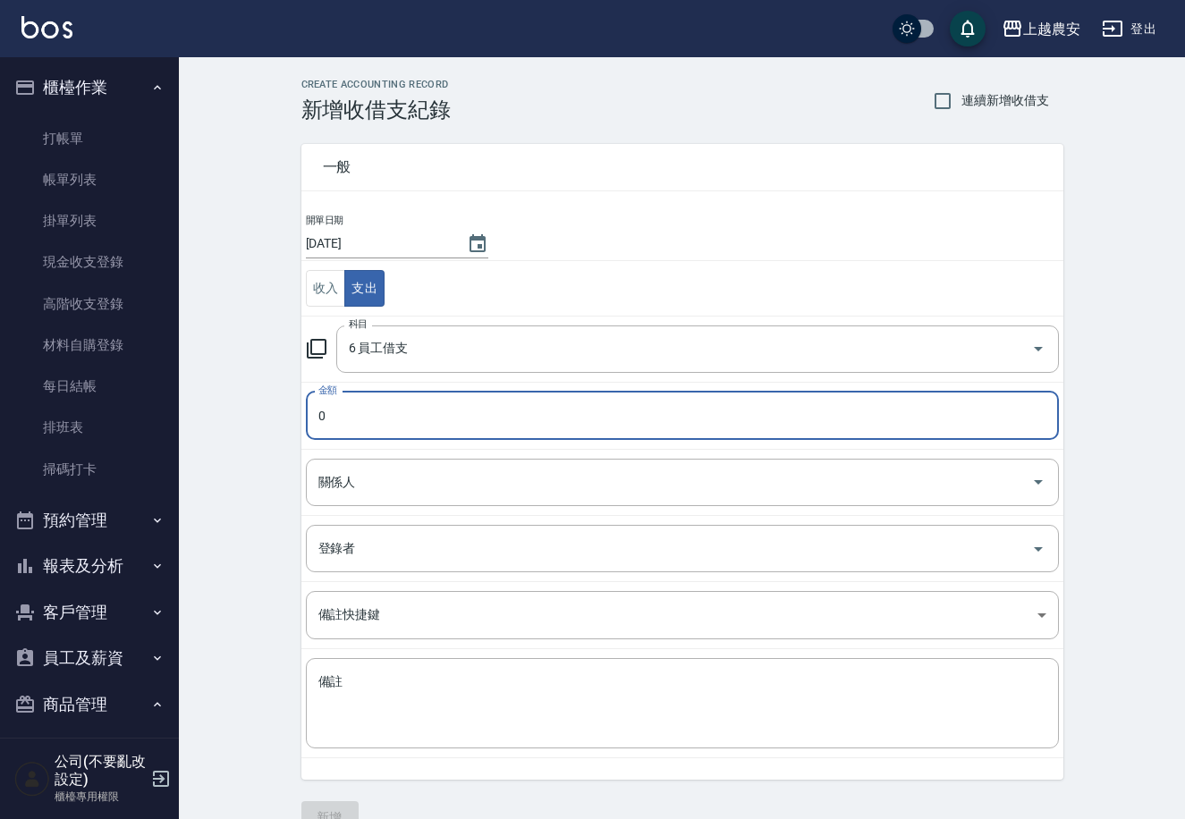
click at [418, 424] on input "0" at bounding box center [682, 416] width 753 height 48
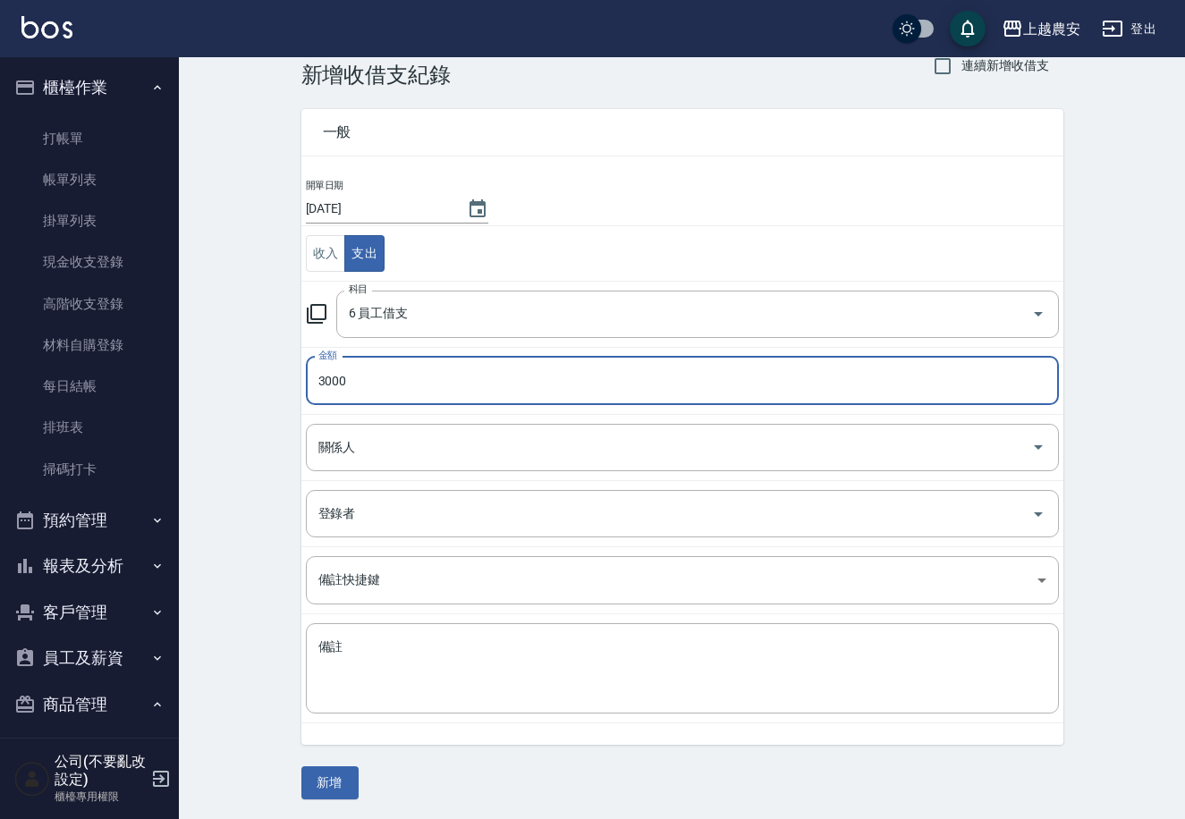
type input "3000"
click at [382, 471] on td "關係人 關係人" at bounding box center [682, 447] width 762 height 66
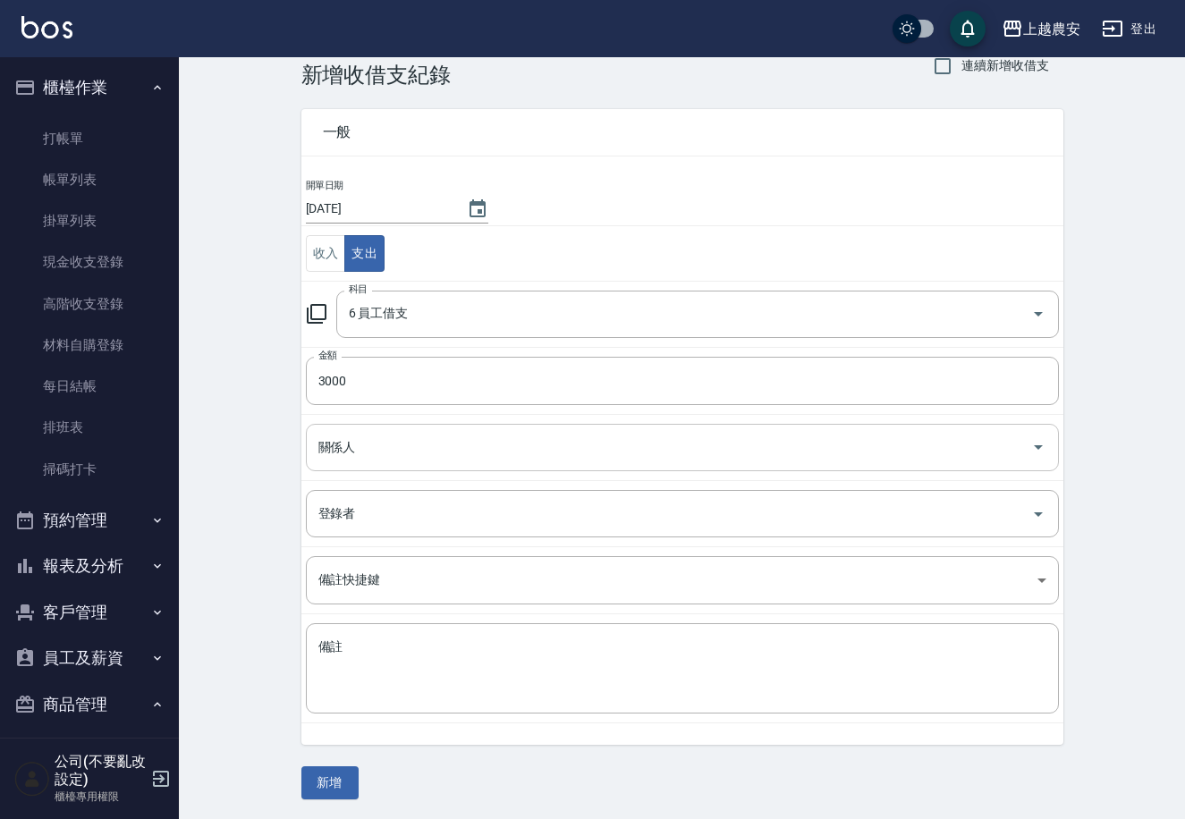
click at [381, 469] on div "關係人" at bounding box center [682, 447] width 753 height 47
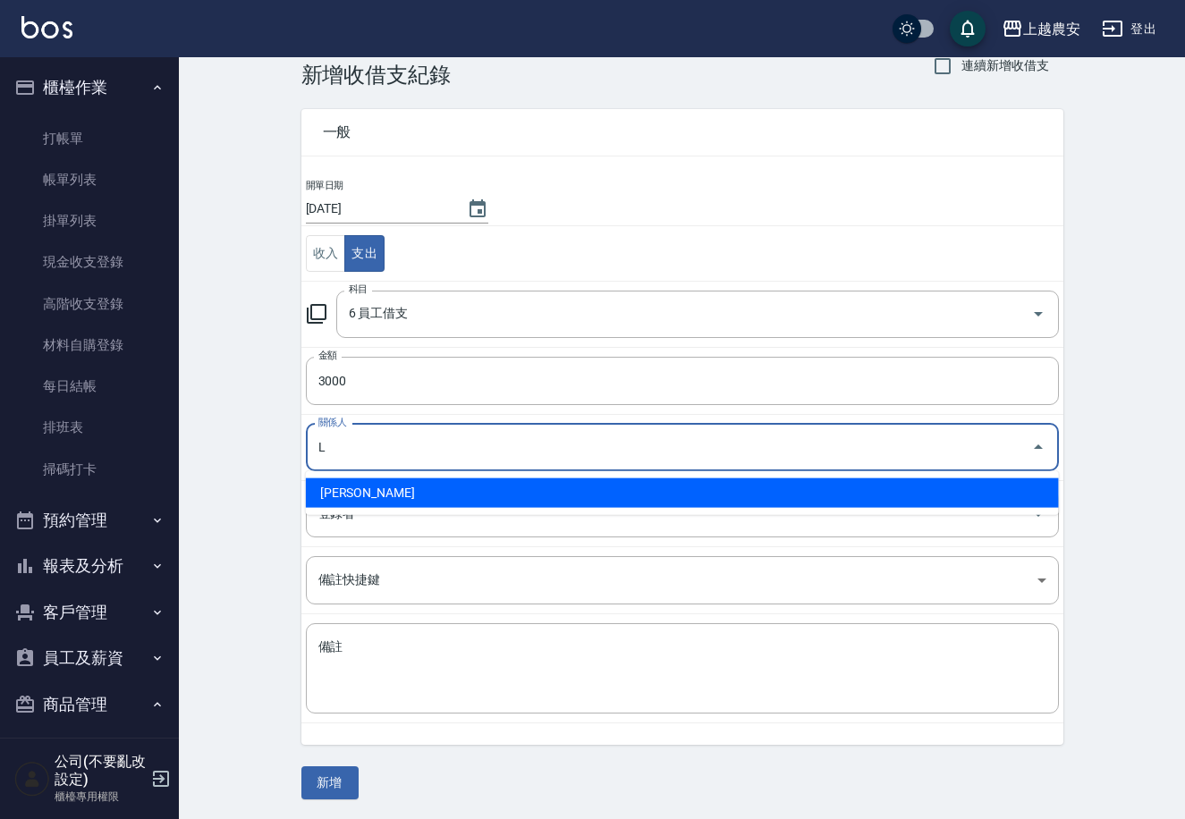
click at [351, 504] on li "[PERSON_NAME]" at bounding box center [682, 493] width 753 height 30
type input "[PERSON_NAME]"
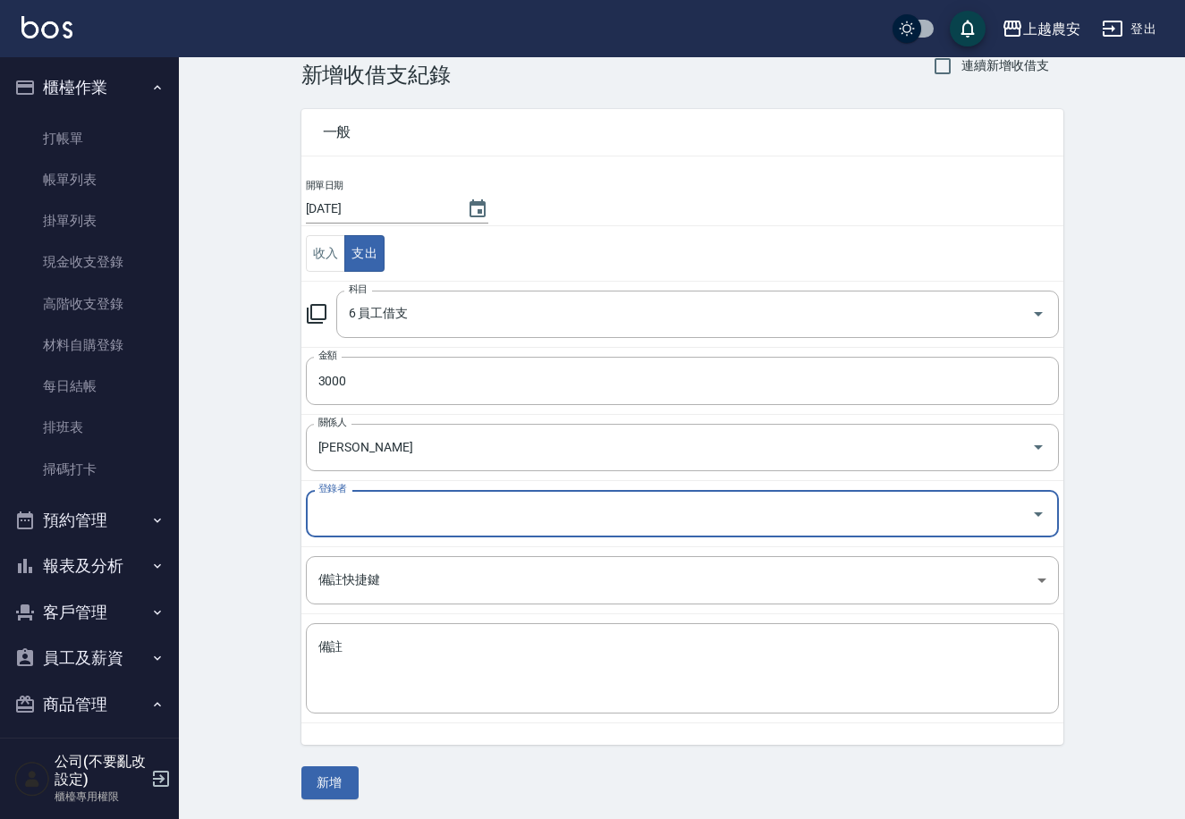
click at [351, 511] on input "登錄者" at bounding box center [669, 513] width 710 height 31
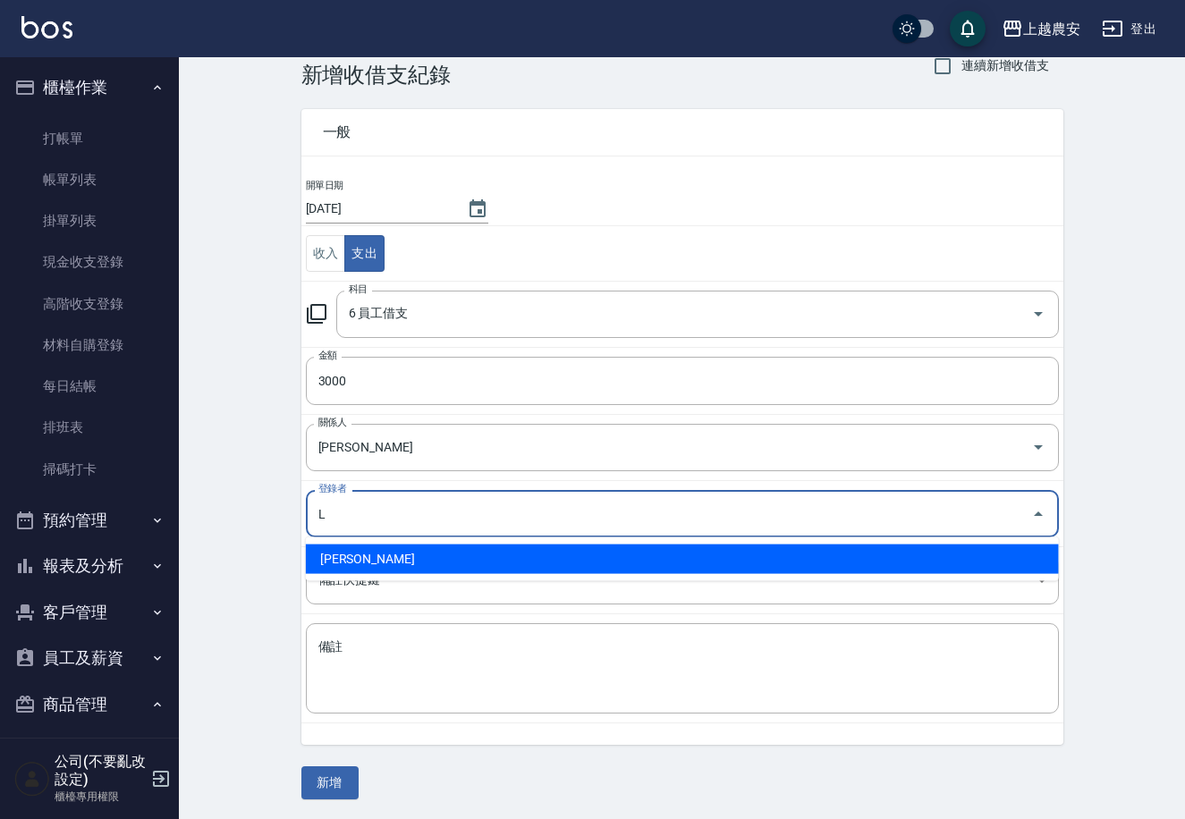
click at [394, 559] on li "[PERSON_NAME]" at bounding box center [682, 560] width 753 height 30
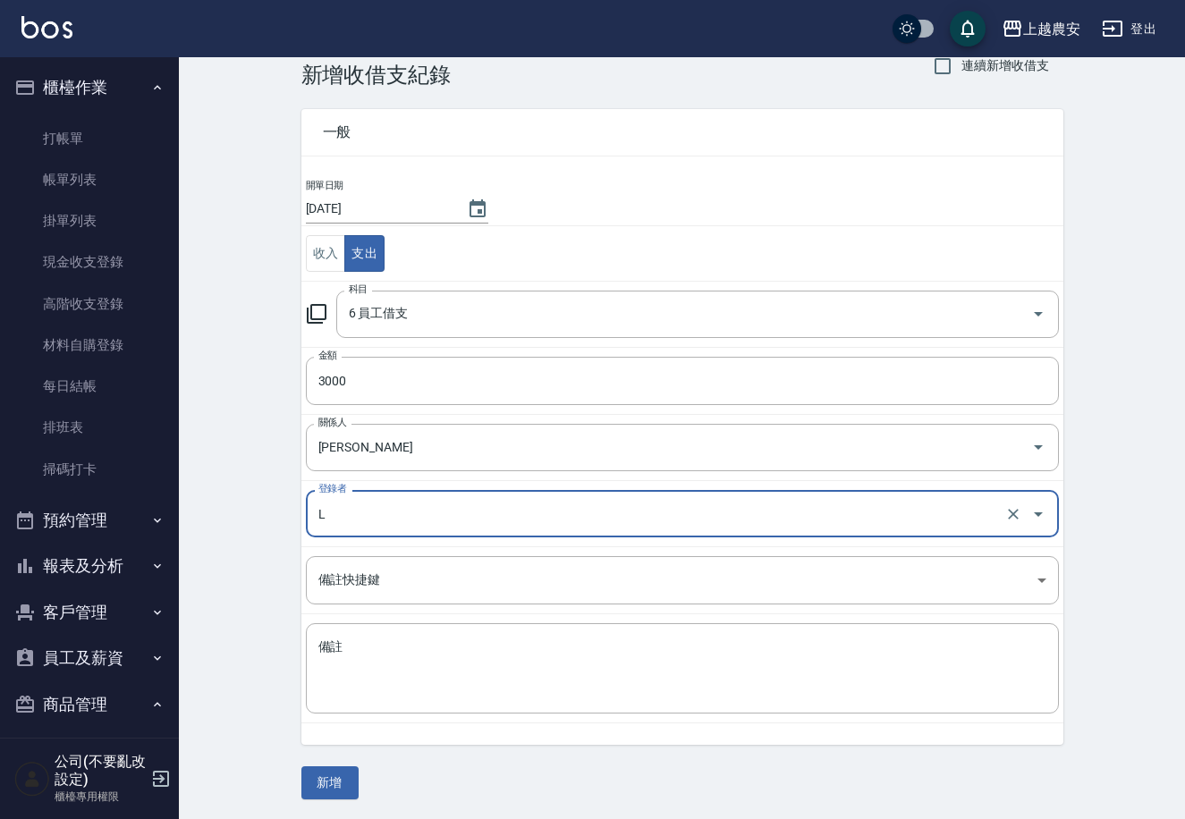
type input "[PERSON_NAME]"
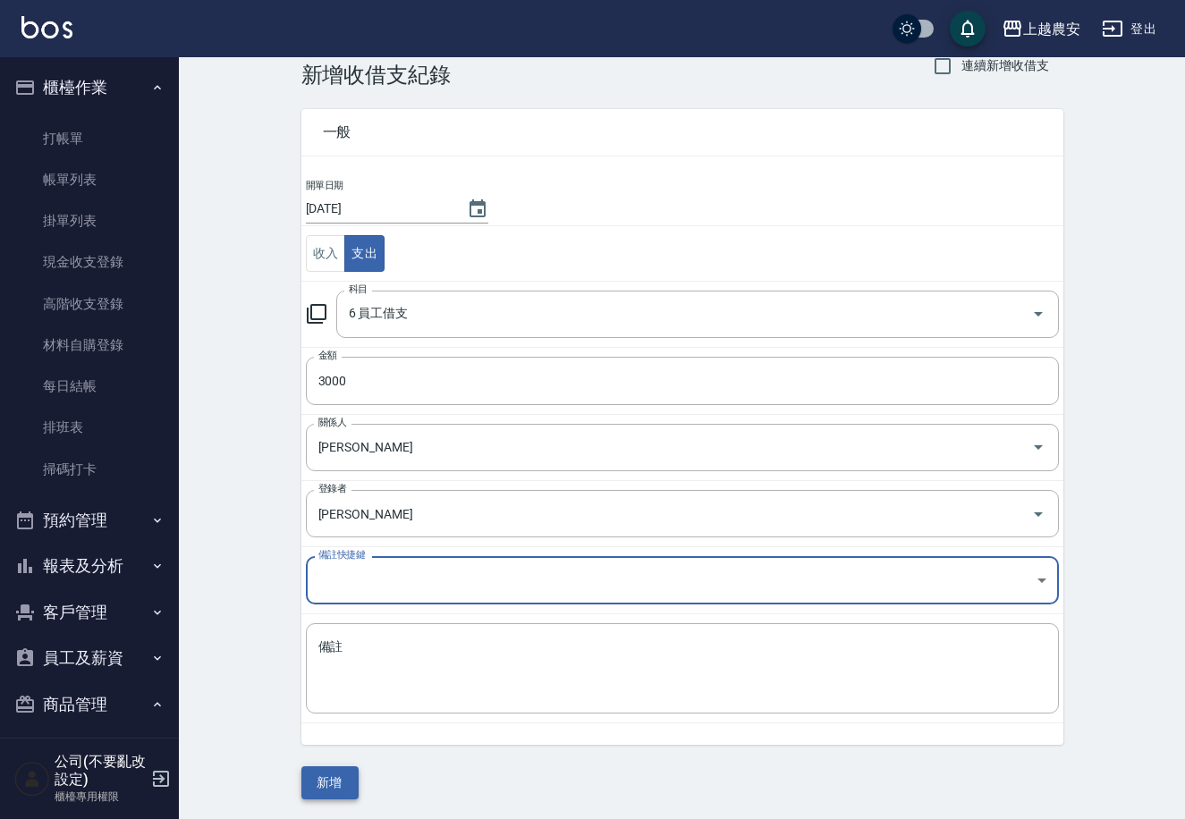
click at [332, 785] on button "新增" at bounding box center [329, 782] width 57 height 33
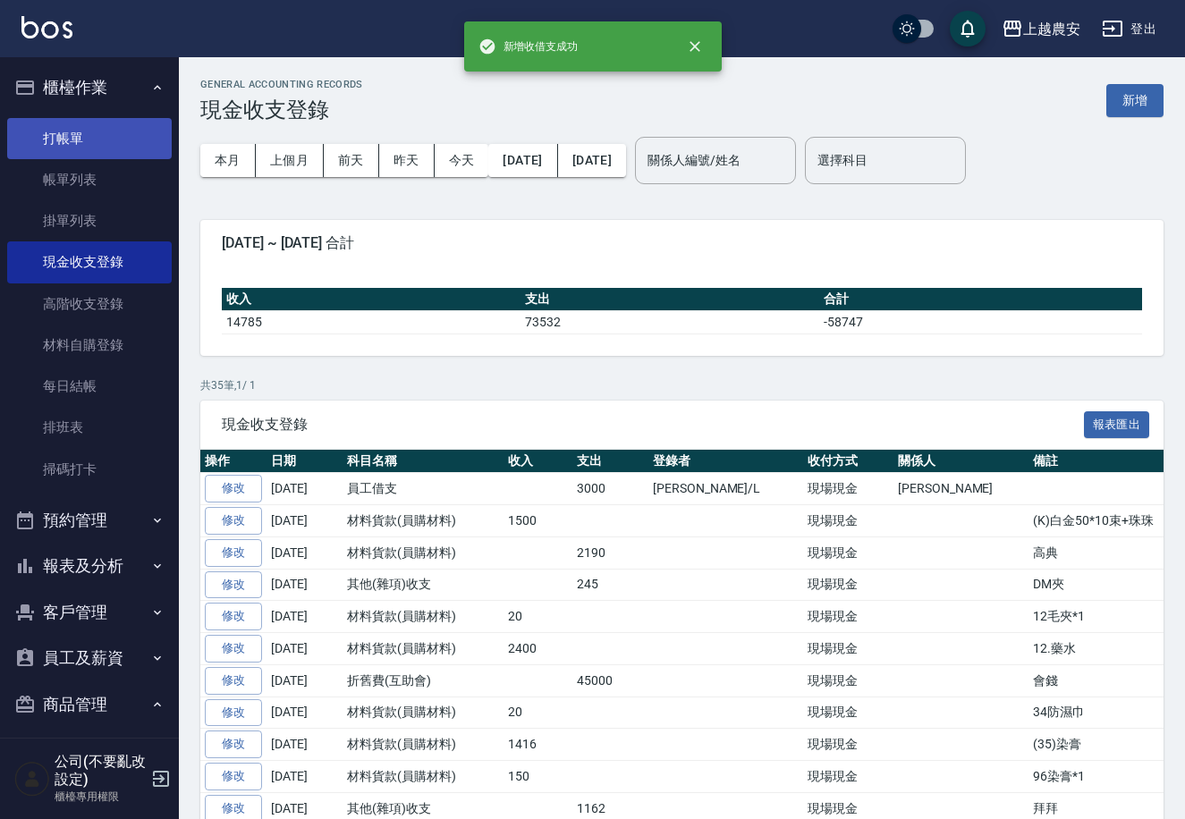
click at [58, 123] on link "打帳單" at bounding box center [89, 138] width 165 height 41
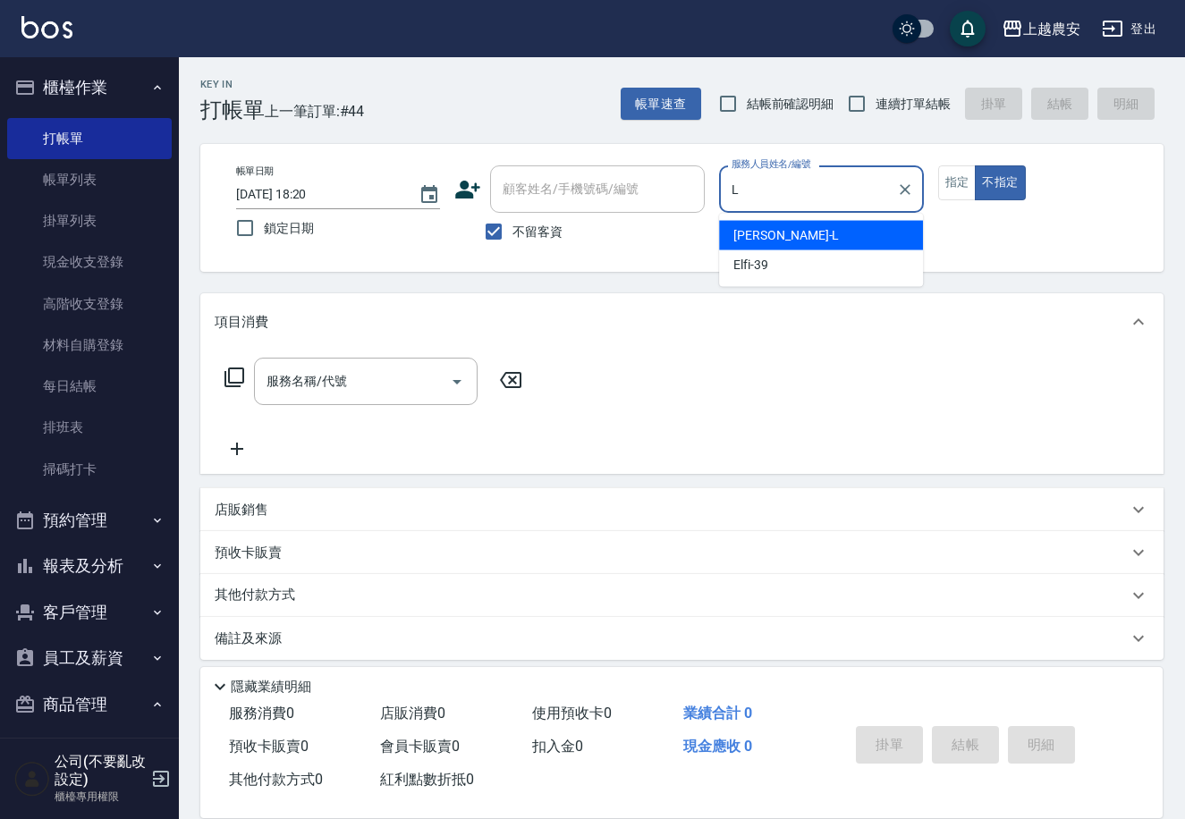
type input "Lina-L"
type button "false"
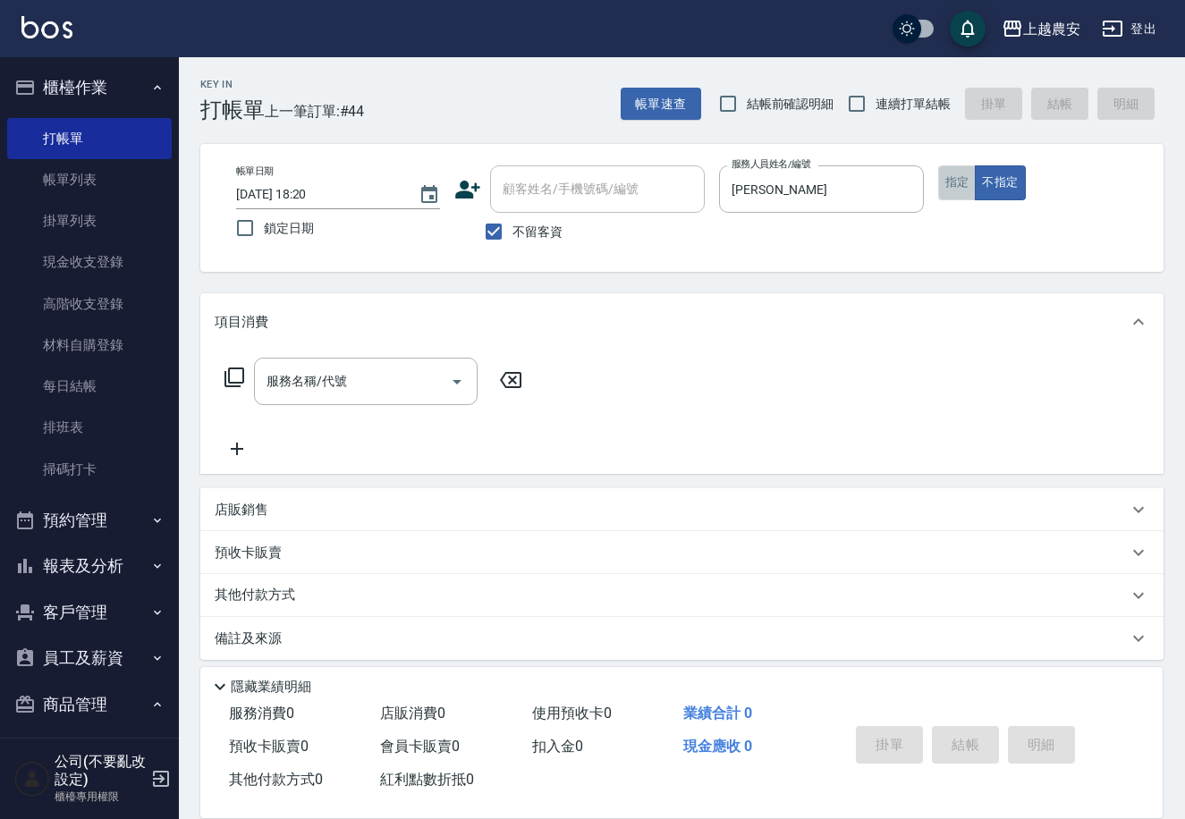
click at [944, 195] on button "指定" at bounding box center [957, 182] width 38 height 35
click at [282, 511] on div "店販銷售" at bounding box center [671, 510] width 913 height 19
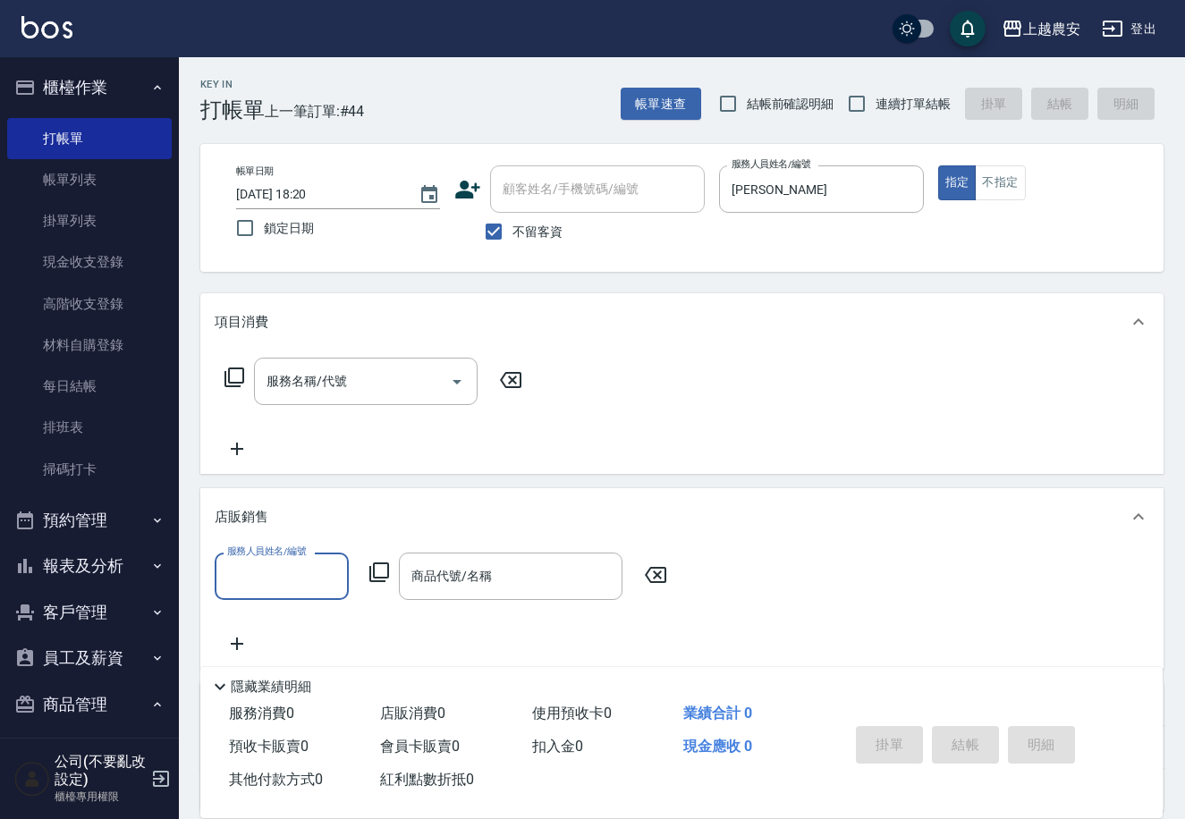
scroll to position [1, 0]
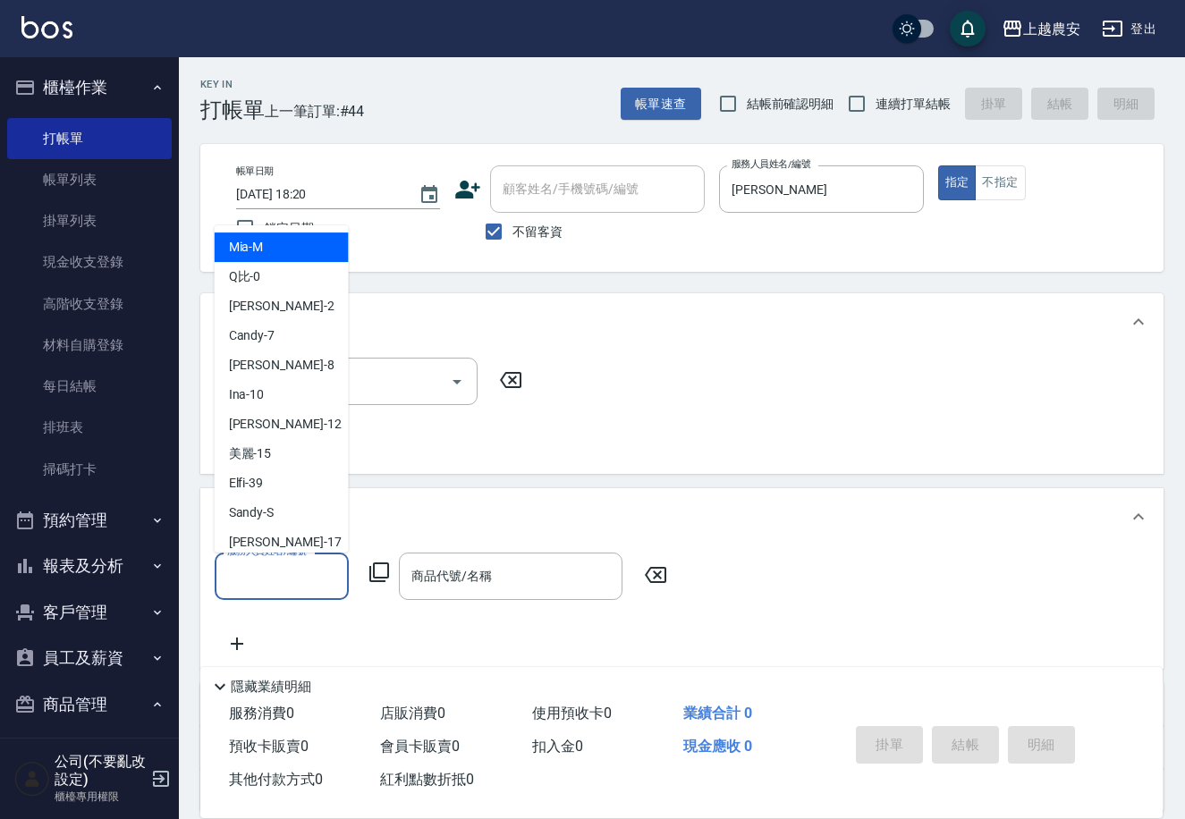
click at [277, 562] on input "服務人員姓名/編號" at bounding box center [282, 576] width 118 height 31
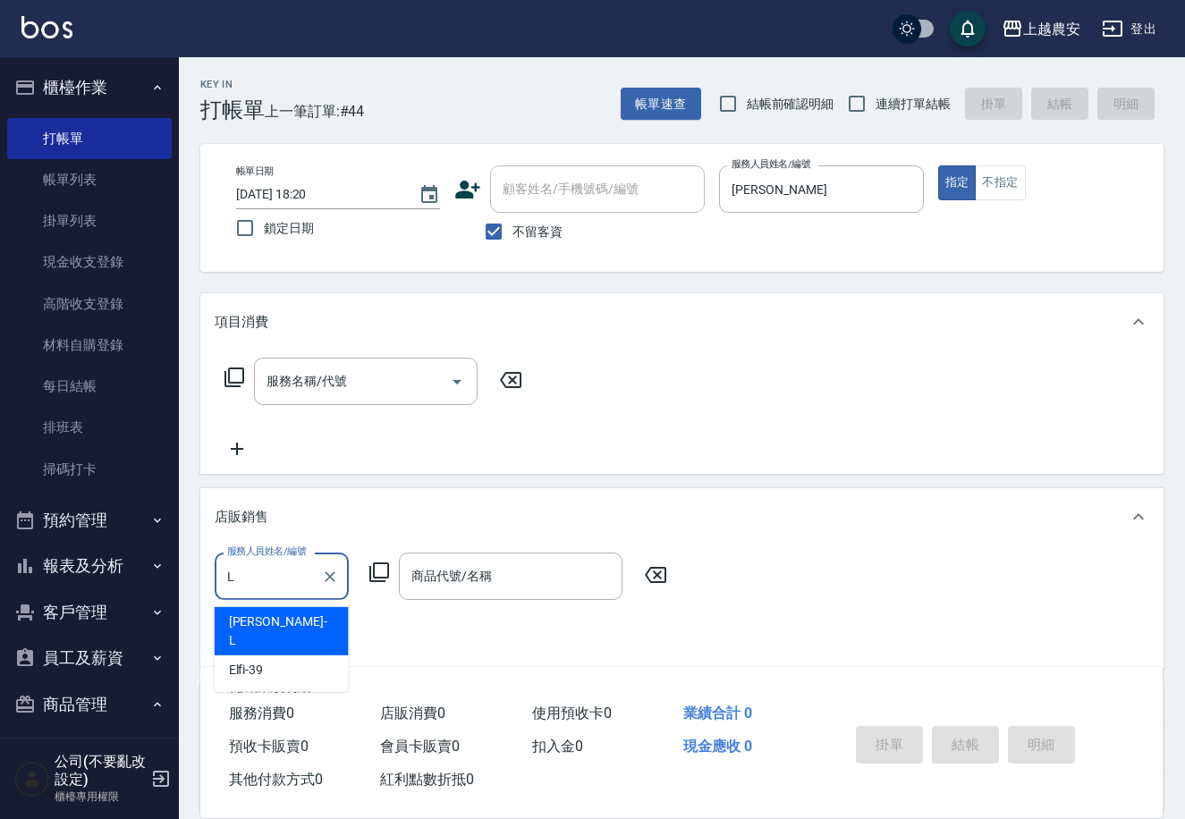
type input "Lina-L"
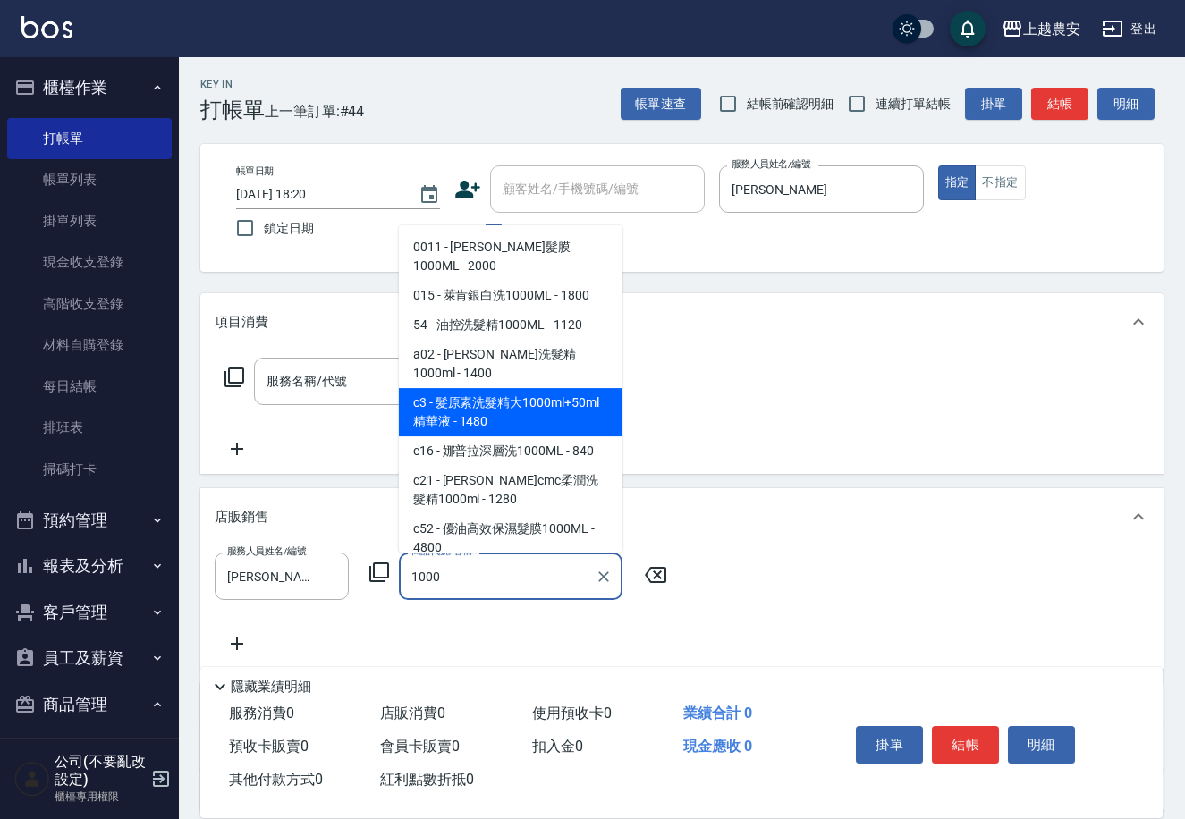
scroll to position [164, 0]
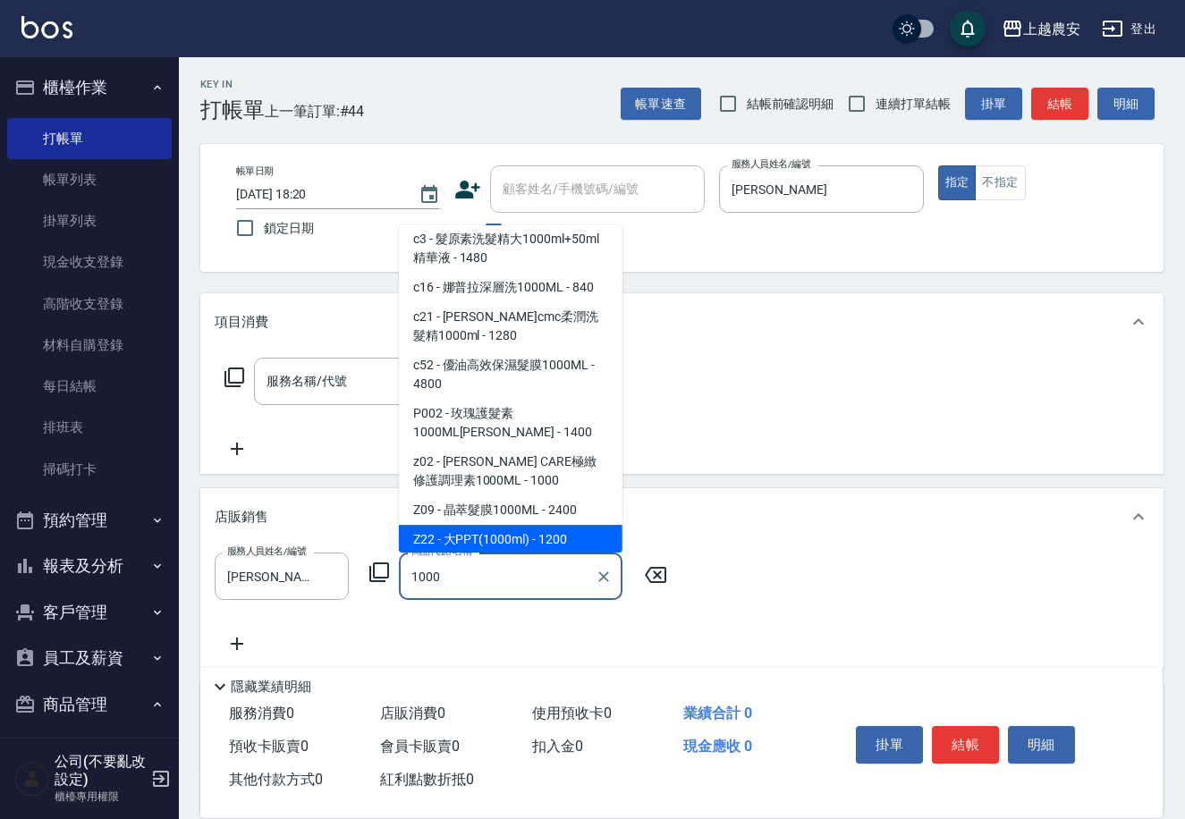
click at [552, 525] on span "Z22 - 大PPT(1000ml) - 1200" at bounding box center [511, 540] width 224 height 30
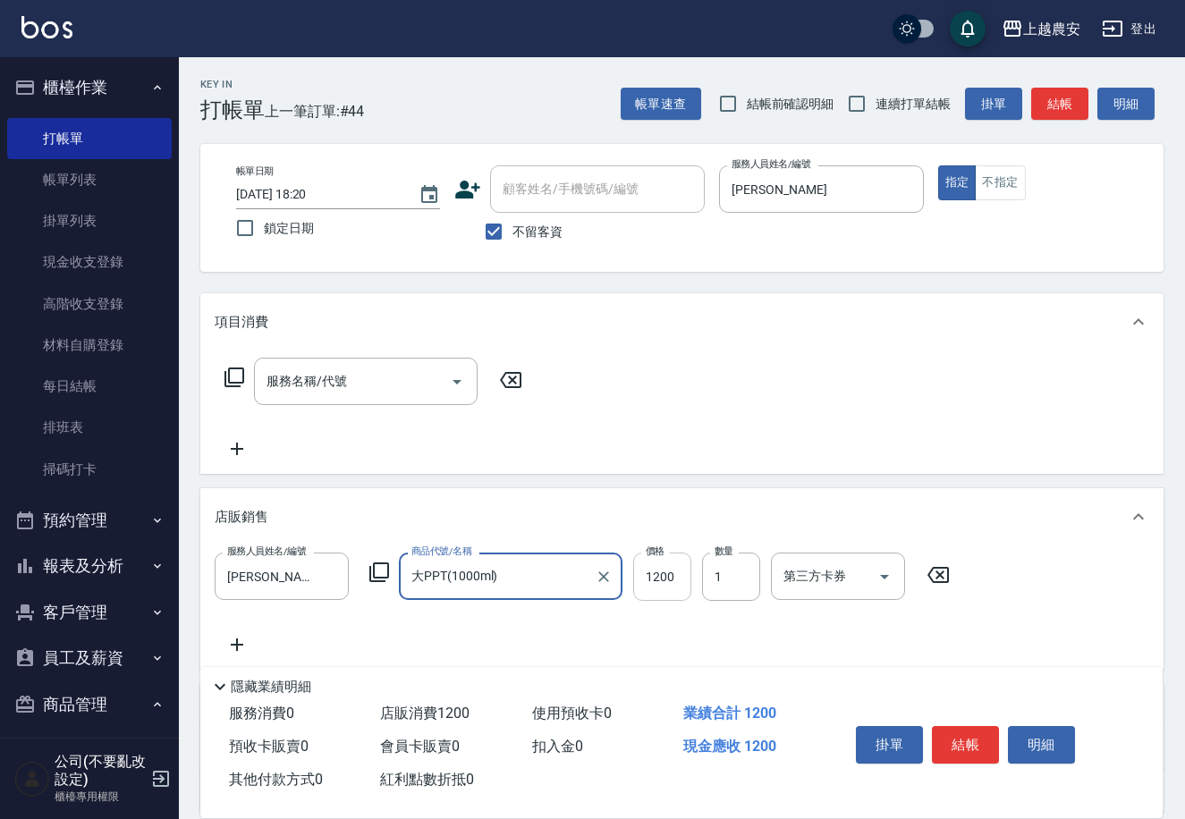
type input "大PPT(1000ml)"
click at [660, 570] on input "1200" at bounding box center [662, 577] width 58 height 48
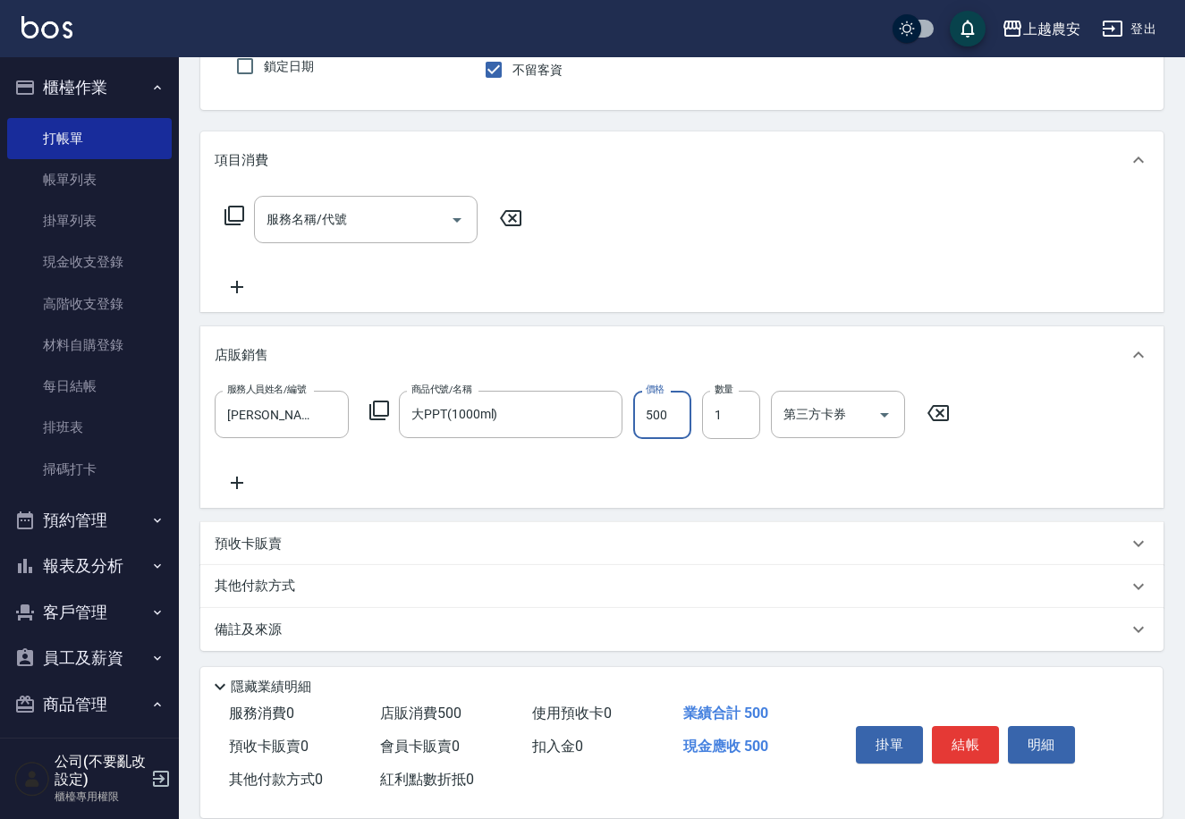
type input "500"
click at [233, 481] on icon at bounding box center [237, 482] width 45 height 21
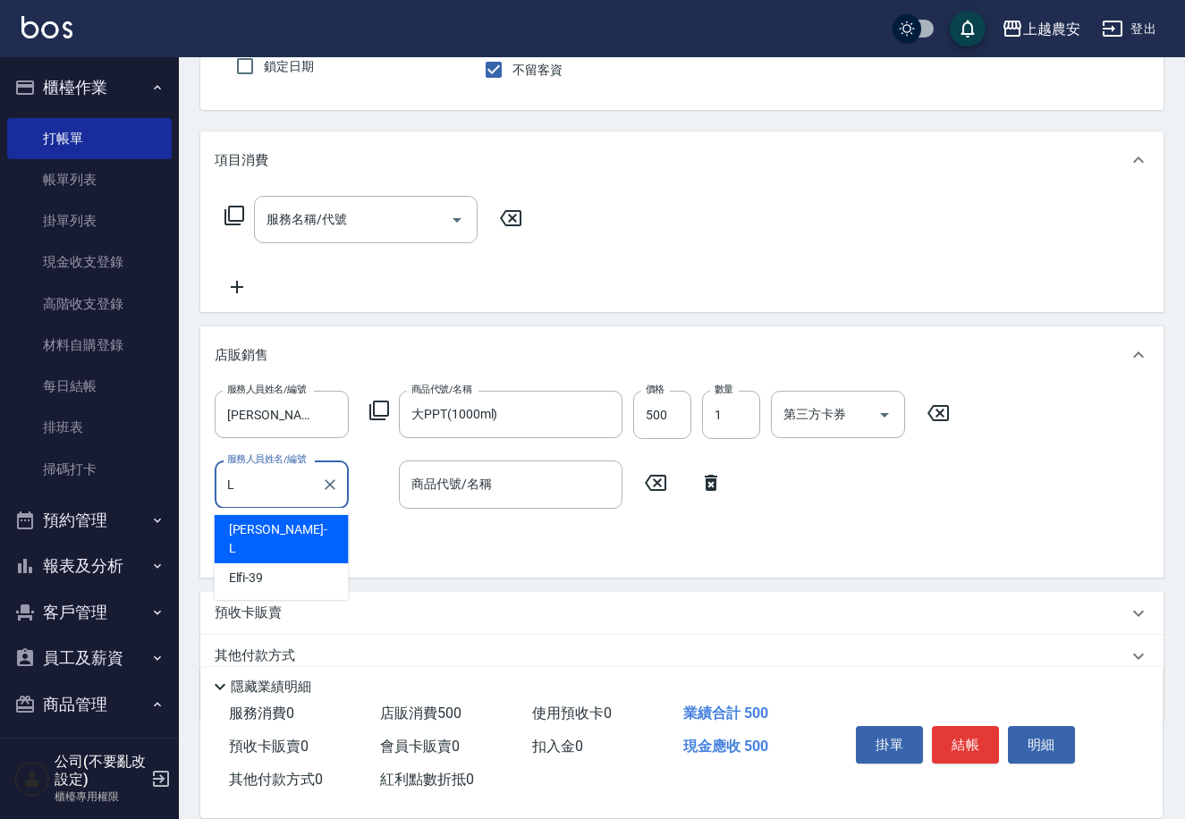
type input "Lina-L"
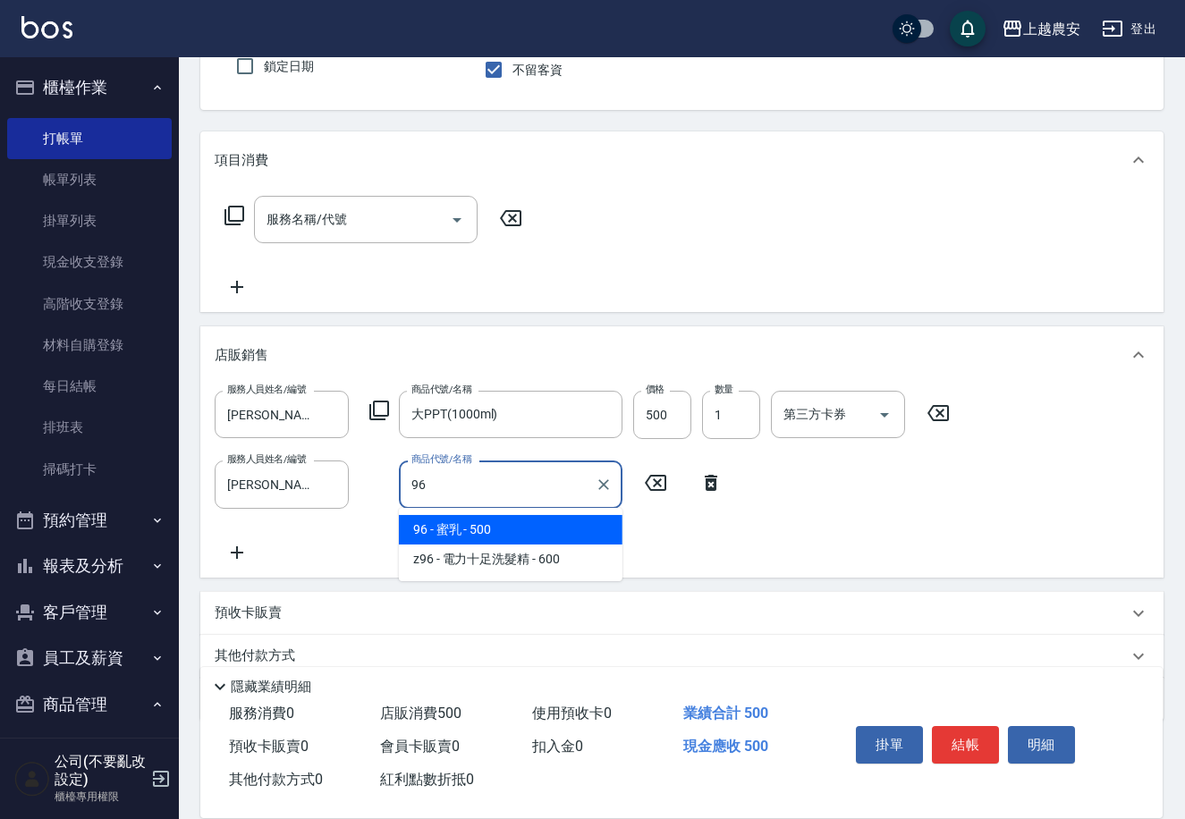
type input "蜜乳"
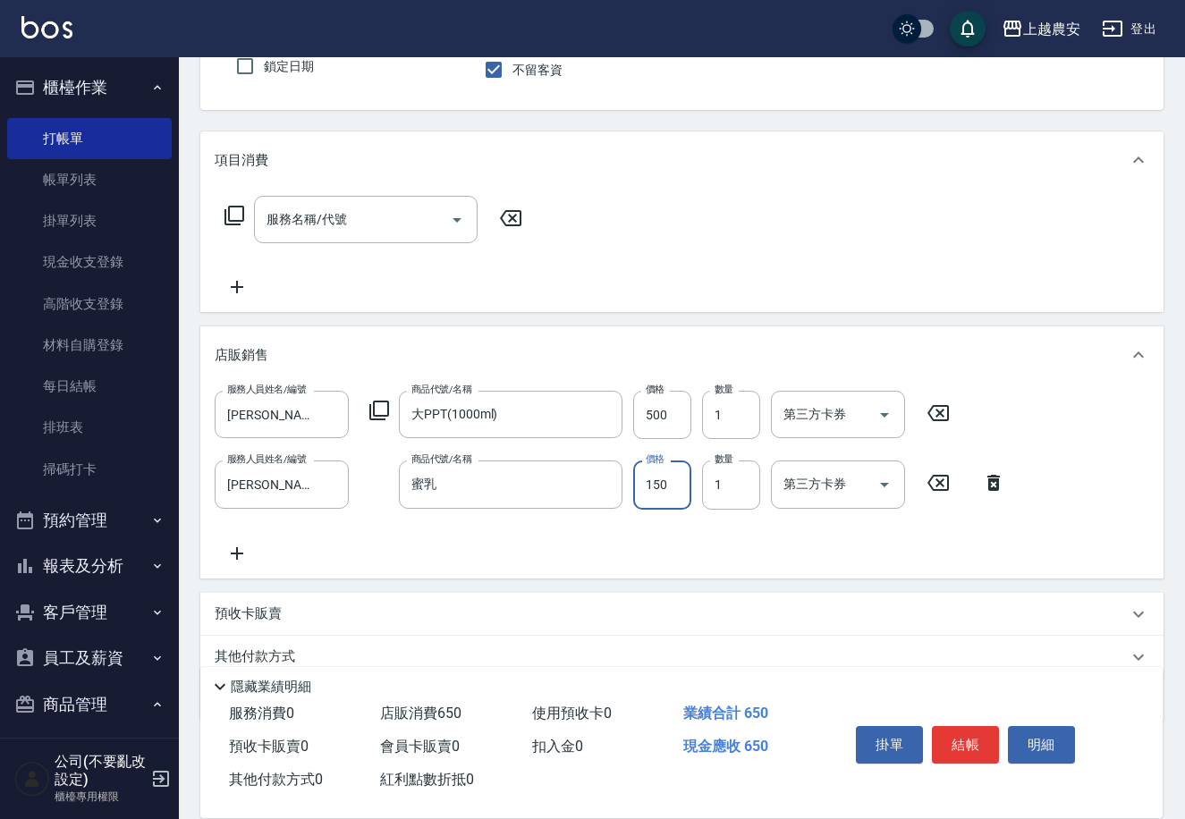
type input "150"
type input "9"
click at [955, 735] on button "結帳" at bounding box center [965, 745] width 67 height 38
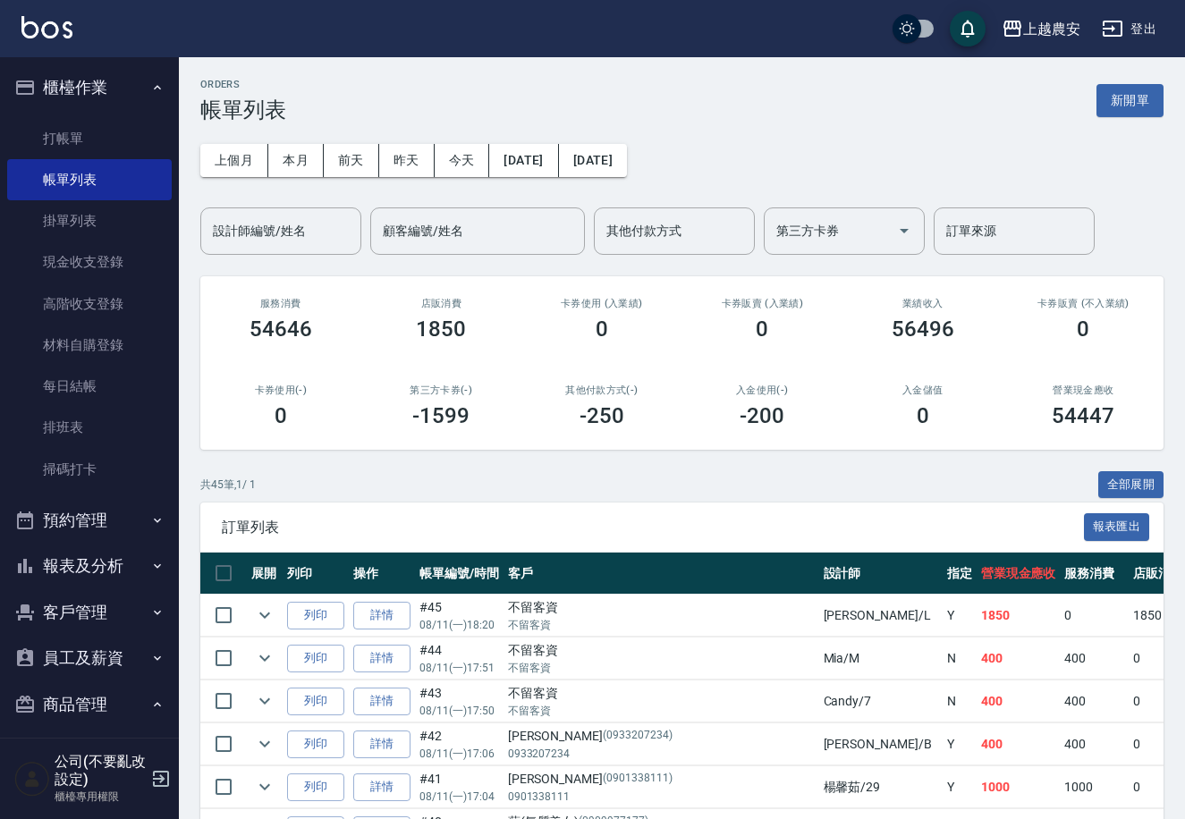
scroll to position [106, 0]
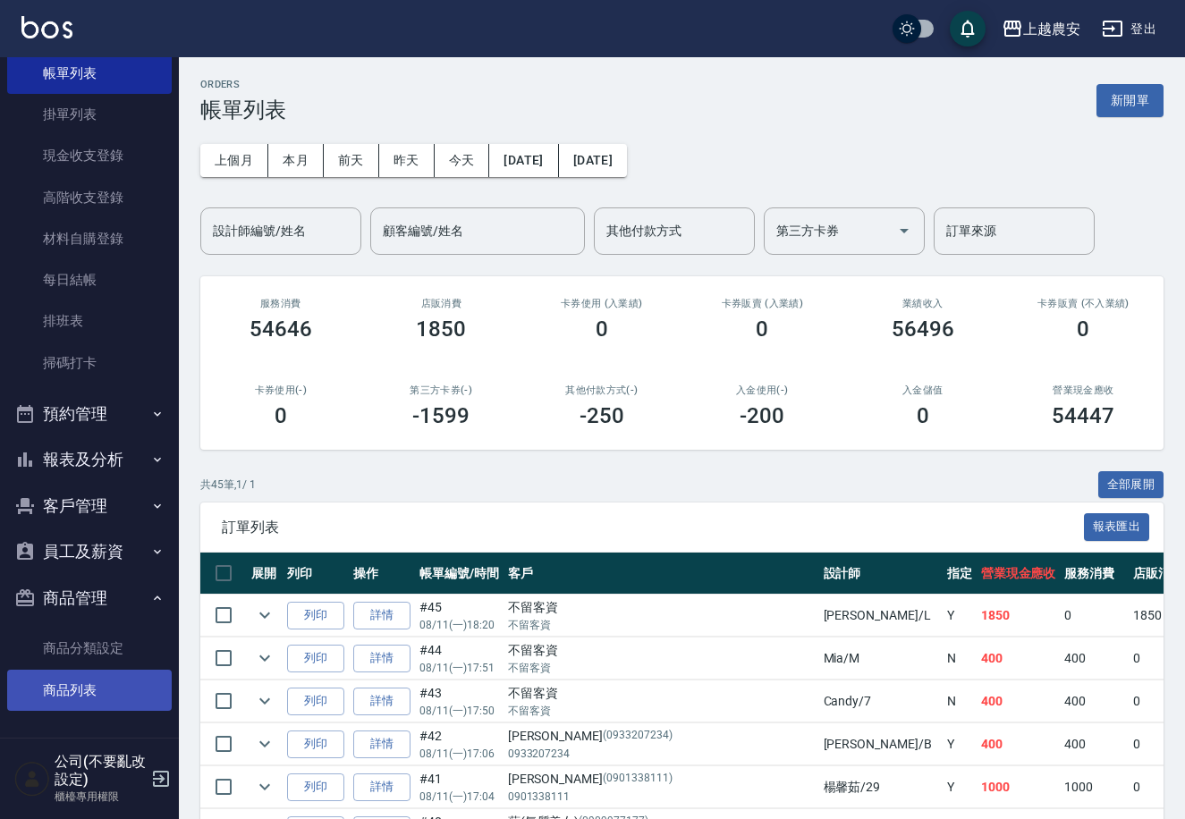
click at [101, 684] on link "商品列表" at bounding box center [89, 690] width 165 height 41
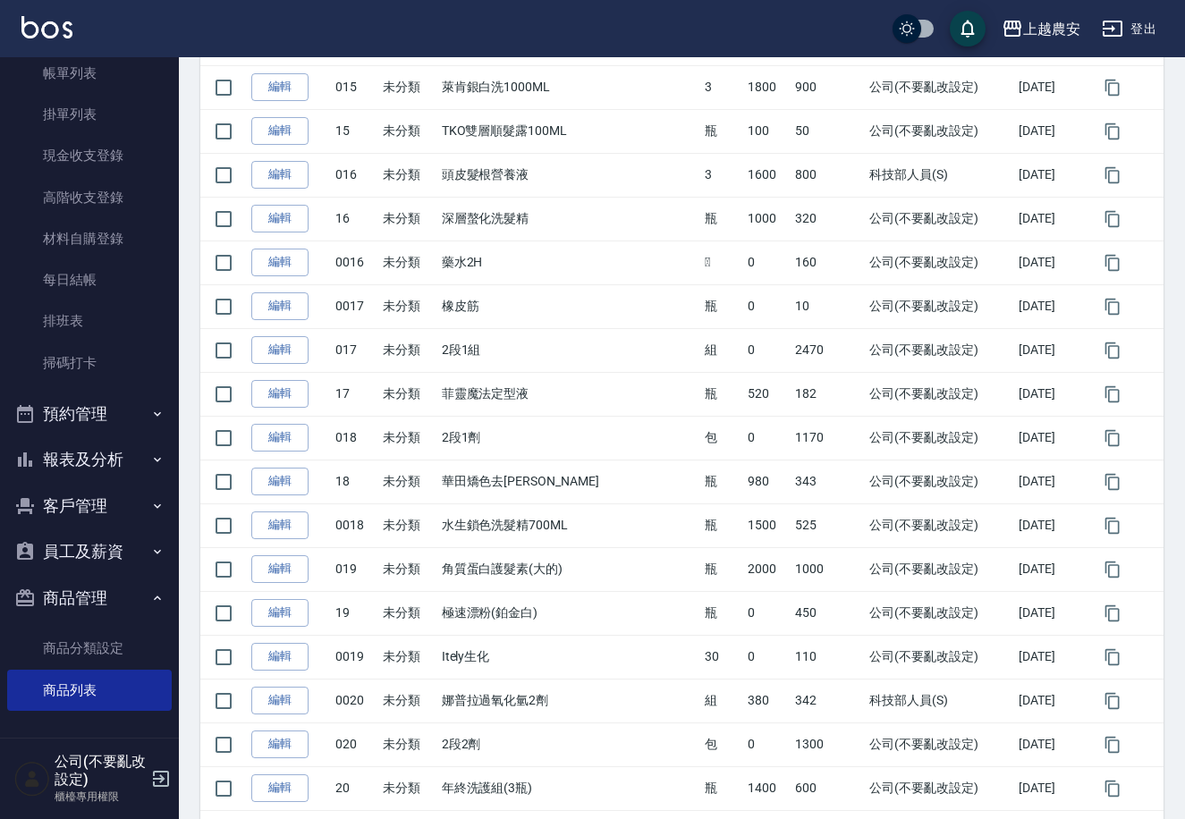
scroll to position [1837, 0]
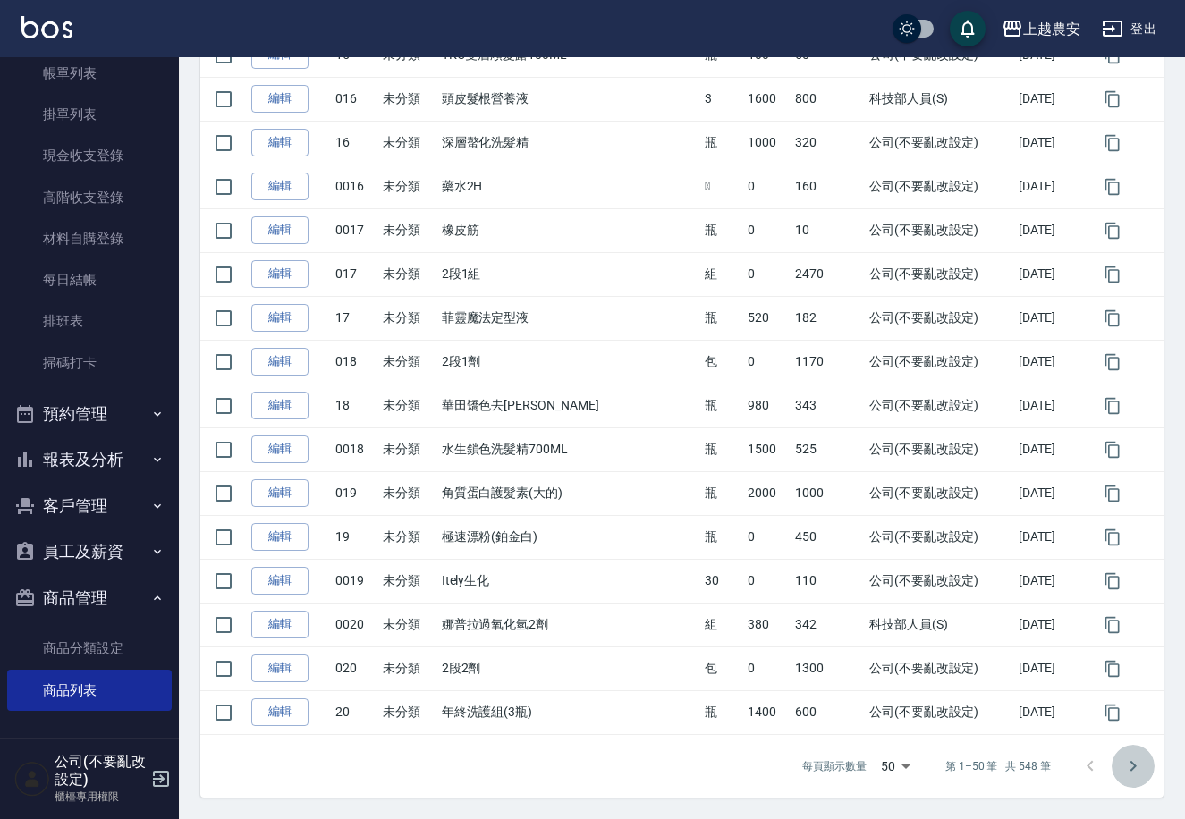
click at [1130, 772] on icon "Go to next page" at bounding box center [1133, 766] width 6 height 11
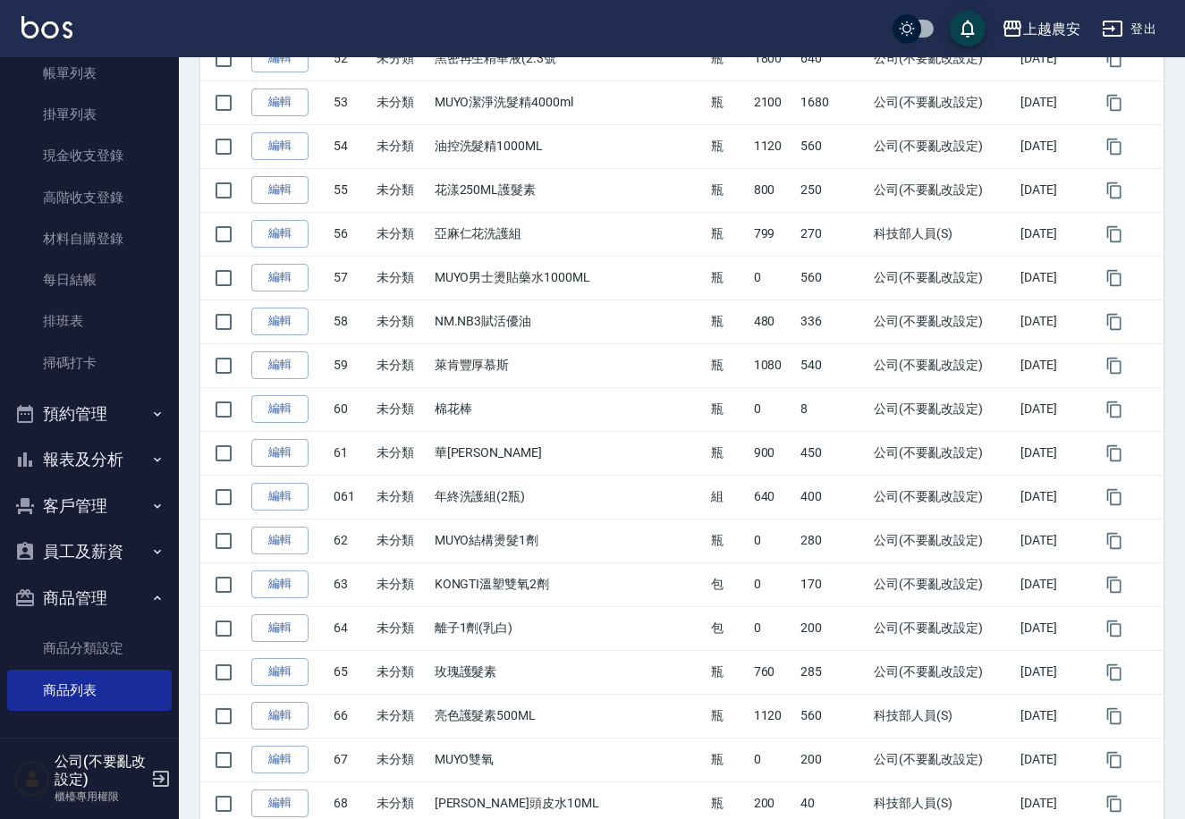
scroll to position [1585, 0]
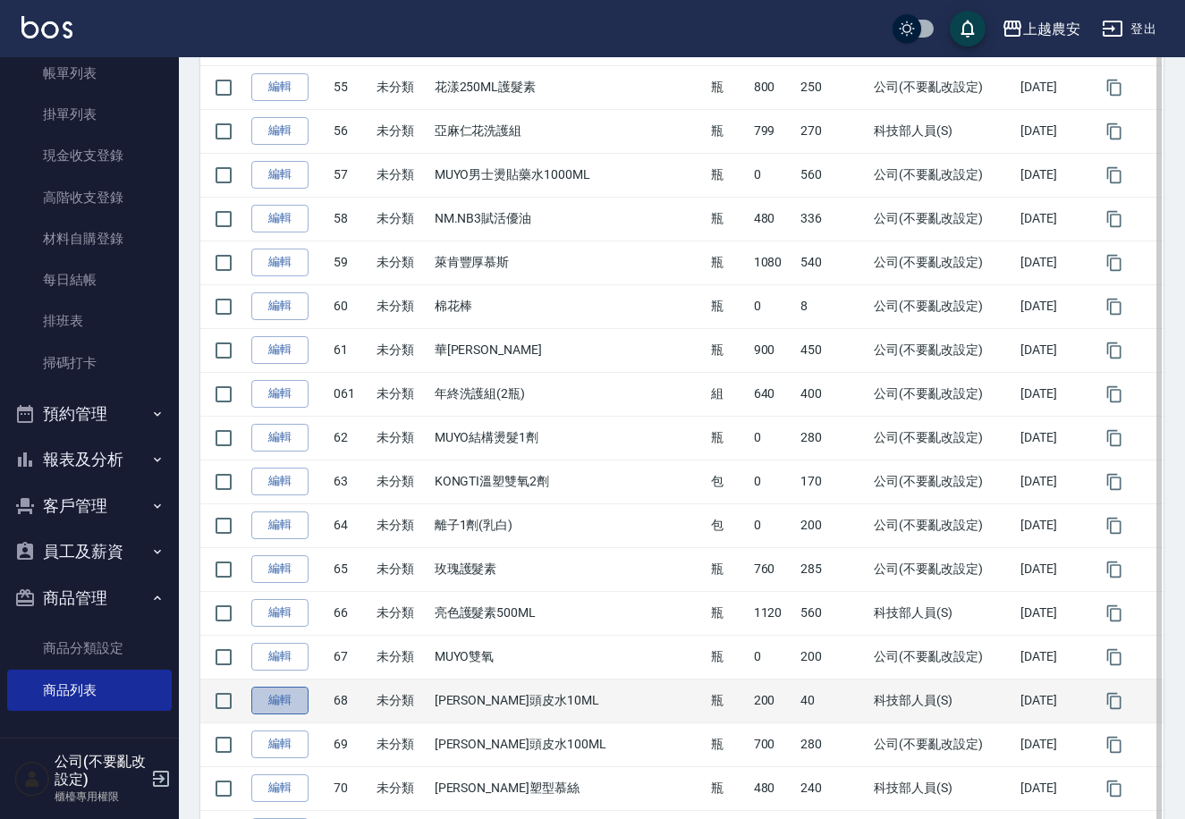
click at [282, 697] on link "編輯" at bounding box center [279, 701] width 57 height 28
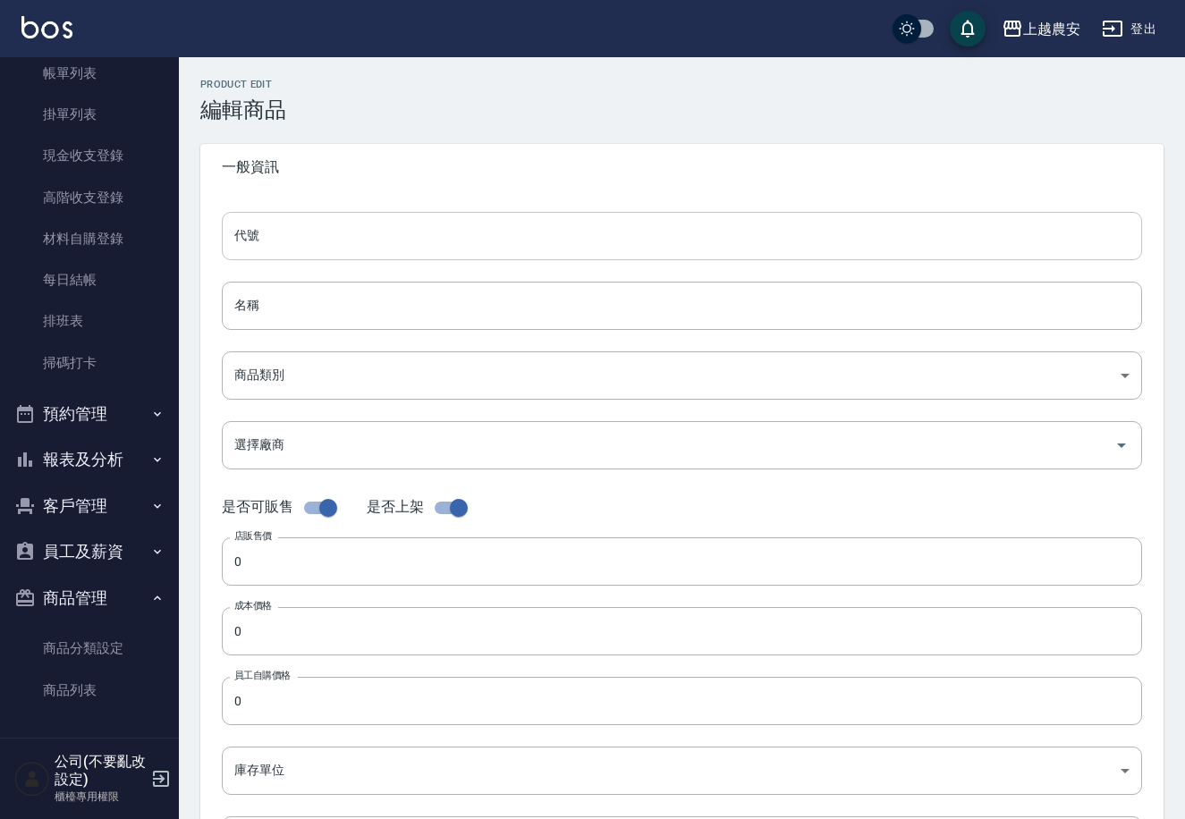
type input "68"
type input "里歐頭皮水10ML"
type input "409ecfd6-093d-4307-9fd7-dfd0fdd6e13c"
type input "200"
type input "40"
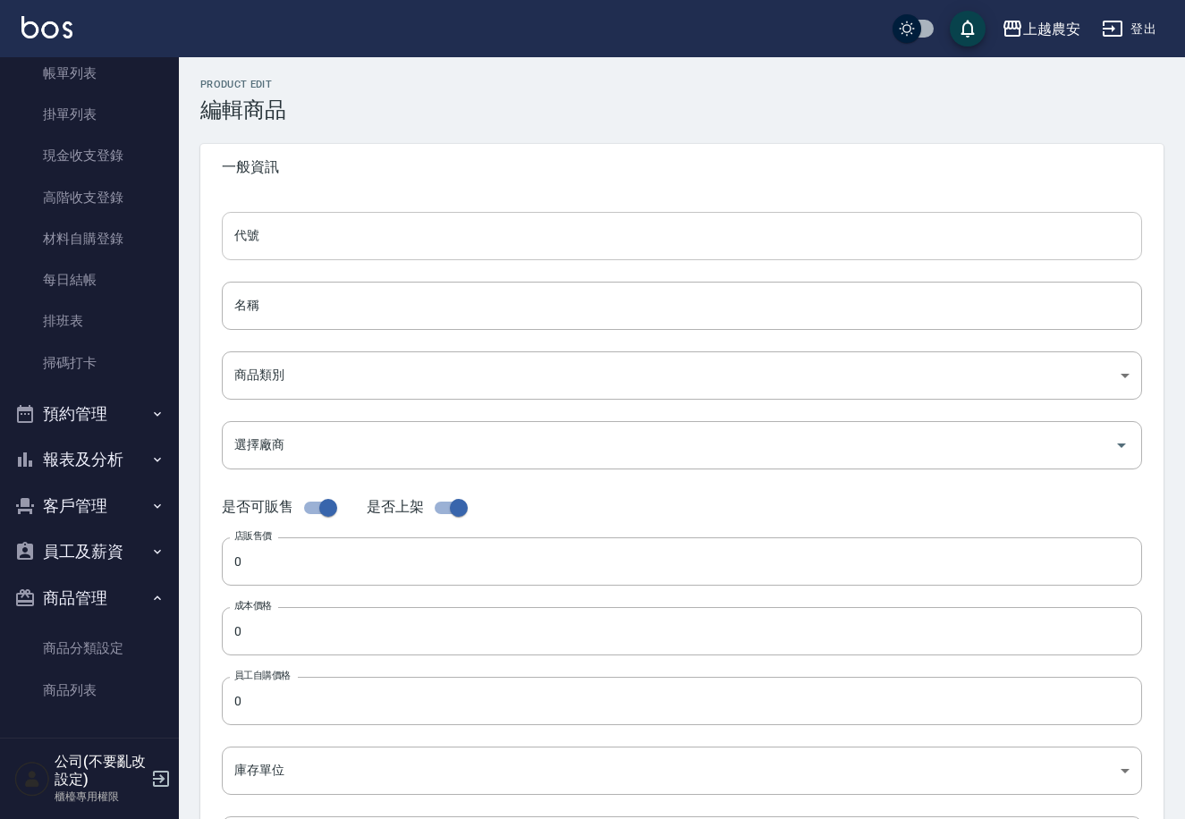
type input "40"
type input "瓶"
type input "UNSET"
click at [350, 306] on input "里歐頭皮水10ML" at bounding box center [682, 306] width 920 height 48
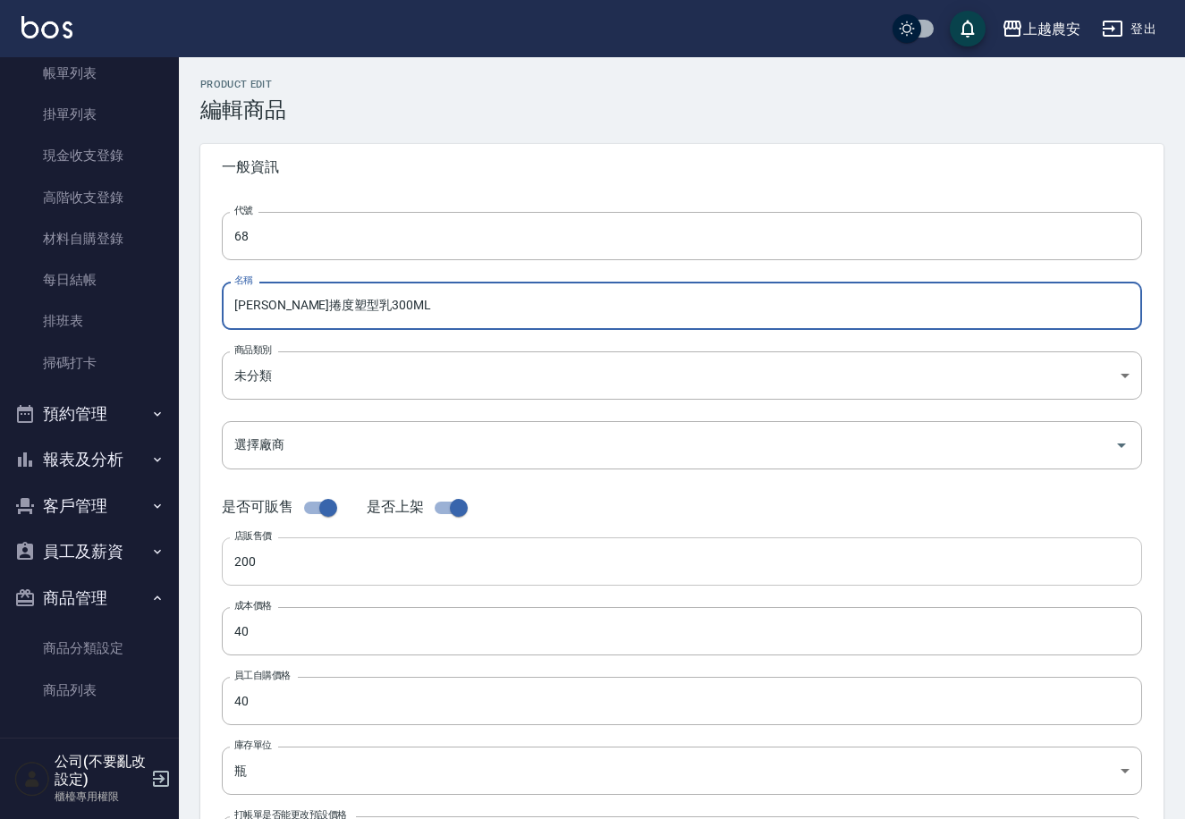
type input "里歐捲度塑型乳300ML"
drag, startPoint x: 308, startPoint y: 543, endPoint x: 86, endPoint y: 587, distance: 226.9
click at [88, 587] on div "上越農安 登出 櫃檯作業 打帳單 帳單列表 掛單列表 現金收支登錄 高階收支登錄 材料自購登錄 每日結帳 排班表 掃碼打卡 預約管理 預約管理 單日預約紀錄 …" at bounding box center [592, 617] width 1185 height 1234
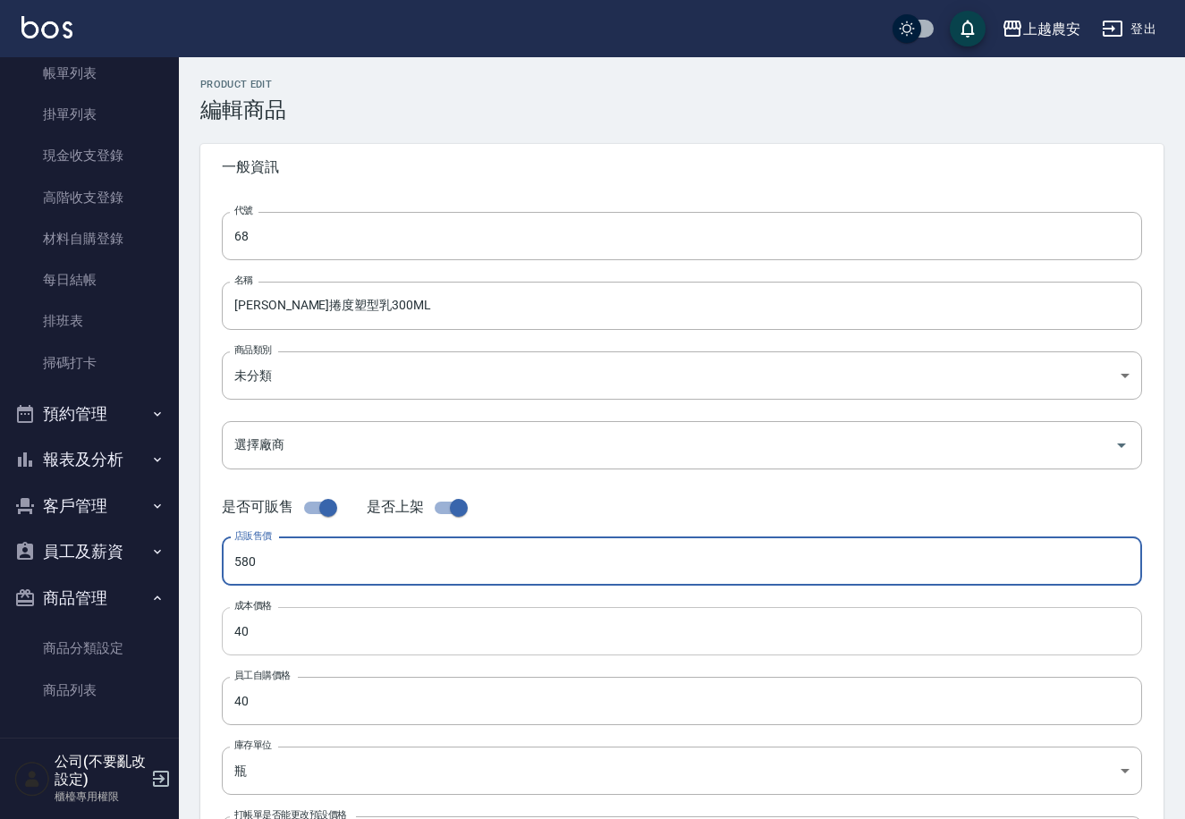
type input "580"
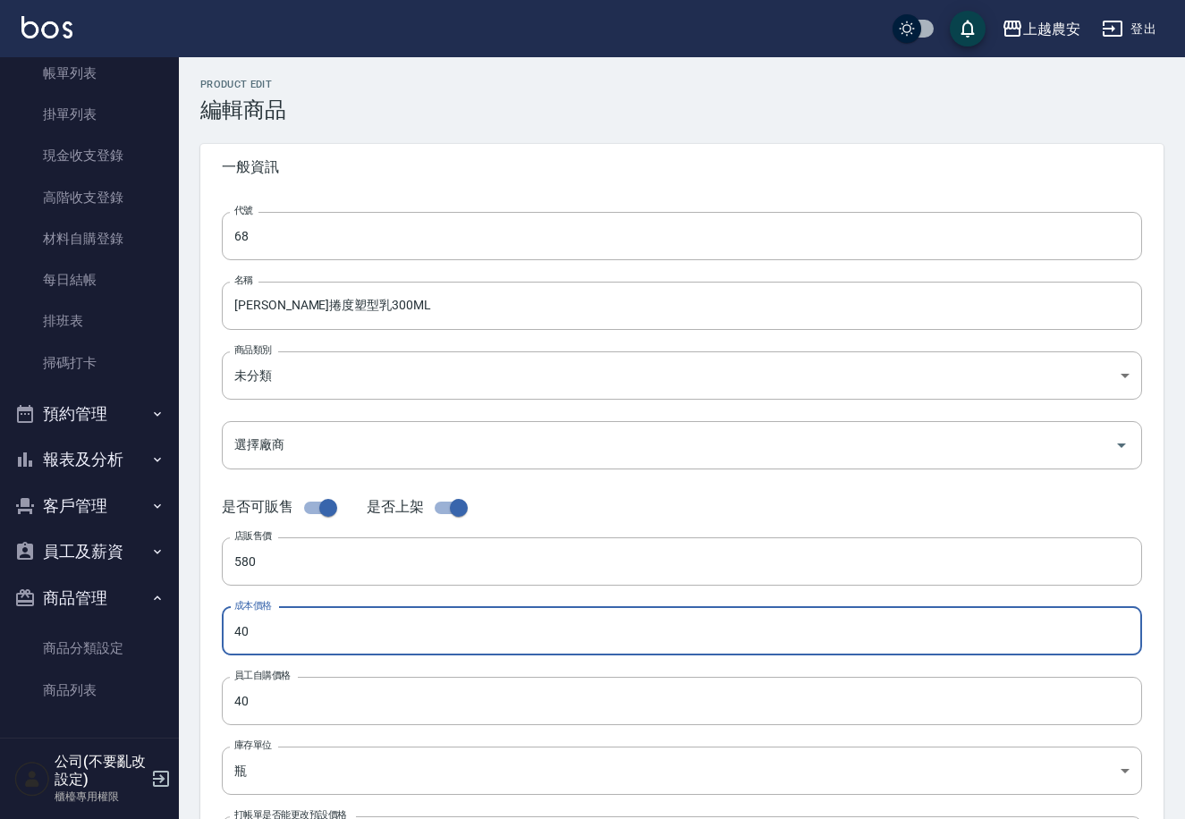
drag, startPoint x: 300, startPoint y: 648, endPoint x: 216, endPoint y: 664, distance: 85.6
click at [216, 664] on div "代號 68 代號 名稱 里歐捲度塑型乳300ML 名稱 商品類別 未分類 409ecfd6-093d-4307-9fd7-dfd0fdd6e13c 商品類…" at bounding box center [681, 548] width 963 height 717
type input "290"
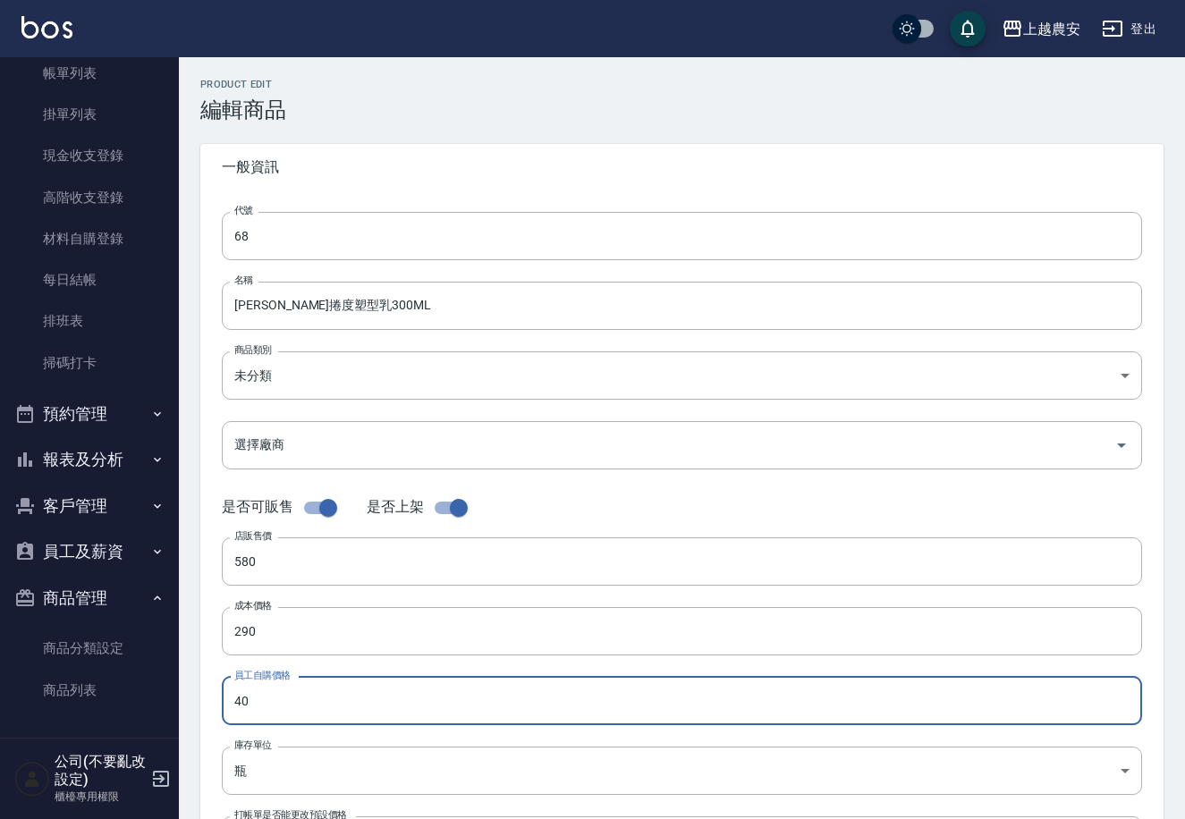
drag, startPoint x: 251, startPoint y: 702, endPoint x: 113, endPoint y: 714, distance: 139.2
click at [113, 714] on div "上越農安 登出 櫃檯作業 打帳單 帳單列表 掛單列表 現金收支登錄 高階收支登錄 材料自購登錄 每日結帳 排班表 掃碼打卡 預約管理 預約管理 單日預約紀錄 …" at bounding box center [592, 617] width 1185 height 1234
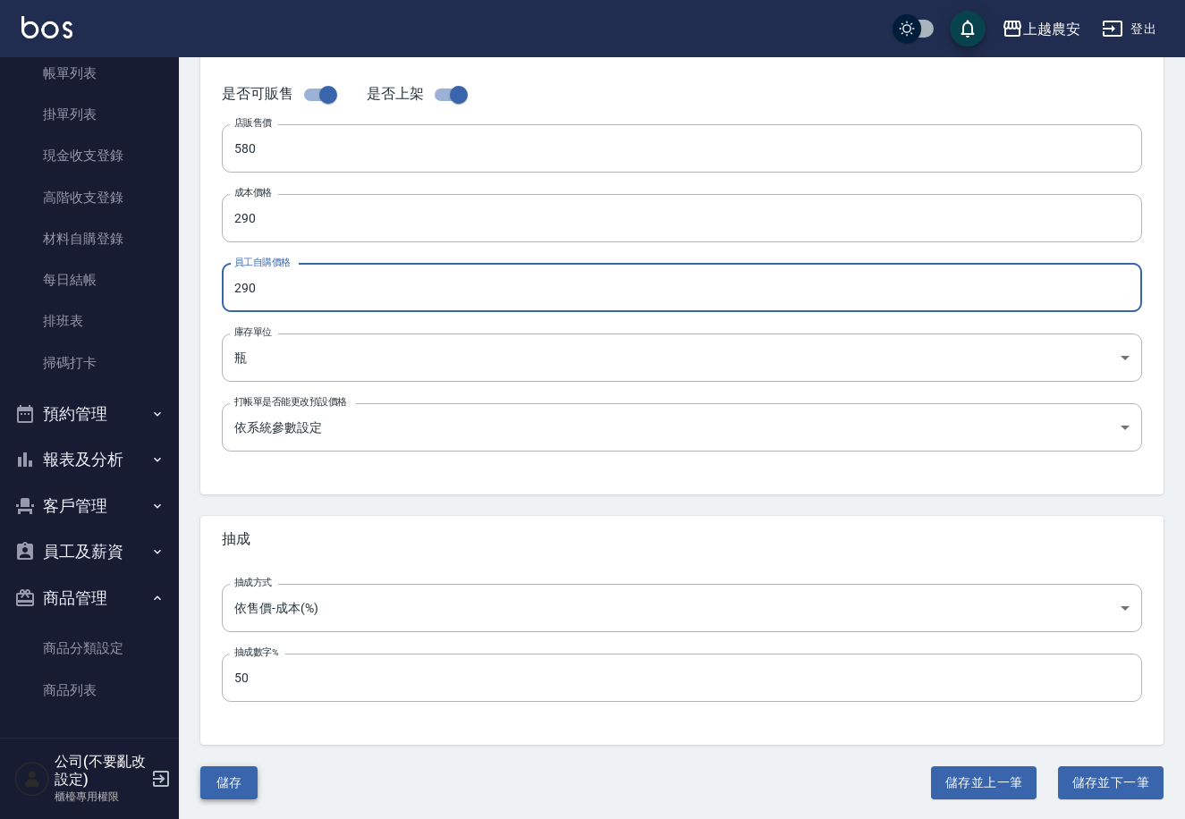
type input "290"
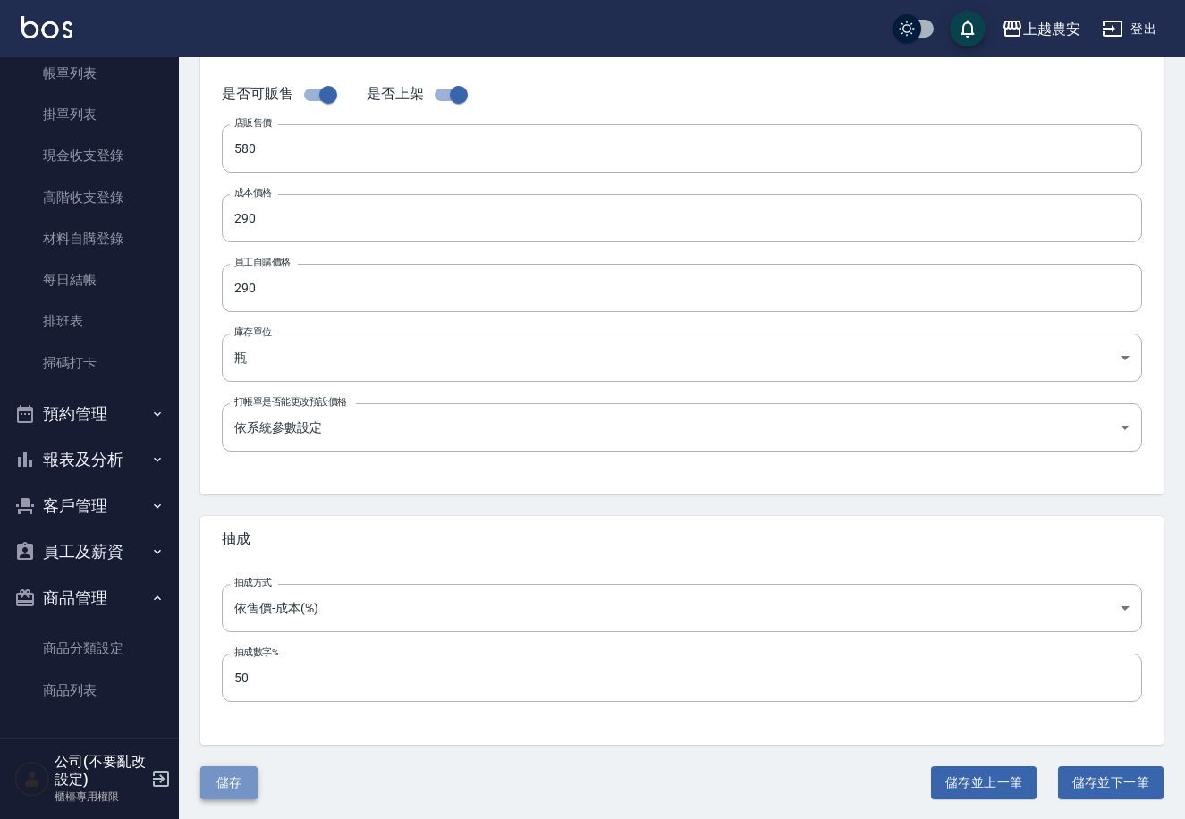
click at [224, 785] on button "儲存" at bounding box center [228, 782] width 57 height 33
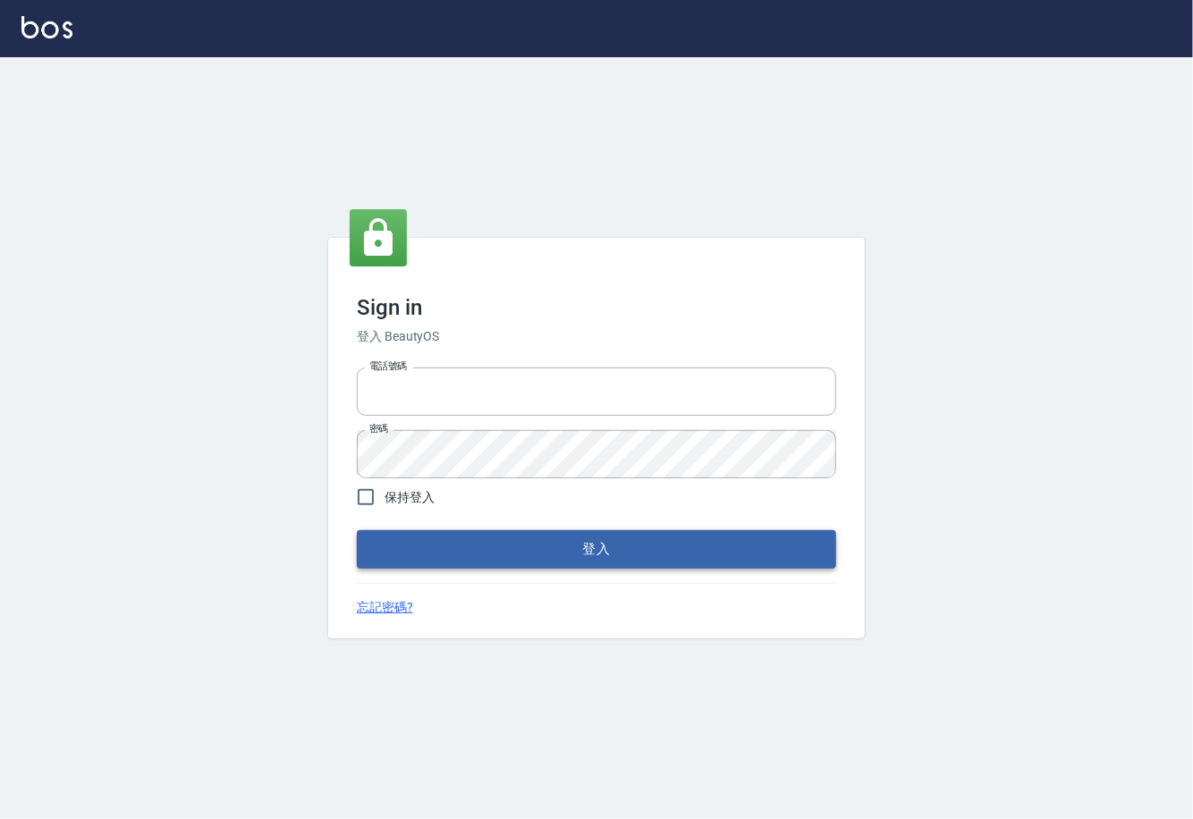
type input "0225929166"
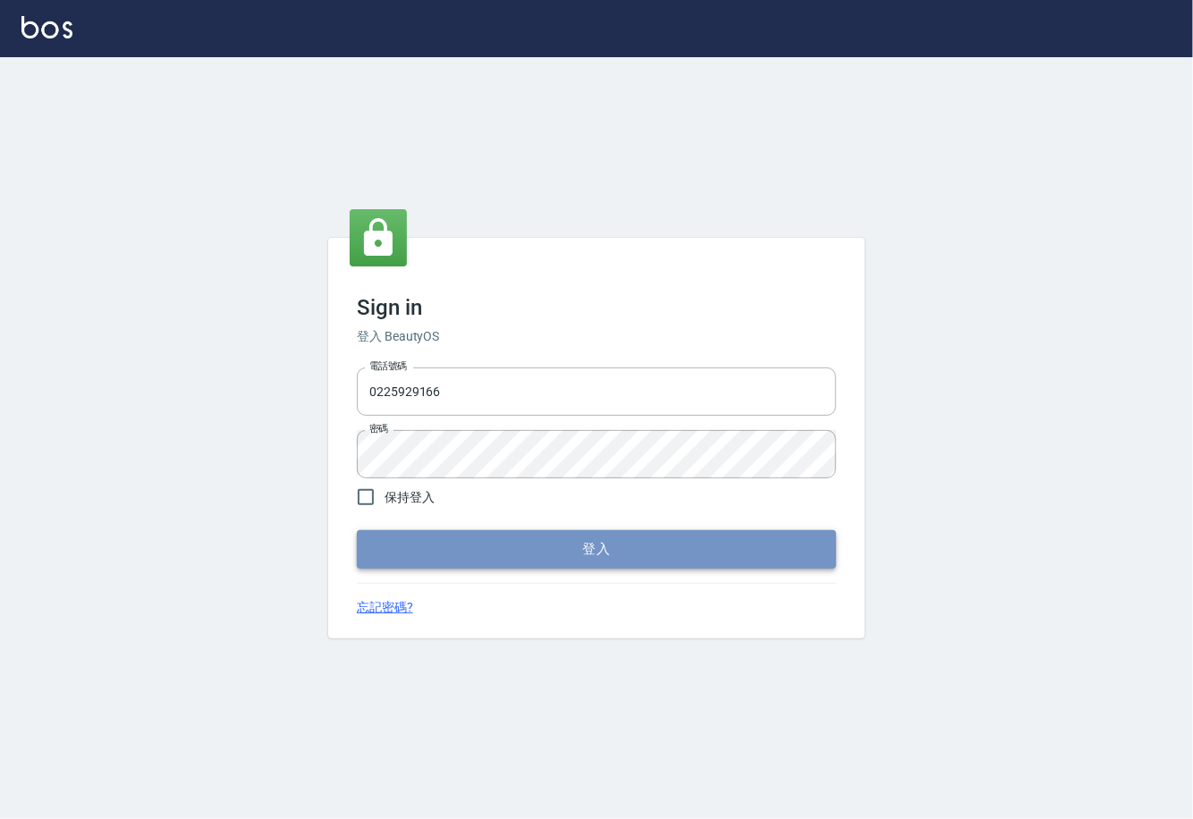
click at [594, 560] on button "登入" at bounding box center [596, 549] width 479 height 38
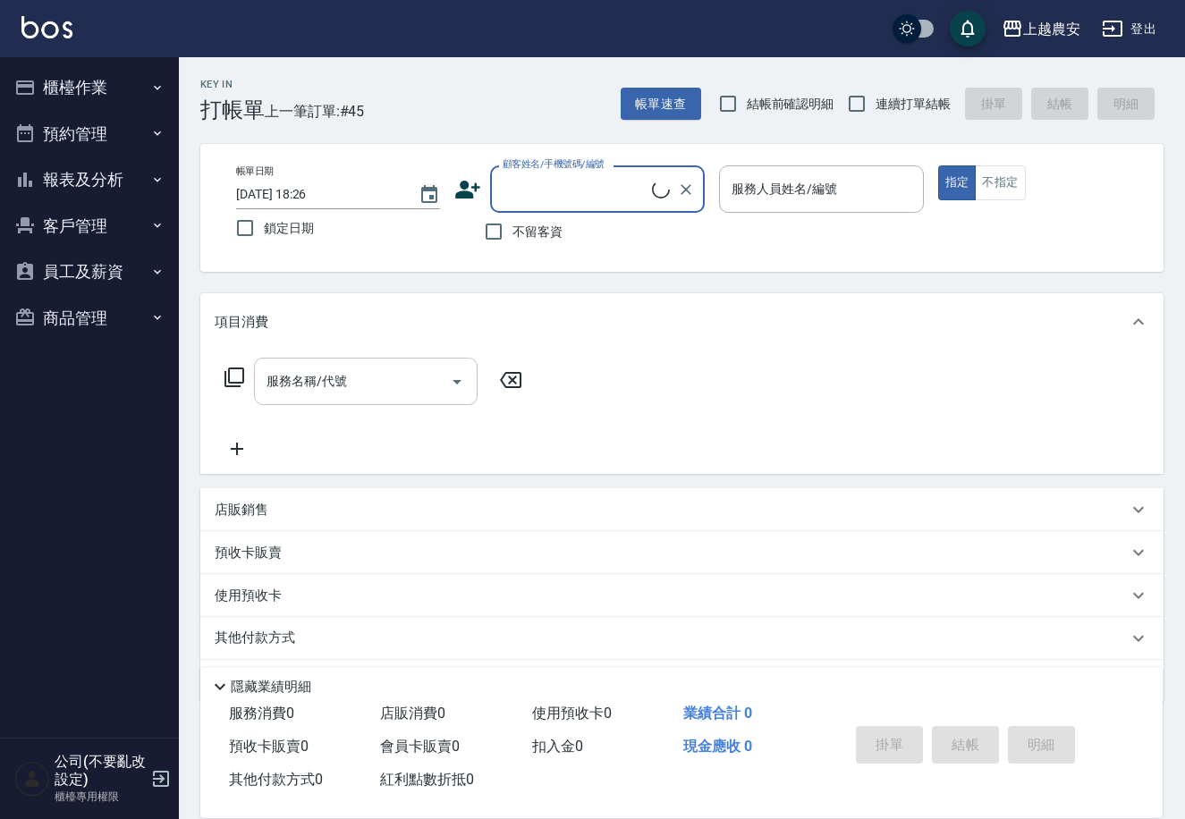
click at [319, 384] on div "服務名稱/代號 服務名稱/代號" at bounding box center [366, 381] width 224 height 47
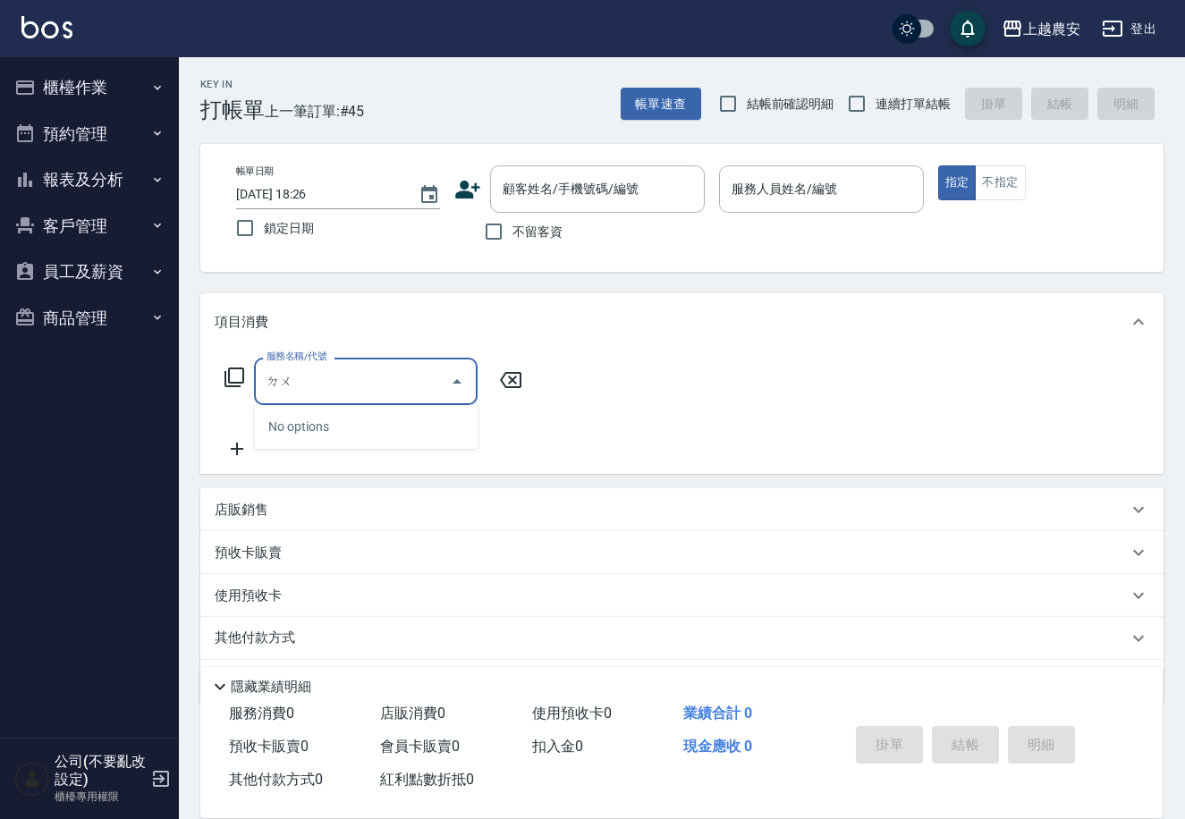
type input "杜"
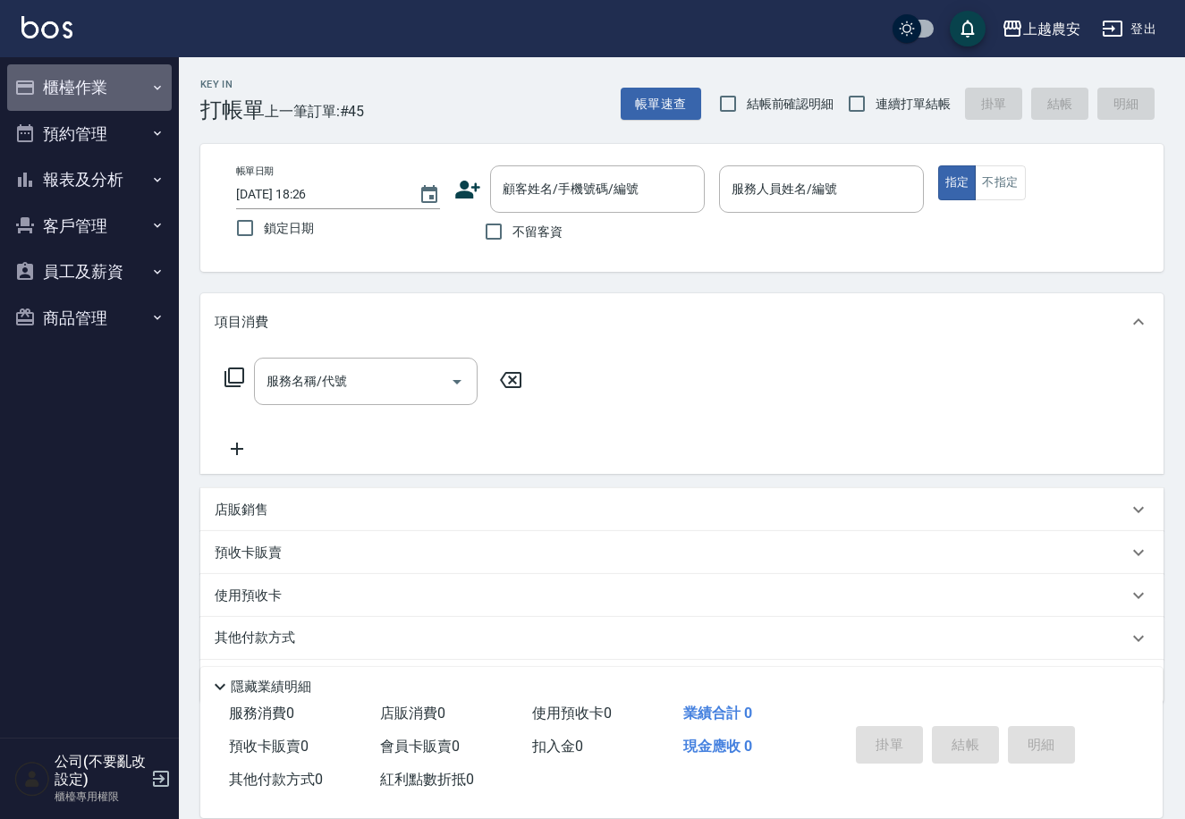
click at [77, 81] on button "櫃檯作業" at bounding box center [89, 87] width 165 height 46
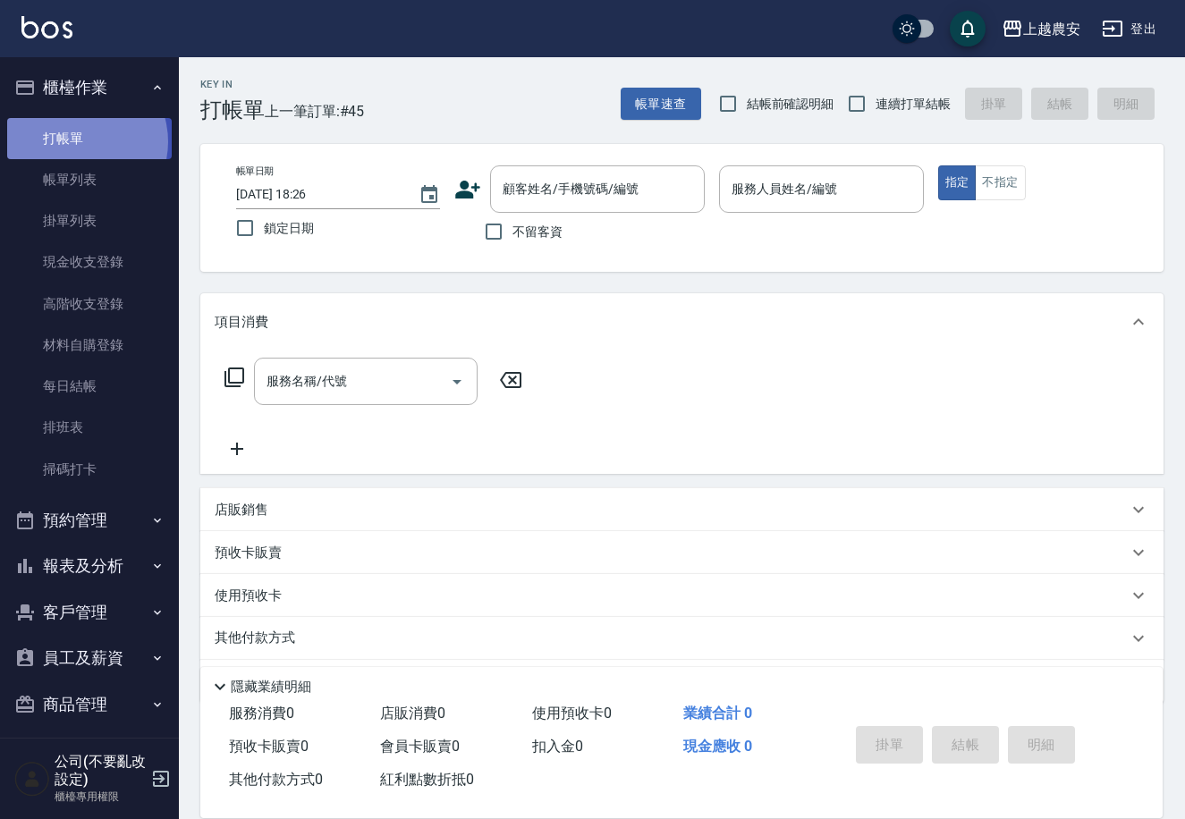
click at [77, 141] on link "打帳單" at bounding box center [89, 138] width 165 height 41
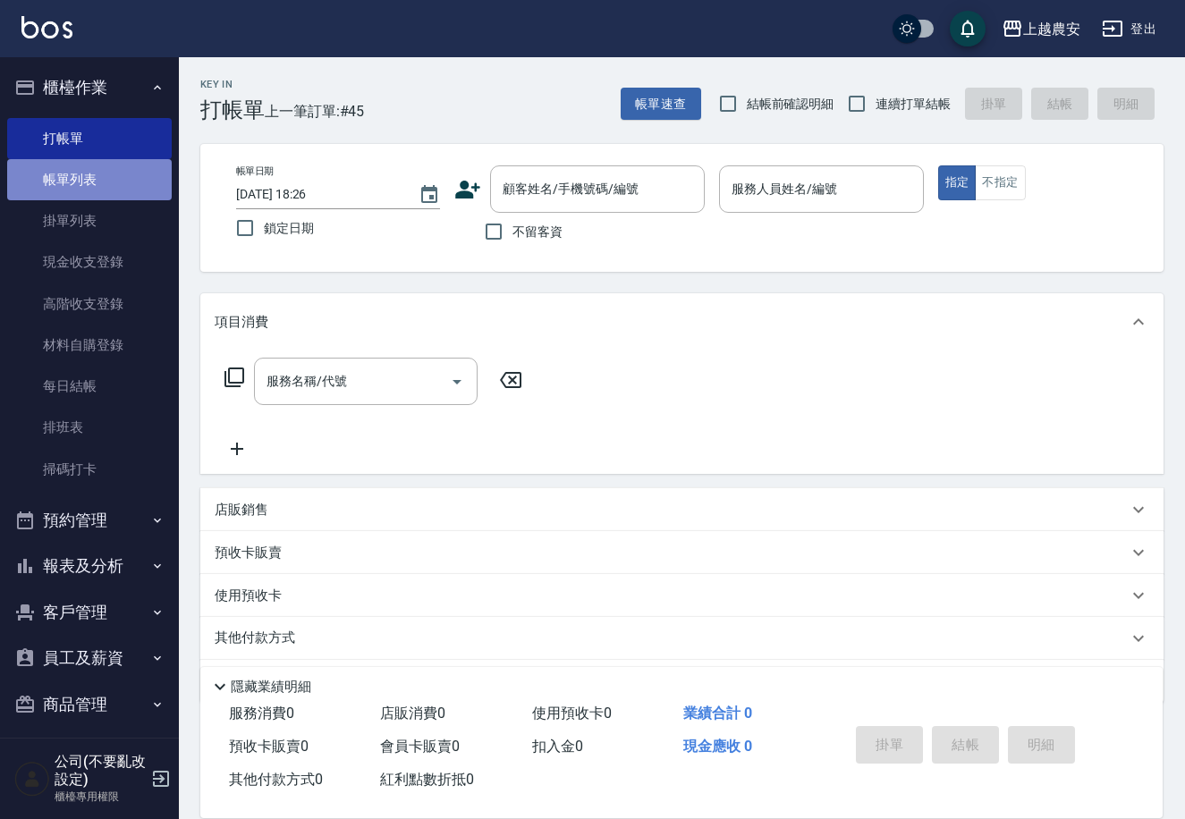
click at [93, 181] on link "帳單列表" at bounding box center [89, 179] width 165 height 41
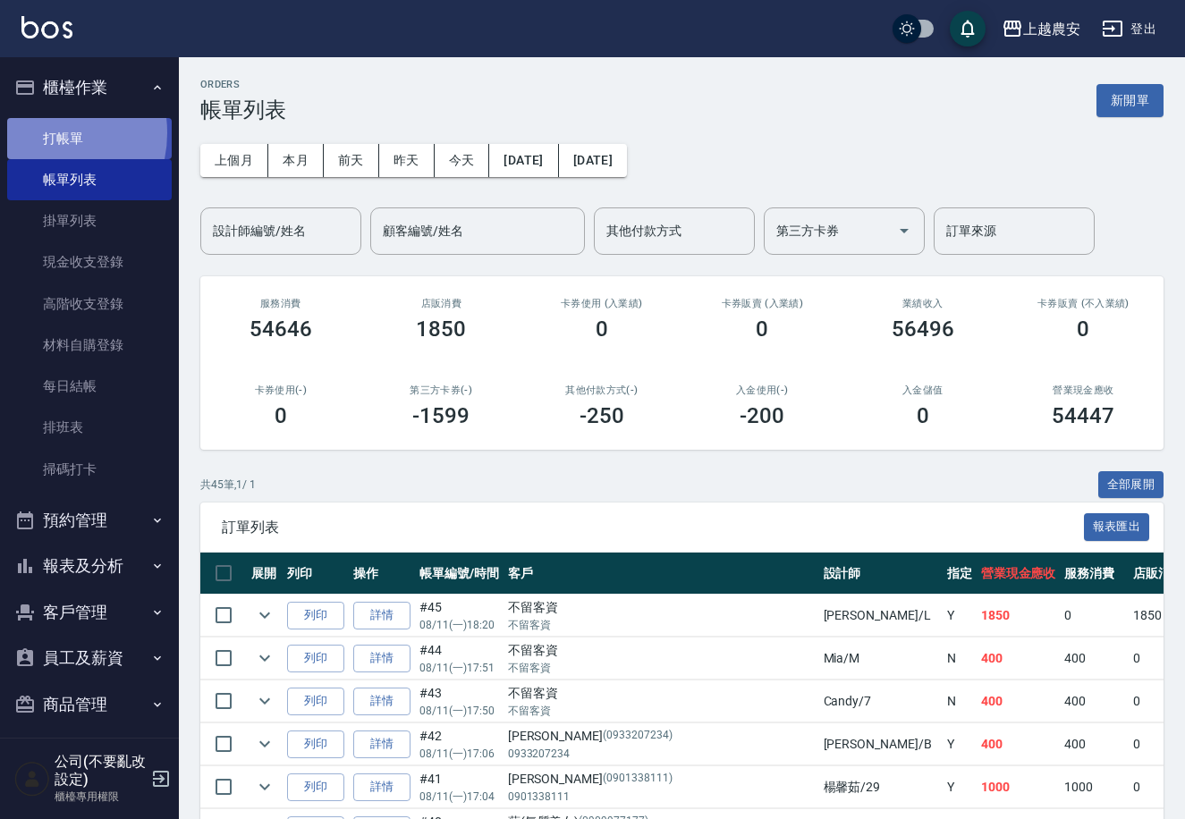
click at [42, 132] on link "打帳單" at bounding box center [89, 138] width 165 height 41
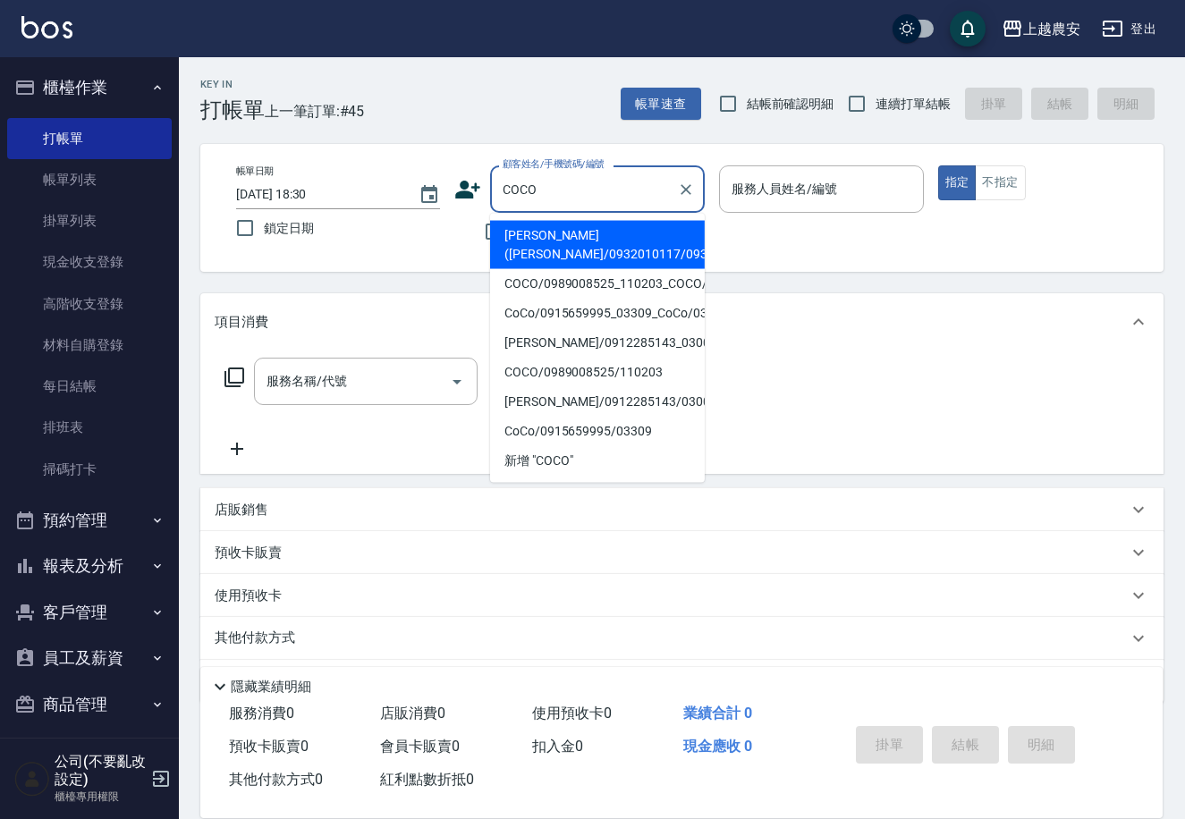
click at [599, 257] on li "[PERSON_NAME]([PERSON_NAME]/0932010117/0932010117" at bounding box center [597, 245] width 215 height 48
type input "[PERSON_NAME]([PERSON_NAME]/0932010117/0932010117"
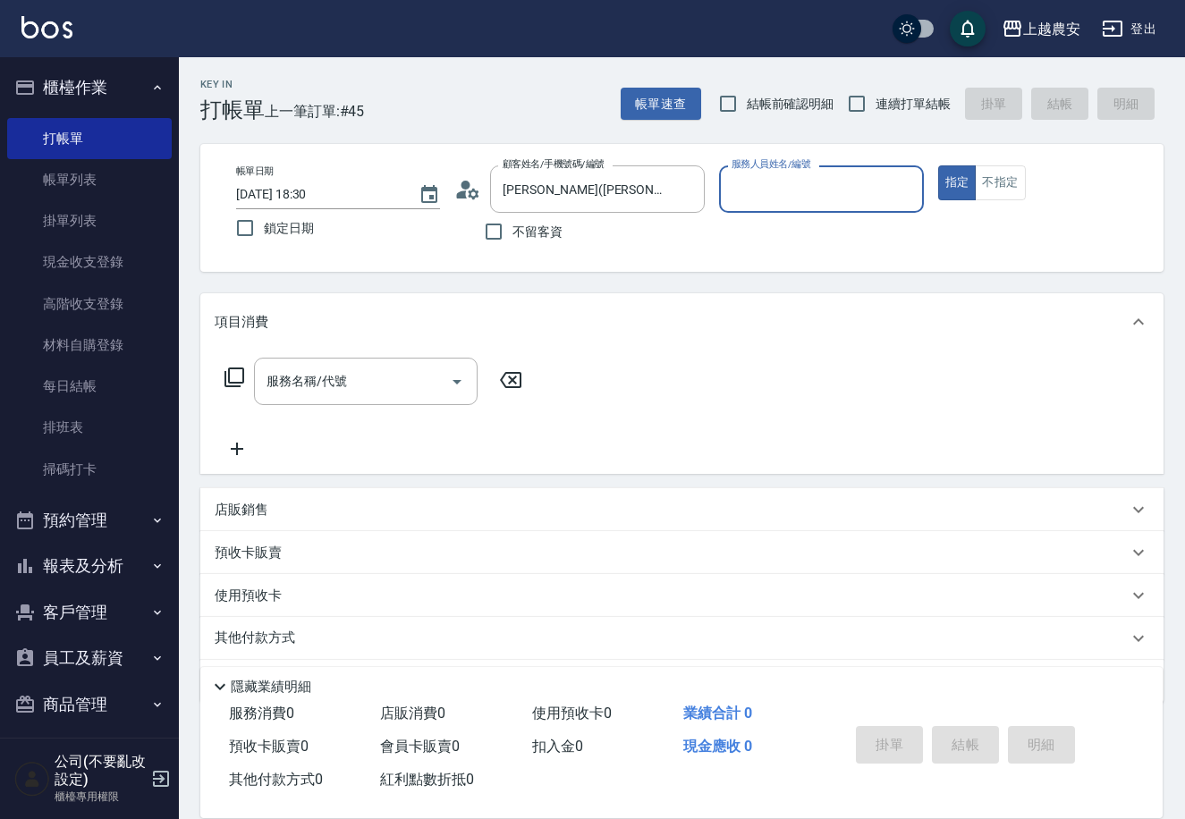
type input "美雅-B"
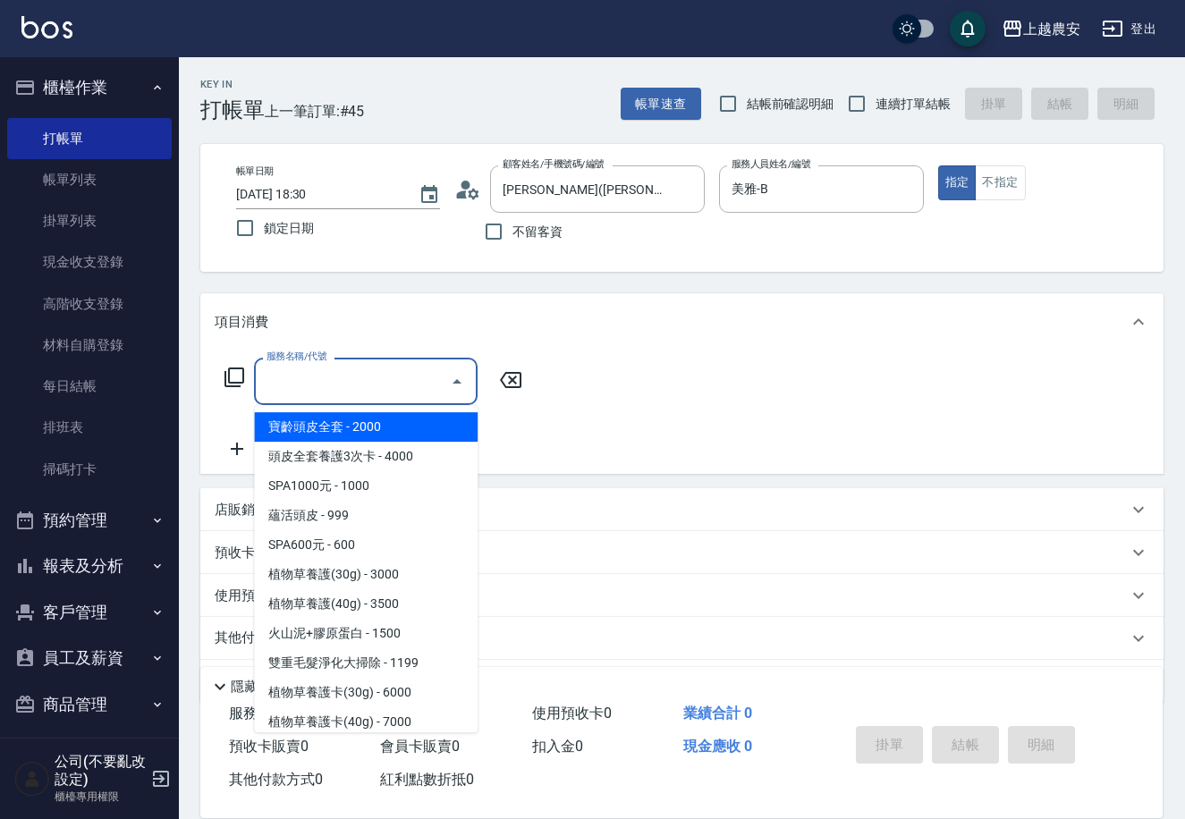
drag, startPoint x: 439, startPoint y: 373, endPoint x: 455, endPoint y: 365, distance: 18.0
click at [452, 368] on div "服務名稱/代號" at bounding box center [366, 381] width 224 height 47
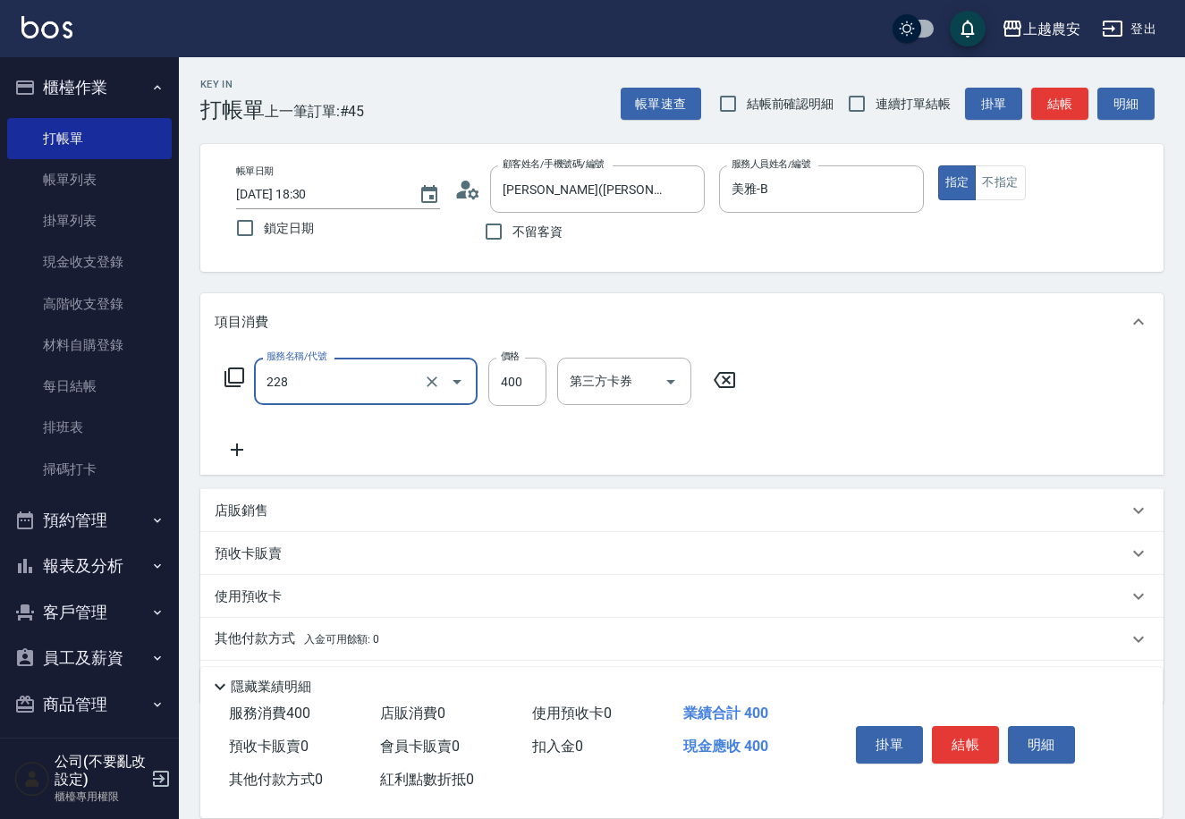
type input "洗髮(228)"
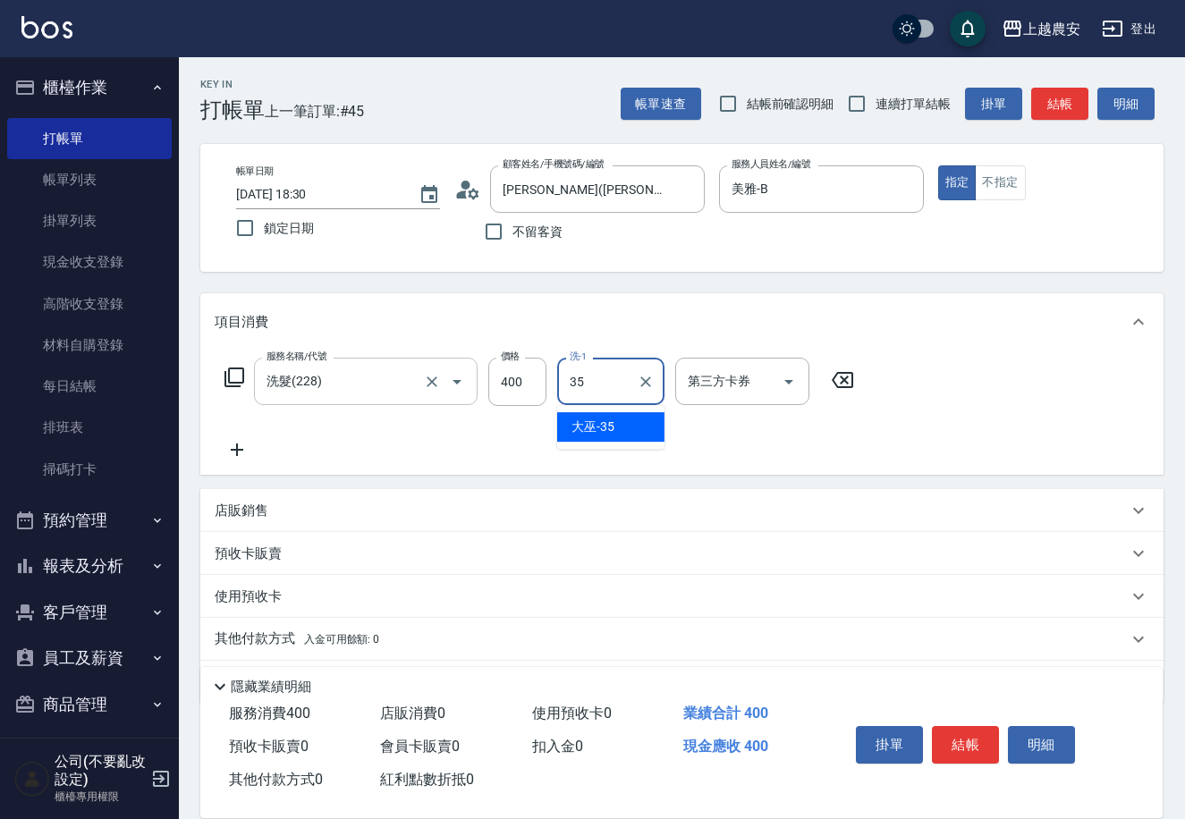
type input "大巫-35"
click at [984, 744] on button "結帳" at bounding box center [965, 745] width 67 height 38
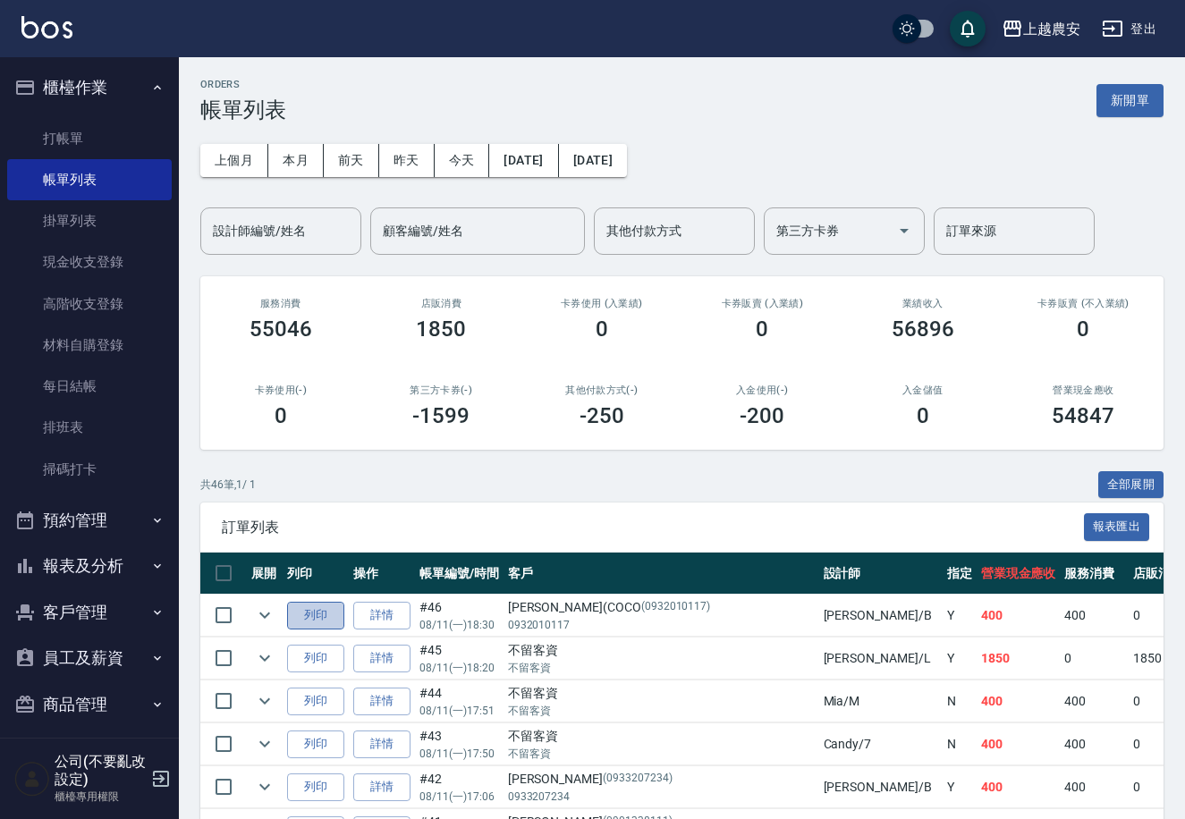
click at [334, 607] on button "列印" at bounding box center [315, 616] width 57 height 28
click at [81, 477] on link "掃碼打卡" at bounding box center [89, 469] width 165 height 41
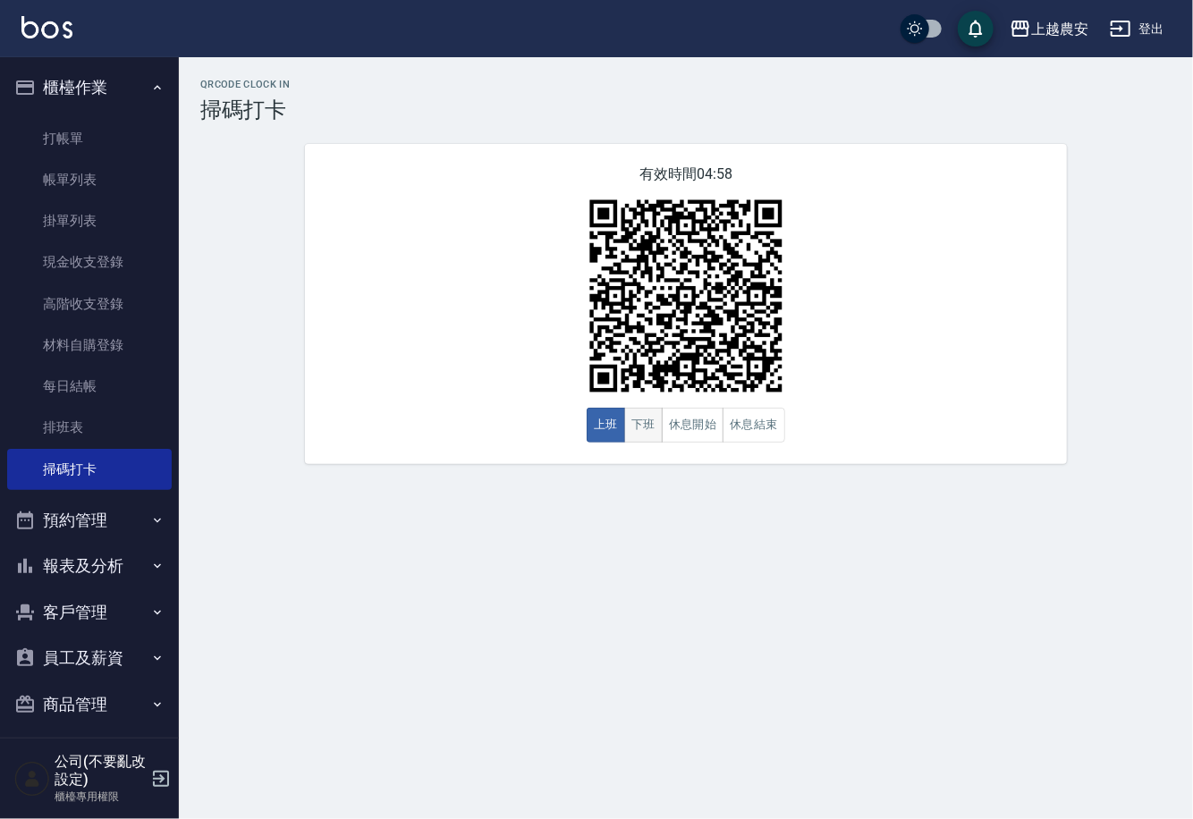
click at [630, 426] on button "下班" at bounding box center [643, 425] width 38 height 35
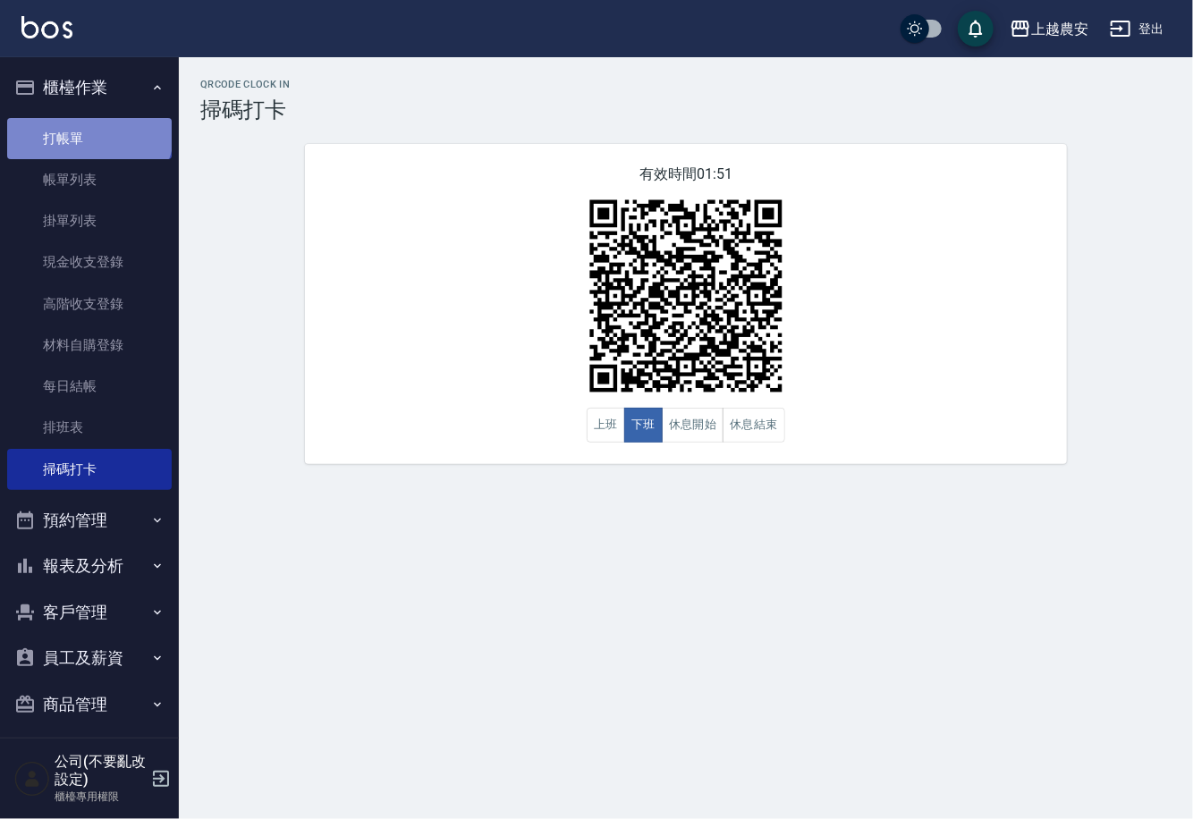
click at [88, 129] on link "打帳單" at bounding box center [89, 138] width 165 height 41
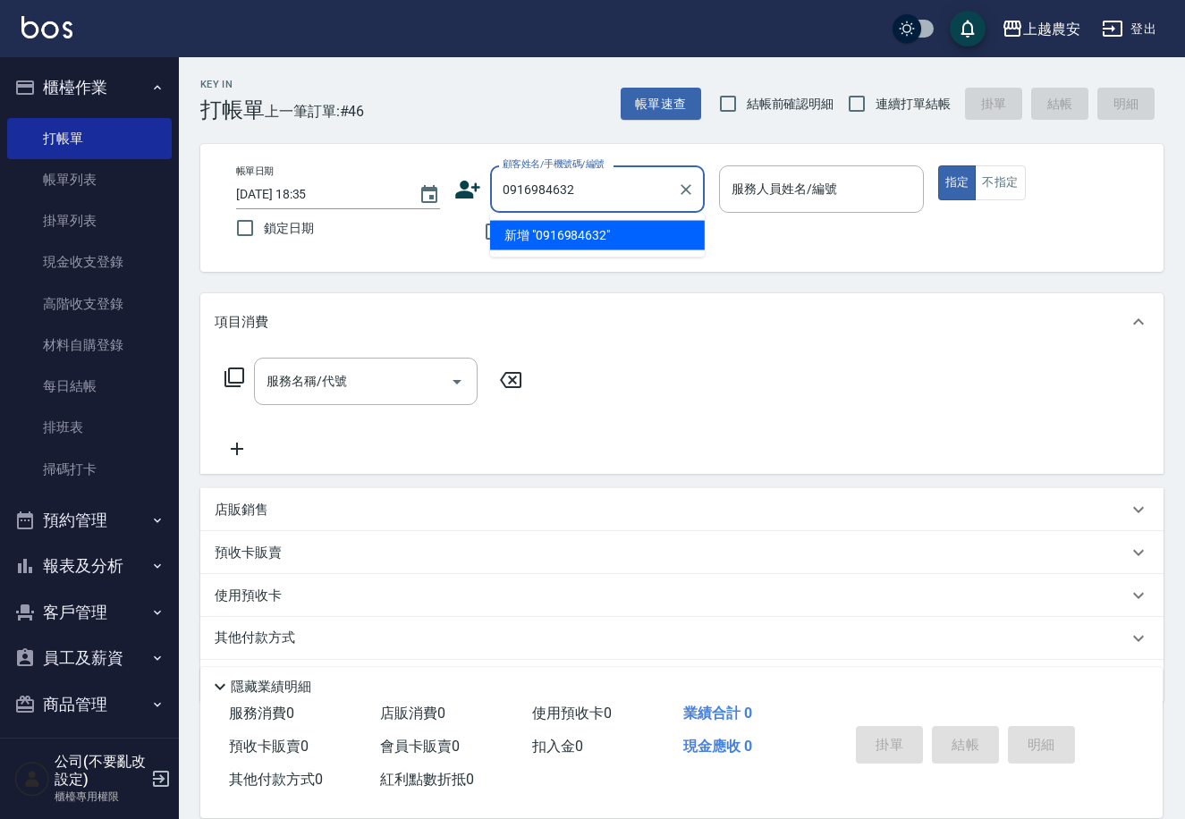
click at [573, 235] on li "新增 "0916984632"" at bounding box center [597, 236] width 215 height 30
type input "0916984632"
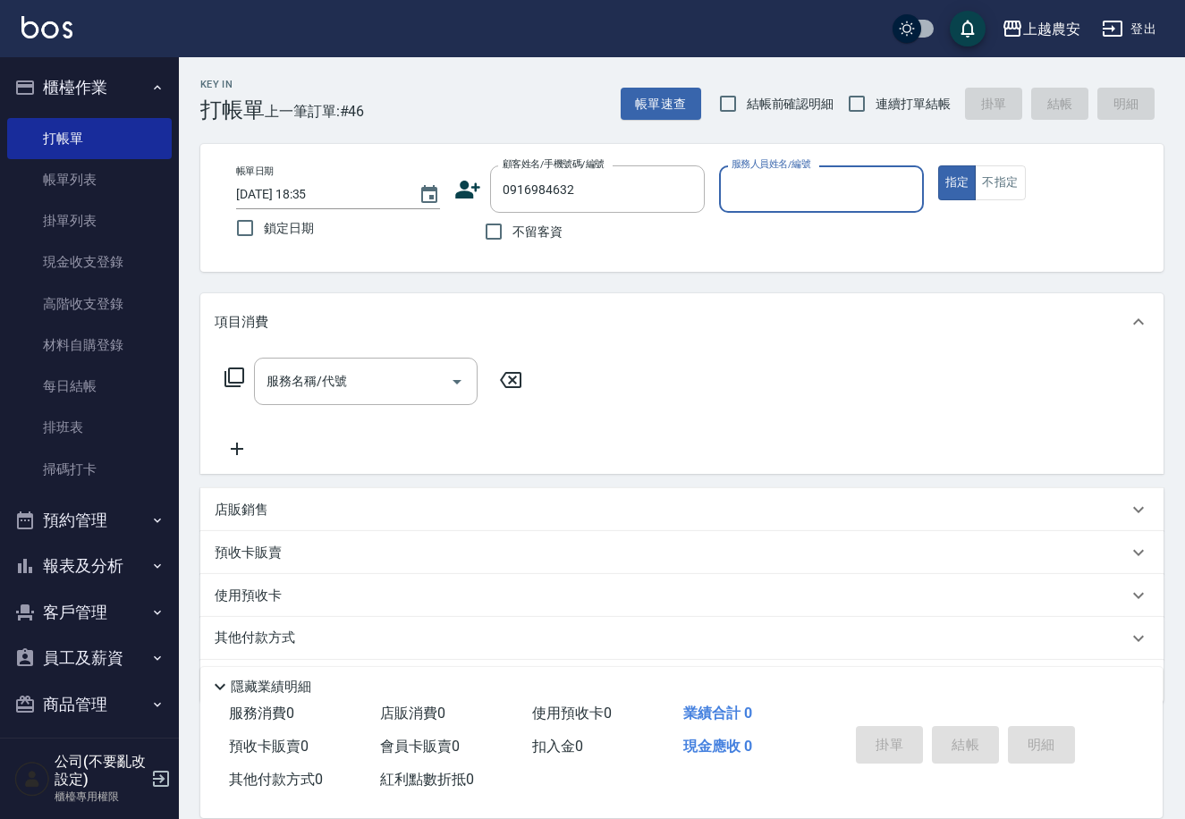
click at [465, 190] on icon at bounding box center [468, 190] width 25 height 18
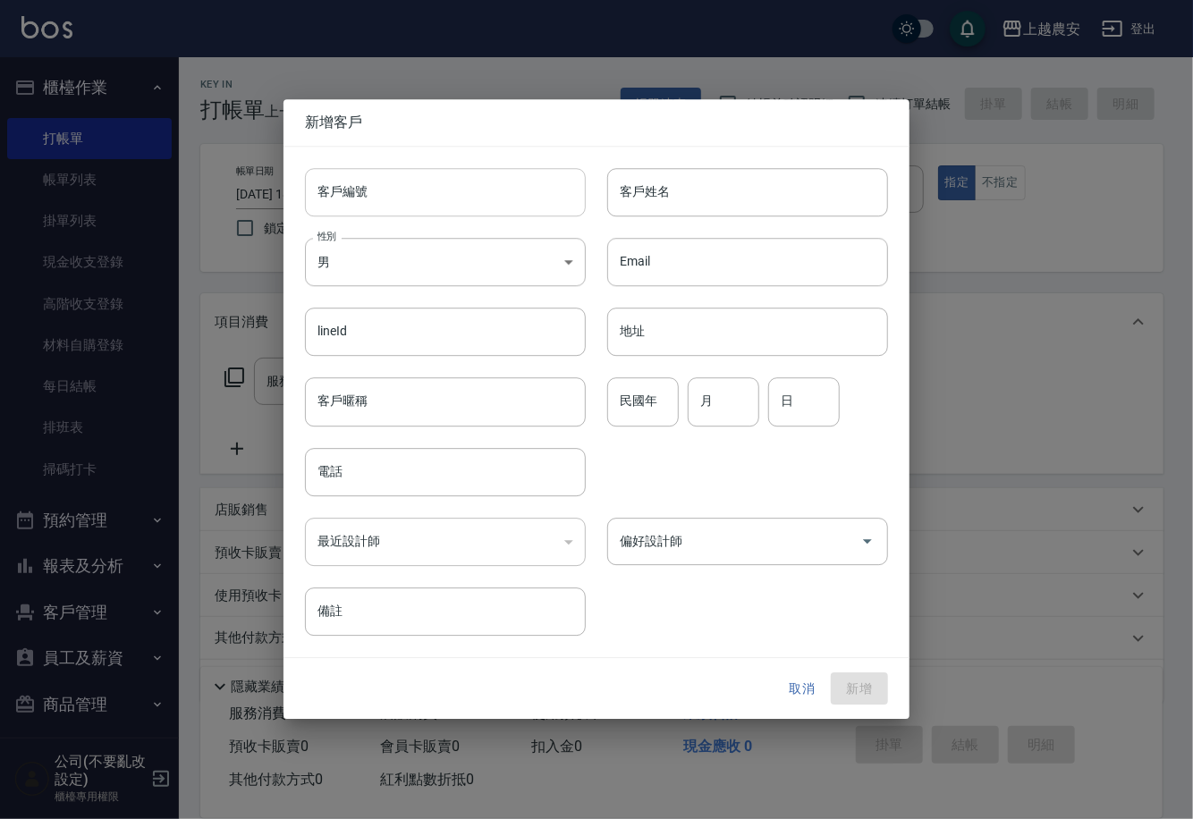
click at [471, 197] on input "客戶編號" at bounding box center [445, 192] width 281 height 48
type input "0916984632"
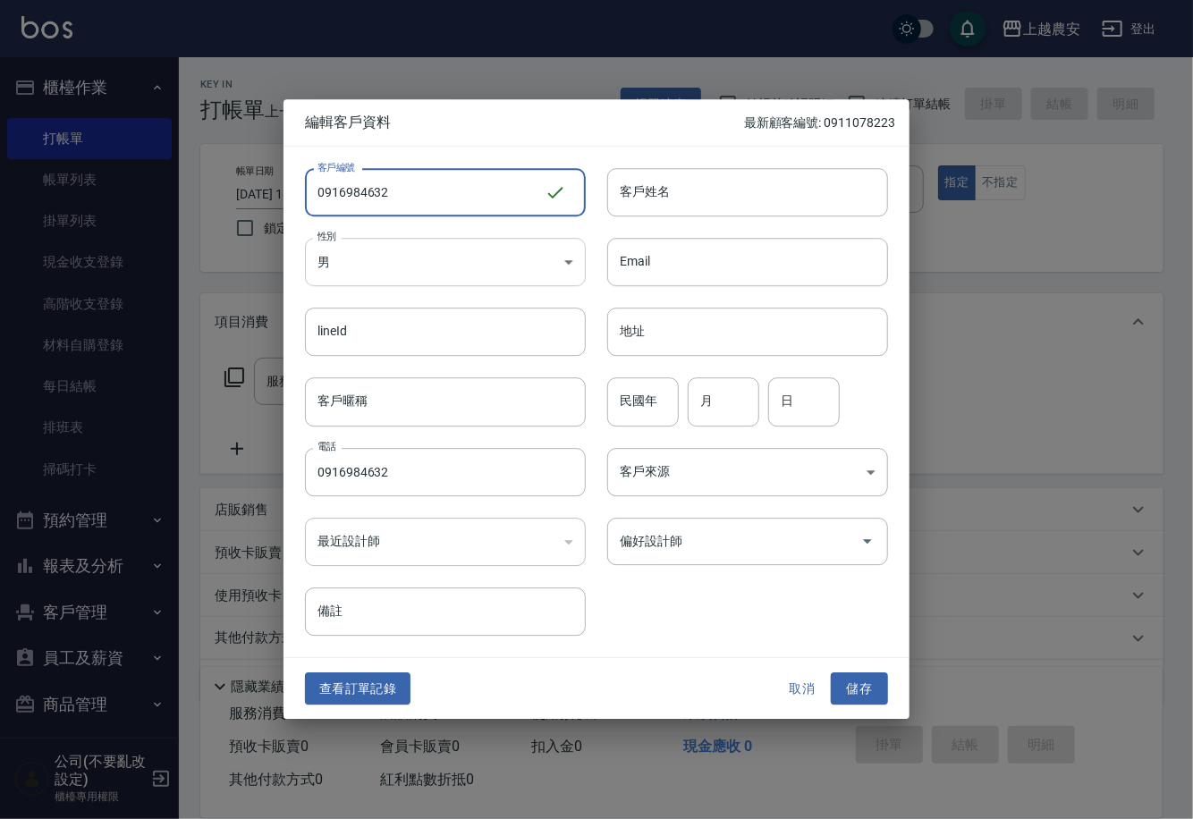
type input "0916984632"
click at [428, 272] on body "上越農安 登出 櫃檯作業 打帳單 帳單列表 掛單列表 現金收支登錄 高階收支登錄 材料自購登錄 每日結帳 排班表 掃碼打卡 預約管理 預約管理 單日預約紀錄 …" at bounding box center [596, 436] width 1193 height 872
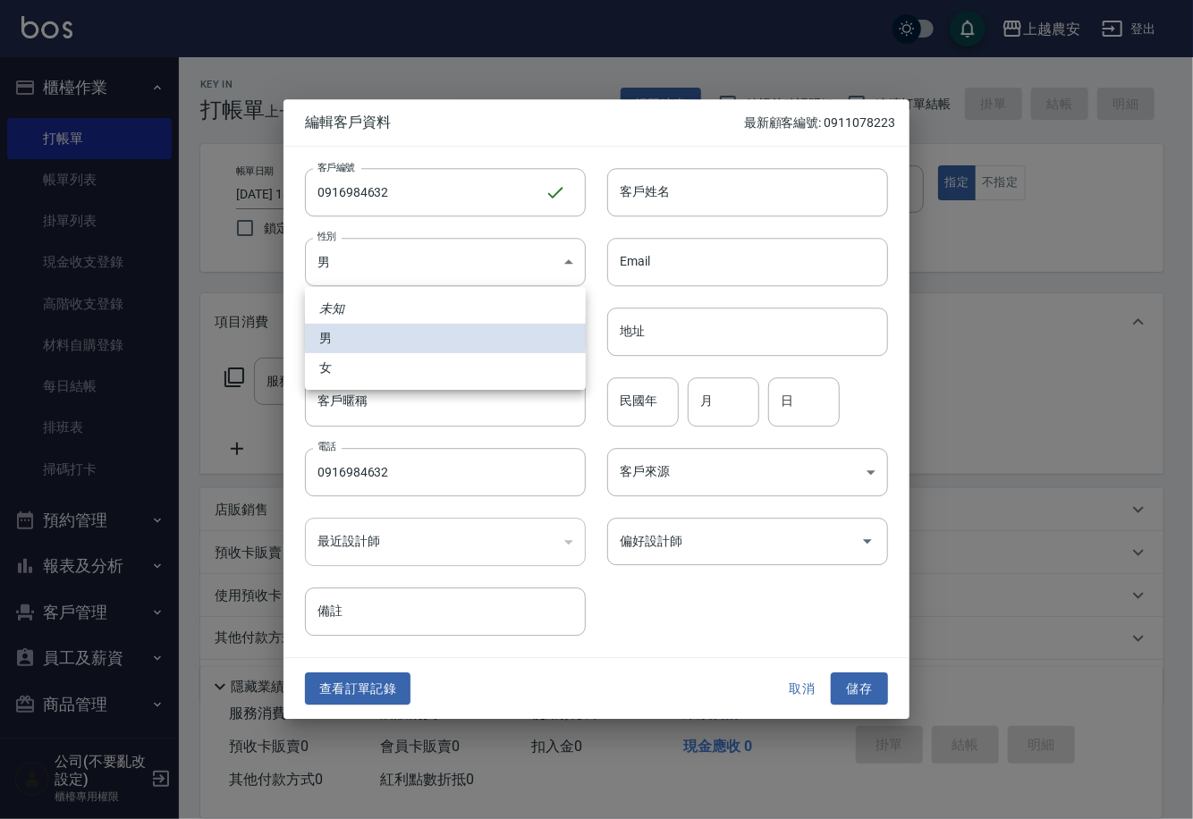
click at [387, 376] on li "女" at bounding box center [445, 368] width 281 height 30
type input "[DEMOGRAPHIC_DATA]"
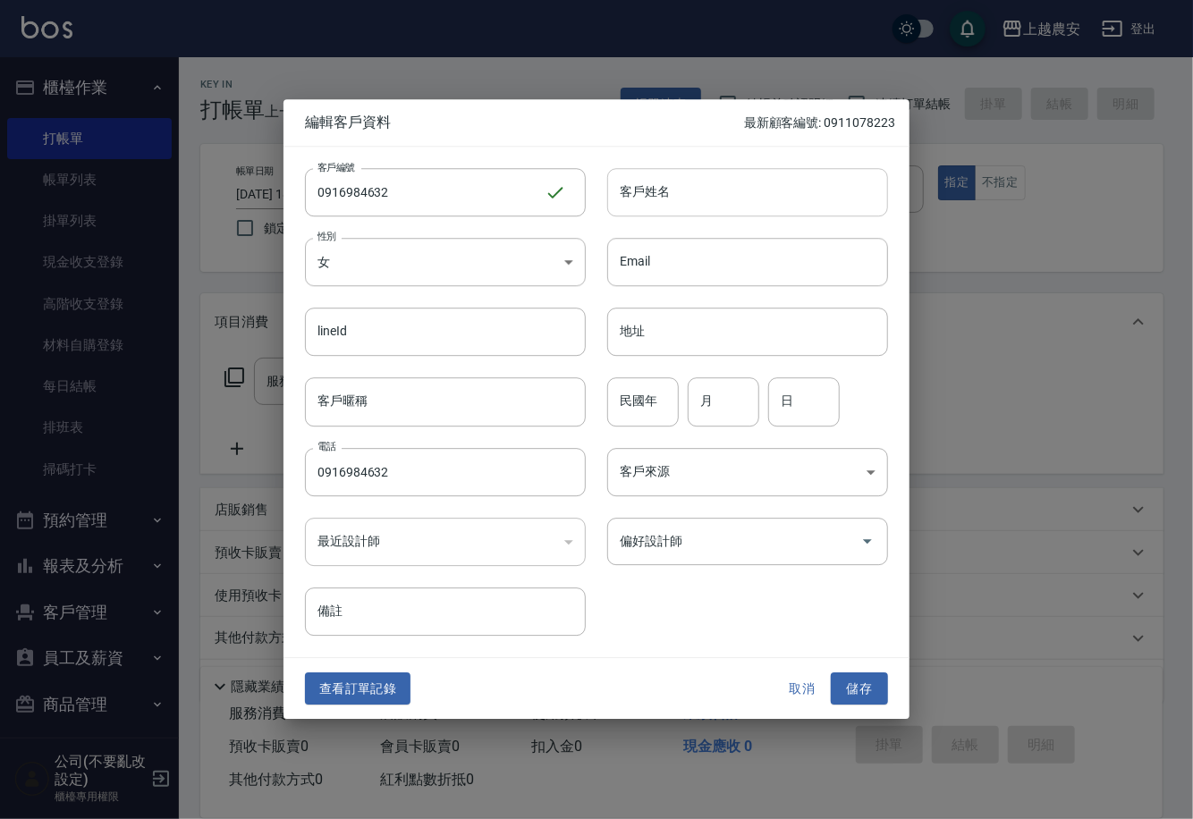
click at [686, 206] on input "客戶姓名" at bounding box center [747, 192] width 281 height 48
type input "[PERSON_NAME]"
click at [845, 696] on button "儲存" at bounding box center [859, 688] width 57 height 33
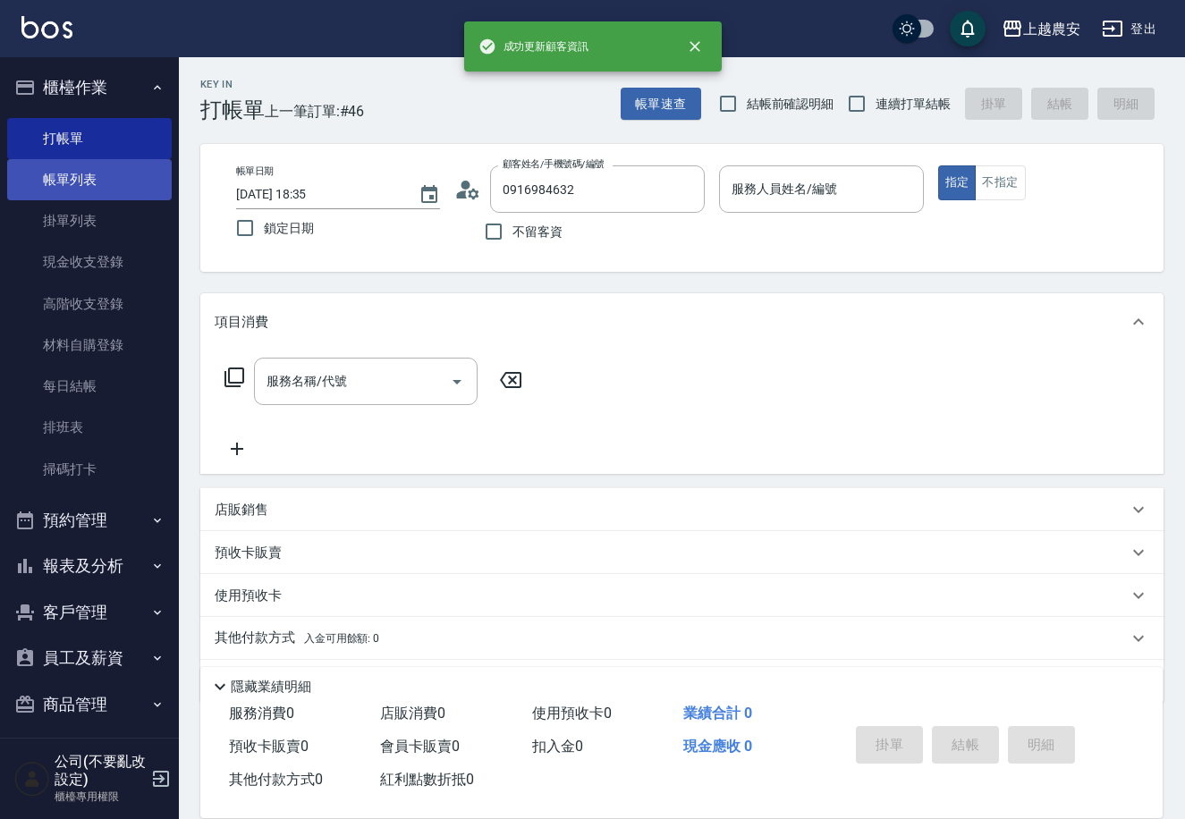
click at [109, 181] on link "帳單列表" at bounding box center [89, 179] width 165 height 41
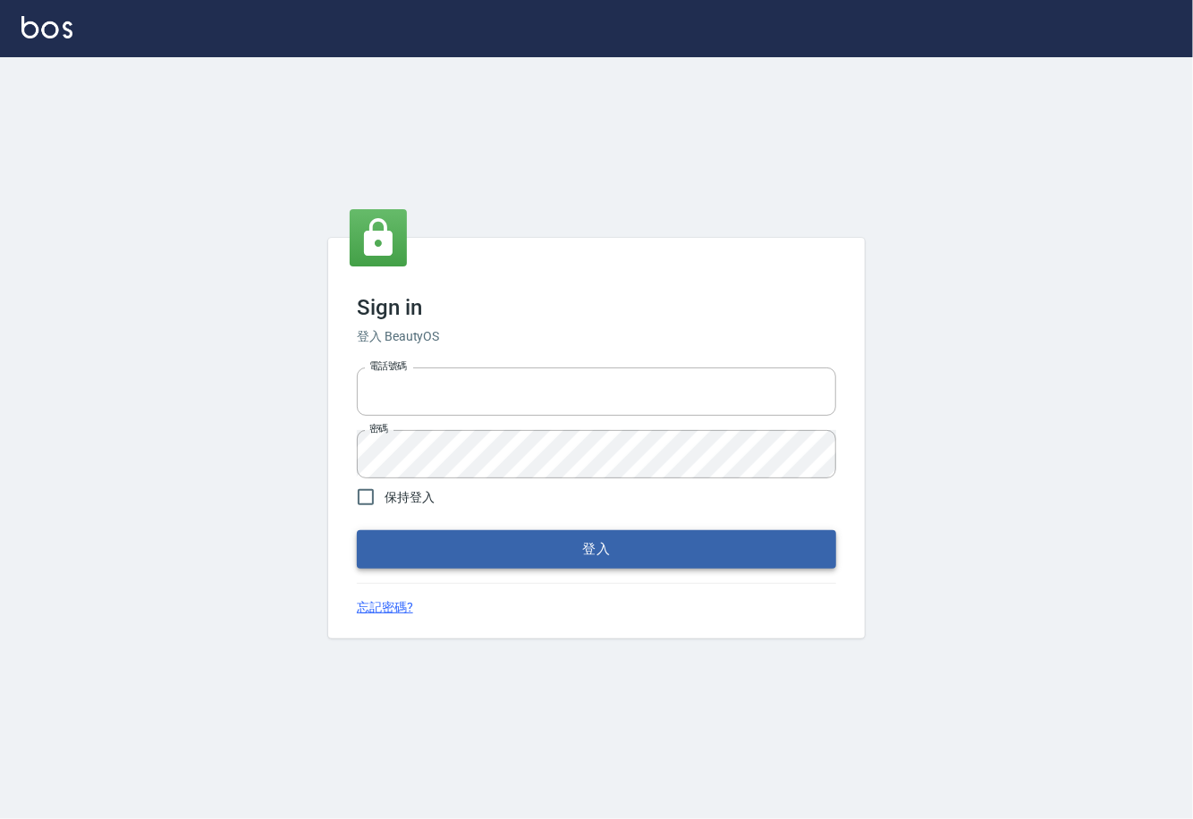
type input "0225929166"
click at [584, 544] on button "登入" at bounding box center [596, 549] width 479 height 38
